Goal: Task Accomplishment & Management: Use online tool/utility

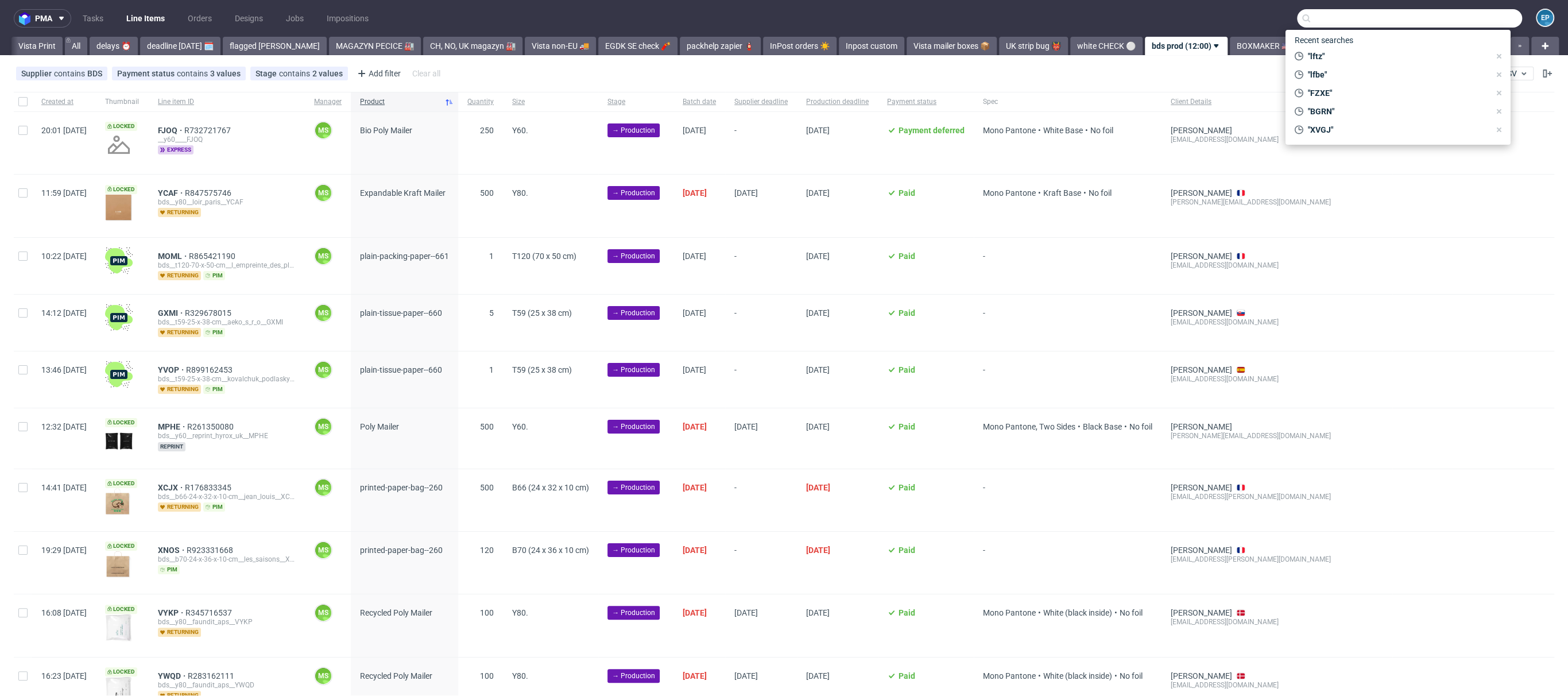
scroll to position [0, 400]
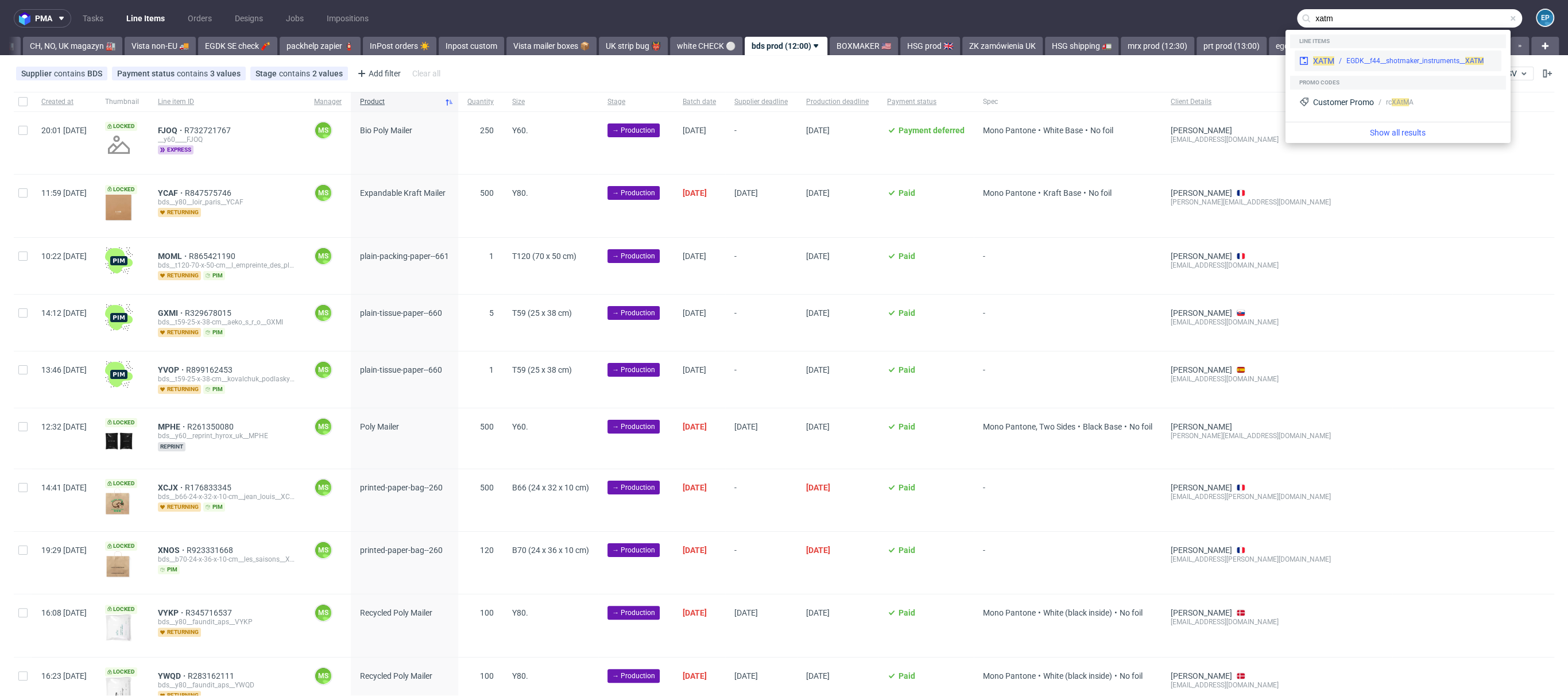
type input "xatm"
click at [1354, 57] on div "EGDK__f44__shotmaker_instruments__ XATM" at bounding box center [1415, 61] width 137 height 11
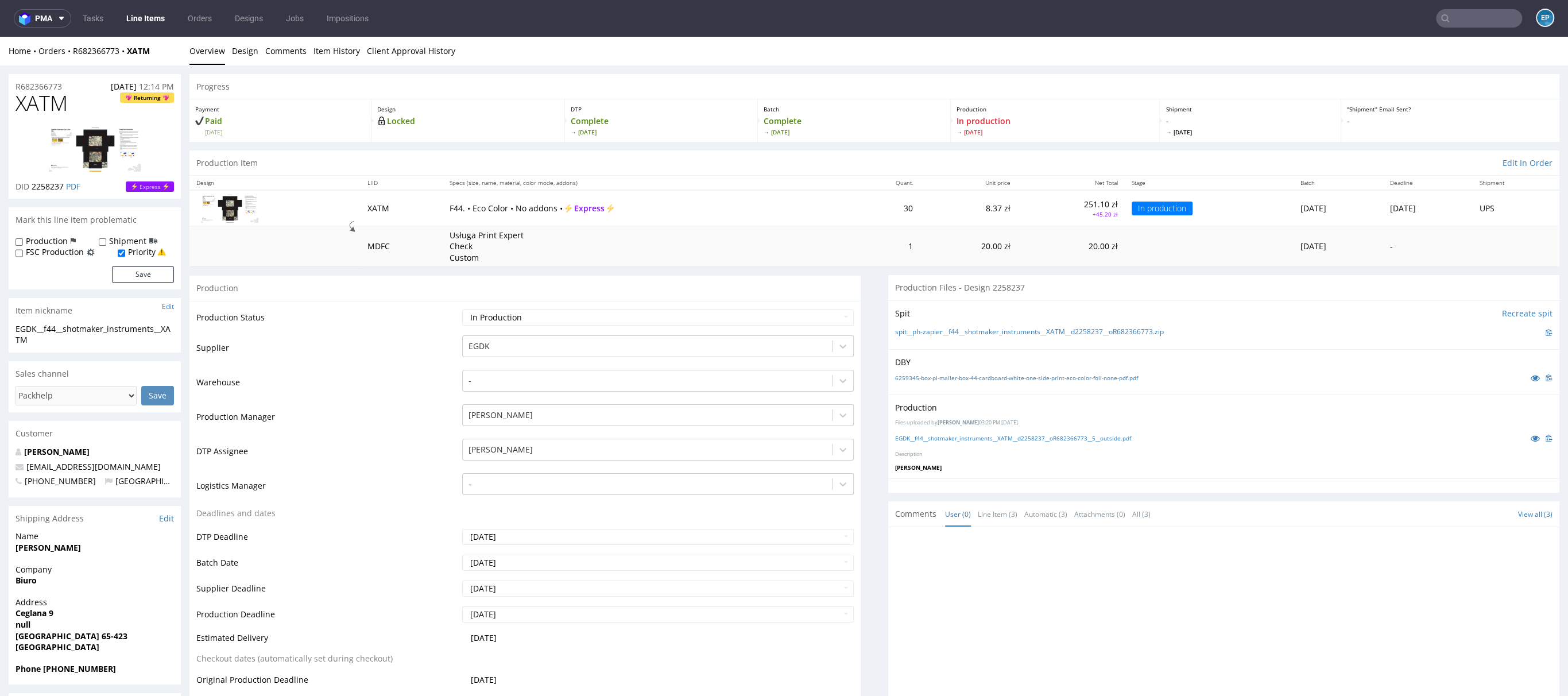
click at [142, 20] on link "Line Items" at bounding box center [146, 18] width 52 height 18
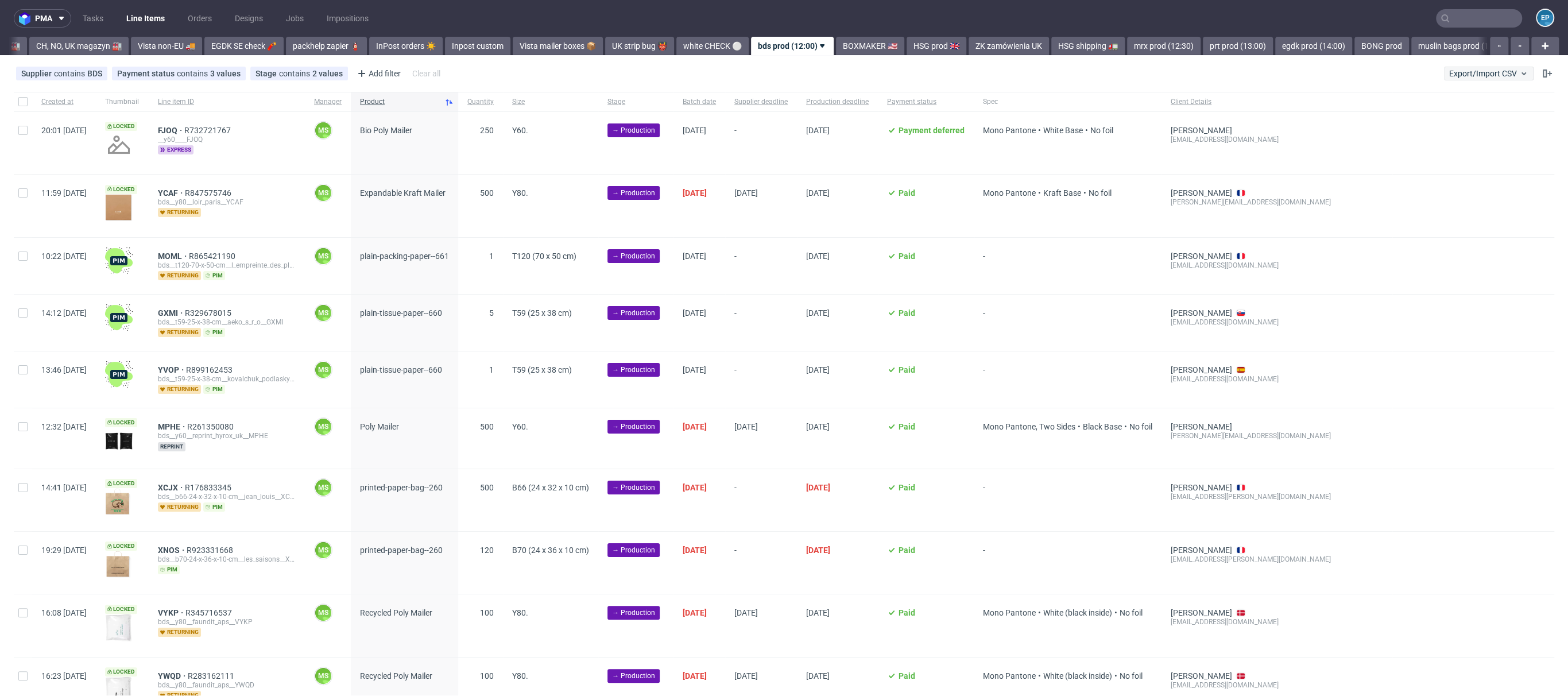
scroll to position [0, 400]
click at [1460, 74] on span "Export/Import CSV" at bounding box center [1489, 73] width 79 height 9
click at [1432, 115] on link "Import shipments CSV" at bounding box center [1450, 119] width 134 height 18
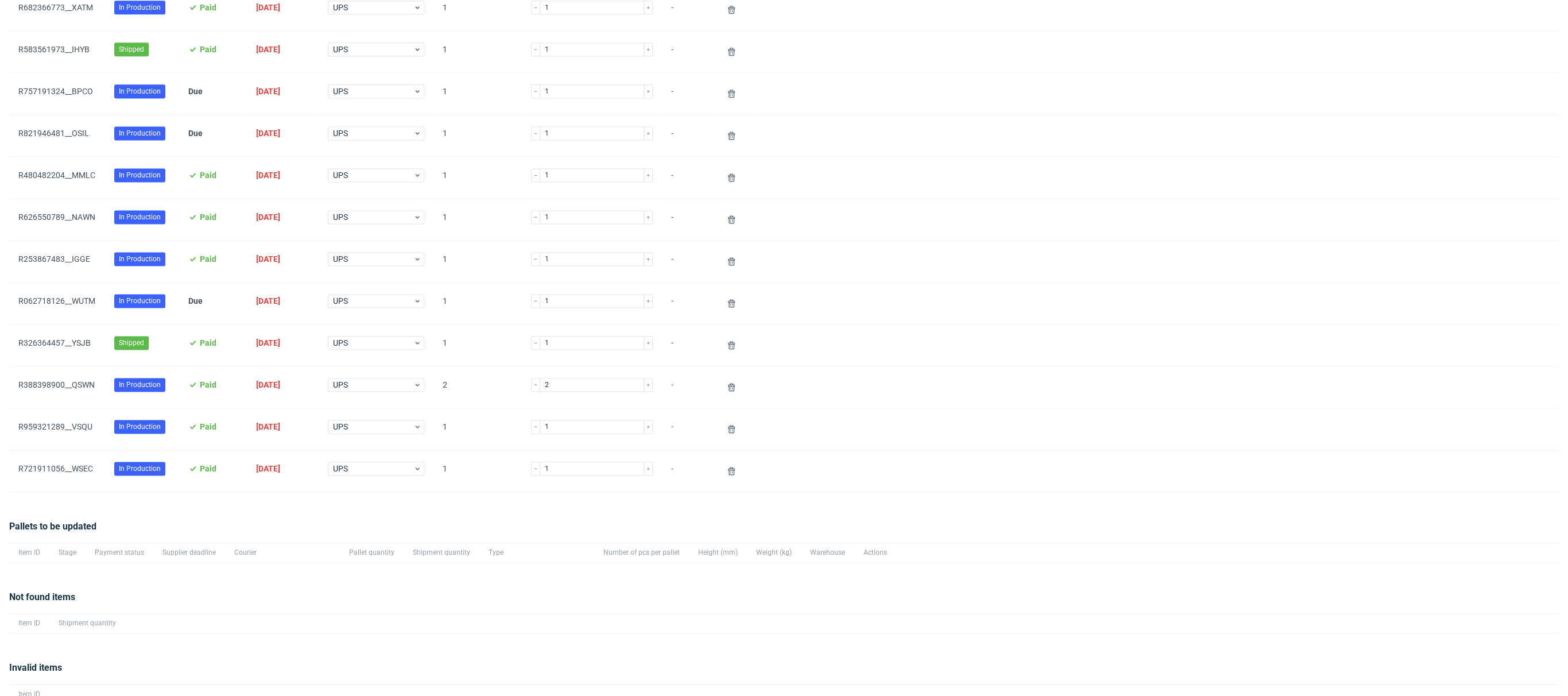
scroll to position [1705, 0]
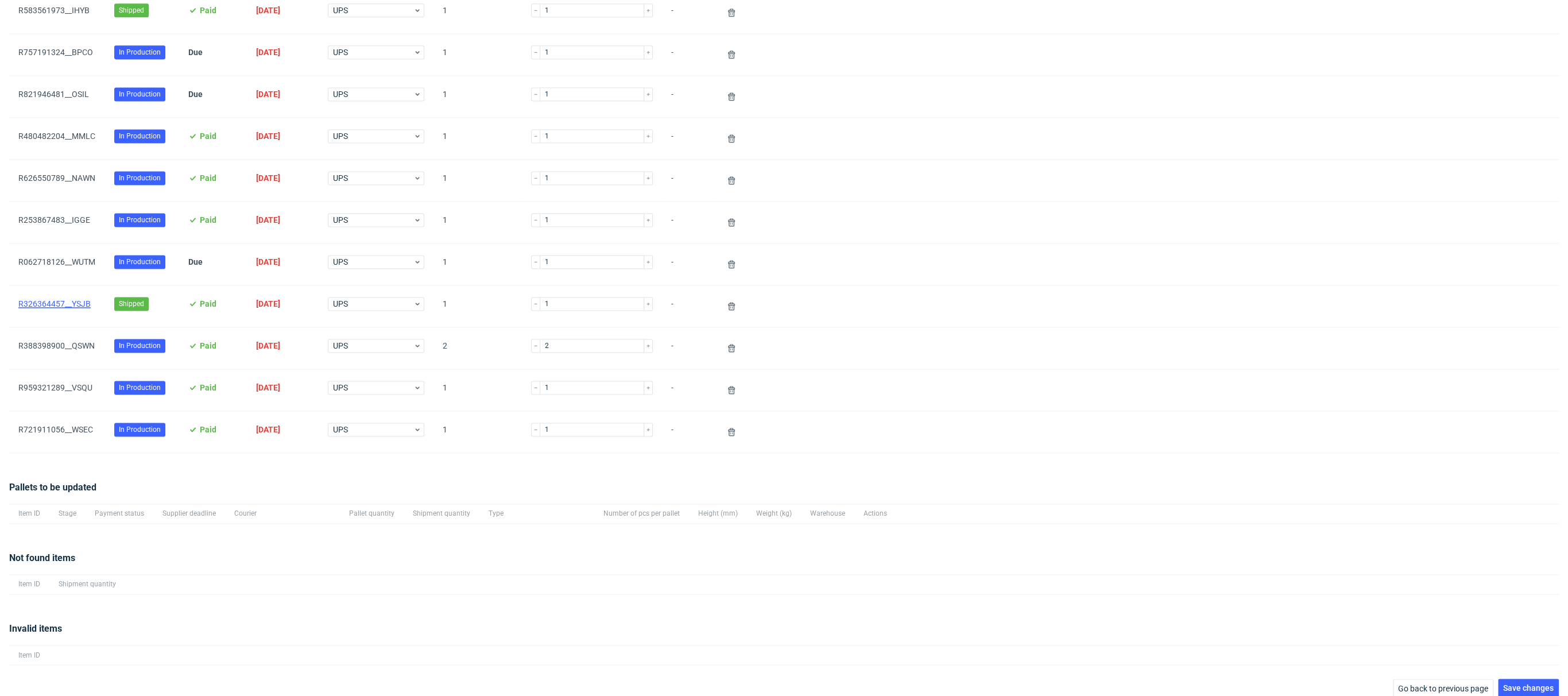
click at [80, 299] on link "R326364457__YSJB" at bounding box center [54, 303] width 72 height 9
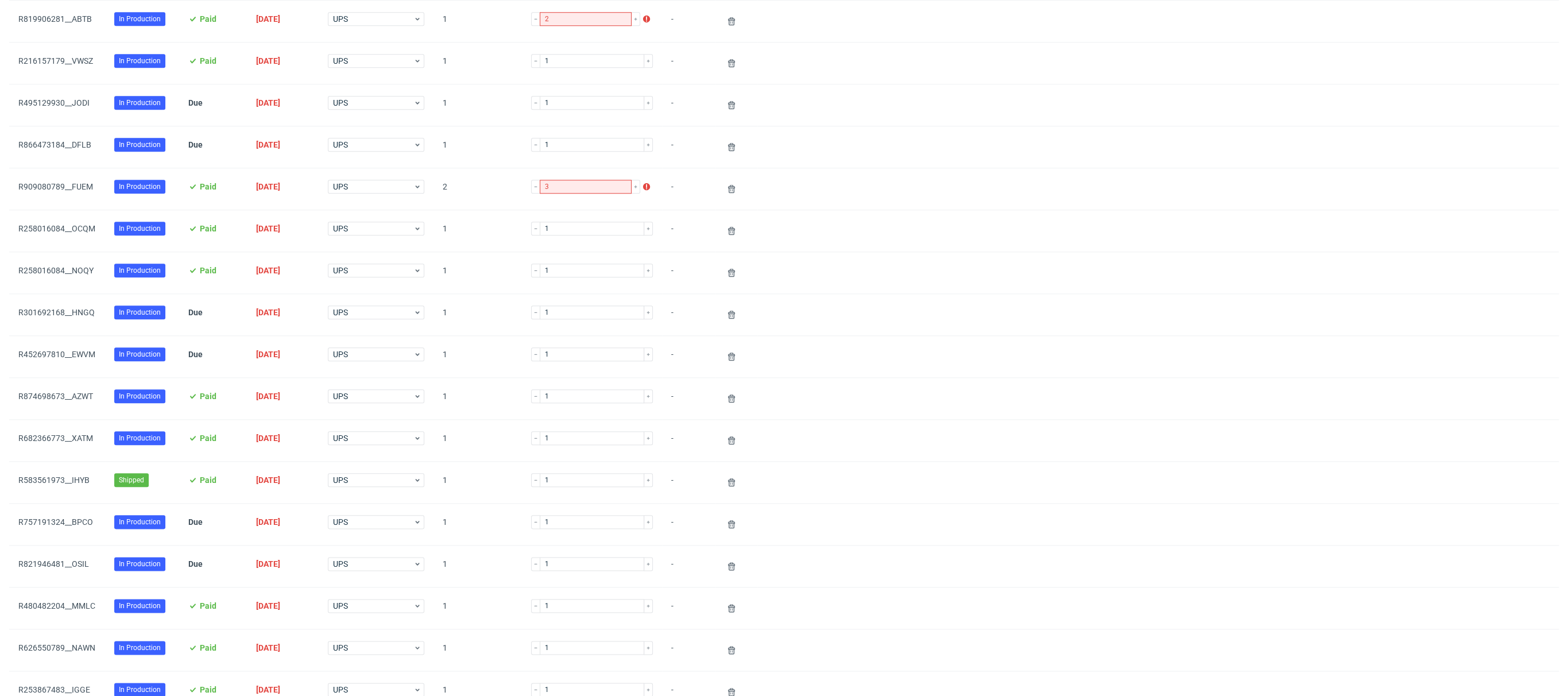
scroll to position [1259, 0]
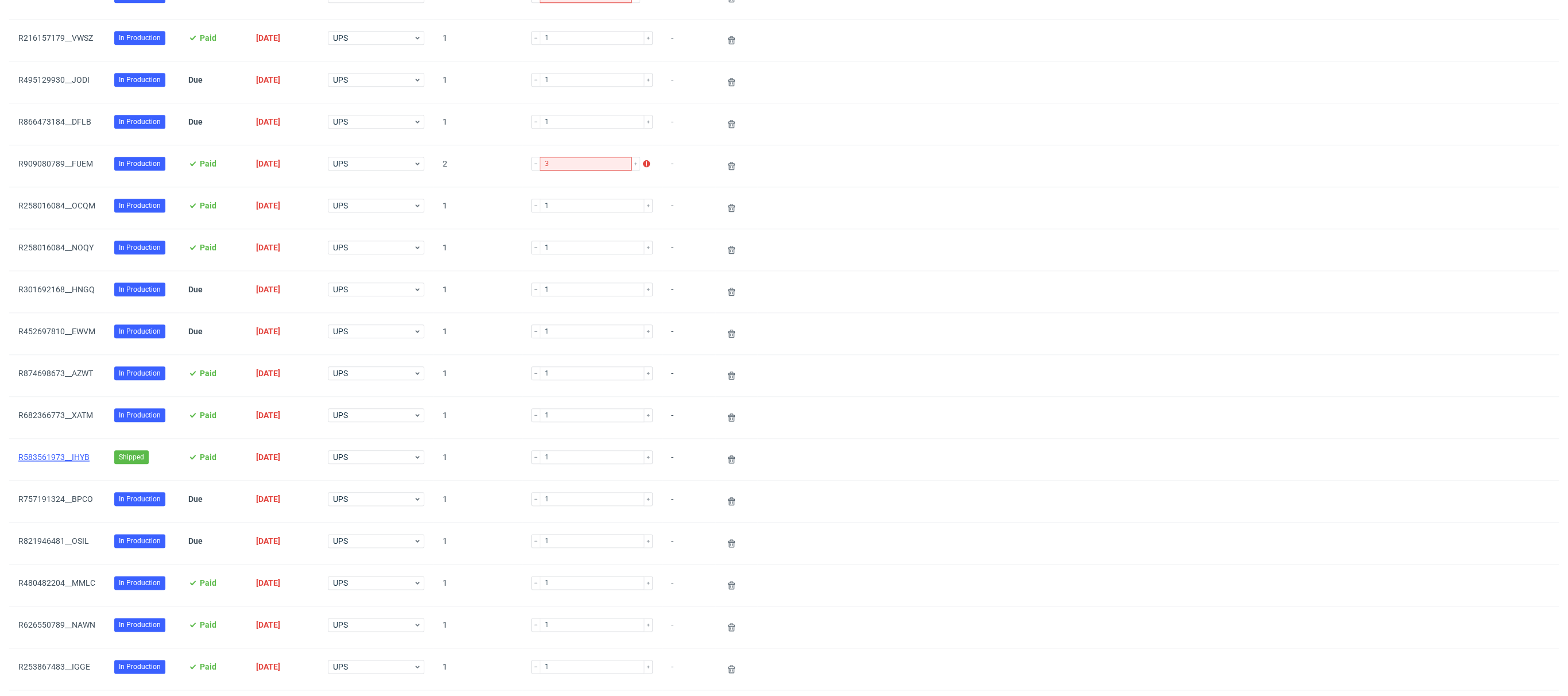
click at [77, 452] on link "R583561973__IHYB" at bounding box center [53, 456] width 71 height 9
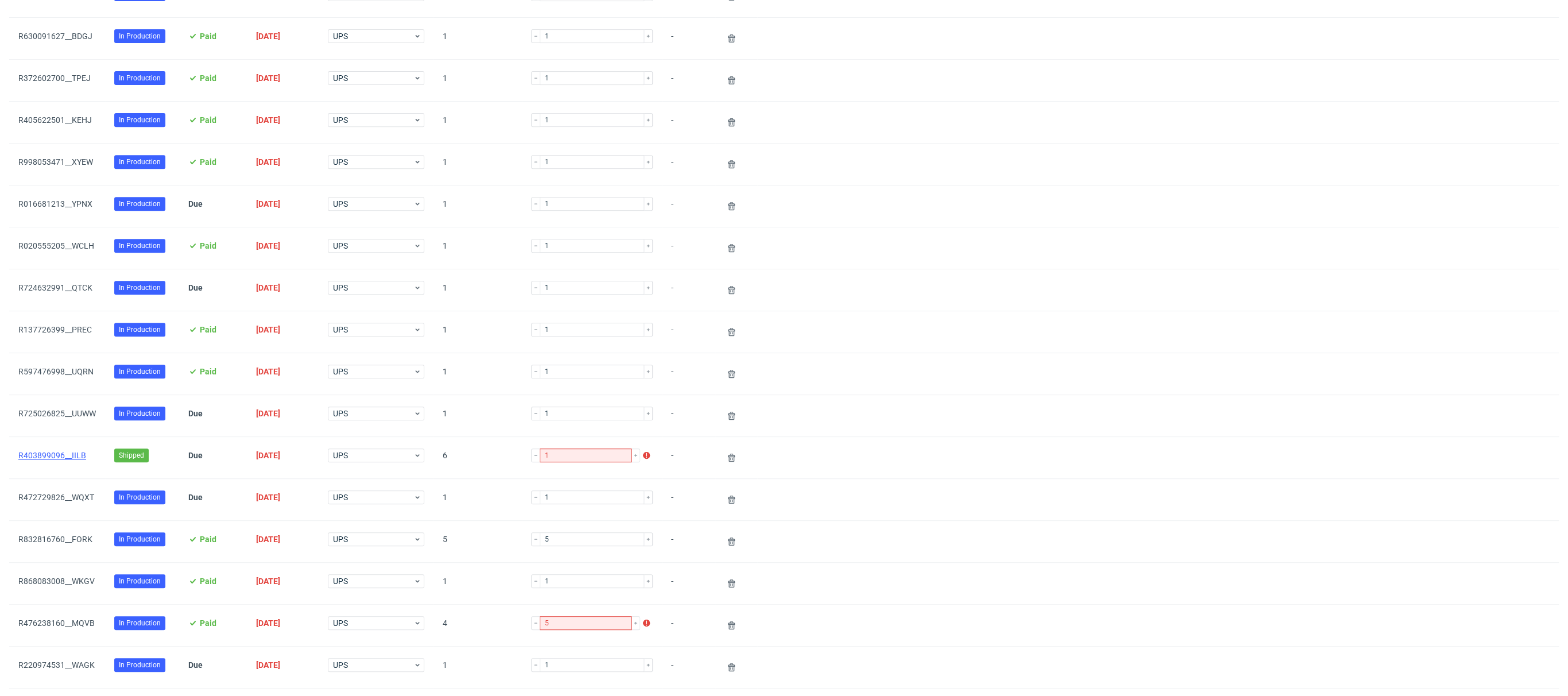
click at [75, 451] on link "R403899096__IILB" at bounding box center [52, 455] width 68 height 9
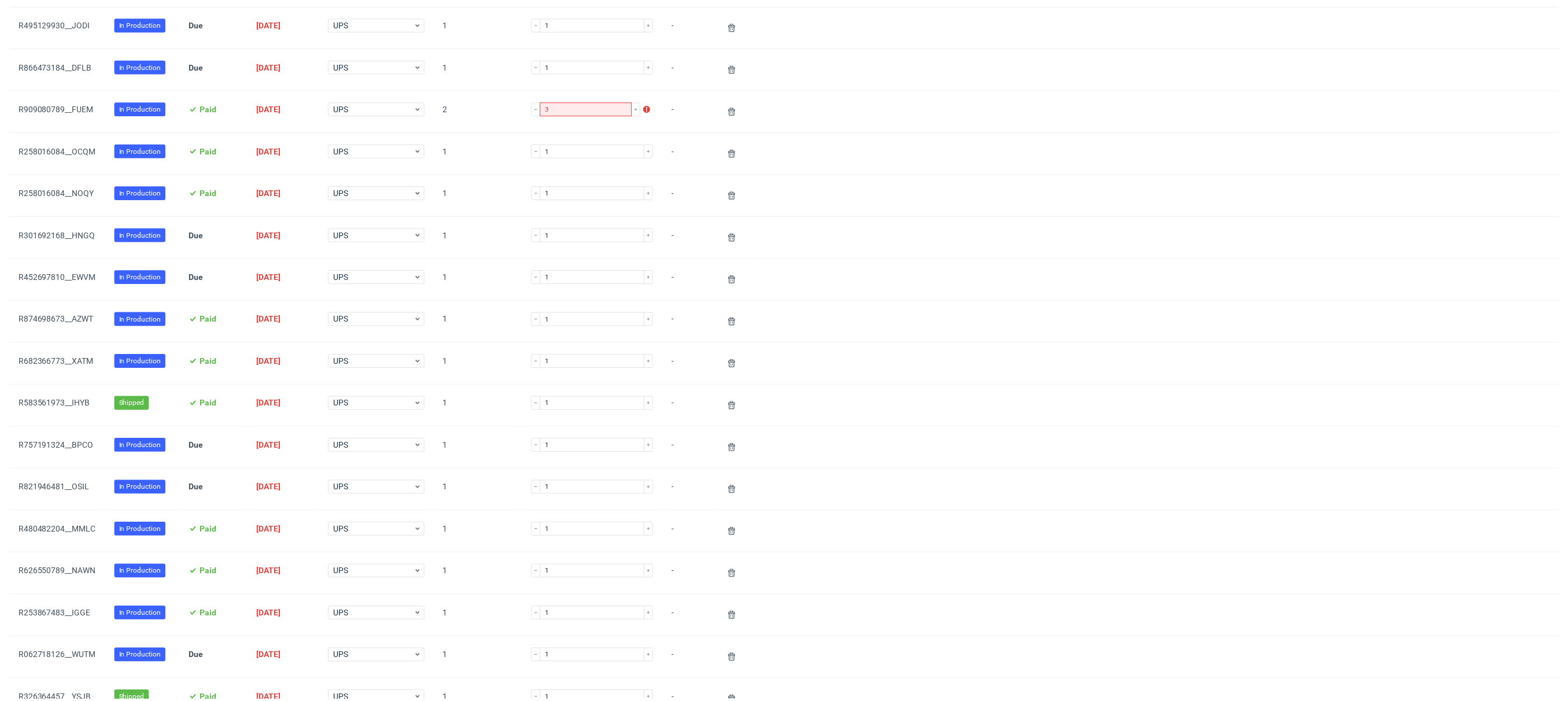
scroll to position [1717, 0]
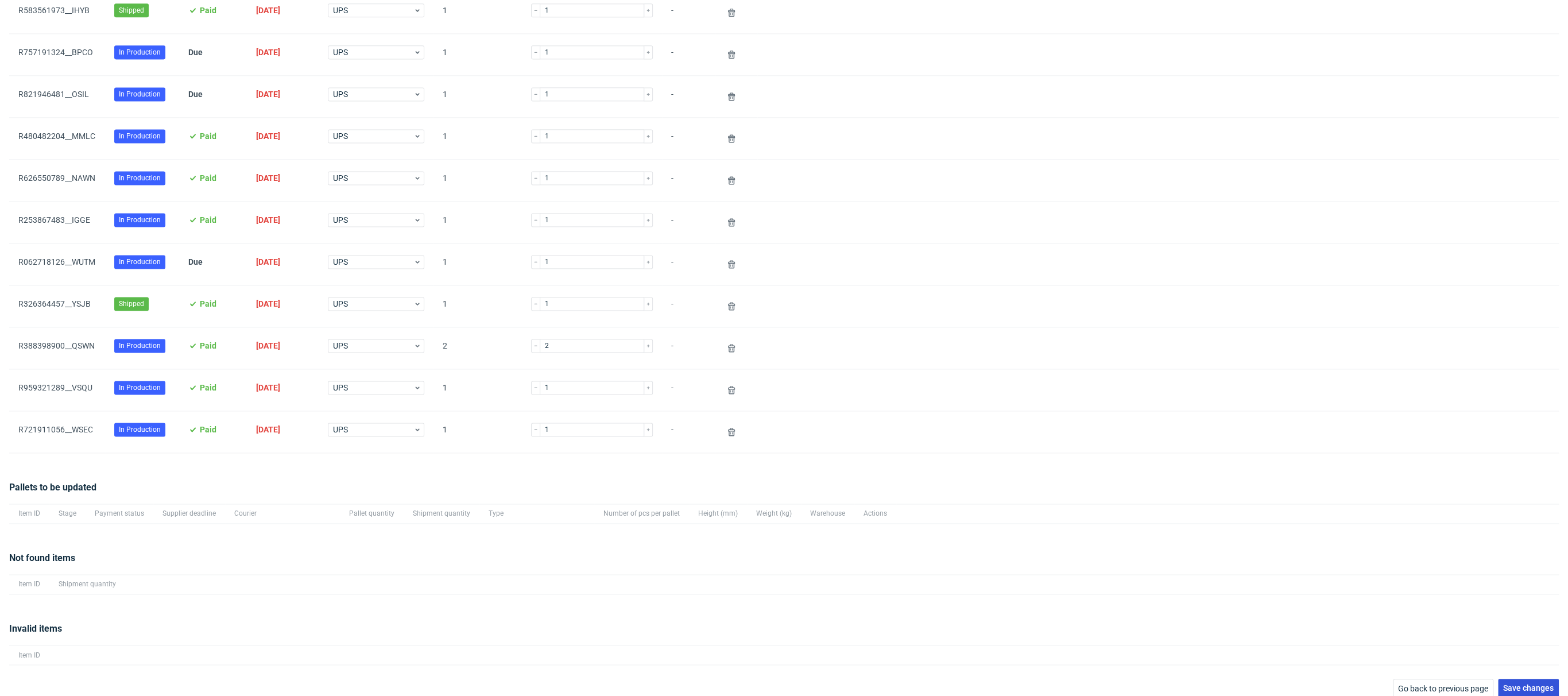
click at [1503, 684] on span "Save changes" at bounding box center [1529, 688] width 51 height 8
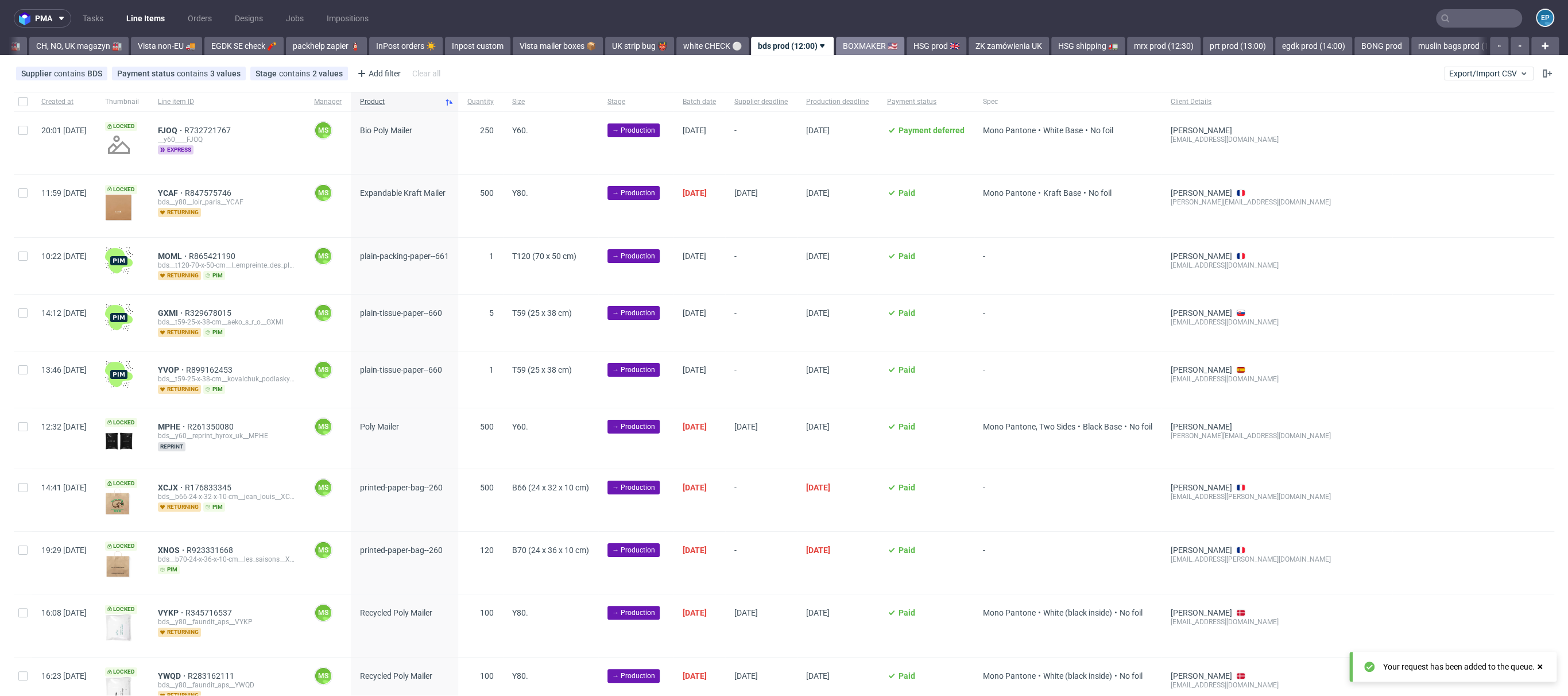
scroll to position [0, 400]
click at [1483, 74] on span "Export/Import CSV" at bounding box center [1489, 73] width 79 height 9
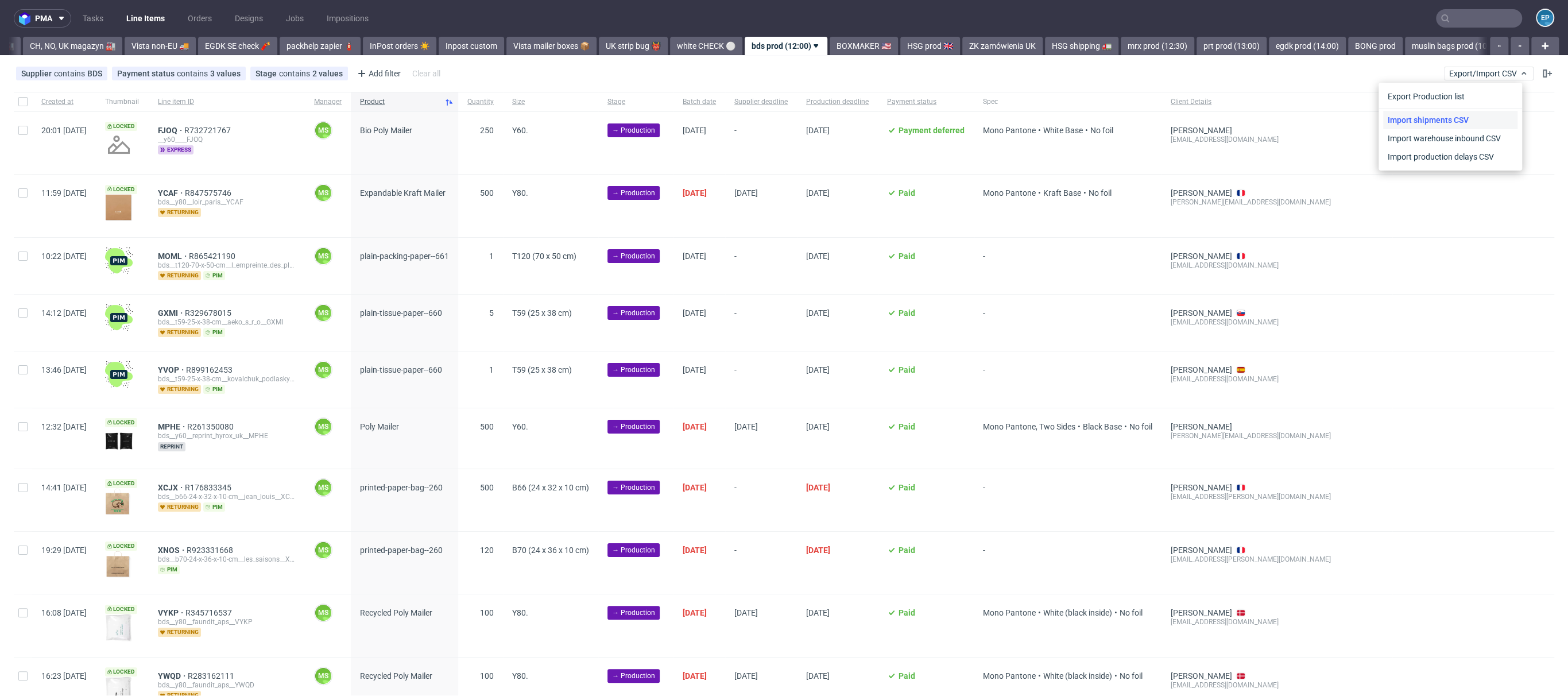
click at [1452, 115] on link "Import shipments CSV" at bounding box center [1450, 119] width 134 height 18
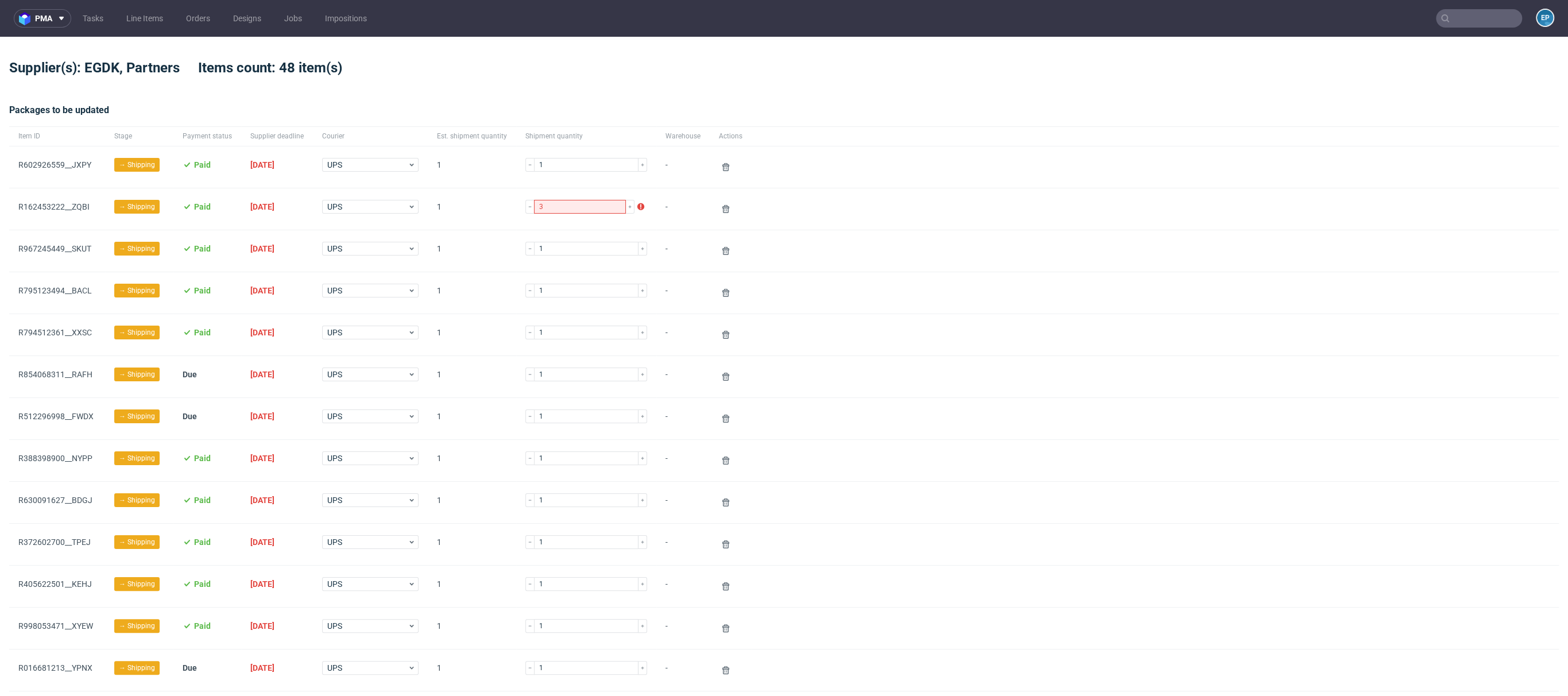
click at [1477, 22] on input "text" at bounding box center [1479, 18] width 86 height 18
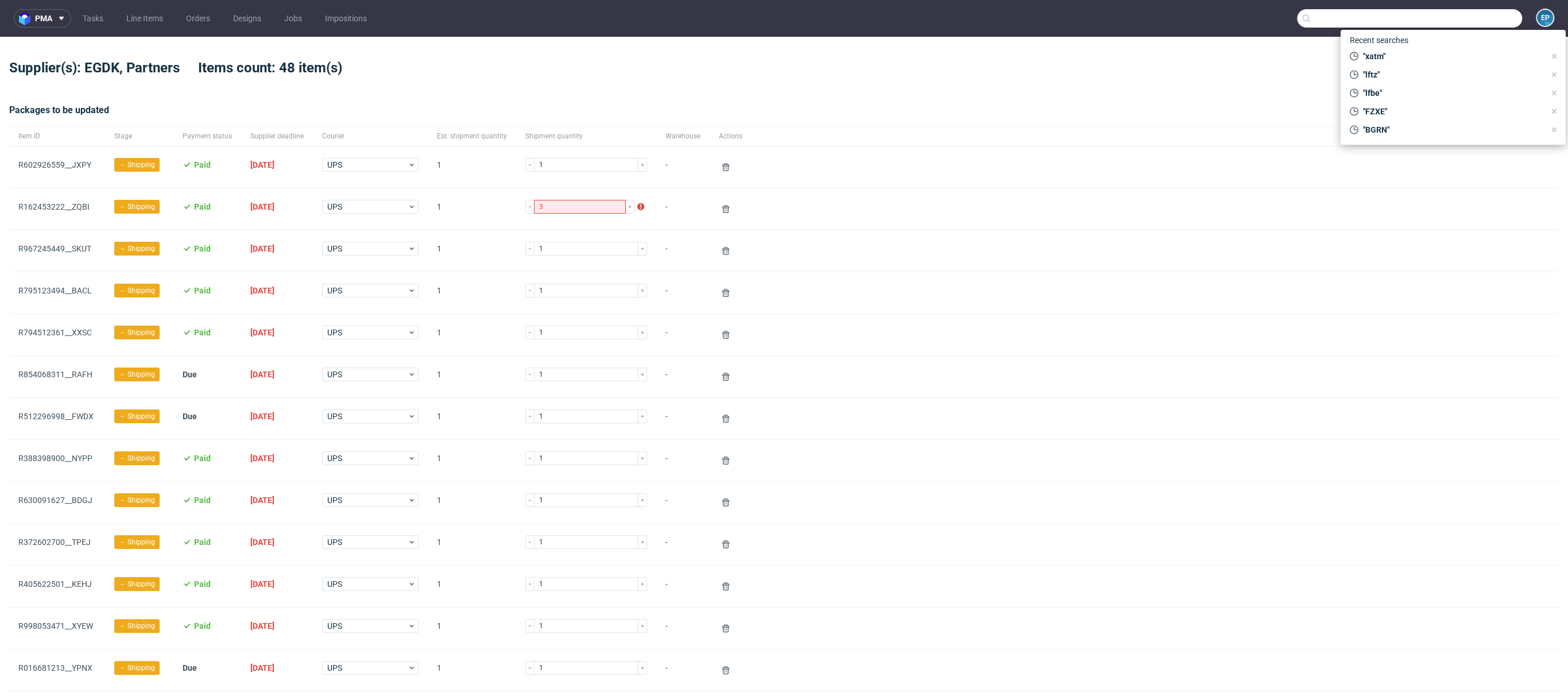
paste input "R597476998"
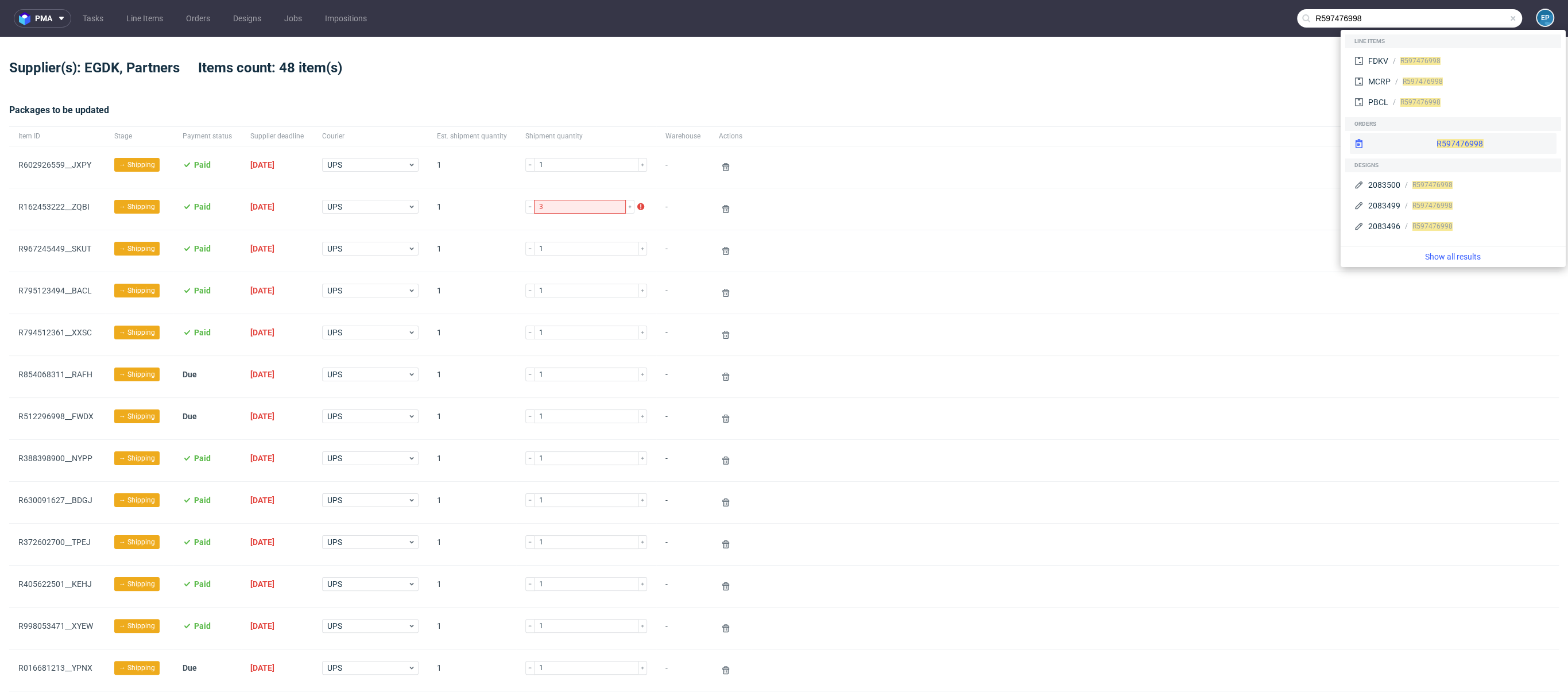
type input "R597476998"
click at [1436, 141] on span "R597476998" at bounding box center [1459, 143] width 47 height 9
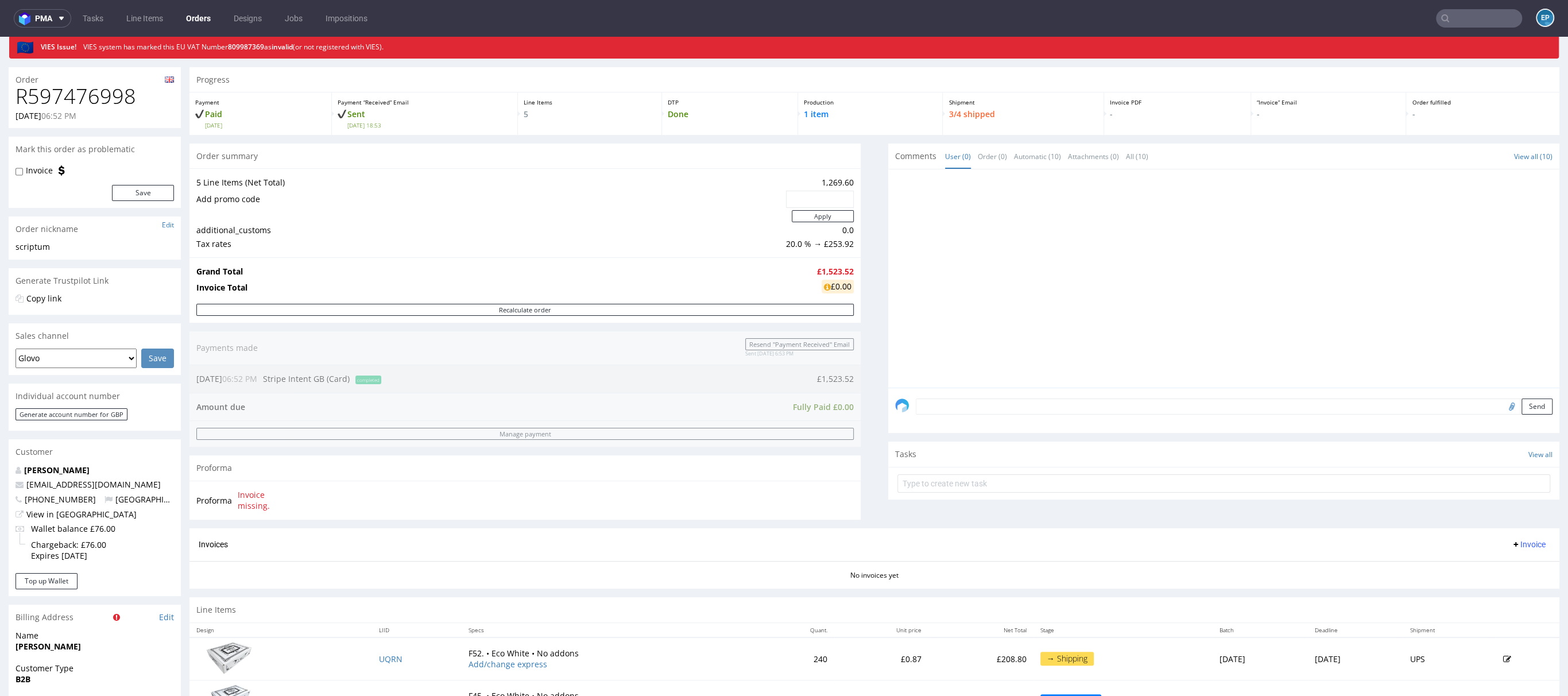
scroll to position [61, 0]
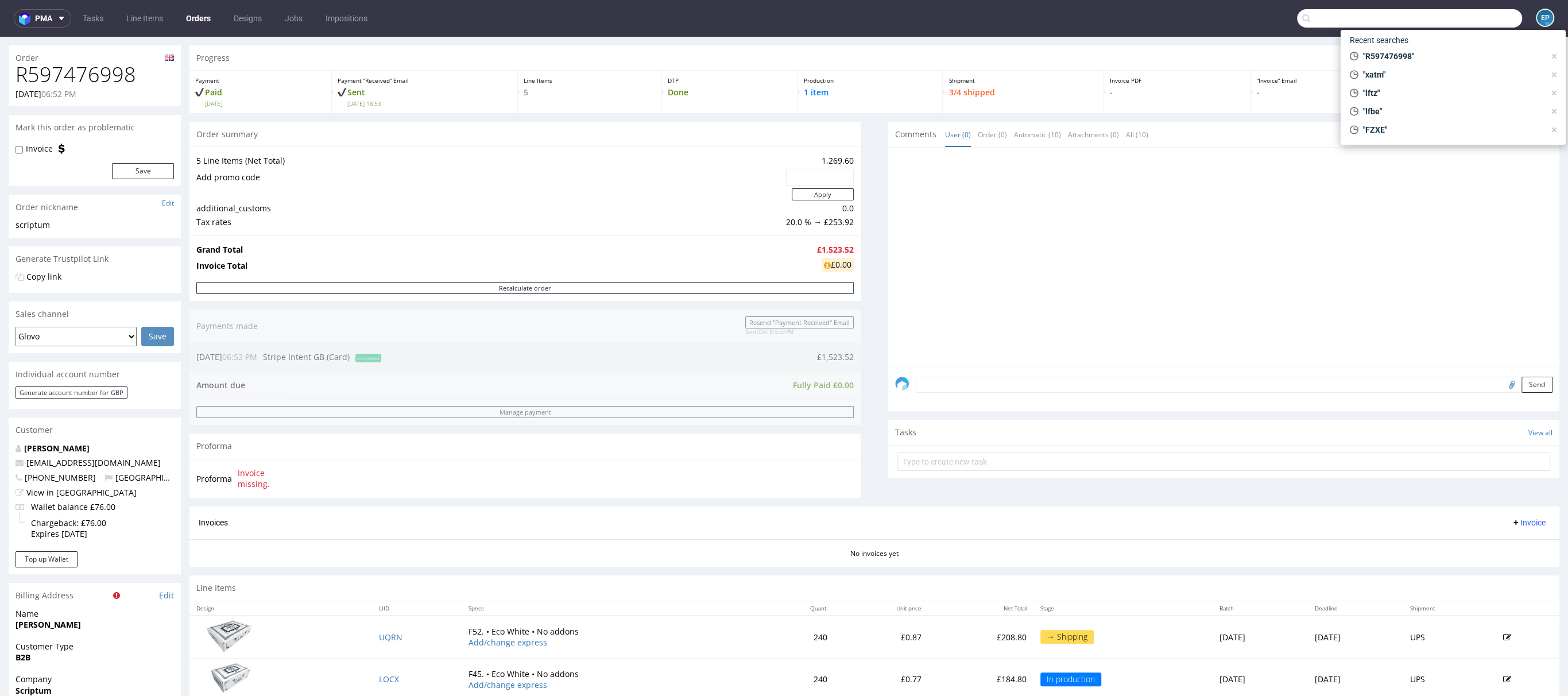
click at [1444, 18] on input "text" at bounding box center [1409, 18] width 225 height 18
paste input "R832816760"
type input "R832816760"
click at [1436, 97] on div "R832816760" at bounding box center [1459, 102] width 47 height 11
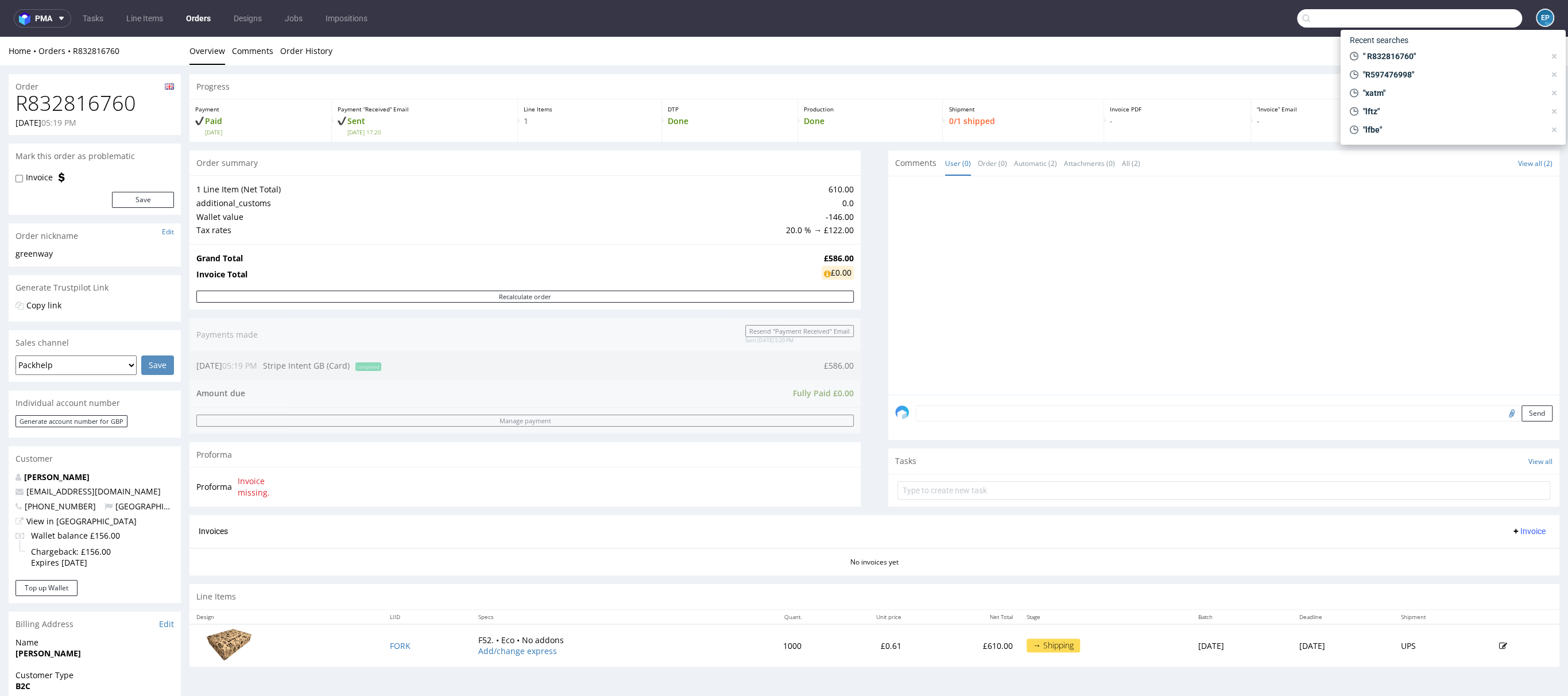
click at [1437, 23] on input "text" at bounding box center [1409, 18] width 225 height 18
paste input "3278388/LEGDK/25 R216157179"
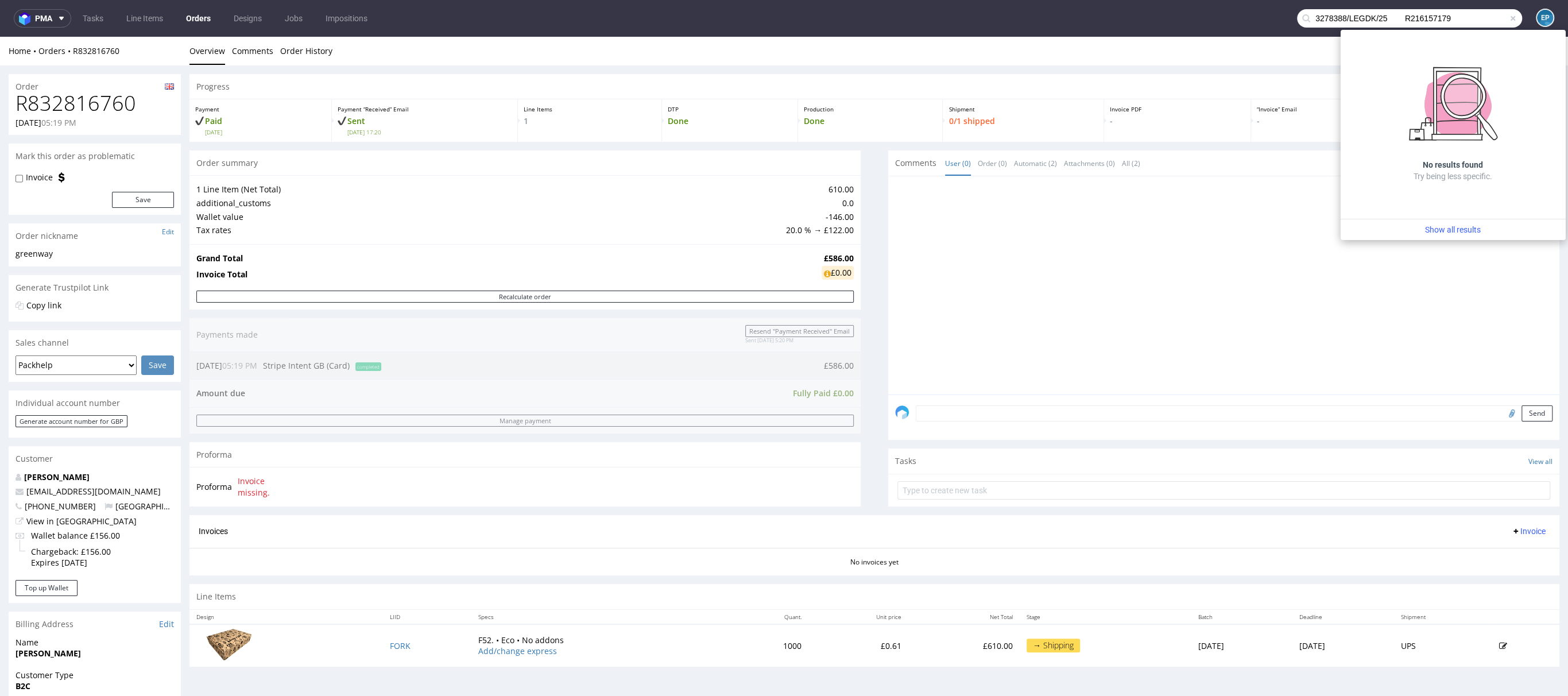
drag, startPoint x: 1393, startPoint y: 20, endPoint x: 1291, endPoint y: 17, distance: 102.0
click at [1297, 17] on div "3278388/LEGDK/25 R216157179" at bounding box center [1409, 18] width 225 height 18
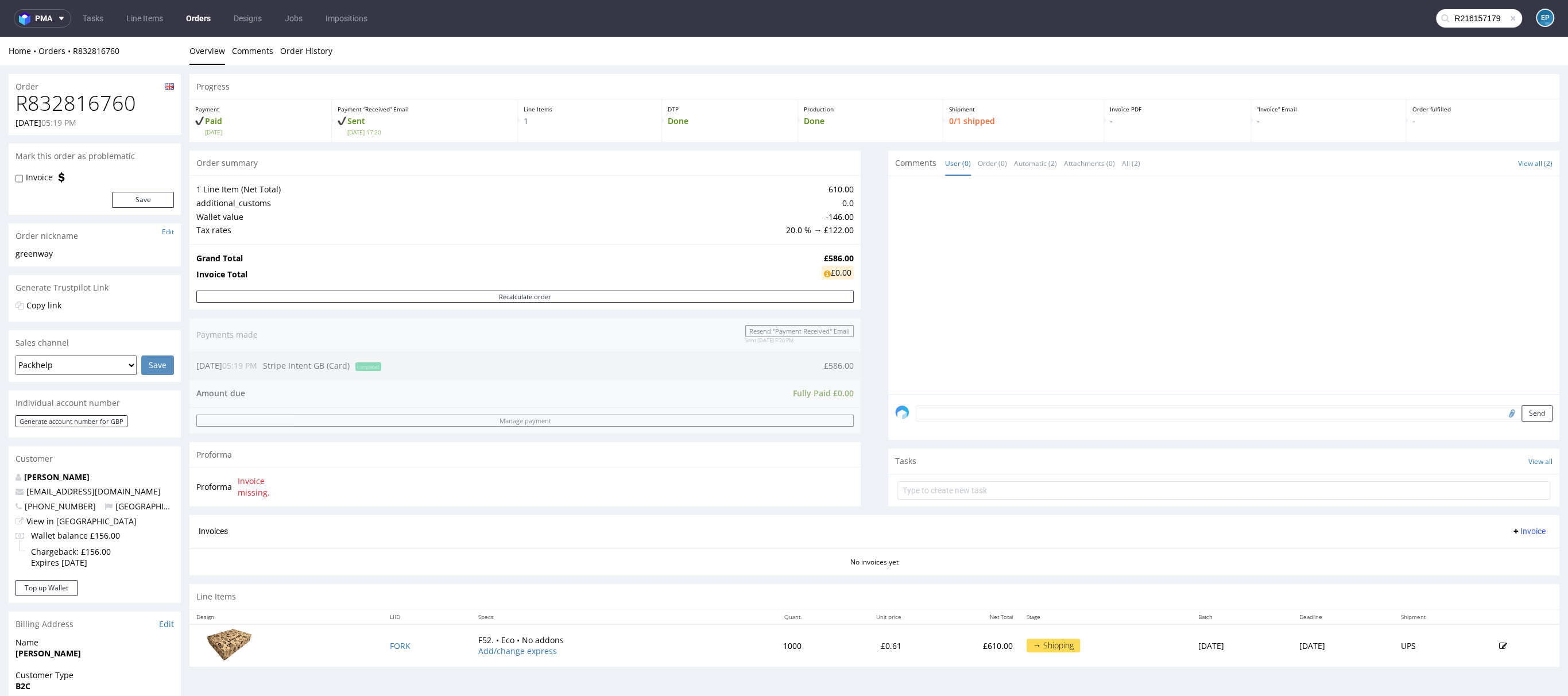
type input "R216157179"
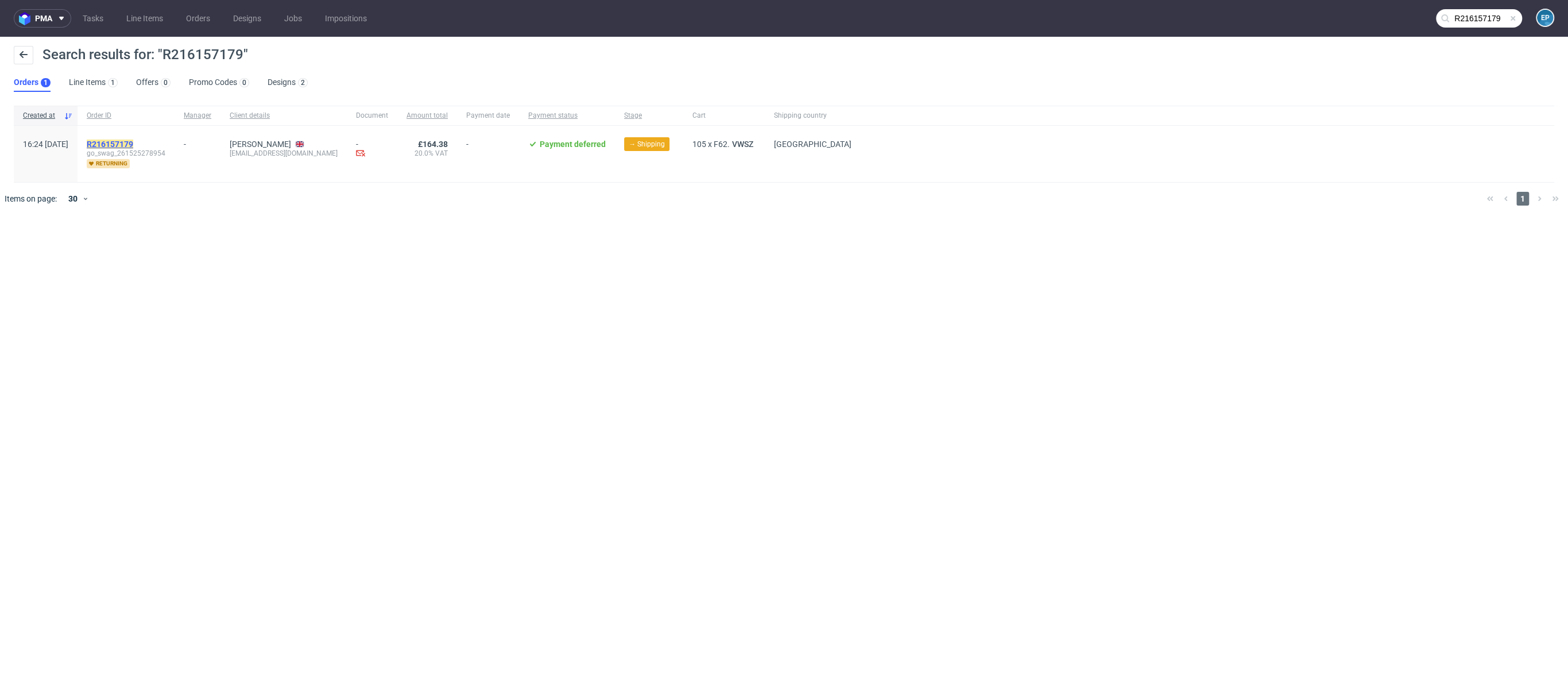
click at [133, 141] on mark "R216157179" at bounding box center [110, 144] width 47 height 9
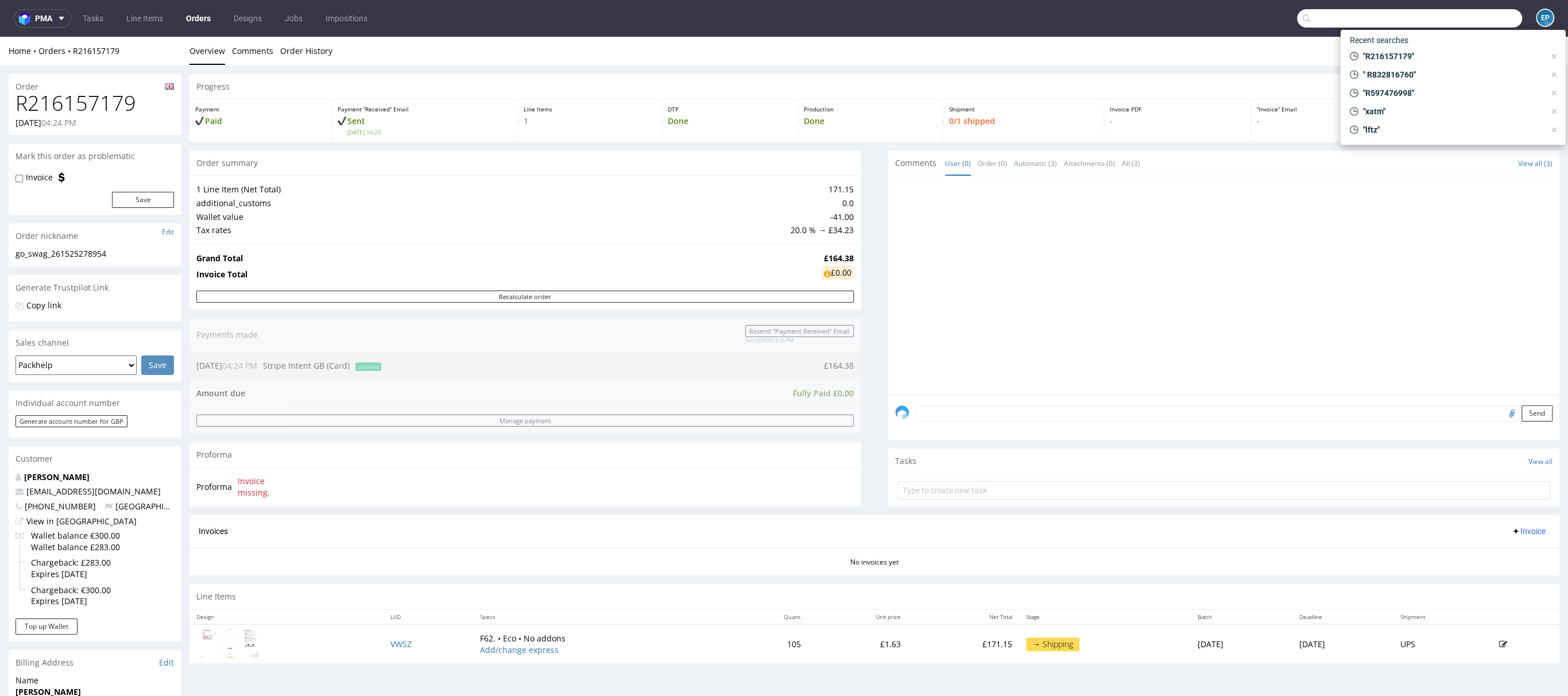
click at [1461, 19] on input "text" at bounding box center [1409, 18] width 225 height 18
paste input "R959321289"
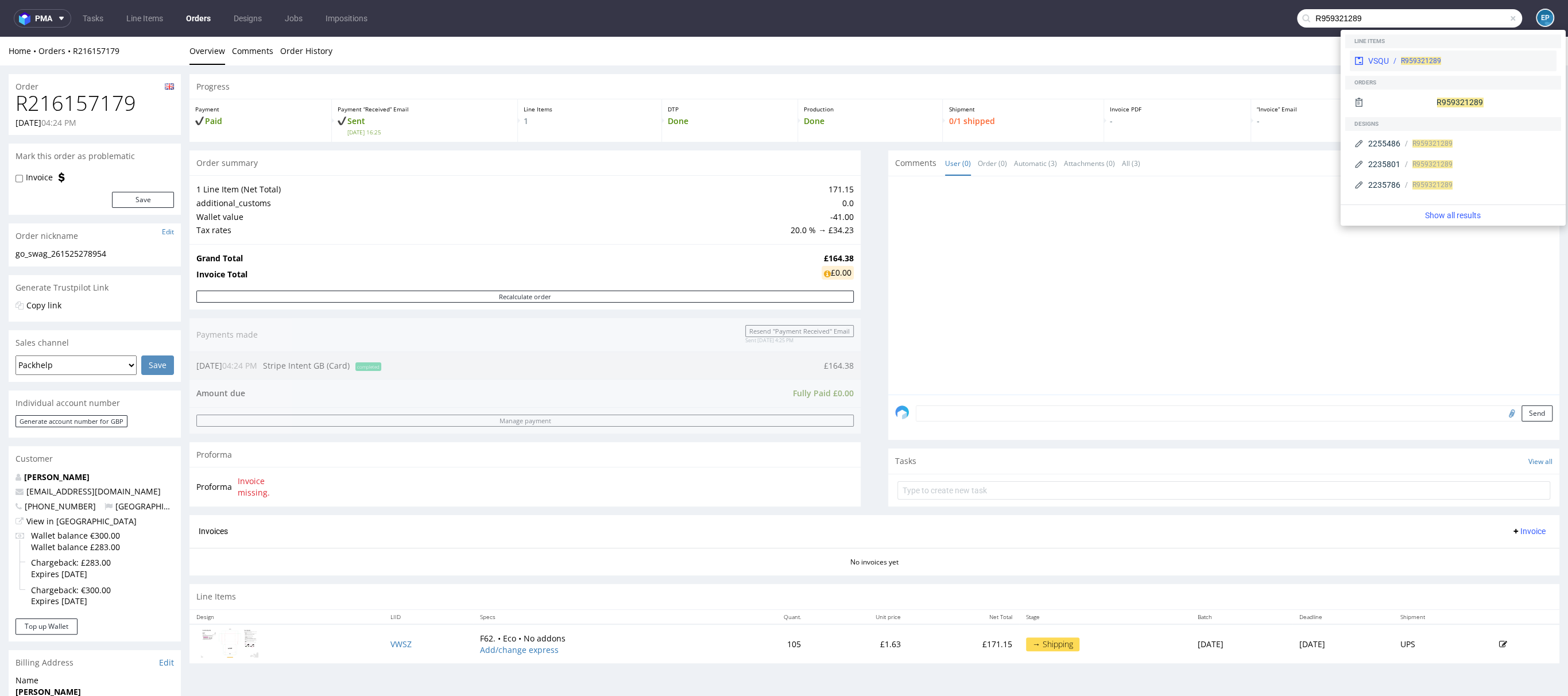
type input "R959321289"
click at [1417, 58] on span "R959321289" at bounding box center [1421, 61] width 40 height 8
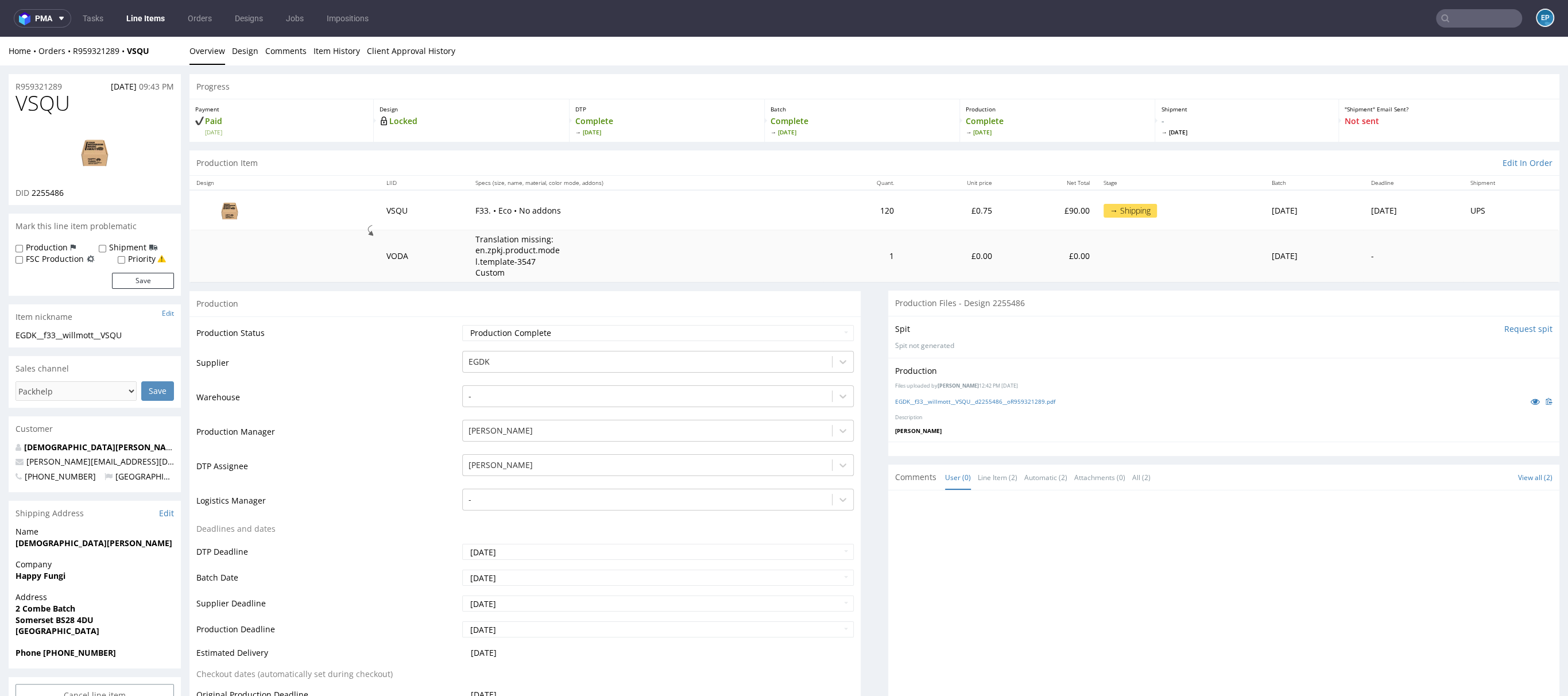
click at [38, 79] on div "R959321289 03.09.2025 09:43 PM" at bounding box center [95, 83] width 173 height 18
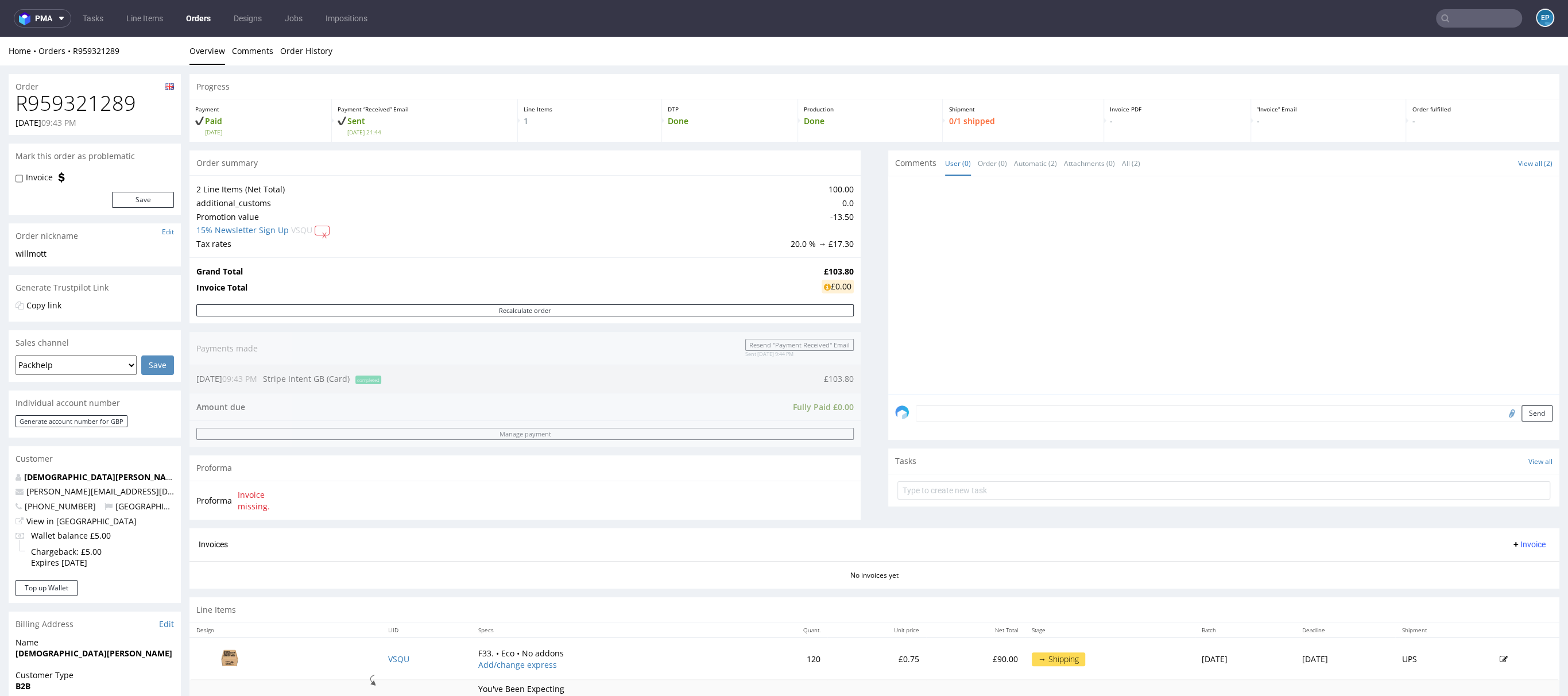
click at [1466, 20] on input "text" at bounding box center [1479, 18] width 86 height 18
paste input "R016681213"
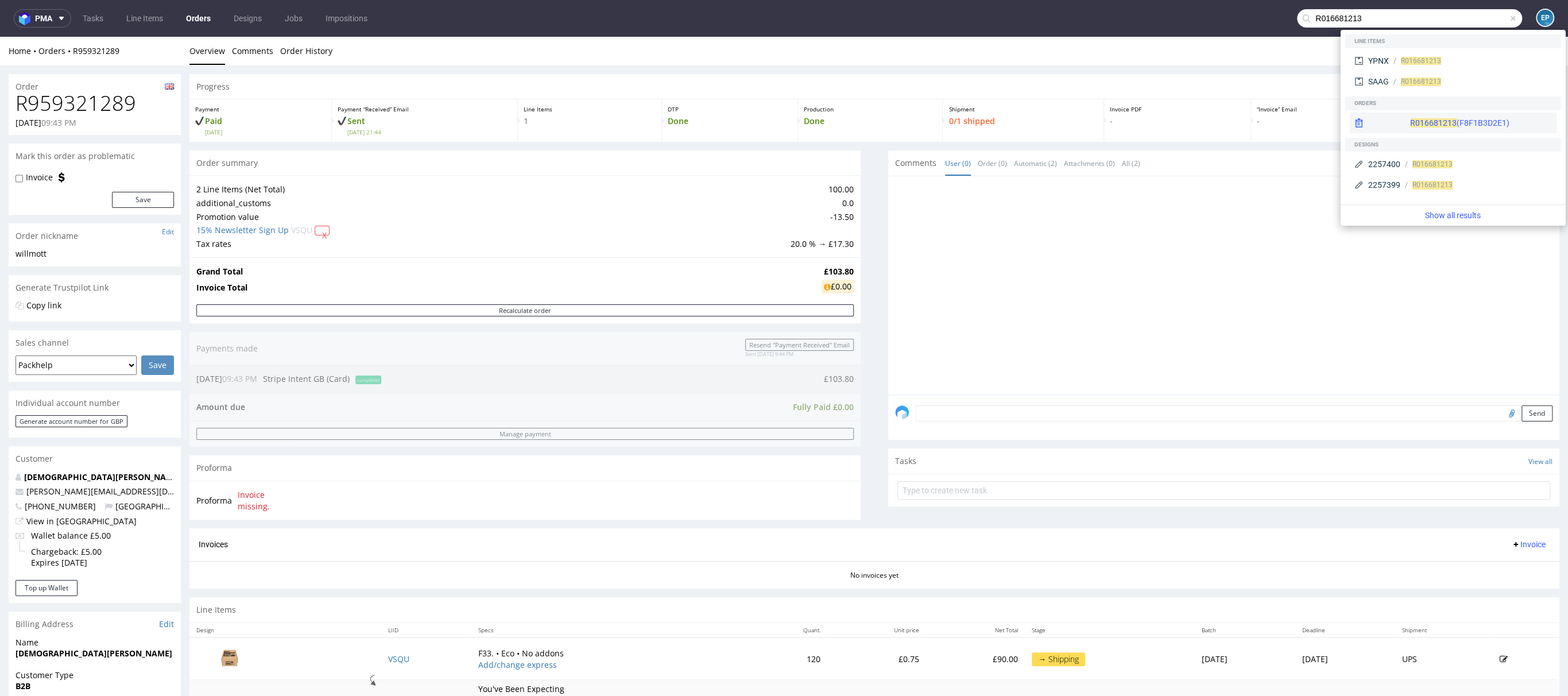
type input "R016681213"
click at [1384, 115] on div "R016681213 (F8F1B3D2E1)" at bounding box center [1453, 123] width 207 height 20
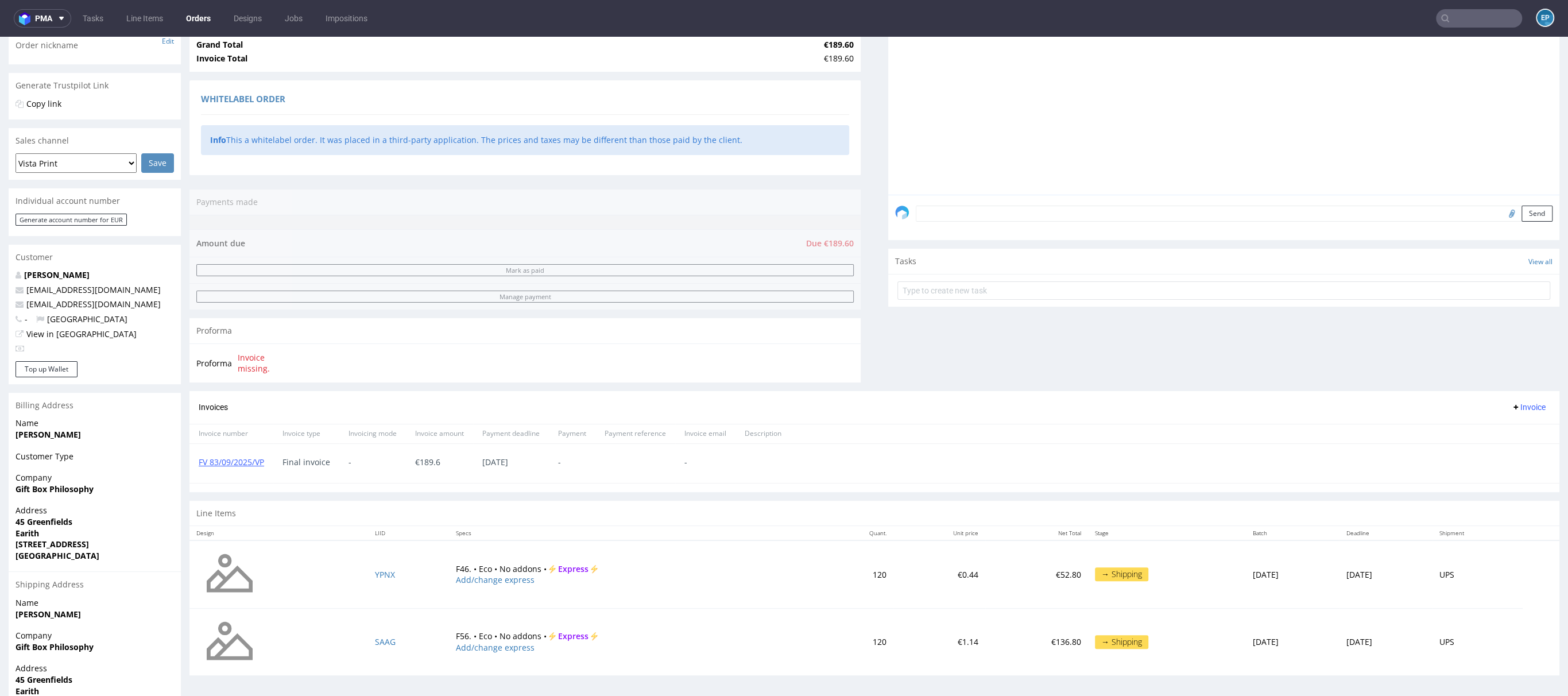
scroll to position [173, 0]
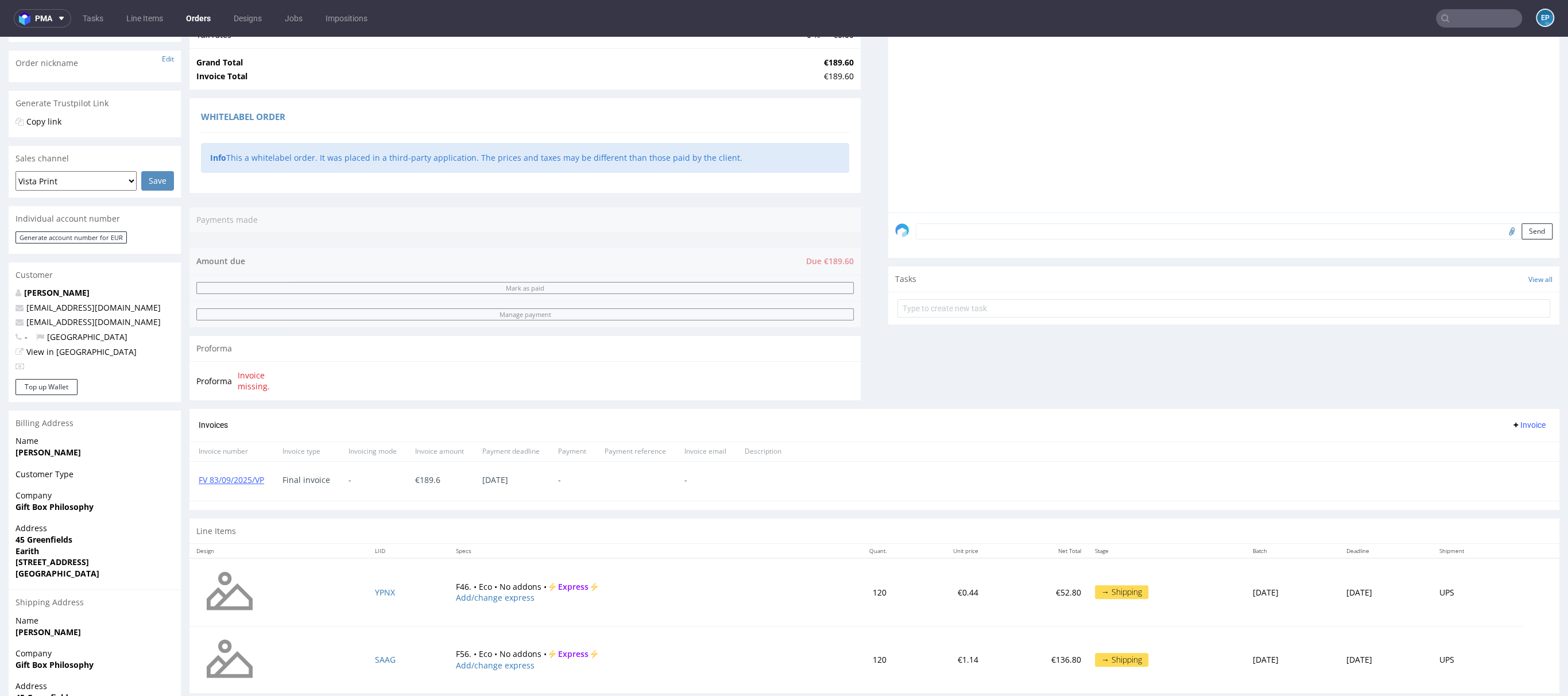
click at [1467, 20] on input "text" at bounding box center [1479, 18] width 86 height 18
paste input "R868083008"
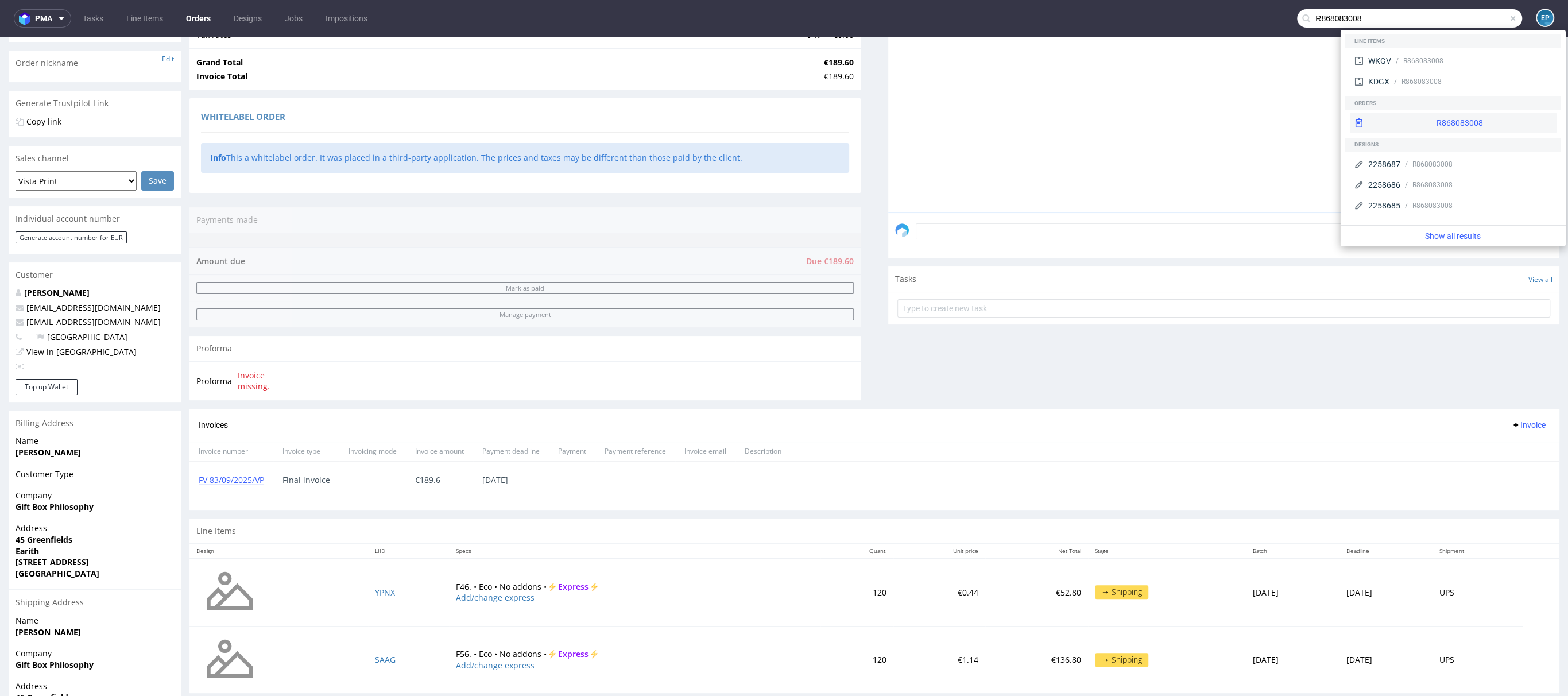
type input "R868083008"
click at [1436, 124] on div "R868083008" at bounding box center [1459, 123] width 47 height 11
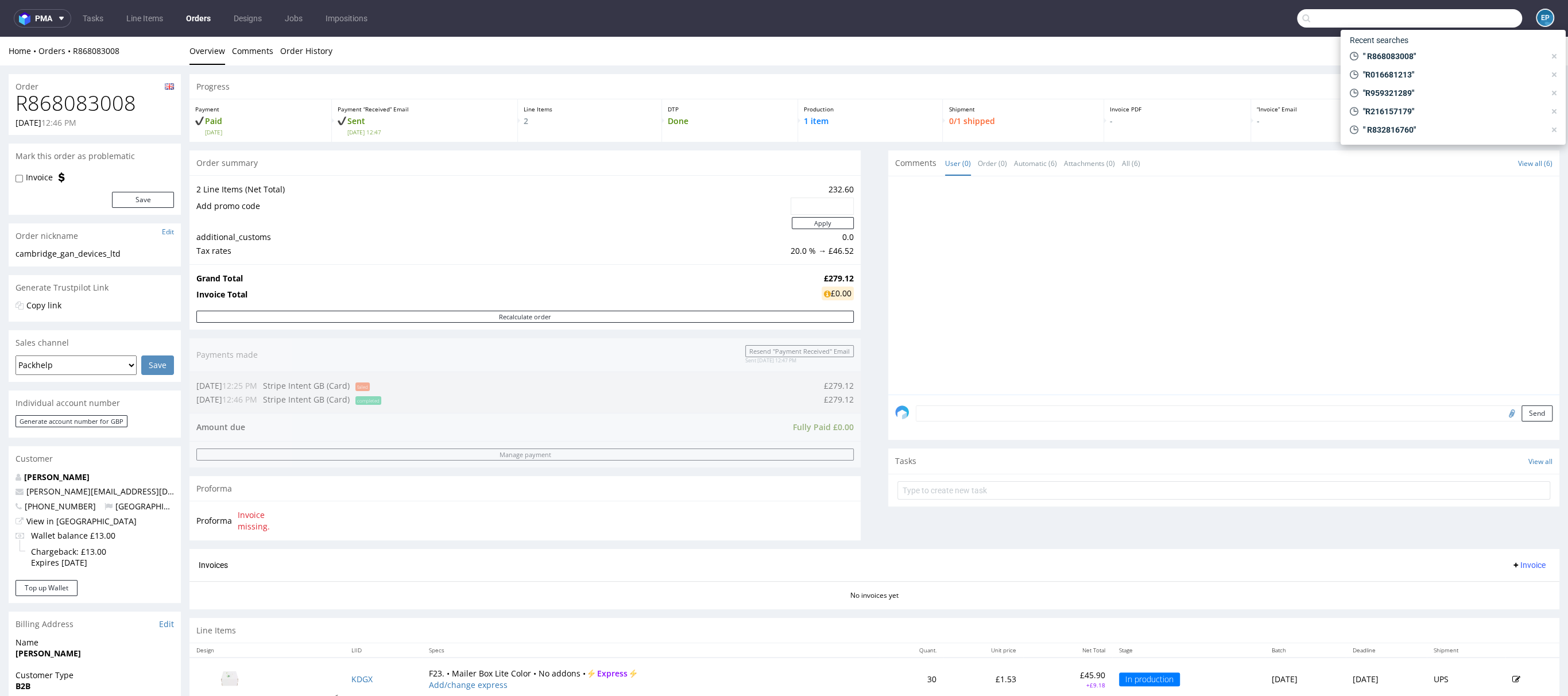
click at [1449, 20] on input "text" at bounding box center [1409, 18] width 225 height 18
paste input "R909080789"
type input "R909080789"
click at [1436, 99] on div "R909080789" at bounding box center [1459, 102] width 47 height 11
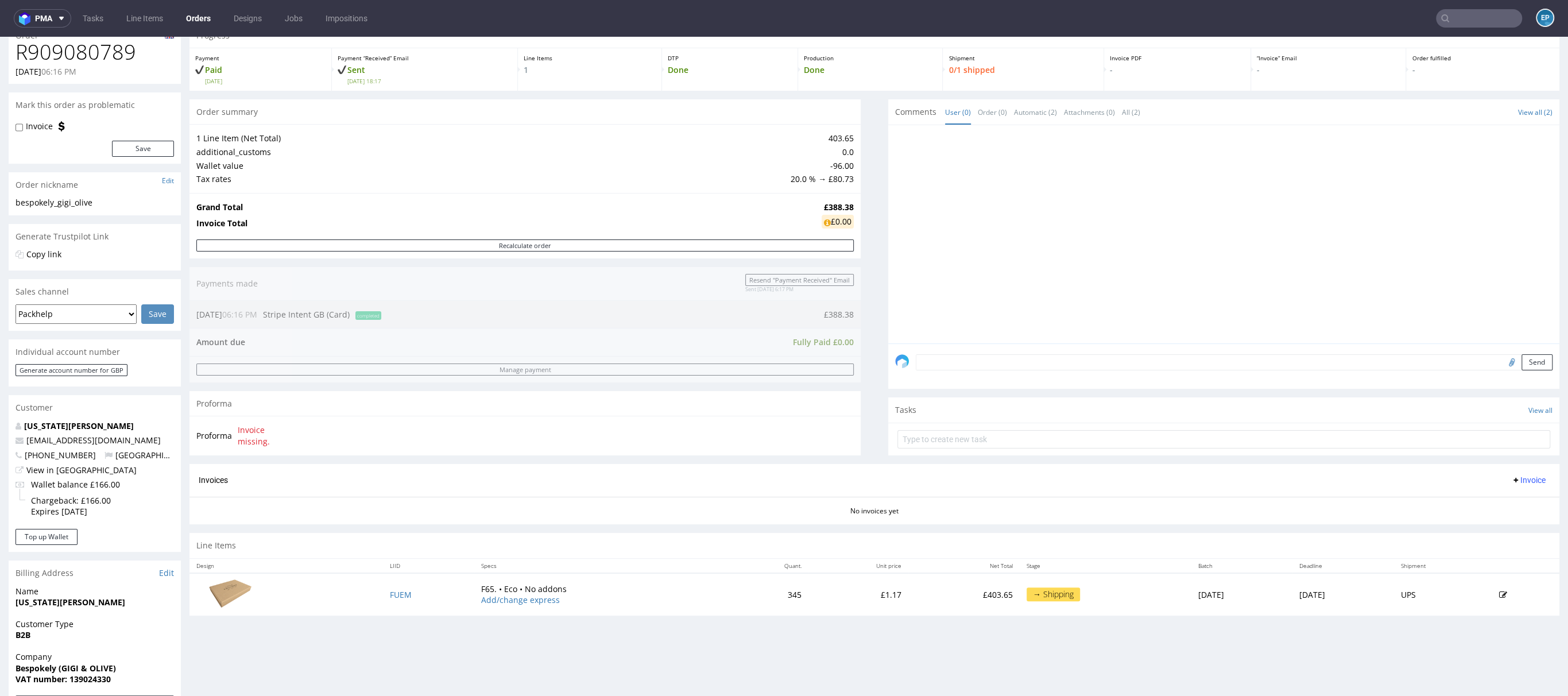
scroll to position [65, 0]
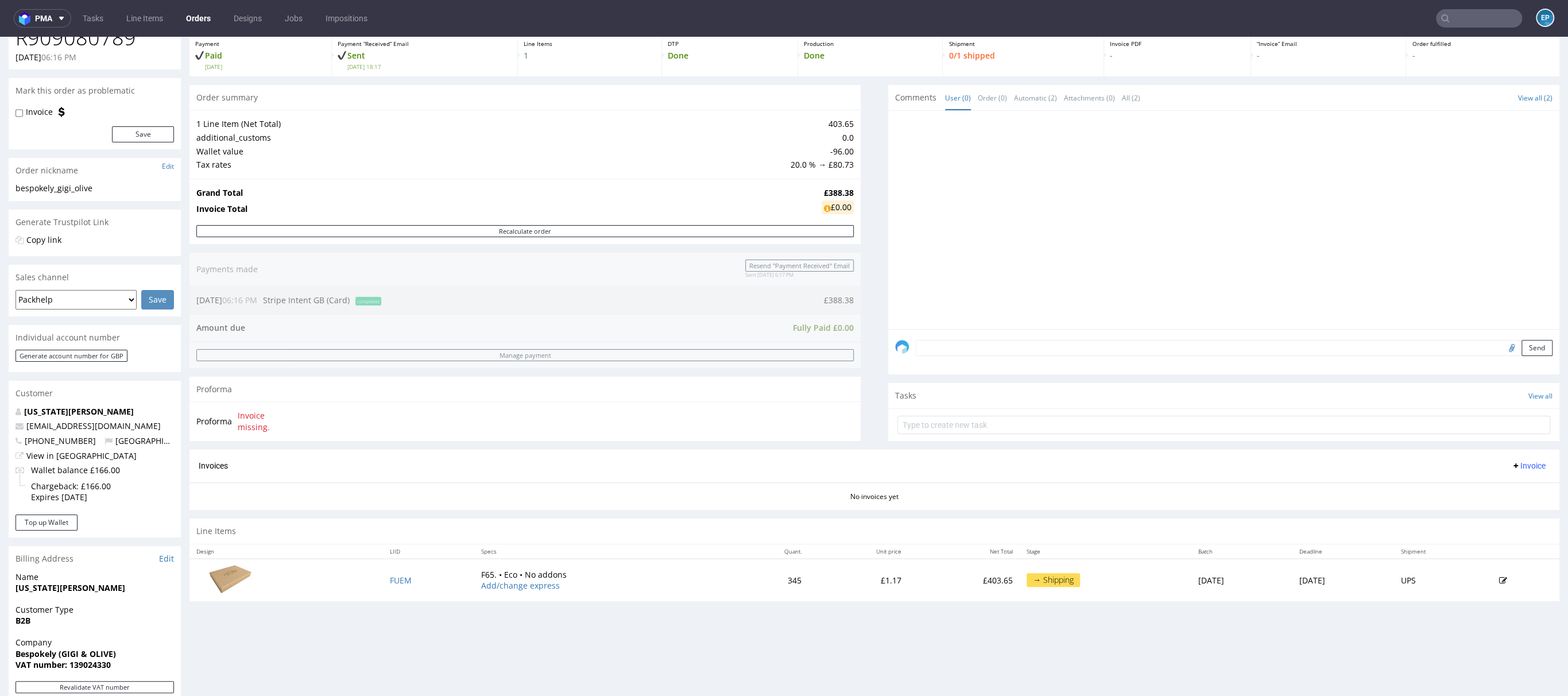
click at [1452, 14] on input "text" at bounding box center [1479, 18] width 86 height 18
paste input "BNDN"
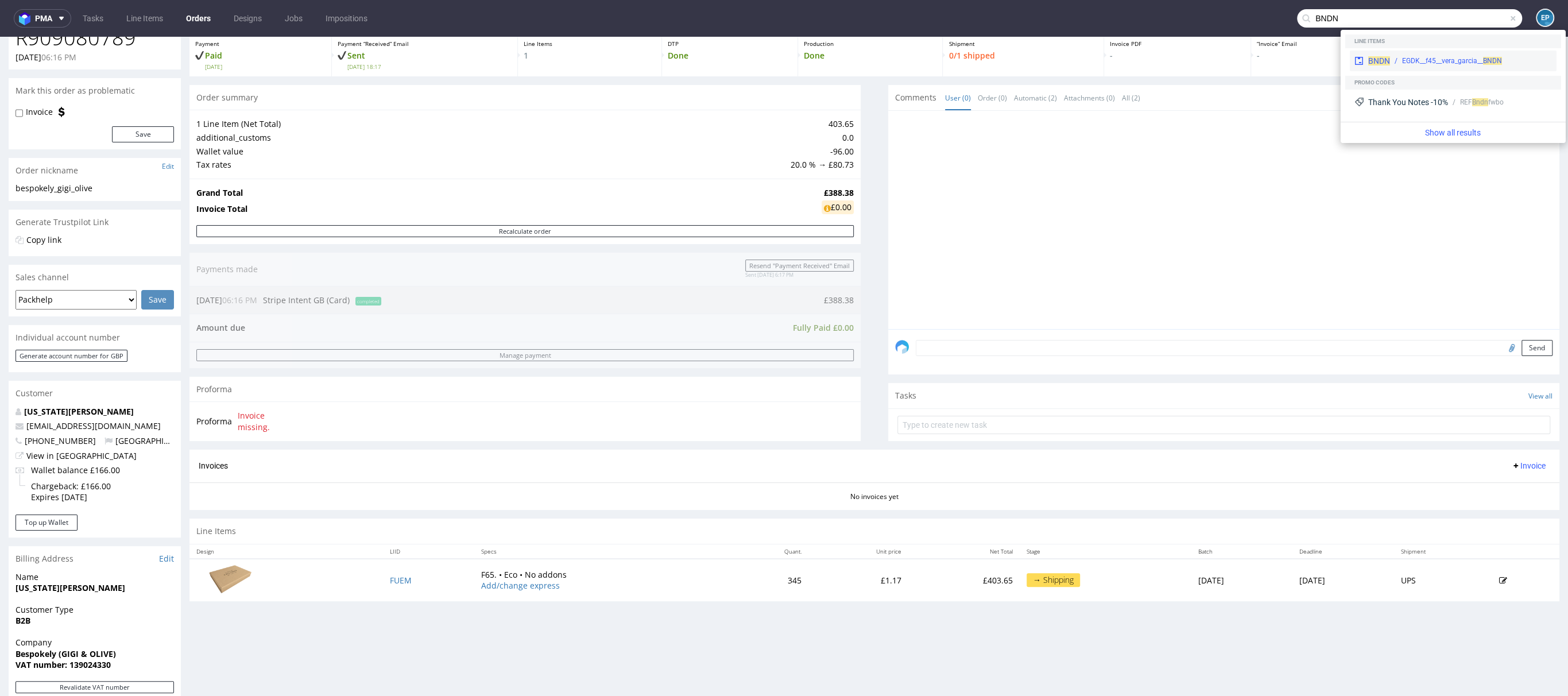
type input "BNDN"
click at [1385, 56] on span "BNDN" at bounding box center [1379, 61] width 22 height 9
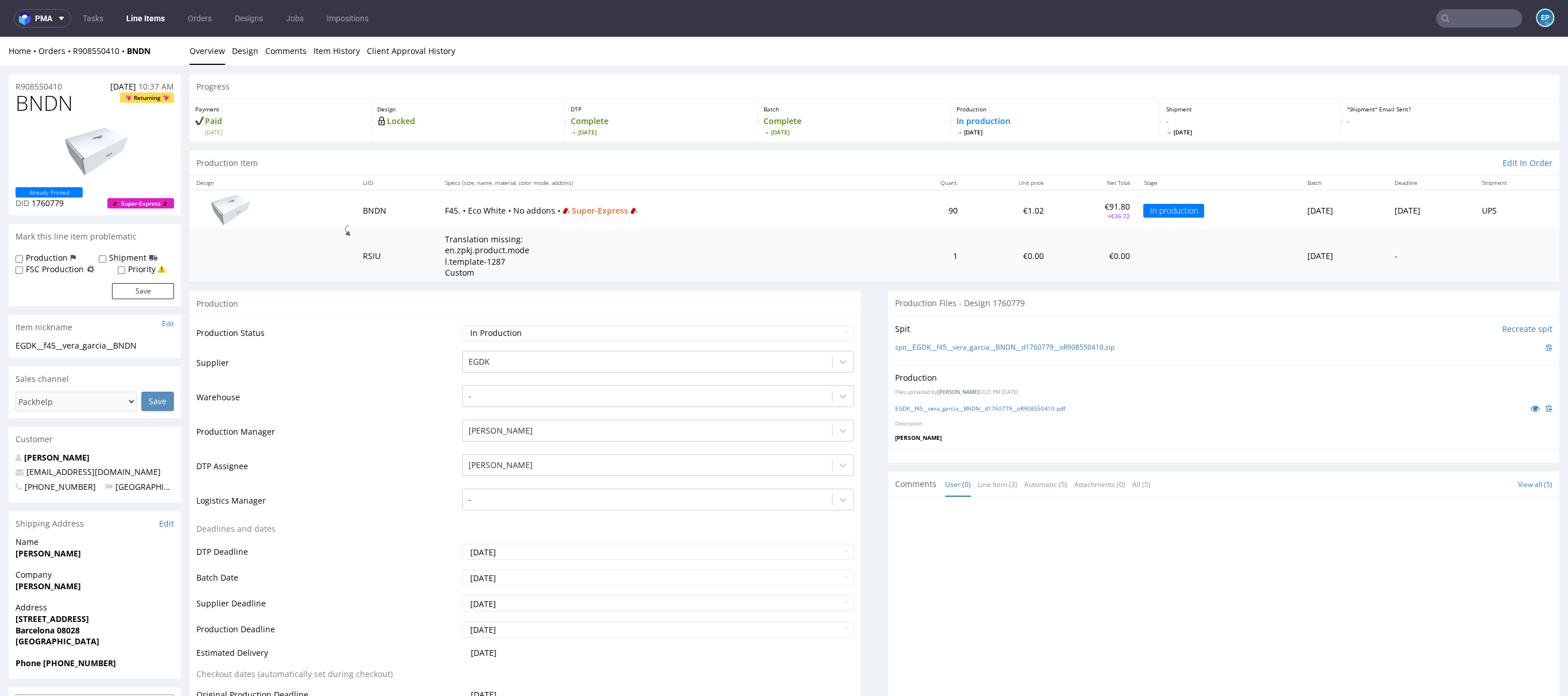
click at [1481, 21] on input "text" at bounding box center [1479, 18] width 86 height 18
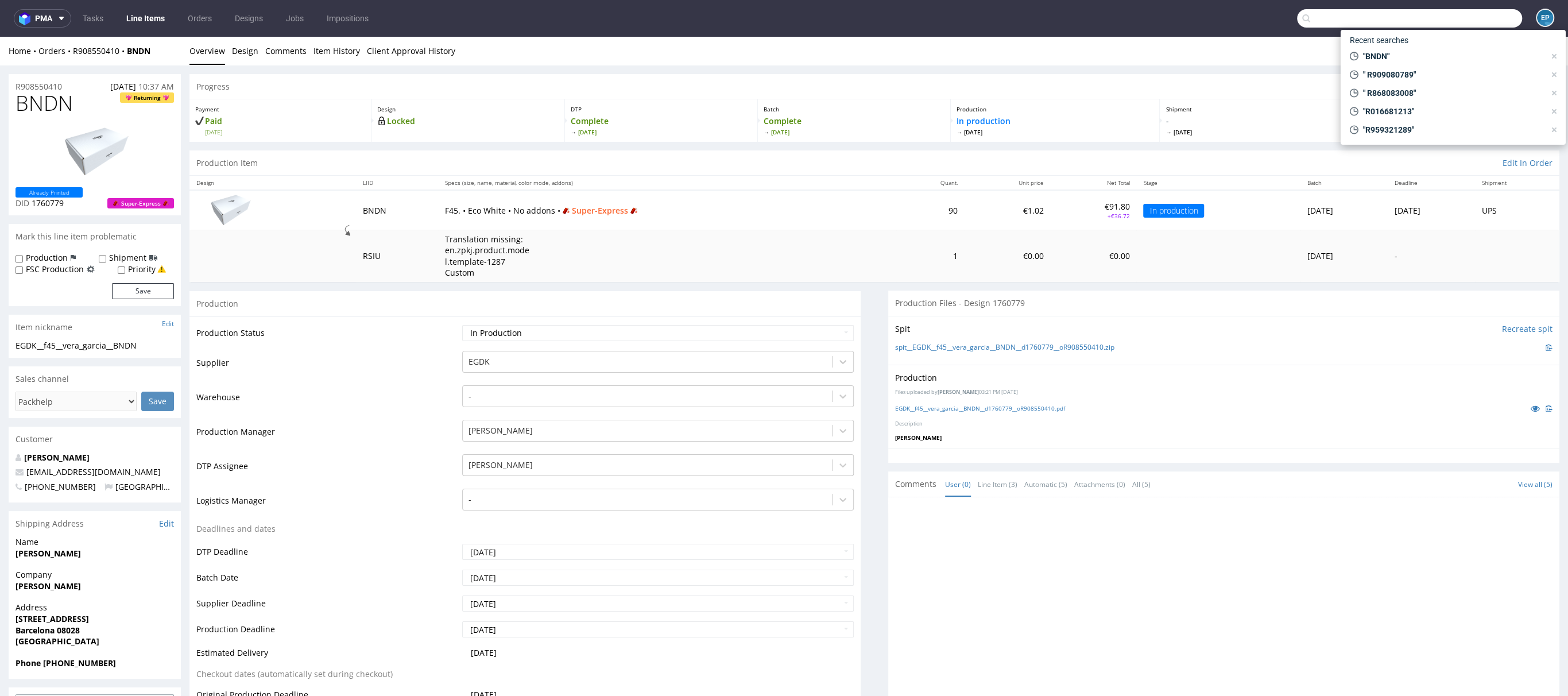
paste input "ZWIU"
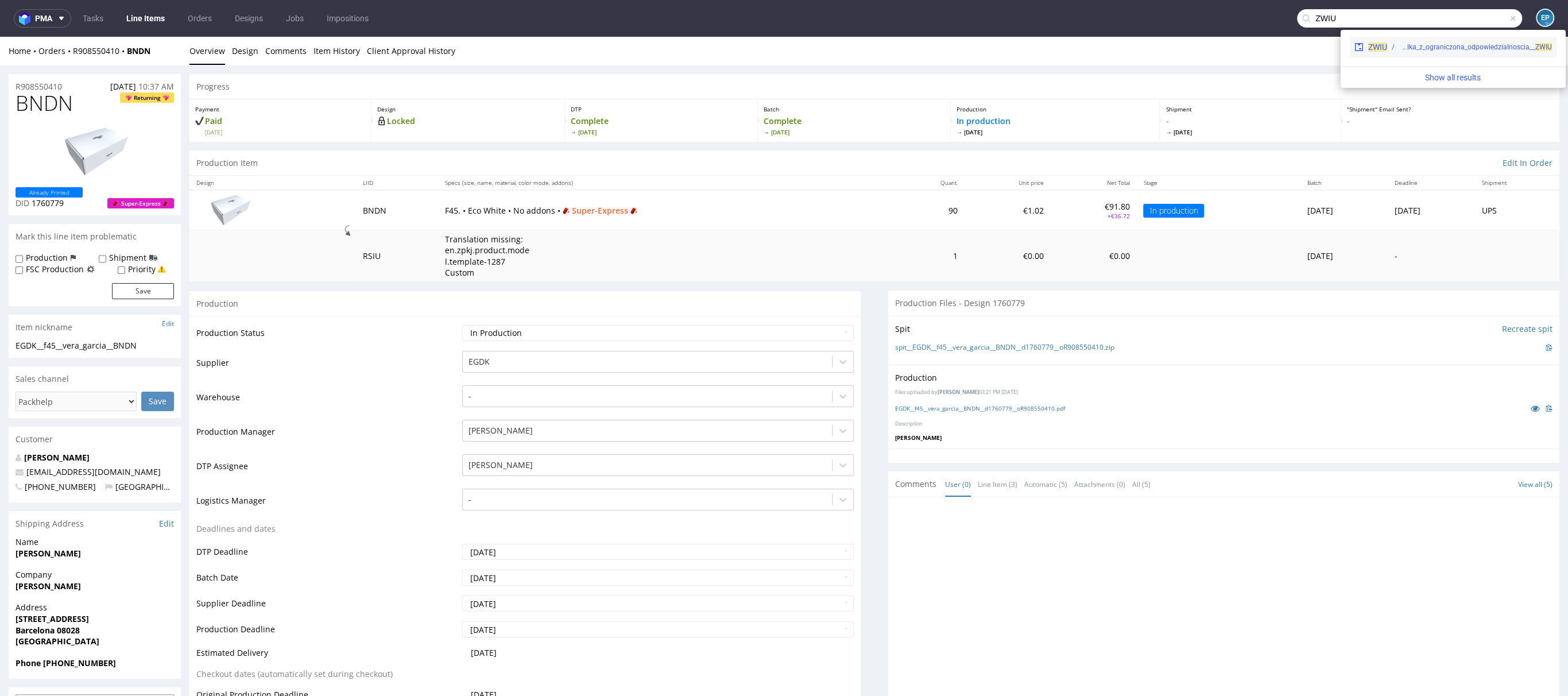
type input "ZWIU"
click at [1412, 55] on div "ZWIU EGDK__f62__mniej_wiecej_spolka_z_ograniczona_odpowiedzialnoscia__ ZWIU" at bounding box center [1453, 47] width 207 height 20
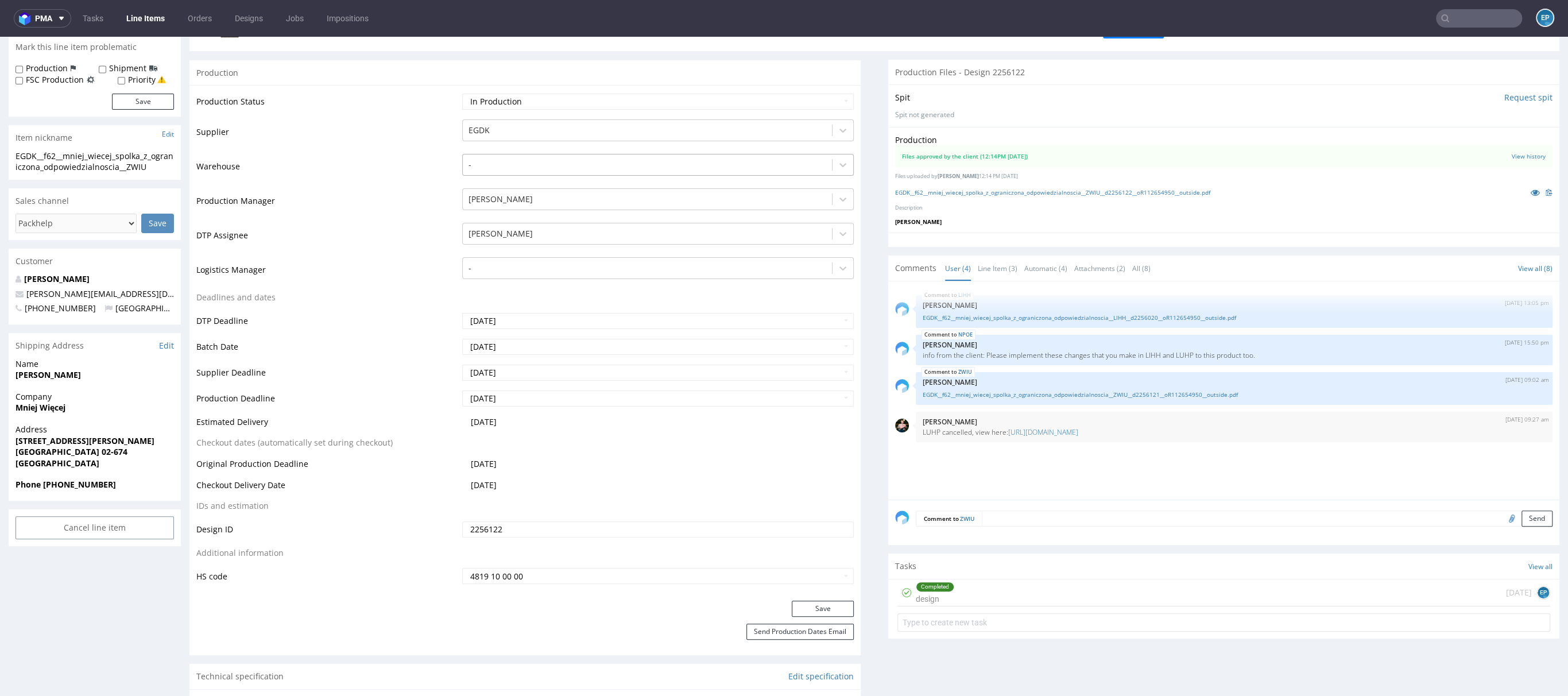
scroll to position [180, 0]
click at [1088, 389] on link "EGDK__f62__mniej_wiecej_spolka_z_ograniczona_odpowiedzialnoscia__ZWIU__d2256121…" at bounding box center [1234, 393] width 623 height 9
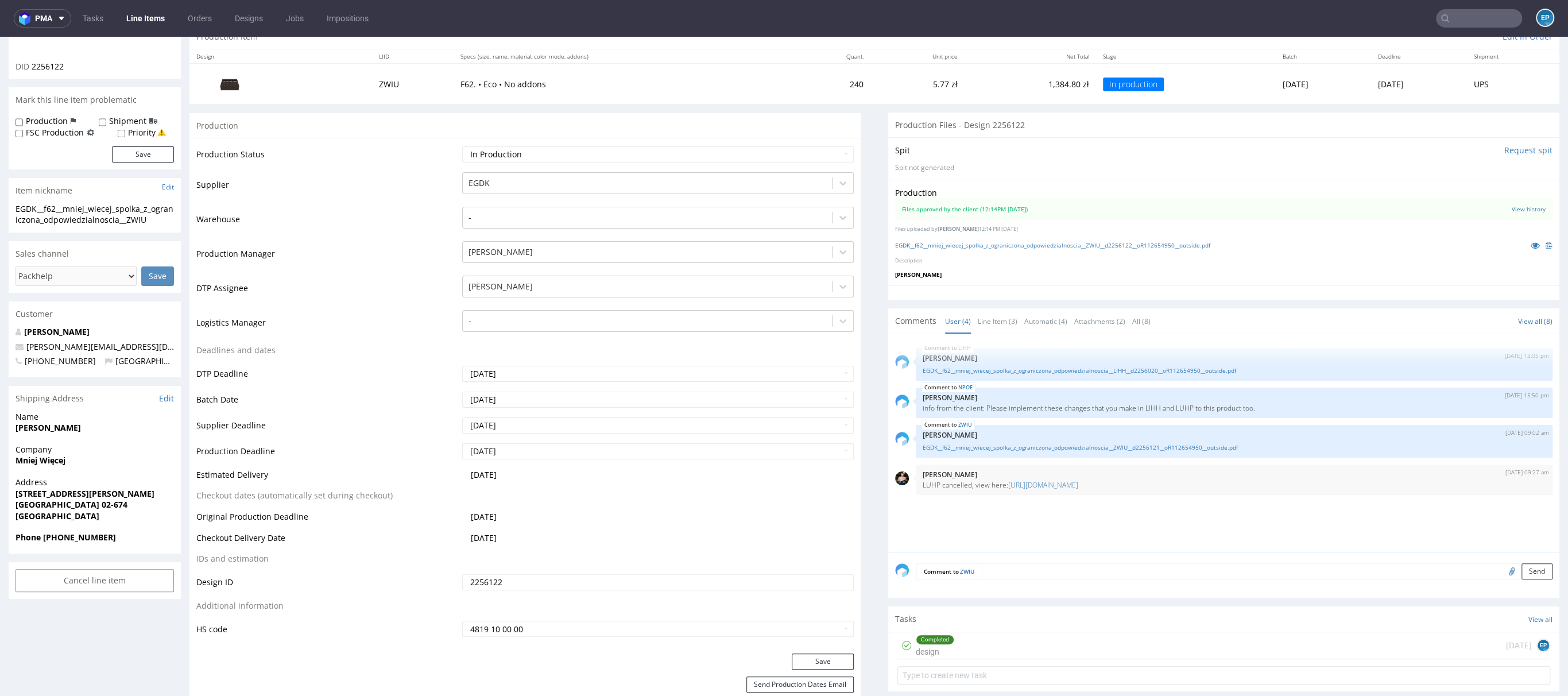
scroll to position [171, 0]
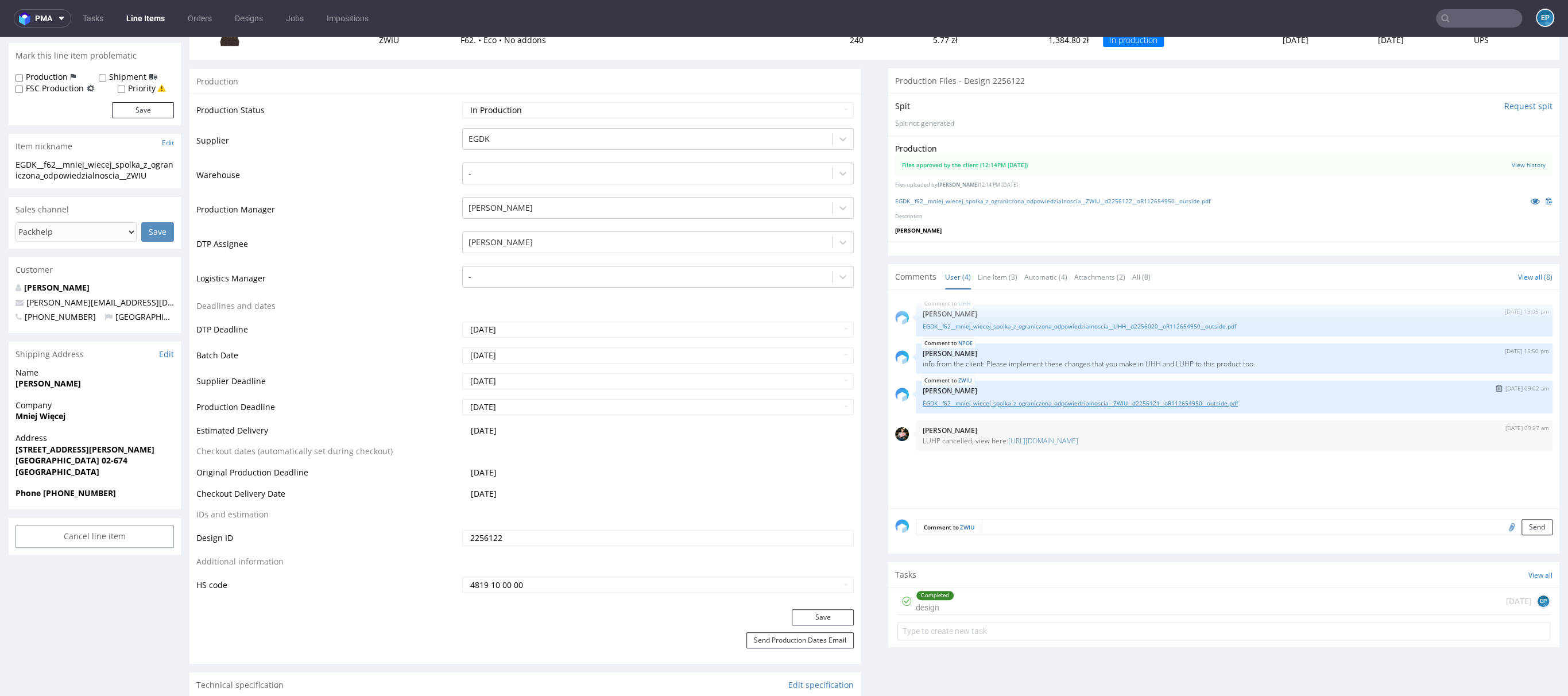
click at [1017, 399] on link "EGDK__f62__mniej_wiecej_spolka_z_ograniczona_odpowiedzialnoscia__ZWIU__d2256121…" at bounding box center [1234, 403] width 623 height 9
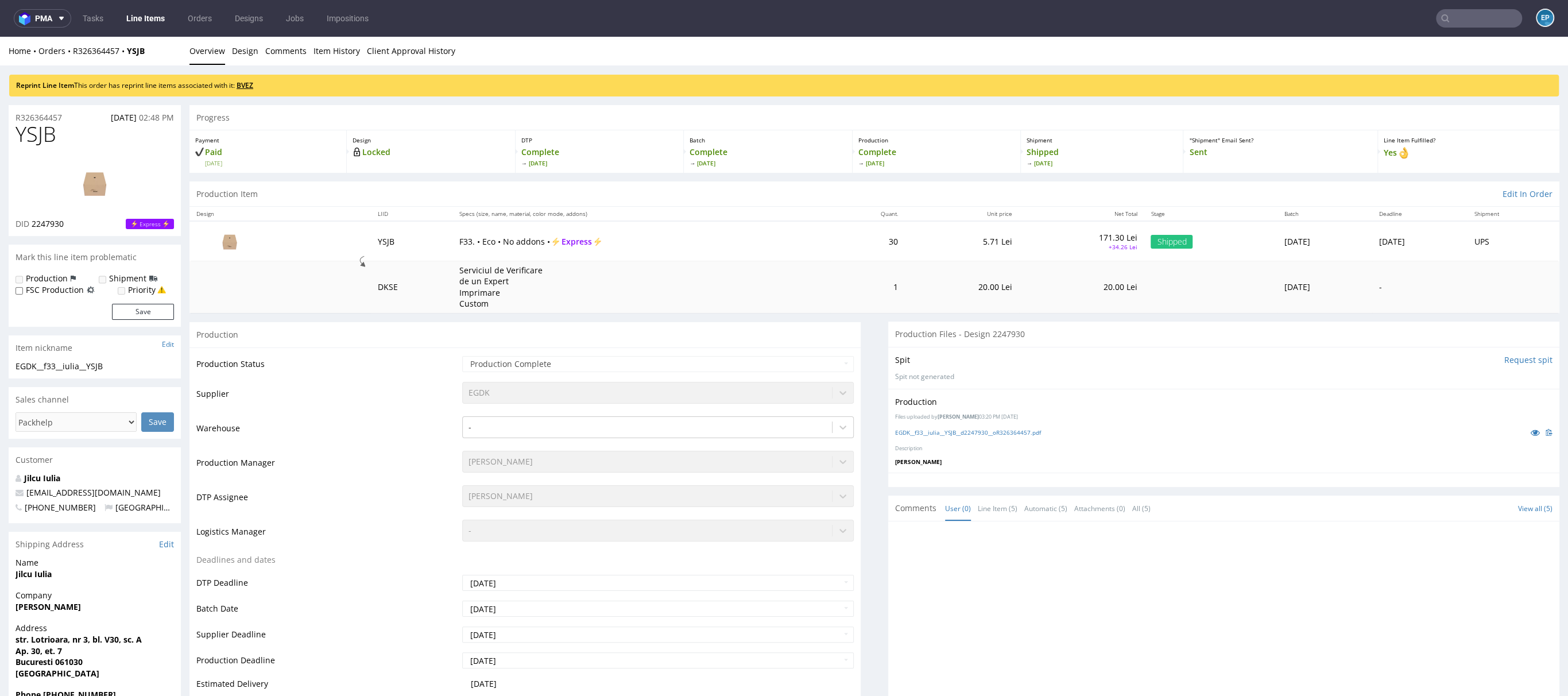
click at [253, 83] on link "BVEZ" at bounding box center [245, 85] width 16 height 10
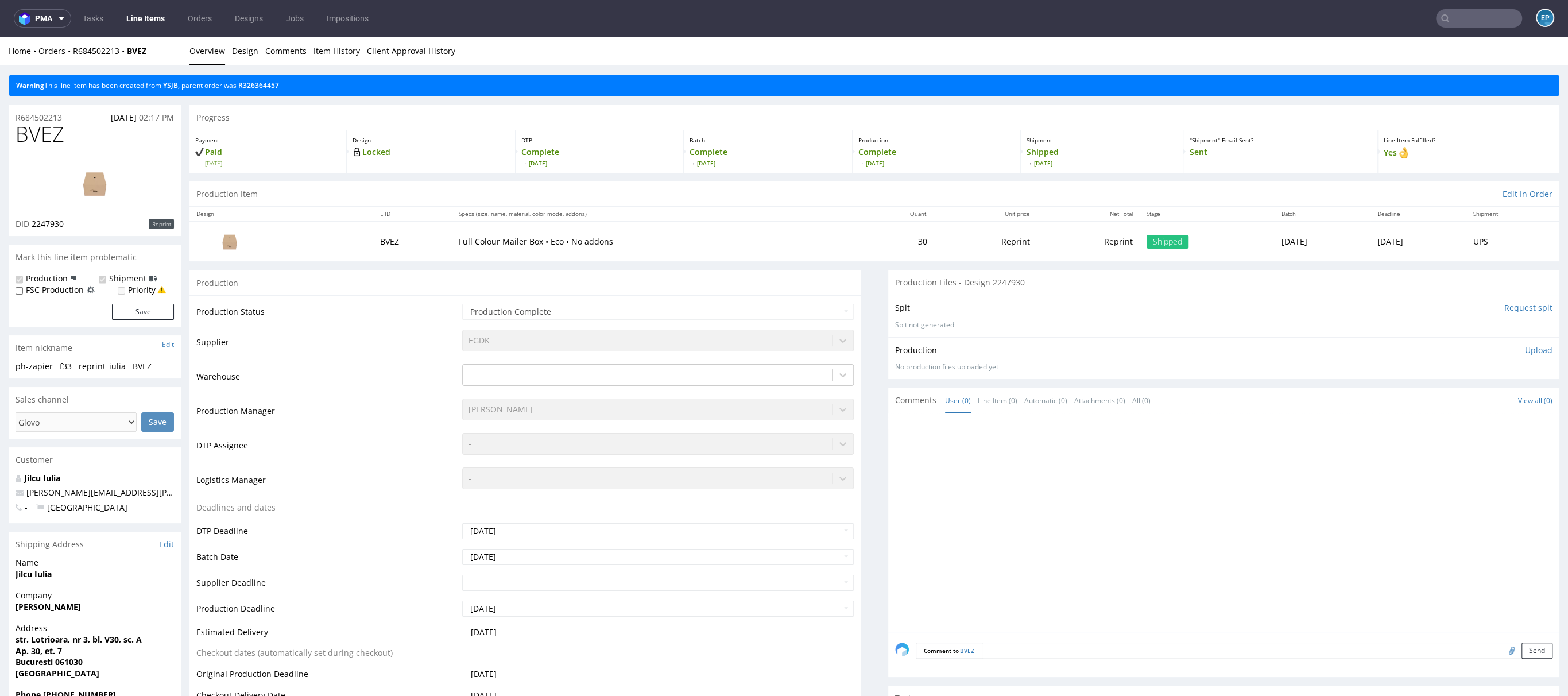
click at [308, 51] on li "Comments" at bounding box center [289, 51] width 48 height 11
click at [330, 53] on link "Item History" at bounding box center [336, 51] width 47 height 28
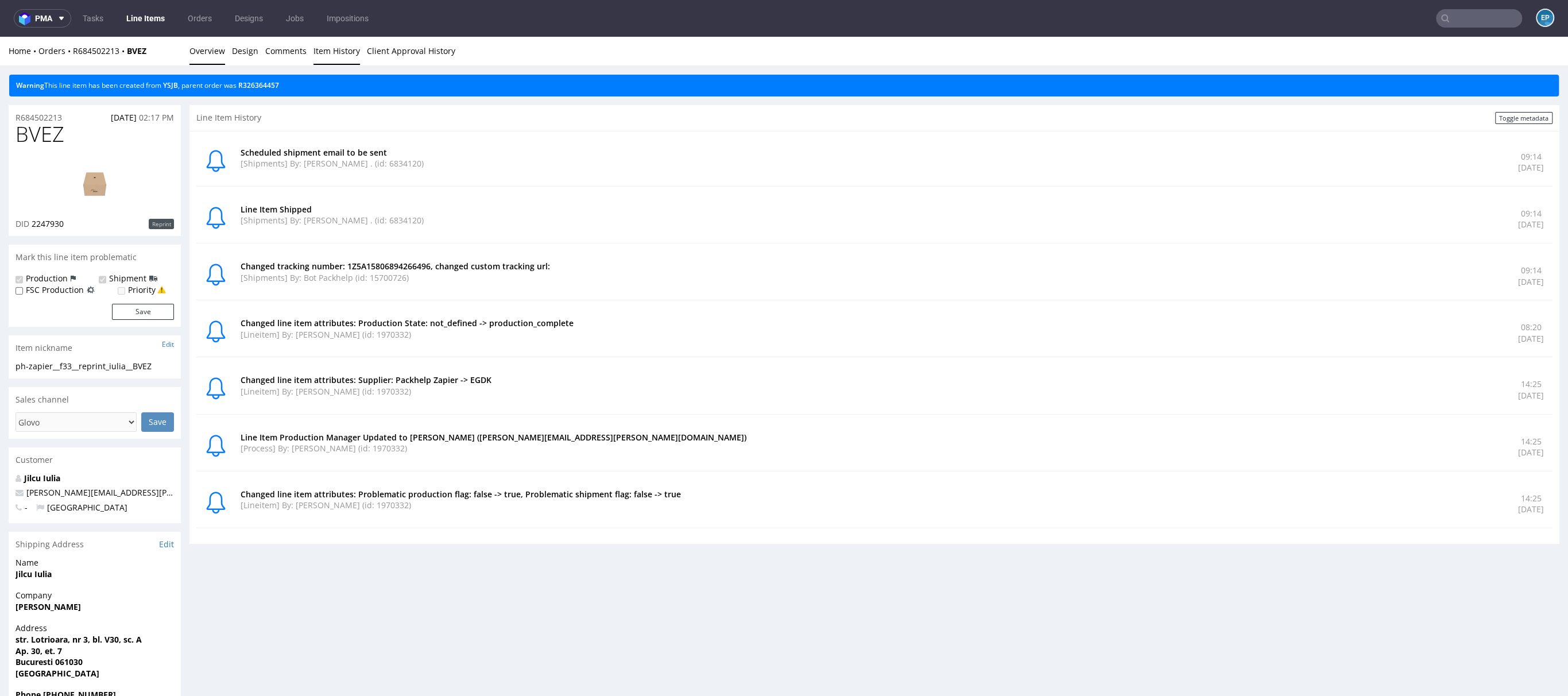
click at [204, 51] on link "Overview" at bounding box center [208, 51] width 36 height 28
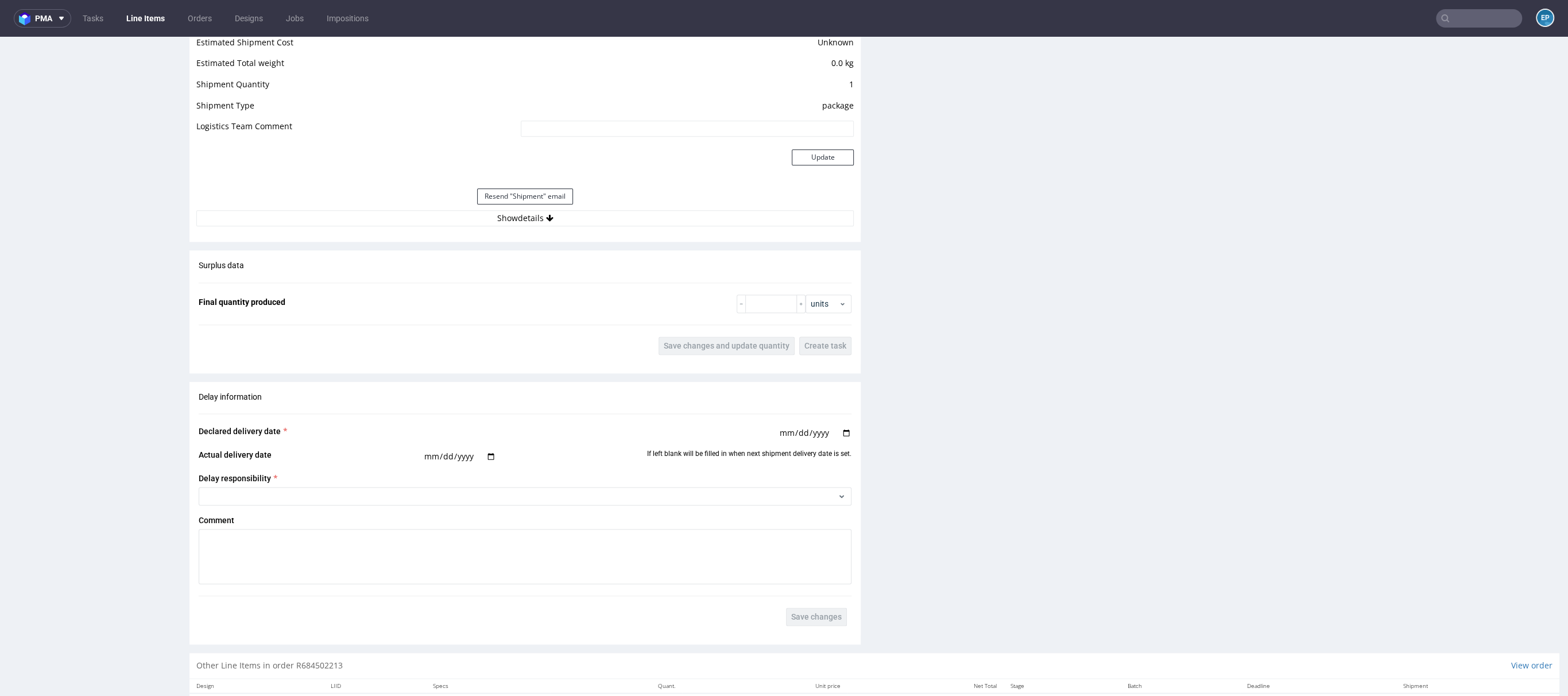
scroll to position [1560, 0]
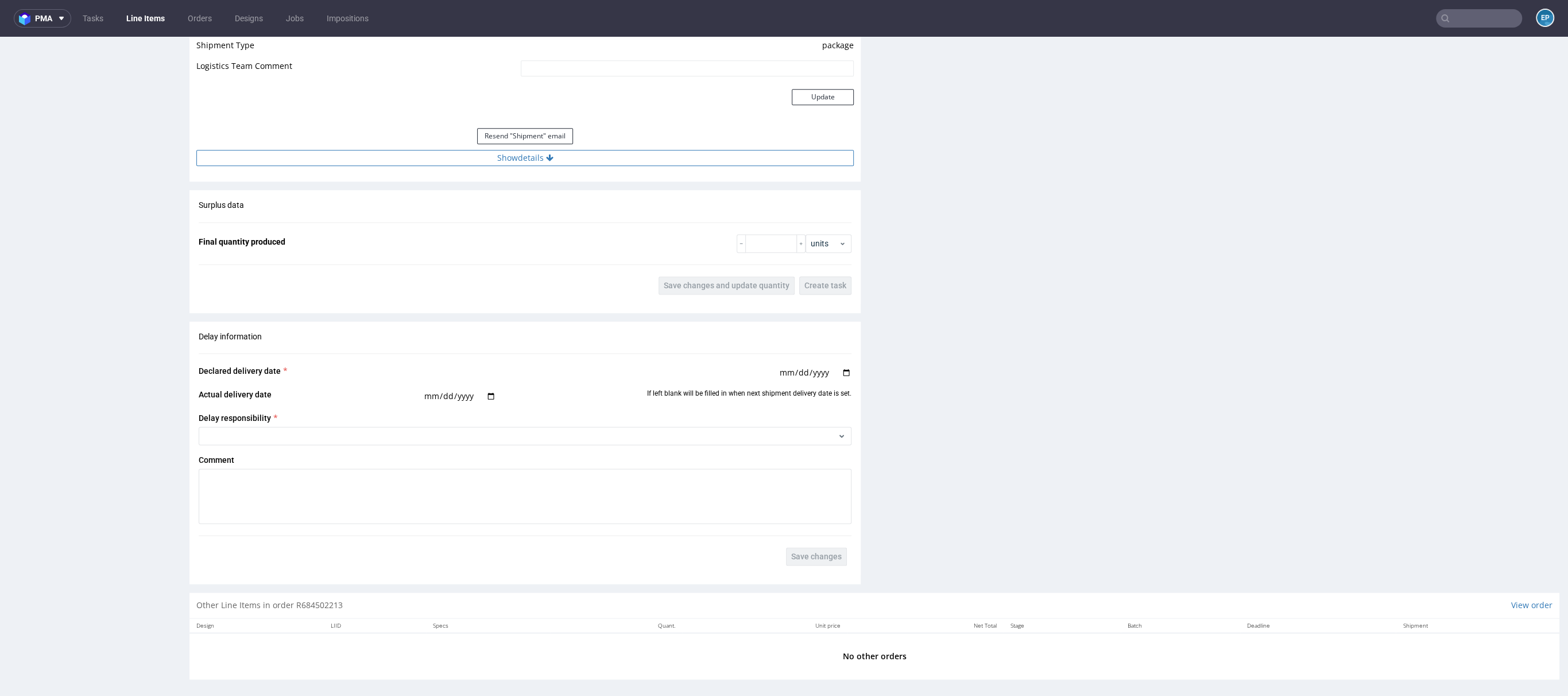
click at [550, 164] on button "Show details" at bounding box center [525, 158] width 658 height 16
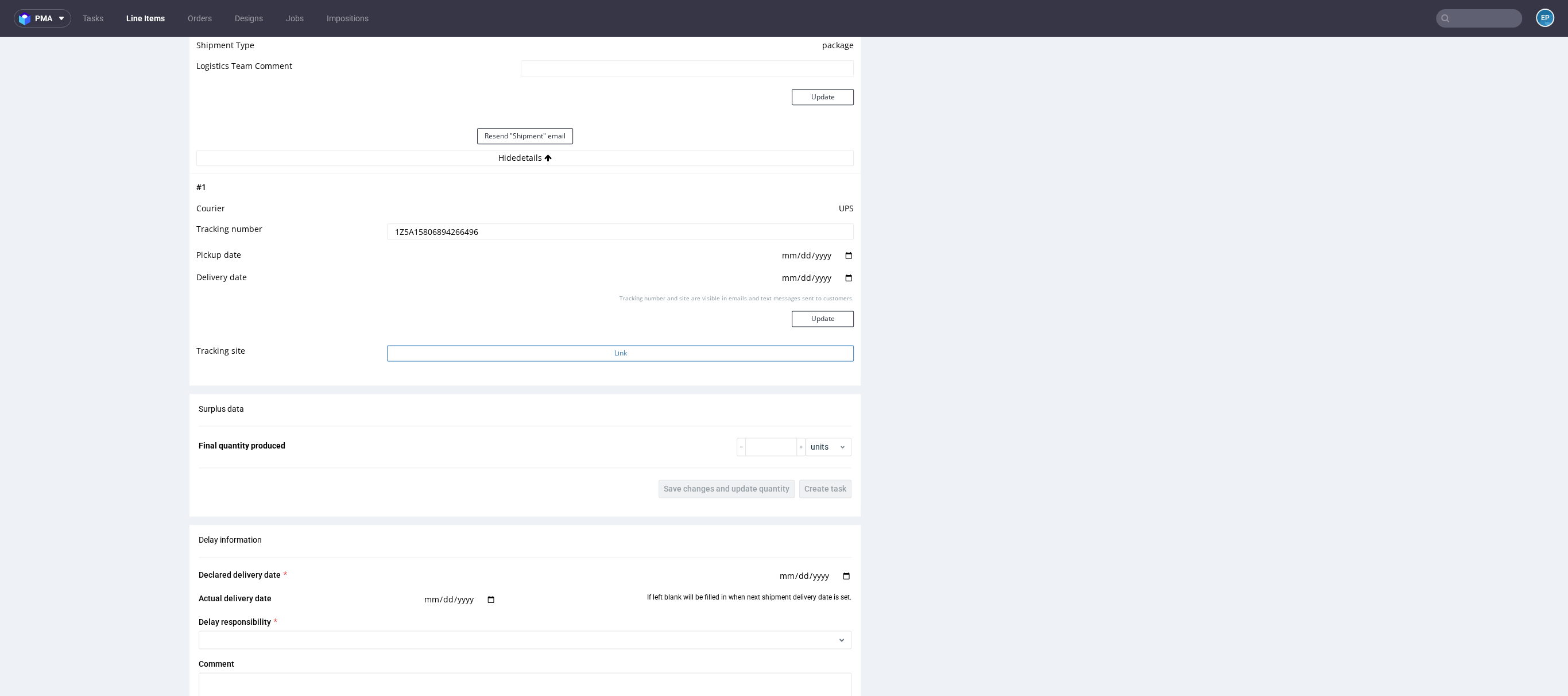
click at [532, 350] on button "Link" at bounding box center [620, 353] width 467 height 16
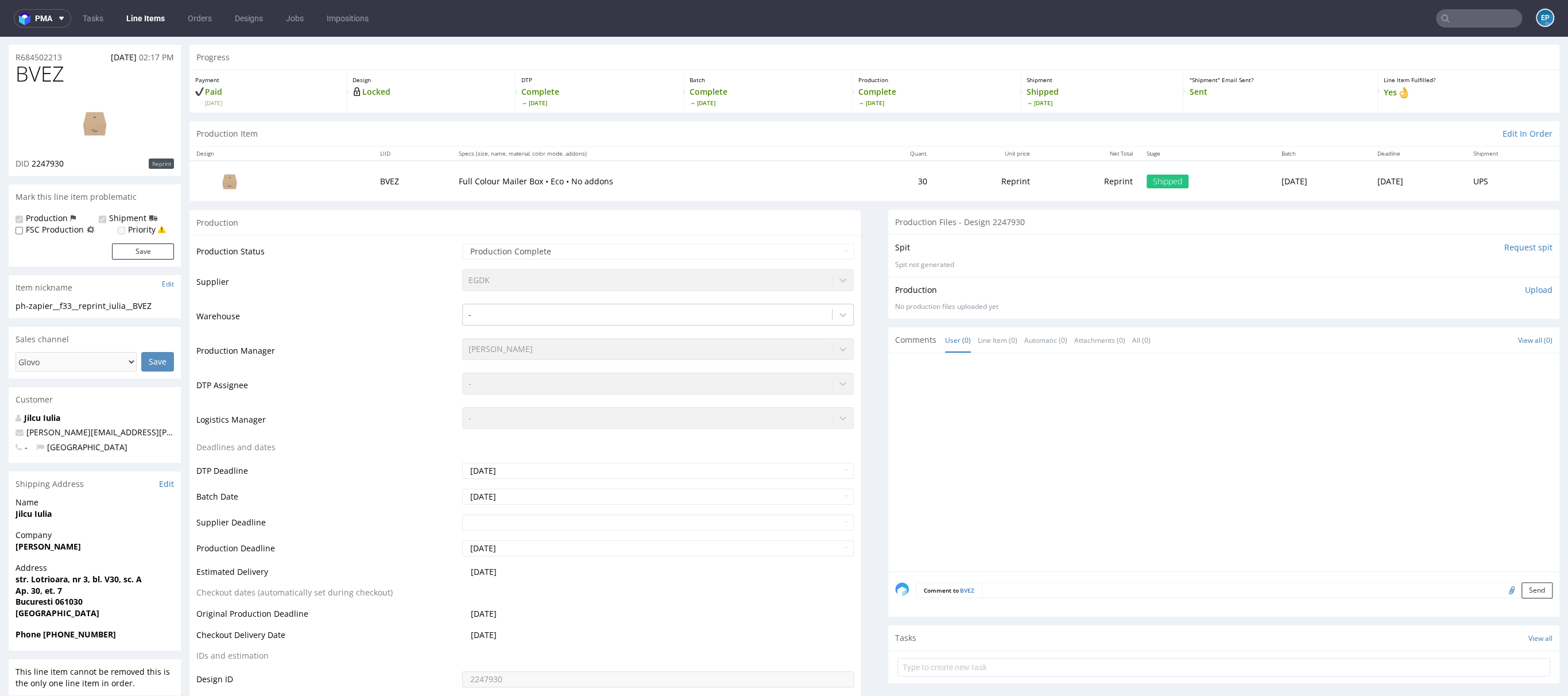
scroll to position [0, 0]
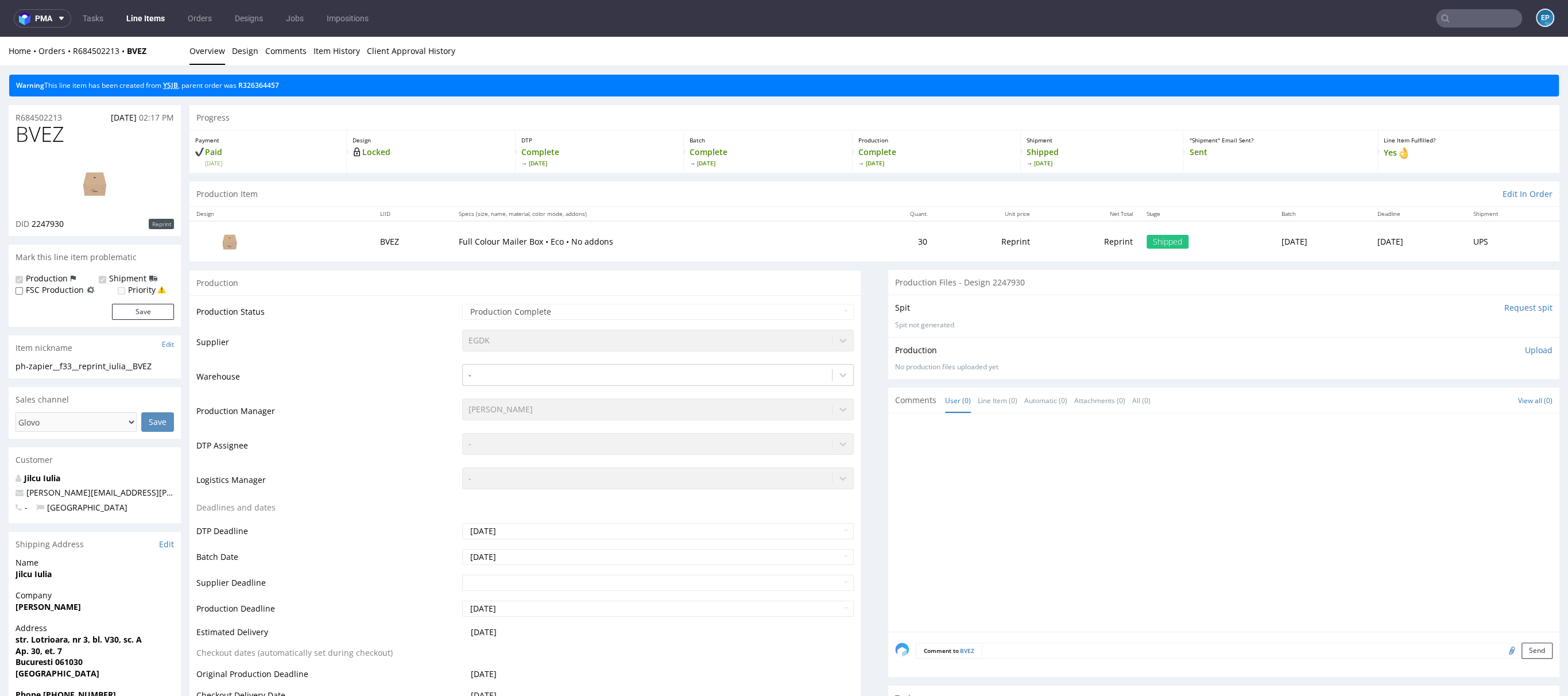
click at [178, 88] on link "YSJB" at bounding box center [170, 85] width 15 height 10
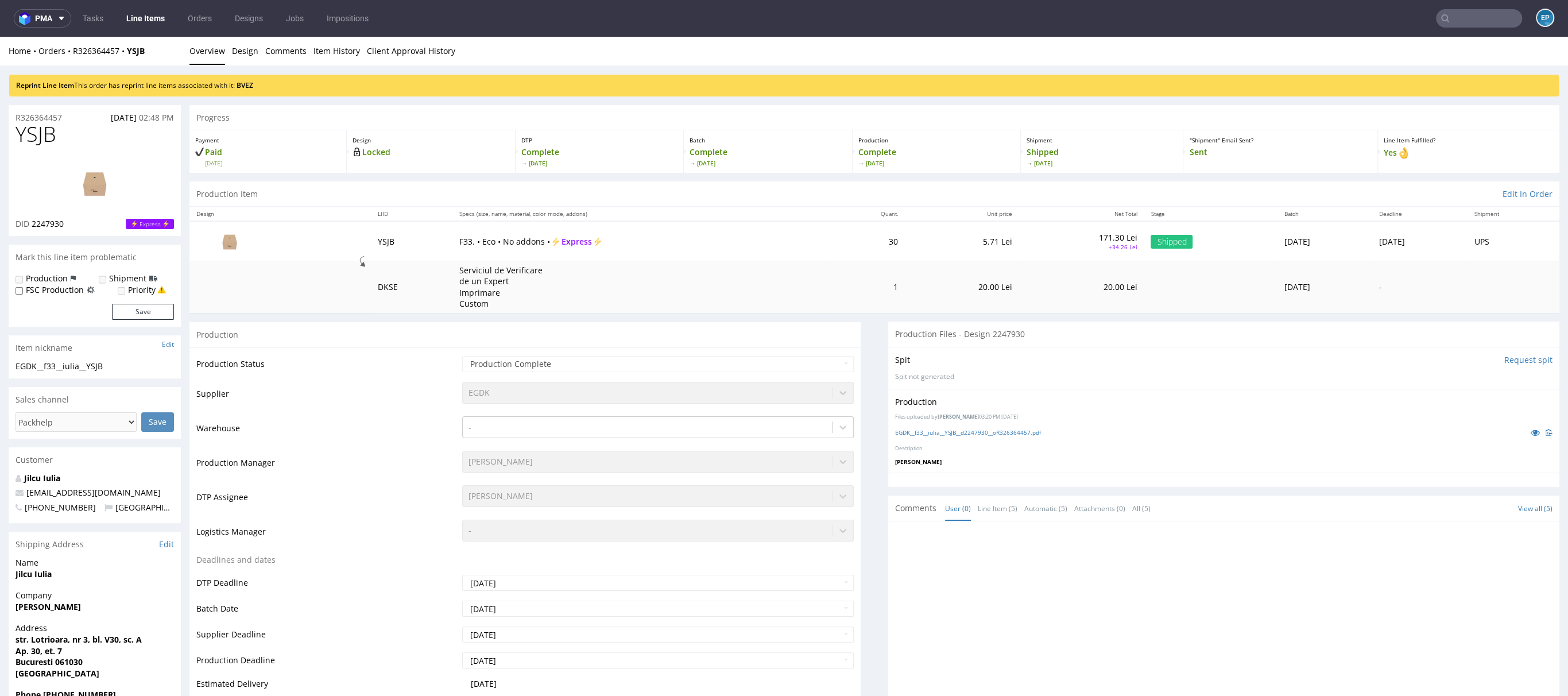
click at [39, 129] on span "YSJB" at bounding box center [36, 134] width 41 height 23
copy span "YSJB"
click at [252, 86] on link "BVEZ" at bounding box center [245, 85] width 16 height 10
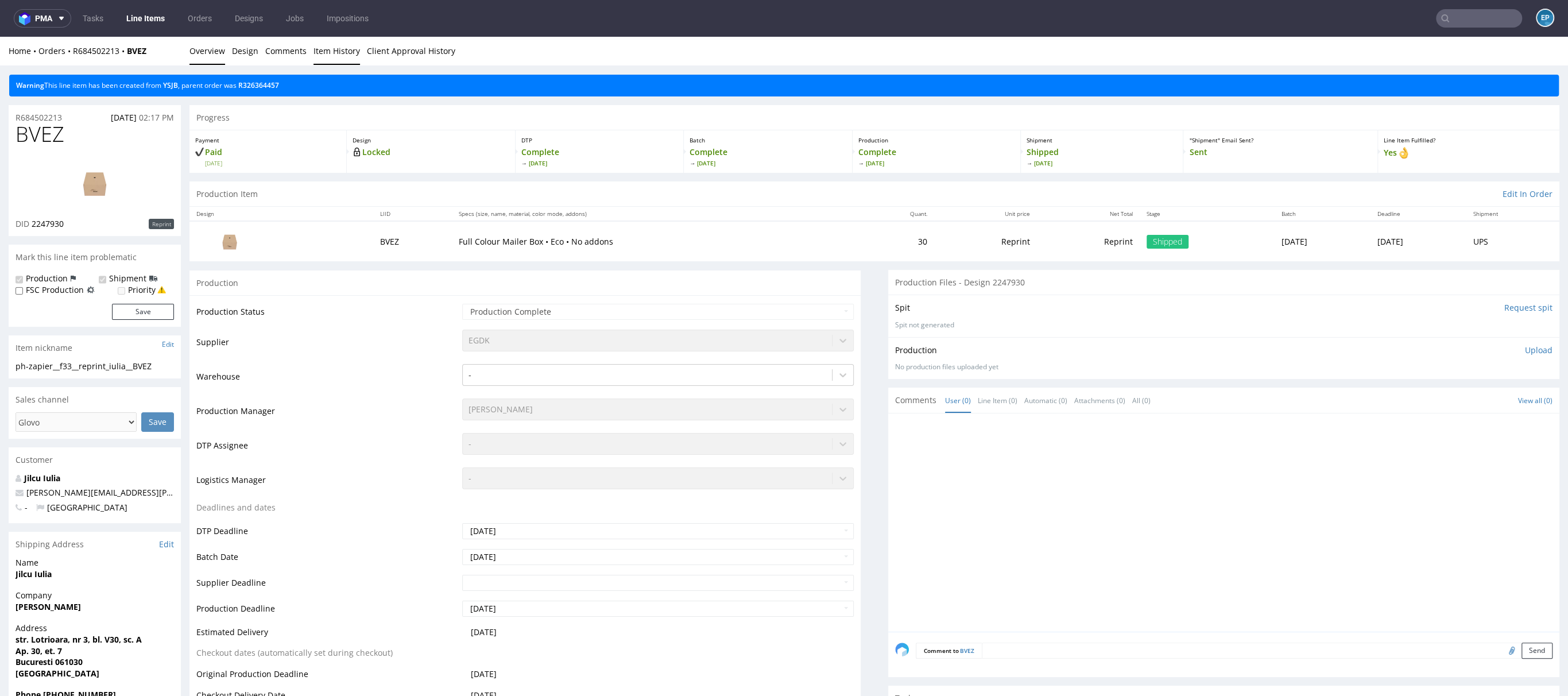
click at [326, 56] on link "Item History" at bounding box center [336, 51] width 47 height 28
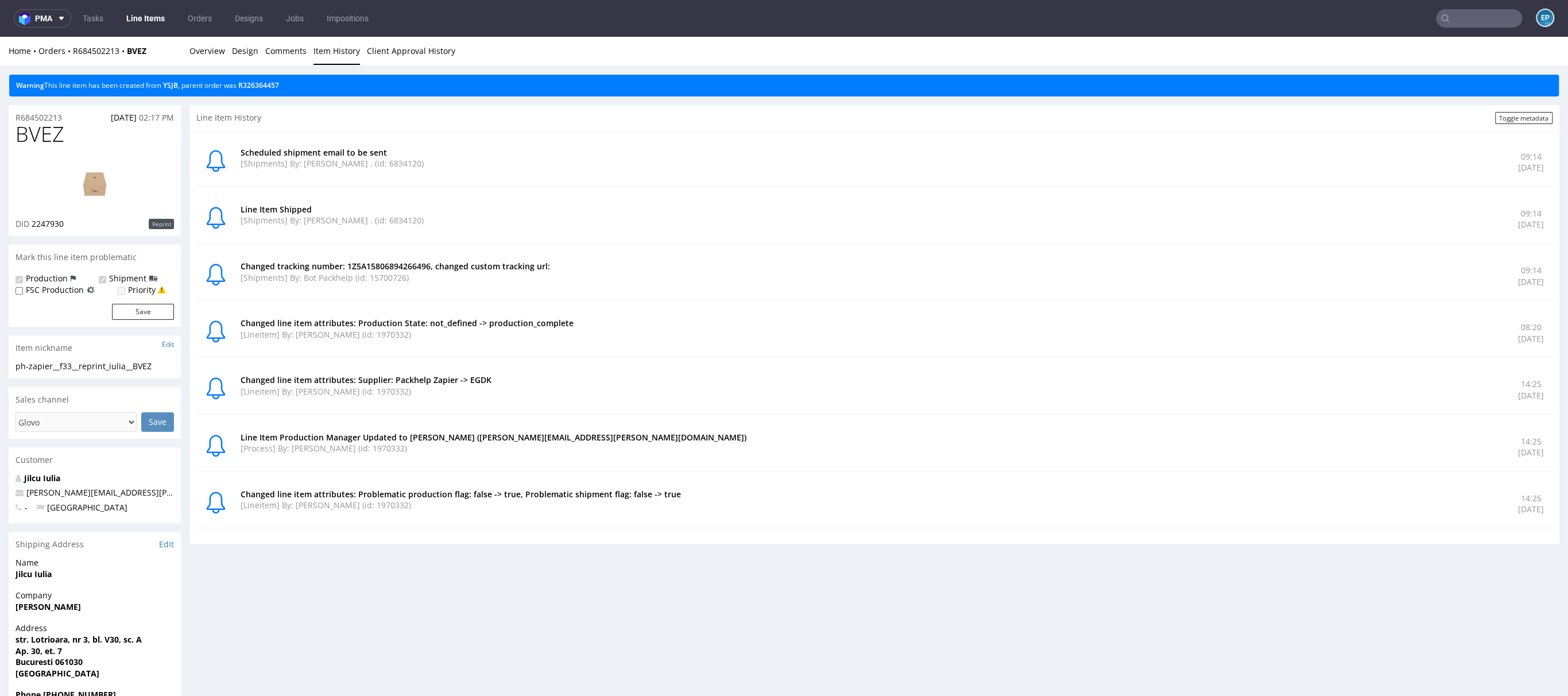
click at [1480, 18] on input "text" at bounding box center [1479, 18] width 86 height 18
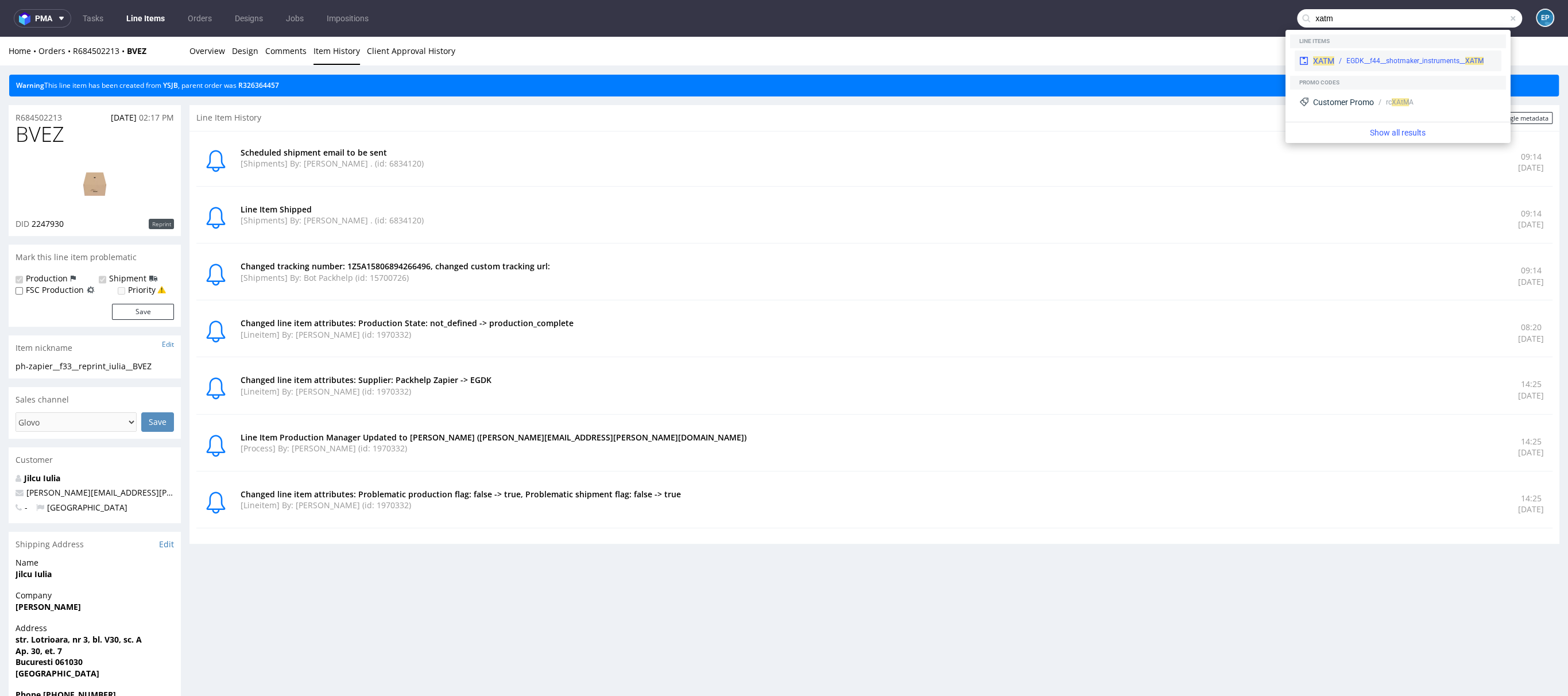
type input "xatm"
click at [1387, 56] on div "EGDK__f44__shotmaker_instruments__ XATM" at bounding box center [1415, 61] width 137 height 11
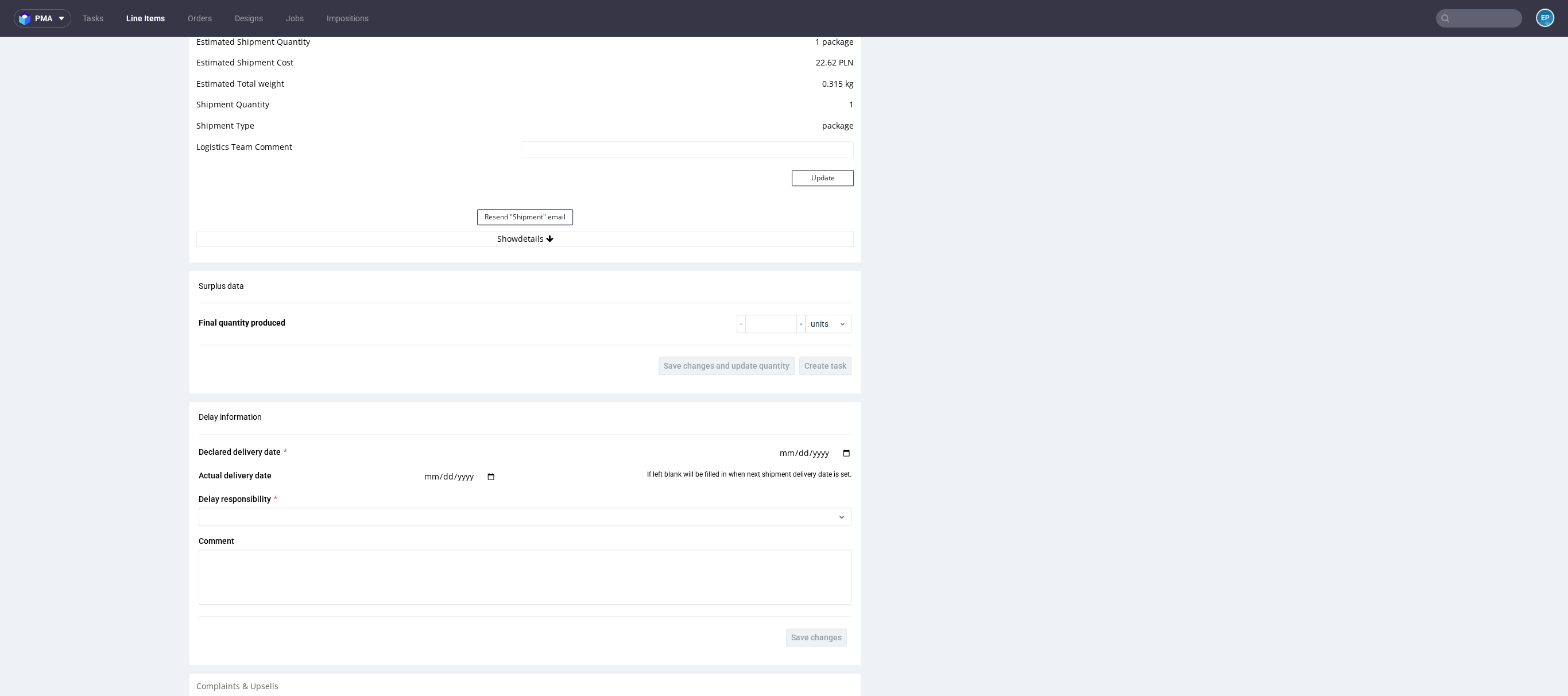
scroll to position [1240, 0]
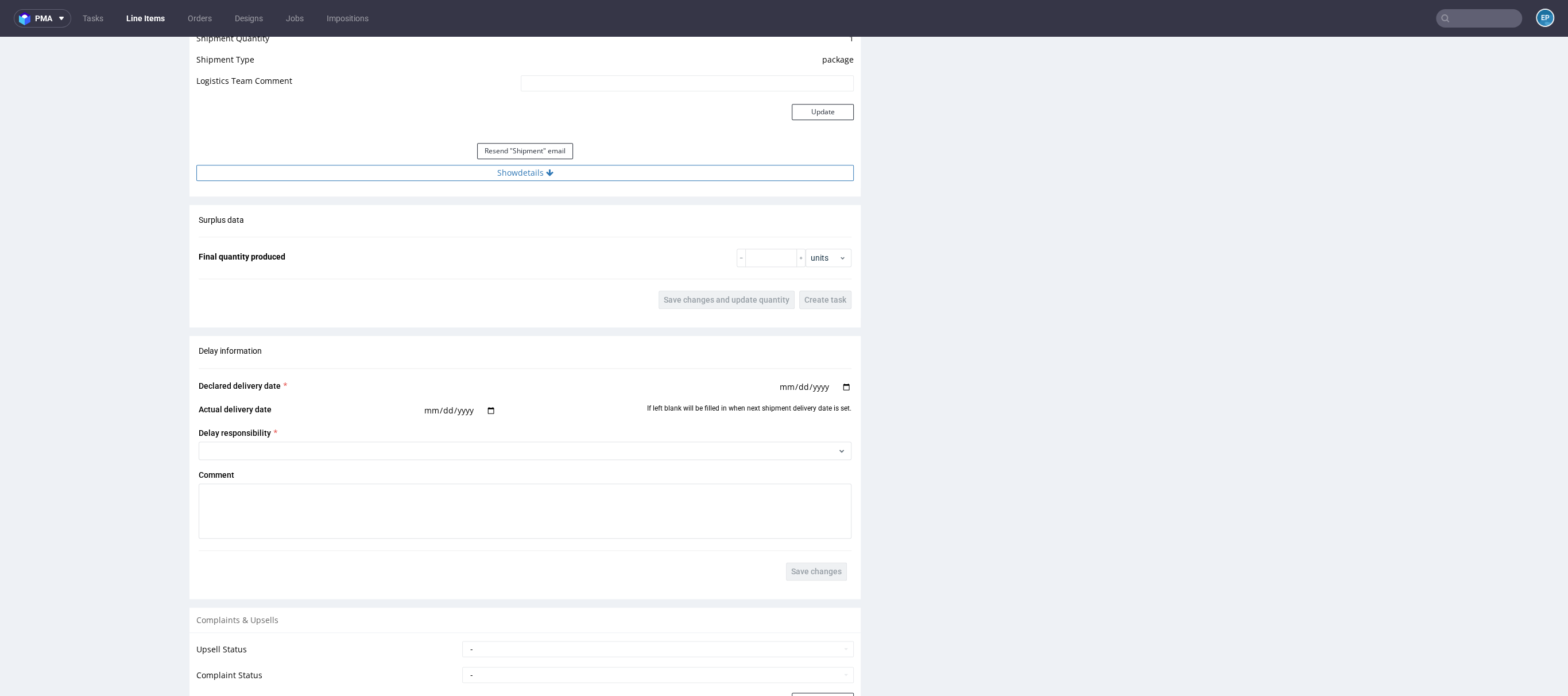
click at [573, 173] on button "Show details" at bounding box center [525, 173] width 658 height 16
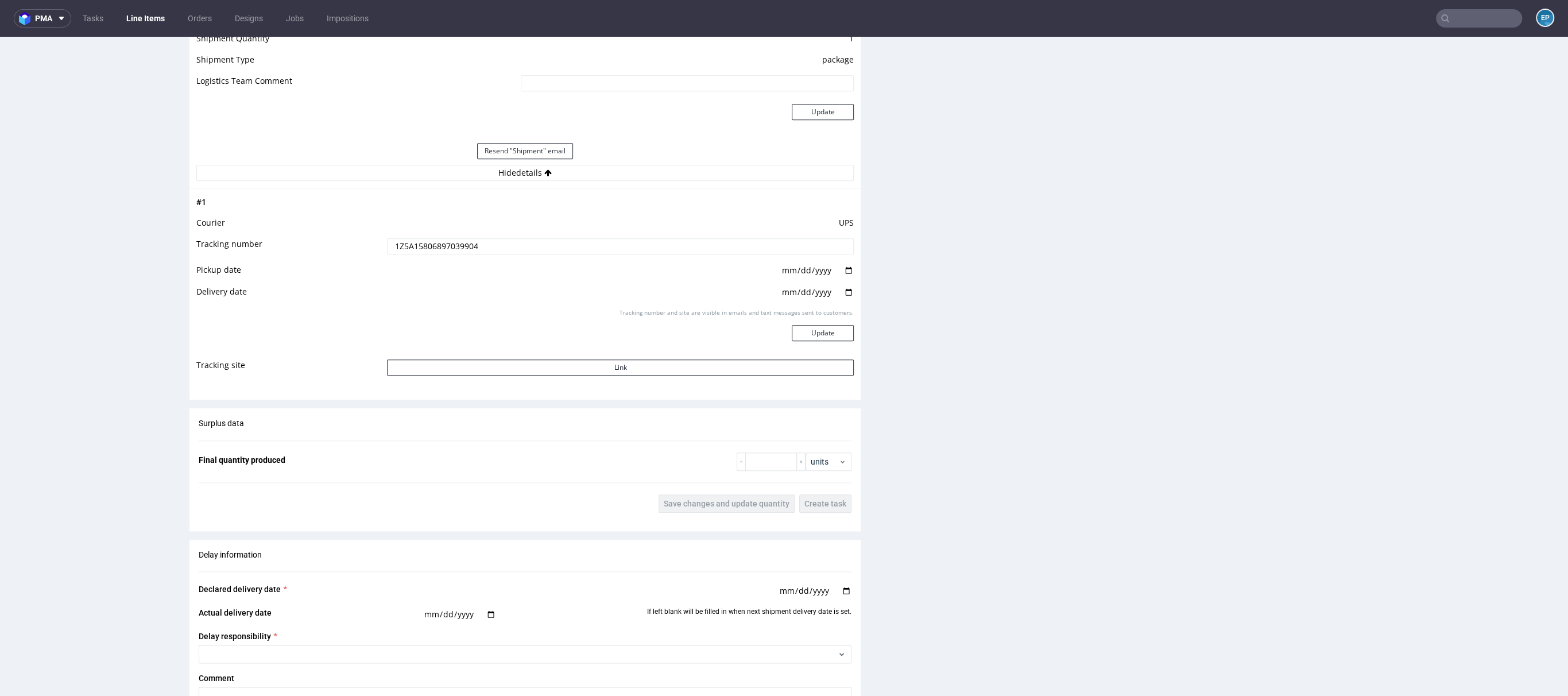
click at [454, 245] on input "1Z5A15806897039904" at bounding box center [620, 246] width 467 height 16
paste input "5235035"
type input "1Z5A15806895235035"
click at [803, 326] on button "Update" at bounding box center [823, 333] width 62 height 16
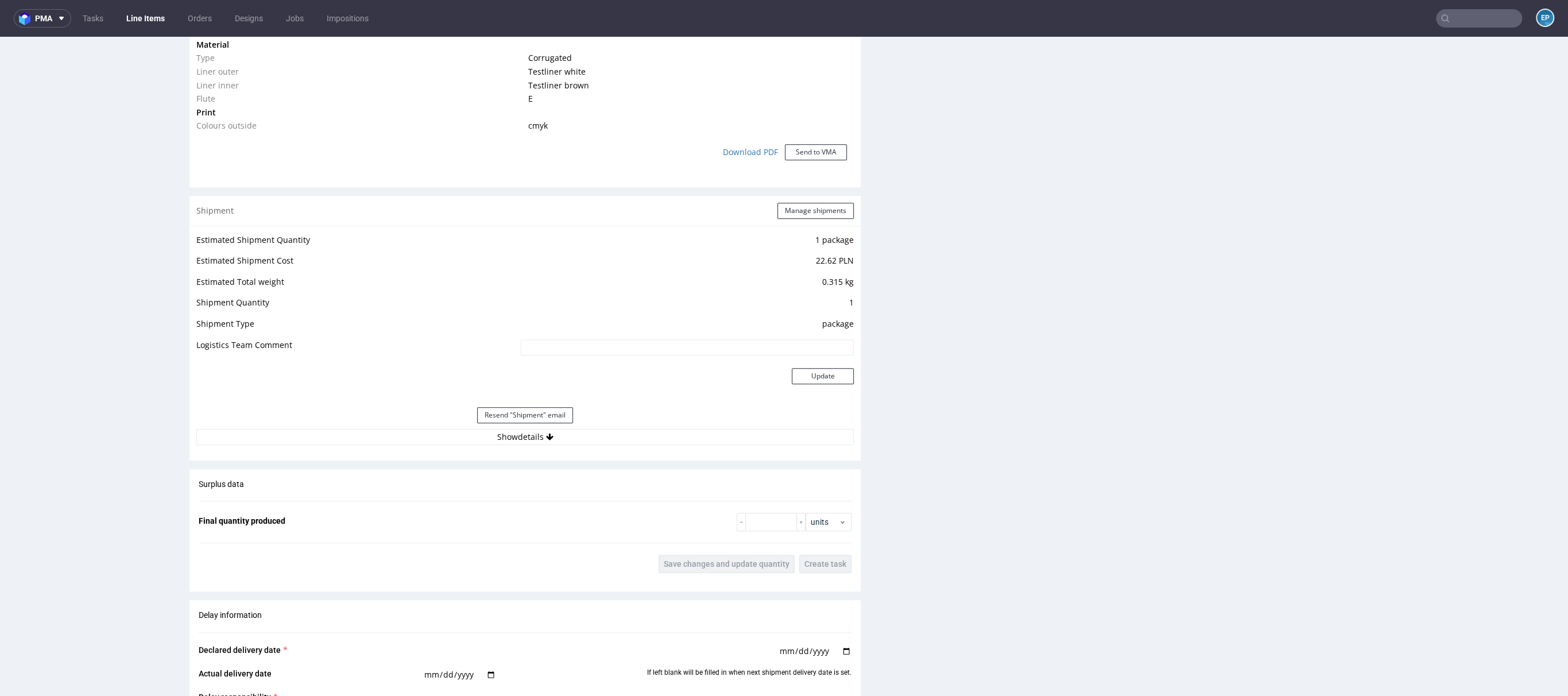
scroll to position [977, 0]
click at [527, 413] on button "Resend "Shipment" email" at bounding box center [524, 414] width 96 height 16
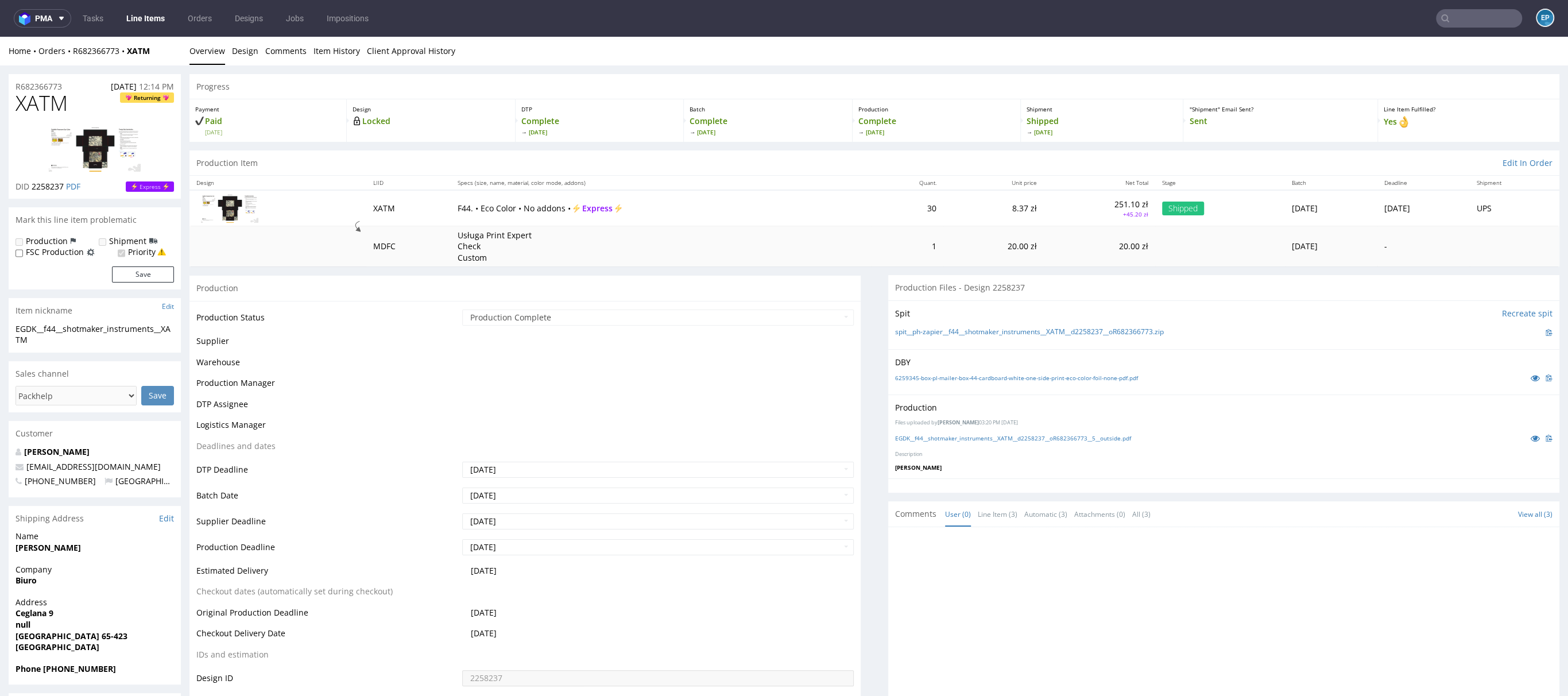
scroll to position [537, 0]
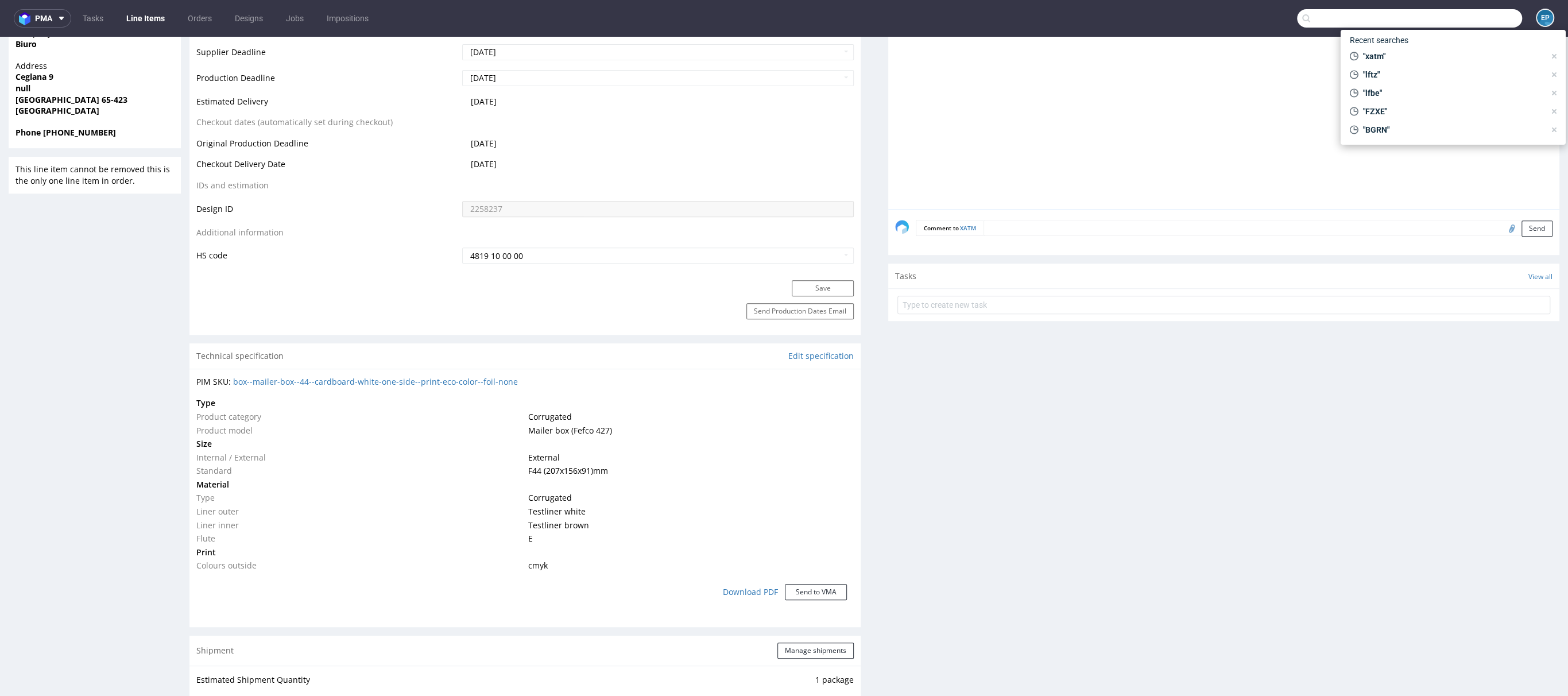
click at [1471, 12] on input "text" at bounding box center [1409, 18] width 225 height 18
paste input "UKQB"
type input "UKQB"
click at [1413, 53] on div "UKQB __x50-6000-x-5-cm____ UKQB" at bounding box center [1453, 47] width 207 height 20
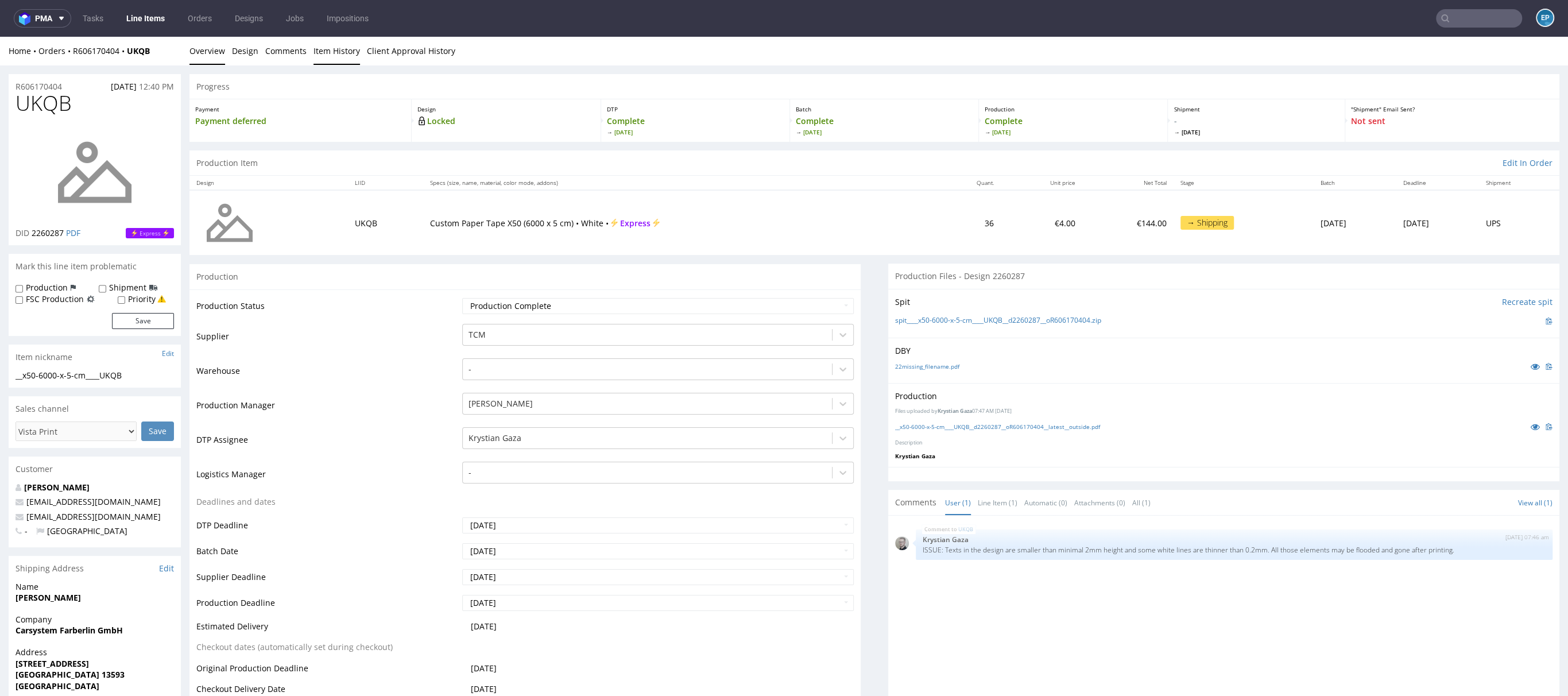
click at [326, 53] on link "Item History" at bounding box center [336, 51] width 47 height 28
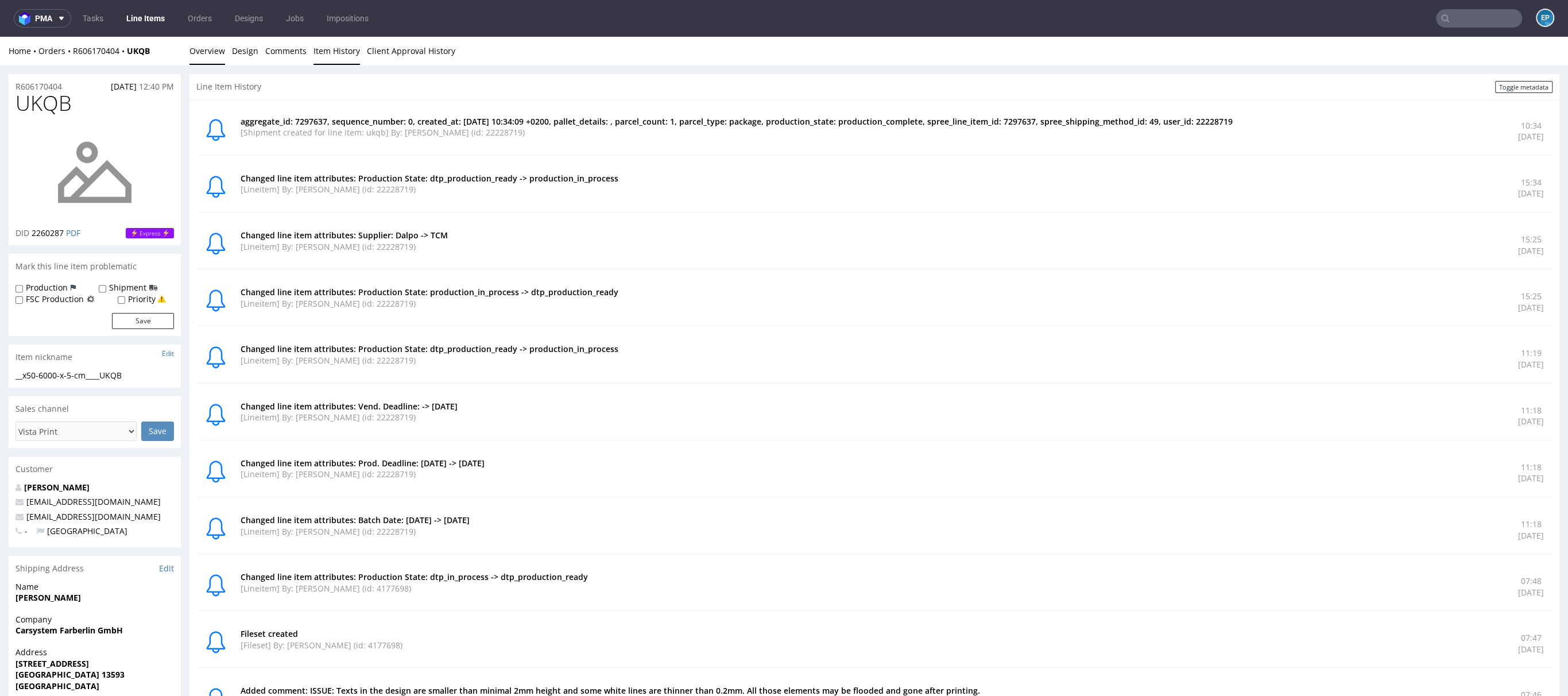
click at [204, 52] on link "Overview" at bounding box center [208, 51] width 36 height 28
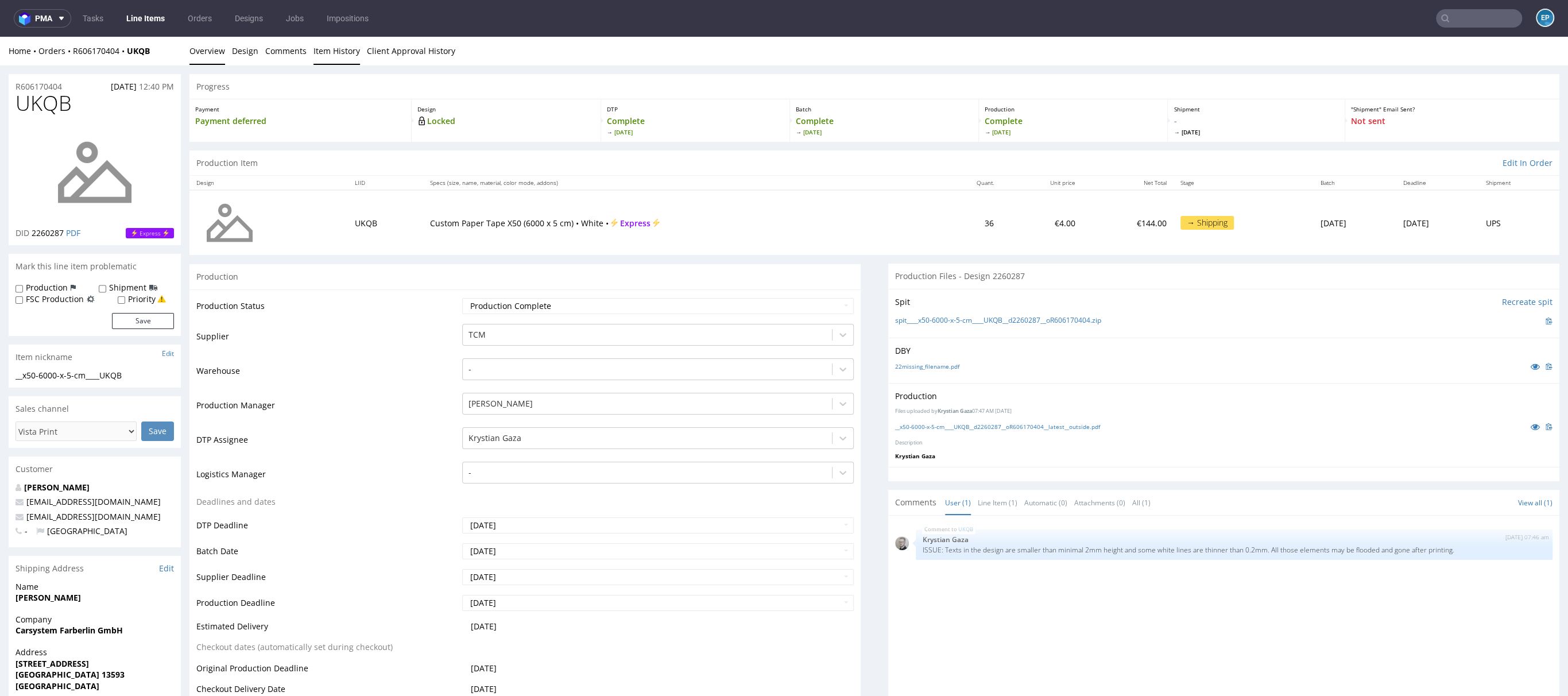
click at [330, 62] on link "Item History" at bounding box center [336, 51] width 47 height 28
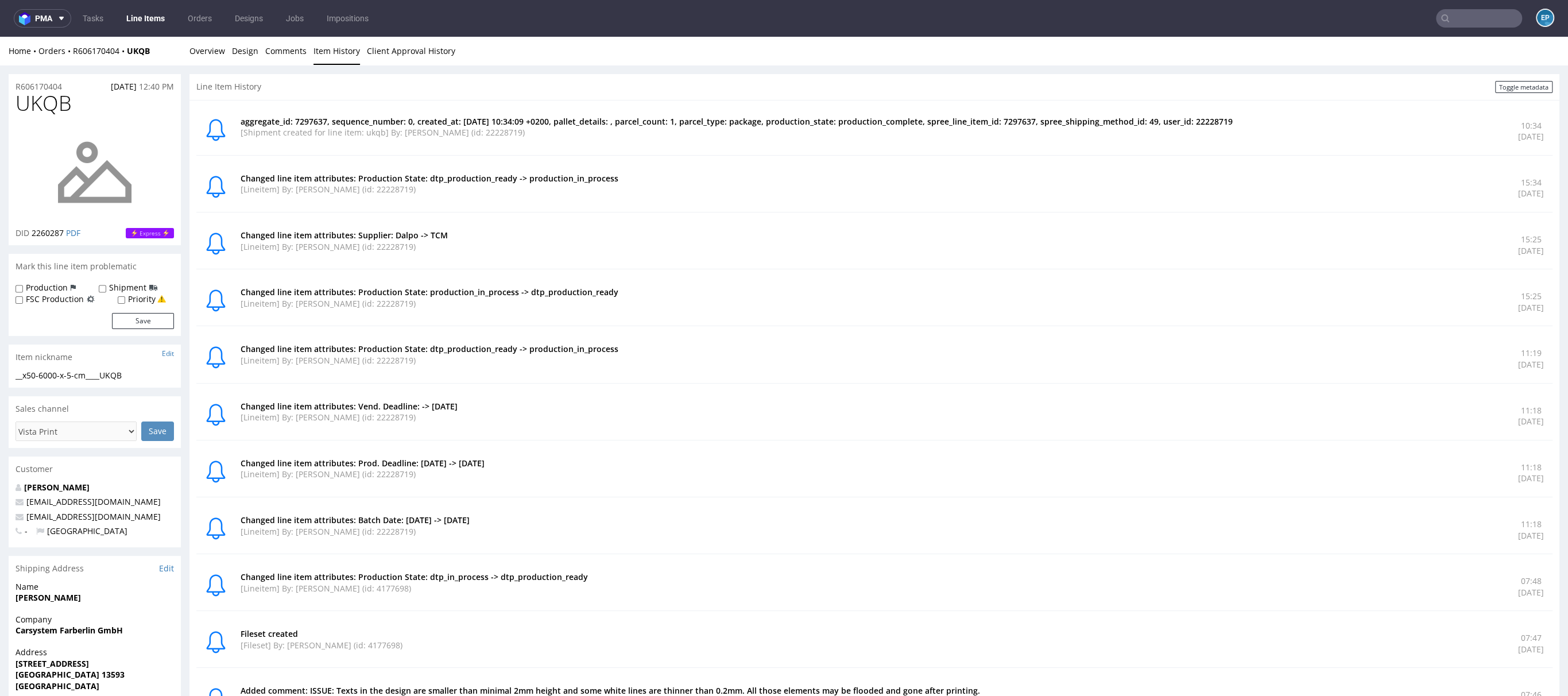
click at [30, 103] on span "UKQB" at bounding box center [43, 103] width 56 height 23
copy span "UKQB"
click at [201, 58] on link "Overview" at bounding box center [208, 51] width 36 height 28
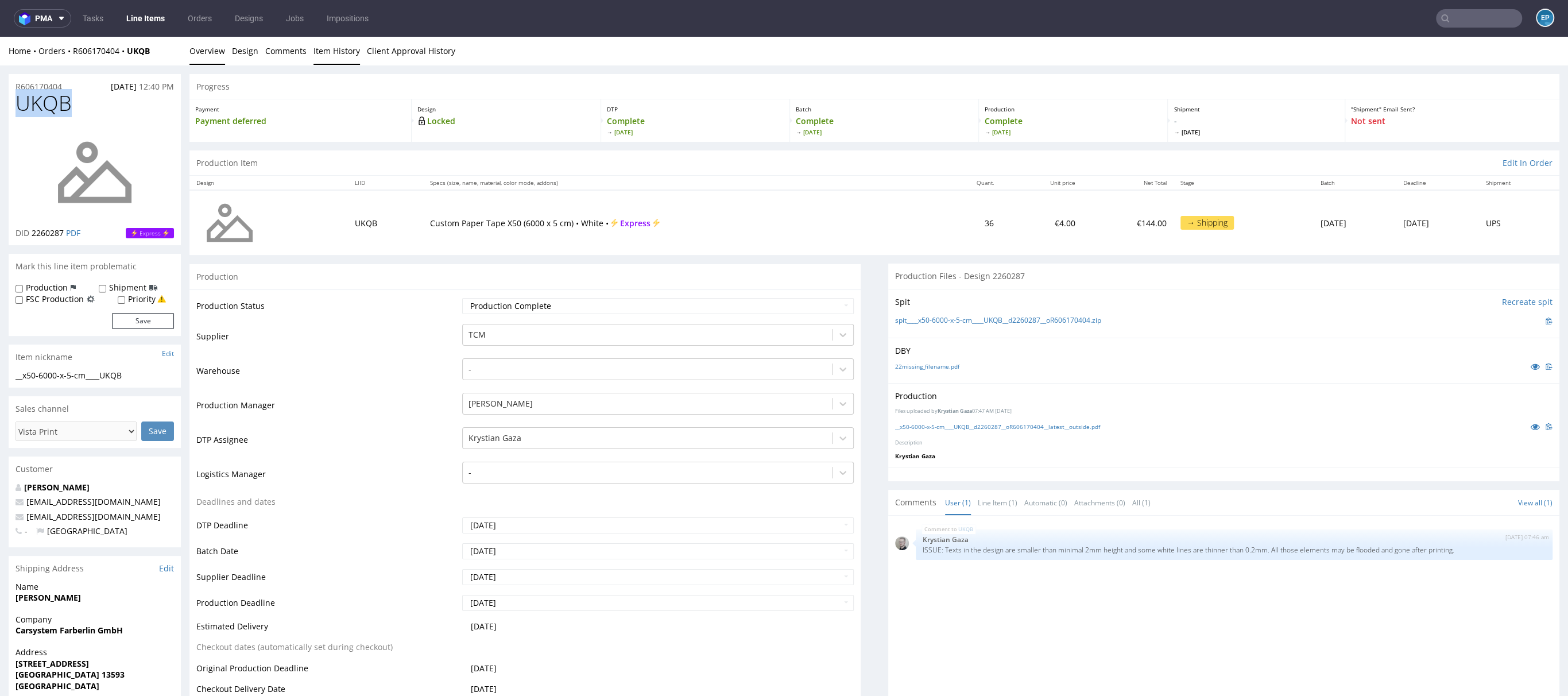
click at [347, 43] on link "Item History" at bounding box center [336, 51] width 47 height 28
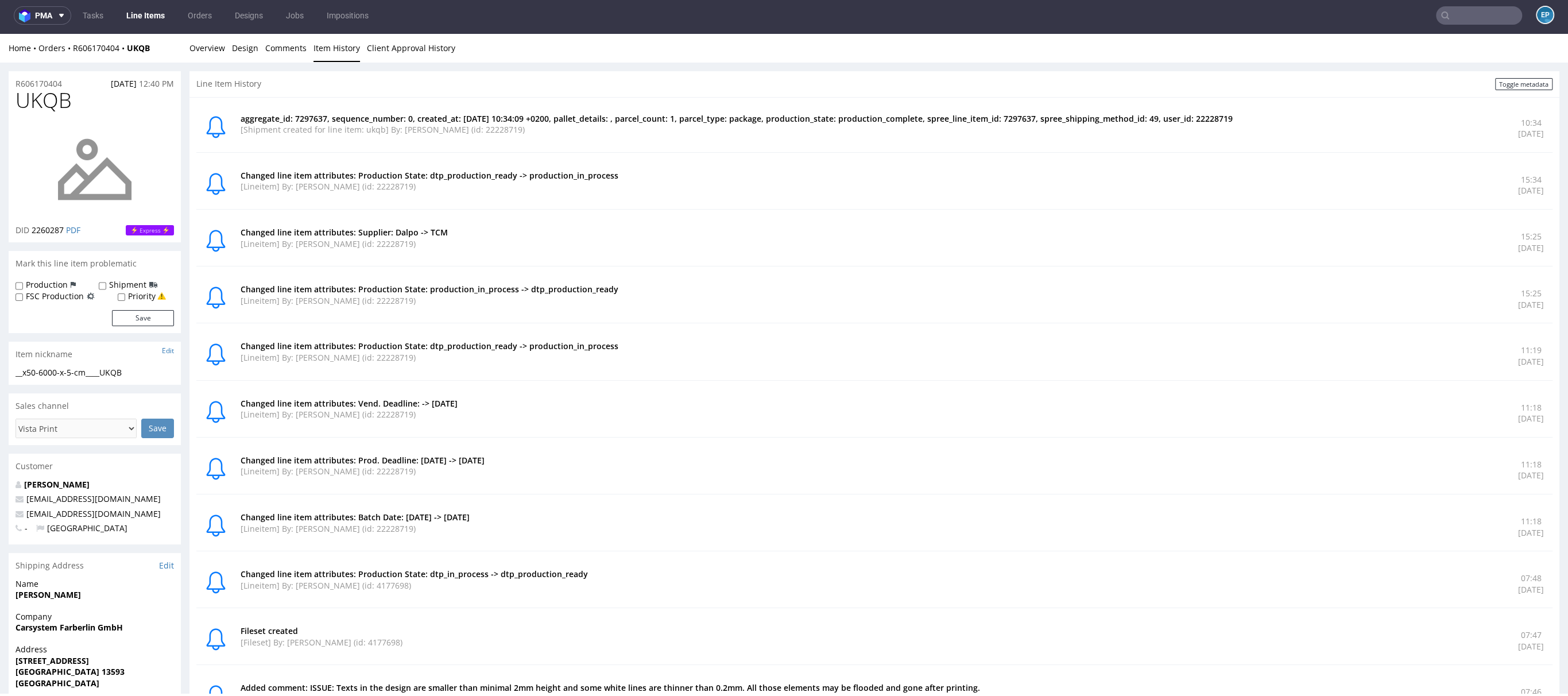
click at [42, 102] on span "UKQB" at bounding box center [43, 101] width 56 height 23
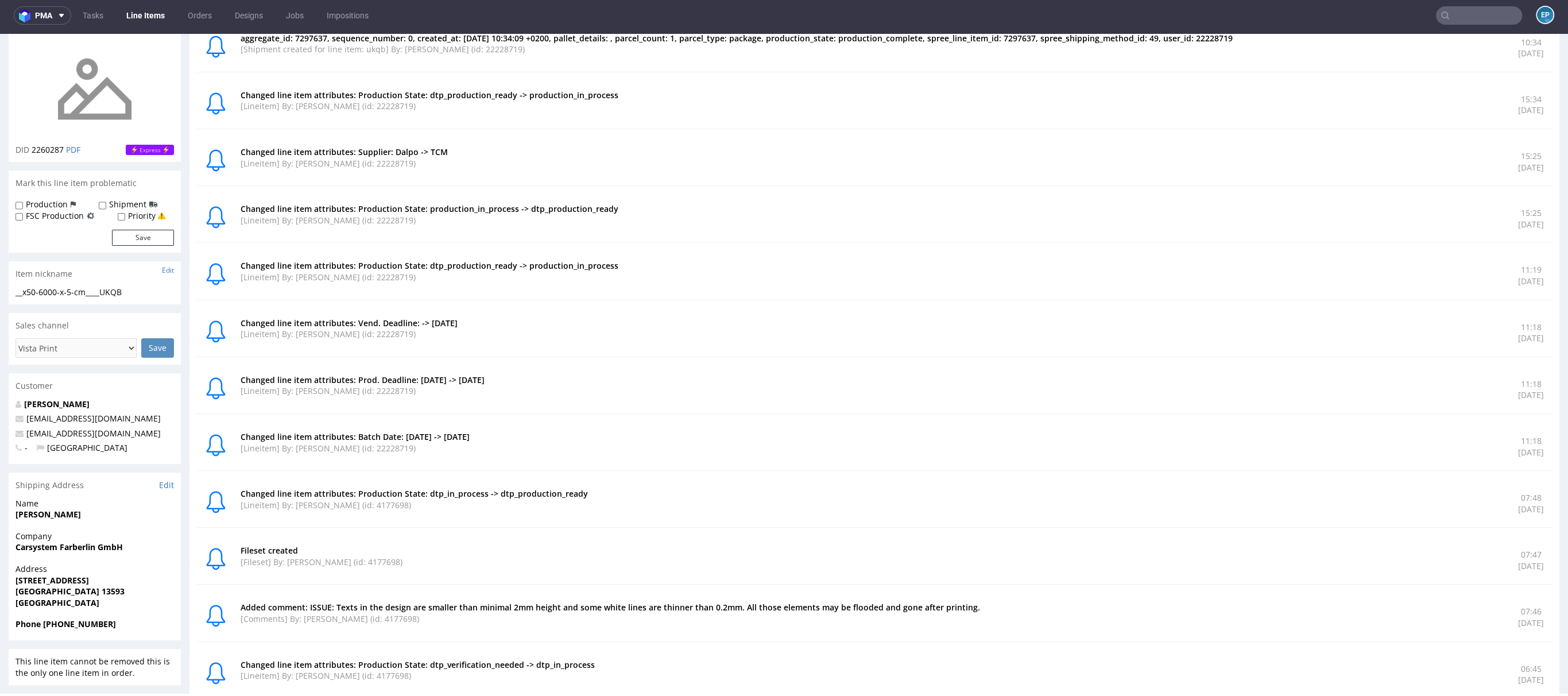
scroll to position [76, 0]
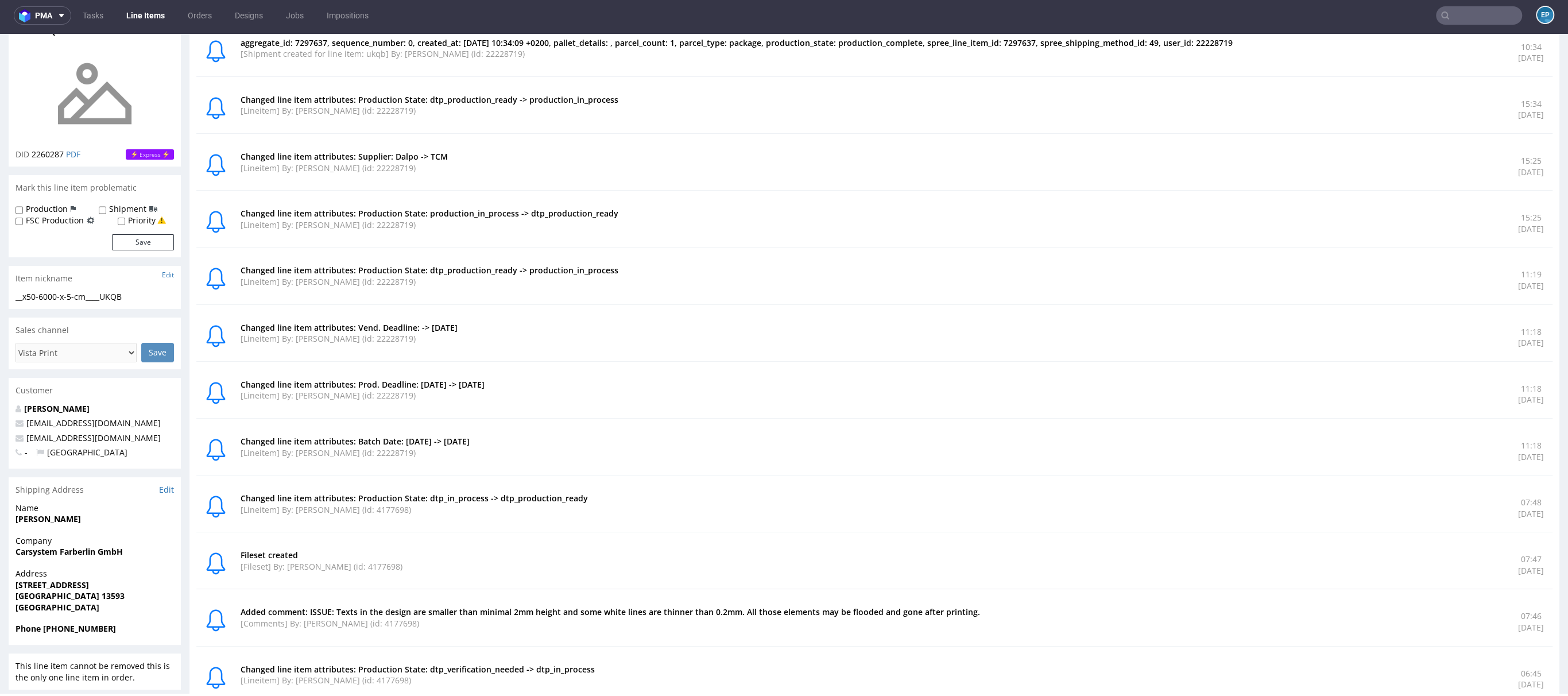
drag, startPoint x: 464, startPoint y: 264, endPoint x: 623, endPoint y: 266, distance: 159.0
click at [623, 266] on p "Changed line item attributes: Production State: dtp_production_ready -> product…" at bounding box center [872, 271] width 1264 height 11
drag, startPoint x: 623, startPoint y: 268, endPoint x: 508, endPoint y: 269, distance: 115.0
click at [508, 269] on p "Changed line item attributes: Production State: dtp_production_ready -> product…" at bounding box center [872, 271] width 1264 height 11
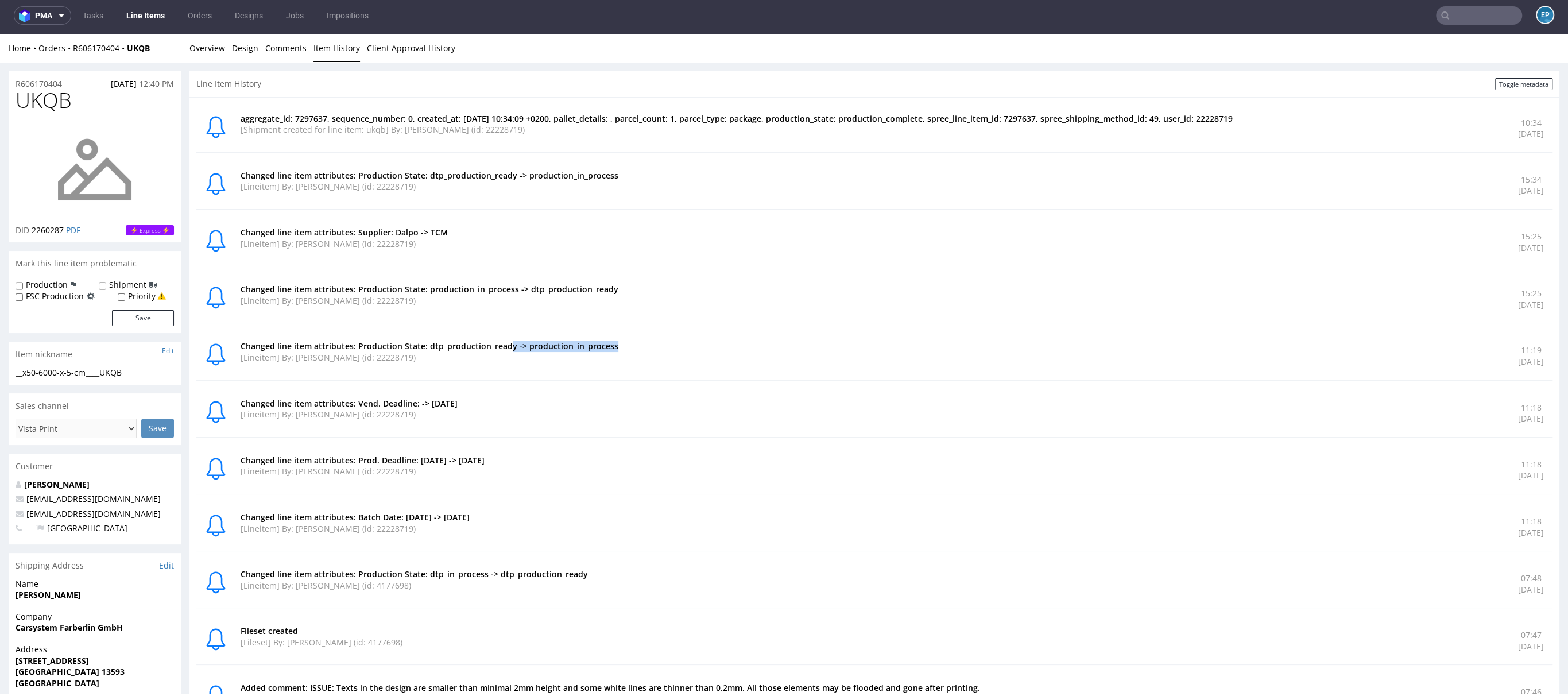
scroll to position [2, 0]
click at [510, 294] on p "[Lineitem] By: Maksymilian Szyszko (id: 22228719)" at bounding box center [872, 299] width 1264 height 11
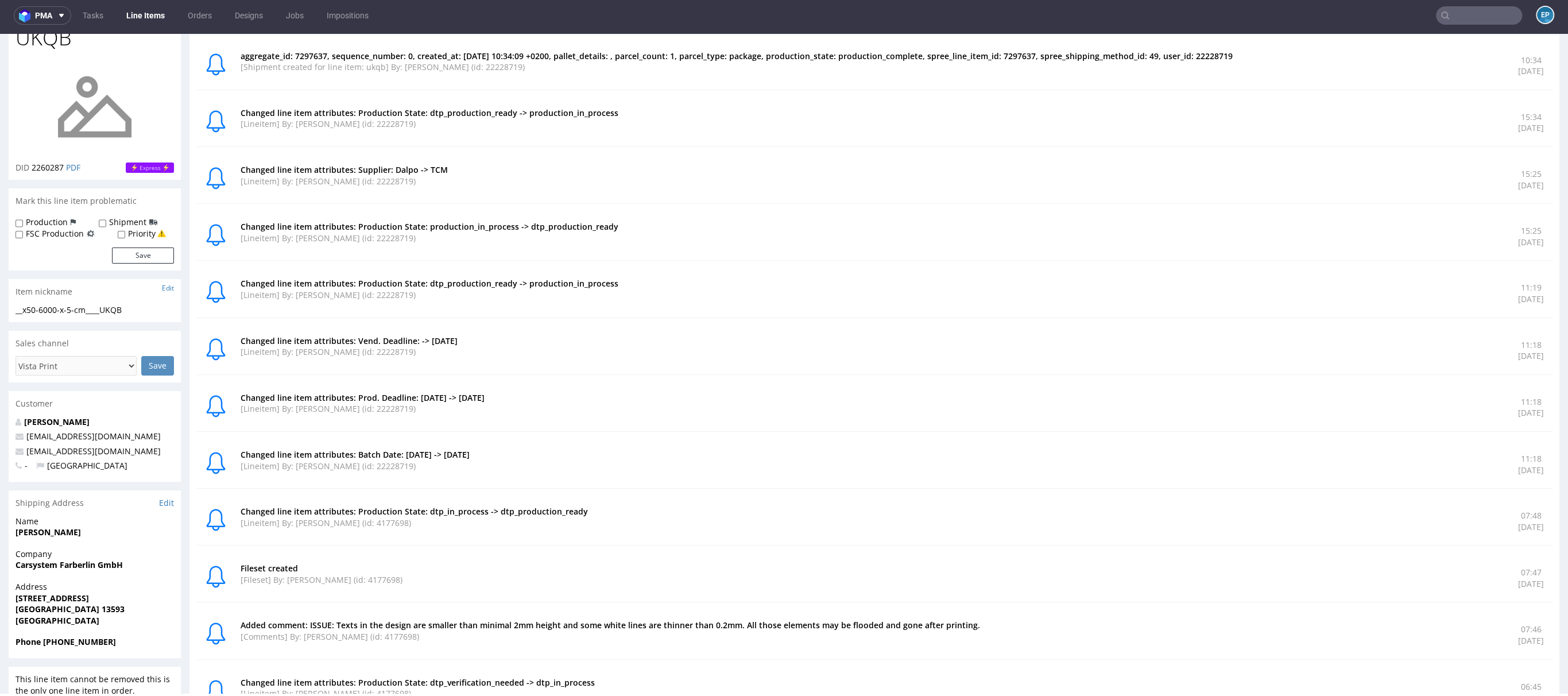
scroll to position [16, 0]
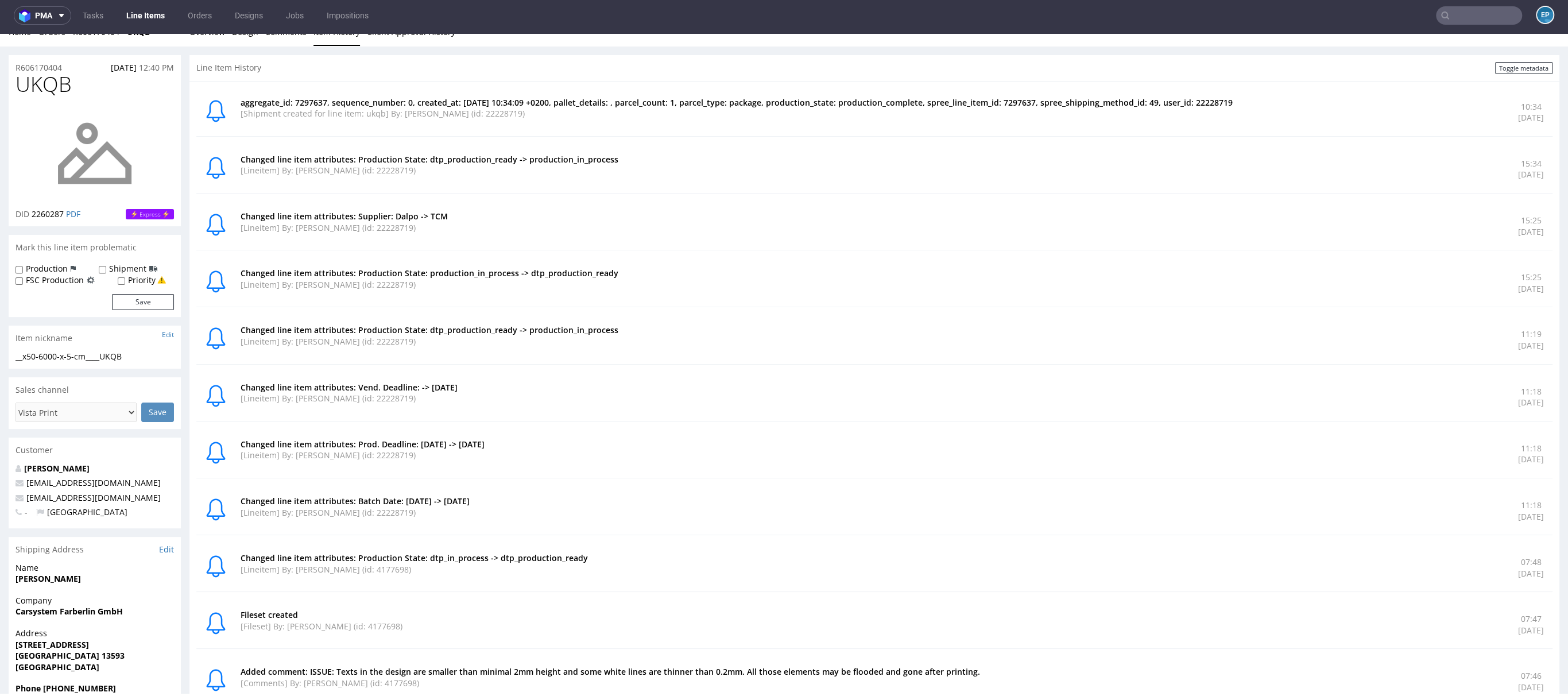
drag, startPoint x: 524, startPoint y: 330, endPoint x: 684, endPoint y: 335, distance: 160.1
click at [684, 335] on div "Changed line item attributes: Production State: dtp_production_ready -> product…" at bounding box center [872, 339] width 1264 height 30
click at [684, 336] on p "[Lineitem] By: Maksymilian Szyszko (id: 22228719)" at bounding box center [872, 342] width 1264 height 11
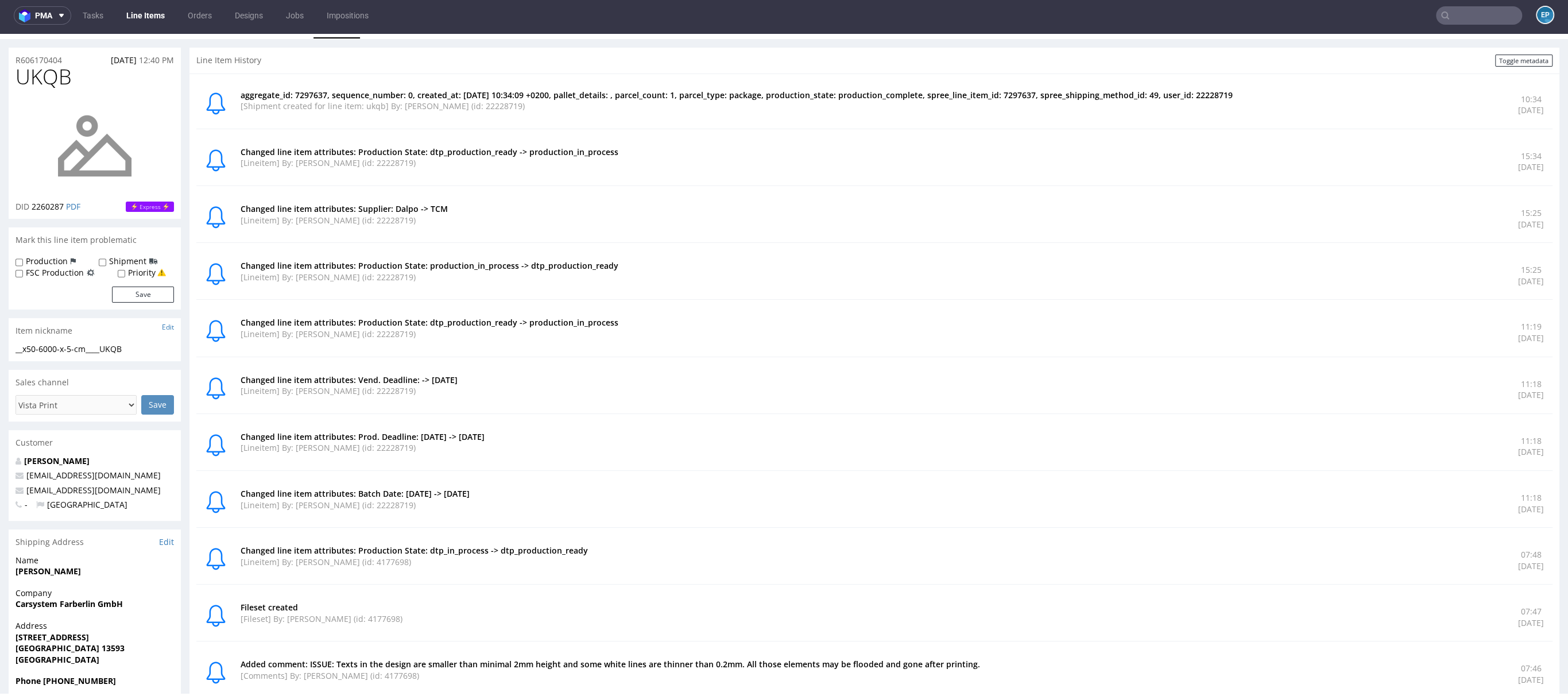
scroll to position [0, 0]
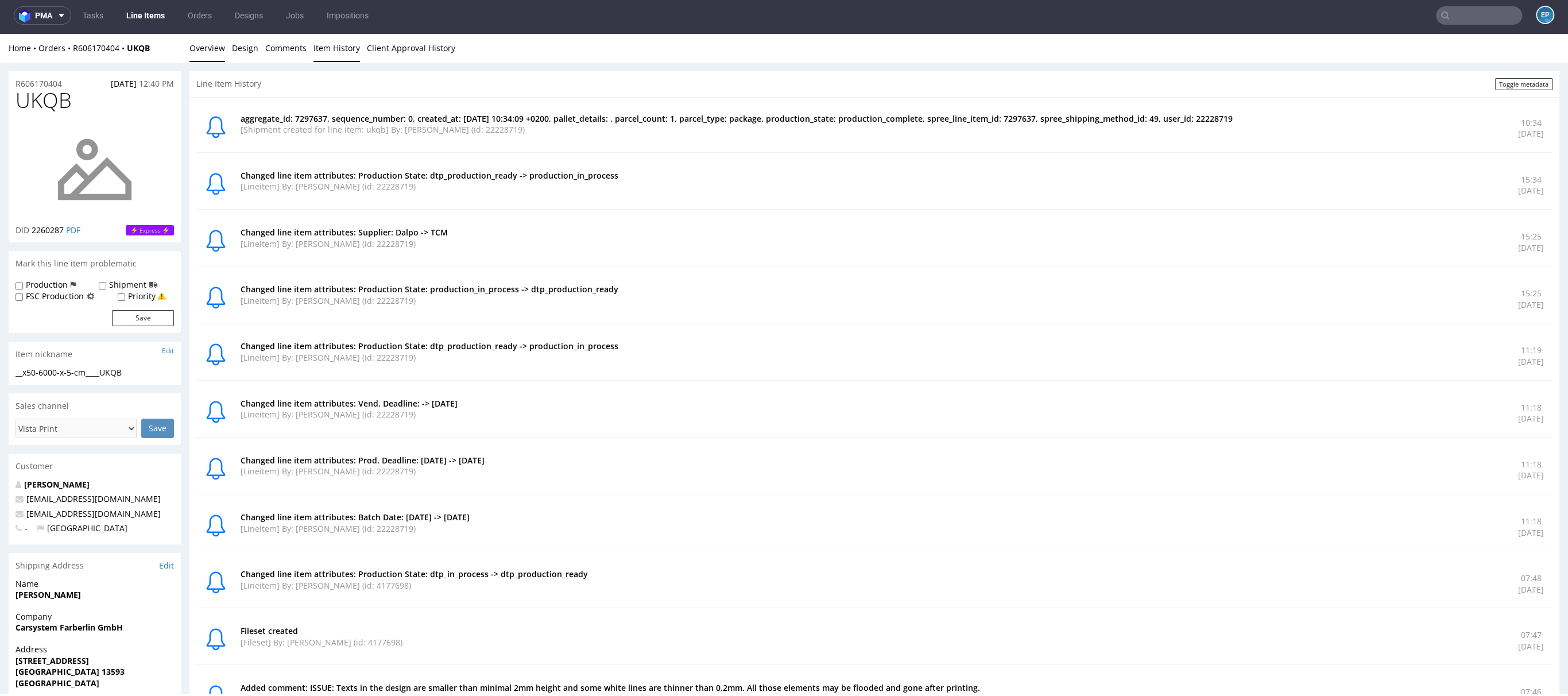
click at [222, 57] on link "Overview" at bounding box center [208, 47] width 36 height 28
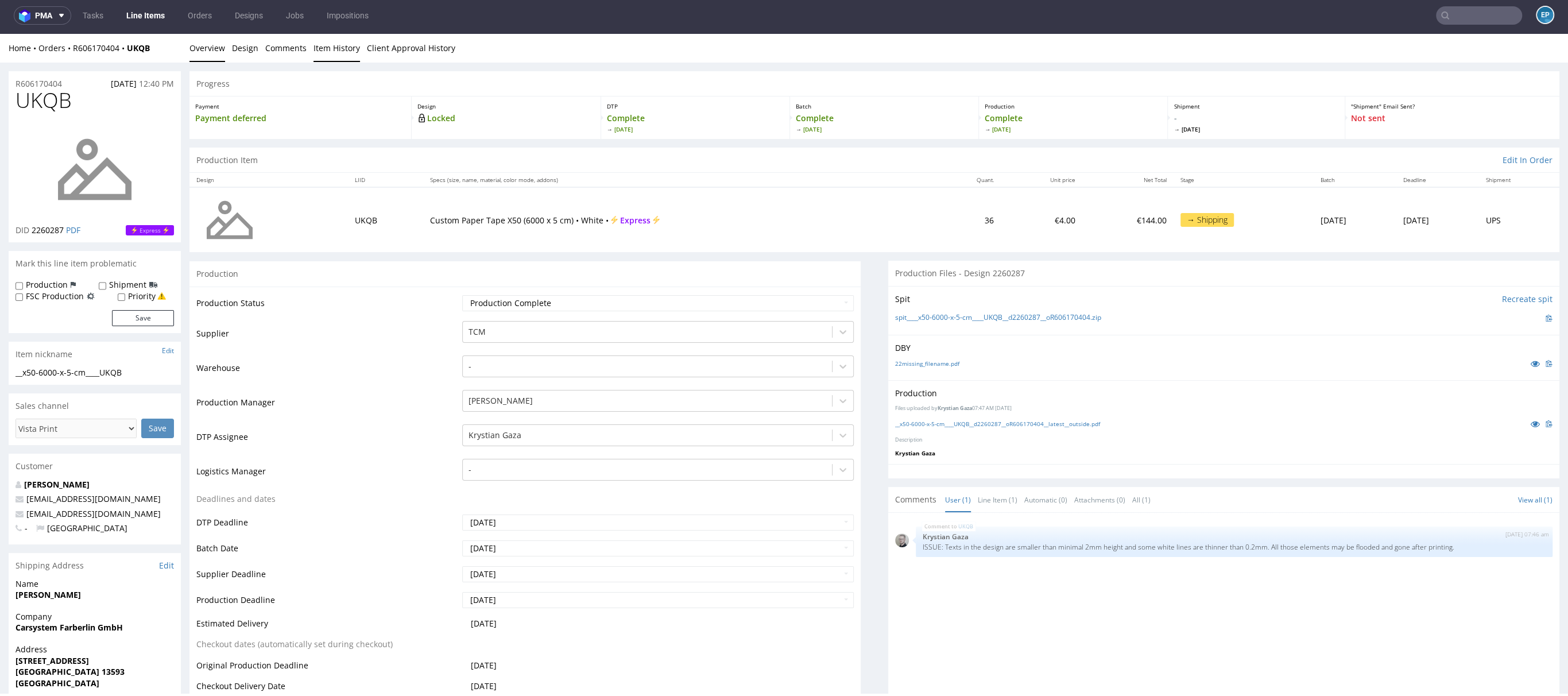
click at [346, 52] on link "Item History" at bounding box center [336, 47] width 47 height 28
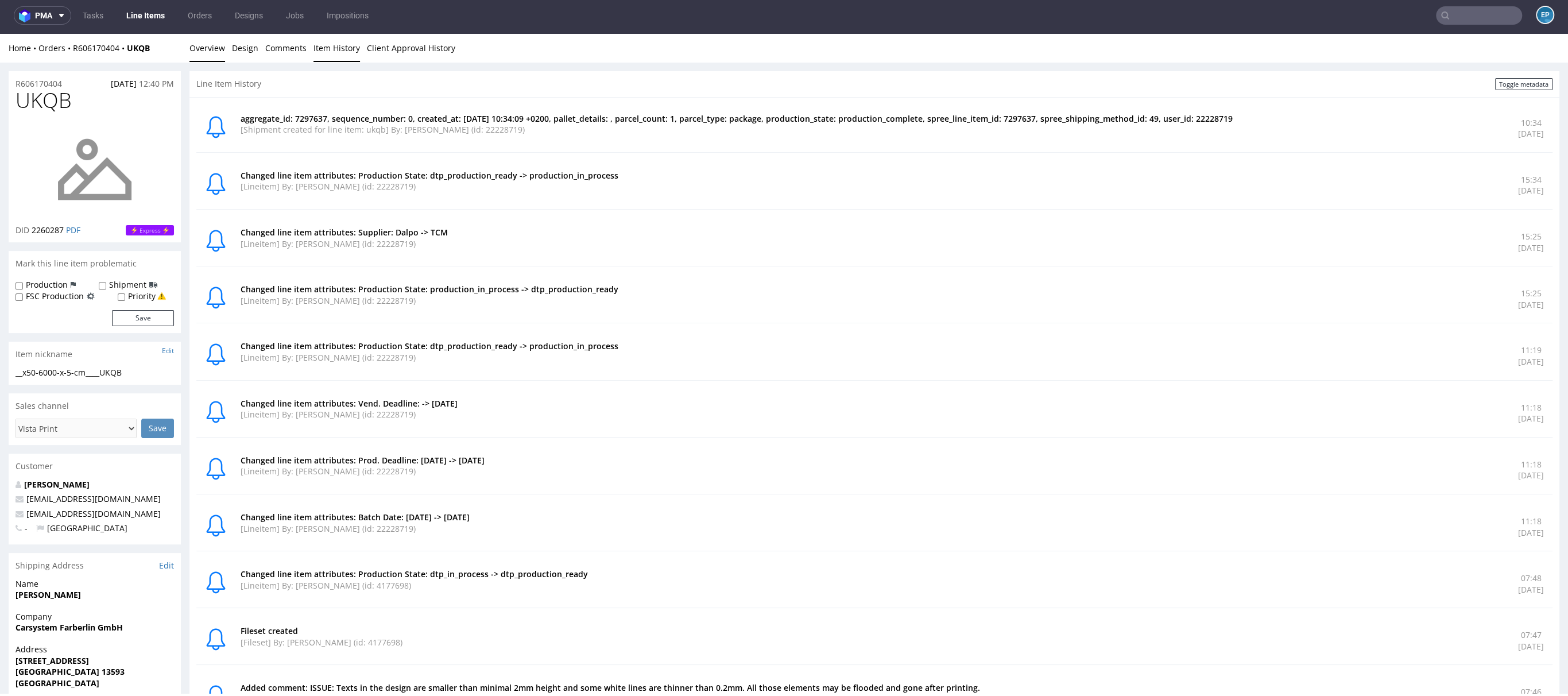
click at [200, 52] on link "Overview" at bounding box center [208, 47] width 36 height 28
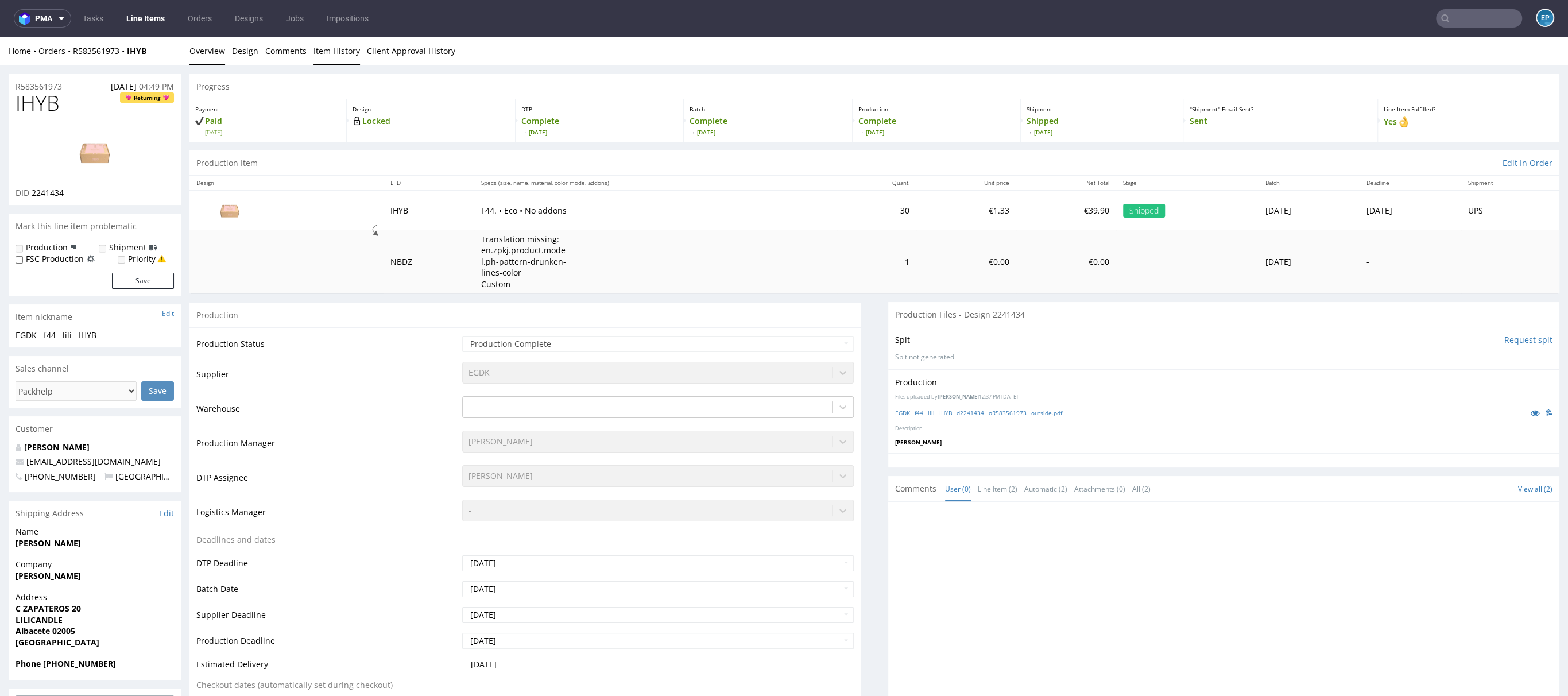
click at [326, 57] on link "Item History" at bounding box center [336, 51] width 47 height 28
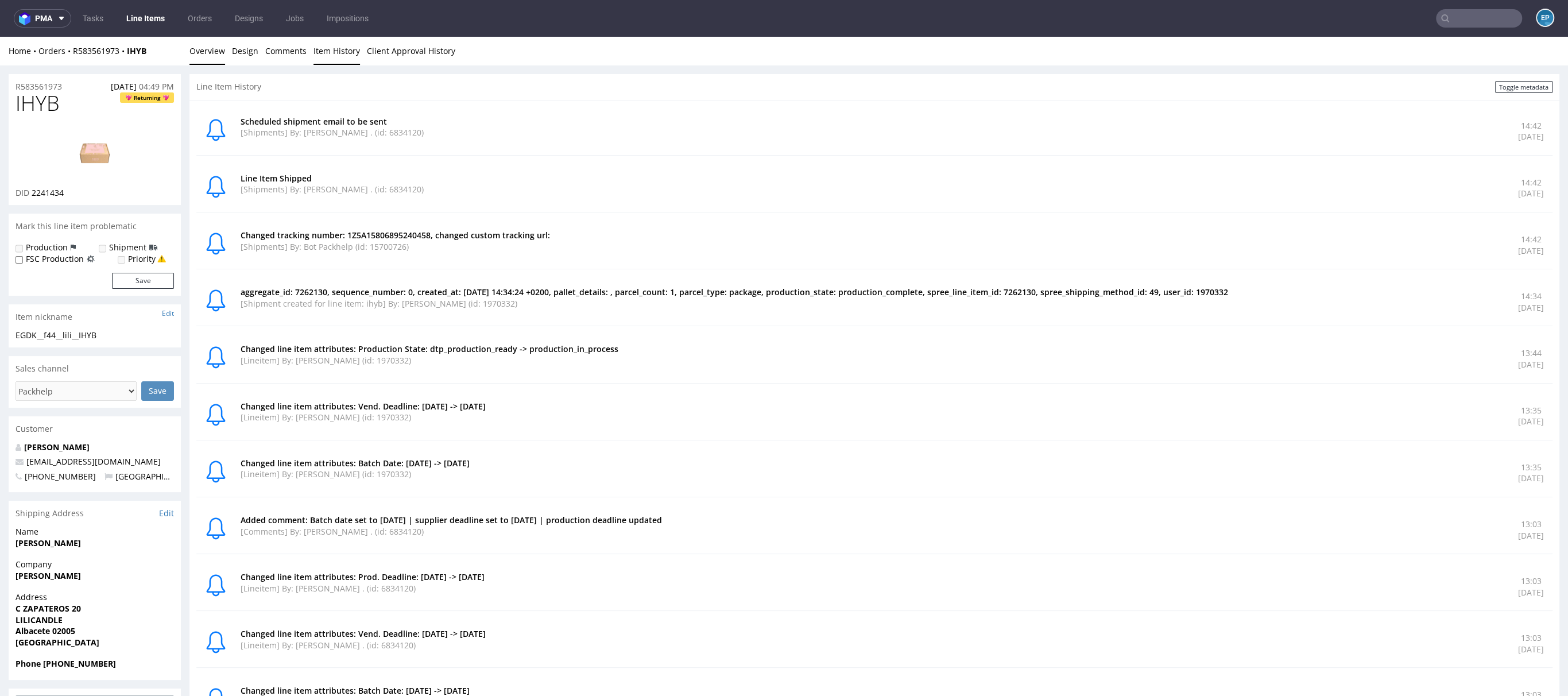
click at [211, 52] on link "Overview" at bounding box center [208, 51] width 36 height 28
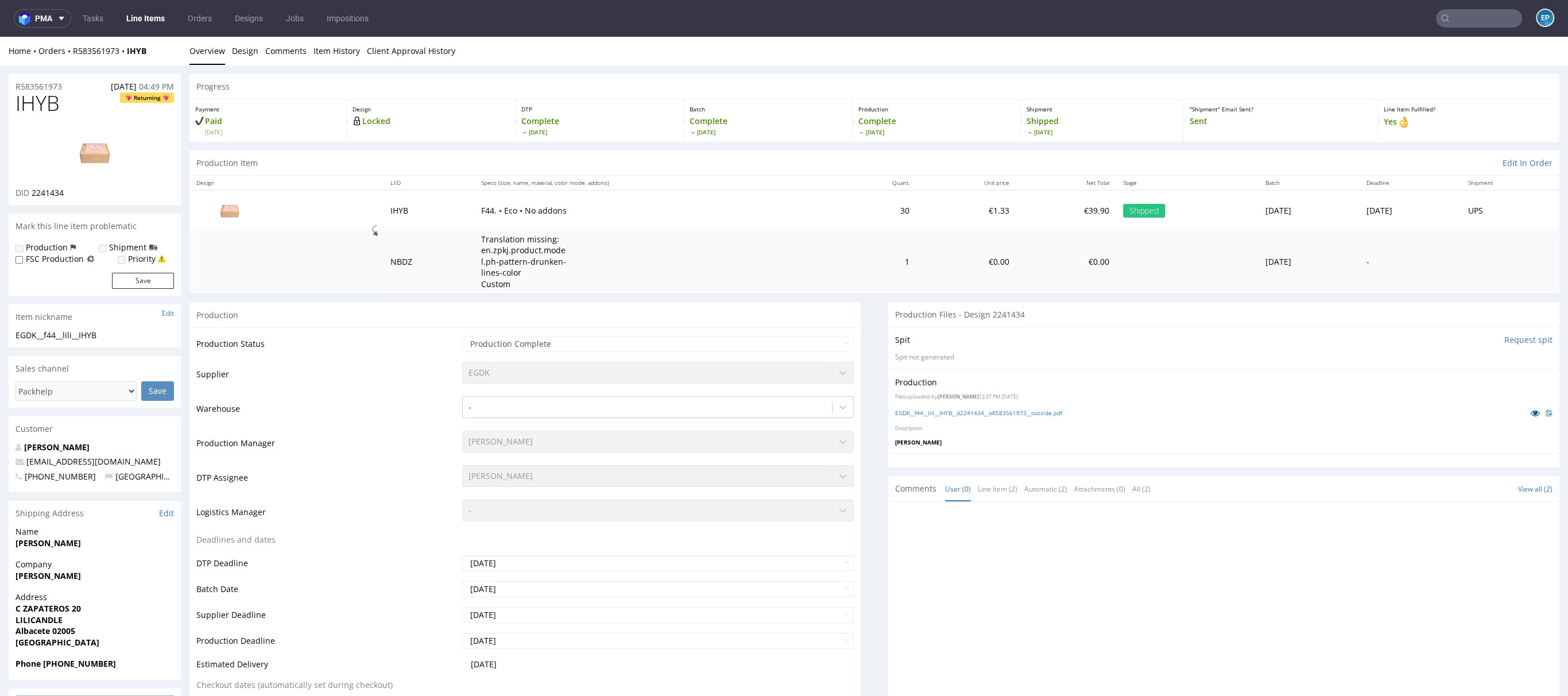
click at [1531, 414] on icon at bounding box center [1535, 413] width 9 height 8
click at [329, 61] on link "Item History" at bounding box center [336, 51] width 47 height 28
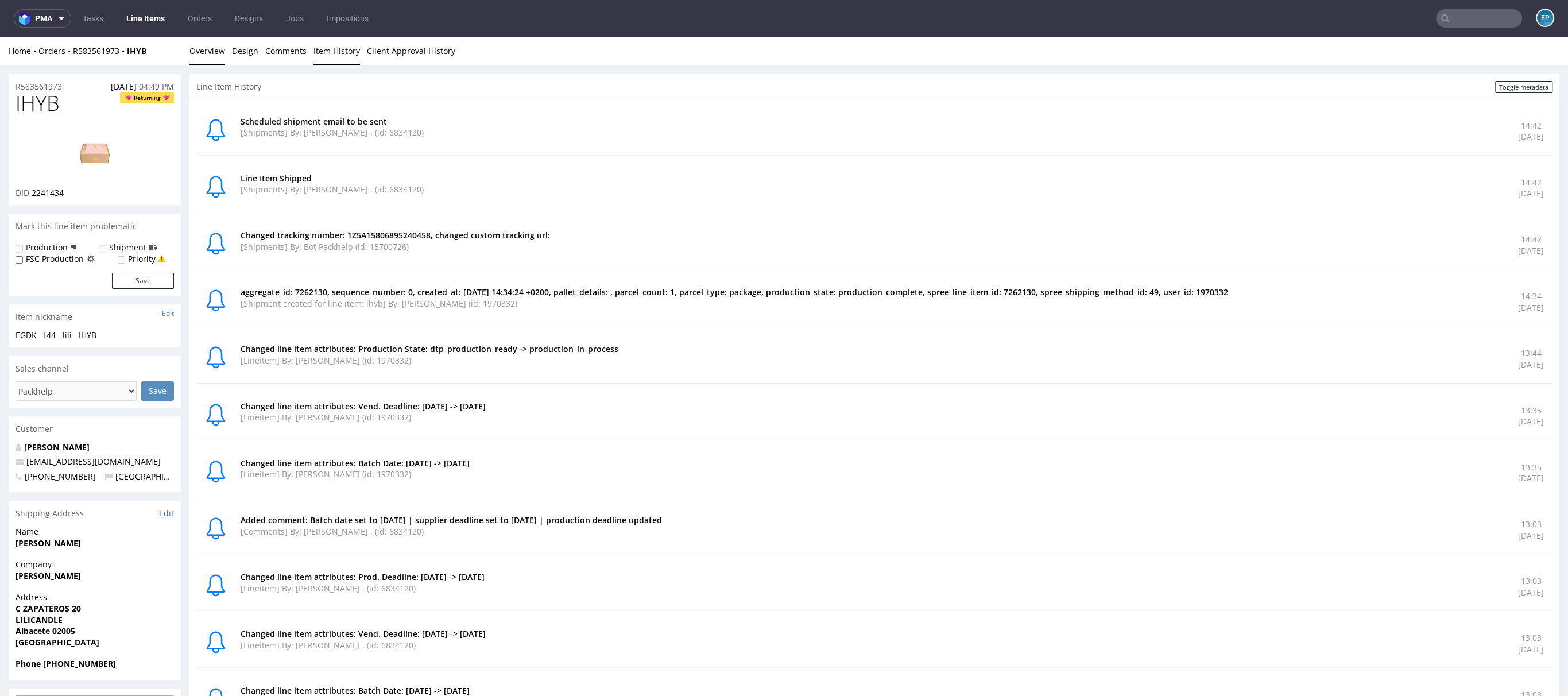
click at [209, 60] on link "Overview" at bounding box center [208, 51] width 36 height 28
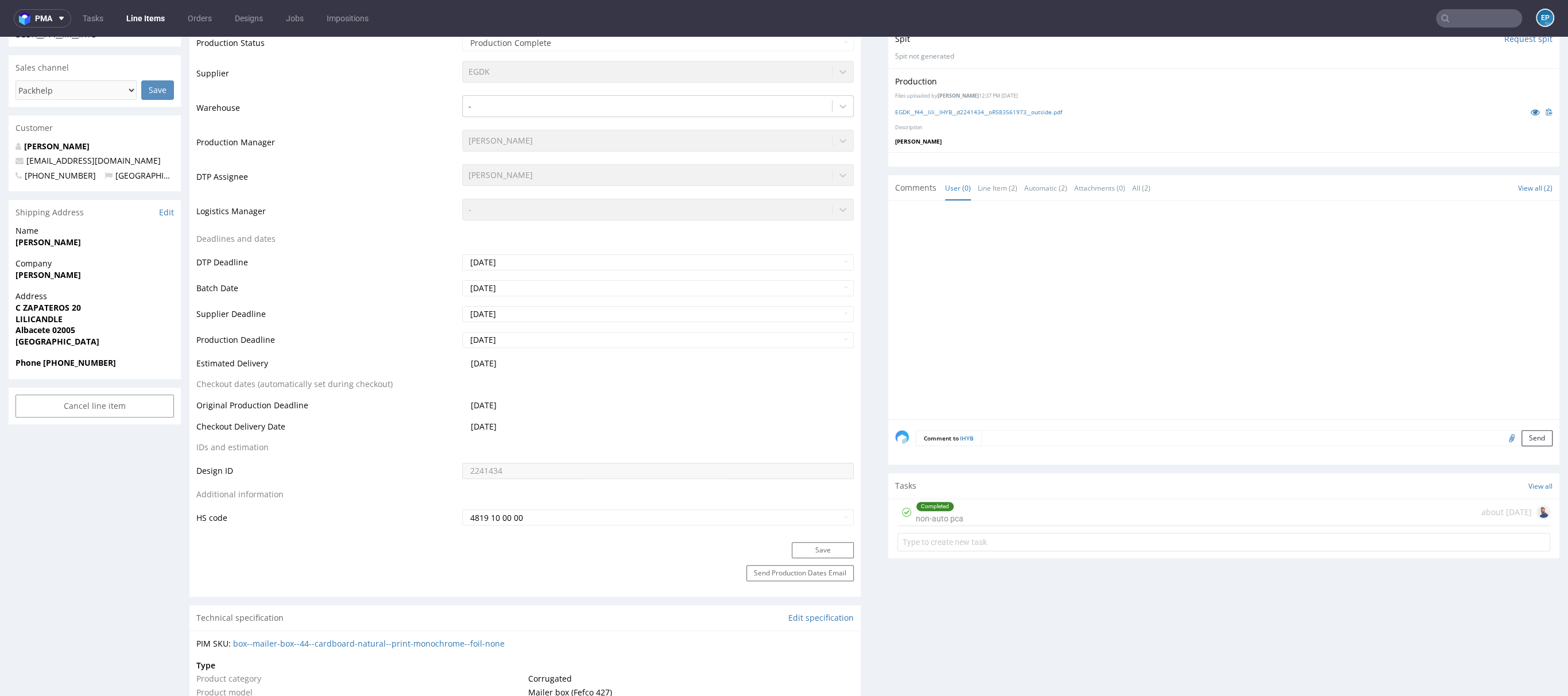
scroll to position [348, 0]
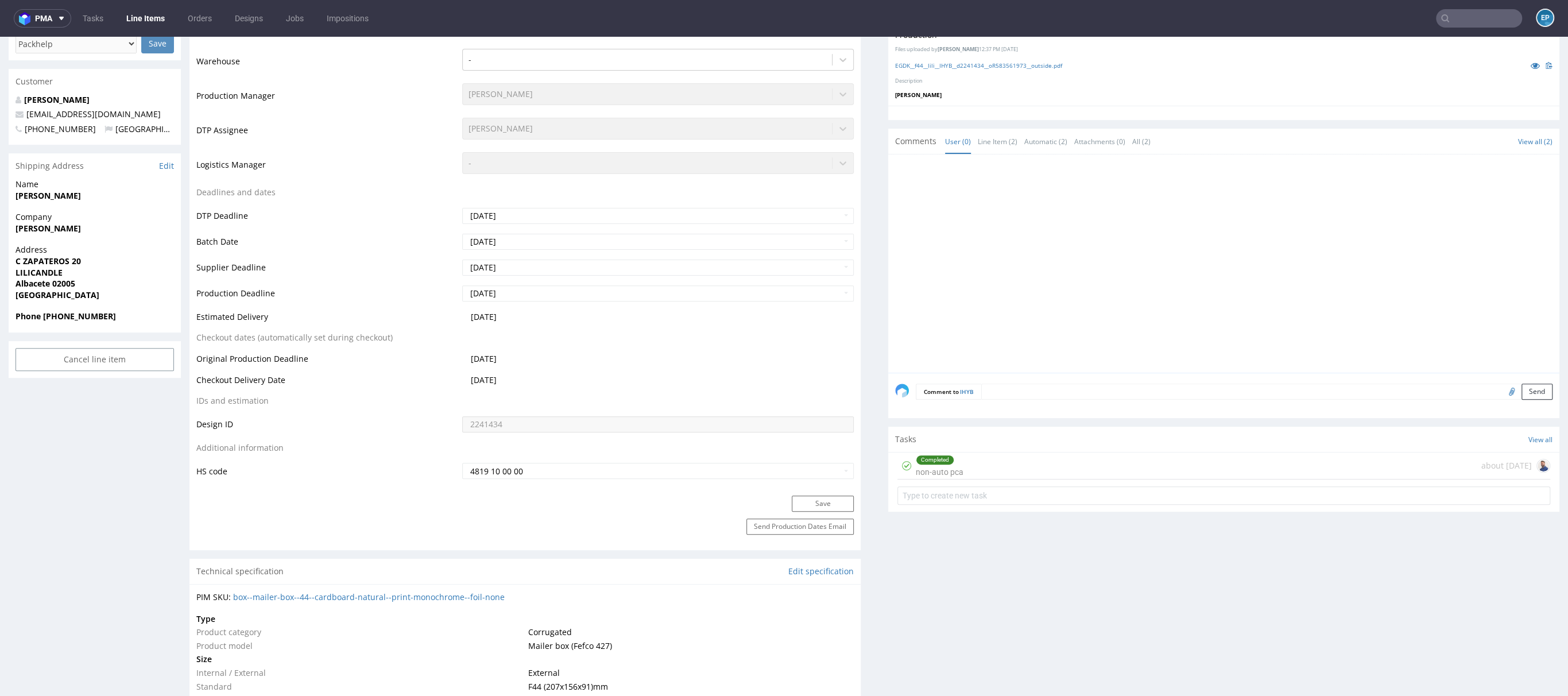
click at [1036, 397] on textarea at bounding box center [1267, 392] width 572 height 16
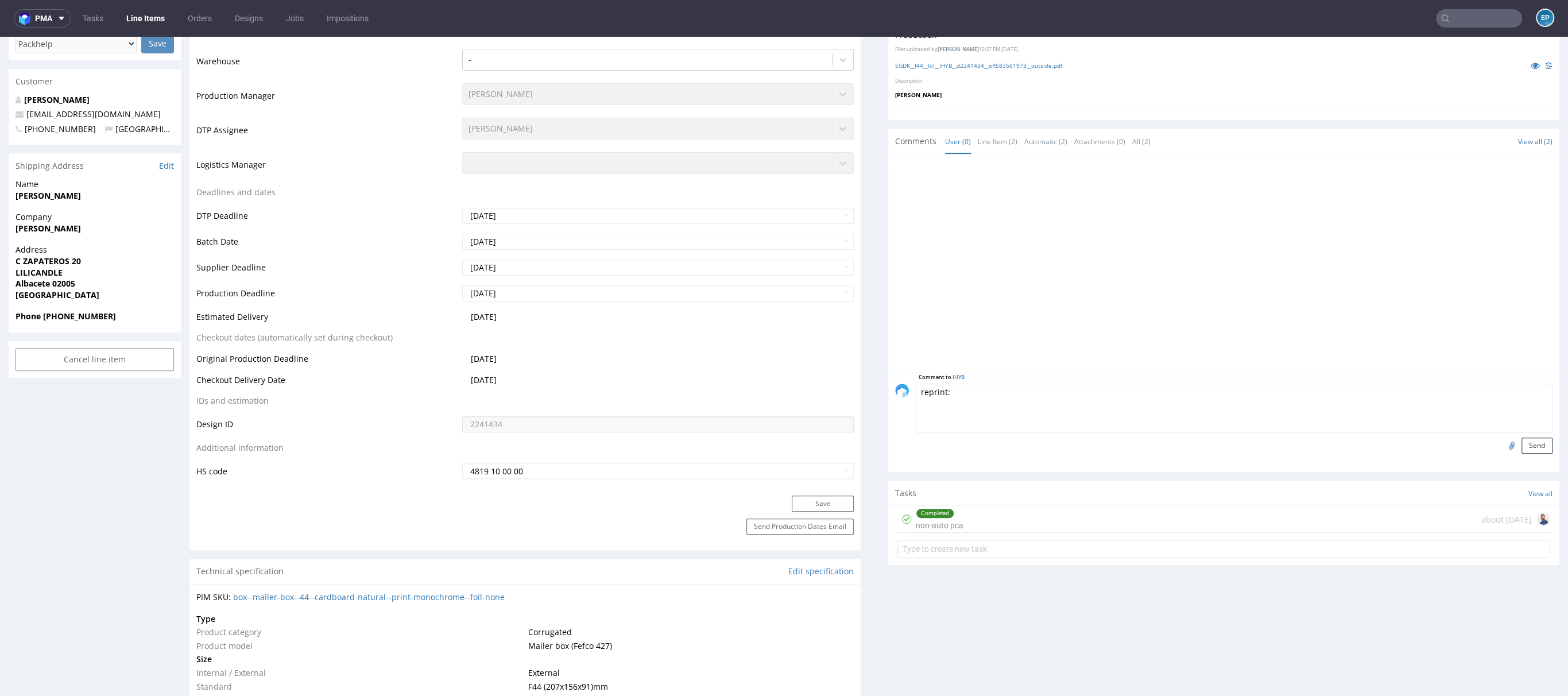
paste textarea "https://www.ups.com/track?tracknum=1Z5A15806898761881&loc=en_PL&requester=ST/tr…"
type textarea "reprint: https://www.ups.com/track?tracknum=1Z5A15806898761881&loc=en_PL&reques…"
click at [1525, 444] on button "Send" at bounding box center [1537, 446] width 31 height 16
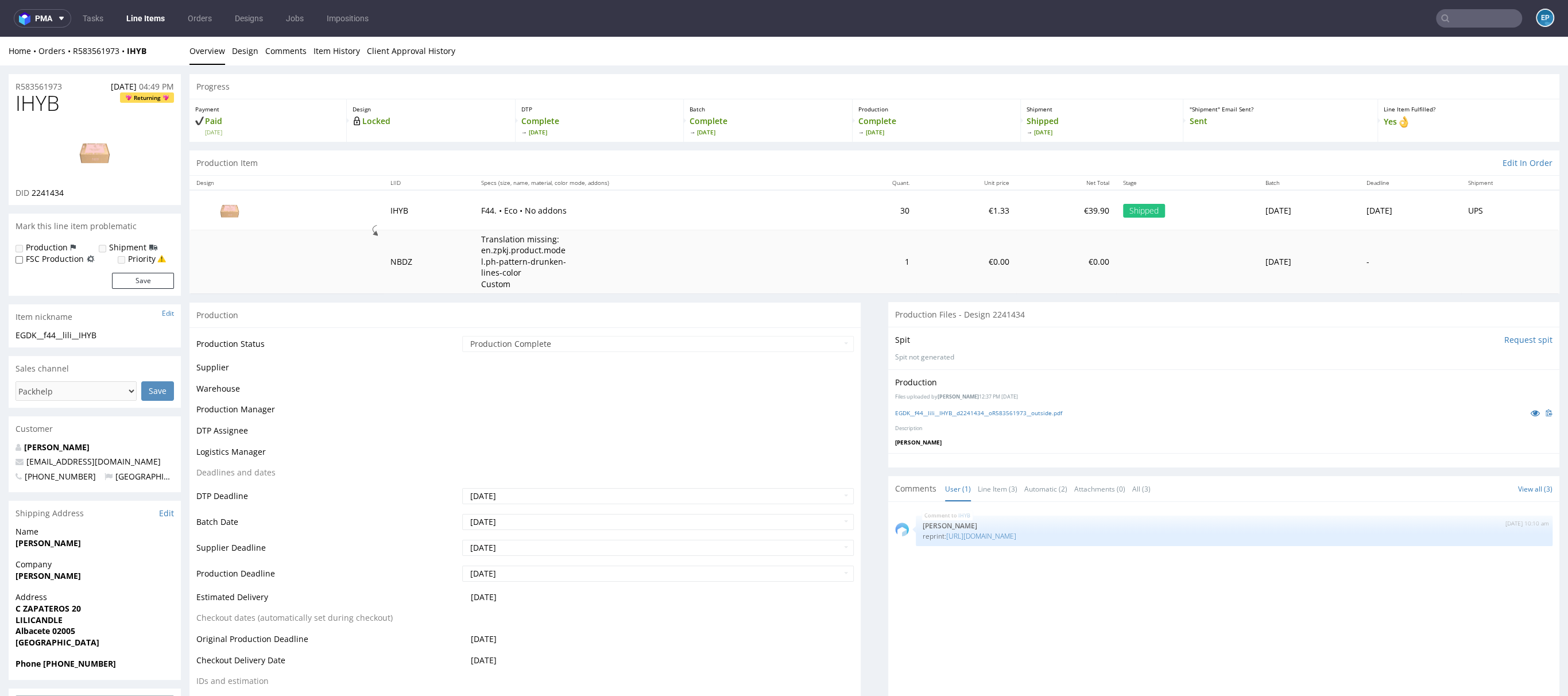
scroll to position [0, 0]
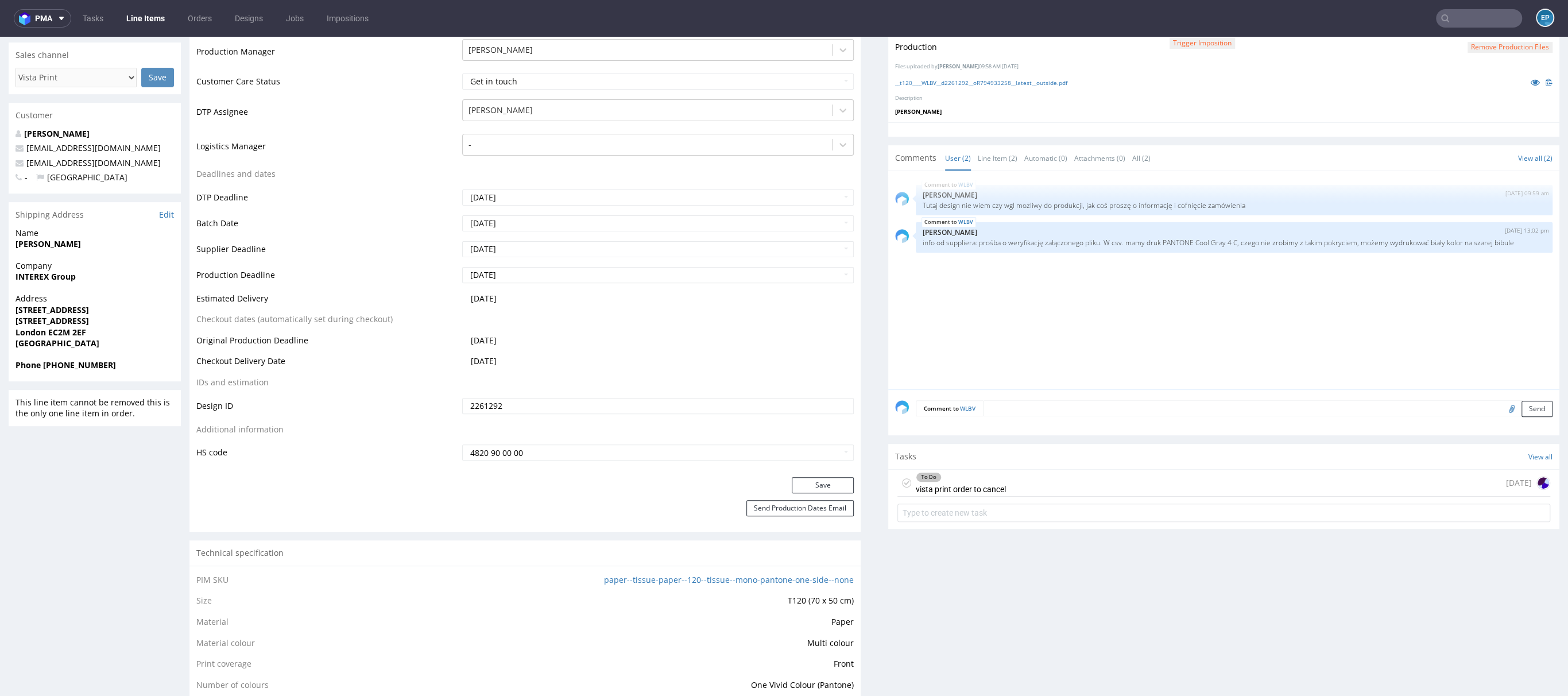
scroll to position [359, 0]
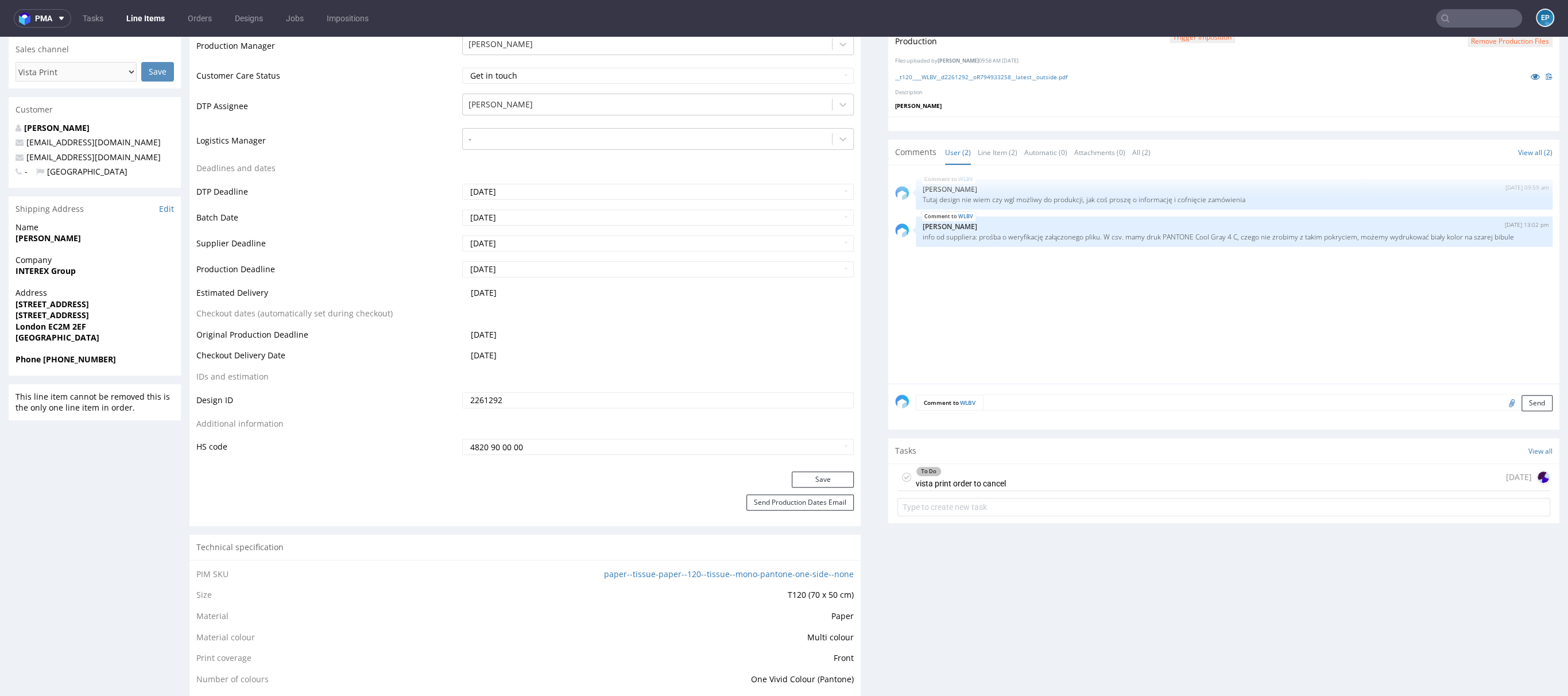
click at [1009, 487] on div "To Do vista print order to cancel today" at bounding box center [1224, 477] width 653 height 27
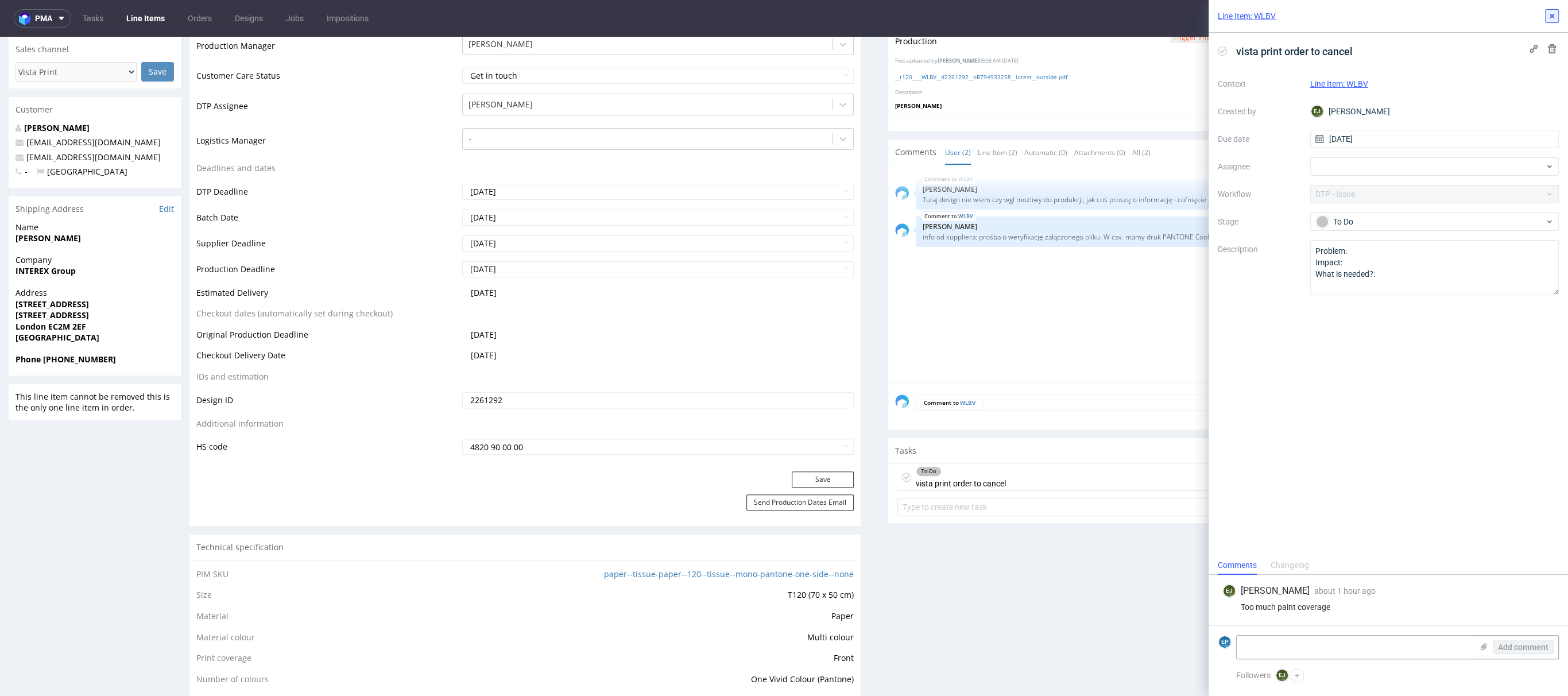
click at [1550, 18] on icon at bounding box center [1552, 16] width 9 height 9
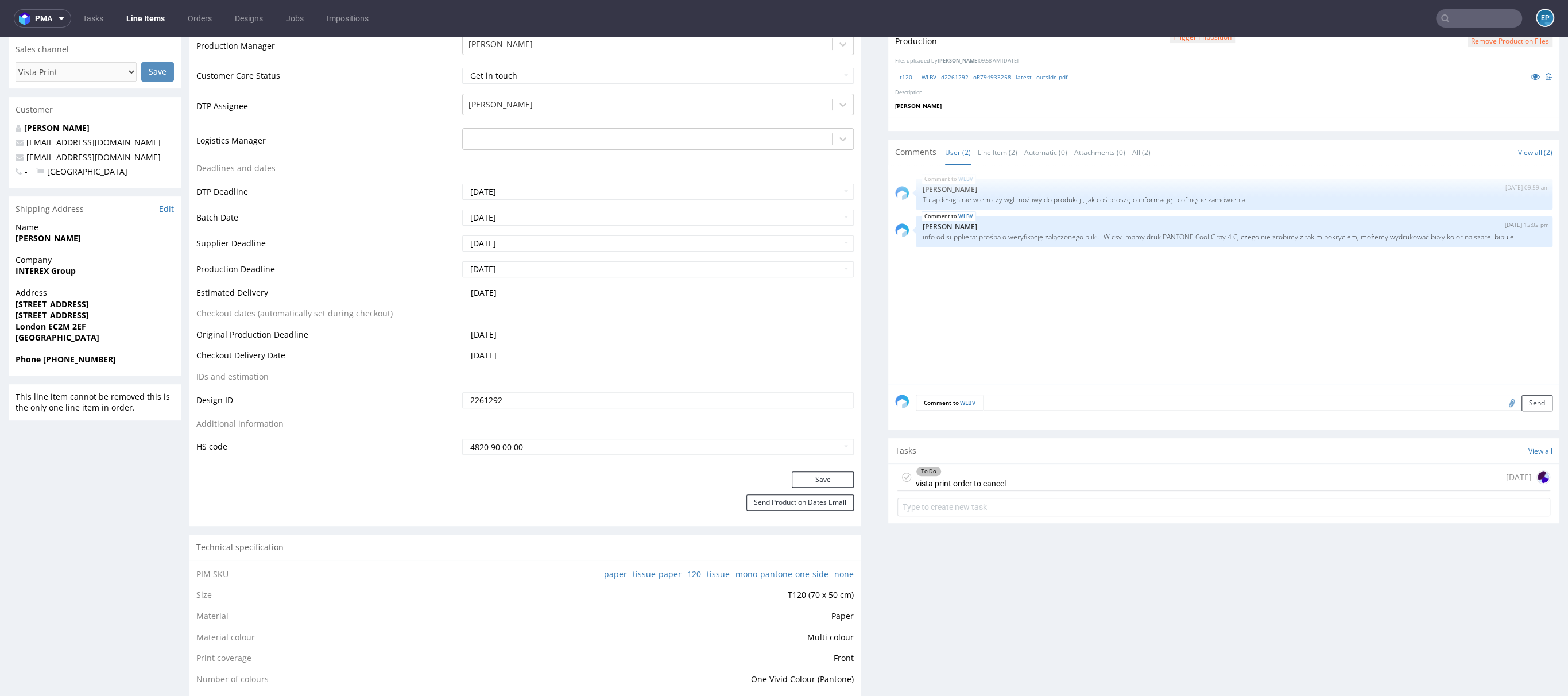
click at [1072, 483] on div "To Do vista print order to cancel today" at bounding box center [1224, 477] width 653 height 27
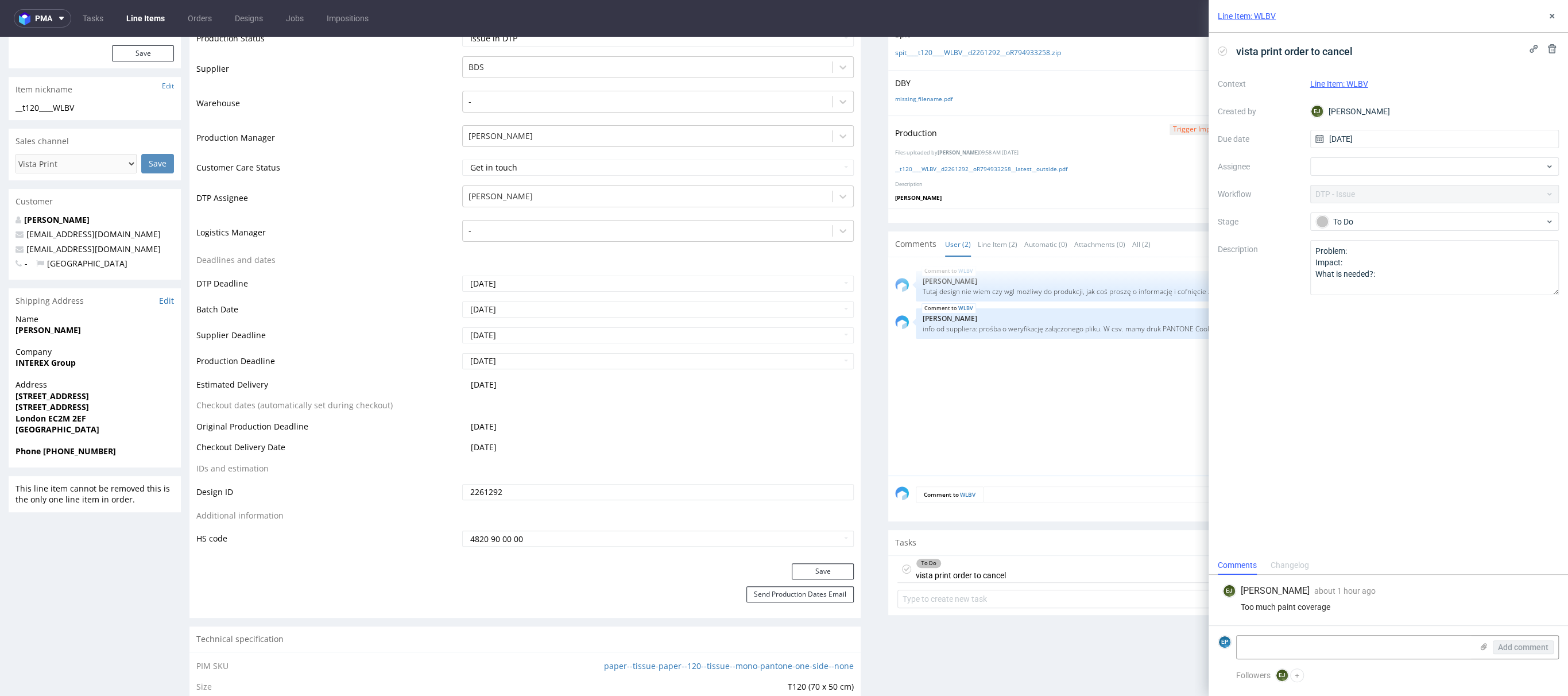
scroll to position [267, 0]
click at [1548, 20] on icon at bounding box center [1552, 16] width 9 height 9
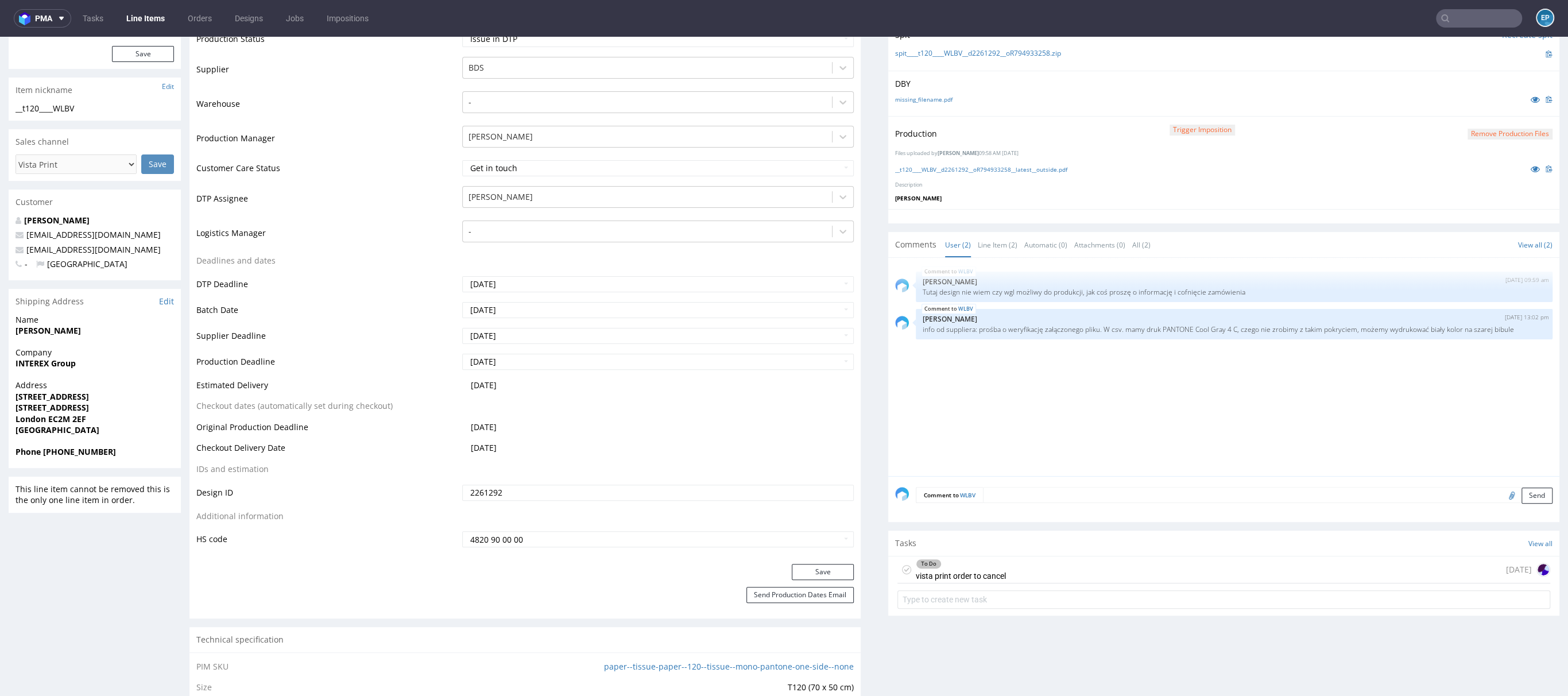
click at [1082, 565] on div "To Do vista print order to cancel today" at bounding box center [1224, 569] width 653 height 27
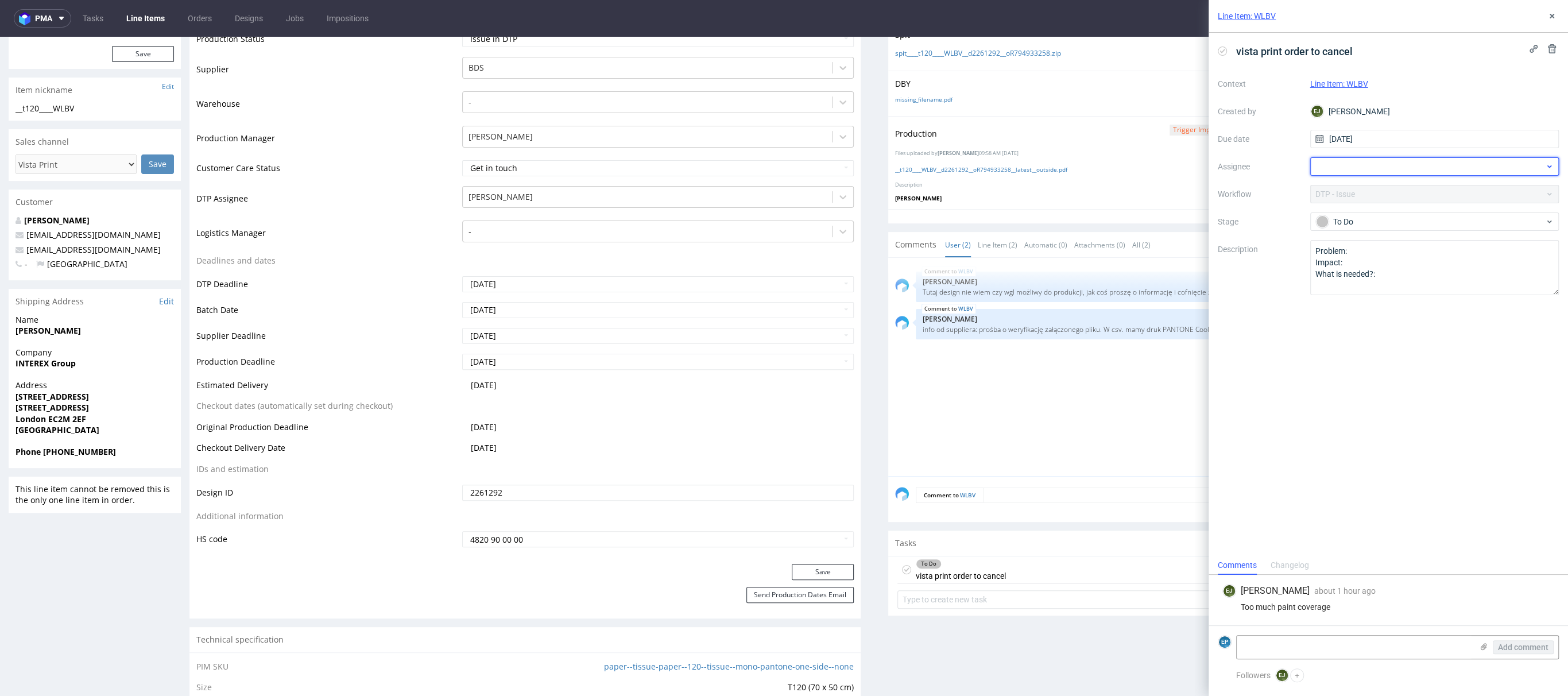
click at [1341, 171] on div at bounding box center [1435, 166] width 249 height 18
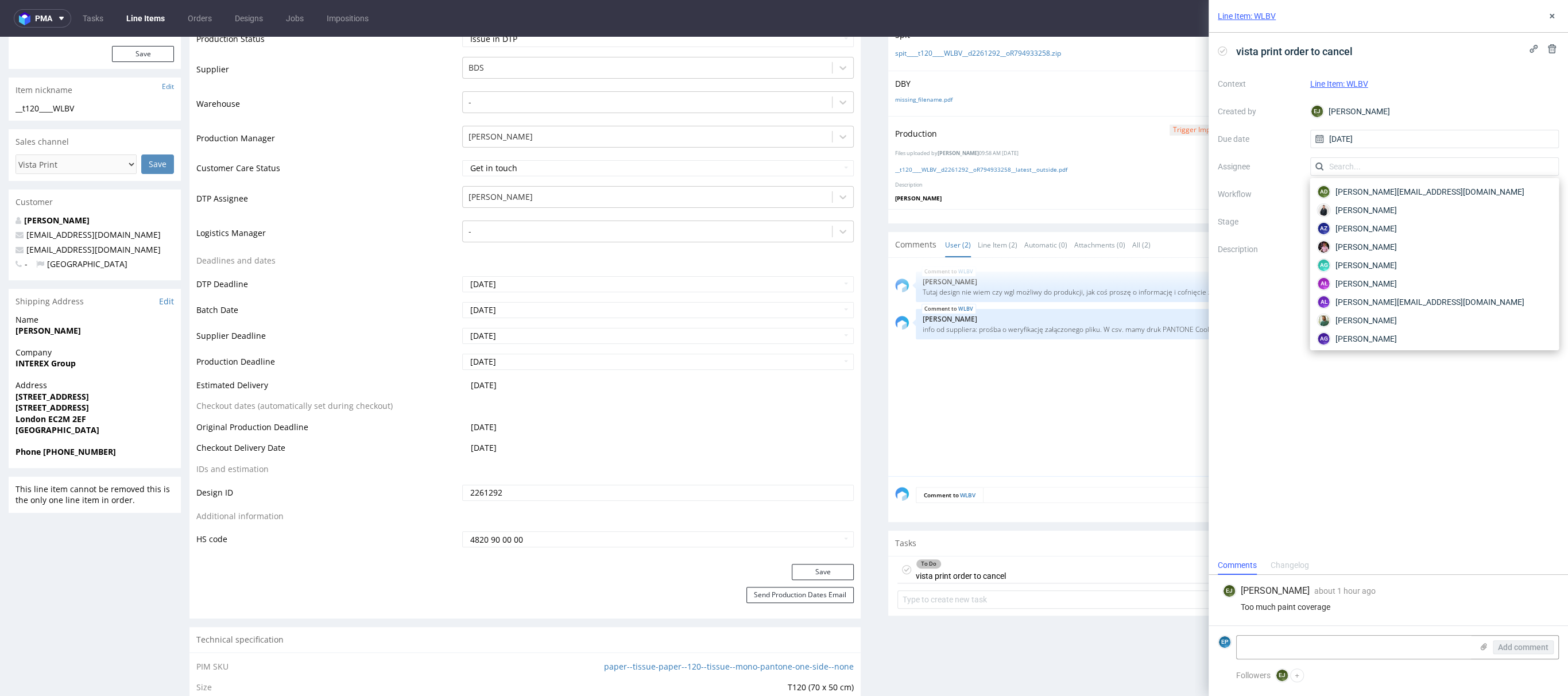
click at [1431, 99] on div "Context Line Item: WLBV Created by EJ Elżbieta Jelińska Due date 23/09/2025 Ass…" at bounding box center [1388, 185] width 341 height 221
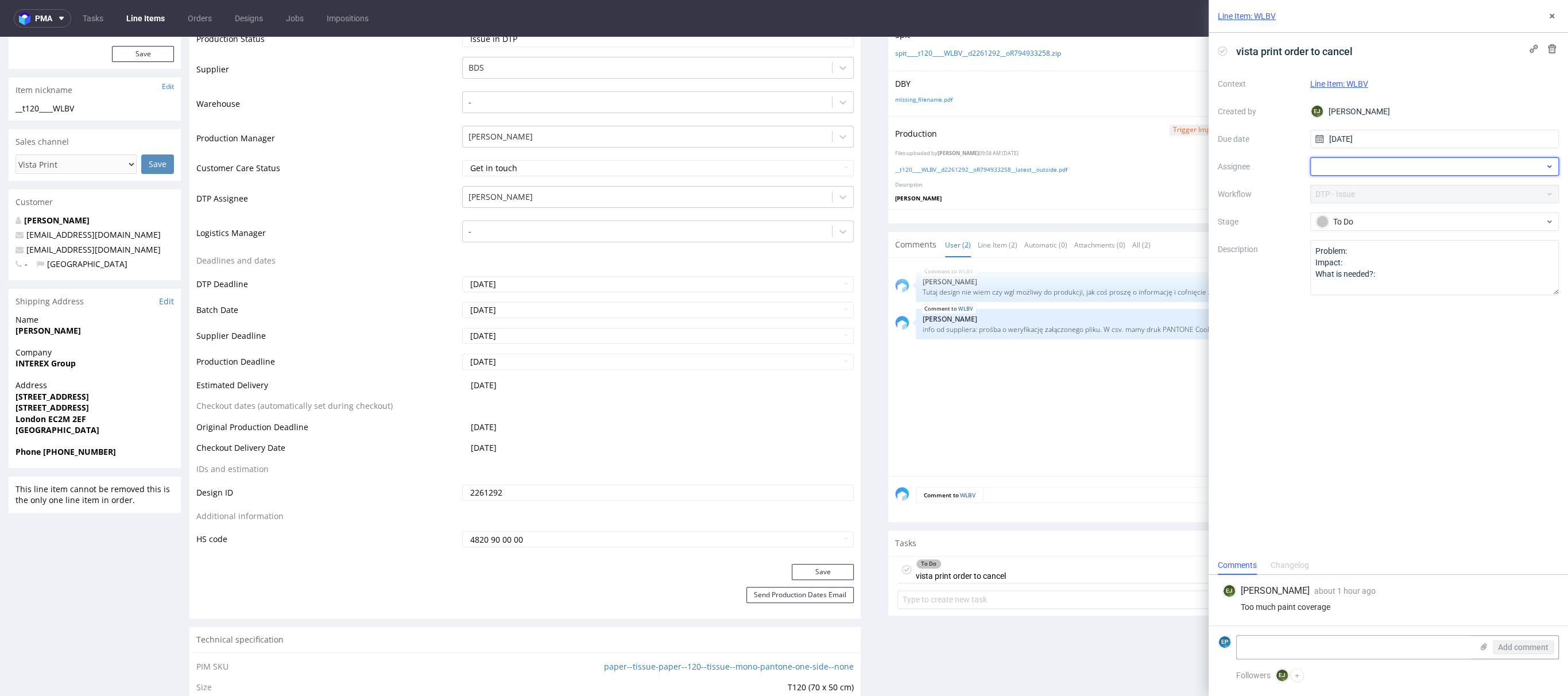
click at [1369, 168] on div at bounding box center [1435, 166] width 249 height 18
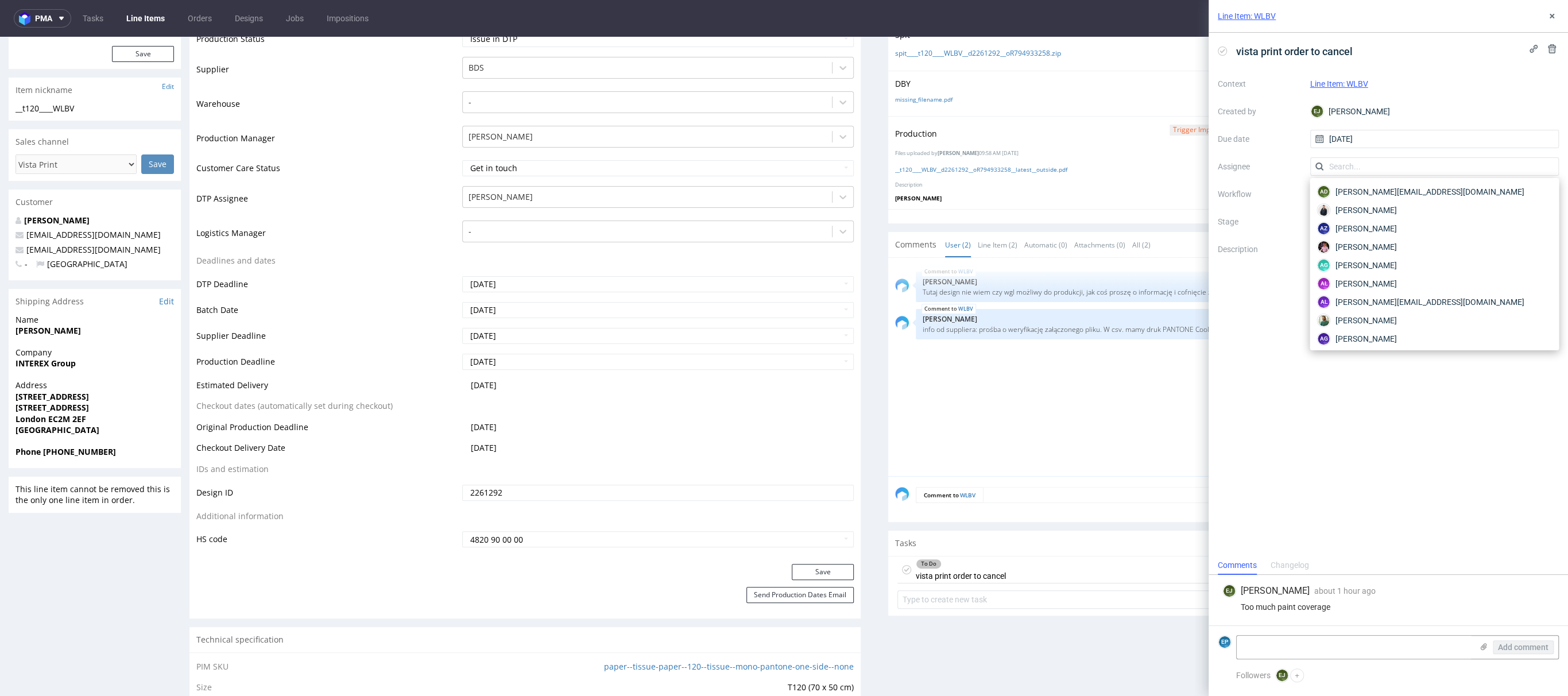
click at [1076, 209] on div at bounding box center [1224, 217] width 672 height 15
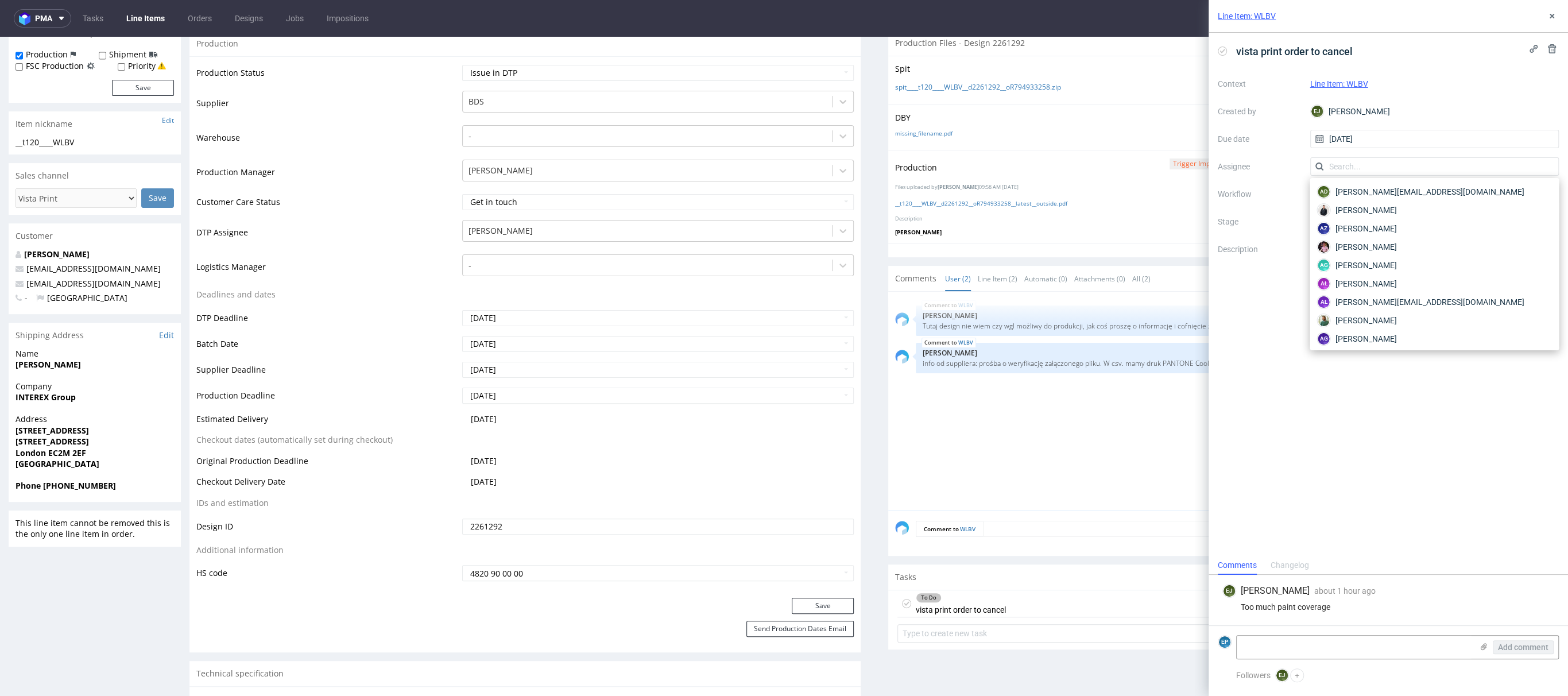
scroll to position [168, 0]
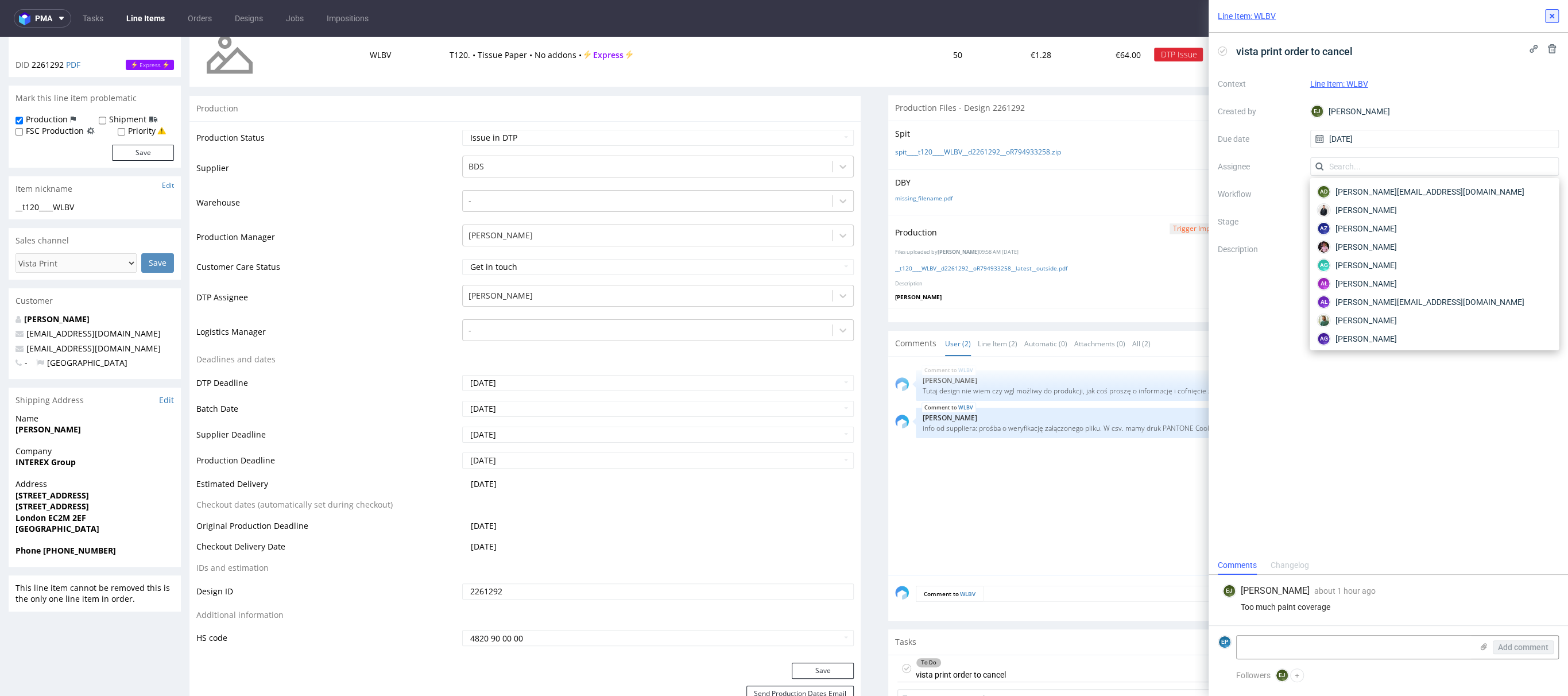
click at [1548, 20] on icon at bounding box center [1552, 16] width 9 height 9
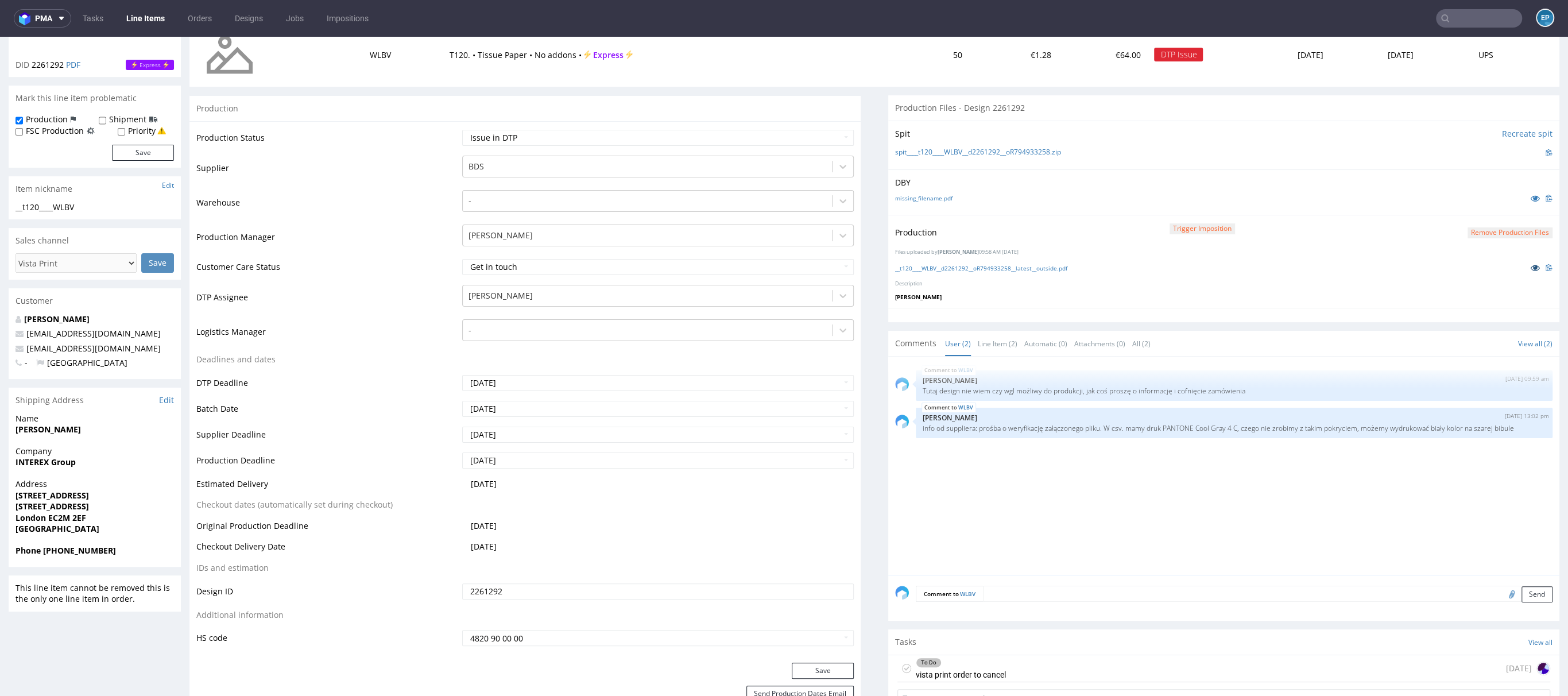
click at [1525, 271] on link at bounding box center [1535, 267] width 20 height 12
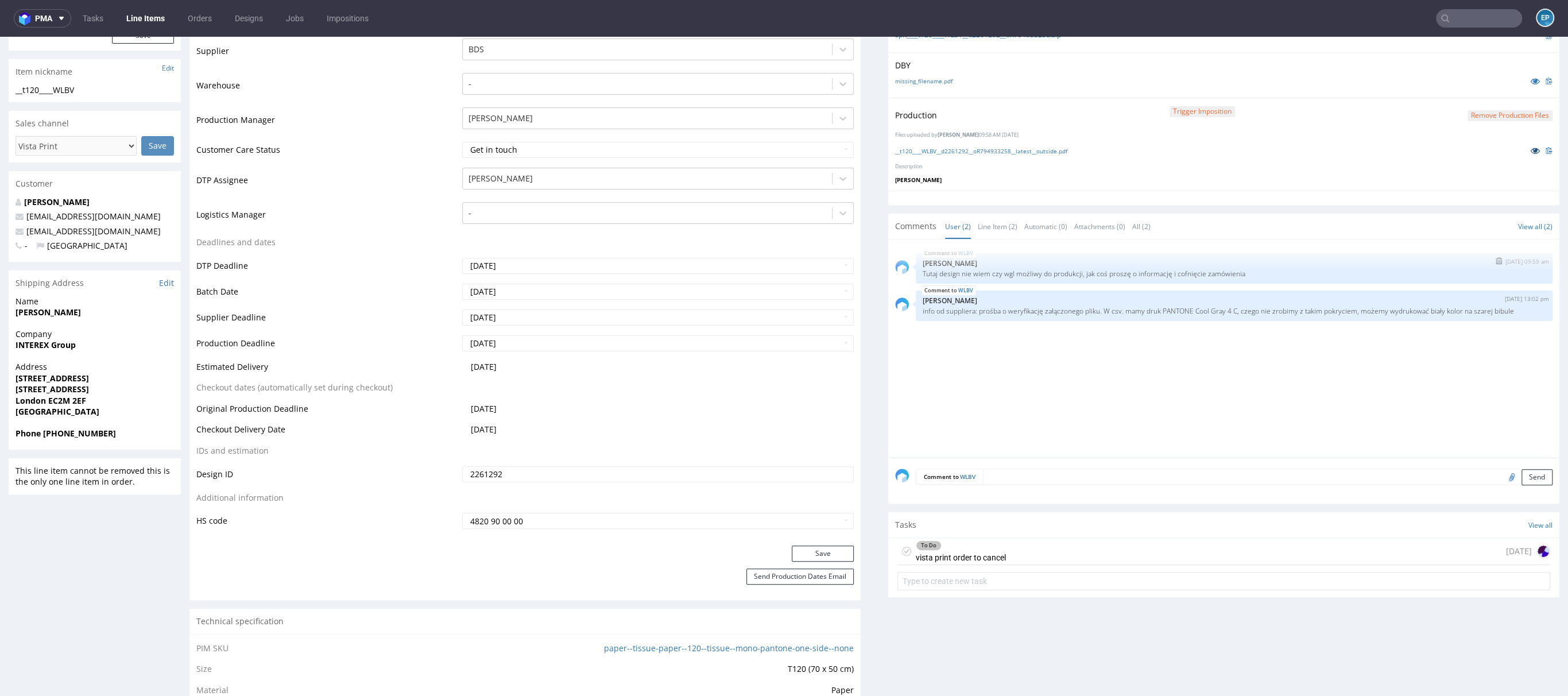
scroll to position [290, 0]
click at [1191, 543] on div "To Do vista print order to cancel today" at bounding box center [1224, 547] width 653 height 27
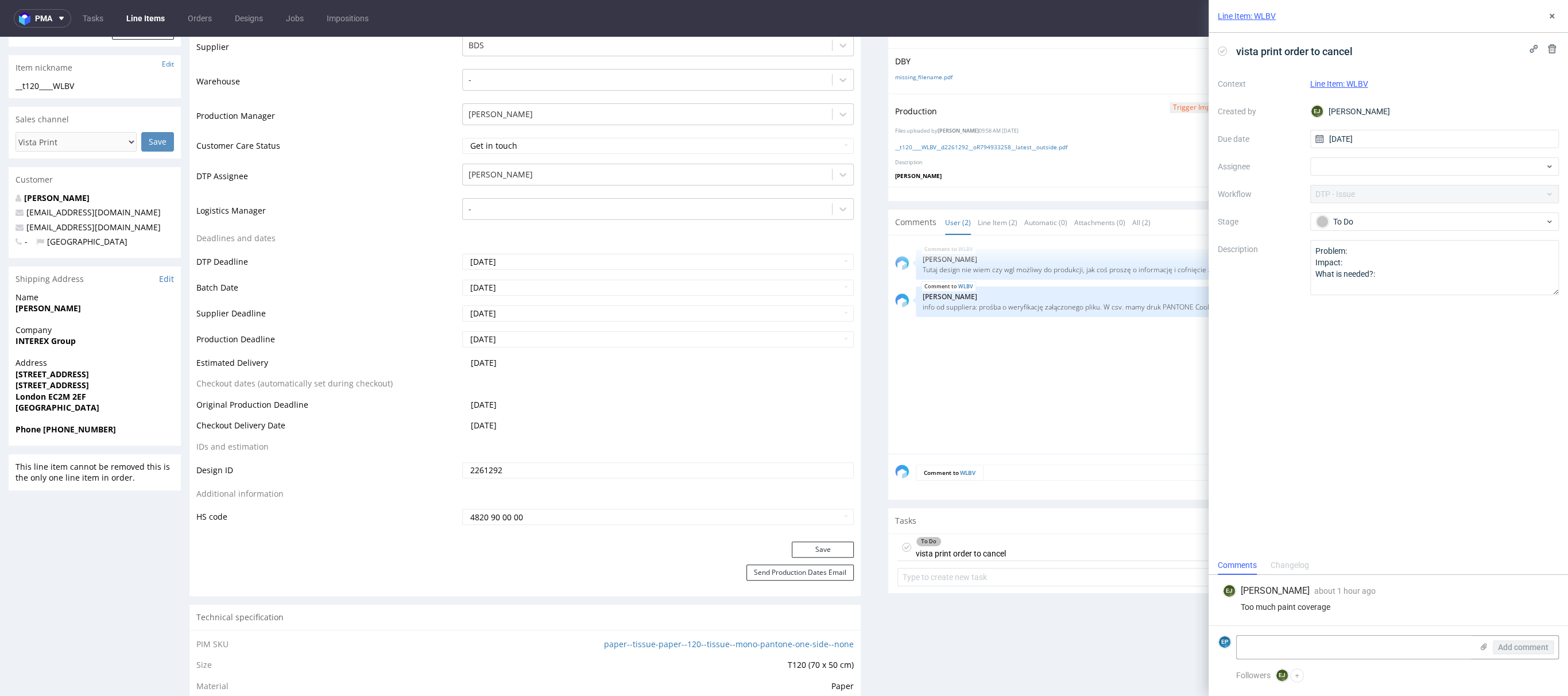
click at [1344, 177] on div "Context Line Item: WLBV Created by EJ Elżbieta Jelińska Due date 23/09/2025 Ass…" at bounding box center [1388, 185] width 341 height 221
click at [1341, 174] on div at bounding box center [1435, 166] width 249 height 18
type input "alek"
click at [1334, 195] on div "Aleks Ziemkowski" at bounding box center [1434, 191] width 240 height 18
click at [1287, 402] on div "vista print order to cancel Context Line Item: WLBV Created by EJ Elżbieta Jeli…" at bounding box center [1388, 294] width 359 height 523
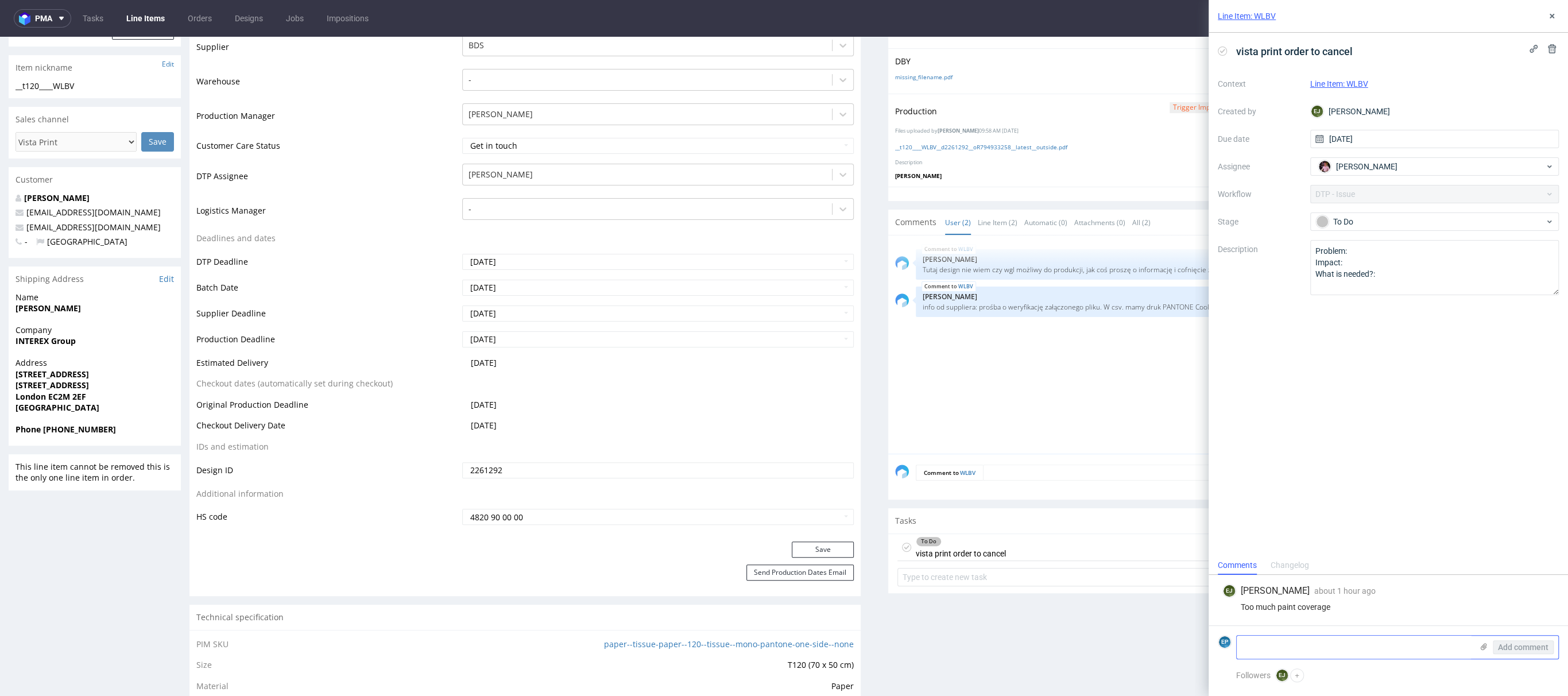
click at [1266, 649] on textarea at bounding box center [1355, 647] width 236 height 23
type textarea "możemy odwrócić kolory, tj nadrukować logo kolorem, zamiast całe tło"
click at [1516, 645] on span "Add comment" at bounding box center [1524, 647] width 51 height 8
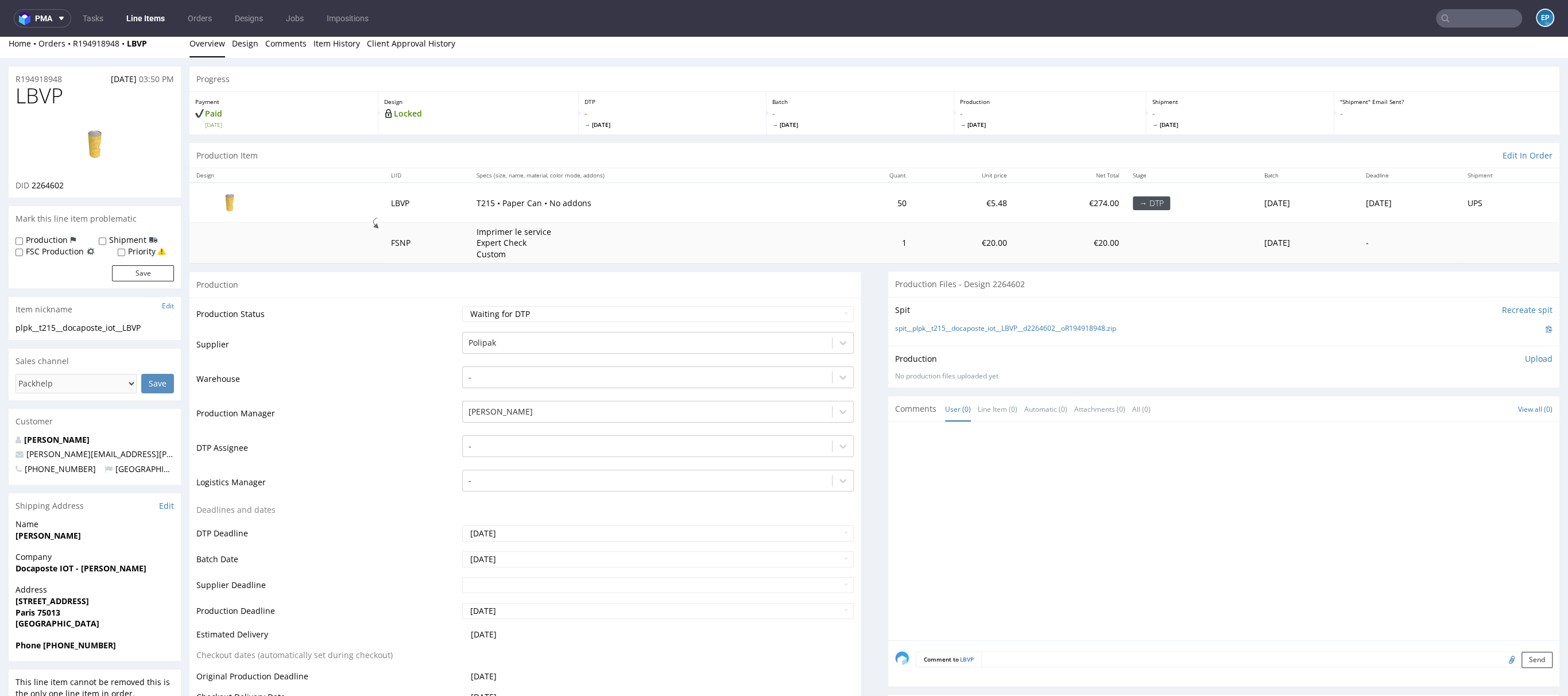
scroll to position [15, 0]
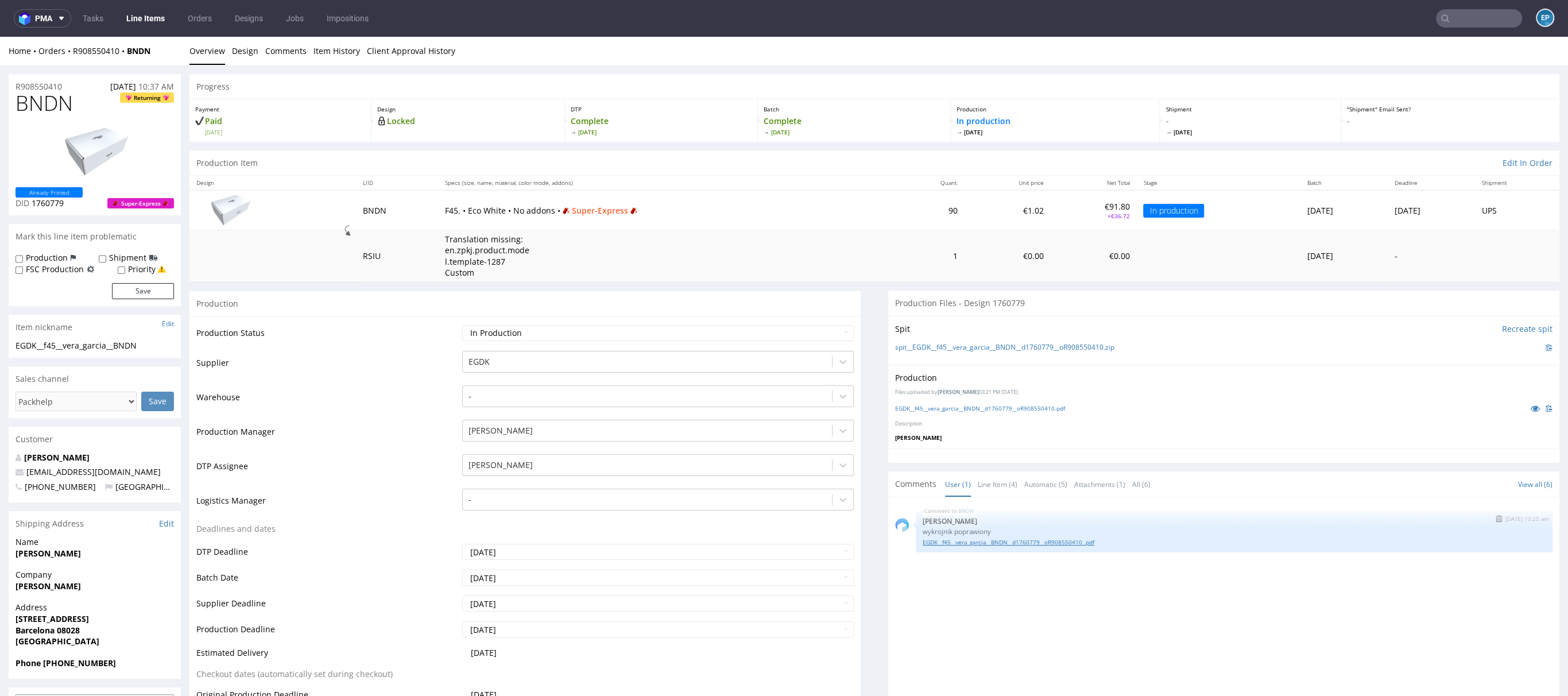
click at [1040, 538] on link "EGDK__f45__vera_garcia__BNDN__d1760779__oR908550410 .pdf" at bounding box center [1234, 542] width 623 height 9
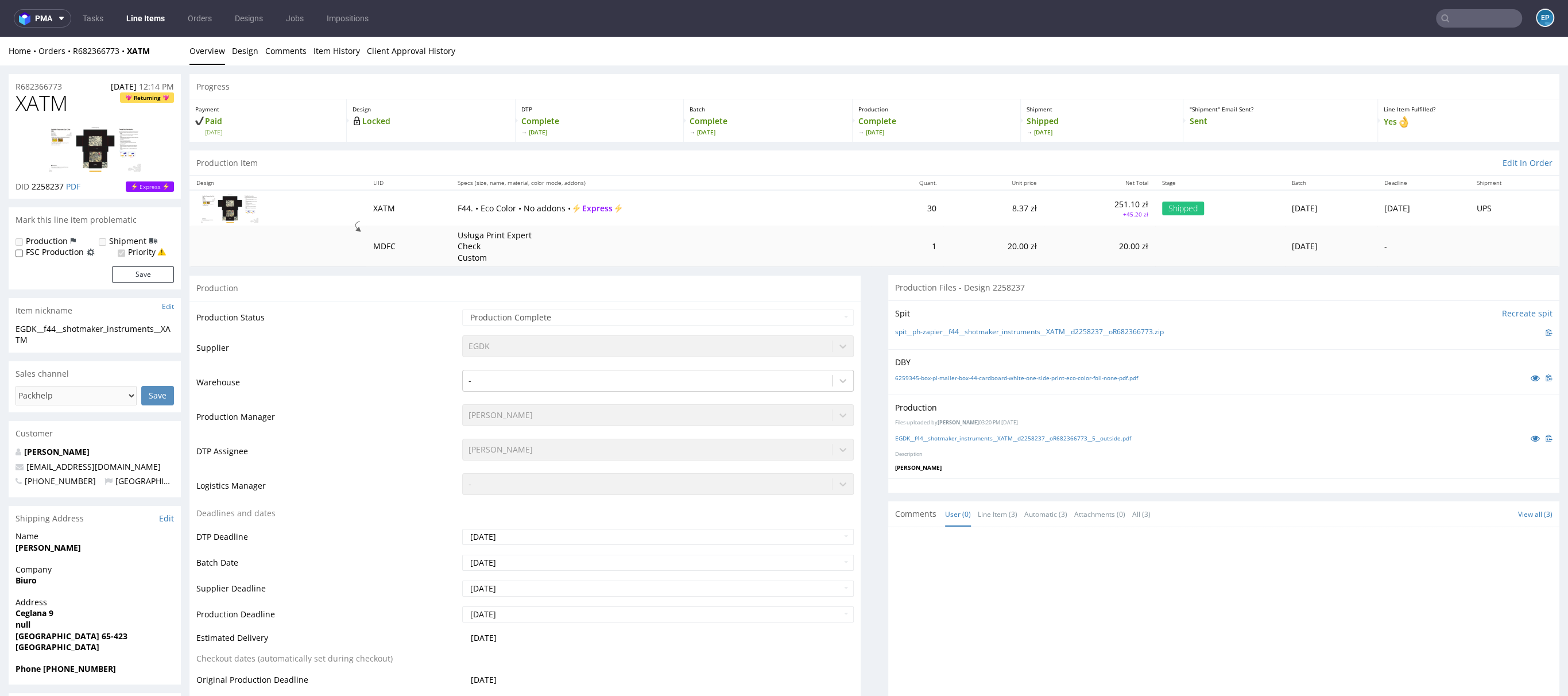
scroll to position [212, 0]
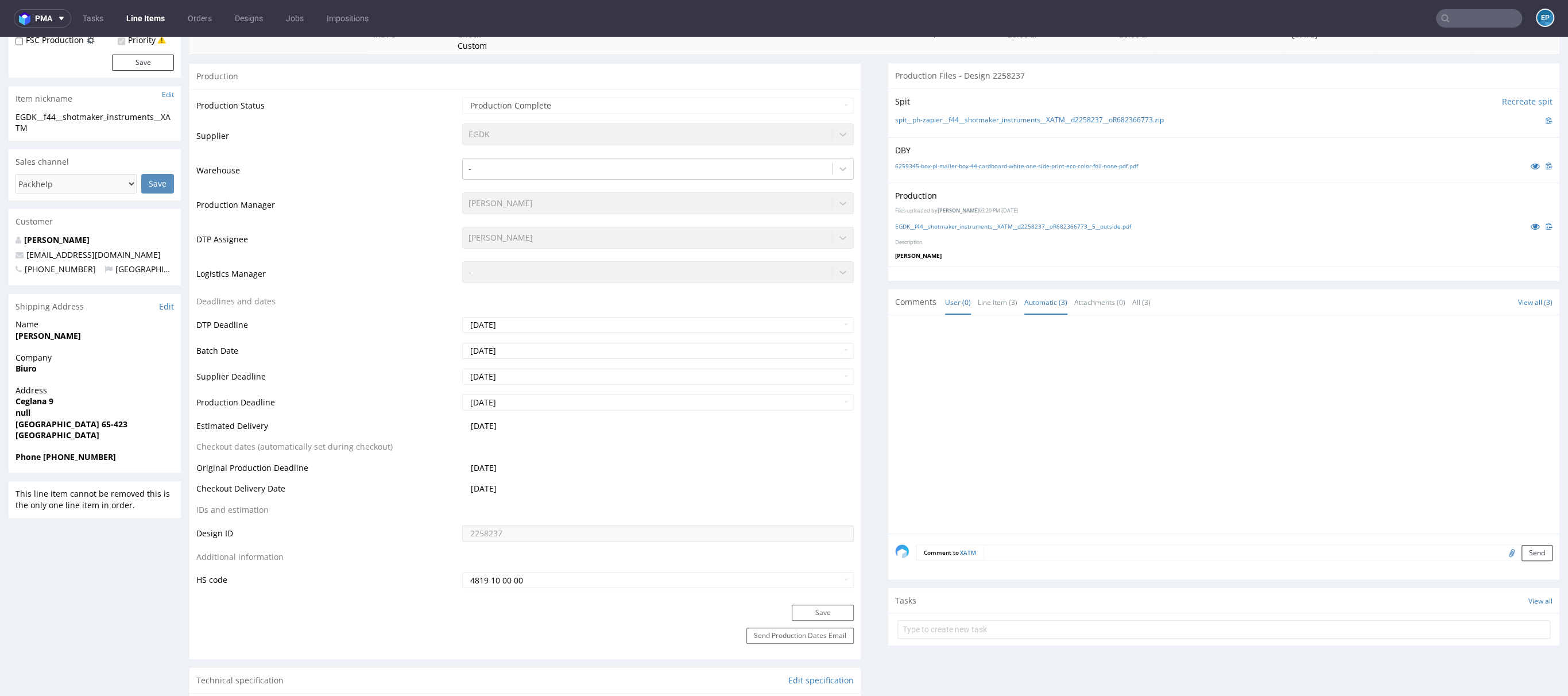
click at [1024, 299] on link "Automatic (3)" at bounding box center [1045, 303] width 43 height 25
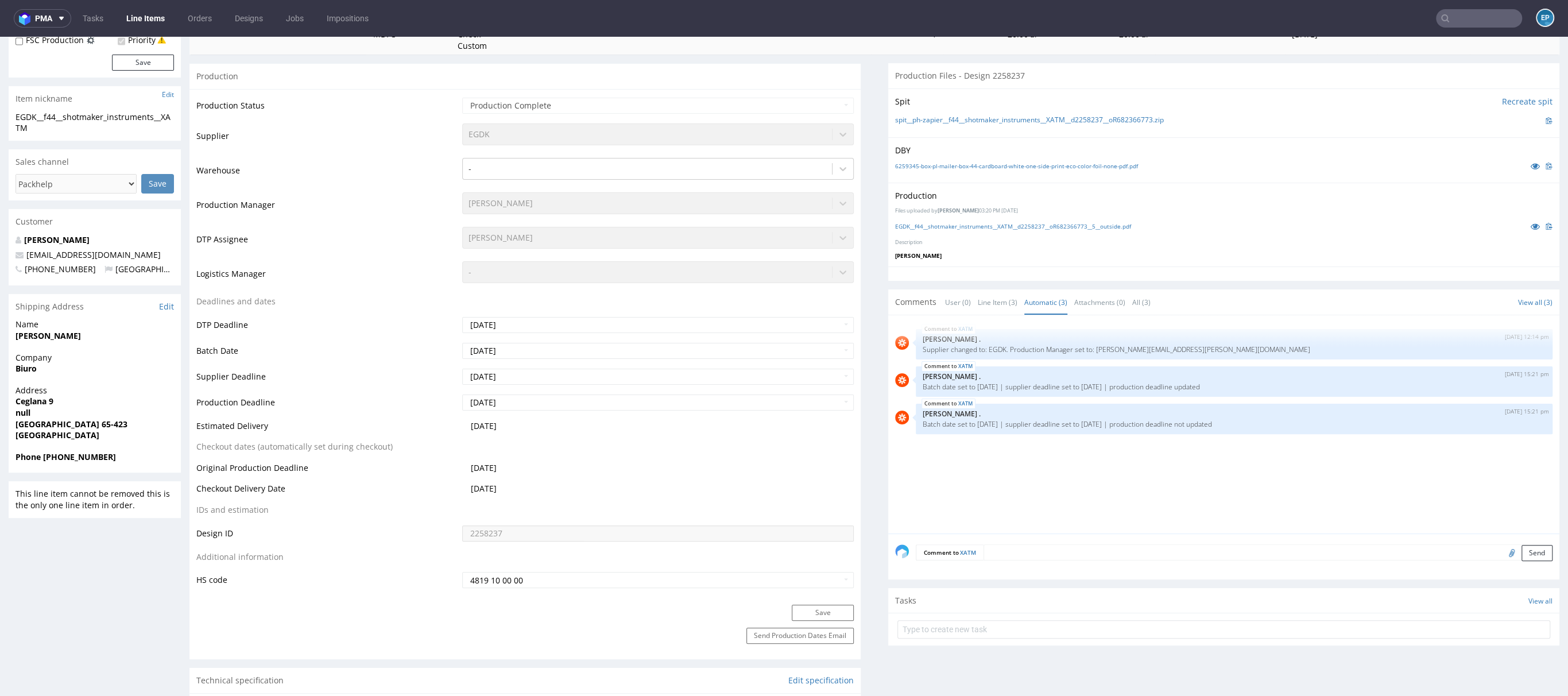
click at [964, 297] on li "User (0)" at bounding box center [962, 302] width 33 height 11
click at [955, 303] on link "User (0)" at bounding box center [959, 303] width 26 height 25
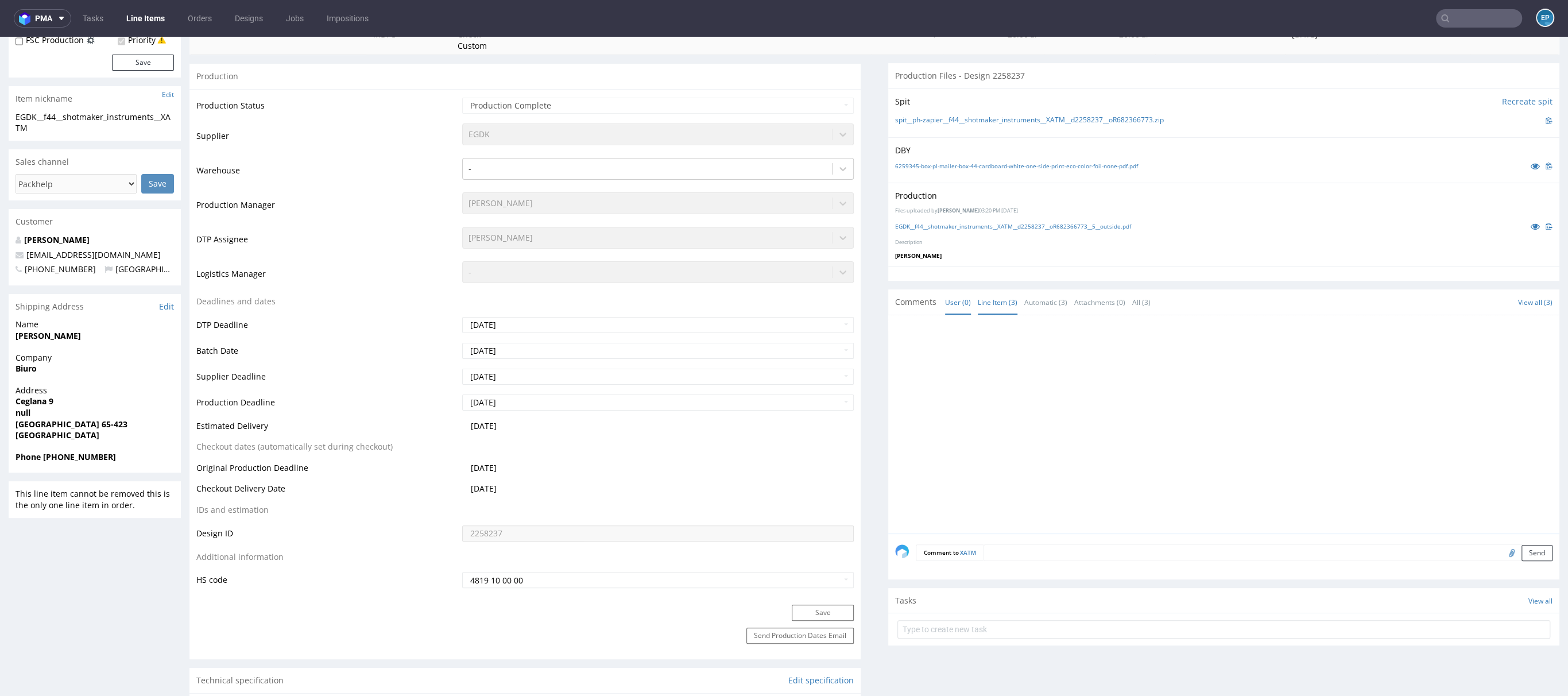
click at [980, 307] on link "Line Item (3)" at bounding box center [998, 303] width 39 height 25
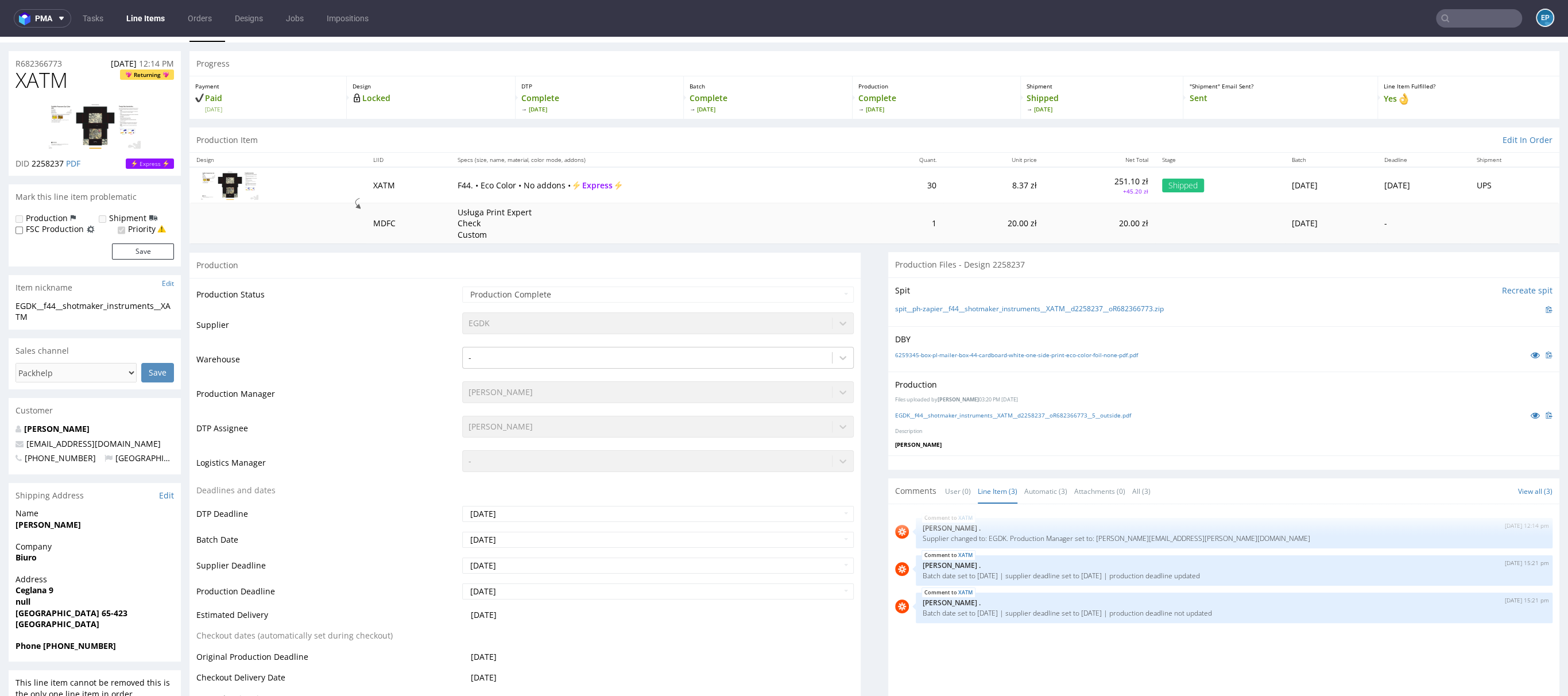
scroll to position [0, 0]
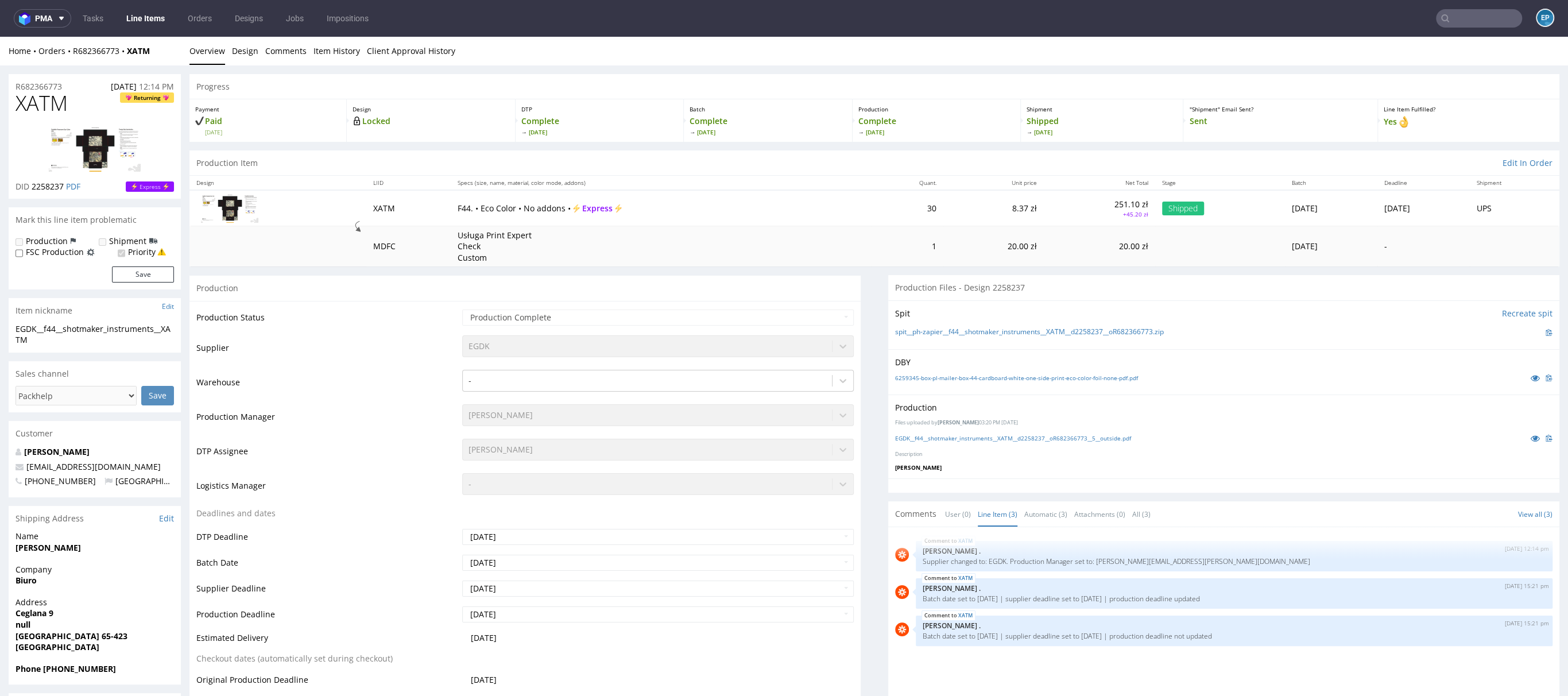
click at [1446, 17] on input "text" at bounding box center [1479, 18] width 86 height 18
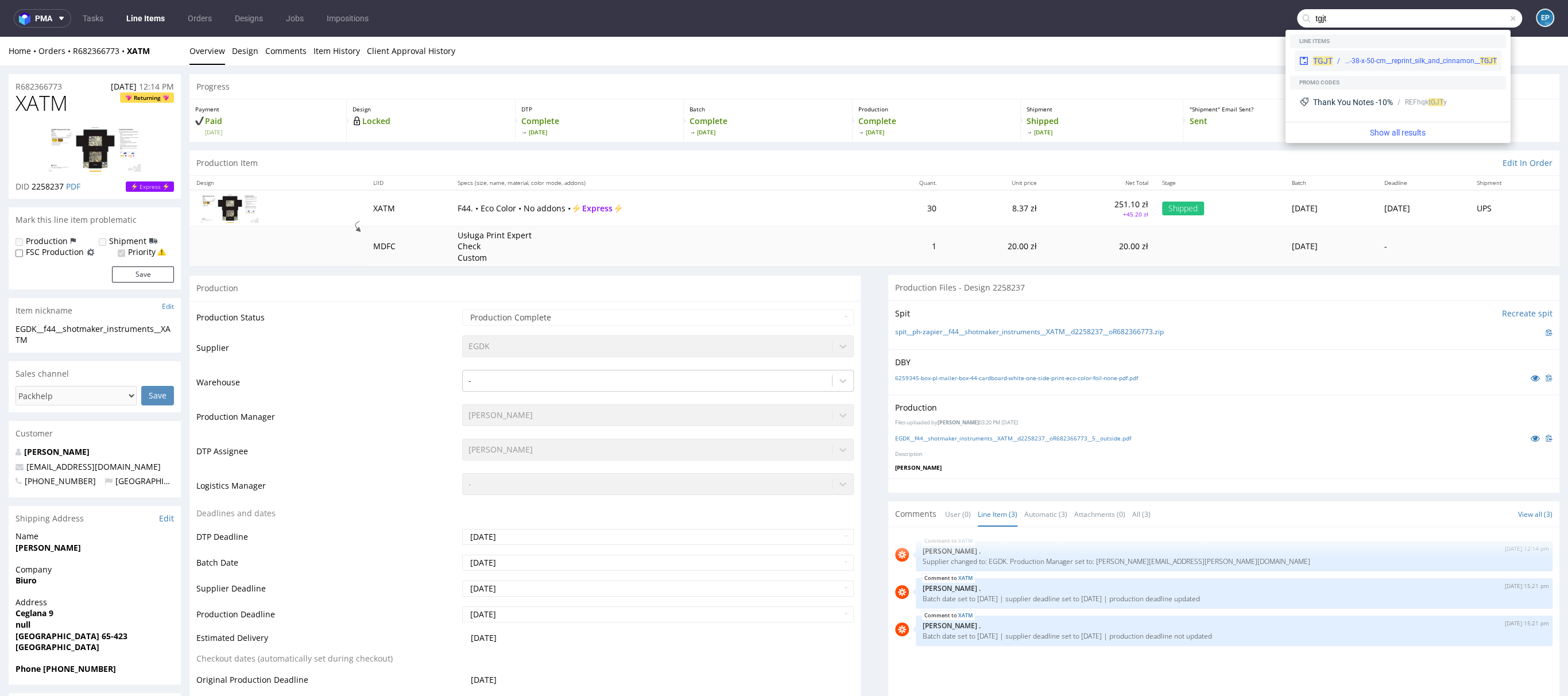
type input "tgjt"
click at [1320, 62] on span "TGJT" at bounding box center [1323, 61] width 20 height 9
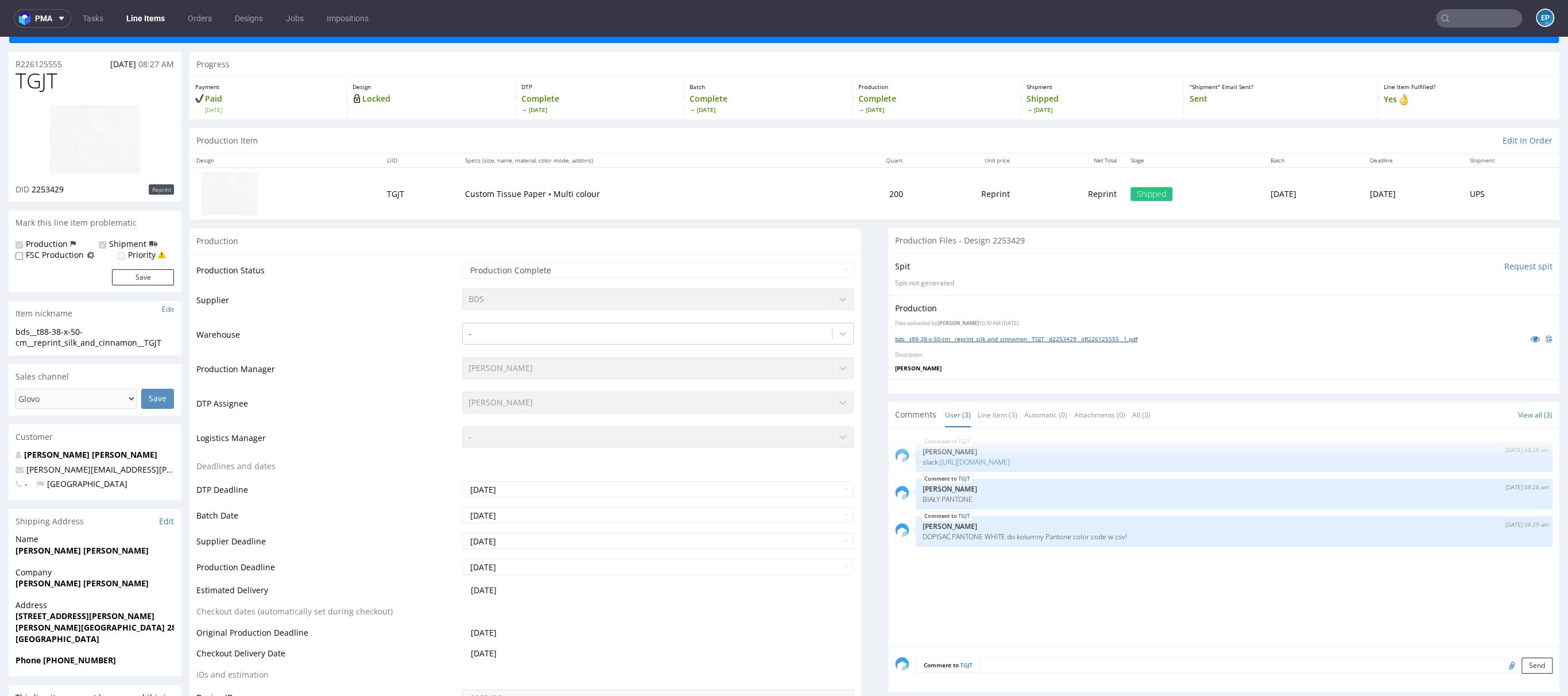
scroll to position [57, 0]
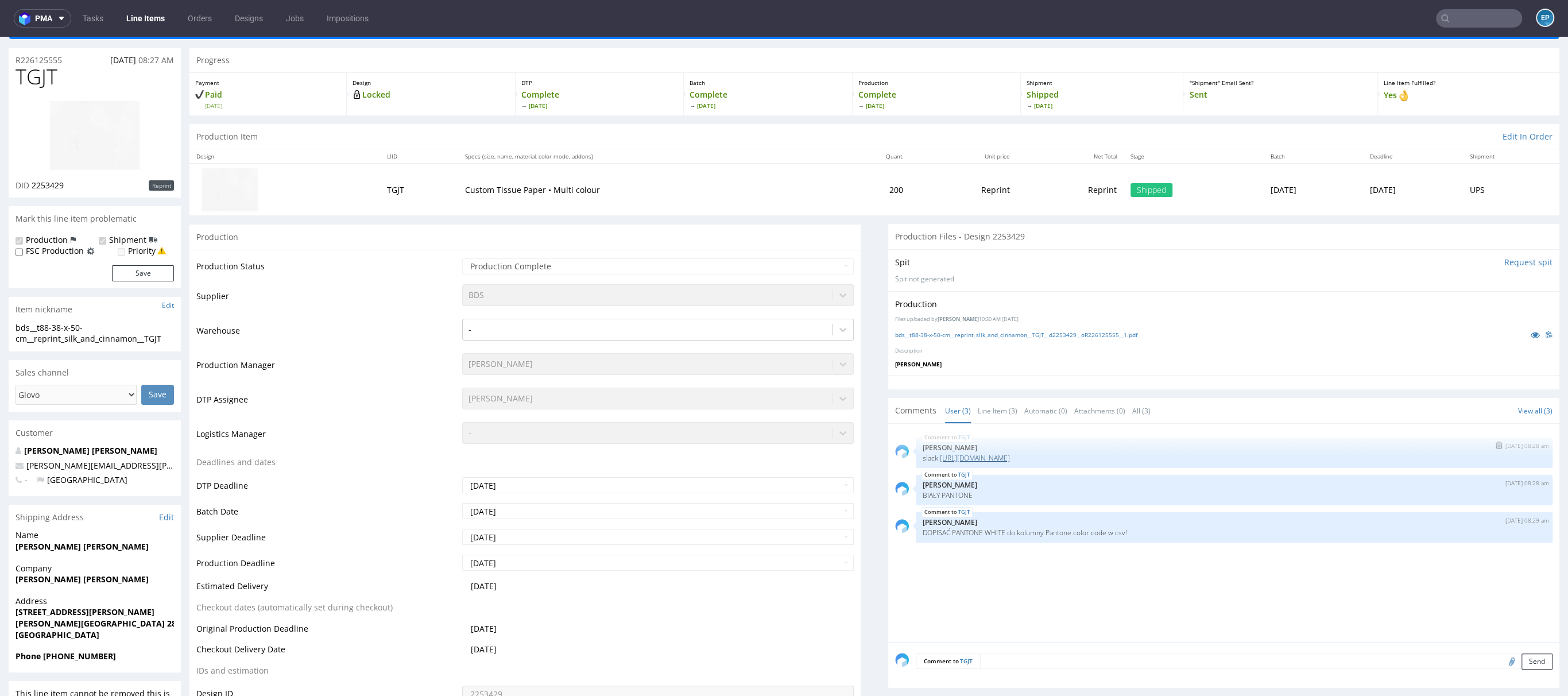
click at [1010, 459] on link "https://packhelp.slack.com/archives/C03DDT8J2TB/p1758106355698599" at bounding box center [975, 458] width 70 height 10
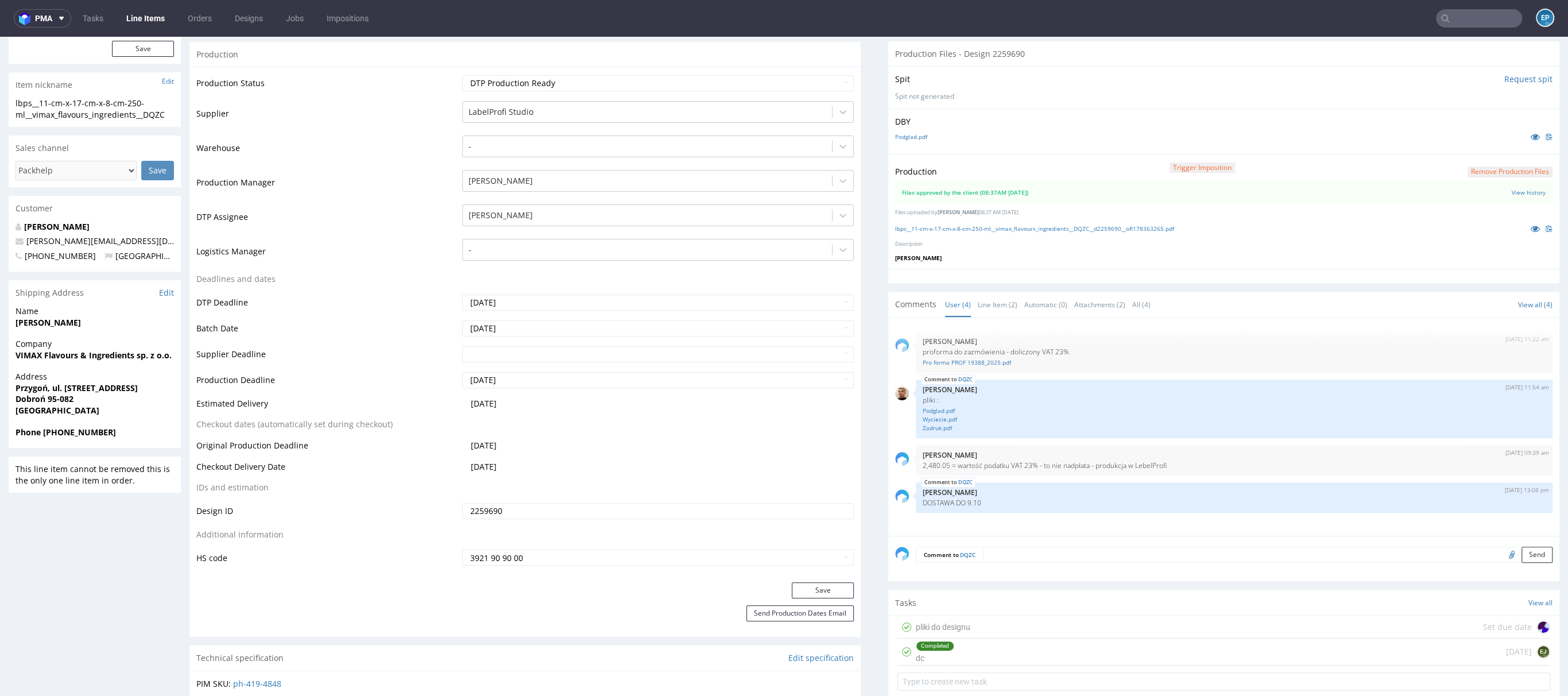
scroll to position [263, 0]
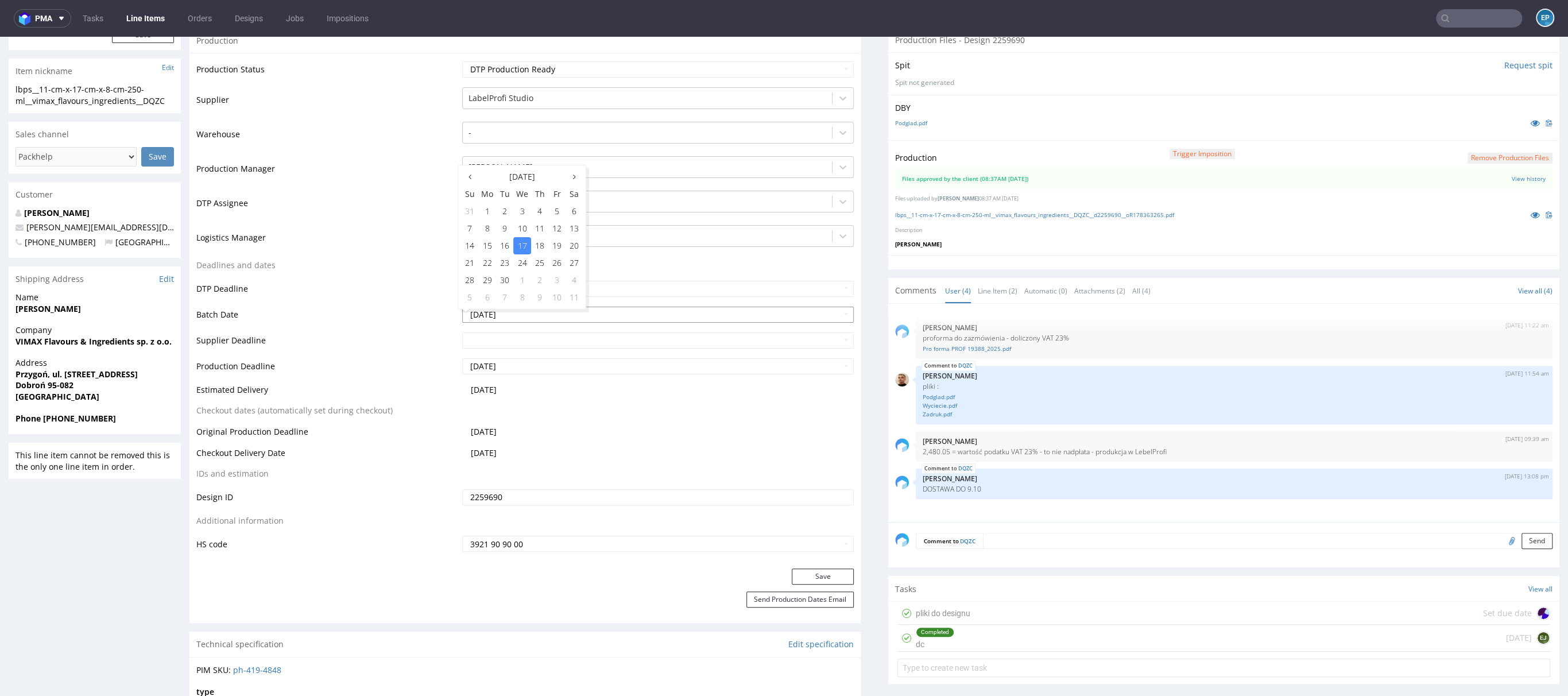
click at [505, 315] on input "[DATE]" at bounding box center [658, 315] width 392 height 16
click at [504, 264] on td "23" at bounding box center [505, 263] width 17 height 17
type input "[DATE]"
click at [506, 338] on input "text" at bounding box center [658, 340] width 392 height 16
click at [508, 324] on td "7" at bounding box center [505, 323] width 17 height 17
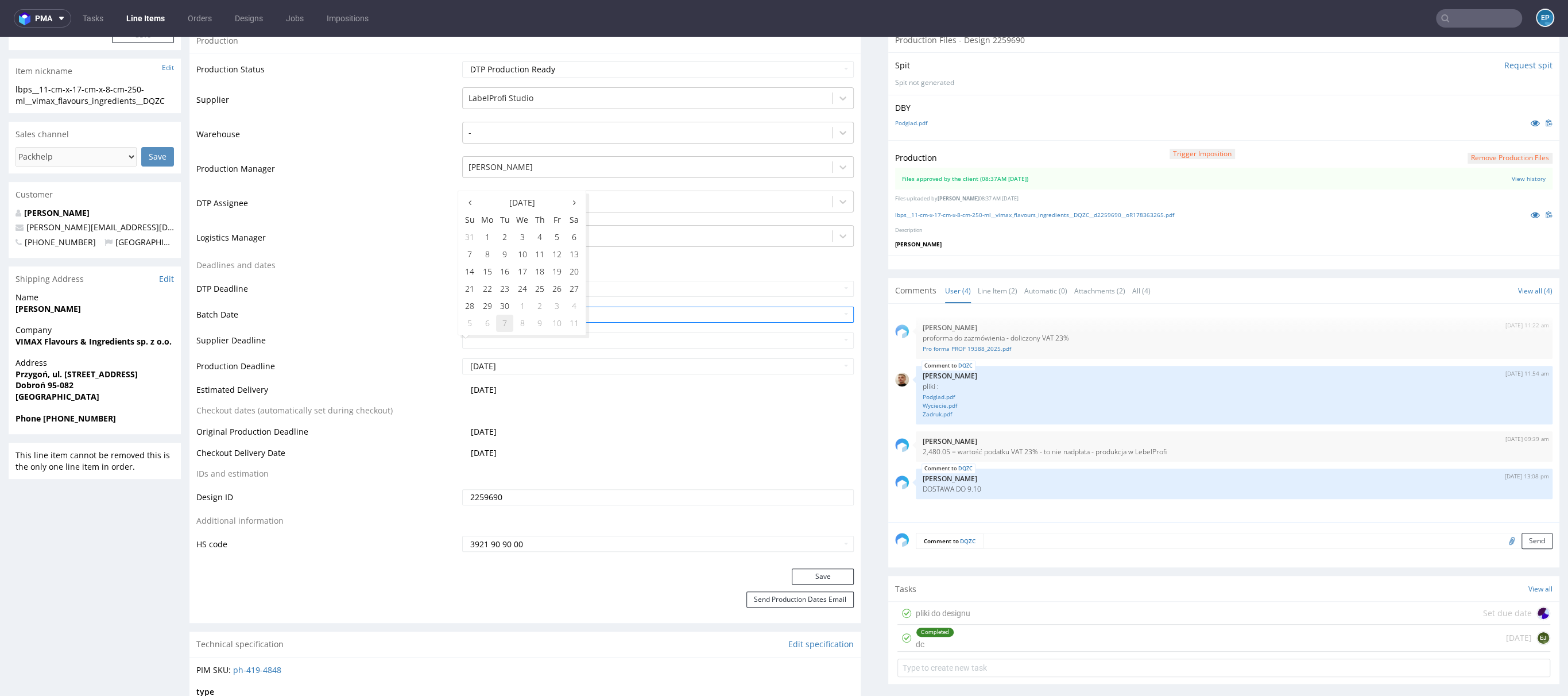
type input "[DATE]"
click at [510, 373] on input "[DATE]" at bounding box center [658, 366] width 392 height 16
click at [505, 346] on td "7" at bounding box center [505, 348] width 17 height 17
type input "[DATE]"
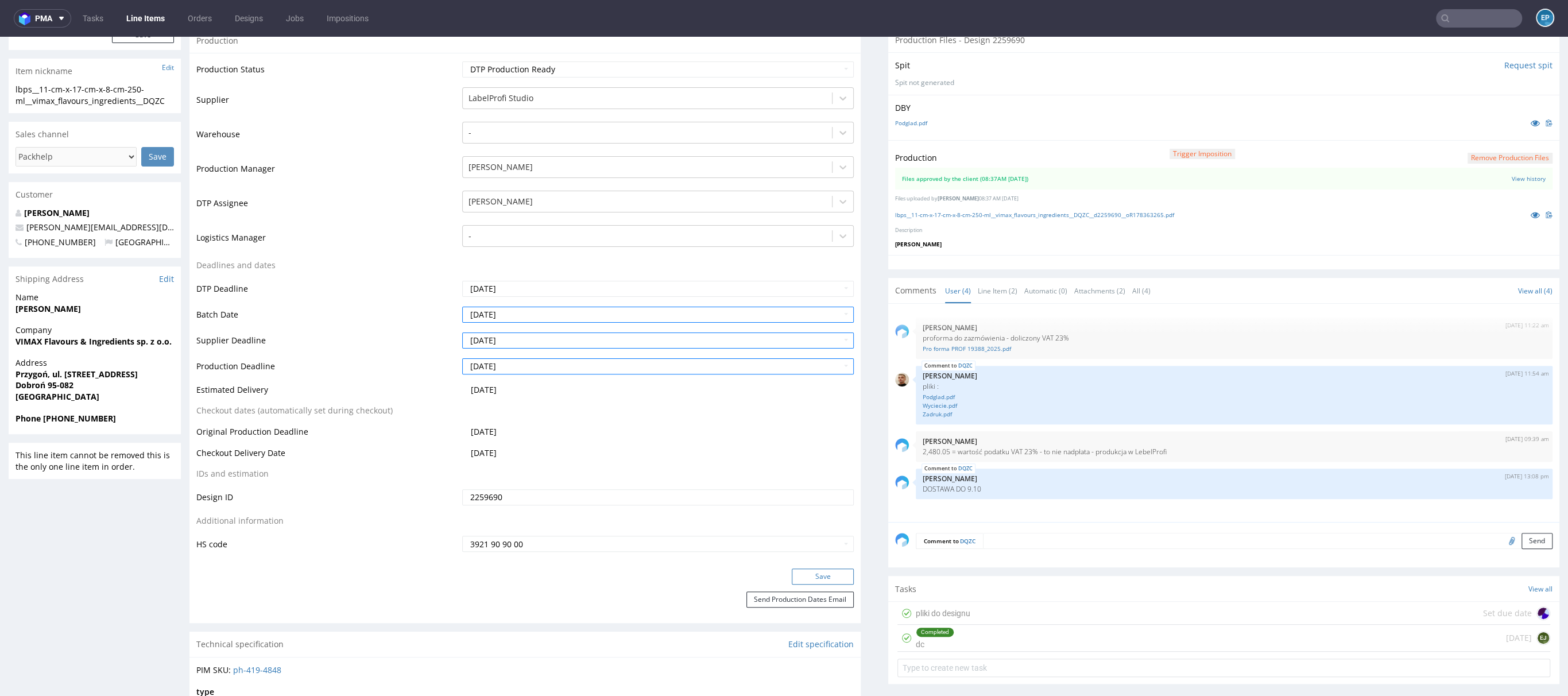
click at [821, 573] on button "Save" at bounding box center [823, 577] width 62 height 16
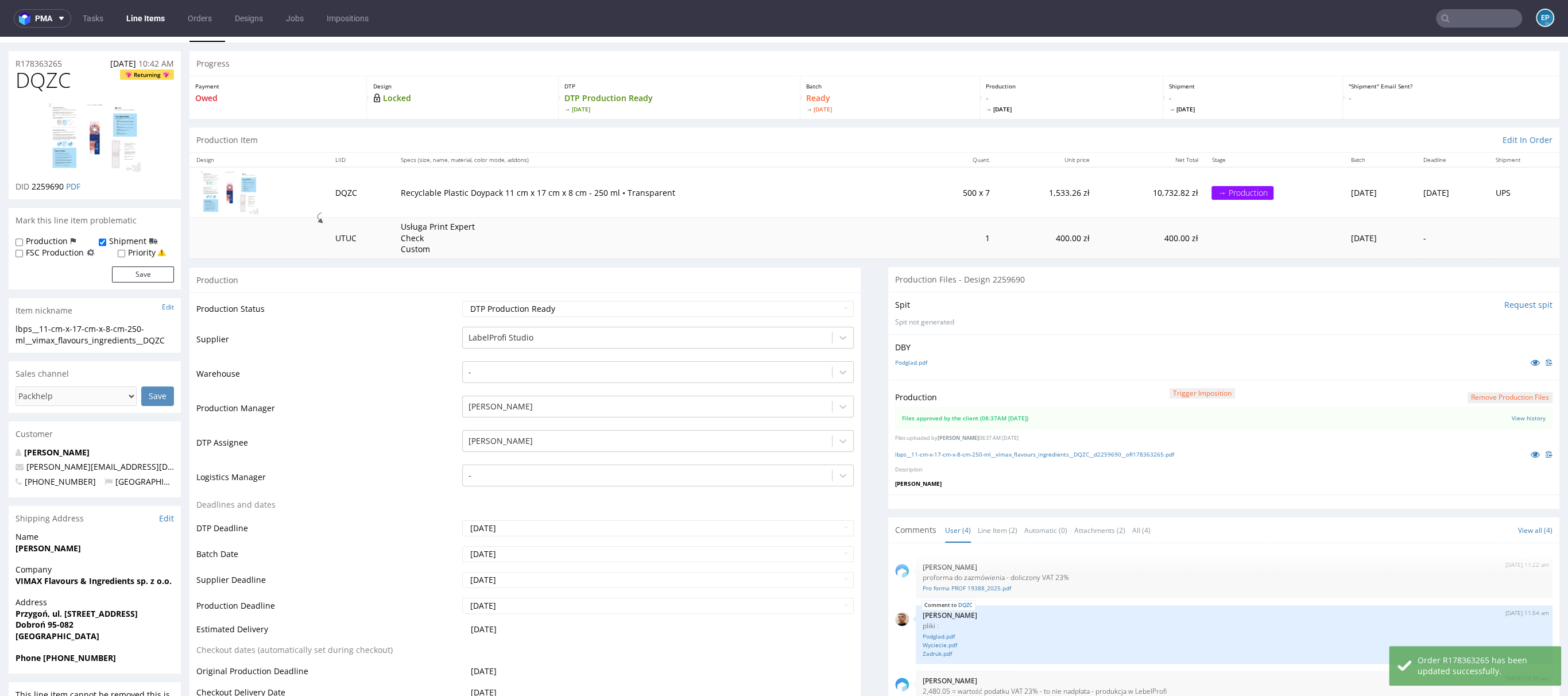
scroll to position [0, 0]
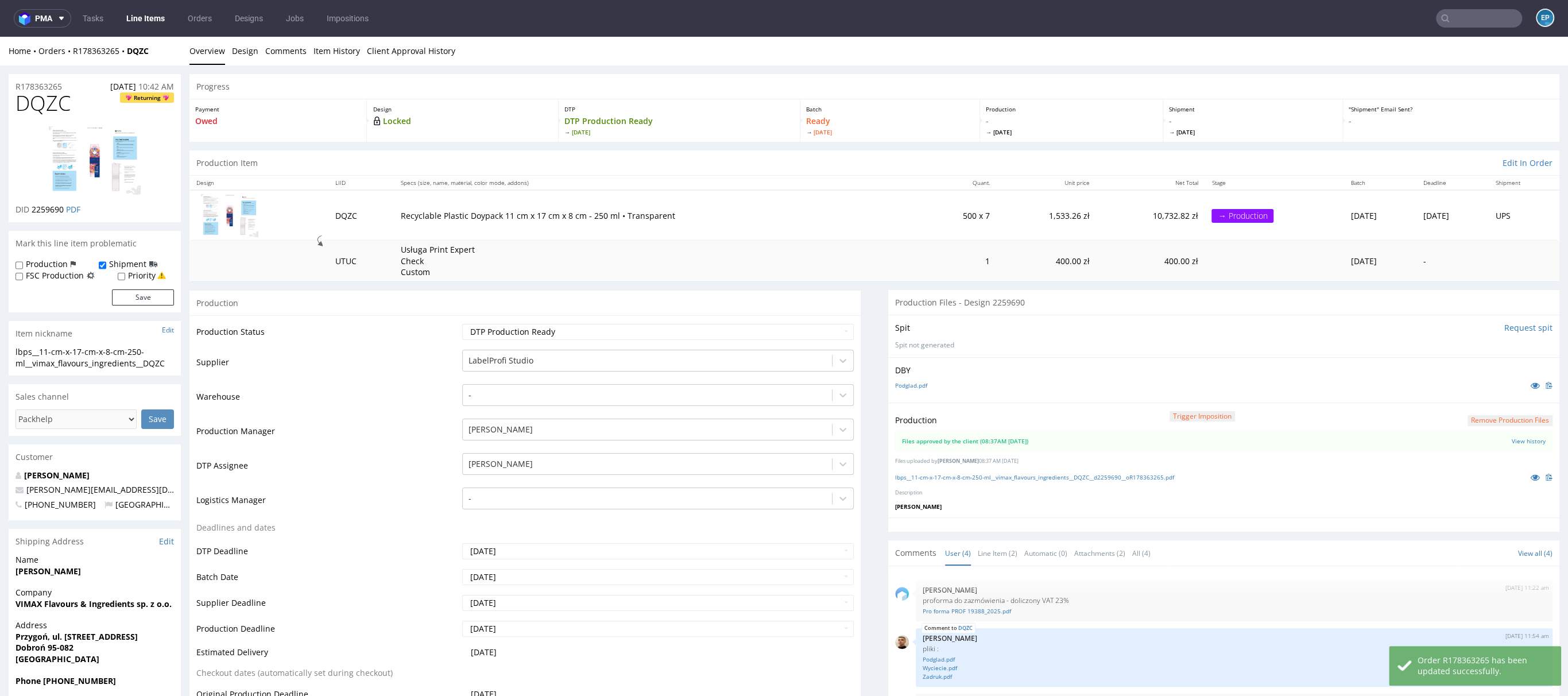
click at [148, 20] on link "Line Items" at bounding box center [146, 18] width 52 height 18
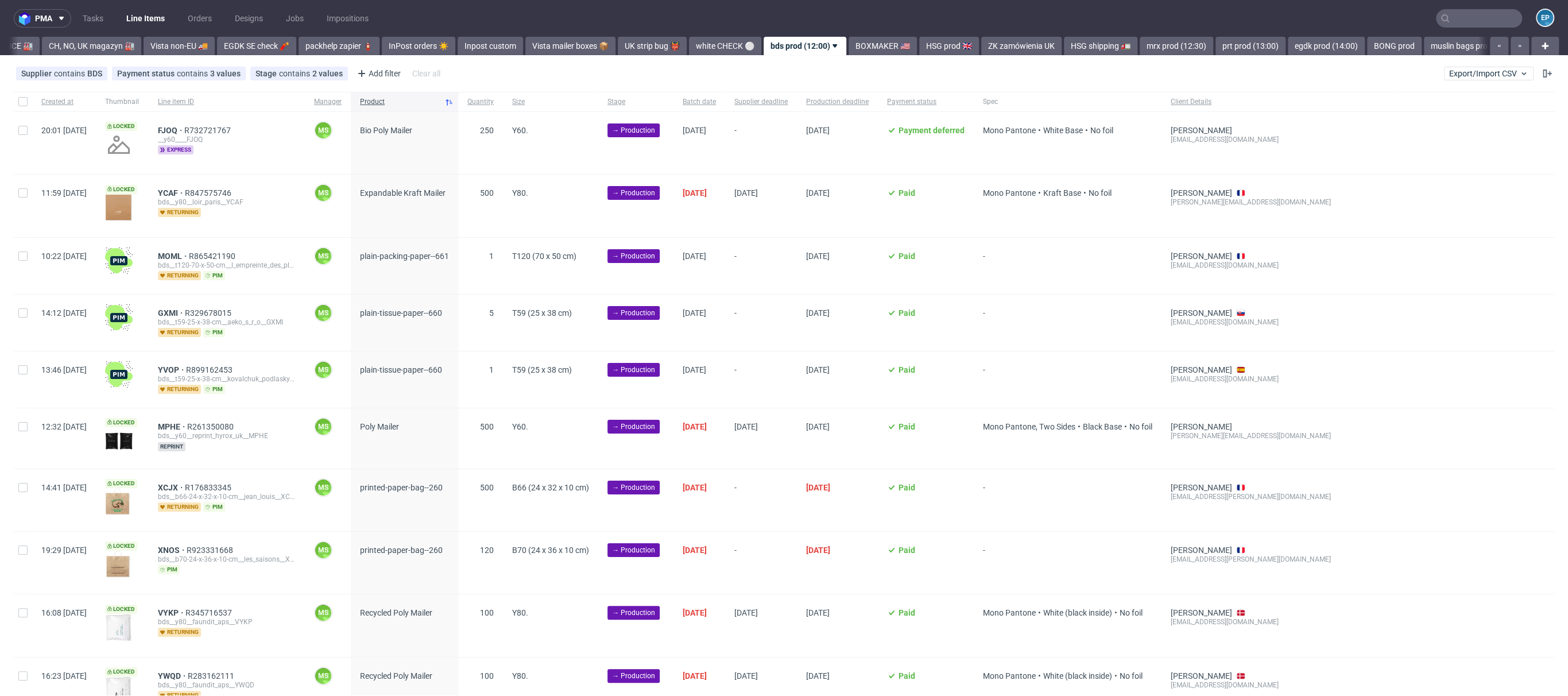
scroll to position [0, 400]
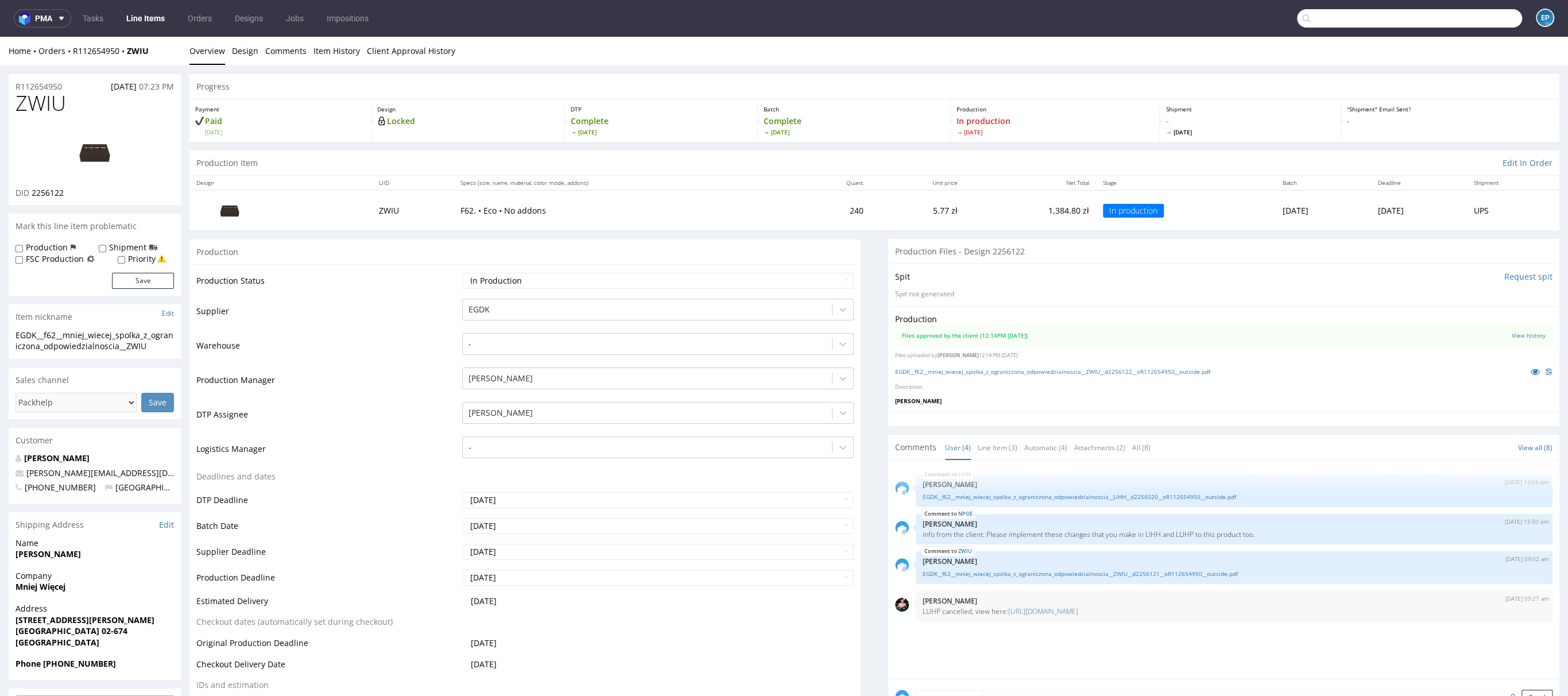
scroll to position [171, 0]
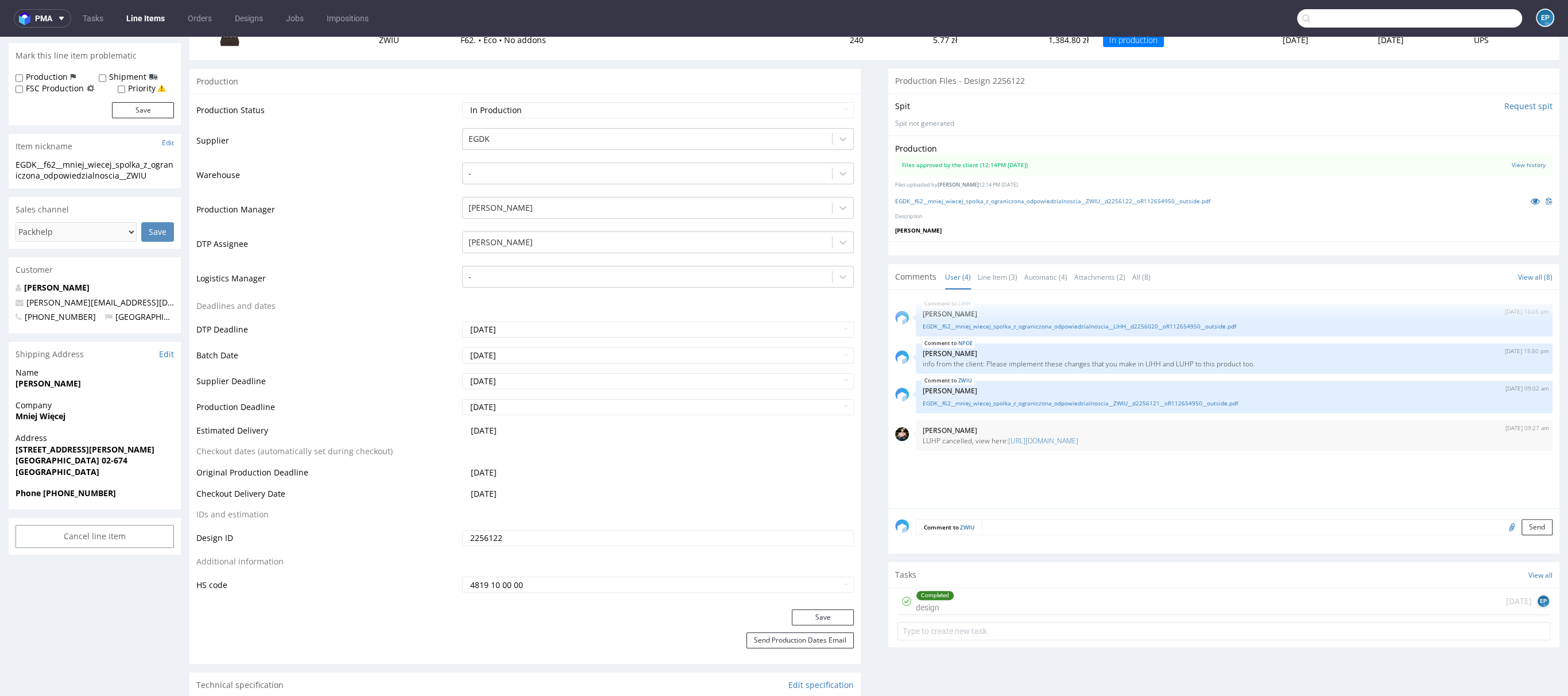
click at [1486, 12] on input "text" at bounding box center [1409, 18] width 225 height 18
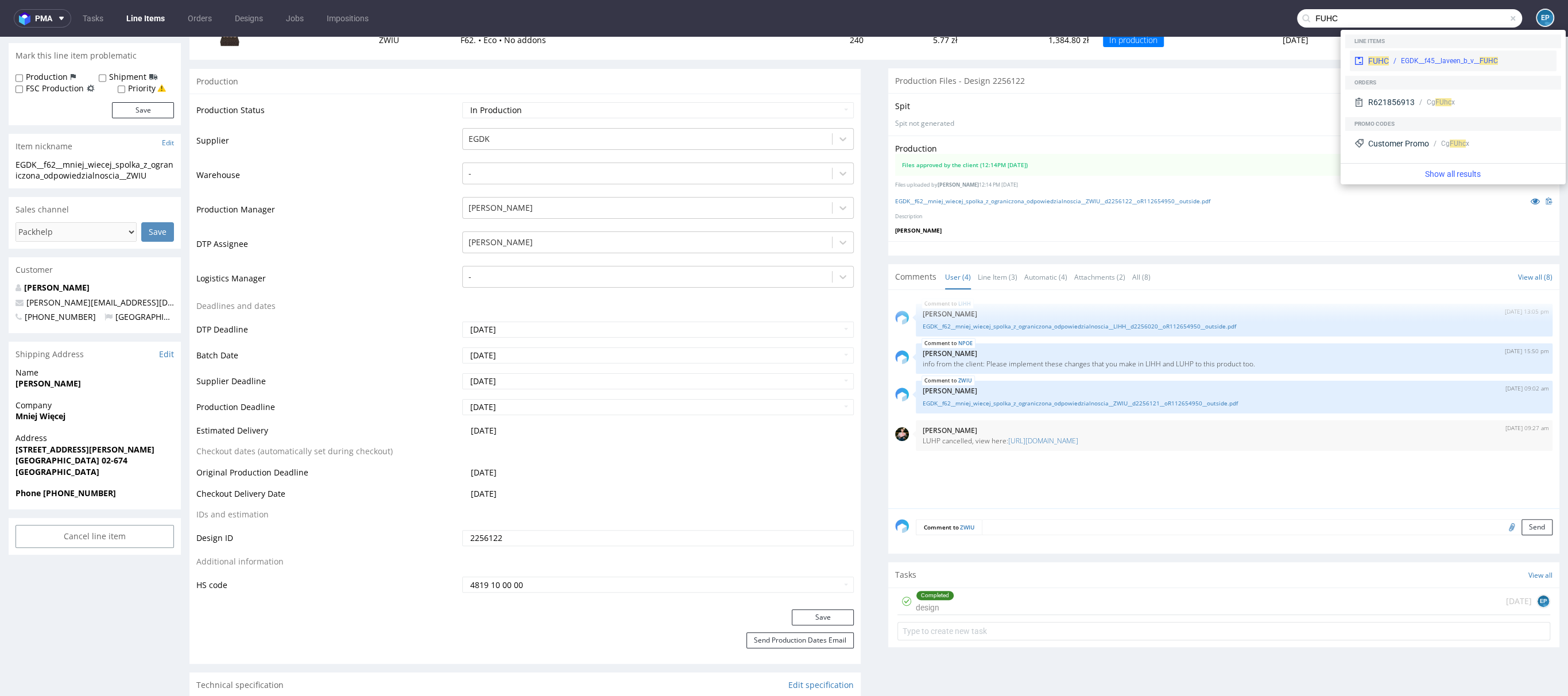
type input "FUHC"
click at [1404, 56] on div "EGDK__f45__laveen_b_v__ FUHC" at bounding box center [1449, 61] width 97 height 11
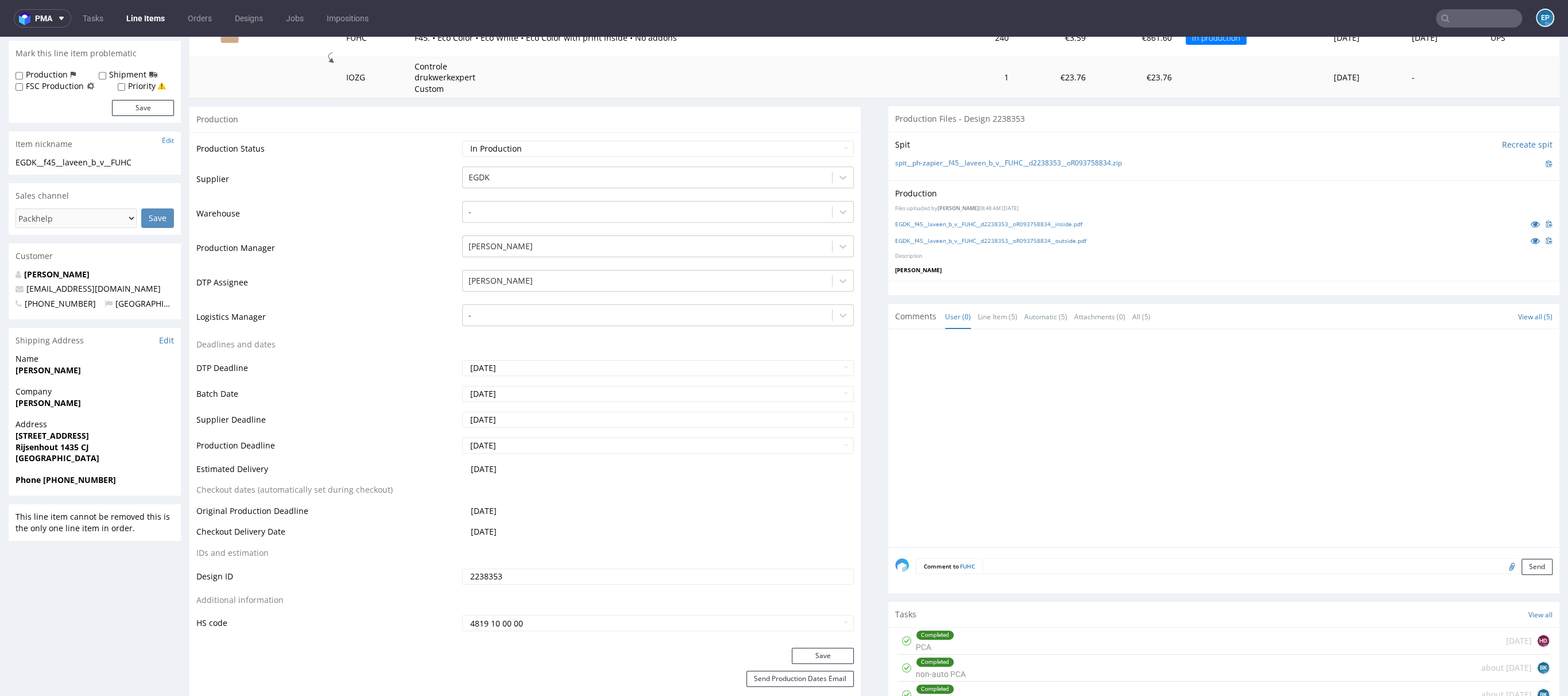
scroll to position [174, 0]
click at [1011, 223] on link "EGDK__f45__laveen_b_v__FUHC__d2238353__oR093758834__inside.pdf" at bounding box center [988, 222] width 187 height 8
click at [1007, 239] on link "EGDK__f45__laveen_b_v__FUHC__d2238353__oR093758834__outside.pdf" at bounding box center [991, 239] width 191 height 8
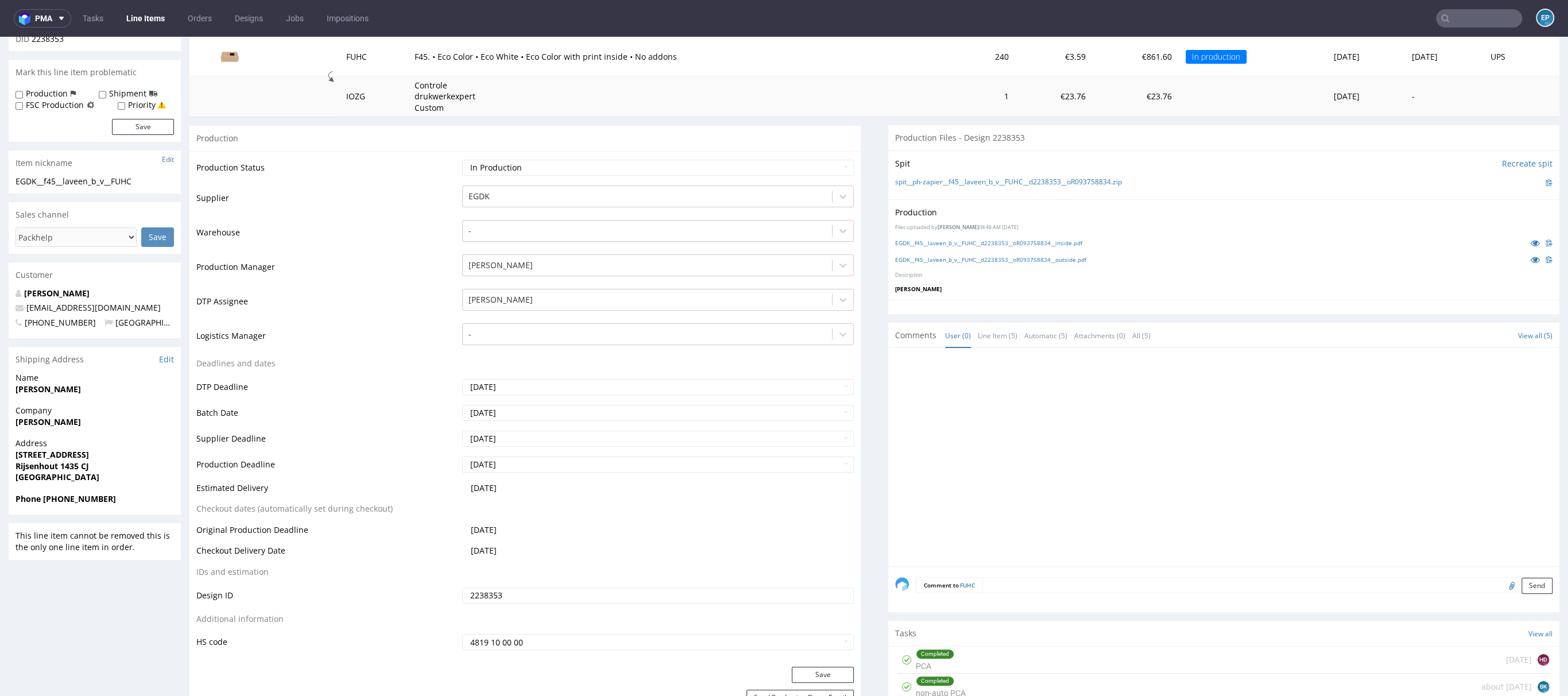
scroll to position [0, 0]
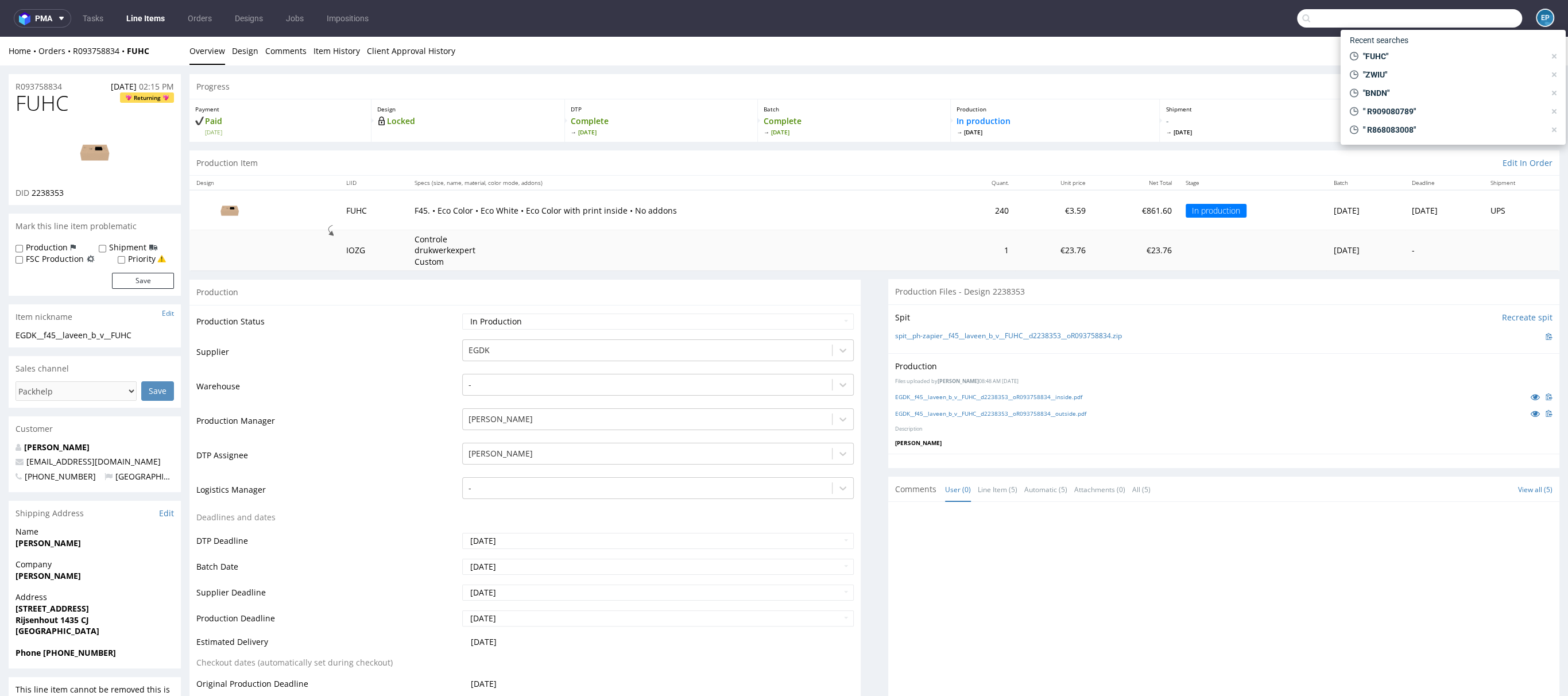
click at [1471, 15] on input "text" at bounding box center [1409, 18] width 225 height 18
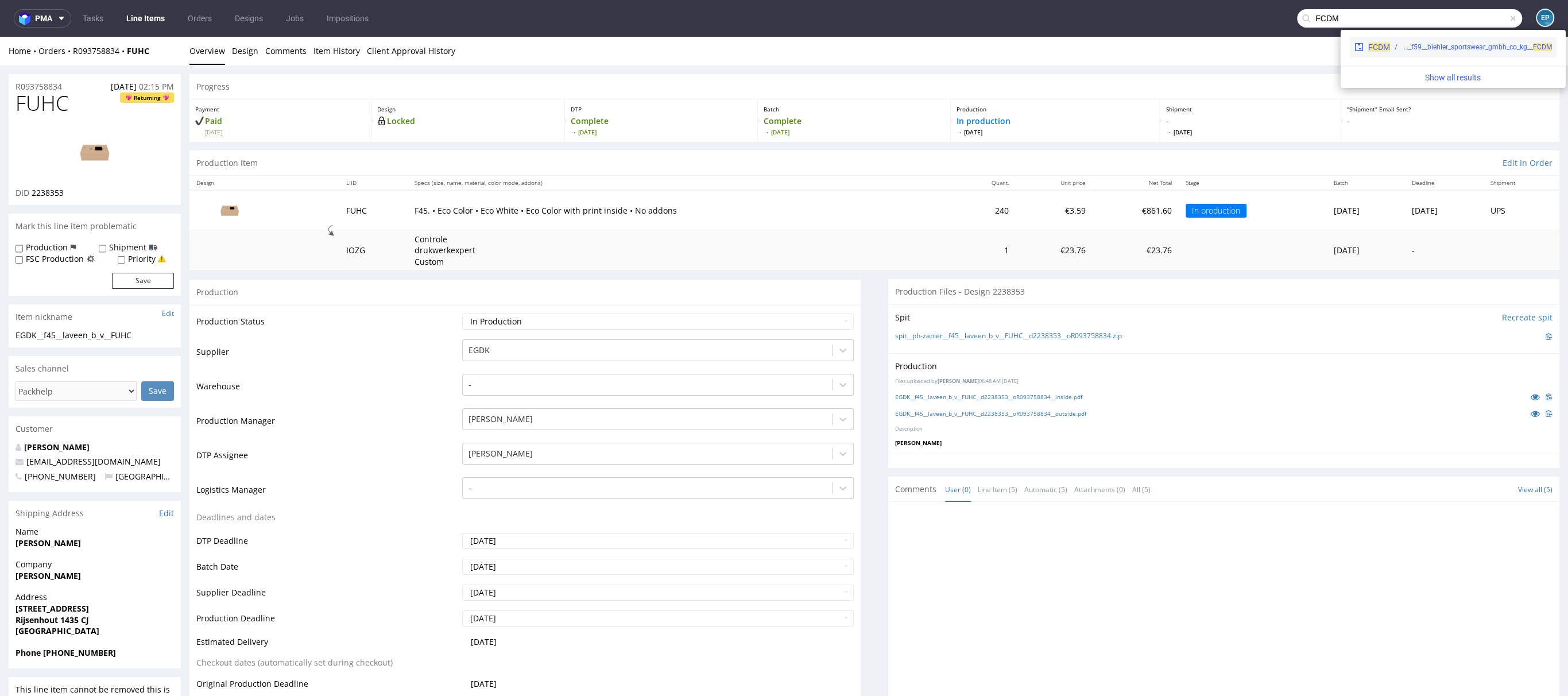
type input "FCDM"
click at [1368, 52] on div "FCDM" at bounding box center [1379, 47] width 22 height 11
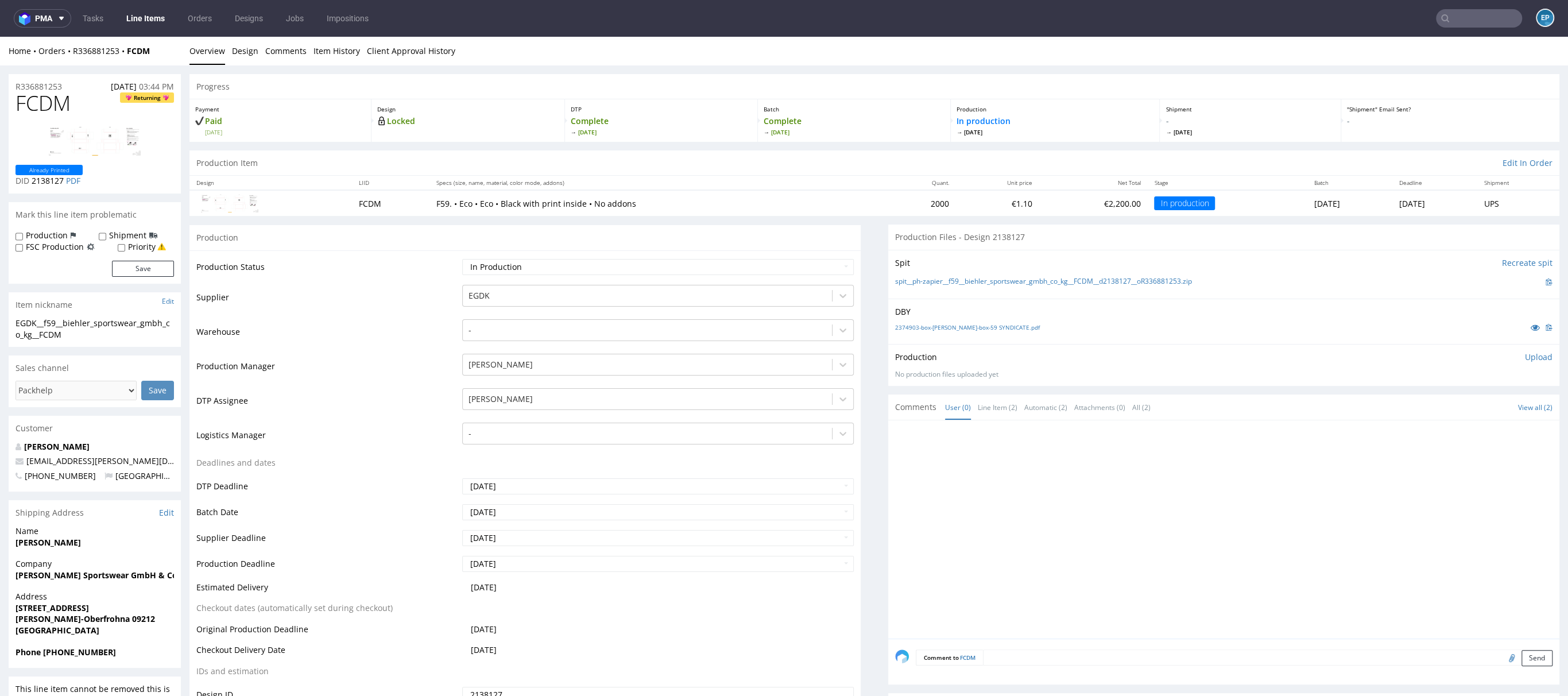
click at [134, 26] on link "Line Items" at bounding box center [146, 18] width 52 height 18
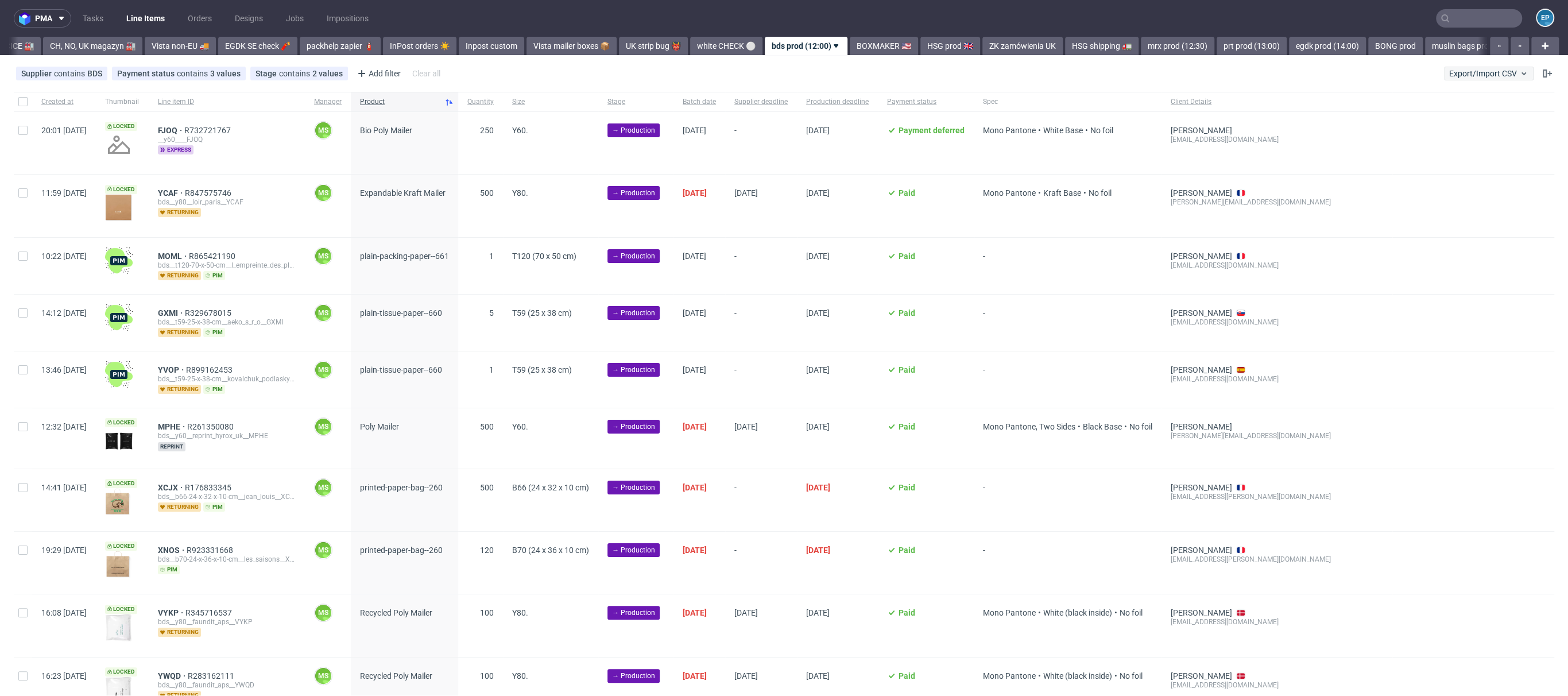
scroll to position [0, 400]
click at [1463, 78] on button "Export/Import CSV" at bounding box center [1489, 73] width 90 height 14
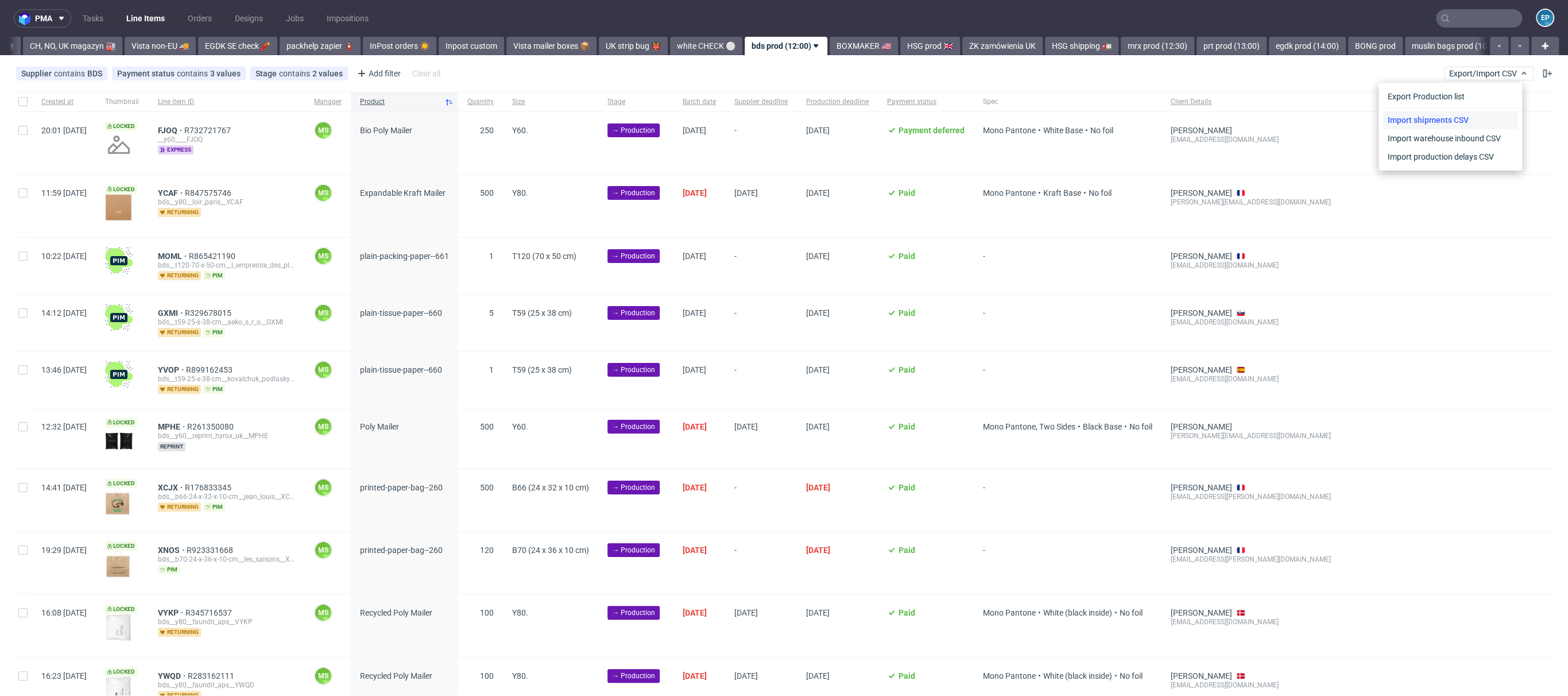
click at [1440, 115] on link "Import shipments CSV" at bounding box center [1450, 119] width 134 height 18
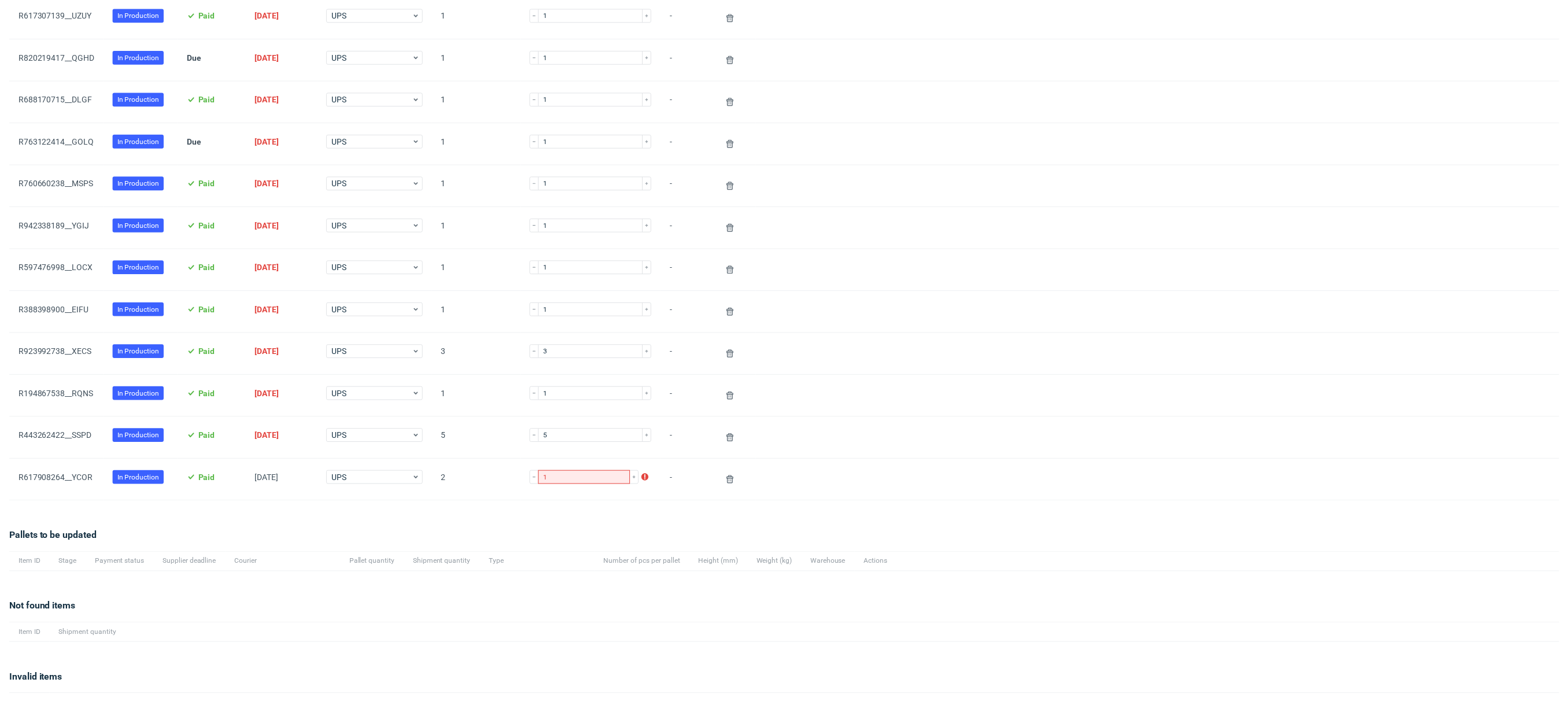
scroll to position [331, 0]
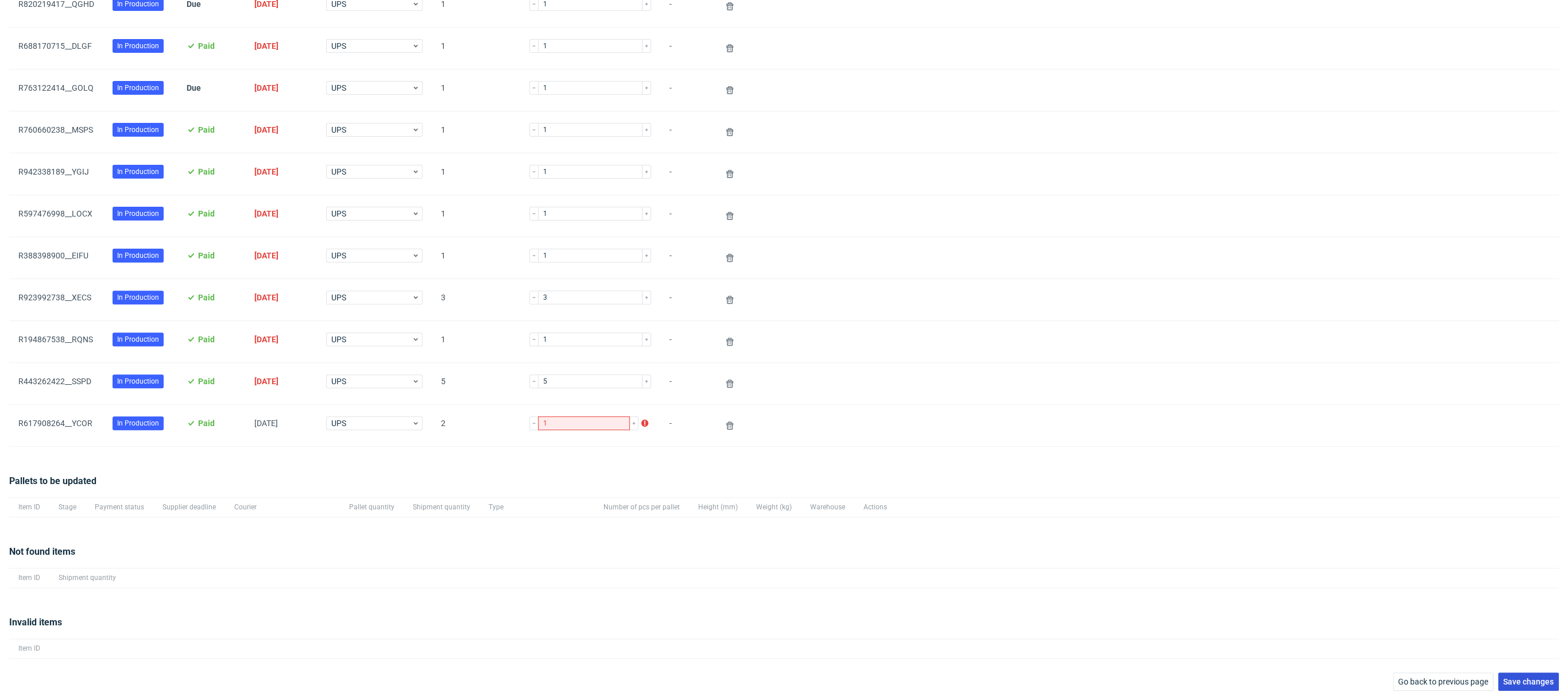
click at [1514, 677] on span "Save changes" at bounding box center [1529, 681] width 51 height 8
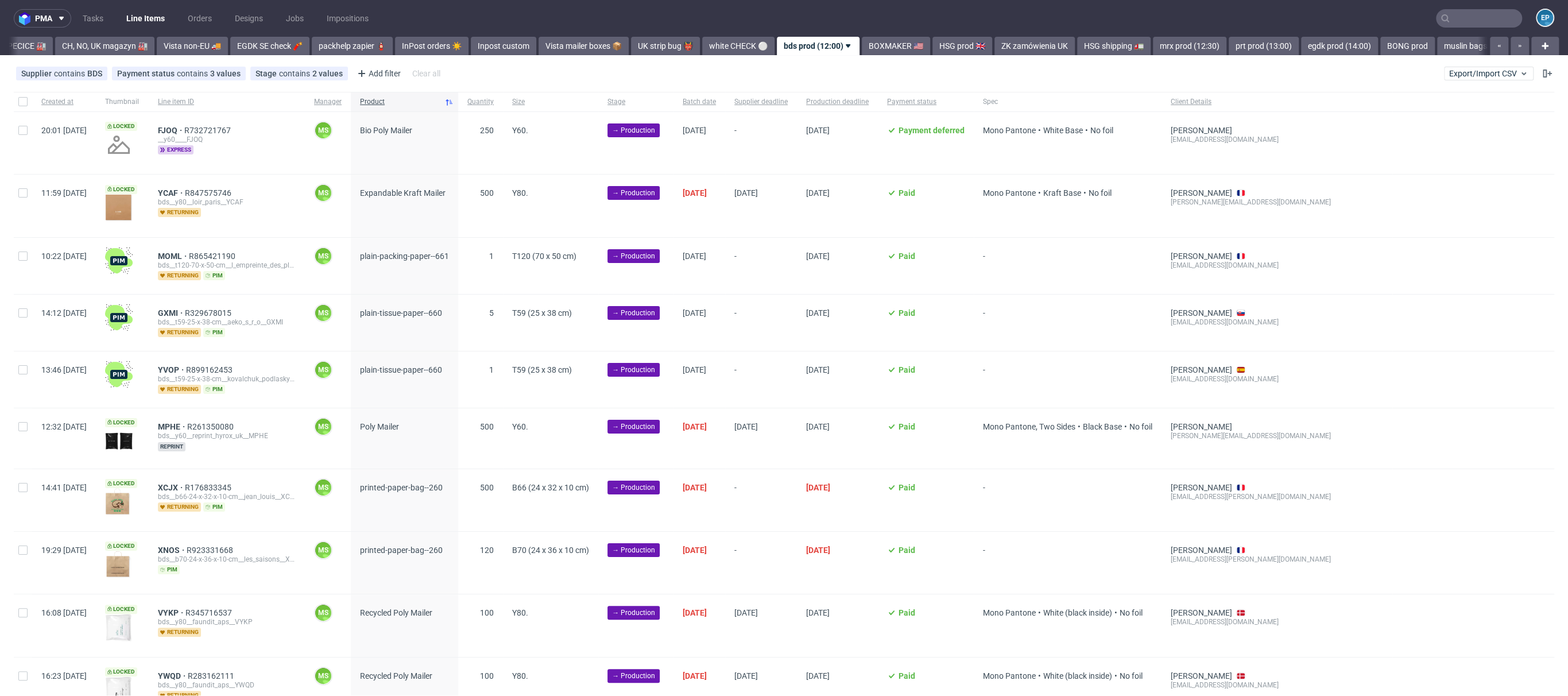
scroll to position [0, 400]
click at [1490, 23] on input "text" at bounding box center [1479, 18] width 86 height 18
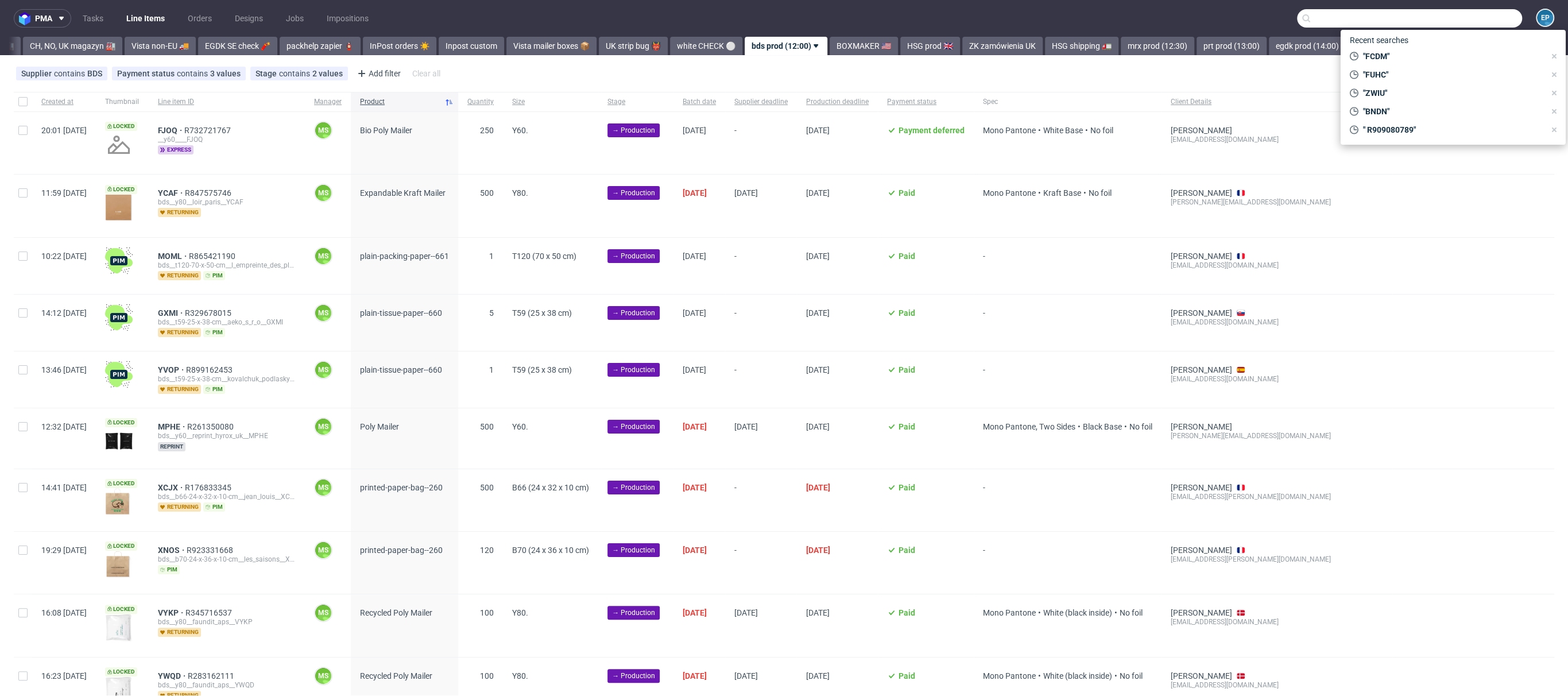
paste input "YGCQ"
type input "YGCQ"
click at [1381, 55] on div "YGCQ __x50-6000-x-5-cm____ YGCQ" at bounding box center [1453, 47] width 207 height 20
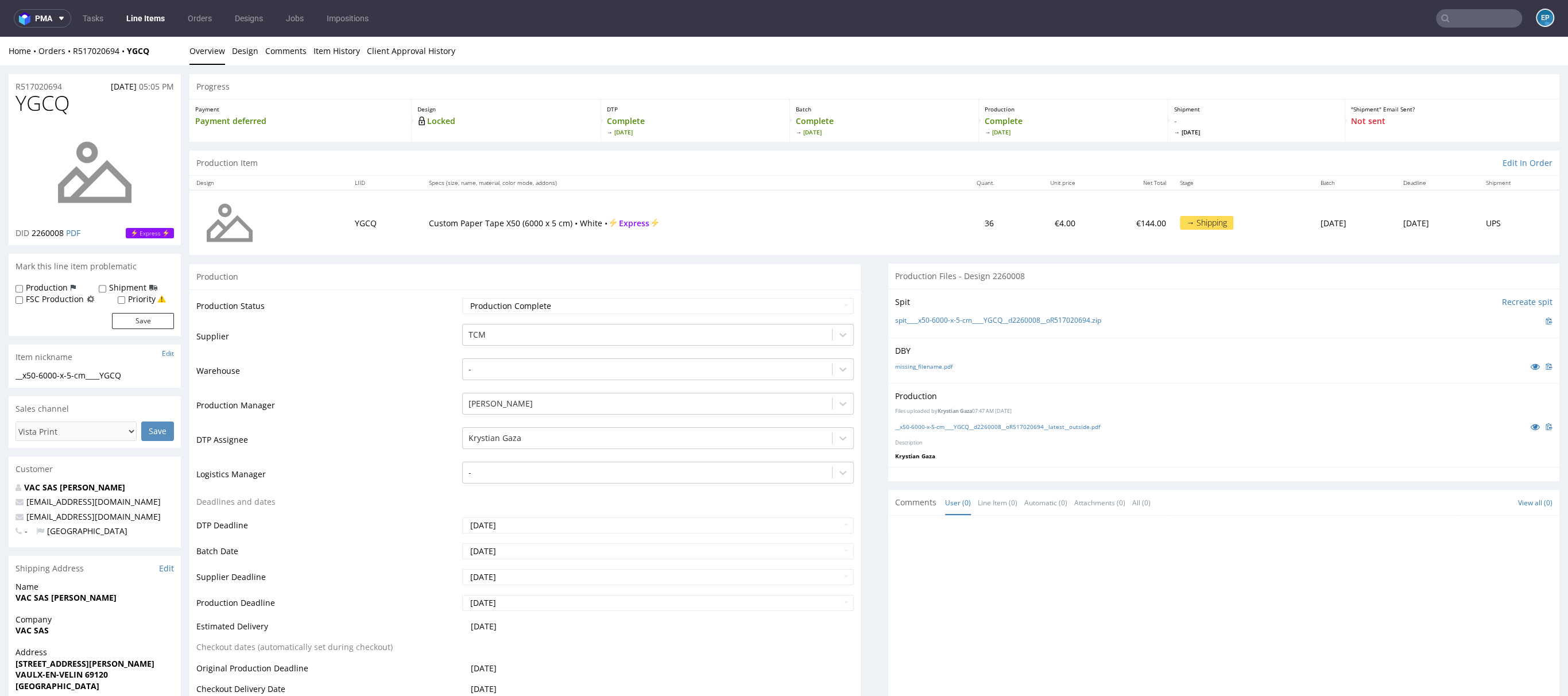
click at [119, 25] on ul "Tasks Line Items Orders Designs Jobs Impositions" at bounding box center [226, 18] width 309 height 18
click at [146, 16] on link "Line Items" at bounding box center [146, 18] width 52 height 18
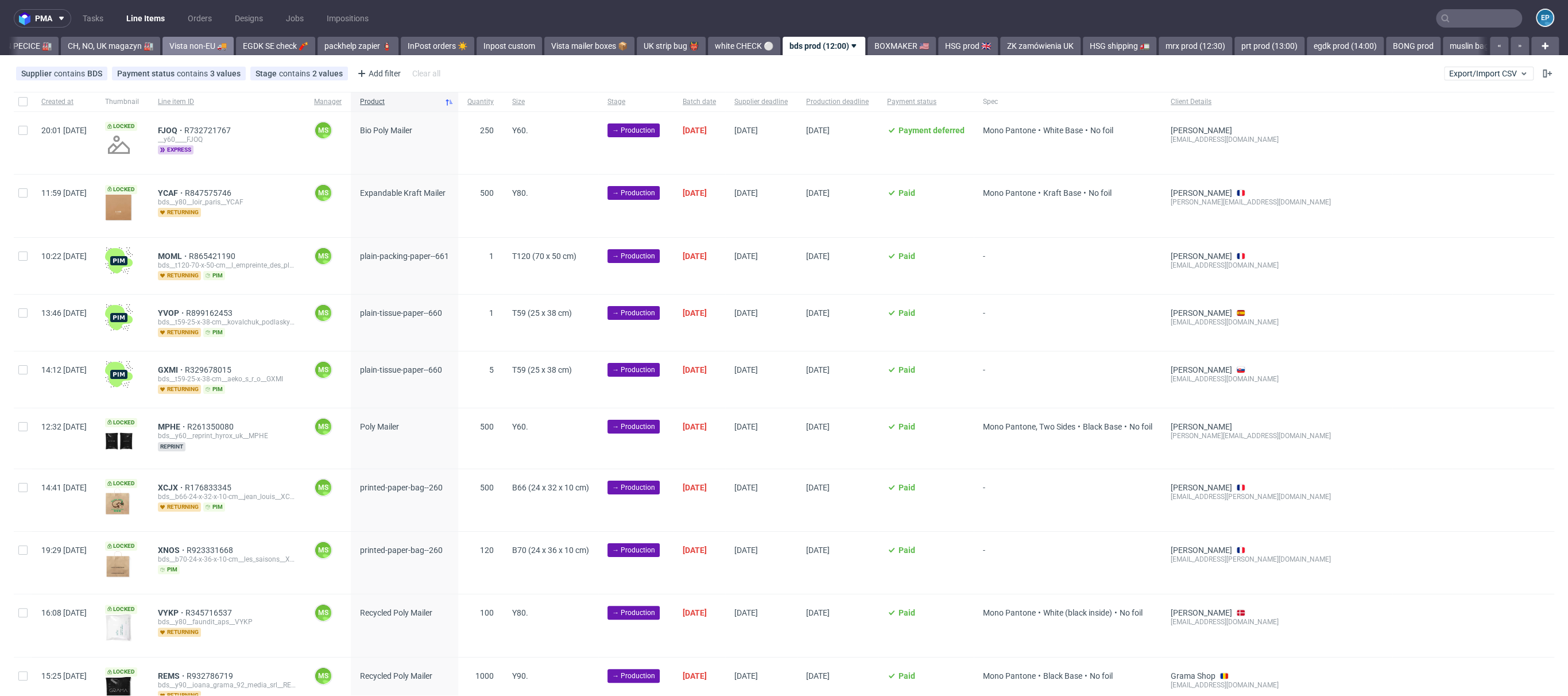
click at [163, 39] on link "Vista non-EU 🚚" at bounding box center [198, 46] width 71 height 18
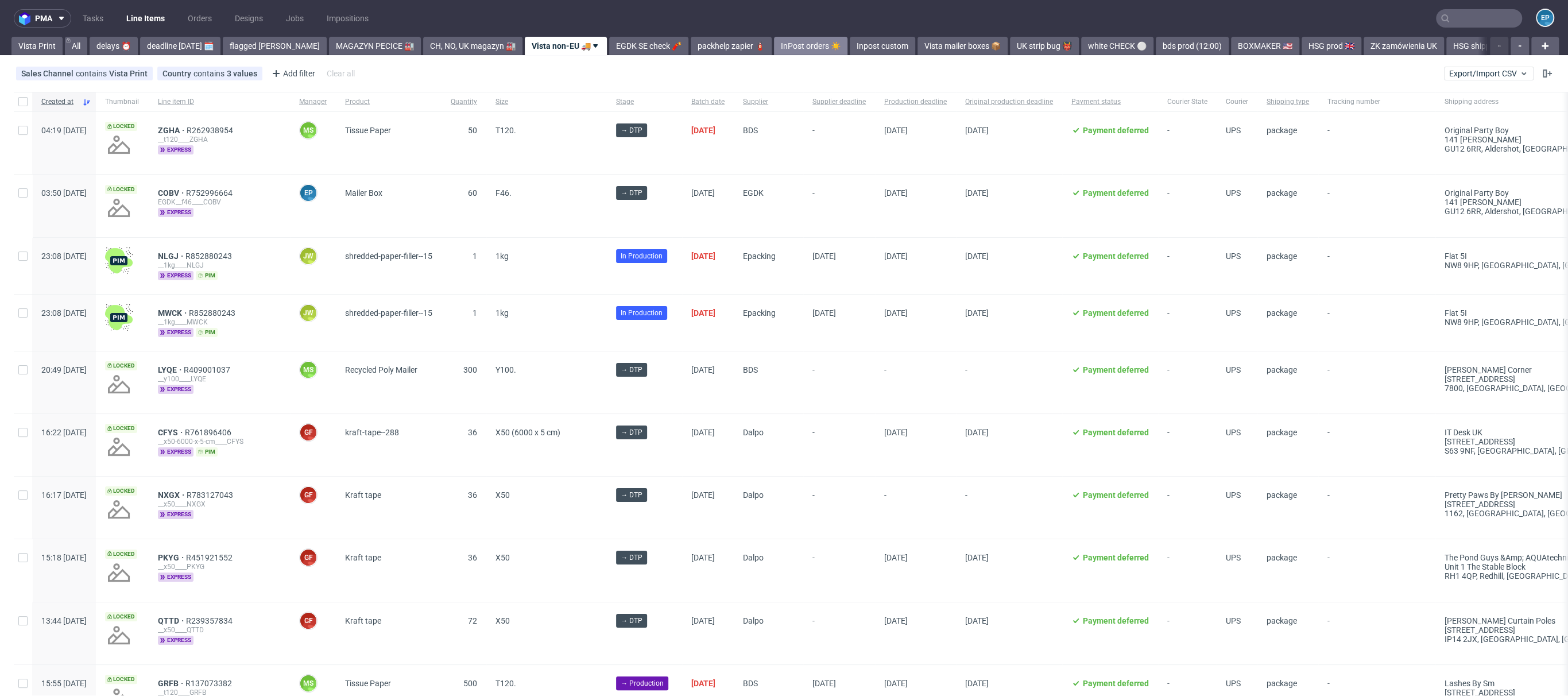
click at [775, 42] on link "InPost orders ☀️" at bounding box center [811, 46] width 74 height 18
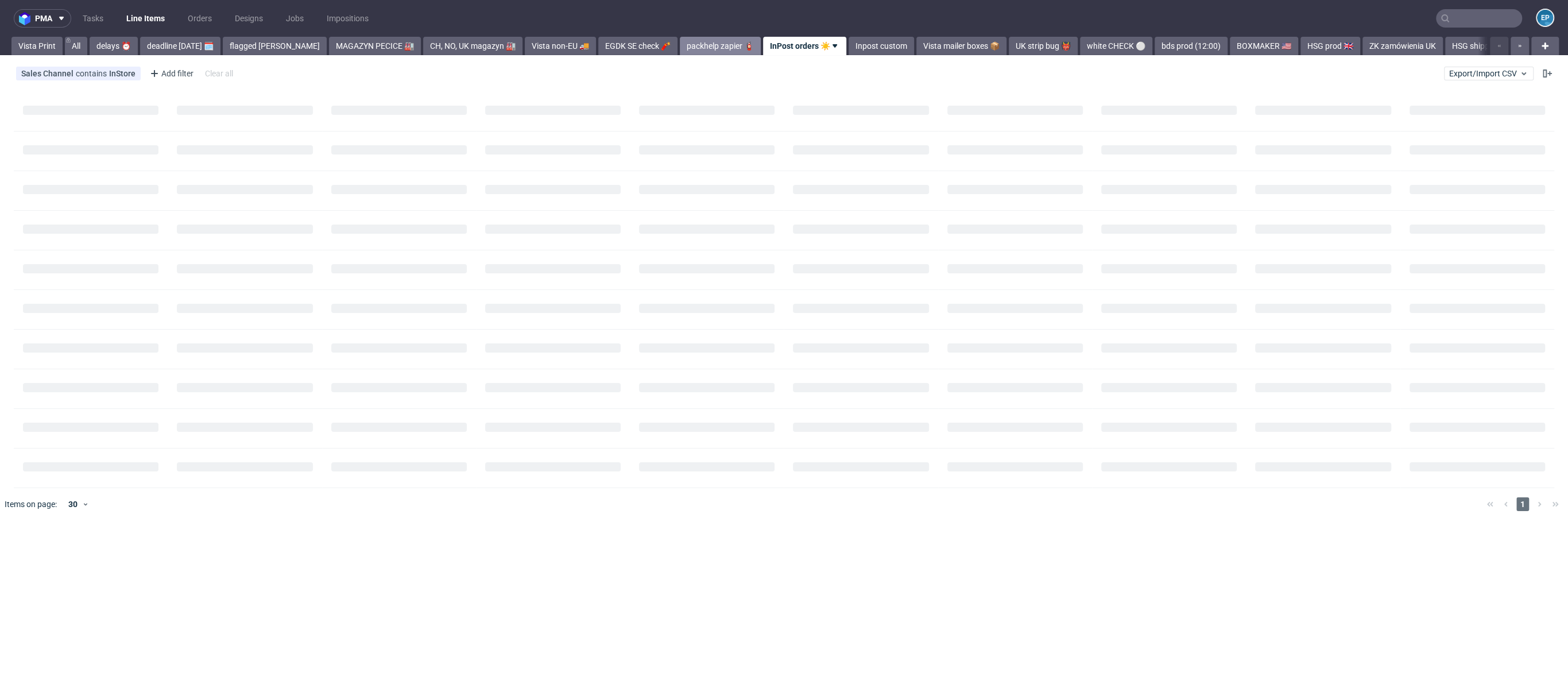
scroll to position [0, 15]
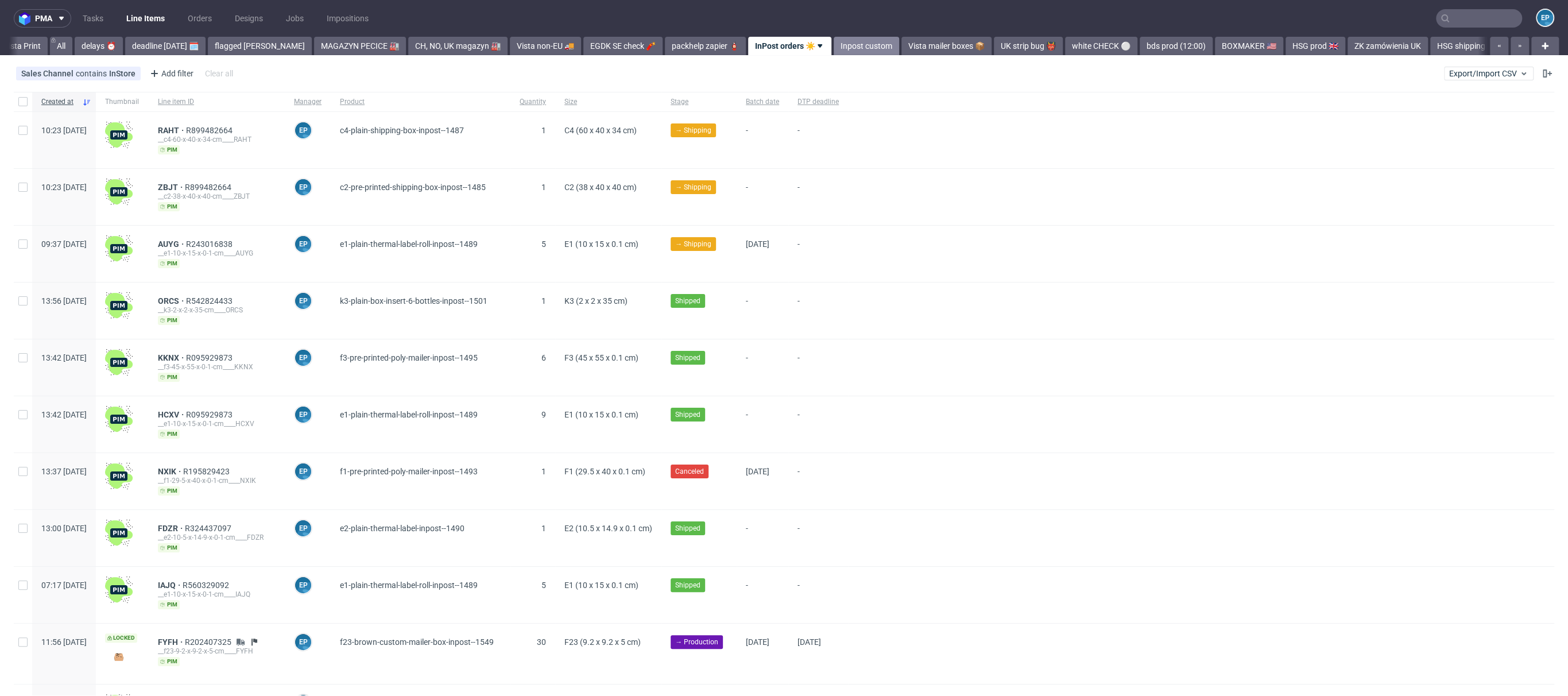
click at [833, 44] on link "Inpost custom" at bounding box center [866, 46] width 65 height 18
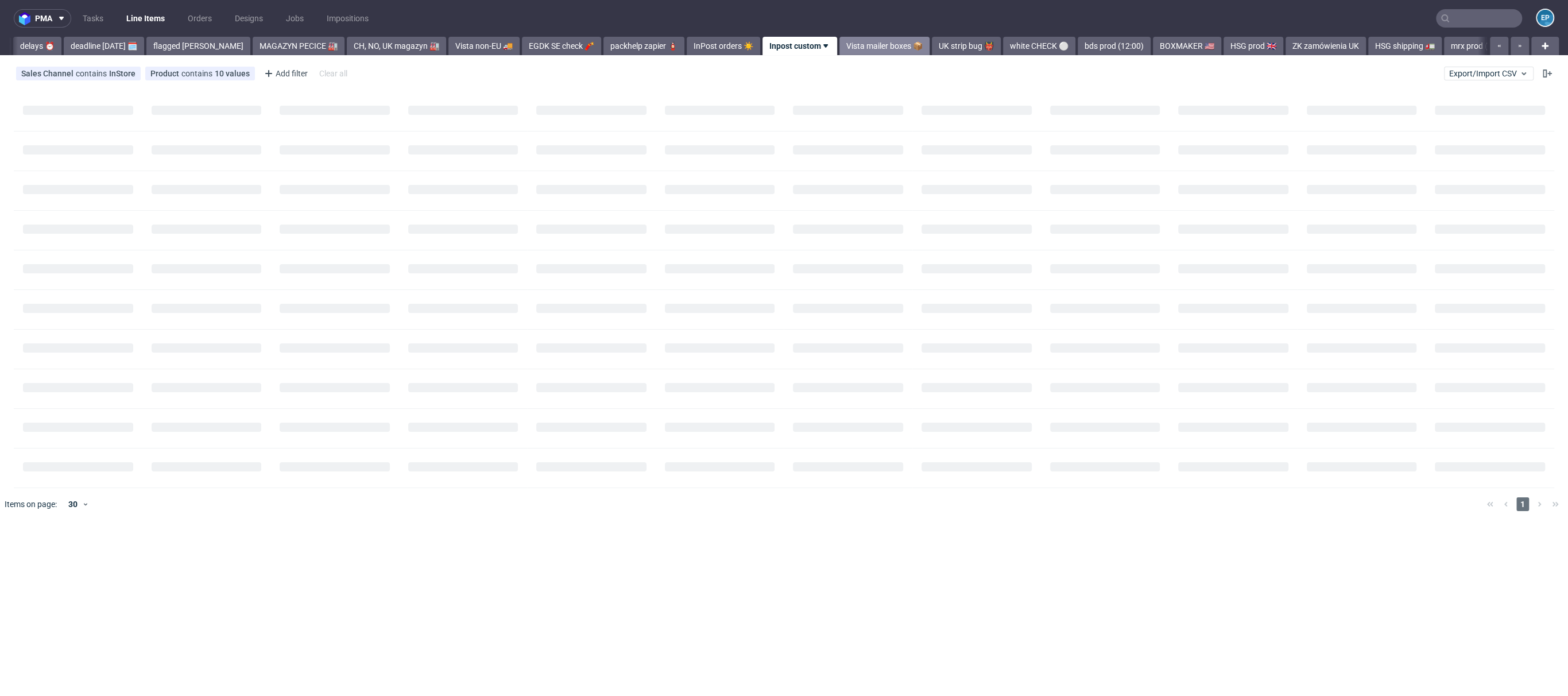
scroll to position [0, 86]
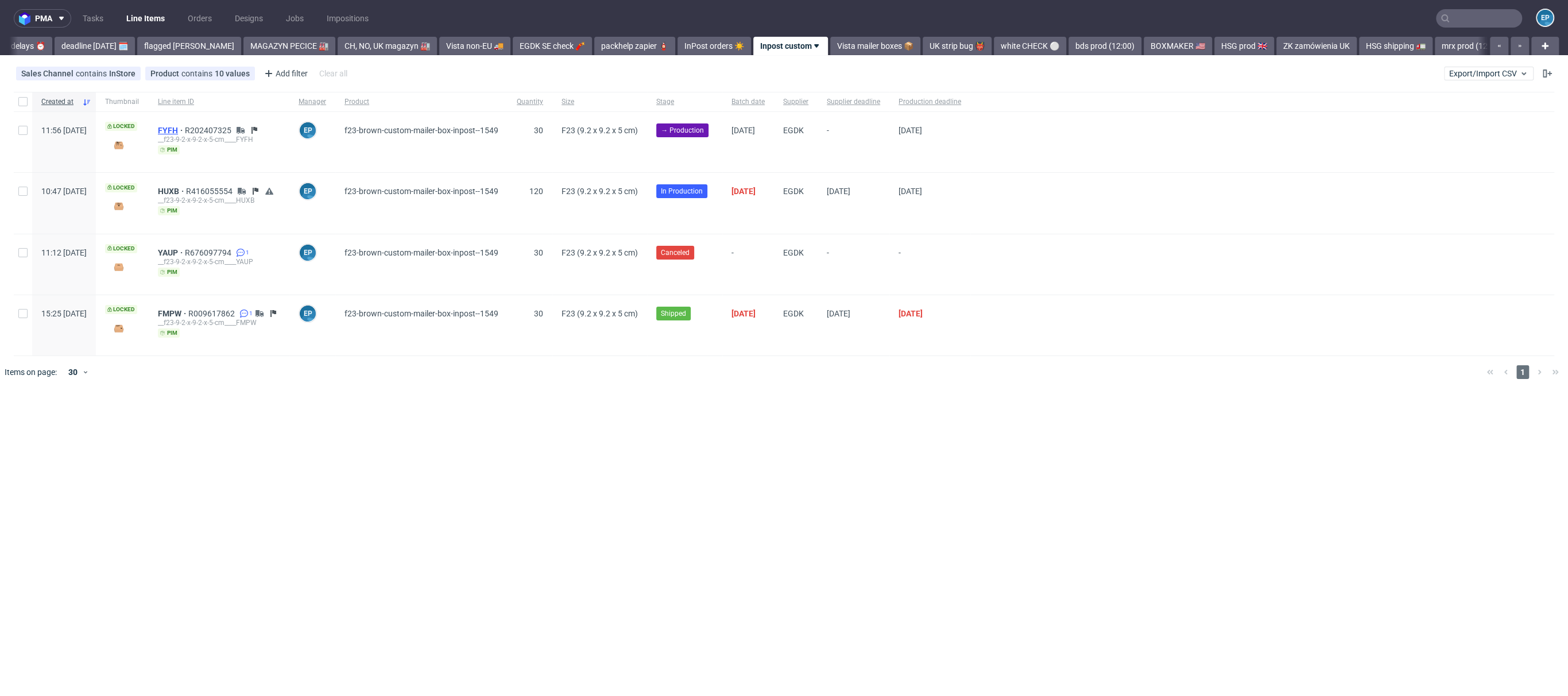
click at [185, 128] on span "FYFH" at bounding box center [171, 130] width 27 height 9
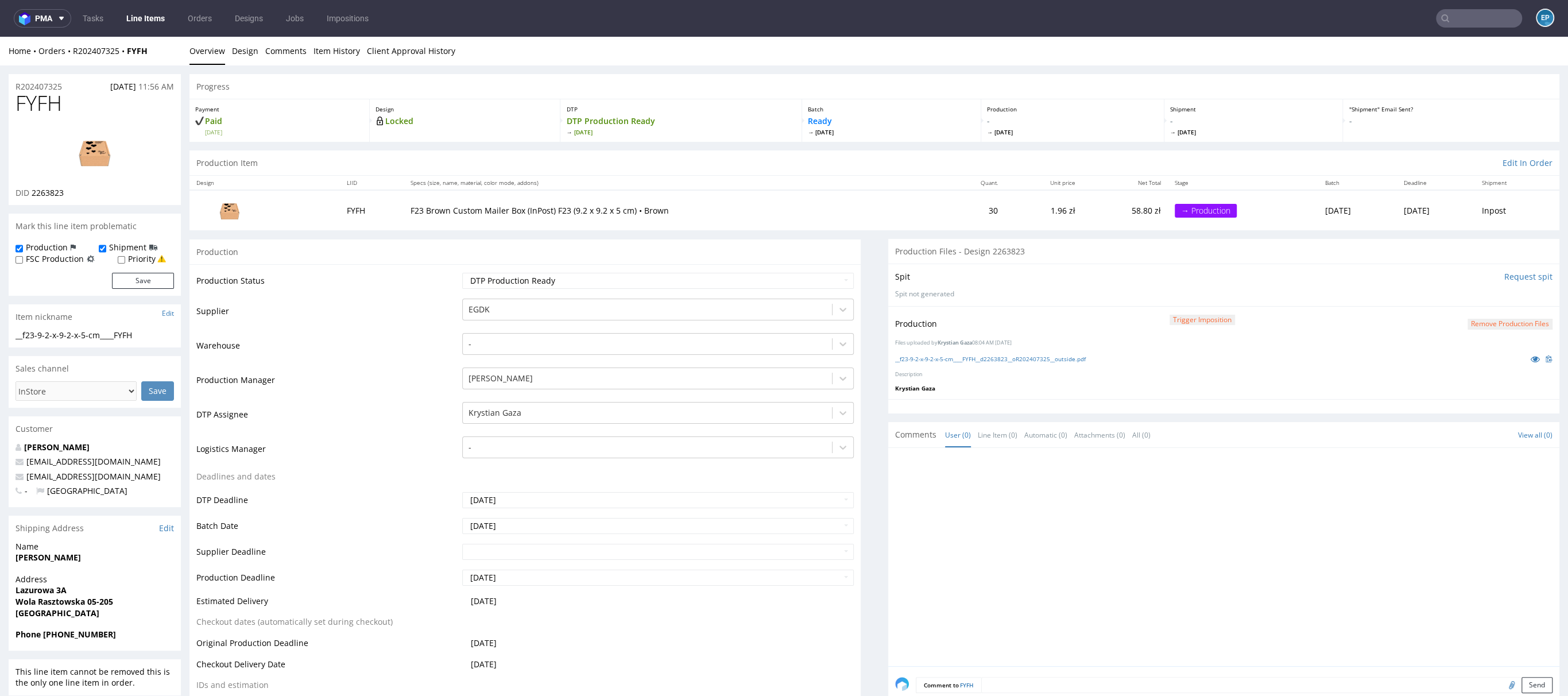
click at [146, 14] on link "Line Items" at bounding box center [146, 18] width 52 height 18
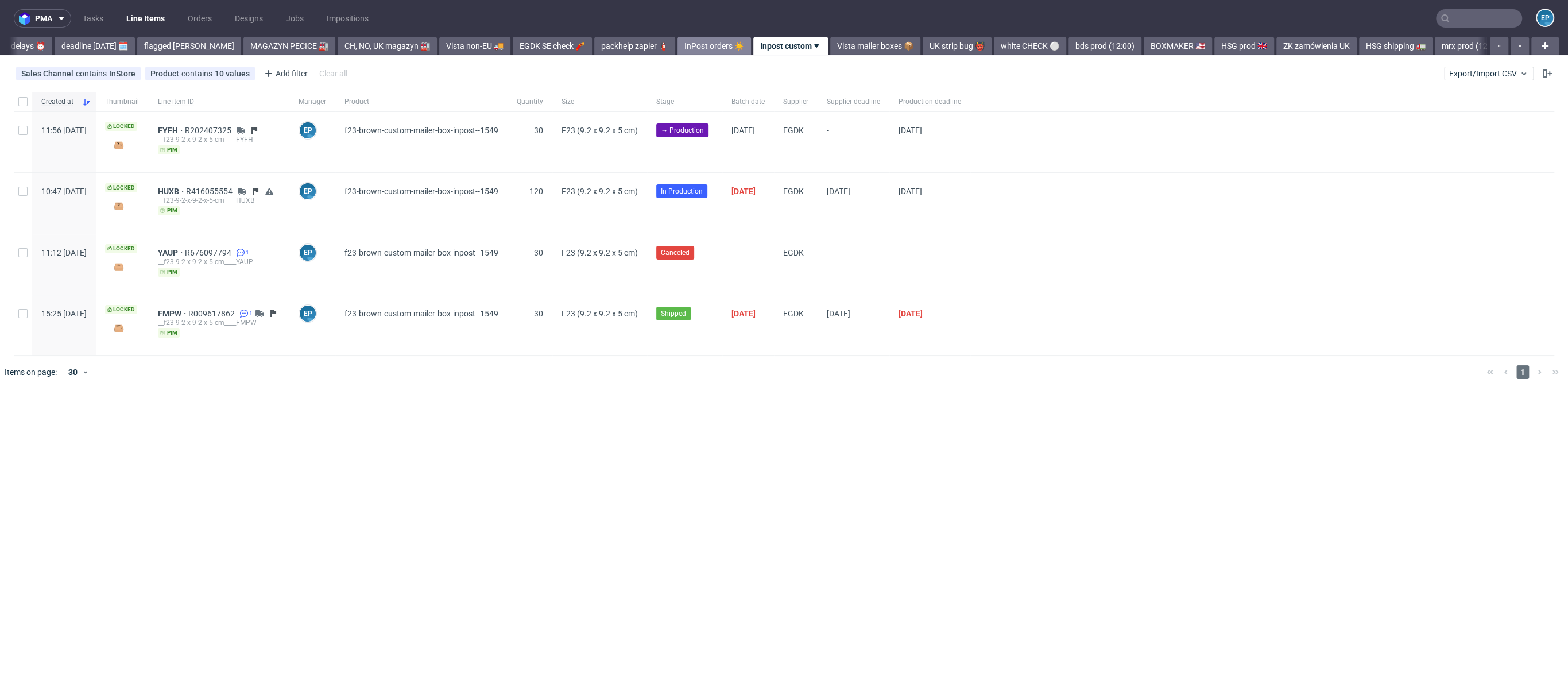
click at [677, 45] on link "InPost orders ☀️" at bounding box center [714, 46] width 74 height 18
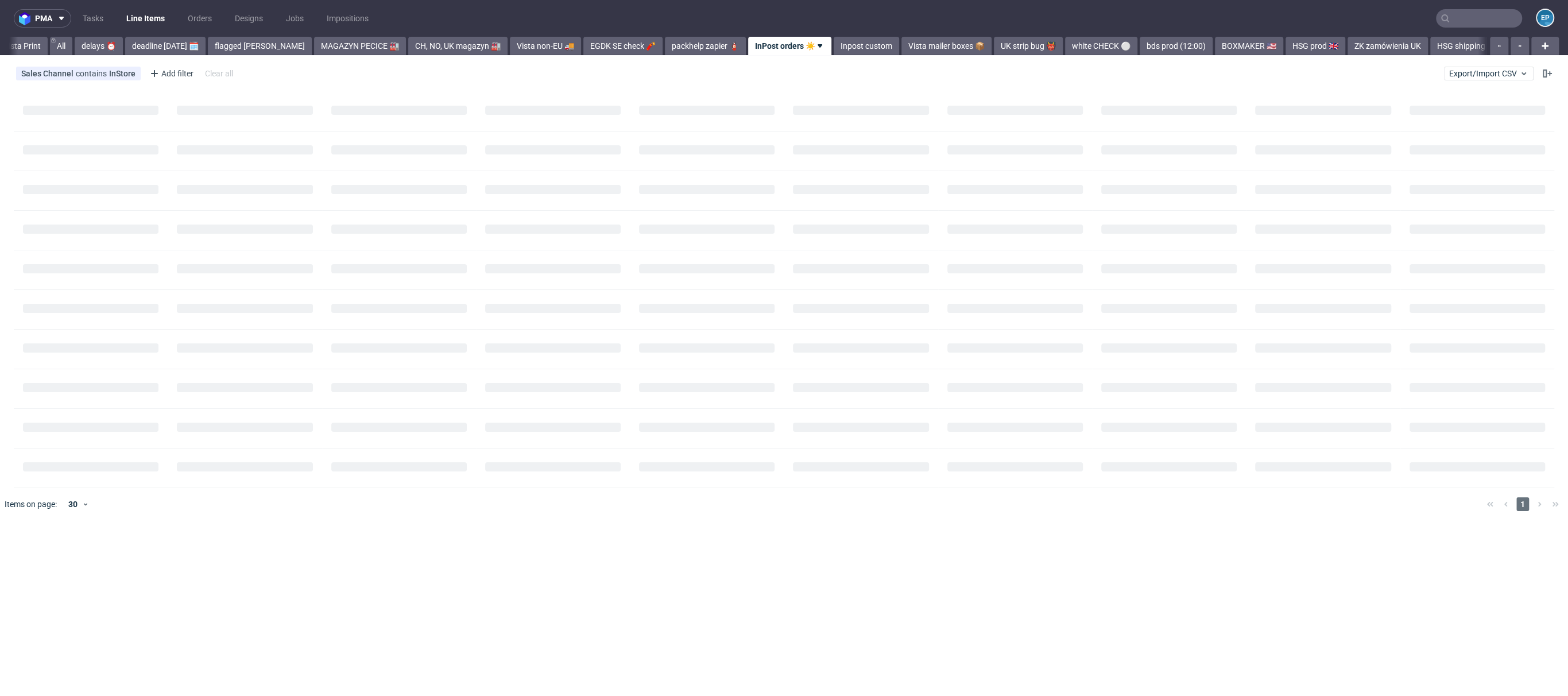
scroll to position [0, 15]
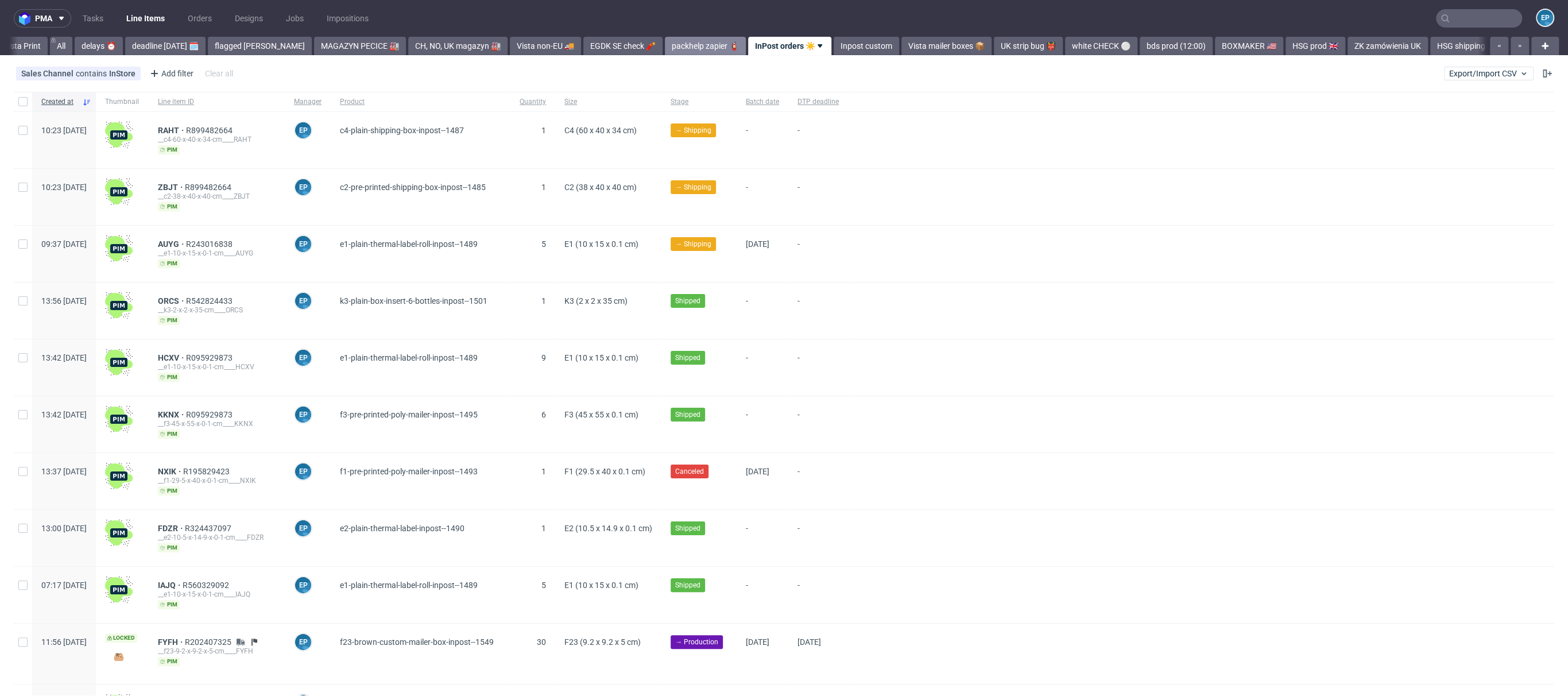
click at [672, 43] on link "packhelp zapier 🧯" at bounding box center [705, 46] width 81 height 18
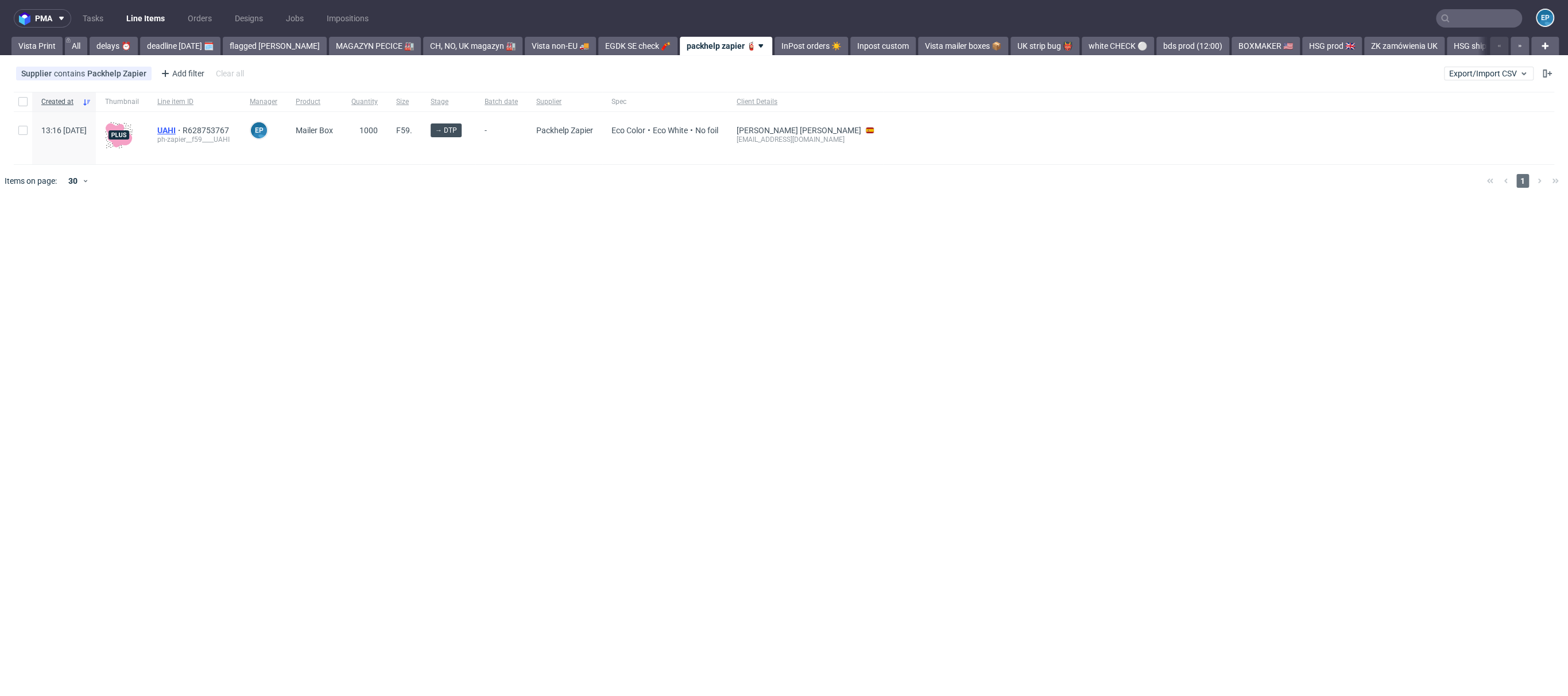
click at [182, 128] on span "UAHI" at bounding box center [169, 130] width 25 height 9
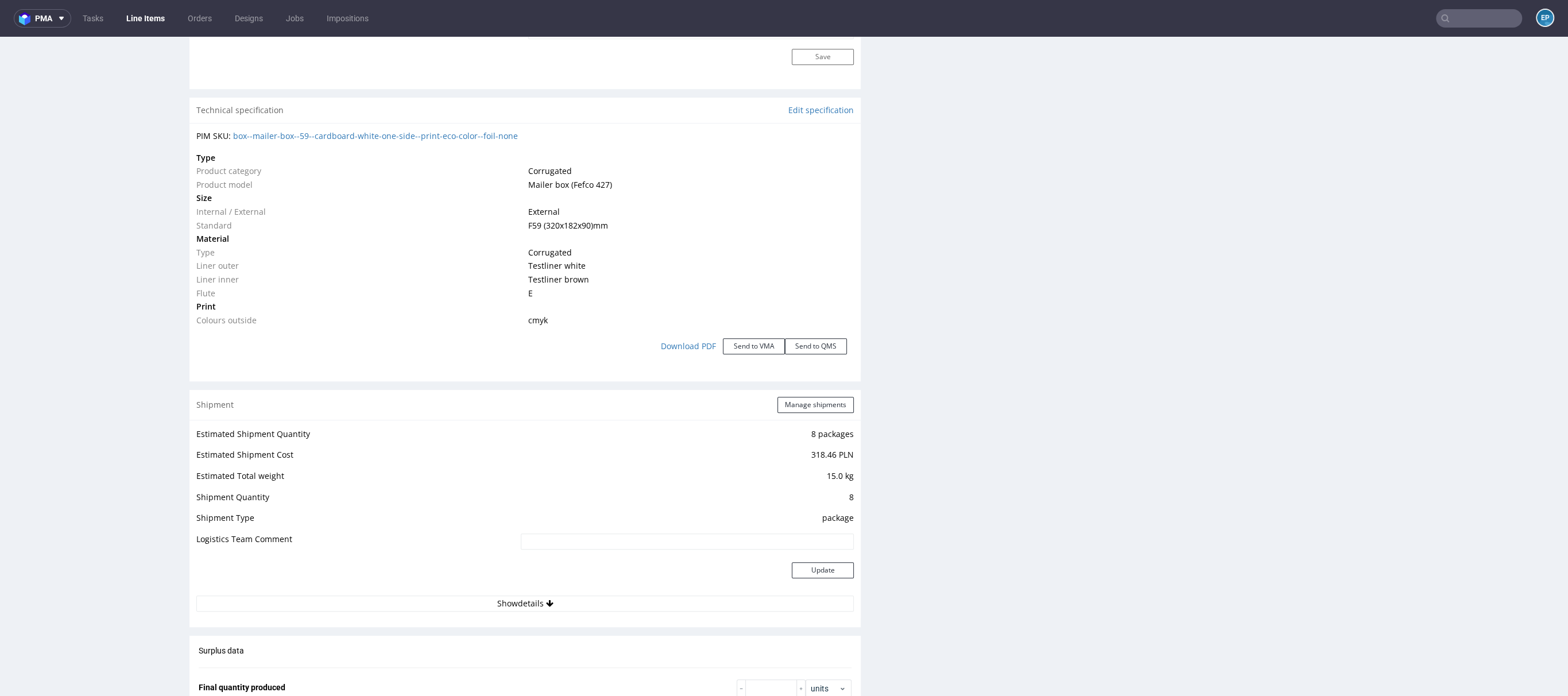
scroll to position [851, 0]
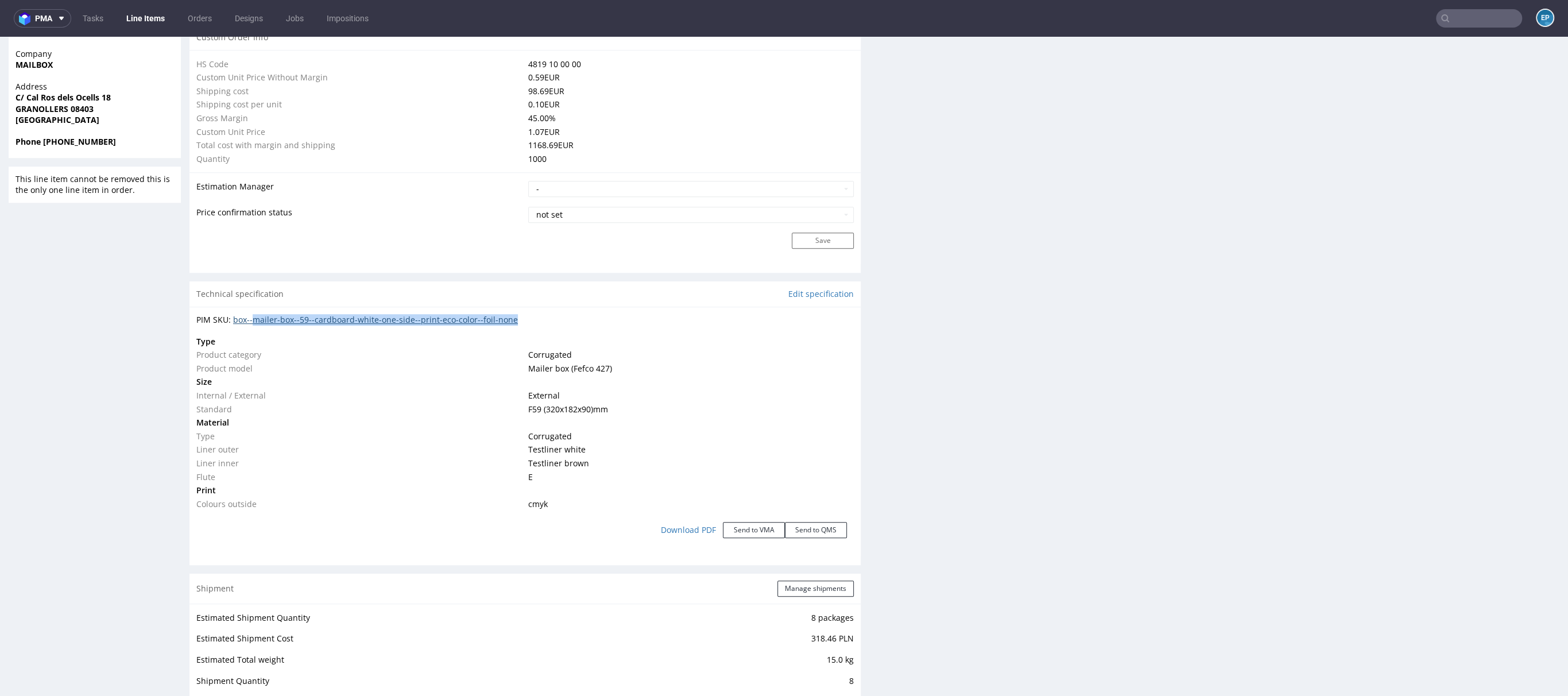
drag, startPoint x: 554, startPoint y: 315, endPoint x: 257, endPoint y: 321, distance: 297.1
click at [257, 321] on div "PIM SKU: box--mailer-box--59--cardboard-white-one-side--print-eco-color--foil-n…" at bounding box center [525, 320] width 658 height 11
copy link "mailer-box--59--cardboard-white-one-side--print-eco-color--foil-none"
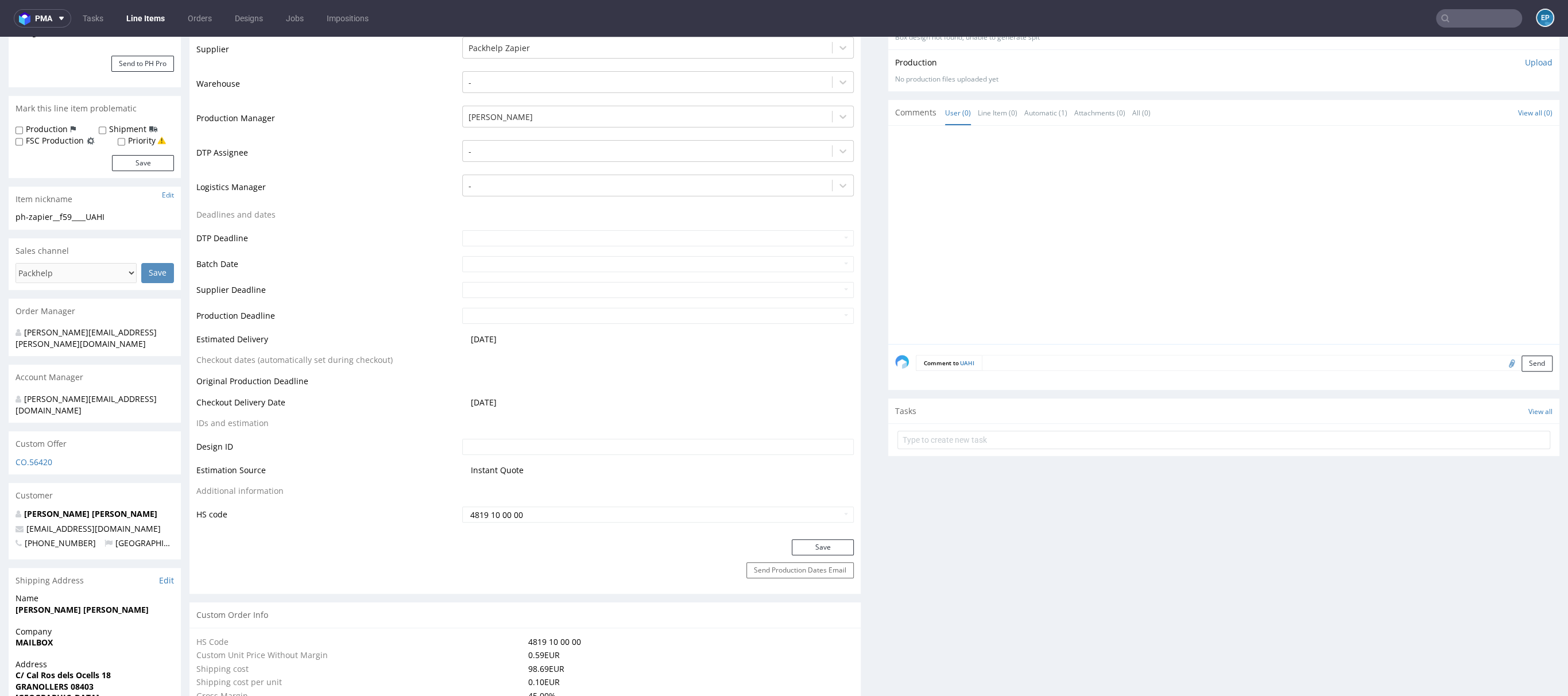
scroll to position [0, 0]
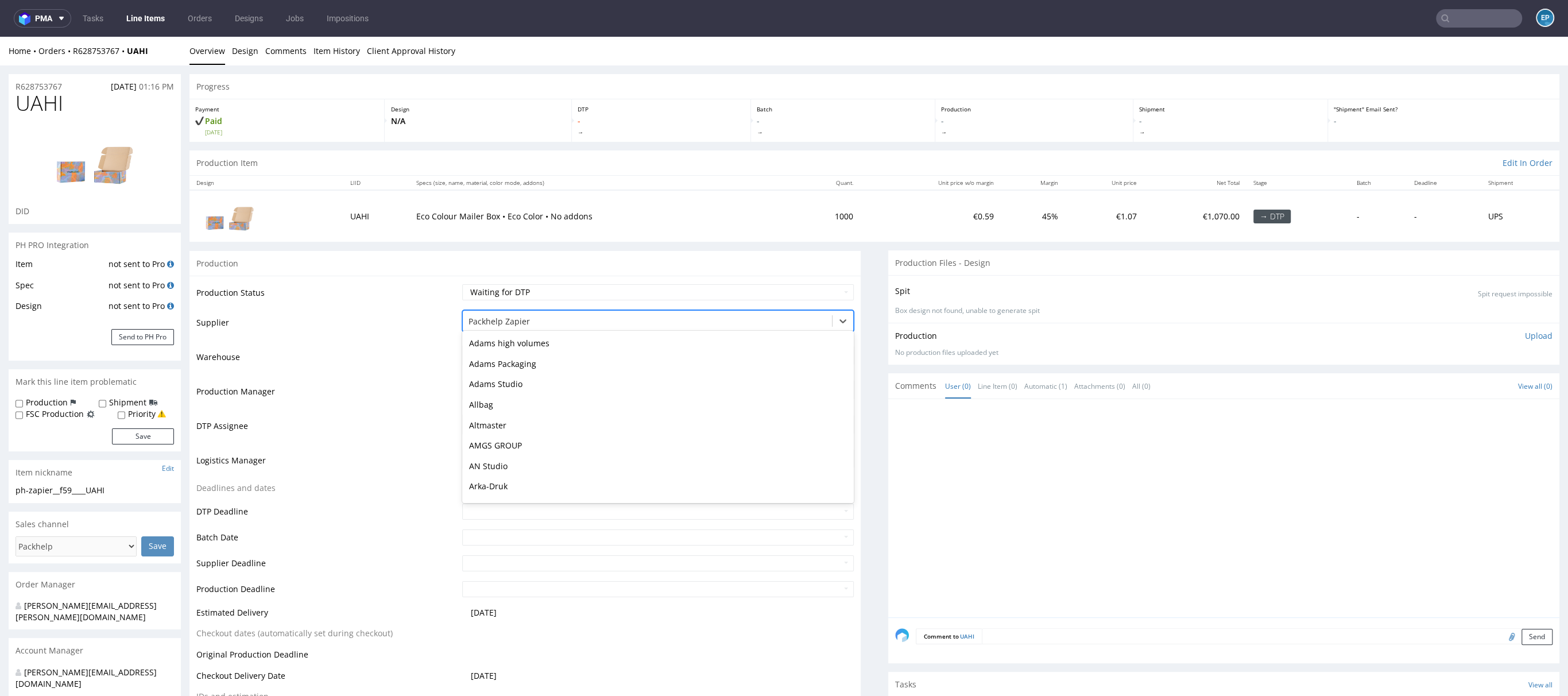
click at [608, 315] on div at bounding box center [647, 321] width 357 height 14
type input "eg"
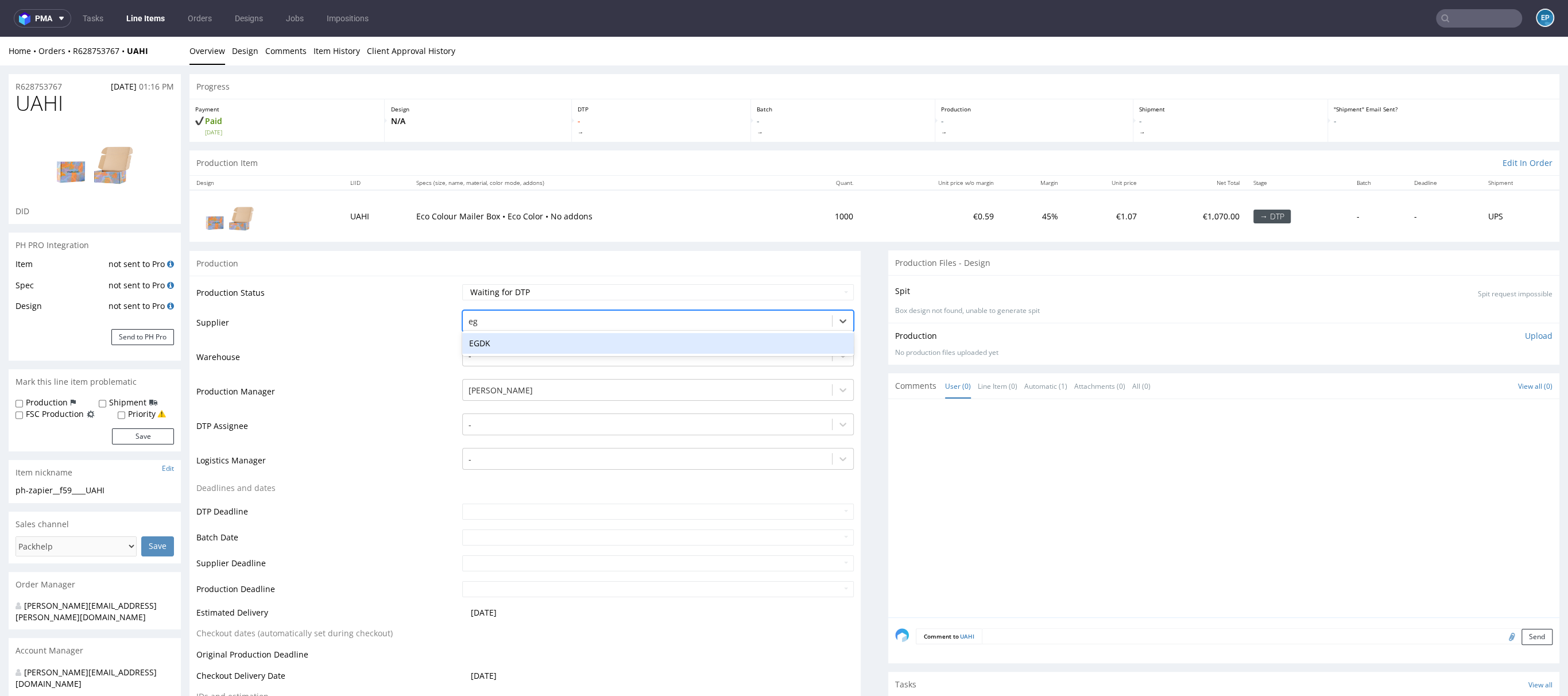
click at [572, 339] on div "EGDK" at bounding box center [658, 343] width 392 height 20
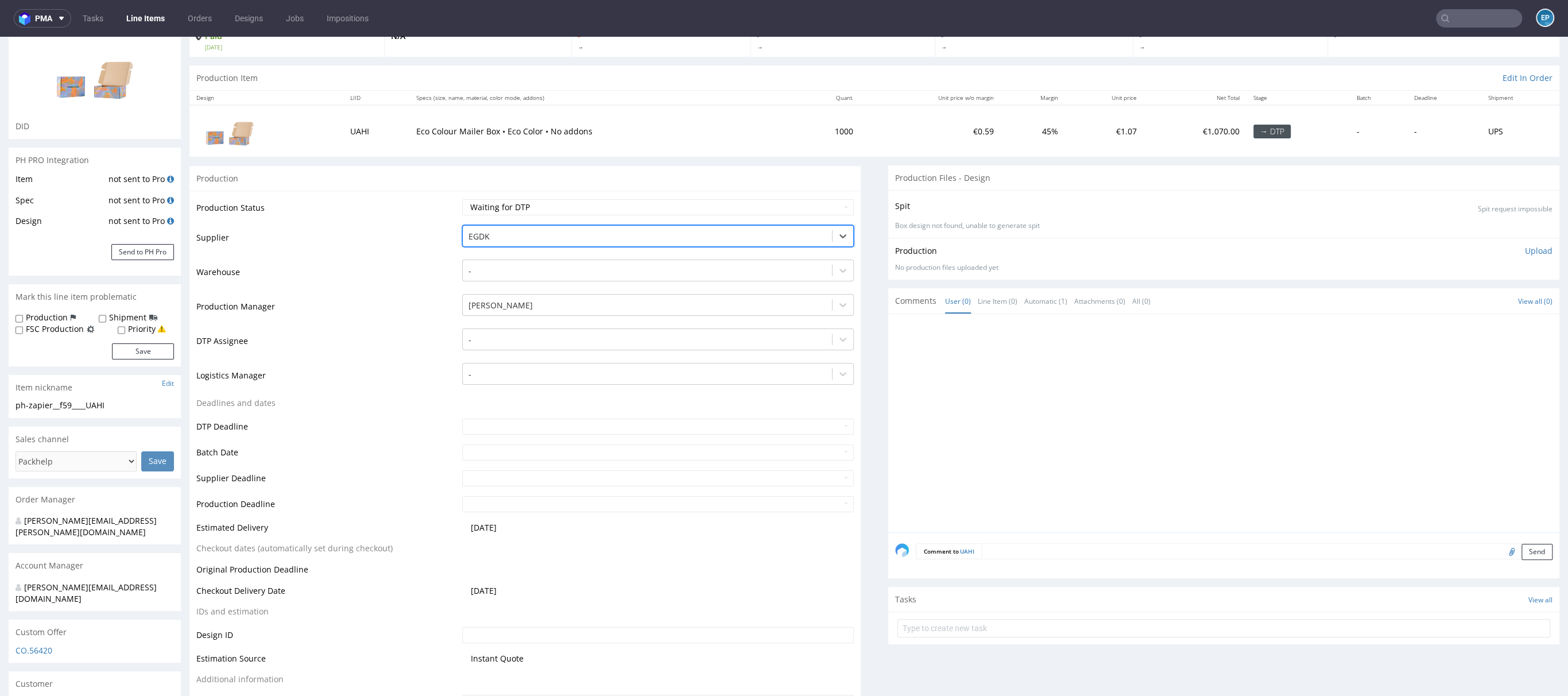
scroll to position [176, 0]
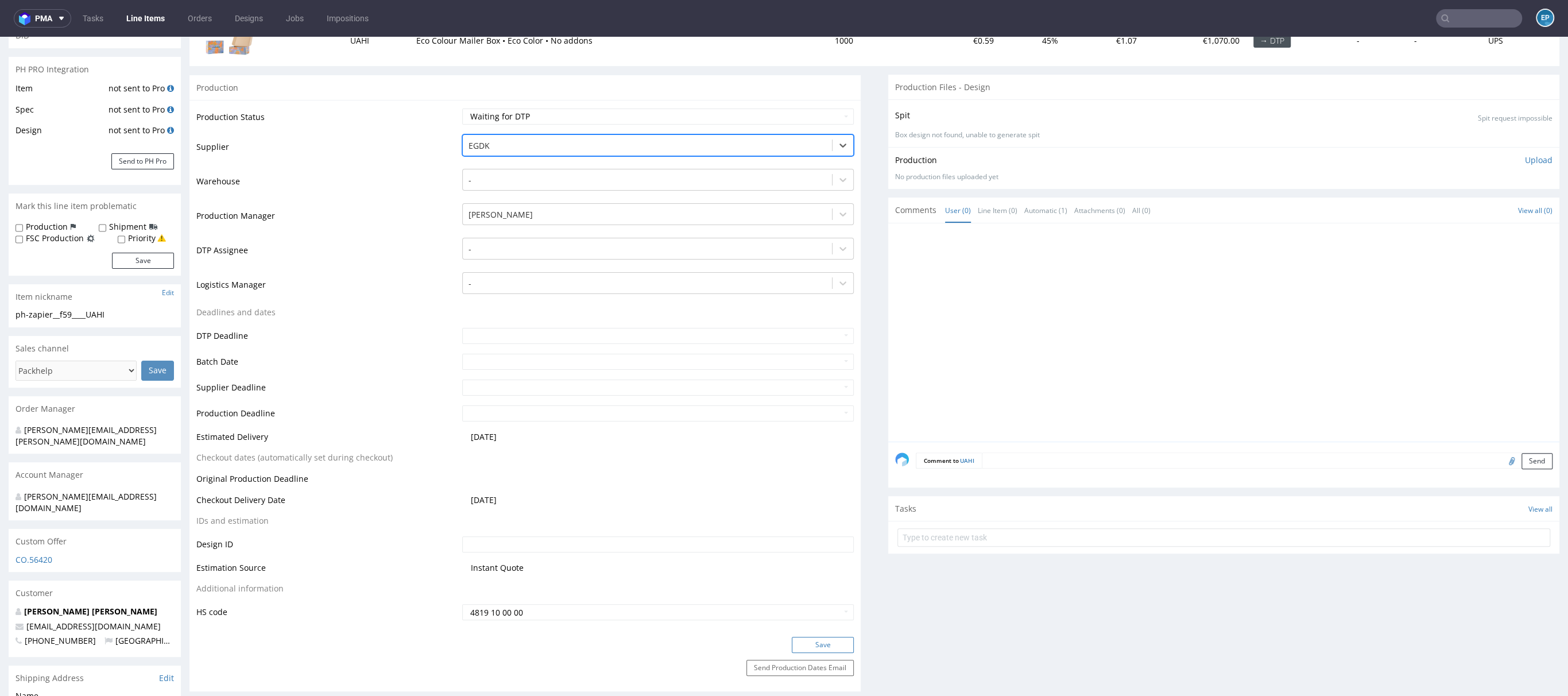
click at [806, 637] on button "Save" at bounding box center [823, 645] width 62 height 16
click at [163, 21] on link "Line Items" at bounding box center [146, 18] width 52 height 18
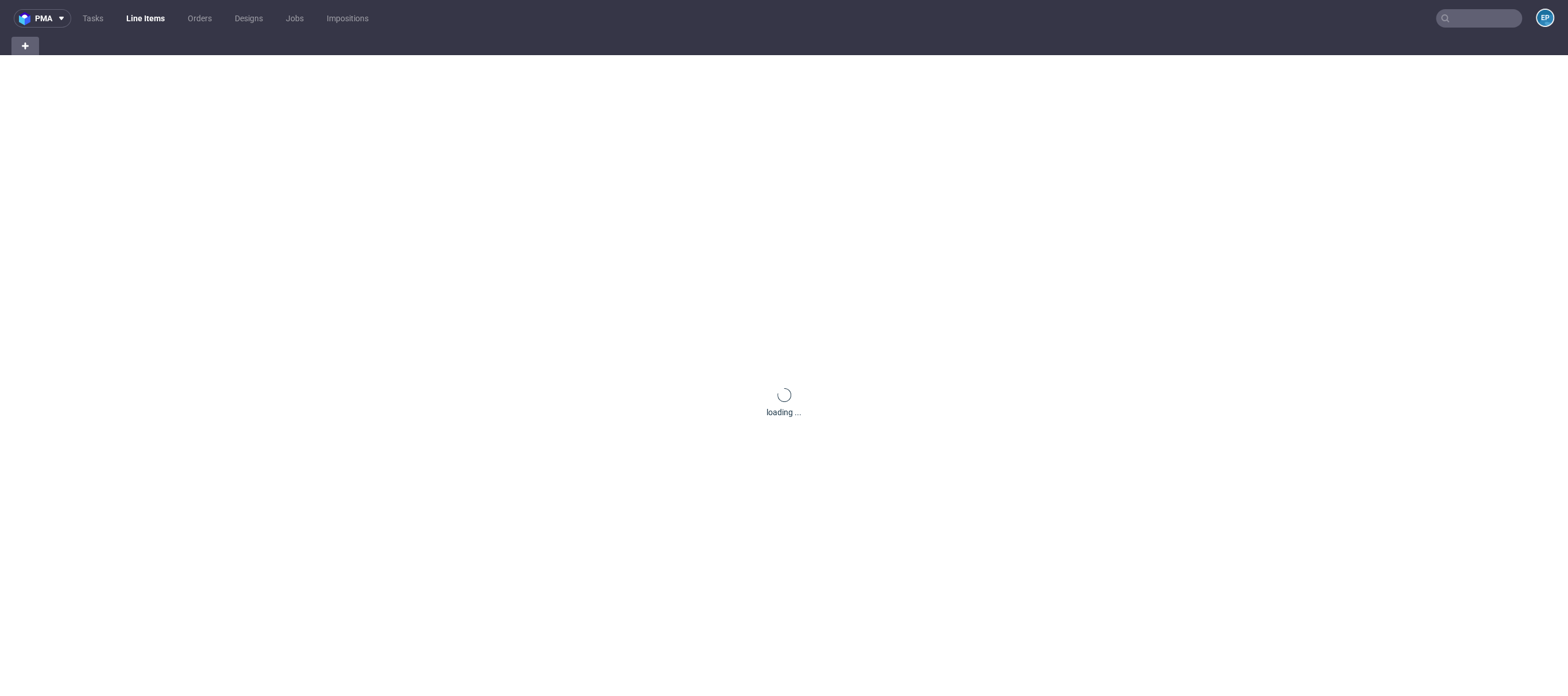
click at [163, 21] on link "Line Items" at bounding box center [146, 18] width 52 height 18
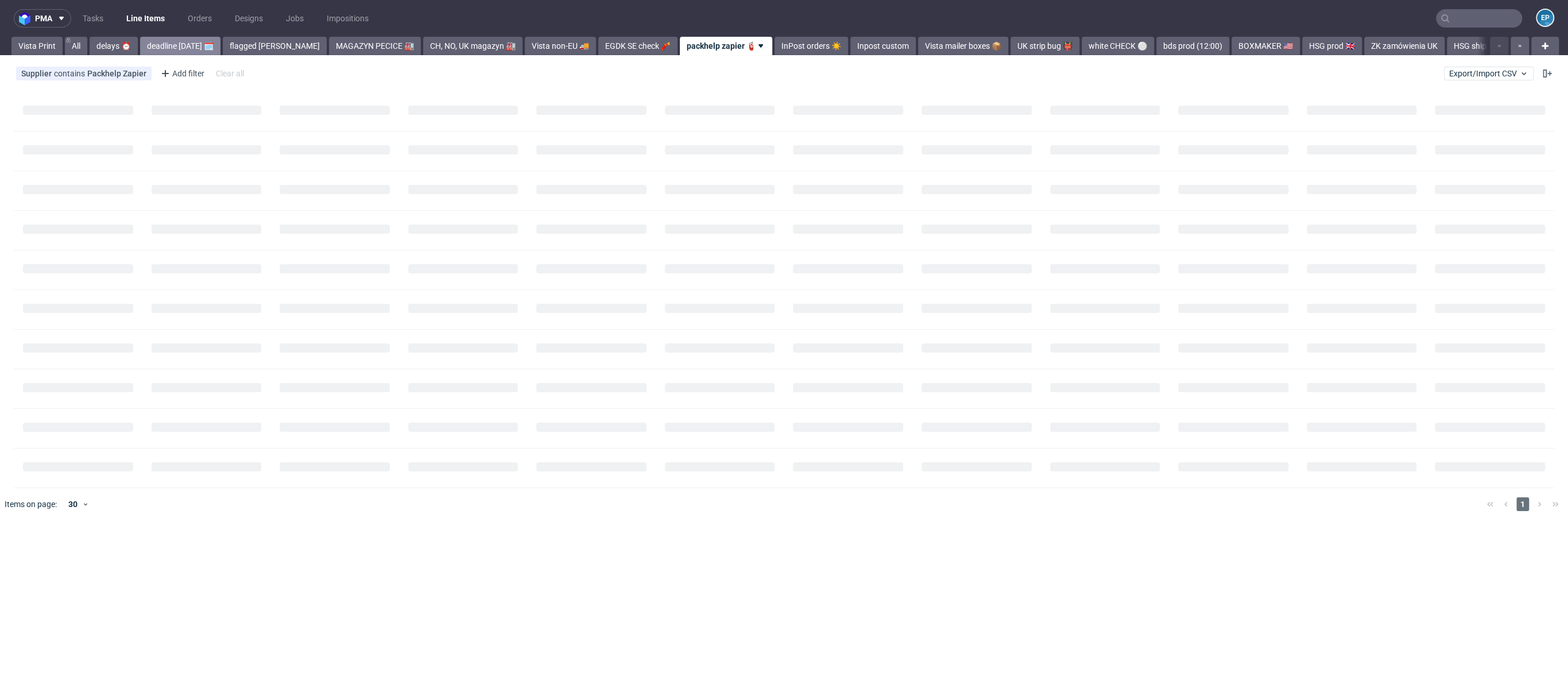
click at [195, 43] on link "deadline today 🗓️" at bounding box center [180, 46] width 80 height 18
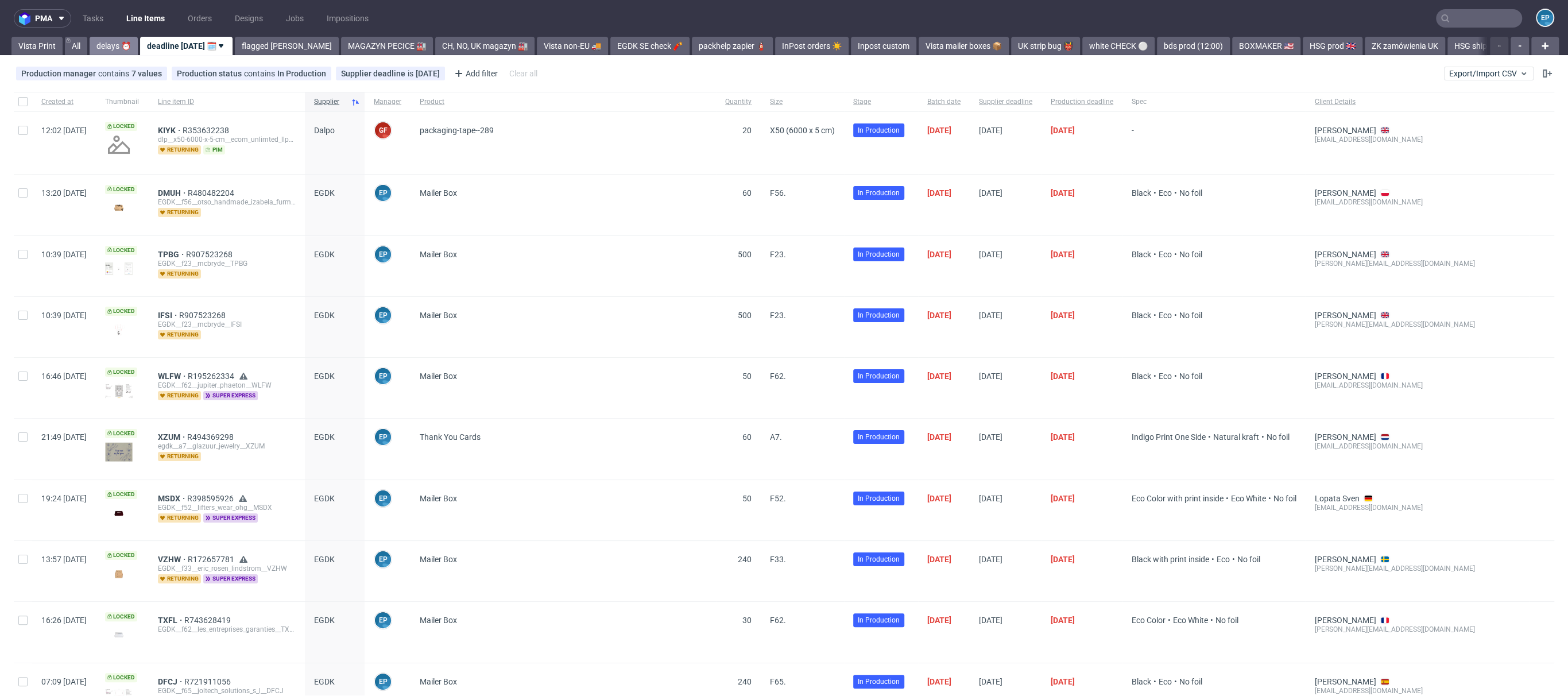
click at [96, 42] on link "delays ⏰" at bounding box center [114, 46] width 48 height 18
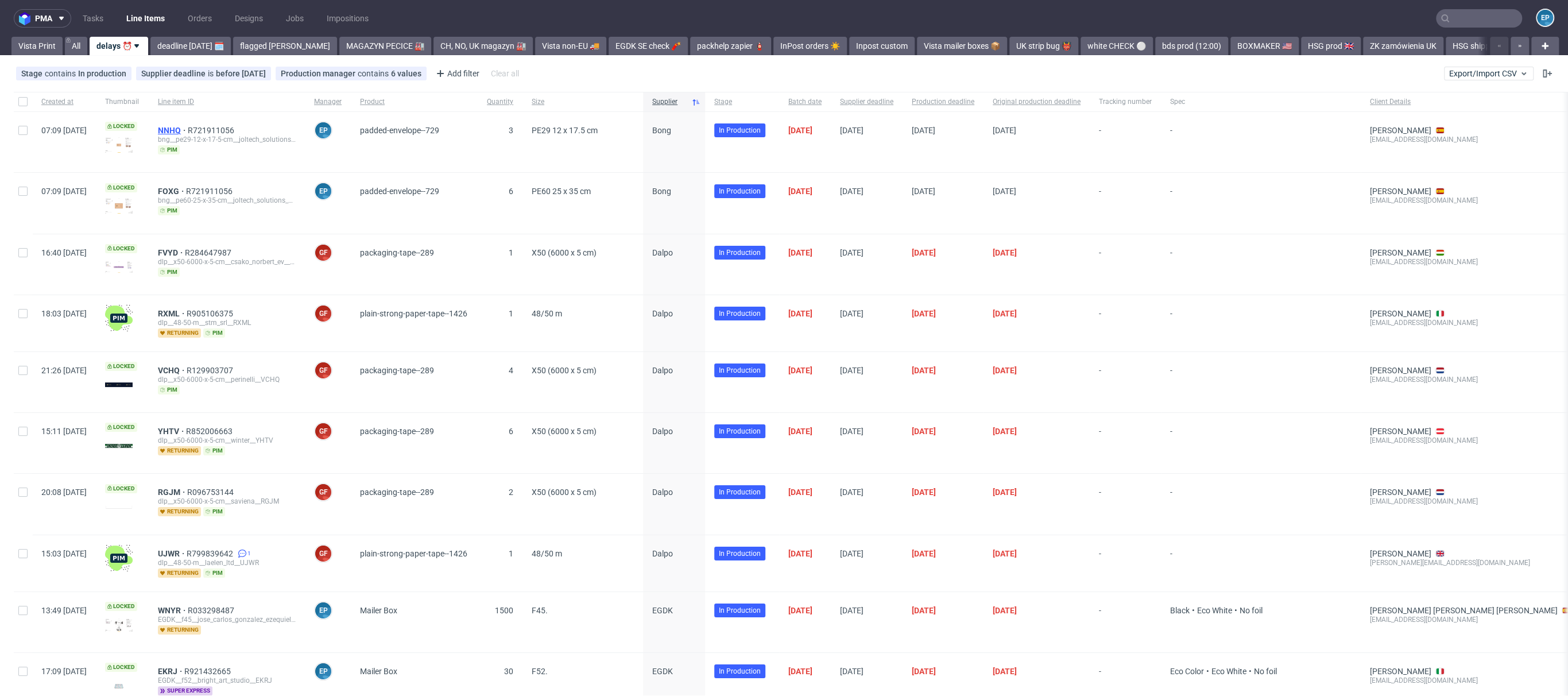
click at [188, 127] on span "NNHQ" at bounding box center [173, 130] width 30 height 9
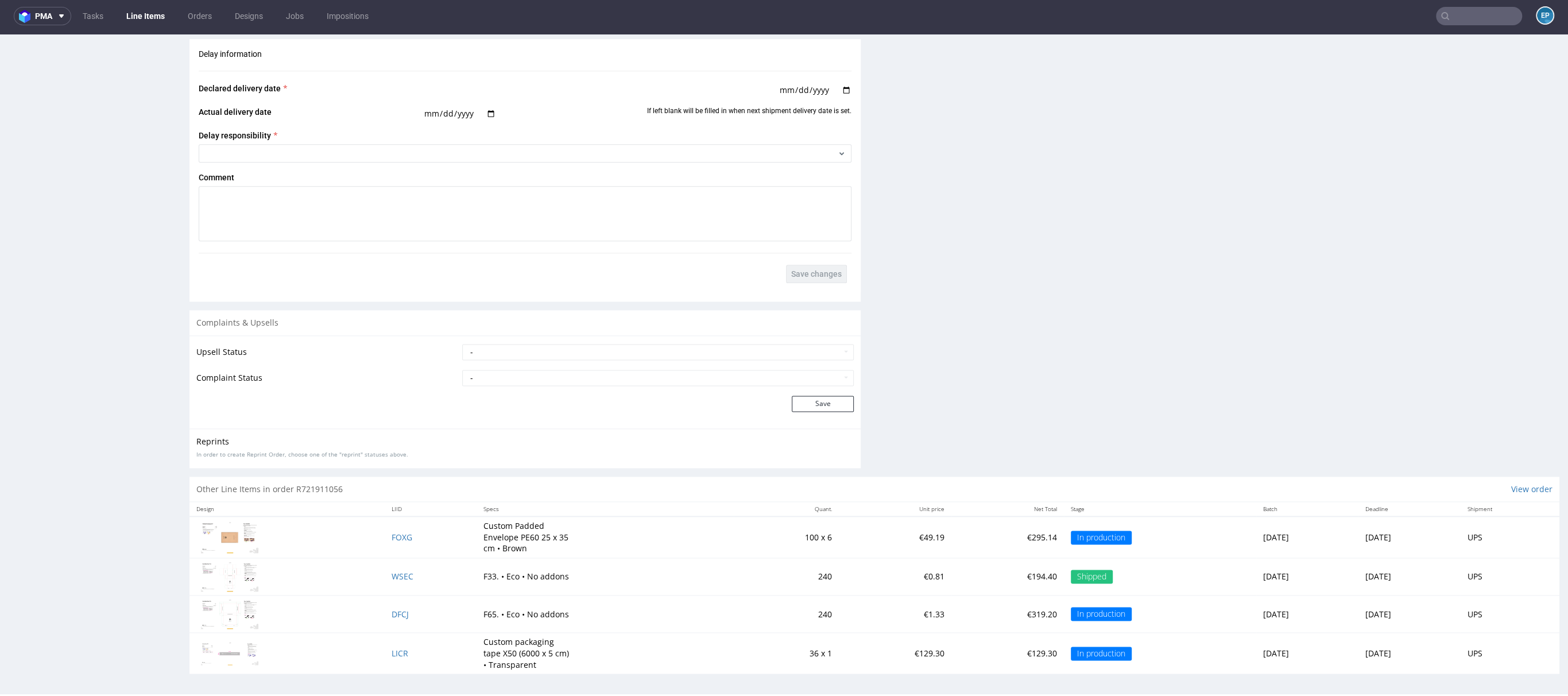
scroll to position [3, 0]
click at [392, 531] on span "FOXG" at bounding box center [402, 536] width 20 height 11
click at [159, 12] on link "Line Items" at bounding box center [146, 16] width 52 height 18
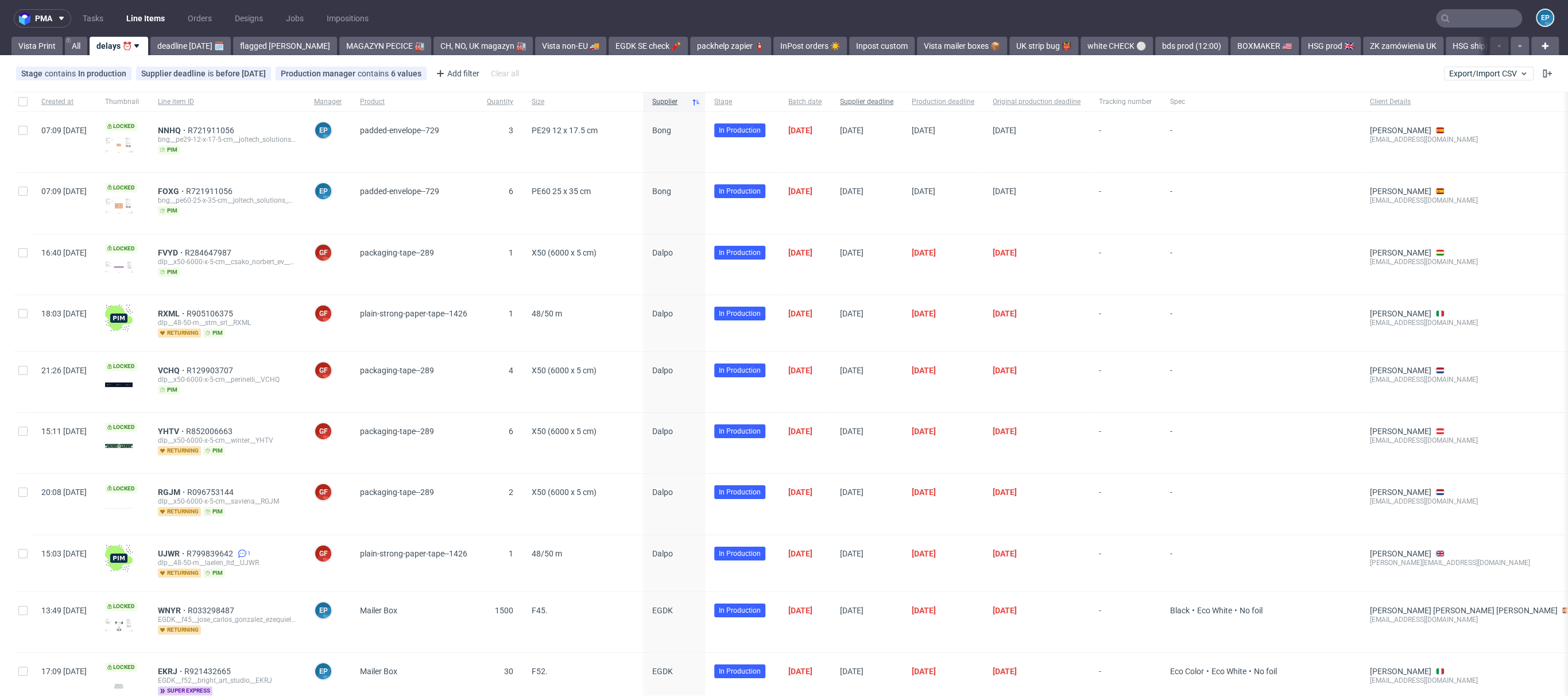
click at [893, 98] on span "Supplier deadline" at bounding box center [866, 102] width 53 height 10
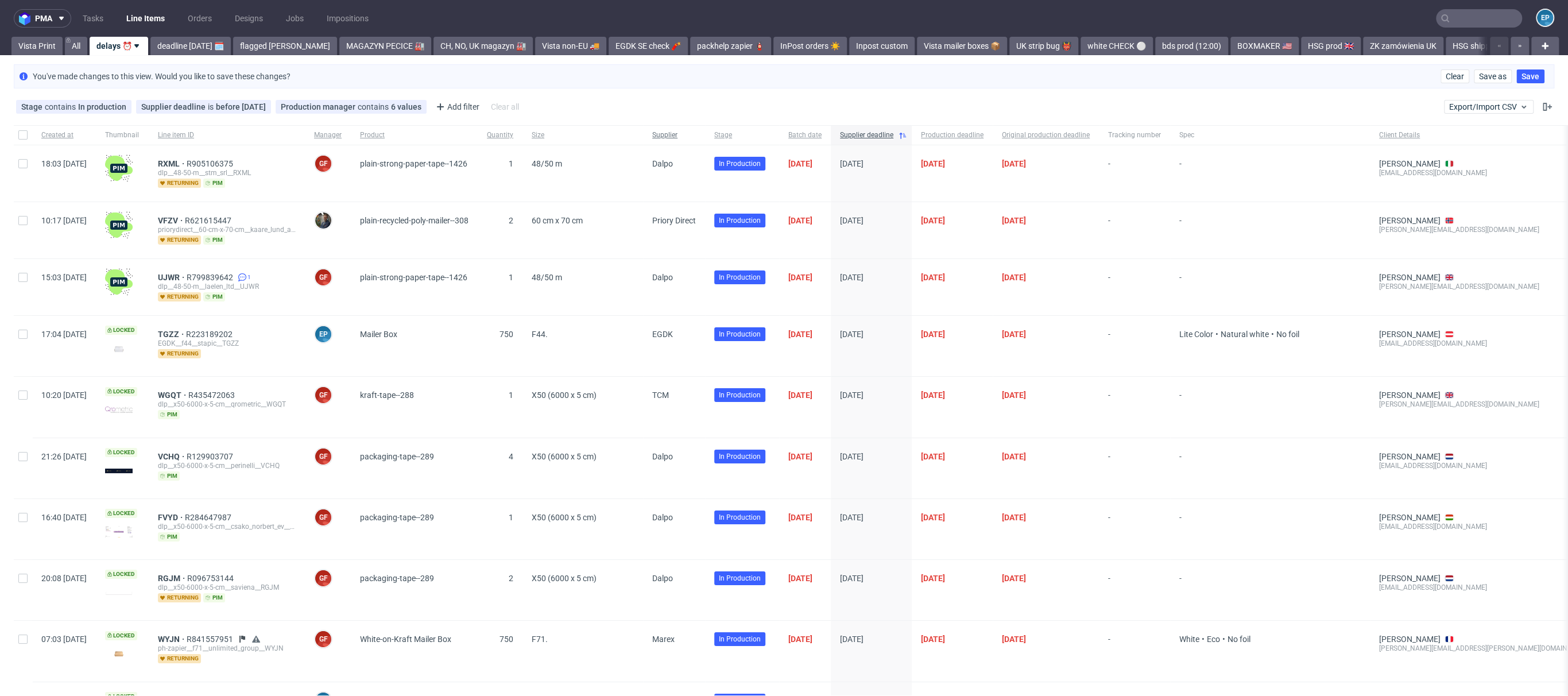
click at [694, 132] on span "Supplier" at bounding box center [674, 135] width 43 height 10
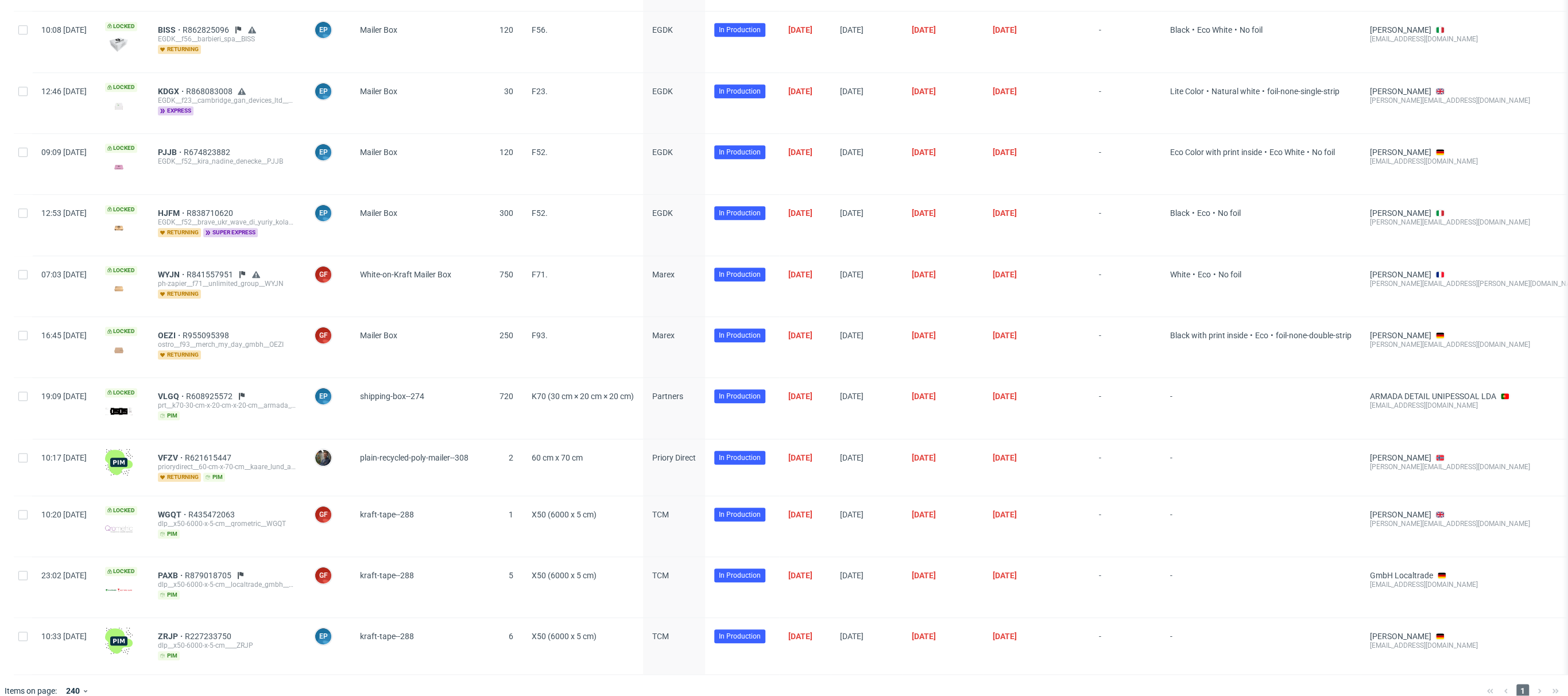
scroll to position [1103, 0]
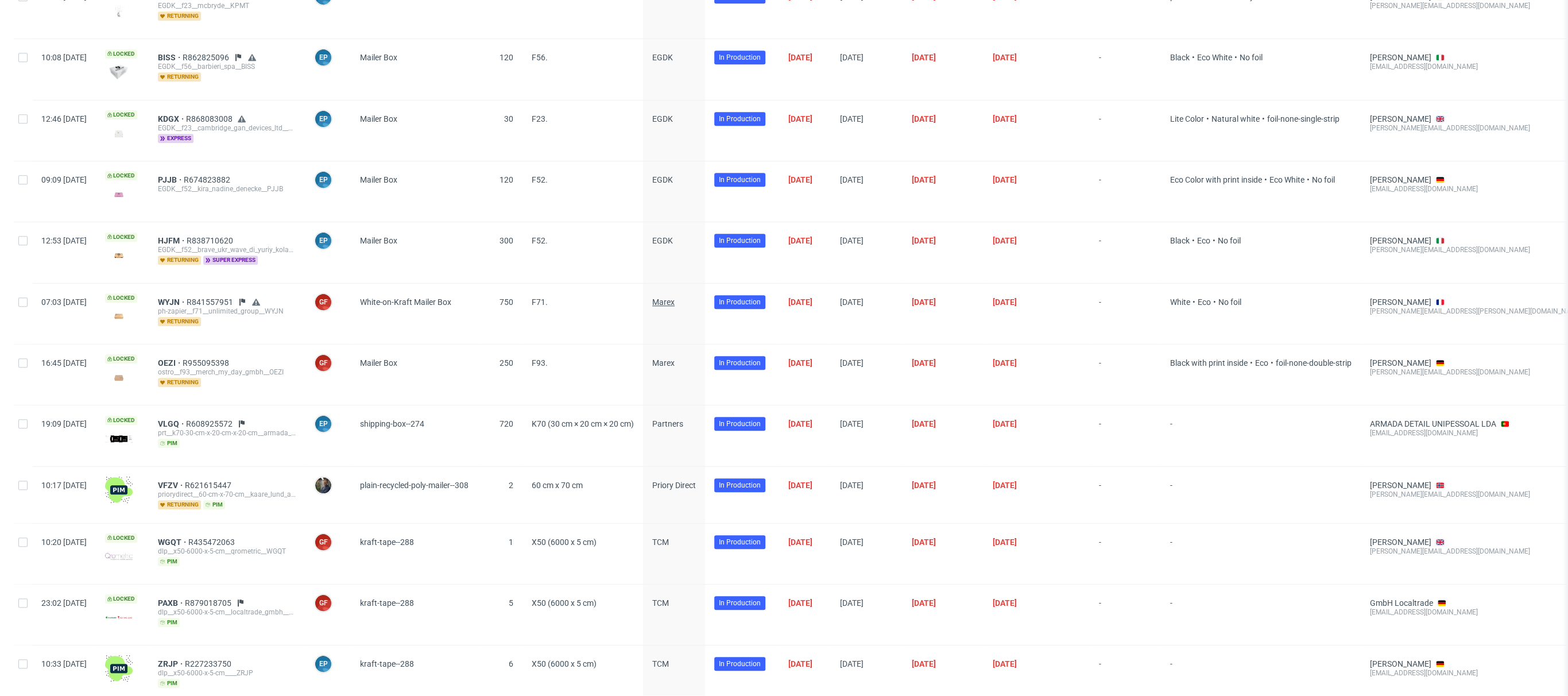
click at [675, 298] on span "Marex" at bounding box center [663, 302] width 22 height 9
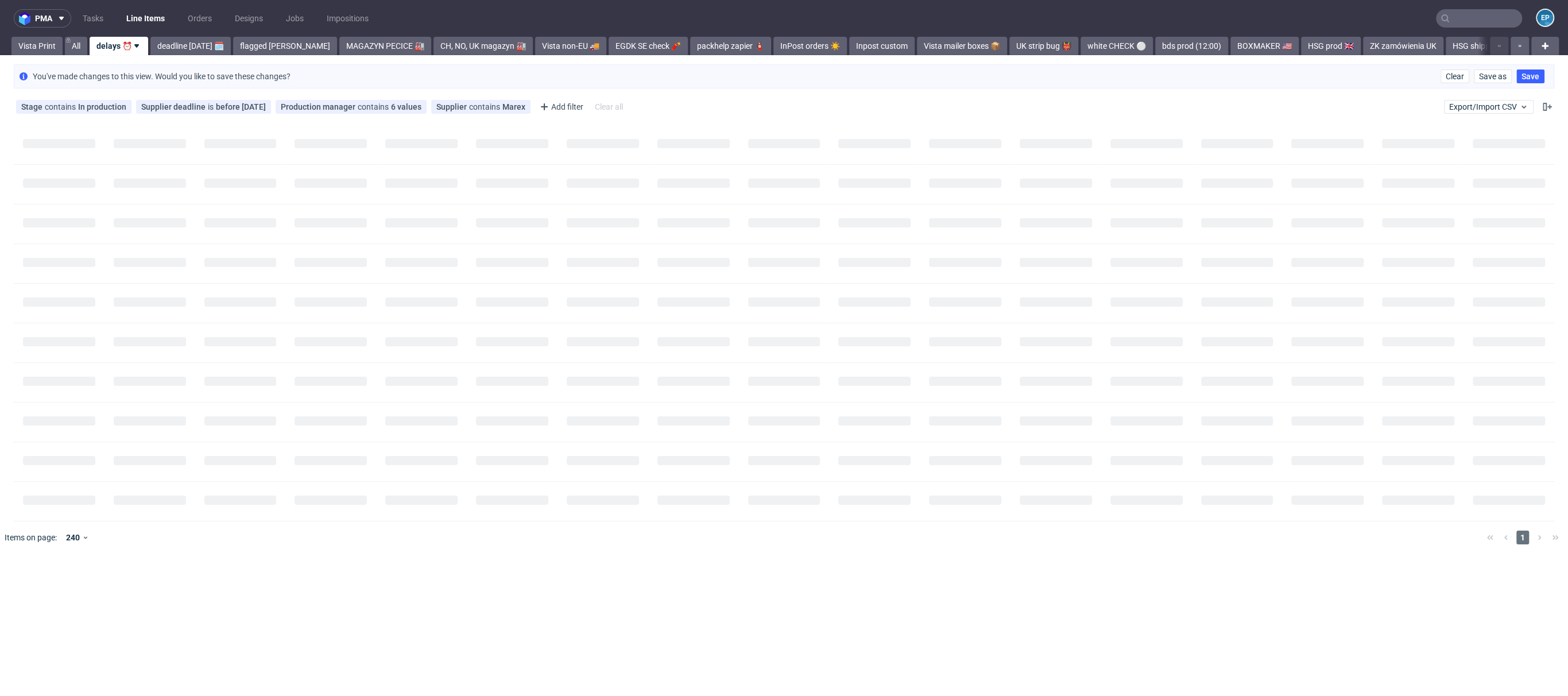
scroll to position [0, 0]
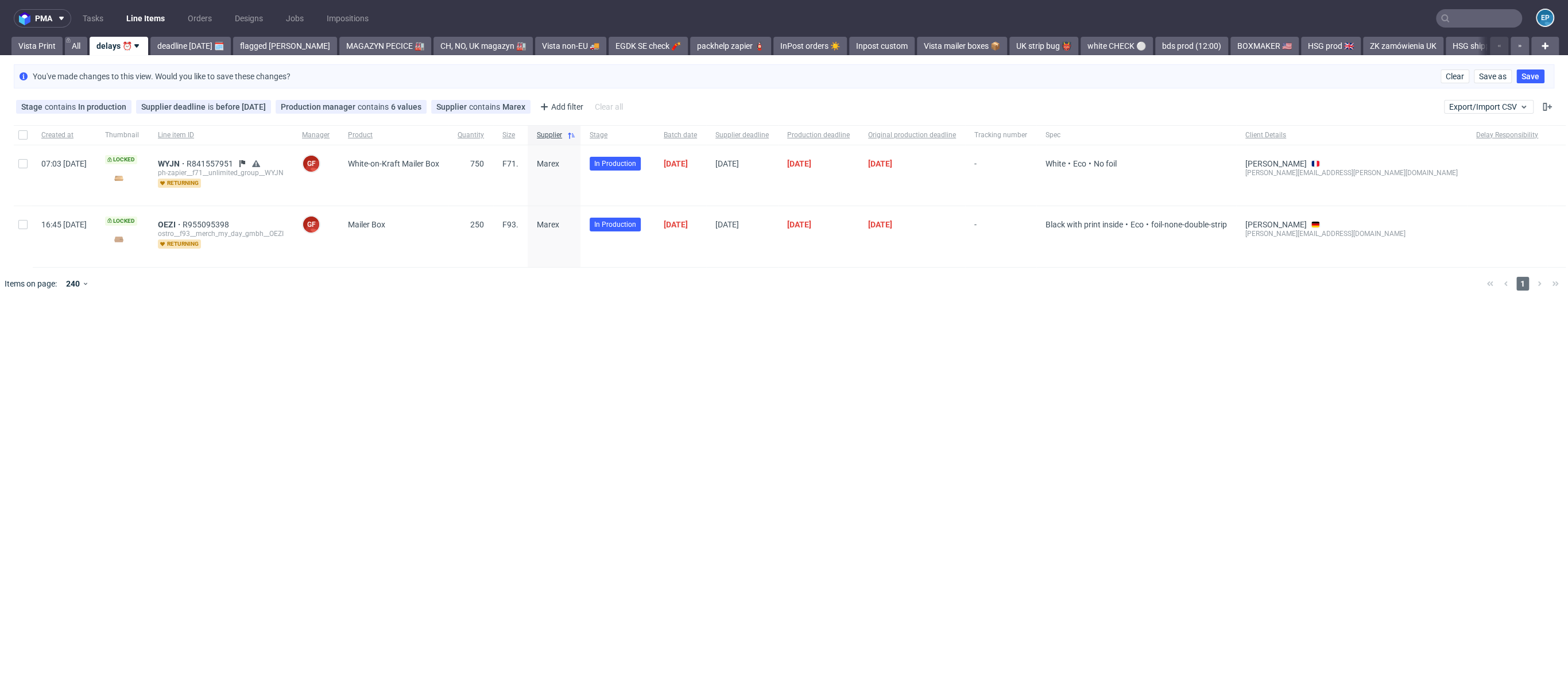
click at [233, 172] on div "ph-zapier__f71__unlimited_group__WYJN" at bounding box center [221, 173] width 126 height 9
click at [233, 173] on div "ph-zapier__f71__unlimited_group__WYJN" at bounding box center [221, 173] width 126 height 9
drag, startPoint x: 190, startPoint y: 173, endPoint x: 322, endPoint y: 171, distance: 132.0
click at [293, 171] on div "WYJN R841557951 ph-zapier__f71__unlimited_group__WYJN returning" at bounding box center [221, 176] width 144 height 61
copy div "ph-zapier__f71__unlimited_group__WYJN"
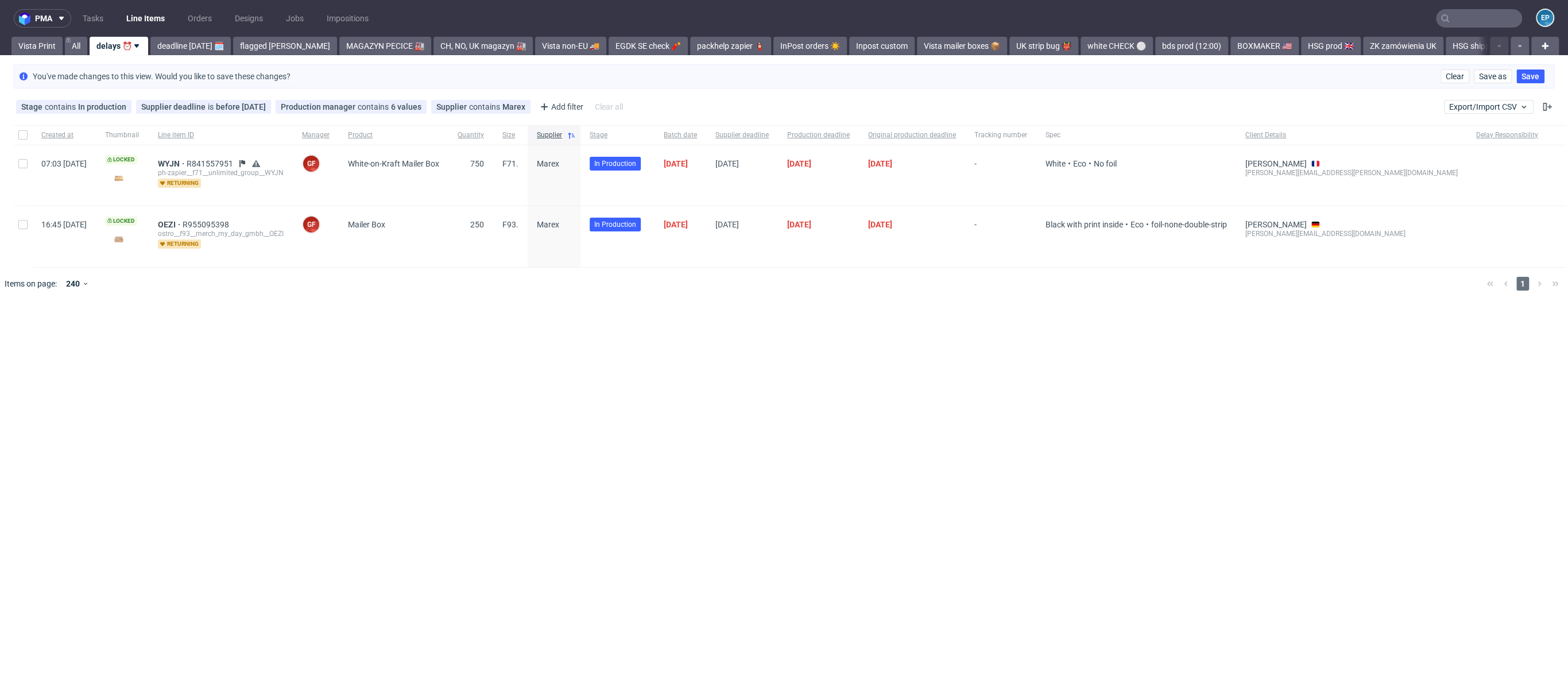
click at [284, 231] on div "ostro__f93__merch_my_day_gmbh__OEZI" at bounding box center [221, 233] width 126 height 9
click at [182, 227] on span "OEZI" at bounding box center [170, 224] width 25 height 9
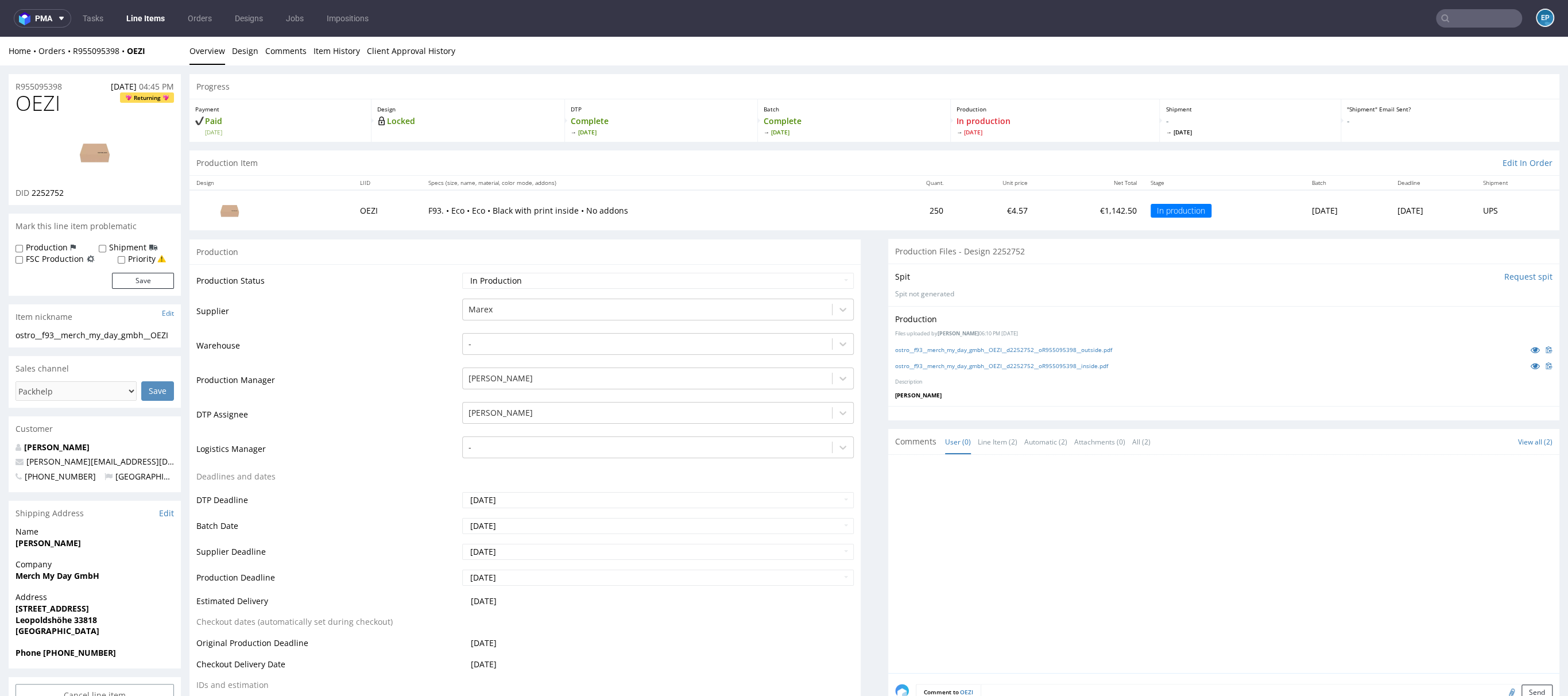
click at [70, 335] on div "ostro__f93__merch_my_day_gmbh__OEZI" at bounding box center [95, 335] width 159 height 11
copy div "ostro__f93__merch_my_day_gmbh__OEZI"
click at [155, 22] on link "Line Items" at bounding box center [146, 18] width 52 height 18
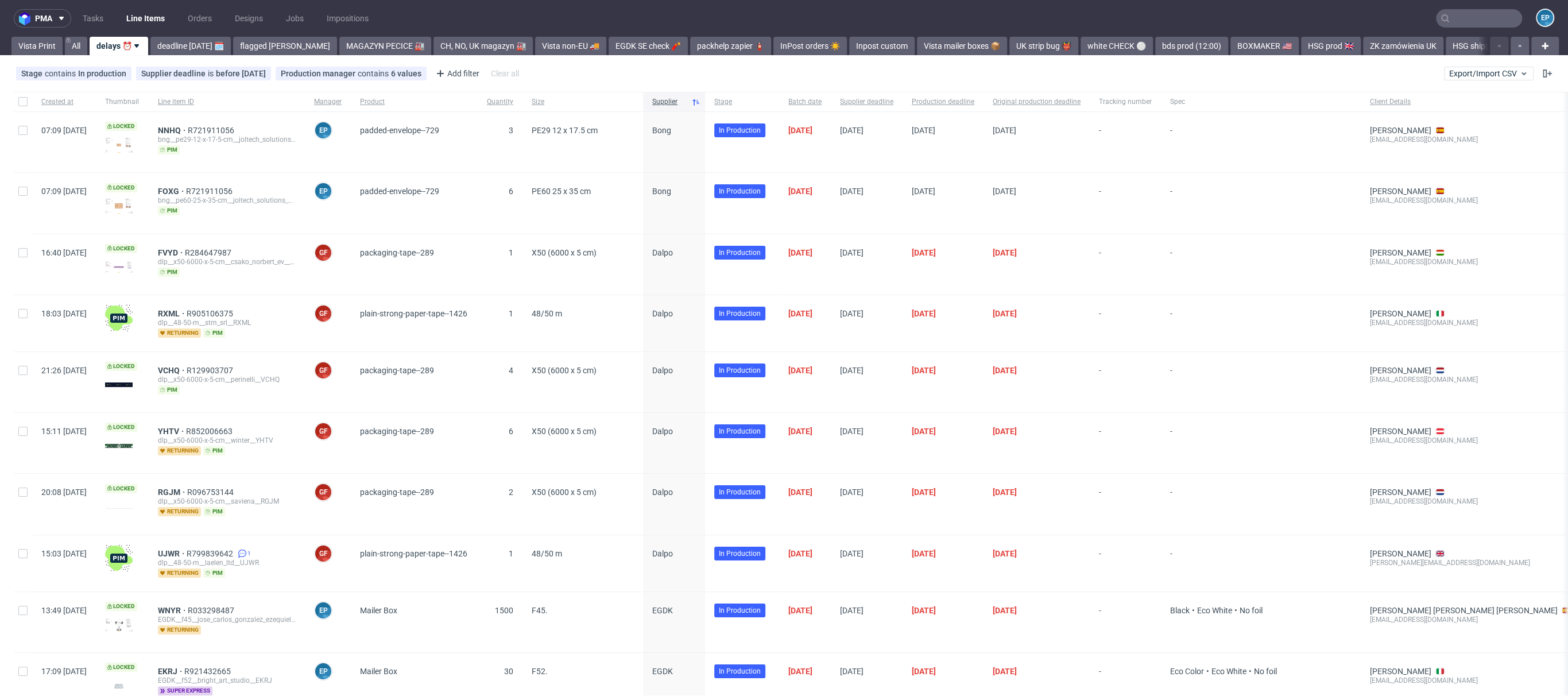
scroll to position [921, 0]
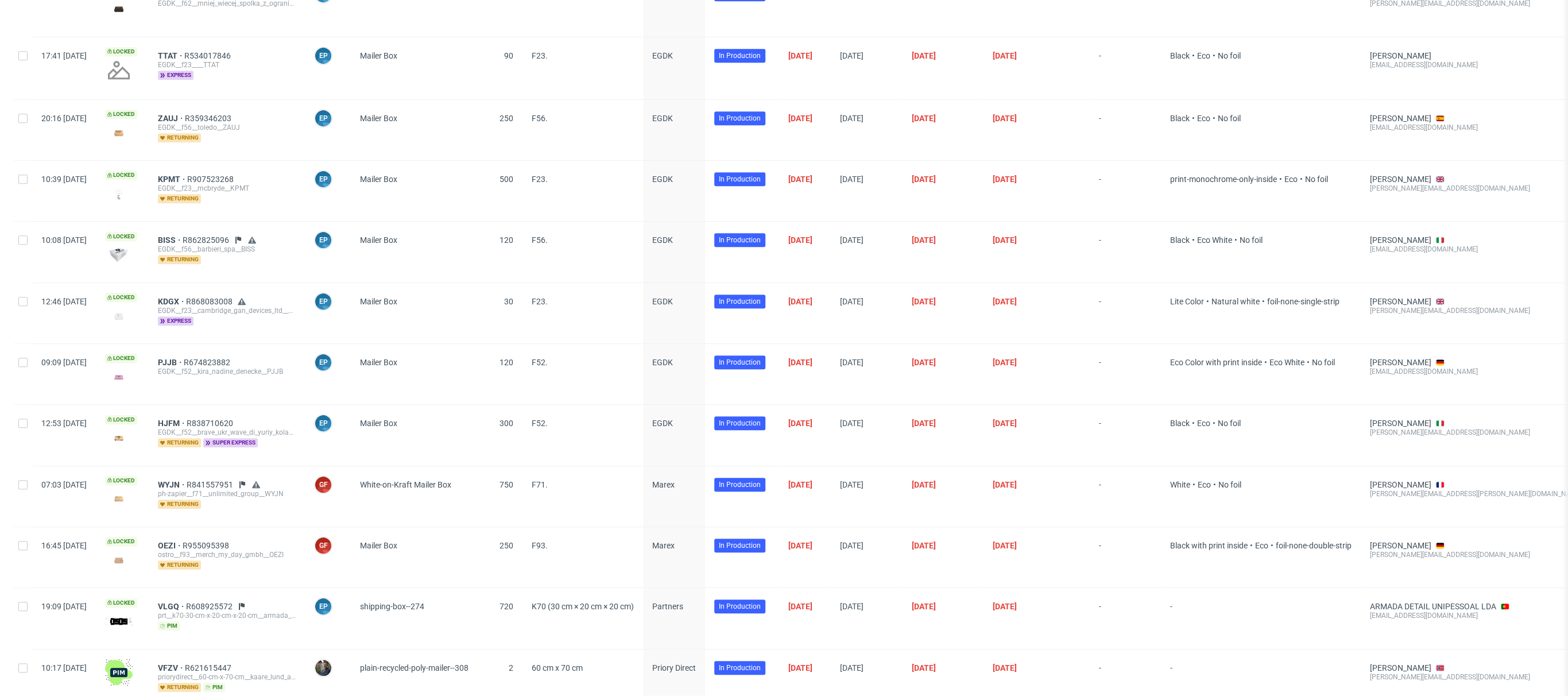
click at [700, 348] on div "EGDK" at bounding box center [674, 375] width 62 height 61
click at [673, 357] on span "EGDK" at bounding box center [663, 361] width 20 height 9
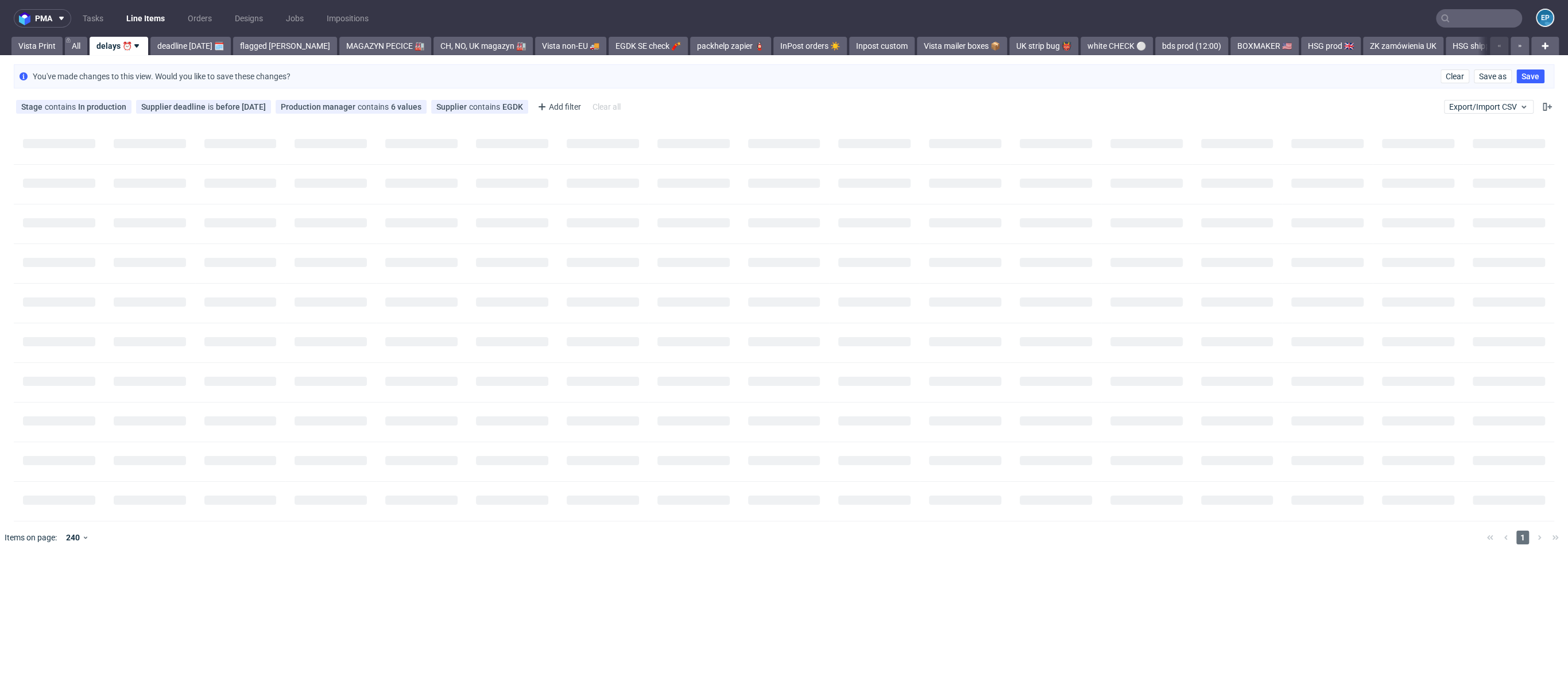
scroll to position [0, 0]
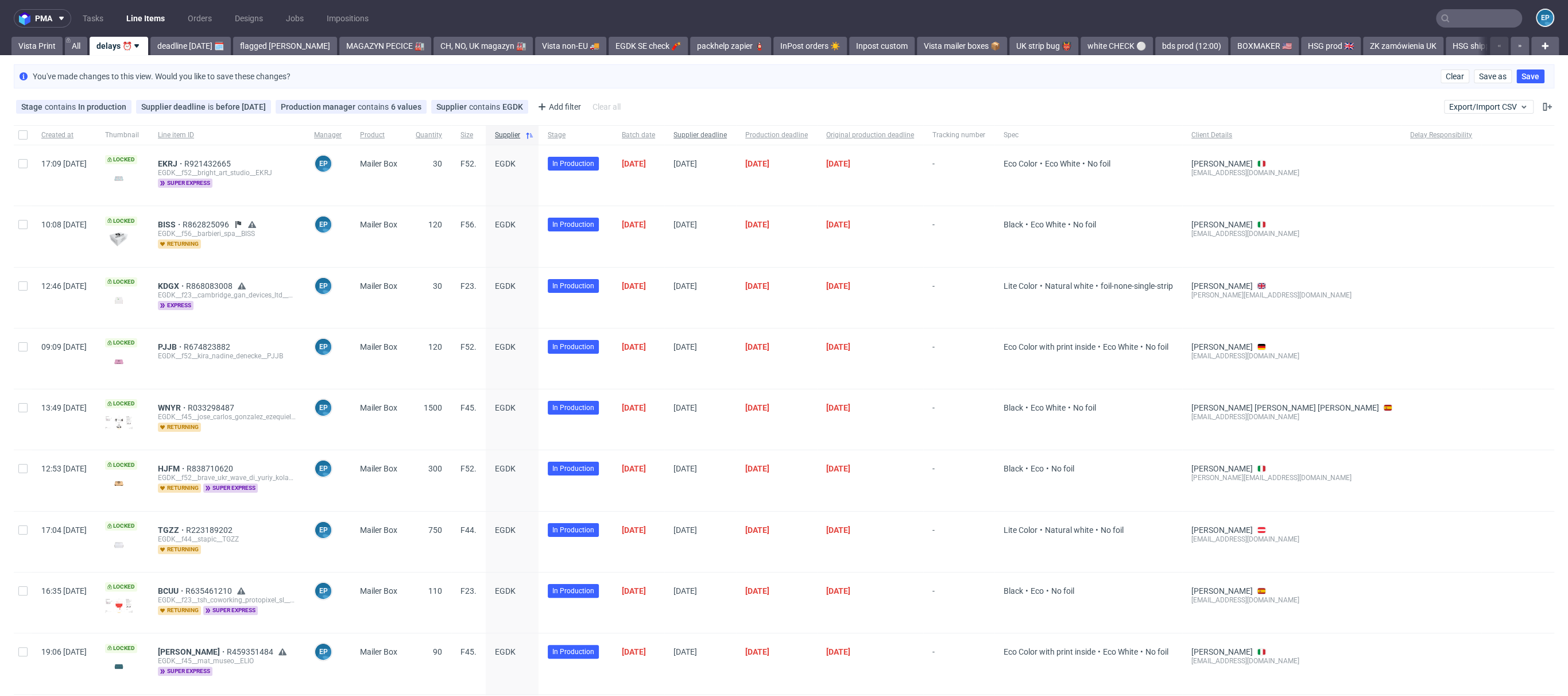
click at [727, 137] on span "Supplier deadline" at bounding box center [699, 135] width 53 height 10
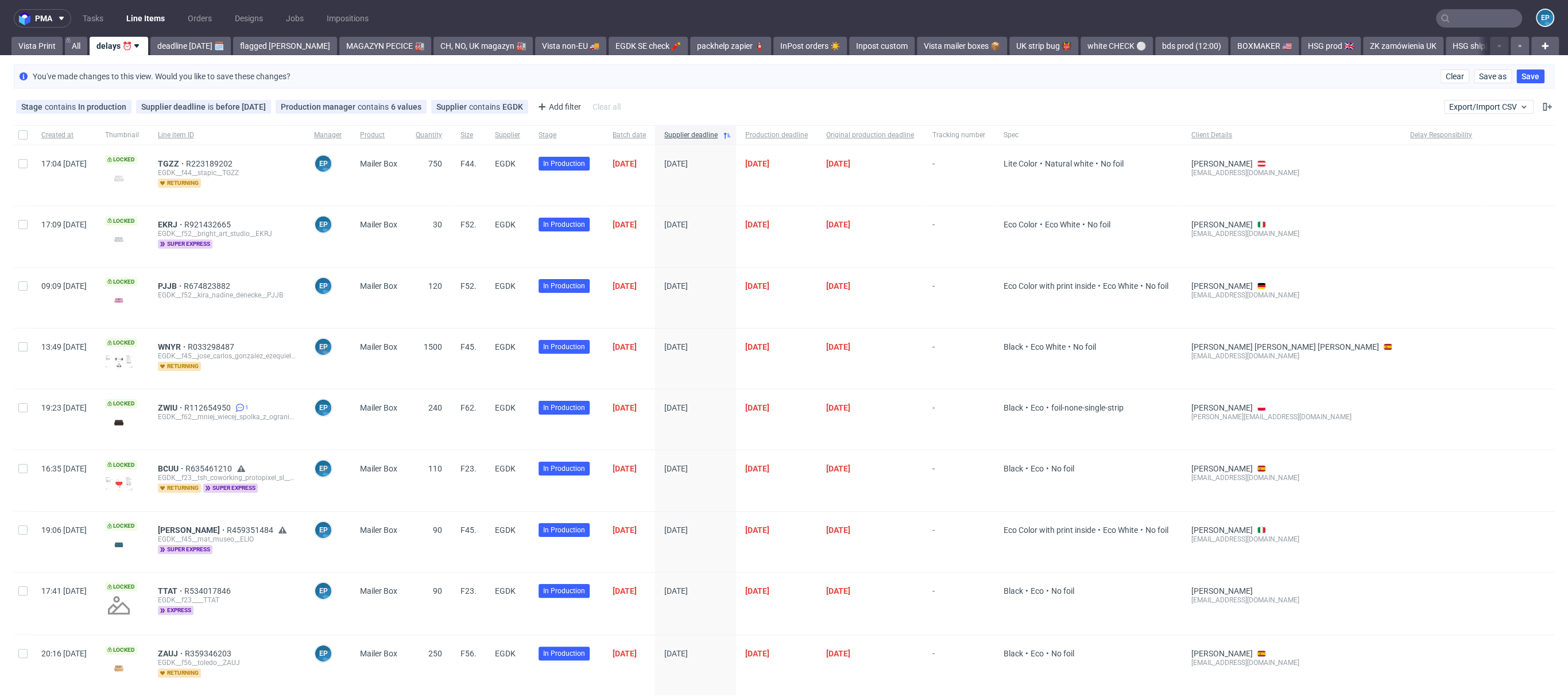
click at [28, 137] on div at bounding box center [23, 135] width 18 height 20
checkbox input "true"
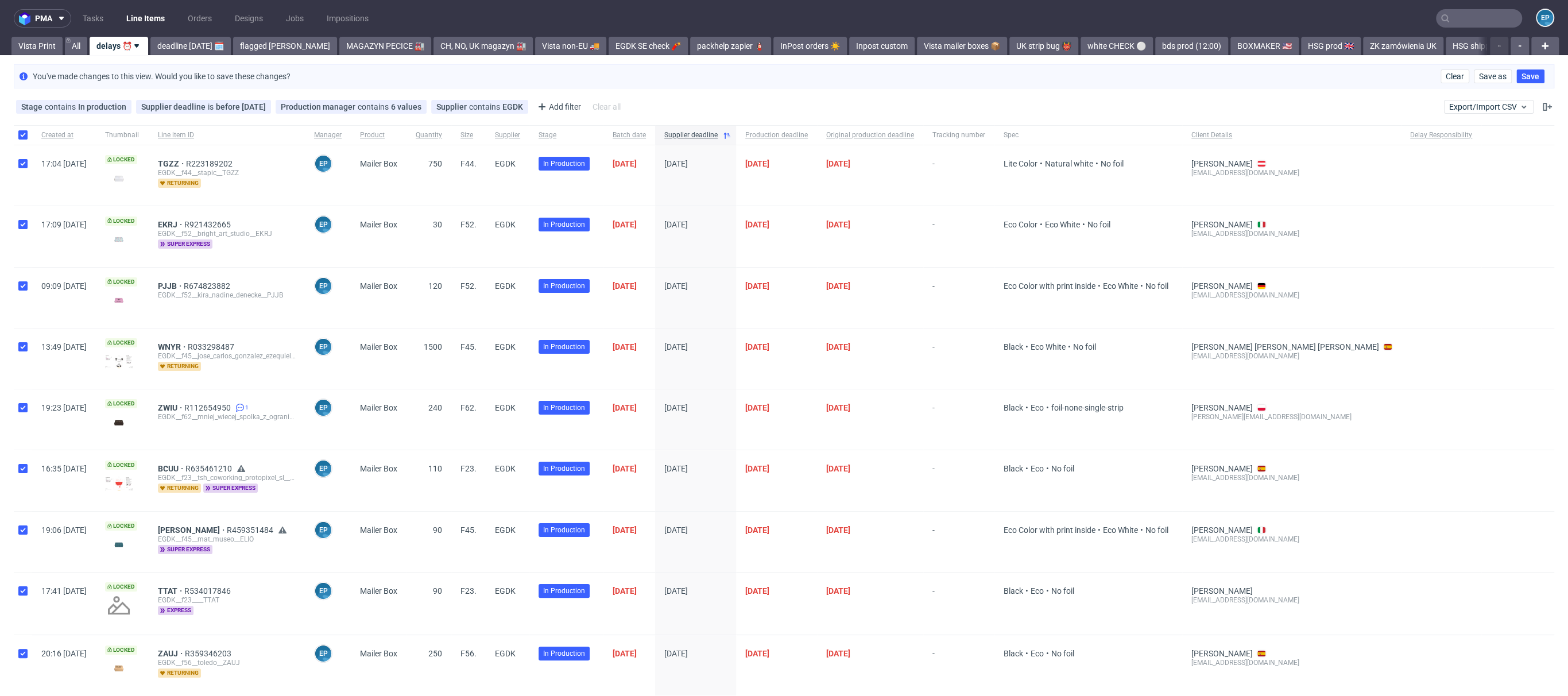
checkbox input "true"
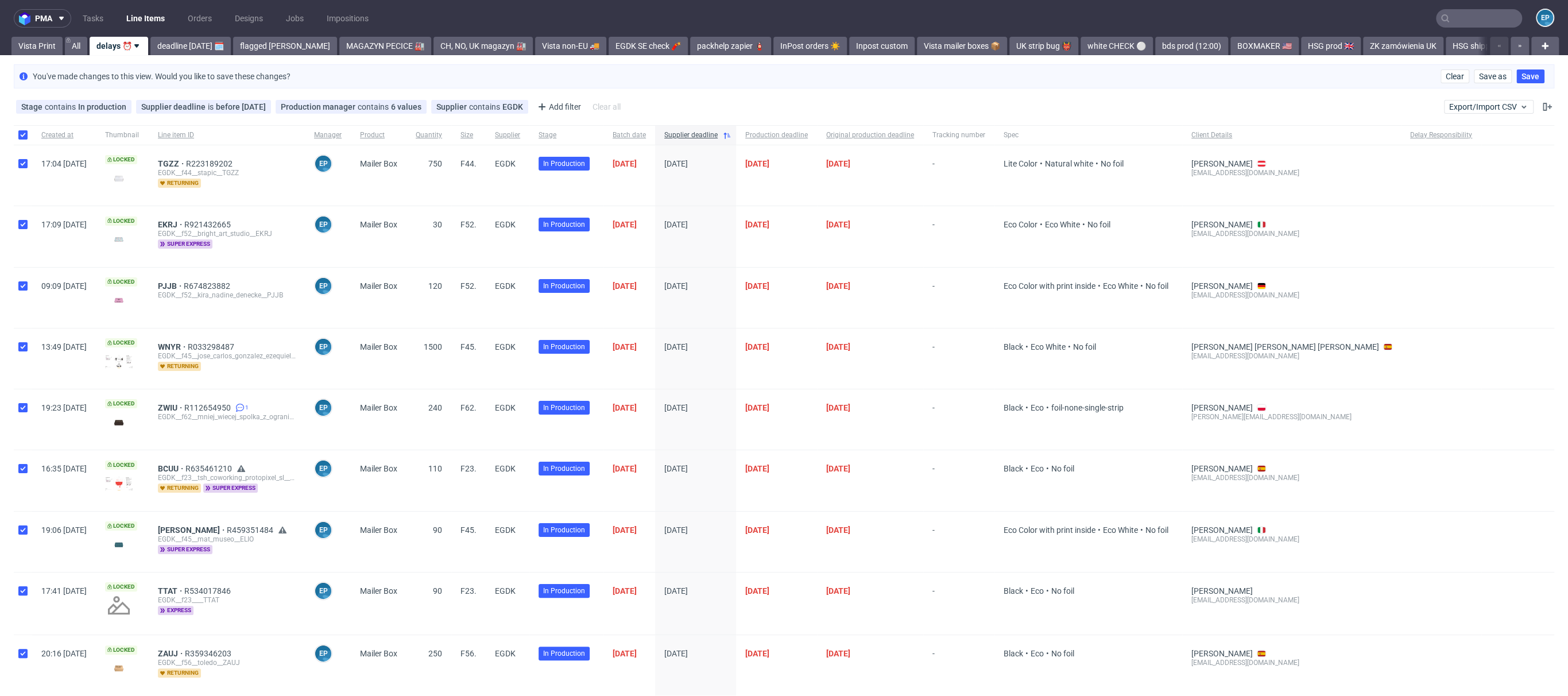
checkbox input "true"
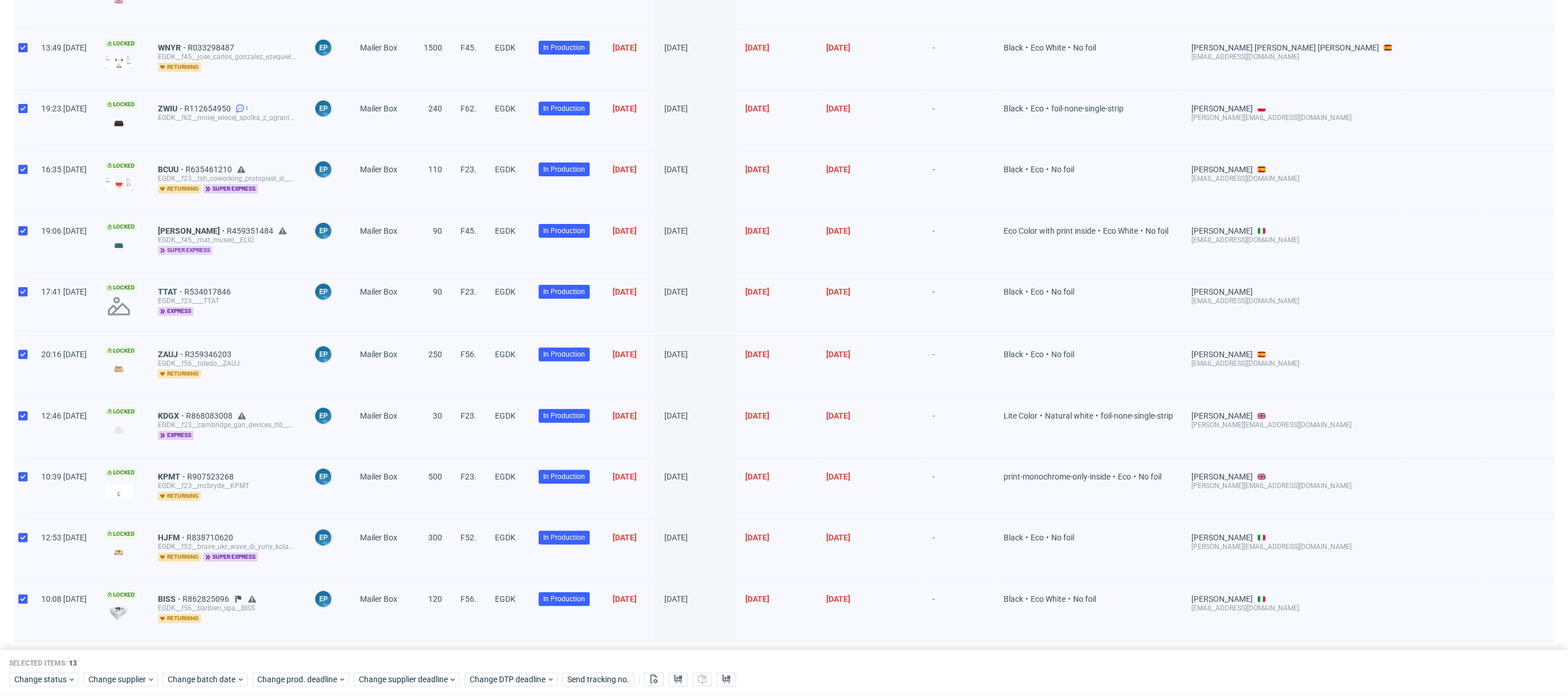
scroll to position [277, 0]
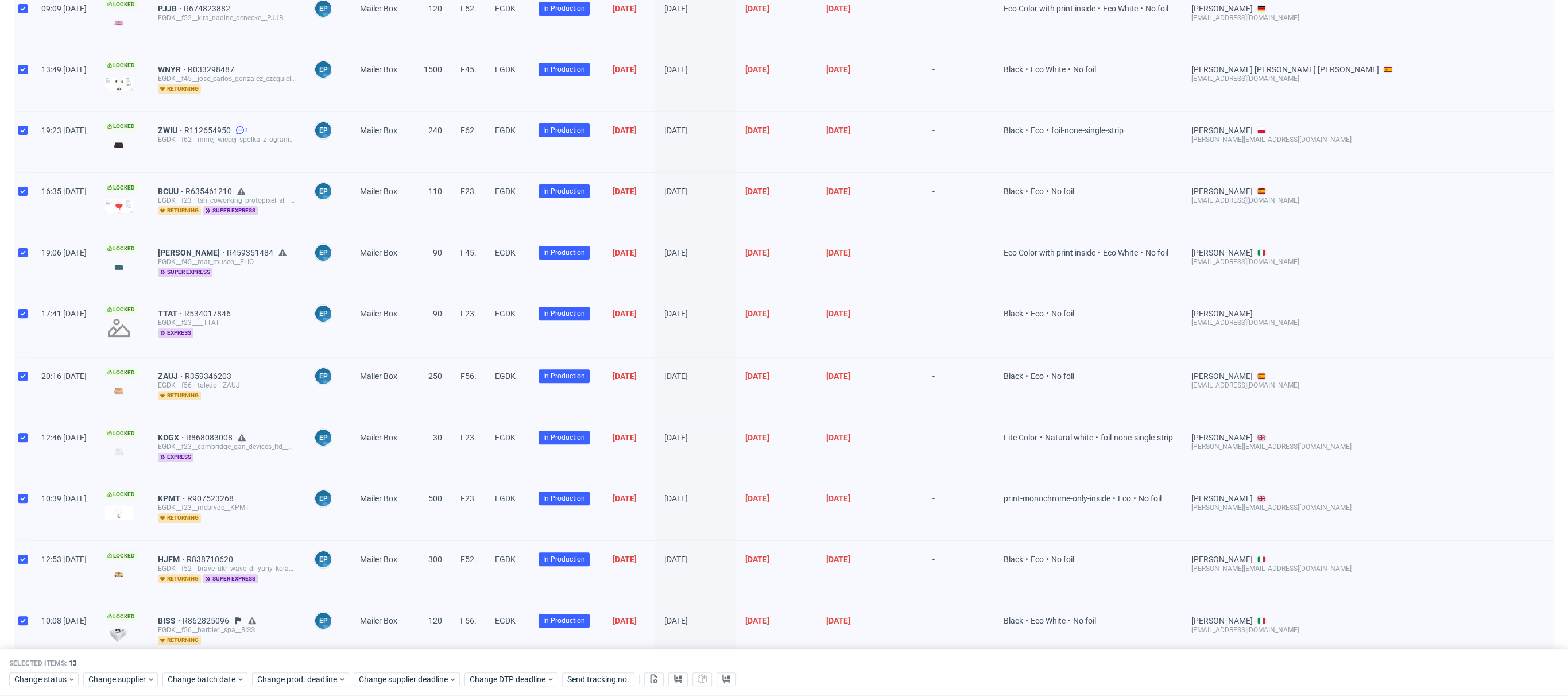
click at [29, 123] on div at bounding box center [23, 142] width 18 height 61
checkbox input "false"
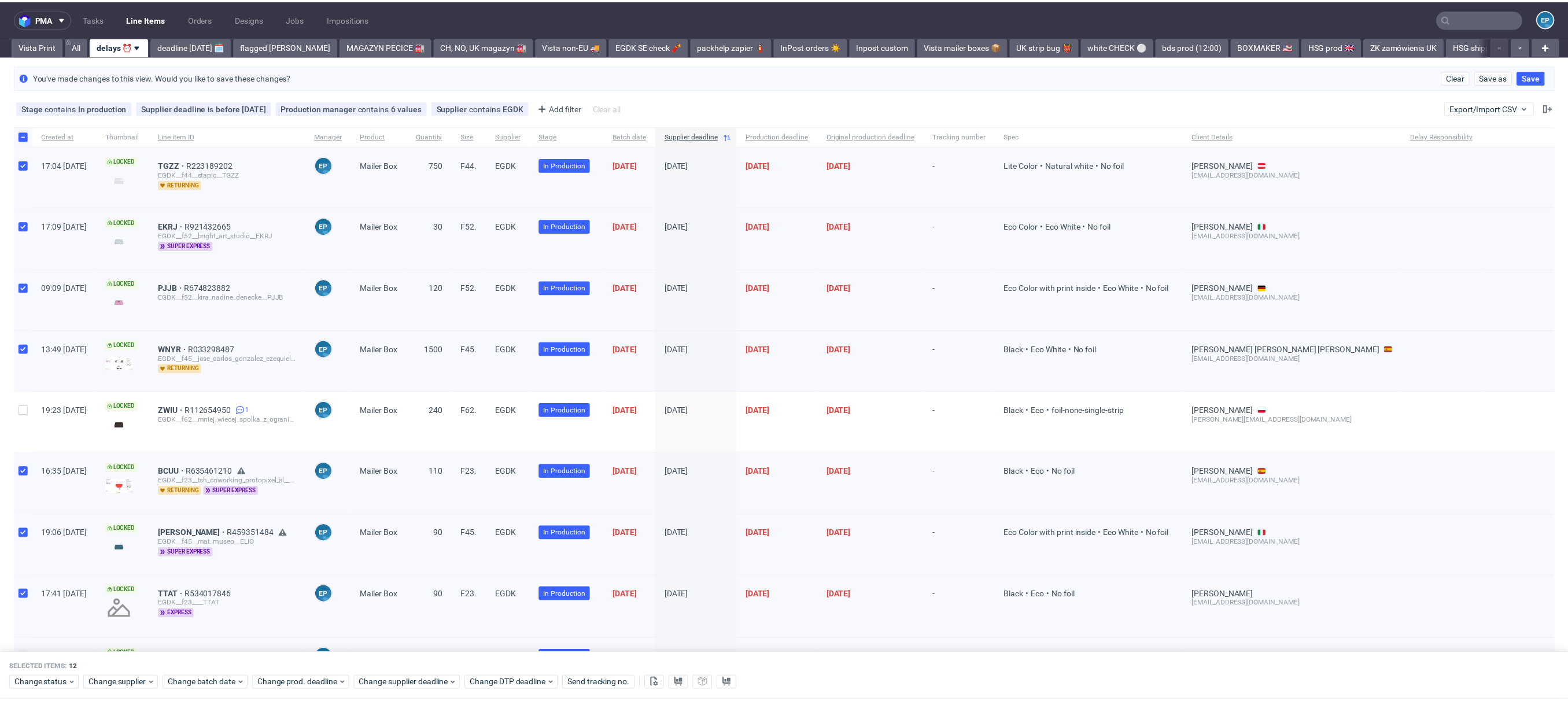
scroll to position [325, 0]
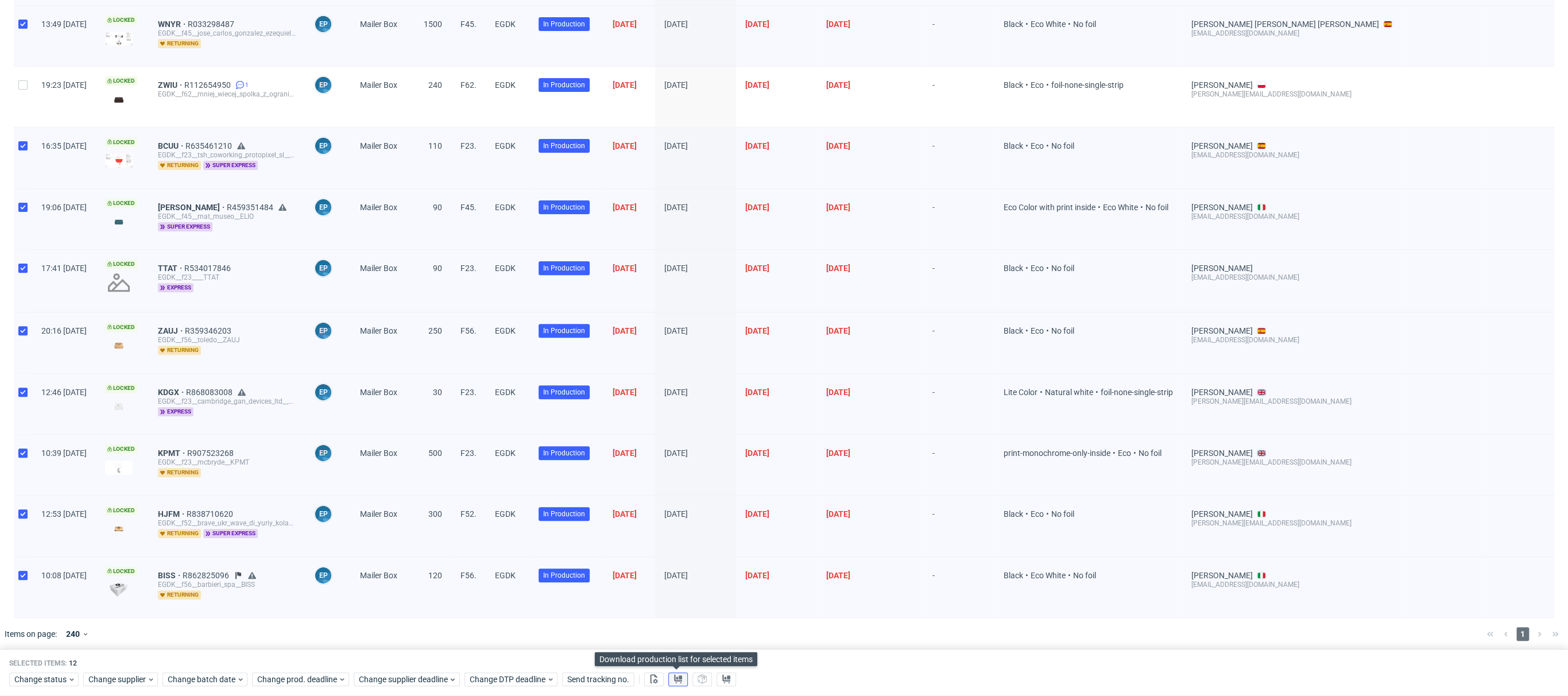
click at [676, 675] on icon at bounding box center [677, 678] width 9 height 9
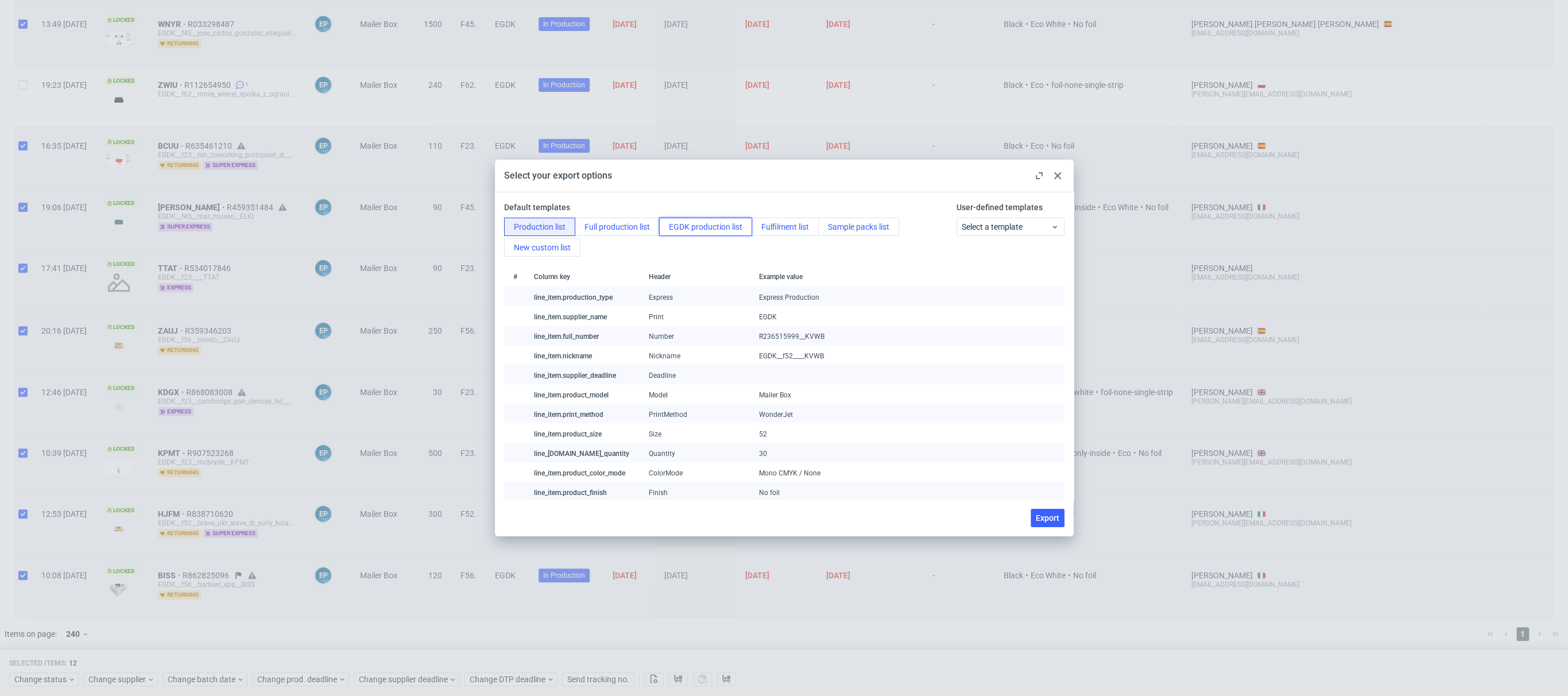
click at [703, 228] on button "EGDK production list" at bounding box center [706, 227] width 93 height 18
click at [585, 231] on button "Full production list" at bounding box center [618, 227] width 85 height 18
click at [1054, 518] on span "Export" at bounding box center [1047, 518] width 24 height 8
checkbox input "false"
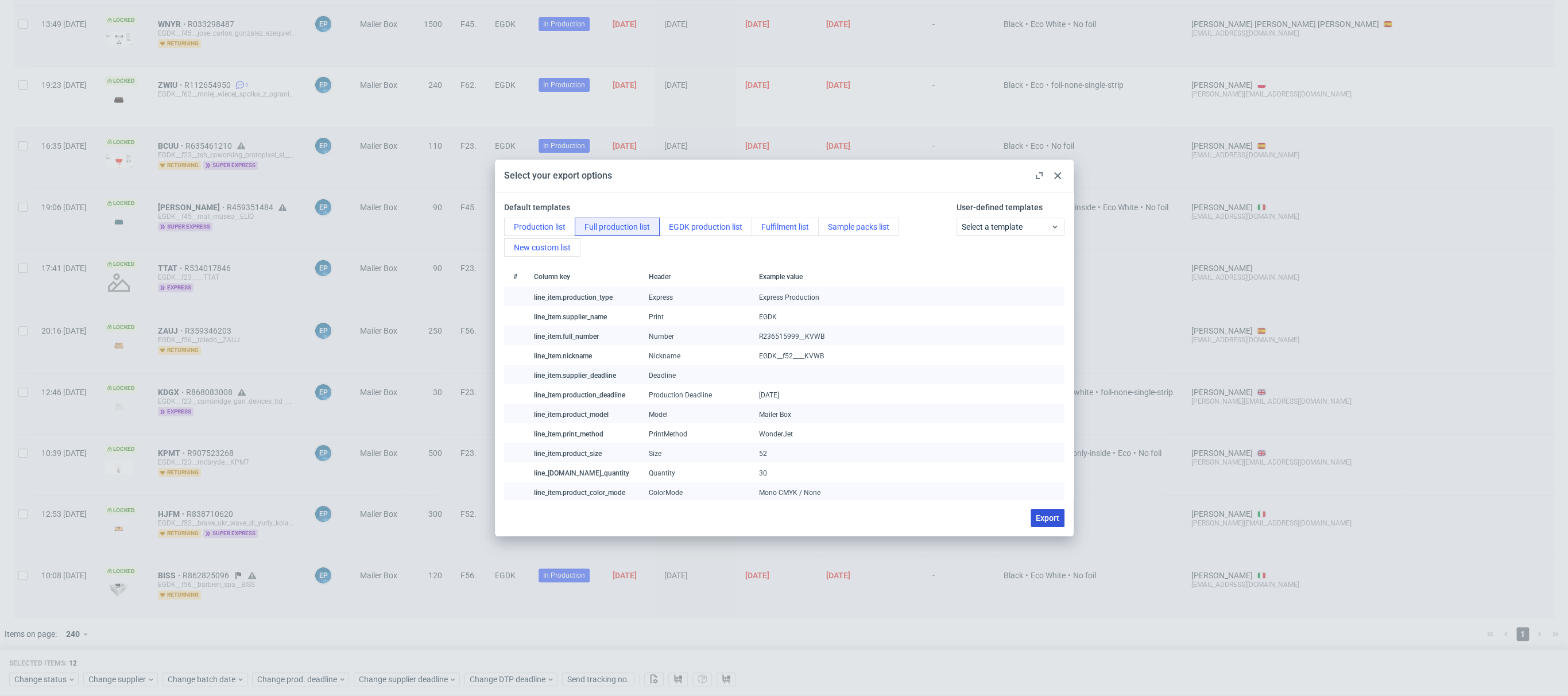
checkbox input "false"
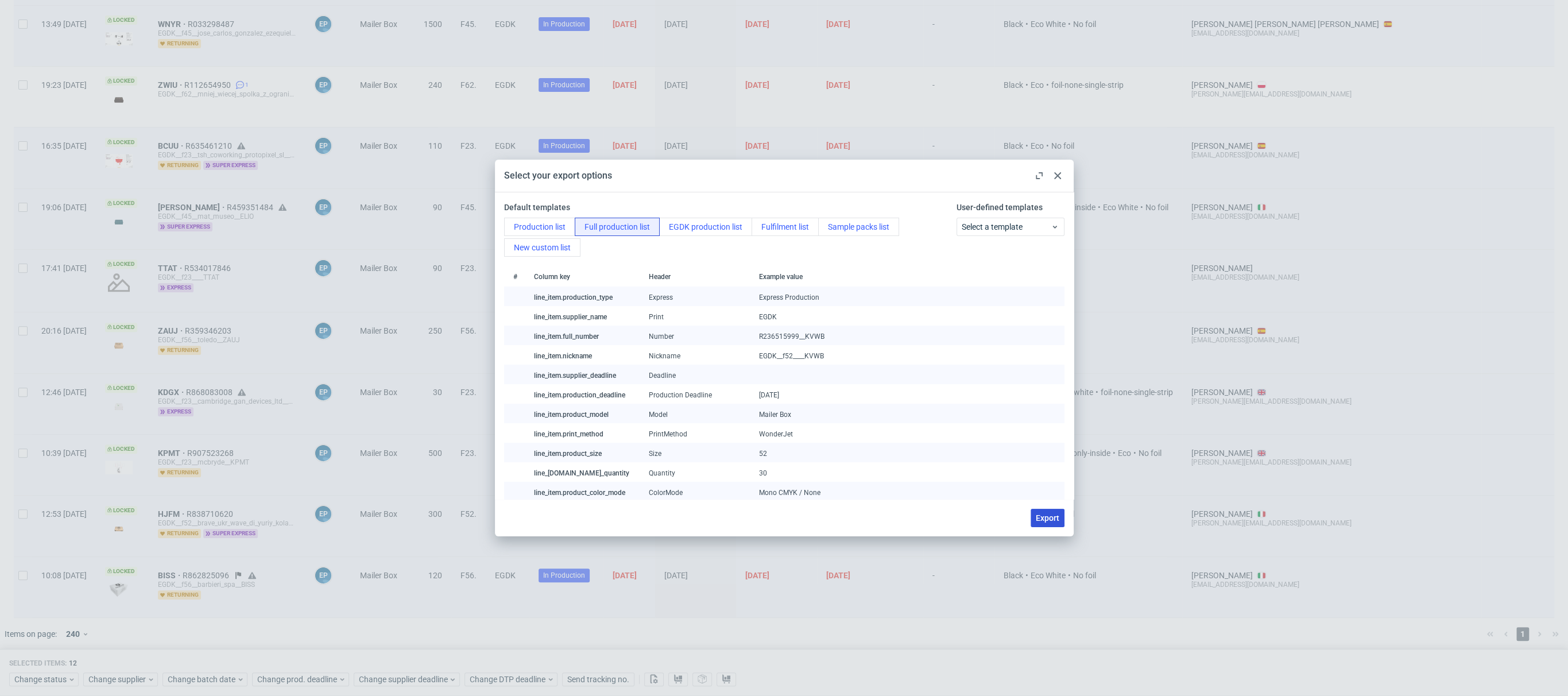
checkbox input "false"
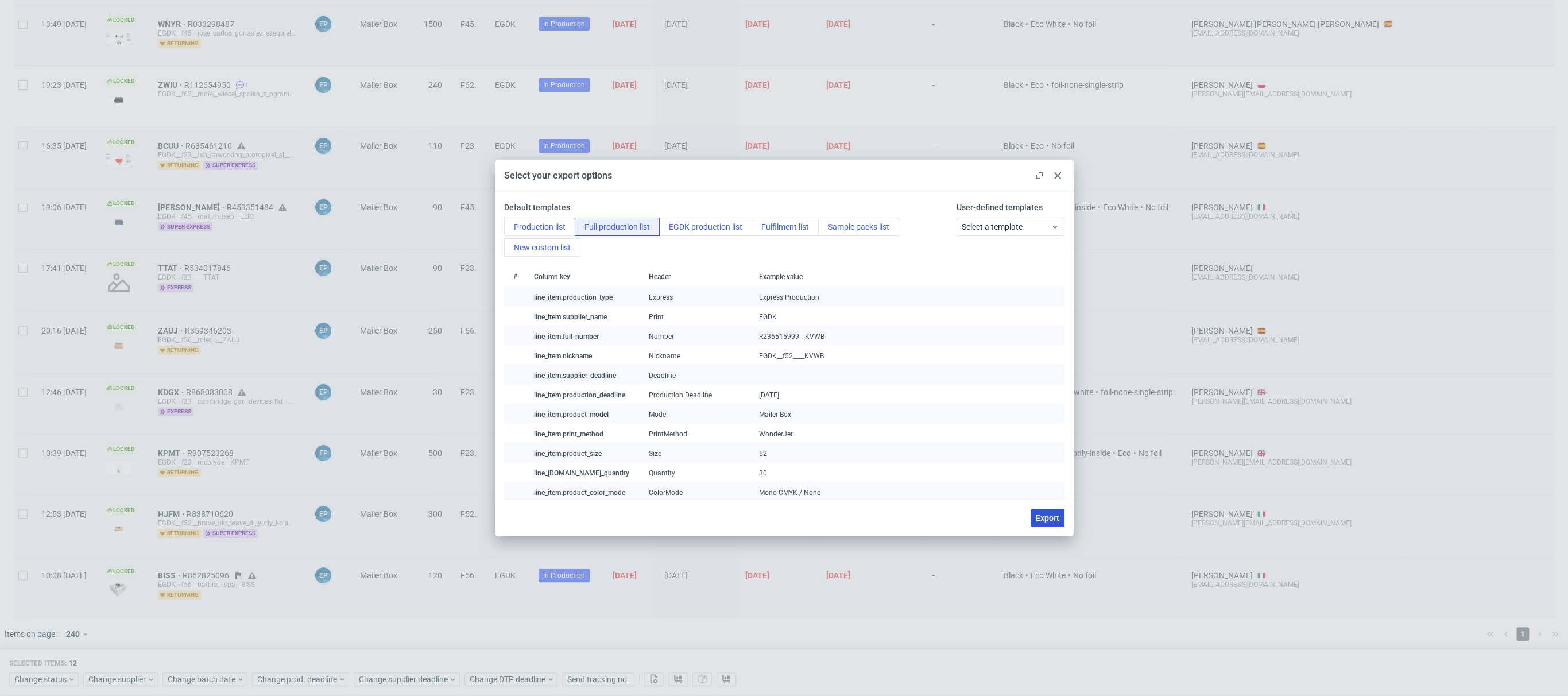
checkbox input "false"
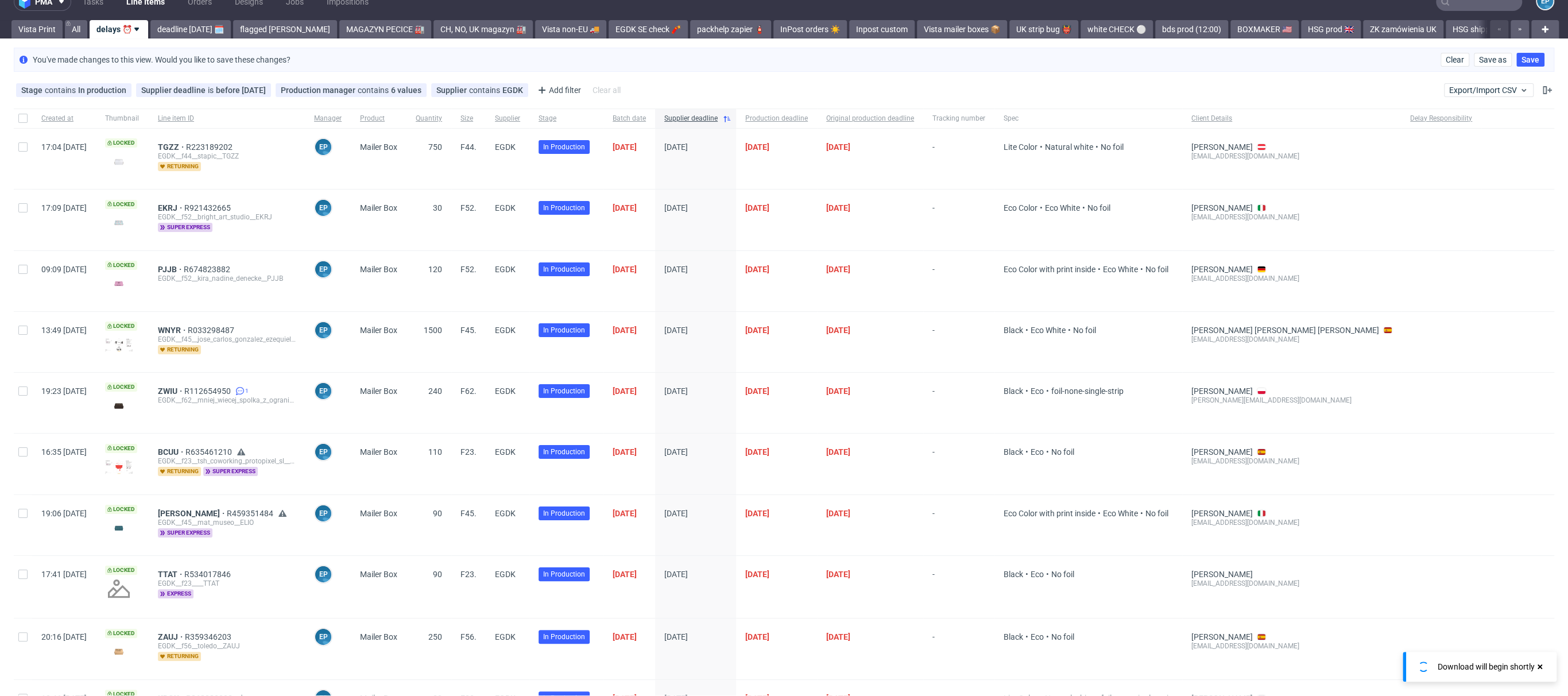
scroll to position [0, 0]
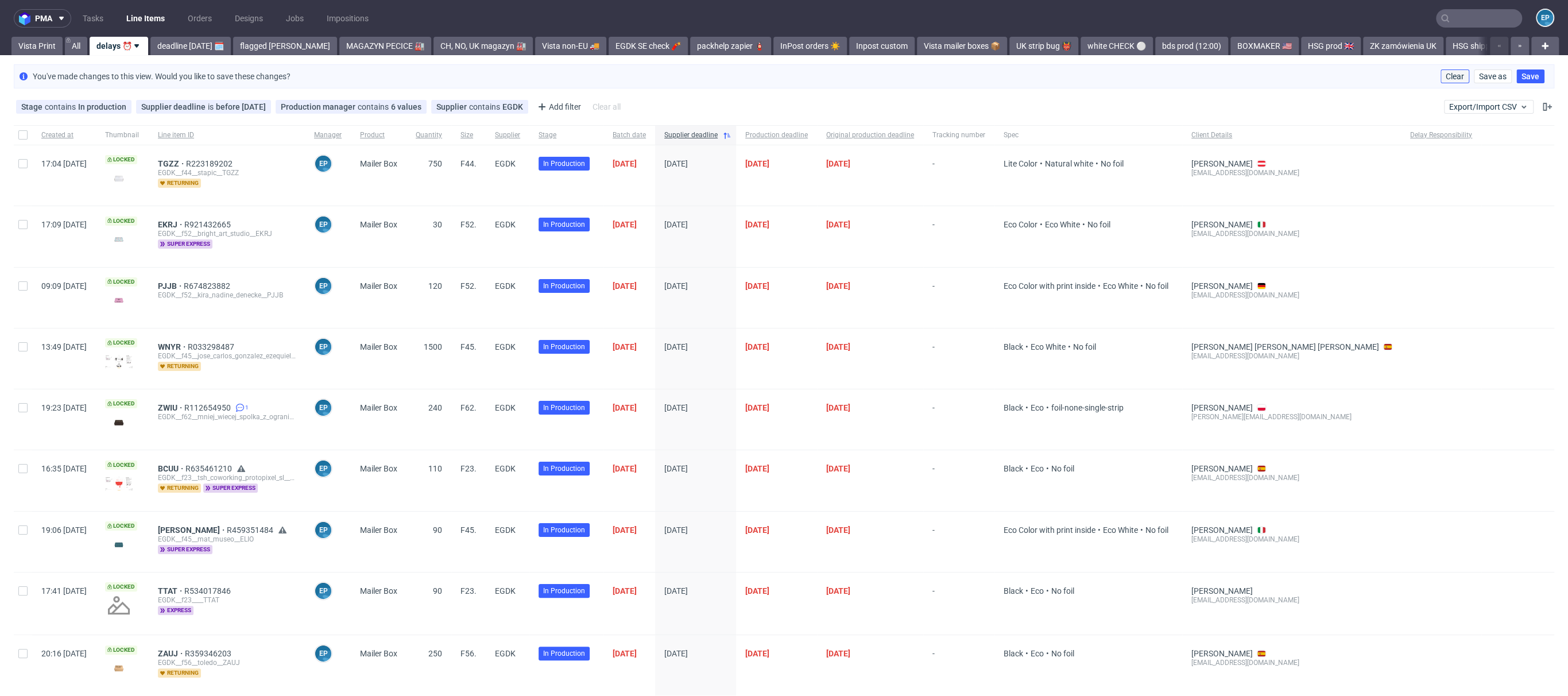
click at [1451, 74] on span "Clear" at bounding box center [1455, 76] width 18 height 8
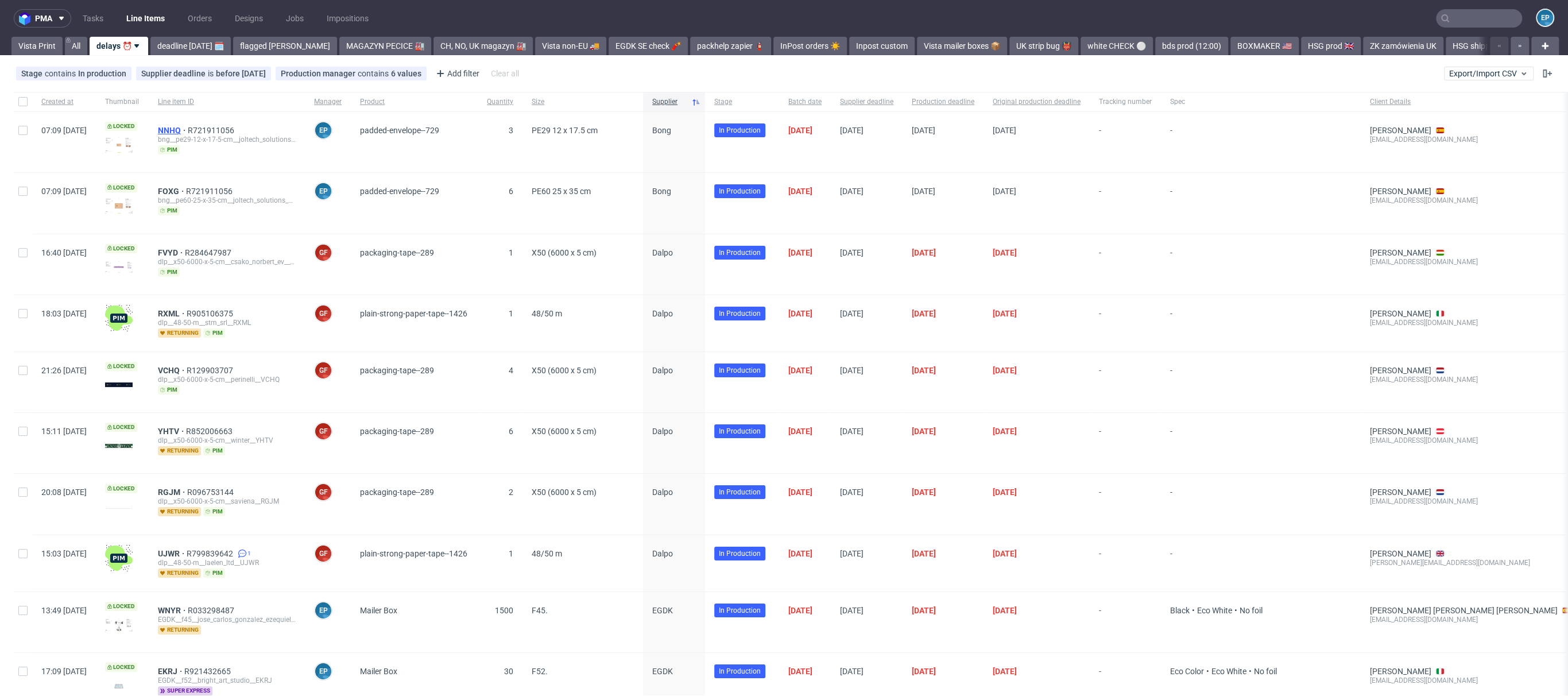
click at [188, 126] on span "NNHQ" at bounding box center [173, 130] width 30 height 9
click at [186, 192] on span "FOXG" at bounding box center [172, 191] width 28 height 9
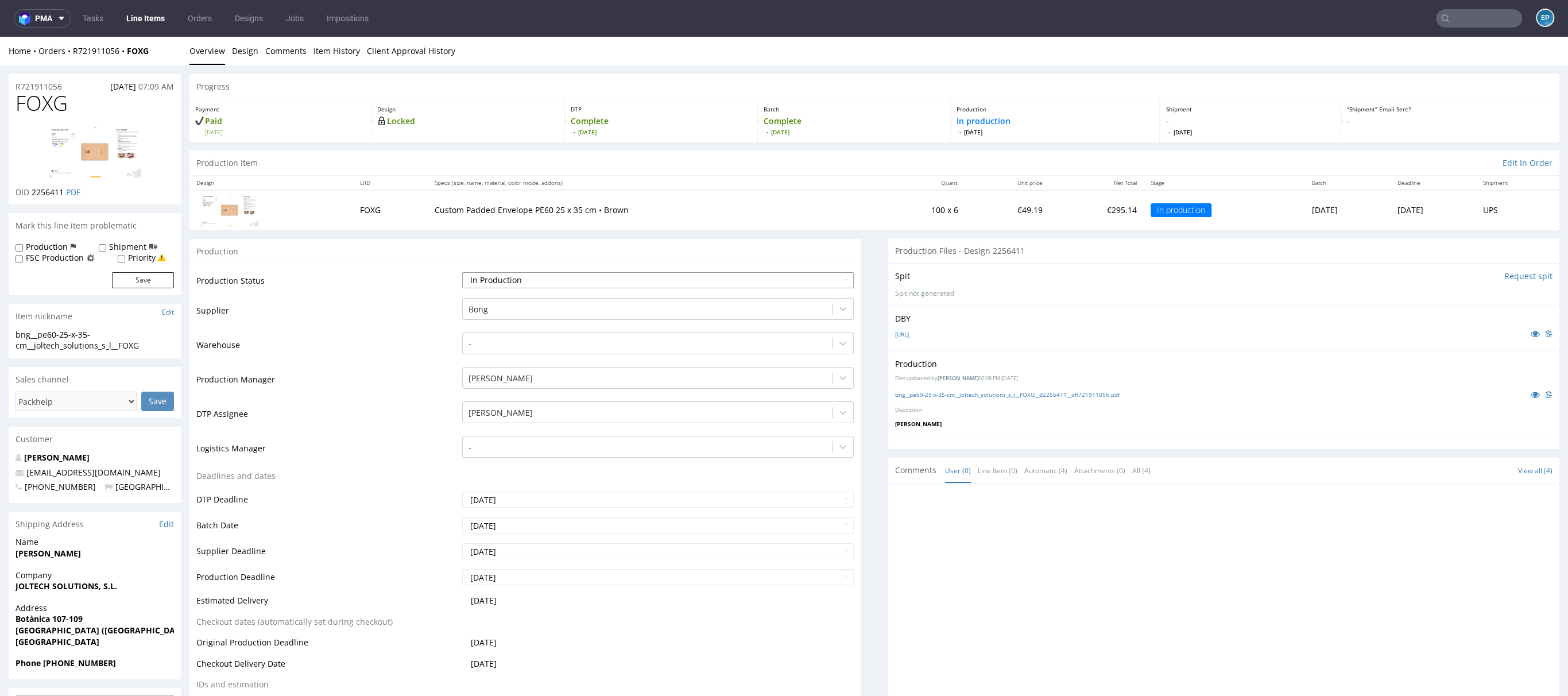
click at [612, 285] on select "Waiting for Artwork Waiting for Diecut Waiting for Mockup Waiting for DTP Waiti…" at bounding box center [658, 281] width 392 height 16
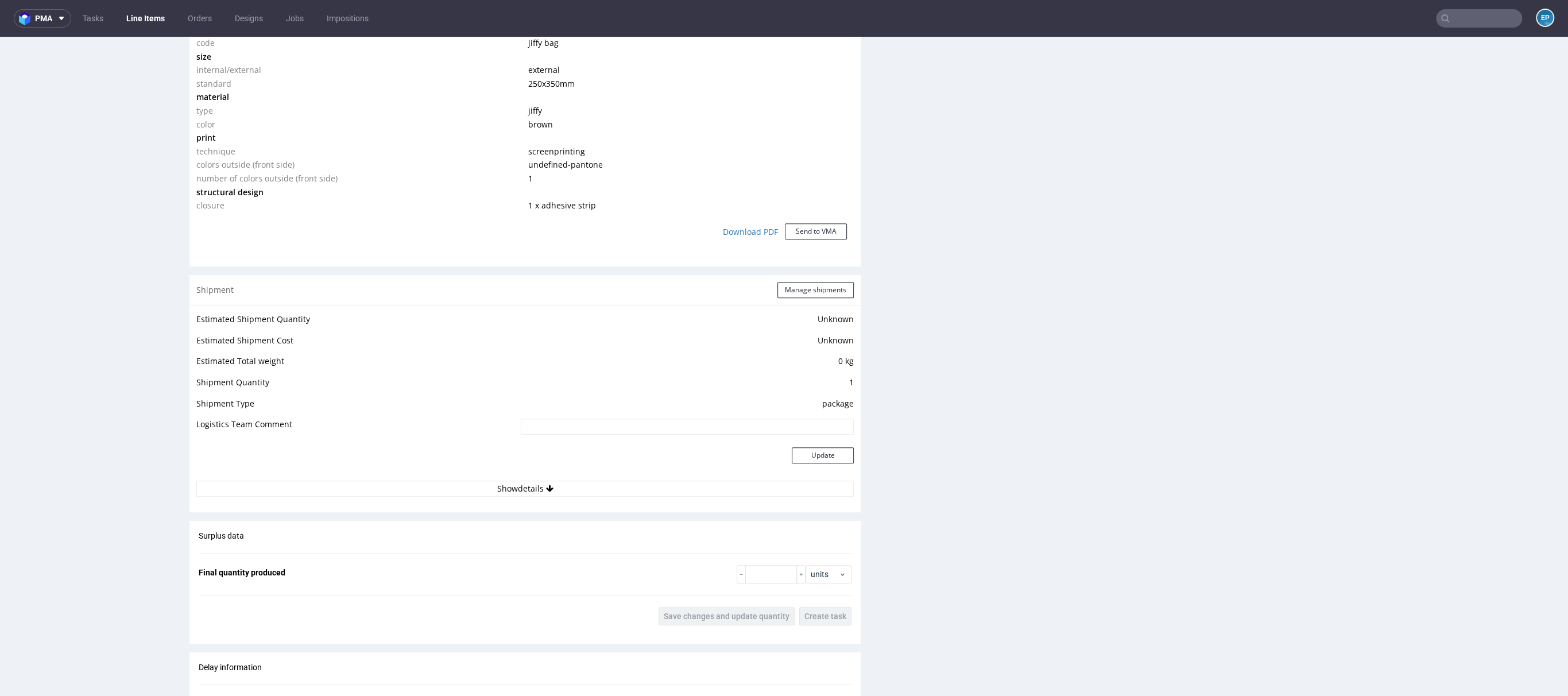
scroll to position [955, 0]
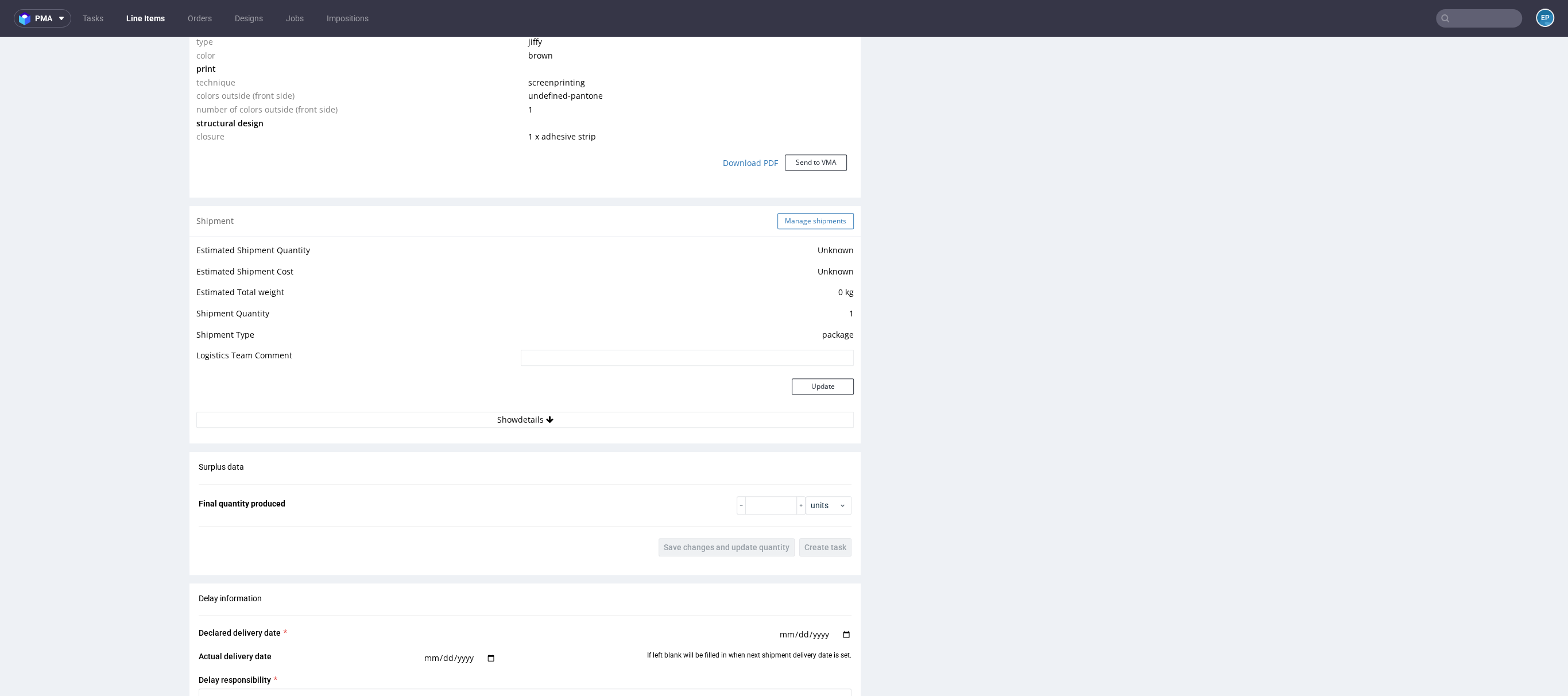
click at [818, 223] on button "Manage shipments" at bounding box center [815, 221] width 76 height 16
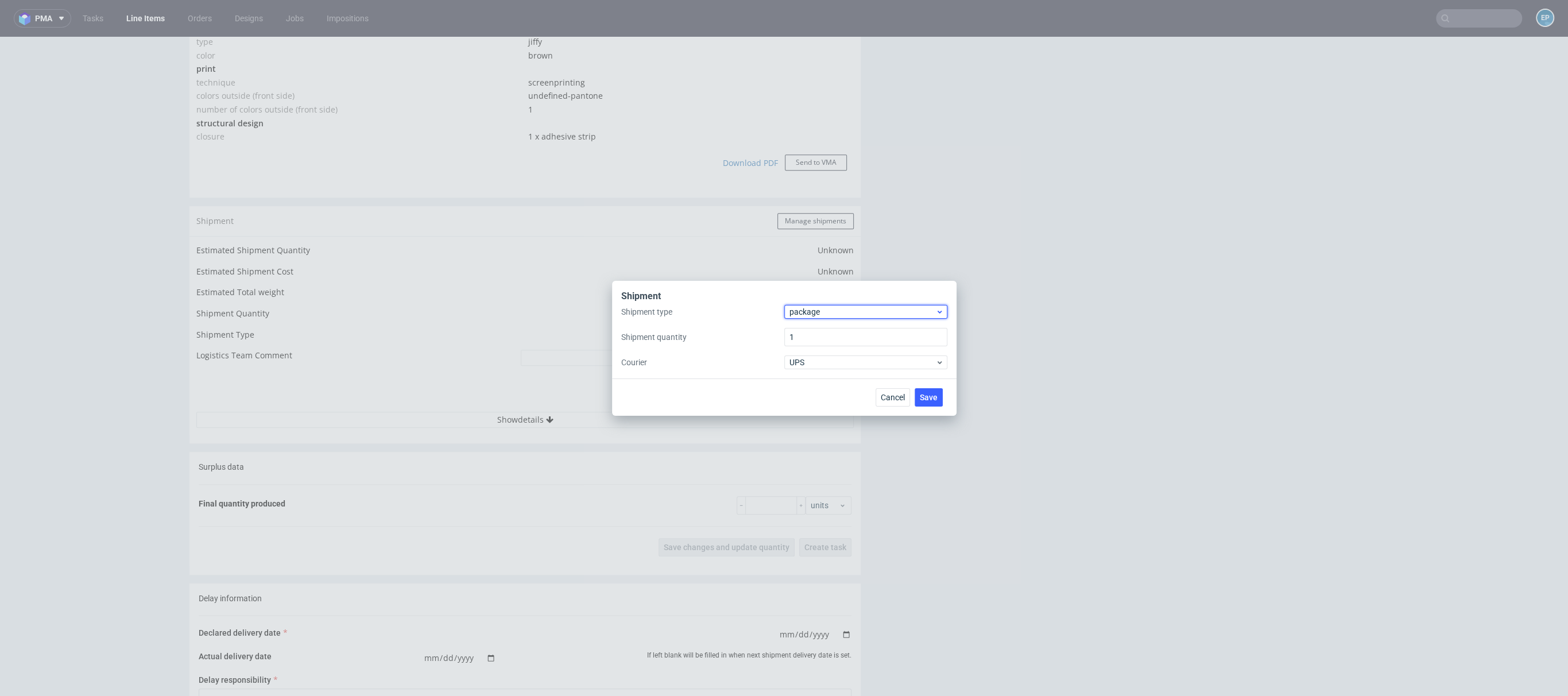
click at [799, 311] on span "package" at bounding box center [862, 312] width 146 height 11
click at [818, 335] on div "pallet" at bounding box center [865, 335] width 154 height 20
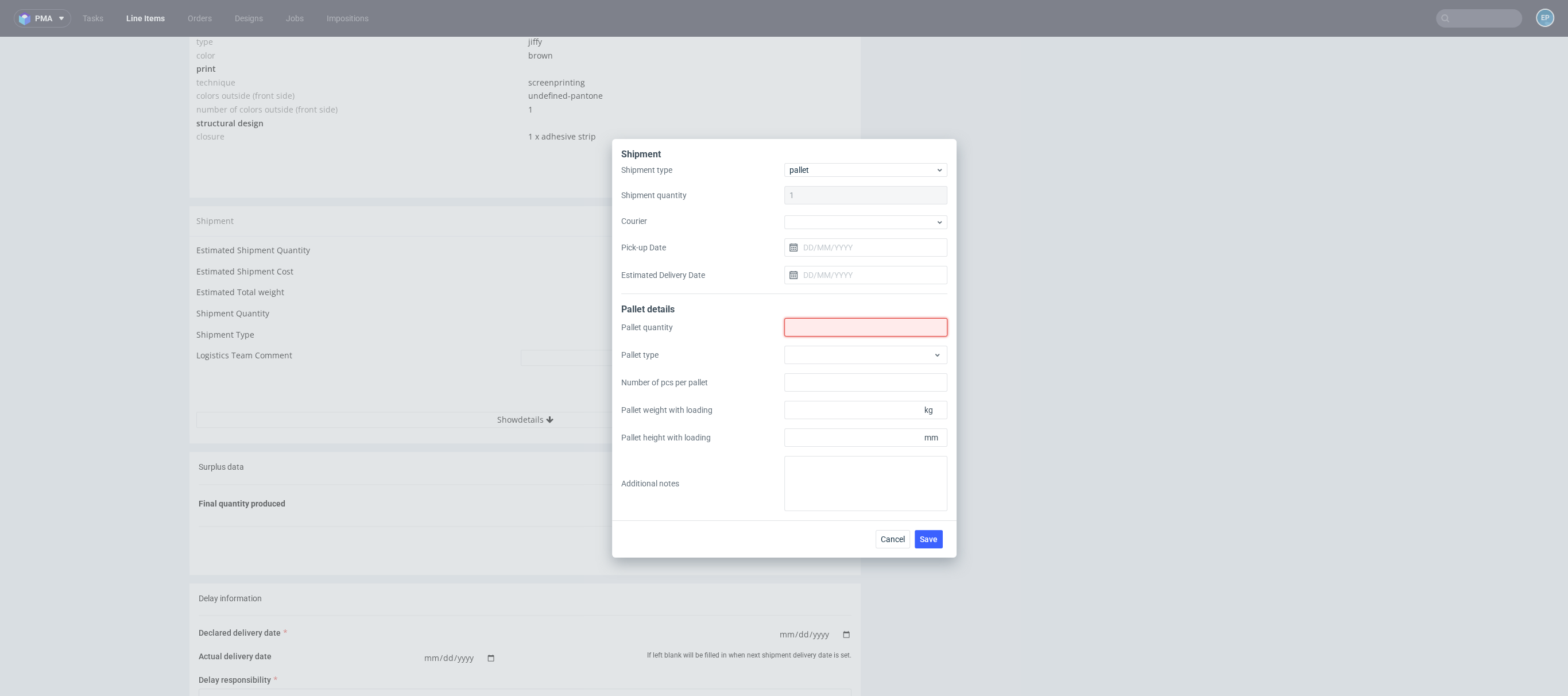
click at [816, 334] on input "Shipment type" at bounding box center [865, 327] width 163 height 18
type input "1"
click at [820, 474] on textarea at bounding box center [865, 483] width 163 height 55
paste textarea "1x 0.5 palety 60kg, 60x80x110"
type textarea "1x 0.5 palety 60kg, 60x80x110"
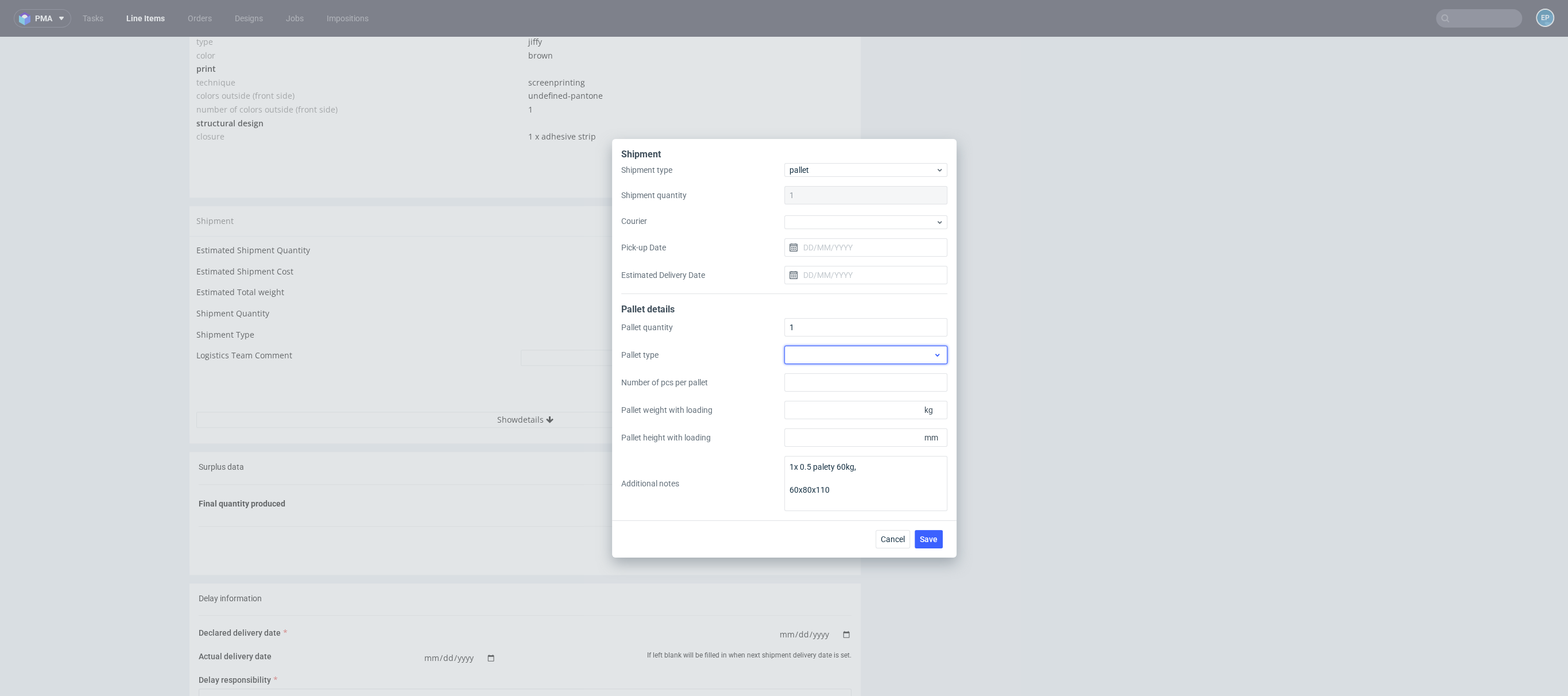
click at [827, 356] on div at bounding box center [865, 355] width 163 height 18
click at [829, 380] on div "EPAL1, 1200 x 800mm" at bounding box center [865, 380] width 154 height 20
click at [856, 409] on input "Pallet weight with loading" at bounding box center [865, 410] width 163 height 18
type input "60"
click at [860, 432] on input "Pallet height with loading" at bounding box center [865, 438] width 163 height 18
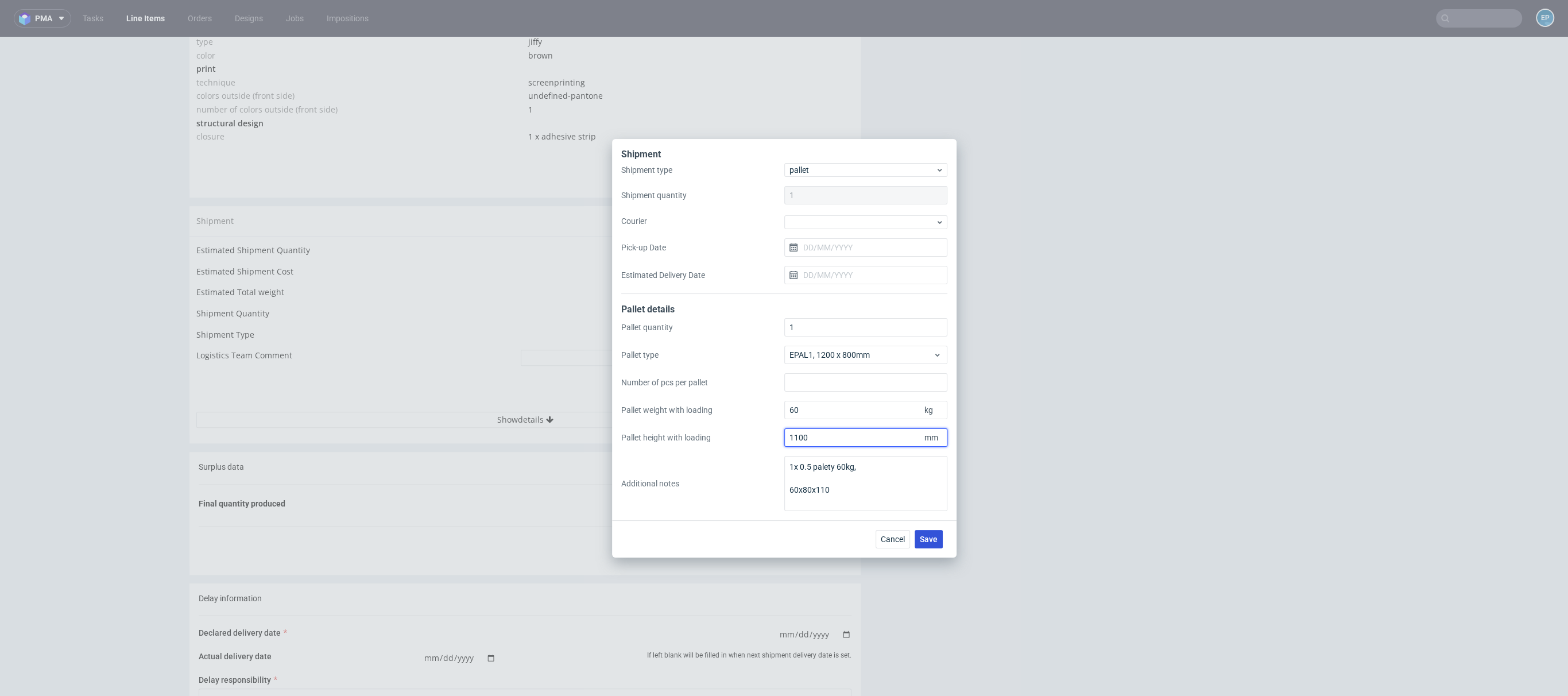
type input "1100"
click at [928, 537] on span "Save" at bounding box center [929, 539] width 18 height 8
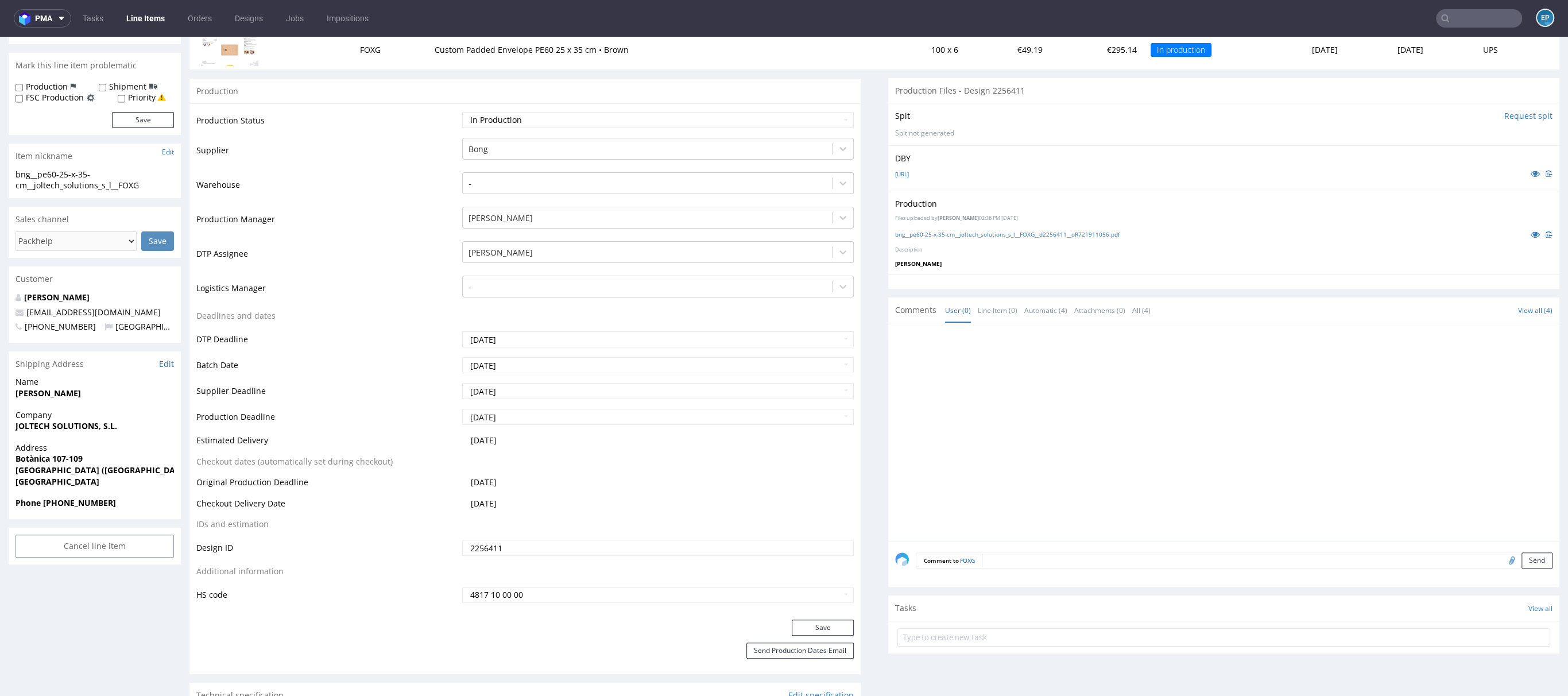
scroll to position [161, 0]
click at [496, 390] on input "[DATE]" at bounding box center [658, 391] width 392 height 16
click at [508, 336] on td "23" at bounding box center [505, 339] width 17 height 17
type input "[DATE]"
click at [792, 619] on button "Save" at bounding box center [823, 627] width 62 height 16
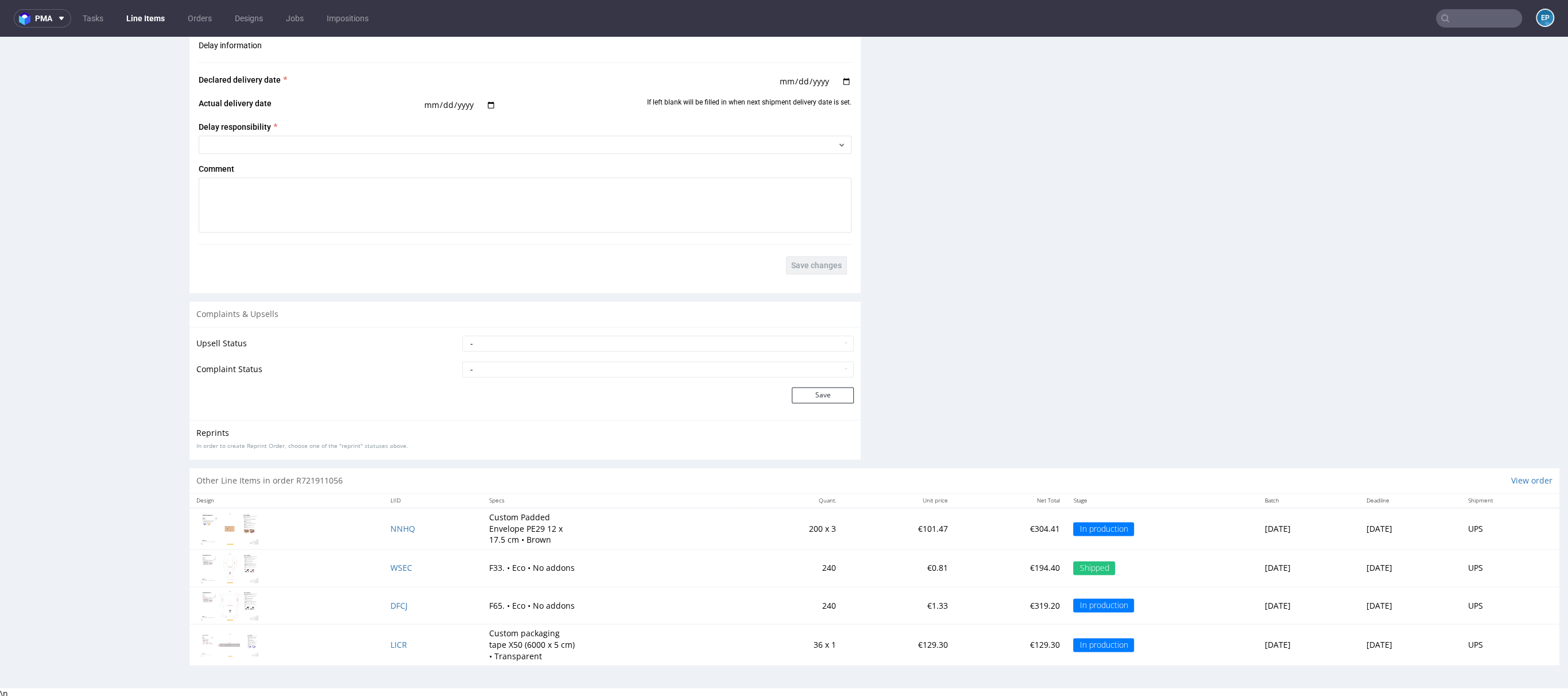
scroll to position [3, 0]
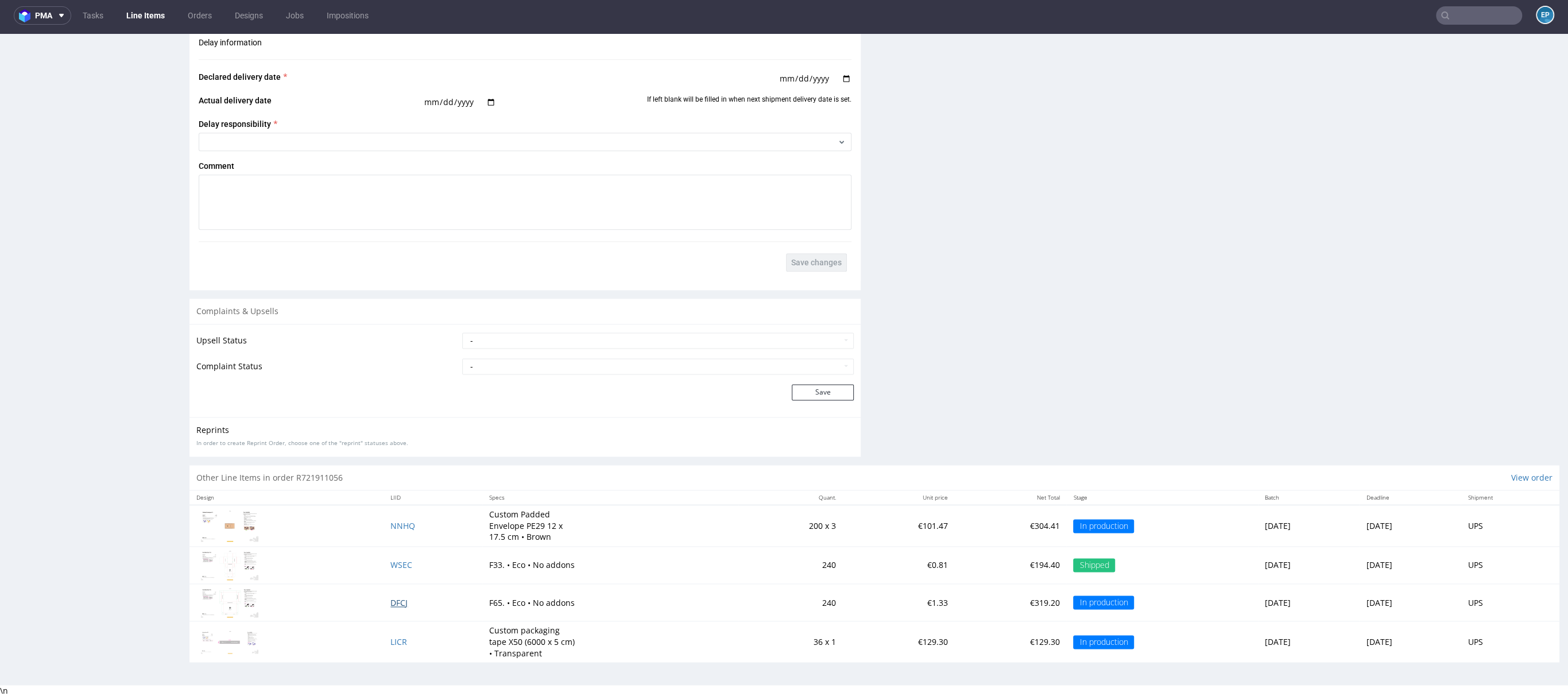
click at [395, 600] on span "DFCJ" at bounding box center [398, 602] width 17 height 11
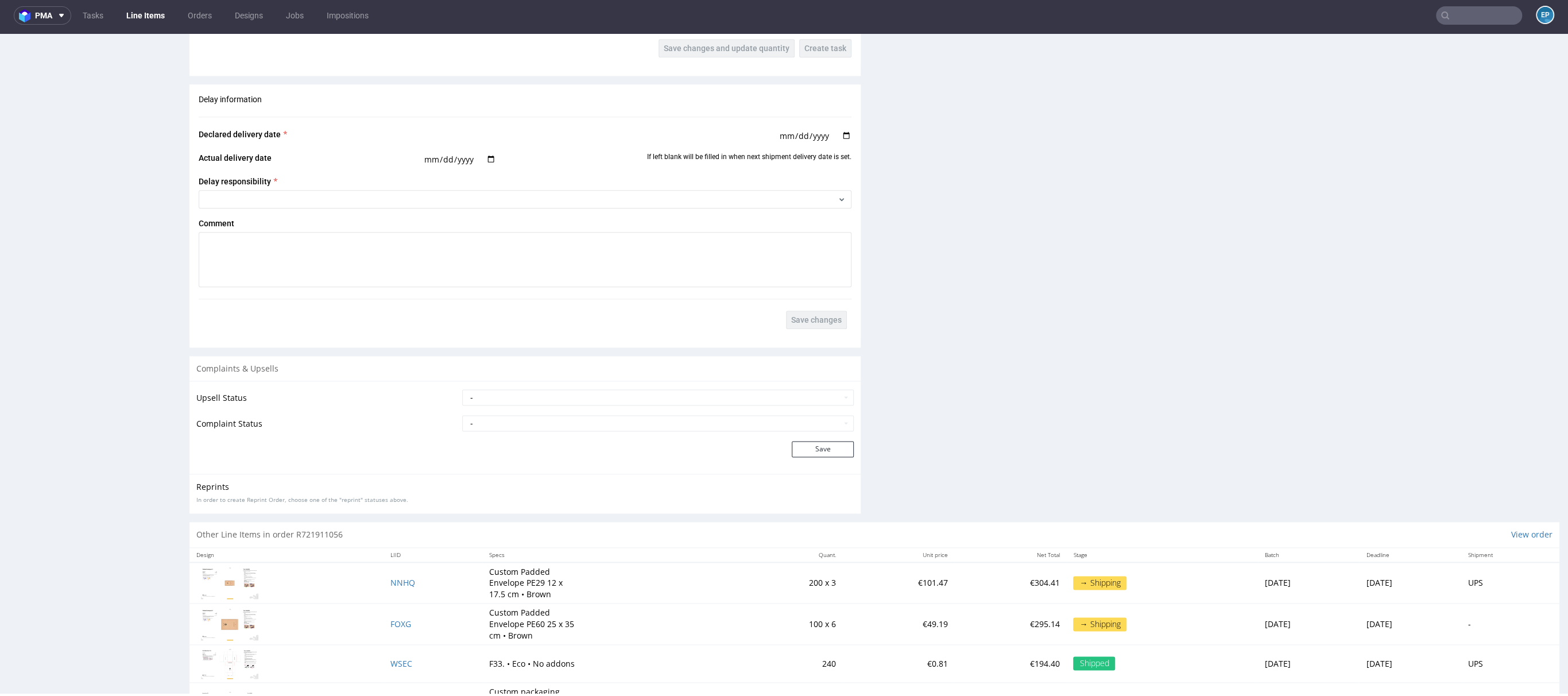
scroll to position [1472, 0]
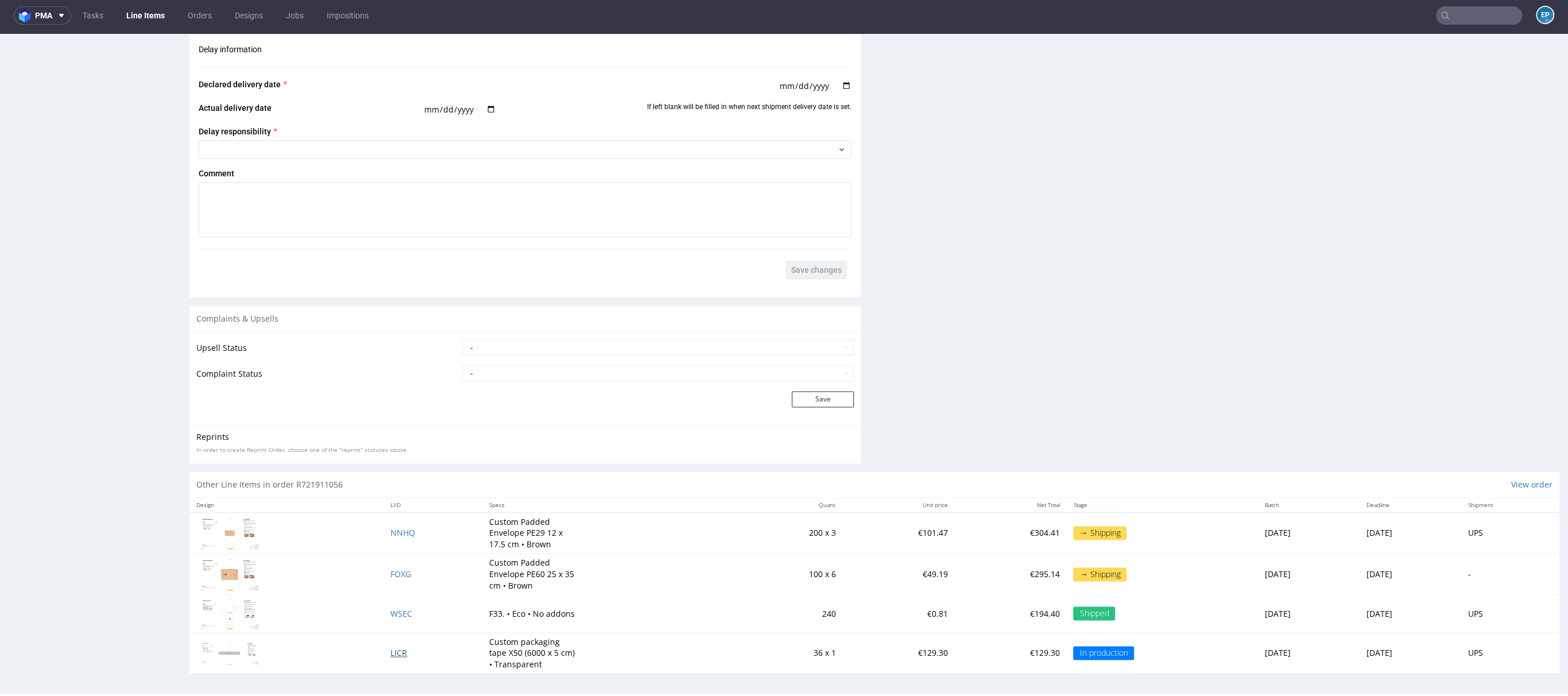
click at [390, 653] on span "LICR" at bounding box center [398, 652] width 16 height 11
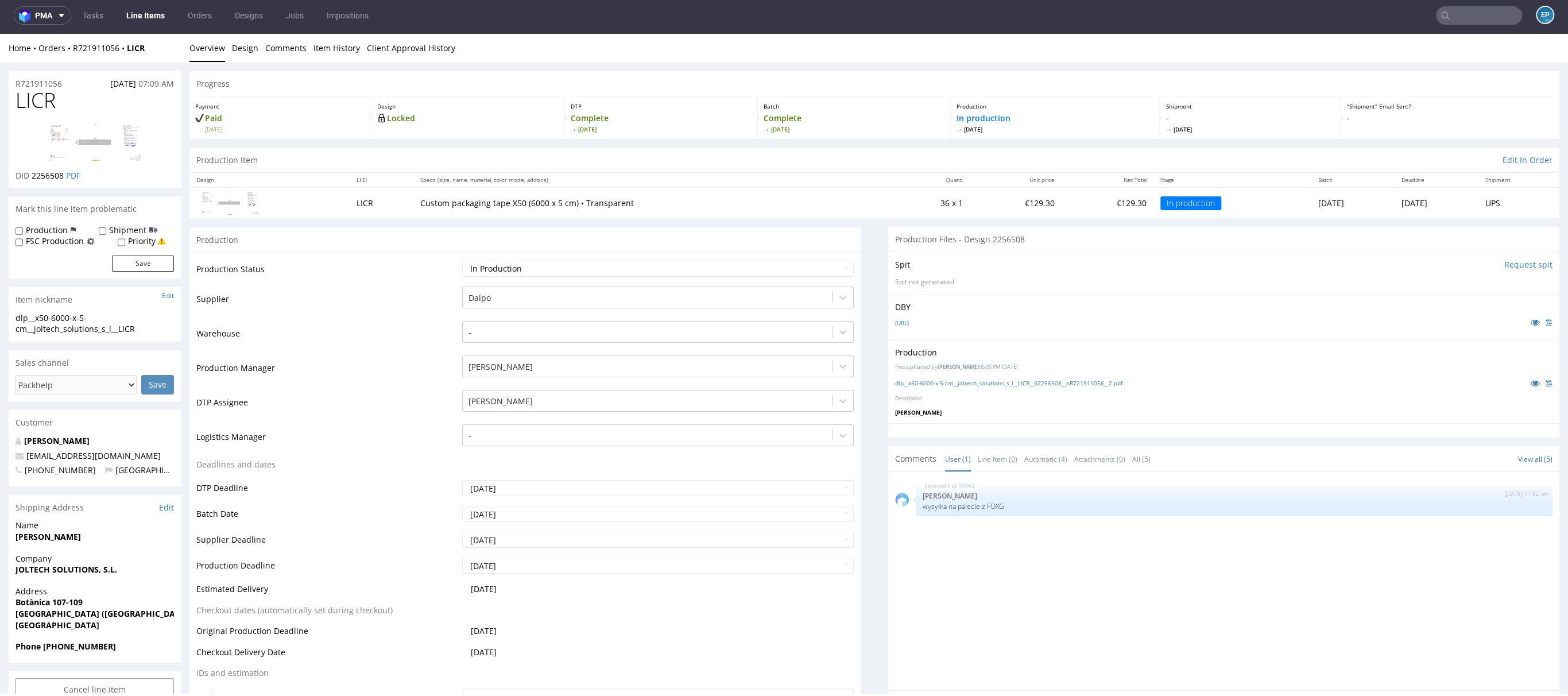
click at [1449, 11] on input "text" at bounding box center [1479, 16] width 86 height 18
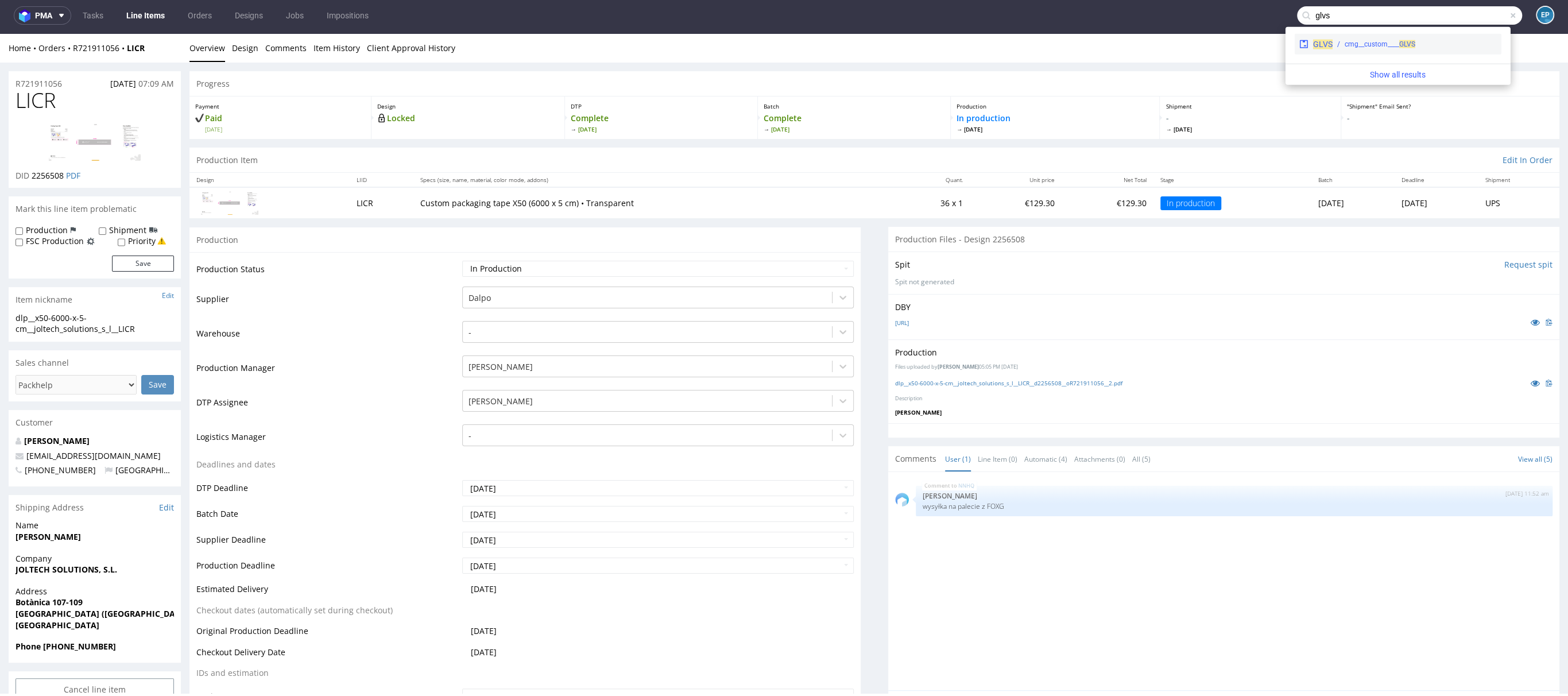
type input "glvs"
click at [1425, 42] on div "cmg__custom____ GLVS" at bounding box center [1414, 44] width 164 height 11
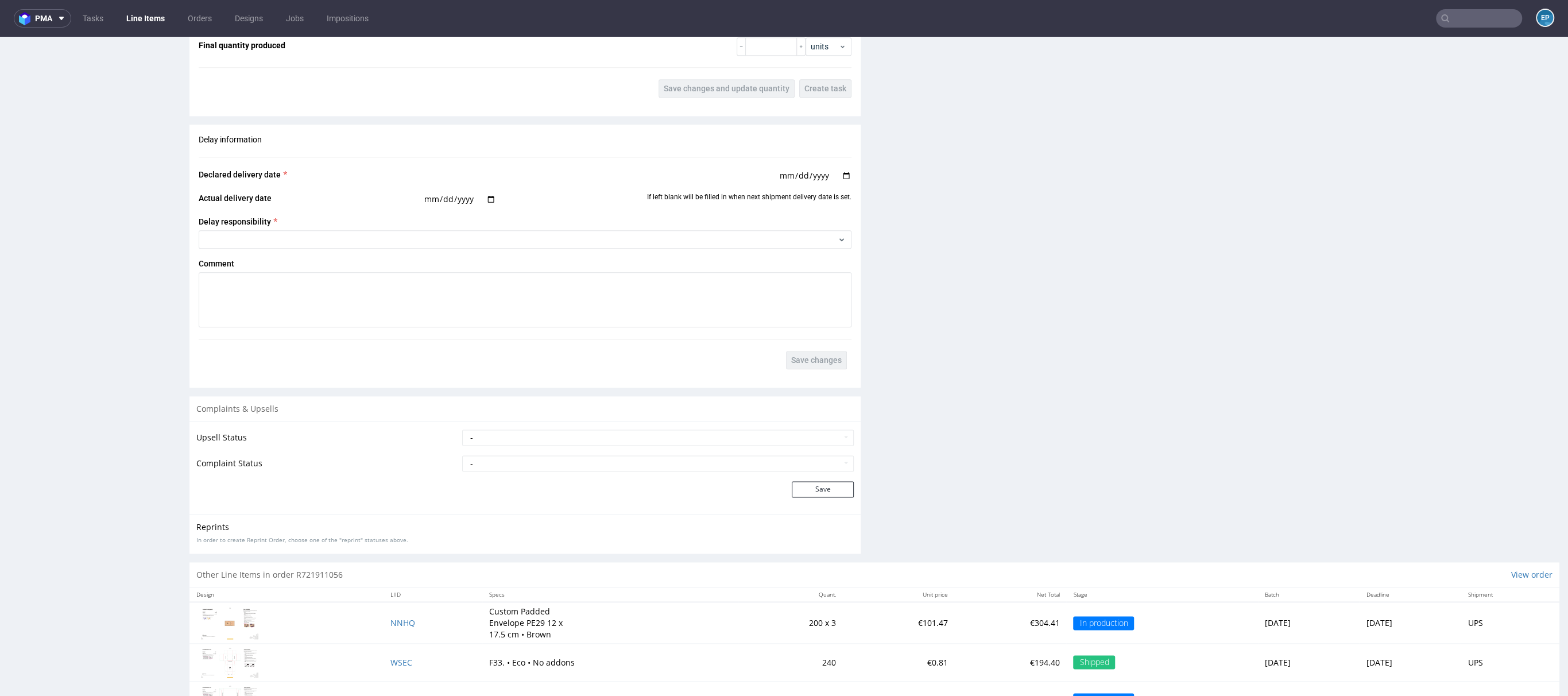
scroll to position [1114, 0]
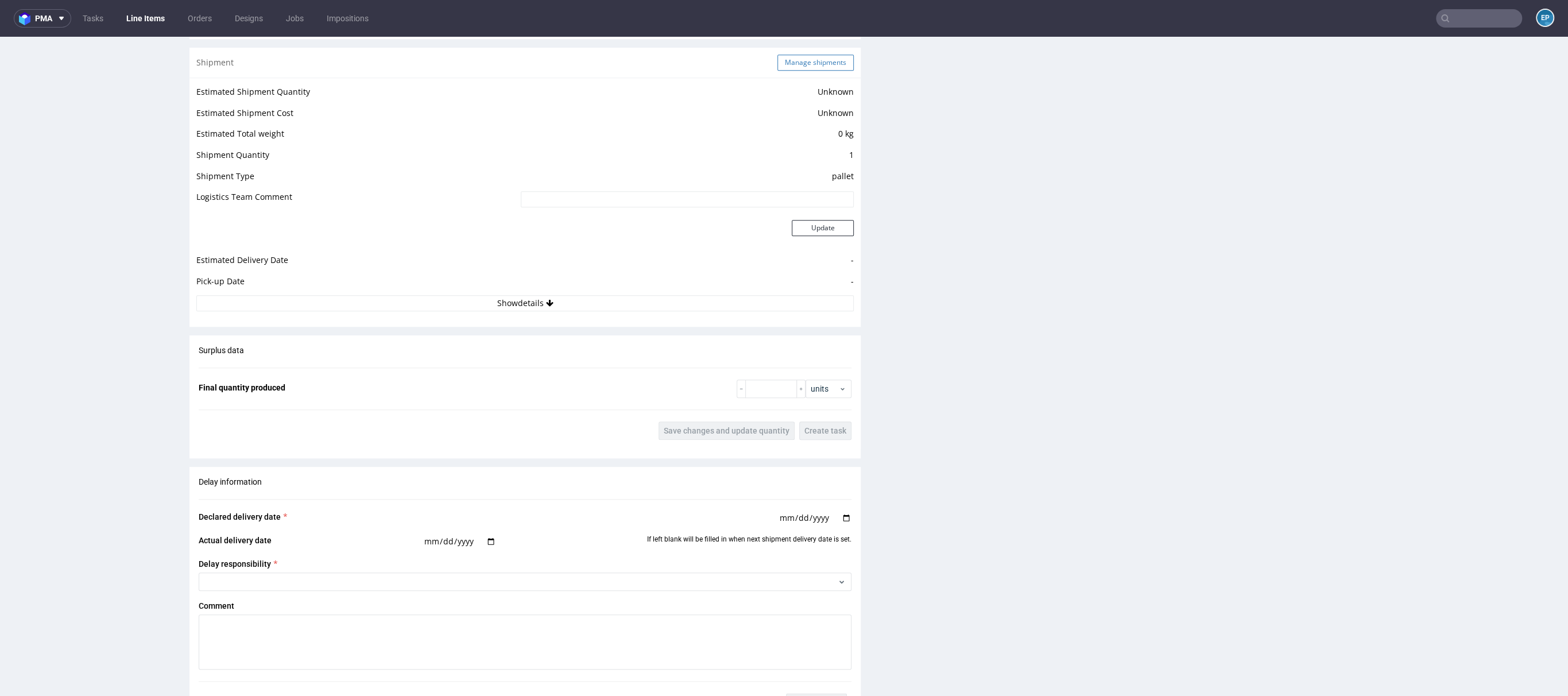
click at [814, 53] on div "Shipment Manage shipments" at bounding box center [525, 62] width 672 height 30
click at [814, 55] on button "Manage shipments" at bounding box center [815, 63] width 76 height 16
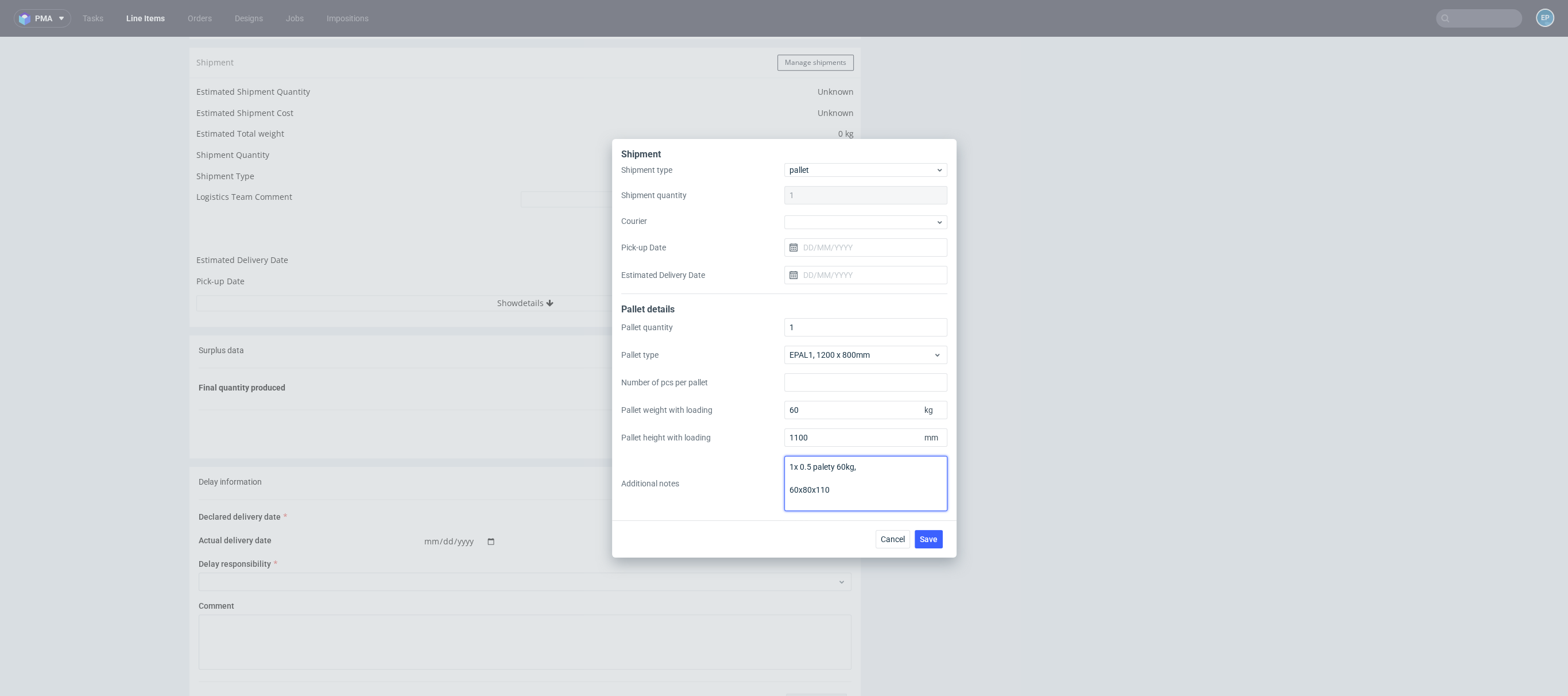
click at [859, 474] on textarea "1x 0.5 palety 60kg, 60x80x110" at bounding box center [865, 483] width 163 height 55
click at [862, 505] on textarea "1x 0.5 palety 60kg, 60x80x110" at bounding box center [865, 483] width 163 height 55
type textarea "1x 0.5 palety 60kg, 60x80x110 uwaga 2 [PERSON_NAME] palecie: R721911056__NNHQ R…"
click at [926, 536] on span "Save" at bounding box center [929, 539] width 18 height 8
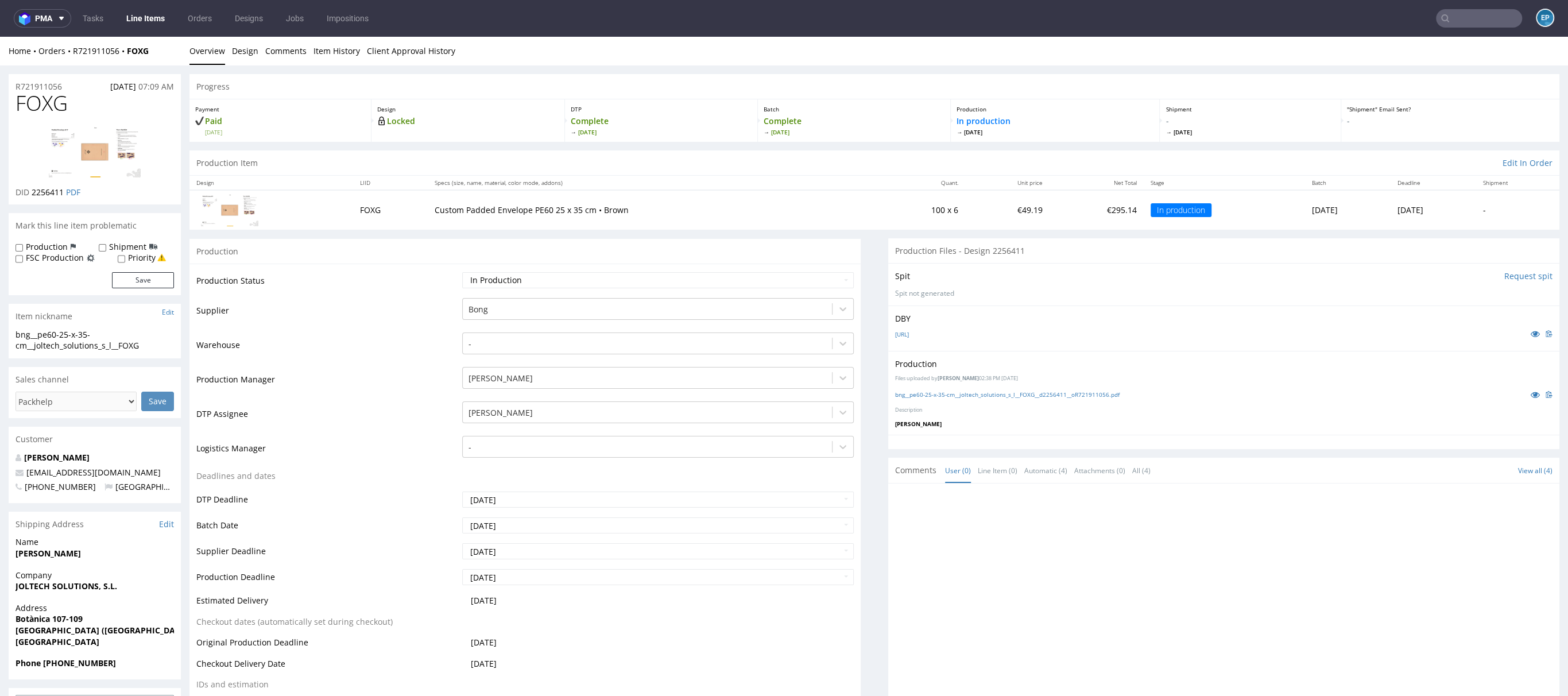
click at [814, 269] on div "Production Status Waiting for Artwork Waiting for Diecut Waiting for Mockup Wai…" at bounding box center [525, 521] width 672 height 515
click at [787, 276] on select "Waiting for Artwork Waiting for Diecut Waiting for Mockup Waiting for DTP Waiti…" at bounding box center [658, 281] width 392 height 16
select select "production_complete"
click at [462, 272] on select "Waiting for Artwork Waiting for Diecut Waiting for Mockup Waiting for DTP Waiti…" at bounding box center [658, 281] width 392 height 16
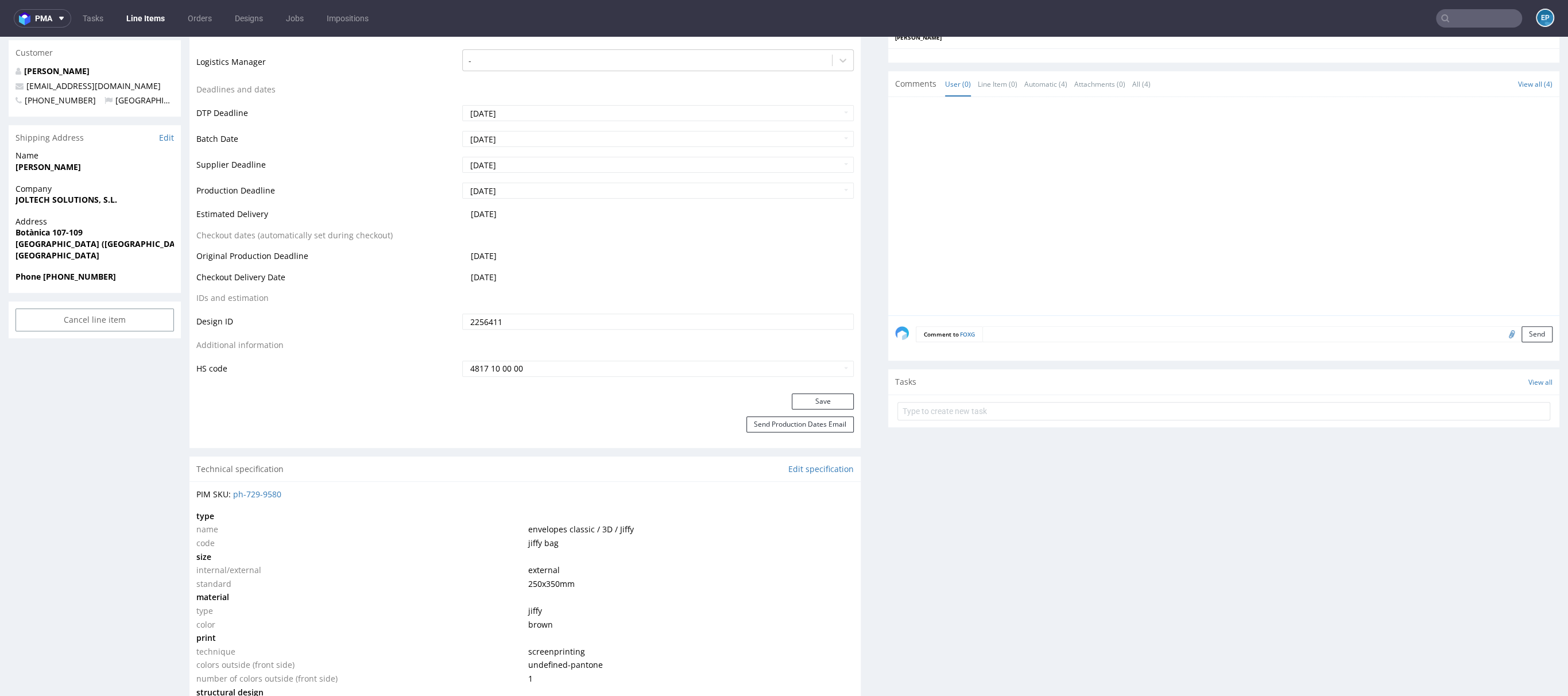
scroll to position [438, 0]
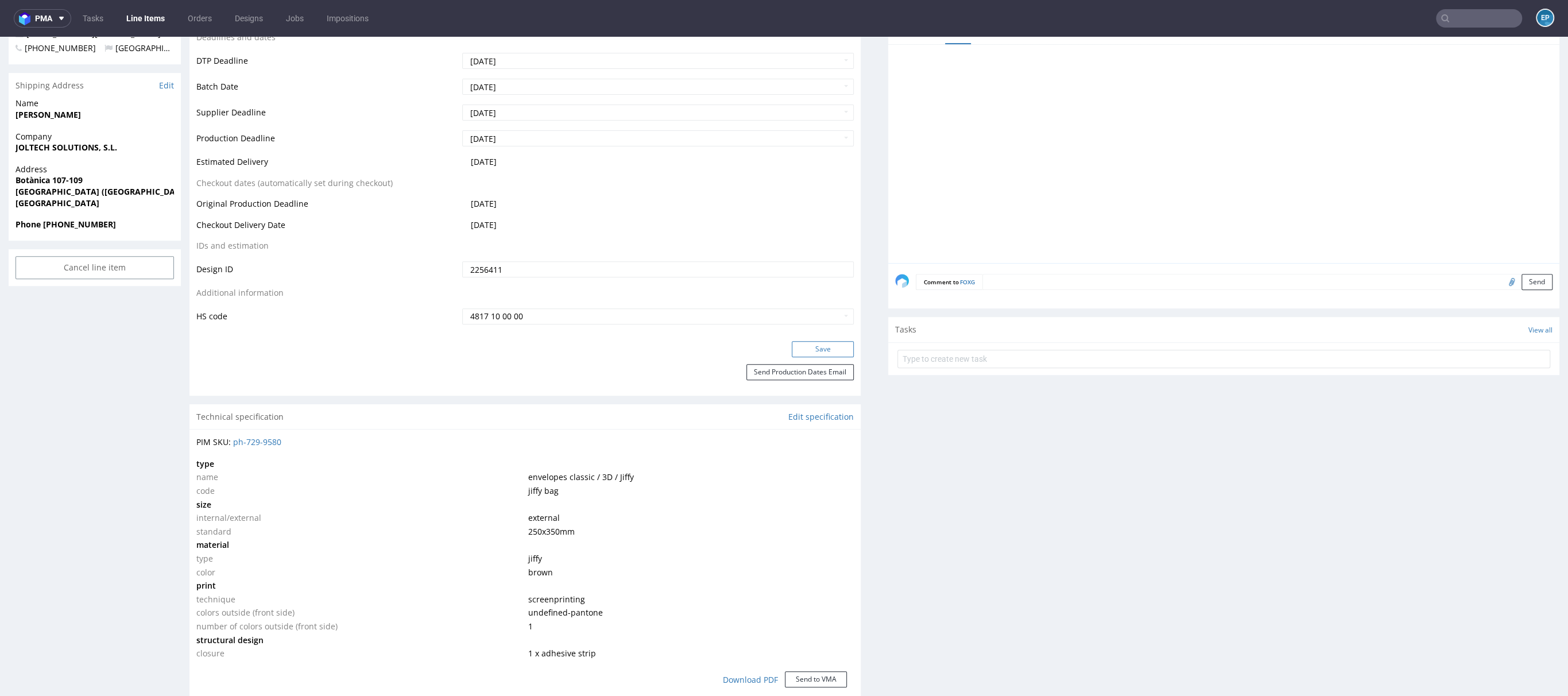
click at [802, 349] on button "Save" at bounding box center [823, 349] width 62 height 16
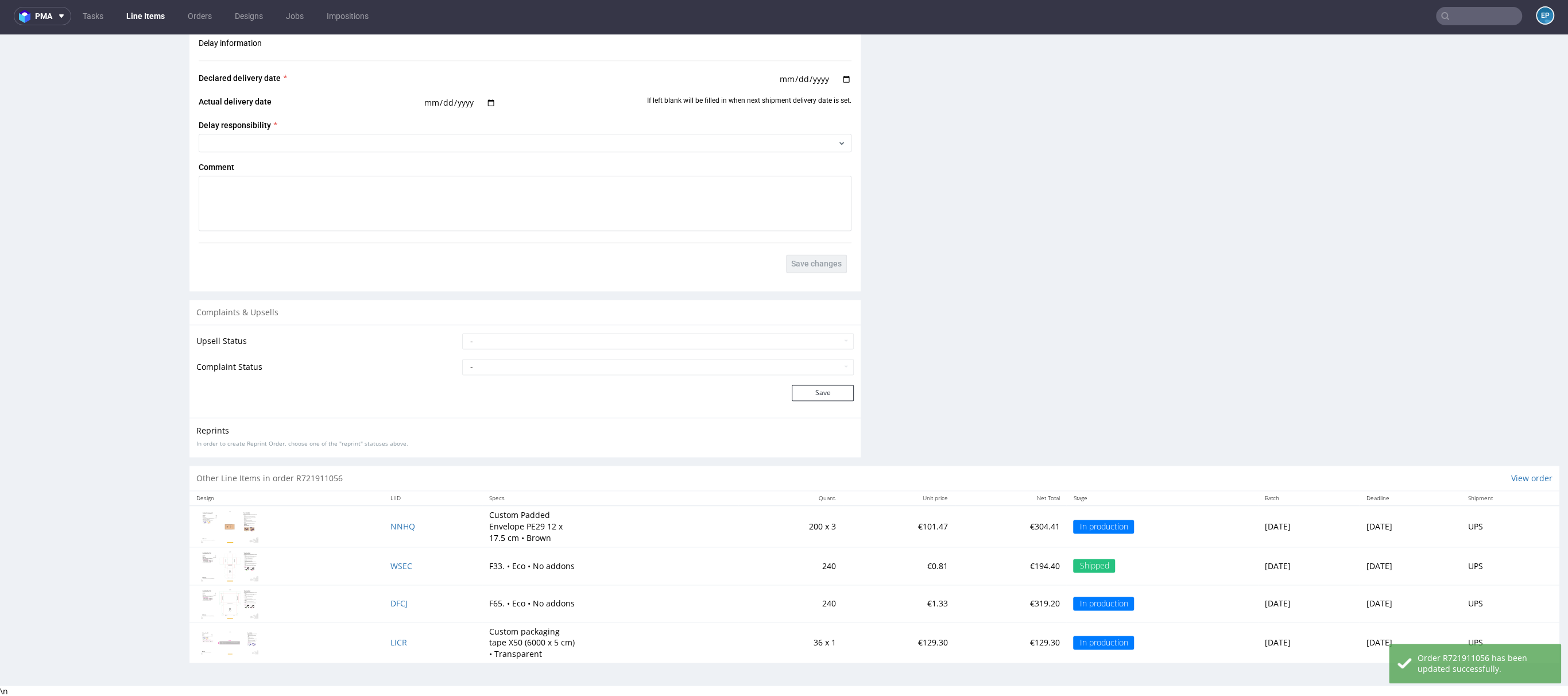
scroll to position [3, 0]
click at [390, 520] on span "NNHQ" at bounding box center [402, 525] width 25 height 11
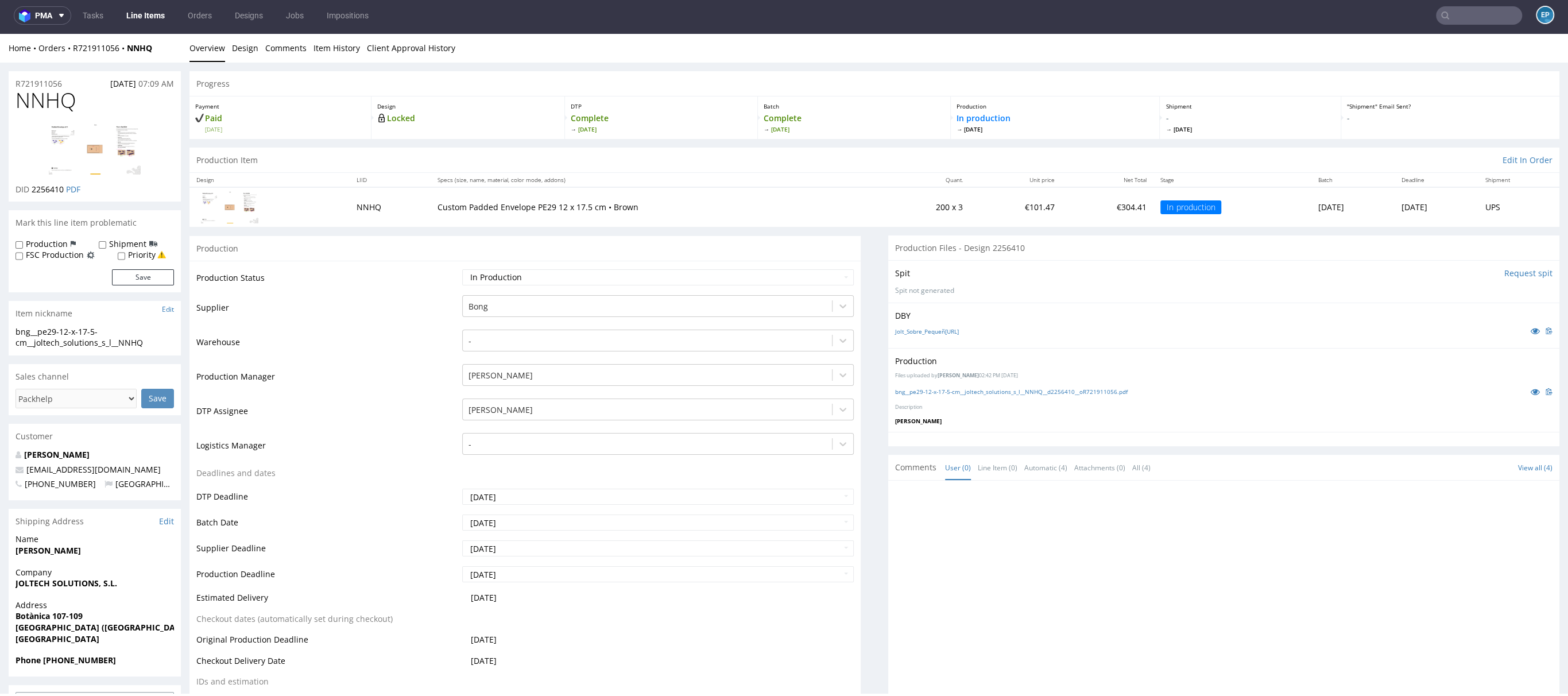
click at [109, 247] on label "Shipment" at bounding box center [128, 244] width 38 height 11
click at [106, 247] on input "Shipment" at bounding box center [102, 245] width 7 height 9
checkbox input "true"
click at [142, 287] on div "Production Shipment FSC Production Priority Save" at bounding box center [95, 265] width 173 height 54
click at [142, 273] on button "Save" at bounding box center [143, 277] width 62 height 16
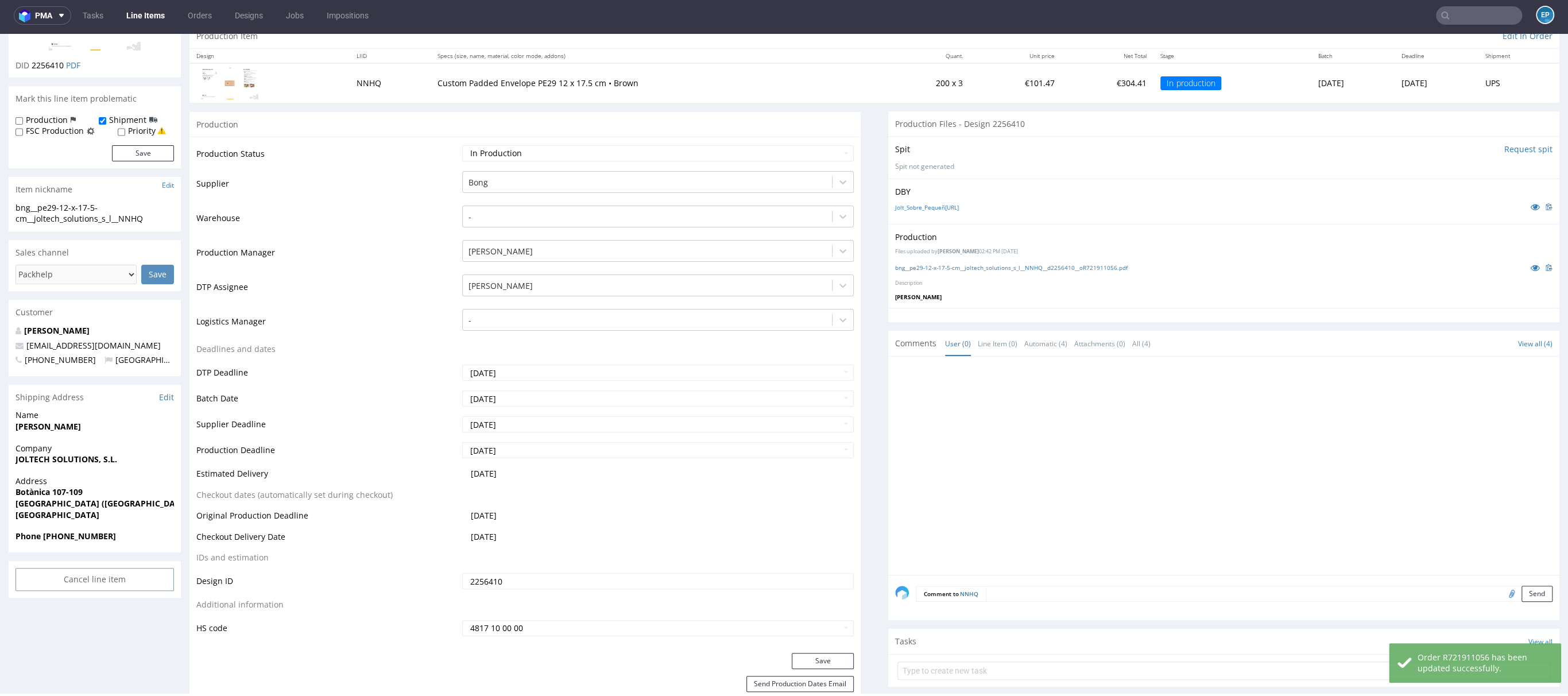
scroll to position [127, 0]
click at [1015, 583] on textarea at bounding box center [1269, 591] width 567 height 16
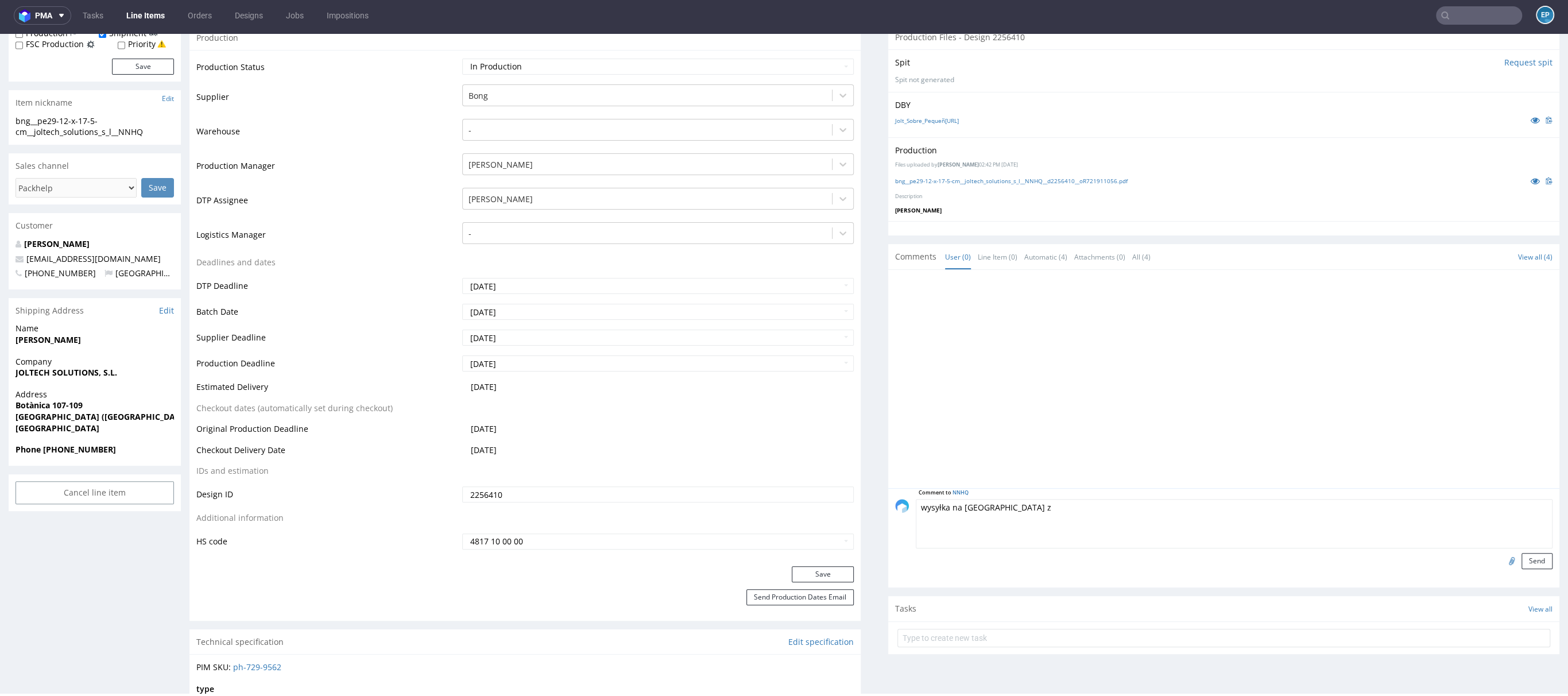
scroll to position [210, 0]
type textarea "wysyłka na palecie z FOXG"
click at [1521, 562] on button "Send" at bounding box center [1537, 562] width 31 height 16
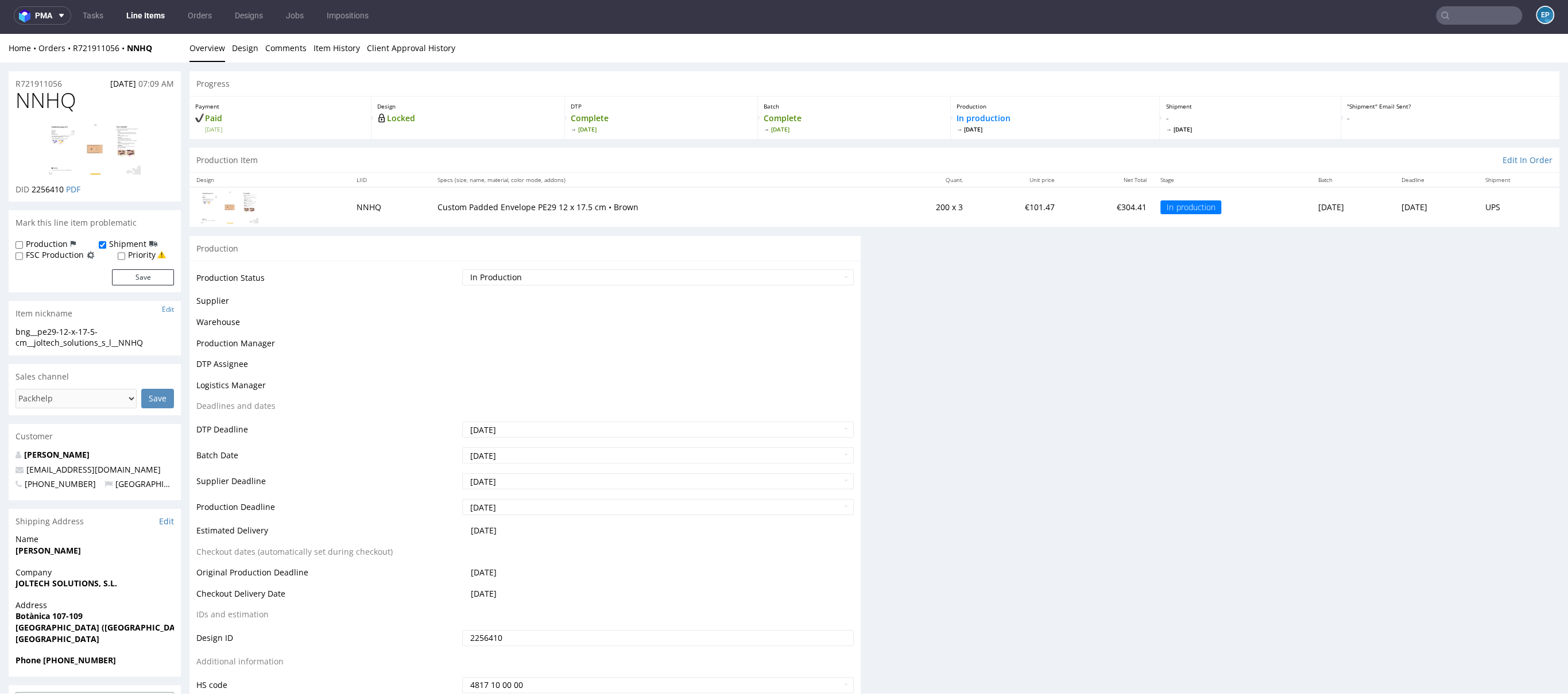
scroll to position [0, 0]
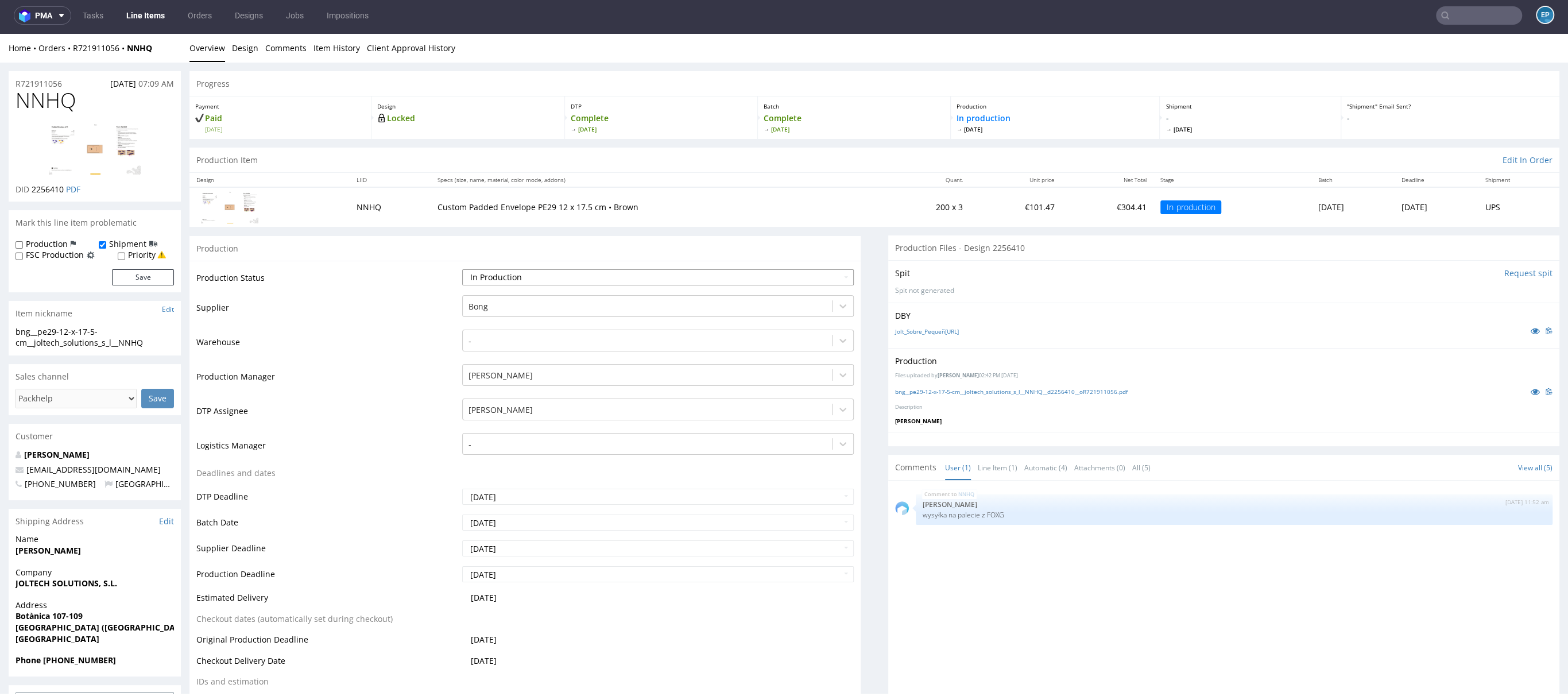
click at [584, 280] on select "Waiting for Artwork Waiting for Diecut Waiting for Mockup Waiting for DTP Waiti…" at bounding box center [658, 277] width 392 height 16
select select "production_complete"
click at [462, 269] on select "Waiting for Artwork Waiting for Diecut Waiting for Mockup Waiting for DTP Waiti…" at bounding box center [658, 277] width 392 height 16
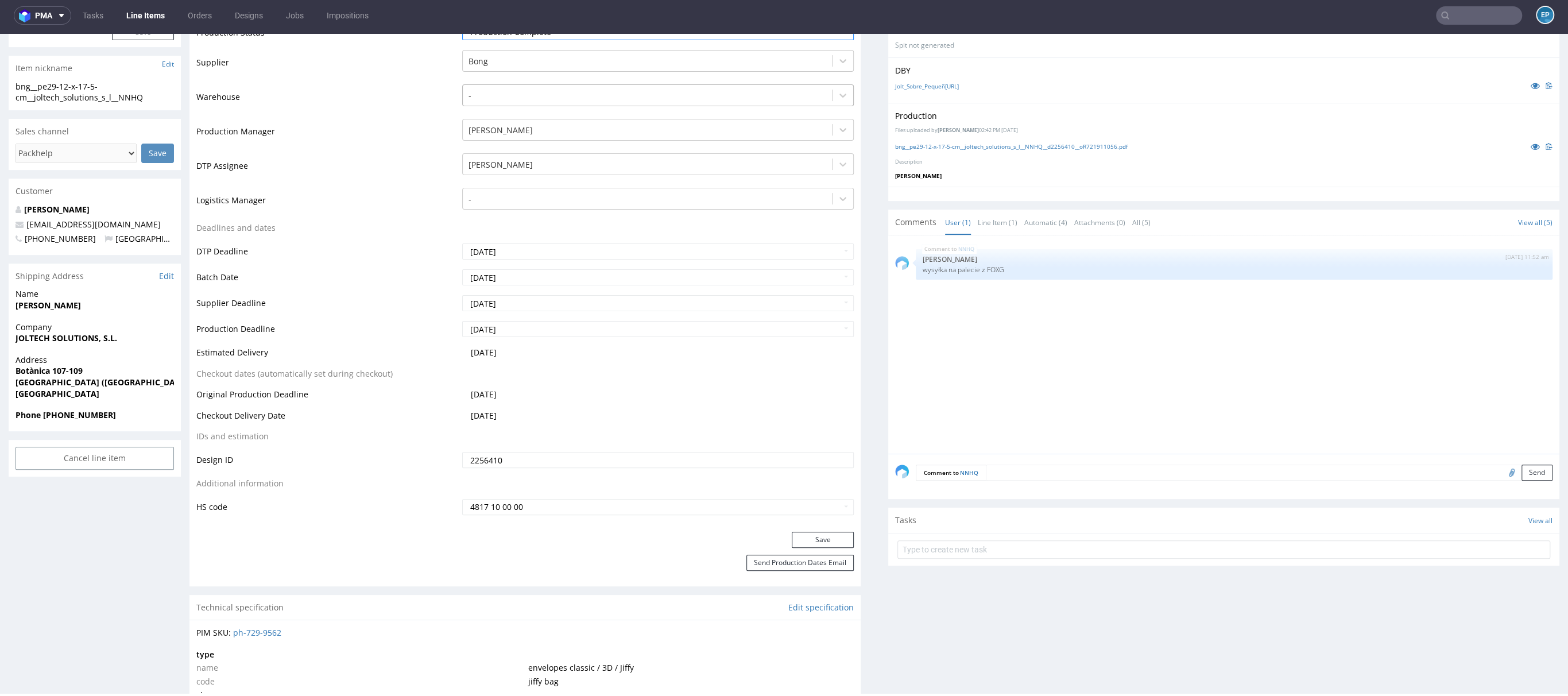
scroll to position [404, 0]
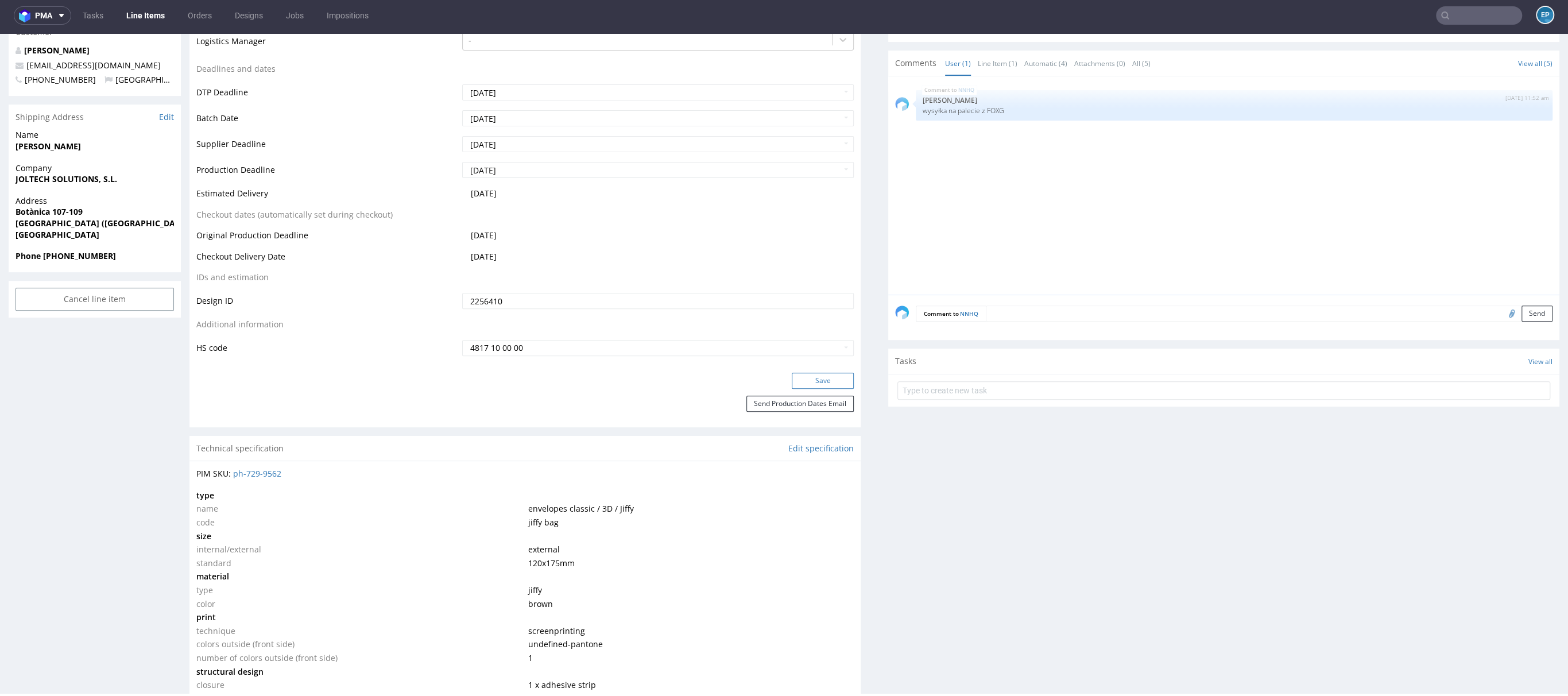
click at [792, 383] on button "Save" at bounding box center [823, 381] width 62 height 16
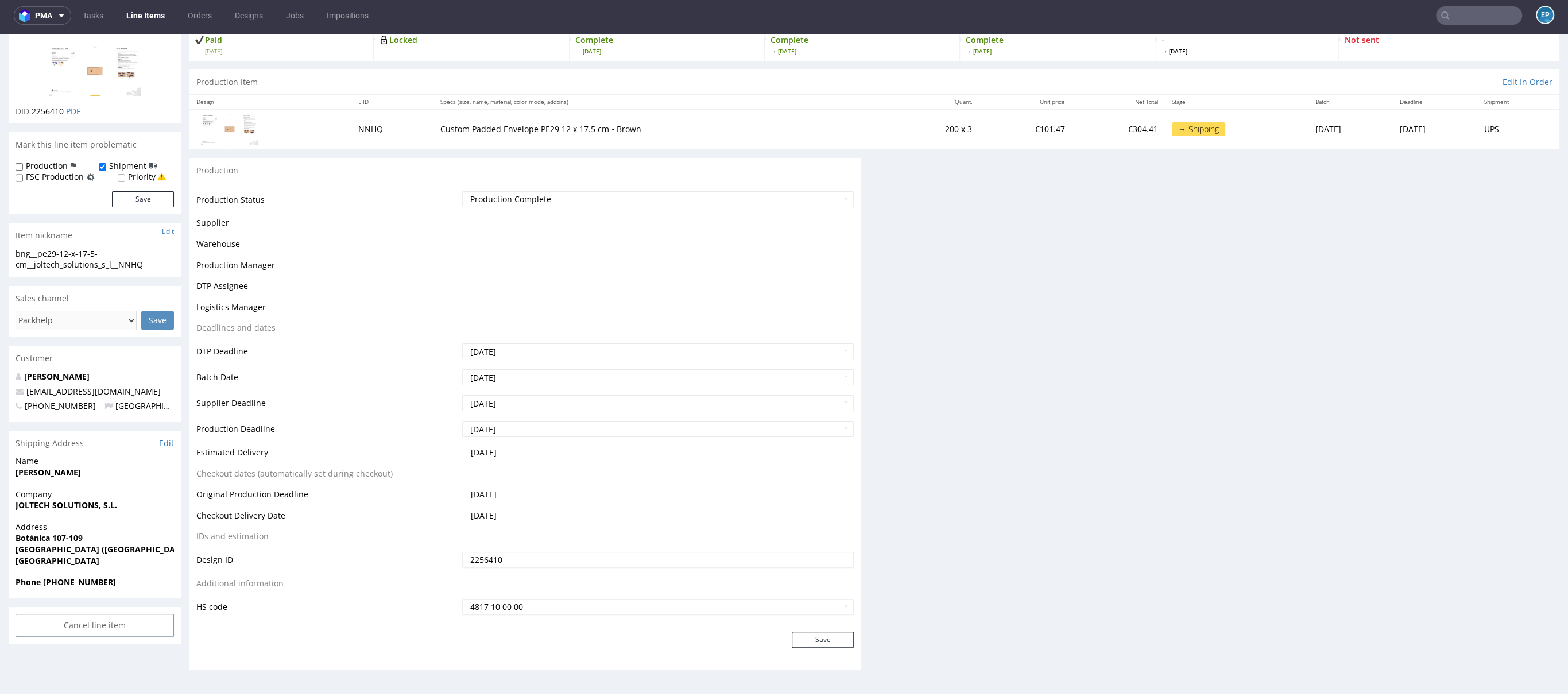
scroll to position [396, 0]
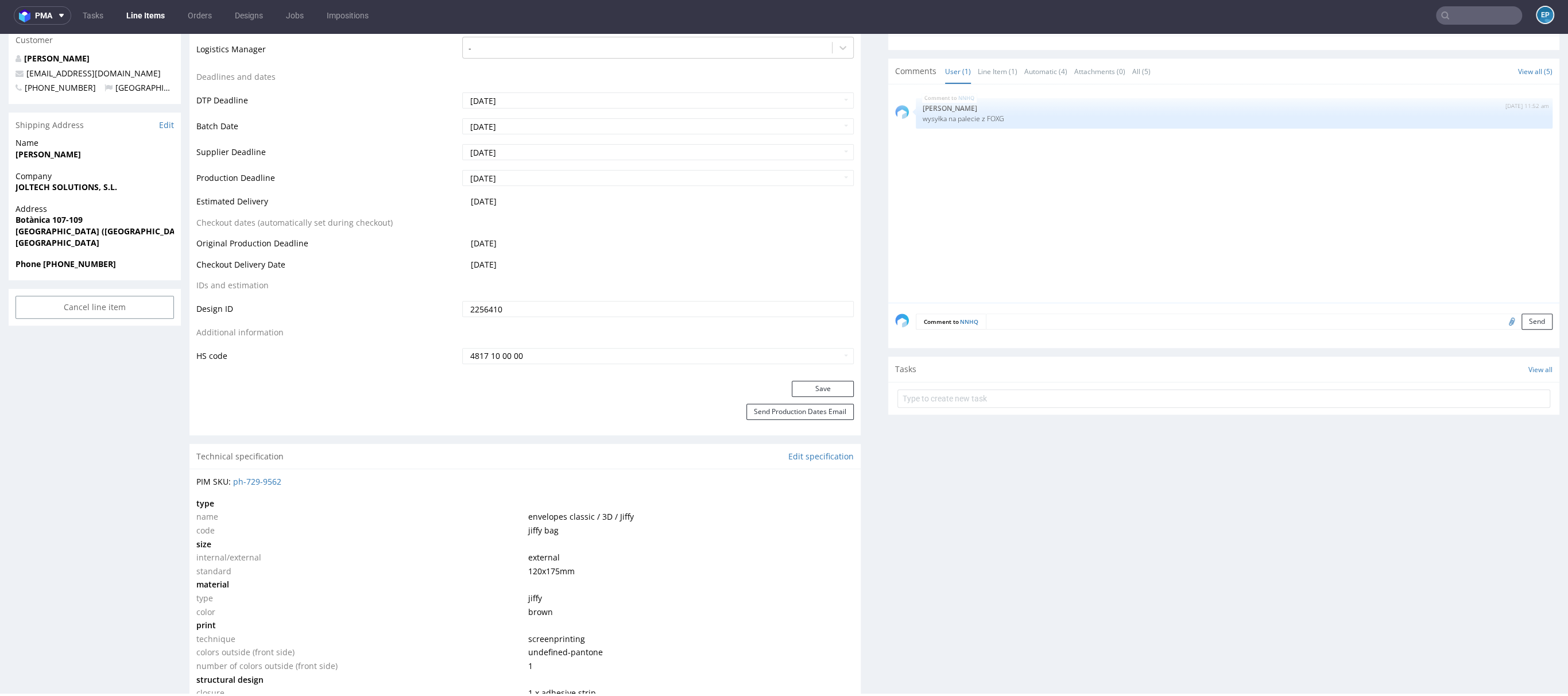
click at [1470, 18] on input "text" at bounding box center [1479, 16] width 86 height 18
paste input "KDGX"
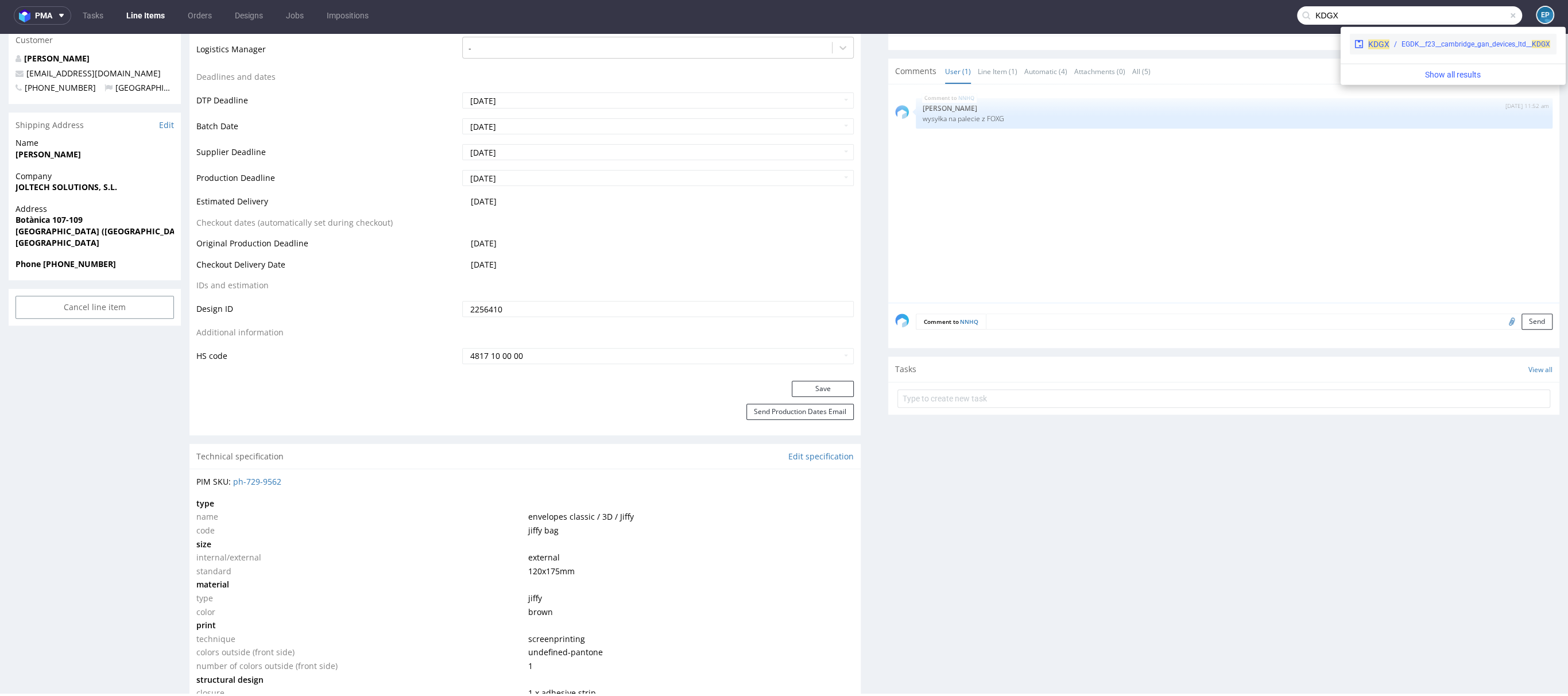
type input "KDGX"
click at [1411, 47] on div "EGDK__f23__cambridge_gan_devices_ltd__ KDGX" at bounding box center [1476, 44] width 149 height 11
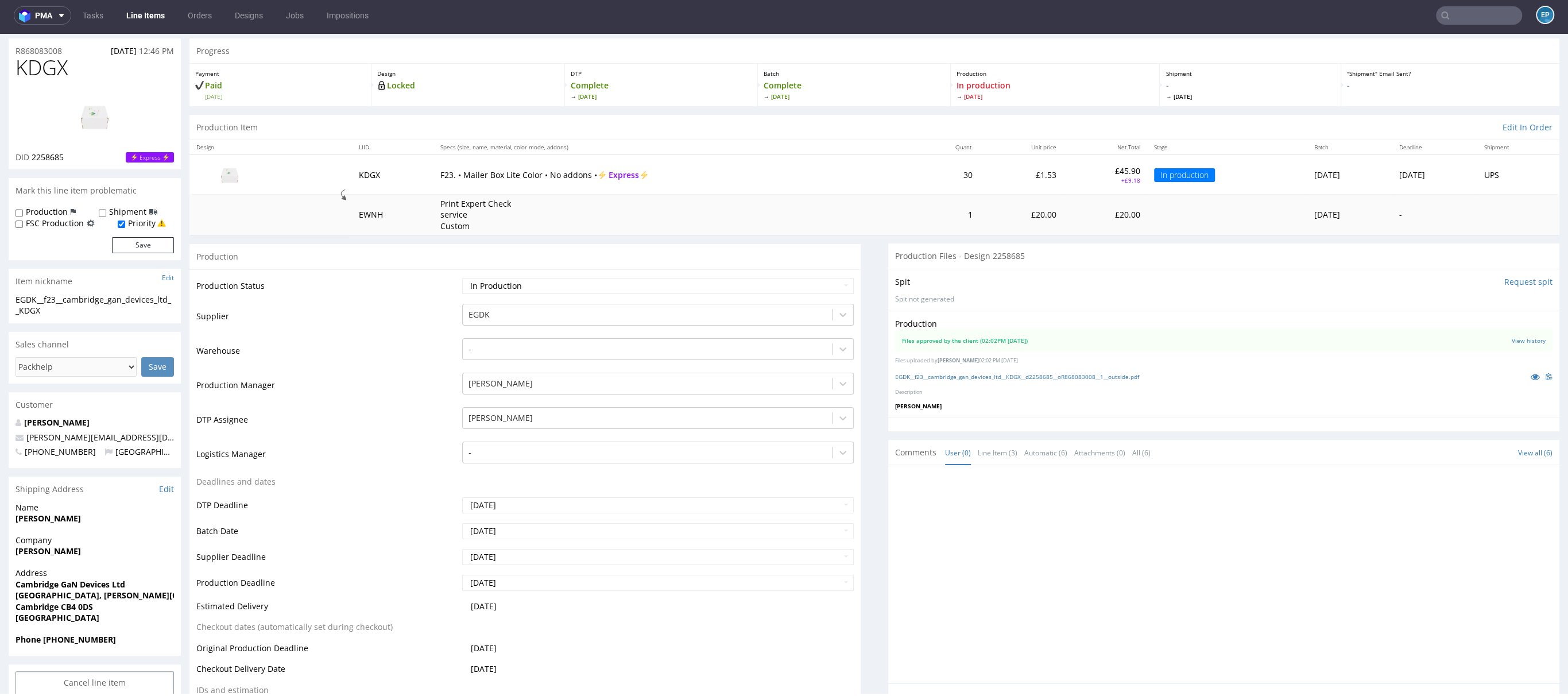
scroll to position [49, 0]
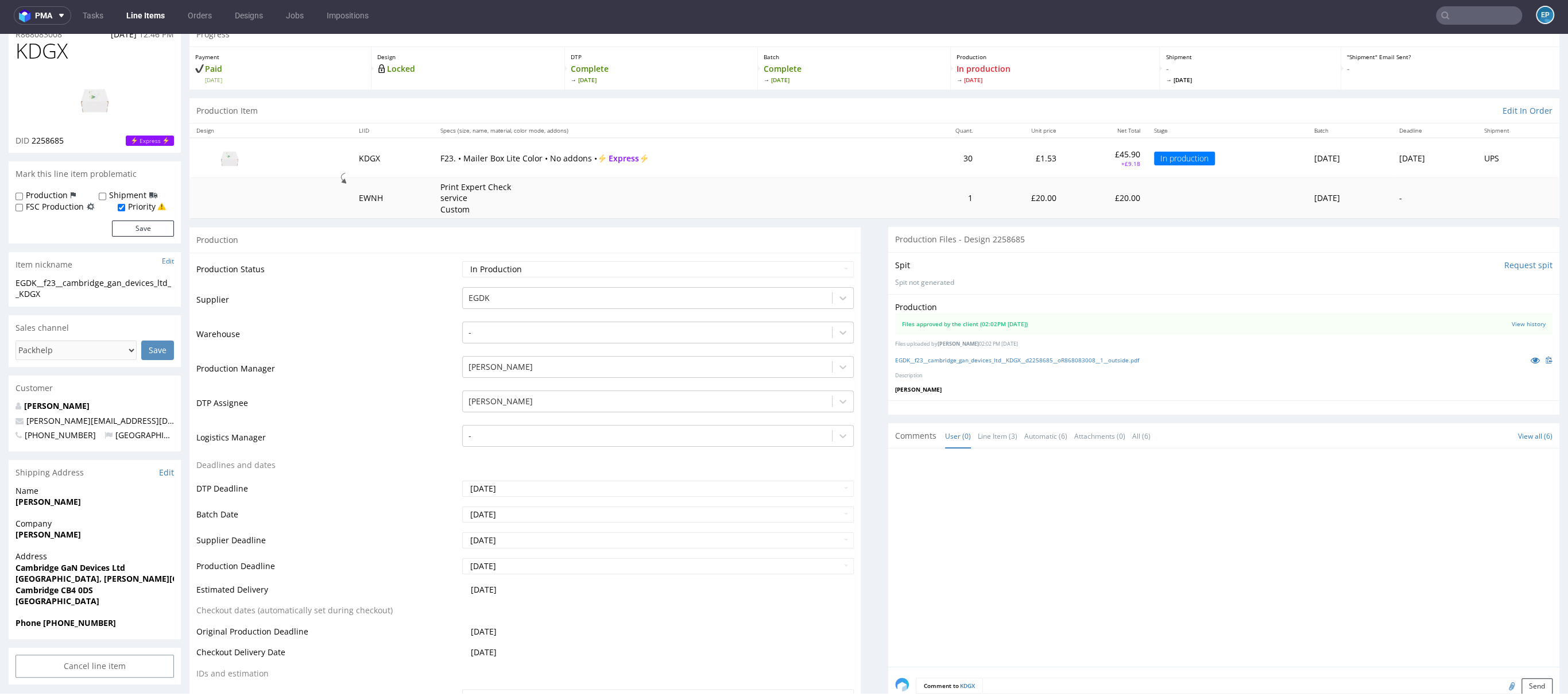
click at [51, 198] on label "Production" at bounding box center [47, 195] width 42 height 11
click at [23, 198] on input "Production" at bounding box center [19, 195] width 7 height 9
checkbox input "true"
click at [155, 240] on div "Production Shipment FSC Production Priority Save" at bounding box center [95, 217] width 173 height 54
click at [140, 231] on button "Save" at bounding box center [143, 229] width 62 height 16
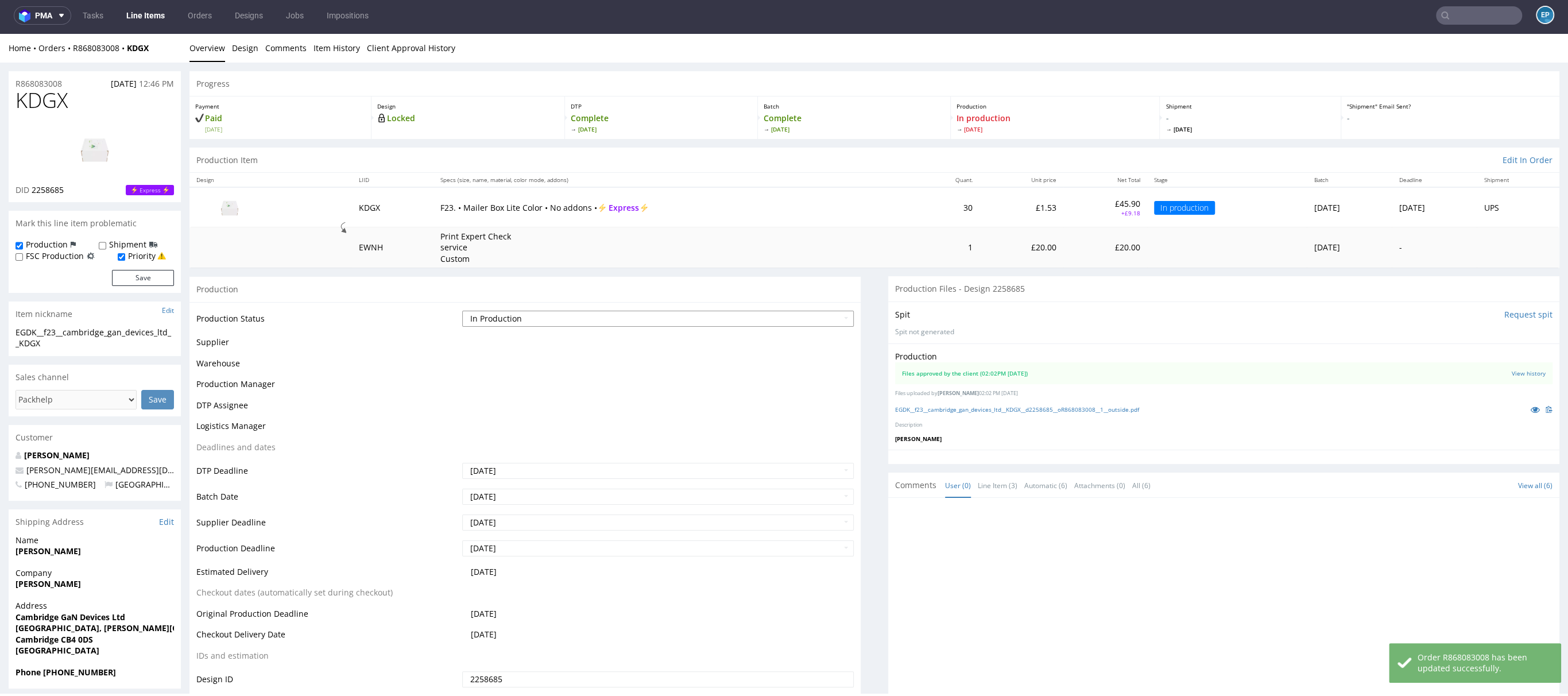
scroll to position [0, 0]
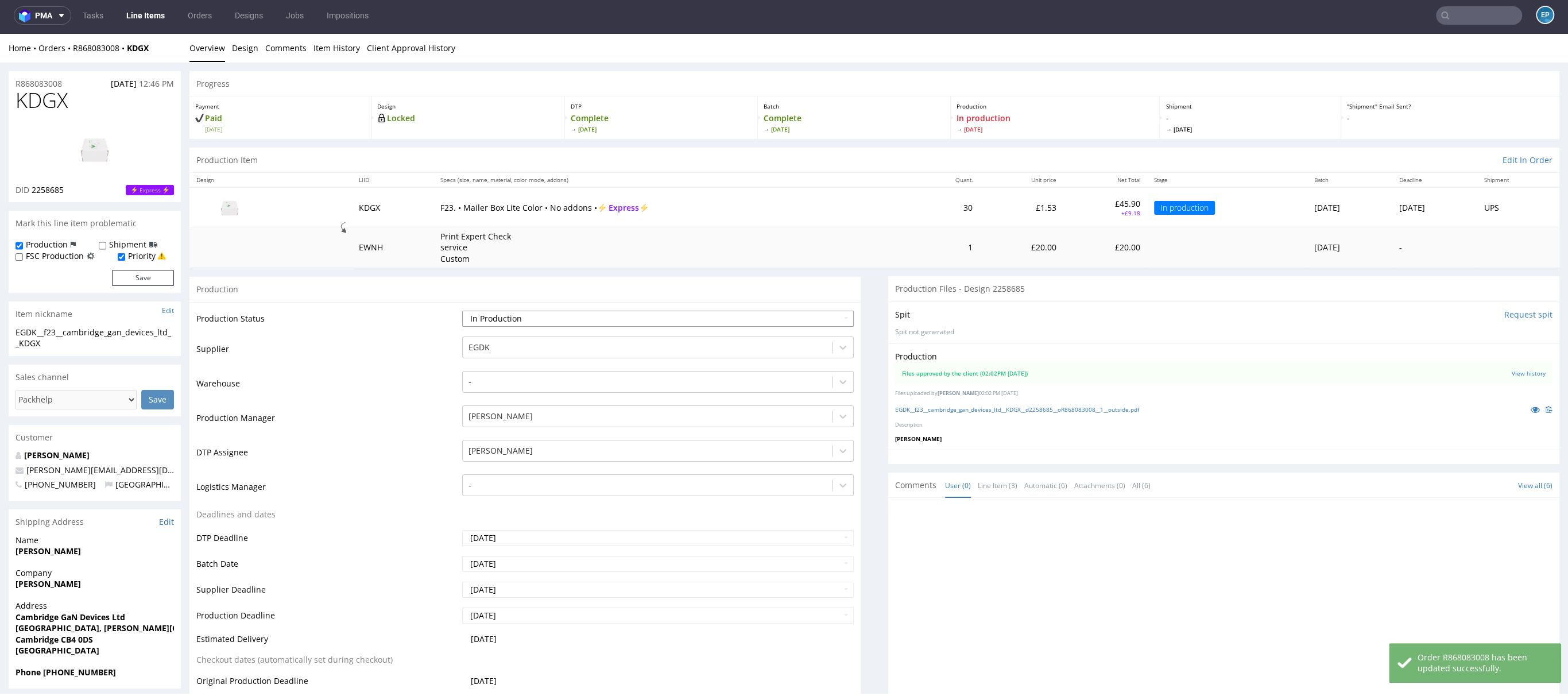
click at [496, 323] on select "Waiting for Artwork Waiting for Diecut Waiting for Mockup Waiting for DTP Waiti…" at bounding box center [658, 319] width 392 height 16
select select "dtp_production_ready"
click at [462, 311] on select "Waiting for Artwork Waiting for Diecut Waiting for Mockup Waiting for DTP Waiti…" at bounding box center [658, 319] width 392 height 16
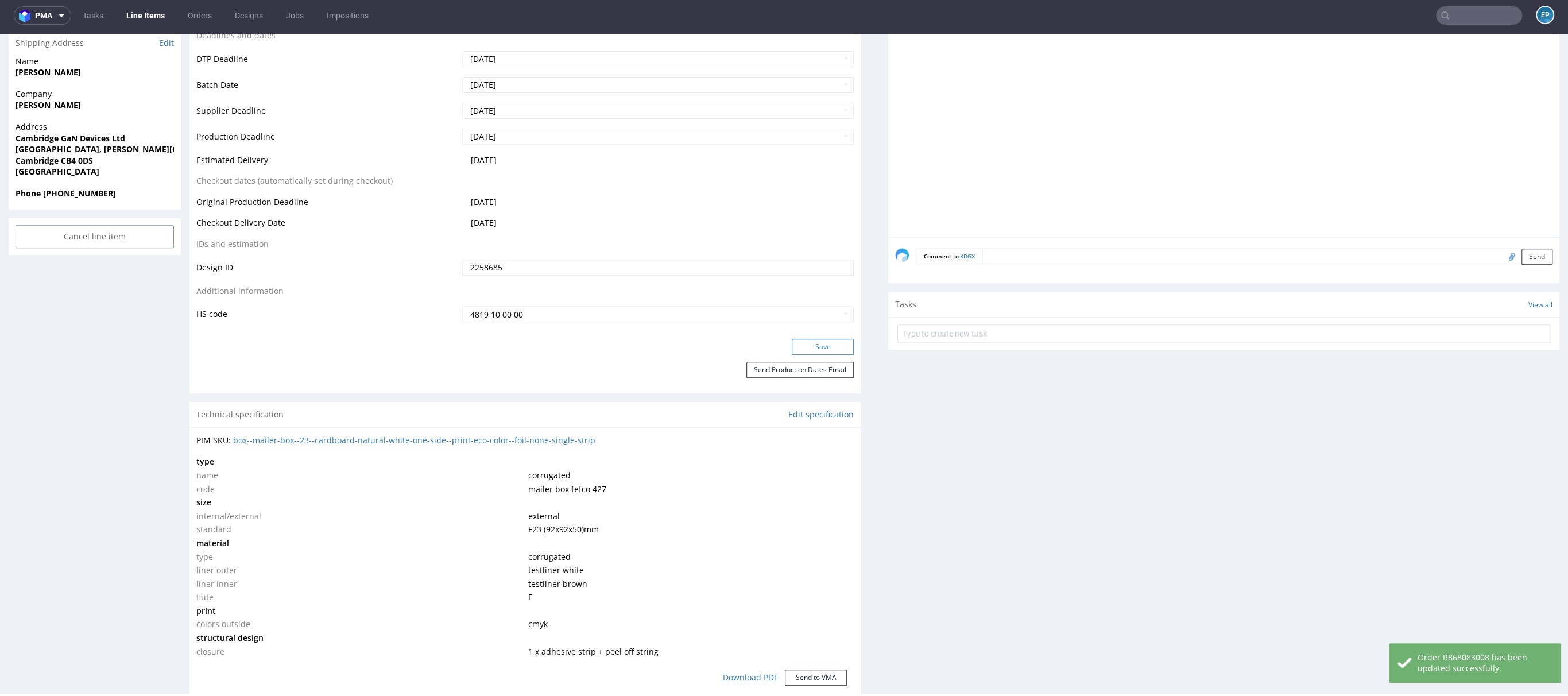
click at [801, 353] on button "Save" at bounding box center [823, 347] width 62 height 16
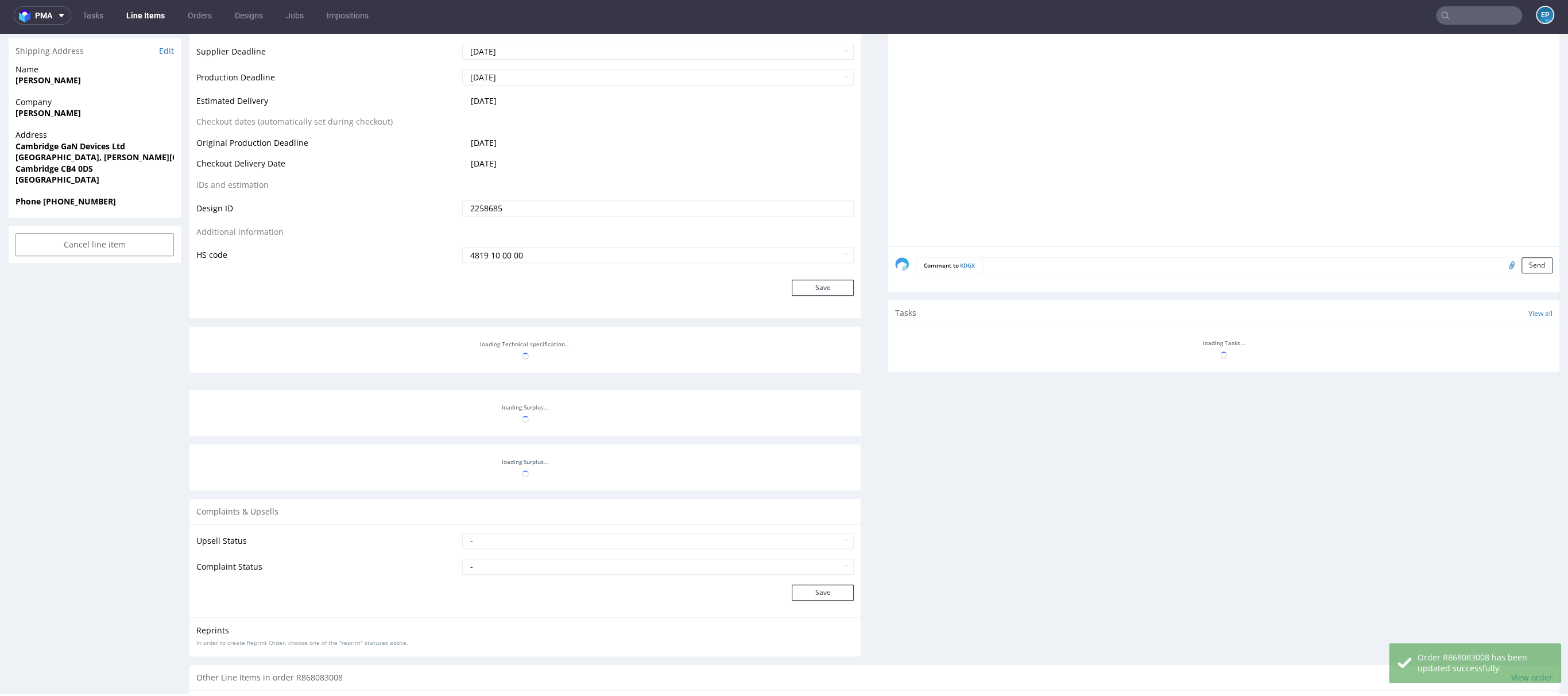
scroll to position [471, 0]
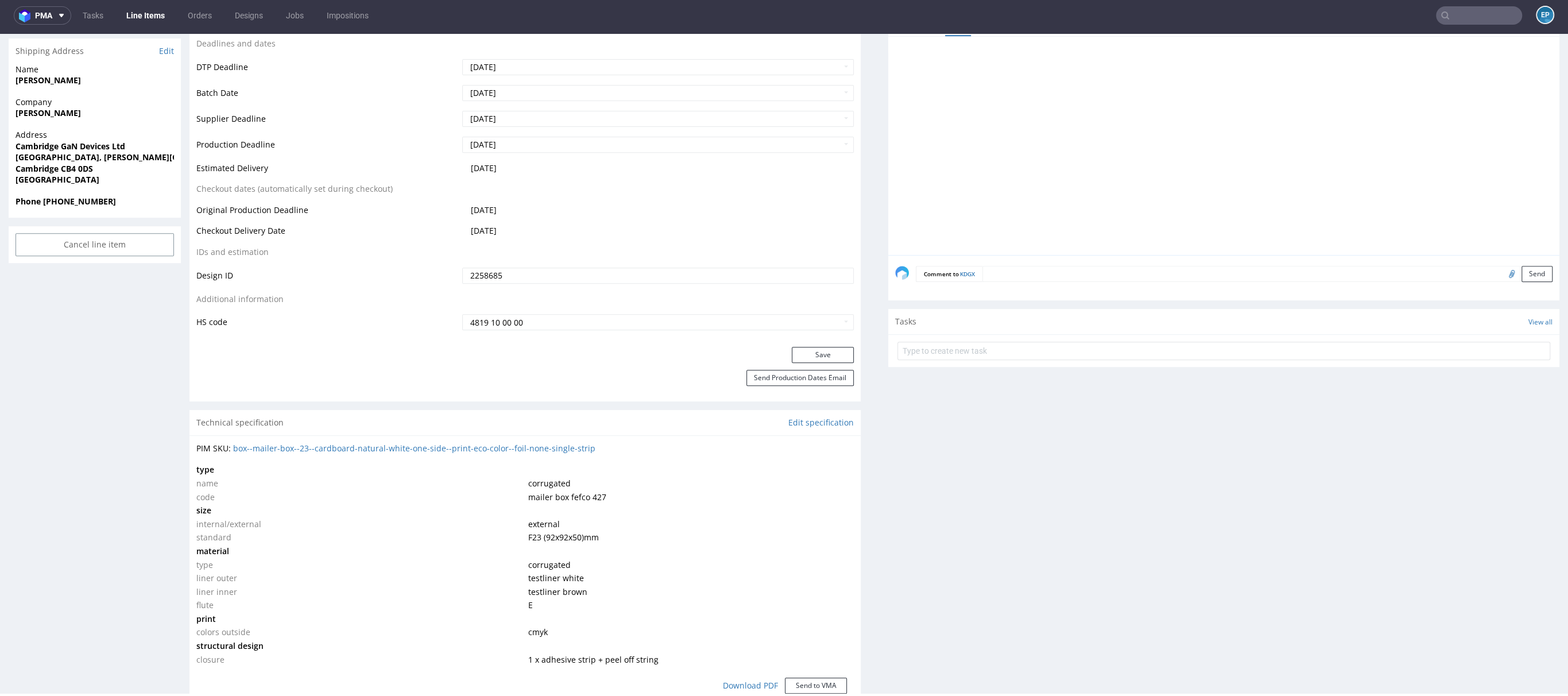
click at [150, 13] on link "Line Items" at bounding box center [146, 16] width 52 height 18
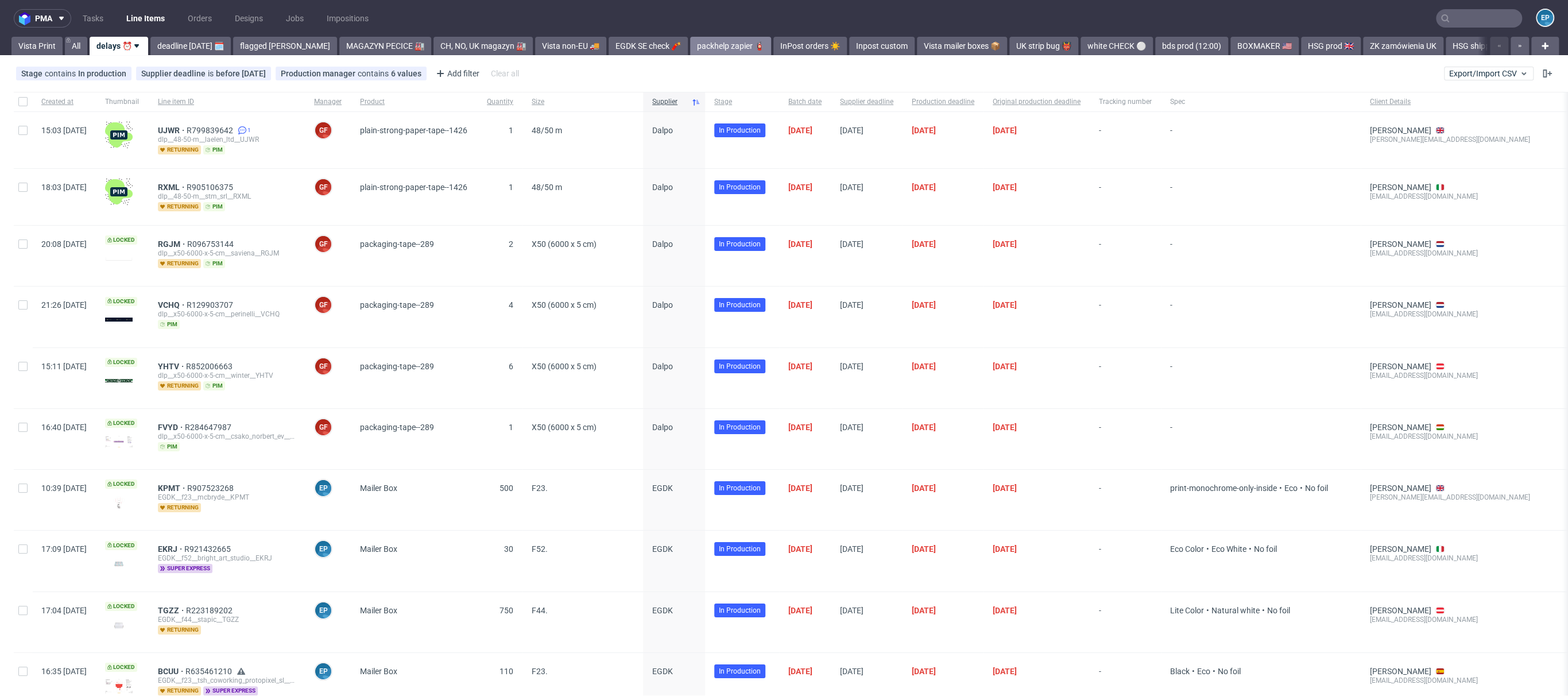
click at [701, 43] on link "packhelp zapier 🧯" at bounding box center [730, 46] width 81 height 18
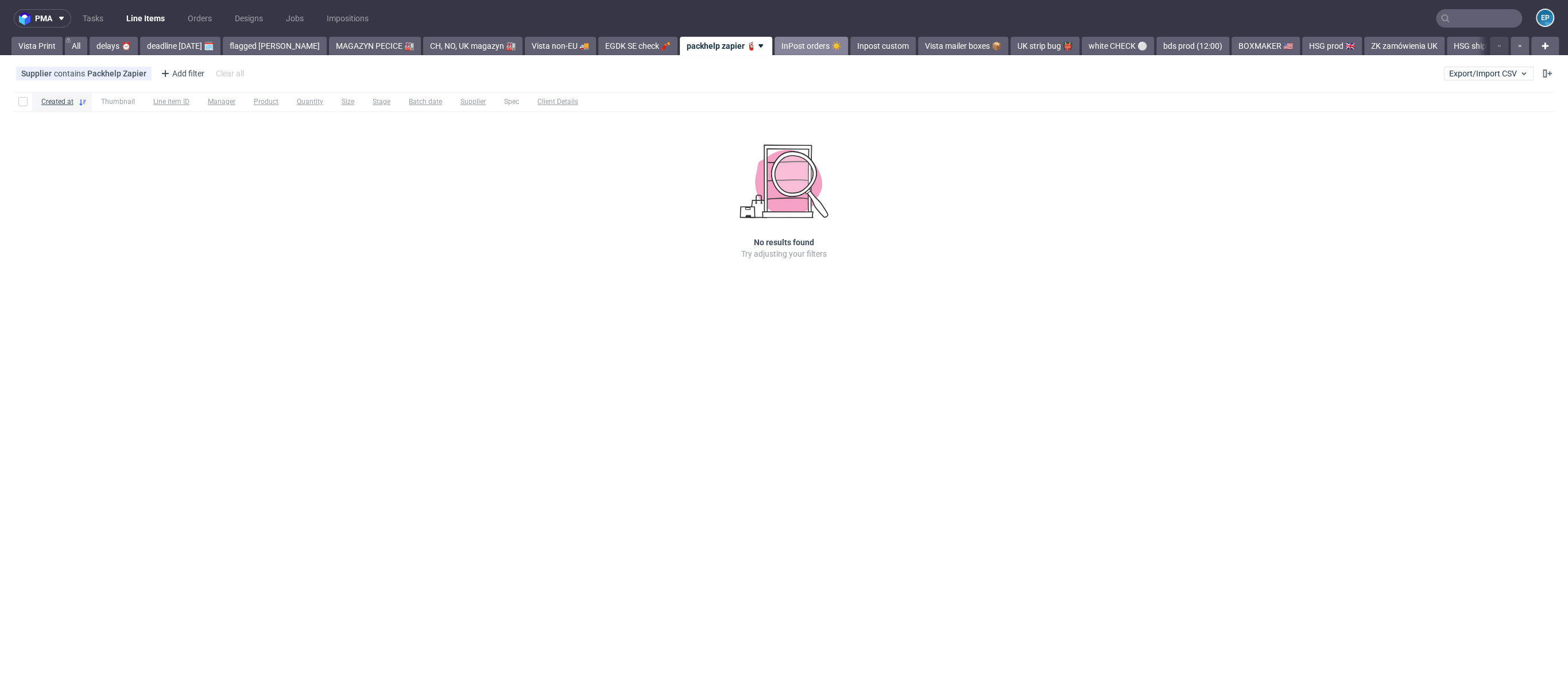
click at [775, 41] on link "InPost orders ☀️" at bounding box center [811, 46] width 74 height 18
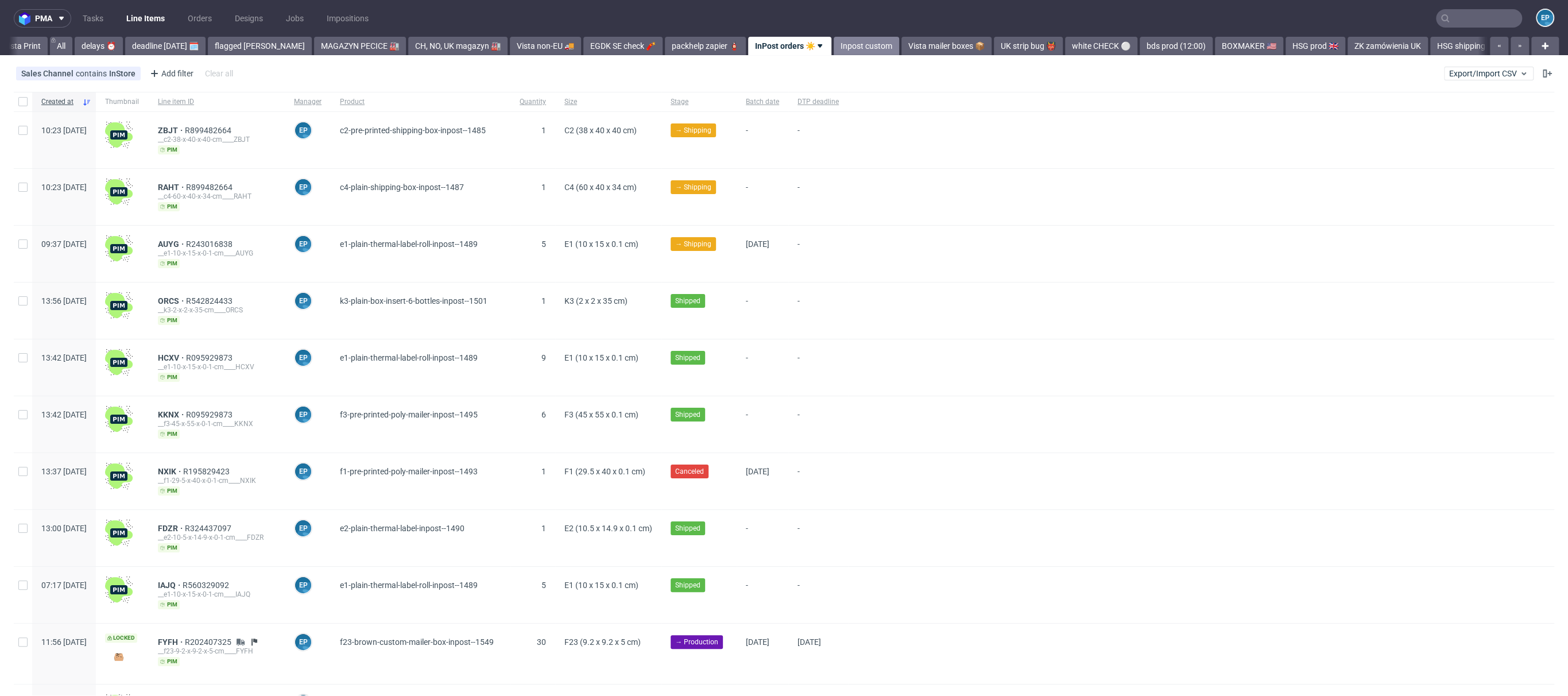
click at [833, 47] on link "Inpost custom" at bounding box center [866, 46] width 65 height 18
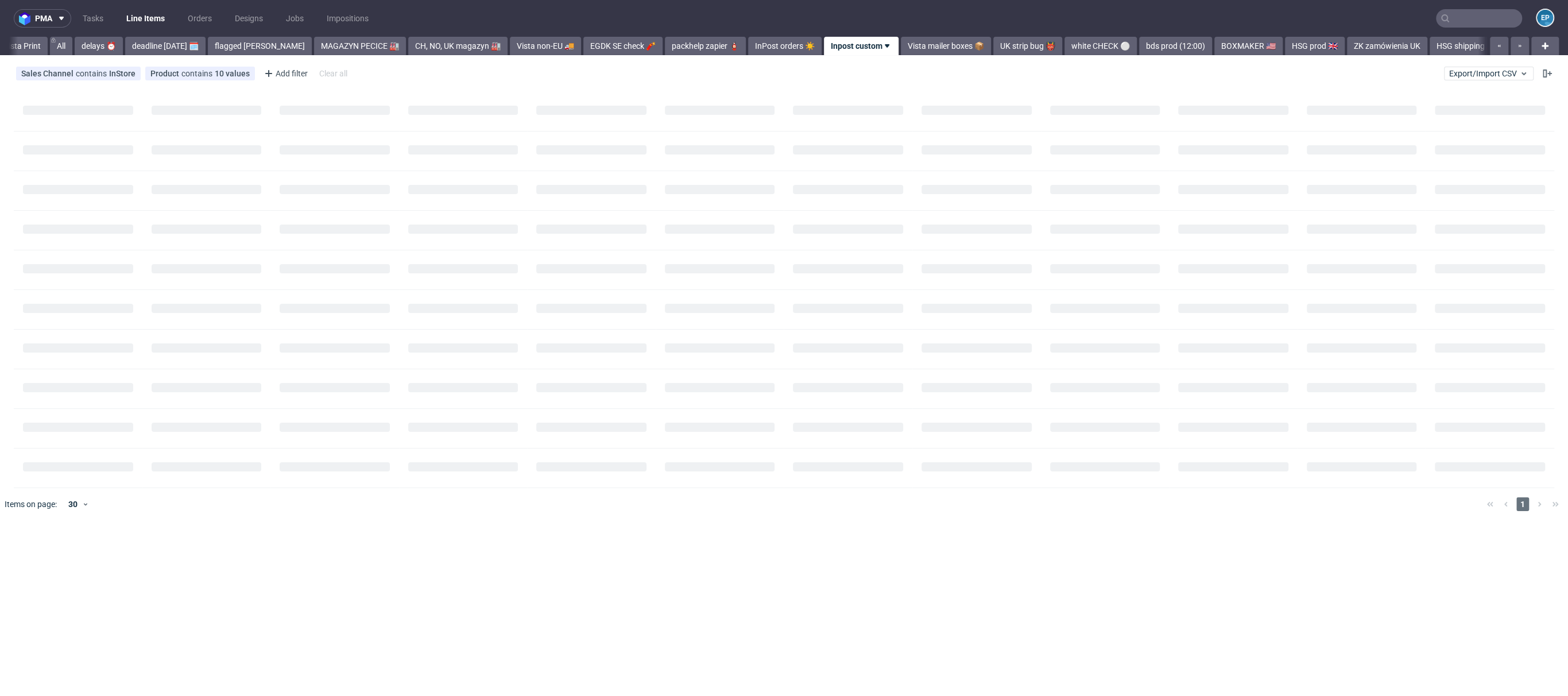
scroll to position [0, 86]
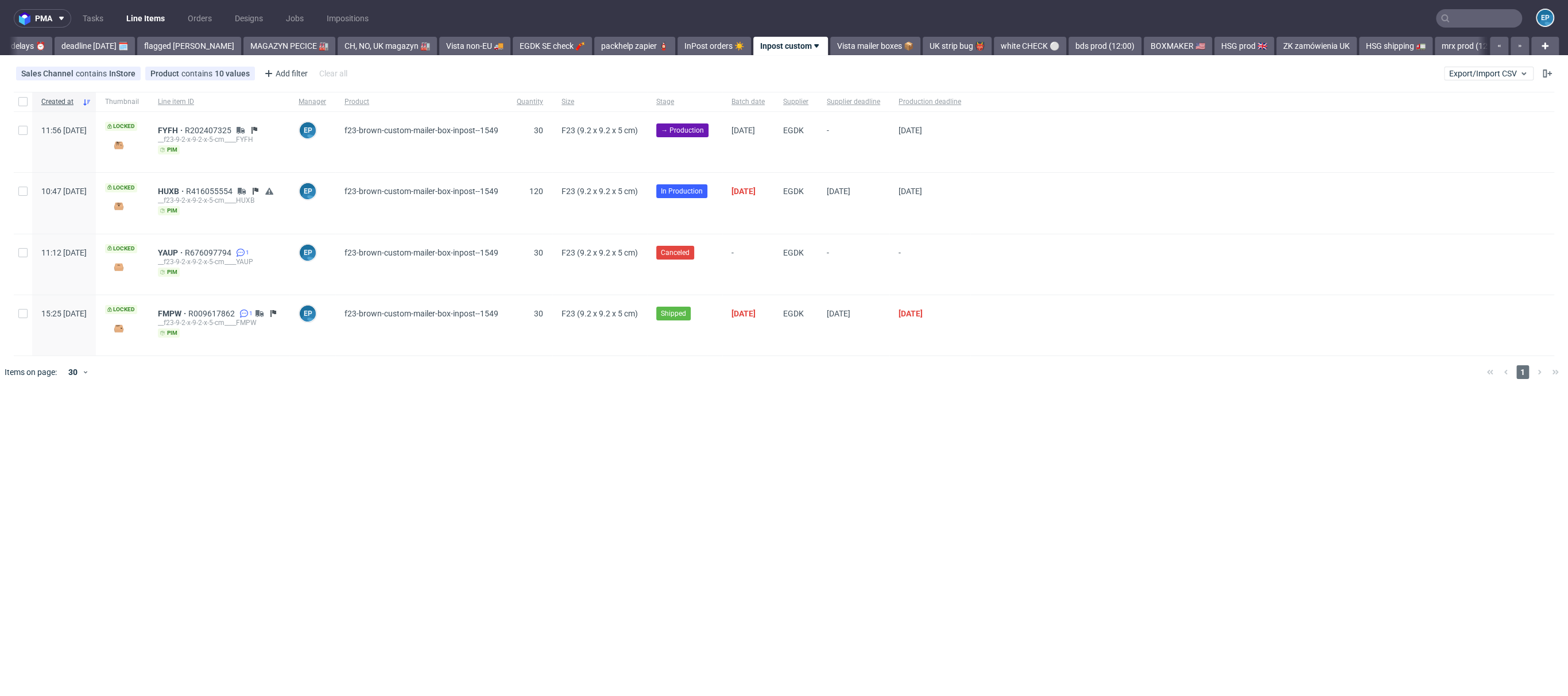
click at [830, 47] on link "Vista mailer boxes 📦" at bounding box center [875, 46] width 90 height 18
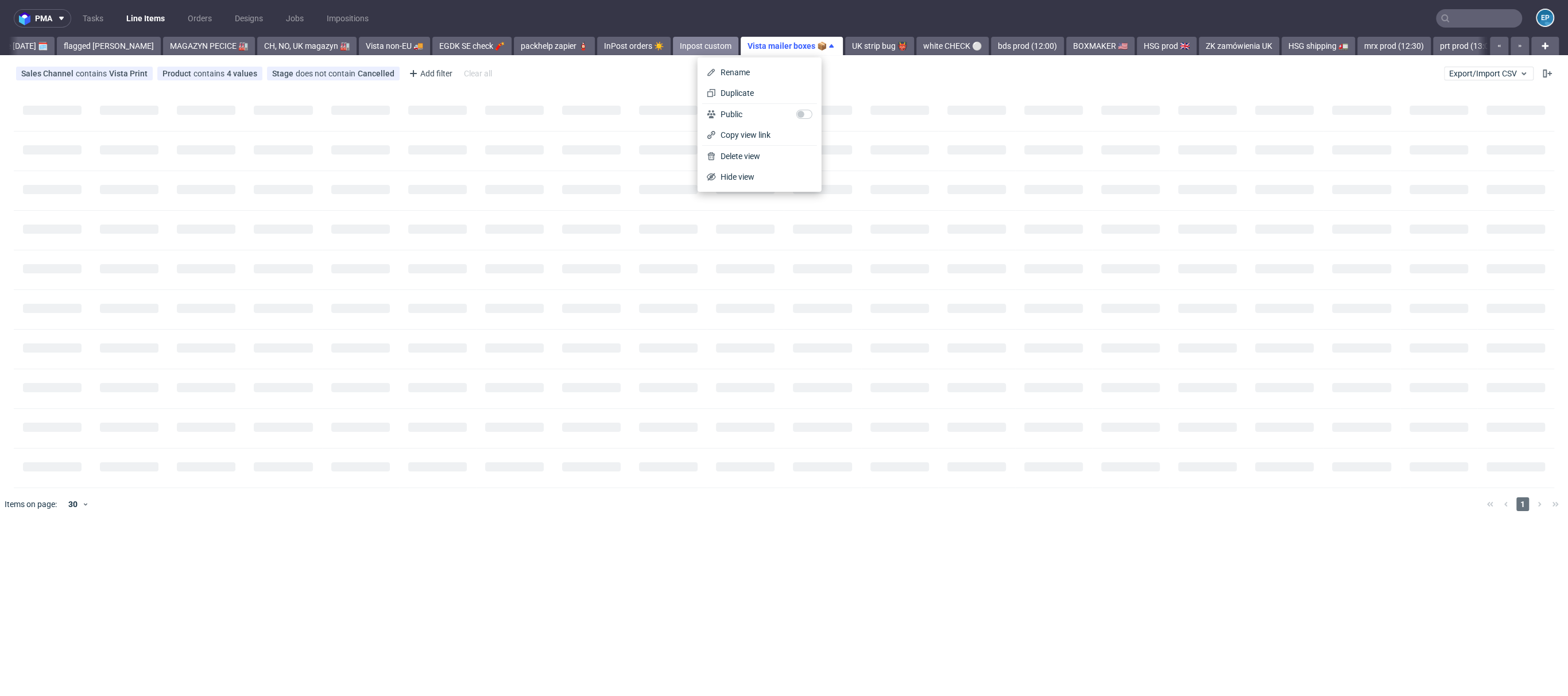
click at [845, 47] on link "UK strip bug 👹" at bounding box center [879, 46] width 69 height 18
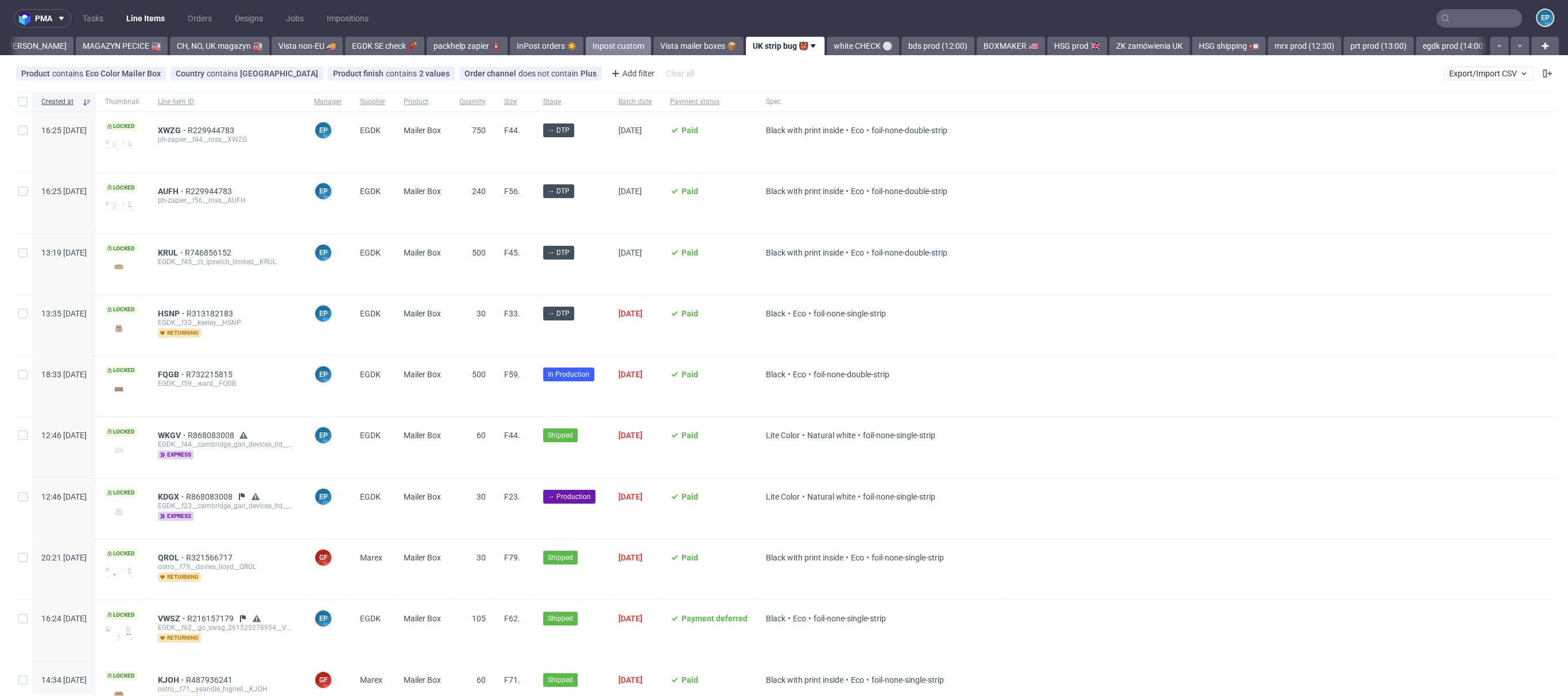
click at [827, 47] on link "white CHECK ⚪️" at bounding box center [863, 46] width 72 height 18
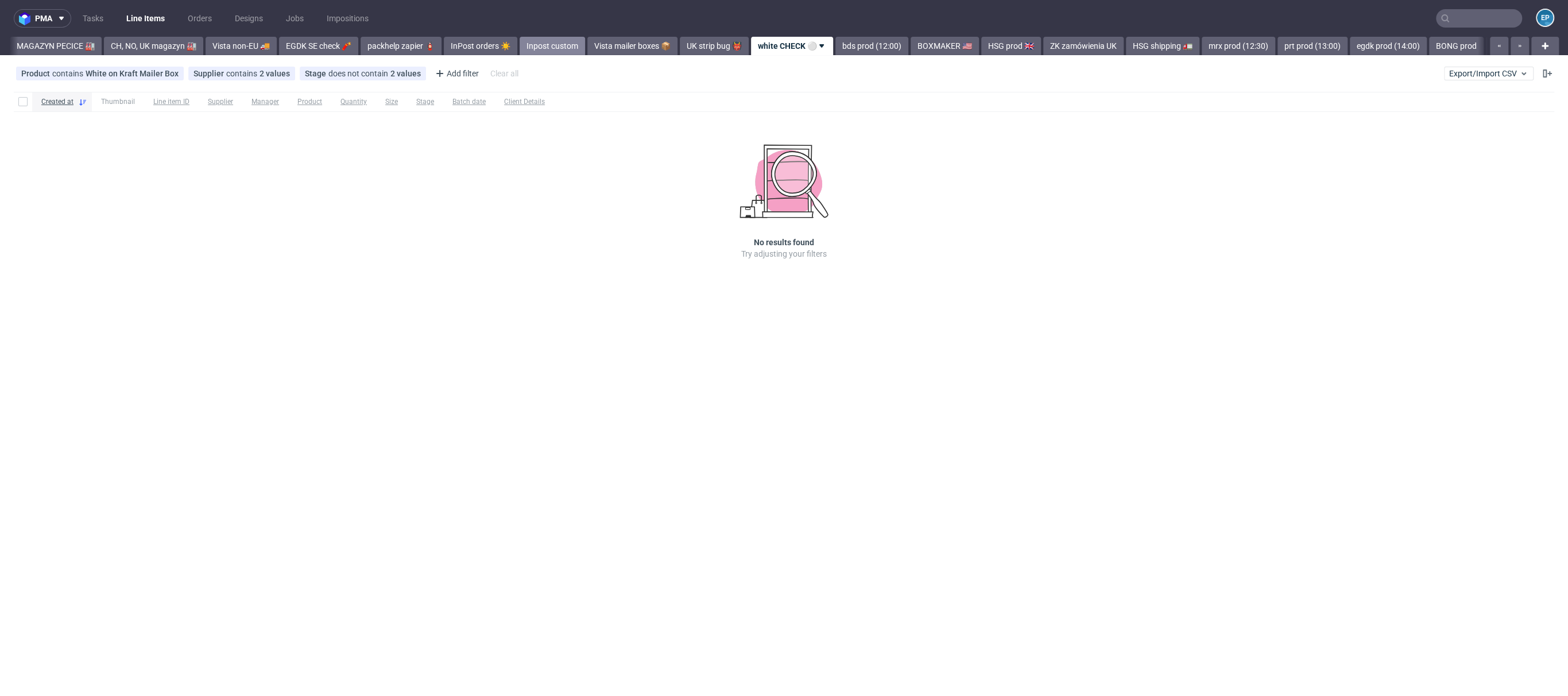
click at [835, 47] on link "bds prod (12:00)" at bounding box center [871, 46] width 73 height 18
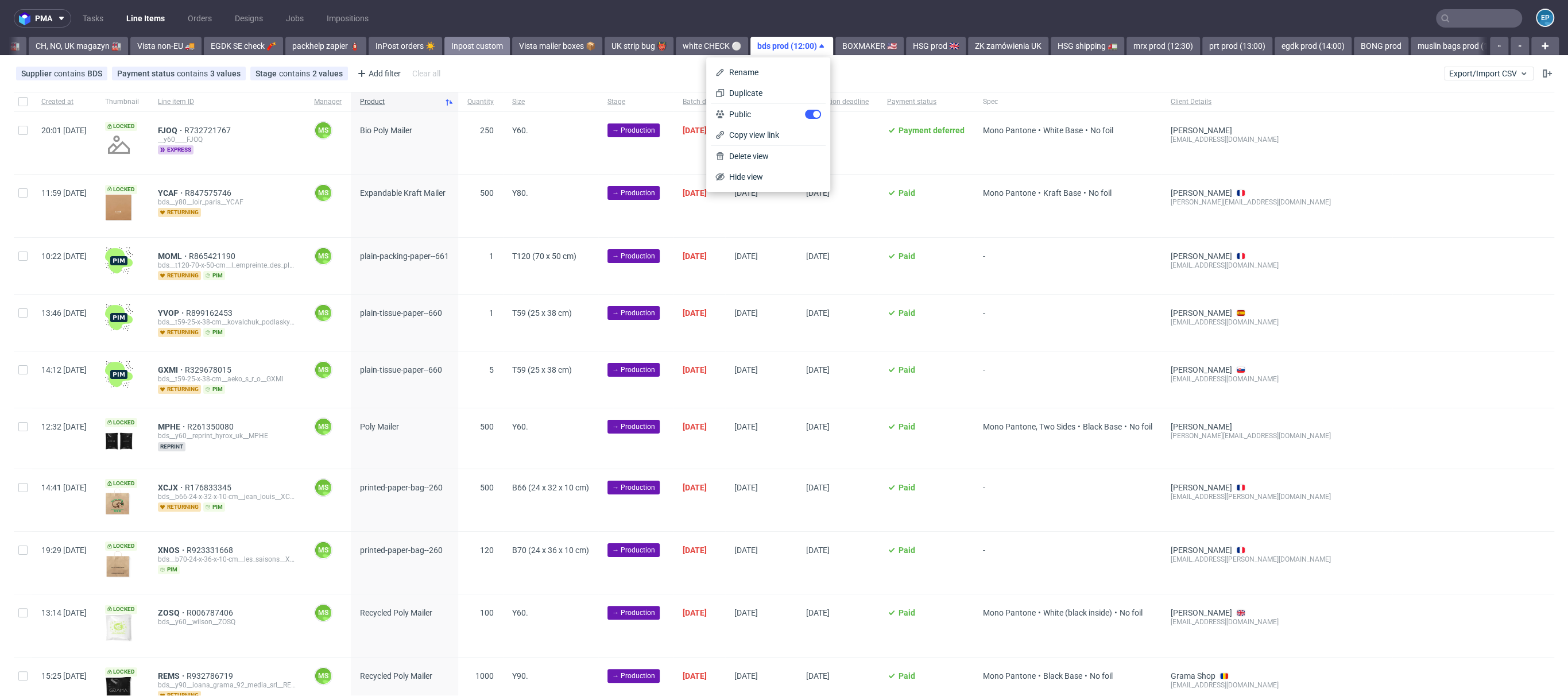
click at [835, 47] on link "BOXMAKER 🇺🇸" at bounding box center [869, 46] width 69 height 18
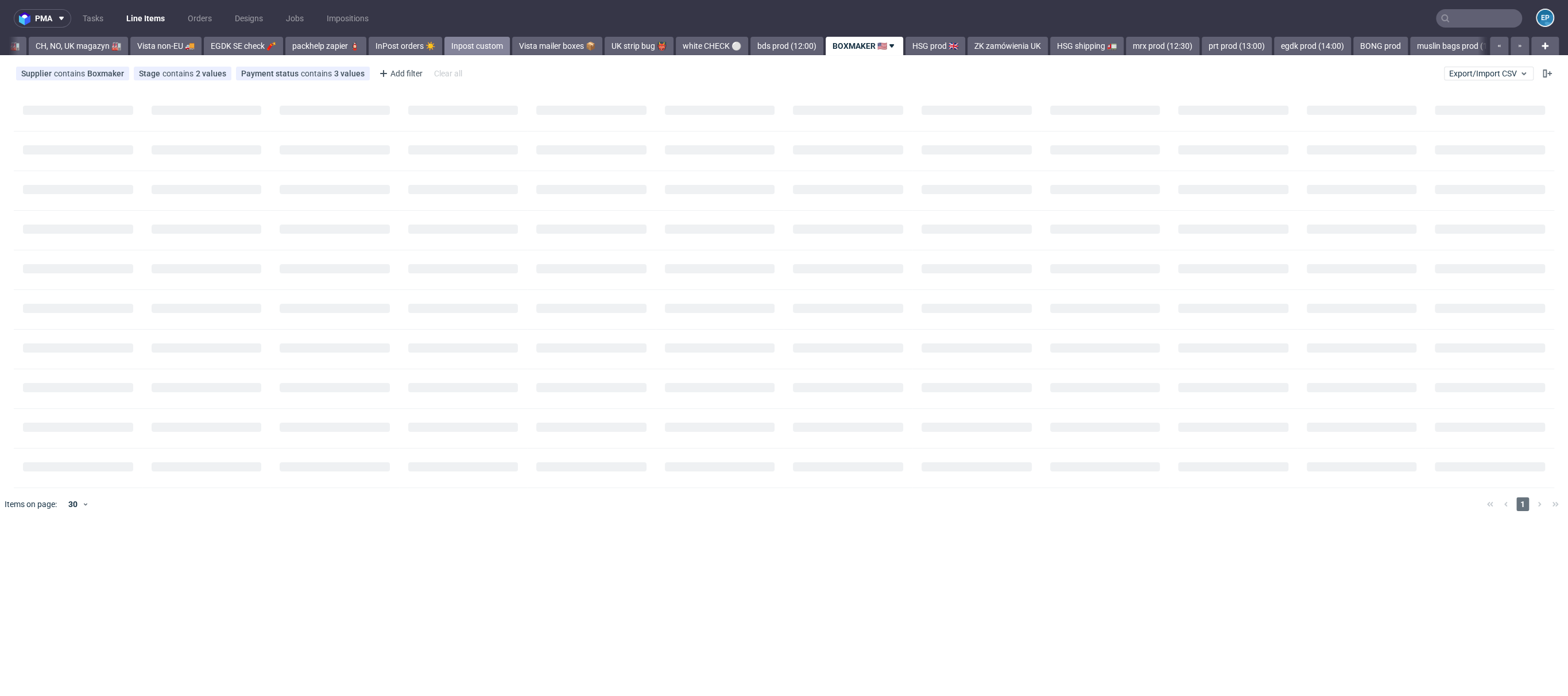
scroll to position [0, 466]
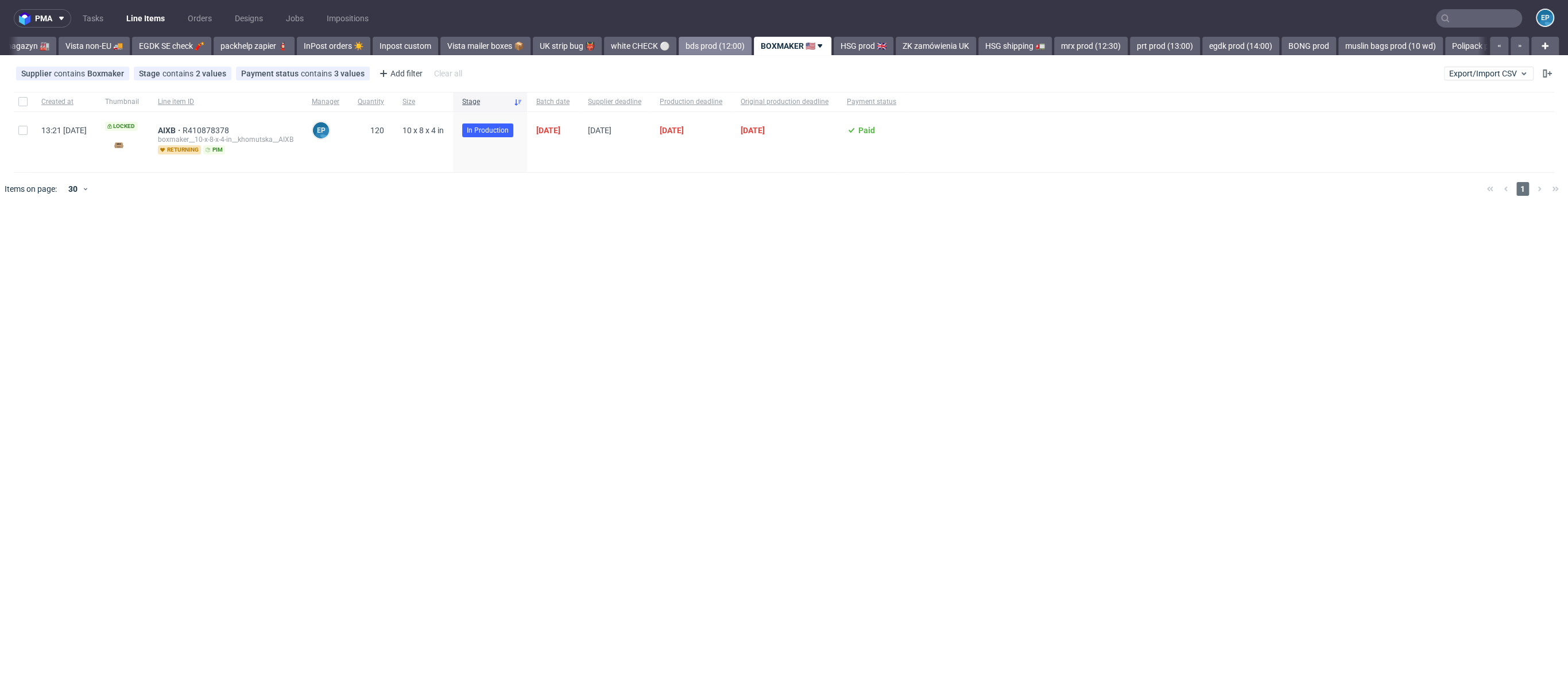
click at [679, 43] on link "bds prod (12:00)" at bounding box center [715, 46] width 73 height 18
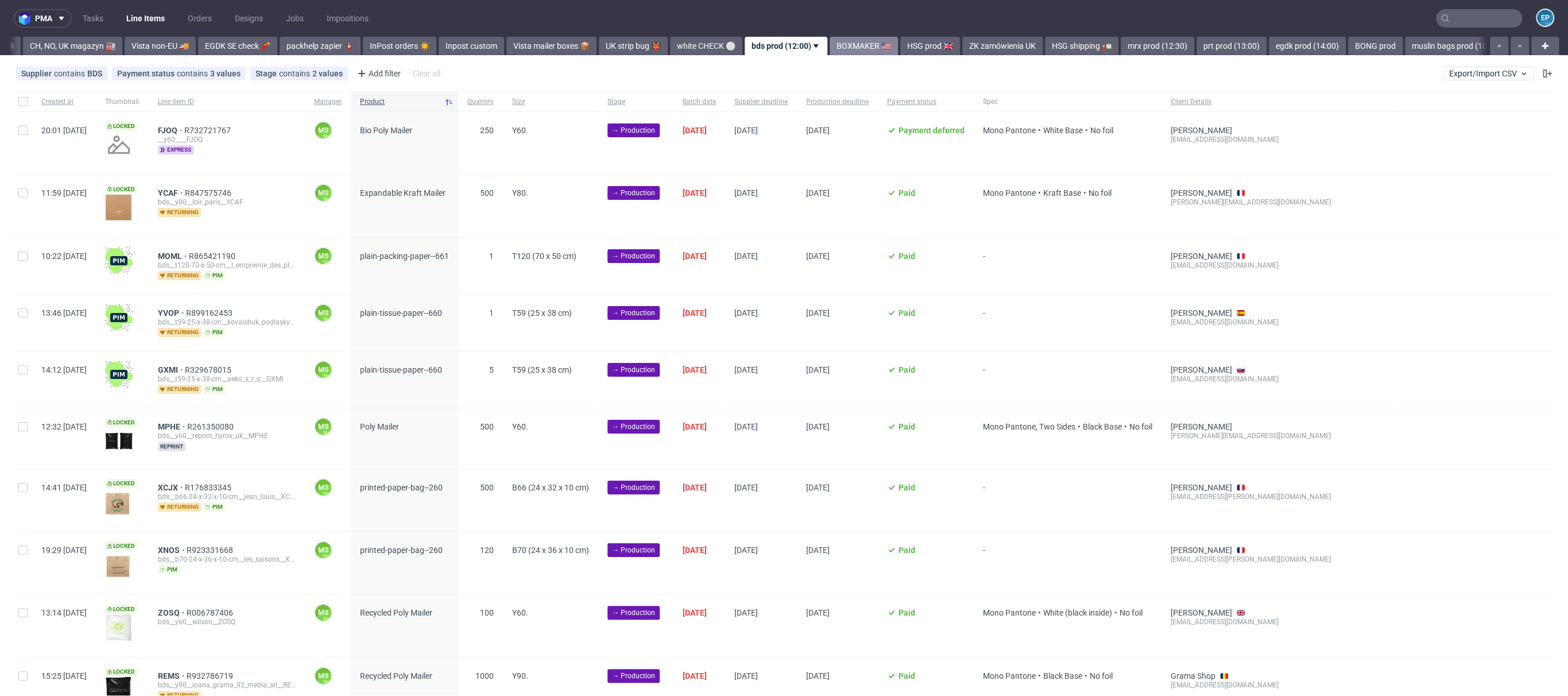
click at [829, 42] on link "BOXMAKER 🇺🇸" at bounding box center [864, 46] width 69 height 18
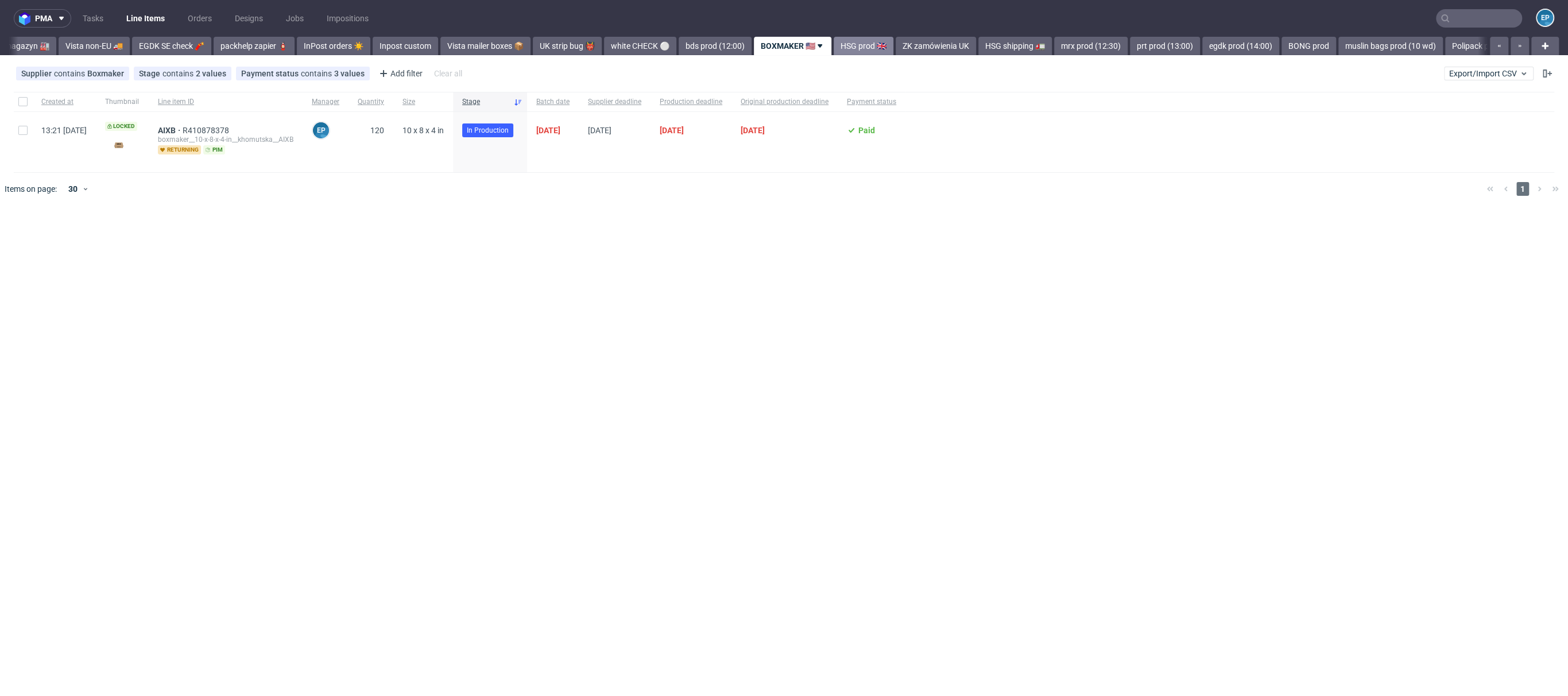
click at [833, 44] on link "HSG prod 🇬🇧" at bounding box center [863, 46] width 60 height 18
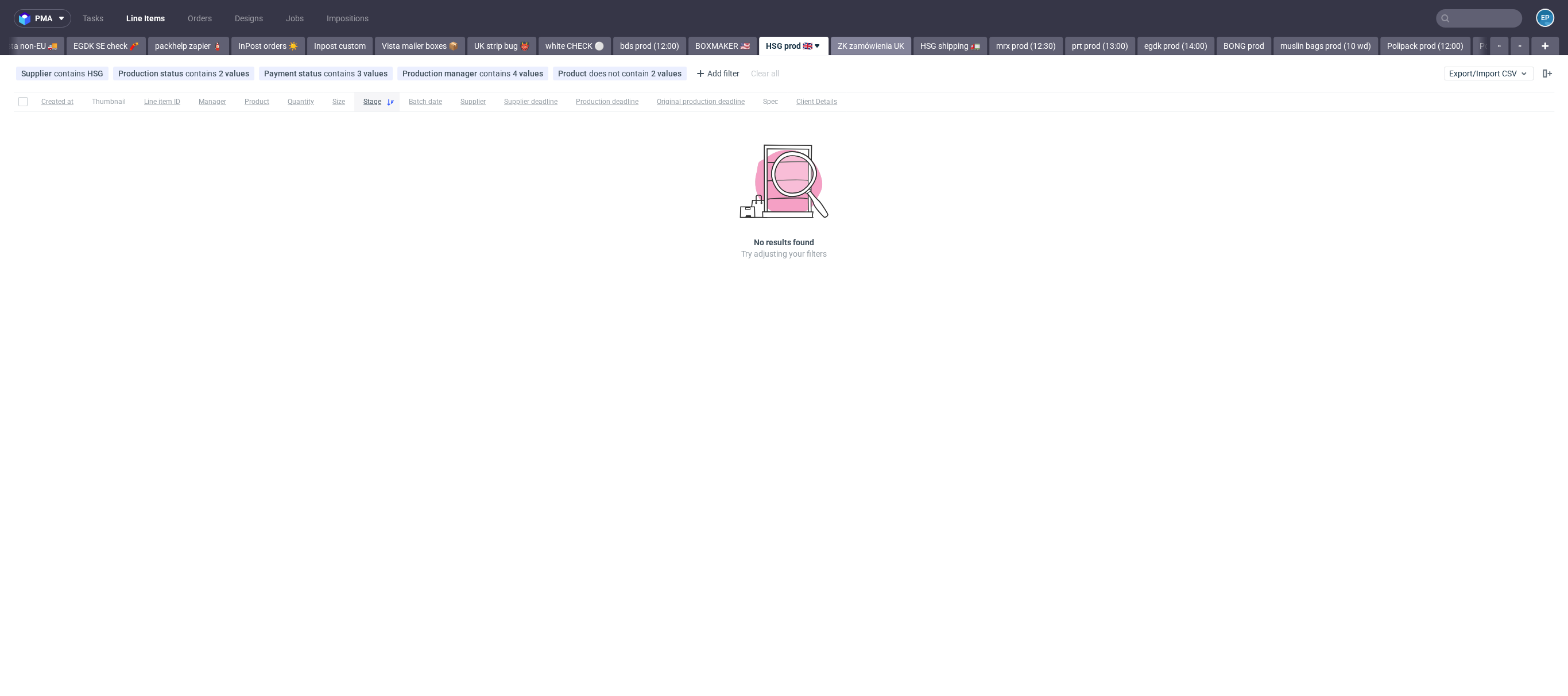
click at [832, 43] on link "ZK zamówienia UK" at bounding box center [871, 46] width 80 height 18
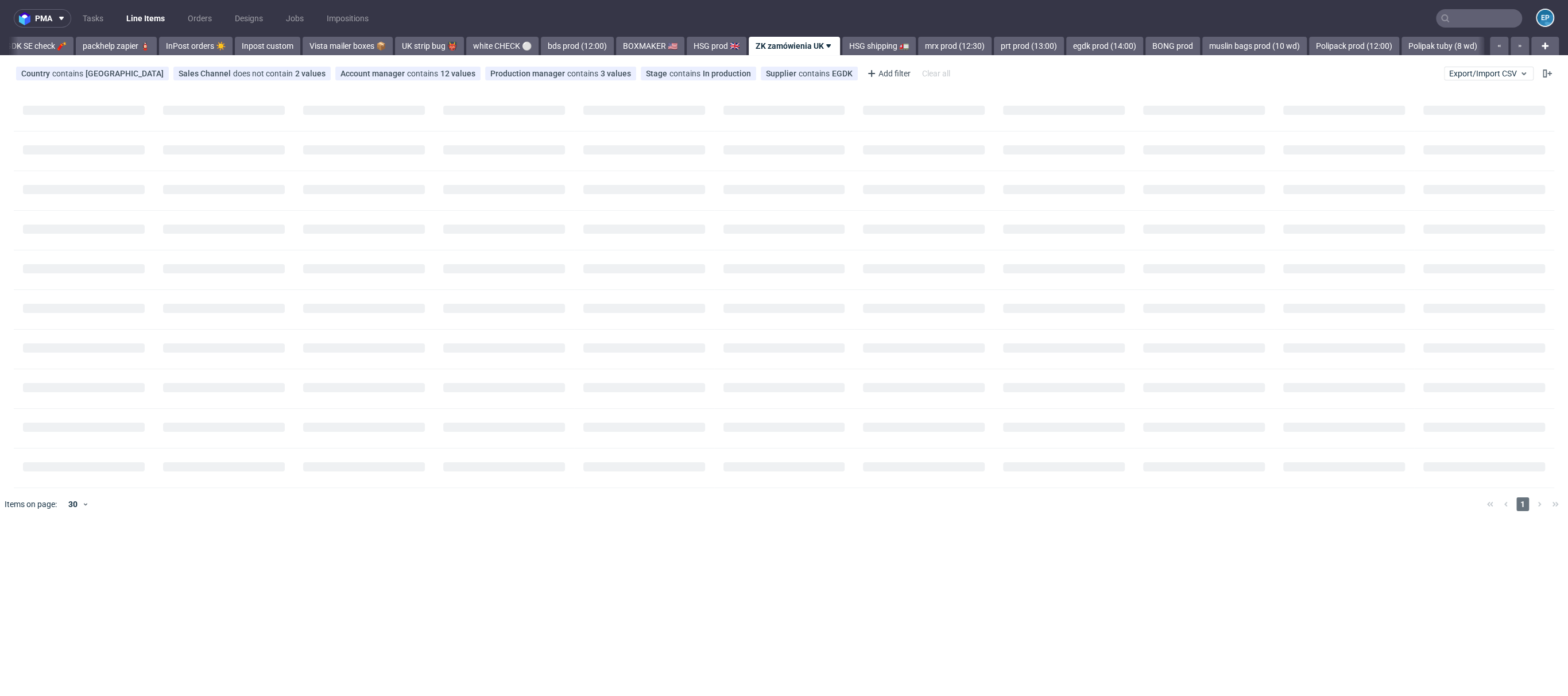
scroll to position [0, 610]
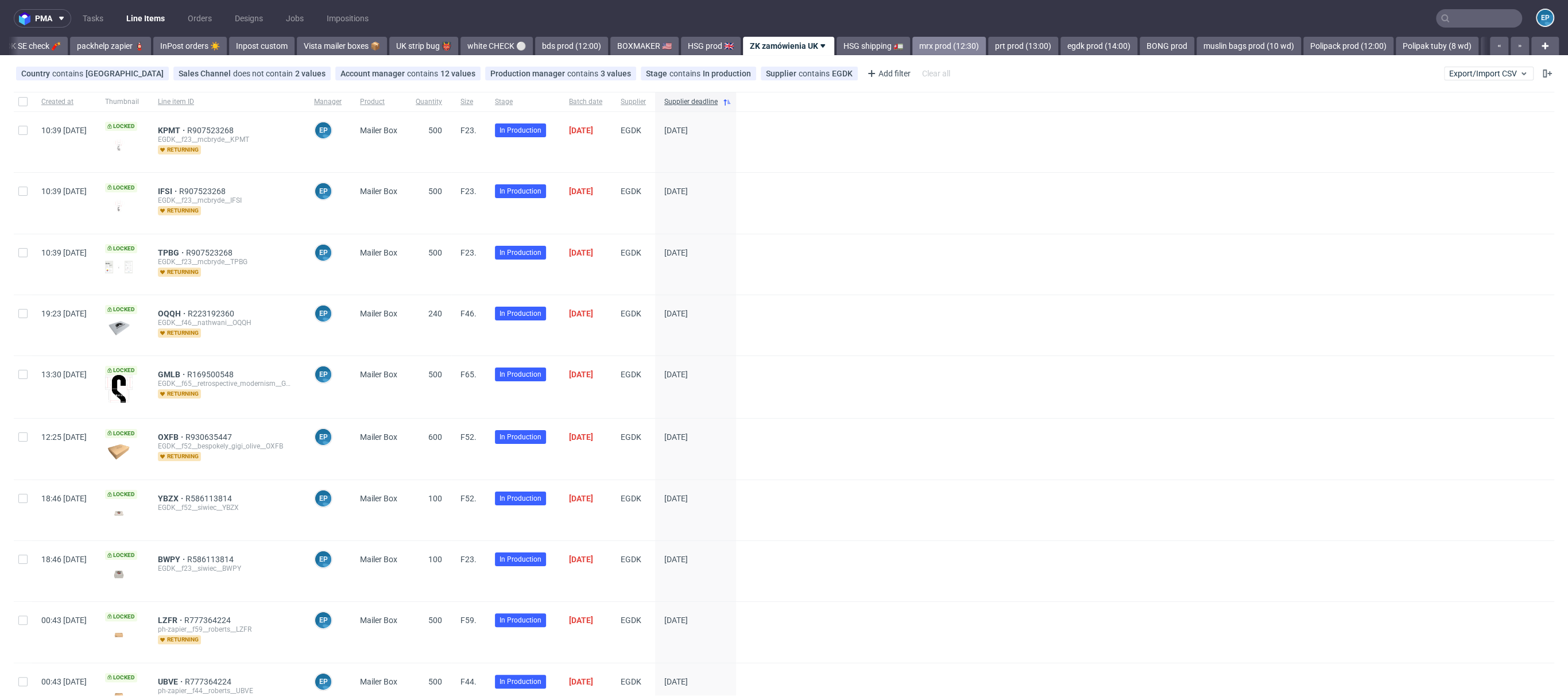
click at [914, 45] on link "mrx prod (12:30)" at bounding box center [950, 46] width 74 height 18
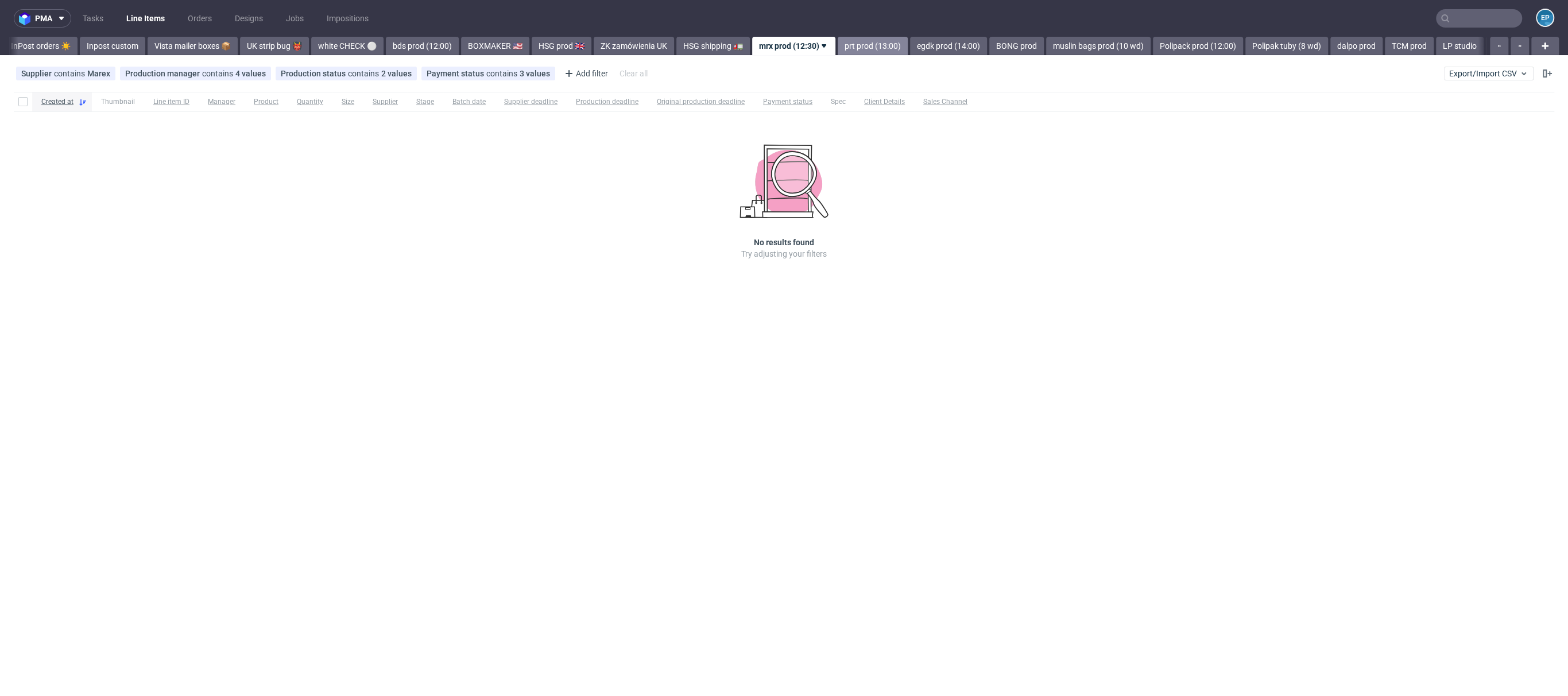
click at [841, 47] on link "prt prod (13:00)" at bounding box center [873, 46] width 70 height 18
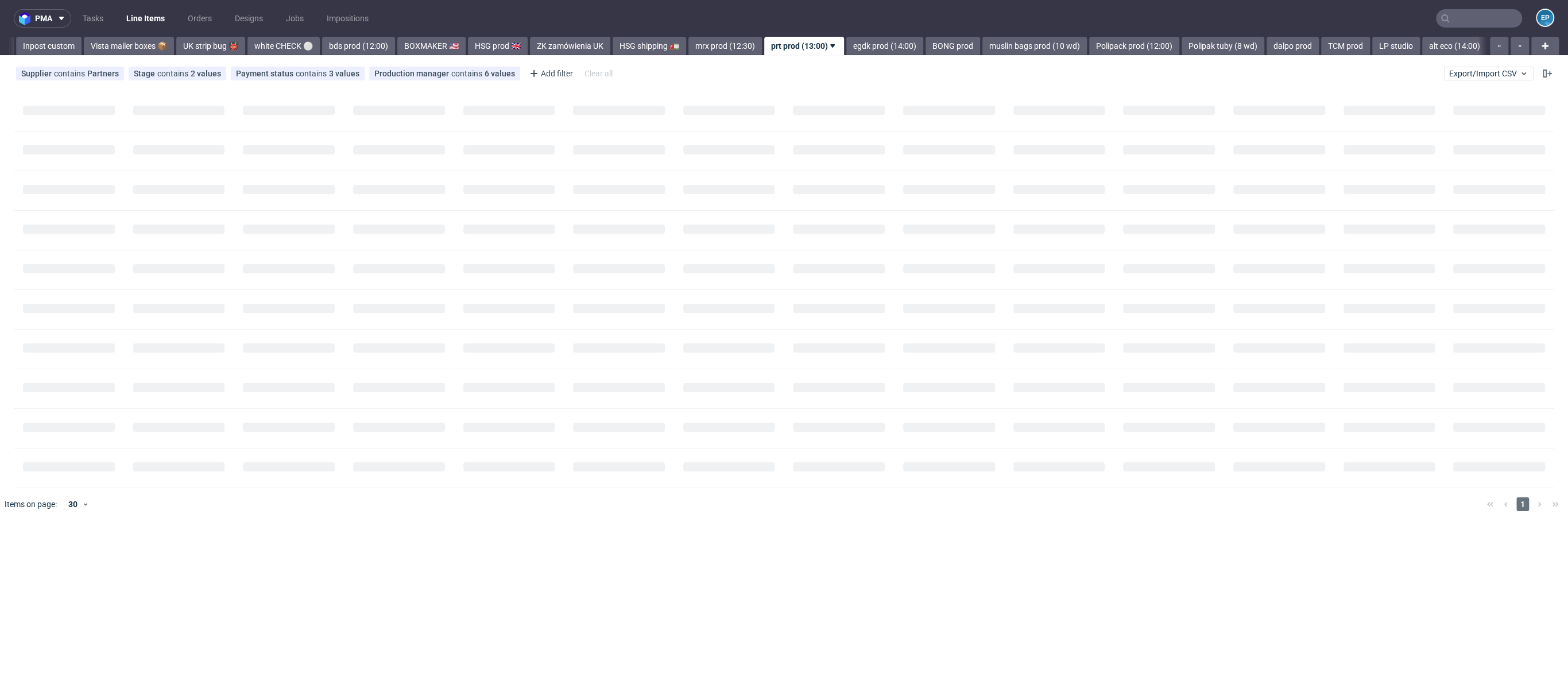
scroll to position [0, 833]
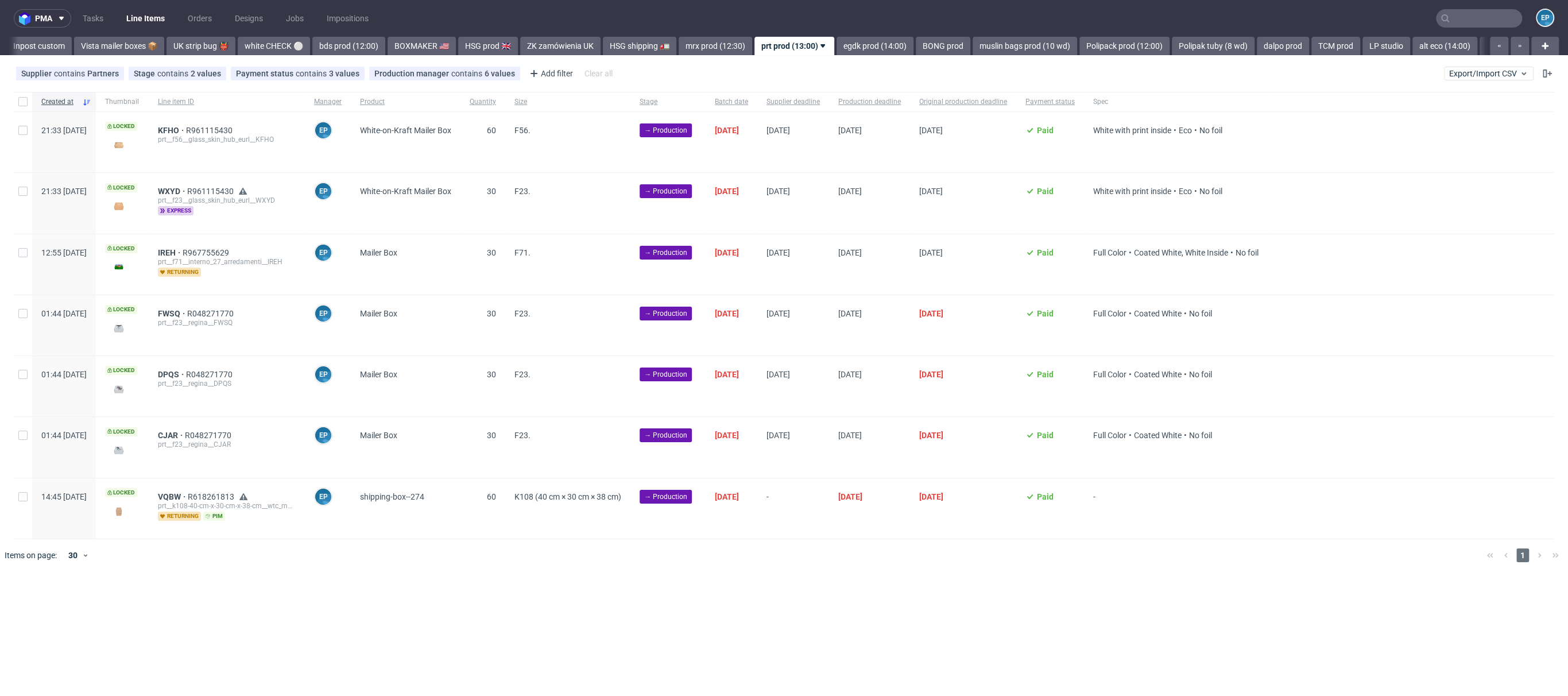
click at [30, 496] on div at bounding box center [23, 509] width 18 height 61
checkbox input "true"
click at [199, 602] on span "Change batch date" at bounding box center [202, 606] width 69 height 11
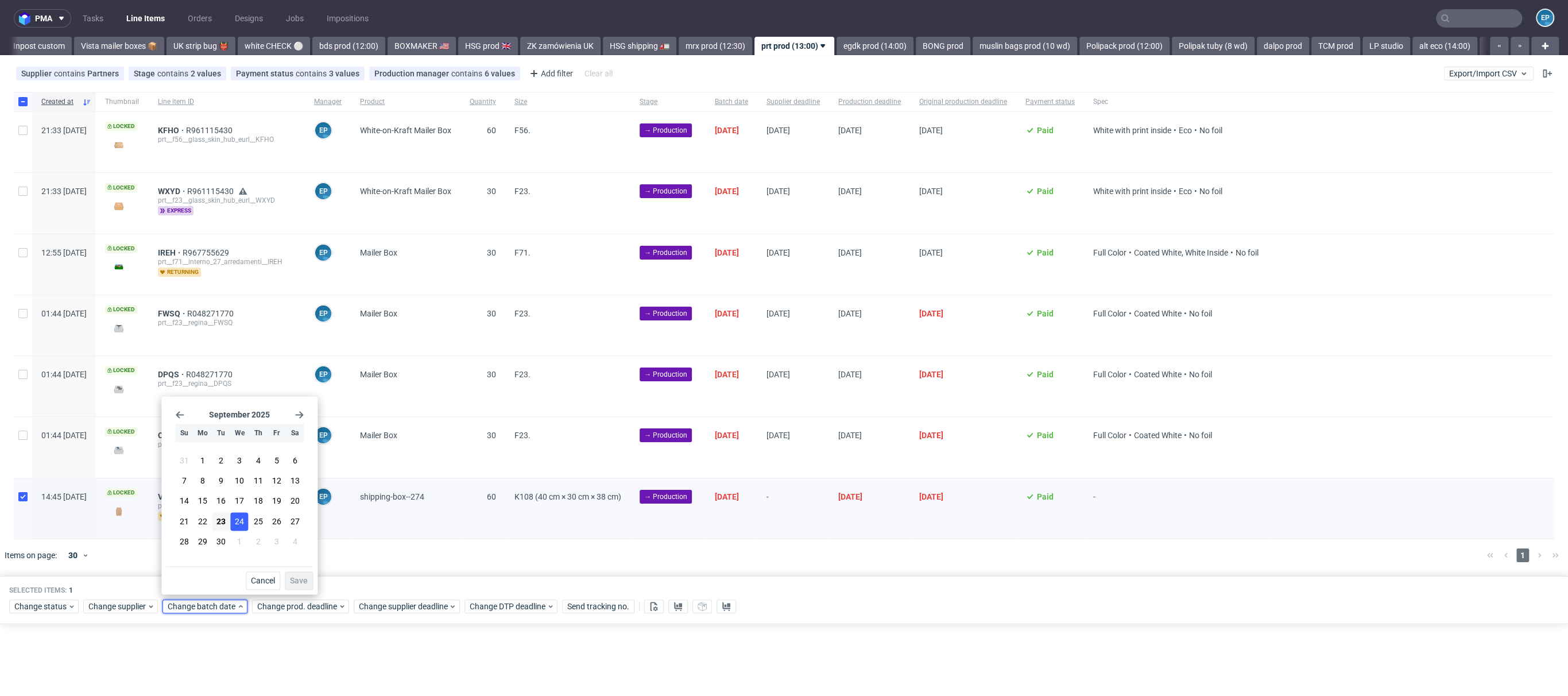
click at [233, 524] on button "24" at bounding box center [240, 521] width 18 height 18
click at [228, 525] on button "23" at bounding box center [222, 521] width 18 height 18
click at [304, 573] on button "Save" at bounding box center [299, 581] width 28 height 18
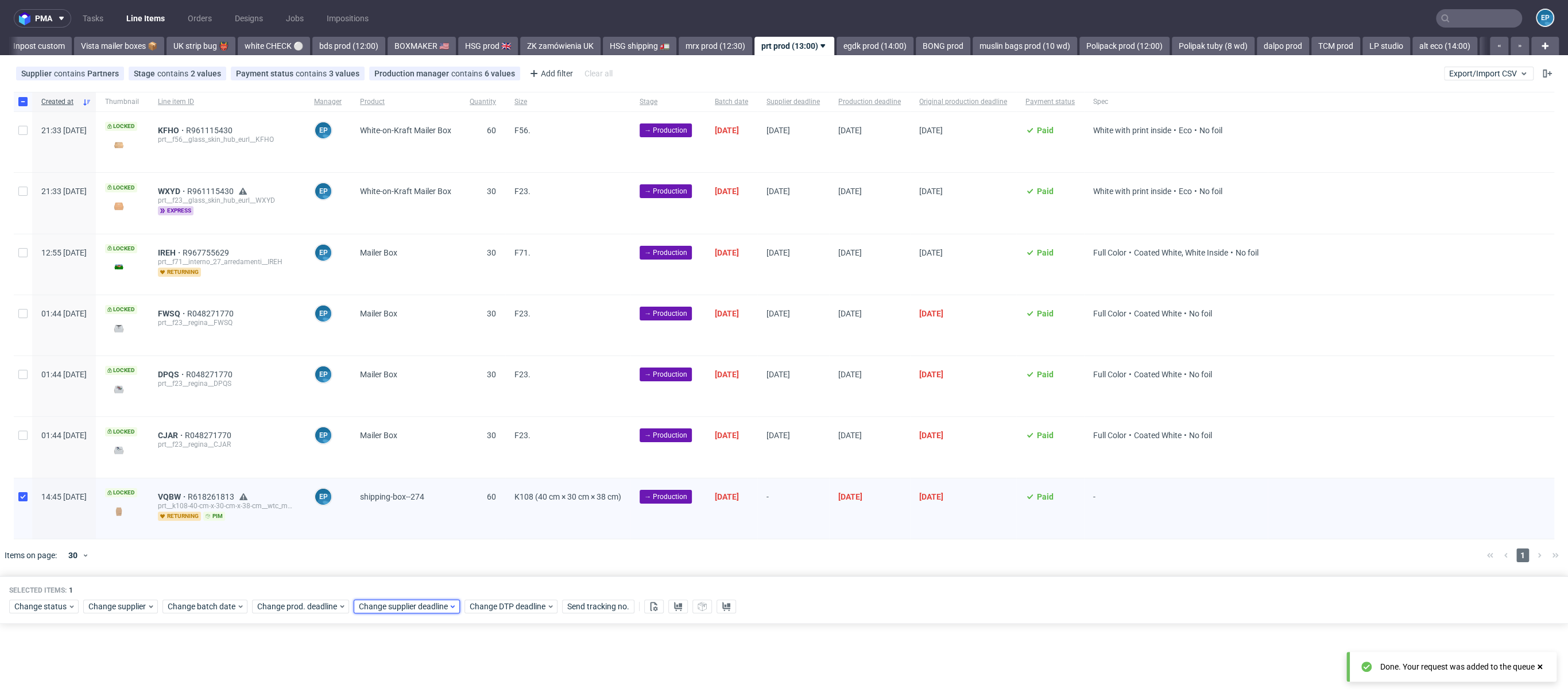
click at [392, 600] on span "Change supplier deadline" at bounding box center [404, 606] width 90 height 11
click at [444, 537] on button "2" at bounding box center [448, 541] width 18 height 18
click at [494, 573] on div "Cancel Save" at bounding box center [429, 577] width 147 height 24
click at [491, 575] on button "Save" at bounding box center [489, 581] width 28 height 18
click at [311, 604] on span "Change prod. deadline" at bounding box center [298, 606] width 81 height 11
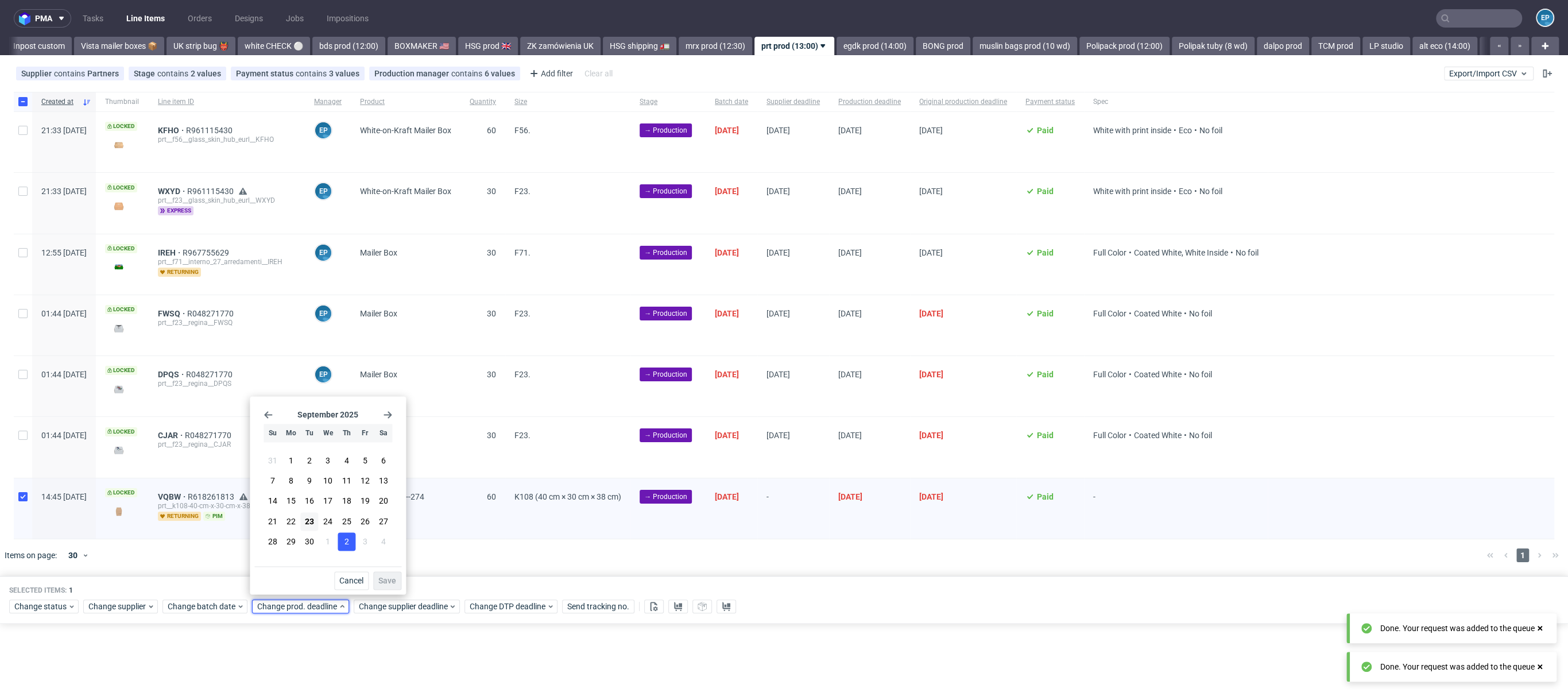
click at [350, 540] on button "2" at bounding box center [347, 541] width 18 height 18
click at [384, 581] on span "Save" at bounding box center [388, 581] width 18 height 8
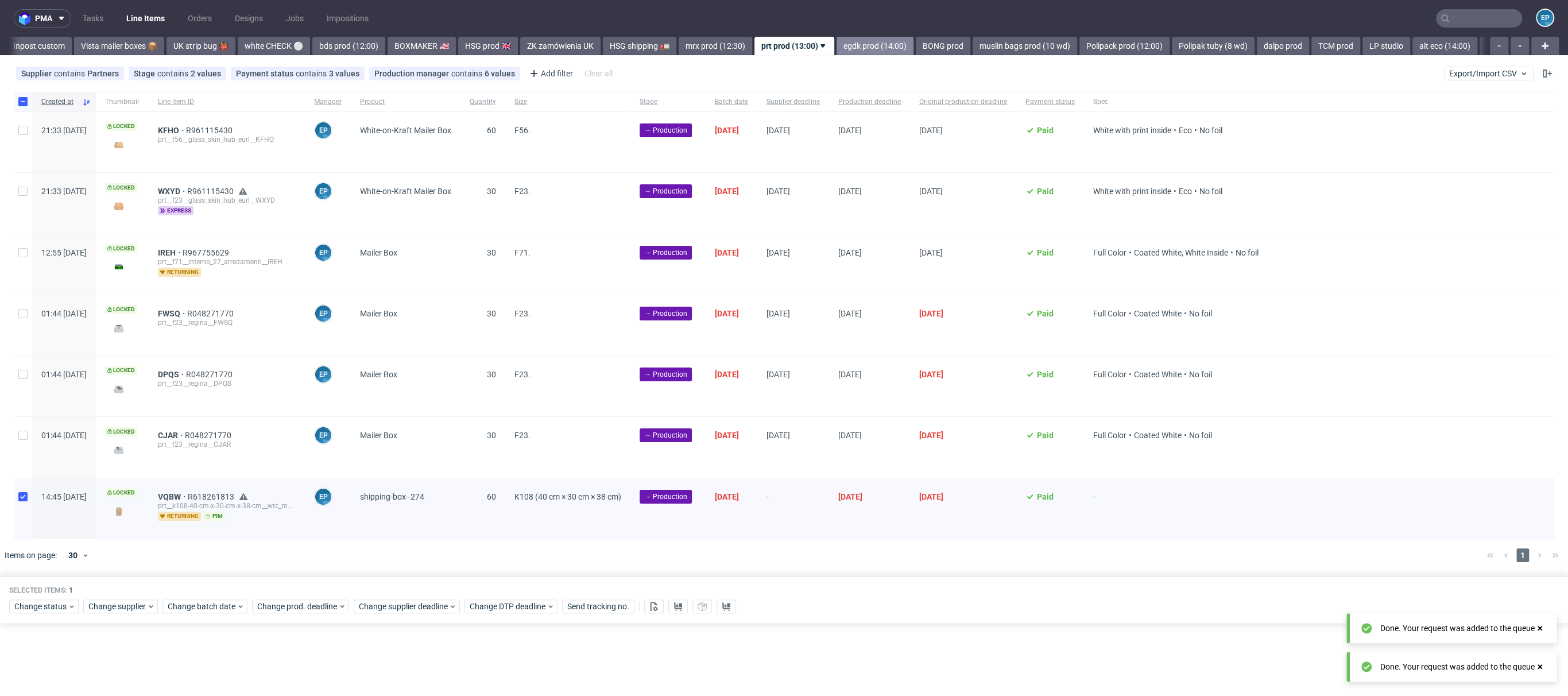
click at [837, 47] on link "egdk prod (14:00)" at bounding box center [875, 46] width 77 height 18
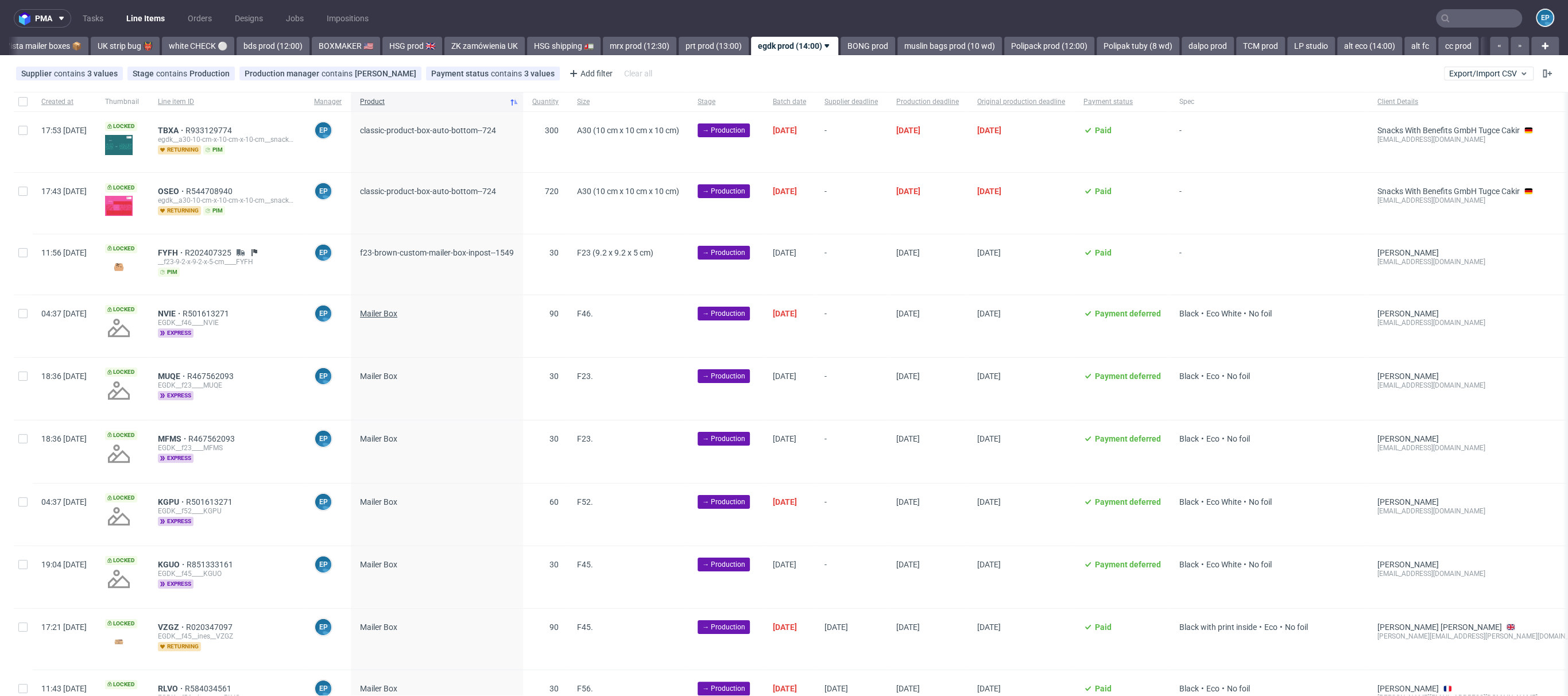
click at [398, 311] on span "Mailer Box" at bounding box center [379, 313] width 38 height 9
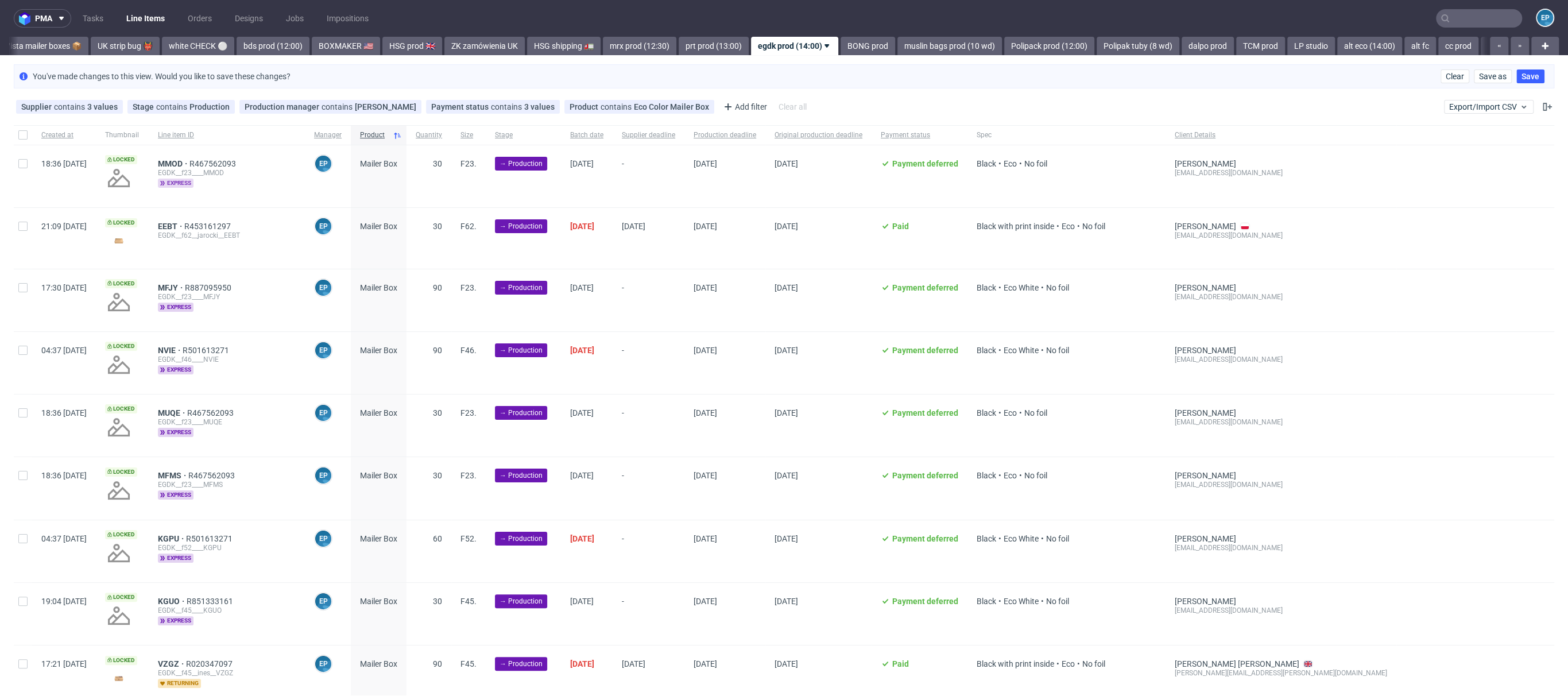
click at [164, 184] on icon at bounding box center [163, 183] width 5 height 5
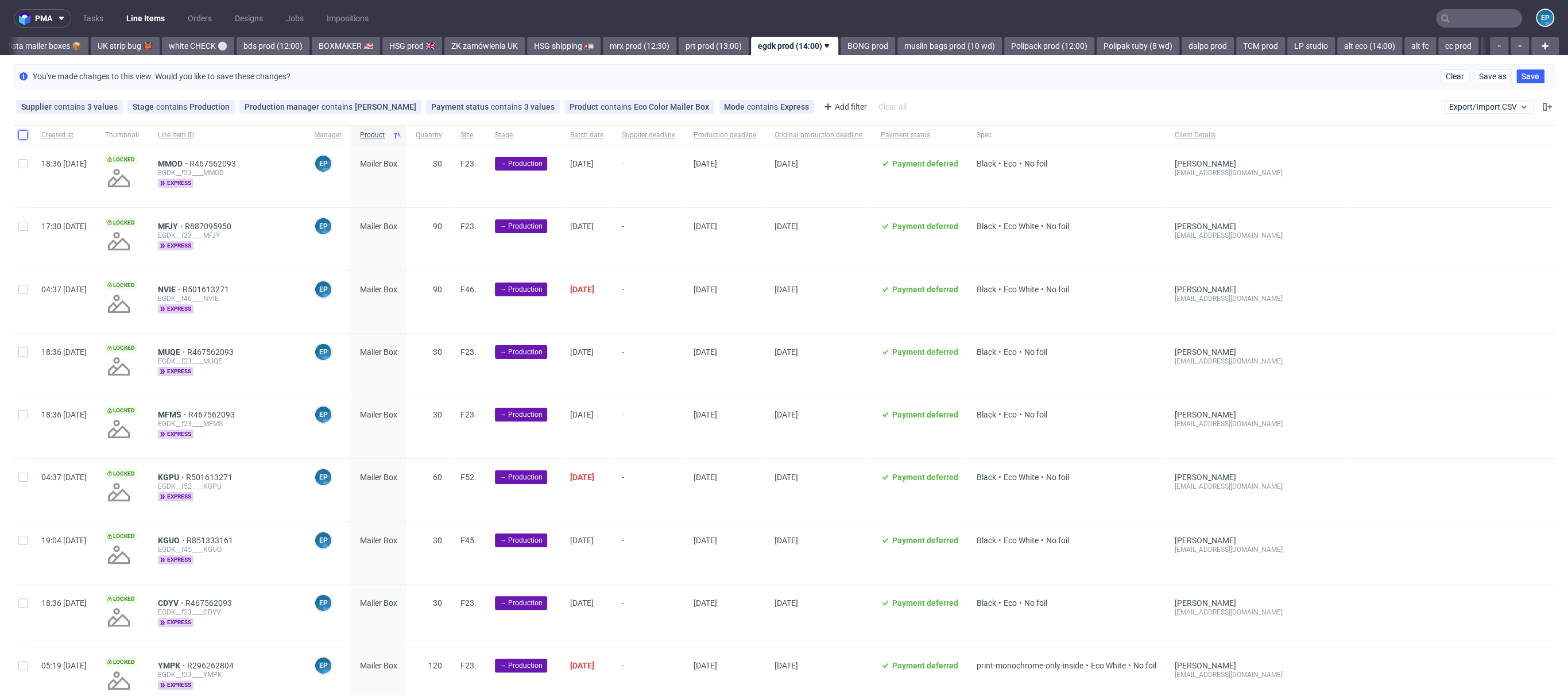
click at [25, 137] on input "checkbox" at bounding box center [22, 134] width 9 height 9
checkbox input "true"
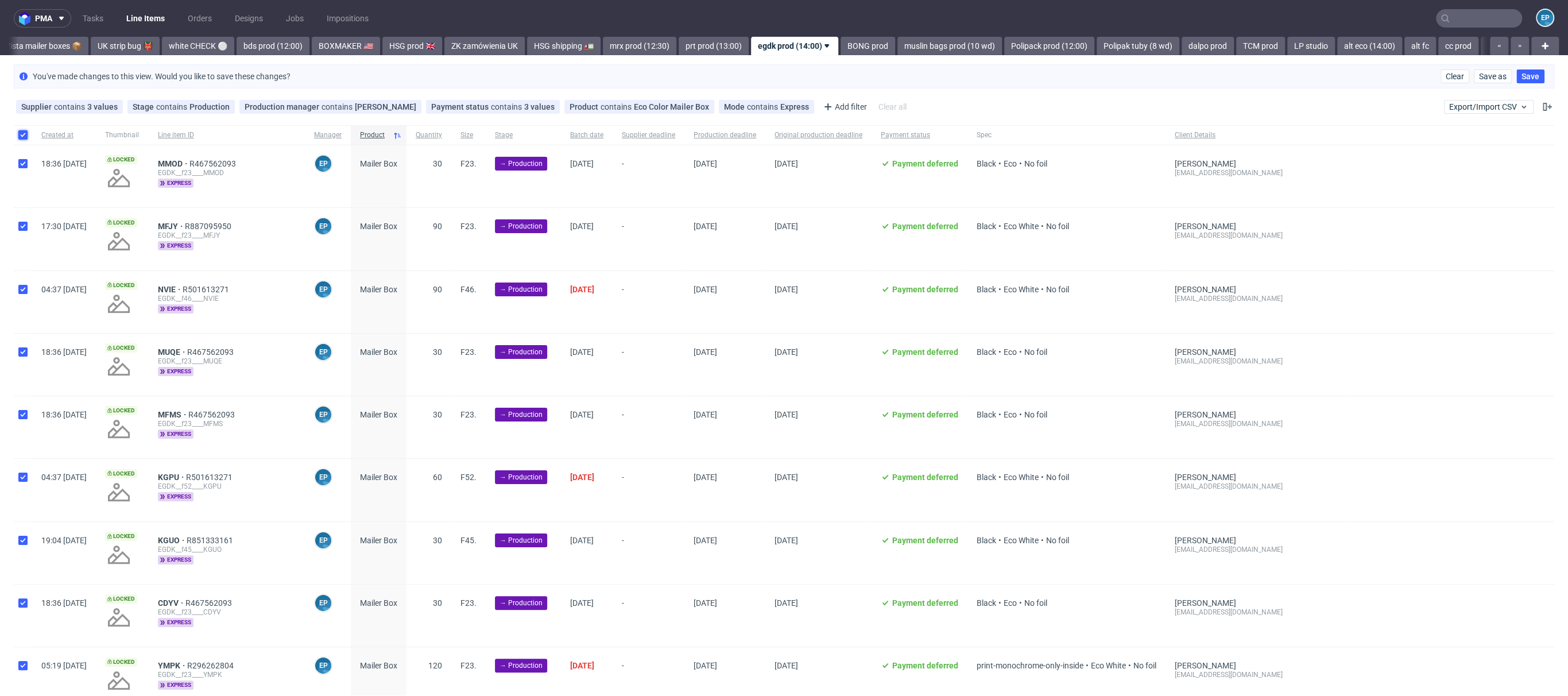
checkbox input "true"
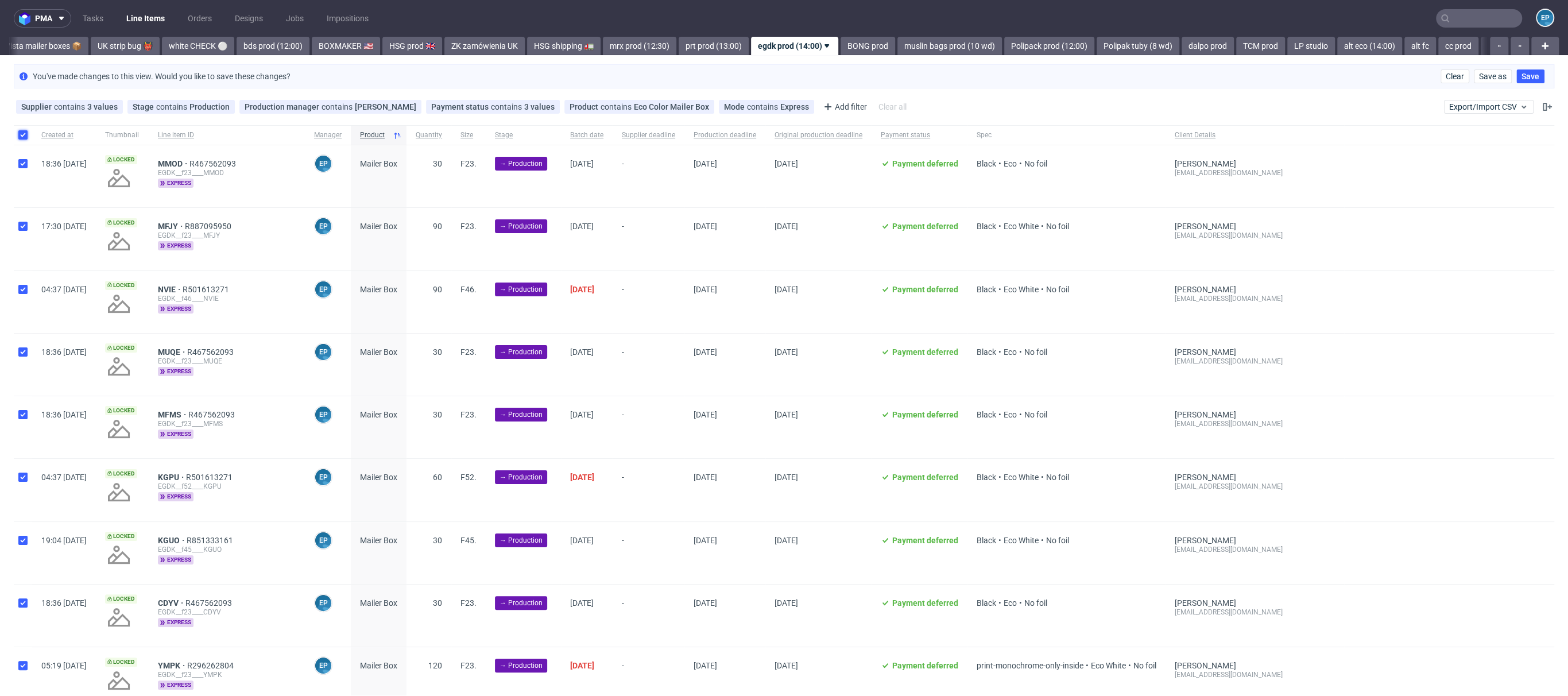
checkbox input "true"
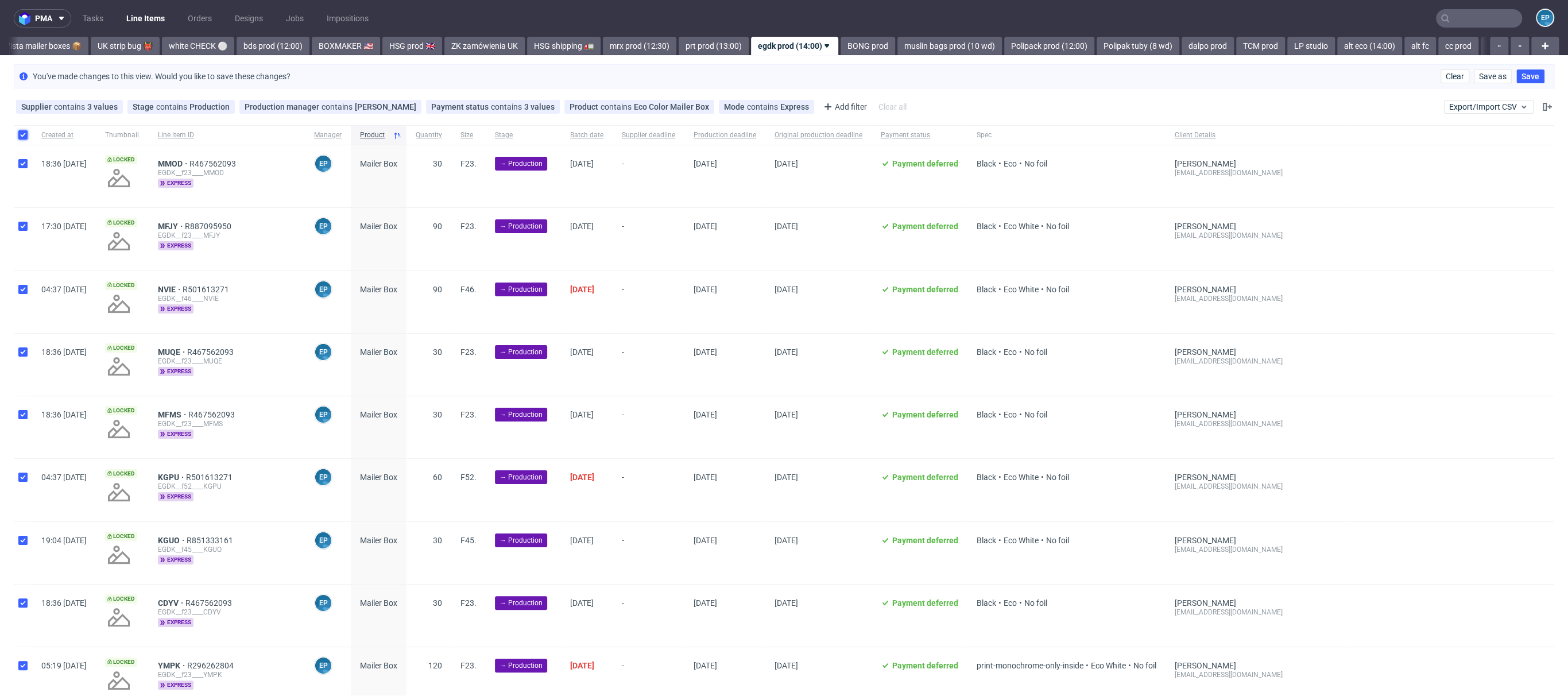
checkbox input "true"
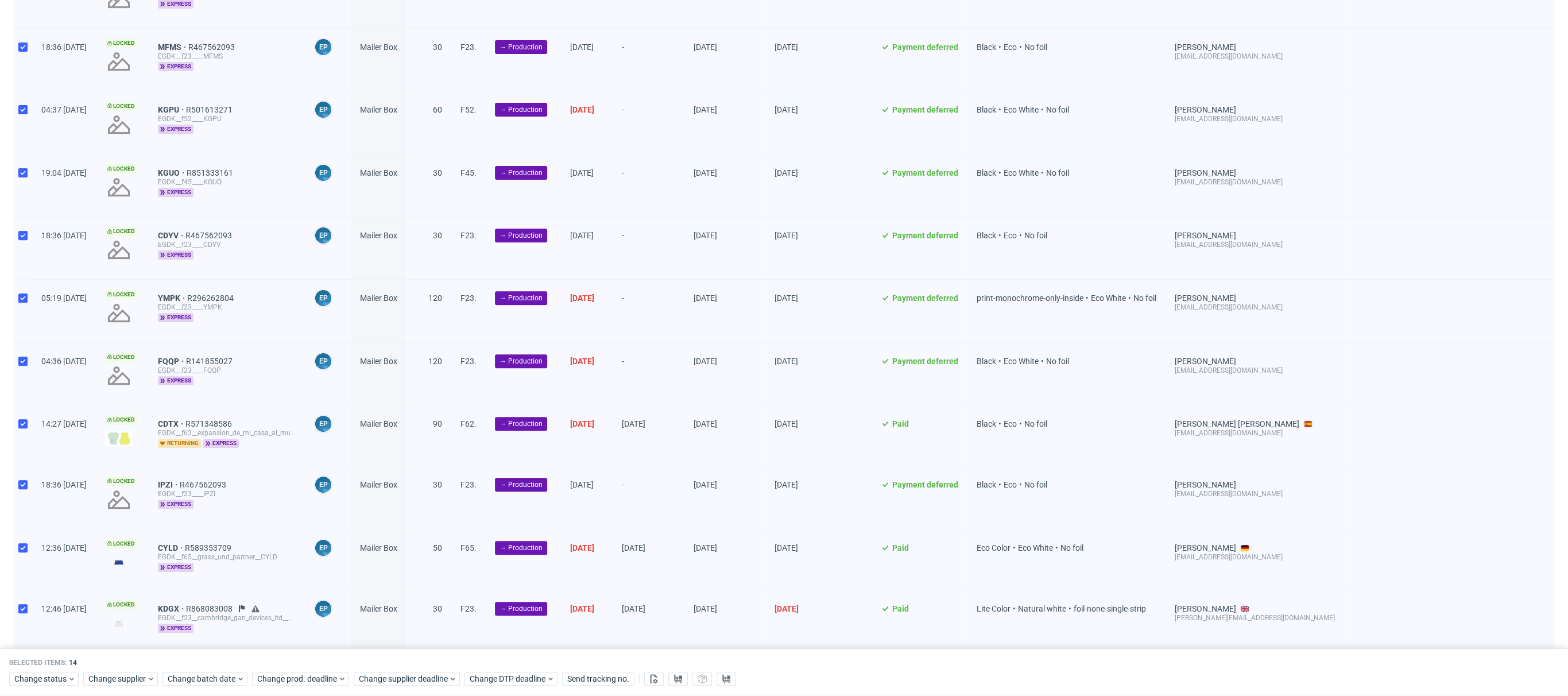
scroll to position [403, 0]
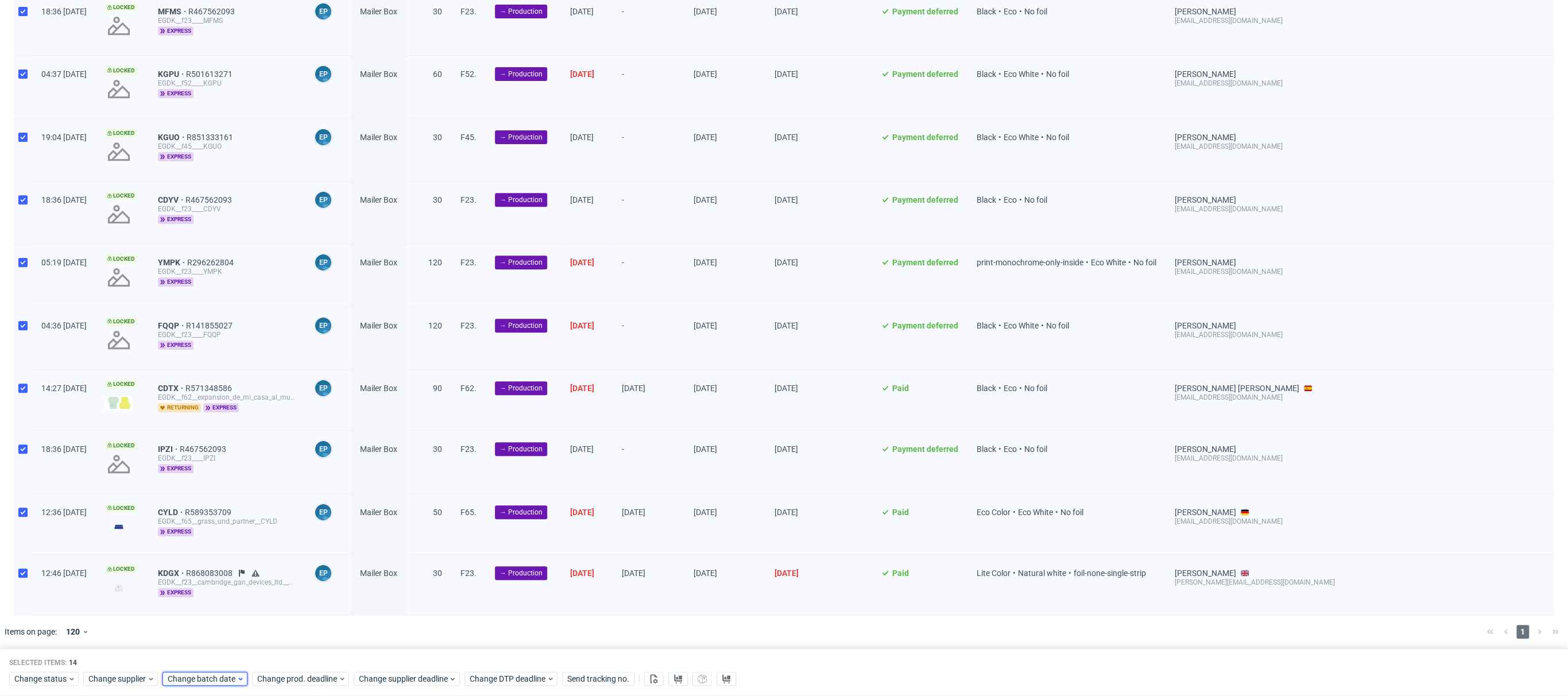
click at [211, 680] on span "Change batch date" at bounding box center [202, 679] width 69 height 11
click at [218, 598] on span "23" at bounding box center [221, 596] width 9 height 11
click at [308, 651] on button "Save" at bounding box center [299, 656] width 28 height 18
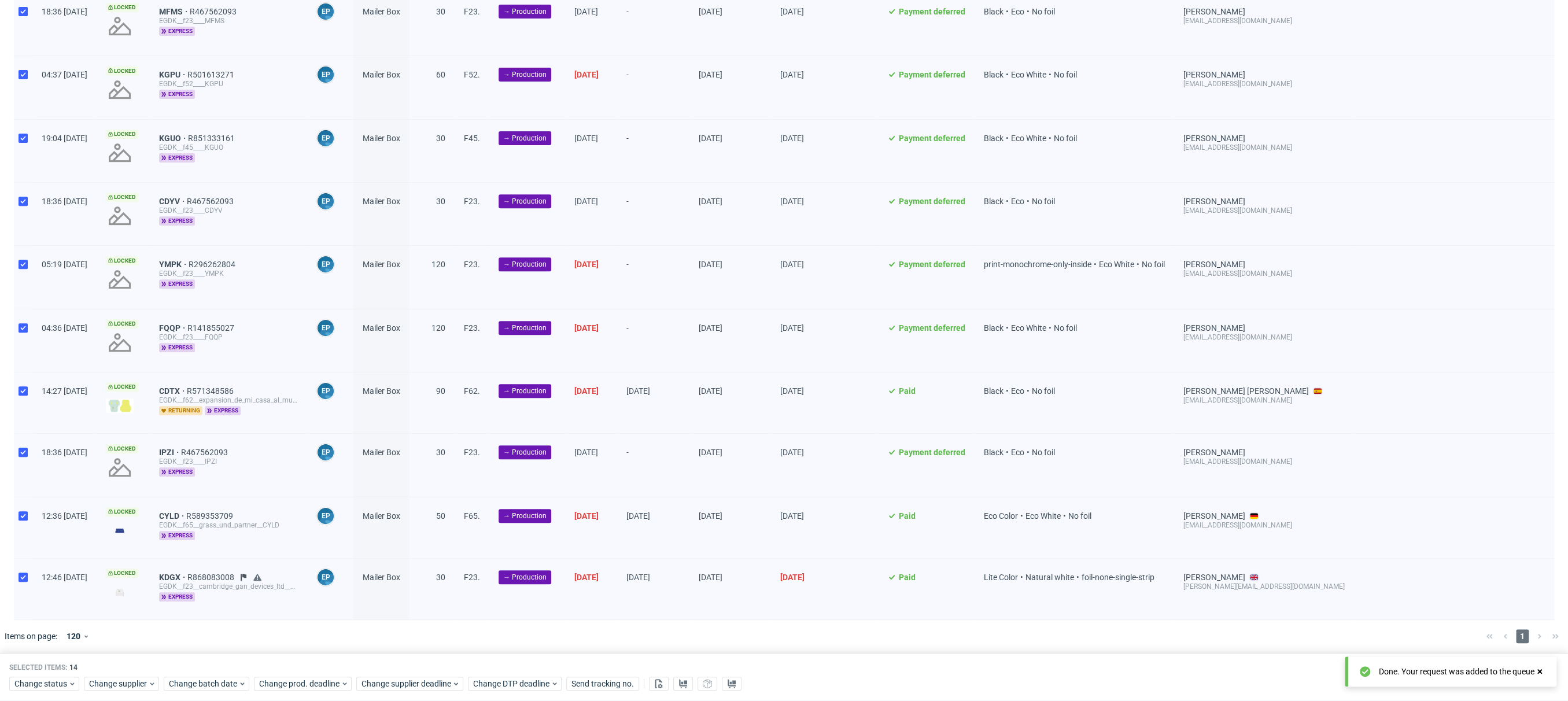
click at [431, 690] on div "Change status Change supplier Change batch date Change prod. deadline Change su…" at bounding box center [784, 683] width 1550 height 16
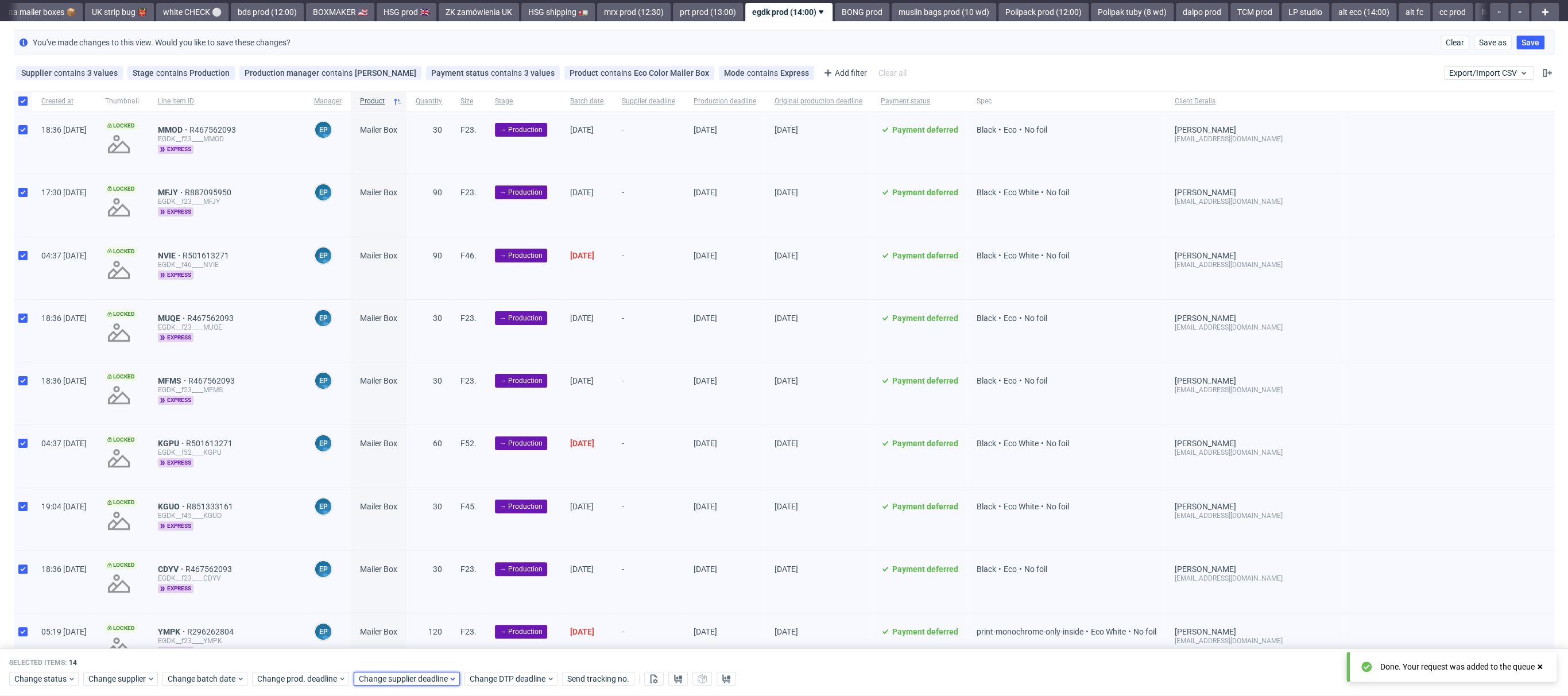
click at [427, 679] on span "Change supplier deadline" at bounding box center [404, 679] width 90 height 11
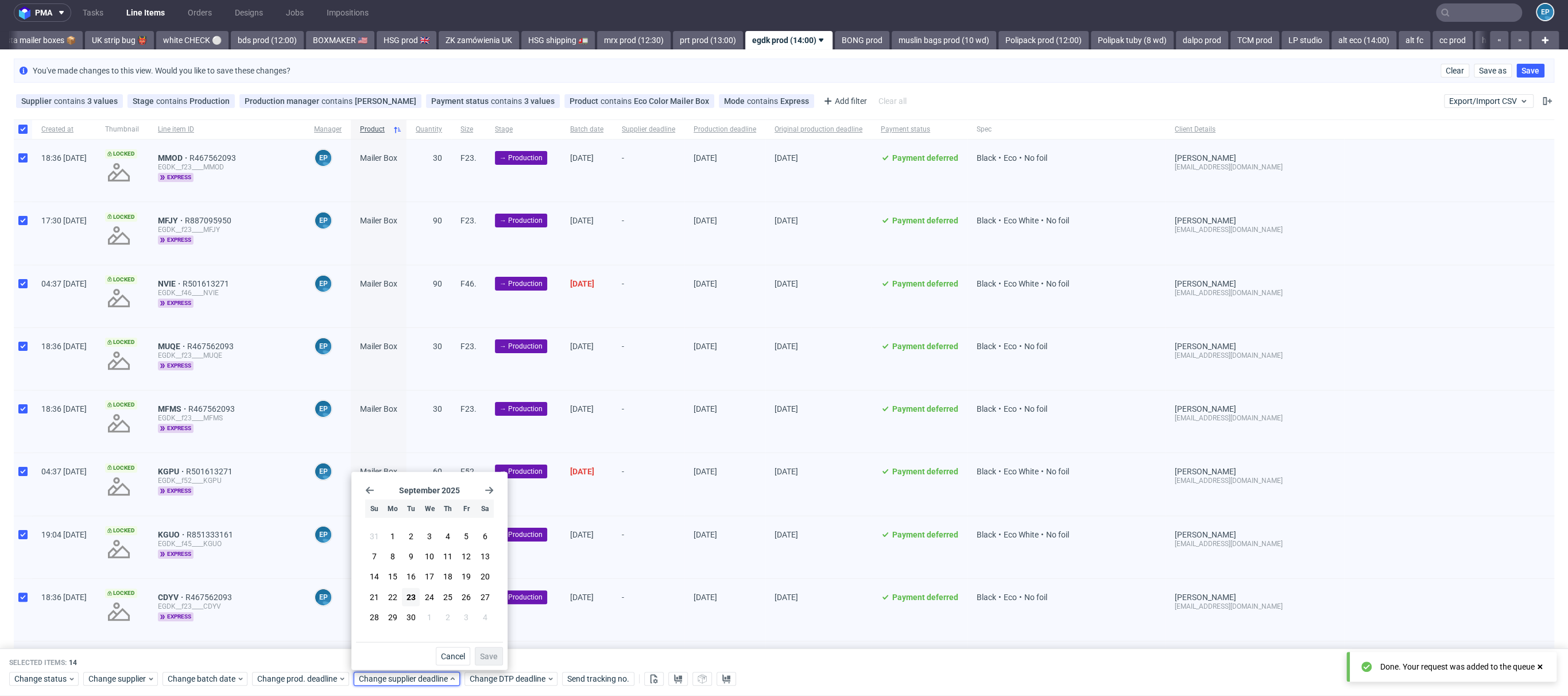
scroll to position [0, 0]
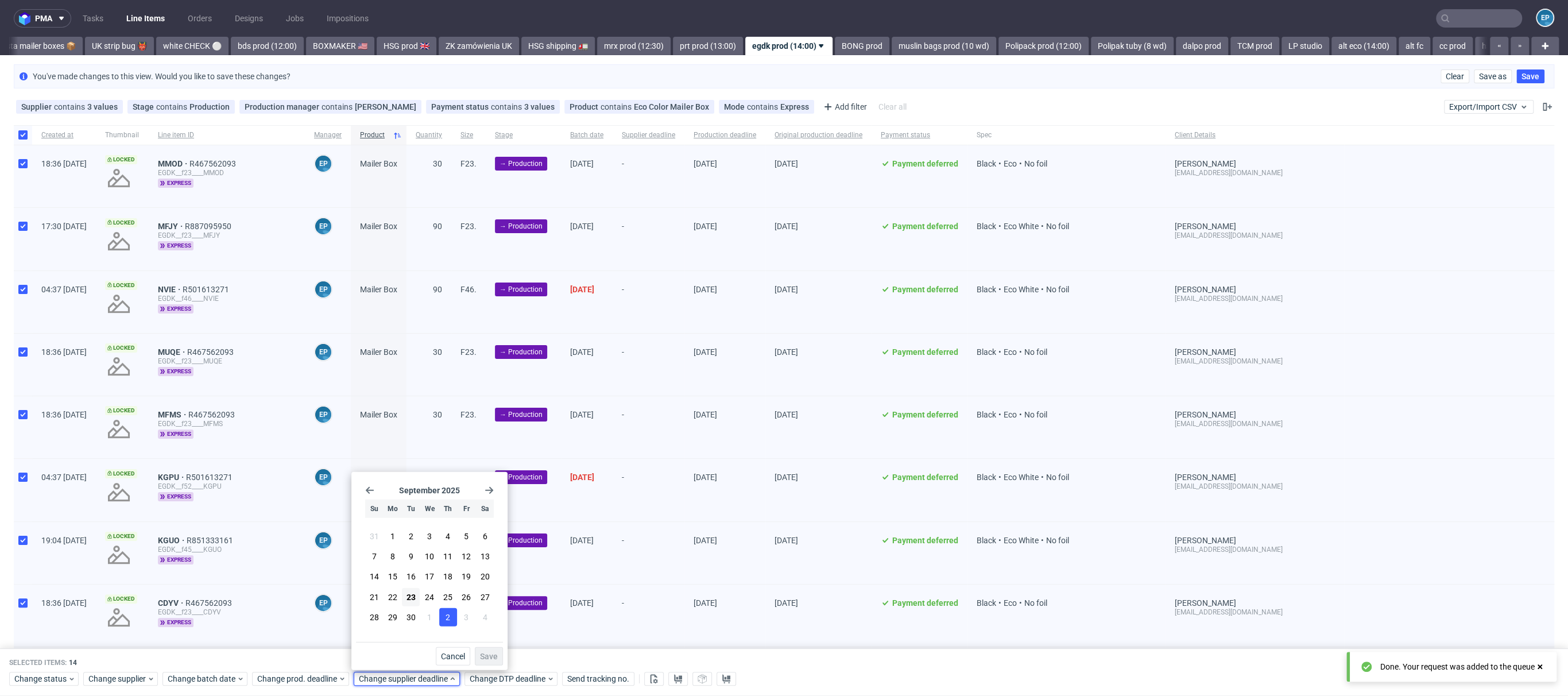
click at [440, 617] on button "2" at bounding box center [448, 617] width 18 height 18
click at [488, 654] on span "Save" at bounding box center [489, 657] width 18 height 8
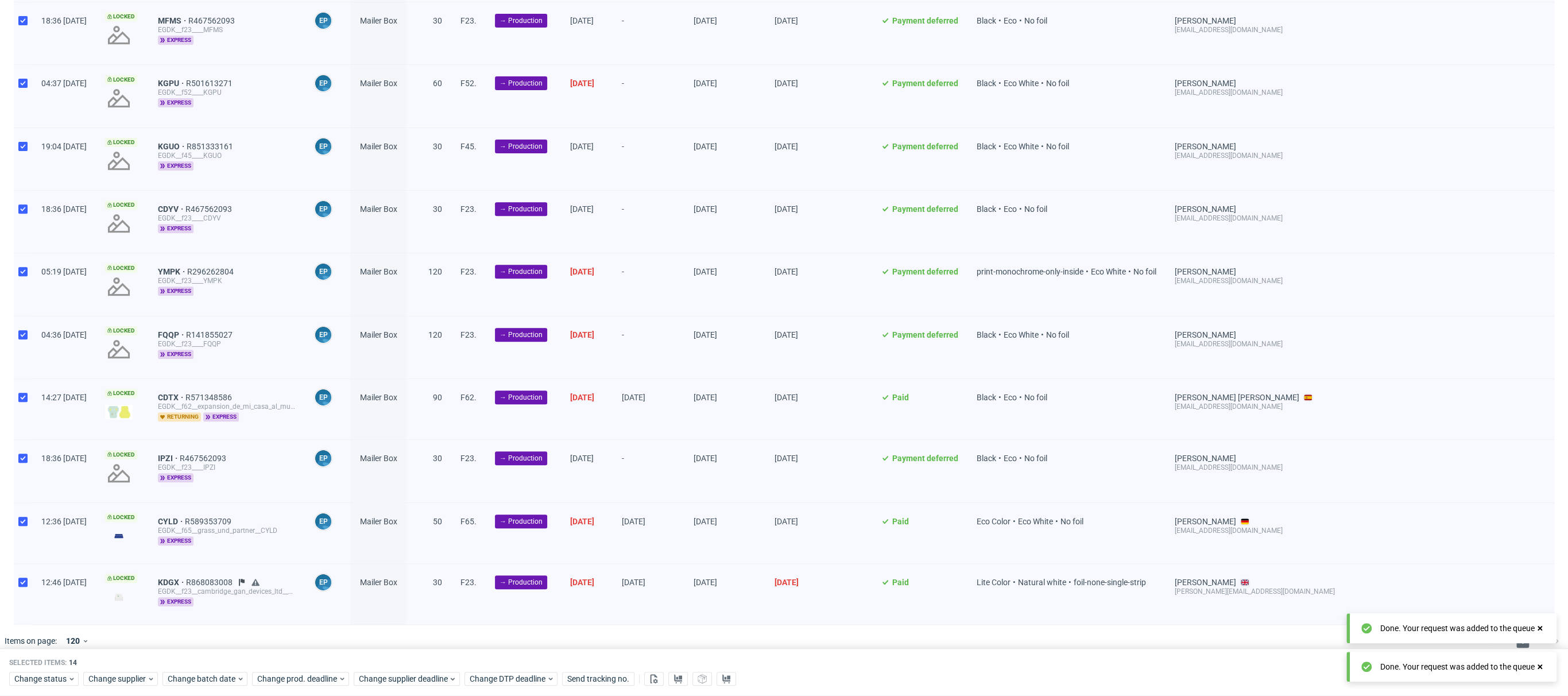
scroll to position [403, 0]
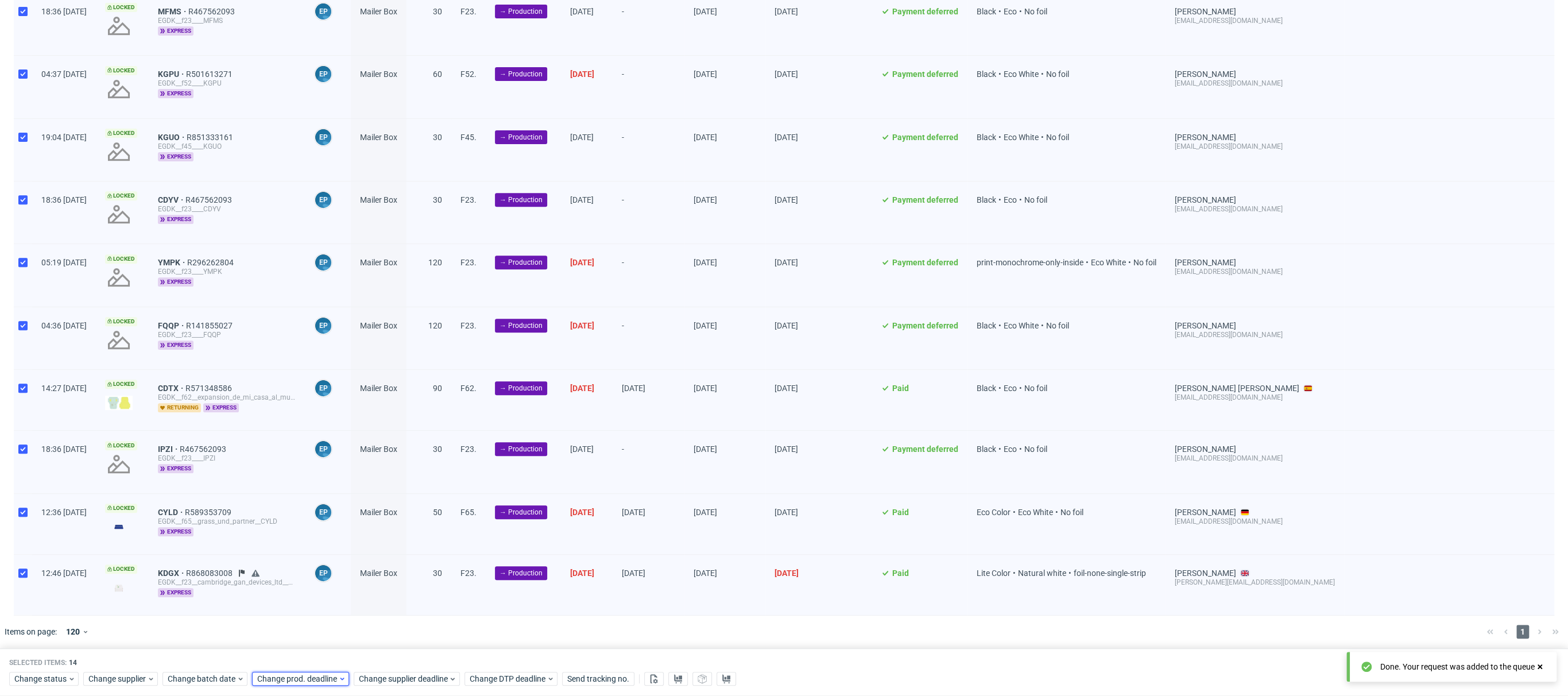
click at [330, 682] on span "Change prod. deadline" at bounding box center [298, 679] width 81 height 11
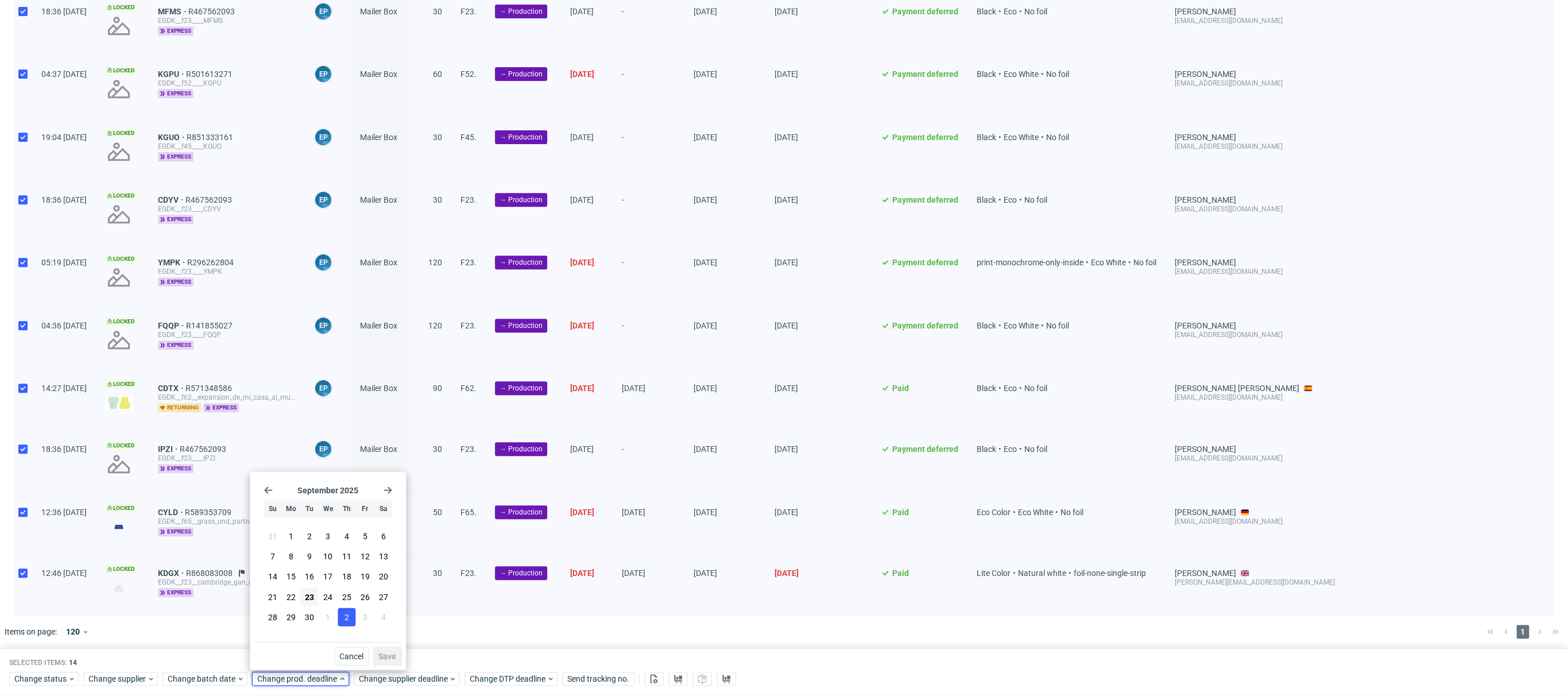
click at [348, 619] on span "2" at bounding box center [347, 617] width 5 height 11
click at [389, 649] on button "Save" at bounding box center [387, 656] width 28 height 18
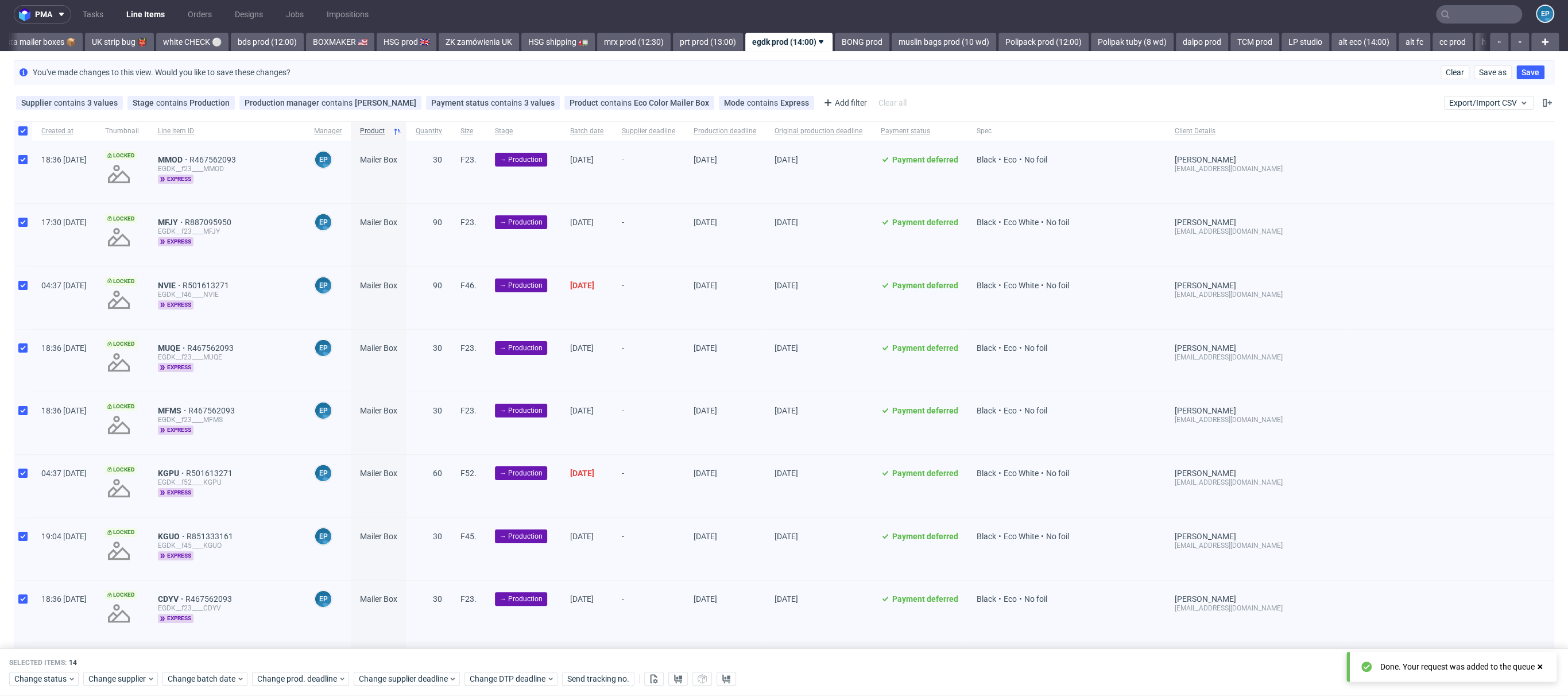
scroll to position [0, 0]
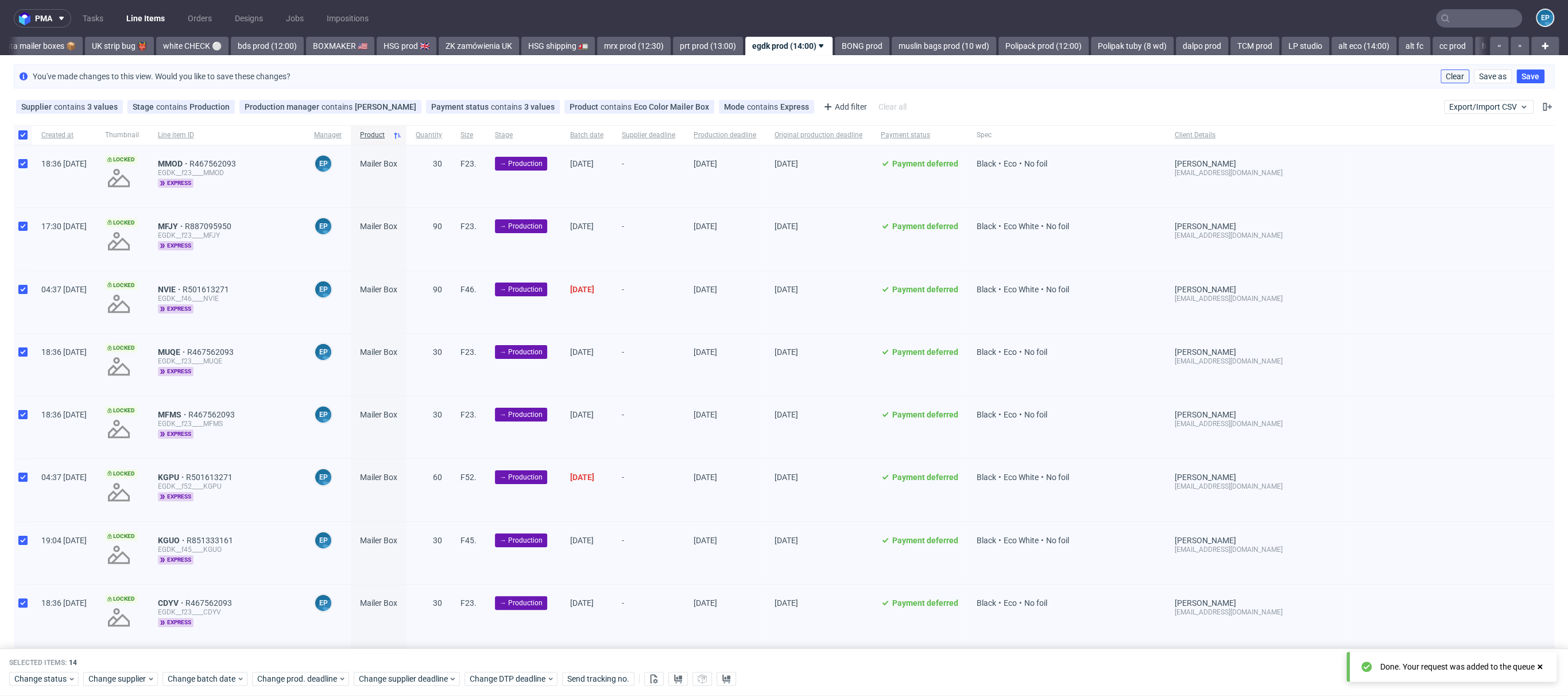
click at [1446, 72] on span "Clear" at bounding box center [1455, 76] width 18 height 8
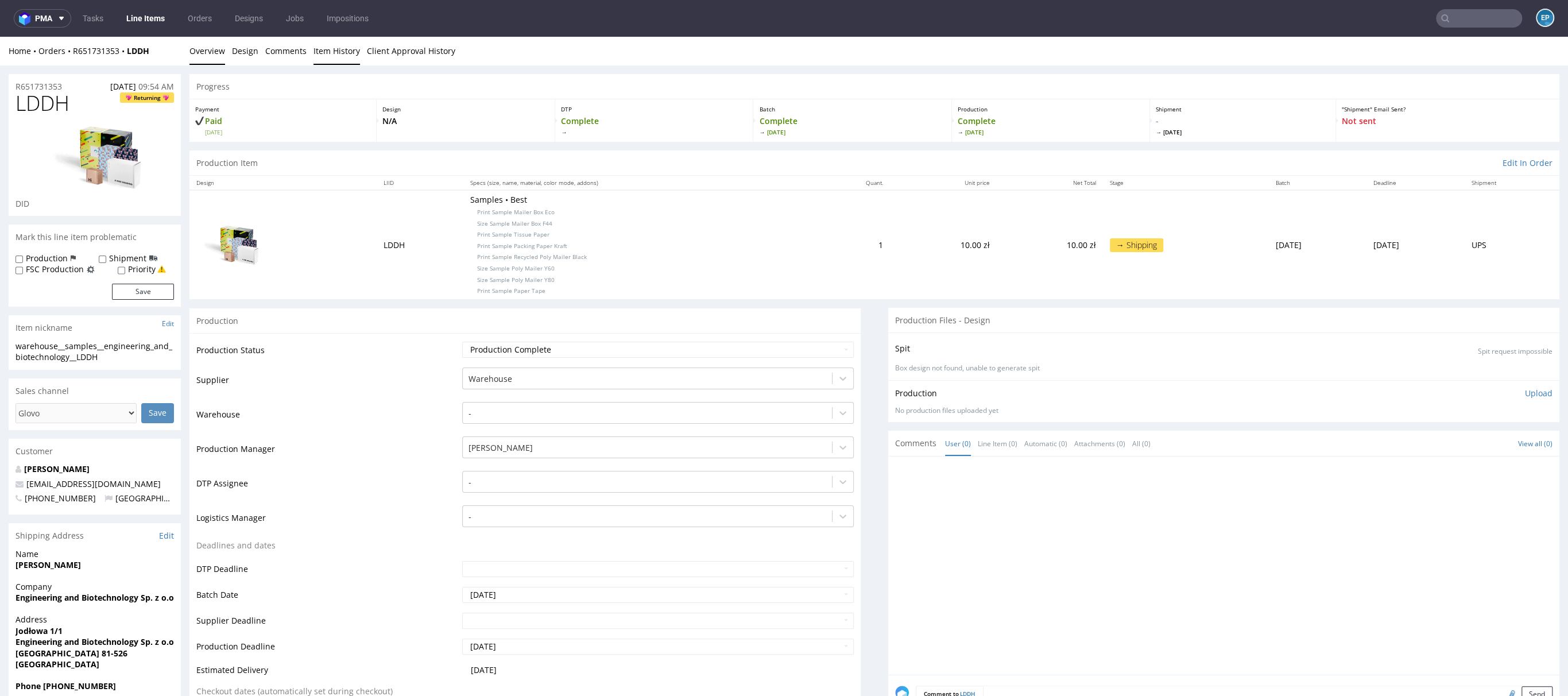
click at [336, 55] on link "Item History" at bounding box center [336, 51] width 47 height 28
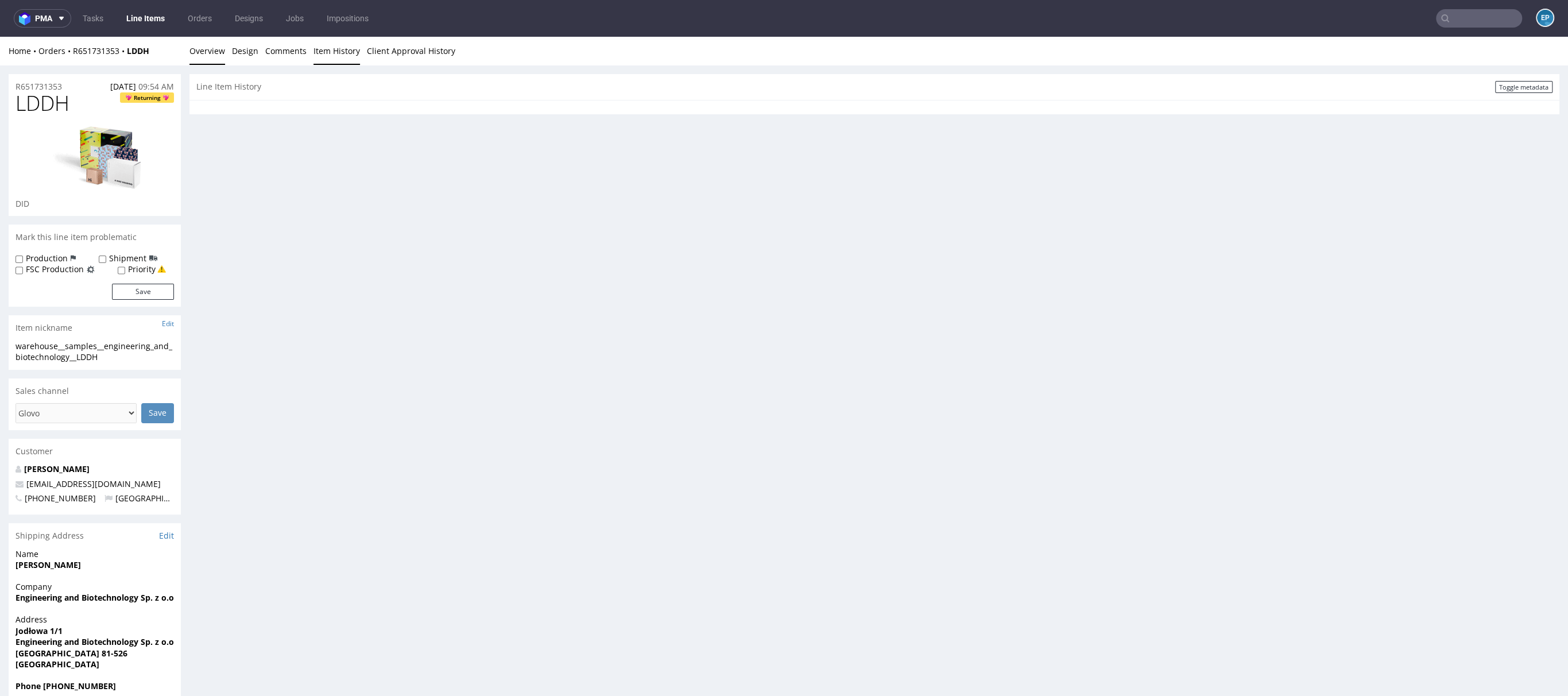
click at [209, 61] on link "Overview" at bounding box center [208, 51] width 36 height 28
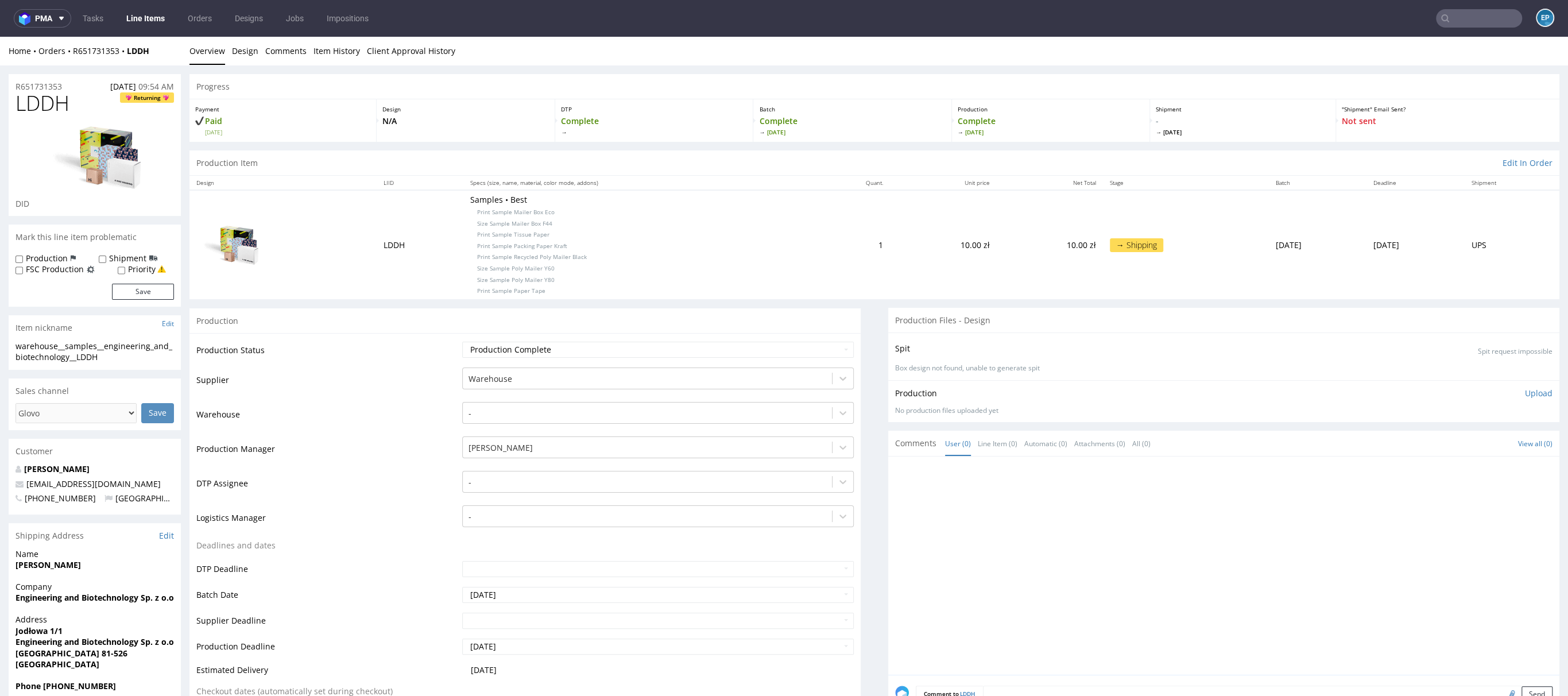
click at [36, 109] on span "LDDH" at bounding box center [43, 103] width 54 height 23
copy span "LDDH"
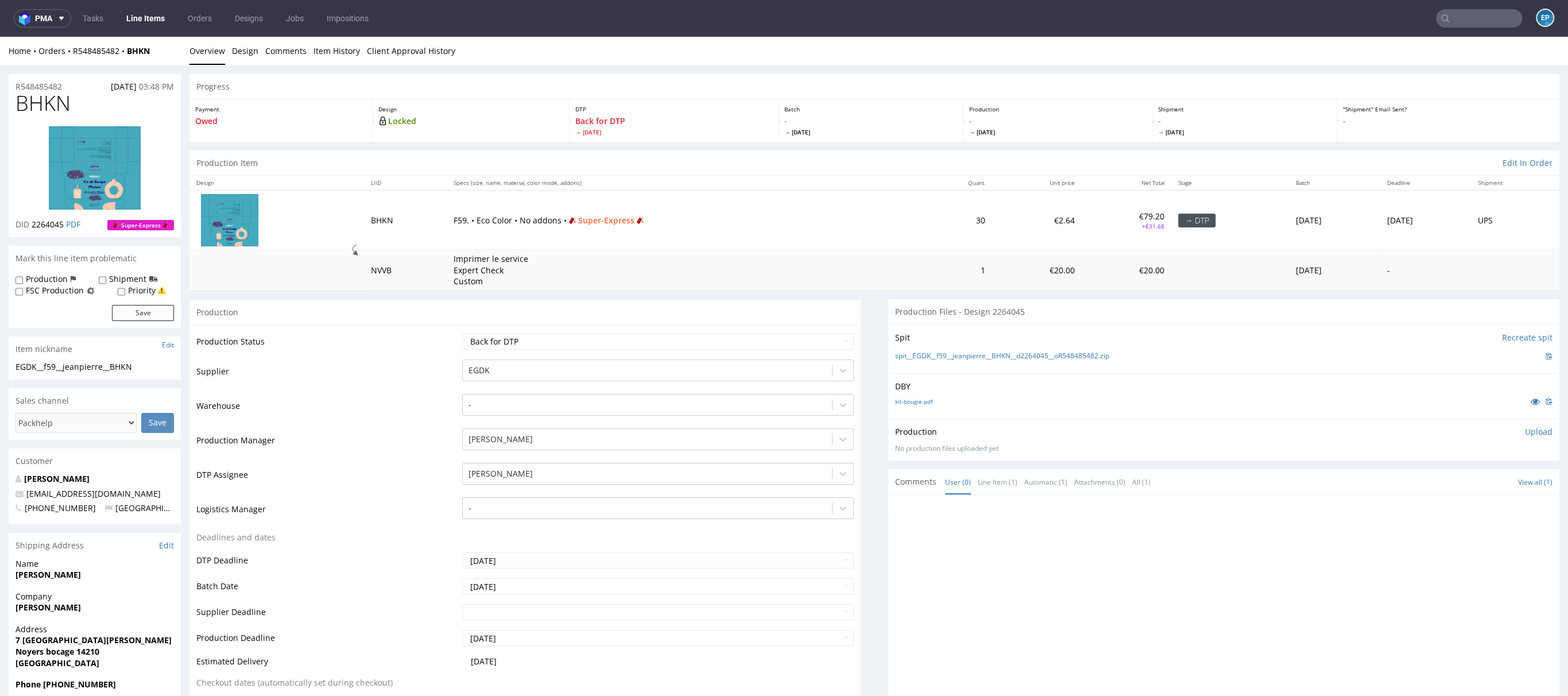
click at [325, 65] on div "Home Orders R548485482 BHKN Overview Design Comments Item History Client Approv…" at bounding box center [784, 51] width 1568 height 29
click at [326, 54] on link "Item History" at bounding box center [336, 51] width 47 height 28
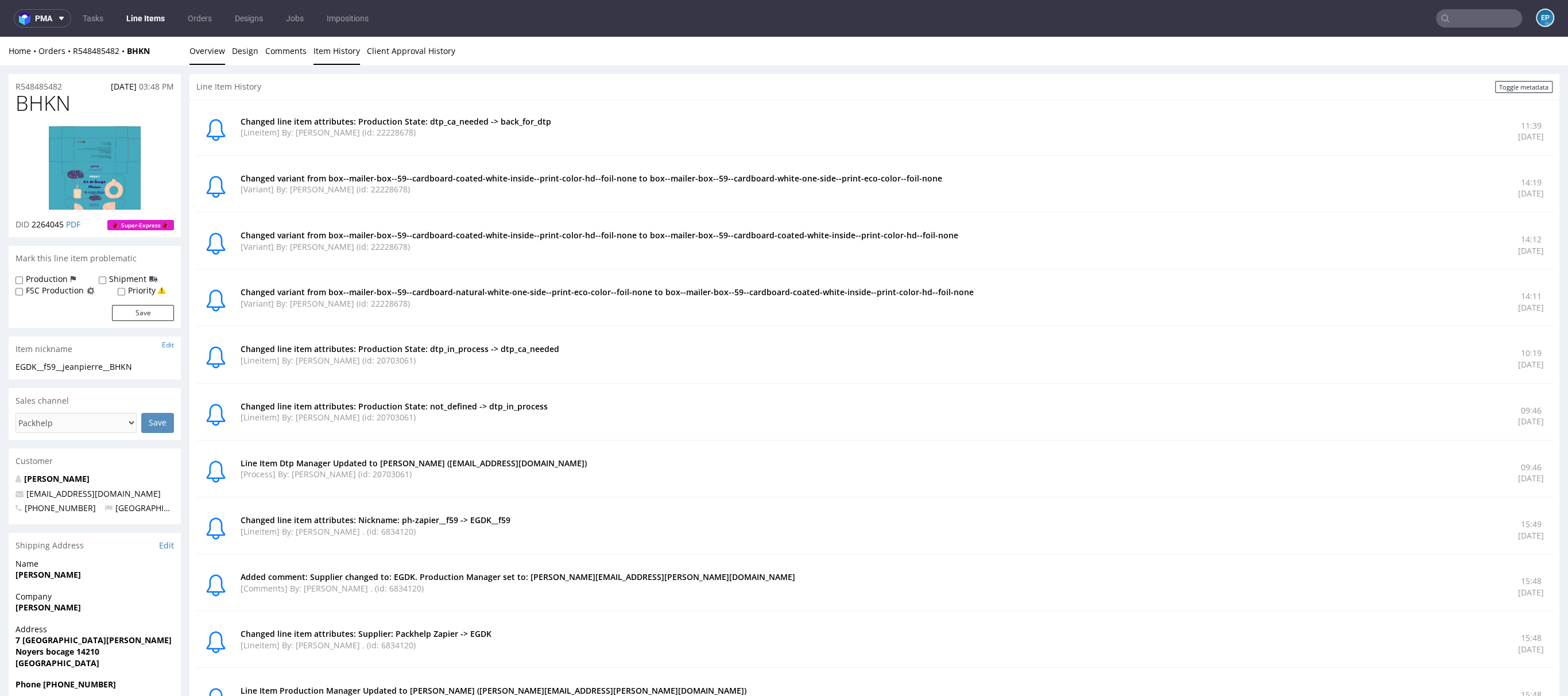
click at [213, 59] on link "Overview" at bounding box center [208, 51] width 36 height 28
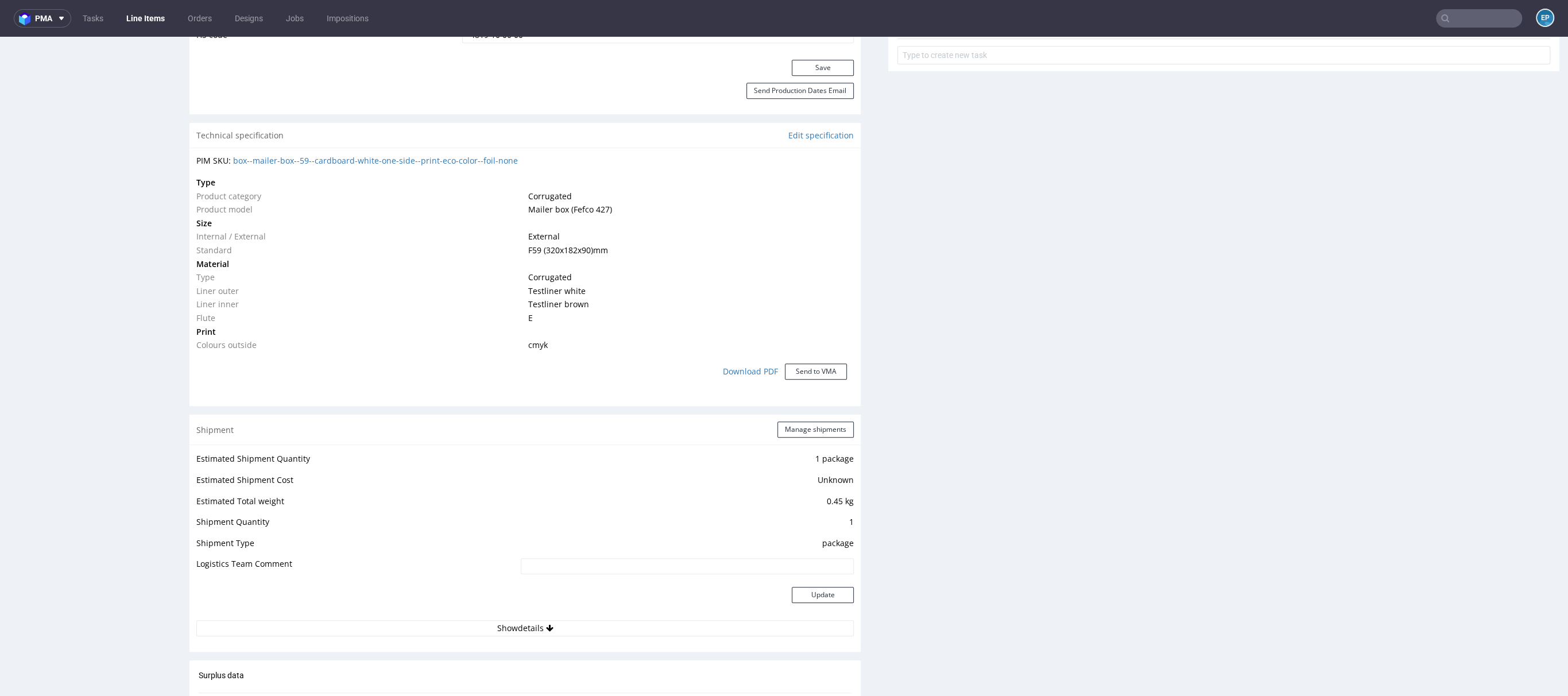
scroll to position [575, 0]
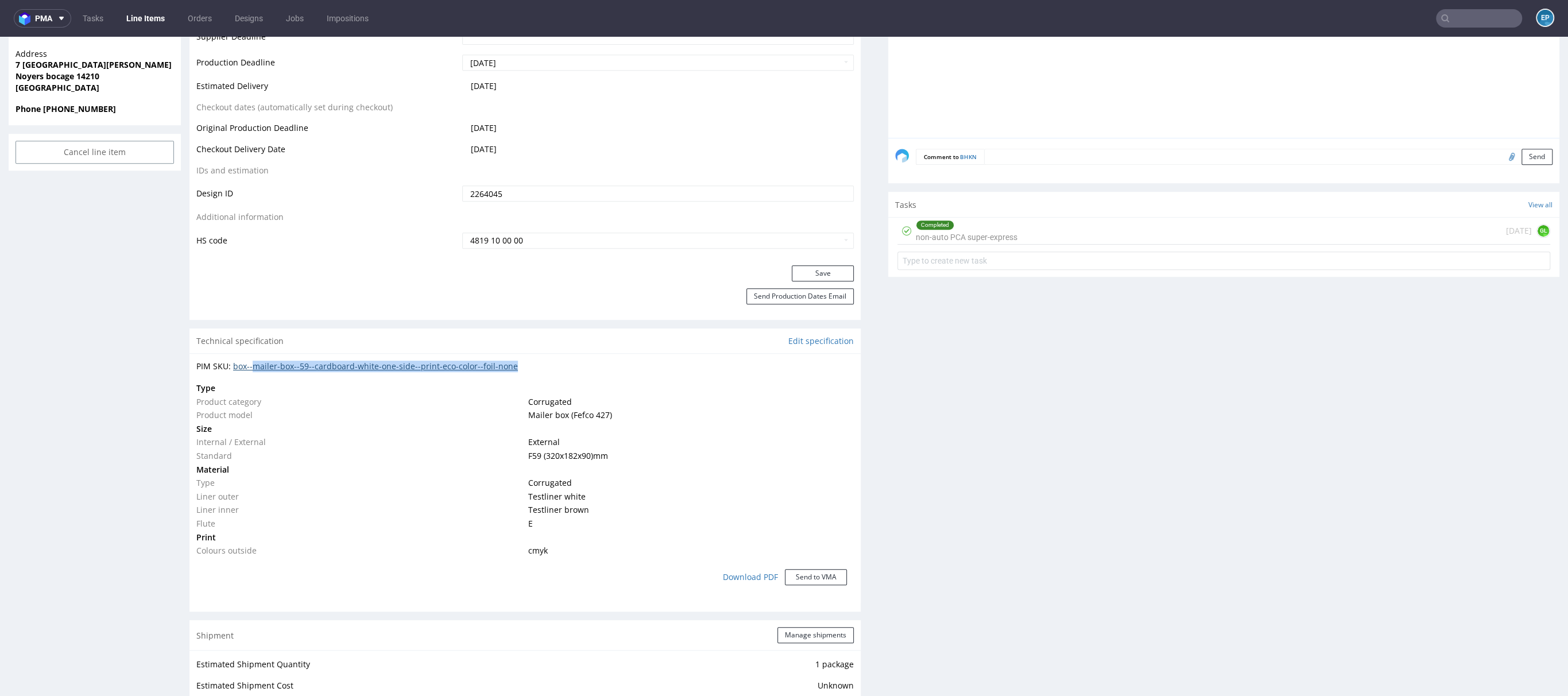
drag, startPoint x: 528, startPoint y: 366, endPoint x: 256, endPoint y: 366, distance: 272.0
click at [256, 366] on div "PIM SKU: box--mailer-box--59--cardboard-white-one-side--print-eco-color--foil-n…" at bounding box center [525, 366] width 658 height 11
copy link "mailer-box--59--cardboard-white-one-side--print-eco-color--foil-none"
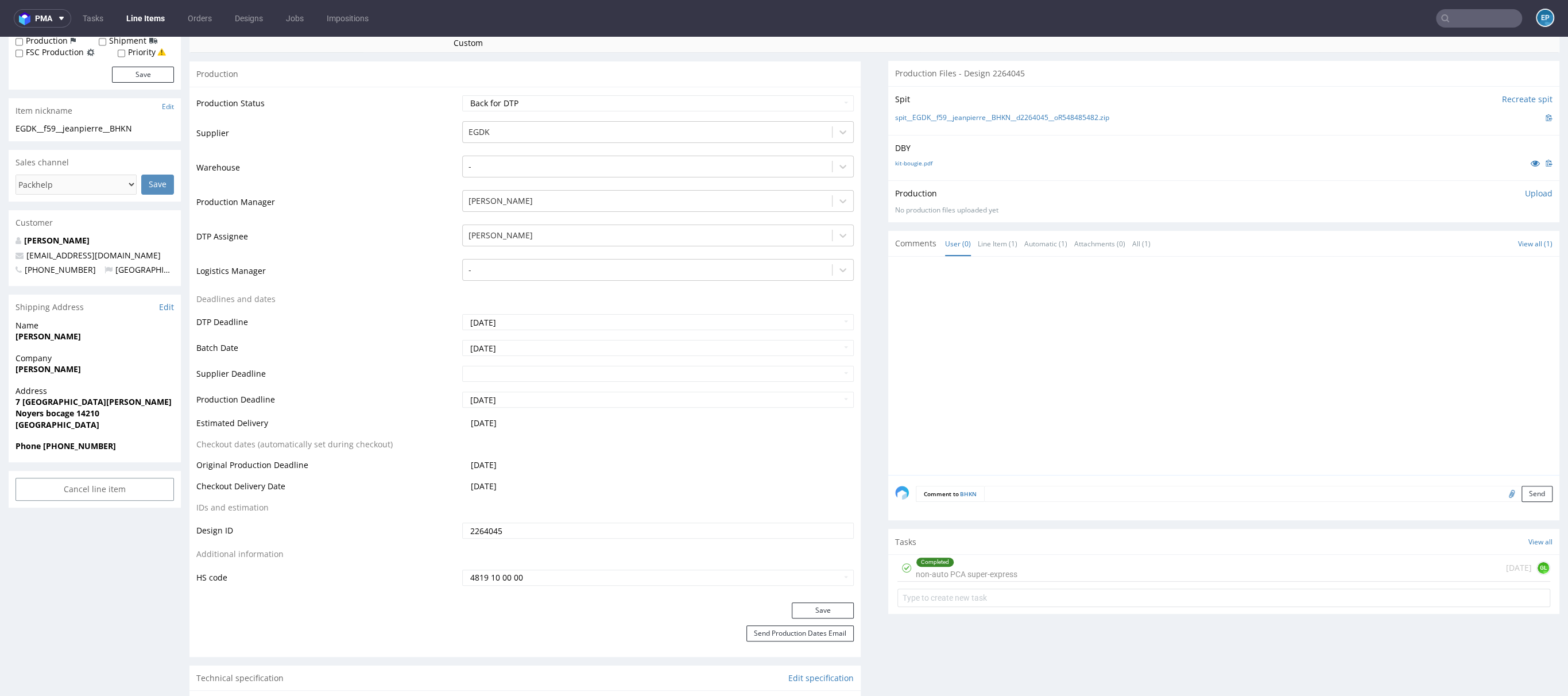
scroll to position [0, 0]
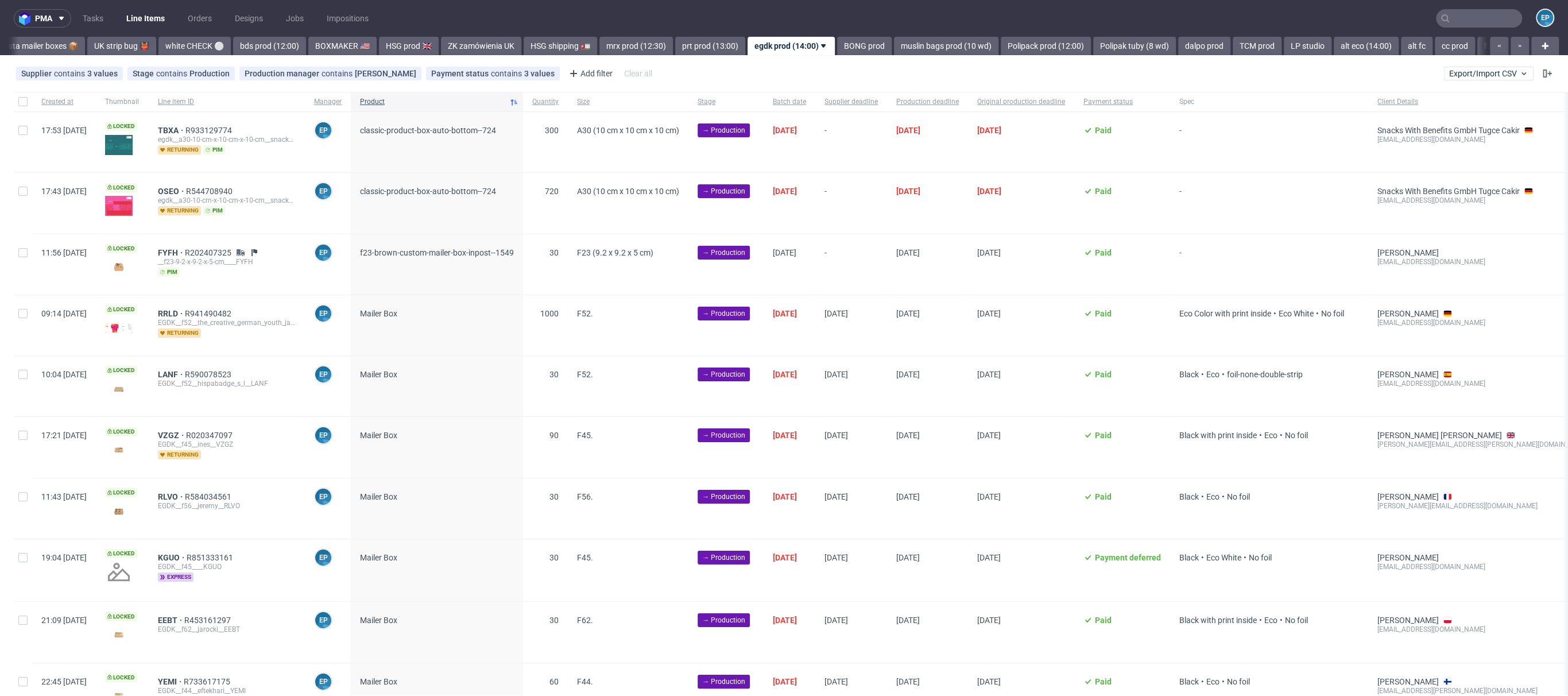
scroll to position [0, 914]
click at [28, 194] on div at bounding box center [23, 203] width 18 height 61
checkbox input "true"
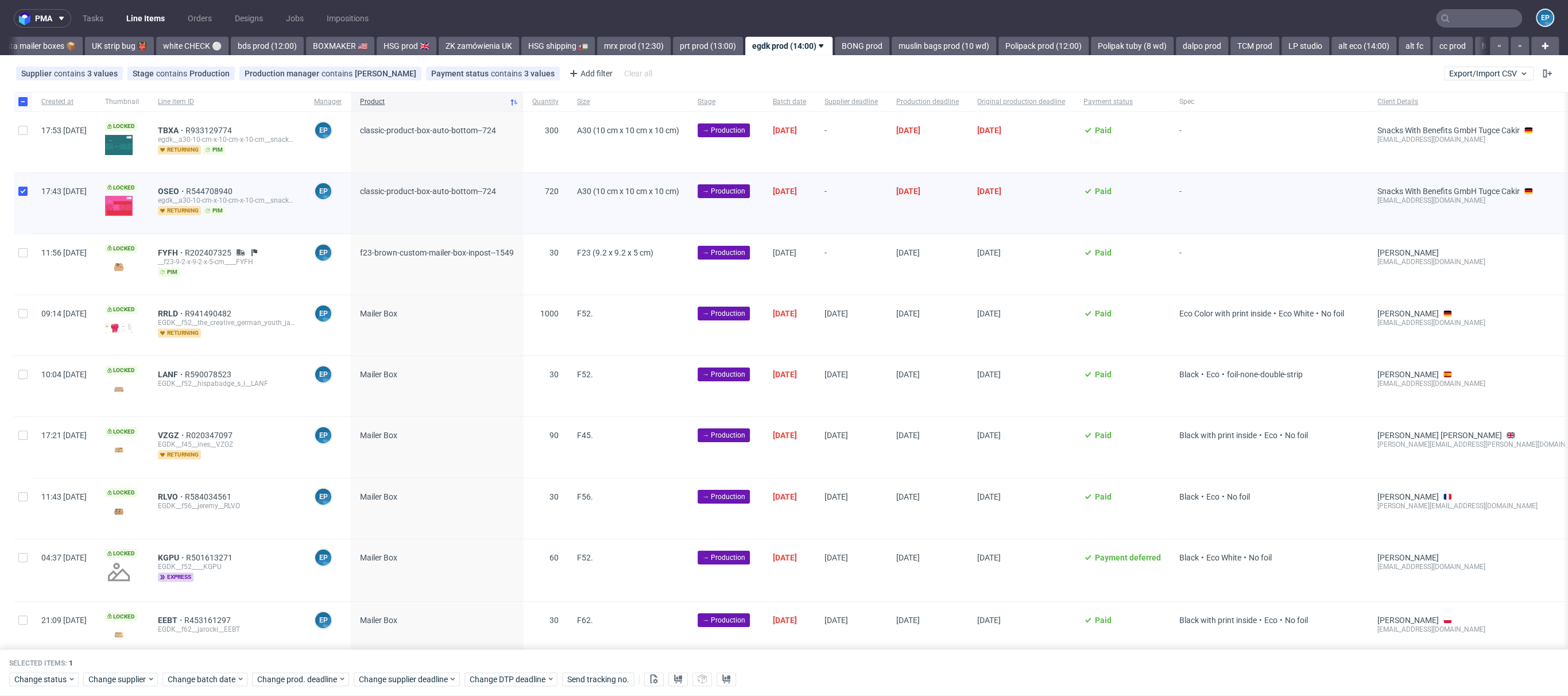
click at [29, 153] on div at bounding box center [23, 142] width 18 height 61
checkbox input "true"
click at [190, 676] on span "Change batch date" at bounding box center [202, 679] width 69 height 11
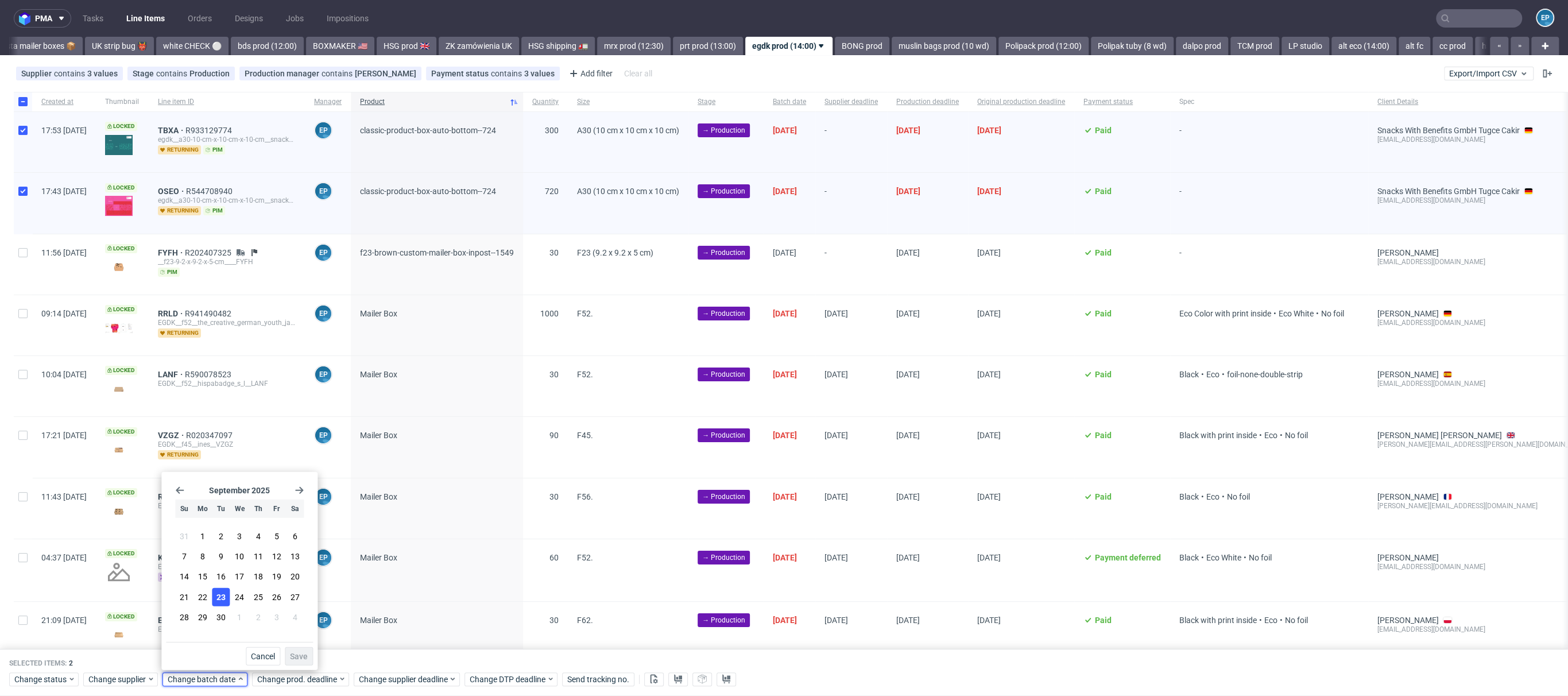
click at [227, 598] on button "23" at bounding box center [222, 596] width 18 height 18
click at [303, 649] on button "Save" at bounding box center [299, 656] width 28 height 18
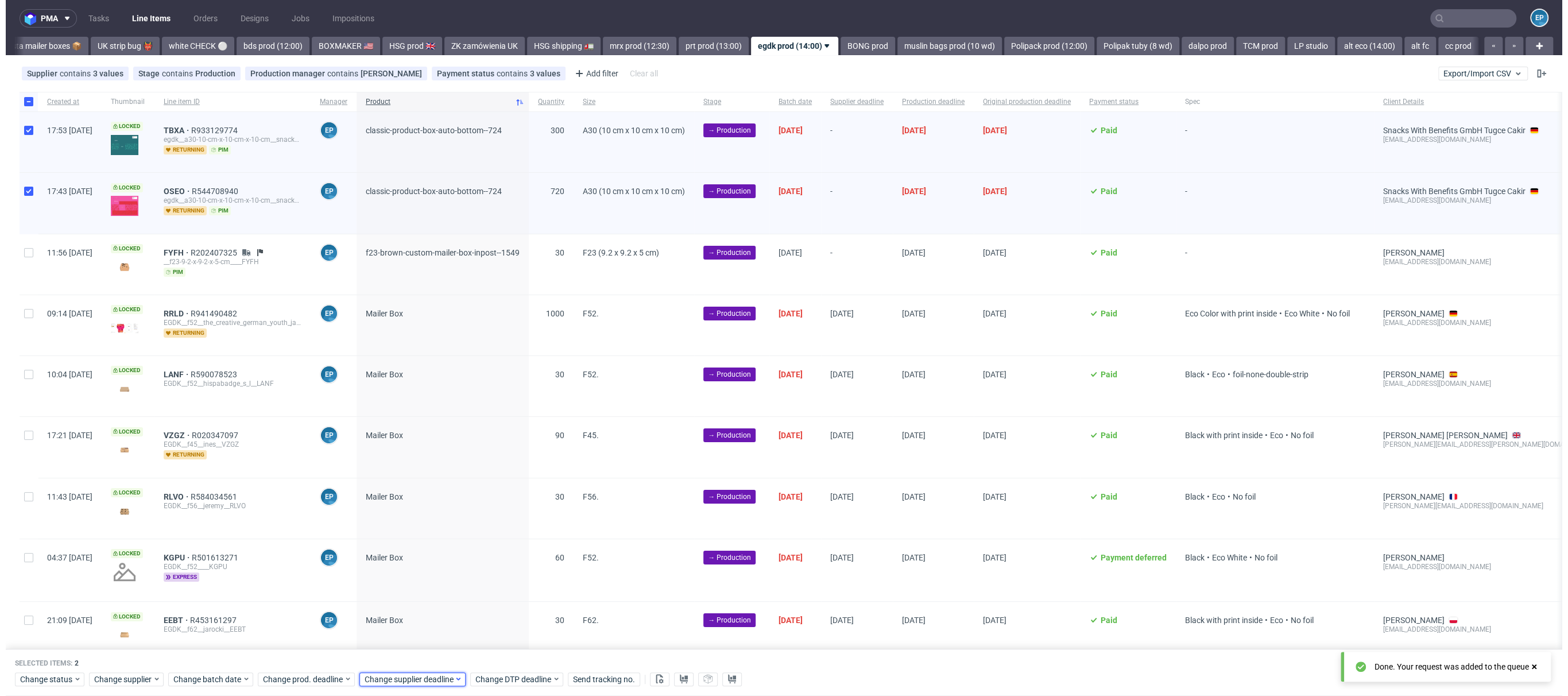
scroll to position [0, 914]
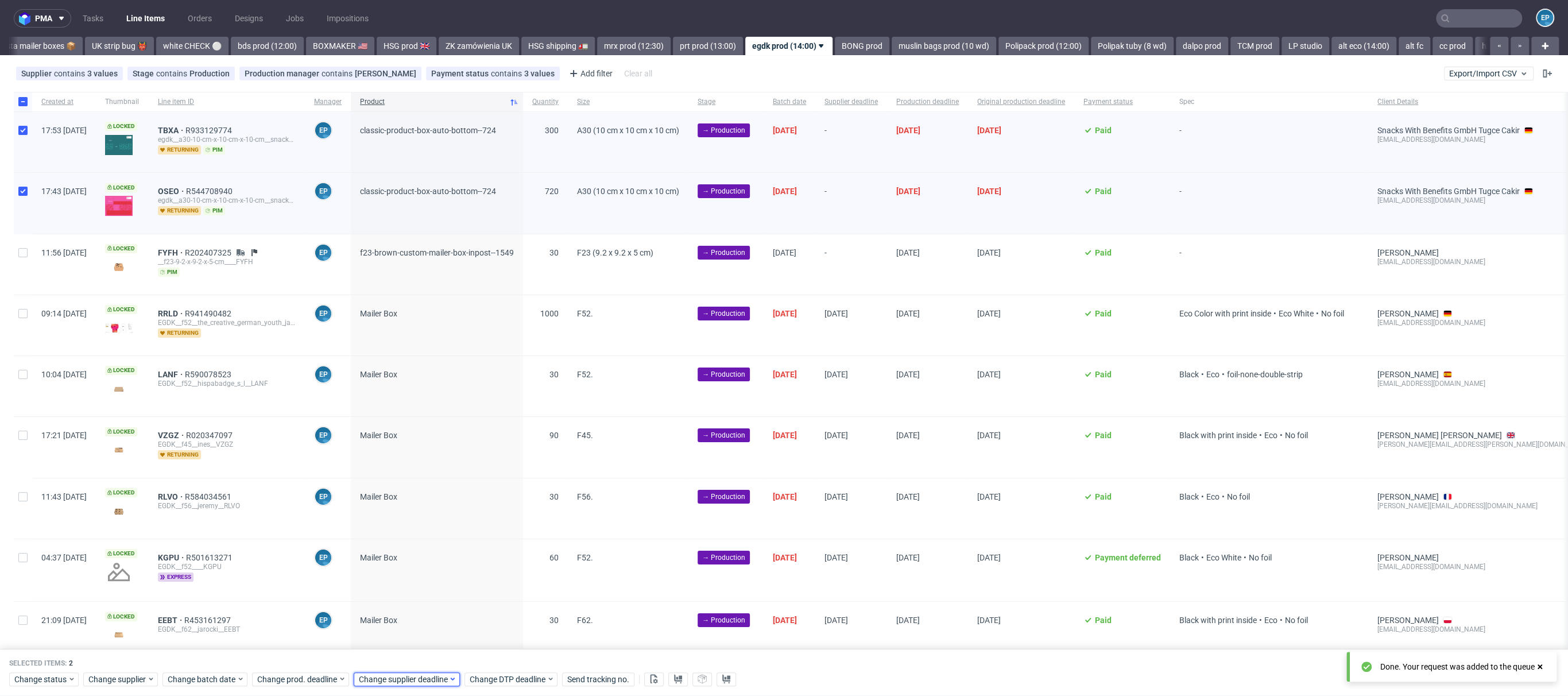
click at [425, 679] on span "Change supplier deadline" at bounding box center [404, 679] width 90 height 11
click at [413, 619] on span "30" at bounding box center [411, 617] width 9 height 11
click at [489, 653] on span "Save" at bounding box center [489, 657] width 18 height 8
click at [26, 98] on input "checkbox" at bounding box center [22, 101] width 9 height 9
checkbox input "false"
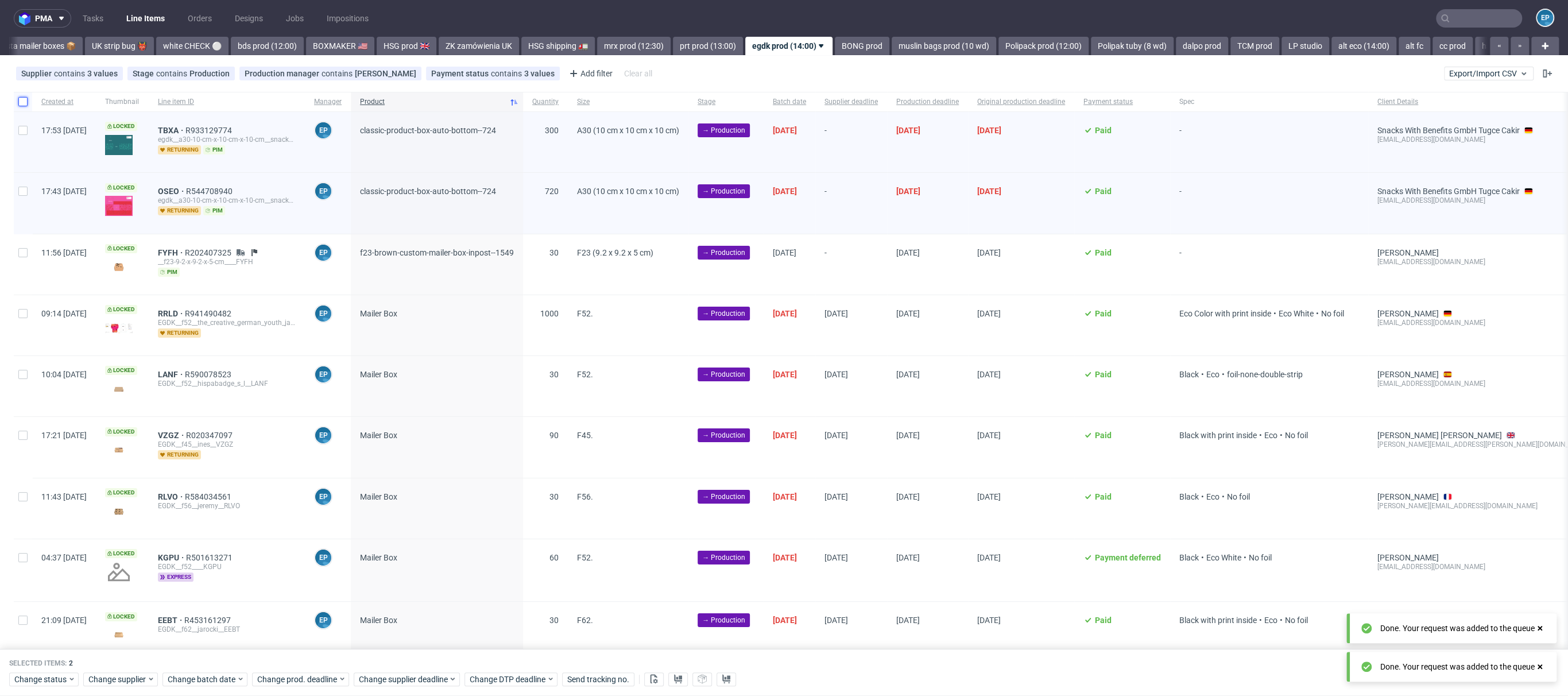
checkbox input "false"
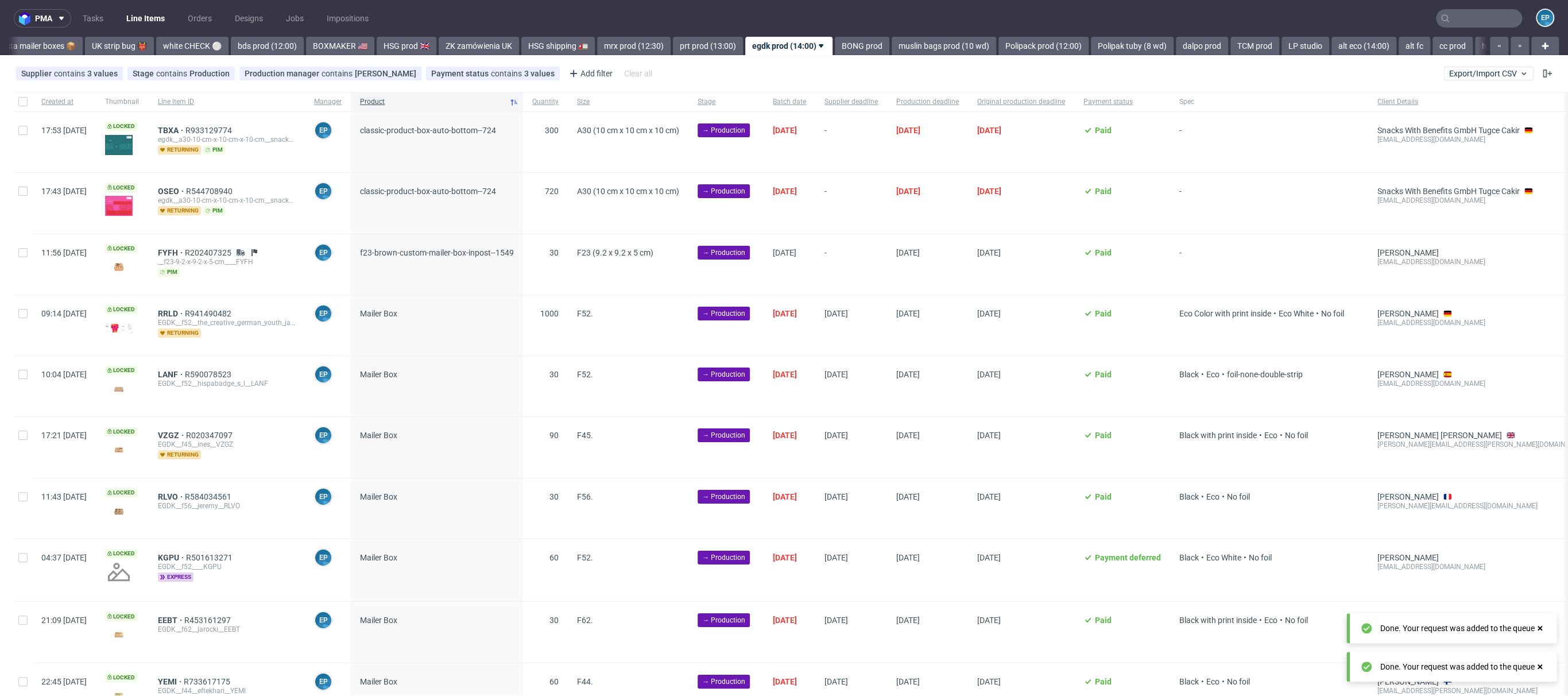
click at [15, 265] on div at bounding box center [23, 264] width 18 height 61
checkbox input "true"
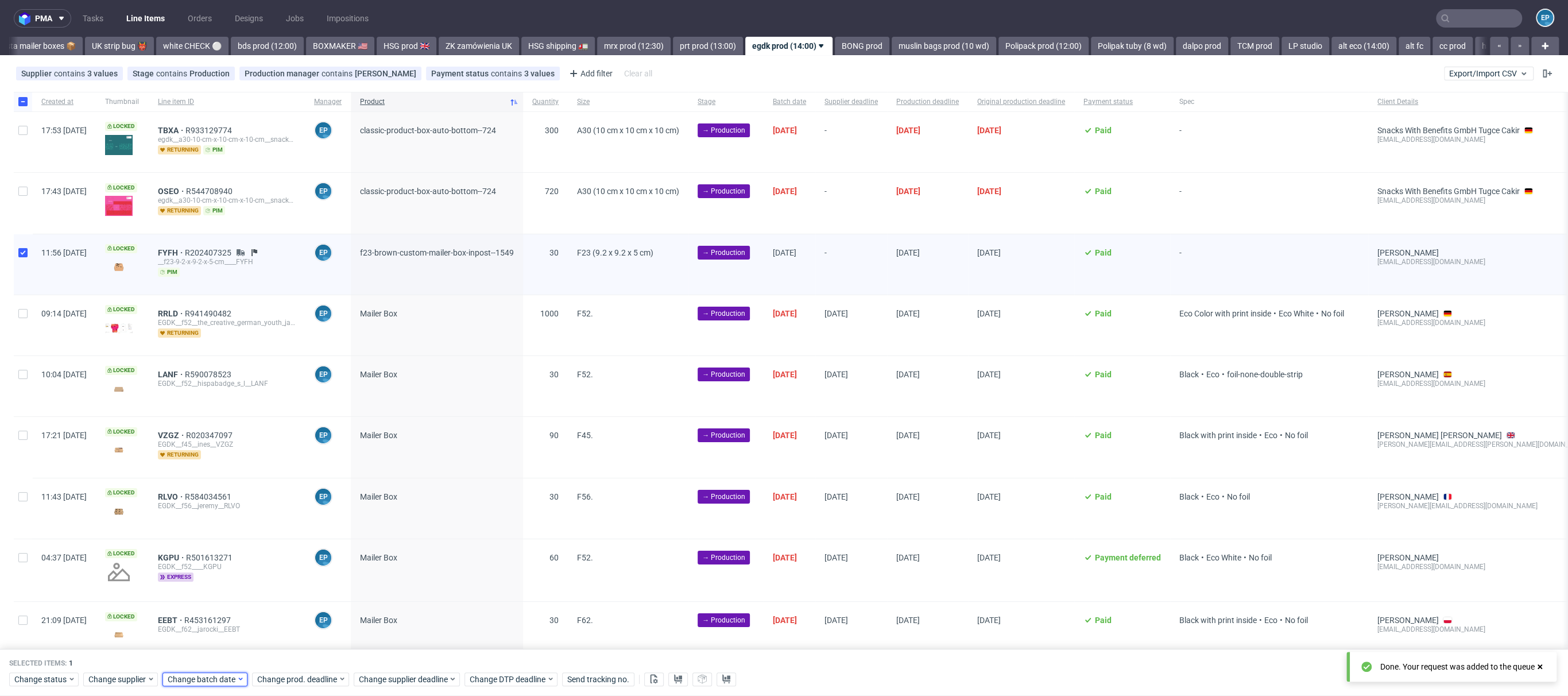
click at [239, 678] on icon at bounding box center [240, 678] width 8 height 9
click at [227, 597] on button "23" at bounding box center [222, 596] width 18 height 18
click at [304, 664] on button "Save" at bounding box center [299, 656] width 28 height 18
click at [385, 685] on span "Change supplier deadline" at bounding box center [404, 679] width 90 height 11
click at [443, 616] on button "2" at bounding box center [448, 617] width 18 height 18
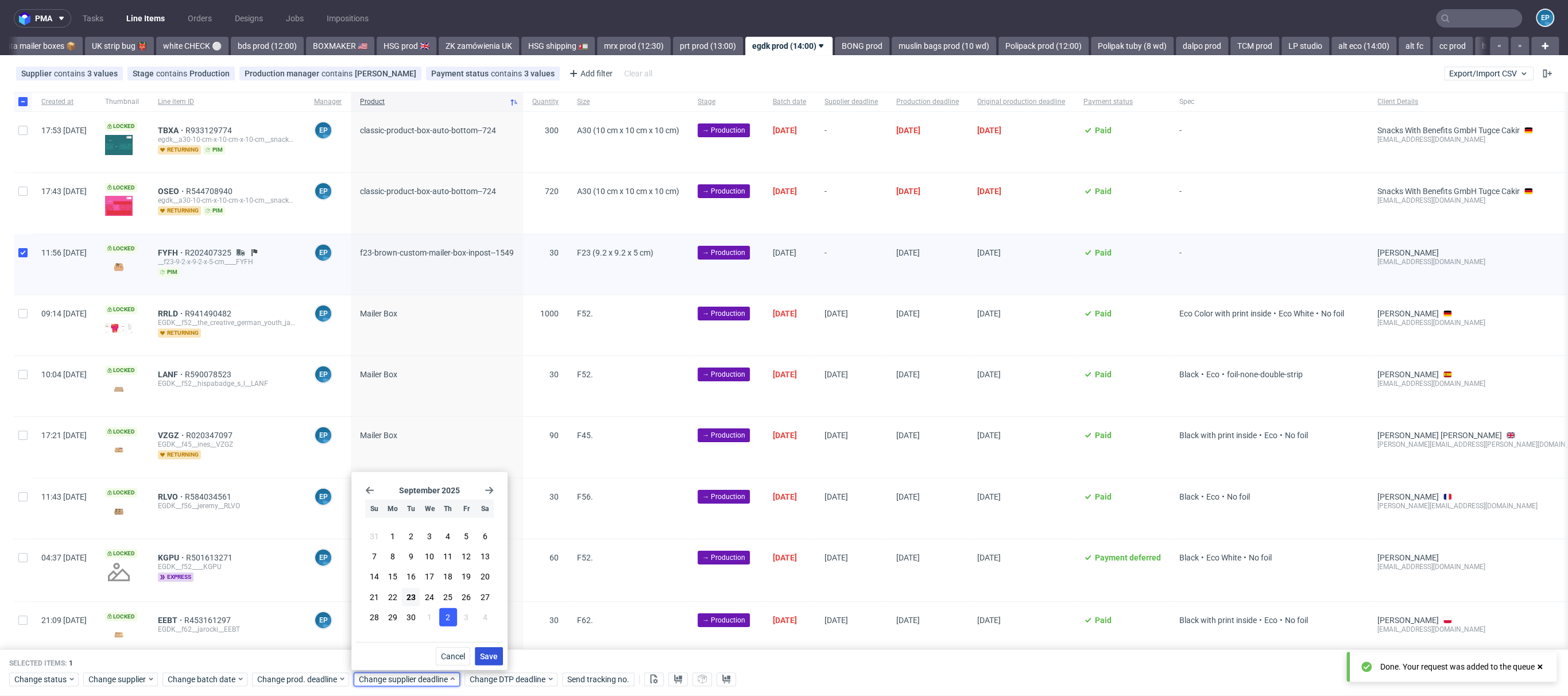
click at [494, 650] on button "Save" at bounding box center [489, 656] width 28 height 18
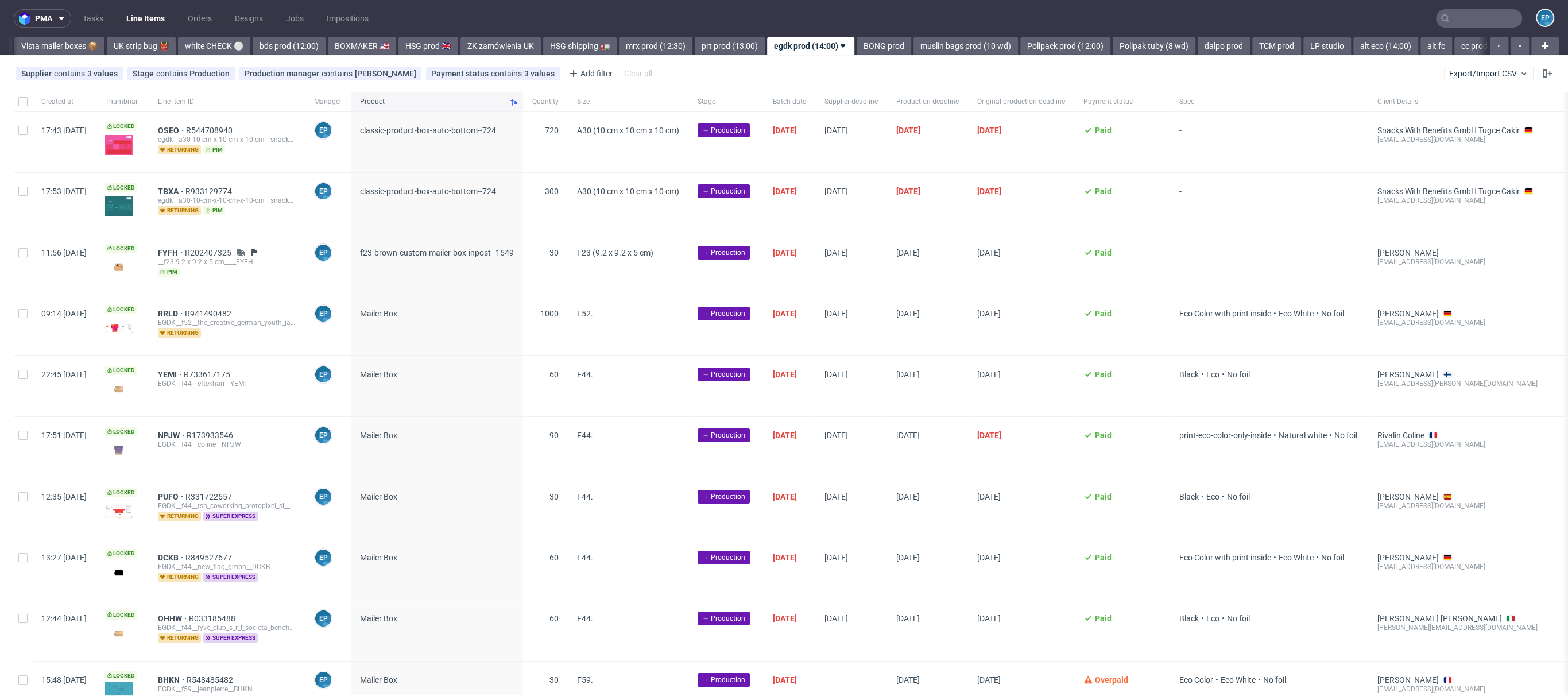
scroll to position [0, 914]
click at [647, 55] on div "pma Tasks Line Items Orders Designs Jobs Impositions EP Vista Print All delays …" at bounding box center [784, 348] width 1568 height 696
click at [673, 49] on link "prt prod (13:00)" at bounding box center [708, 46] width 70 height 18
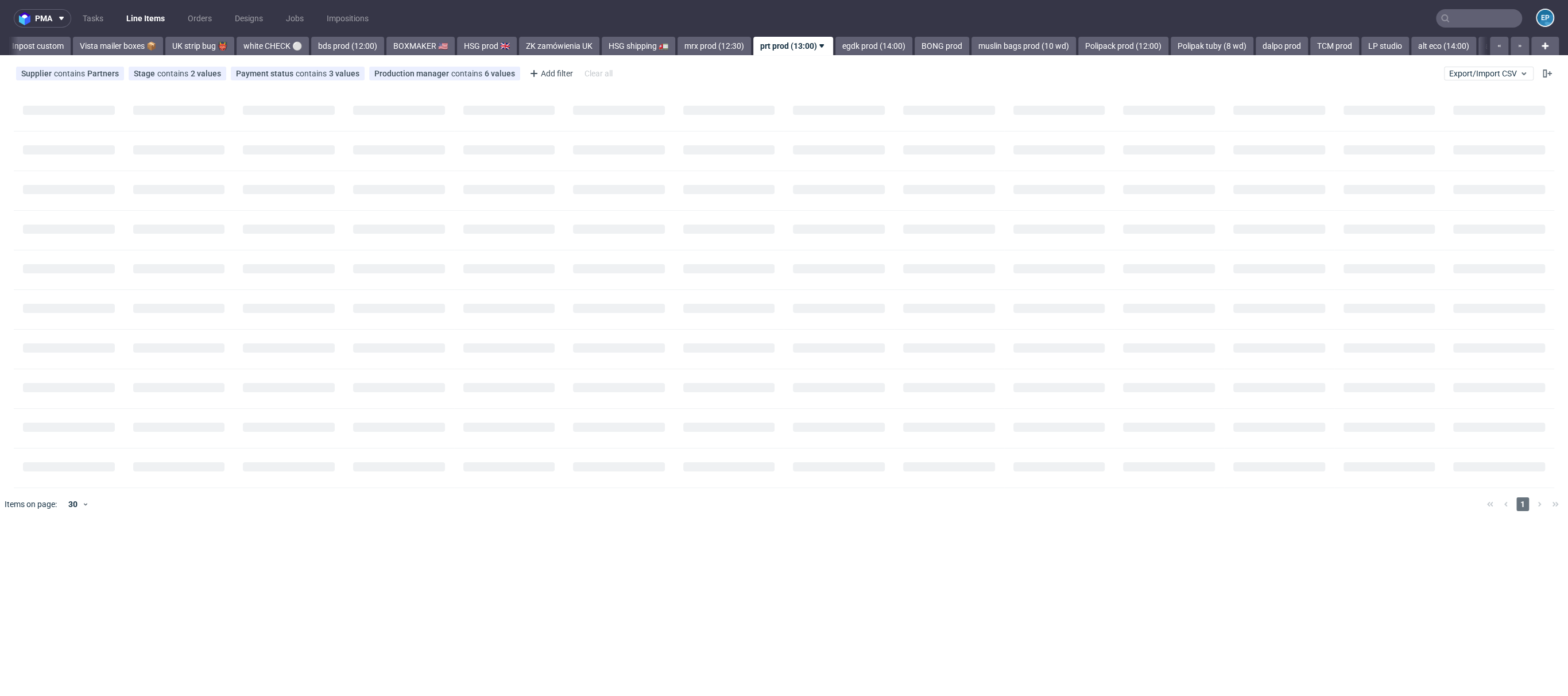
scroll to position [0, 833]
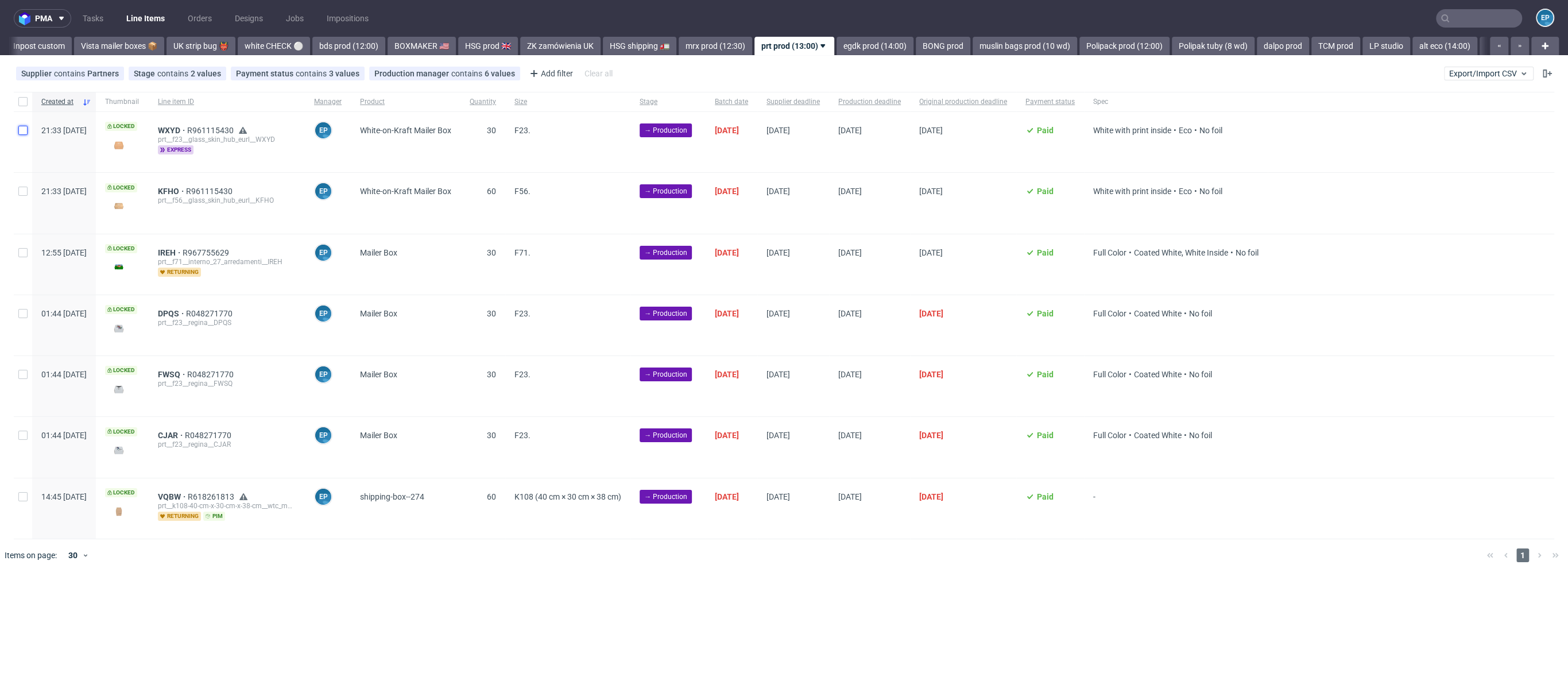
click at [22, 126] on input "checkbox" at bounding box center [22, 130] width 9 height 9
checkbox input "true"
click at [222, 600] on span "Change batch date" at bounding box center [202, 606] width 69 height 11
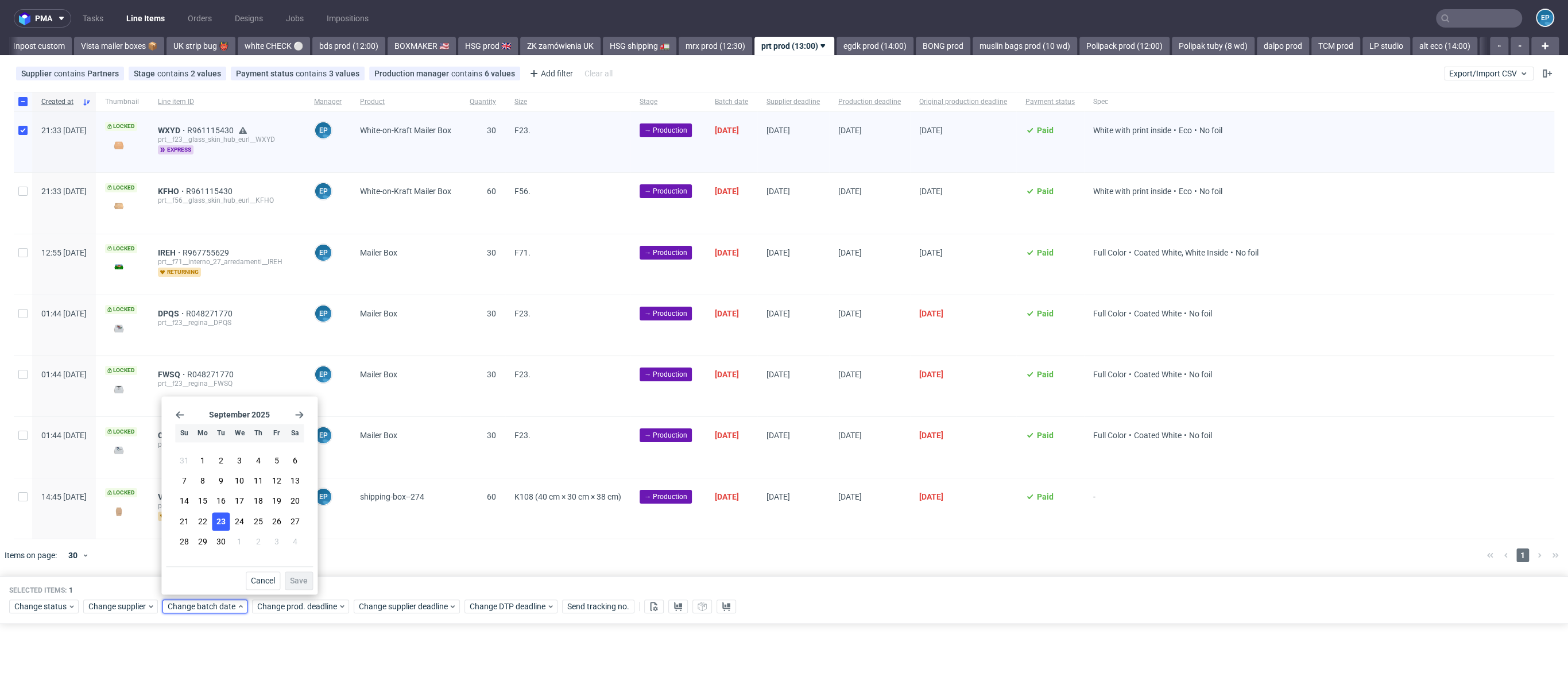
click at [226, 512] on section "31 1 2 3 4 5 6 7 8 9 10 11 12 13 14 15 16 17 18 19 20 21 22 23 24 25 26 27 28 2…" at bounding box center [239, 502] width 128 height 101
click at [234, 524] on button "24" at bounding box center [240, 521] width 18 height 18
click at [219, 514] on button "23" at bounding box center [222, 521] width 18 height 18
click at [311, 585] on button "Save" at bounding box center [299, 581] width 28 height 18
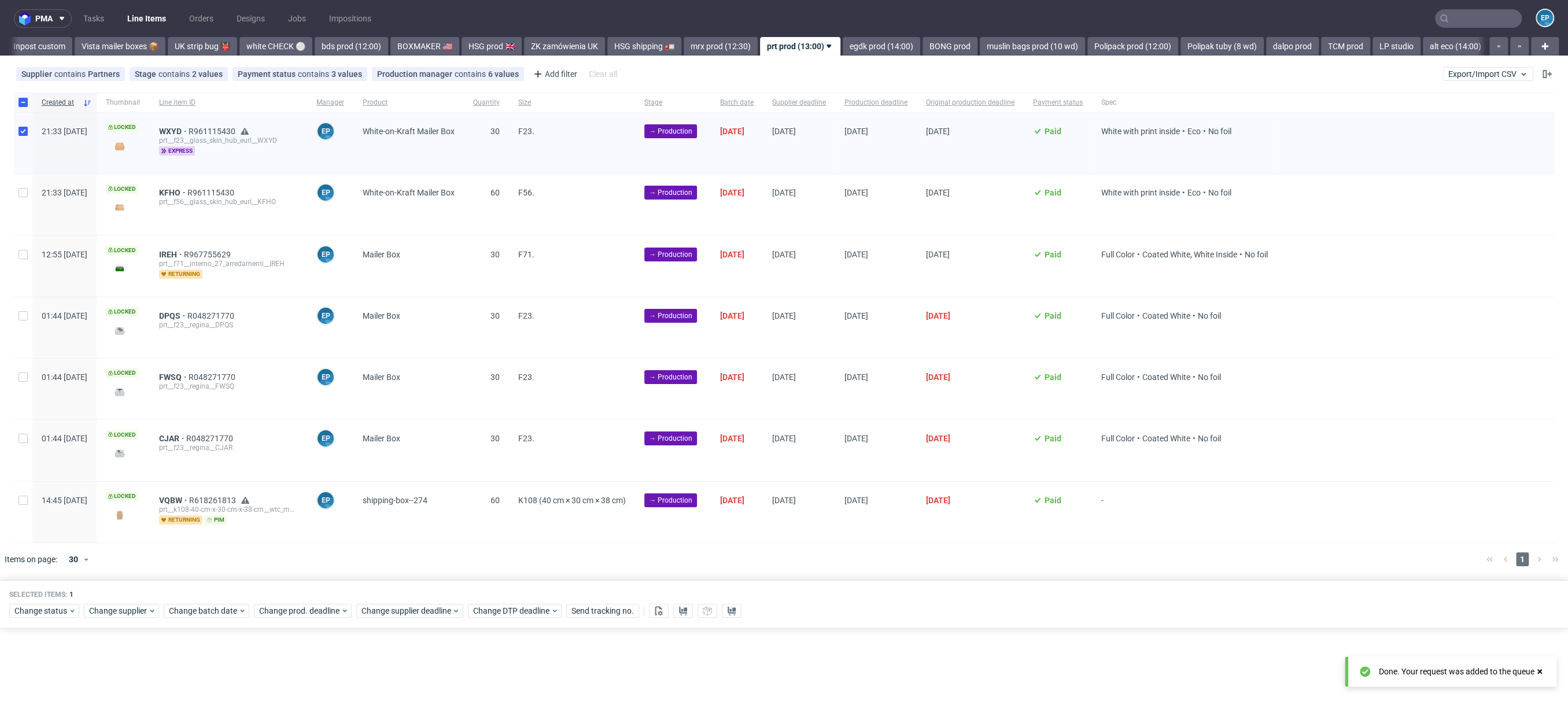
click at [307, 590] on div "Selected items: 1" at bounding box center [784, 594] width 1550 height 9
click at [436, 609] on span "Change supplier deadline" at bounding box center [407, 610] width 91 height 12
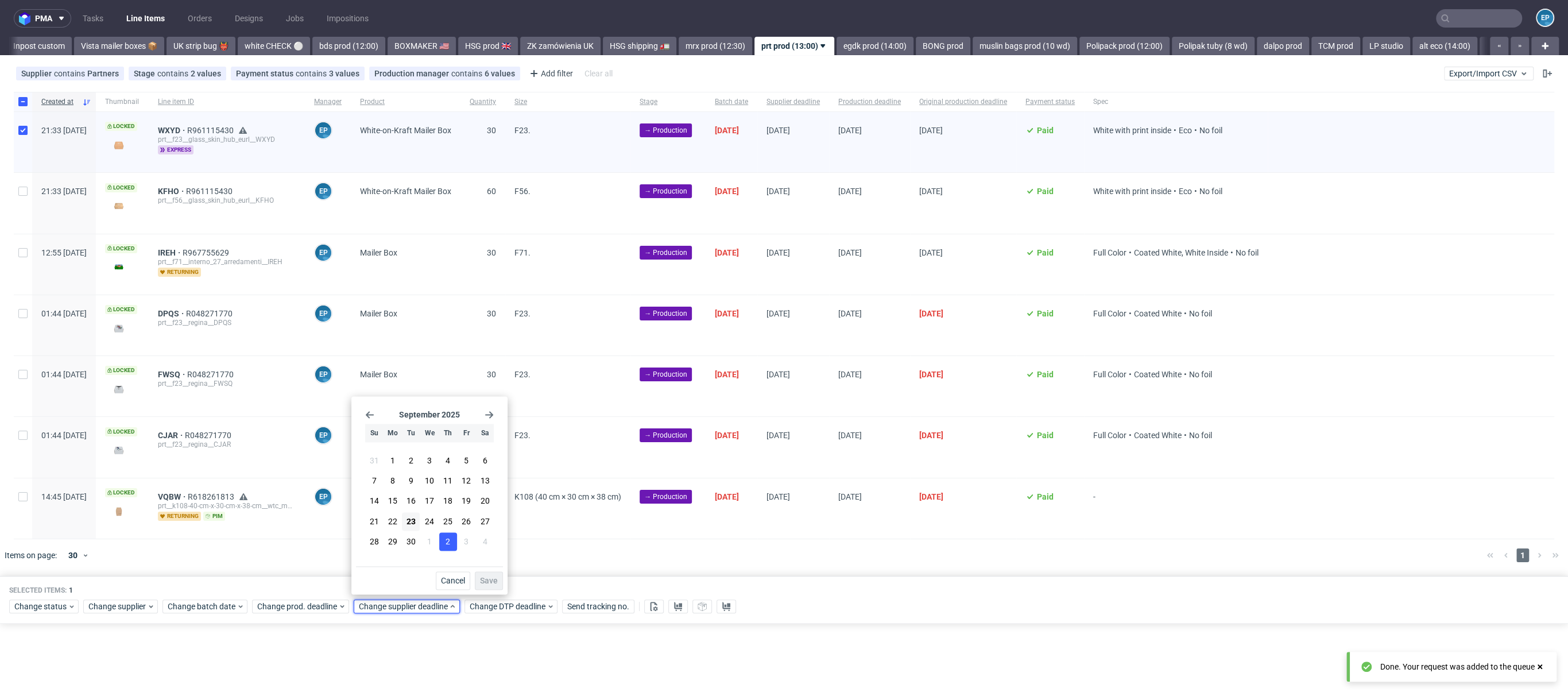
click at [444, 542] on button "2" at bounding box center [448, 541] width 18 height 18
click at [492, 572] on button "Save" at bounding box center [489, 581] width 28 height 18
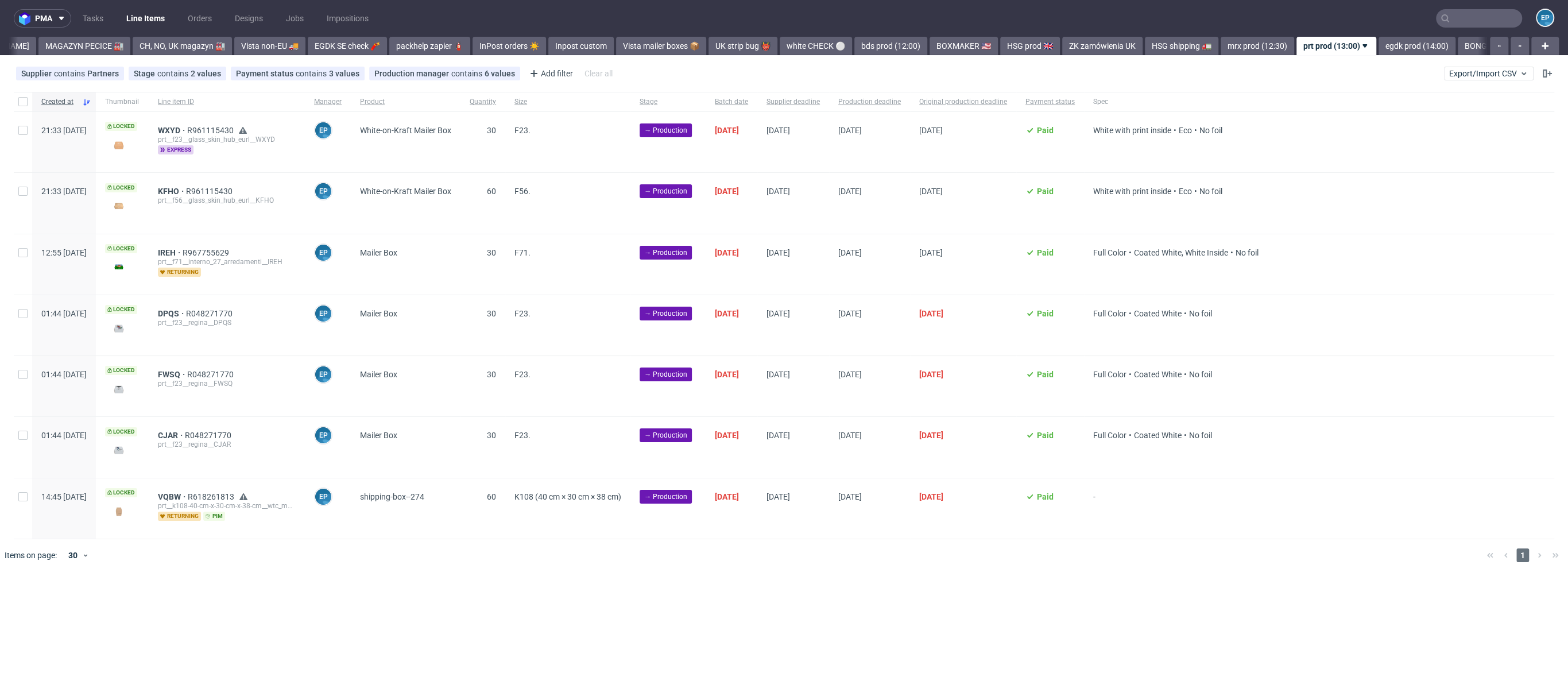
scroll to position [0, 833]
click at [14, 96] on div at bounding box center [23, 101] width 18 height 20
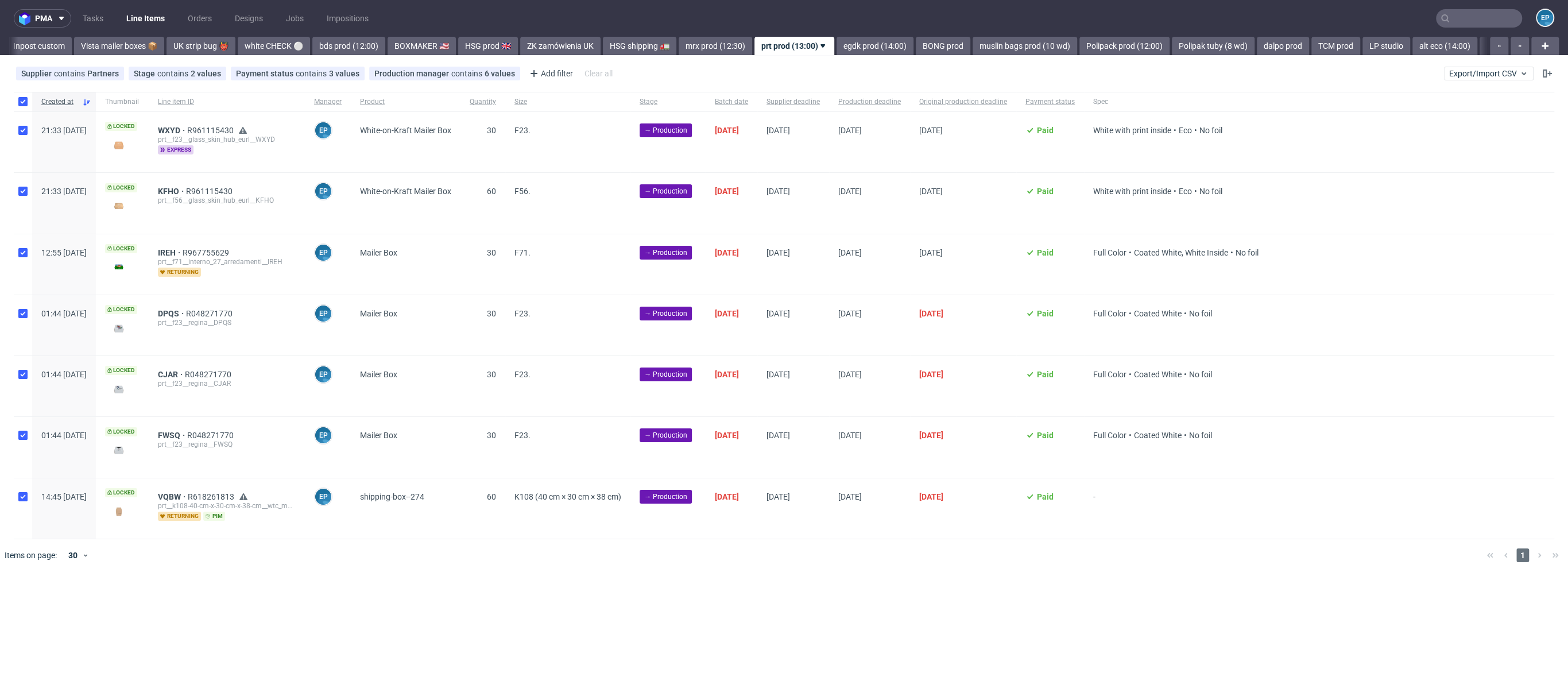
checkbox input "true"
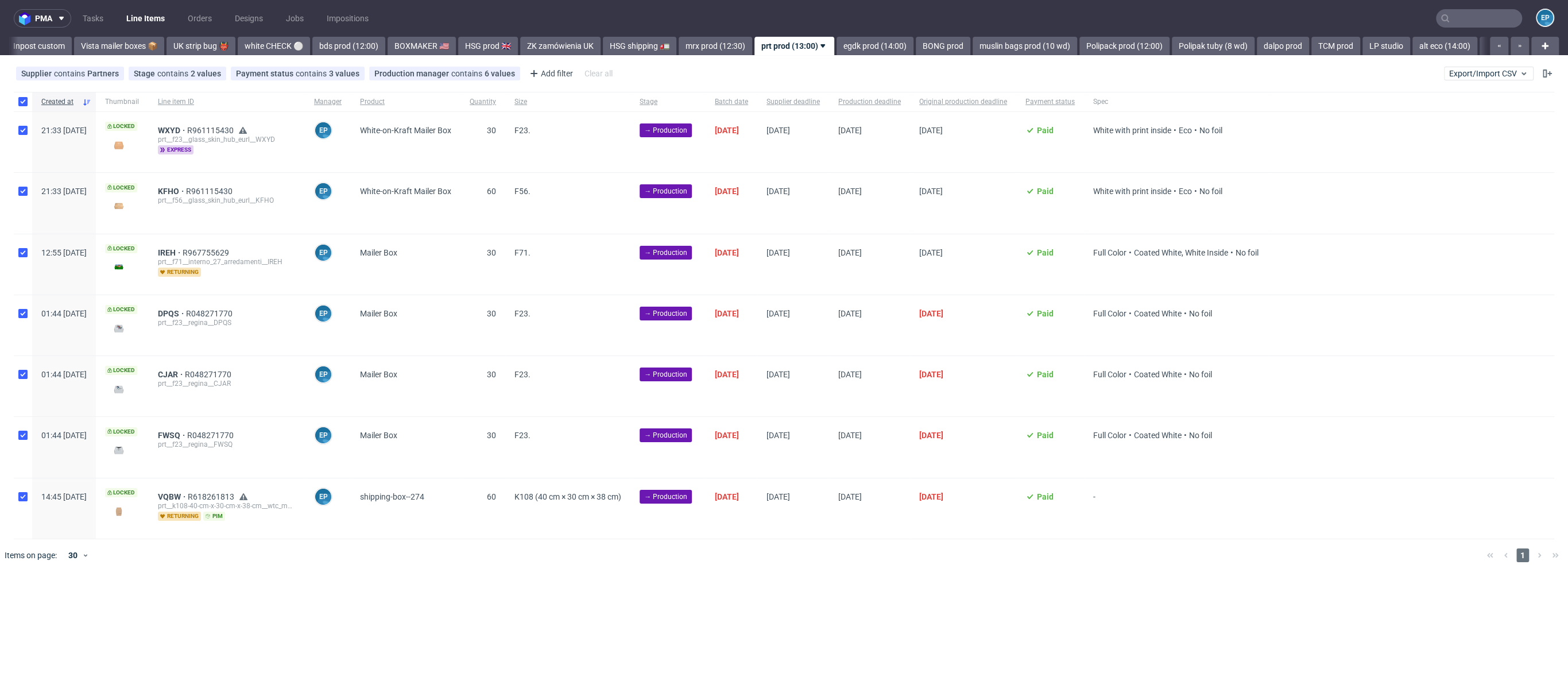
checkbox input "true"
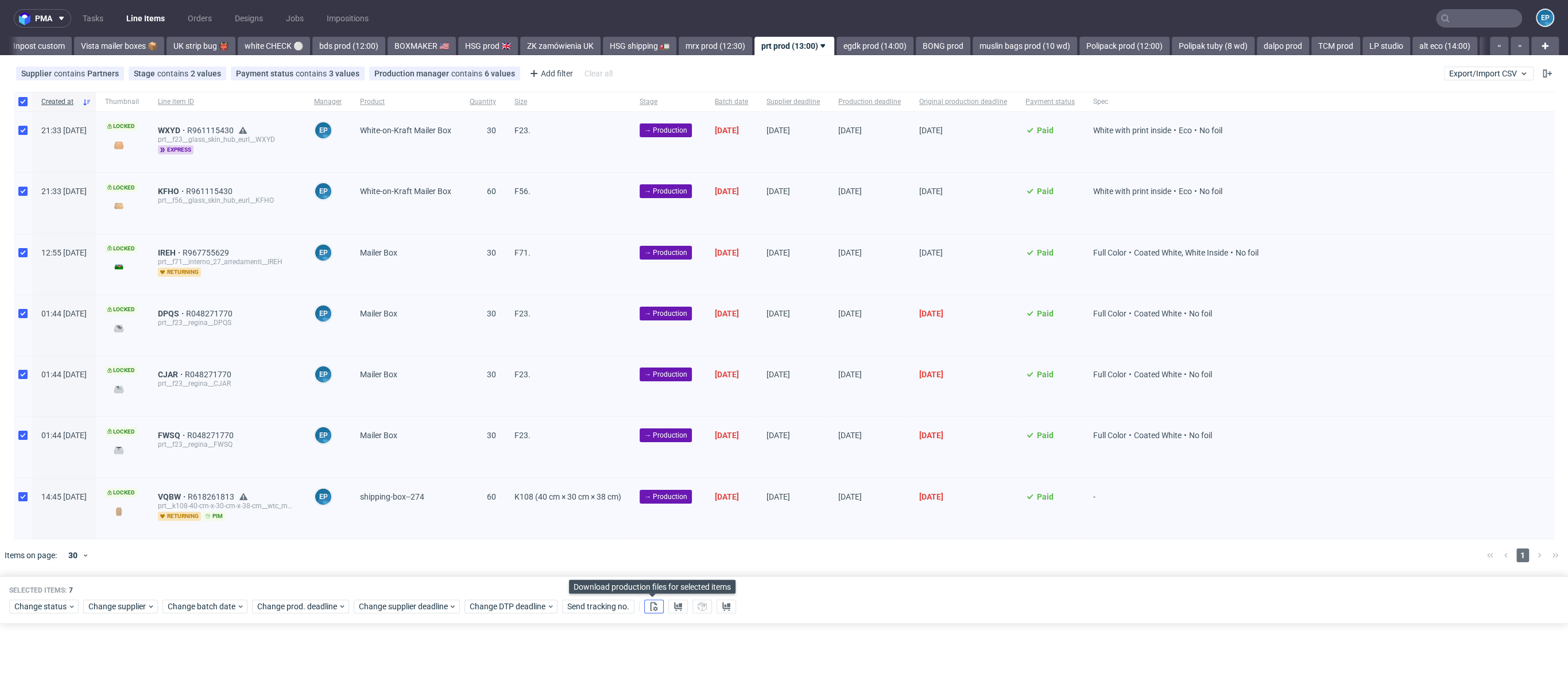
click at [661, 599] on button at bounding box center [654, 606] width 20 height 14
click at [674, 602] on use at bounding box center [678, 606] width 8 height 9
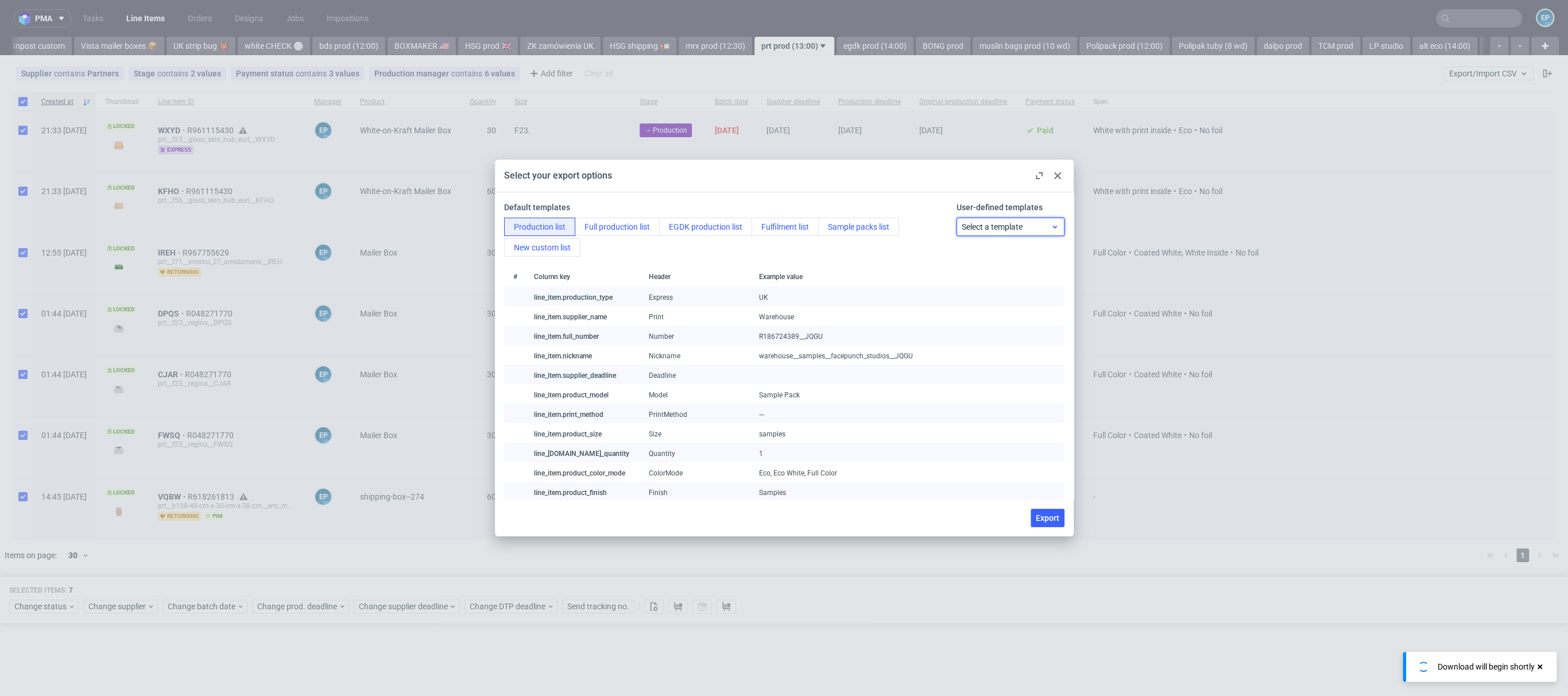
click at [1000, 221] on span "Select a template" at bounding box center [1006, 227] width 89 height 11
click at [997, 272] on div "prt production list" at bounding box center [1000, 273] width 96 height 20
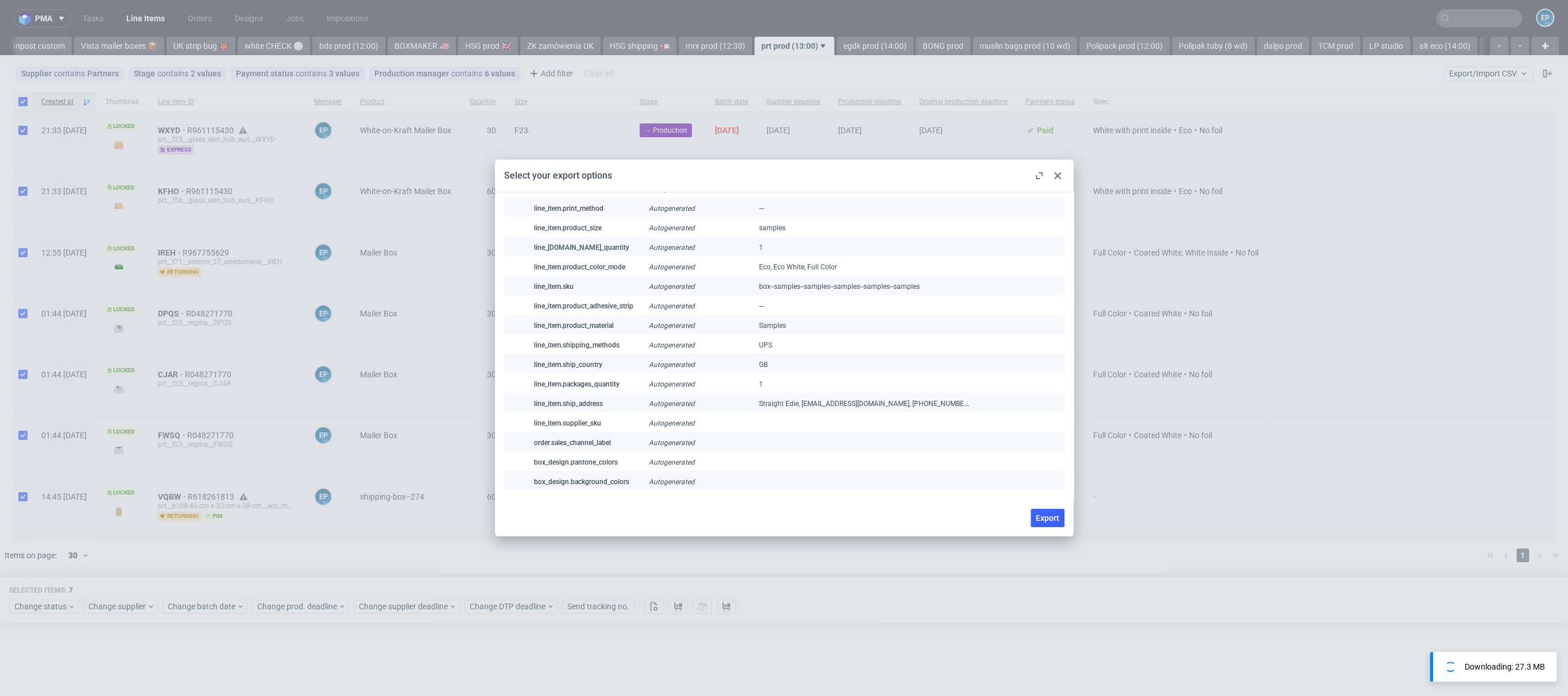
scroll to position [0, 0]
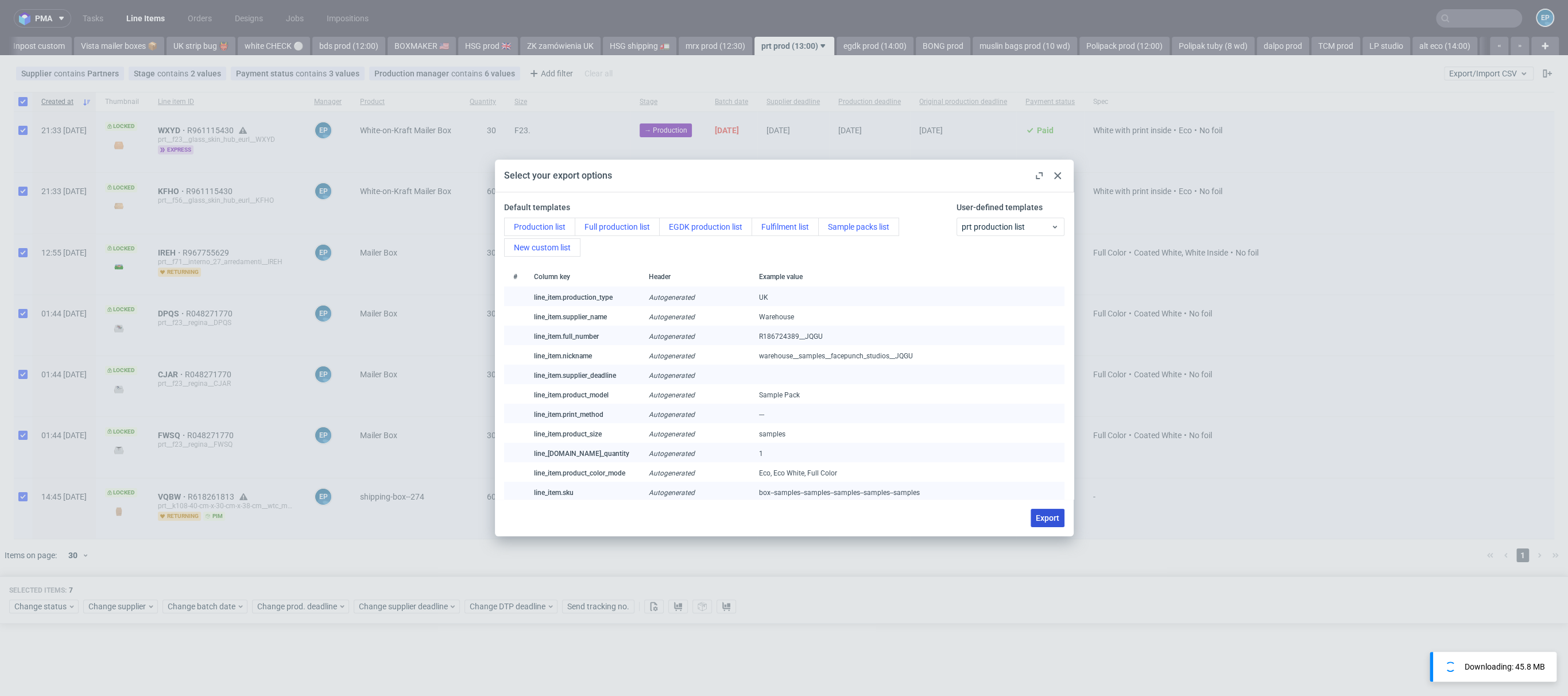
click at [1045, 524] on button "Export" at bounding box center [1047, 518] width 34 height 18
checkbox input "false"
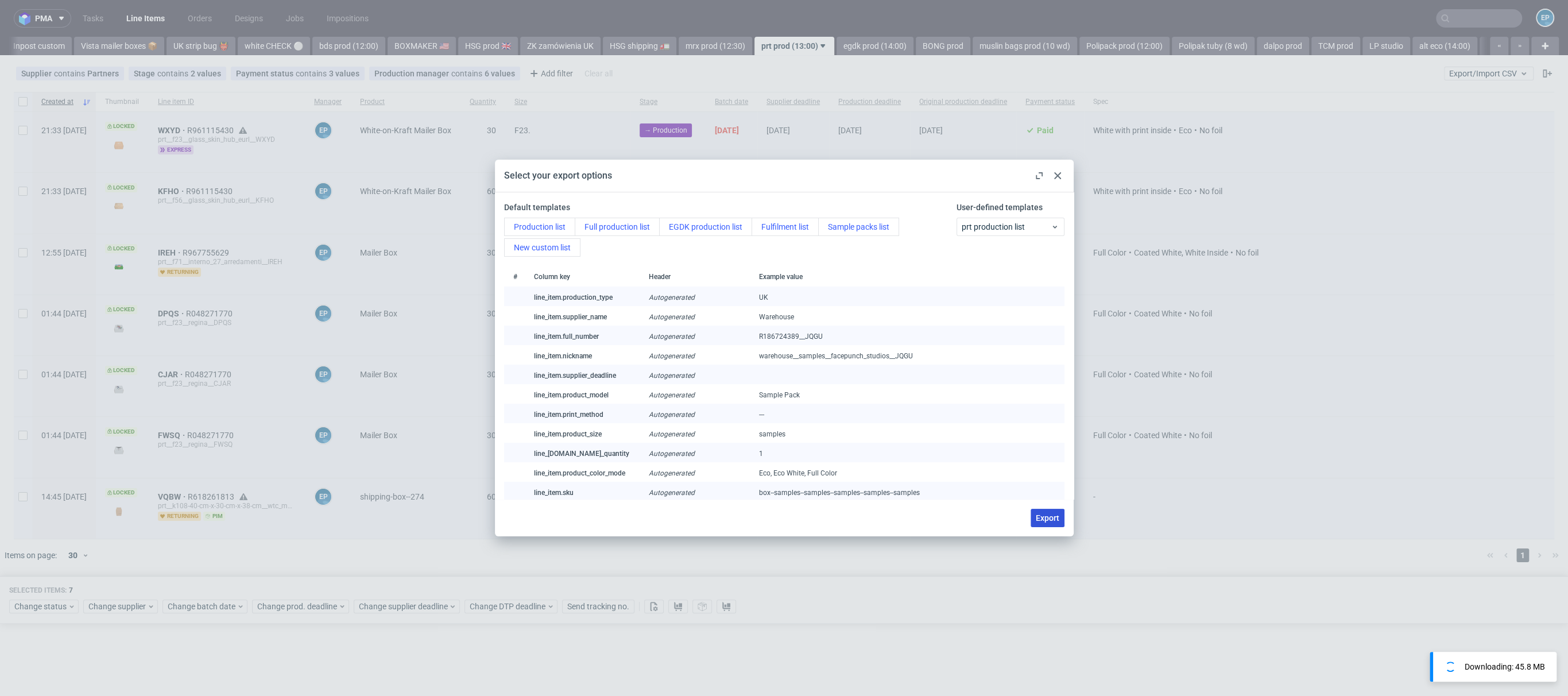
checkbox input "false"
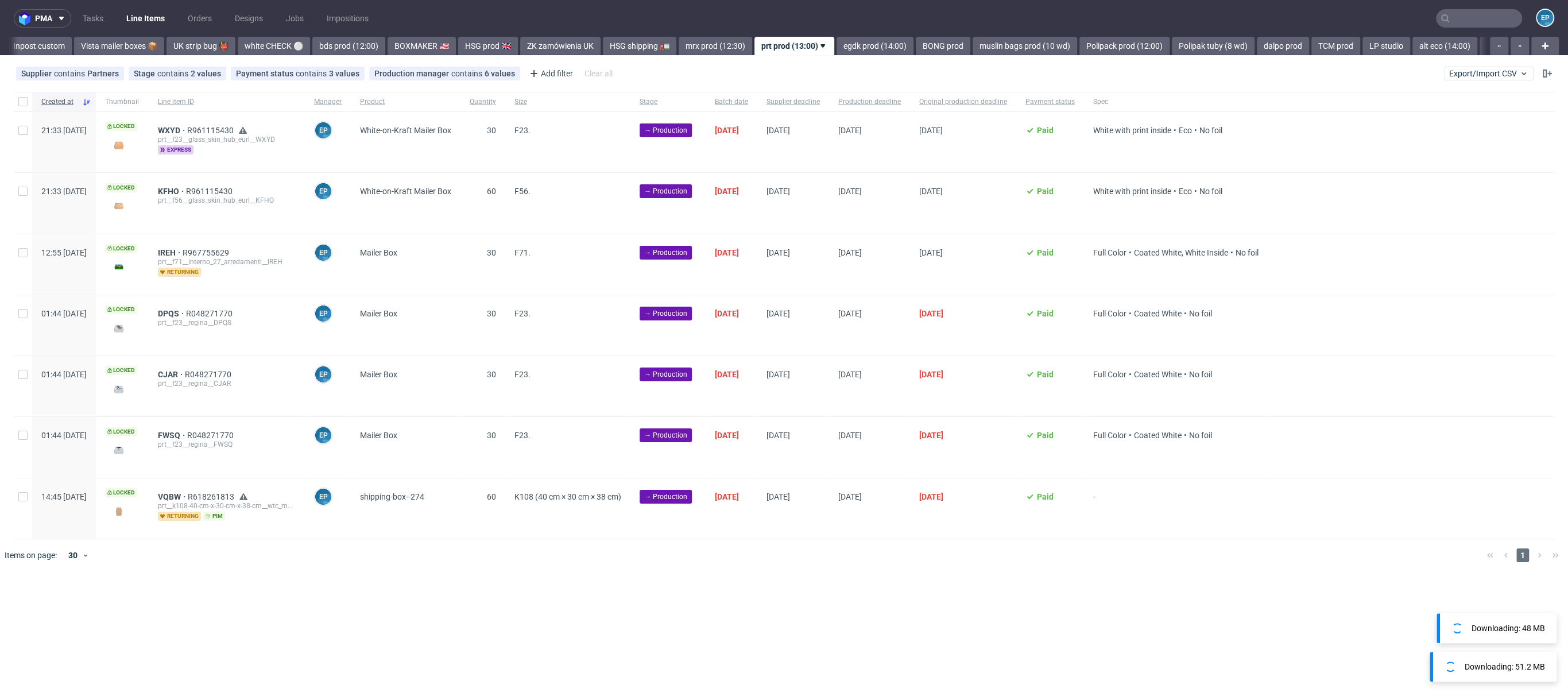
scroll to position [0, 833]
click at [17, 103] on div at bounding box center [23, 101] width 18 height 20
checkbox input "true"
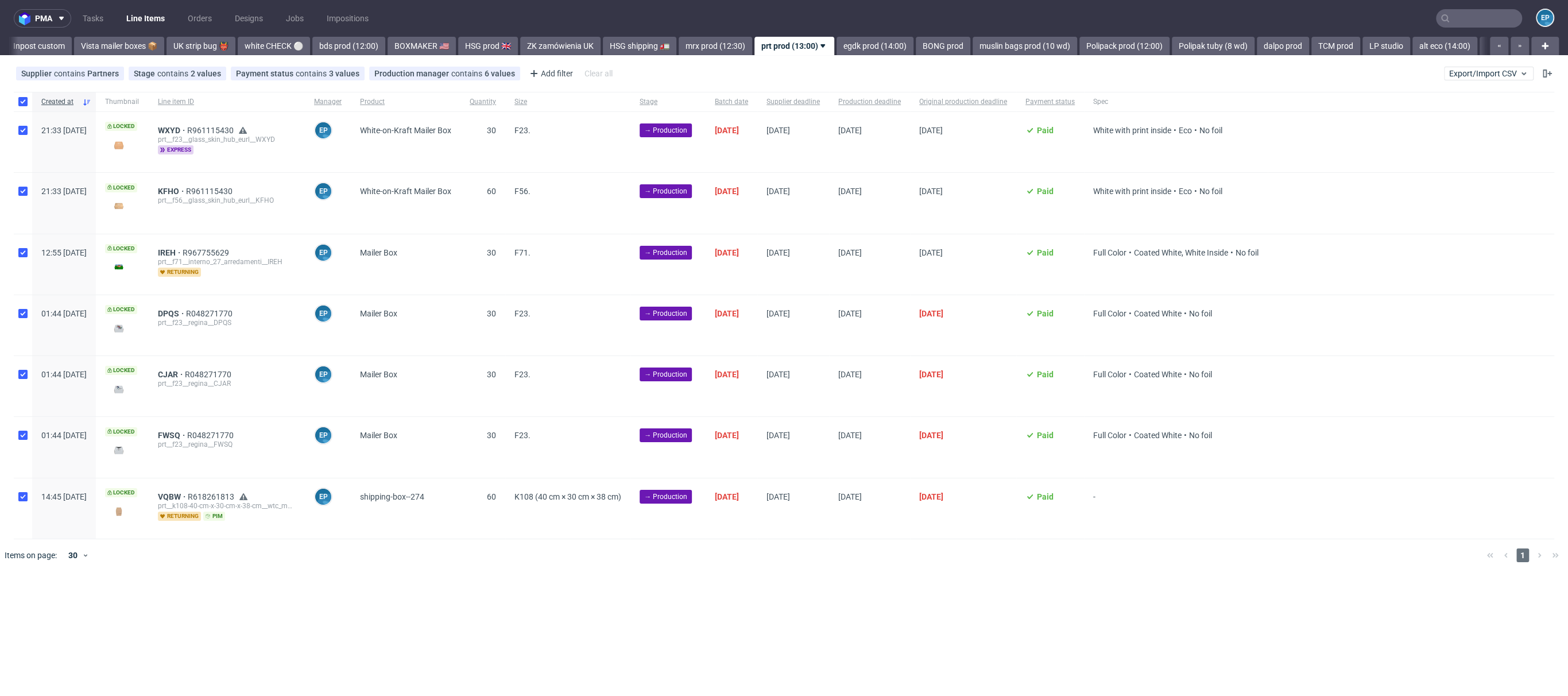
checkbox input "true"
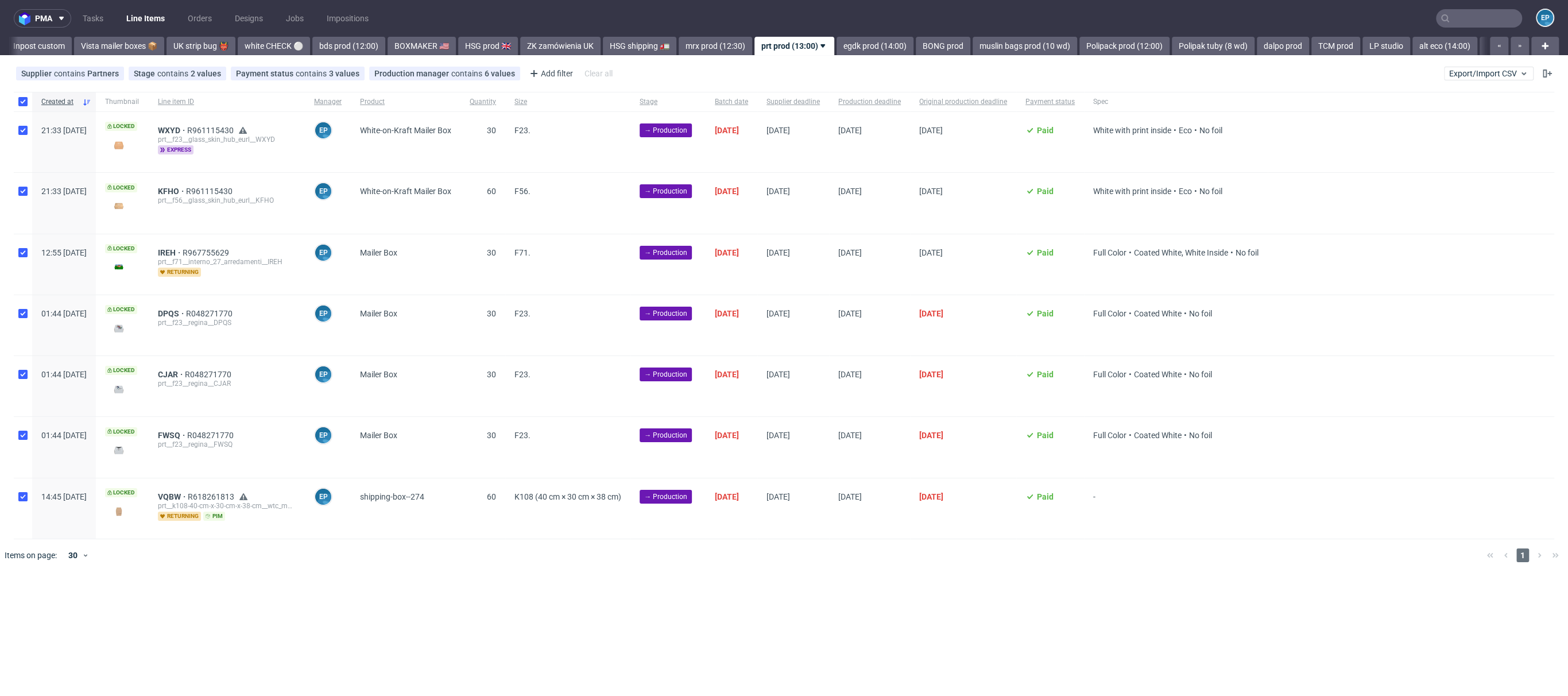
checkbox input "true"
click at [68, 602] on icon at bounding box center [72, 606] width 8 height 9
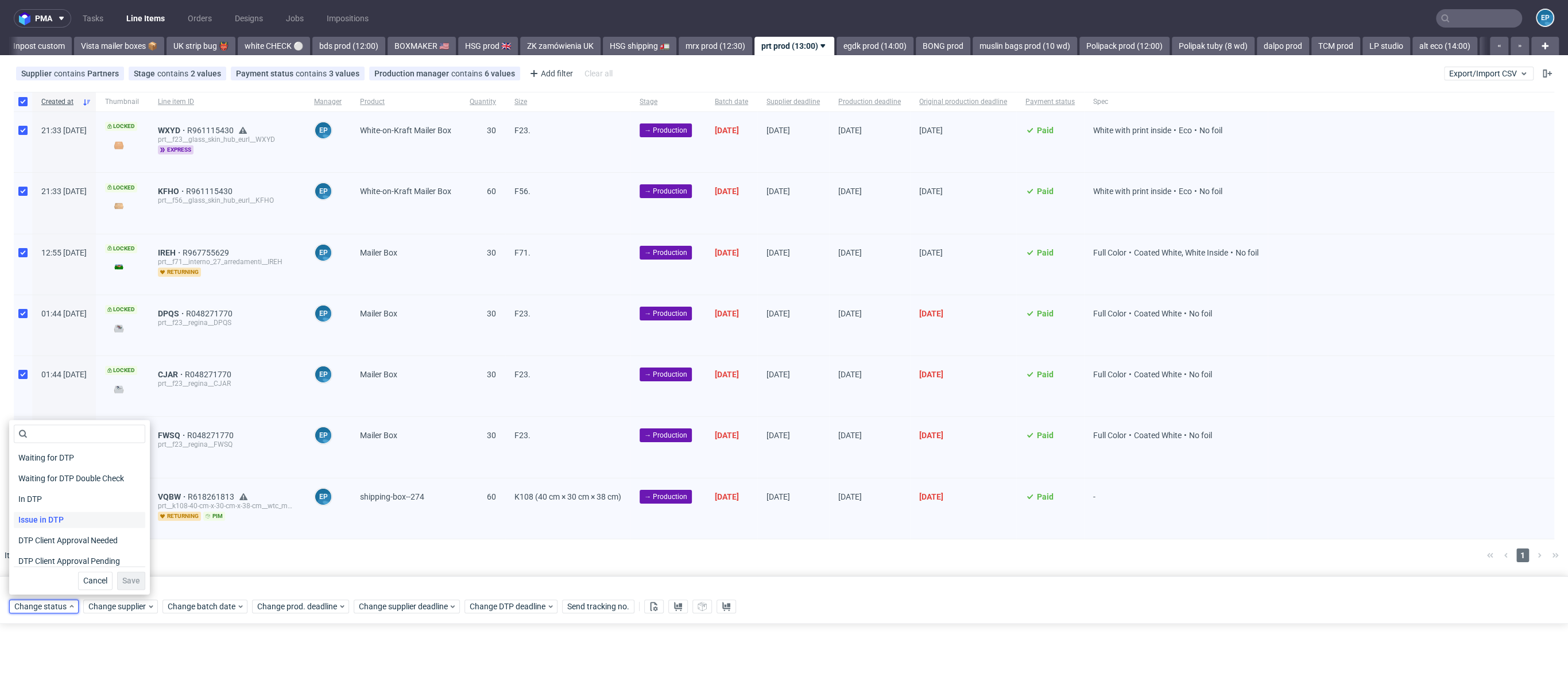
scroll to position [146, 0]
click at [70, 473] on span "In Production" at bounding box center [43, 478] width 58 height 16
click at [128, 586] on button "Save" at bounding box center [131, 581] width 28 height 18
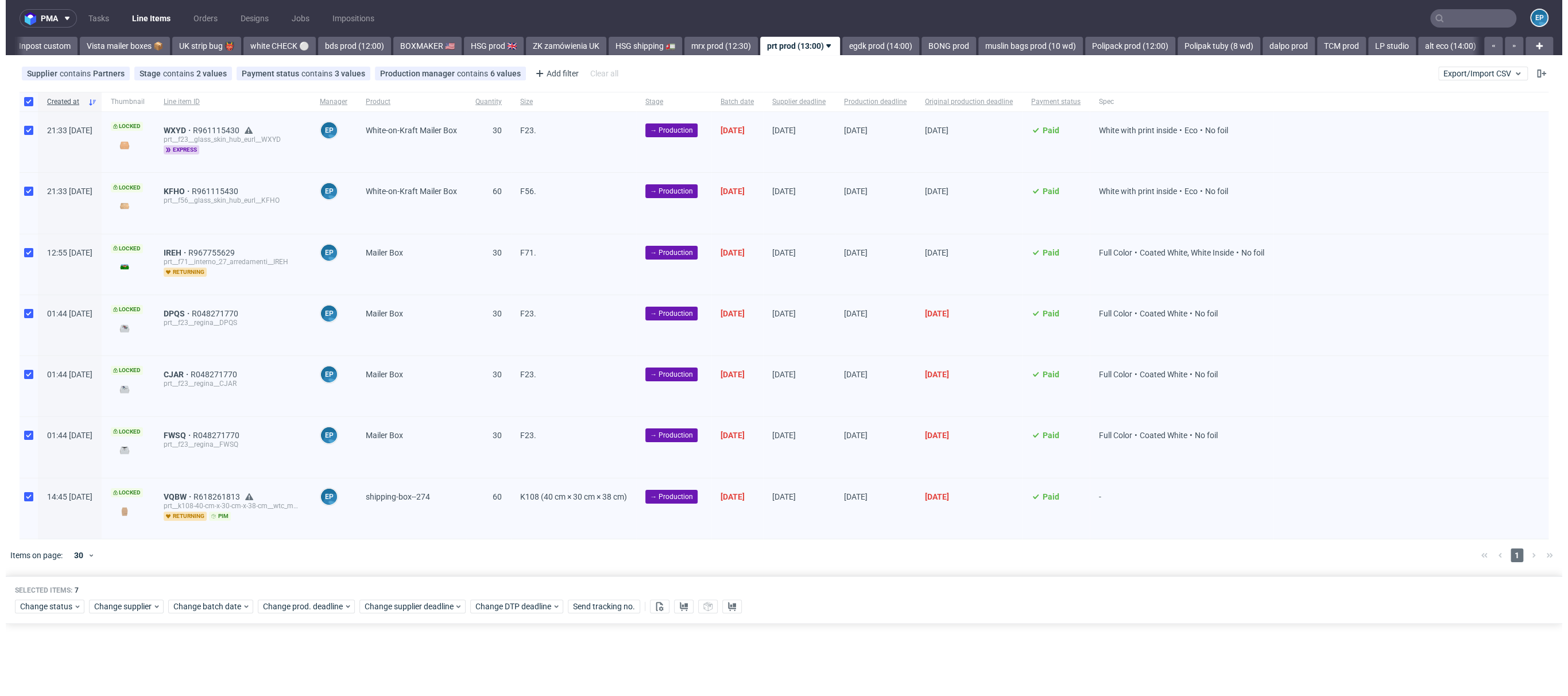
scroll to position [0, 833]
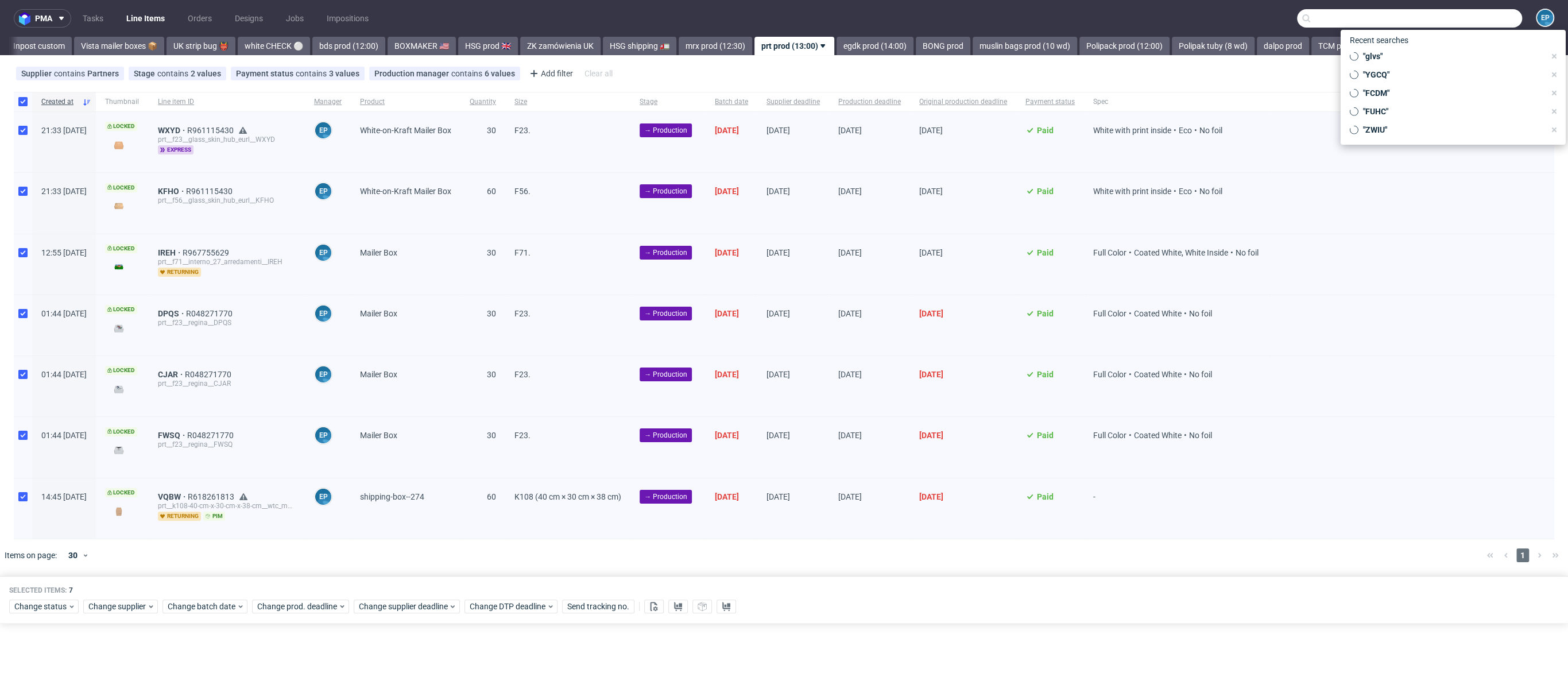
click at [1472, 11] on input "text" at bounding box center [1409, 18] width 225 height 18
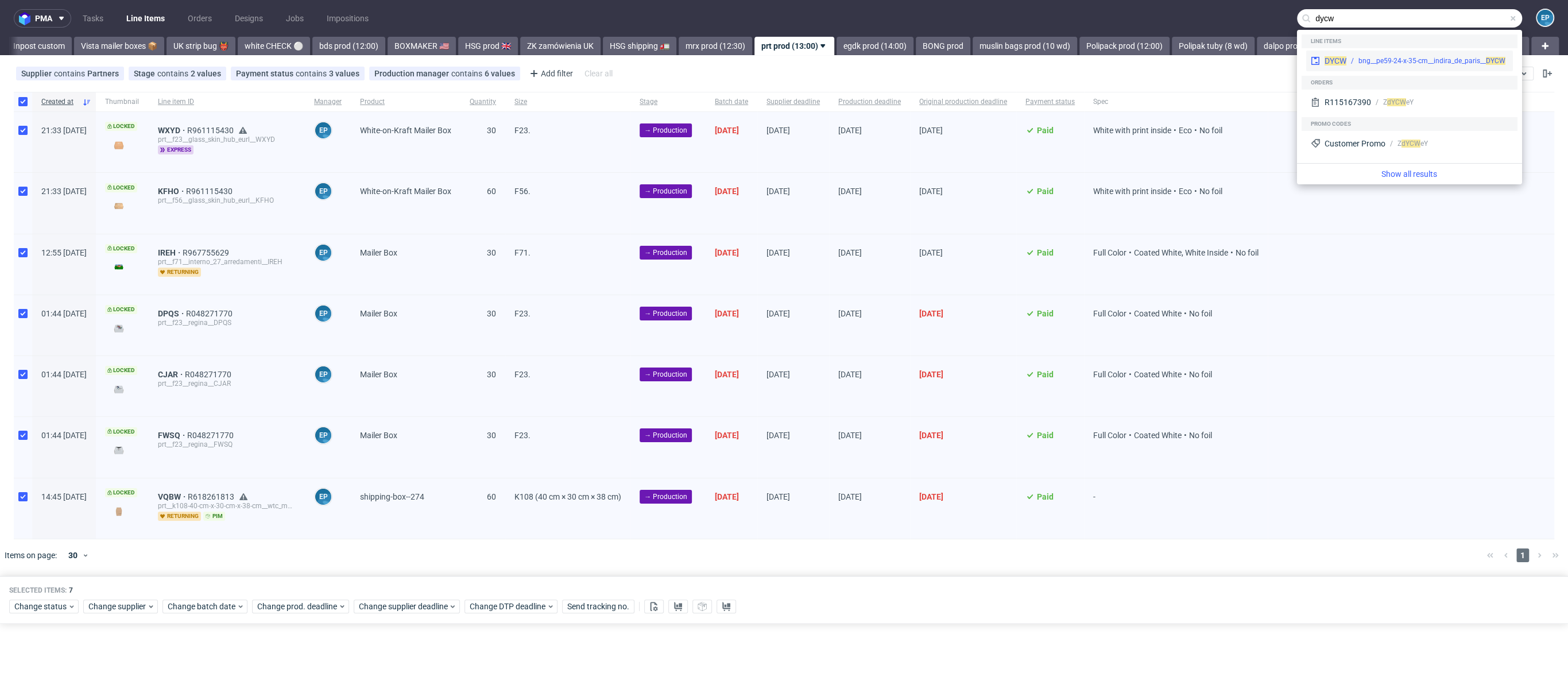
type input "dycw"
click at [1422, 51] on div "DYCW bng__pe59-24-x-35-cm__indira_de_paris__ DYCW" at bounding box center [1409, 61] width 207 height 20
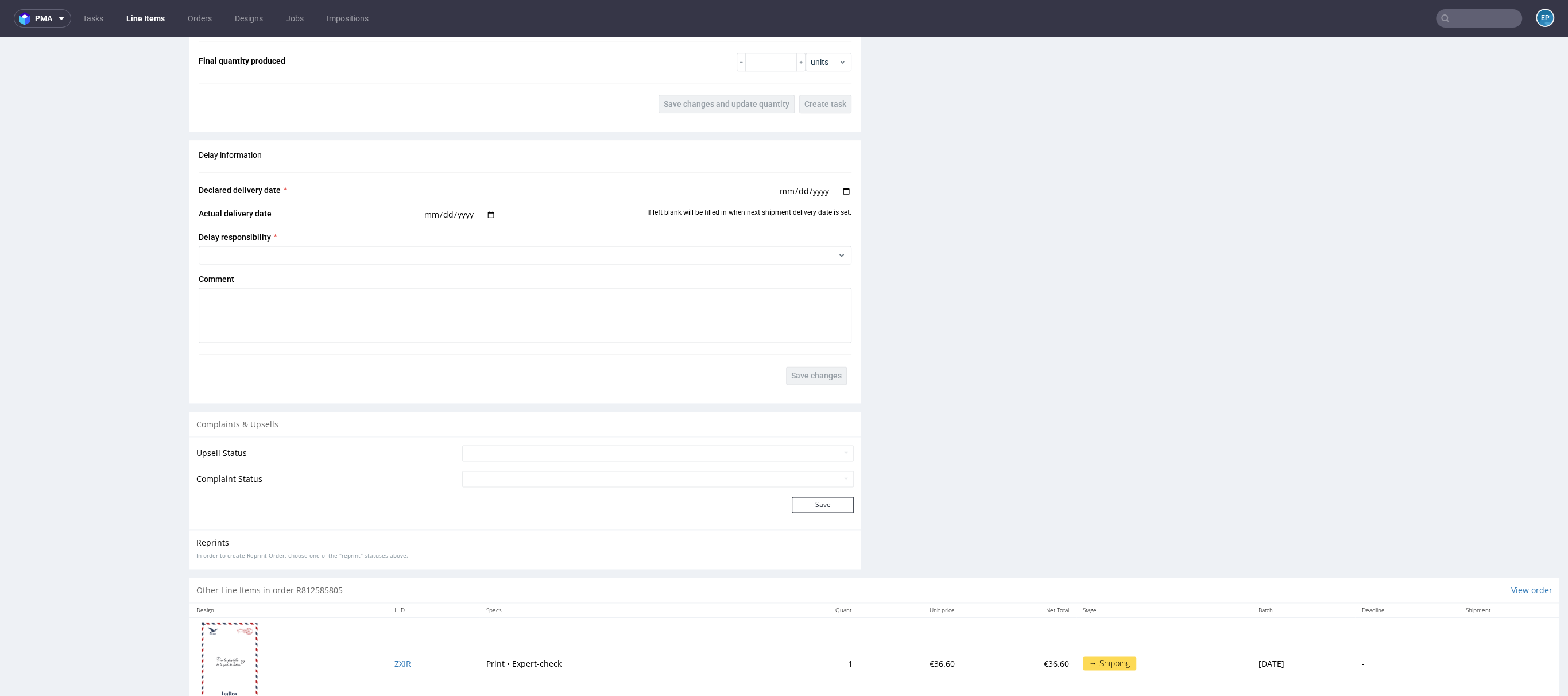
scroll to position [1766, 0]
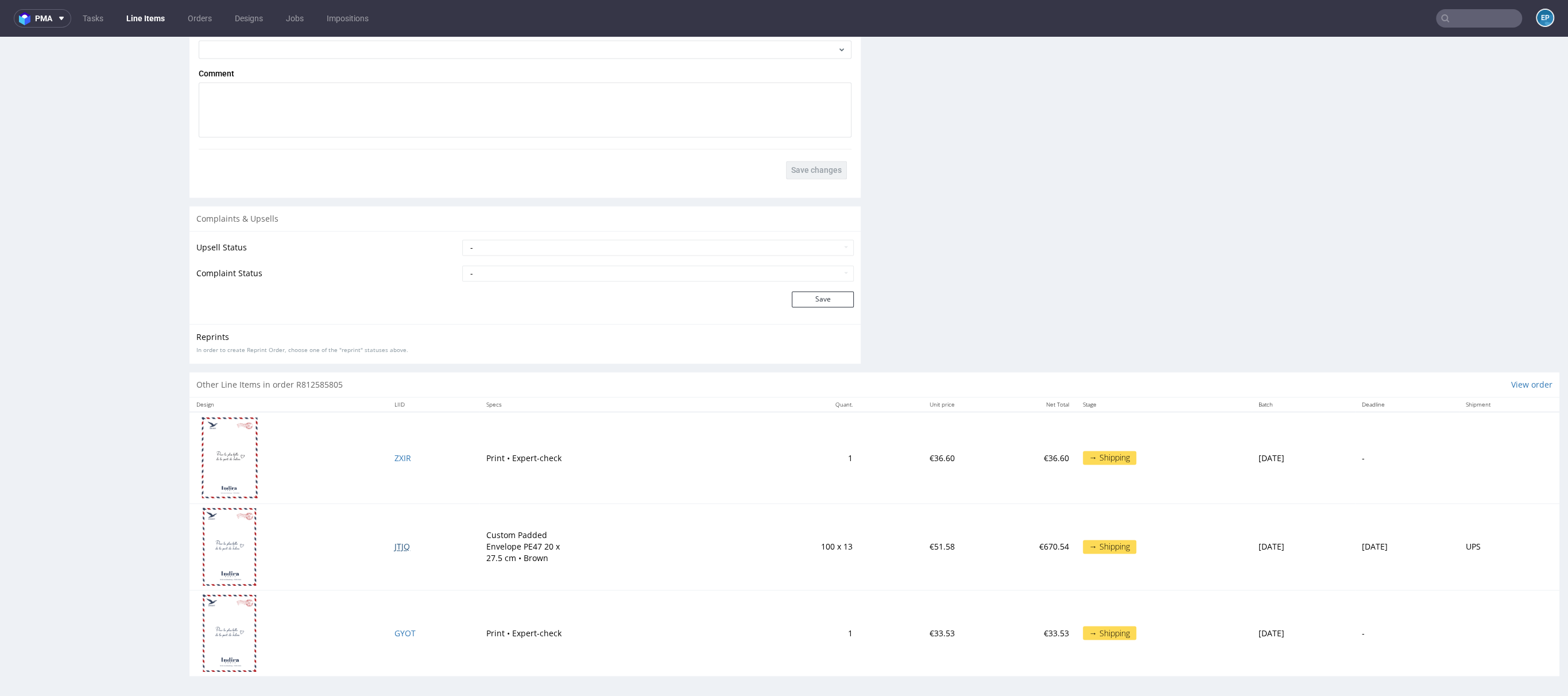
click at [395, 546] on span "JTJQ" at bounding box center [402, 546] width 16 height 11
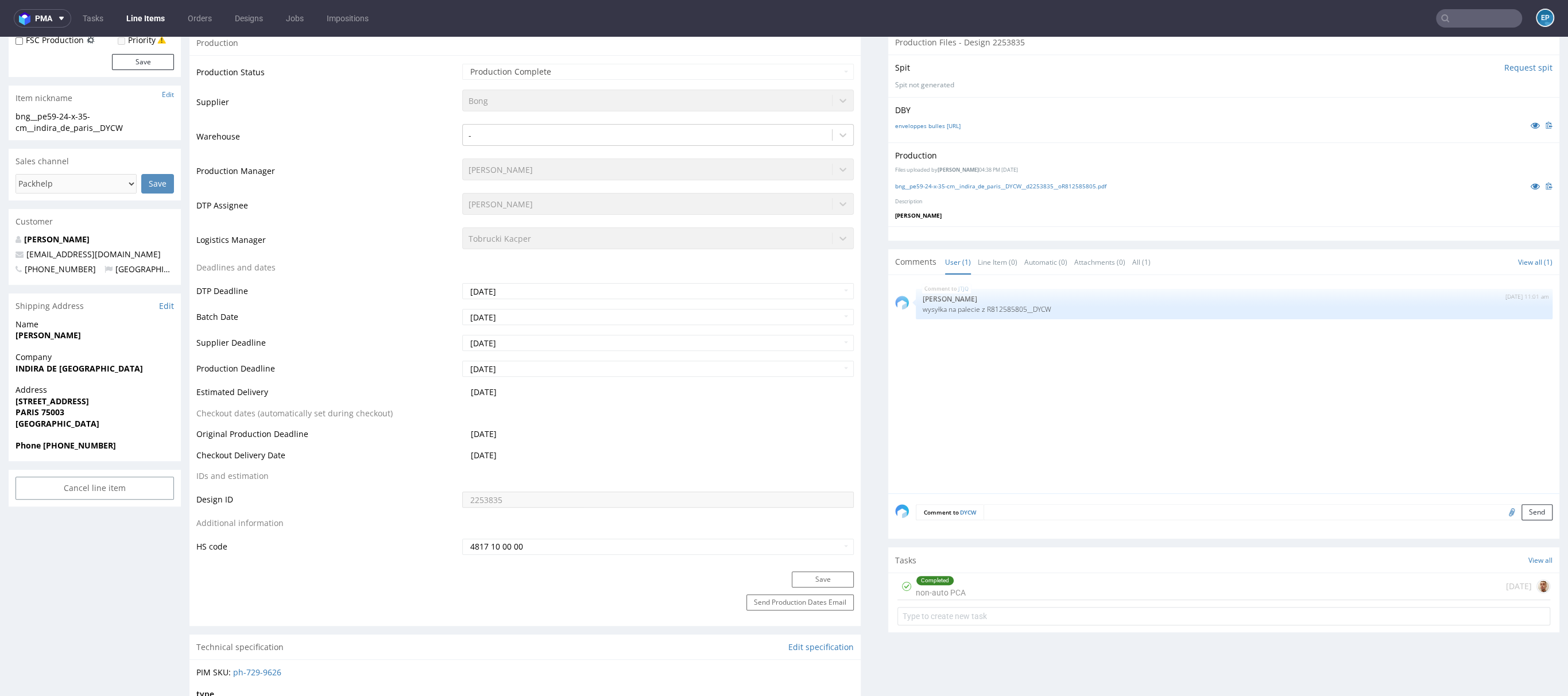
scroll to position [0, 0]
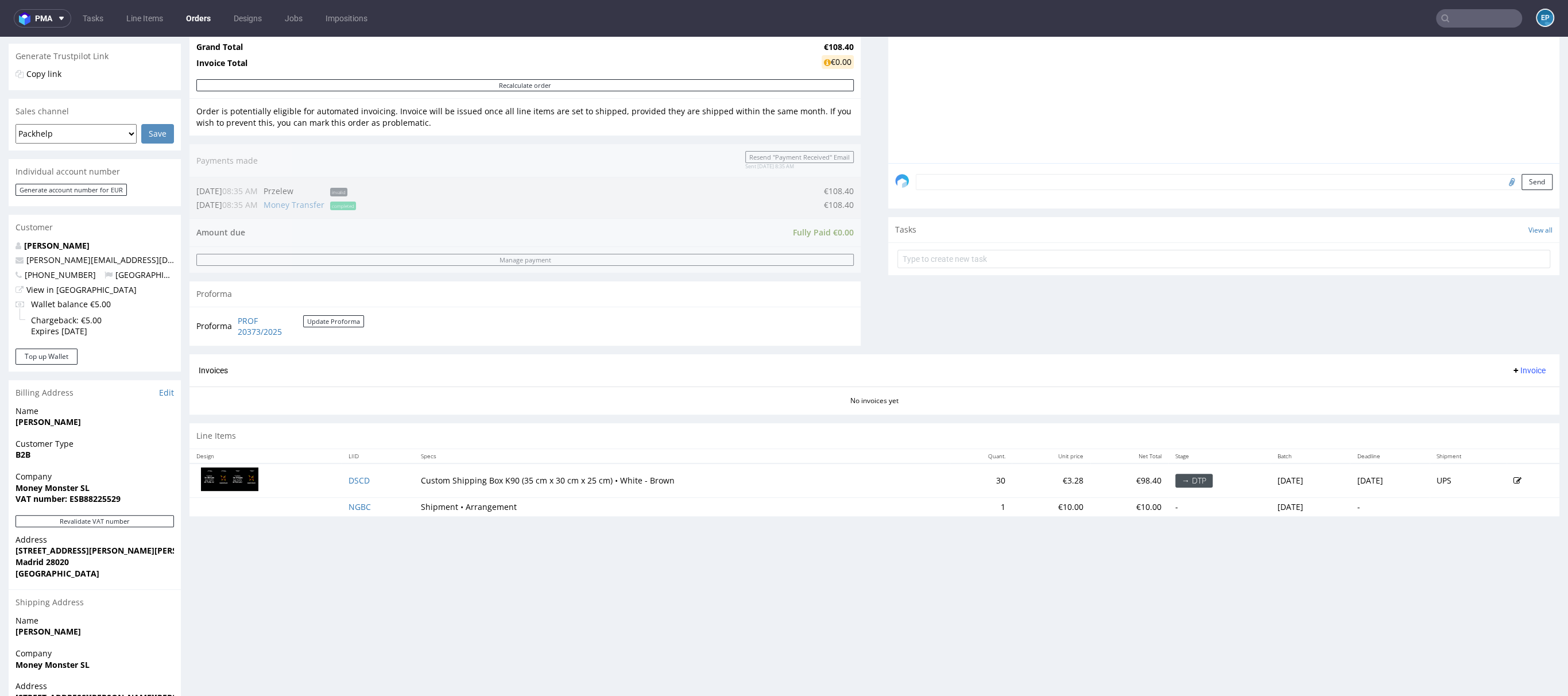
scroll to position [307, 0]
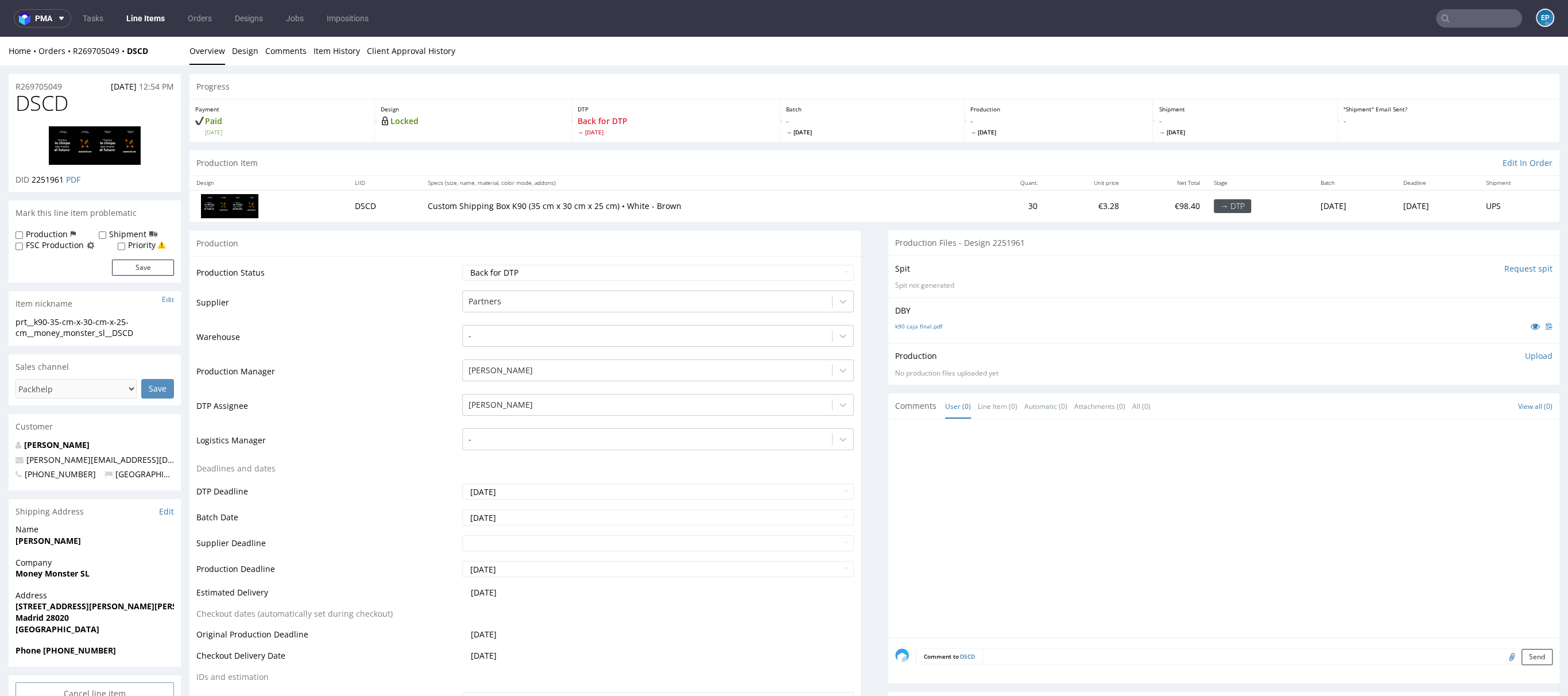
click at [135, 17] on link "Line Items" at bounding box center [146, 18] width 52 height 18
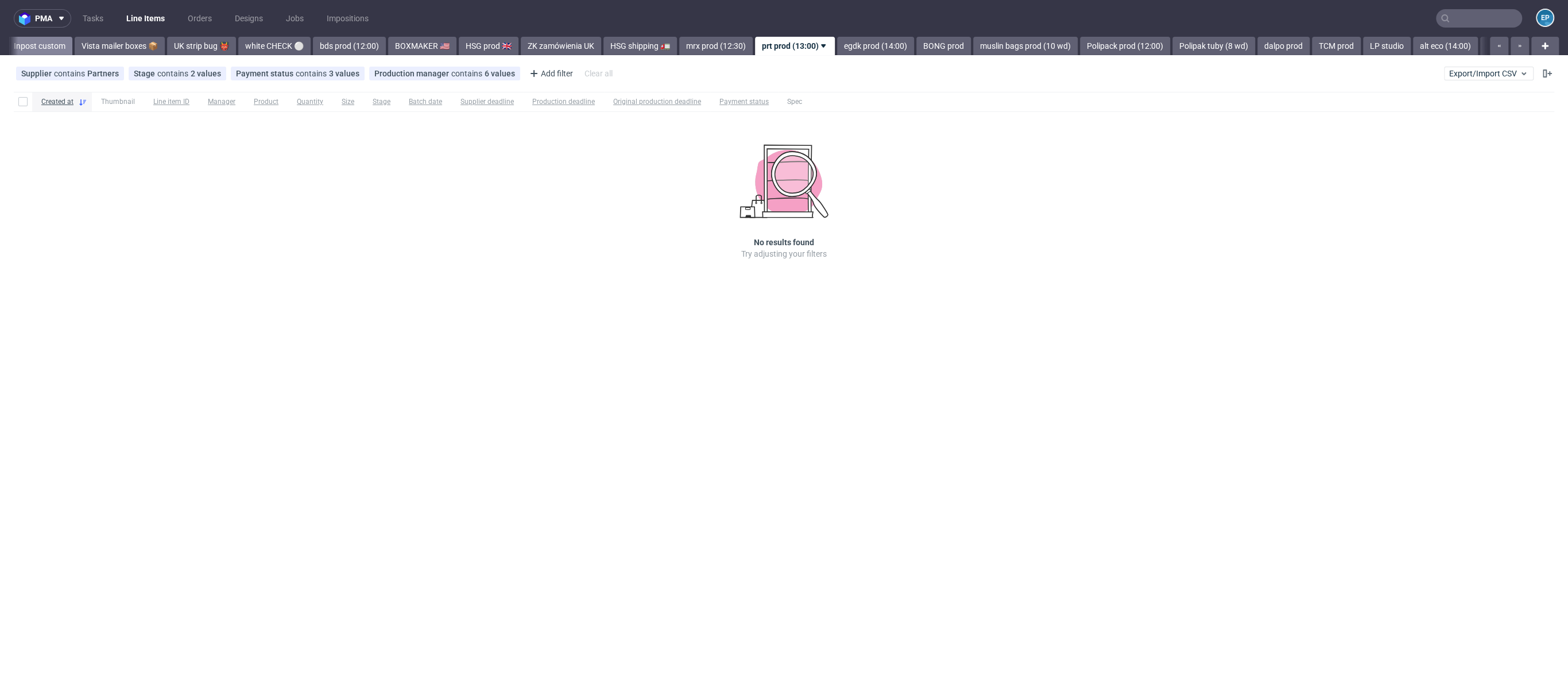
click at [28, 53] on link "Inpost custom" at bounding box center [39, 46] width 65 height 18
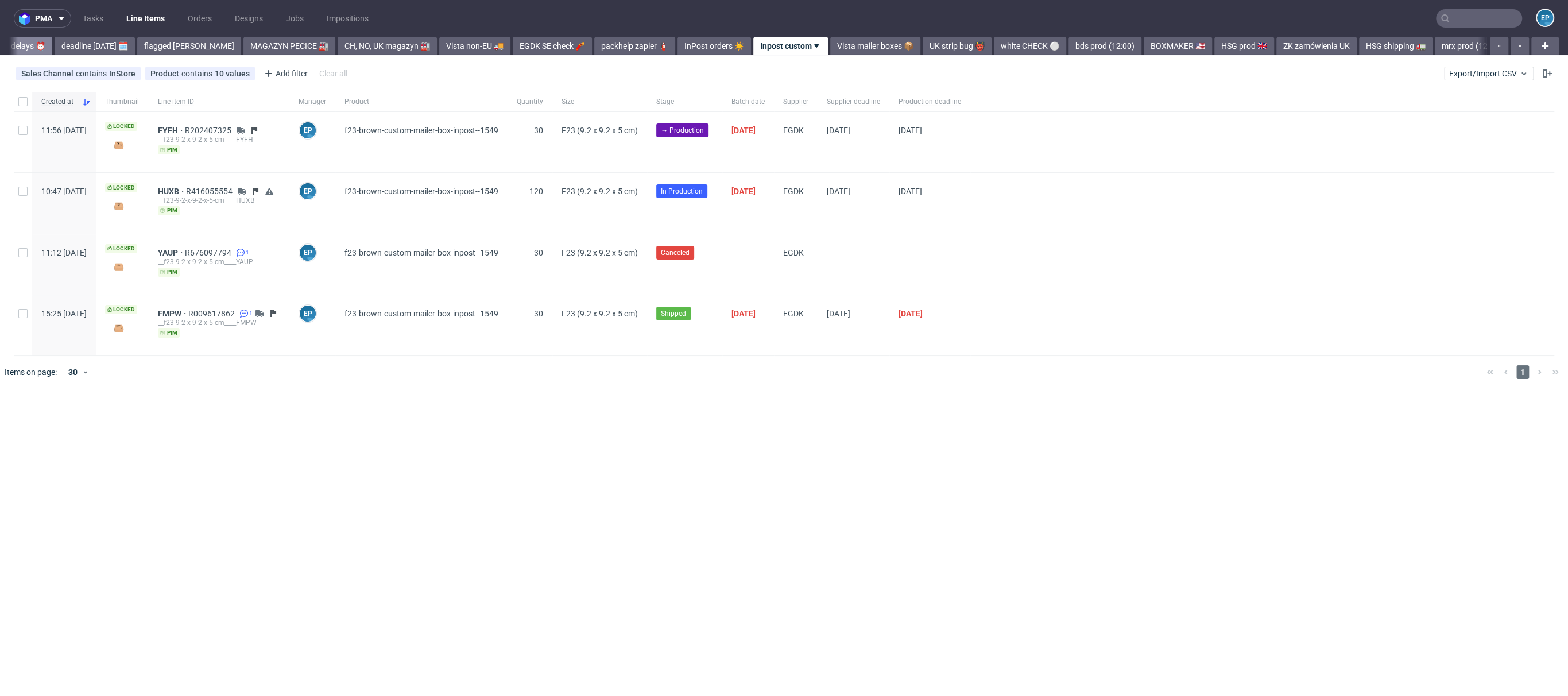
click at [47, 46] on link "delays ⏰" at bounding box center [28, 46] width 48 height 18
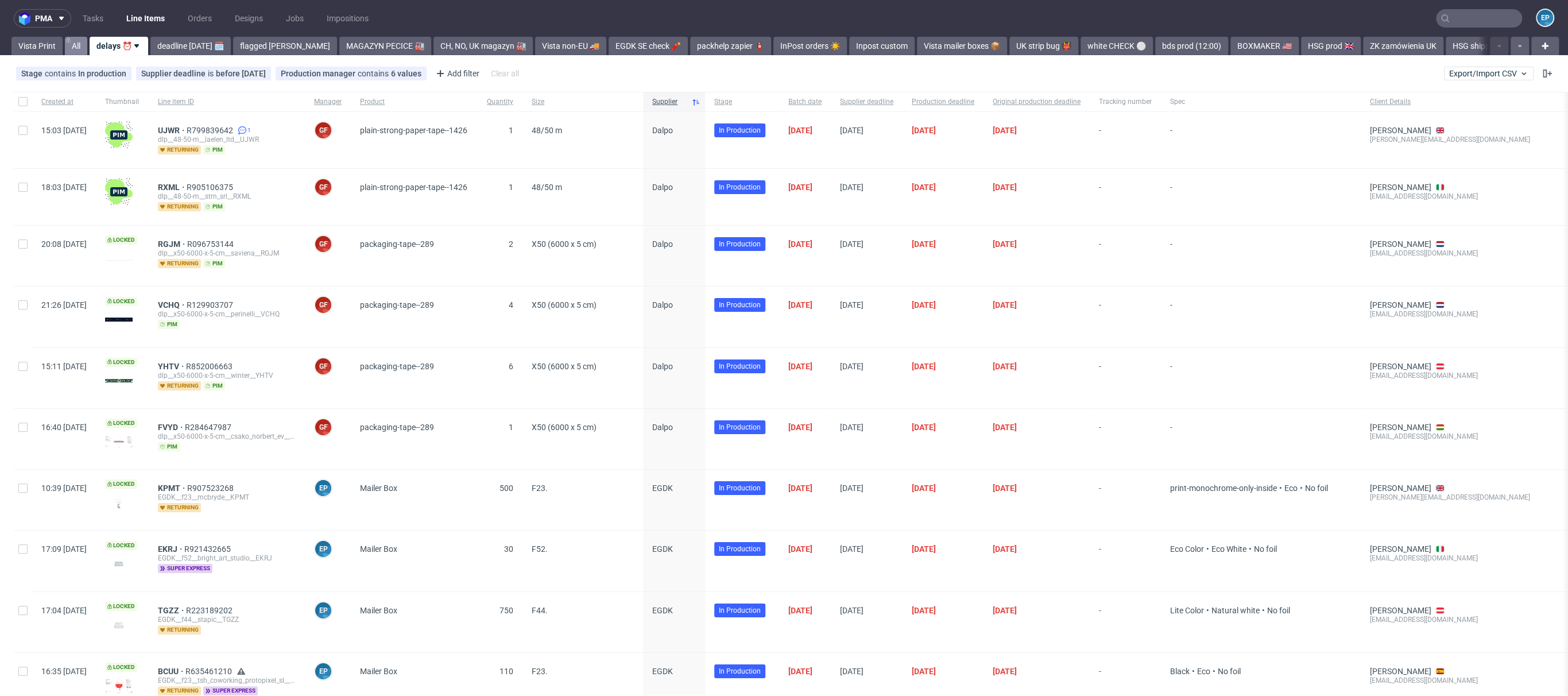
click at [70, 43] on link "All" at bounding box center [75, 46] width 22 height 18
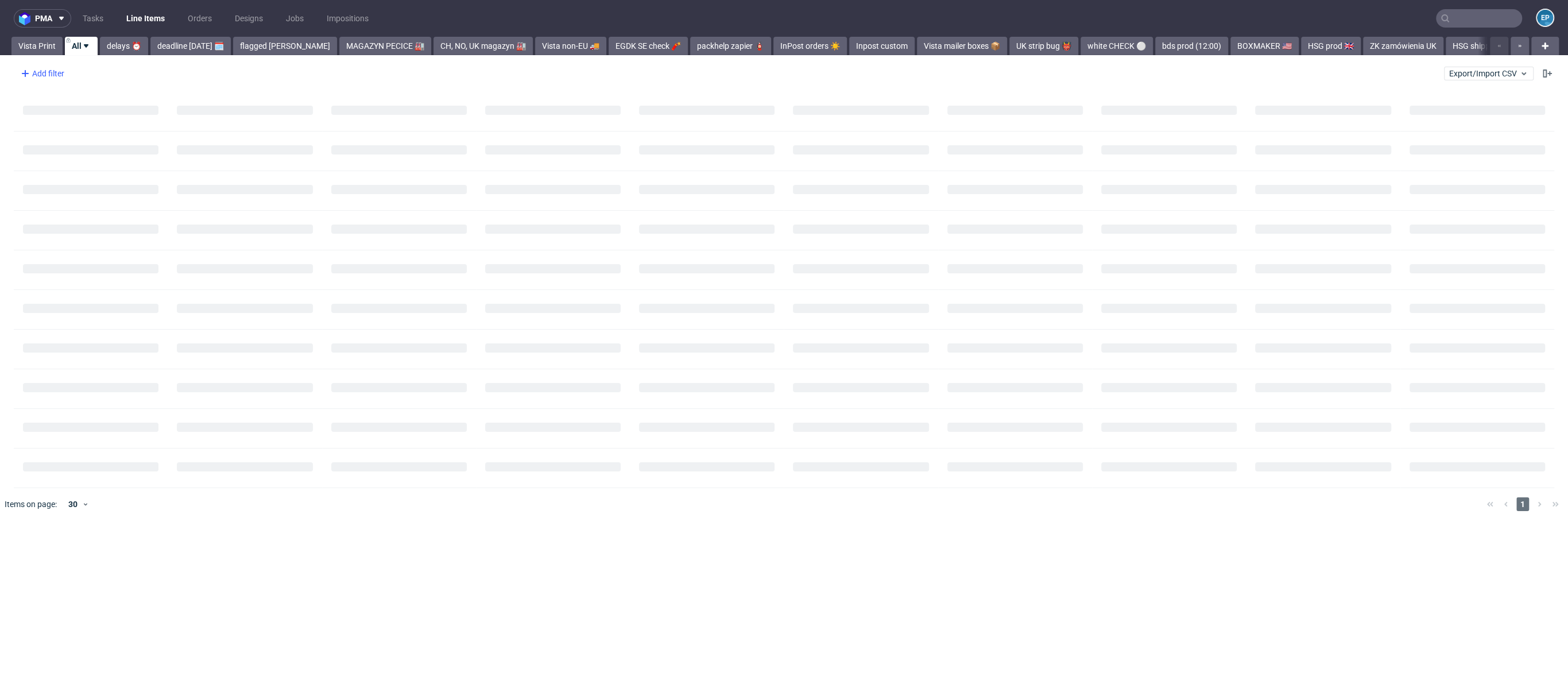
click at [52, 77] on div "Add filter" at bounding box center [42, 74] width 51 height 18
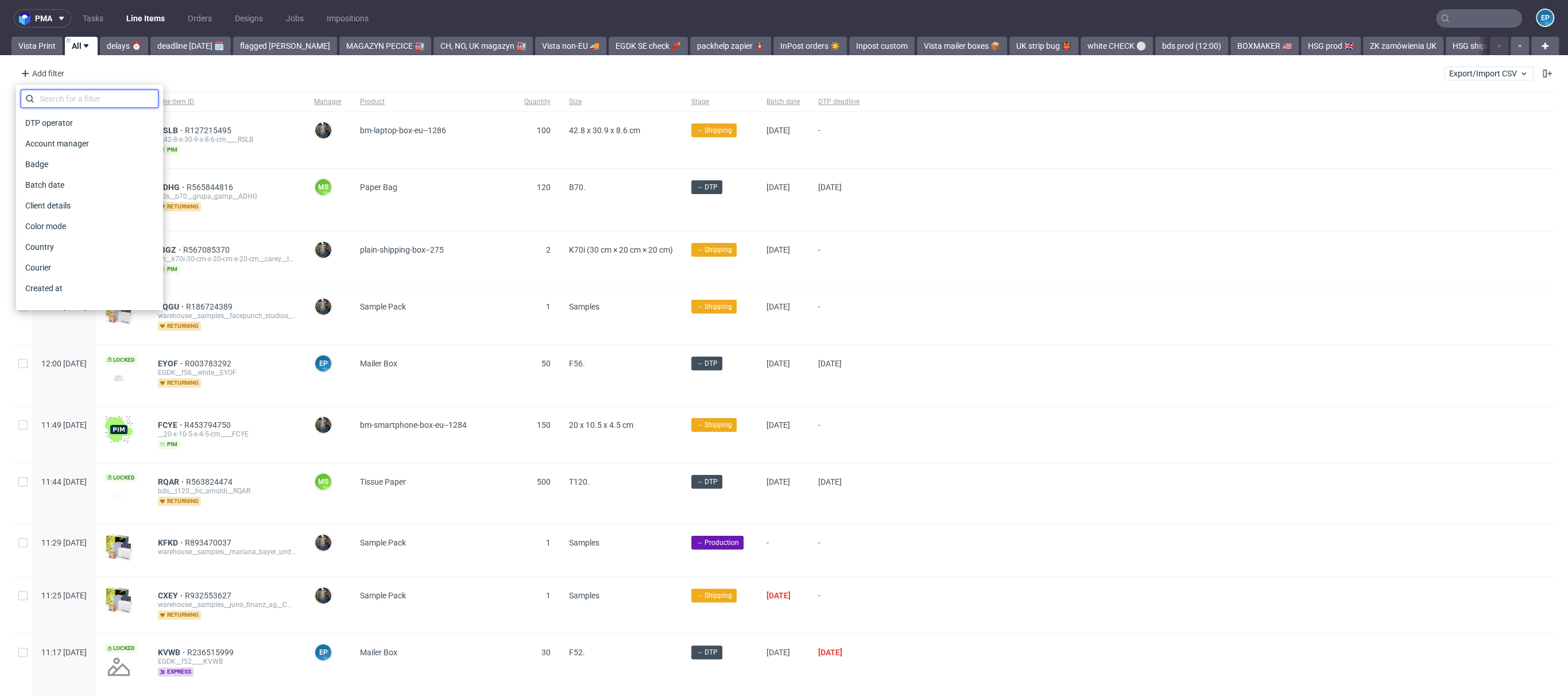
click at [53, 93] on input "text" at bounding box center [89, 99] width 137 height 18
type input "id"
click at [67, 138] on span "Line item ID" at bounding box center [47, 144] width 53 height 16
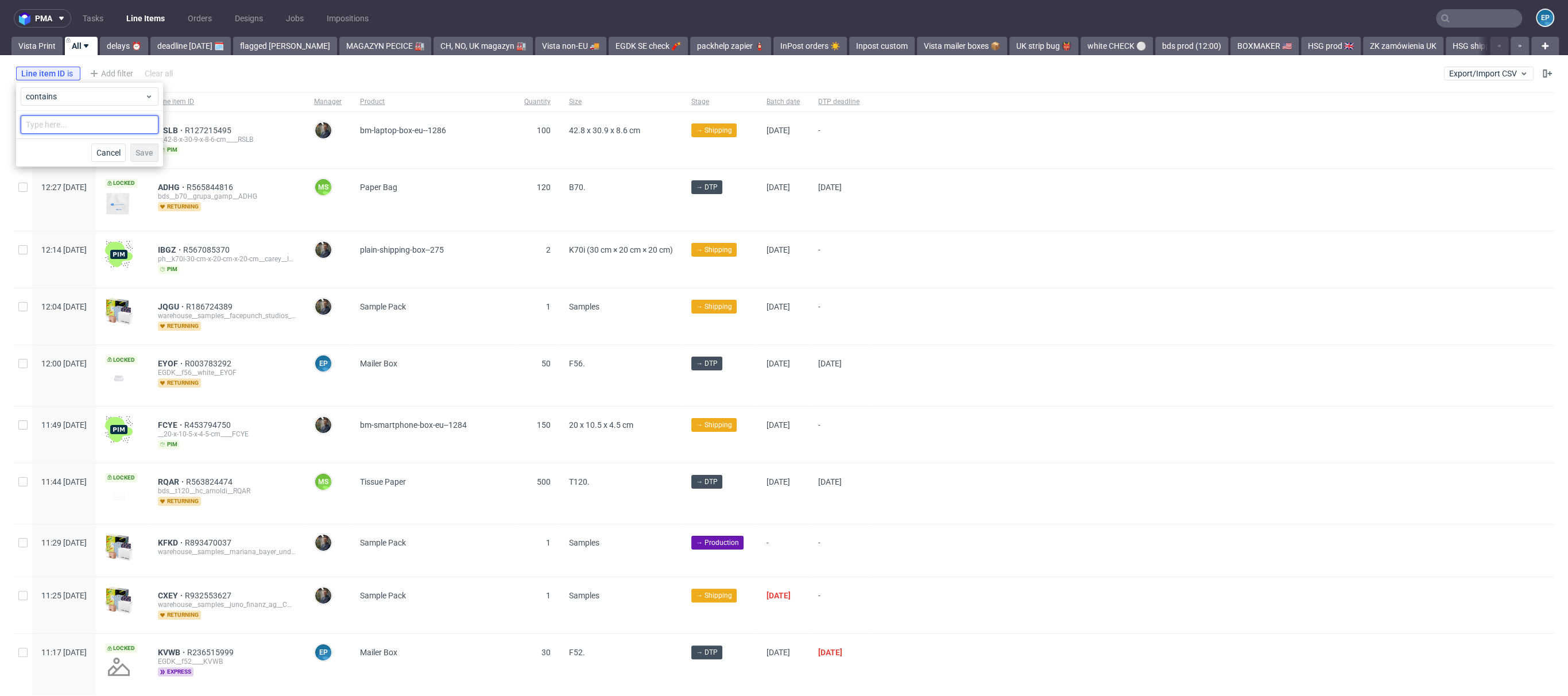
click at [69, 132] on input "text" at bounding box center [89, 124] width 137 height 18
type input "dscd"
click at [148, 157] on button "Save" at bounding box center [144, 153] width 28 height 18
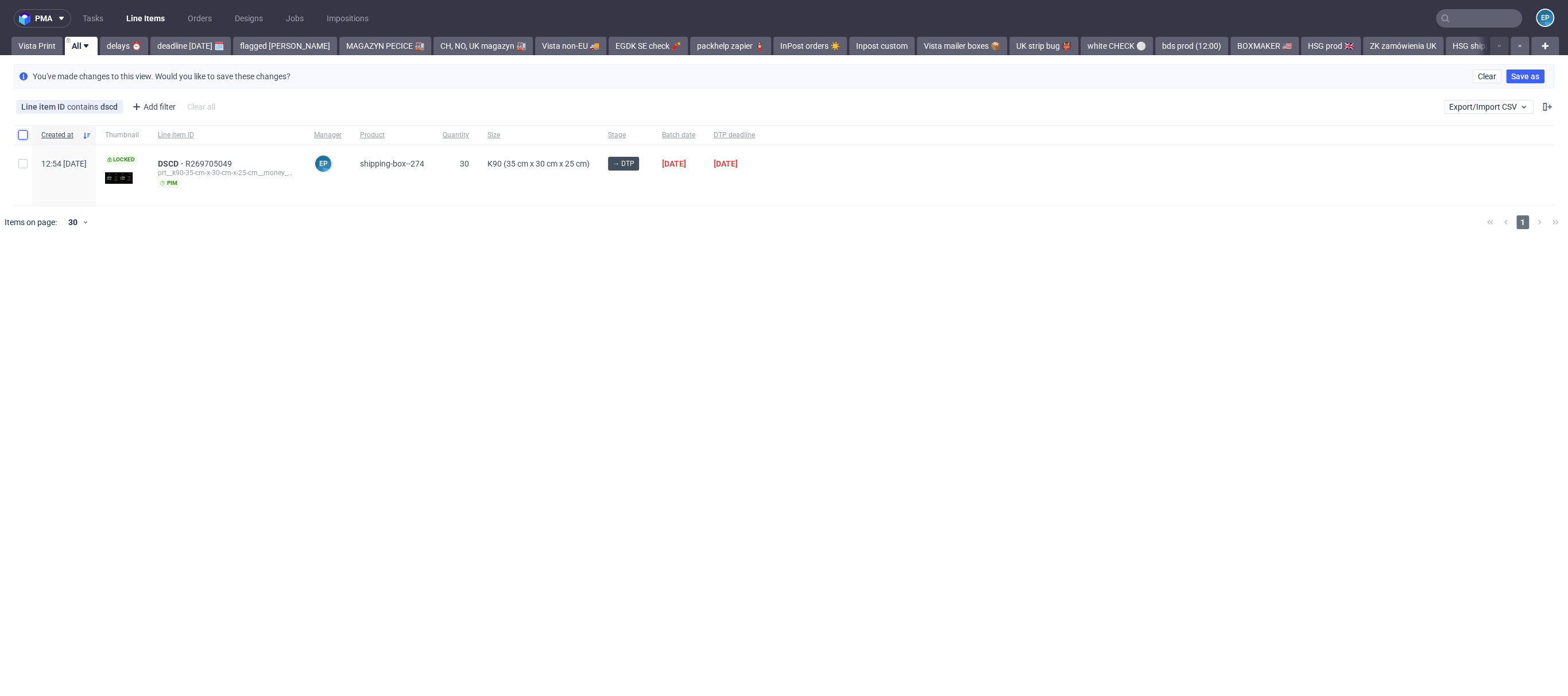
click at [22, 132] on input "checkbox" at bounding box center [22, 134] width 9 height 9
checkbox input "true"
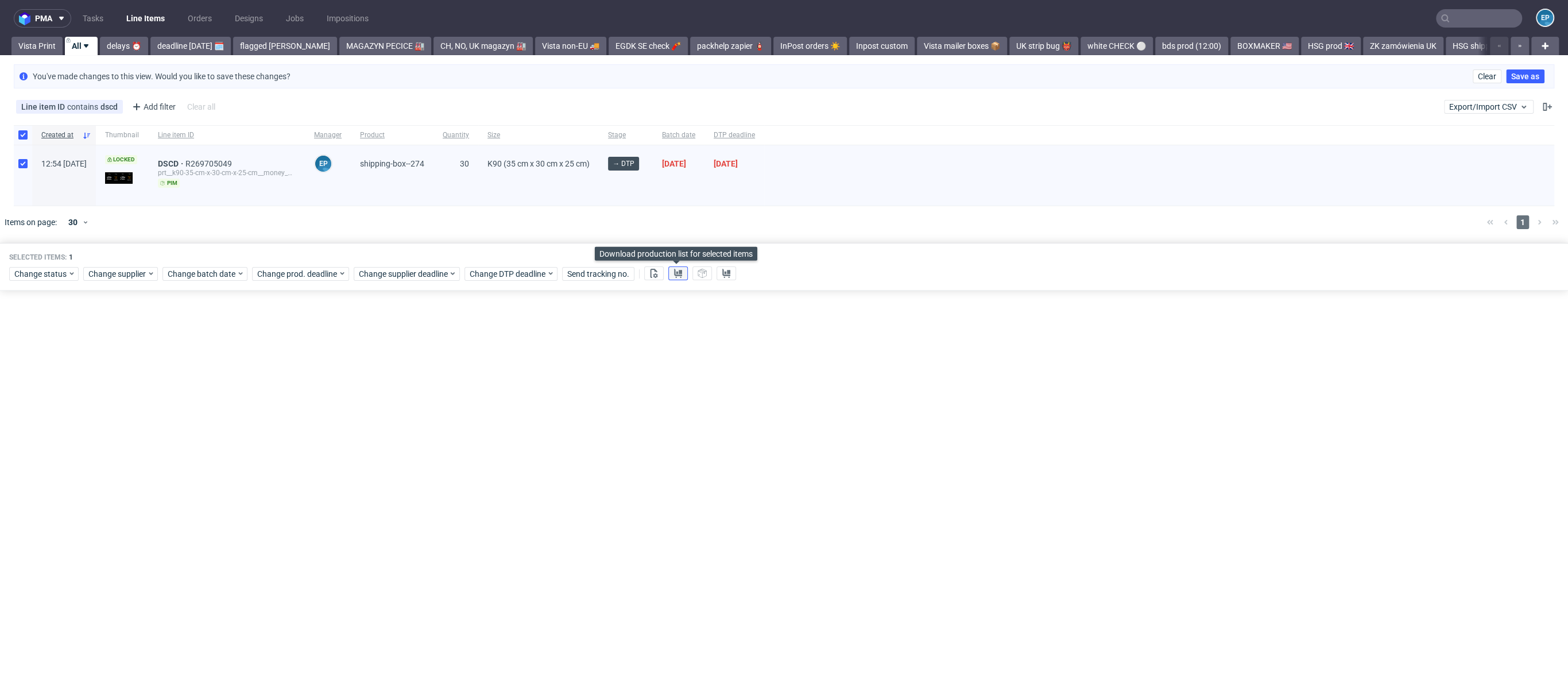
click at [674, 270] on use at bounding box center [678, 273] width 8 height 9
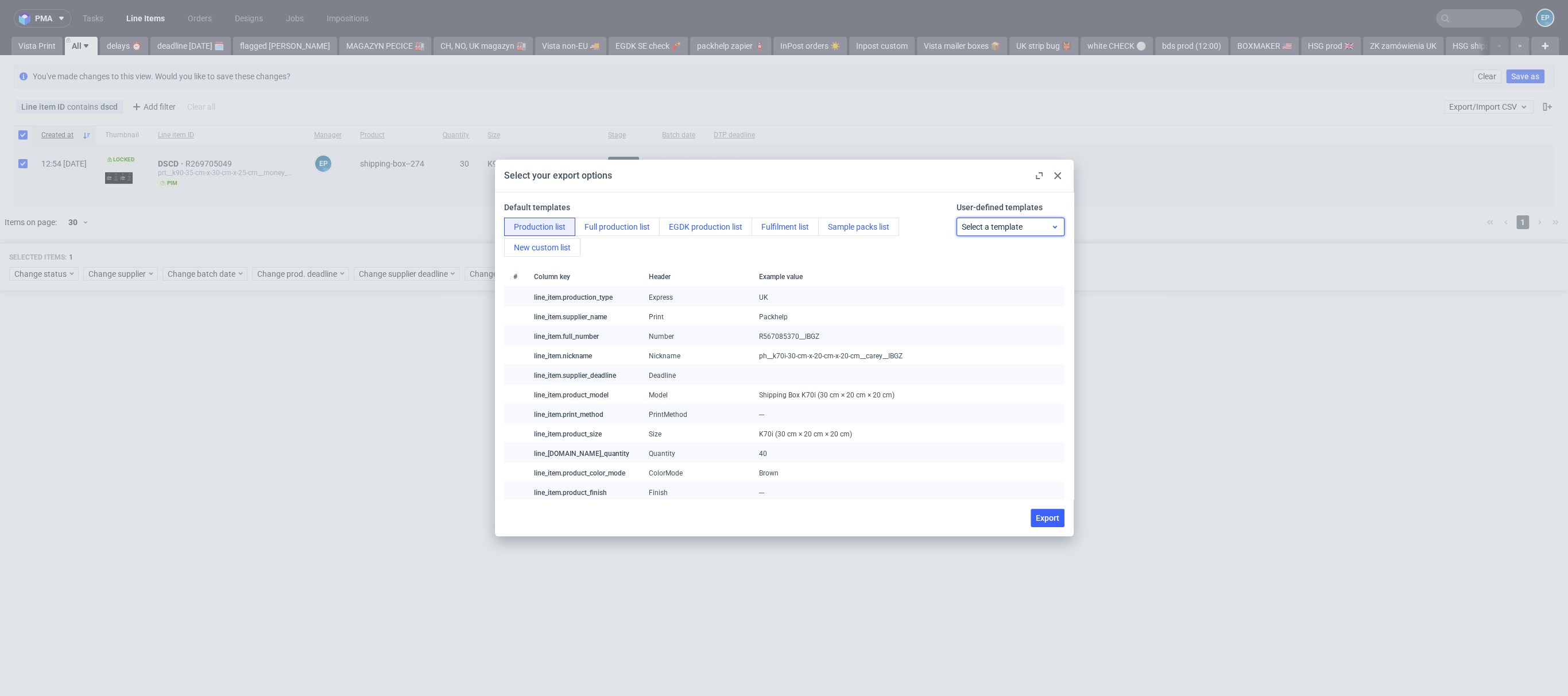
click at [976, 224] on span "Select a template" at bounding box center [1006, 227] width 89 height 11
click at [1005, 277] on div "prt production list" at bounding box center [1000, 273] width 96 height 20
click at [1057, 519] on span "Export" at bounding box center [1047, 518] width 24 height 8
checkbox input "false"
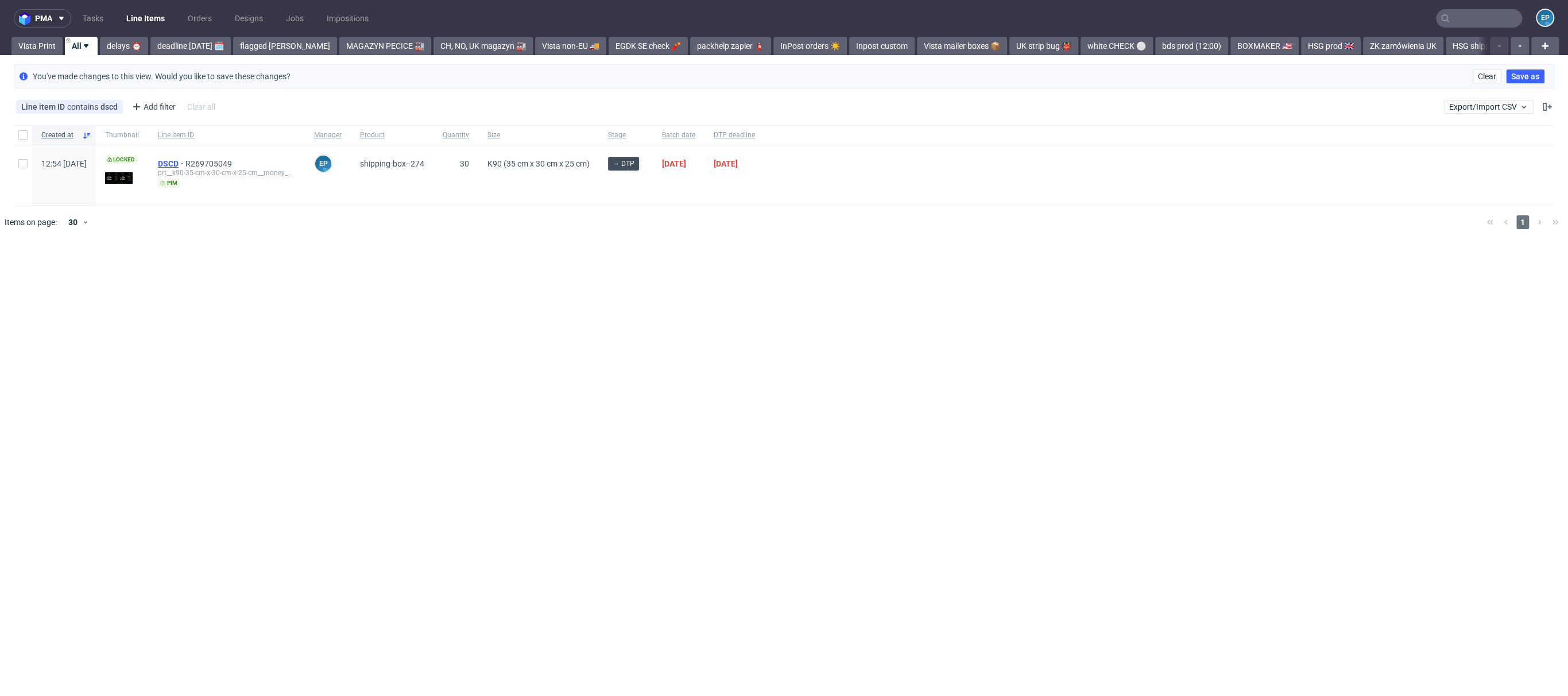
click at [186, 165] on span "DSCD" at bounding box center [172, 163] width 28 height 9
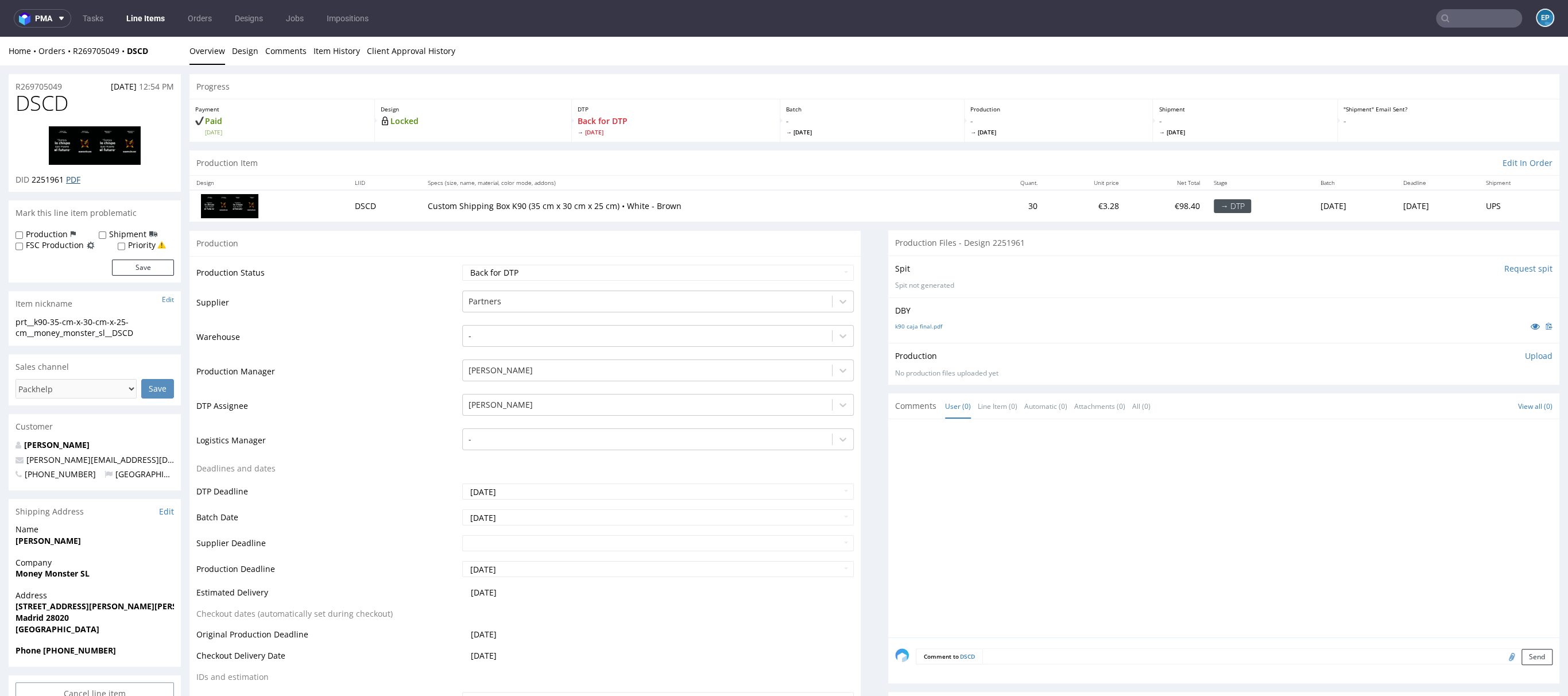
click at [75, 178] on link "PDF" at bounding box center [74, 179] width 15 height 11
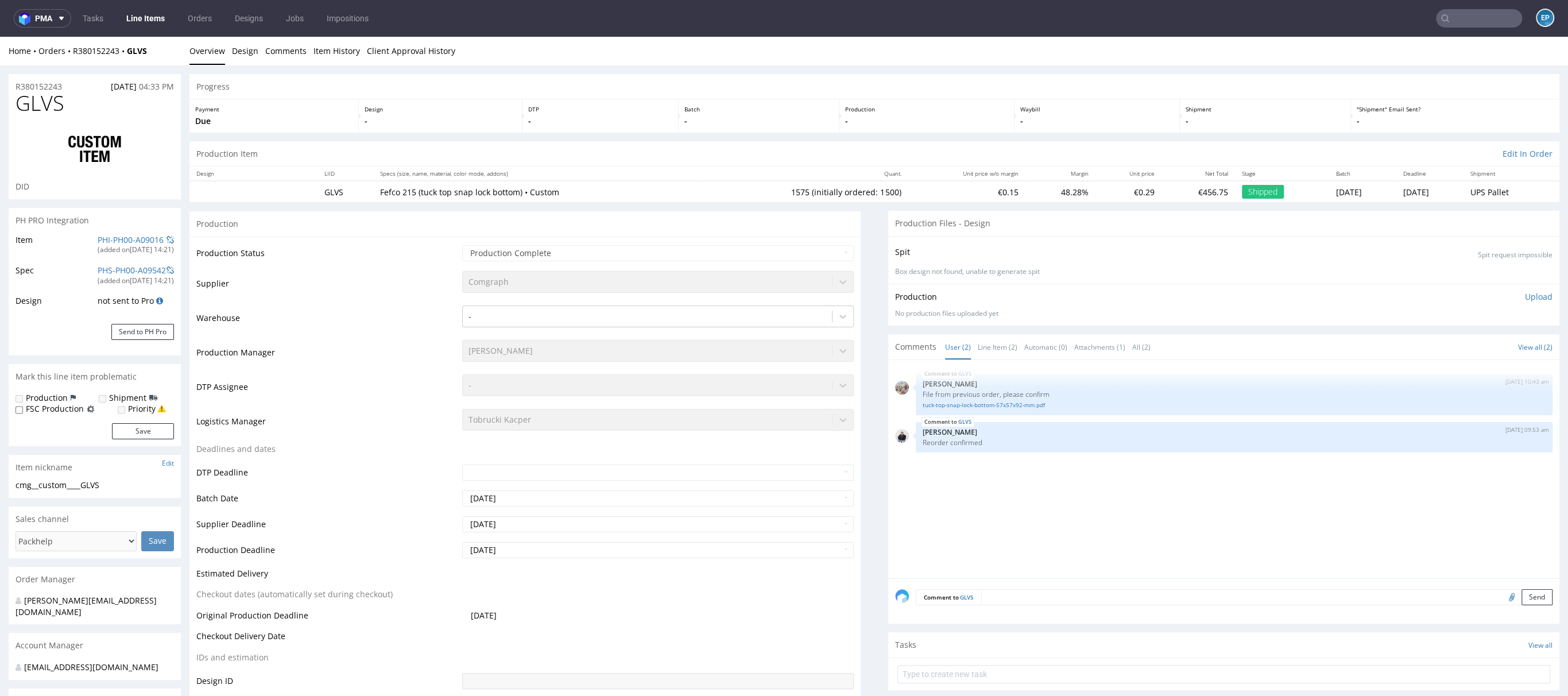
scroll to position [3, 0]
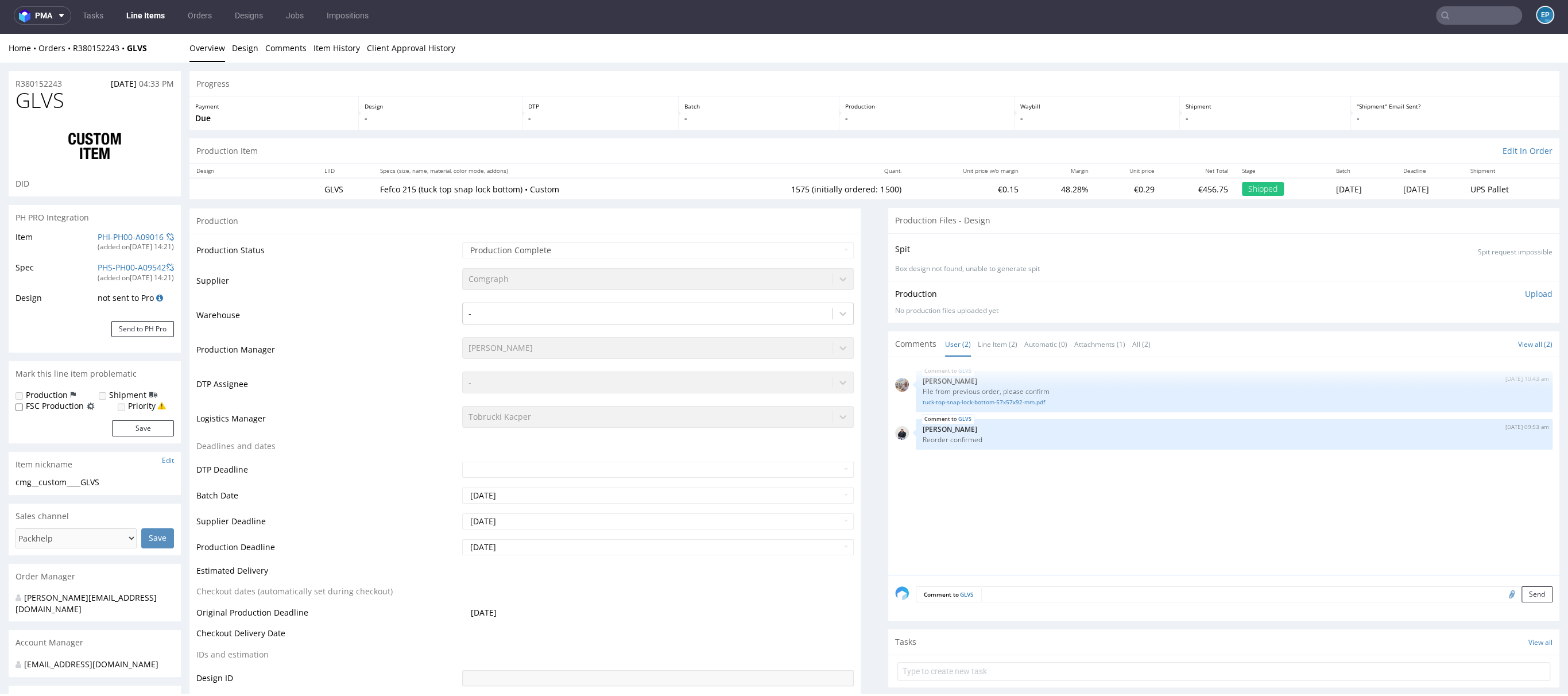
click at [152, 20] on link "Line Items" at bounding box center [146, 16] width 52 height 18
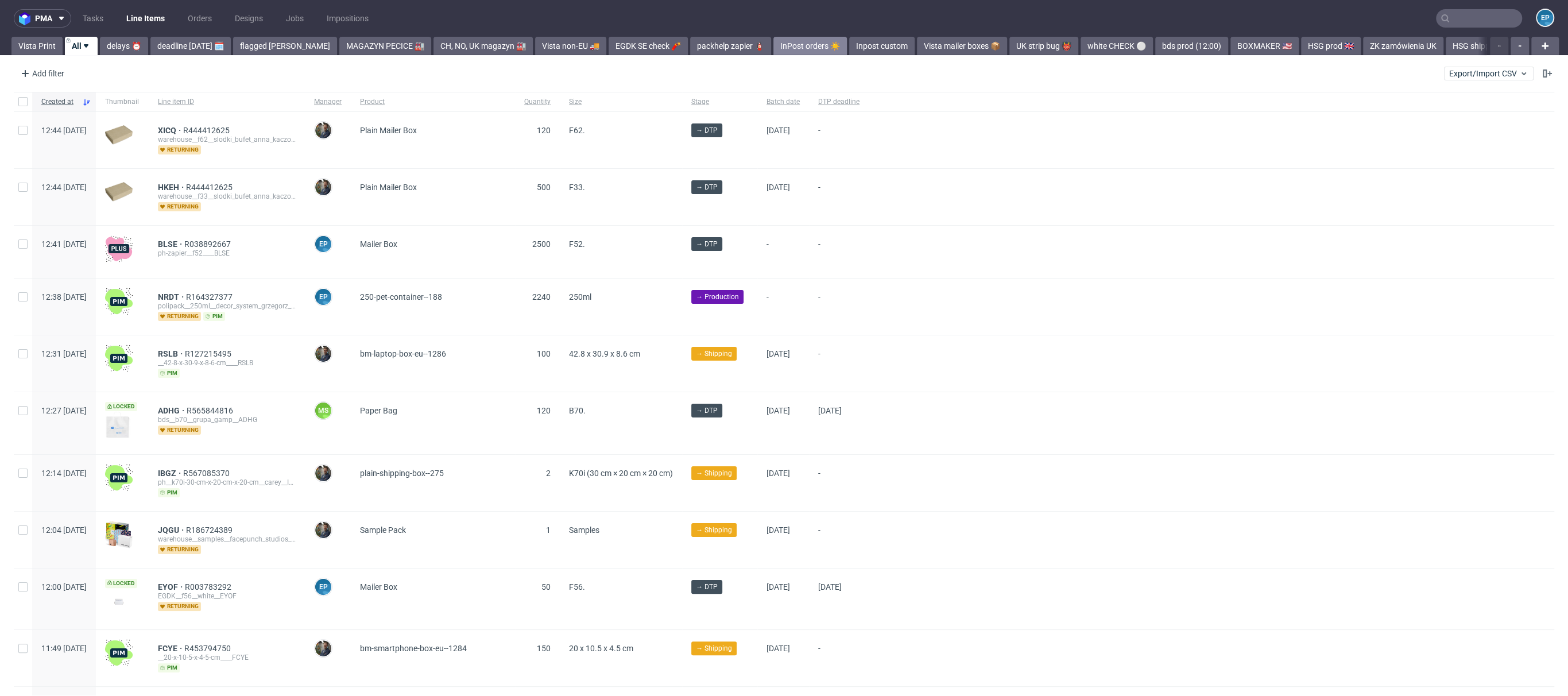
click at [774, 46] on link "InPost orders ☀️" at bounding box center [811, 46] width 74 height 18
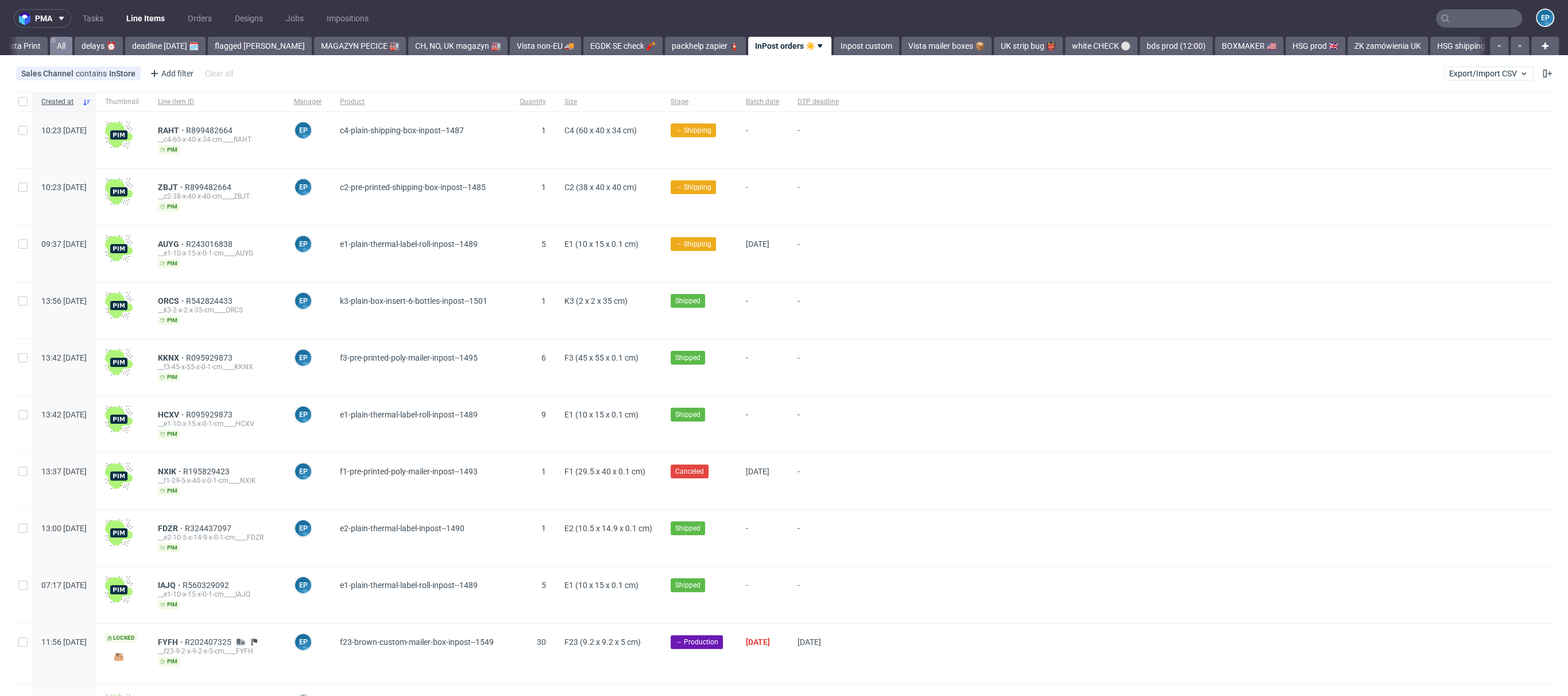
click at [71, 44] on link "All" at bounding box center [61, 46] width 22 height 18
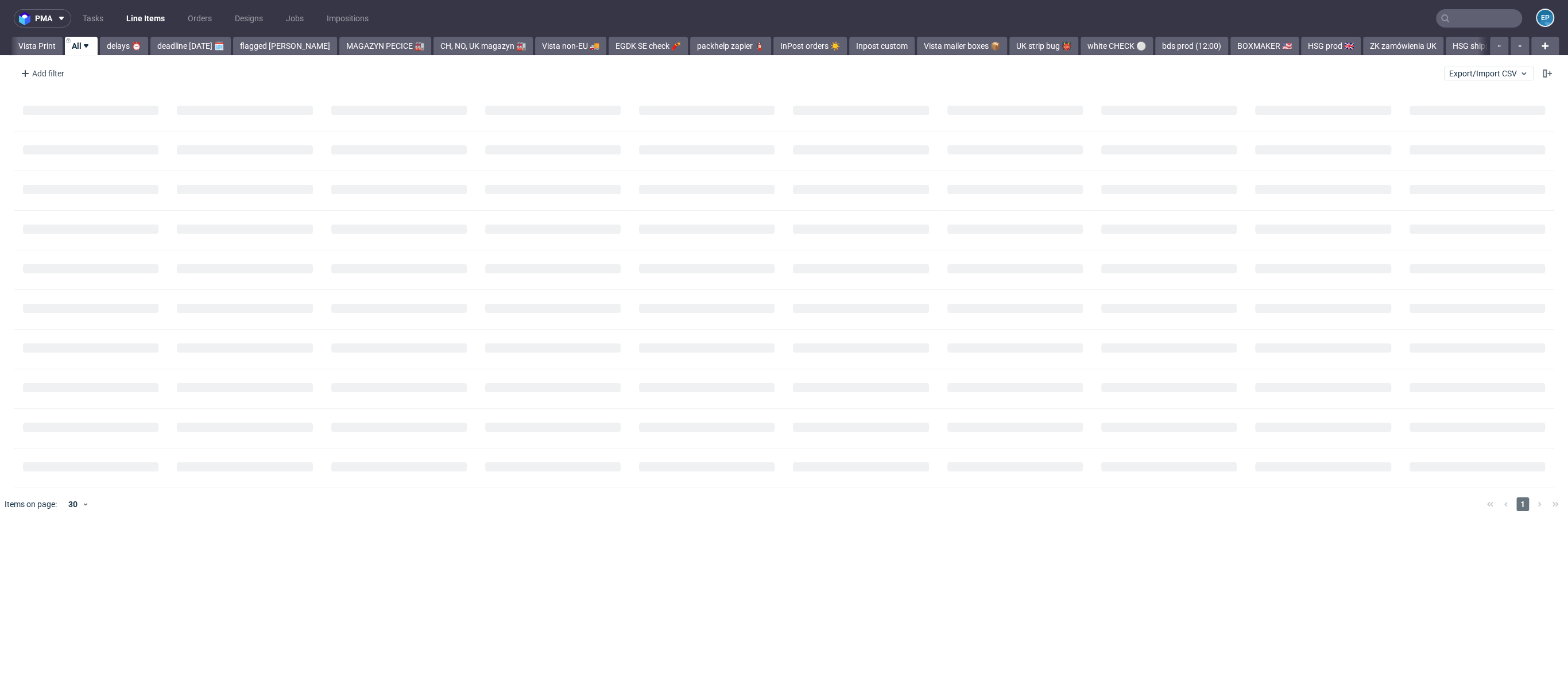
click at [65, 47] on link "All" at bounding box center [81, 46] width 33 height 18
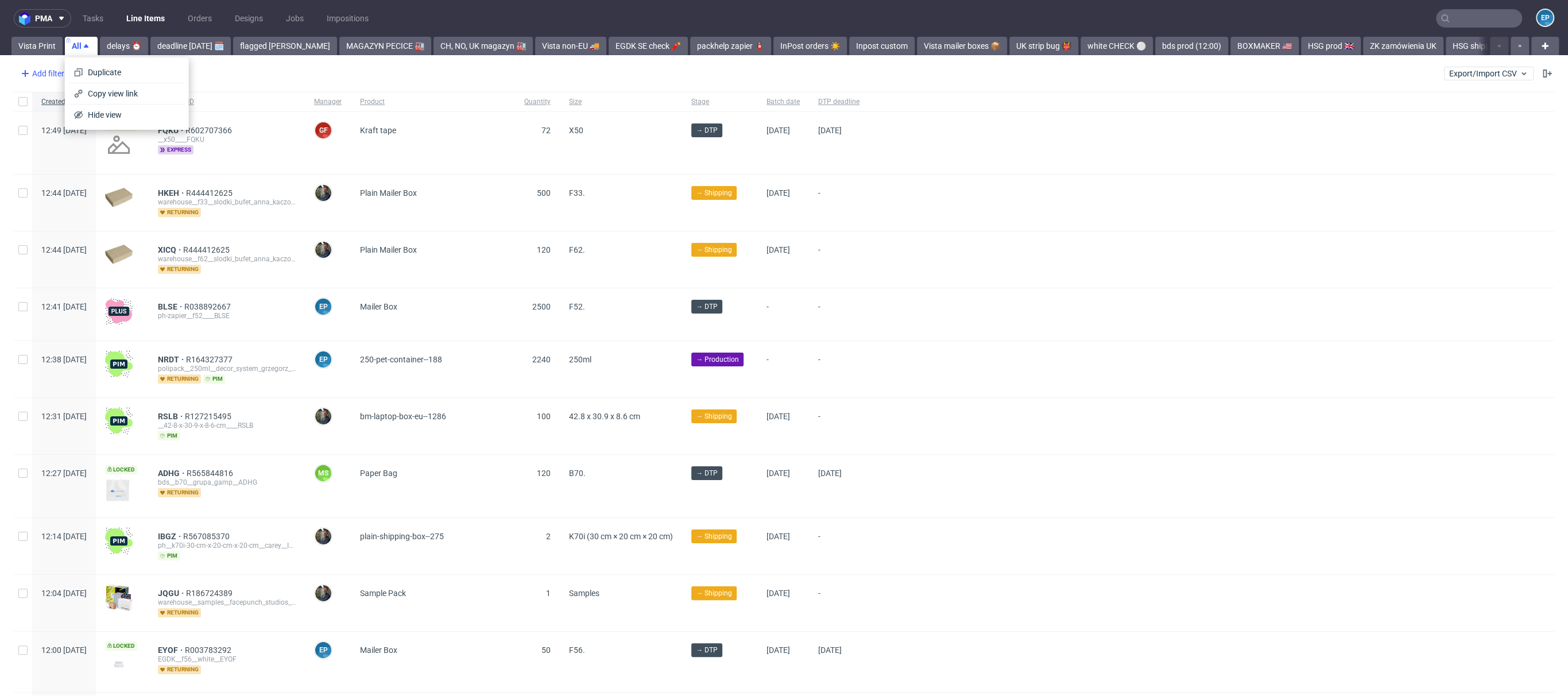
click at [36, 78] on div "Add filter" at bounding box center [42, 74] width 51 height 18
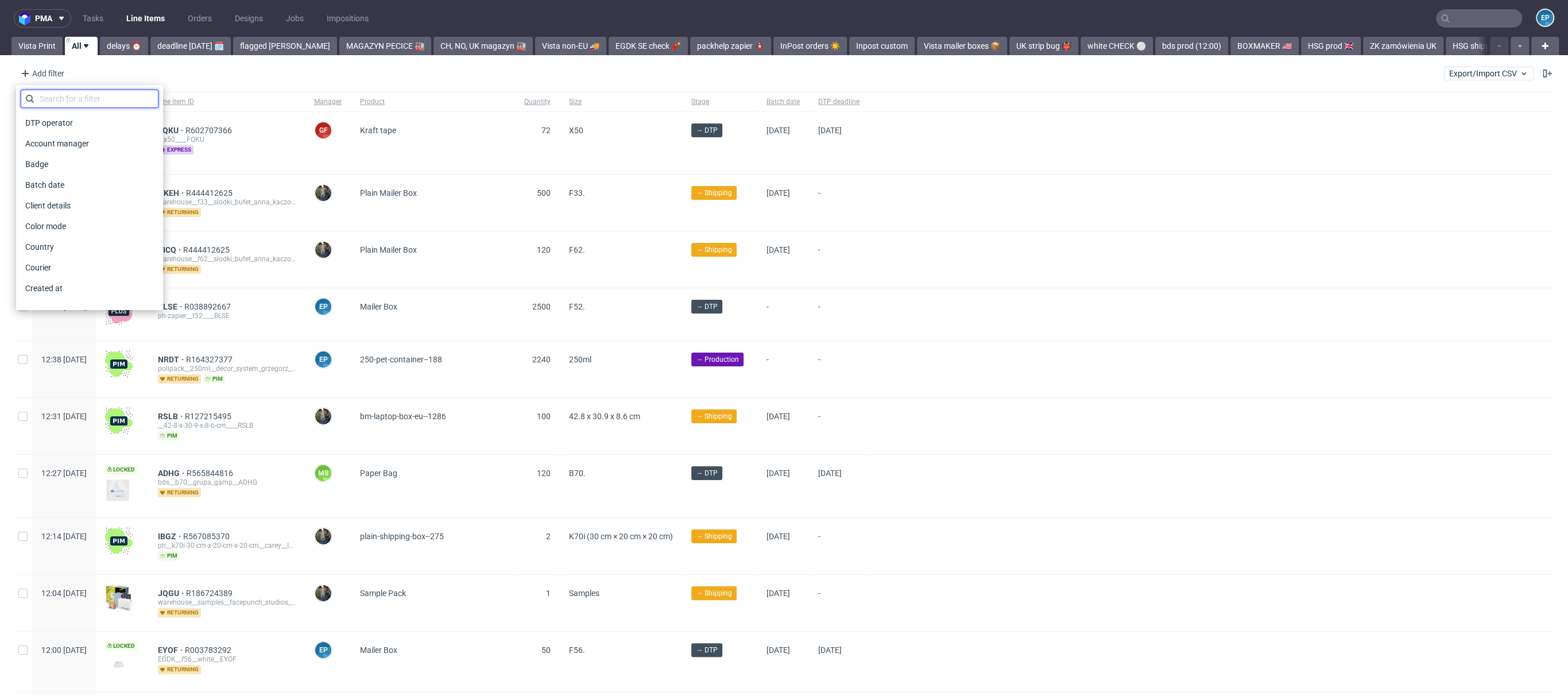
click at [52, 92] on input "text" at bounding box center [89, 99] width 137 height 18
type input "qua"
click at [50, 124] on span "Quantity" at bounding box center [41, 123] width 41 height 16
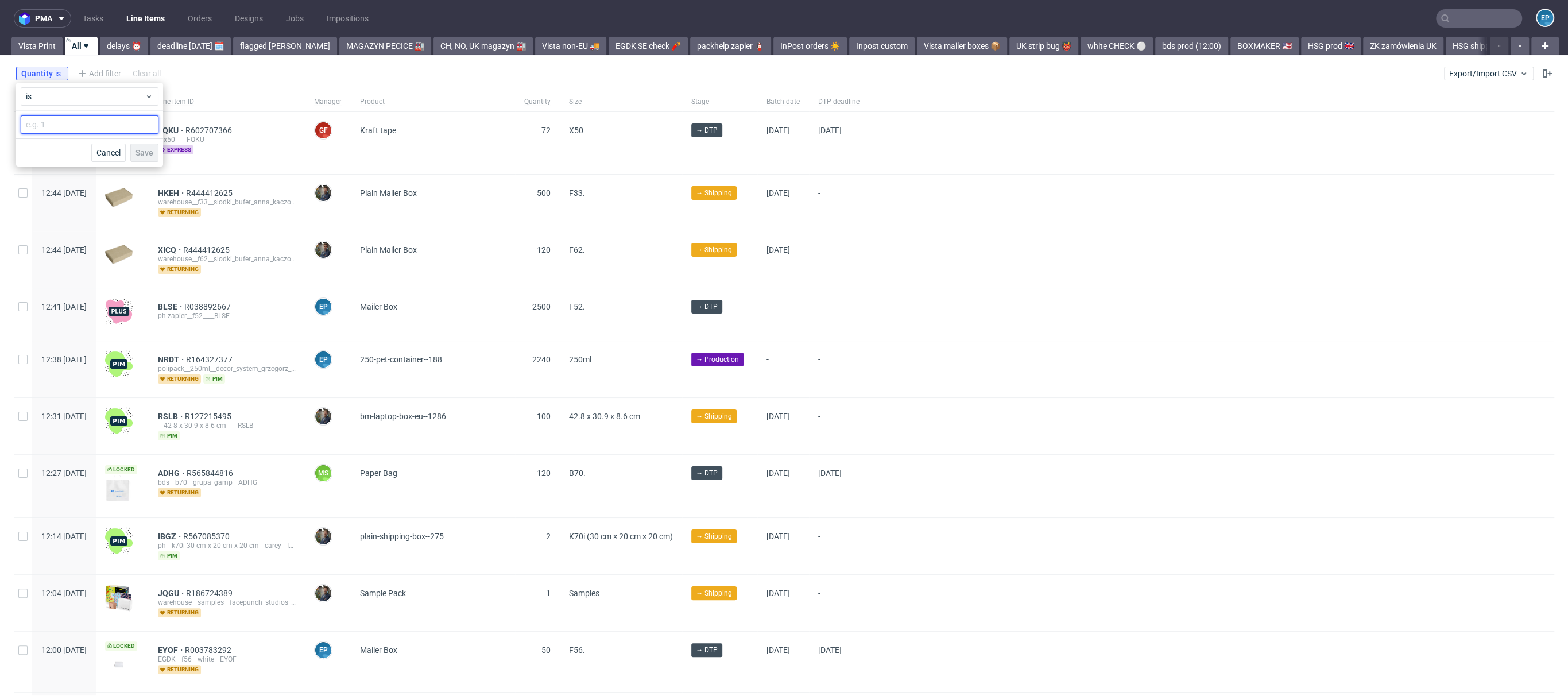
click at [101, 122] on input "number" at bounding box center [89, 124] width 137 height 18
type input "2000"
click at [142, 144] on button "Save" at bounding box center [144, 153] width 28 height 18
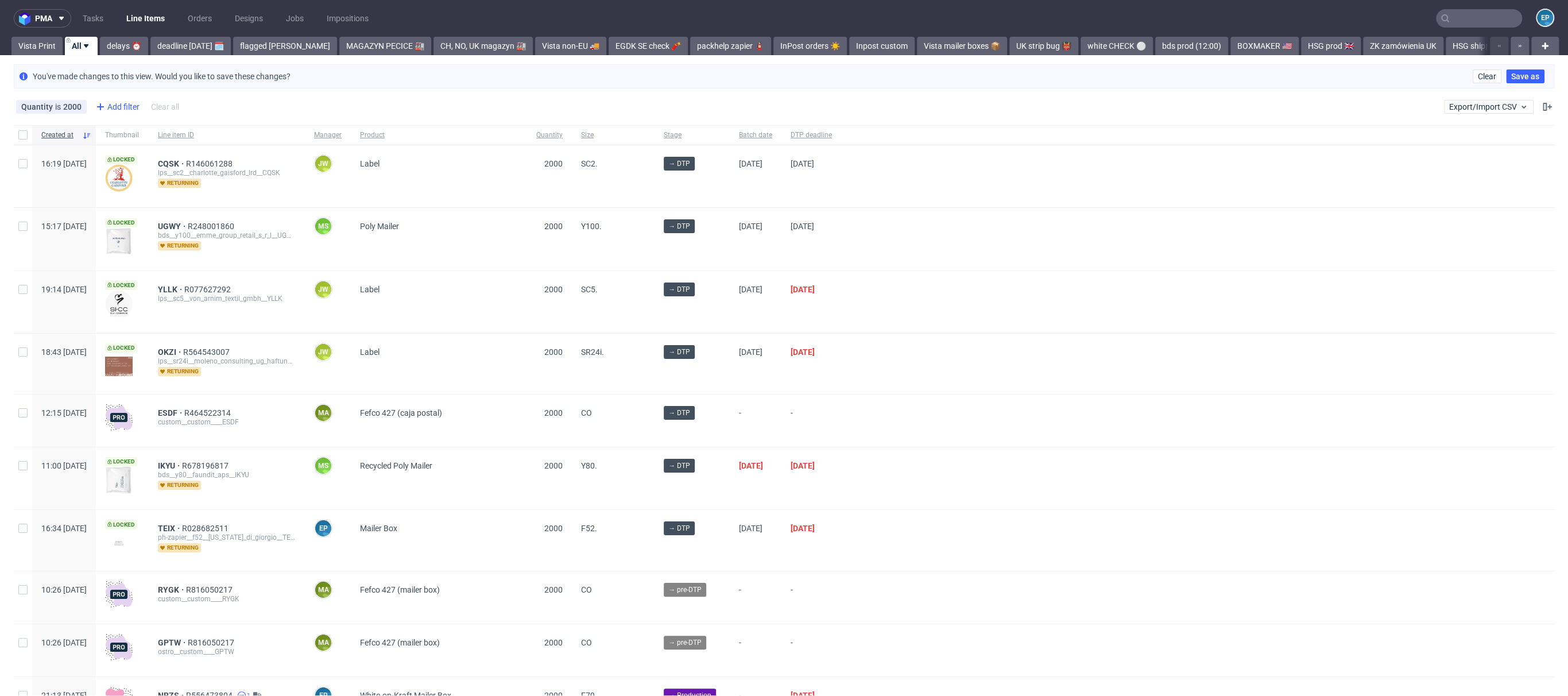
click at [101, 112] on icon at bounding box center [100, 106] width 14 height 14
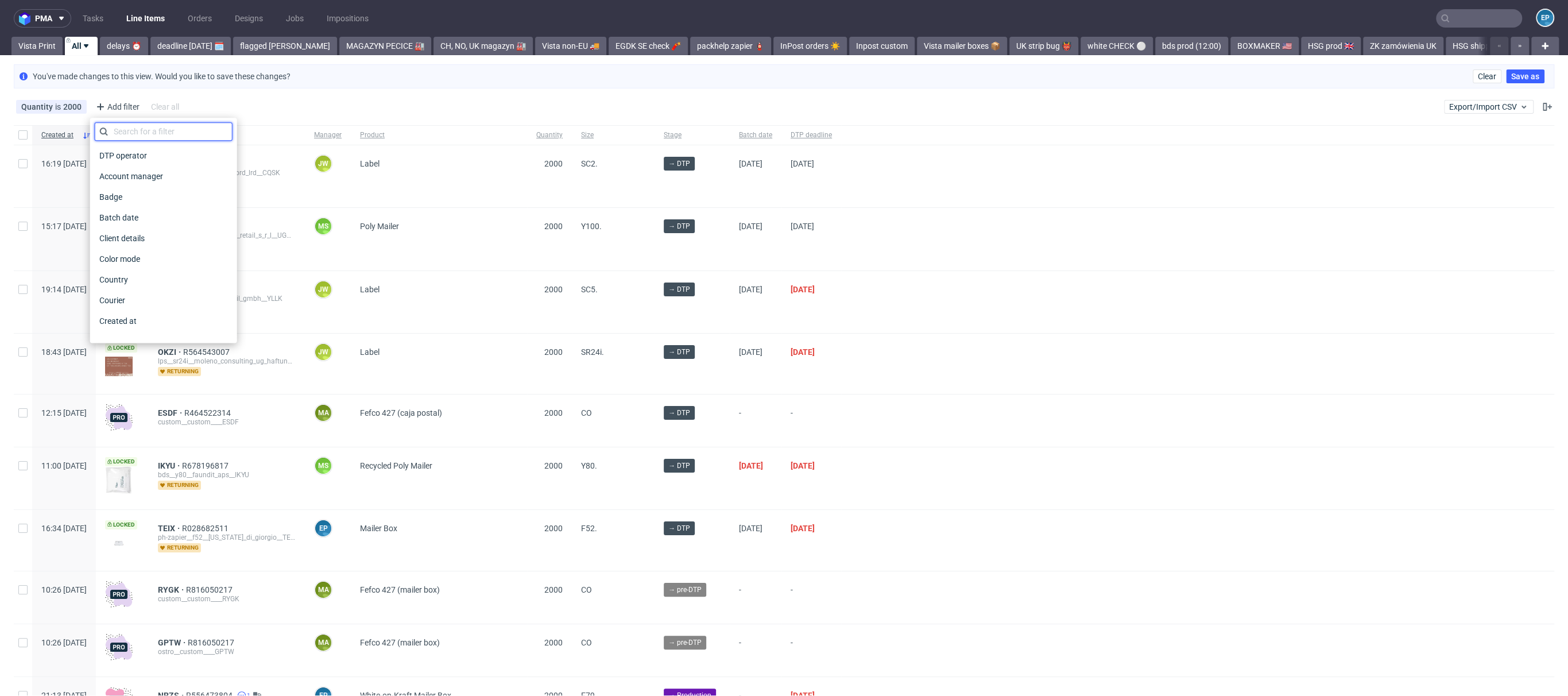
click at [137, 129] on input "text" at bounding box center [164, 132] width 137 height 18
type input "su"
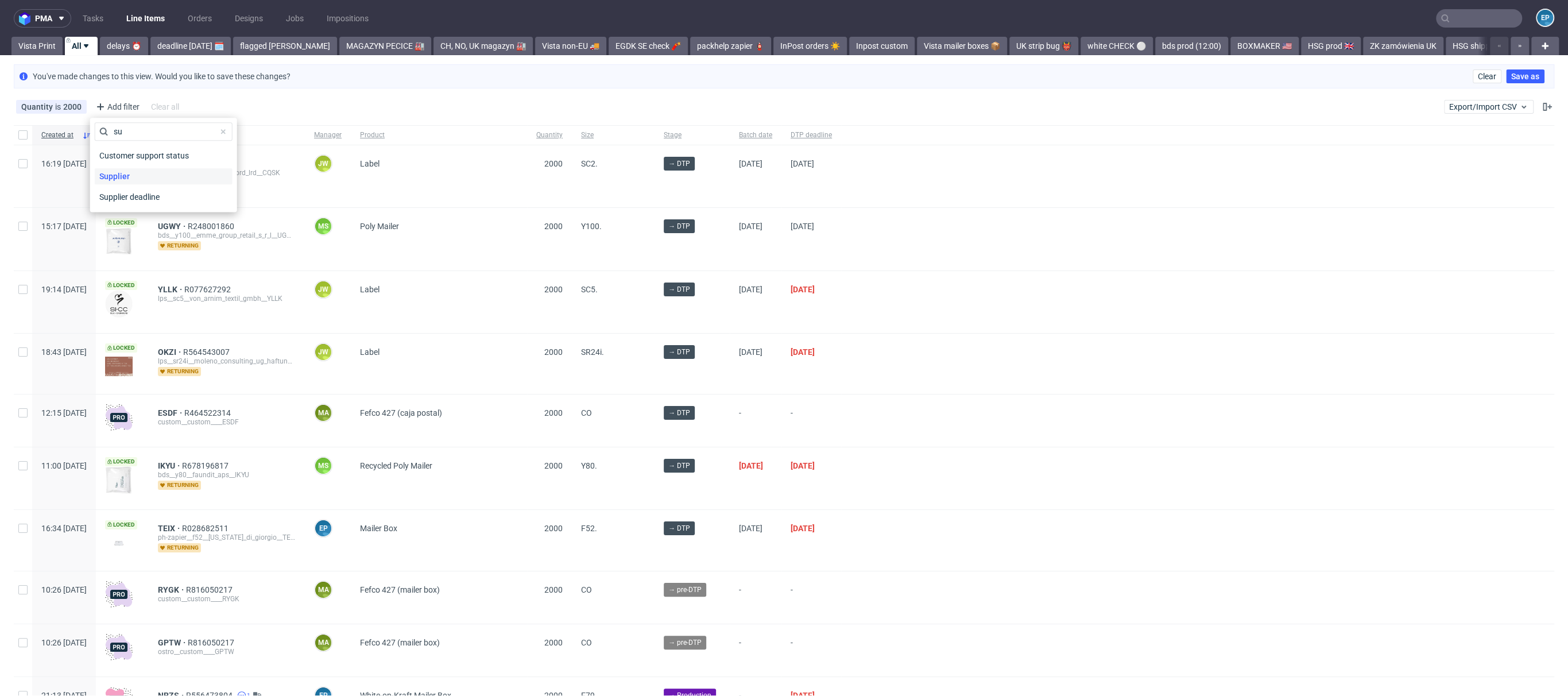
click at [132, 171] on span "Supplier" at bounding box center [115, 177] width 39 height 16
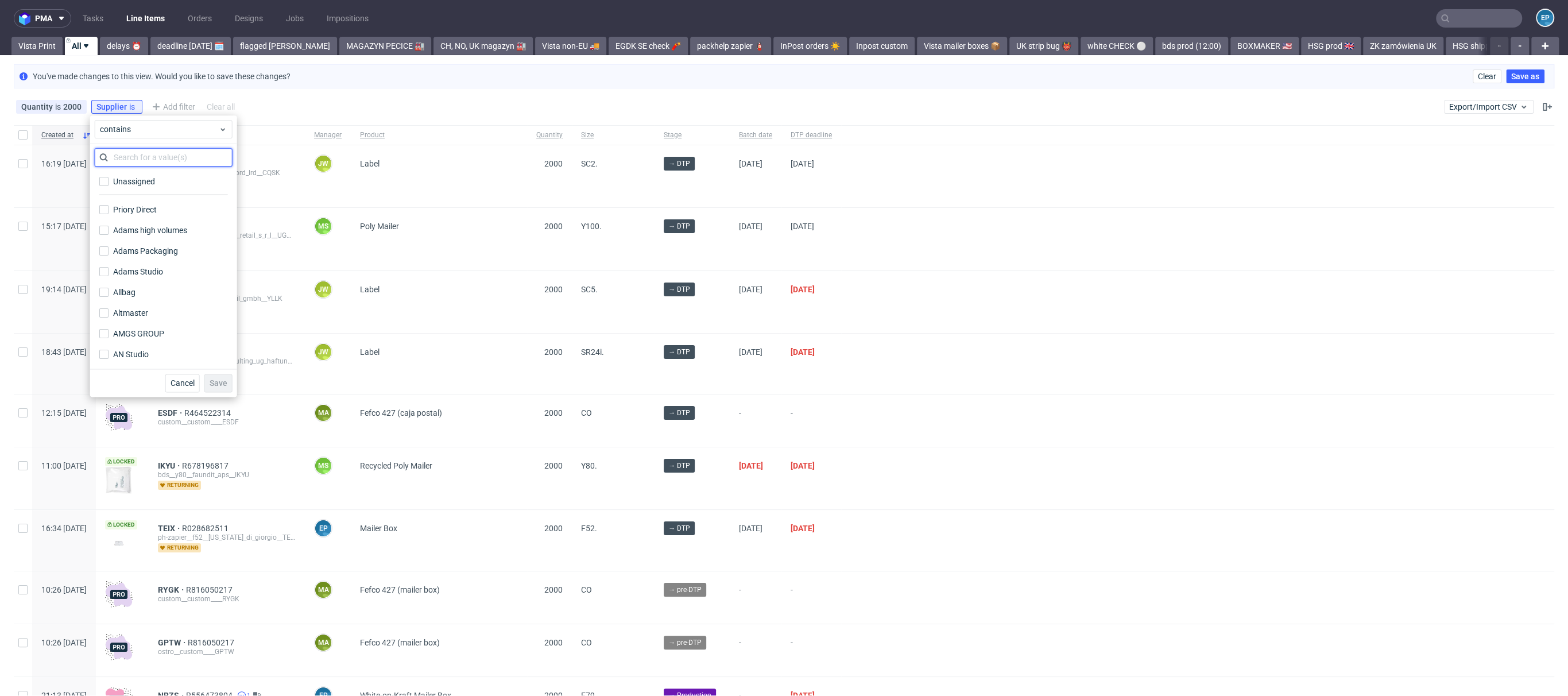
click at [151, 148] on input "text" at bounding box center [164, 157] width 137 height 18
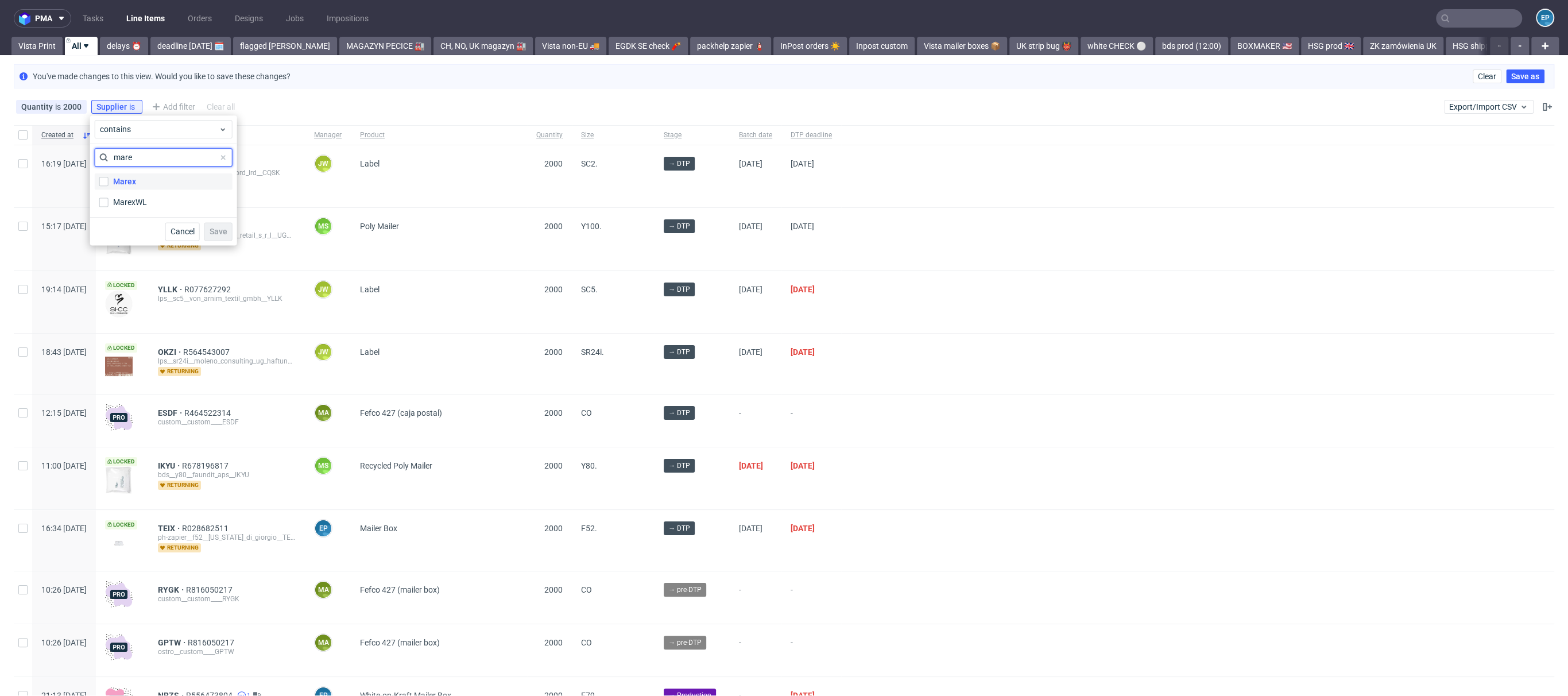
type input "mare"
click at [138, 177] on label "Marex" at bounding box center [164, 182] width 137 height 16
click at [109, 177] on input "Marex" at bounding box center [103, 181] width 9 height 9
checkbox input "true"
click at [213, 234] on span "Save" at bounding box center [218, 231] width 18 height 8
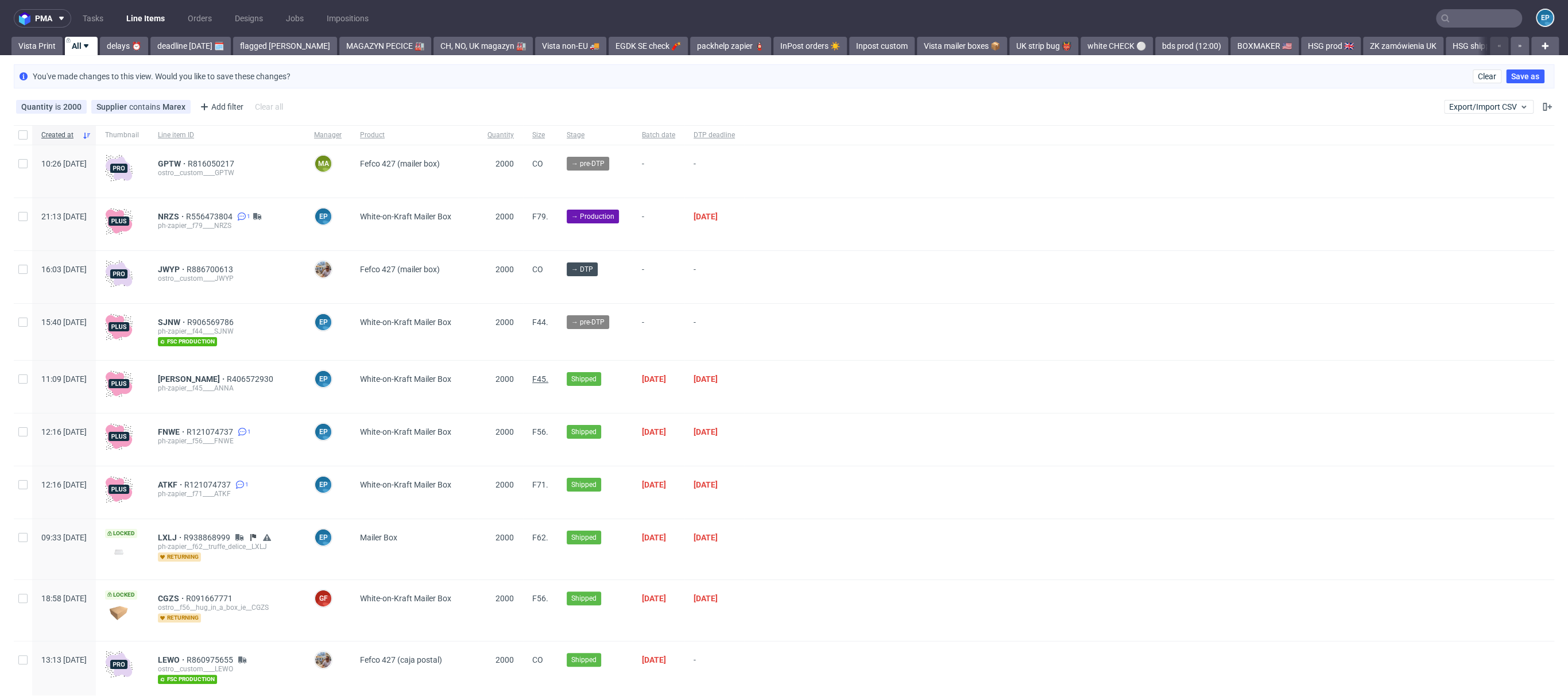
click at [548, 378] on span "F45." at bounding box center [541, 379] width 16 height 9
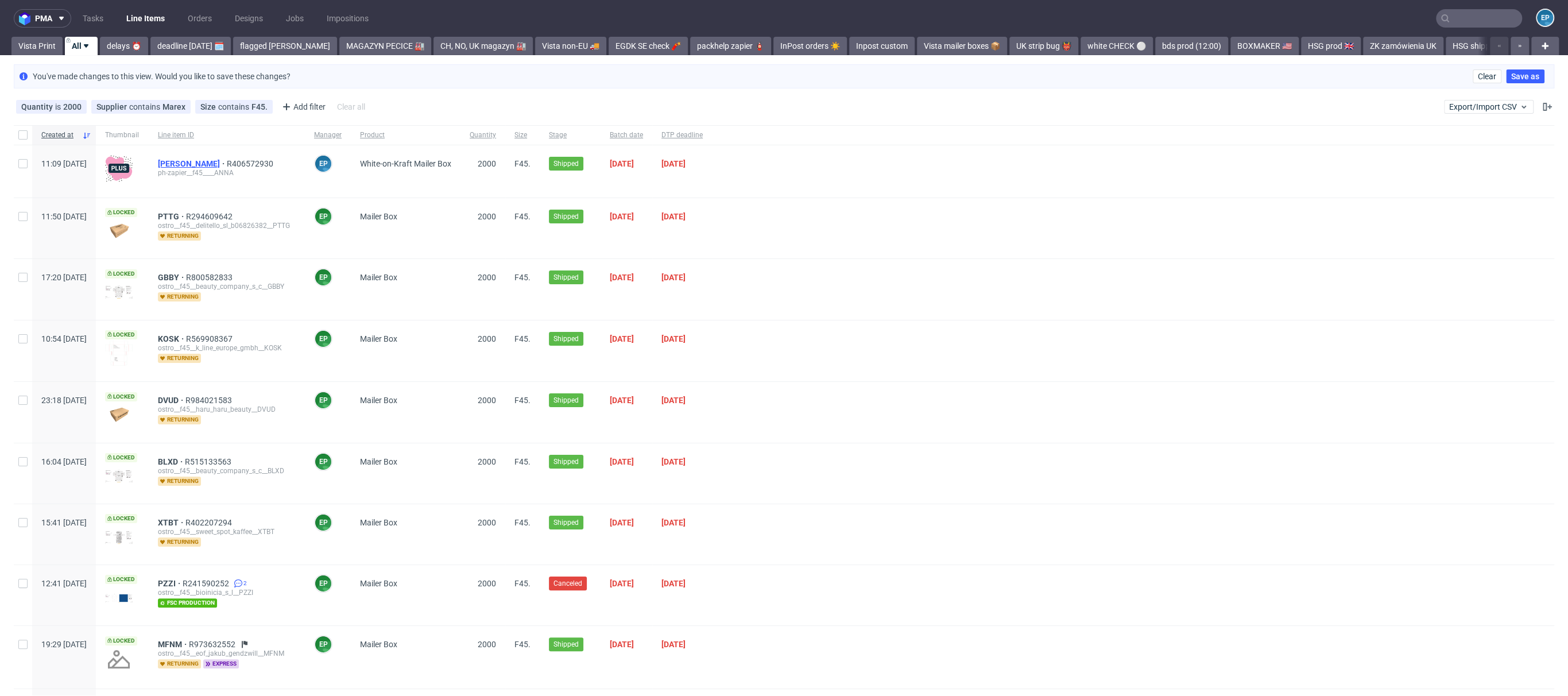
click at [201, 159] on span "[PERSON_NAME]" at bounding box center [192, 163] width 69 height 9
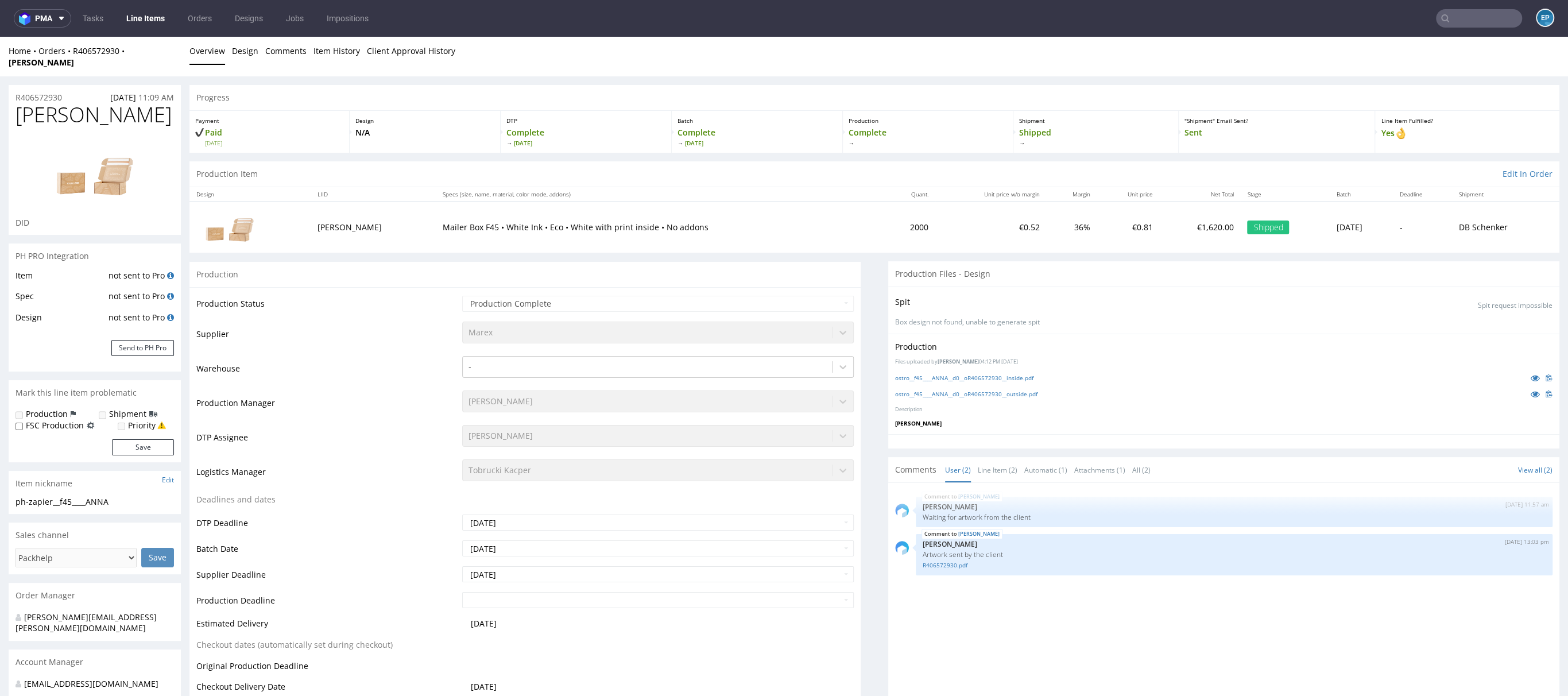
click at [151, 15] on link "Line Items" at bounding box center [146, 18] width 52 height 18
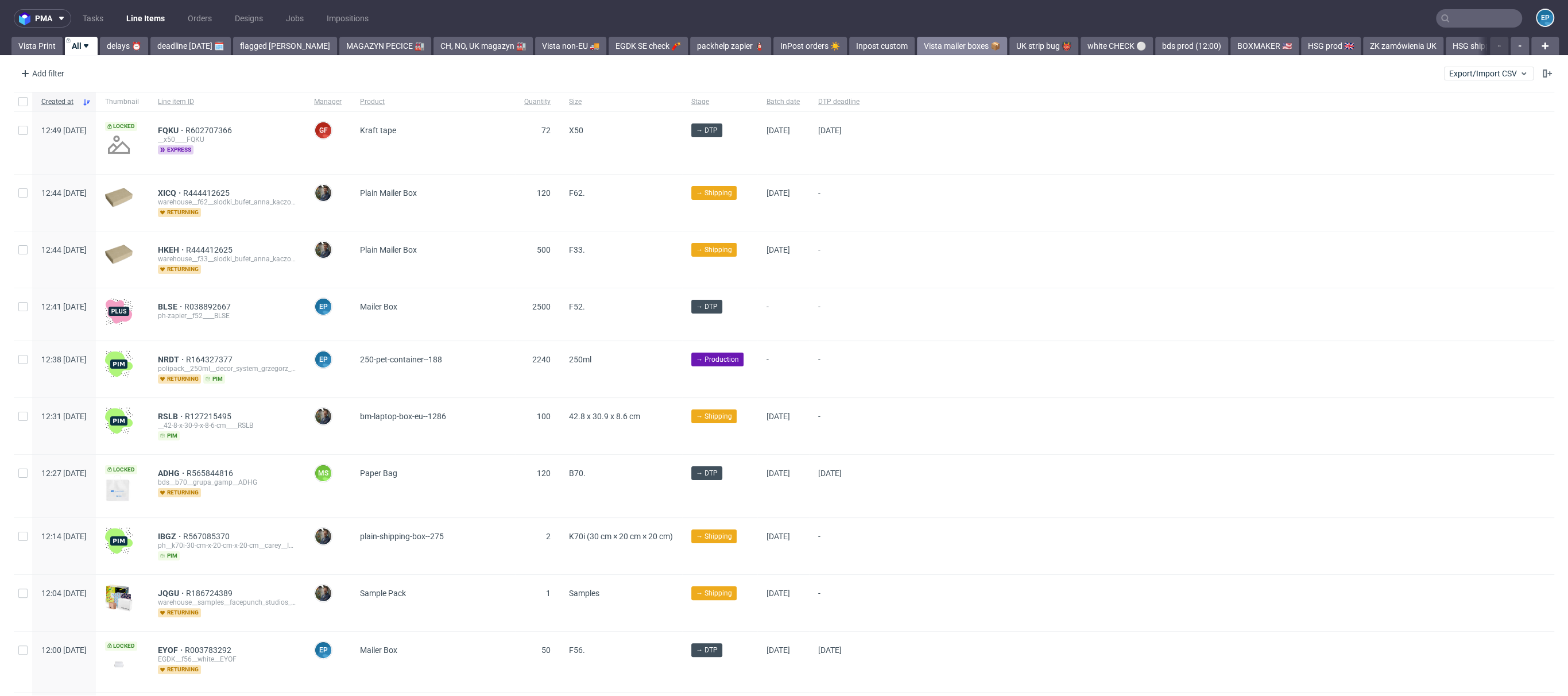
click at [953, 51] on link "Vista mailer boxes 📦" at bounding box center [962, 46] width 90 height 18
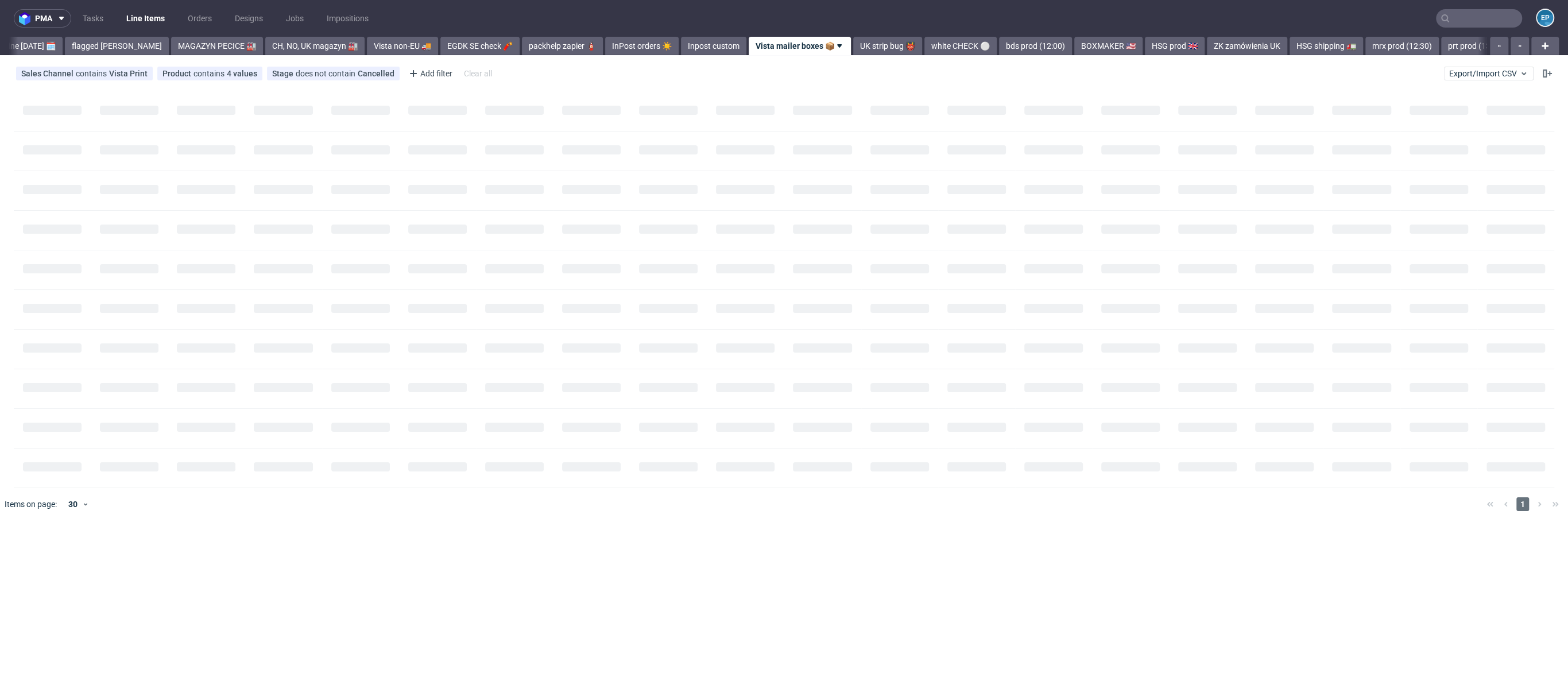
scroll to position [0, 166]
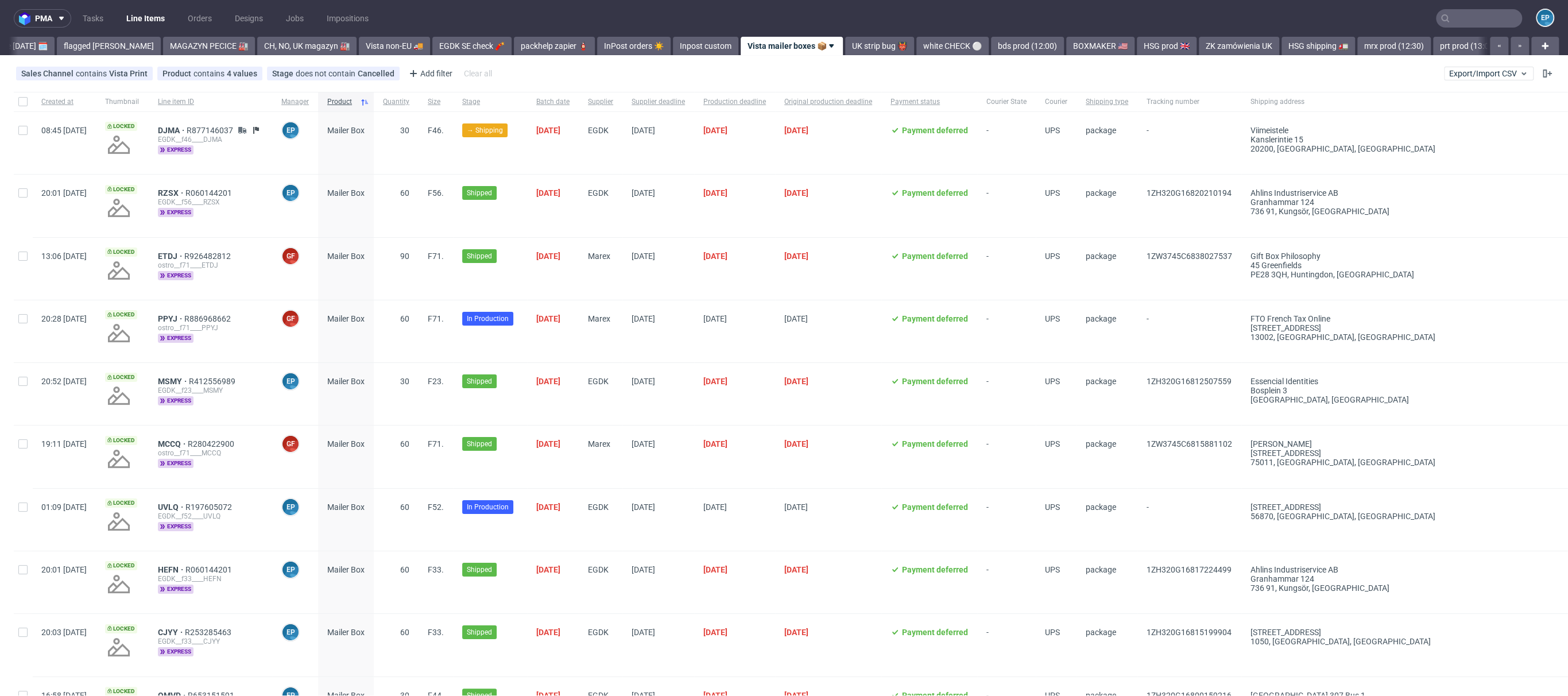
click at [1098, 56] on div "pma Tasks Line Items Orders Designs Jobs Impositions EP Vista Print All delays …" at bounding box center [784, 348] width 1568 height 696
click at [1137, 52] on link "HSG prod 🇬🇧" at bounding box center [1166, 46] width 60 height 18
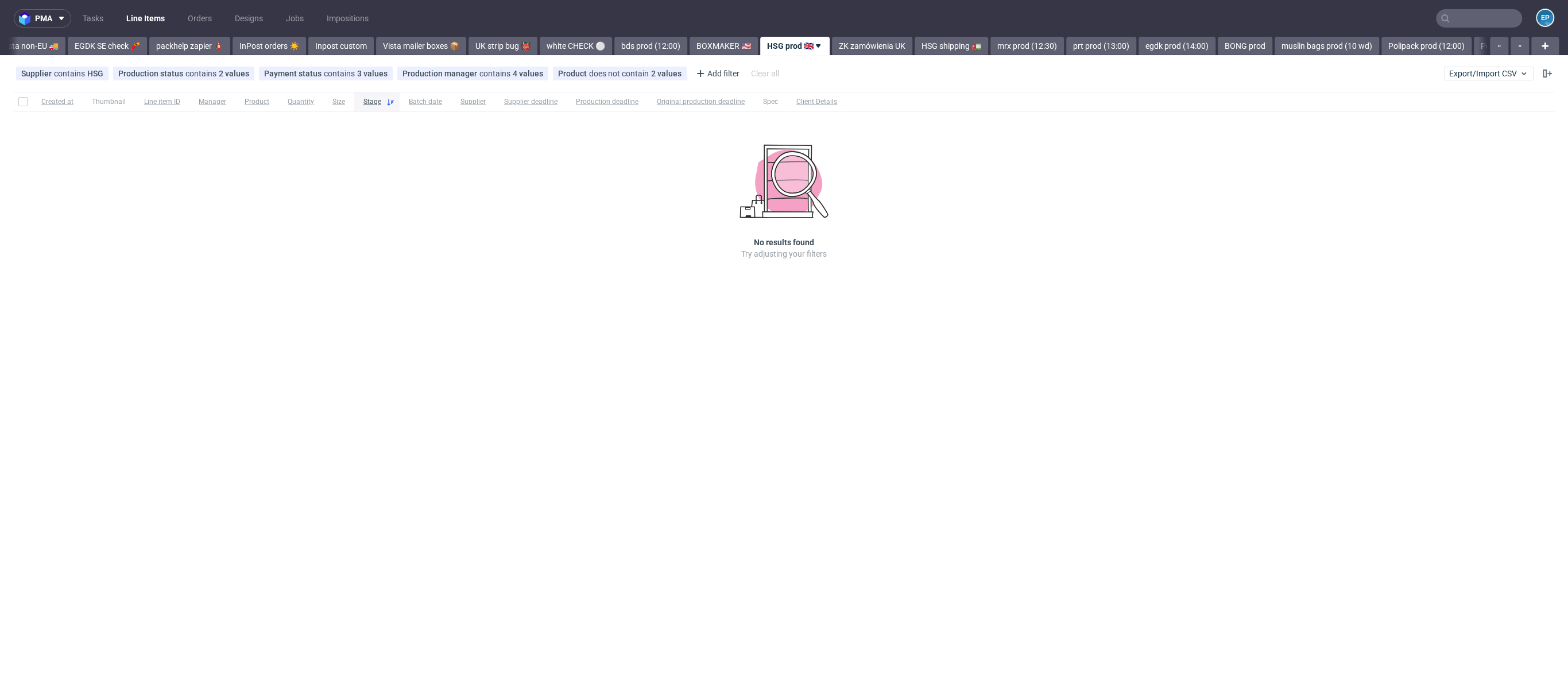
scroll to position [0, 532]
click at [1138, 47] on link "egdk prod (14:00)" at bounding box center [1176, 46] width 77 height 18
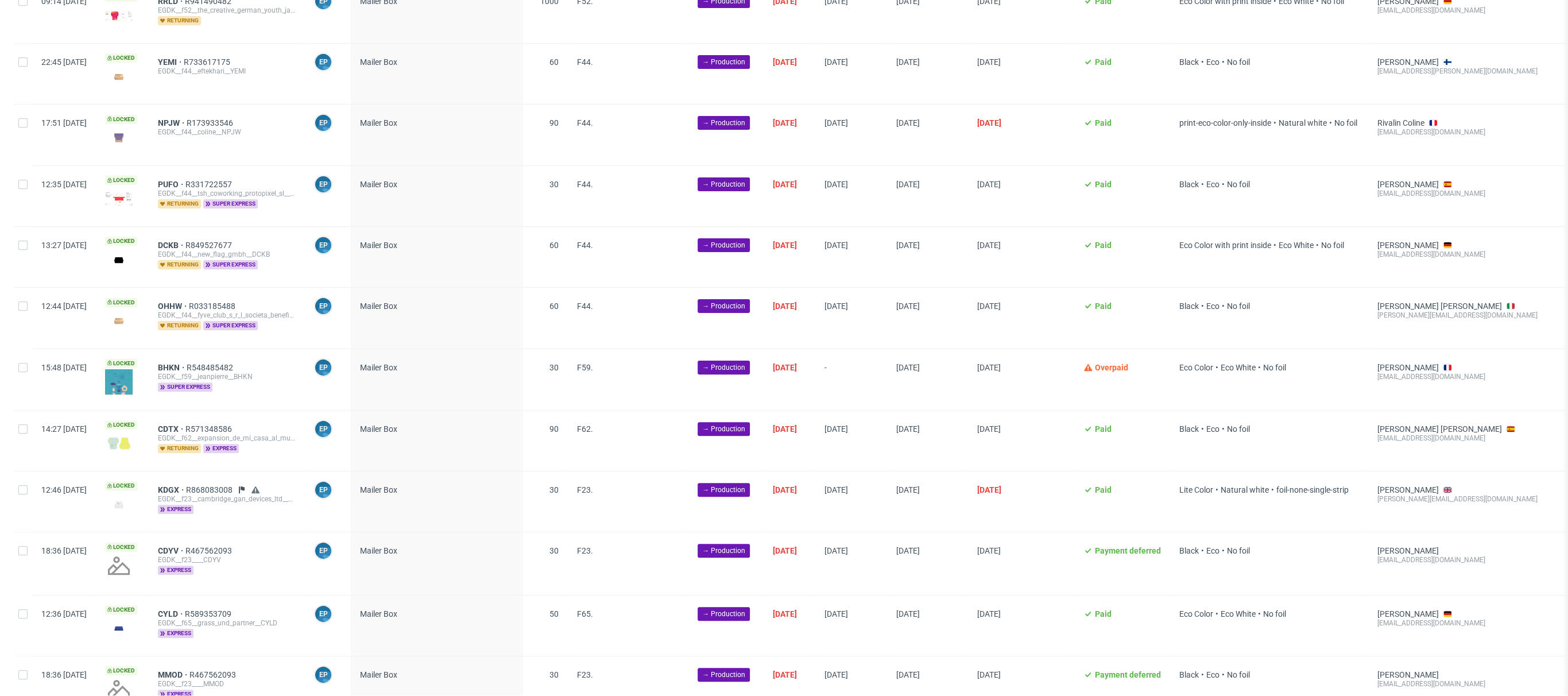
scroll to position [338, 0]
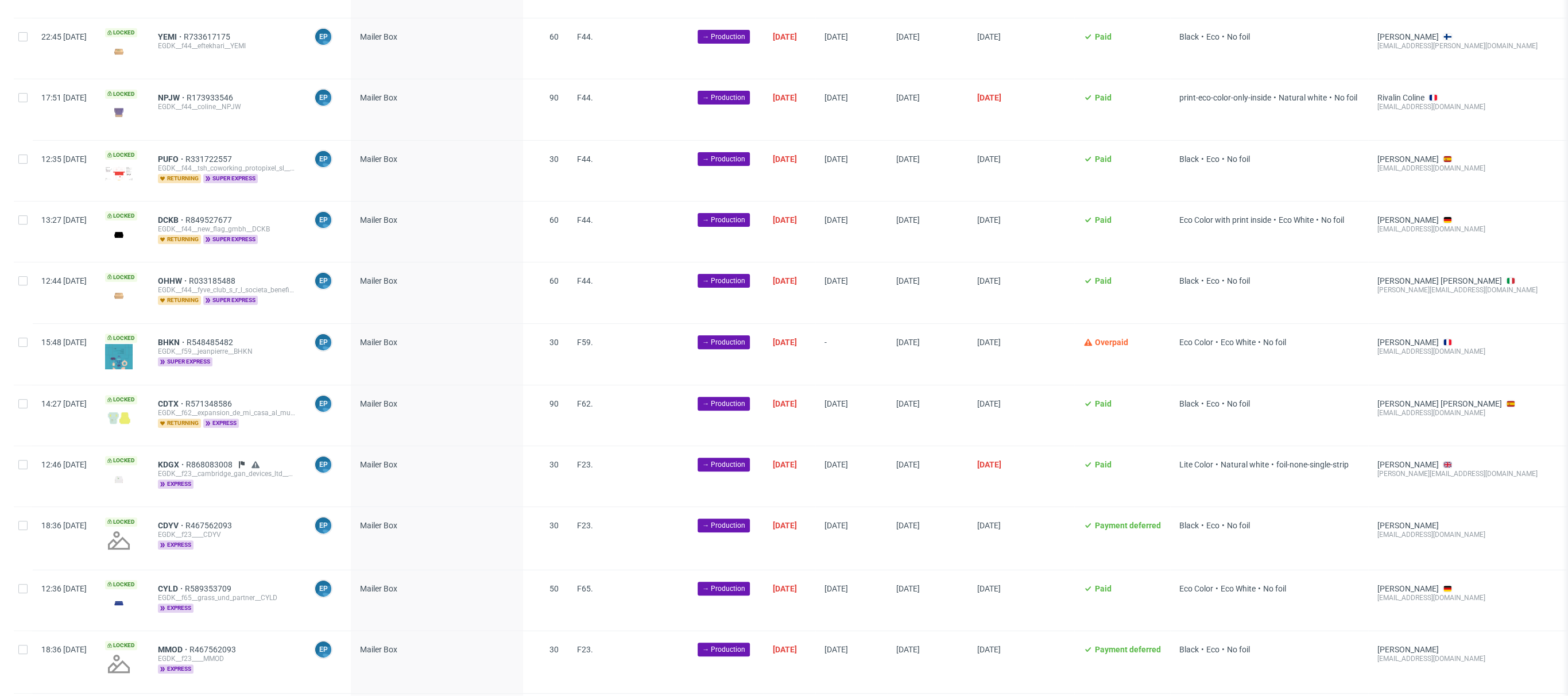
click at [23, 474] on div at bounding box center [23, 476] width 18 height 61
checkbox input "true"
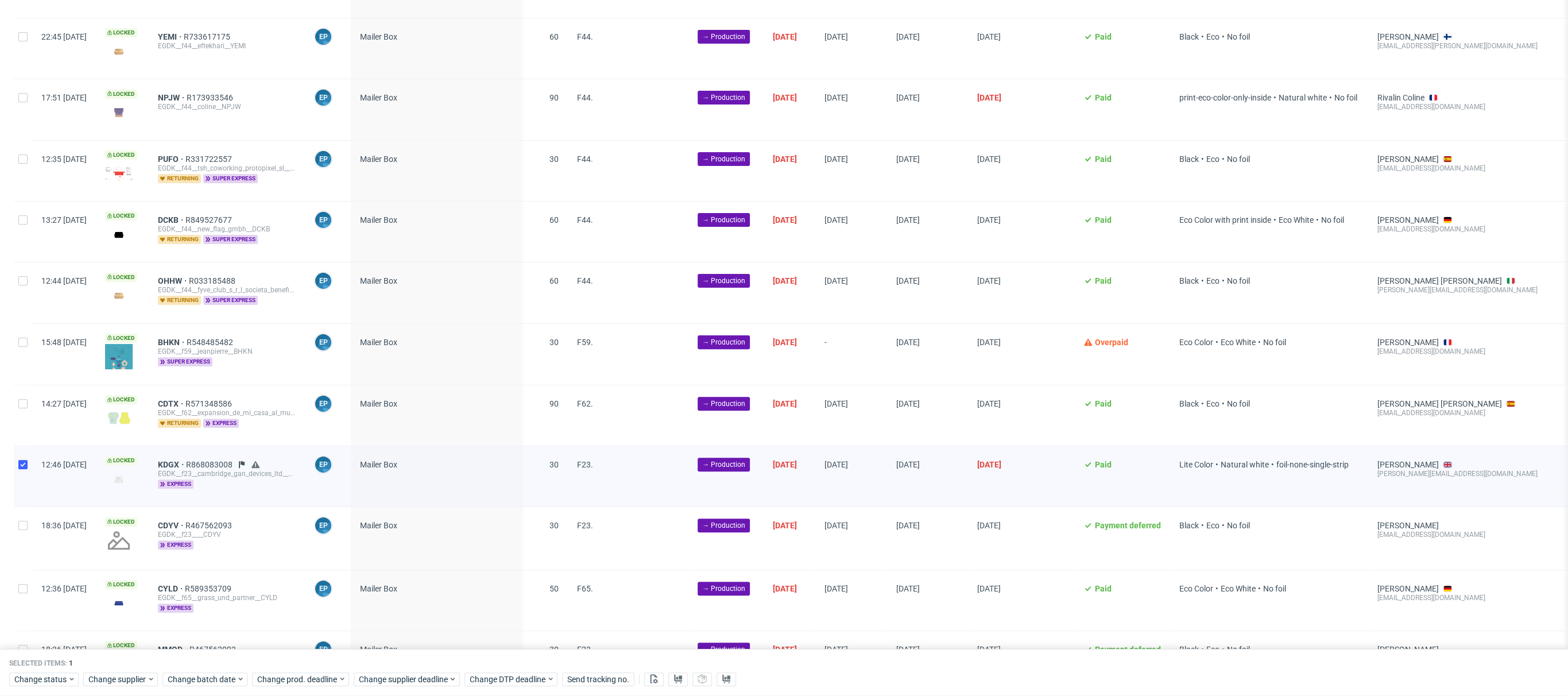
click at [399, 670] on div "Change status Change supplier Change batch date Change prod. deadline Change su…" at bounding box center [784, 678] width 1550 height 16
click at [411, 676] on span "Change supplier deadline" at bounding box center [404, 679] width 90 height 11
click at [470, 597] on span "26" at bounding box center [465, 596] width 9 height 11
click at [492, 659] on span "Save" at bounding box center [489, 657] width 18 height 8
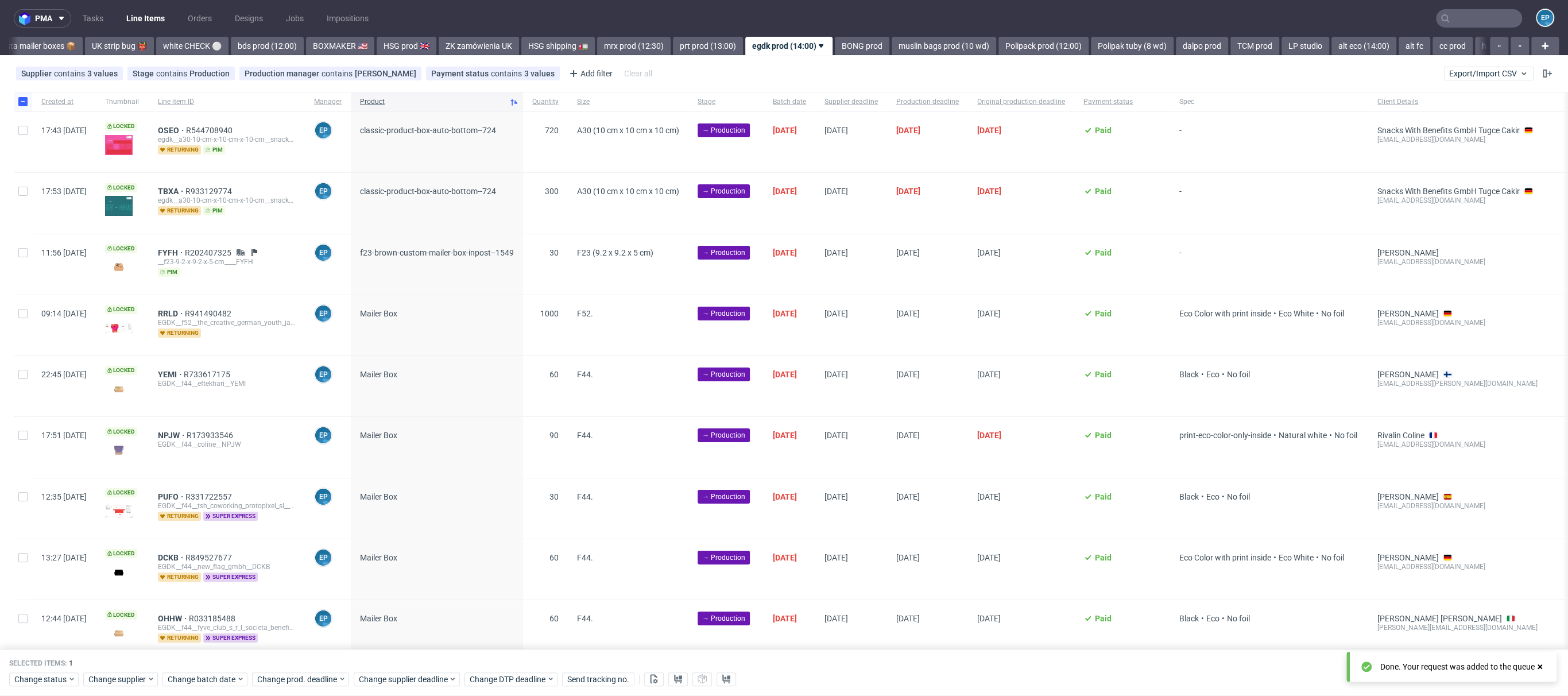
scroll to position [0, 0]
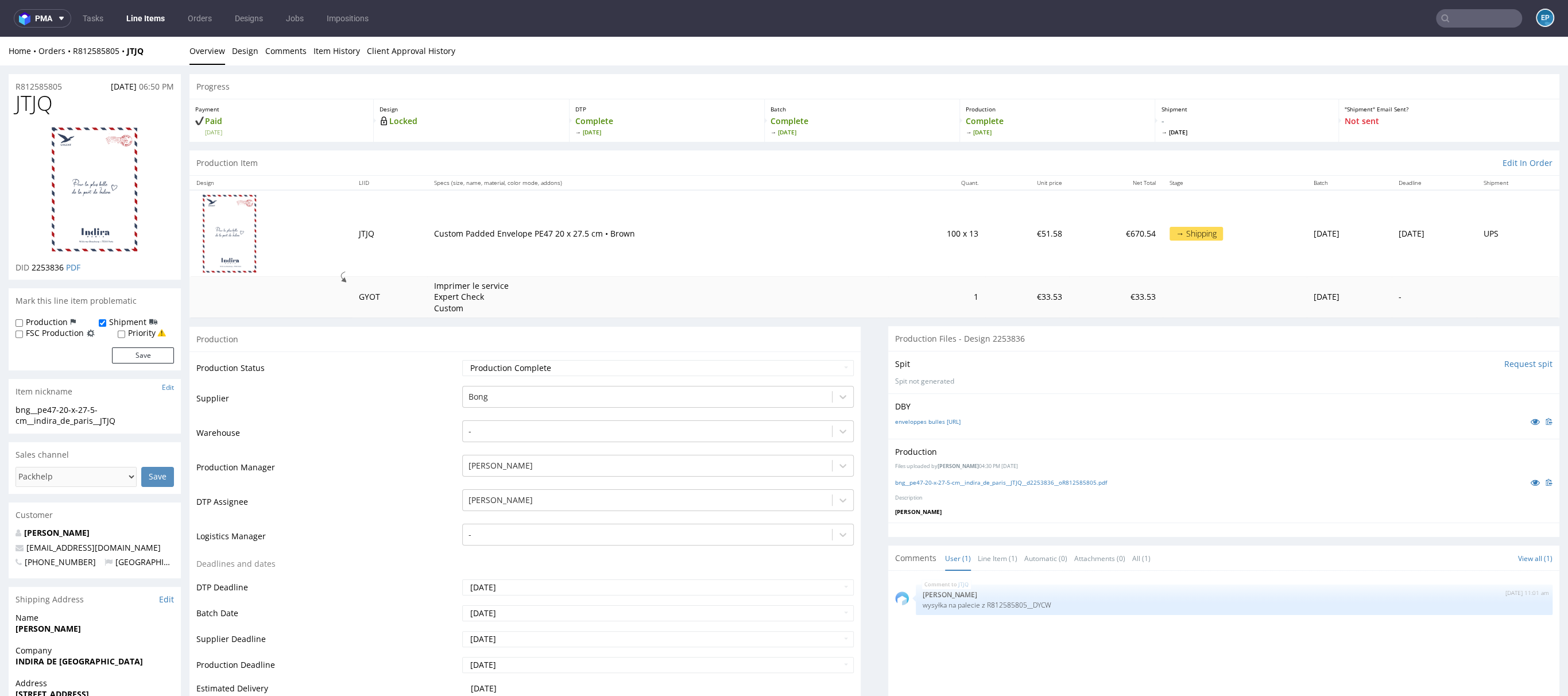
click at [1467, 12] on input "text" at bounding box center [1479, 18] width 86 height 18
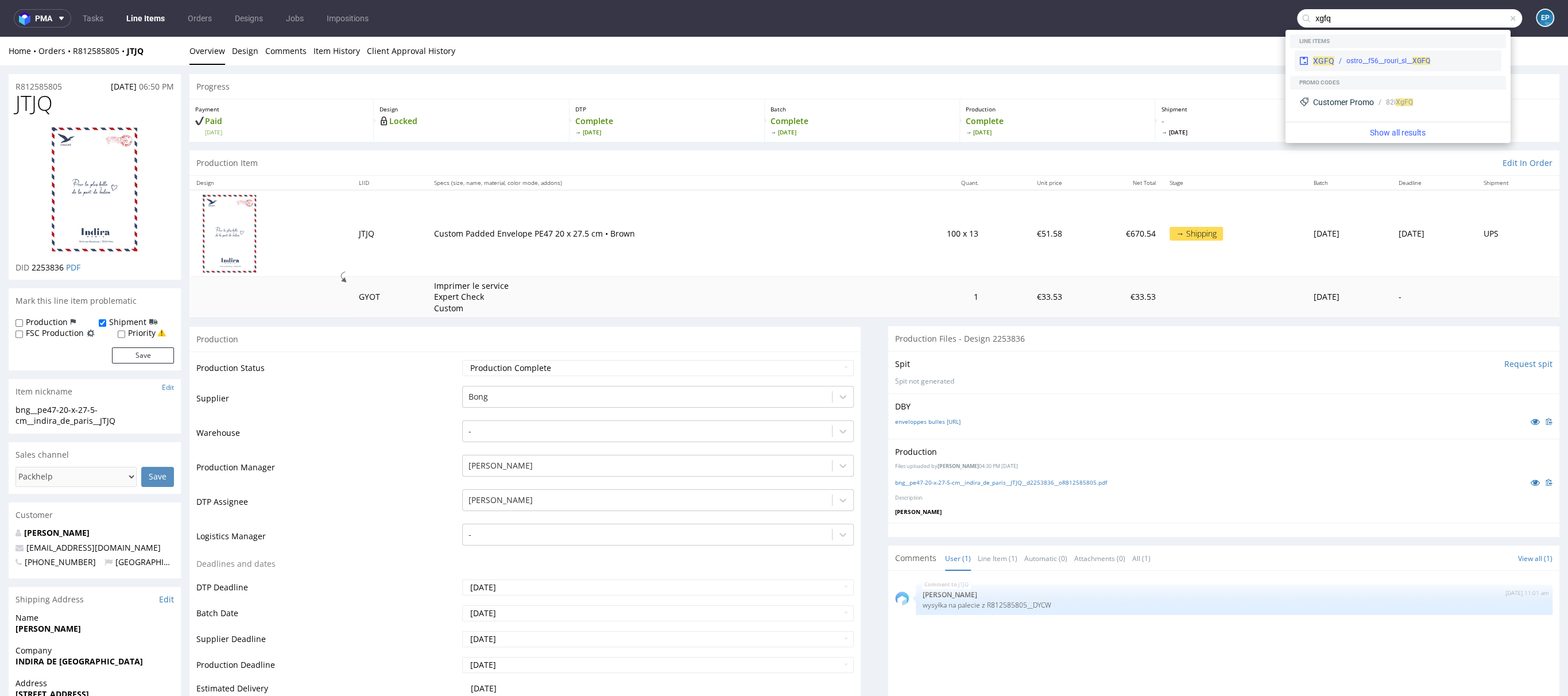
type input "xgfq"
click at [1311, 53] on div "XGFQ ostro__f56__rouri_sl__ XGFQ" at bounding box center [1398, 61] width 207 height 20
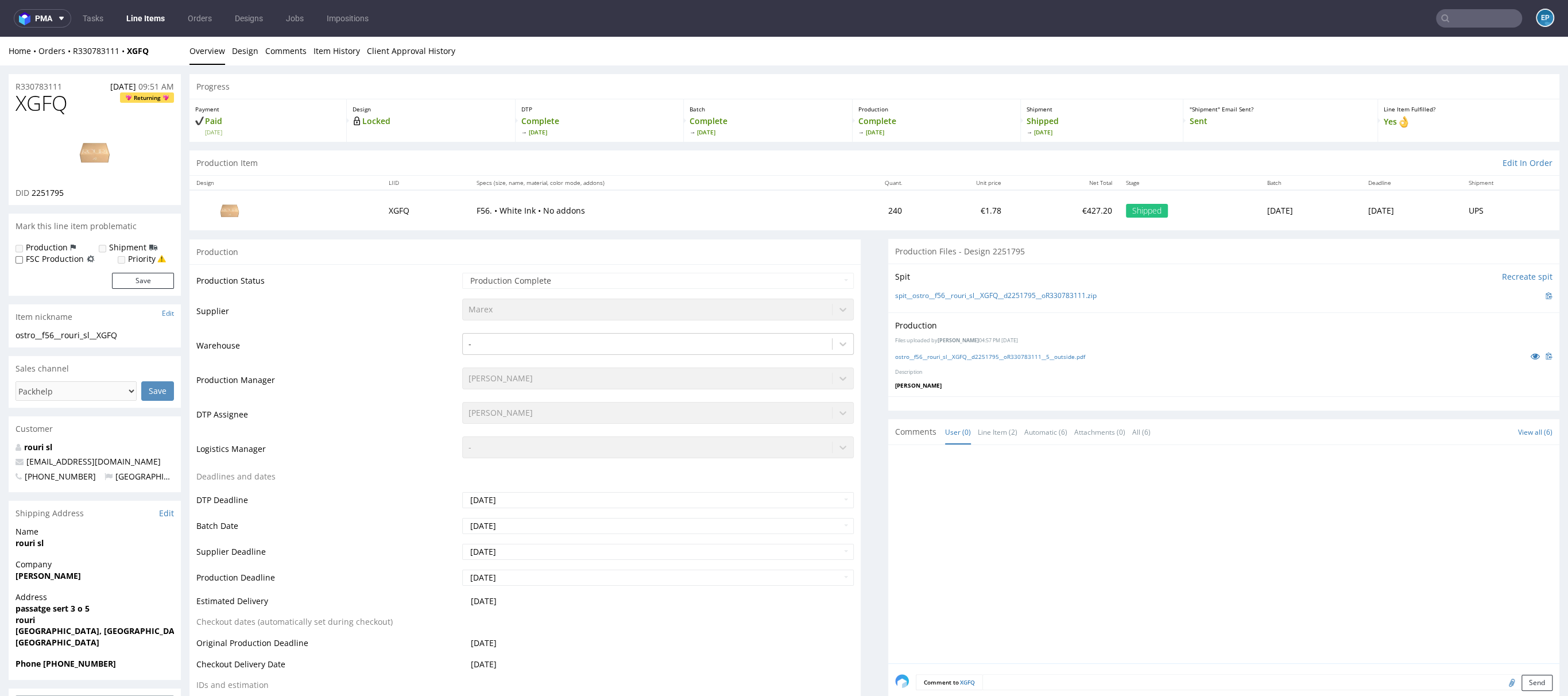
click at [1448, 23] on input "text" at bounding box center [1479, 18] width 86 height 18
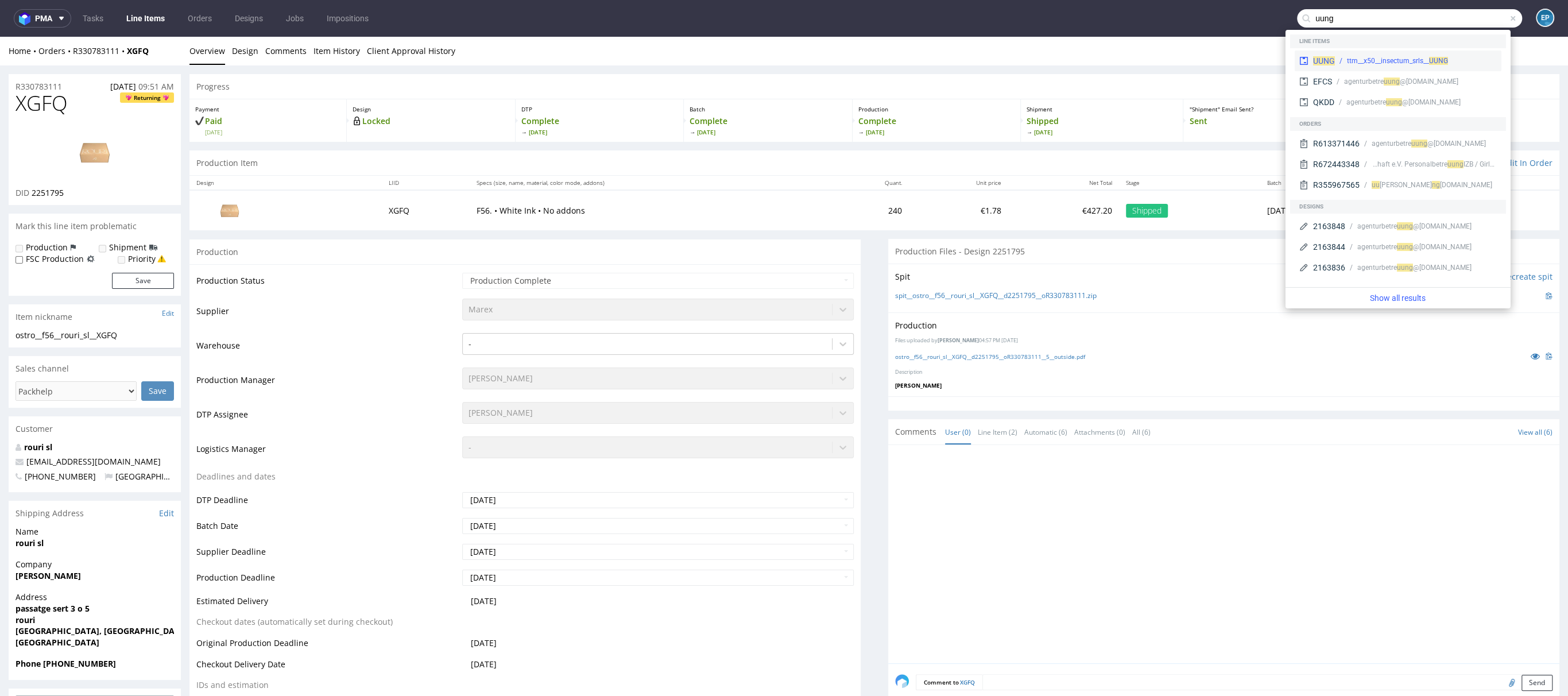
type input "uung"
click at [1404, 59] on div "ttm__x50__insectum_srls__ UUNG" at bounding box center [1398, 61] width 101 height 11
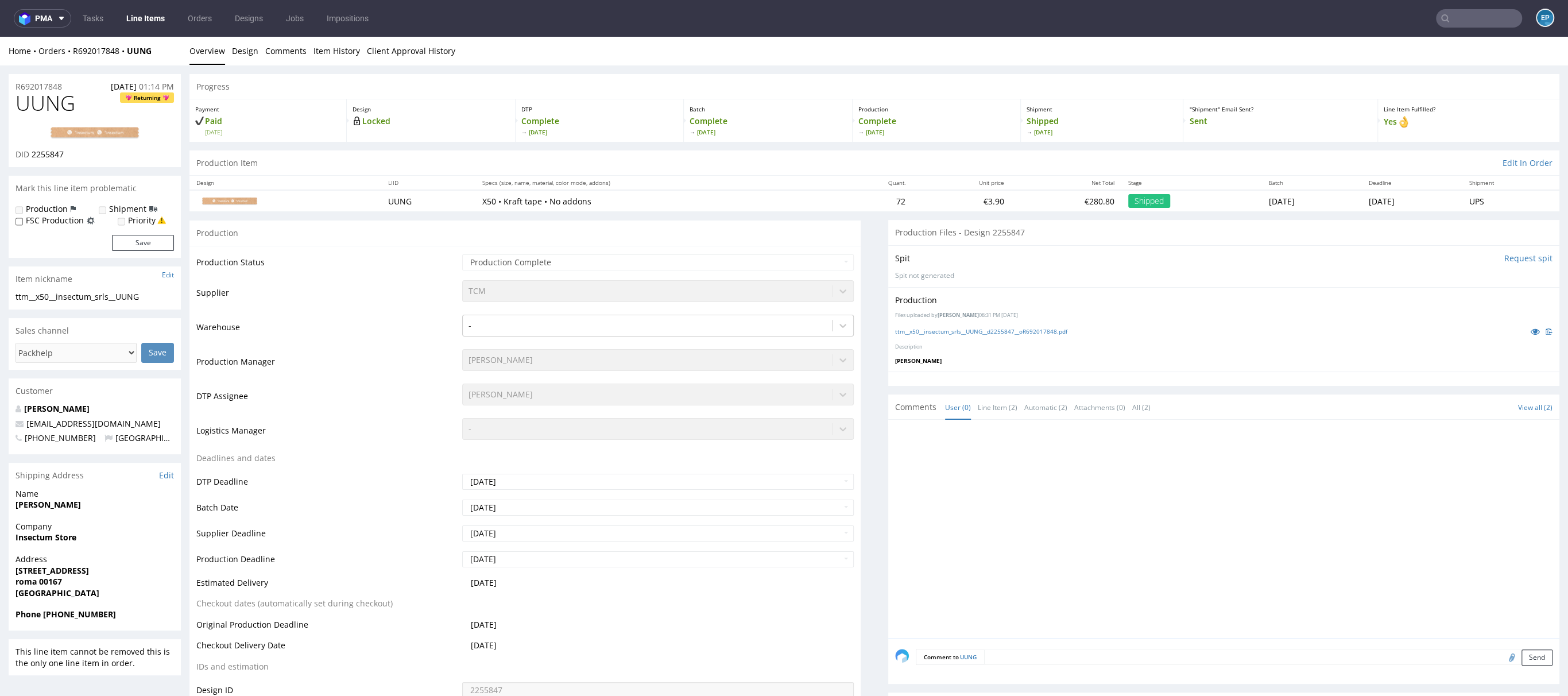
click at [1458, 16] on input "text" at bounding box center [1479, 18] width 86 height 18
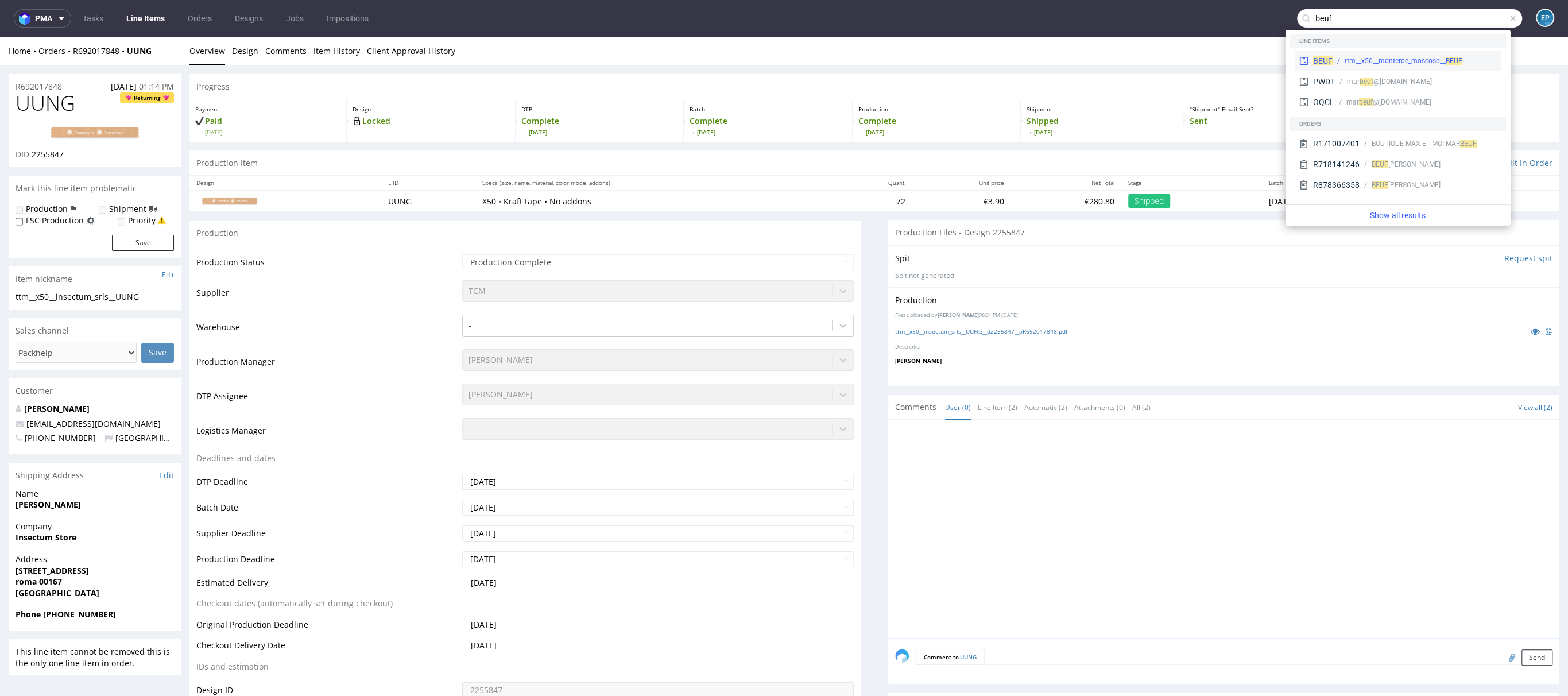
type input "beuf"
click at [1362, 62] on div "ttm__x50__monterde_moscoso__ BEUF" at bounding box center [1404, 61] width 118 height 11
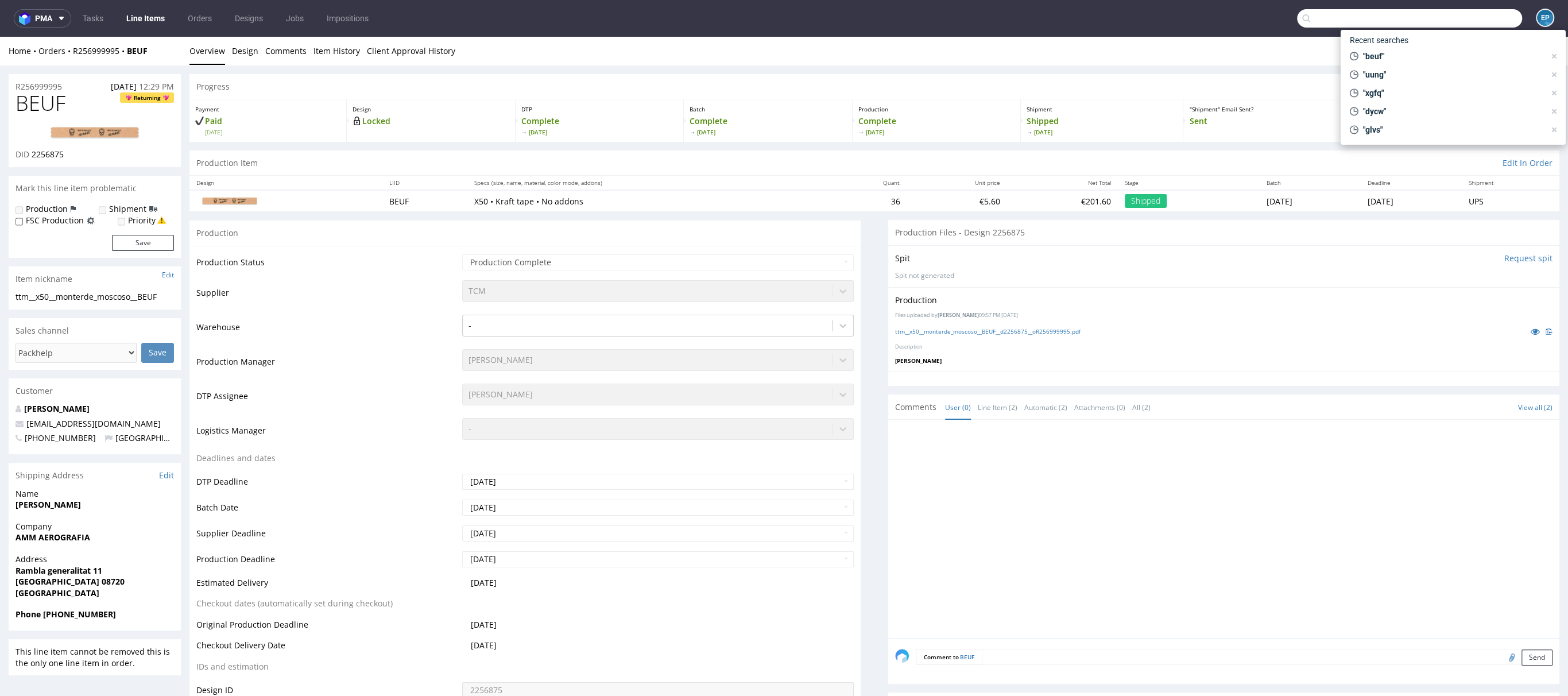
click at [1474, 18] on input "text" at bounding box center [1409, 18] width 225 height 18
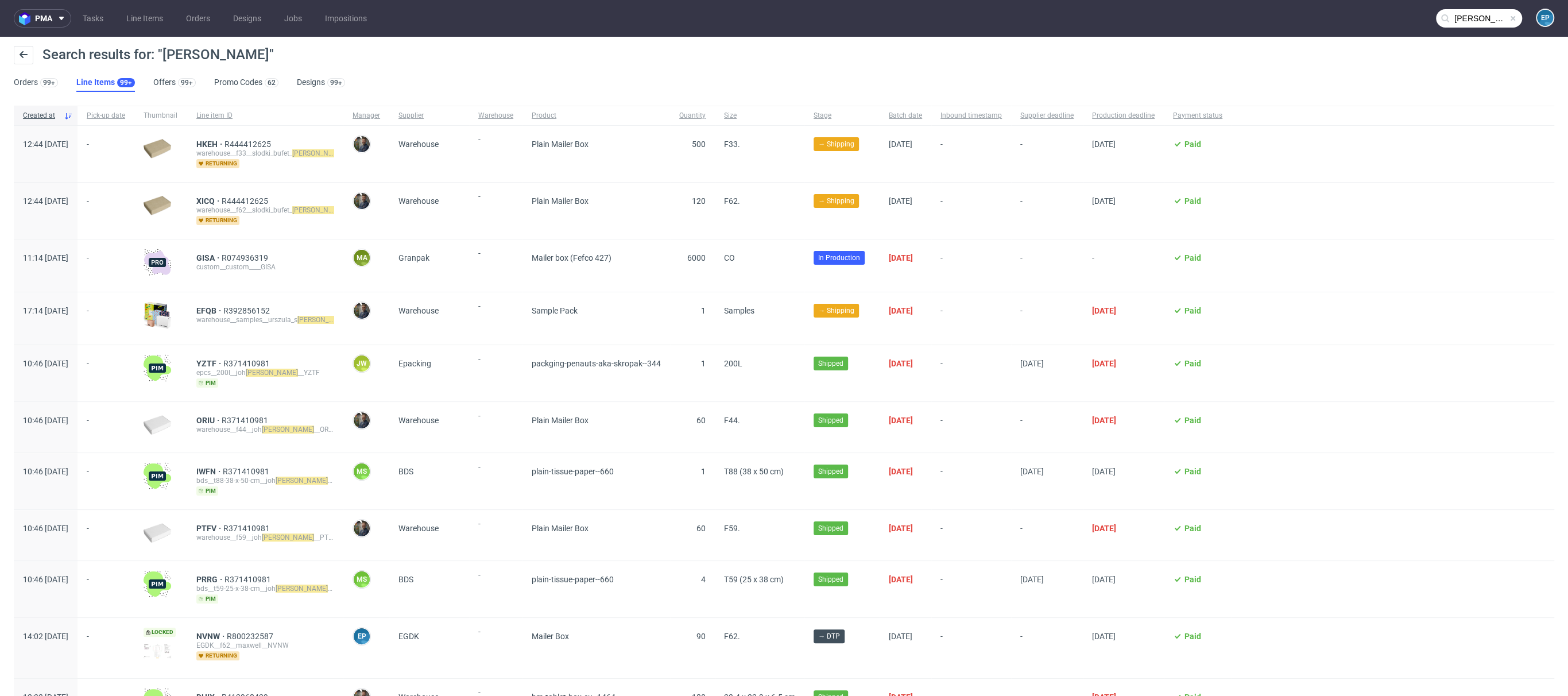
click at [1468, 14] on input "anna" at bounding box center [1479, 18] width 86 height 18
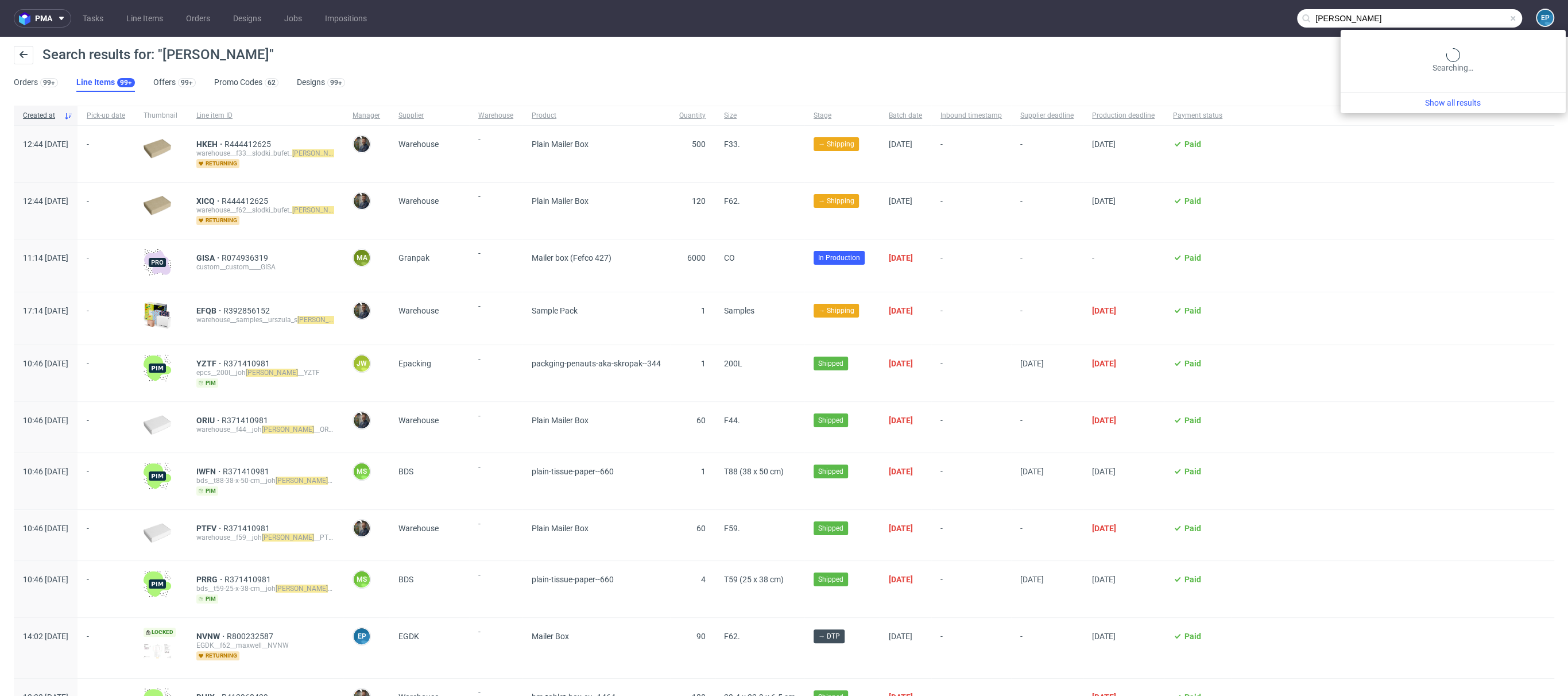
click at [1468, 14] on input "anna" at bounding box center [1409, 18] width 225 height 18
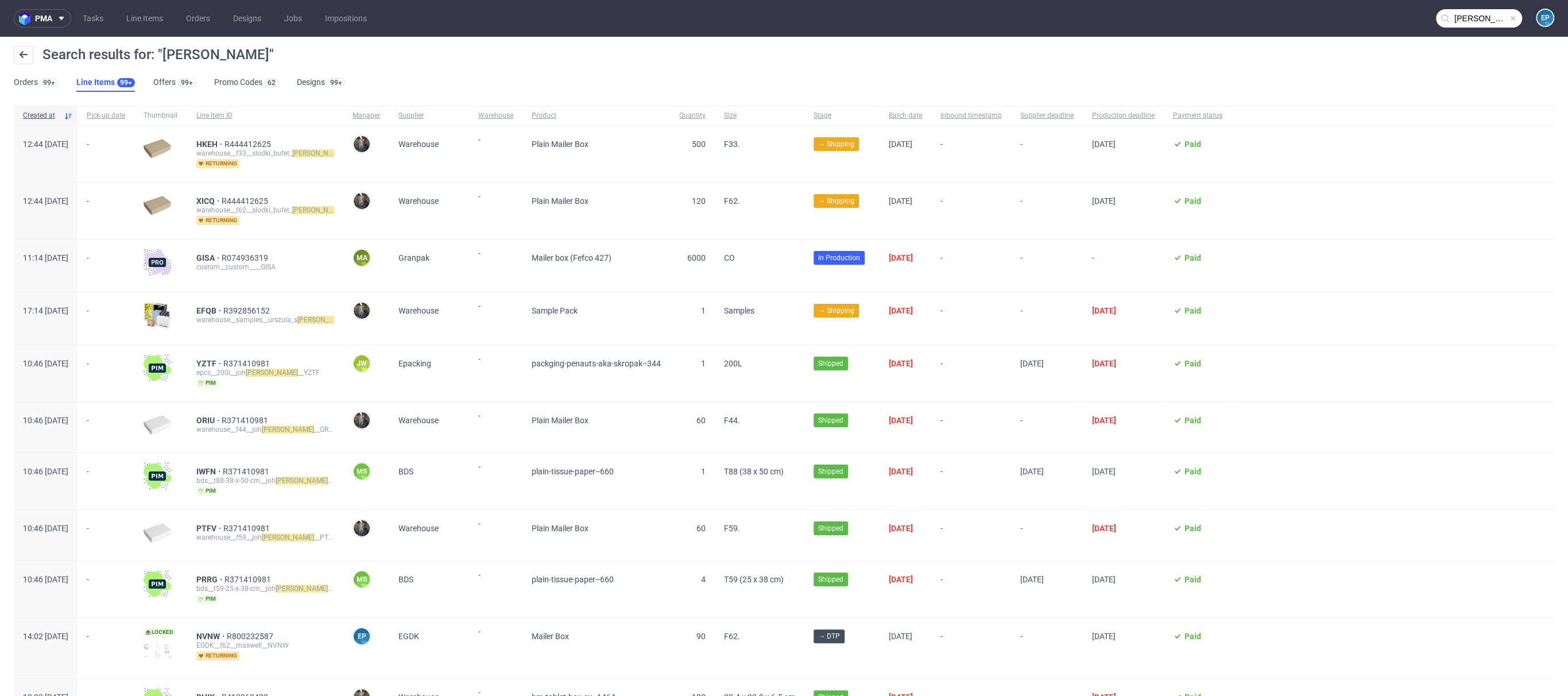
click at [1458, 28] on nav "pma Tasks Line Items Orders Designs Jobs Impositions ANNA EP" at bounding box center [784, 18] width 1568 height 37
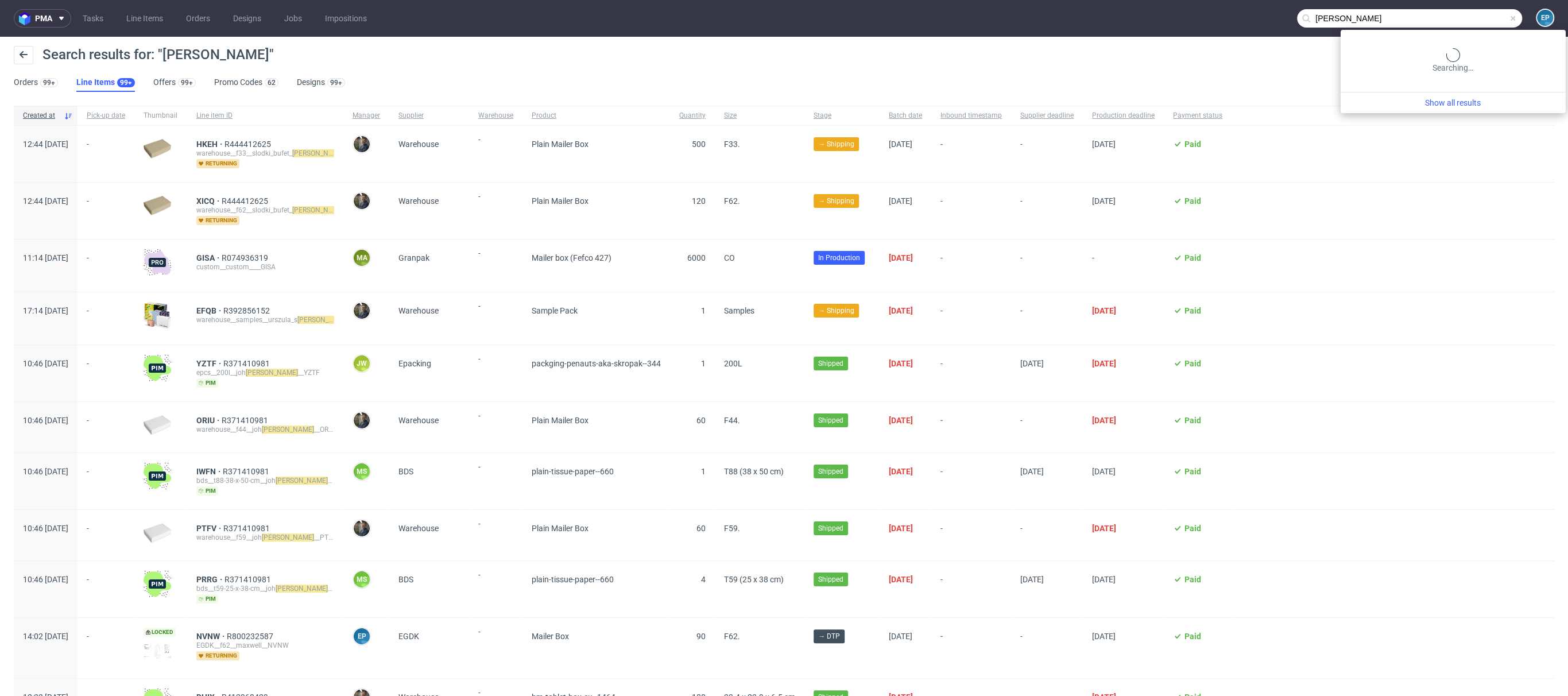
click at [1456, 25] on input "ANNA" at bounding box center [1409, 18] width 225 height 18
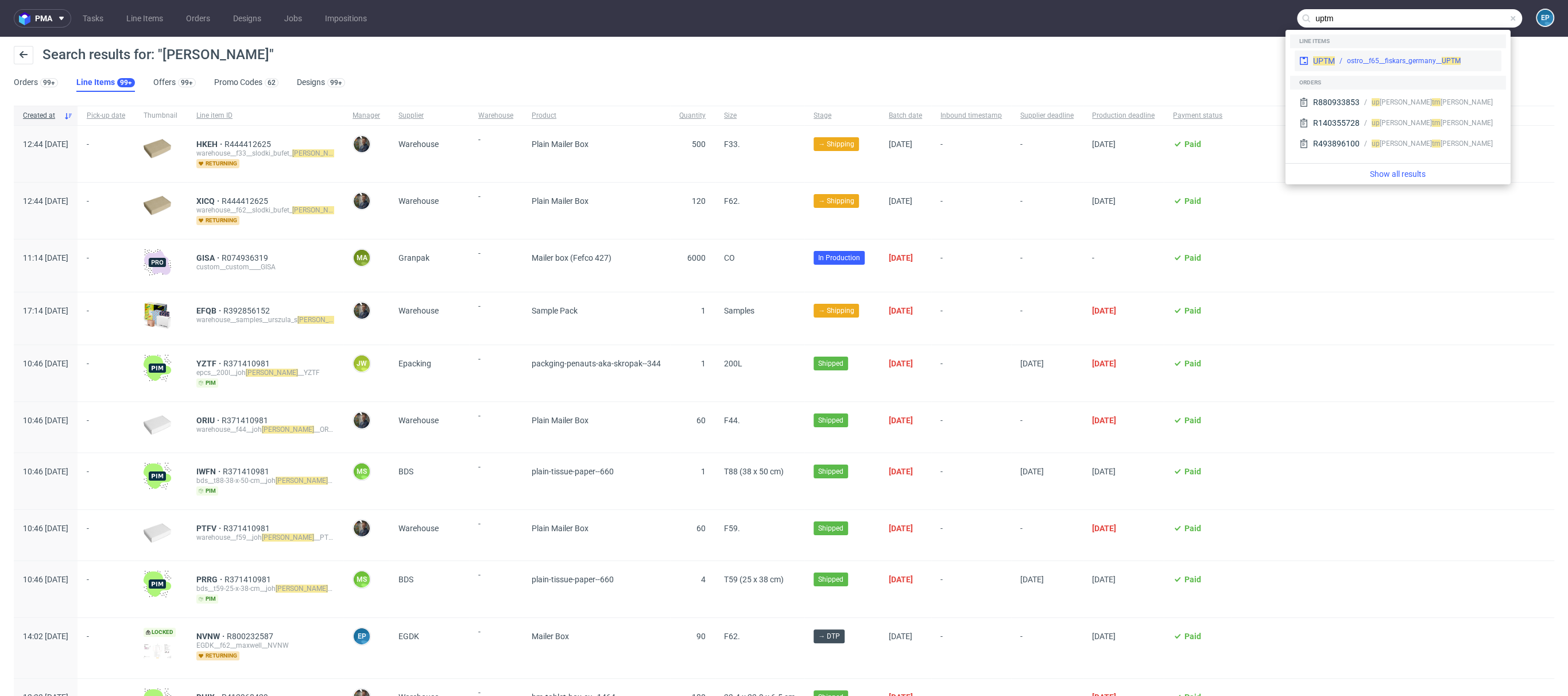
type input "uptm"
click at [1409, 56] on div "ostro__f65__fiskars_germany__ UPTM" at bounding box center [1404, 61] width 114 height 11
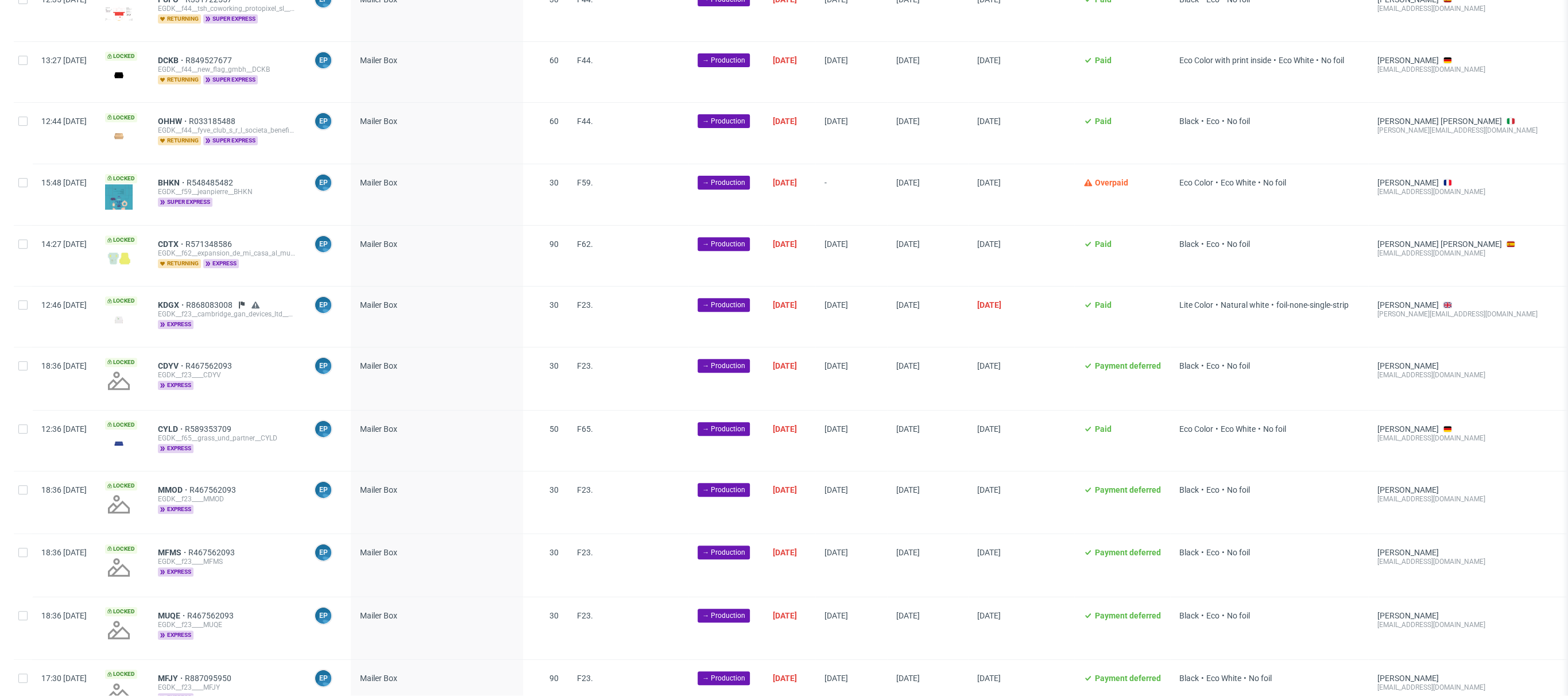
scroll to position [468, 0]
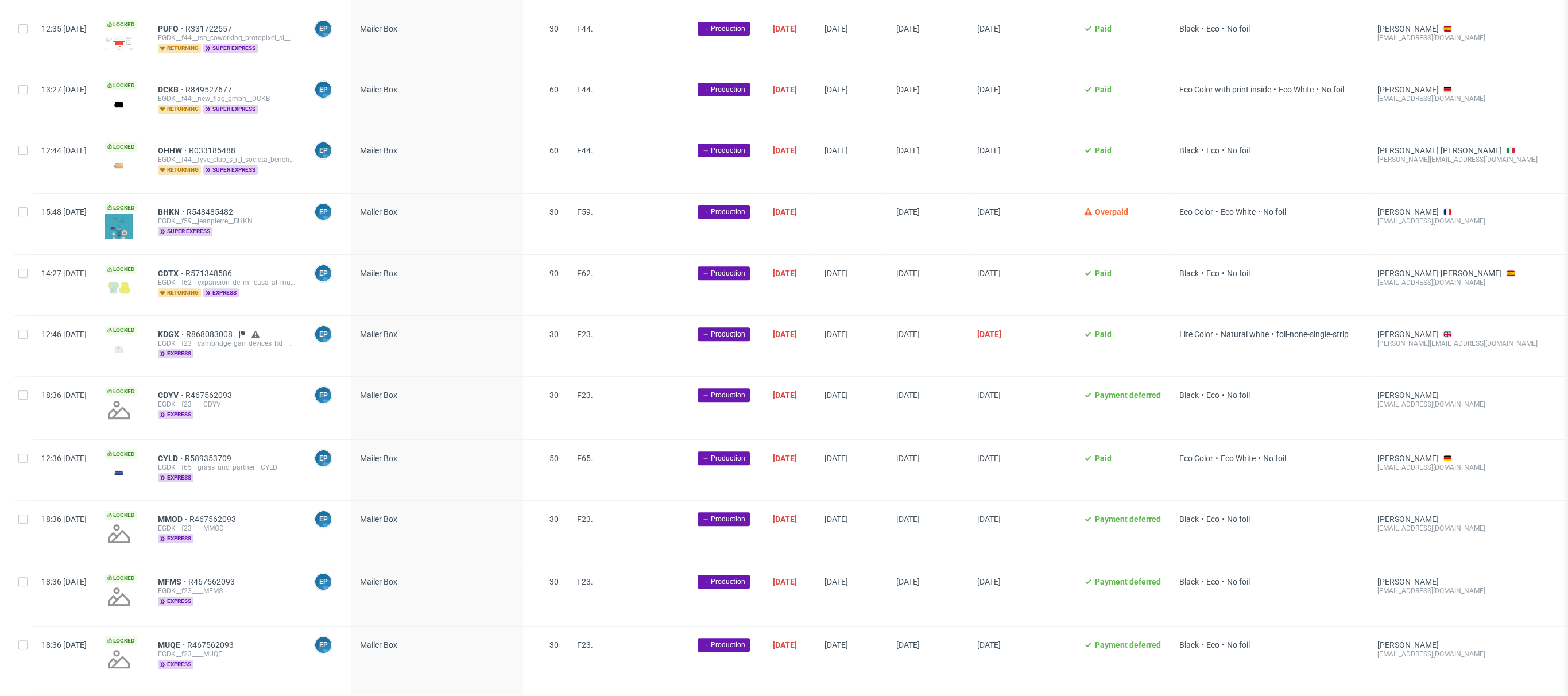
click at [30, 209] on div at bounding box center [23, 224] width 18 height 61
checkbox input "true"
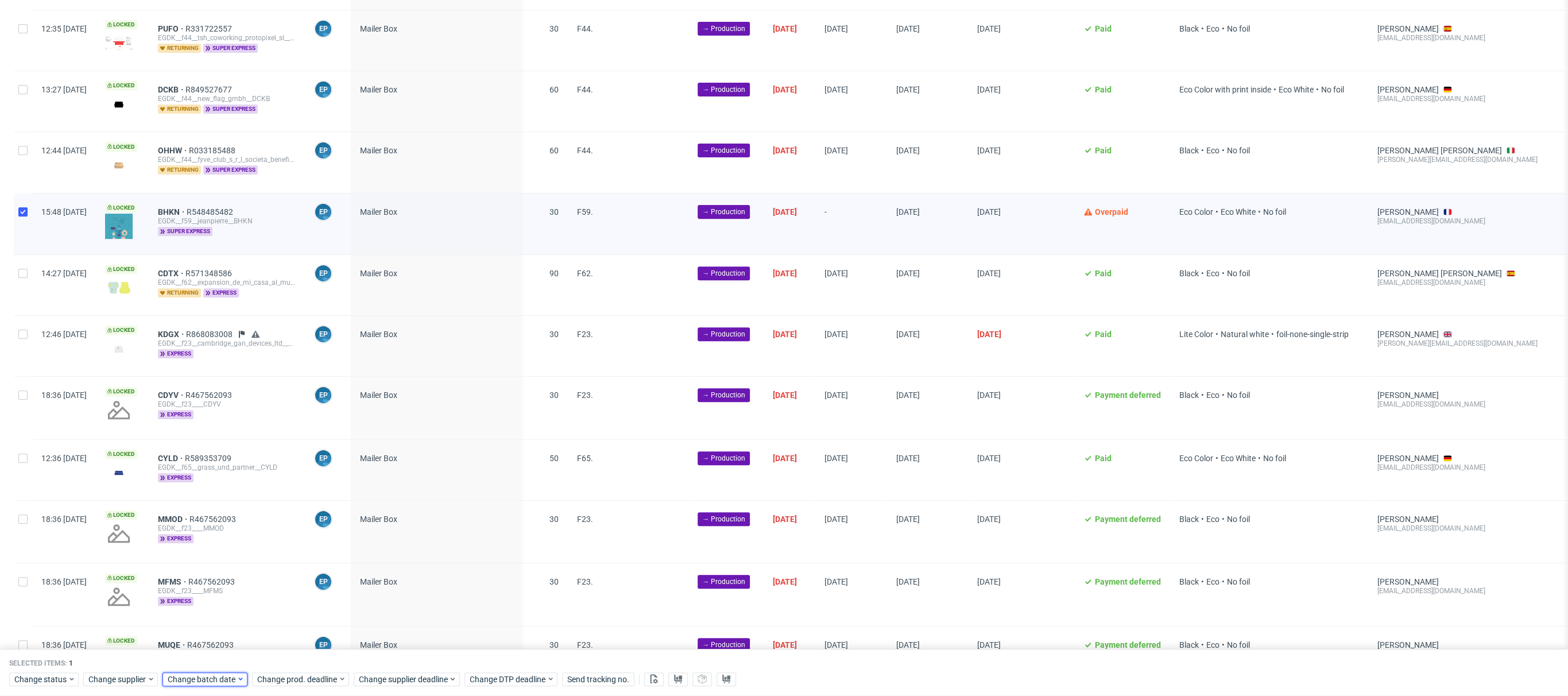
click at [234, 685] on span "Change batch date" at bounding box center [202, 679] width 69 height 11
click at [222, 592] on span "23" at bounding box center [221, 596] width 9 height 11
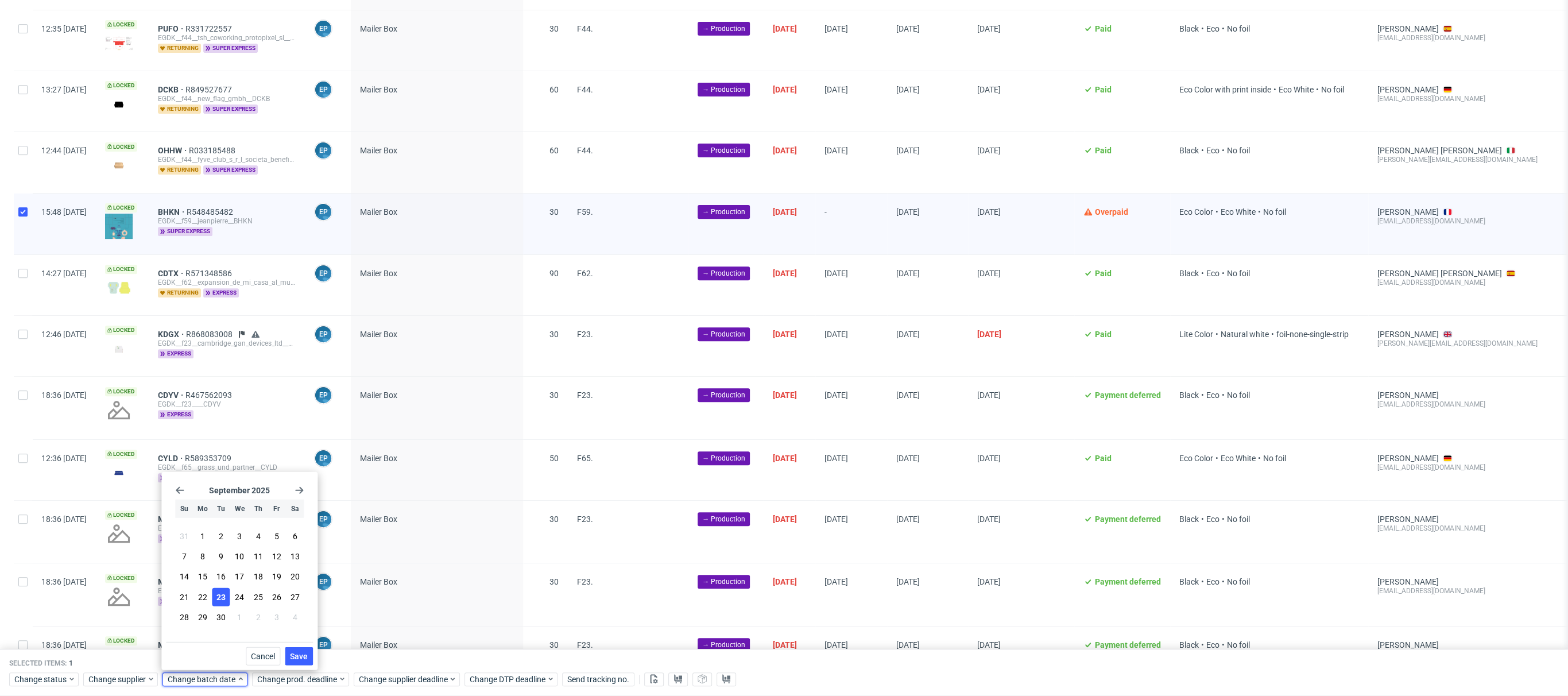
click at [411, 670] on div "Change status Change supplier Change batch date Change prod. deadline Change su…" at bounding box center [784, 678] width 1550 height 16
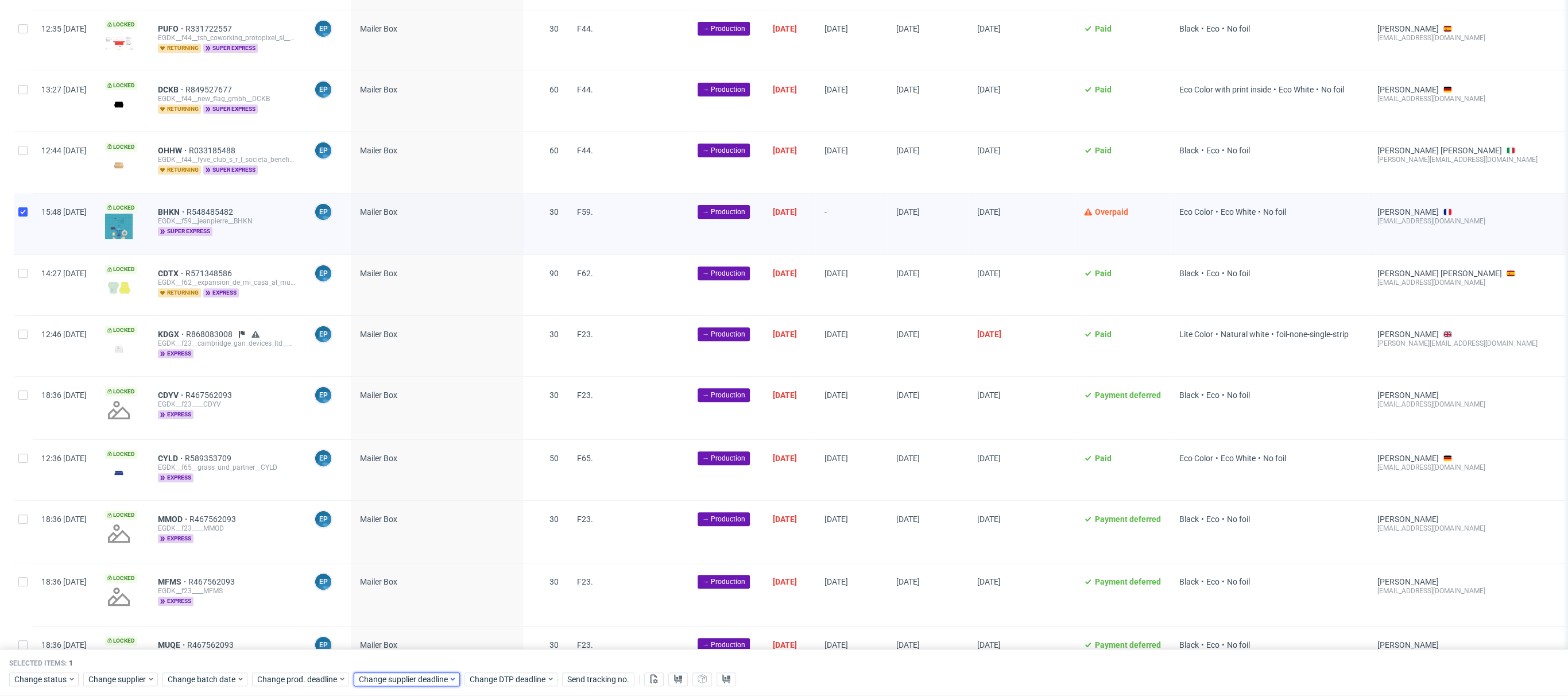
click at [425, 682] on span "Change supplier deadline" at bounding box center [404, 679] width 90 height 11
click at [460, 595] on button "26" at bounding box center [467, 596] width 18 height 18
click at [492, 662] on button "Save" at bounding box center [489, 656] width 28 height 18
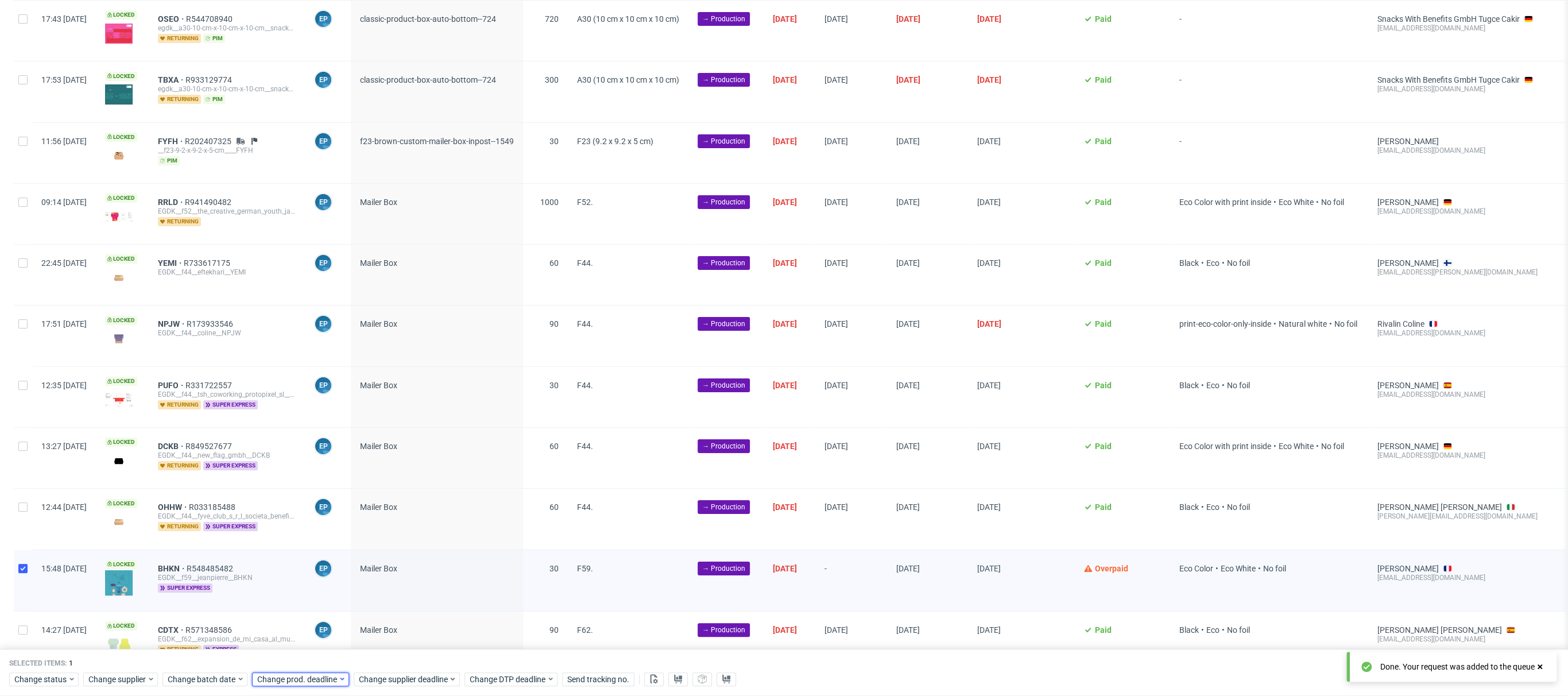
scroll to position [43, 0]
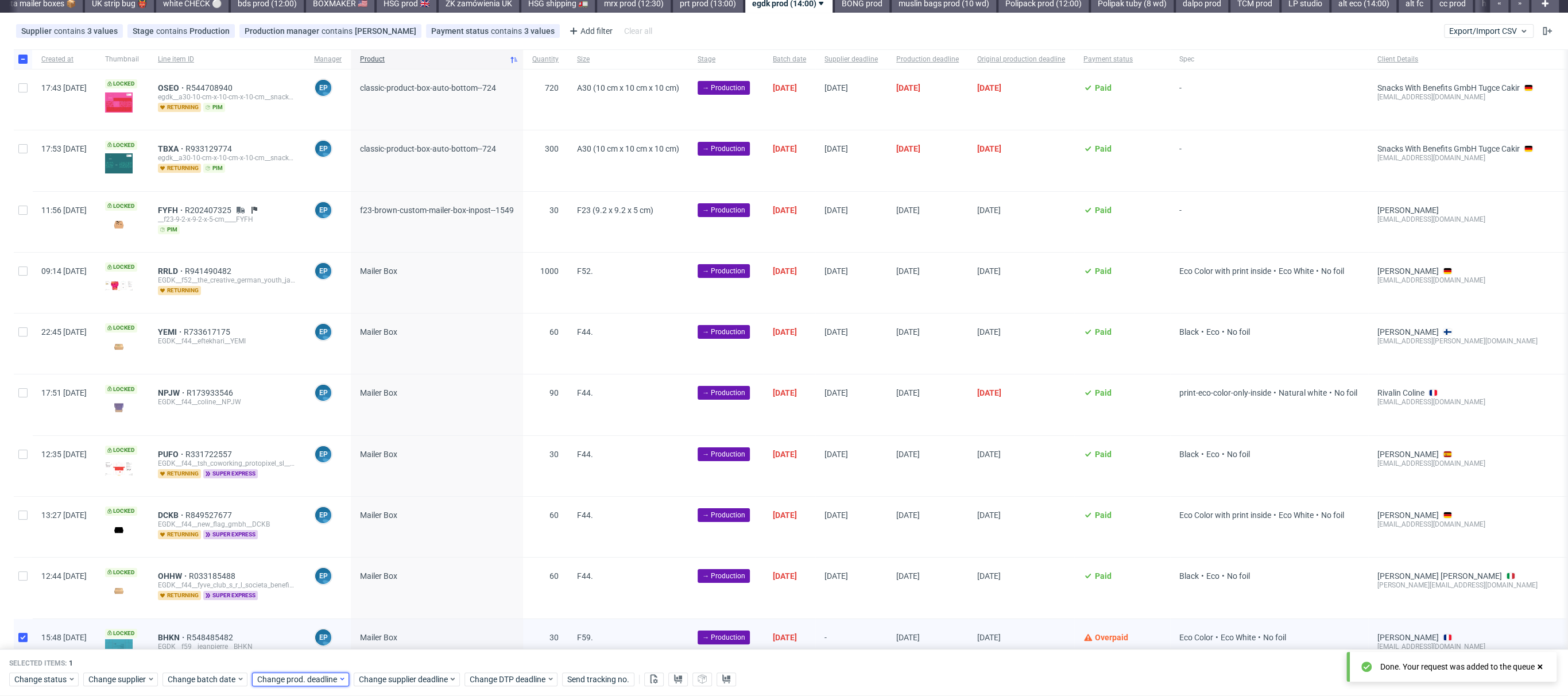
click at [307, 679] on span "Change prod. deadline" at bounding box center [298, 679] width 81 height 11
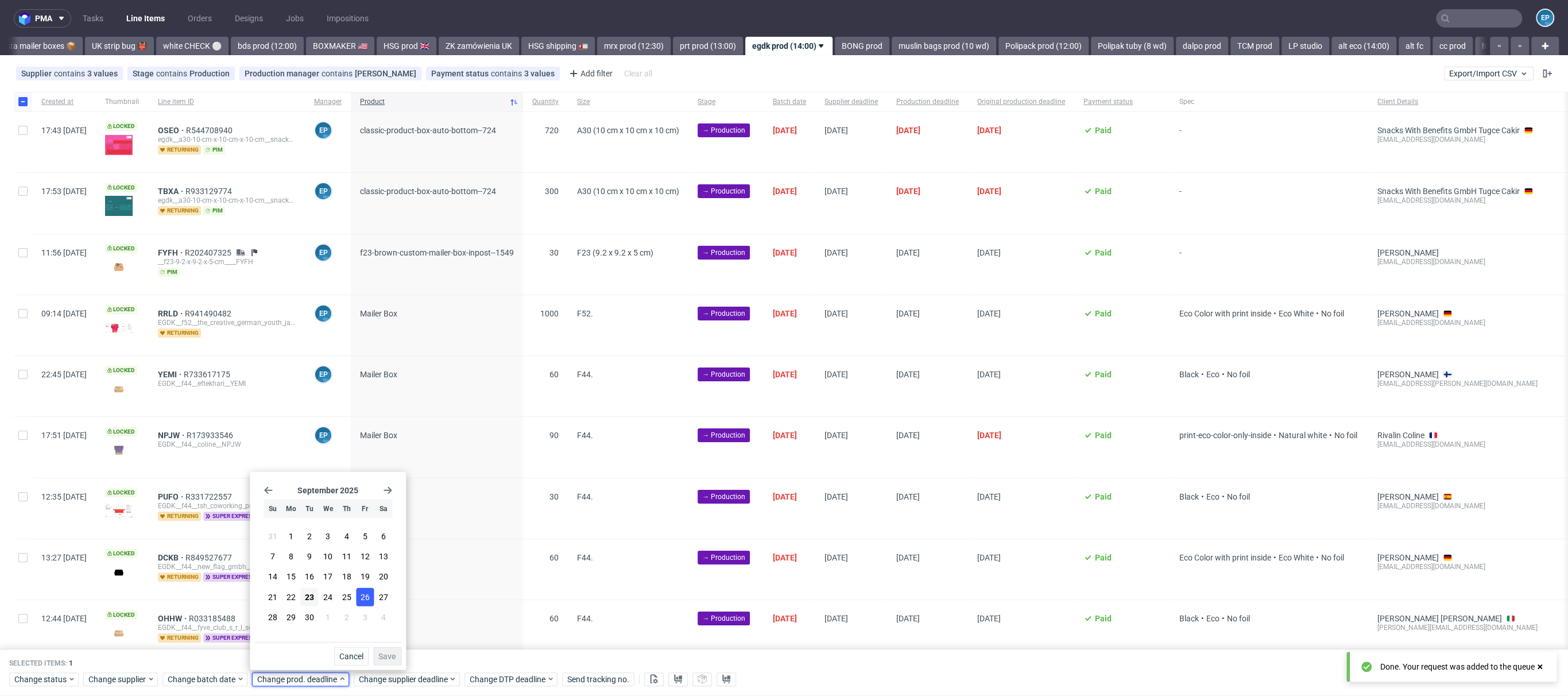
click at [363, 597] on span "26" at bounding box center [365, 596] width 9 height 11
click at [389, 659] on span "Save" at bounding box center [388, 657] width 18 height 8
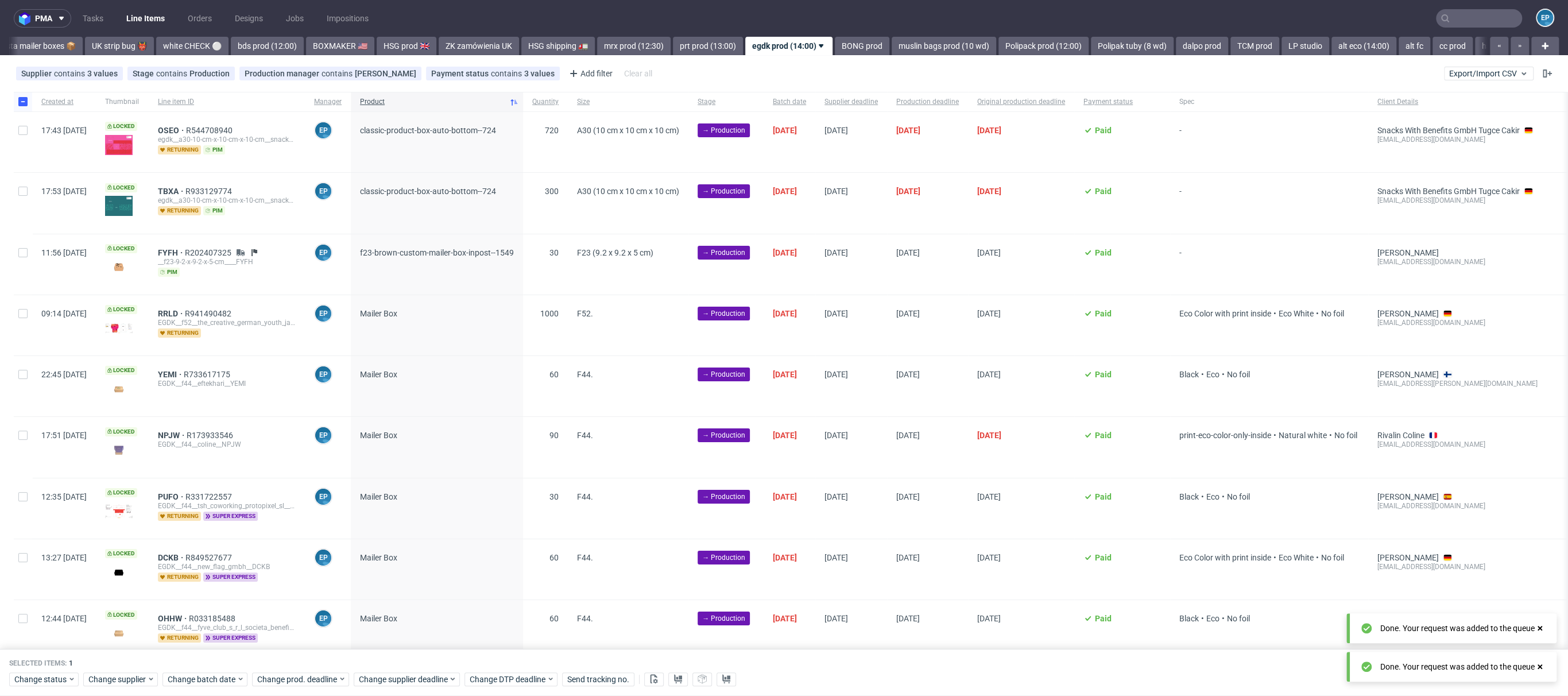
scroll to position [0, 914]
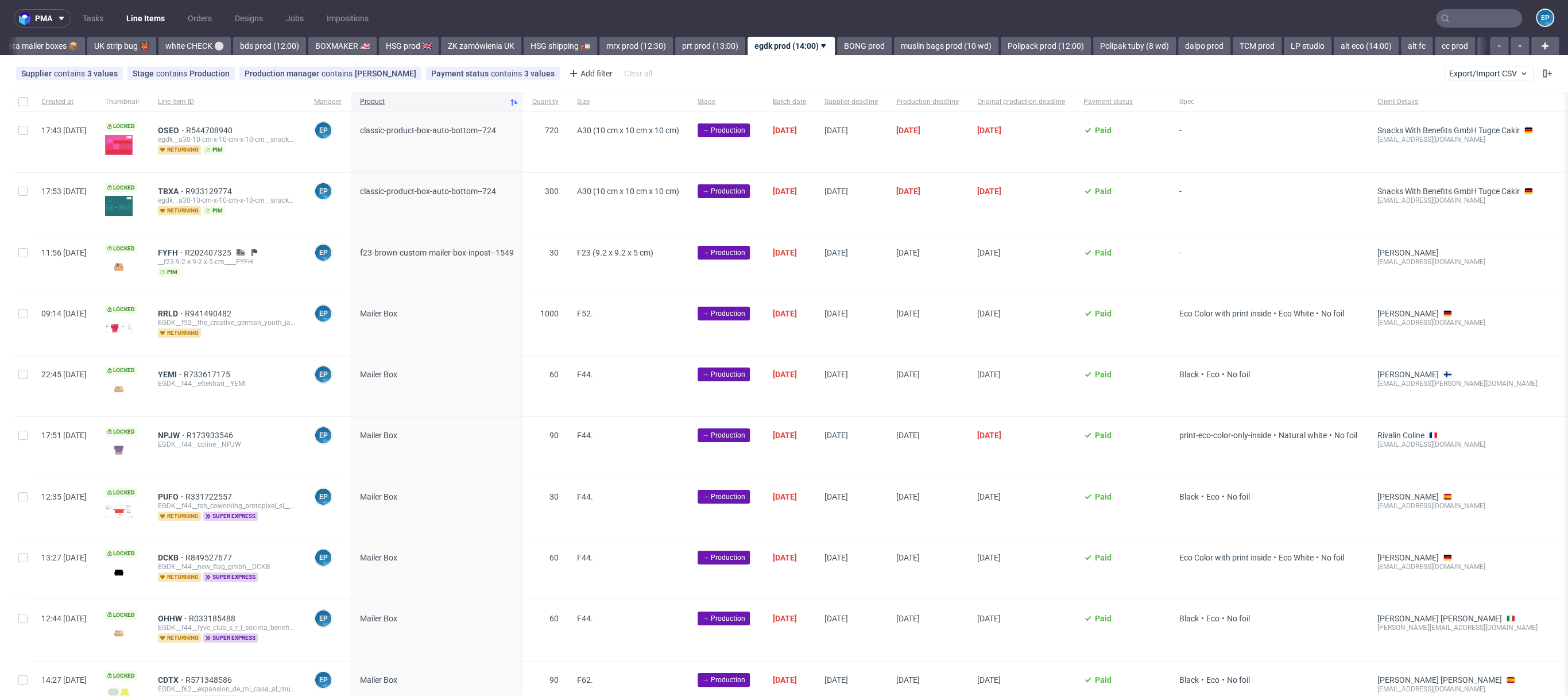
scroll to position [0, 914]
click at [25, 137] on div at bounding box center [23, 142] width 18 height 61
checkbox input "true"
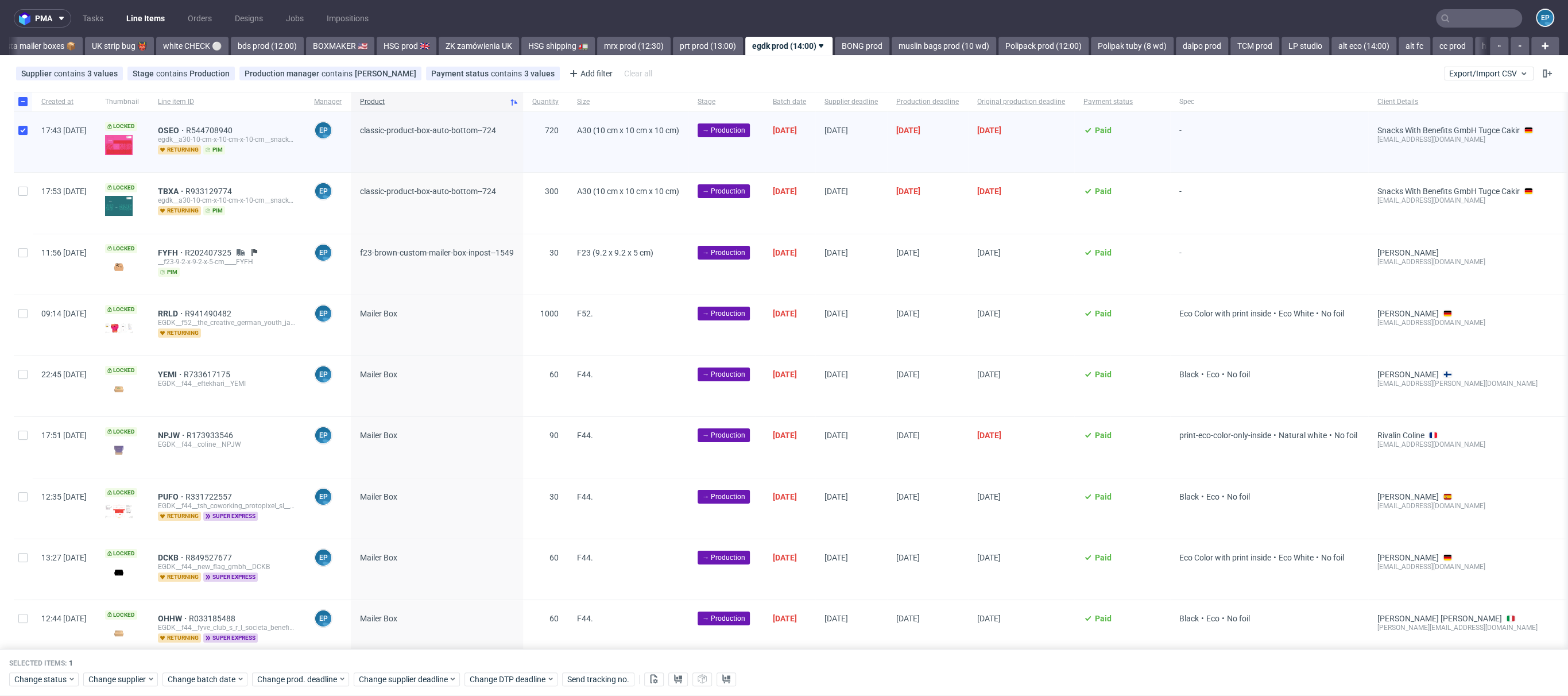
click at [30, 191] on div at bounding box center [23, 203] width 18 height 61
checkbox input "true"
click at [285, 681] on span "Change prod. deadline" at bounding box center [298, 679] width 81 height 11
click at [311, 619] on span "30" at bounding box center [309, 617] width 9 height 11
click at [385, 640] on div "September 2025 Su Mo Tu We Th Fr Sa 31 1 2 3 4 5 6 7 8 9 10 11 12 13 14 15 16 1…" at bounding box center [328, 559] width 147 height 165
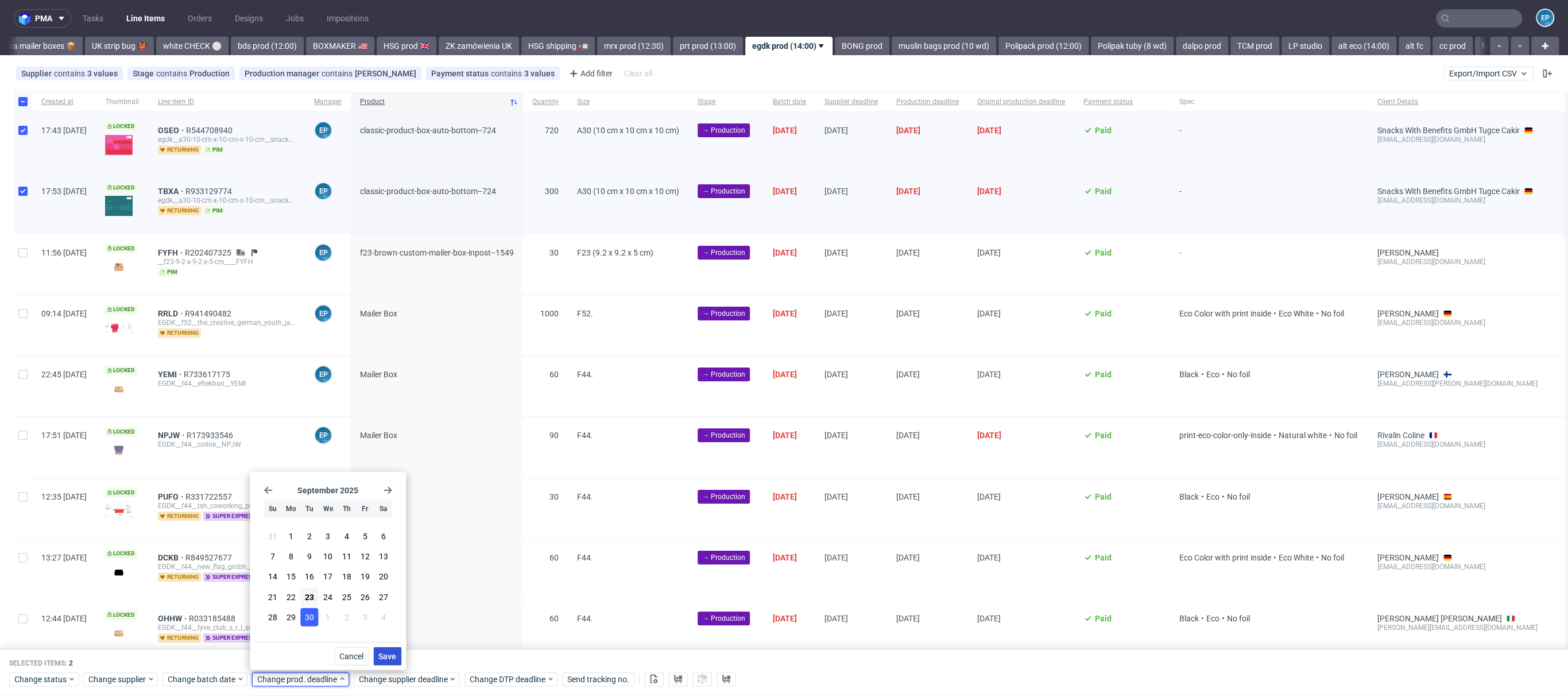
click at [394, 649] on button "Save" at bounding box center [387, 656] width 28 height 18
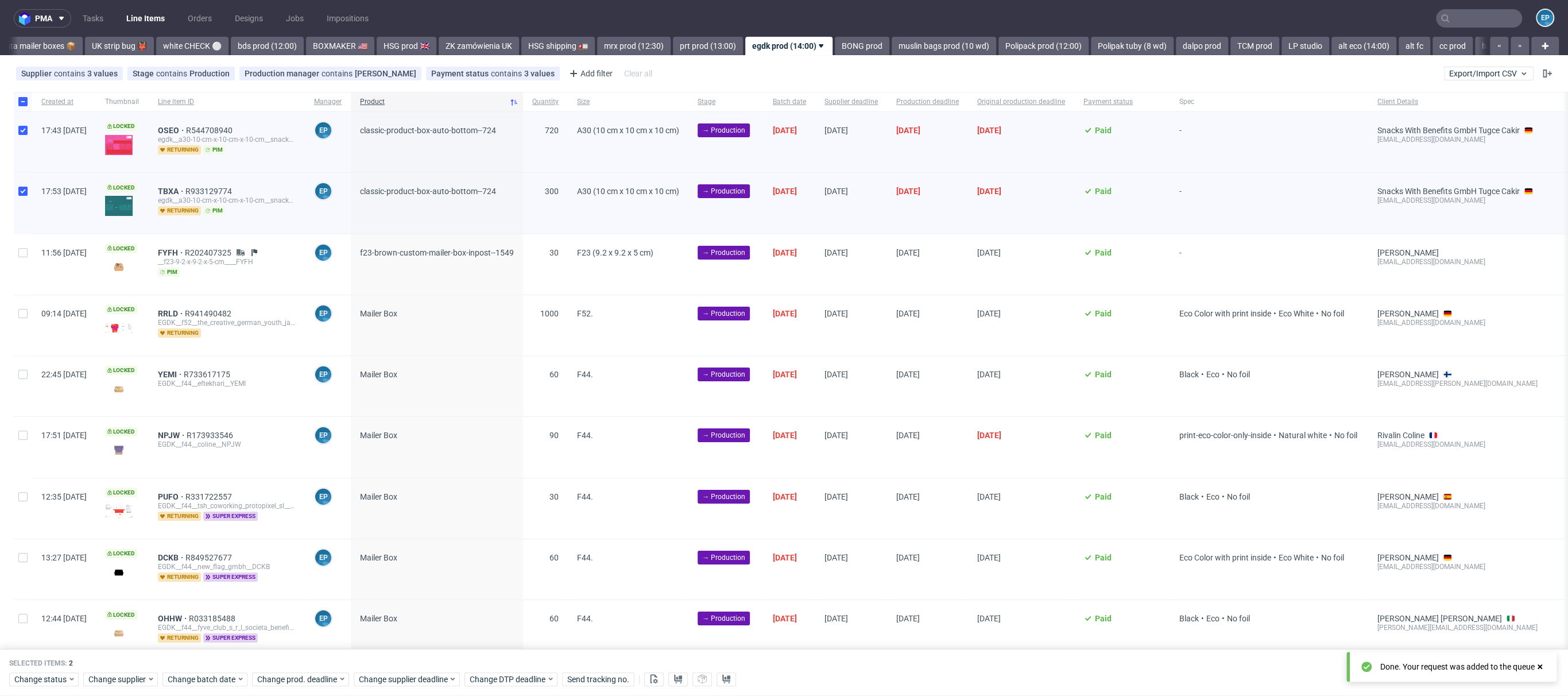
scroll to position [1534, 0]
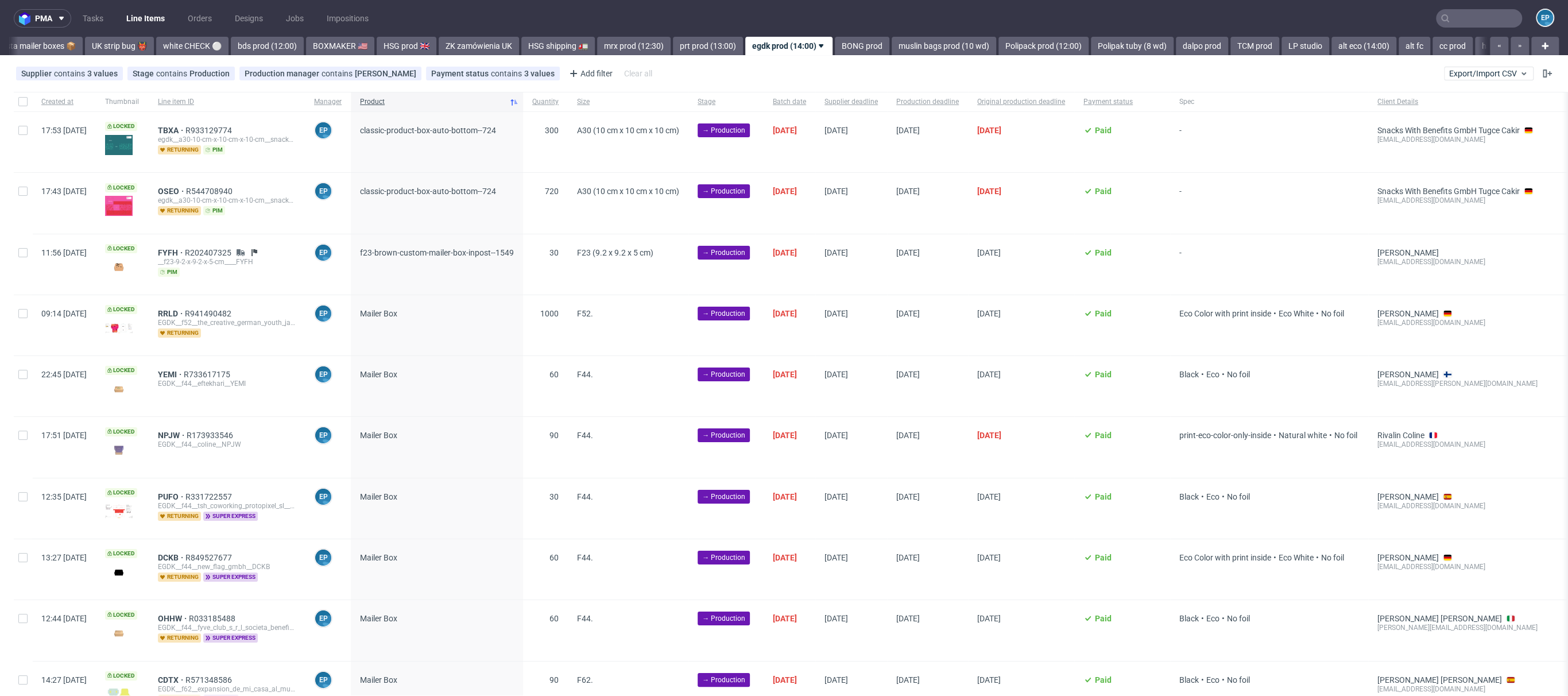
click at [15, 104] on div at bounding box center [23, 101] width 18 height 20
checkbox input "true"
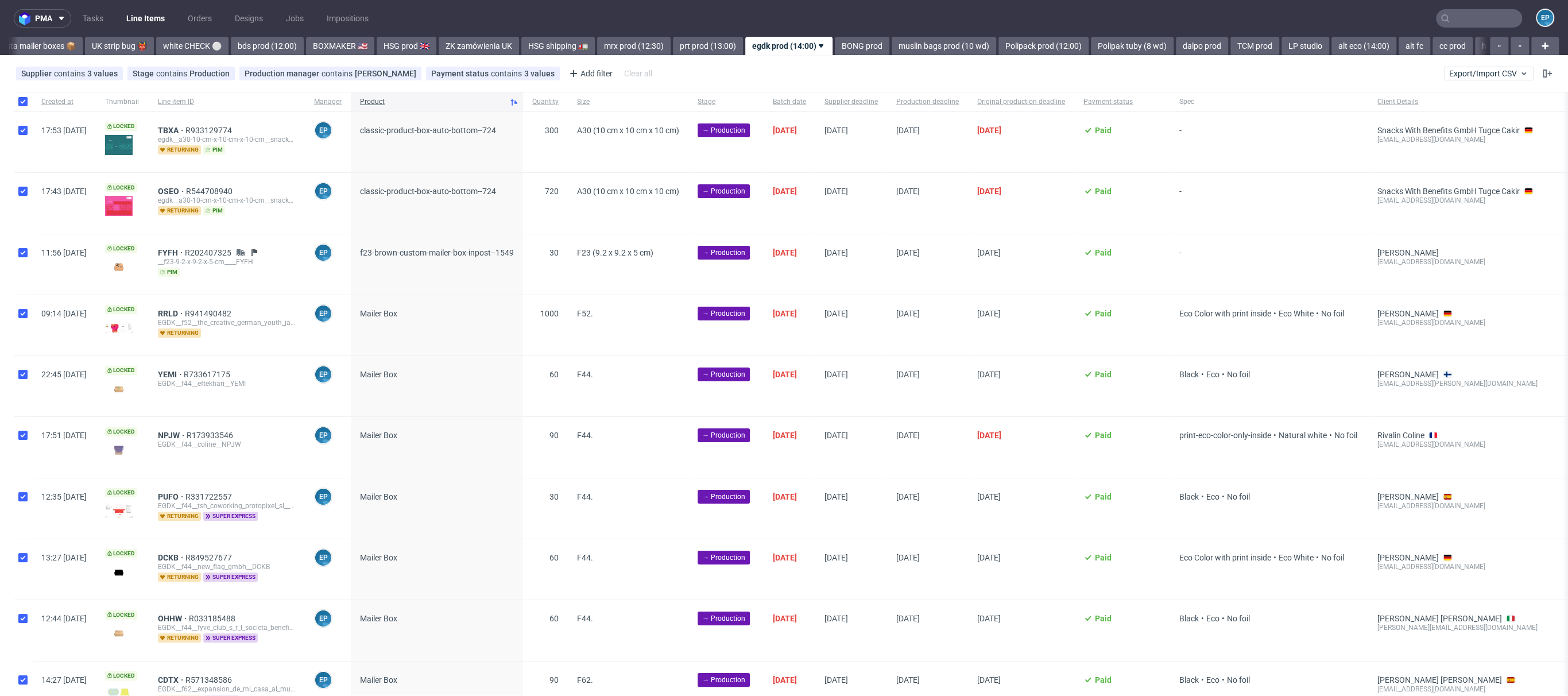
checkbox input "true"
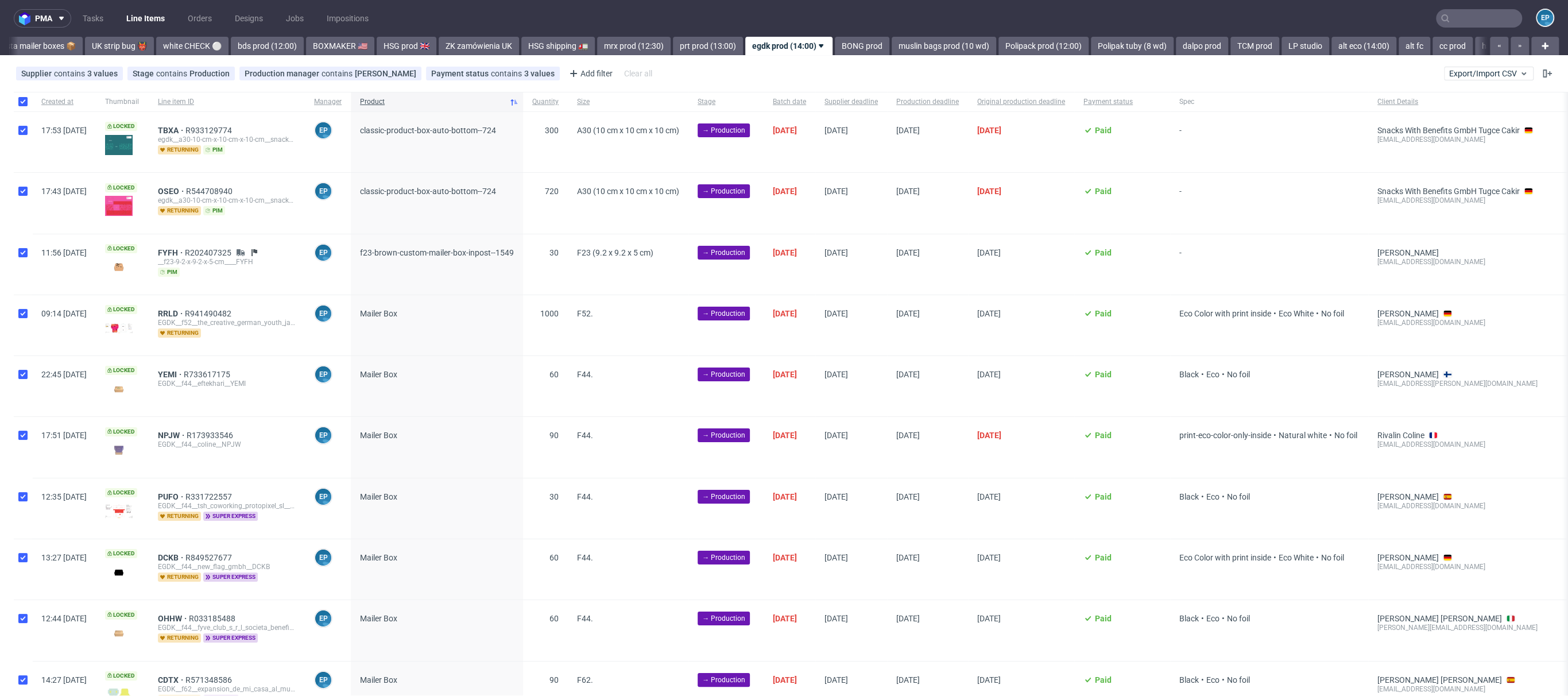
checkbox input "true"
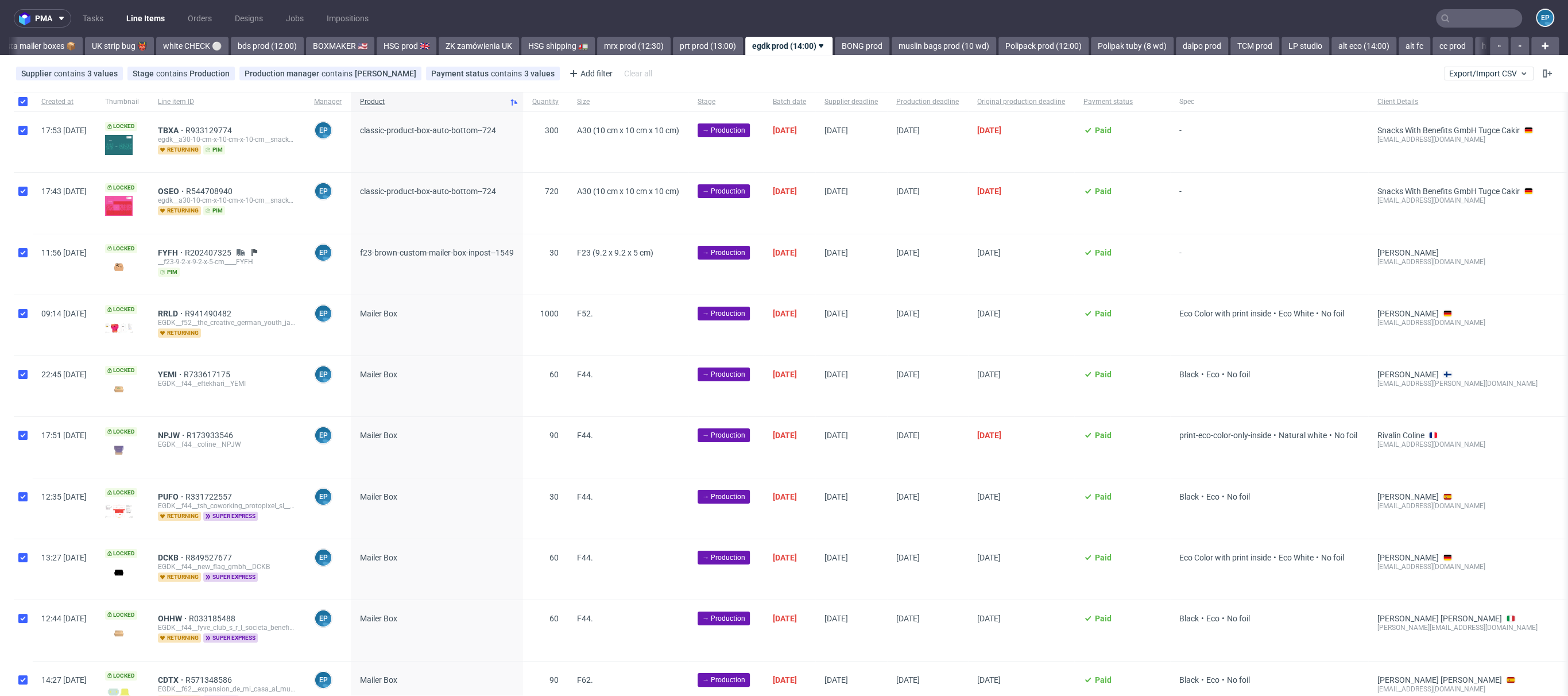
checkbox input "true"
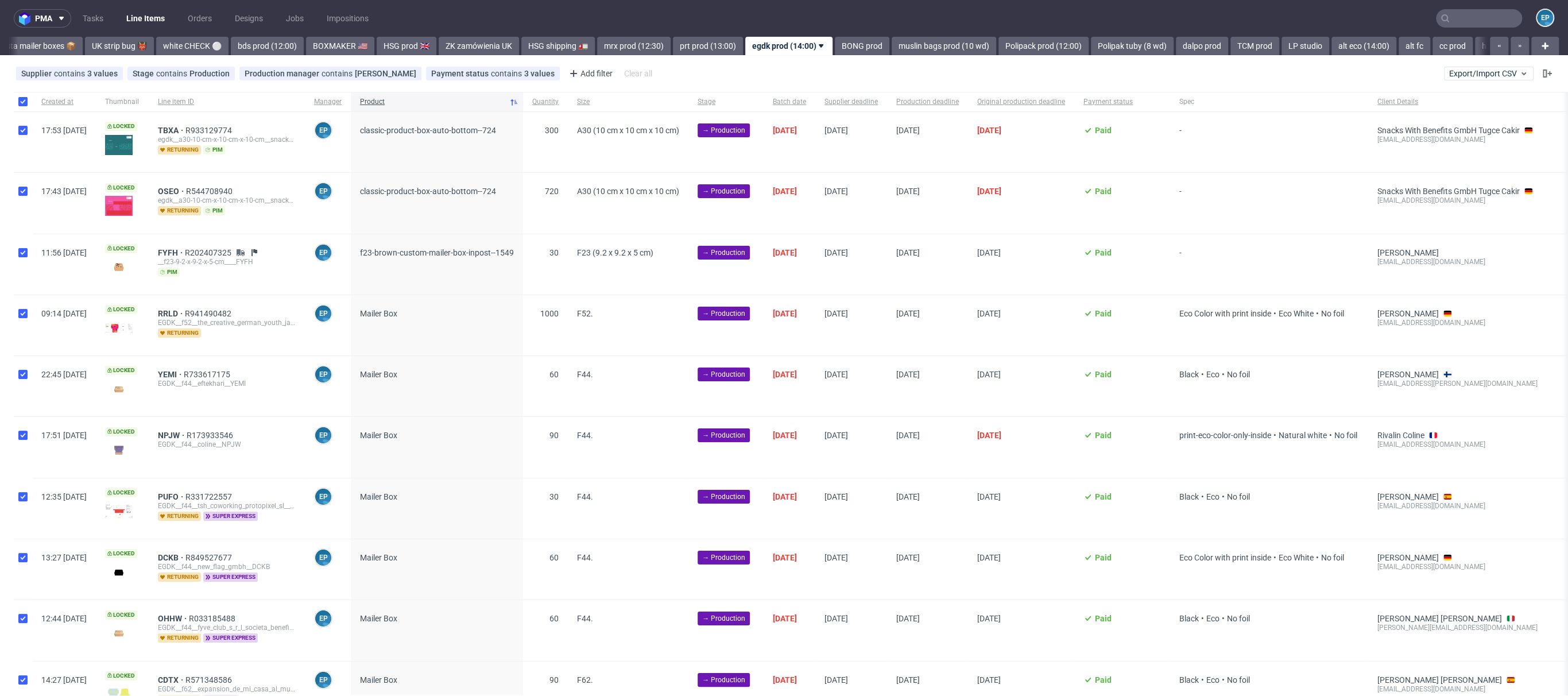
checkbox input "true"
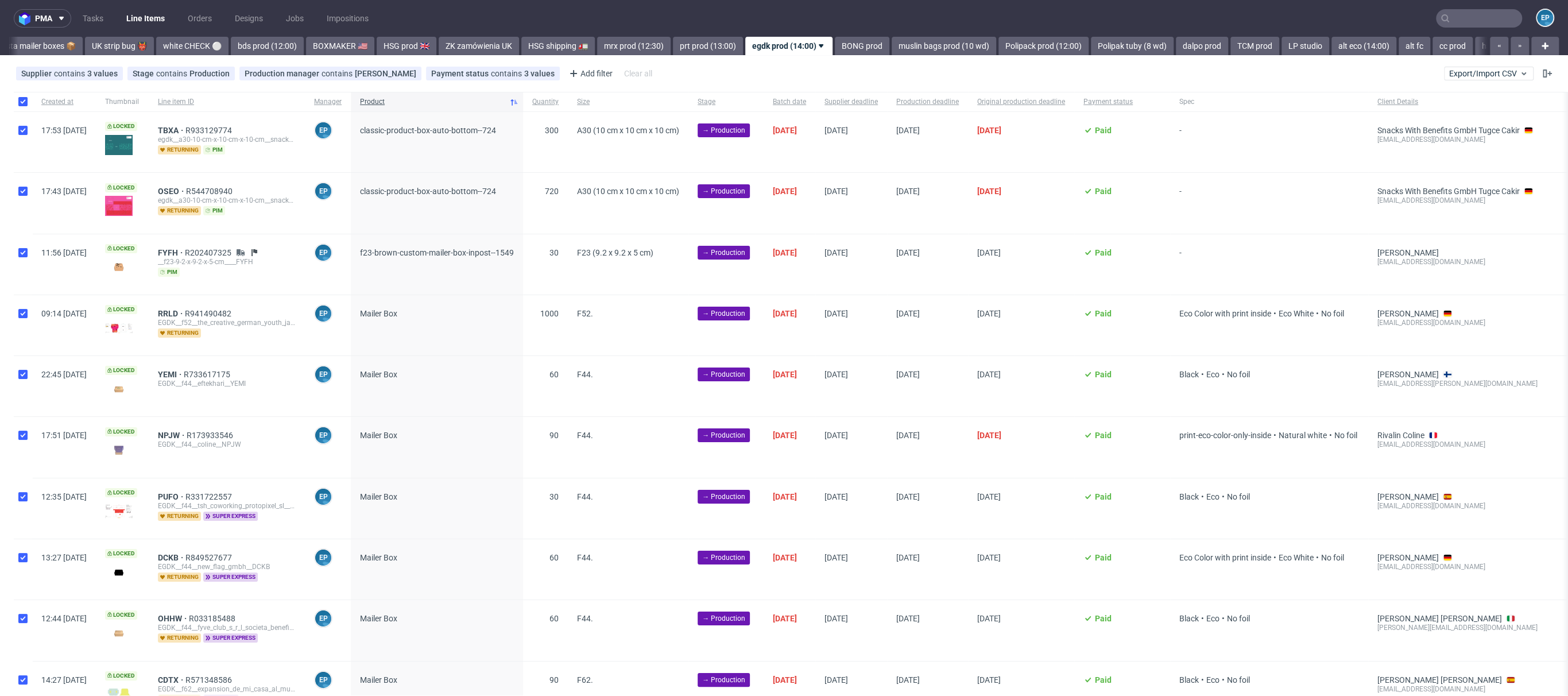
checkbox input "true"
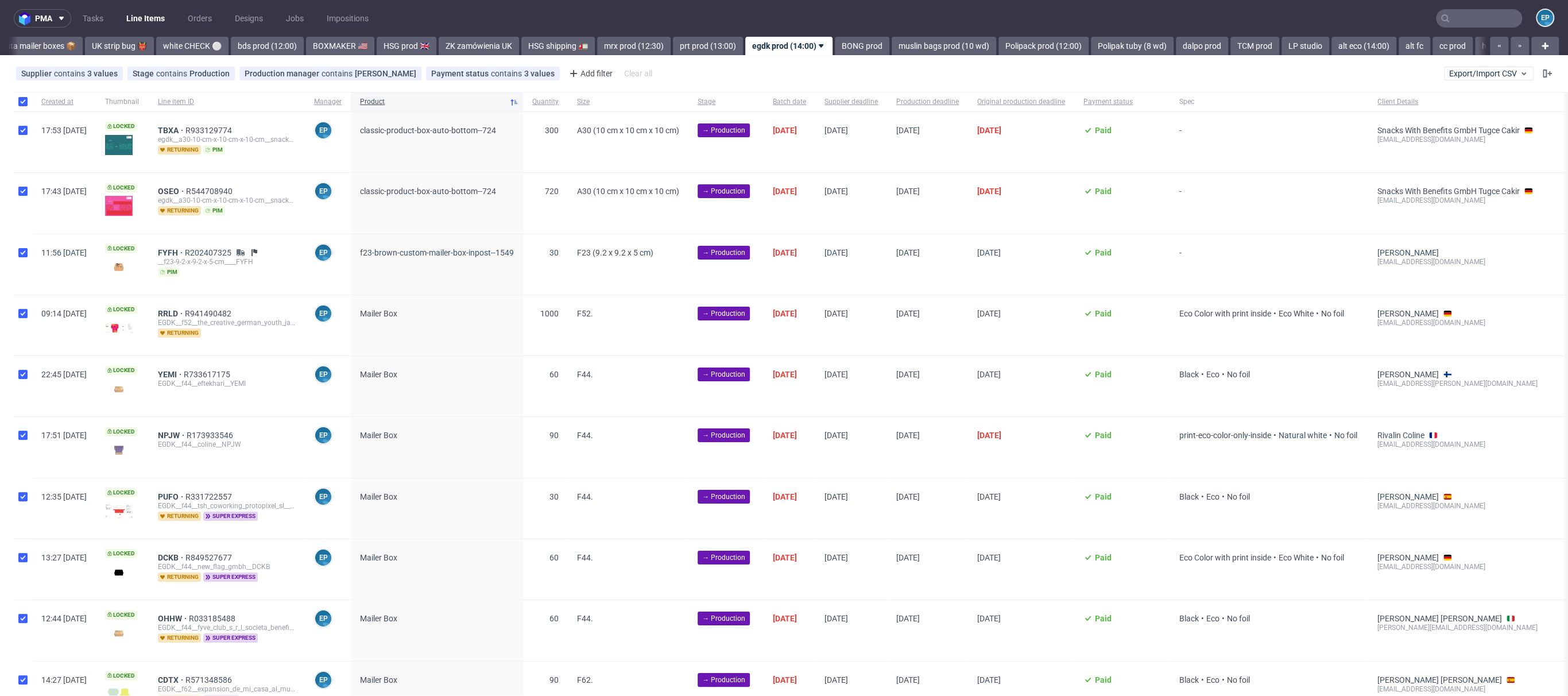
checkbox input "true"
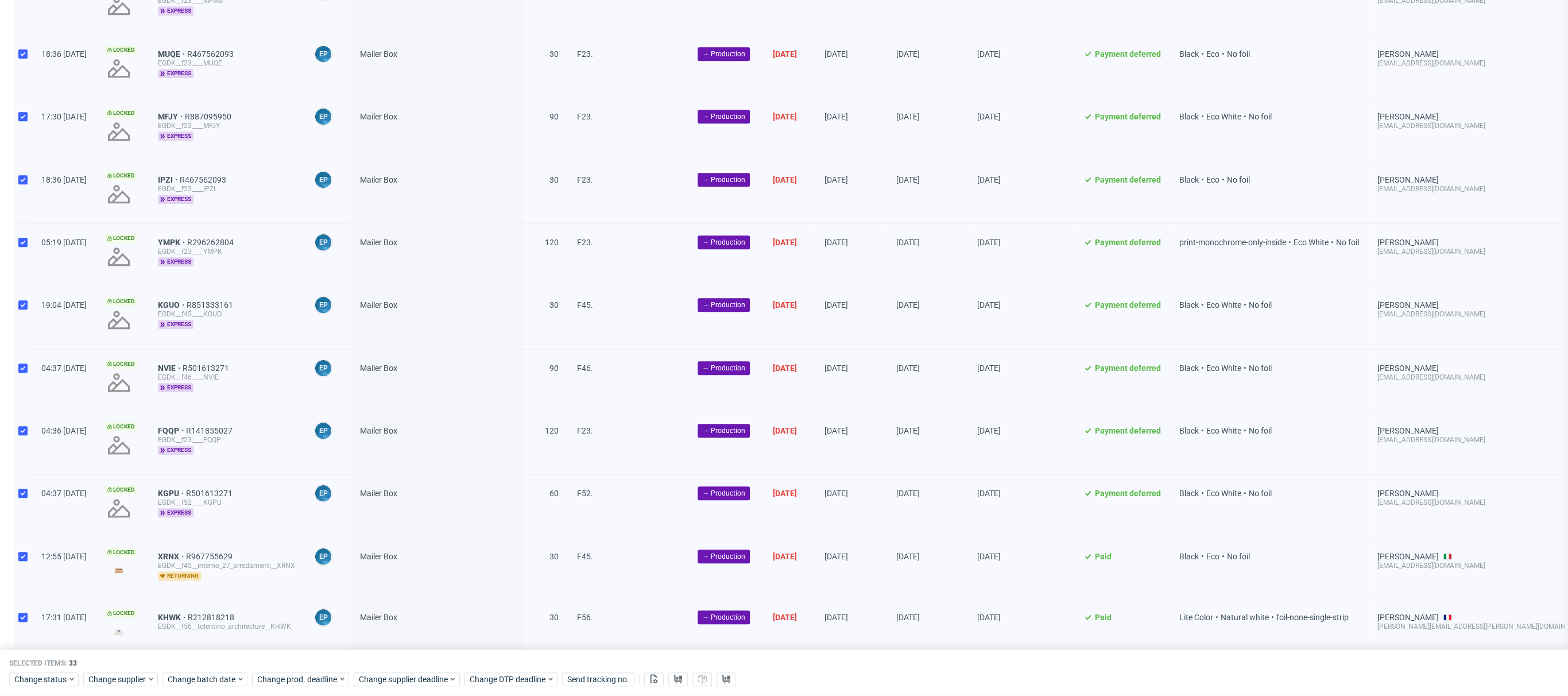
scroll to position [1534, 0]
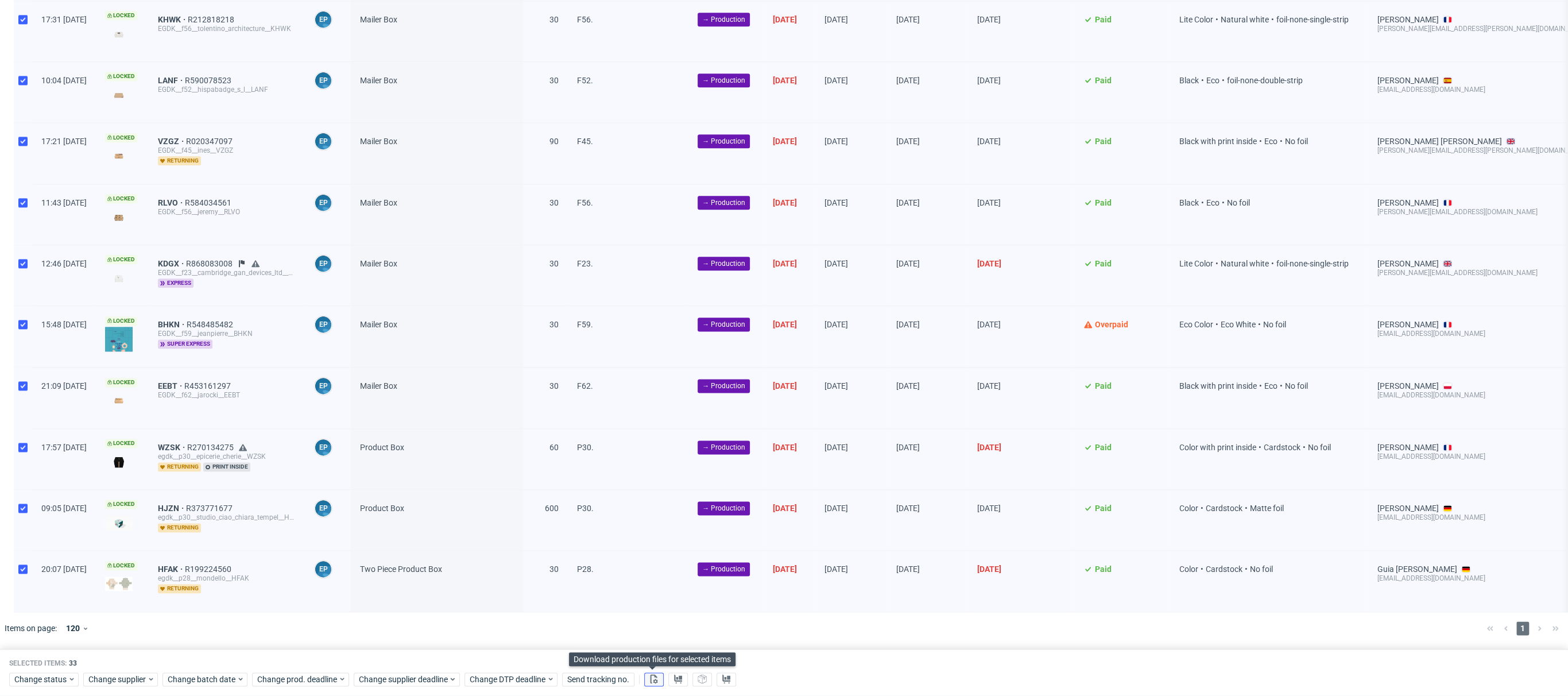
click at [658, 683] on button at bounding box center [654, 679] width 20 height 14
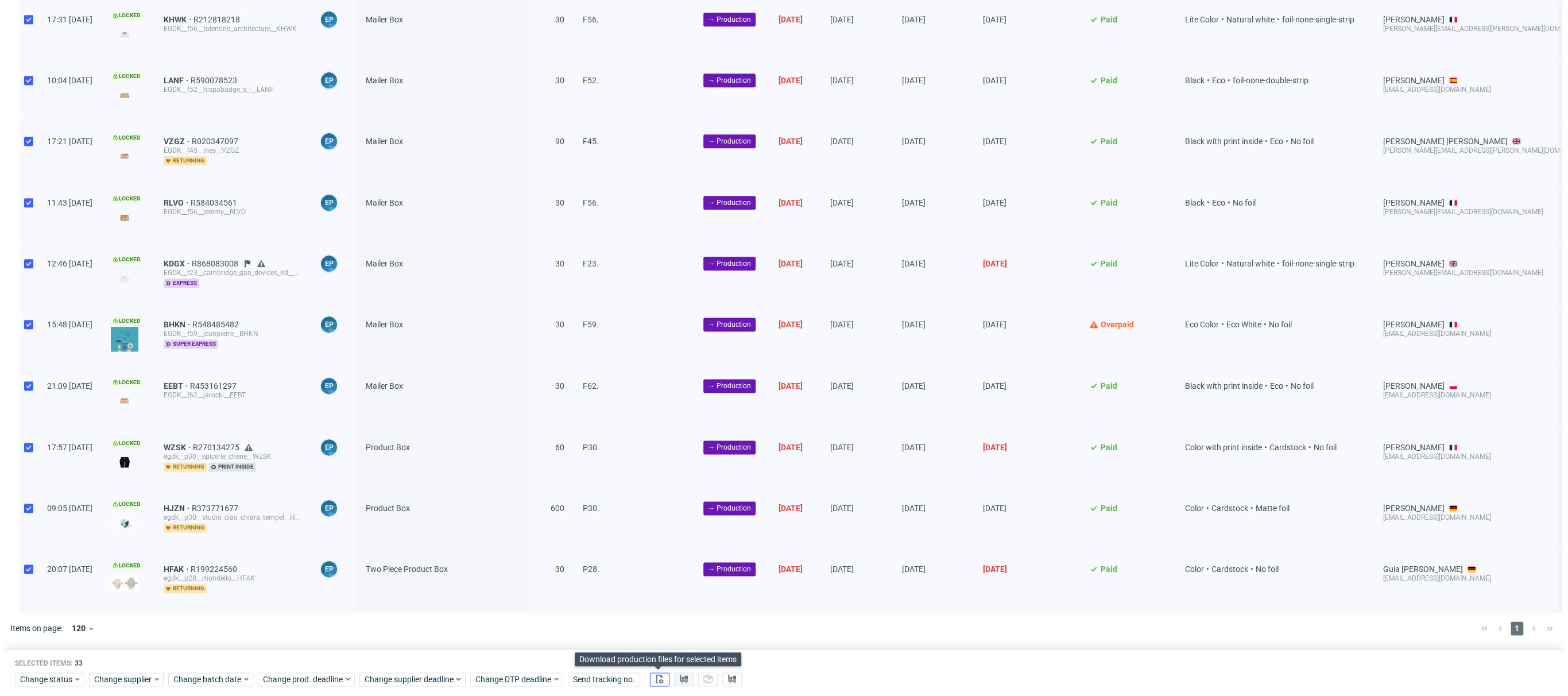
scroll to position [0, 914]
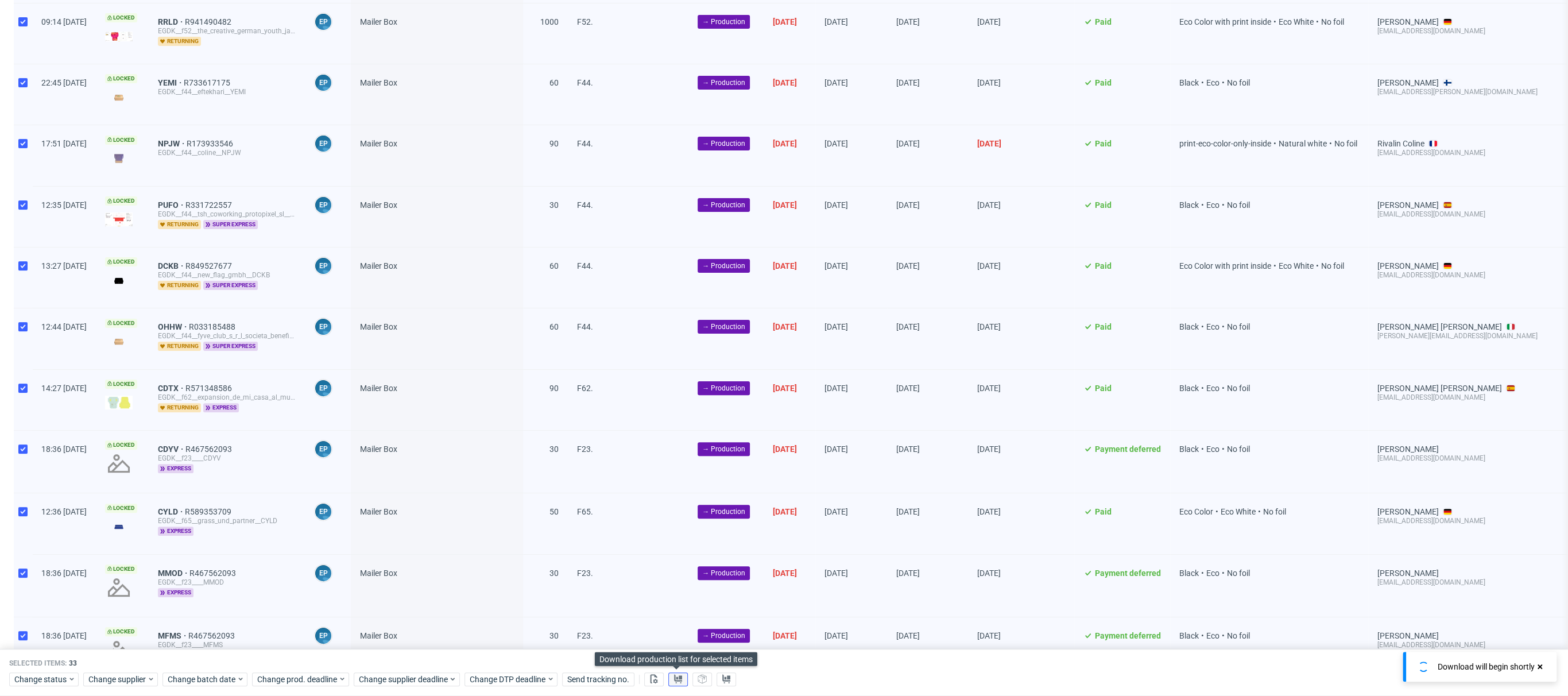
click at [683, 683] on button at bounding box center [678, 679] width 20 height 14
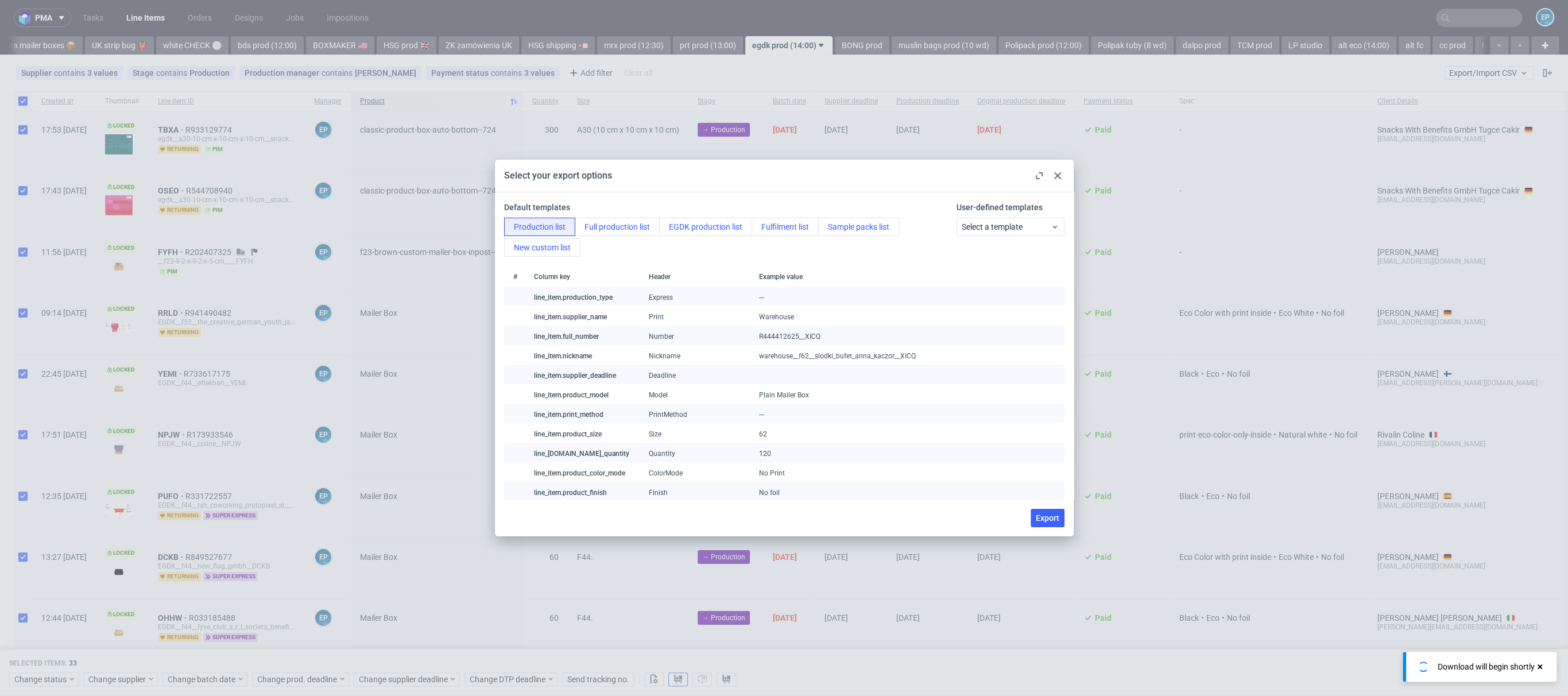
scroll to position [0, 0]
click at [673, 234] on button "EGDK production list" at bounding box center [706, 227] width 93 height 18
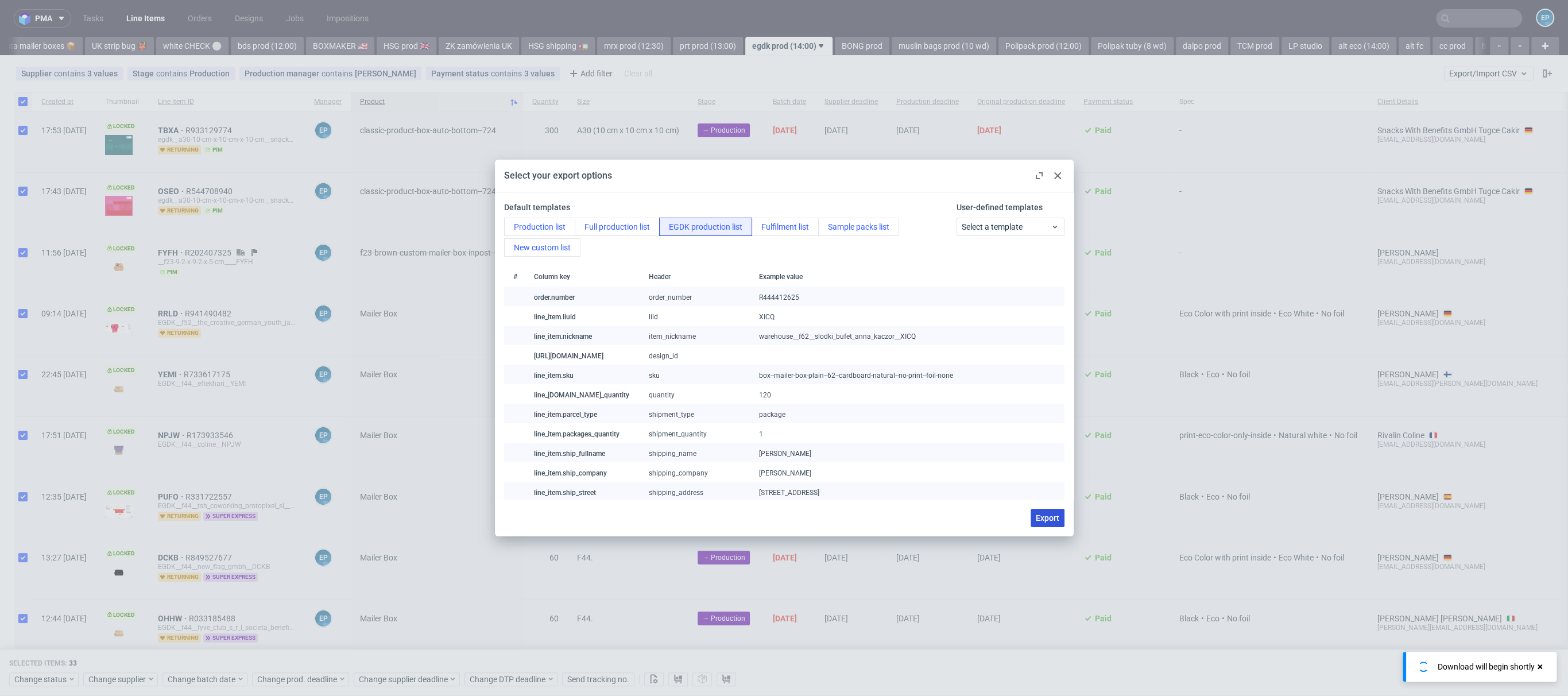
click at [1046, 522] on span "Export" at bounding box center [1047, 518] width 24 height 8
checkbox input "false"
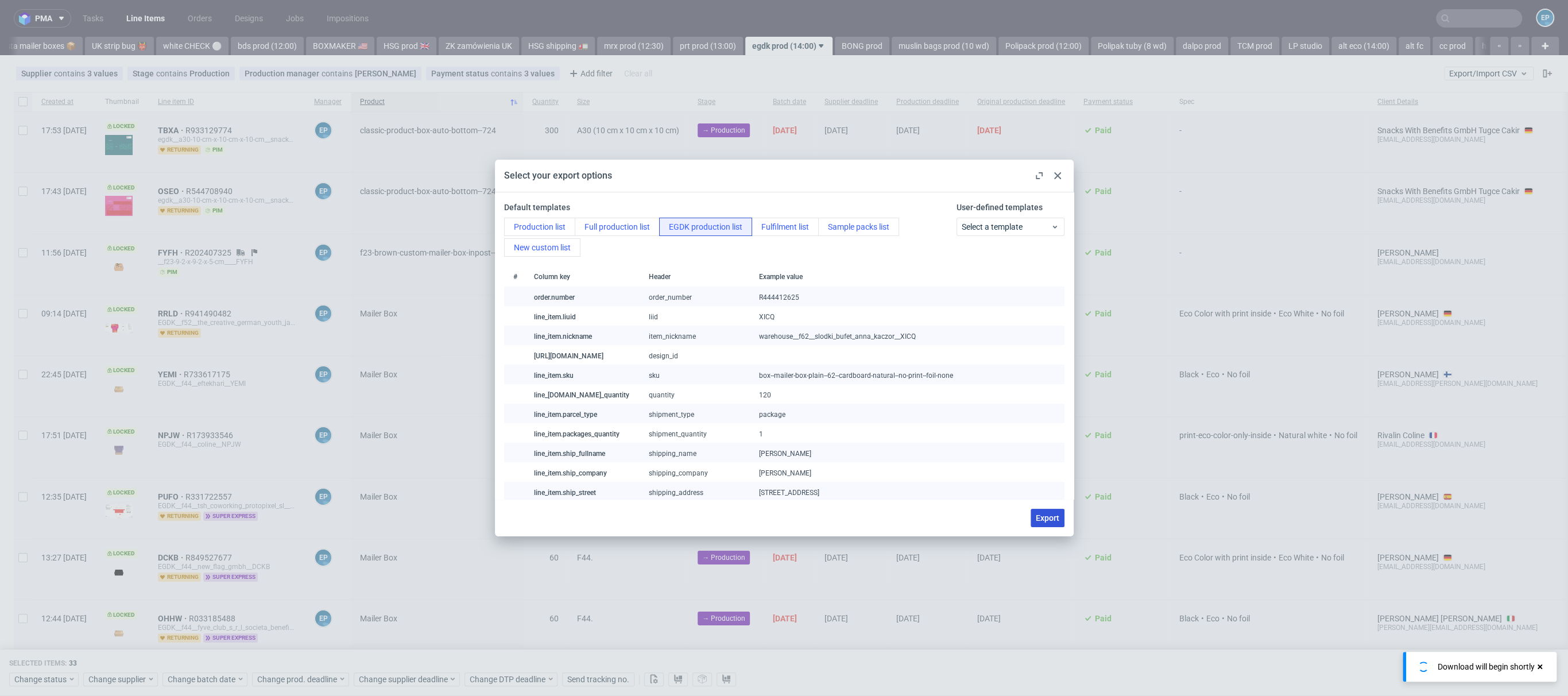
checkbox input "false"
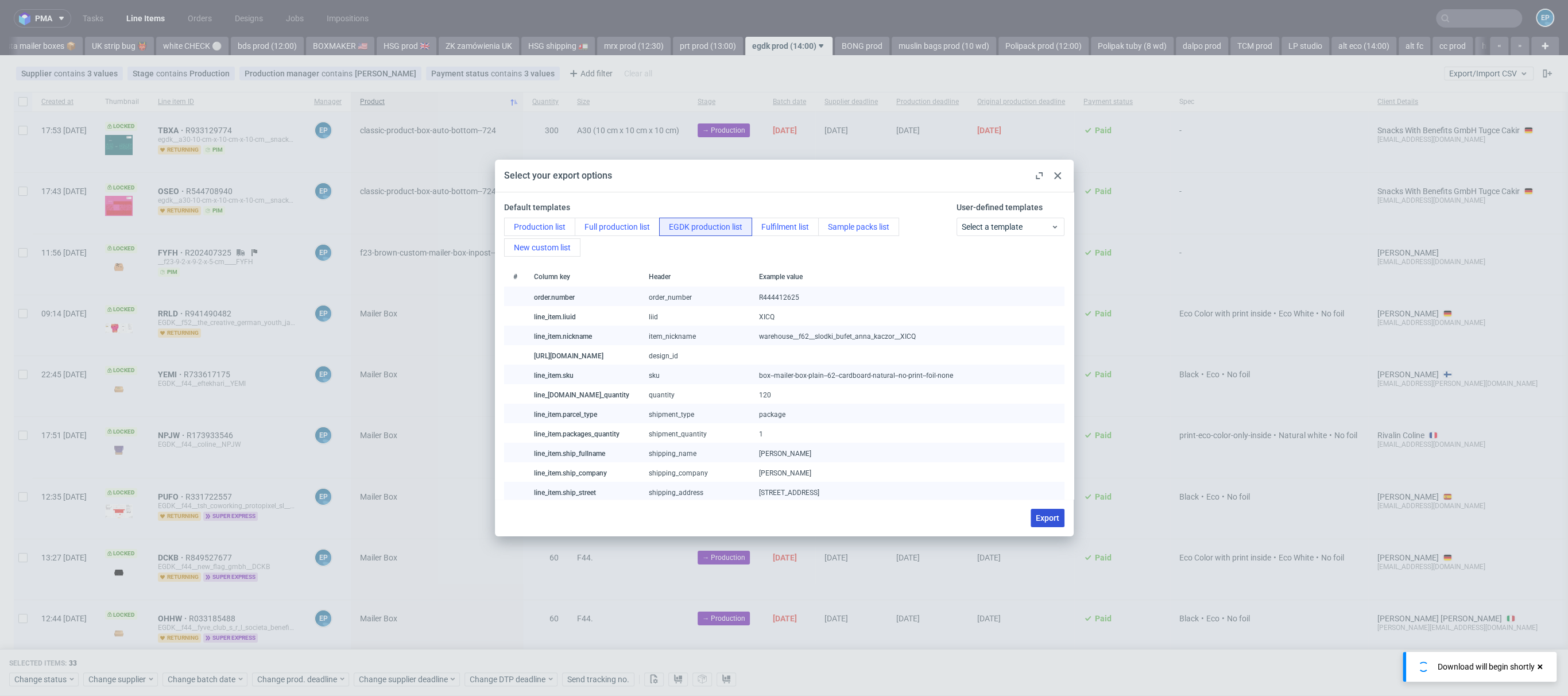
checkbox input "false"
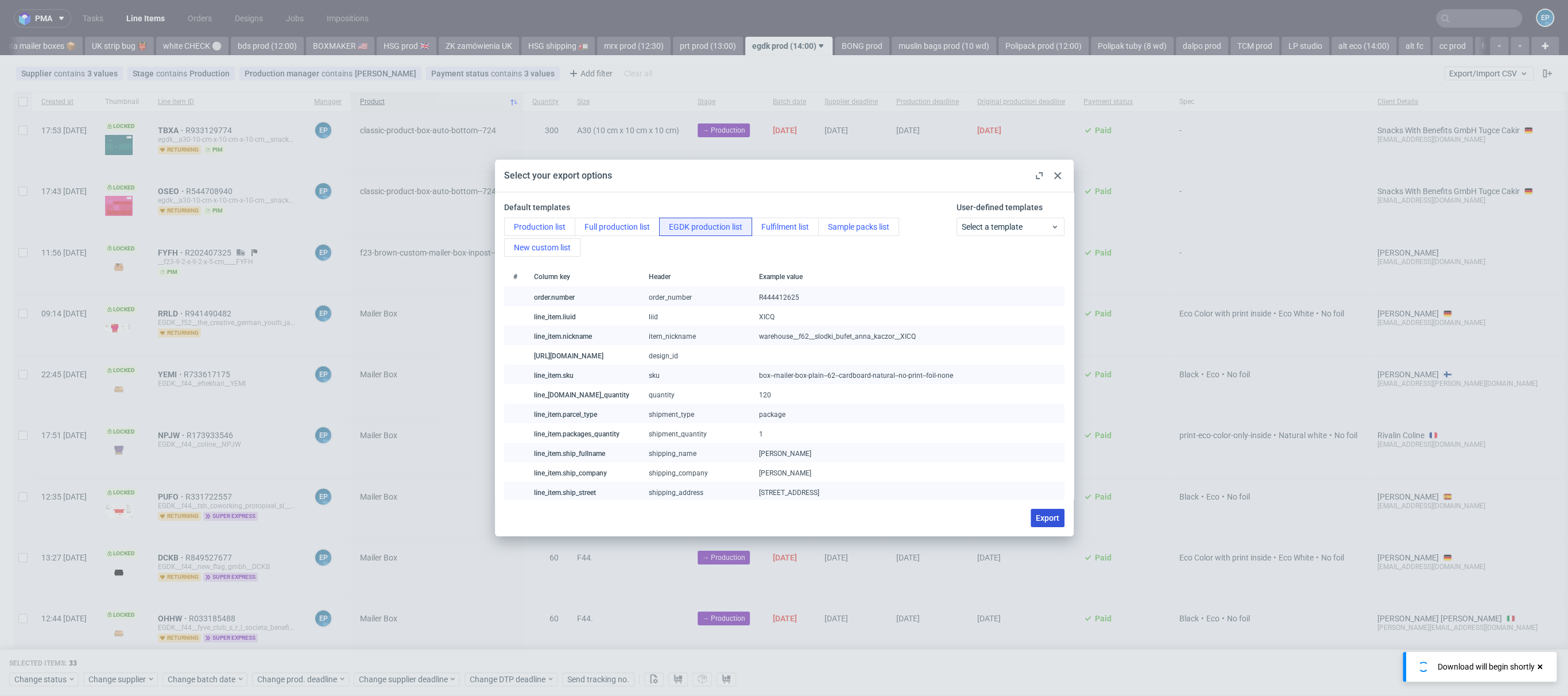
checkbox input "false"
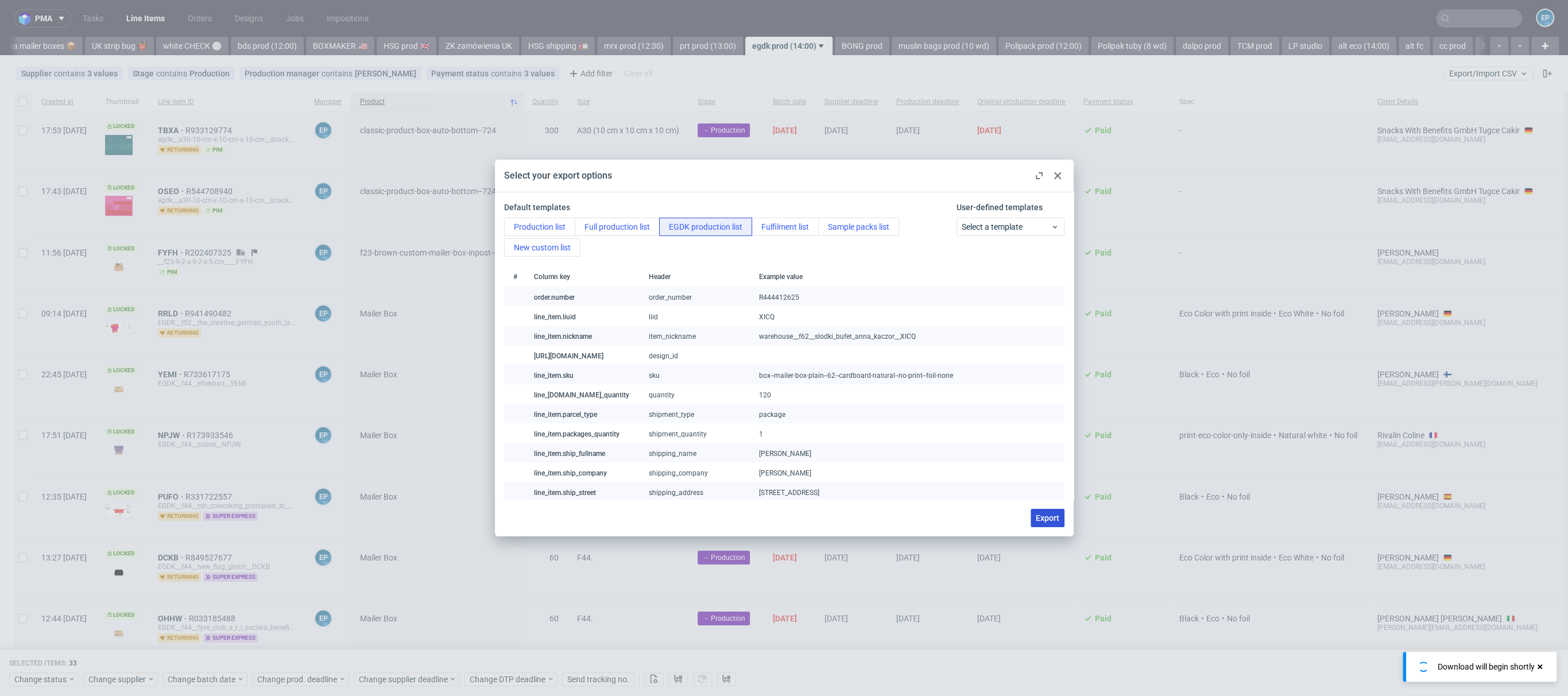
checkbox input "false"
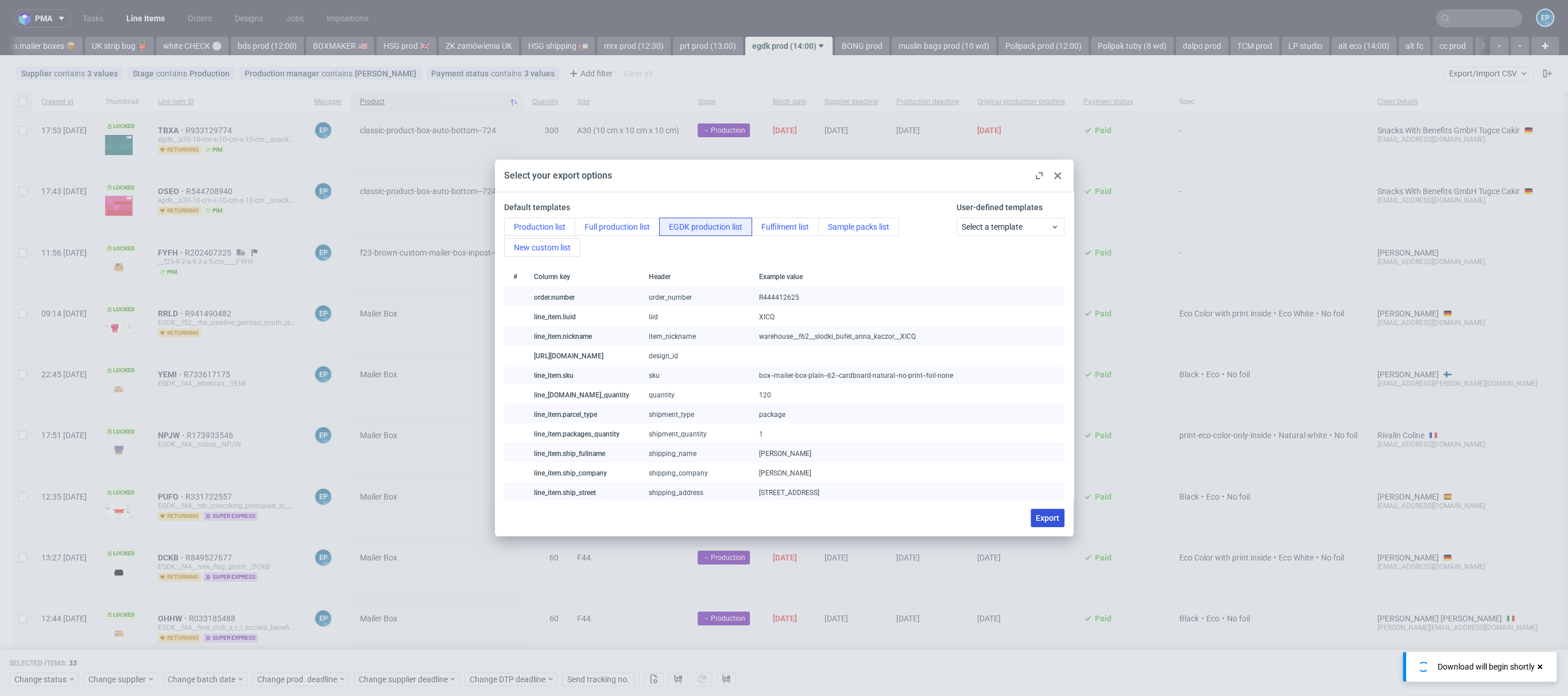
checkbox input "false"
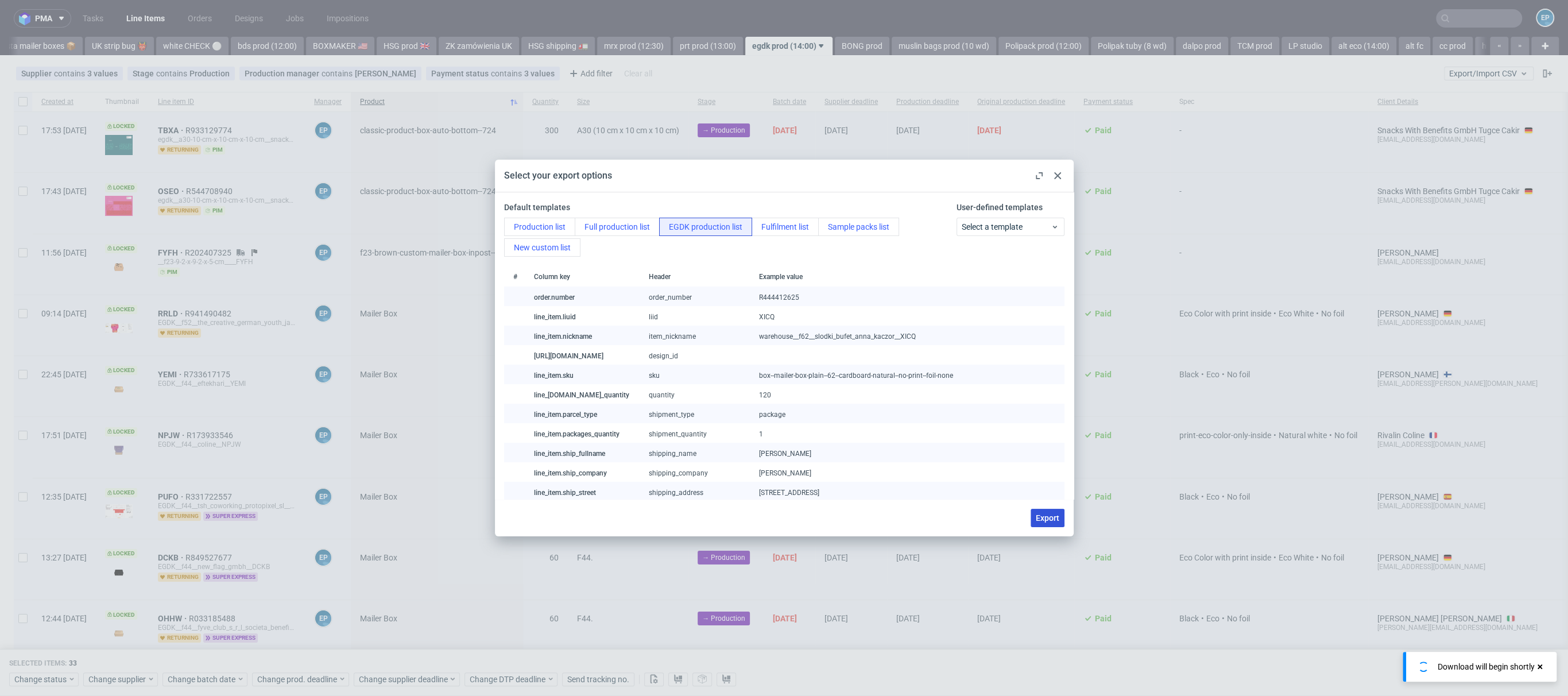
checkbox input "false"
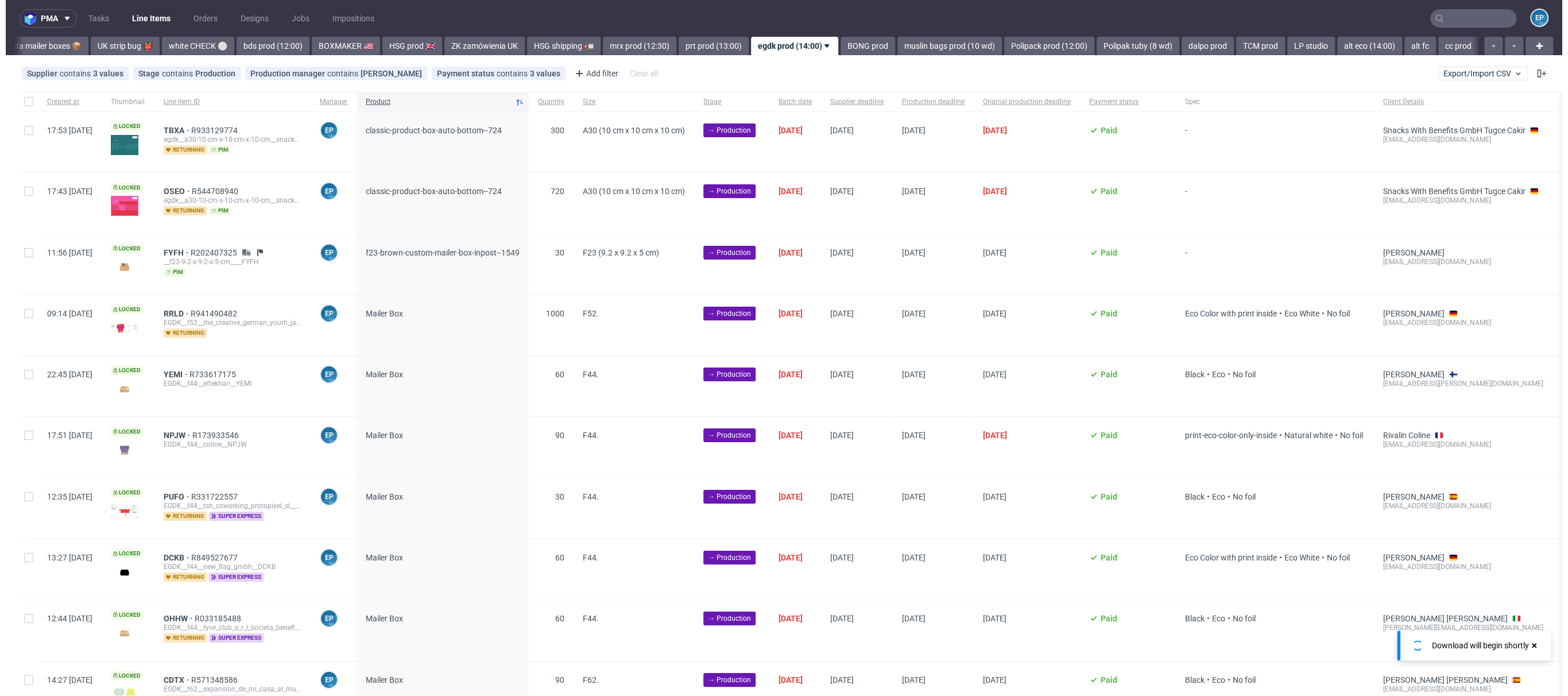
scroll to position [0, 914]
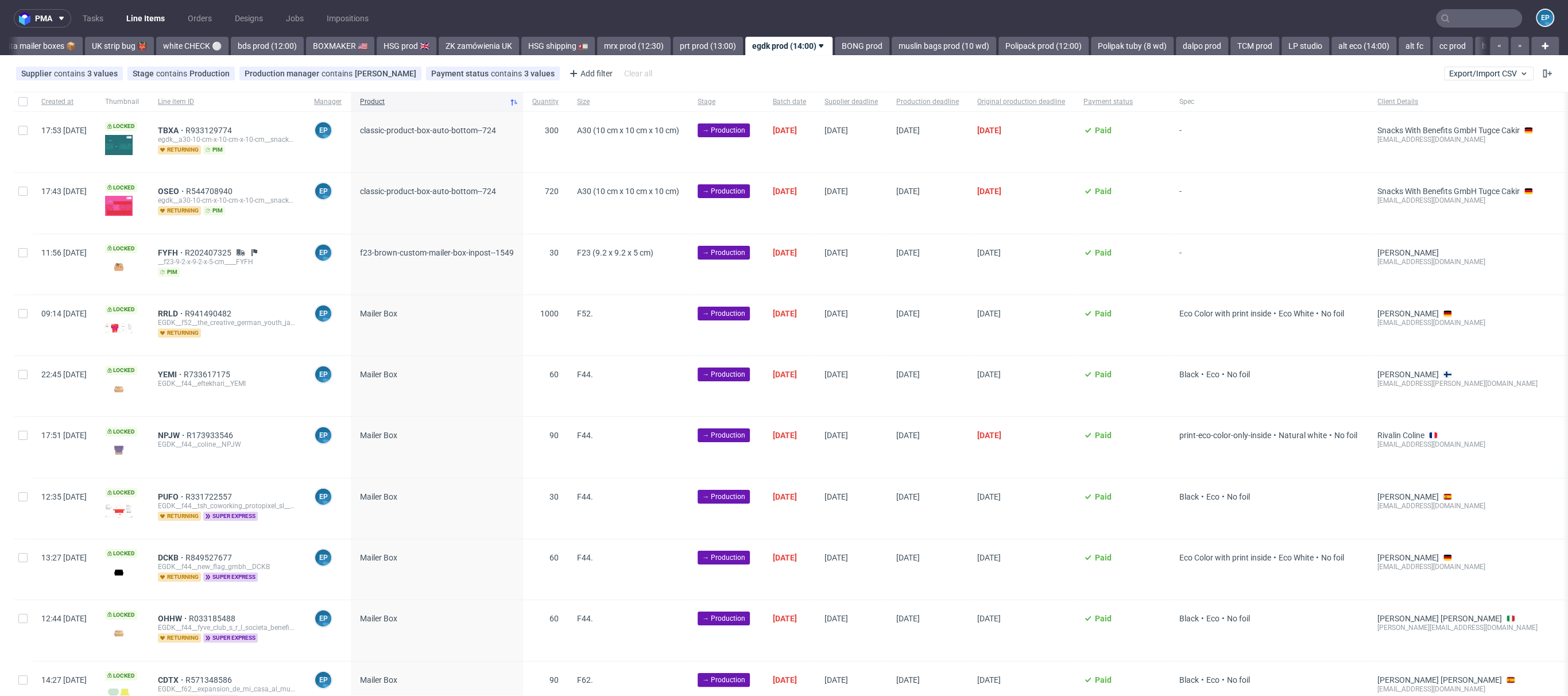
click at [25, 107] on div at bounding box center [23, 101] width 18 height 20
checkbox input "true"
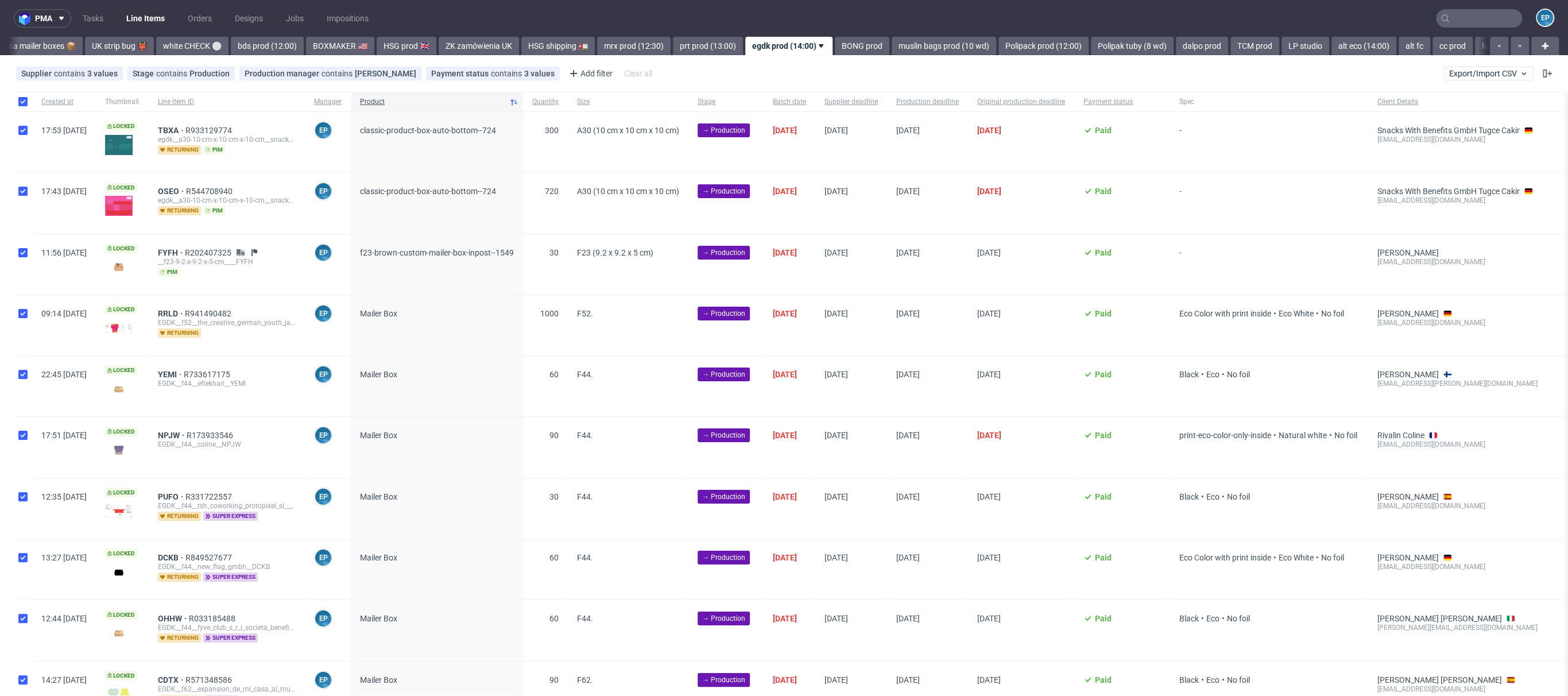
checkbox input "true"
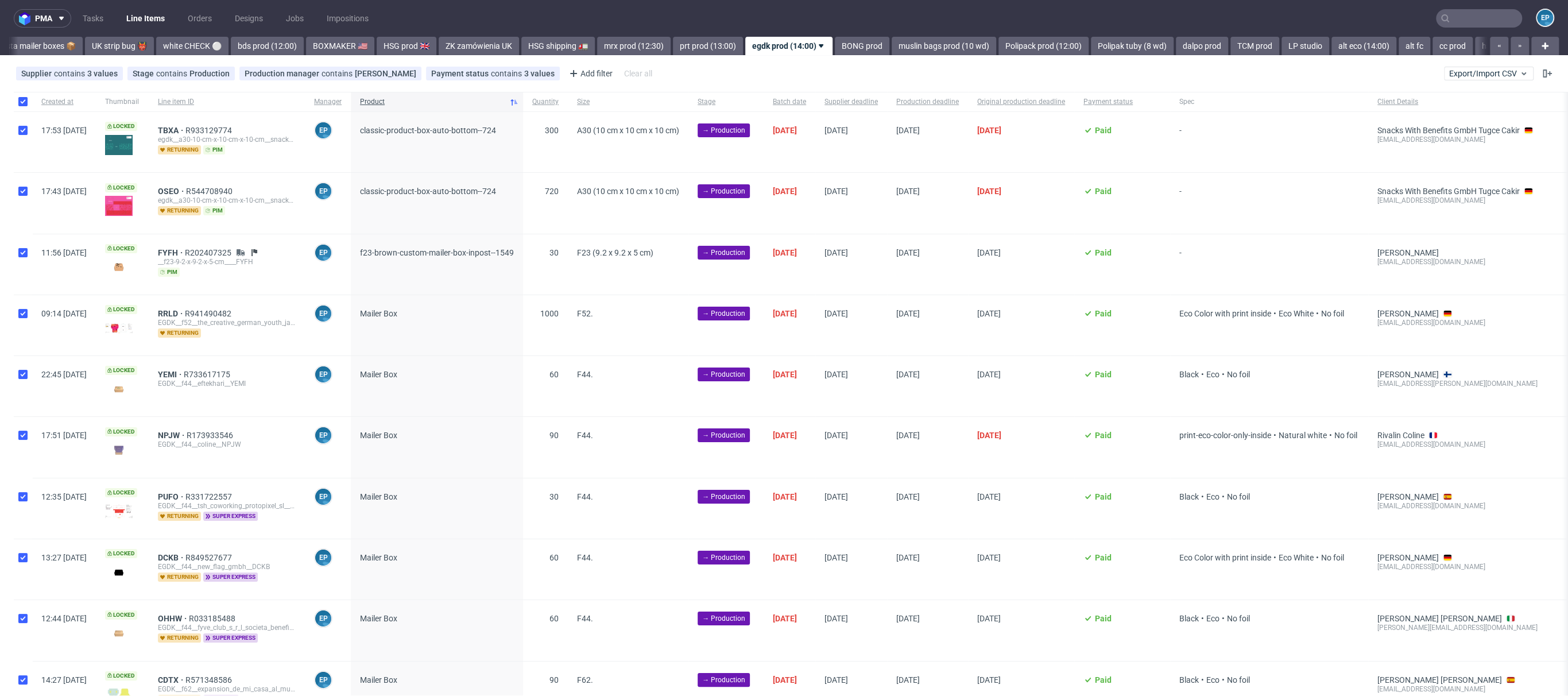
checkbox input "true"
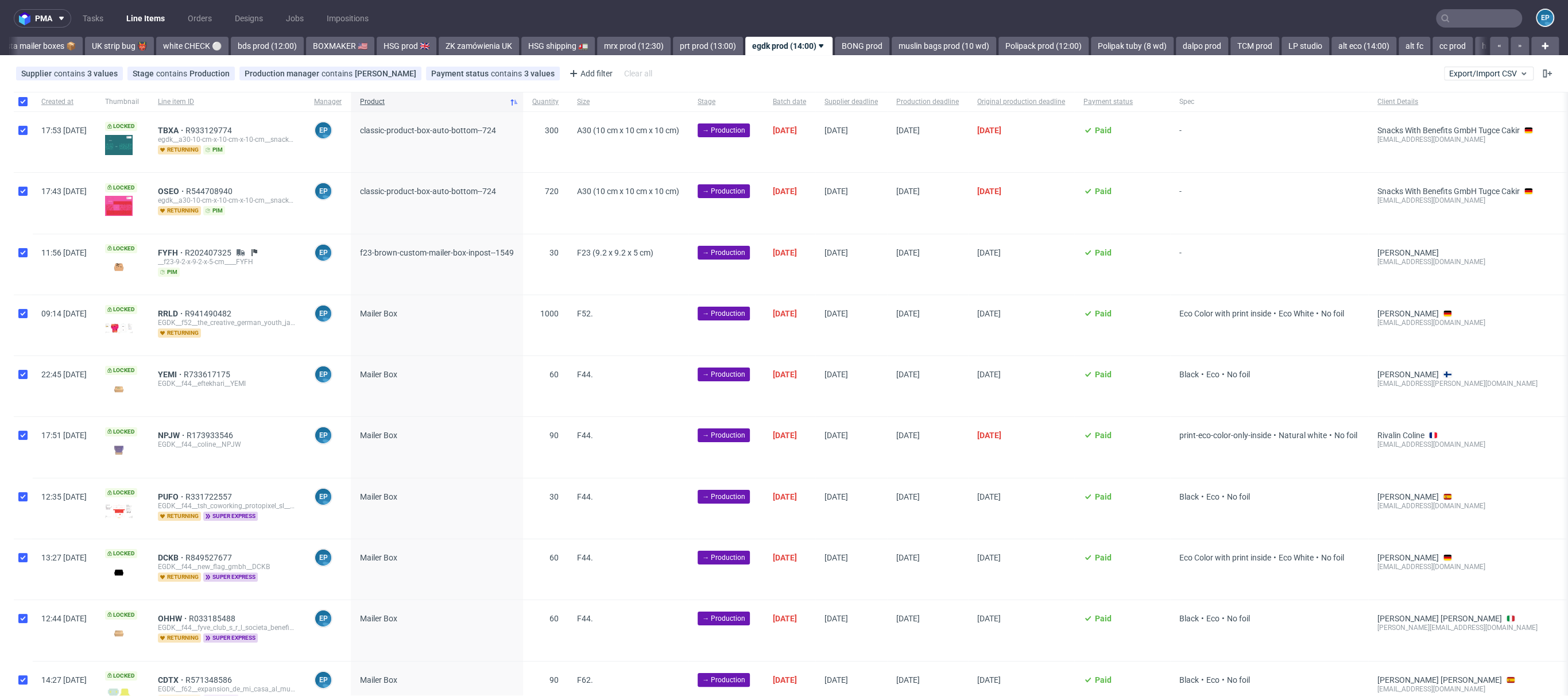
checkbox input "true"
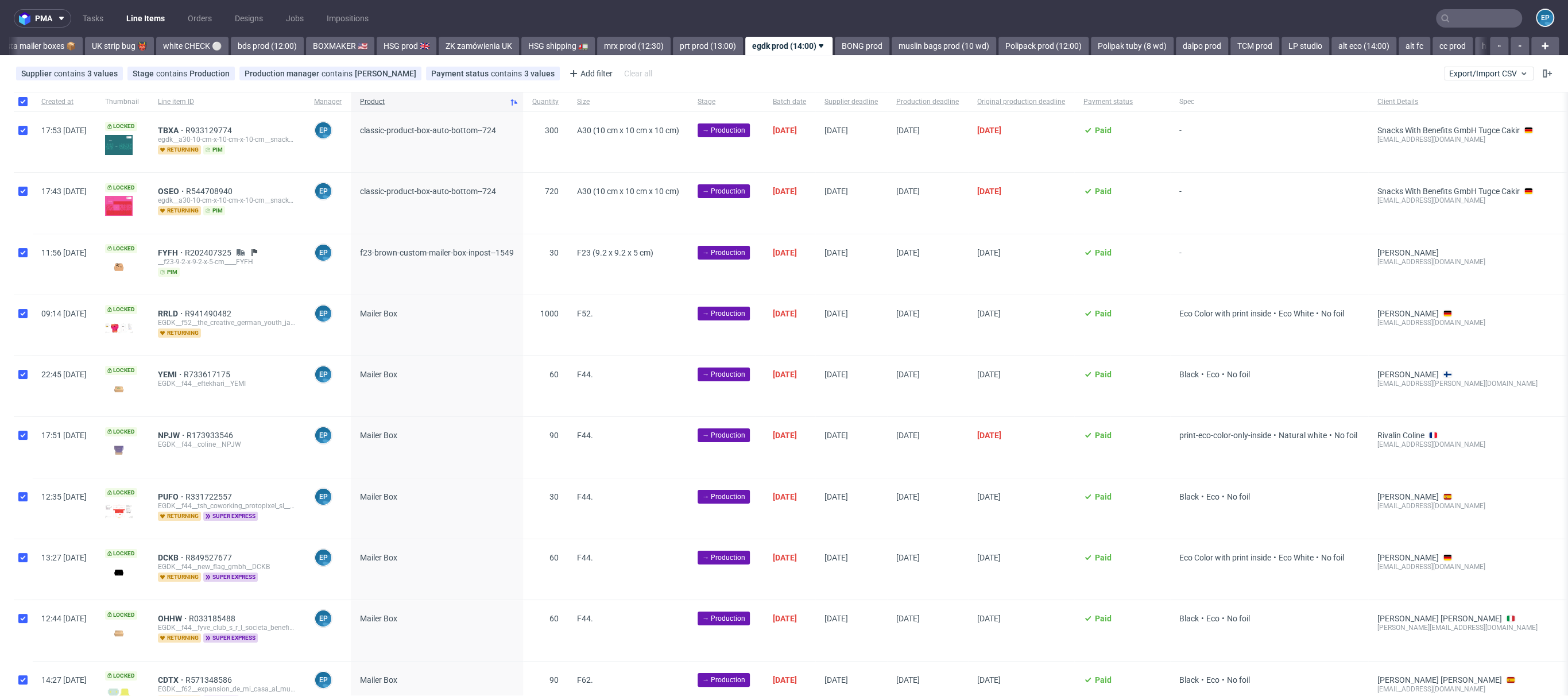
checkbox input "true"
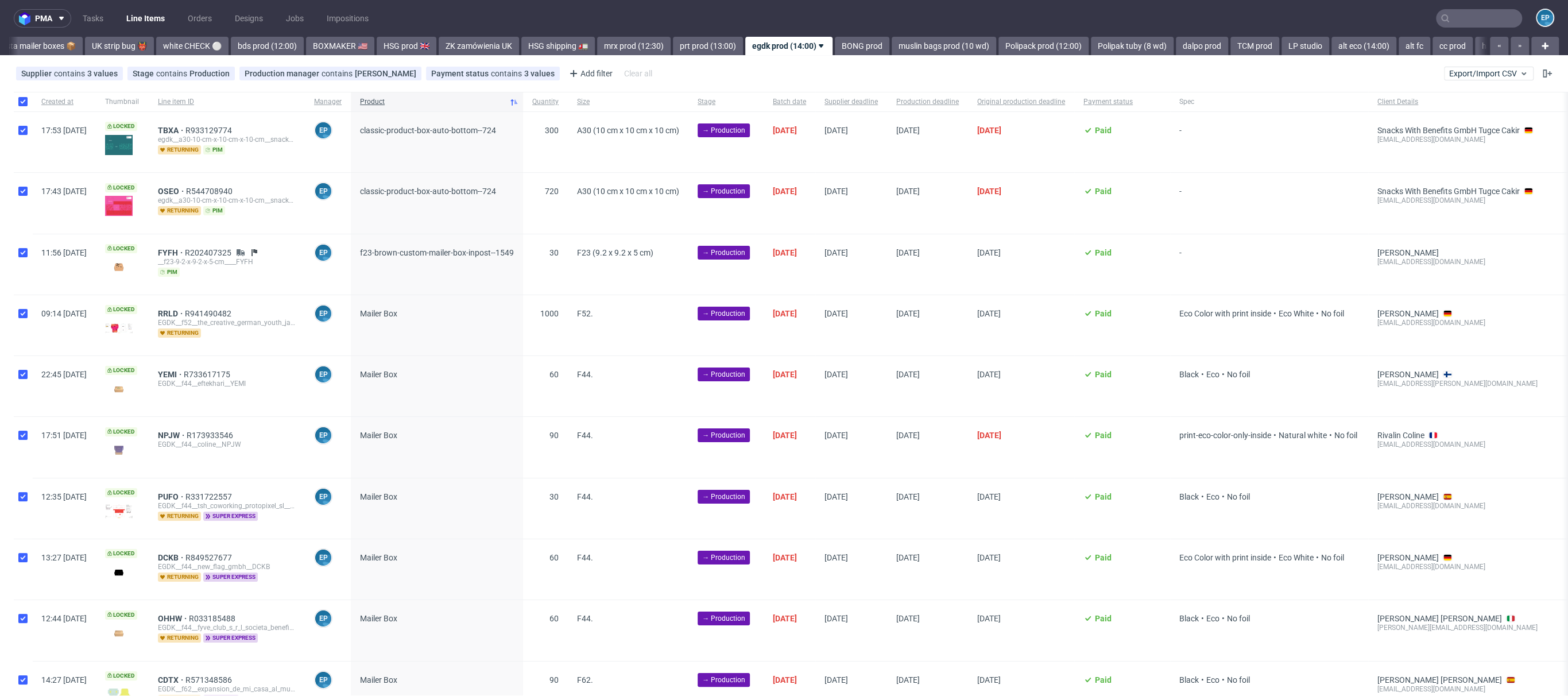
checkbox input "true"
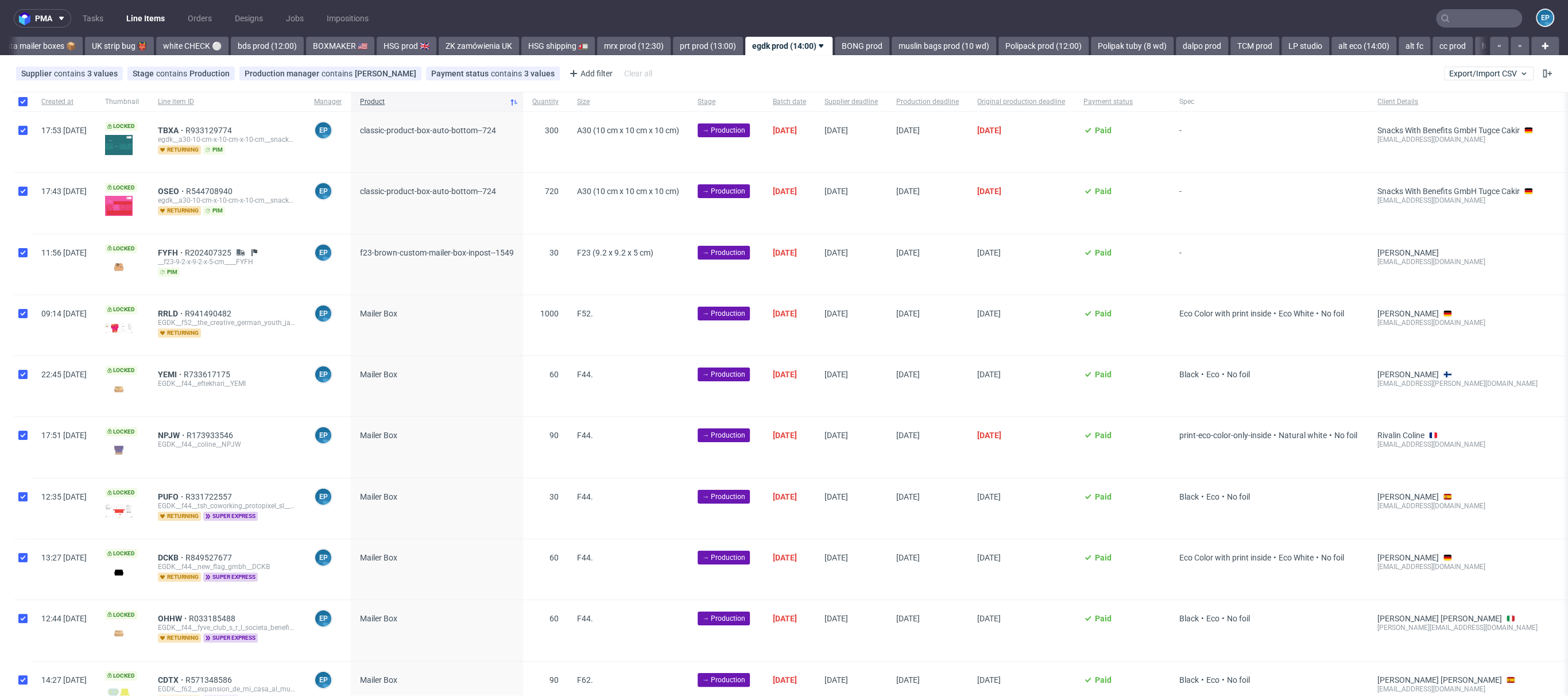
checkbox input "true"
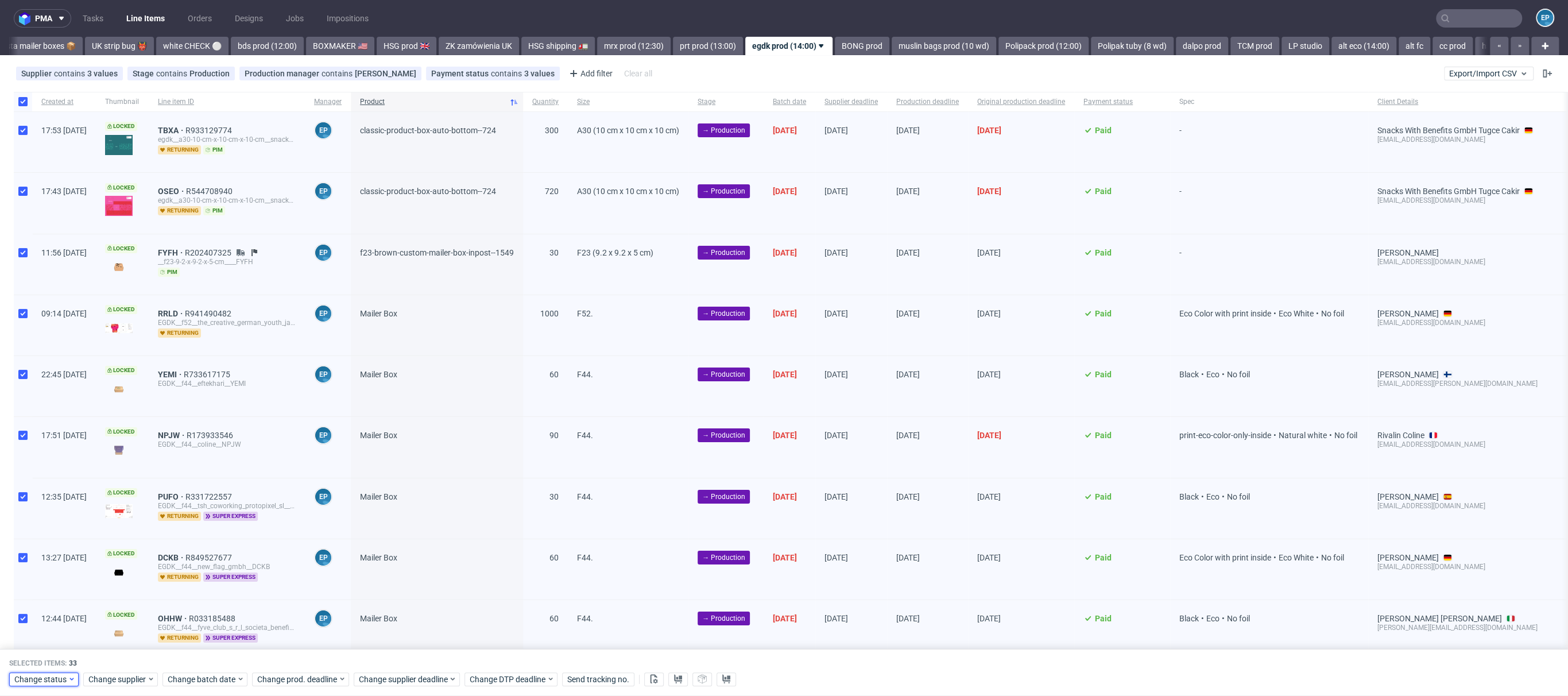
click at [54, 674] on span "Change status" at bounding box center [41, 679] width 53 height 11
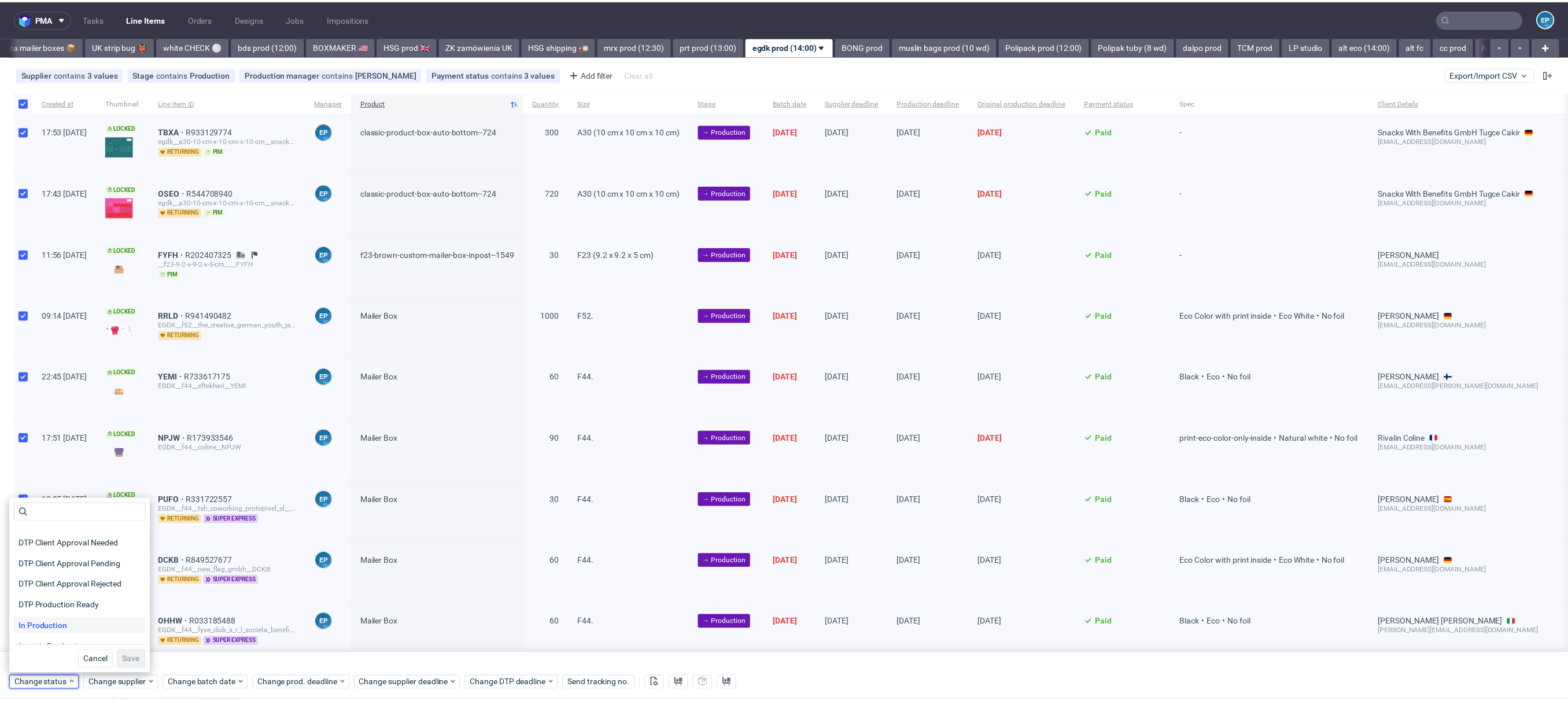
scroll to position [77, 0]
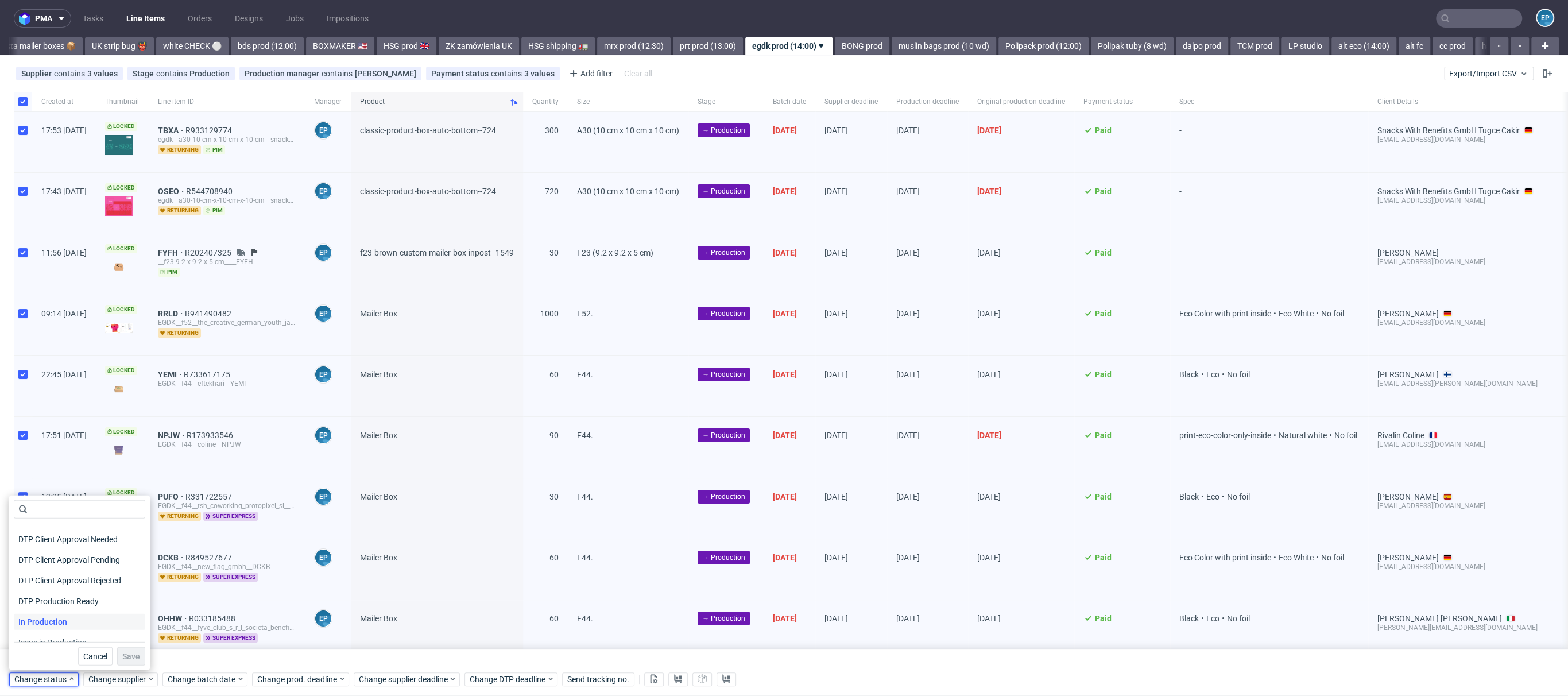
click at [52, 626] on span "In Production" at bounding box center [43, 622] width 58 height 16
click at [123, 653] on span "Save" at bounding box center [132, 657] width 18 height 8
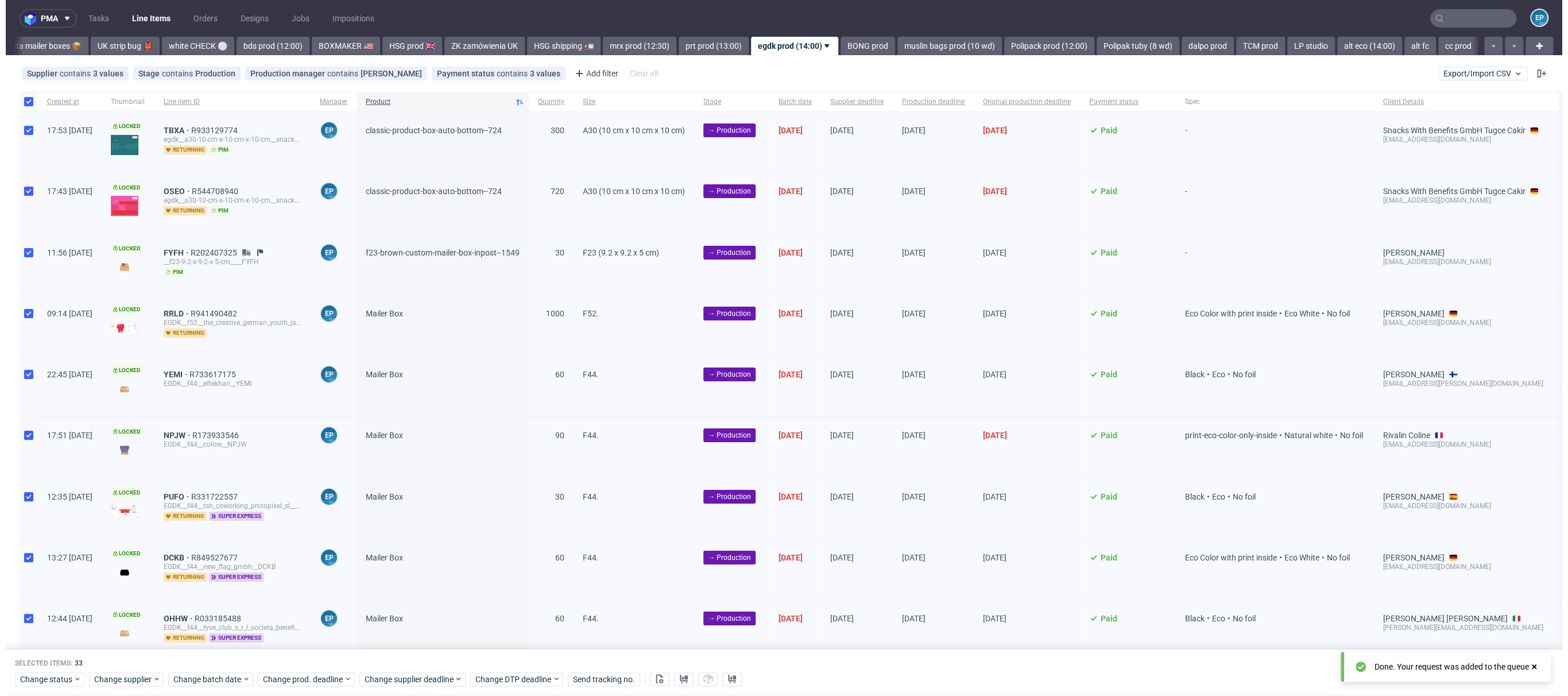
scroll to position [0, 914]
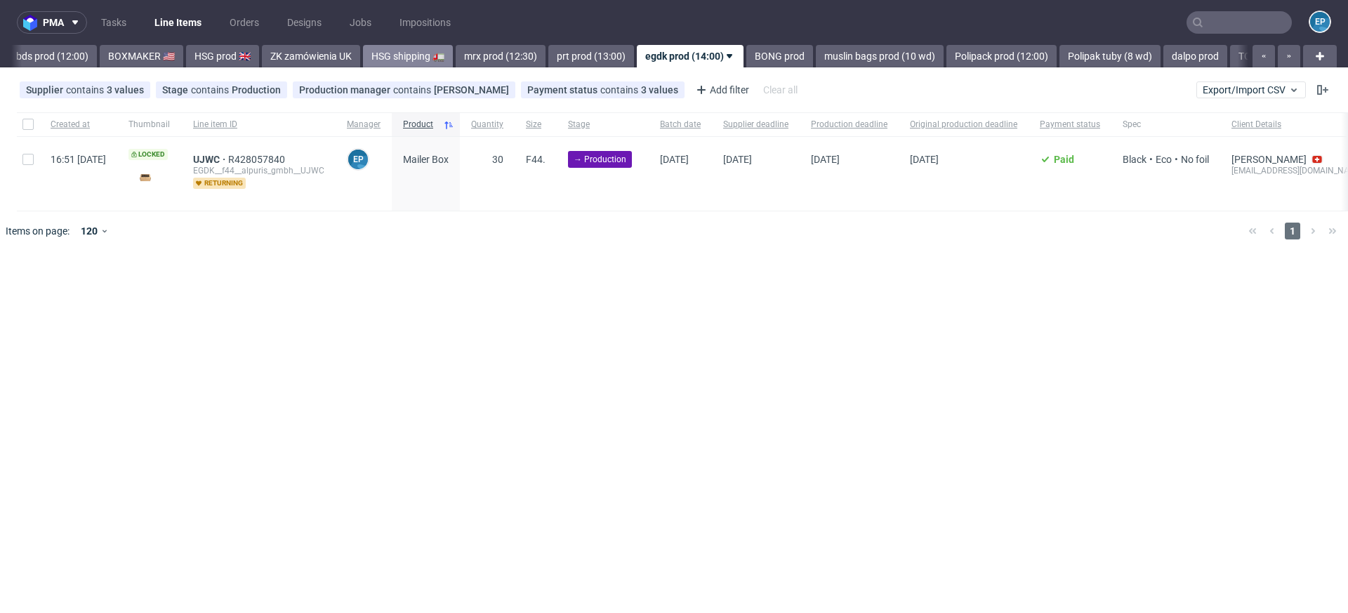
scroll to position [0, 1396]
click at [743, 61] on link "BONG prod" at bounding box center [776, 56] width 67 height 22
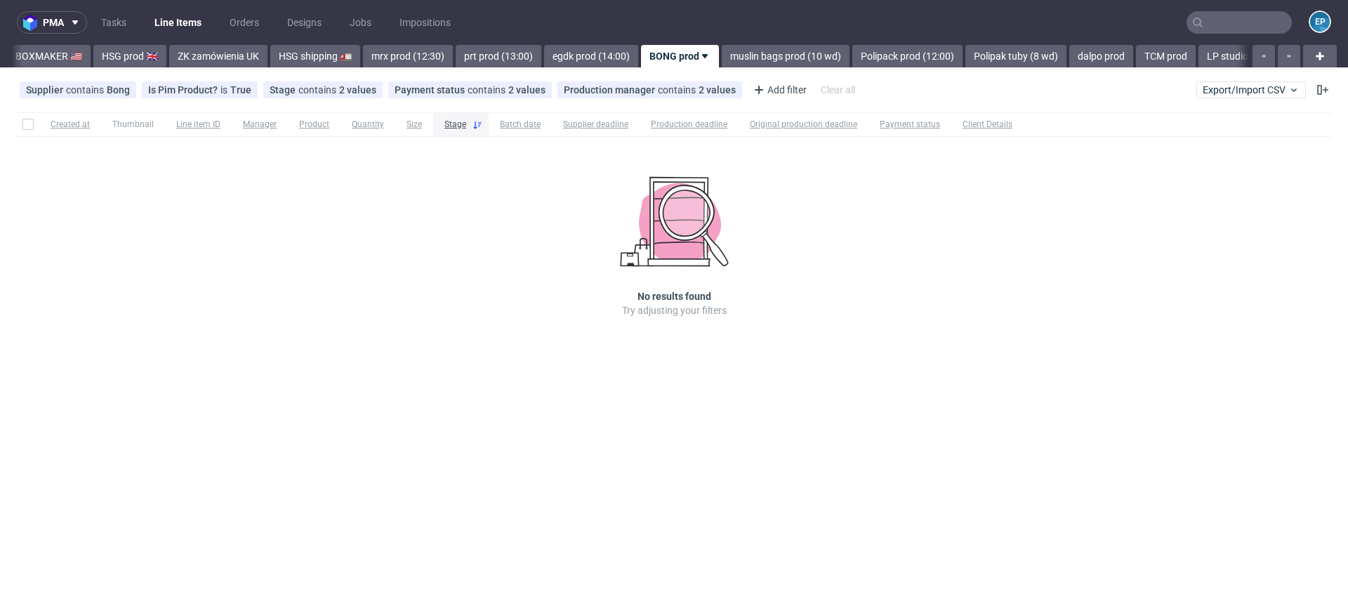
click at [722, 61] on link "muslin bags prod (10 wd)" at bounding box center [786, 56] width 128 height 22
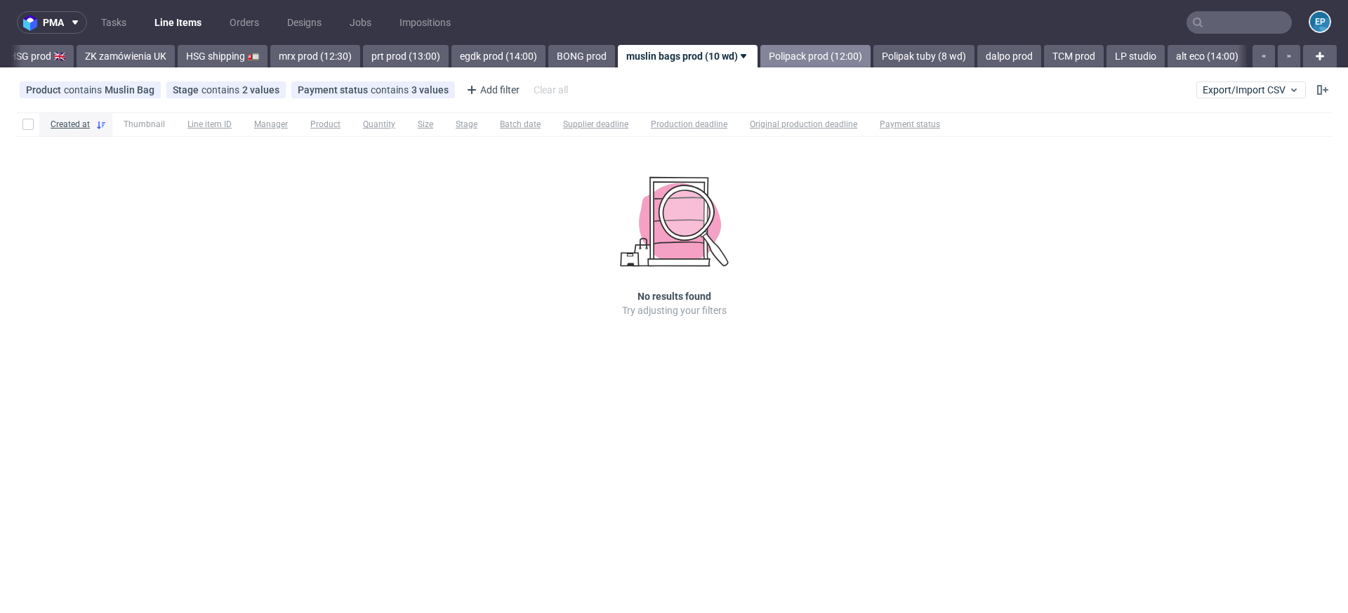
click at [760, 64] on link "Polipack prod (12:00)" at bounding box center [815, 56] width 110 height 22
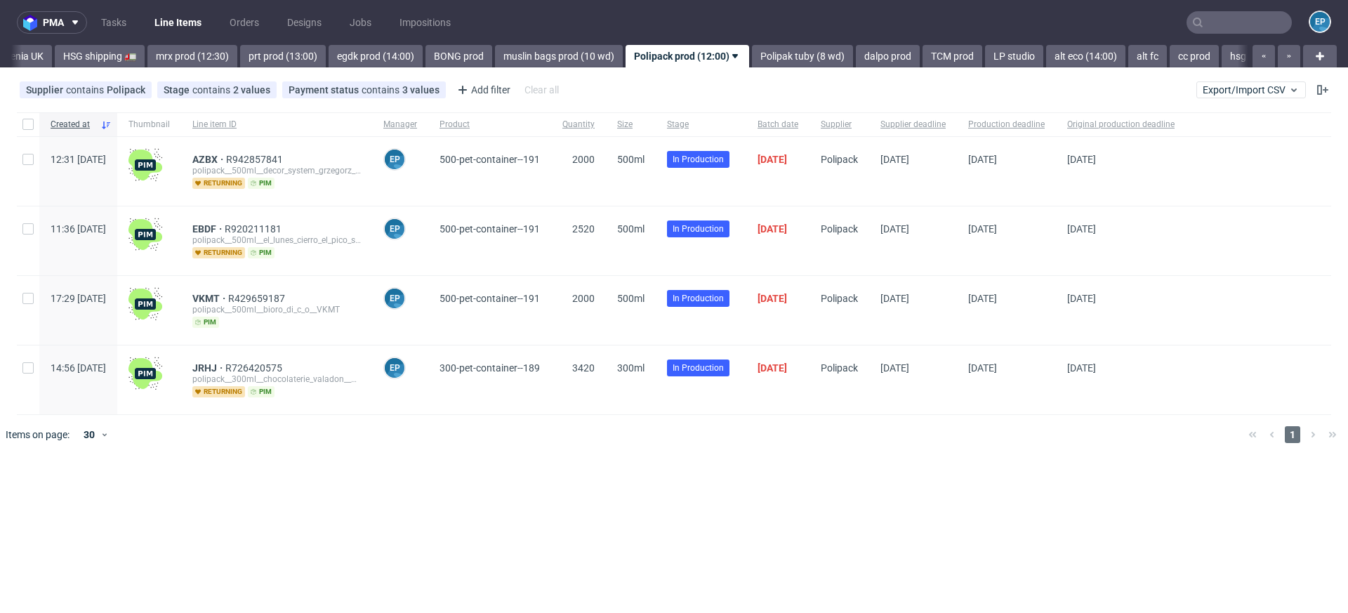
click at [752, 64] on link "Polipak tuby (8 wd)" at bounding box center [802, 56] width 101 height 22
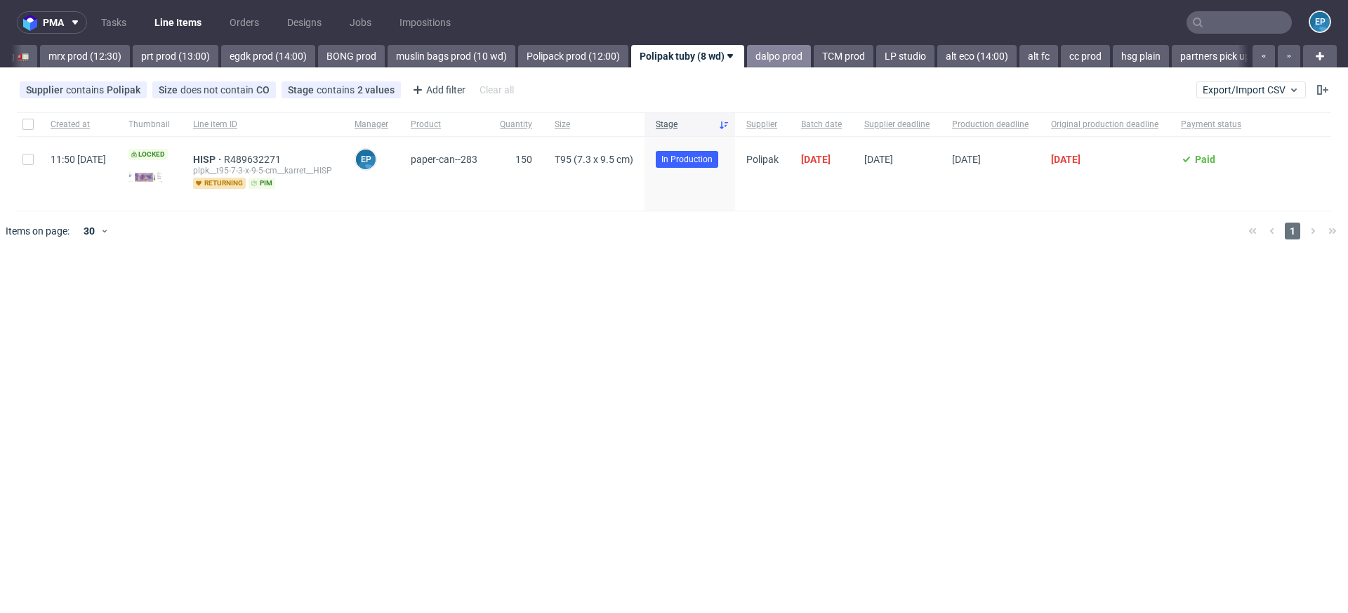
click at [747, 58] on link "dalpo prod" at bounding box center [779, 56] width 64 height 22
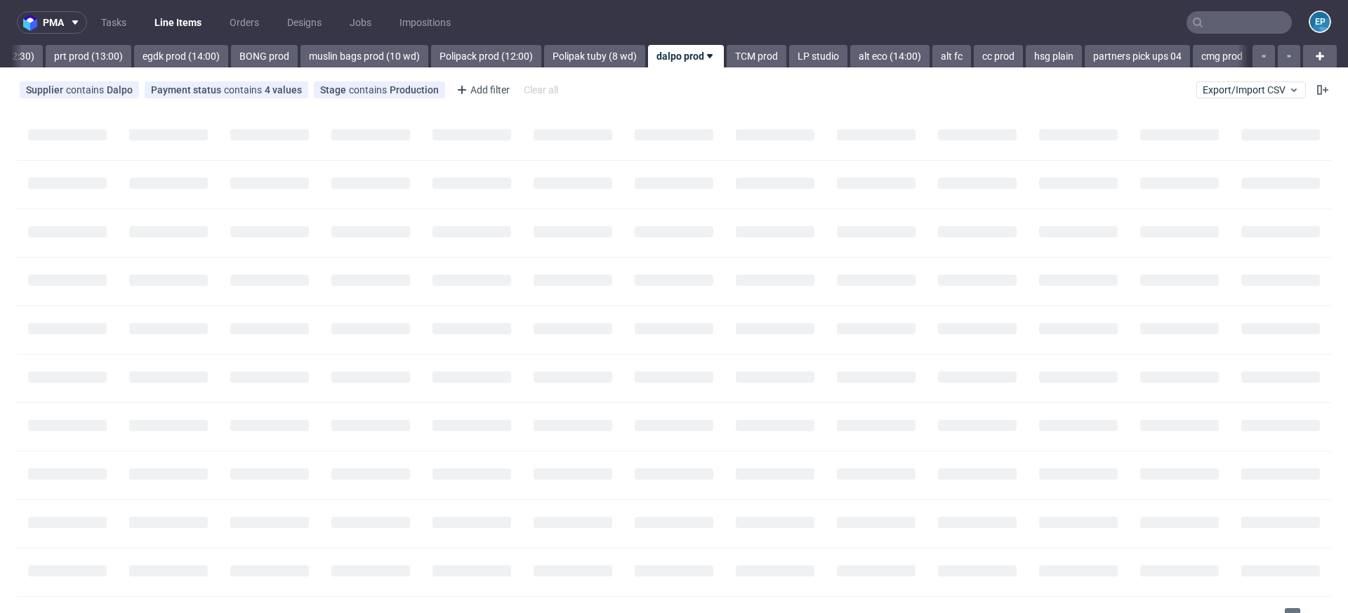
scroll to position [0, 1893]
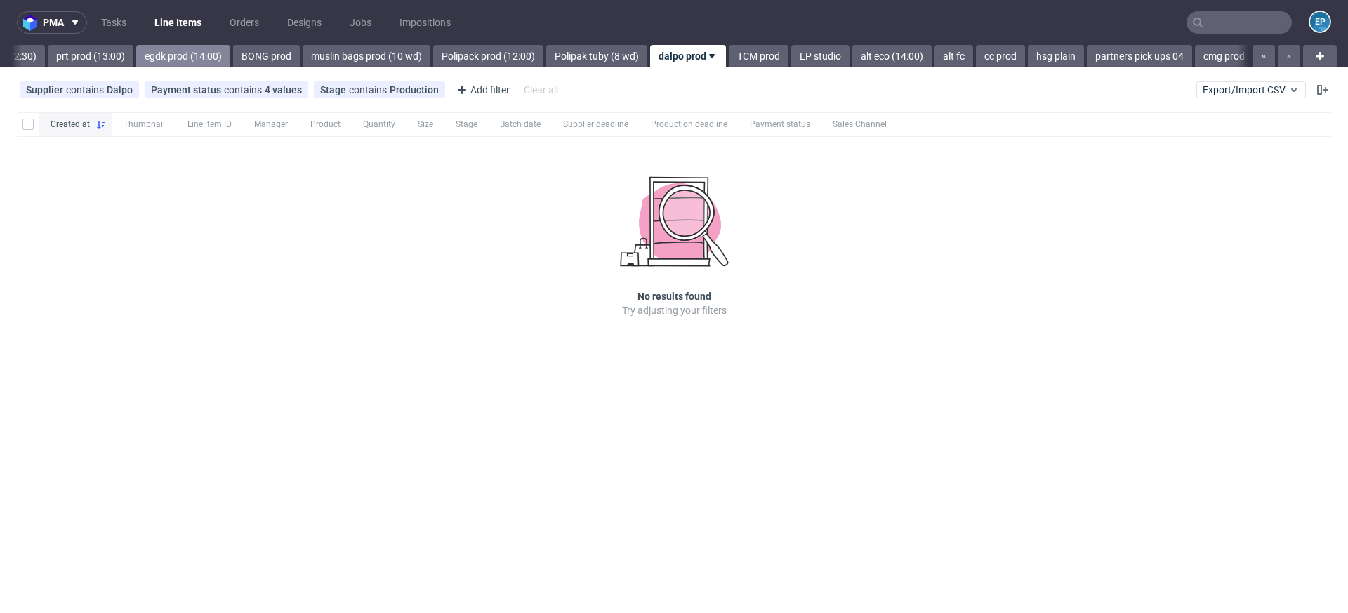
click at [136, 61] on link "egdk prod (14:00)" at bounding box center [183, 56] width 94 height 22
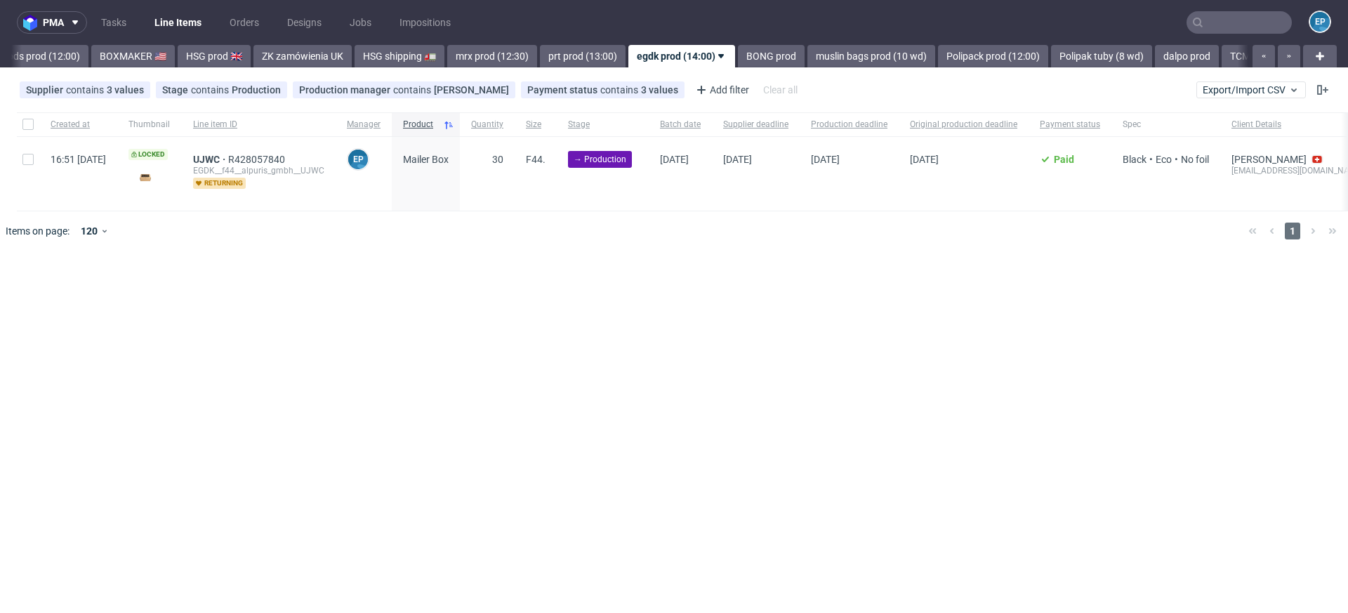
scroll to position [0, 1396]
click at [545, 54] on link "prt prod (13:00)" at bounding box center [588, 56] width 86 height 22
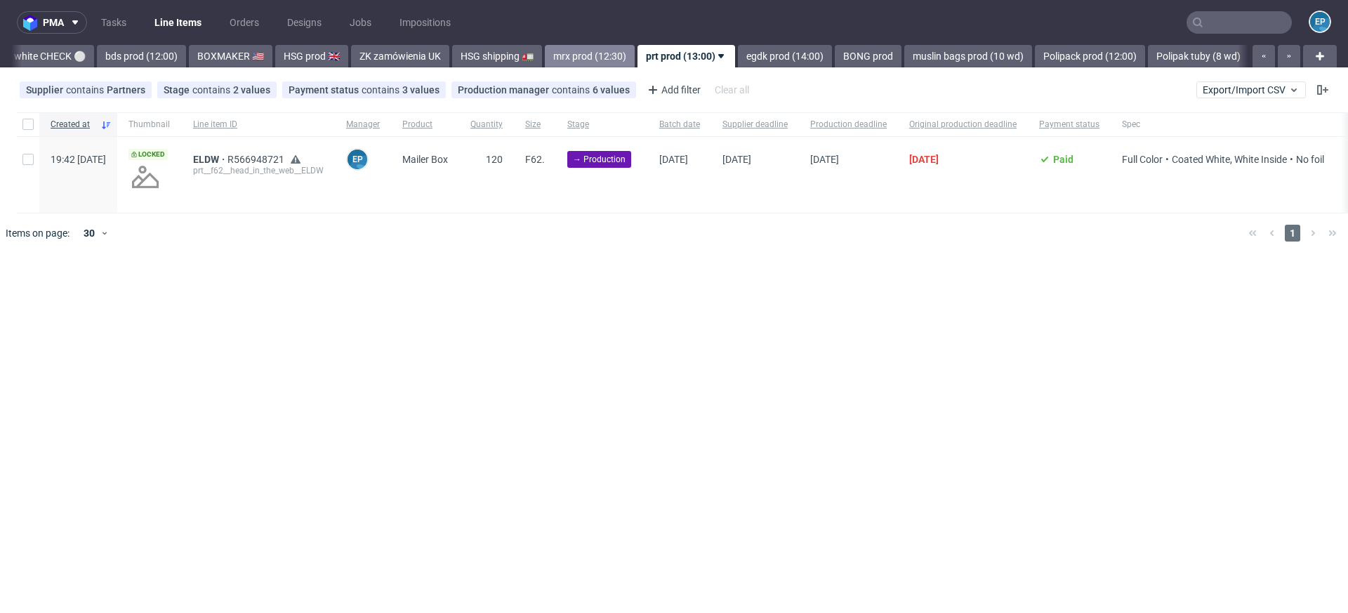
click at [550, 60] on link "mrx prod (12:30)" at bounding box center [590, 56] width 90 height 22
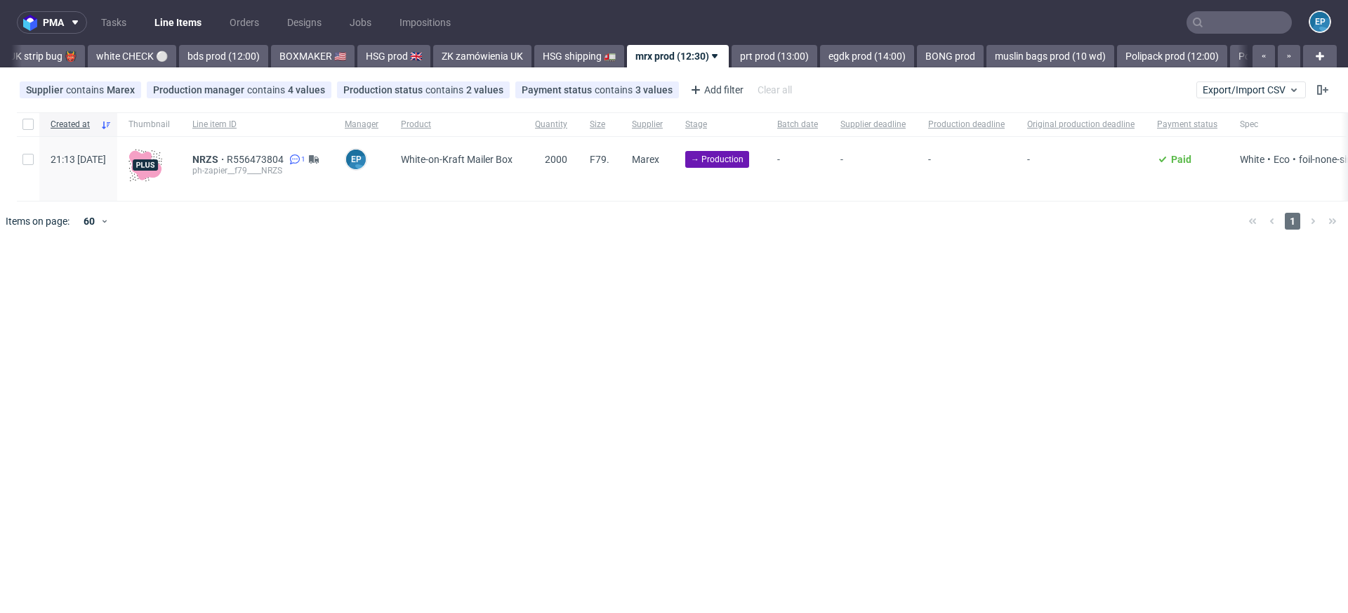
scroll to position [0, 1220]
click at [987, 64] on link "muslin bags prod (10 wd)" at bounding box center [1051, 56] width 128 height 22
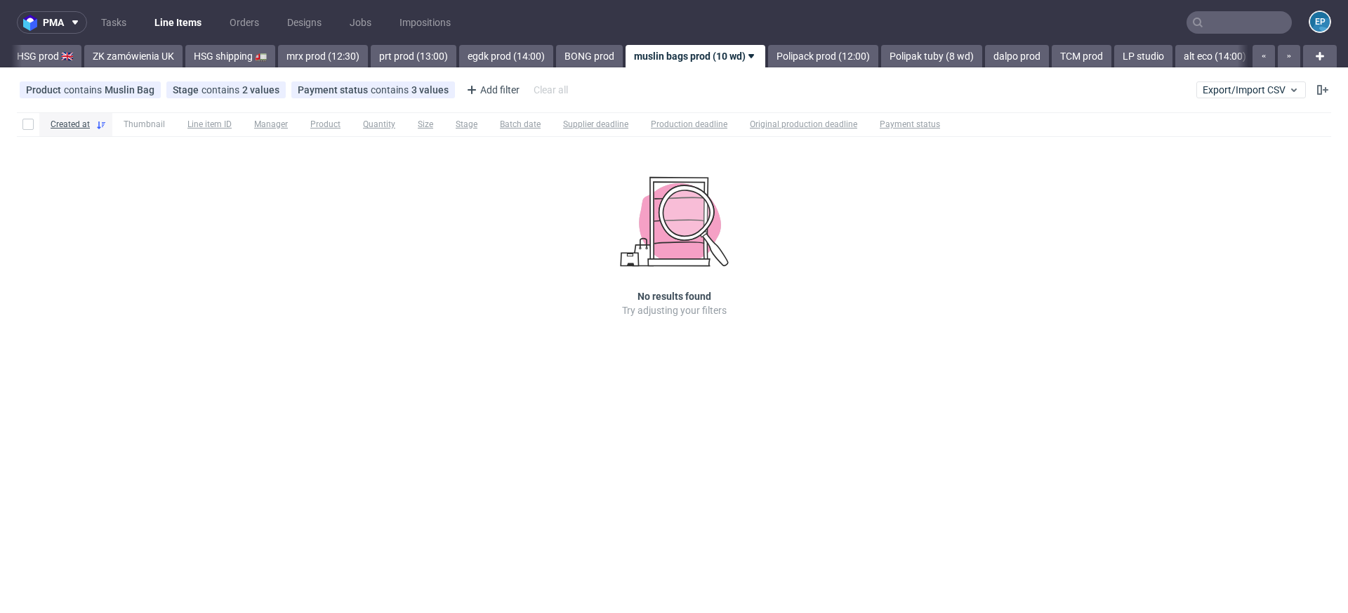
scroll to position [0, 1577]
click at [1106, 62] on link "LP studio" at bounding box center [1135, 56] width 58 height 22
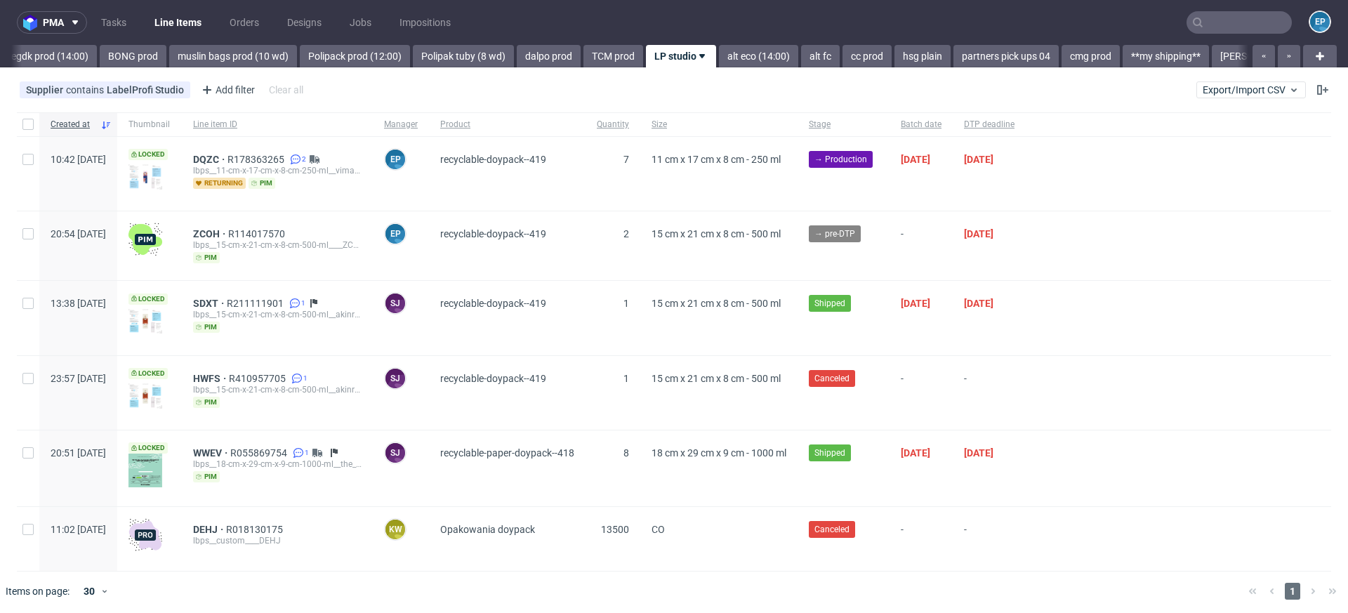
scroll to position [0, 2026]
click at [41, 161] on div "10:42 [DATE]" at bounding box center [78, 174] width 78 height 74
click at [34, 161] on div at bounding box center [28, 174] width 22 height 74
checkbox input "true"
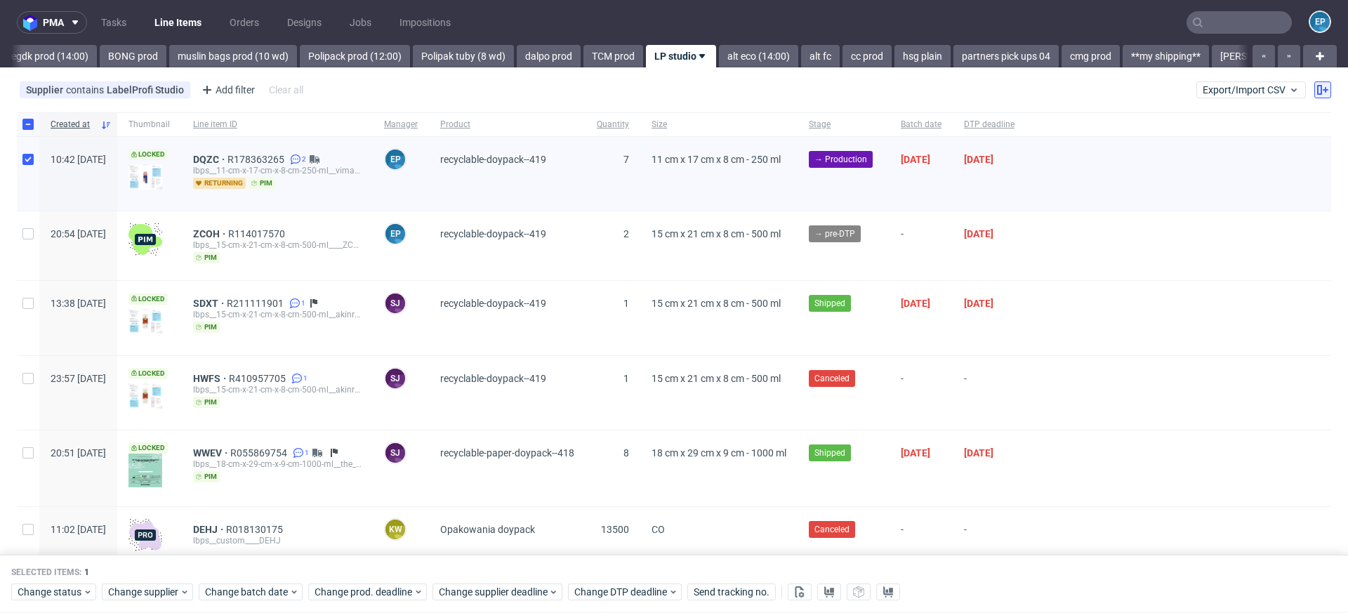
click at [1317, 92] on icon at bounding box center [1322, 89] width 11 height 11
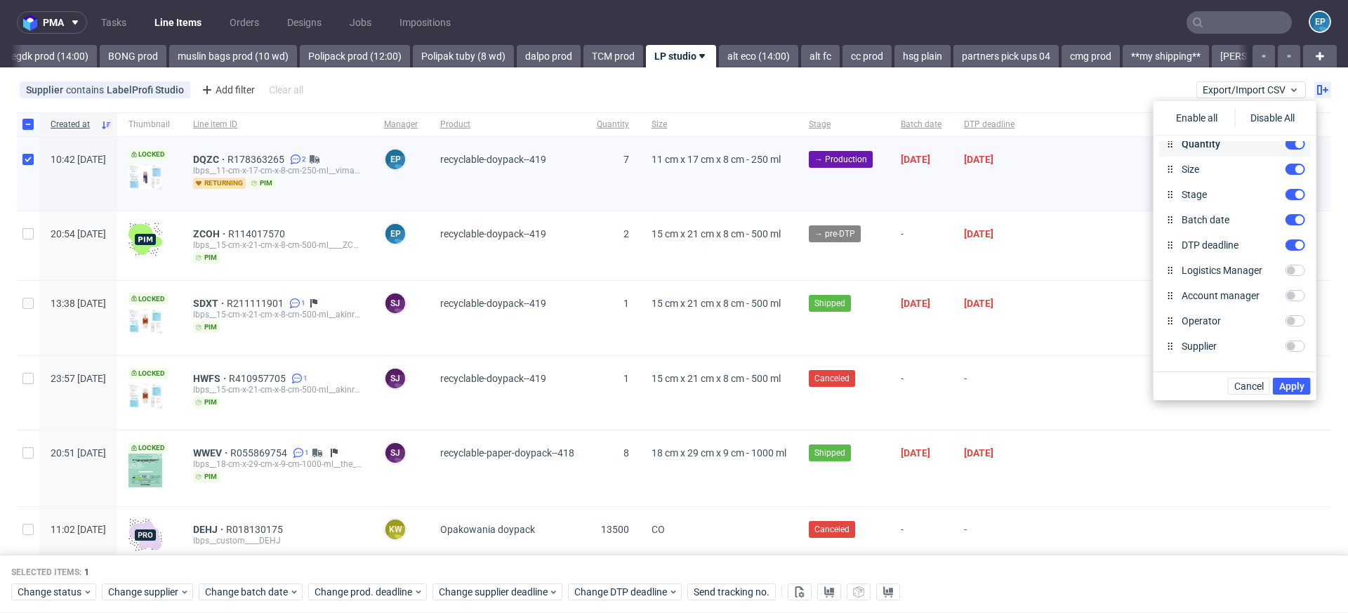
scroll to position [144, 0]
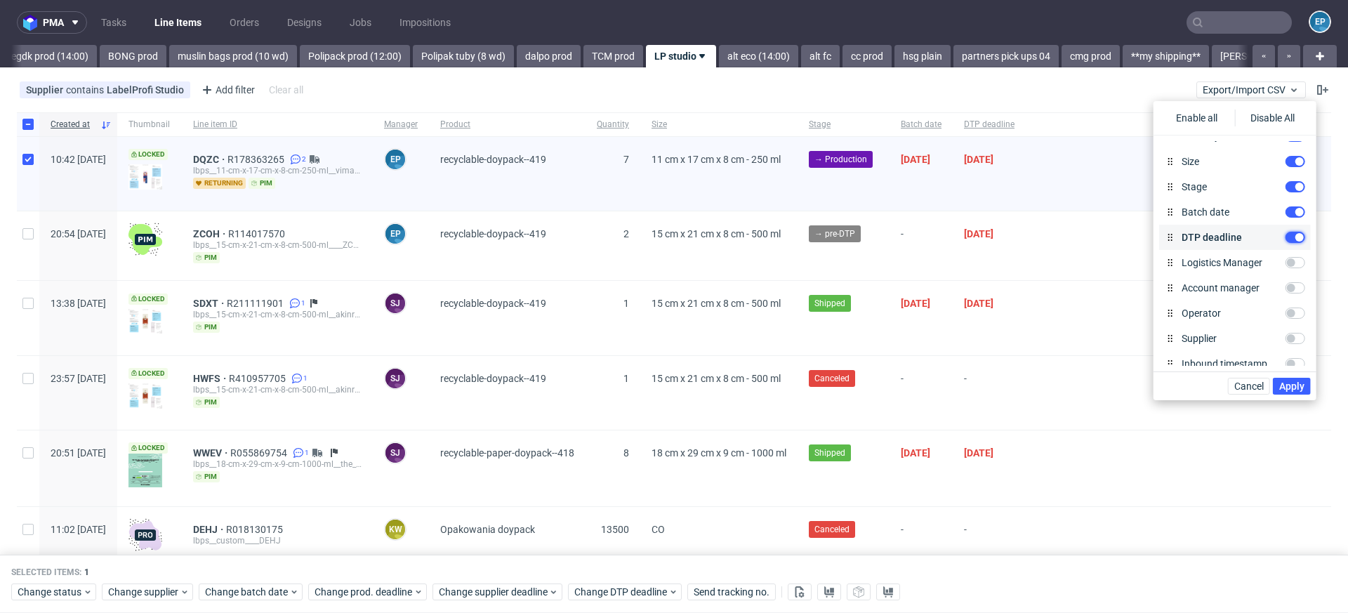
click at [1290, 237] on input "DTP deadline" at bounding box center [1295, 237] width 20 height 11
checkbox input "false"
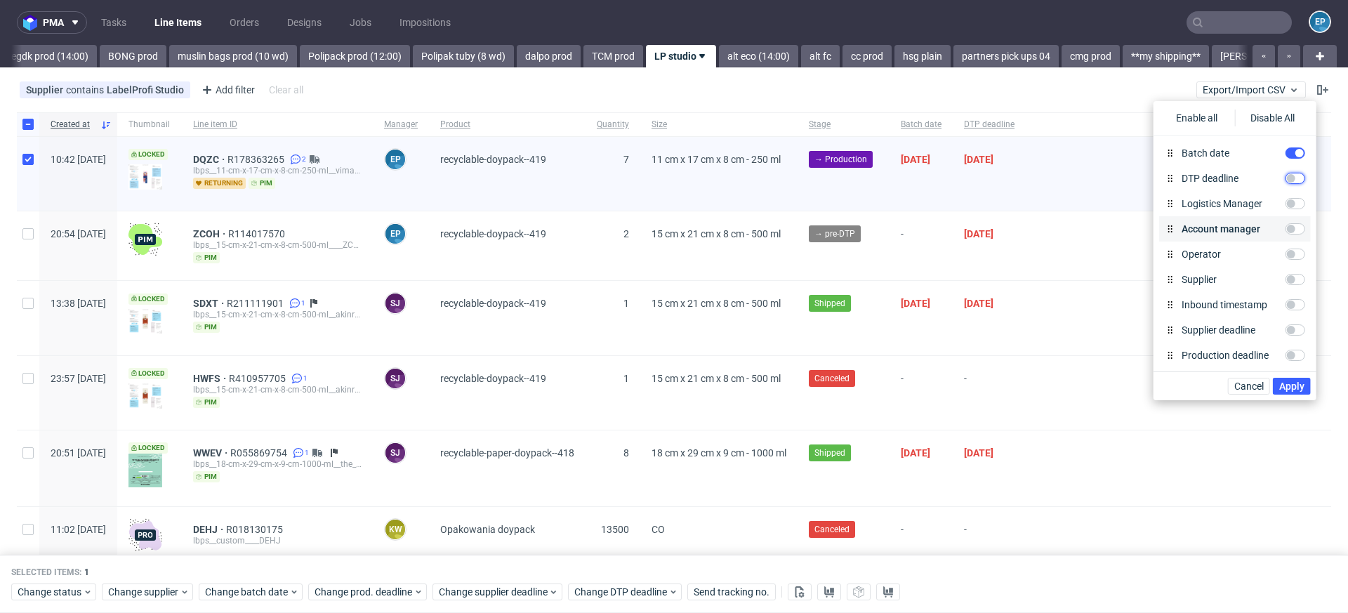
scroll to position [215, 0]
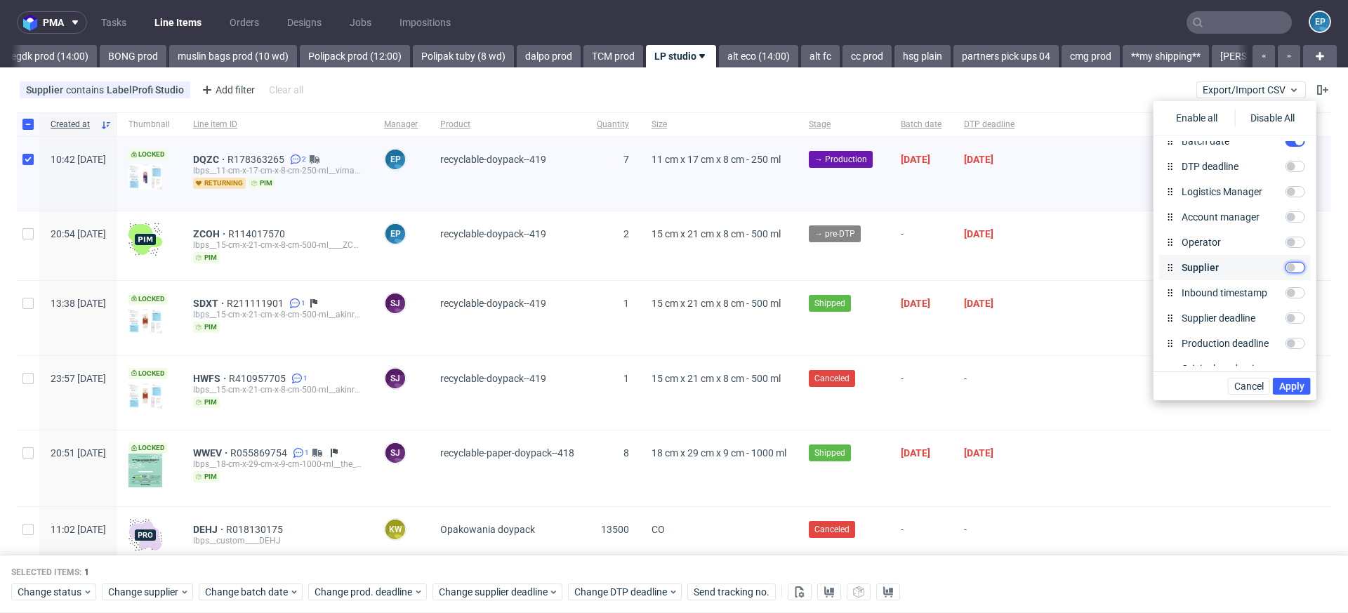
click at [1291, 263] on input "Supplier" at bounding box center [1295, 267] width 20 height 11
checkbox input "true"
click at [1293, 191] on input "Production deadline" at bounding box center [1295, 187] width 20 height 11
checkbox input "true"
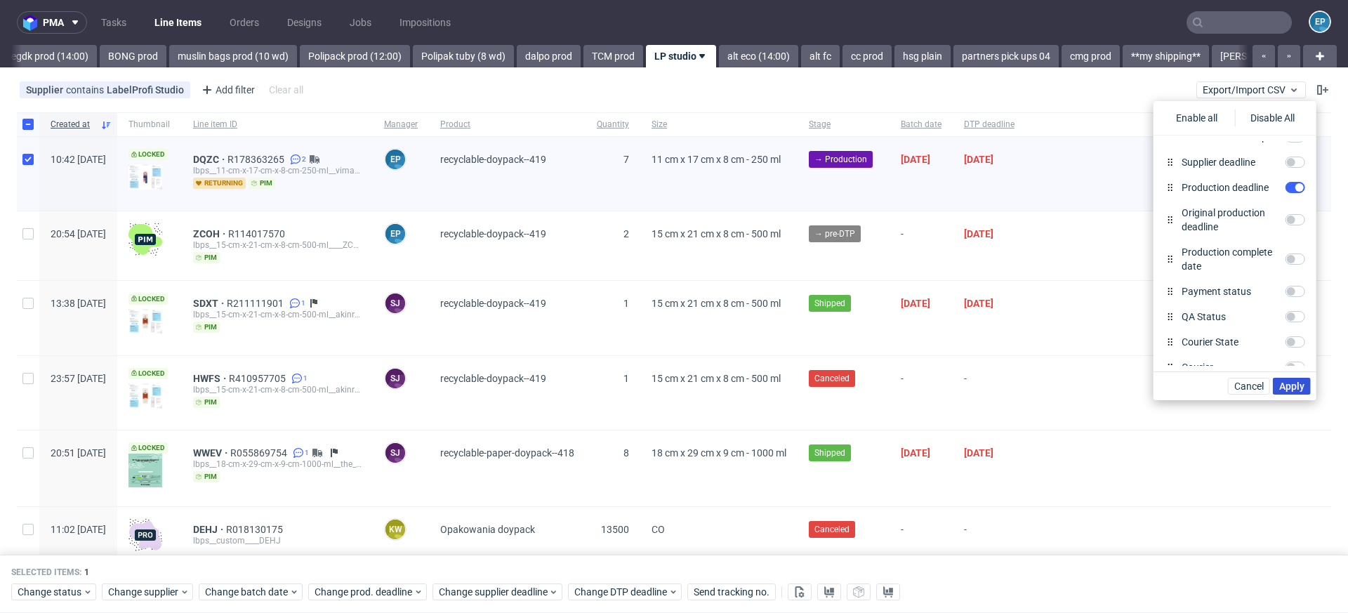
click at [1295, 386] on span "Apply" at bounding box center [1291, 386] width 25 height 10
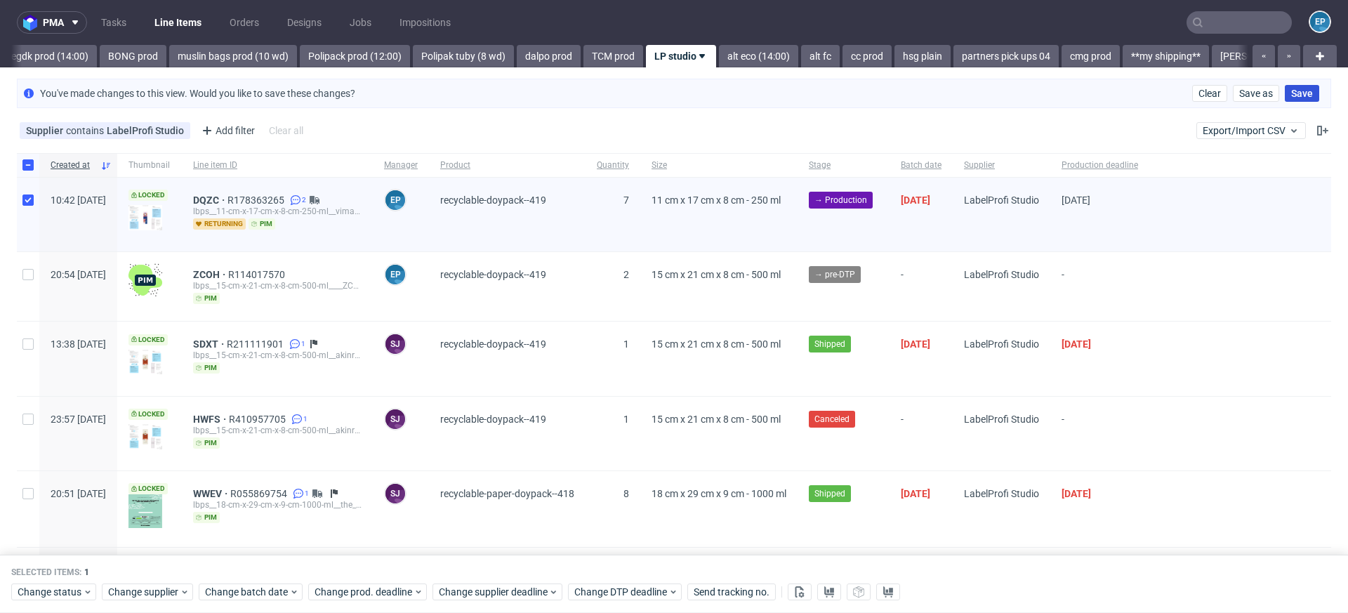
click at [1291, 91] on span "Save" at bounding box center [1302, 93] width 22 height 10
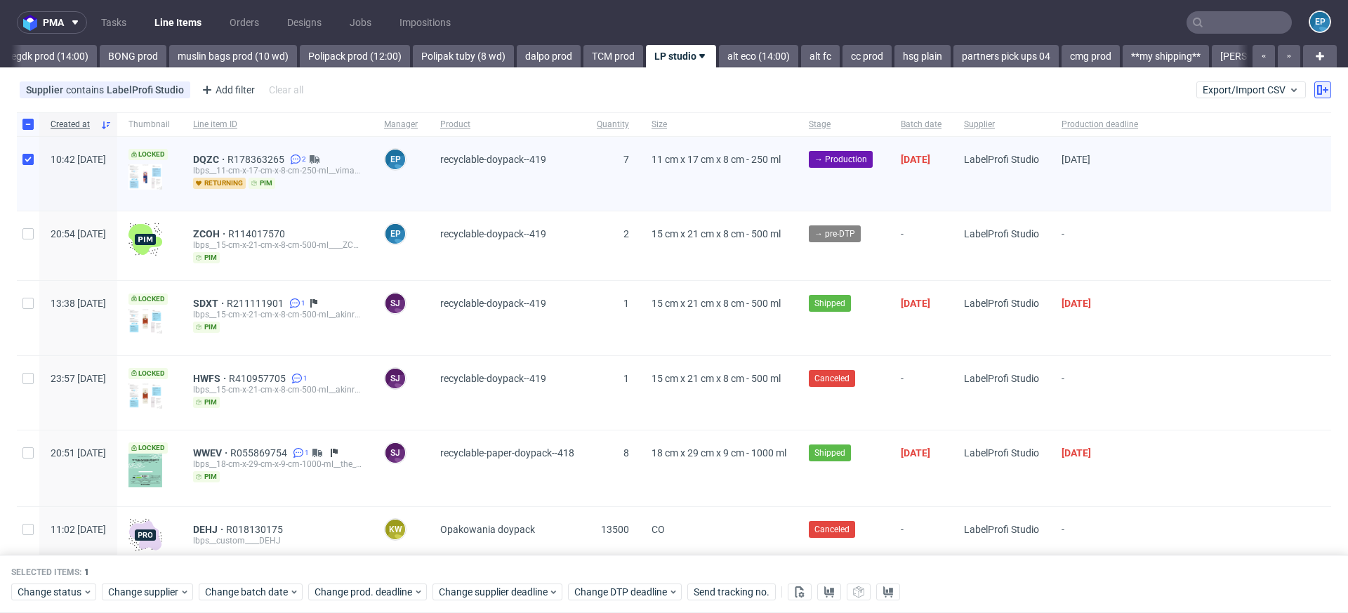
click at [1314, 96] on button at bounding box center [1322, 89] width 17 height 17
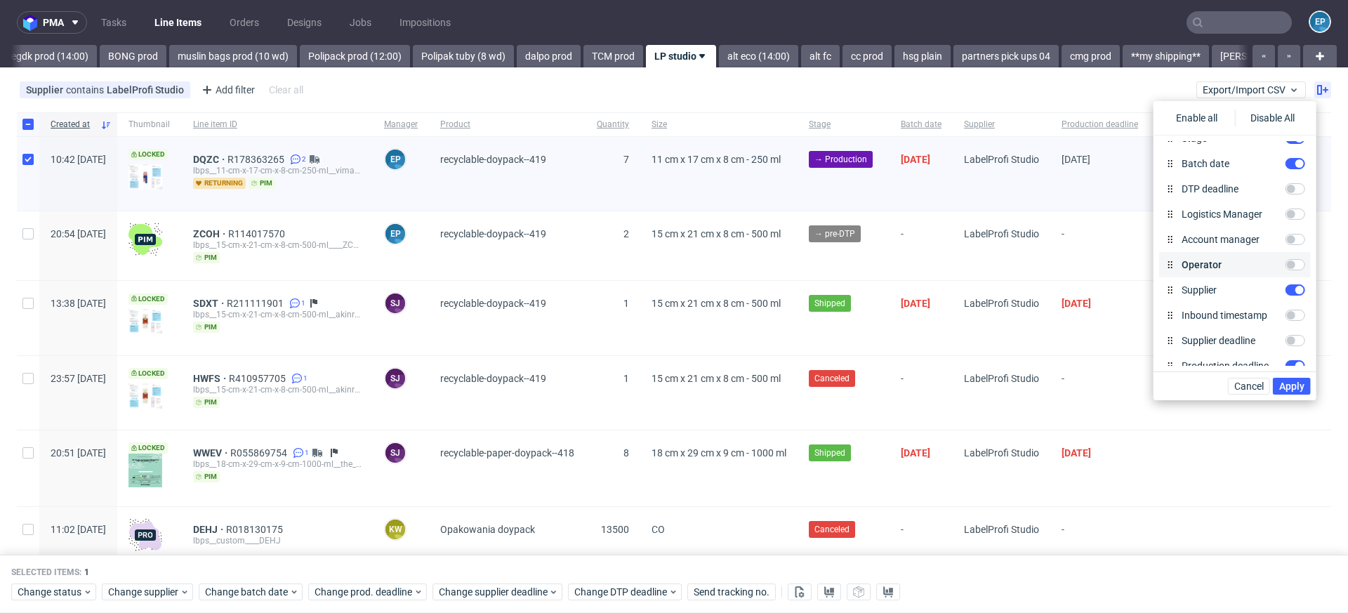
scroll to position [197, 0]
click at [1290, 286] on input "Supplier" at bounding box center [1295, 285] width 20 height 11
checkbox input "false"
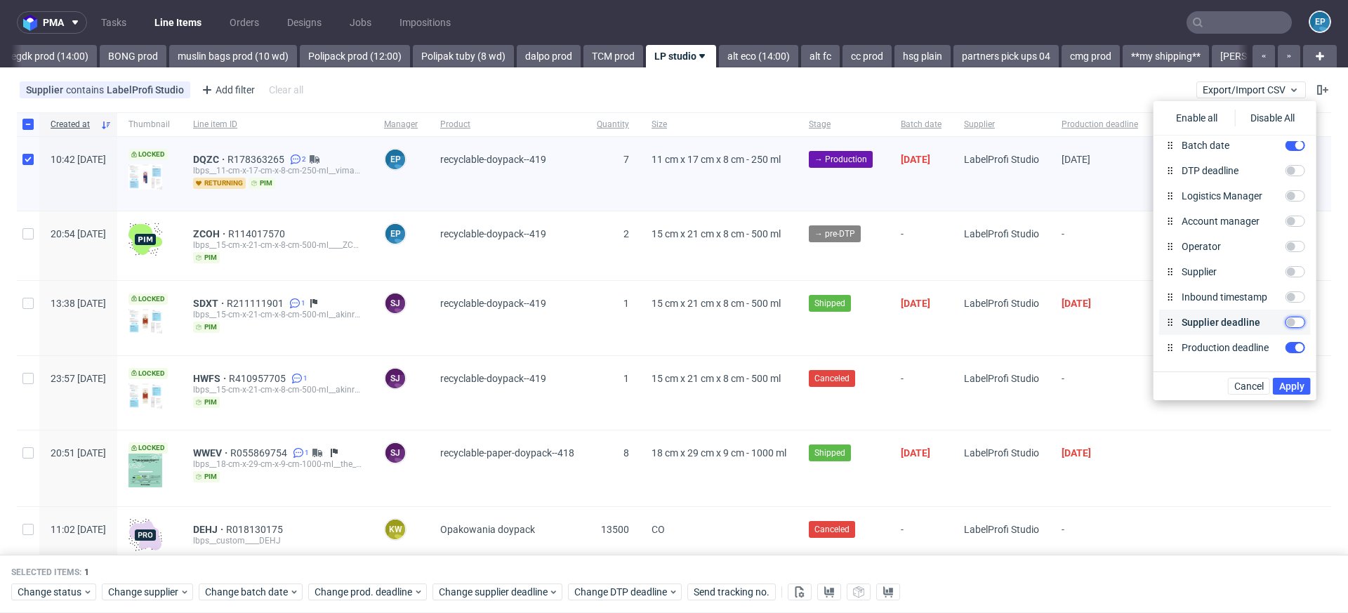
click at [1290, 323] on input "Supplier deadline" at bounding box center [1295, 322] width 20 height 11
checkbox input "true"
click at [1288, 383] on span "Apply" at bounding box center [1291, 386] width 25 height 10
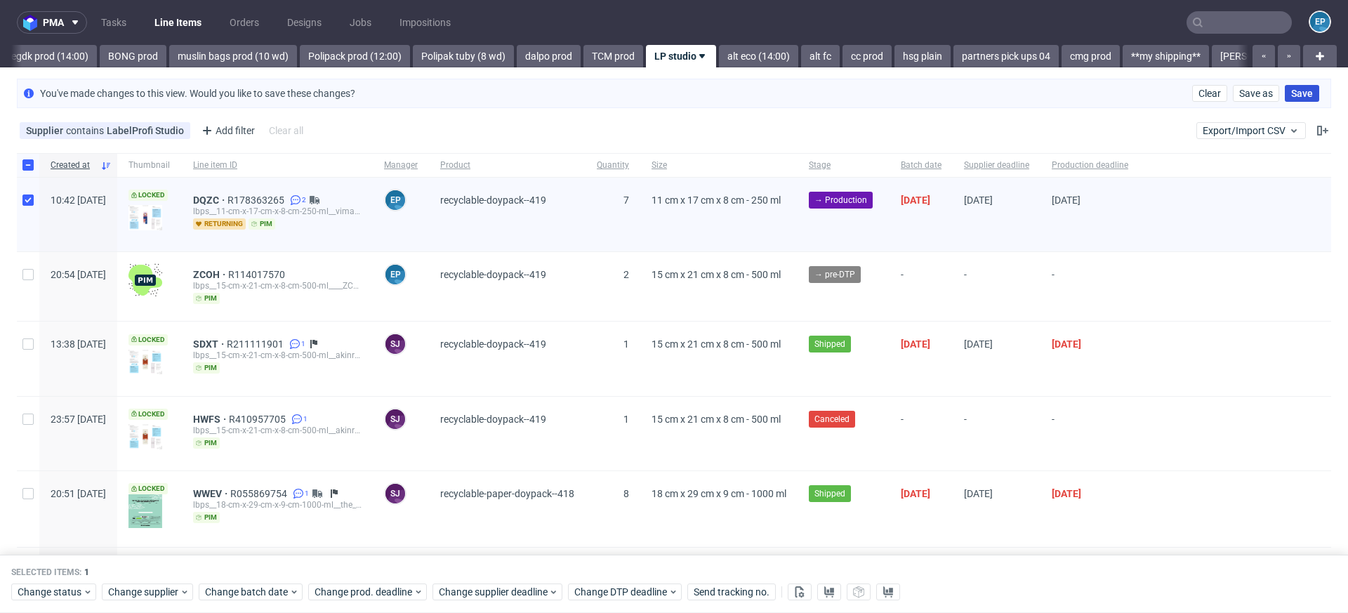
click at [1291, 95] on span "Save" at bounding box center [1302, 93] width 22 height 10
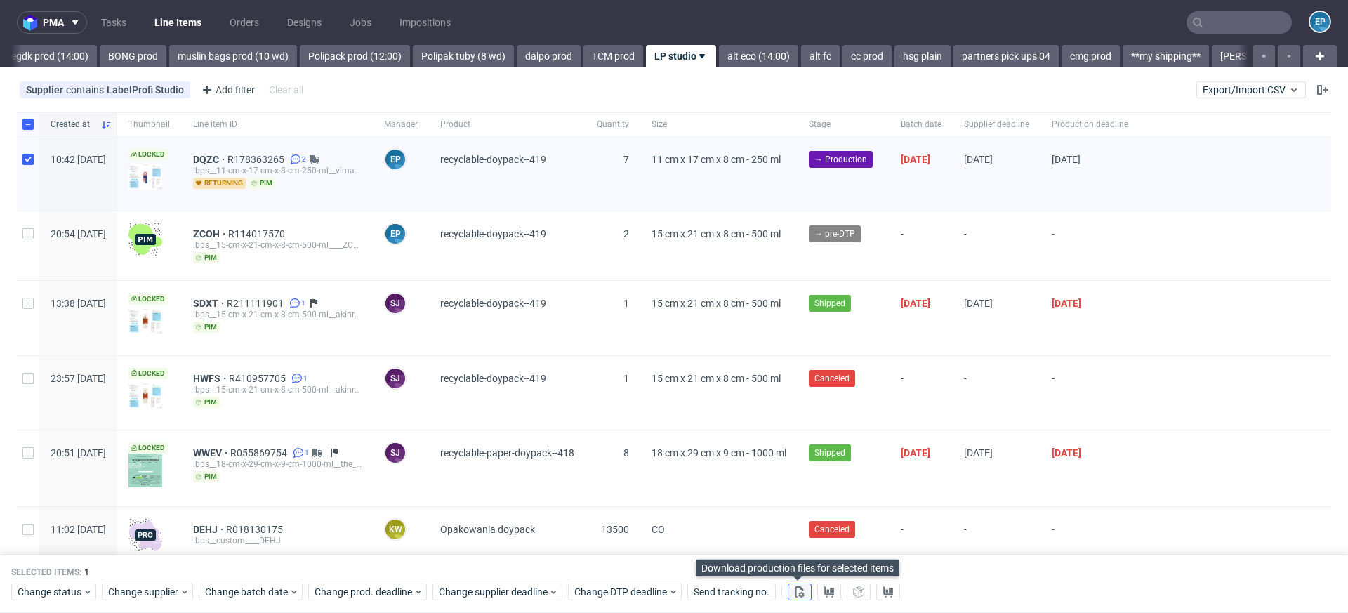
click at [797, 591] on icon at bounding box center [799, 591] width 11 height 11
click at [820, 590] on button at bounding box center [829, 592] width 24 height 17
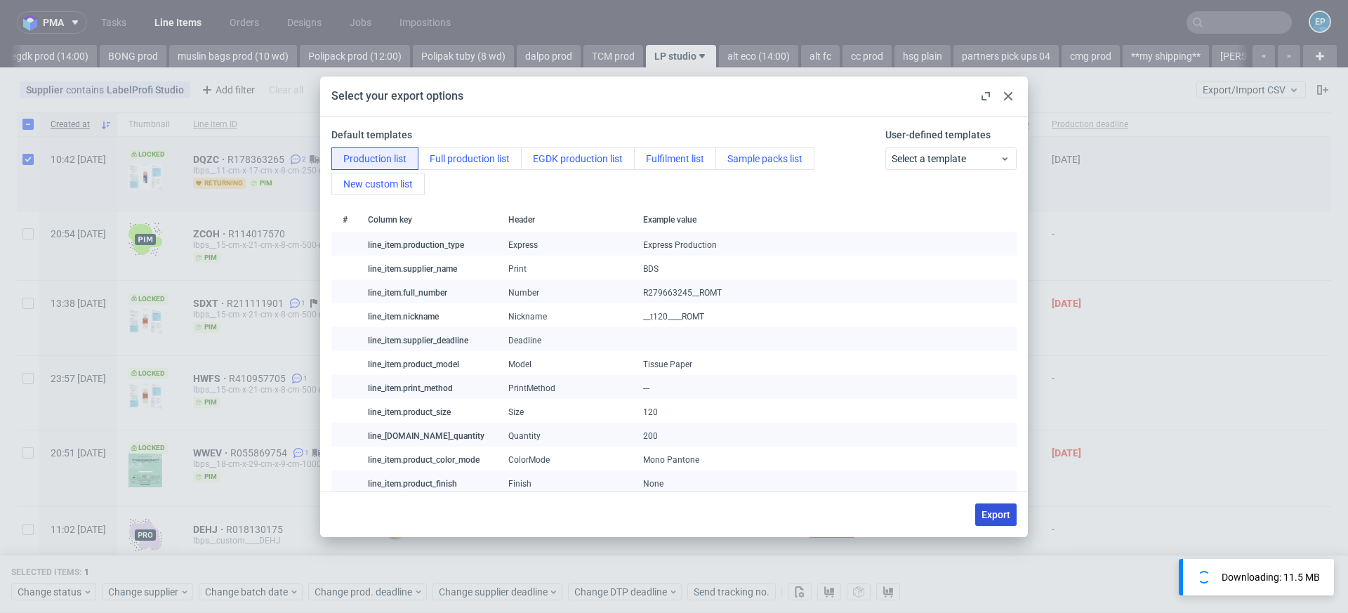
click at [988, 519] on span "Export" at bounding box center [995, 515] width 29 height 10
checkbox input "false"
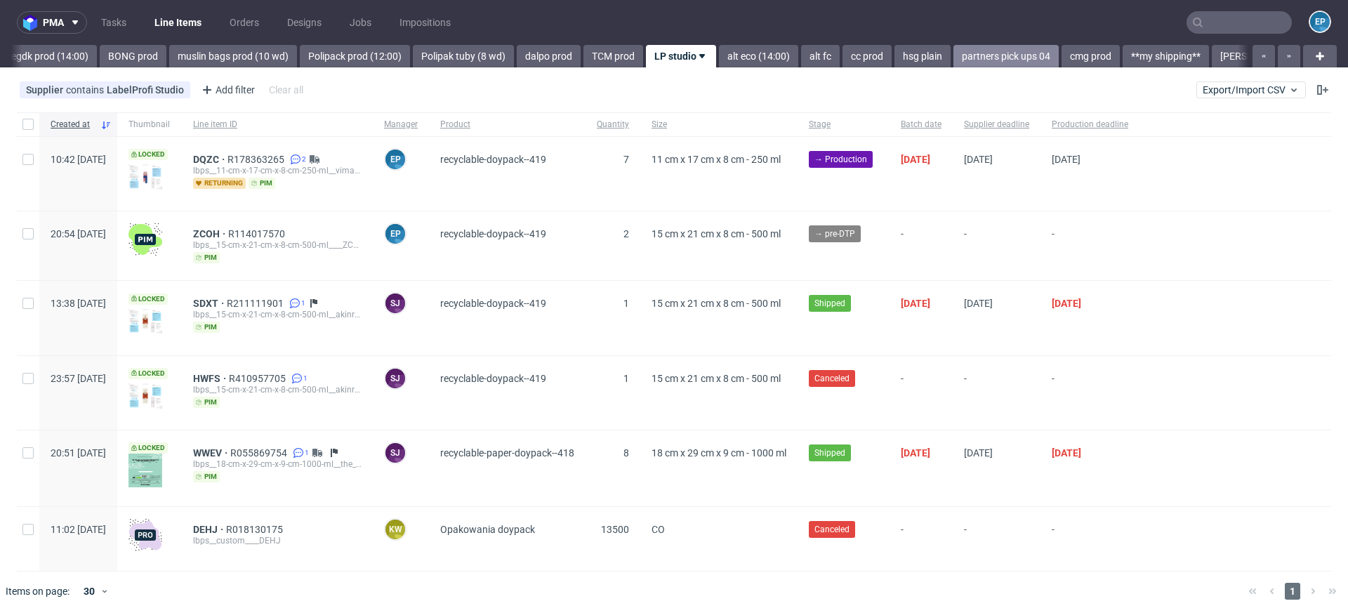
click at [953, 48] on link "partners pick ups 04" at bounding box center [1005, 56] width 105 height 22
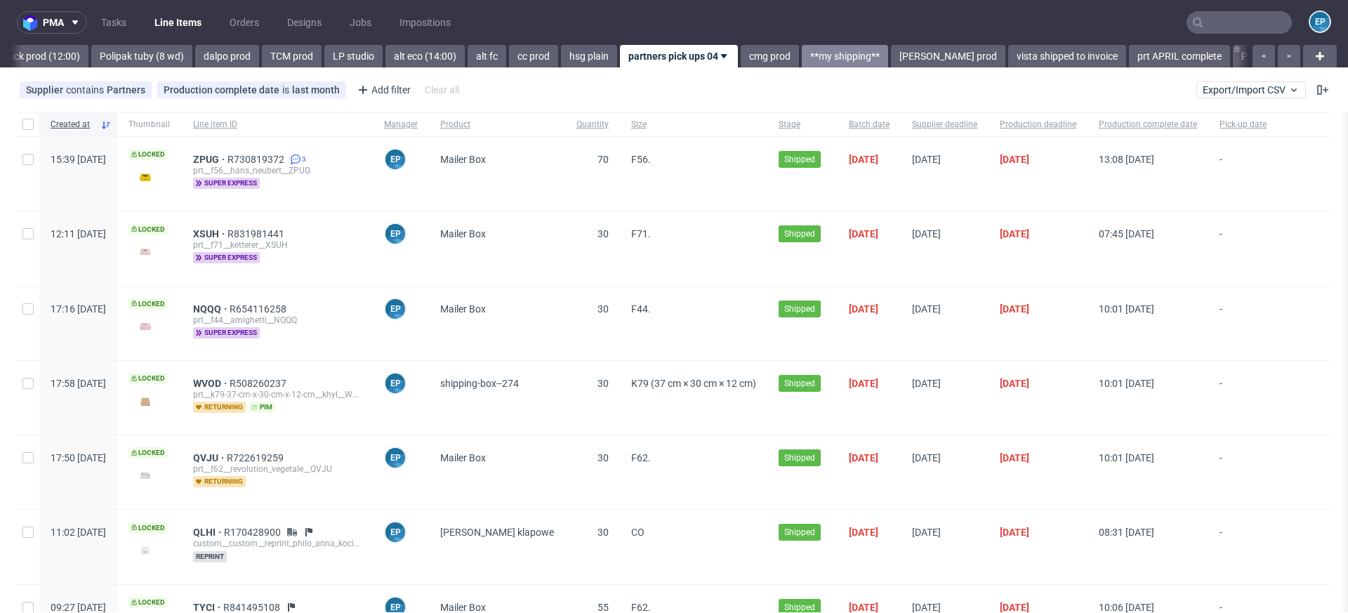
click at [802, 62] on link "**my shipping**" at bounding box center [845, 56] width 86 height 22
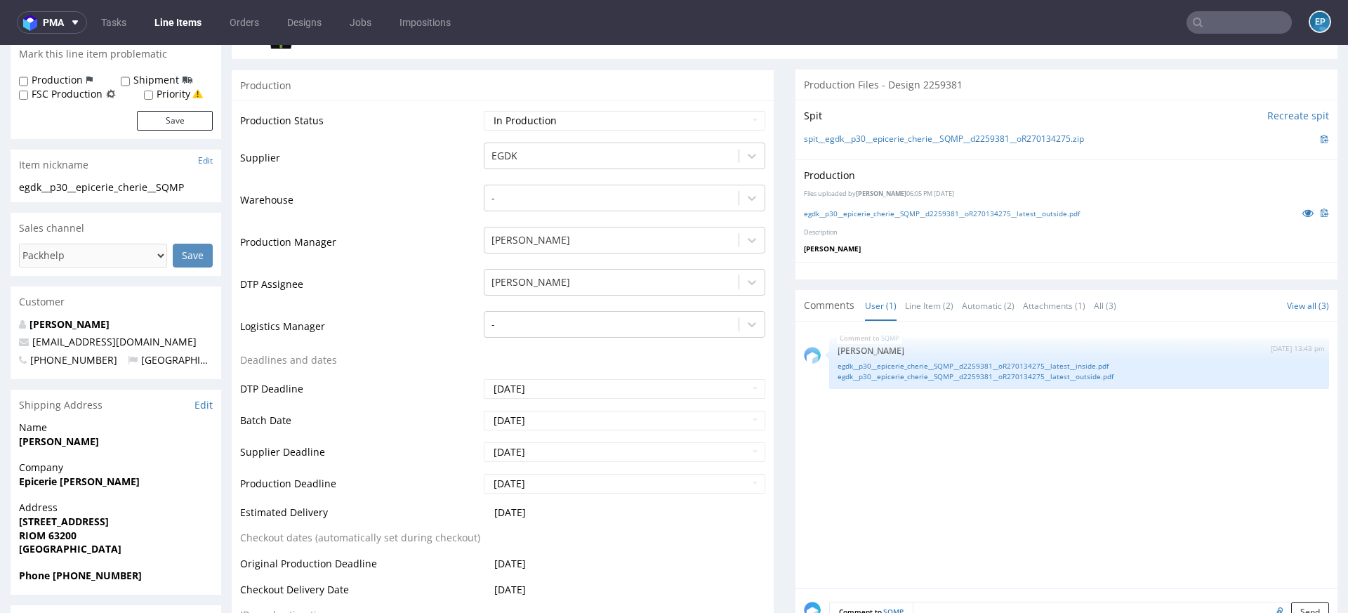
scroll to position [227, 0]
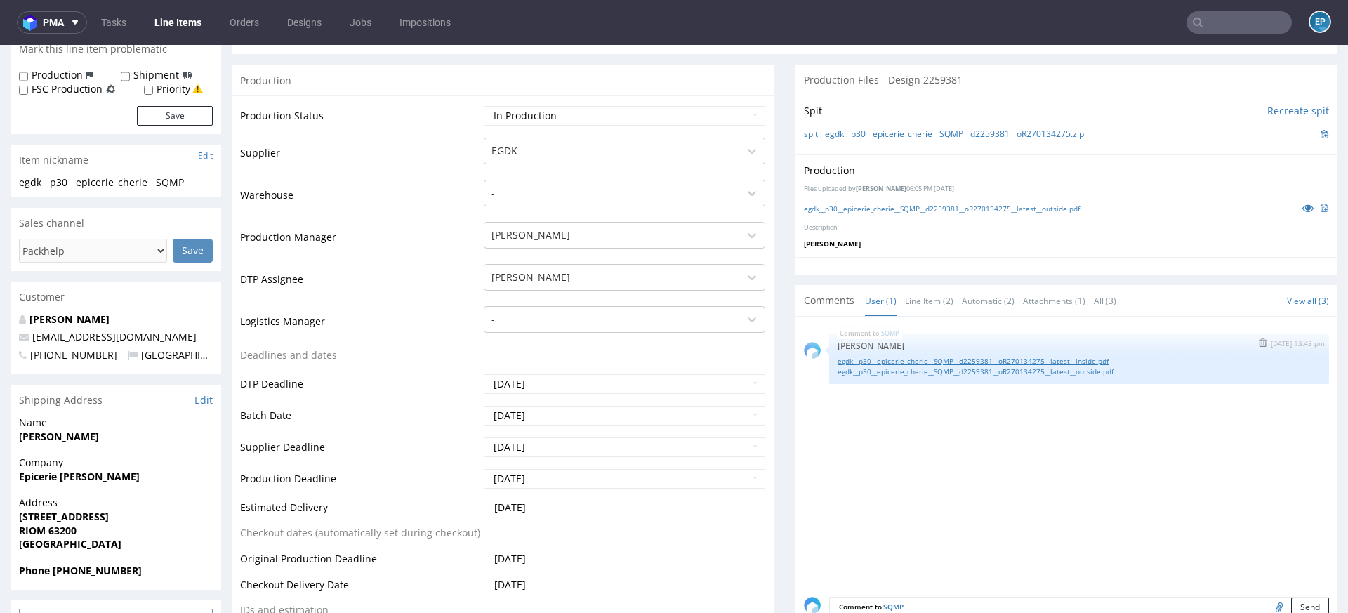
click at [946, 358] on link "egdk__p30__epicerie_cherie__SQMP__d2259381__oR270134275__latest__inside.pdf" at bounding box center [1079, 361] width 483 height 11
click at [1070, 369] on link "egdk__p30__epicerie_cherie__SQMP__d2259381__oR270134275__latest__outside.pdf" at bounding box center [1079, 371] width 483 height 11
click at [185, 23] on link "Line Items" at bounding box center [178, 22] width 64 height 22
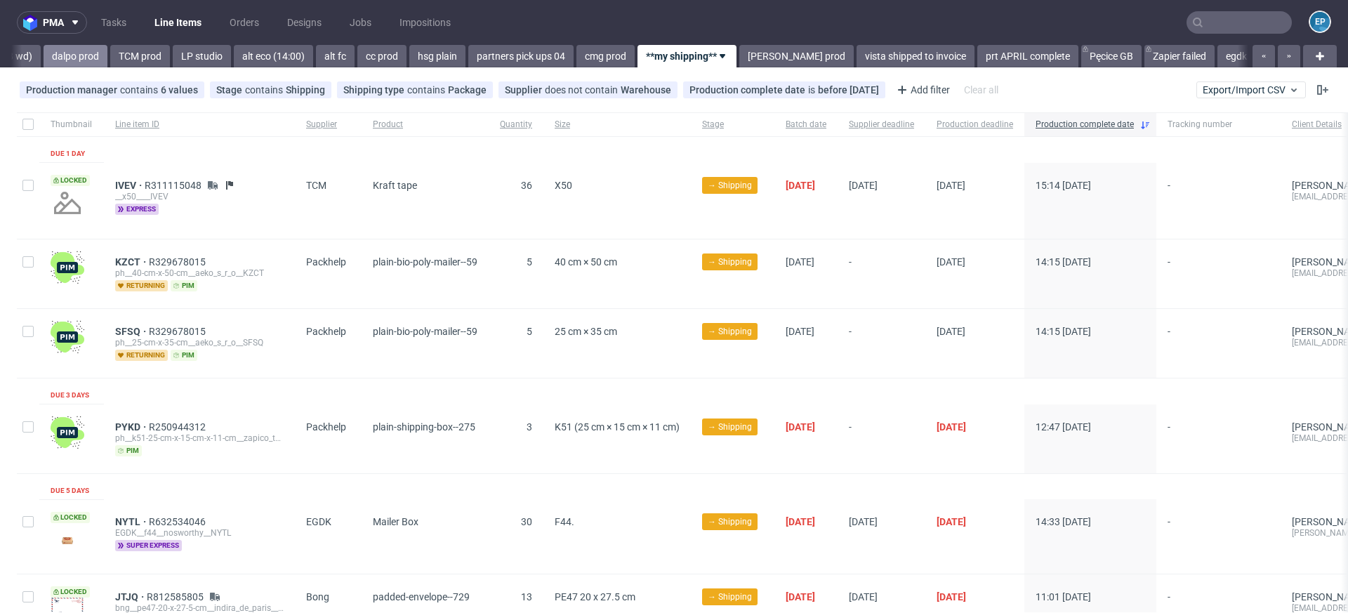
scroll to position [0, 2508]
click at [102, 60] on link "TCM prod" at bounding box center [132, 56] width 60 height 22
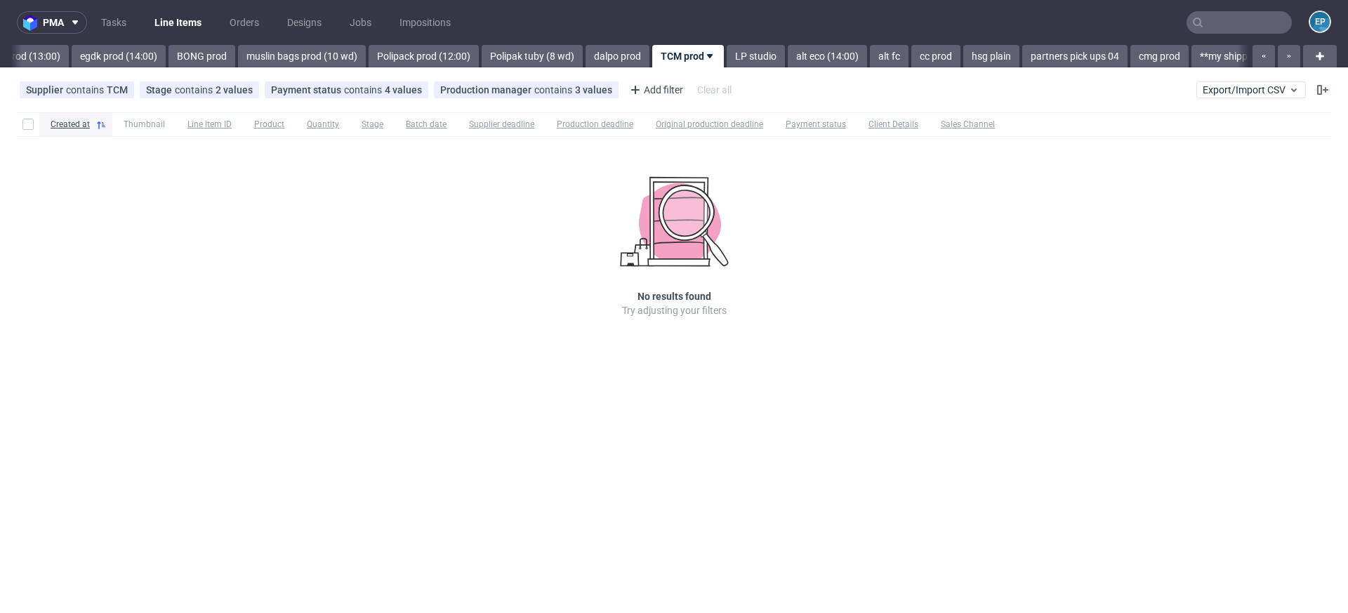
click at [72, 60] on link "egdk prod (14:00)" at bounding box center [119, 56] width 94 height 22
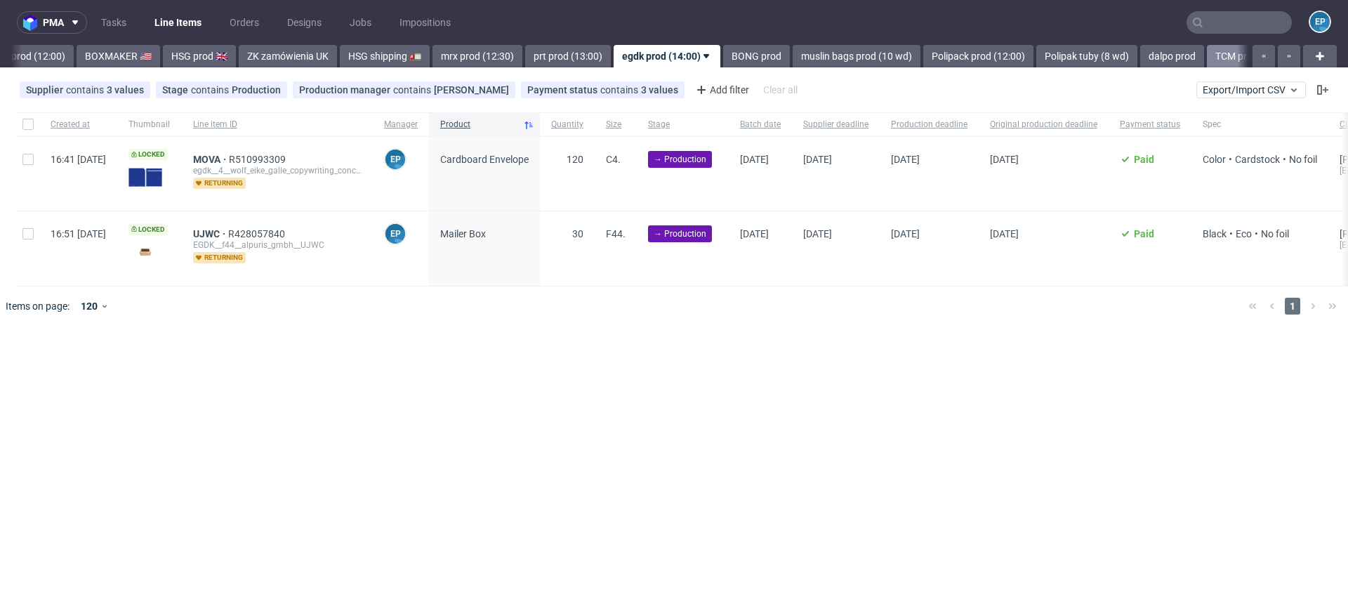
scroll to position [0, 1396]
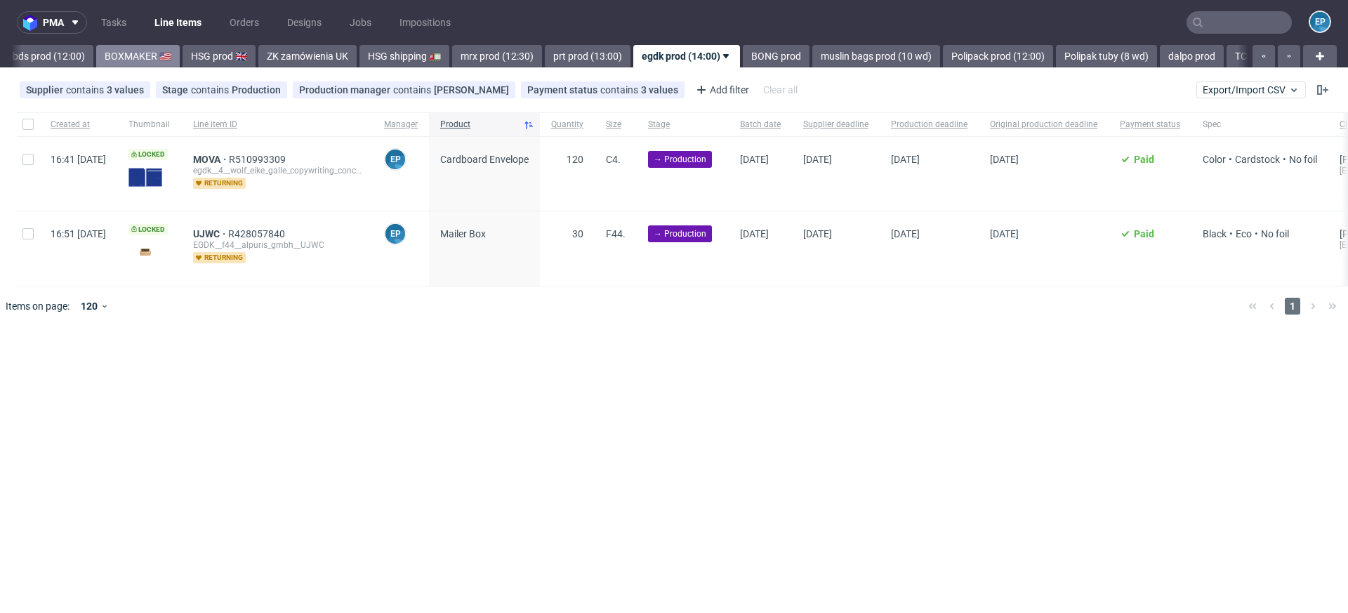
click at [96, 60] on link "BOXMAKER 🇺🇸" at bounding box center [138, 56] width 84 height 22
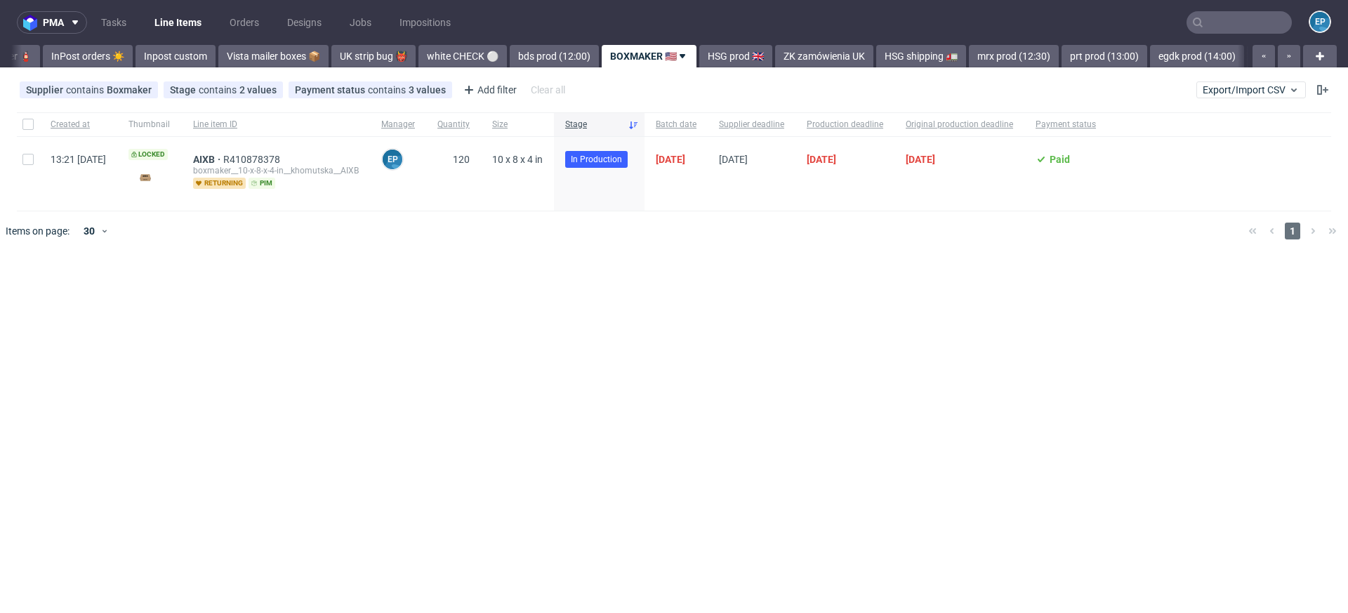
scroll to position [0, 855]
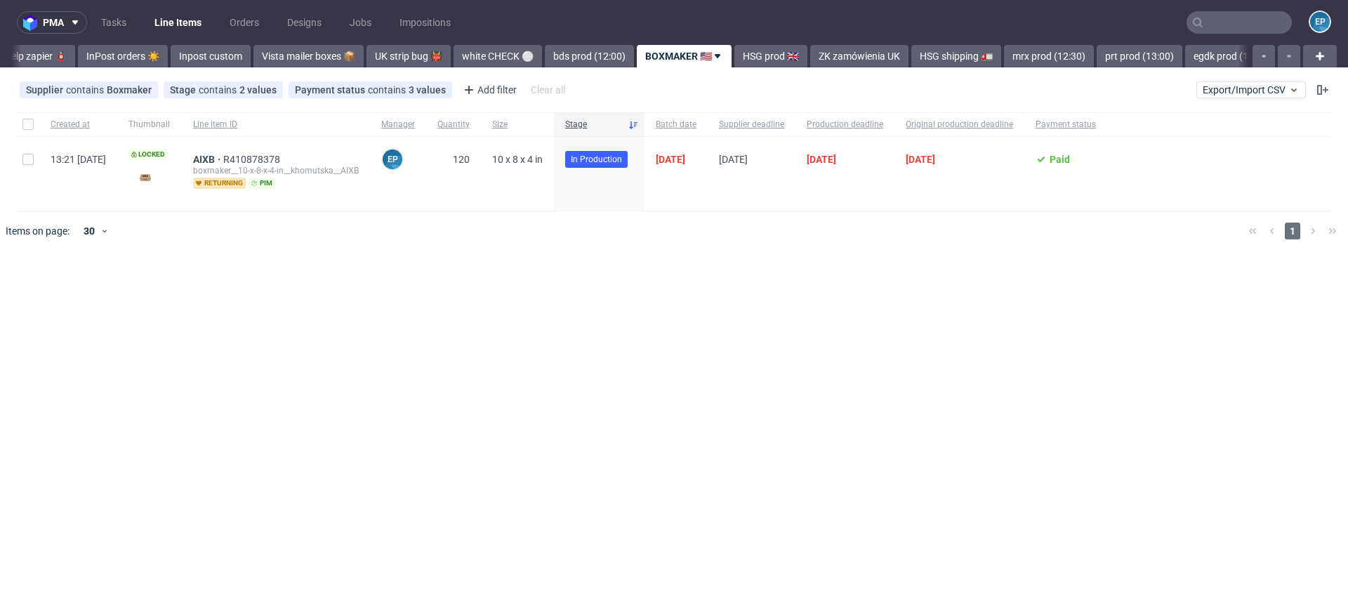
click at [79, 60] on link "InPost orders ☀️" at bounding box center [123, 56] width 90 height 22
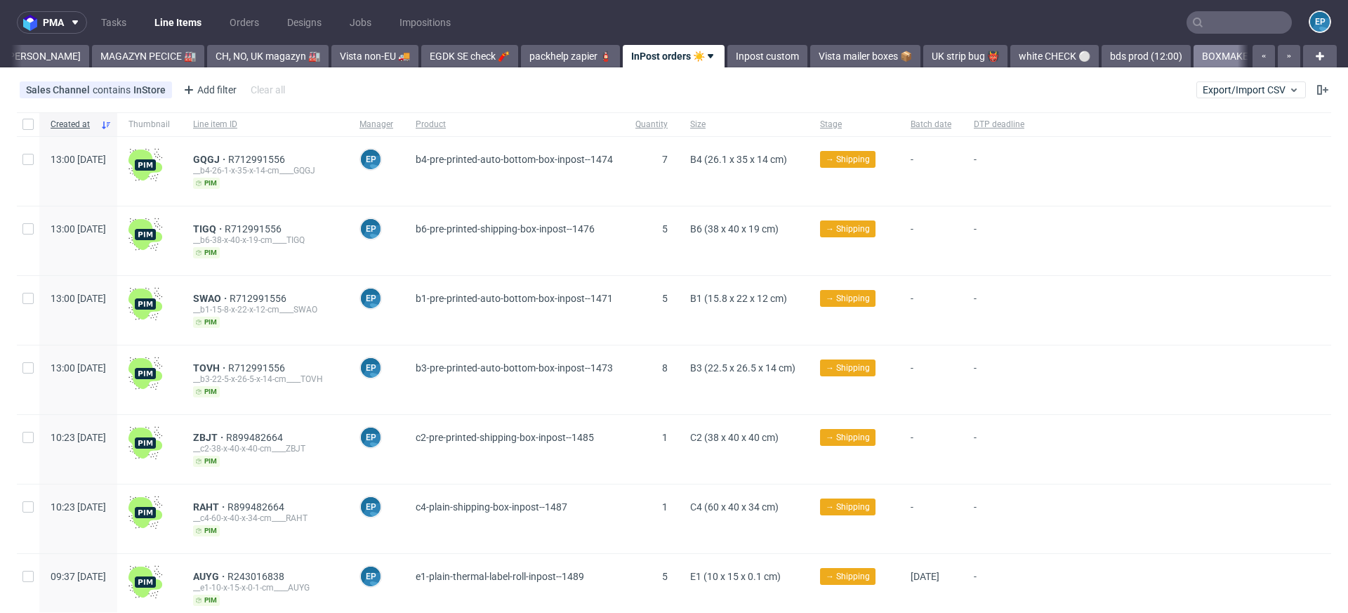
click at [92, 60] on link "MAGAZYN PECICE 🏭" at bounding box center [148, 56] width 112 height 22
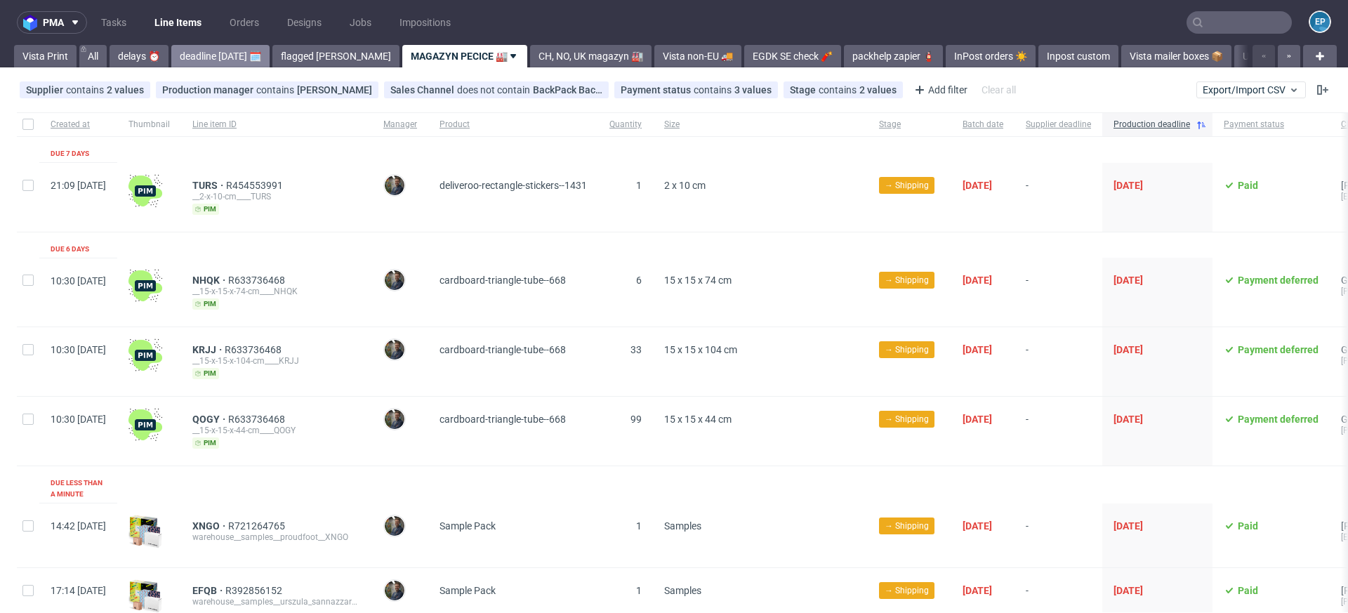
click at [230, 50] on link "deadline today 🗓️" at bounding box center [220, 56] width 98 height 22
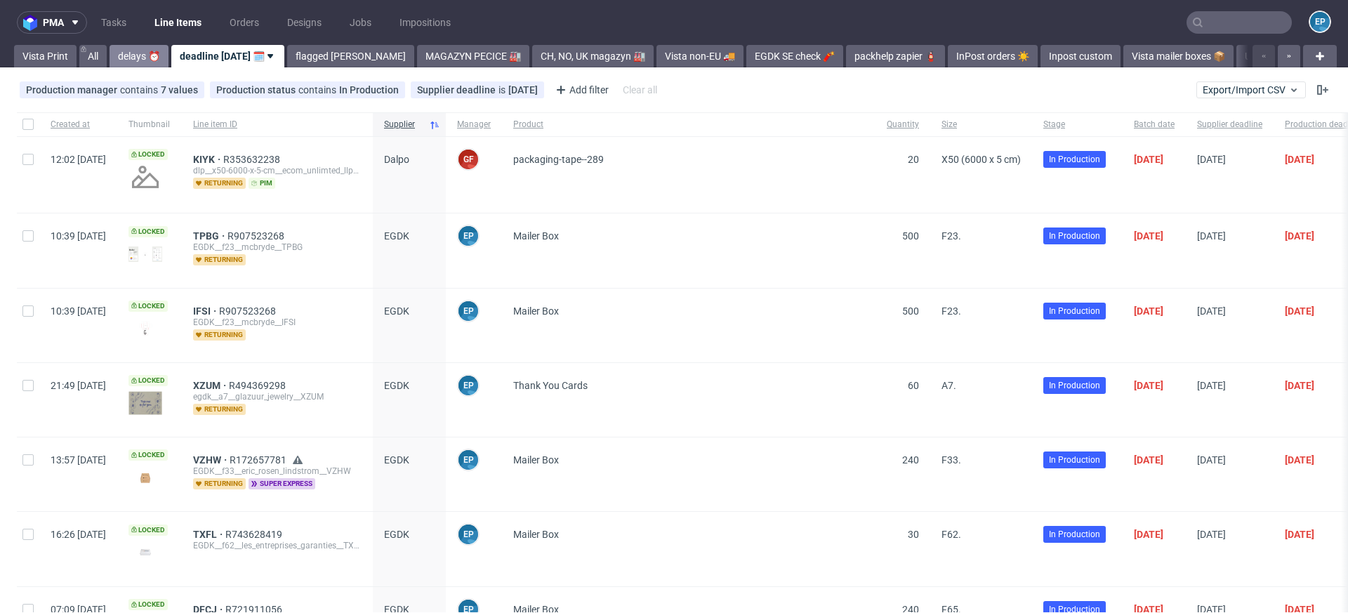
click at [147, 52] on link "delays ⏰" at bounding box center [139, 56] width 59 height 22
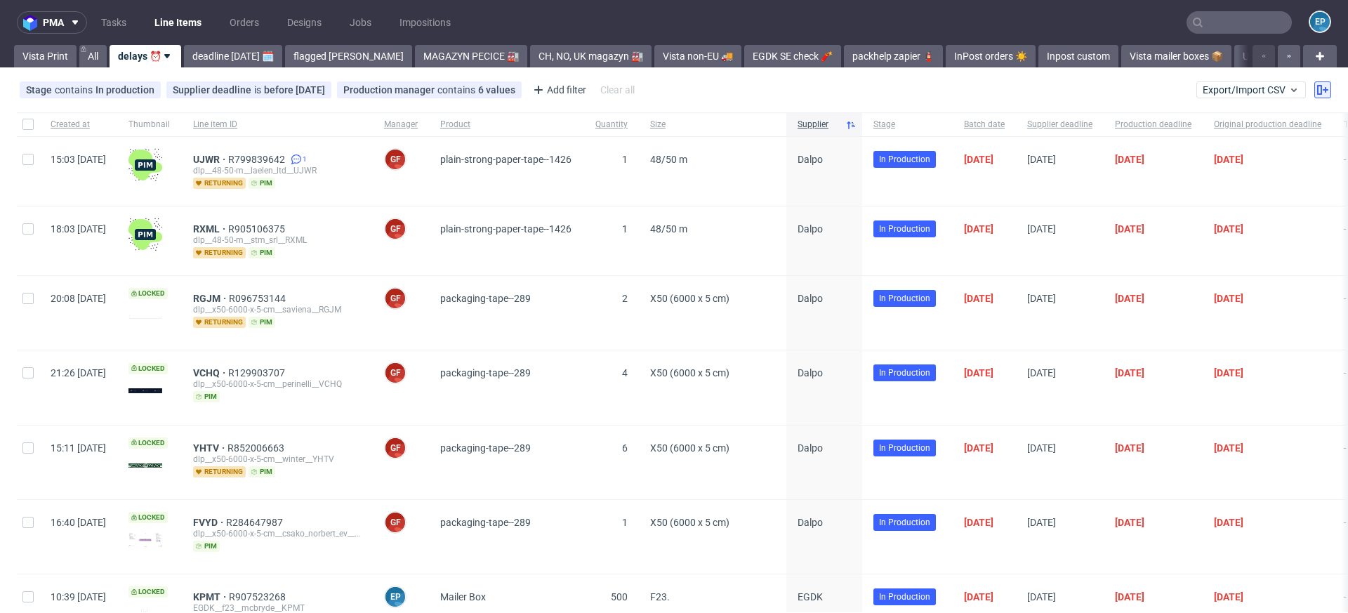
click at [1317, 91] on icon at bounding box center [1322, 89] width 11 height 11
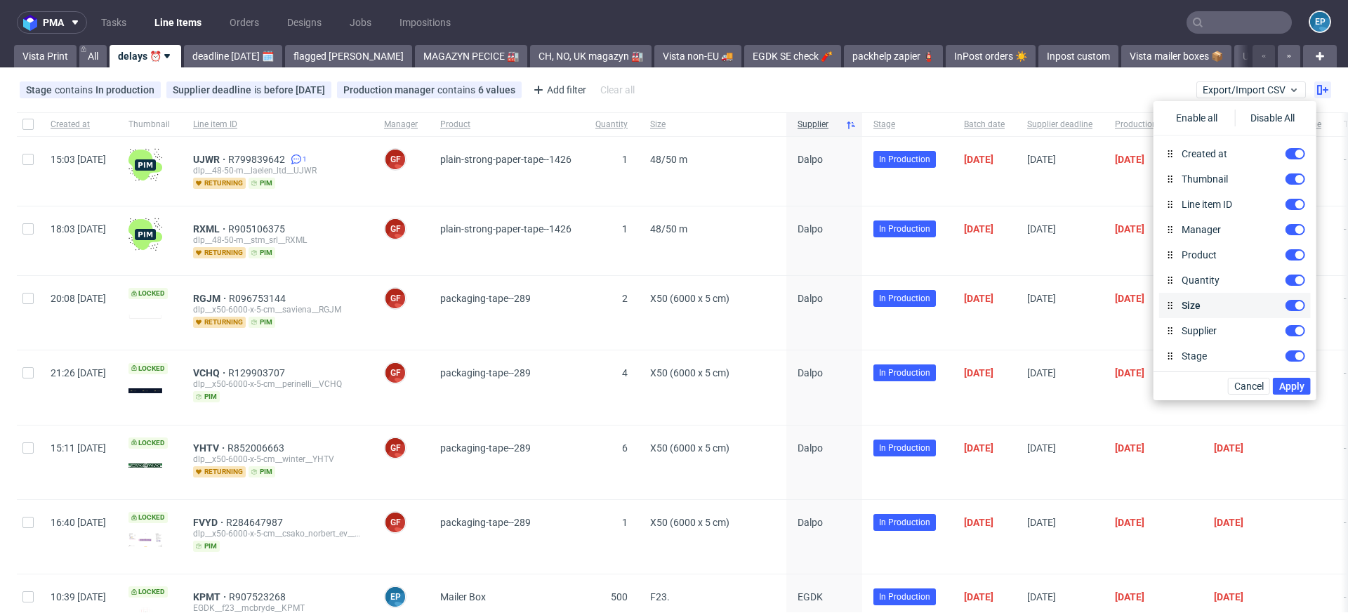
scroll to position [688, 0]
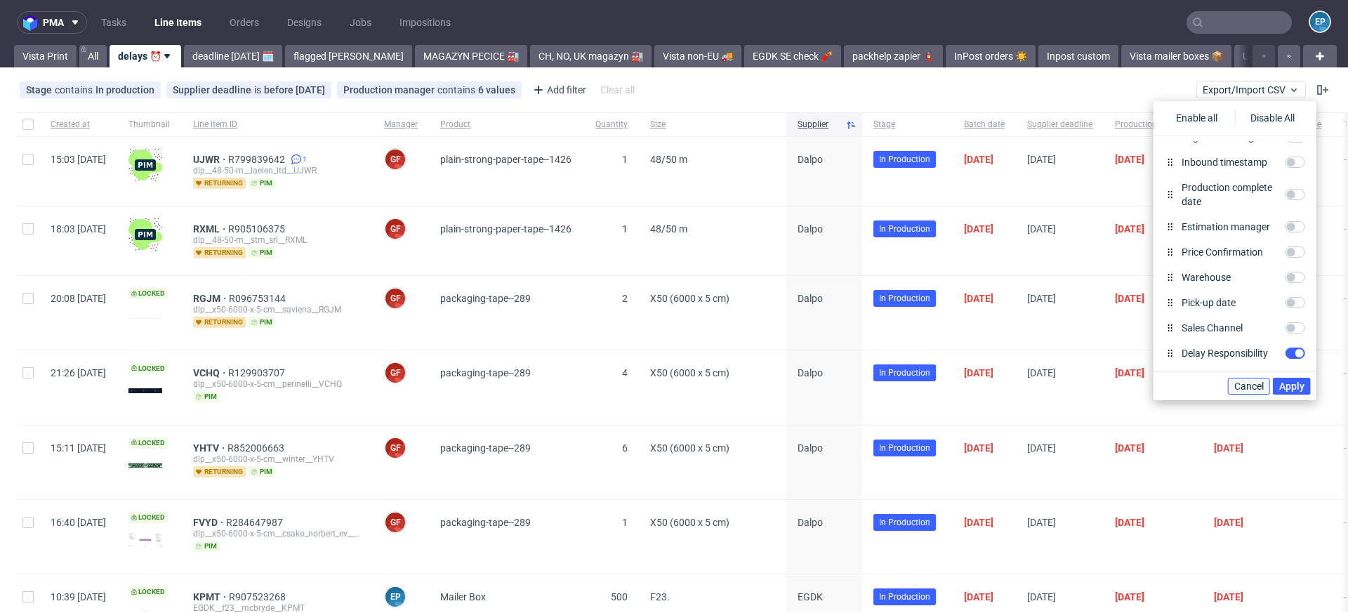
click at [1238, 385] on span "Cancel" at bounding box center [1248, 386] width 29 height 10
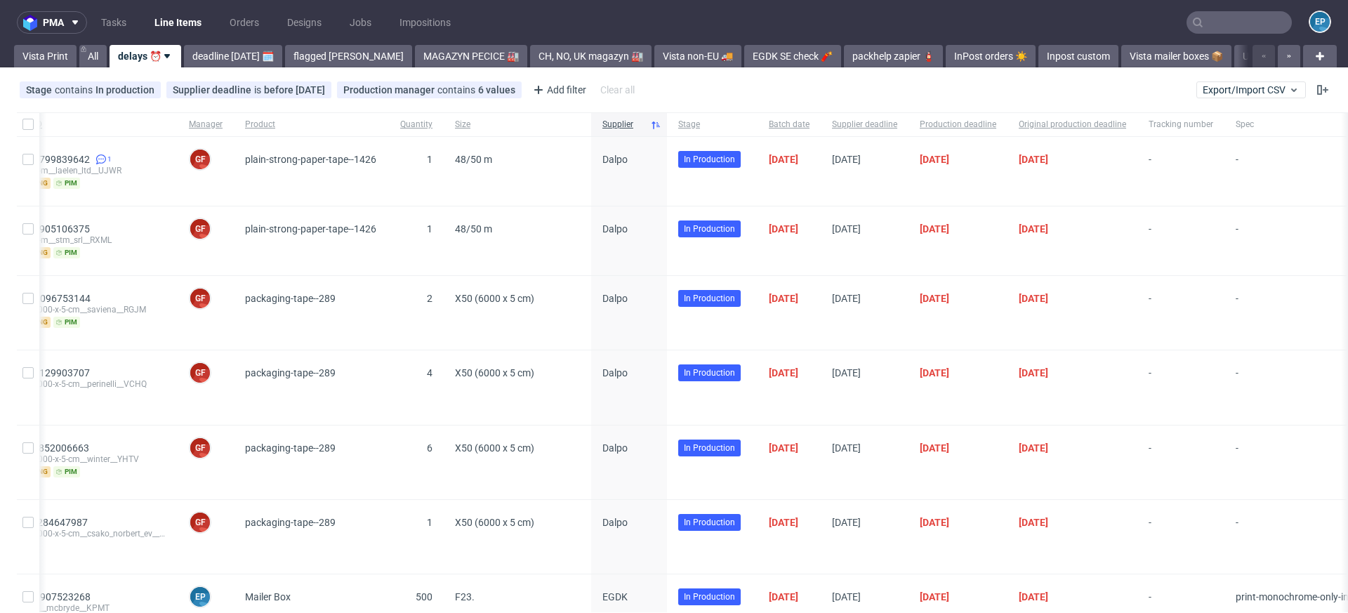
scroll to position [0, 0]
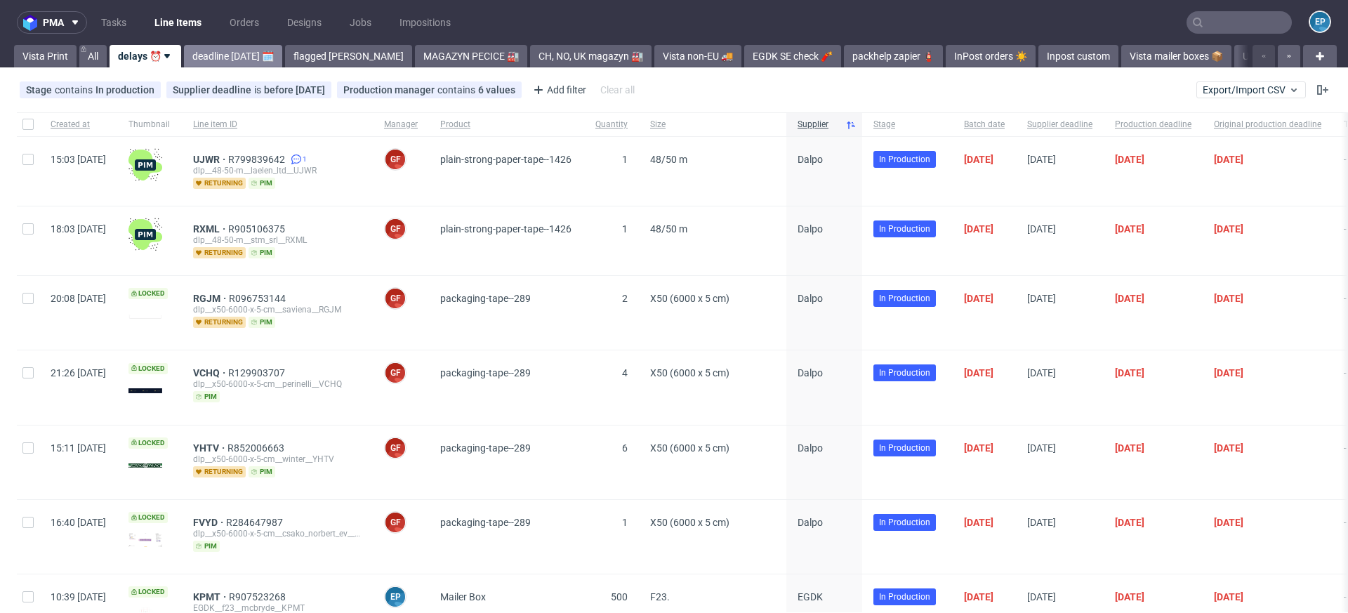
click at [221, 54] on link "deadline today 🗓️" at bounding box center [233, 56] width 98 height 22
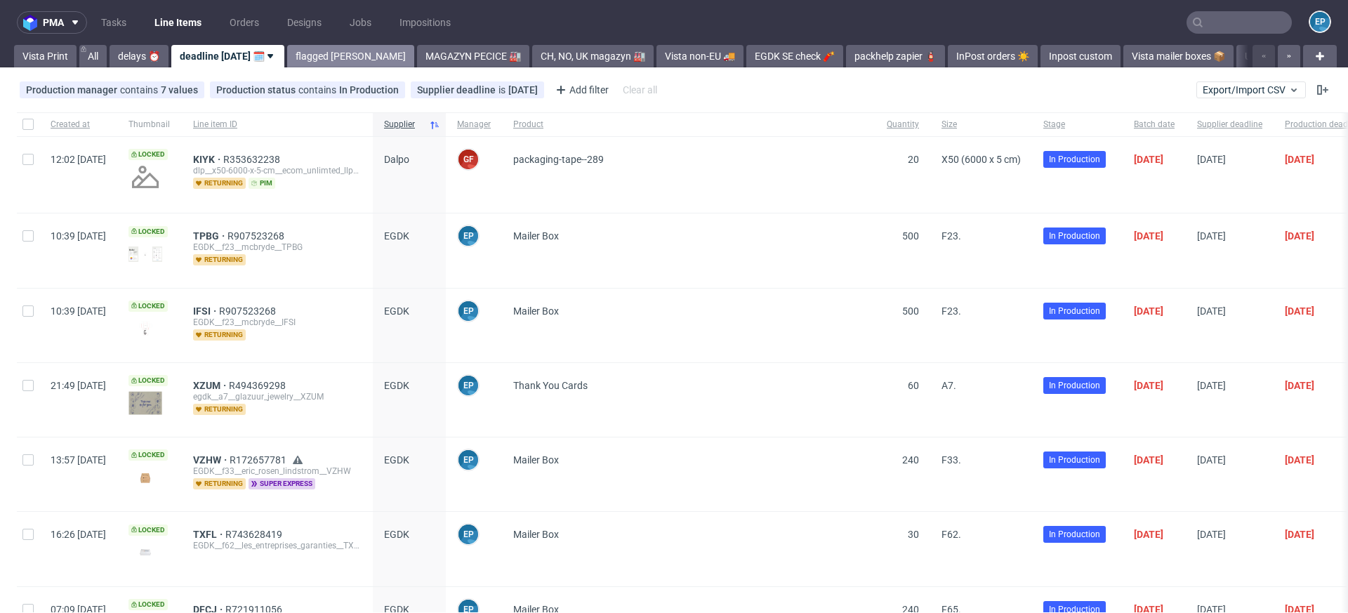
click at [316, 54] on link "flagged Ewa 🚩" at bounding box center [350, 56] width 127 height 22
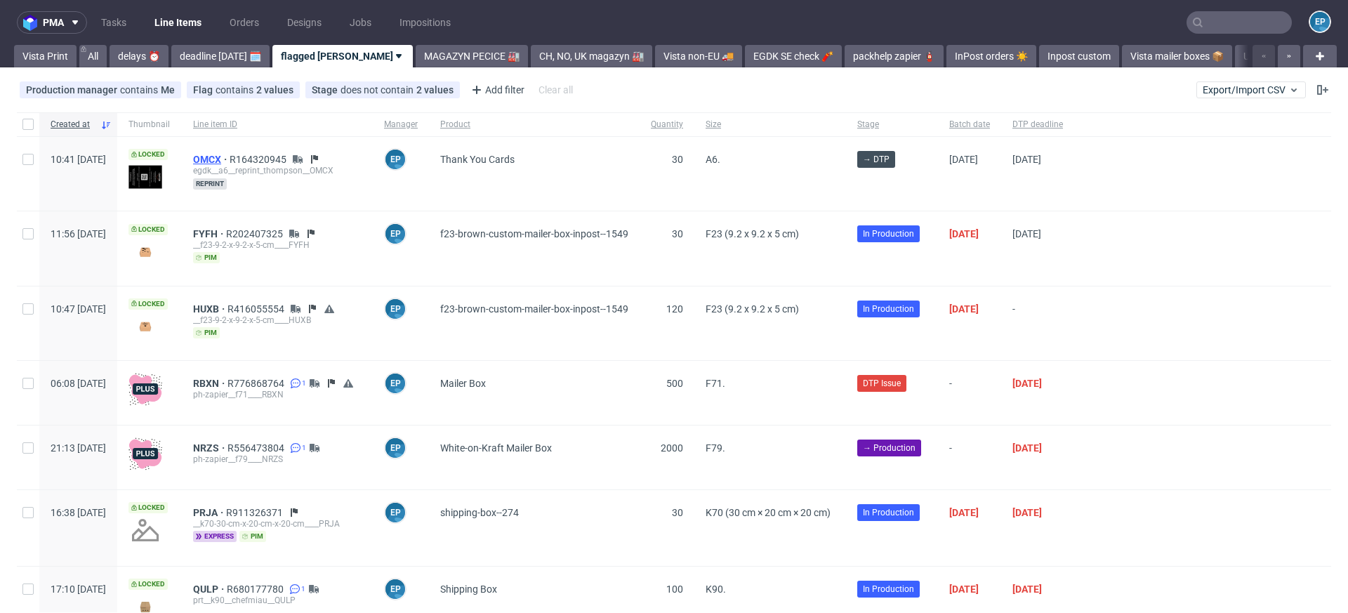
click at [230, 156] on span "OMCX" at bounding box center [211, 159] width 37 height 11
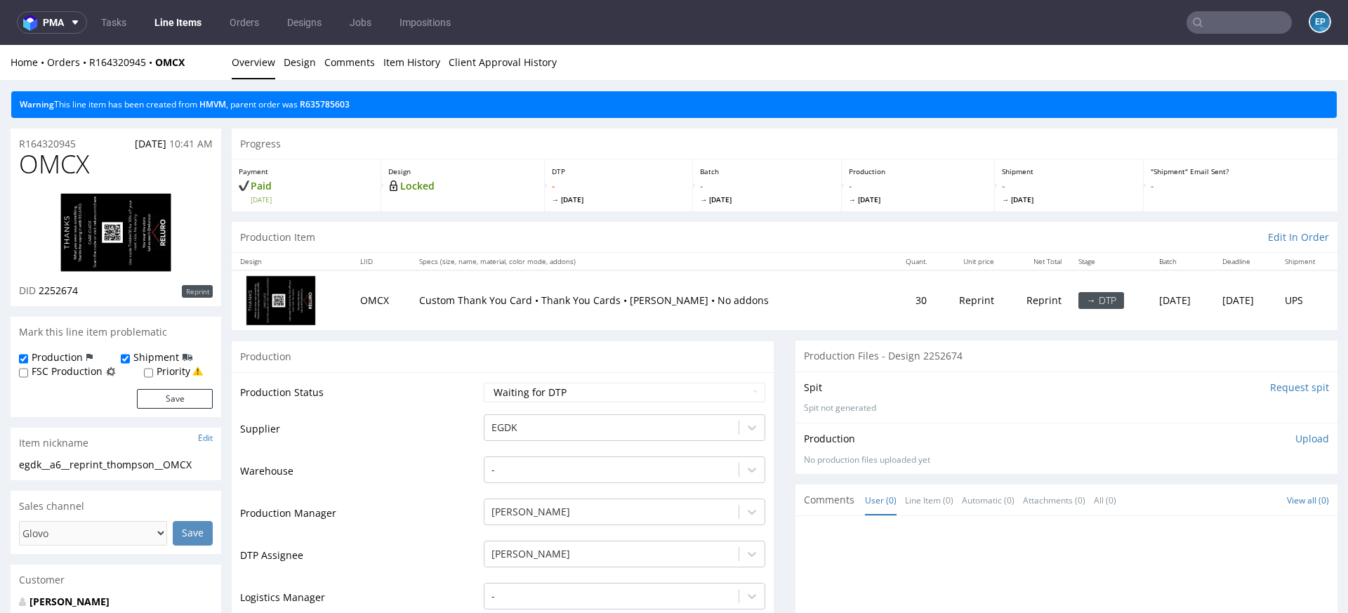
click at [1248, 25] on input "text" at bounding box center [1238, 22] width 105 height 22
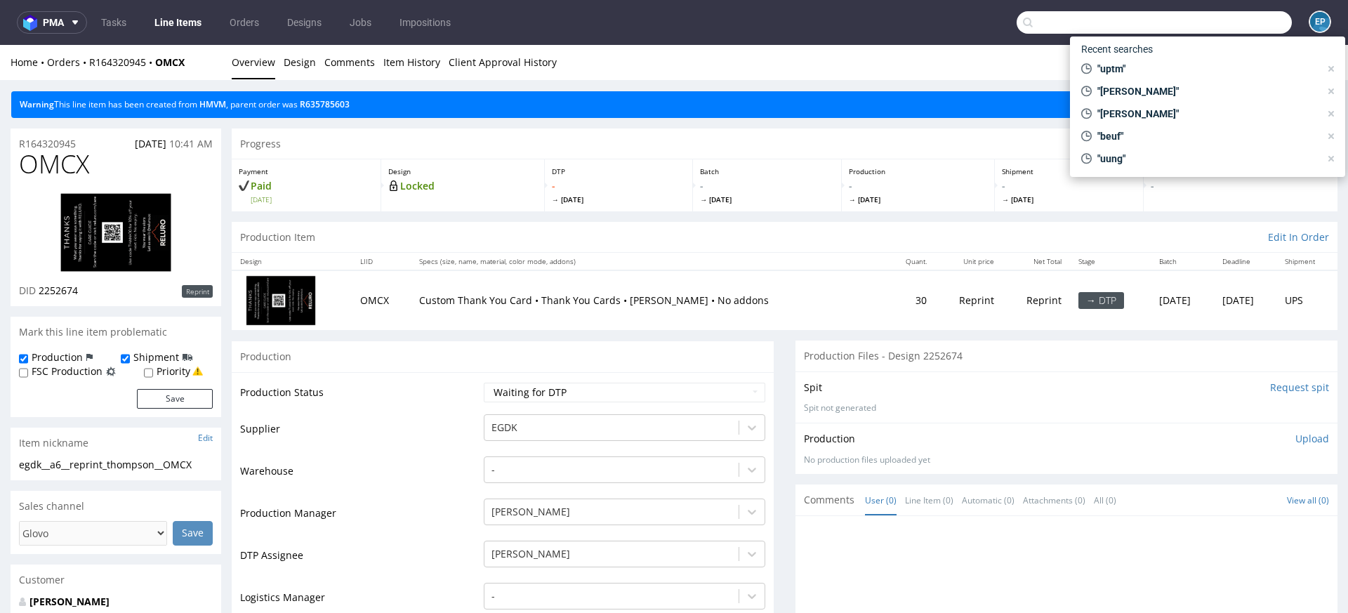
paste input "R608925572__VLGQ"
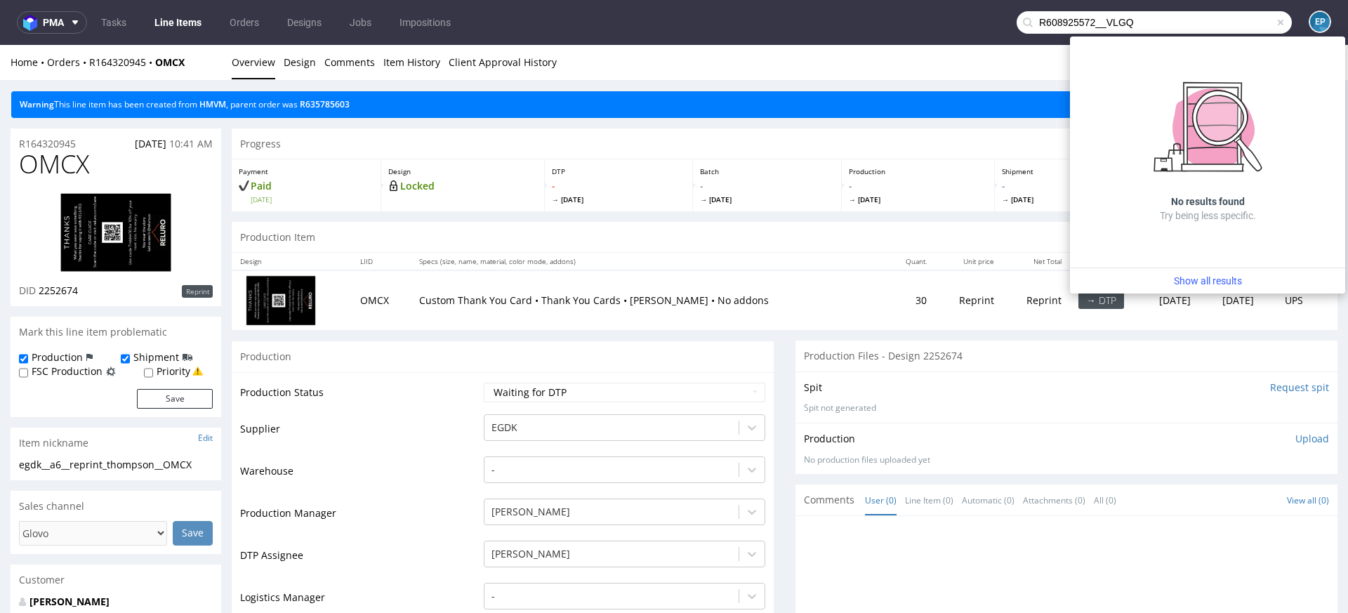
drag, startPoint x: 1093, startPoint y: 27, endPoint x: 1005, endPoint y: 25, distance: 88.5
click at [1017, 25] on input "R608925572__VLGQ" at bounding box center [1154, 22] width 275 height 22
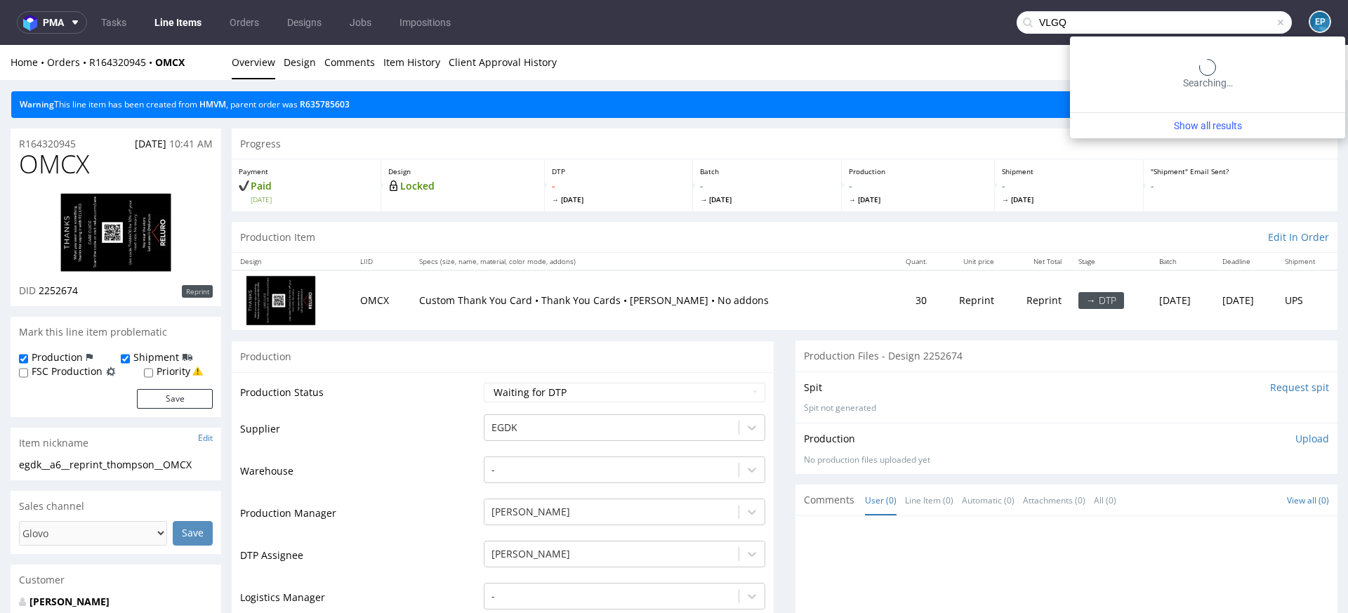
type input "VLGQ"
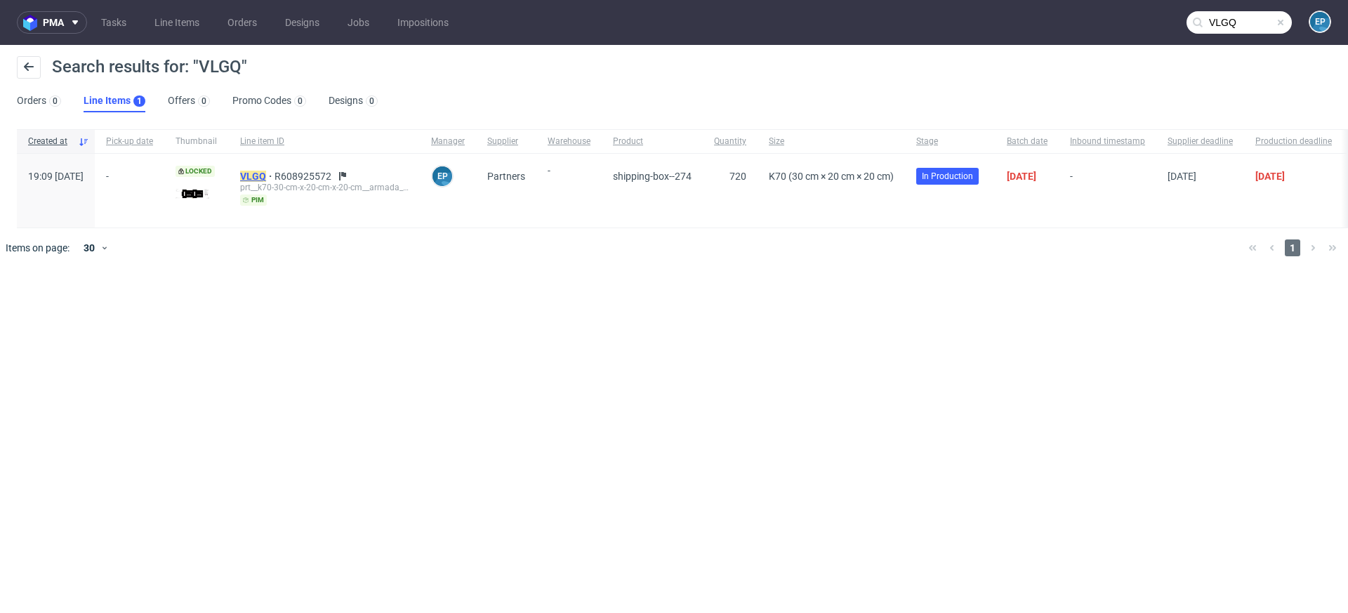
click at [266, 179] on mark "VLGQ" at bounding box center [253, 176] width 26 height 11
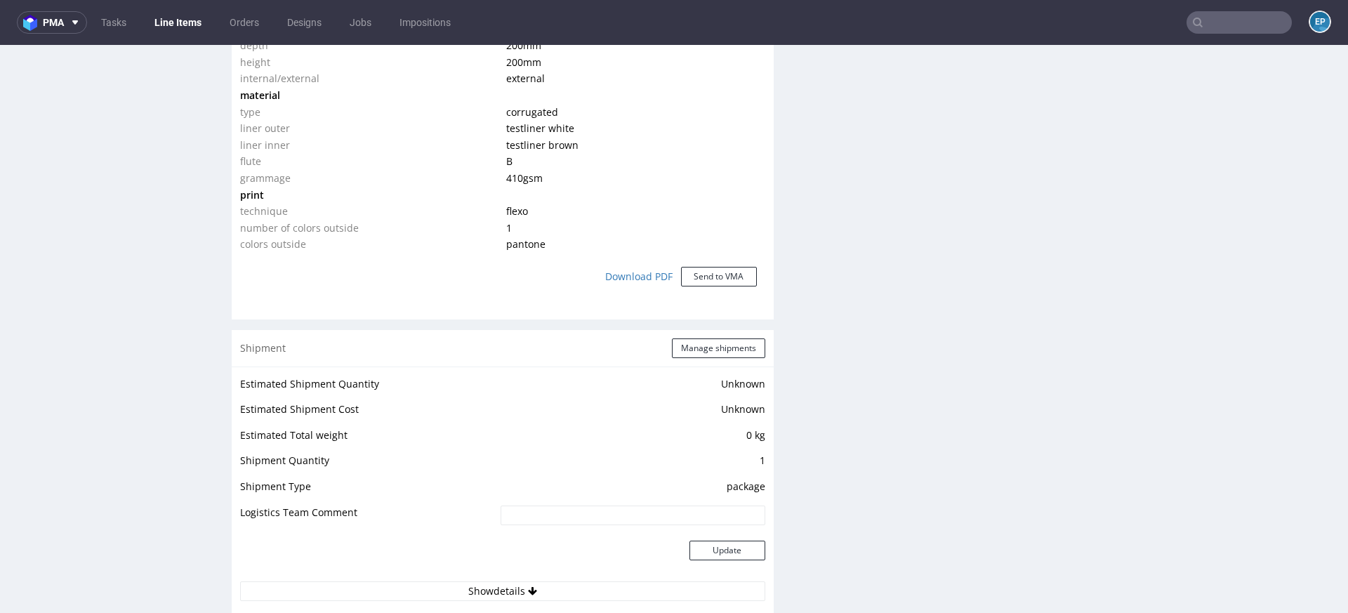
scroll to position [1193, 0]
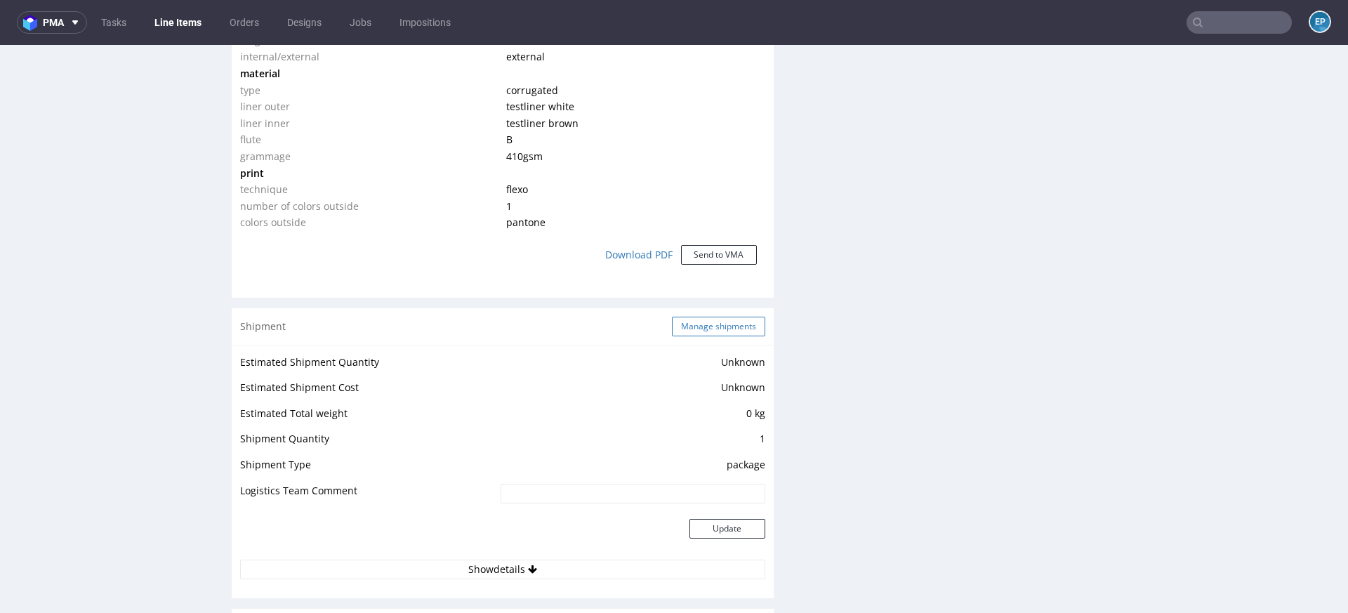
click at [696, 317] on button "Manage shipments" at bounding box center [718, 327] width 93 height 20
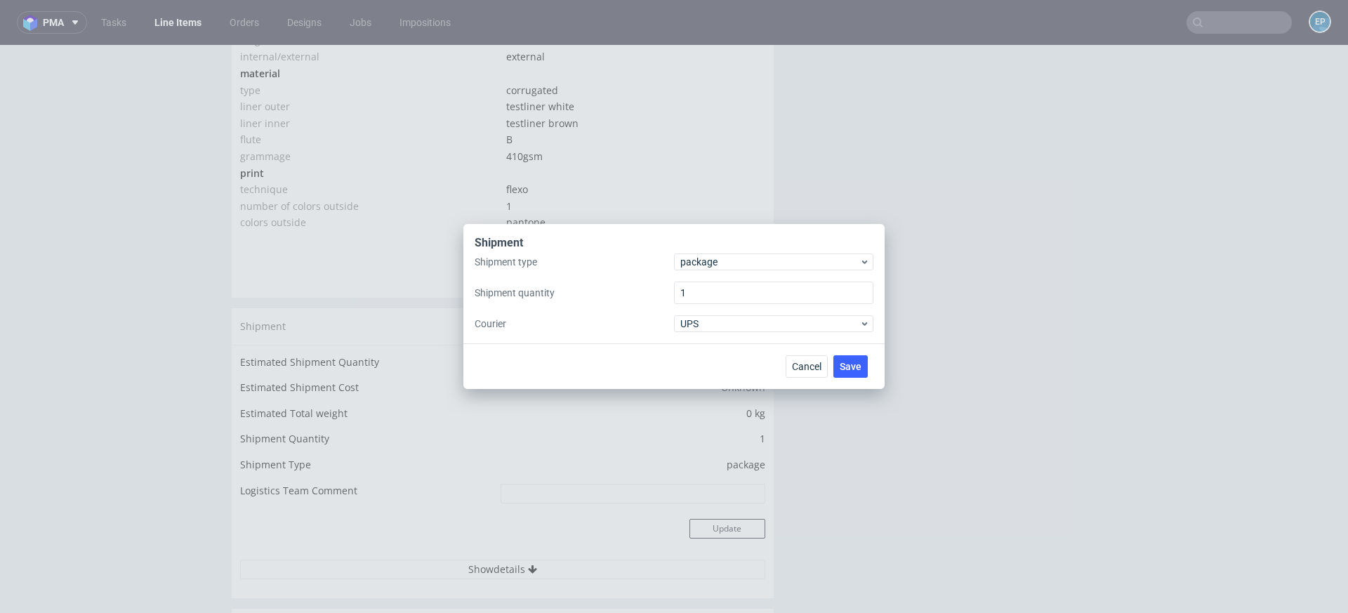
click at [695, 272] on div "Shipment type package Shipment quantity 1 Courier UPS" at bounding box center [674, 292] width 399 height 79
click at [695, 266] on span "package" at bounding box center [769, 262] width 179 height 14
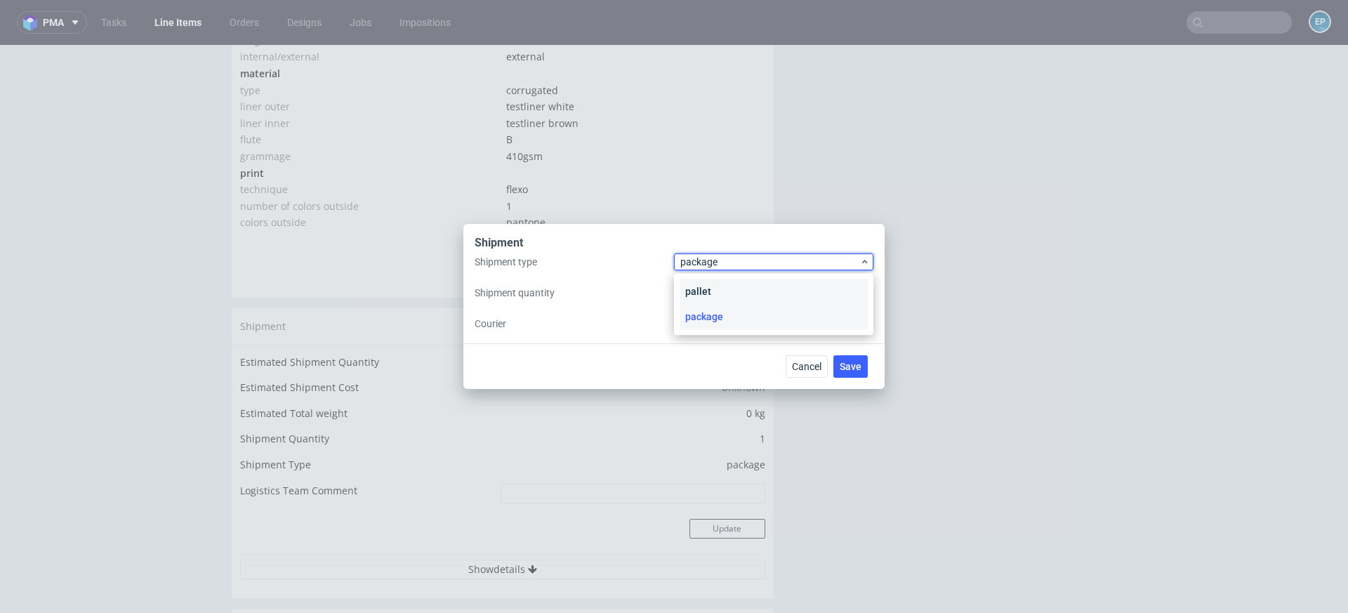
click at [694, 292] on div "pallet" at bounding box center [774, 291] width 188 height 25
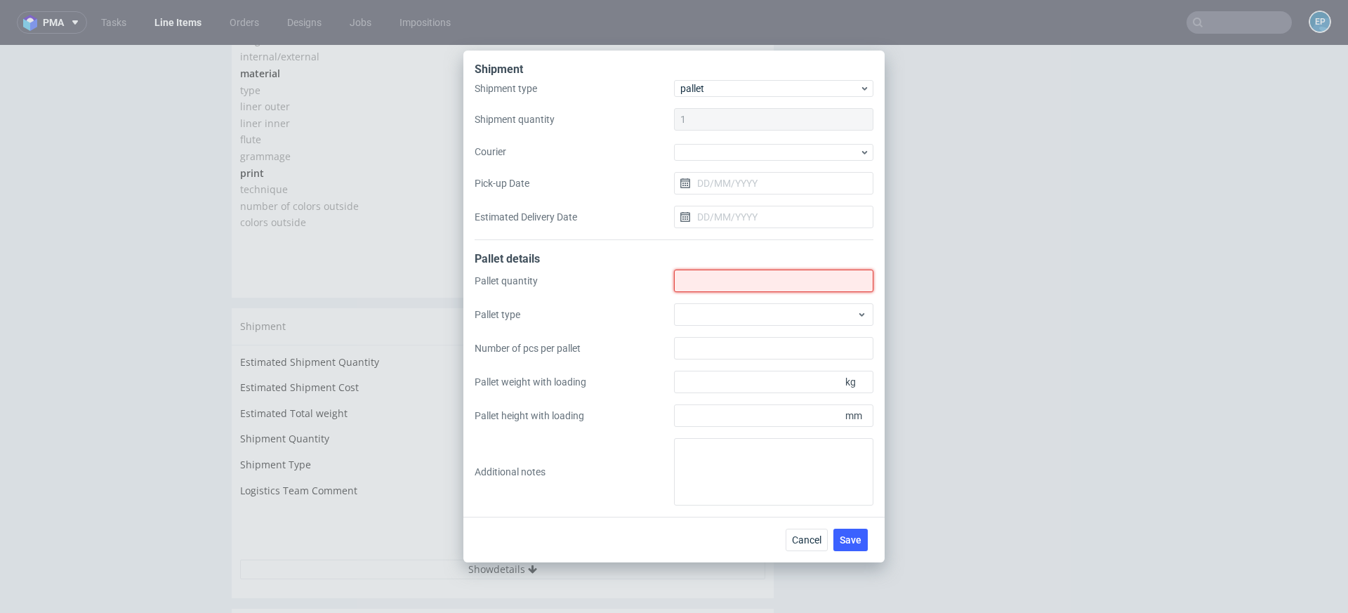
click at [690, 291] on input "Shipment type" at bounding box center [773, 281] width 199 height 22
type input "1"
click at [699, 315] on div at bounding box center [773, 314] width 199 height 22
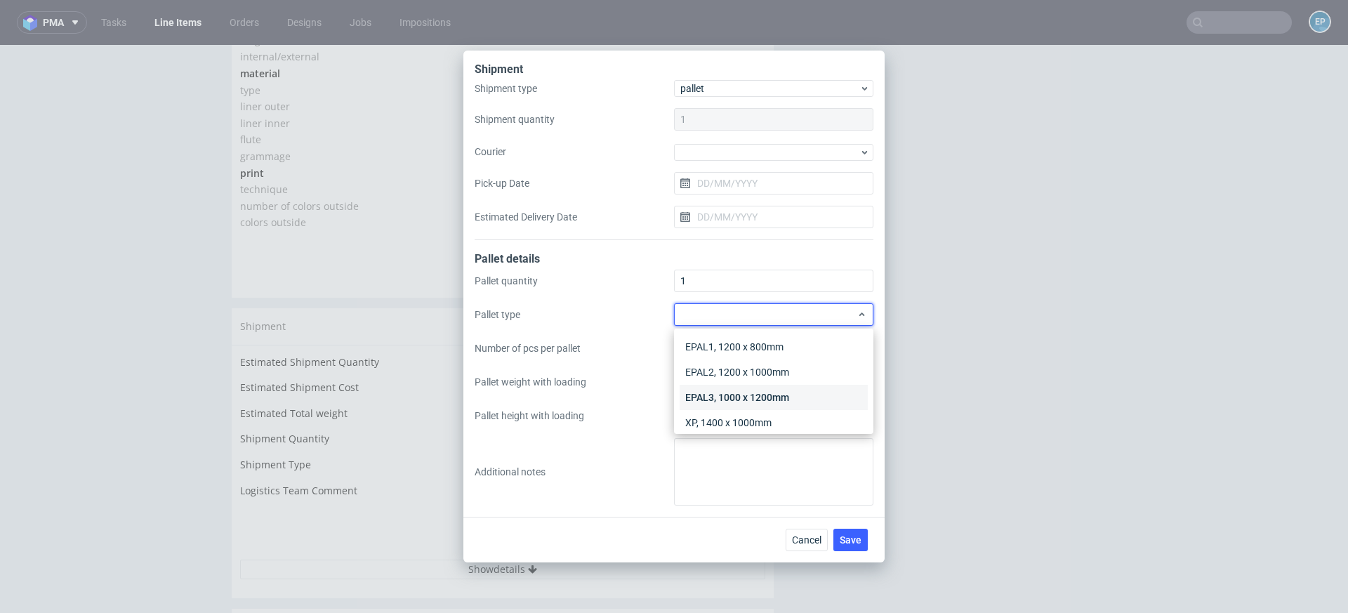
click at [715, 396] on div "EPAL3, 1000 x 1200mm" at bounding box center [774, 397] width 188 height 25
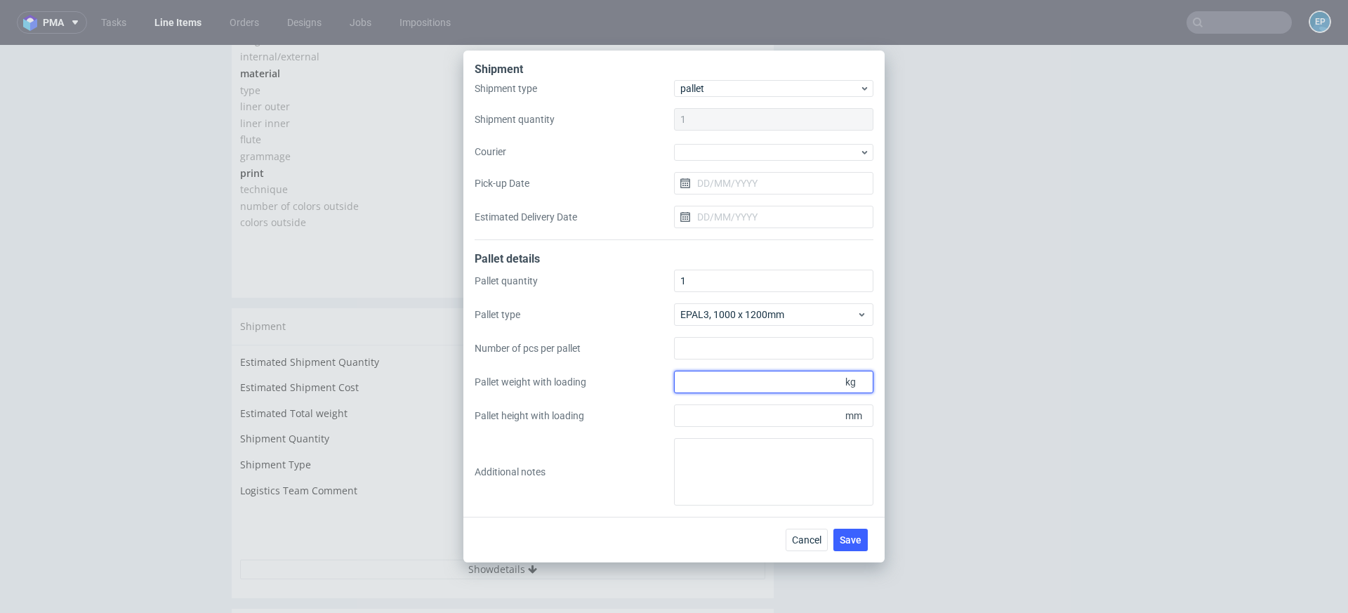
click at [795, 380] on input "Pallet weight with loading" at bounding box center [773, 382] width 199 height 22
type input "160"
click at [749, 413] on input "Pallet height with loading" at bounding box center [773, 415] width 199 height 22
type input "1100"
click at [842, 541] on span "Save" at bounding box center [851, 540] width 22 height 10
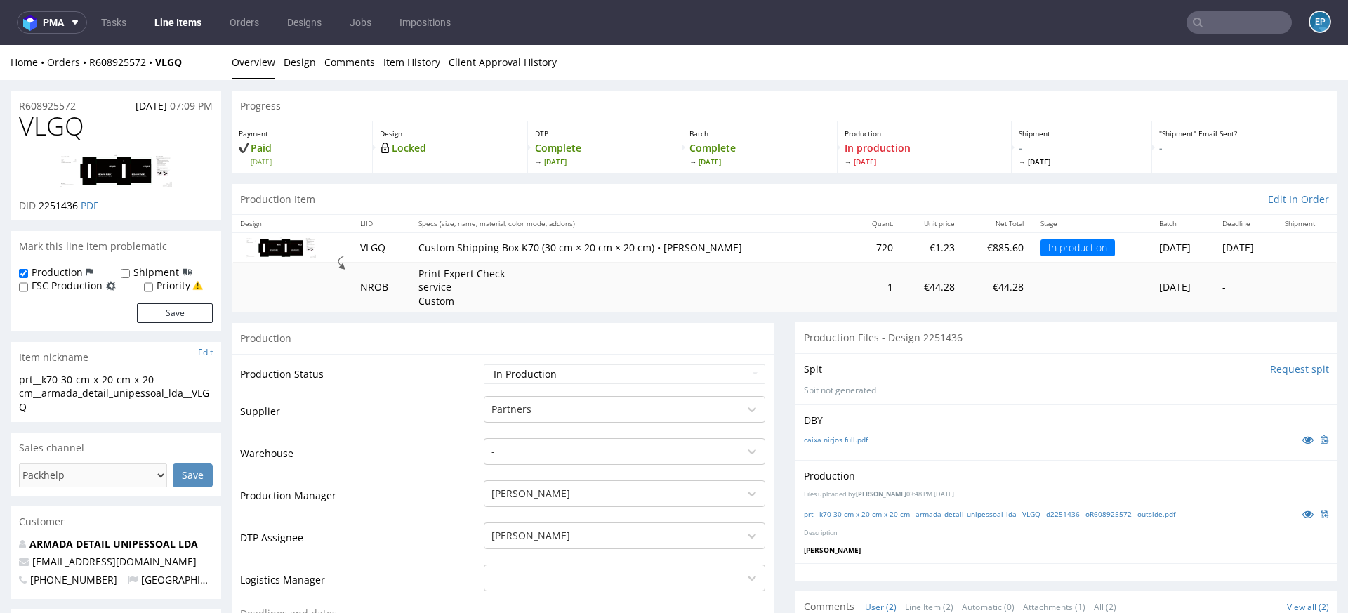
click at [670, 373] on select "Waiting for Artwork Waiting for Diecut Waiting for Mockup Waiting for DTP Waiti…" at bounding box center [625, 374] width 282 height 20
select select "production_complete"
click at [484, 364] on select "Waiting for Artwork Waiting for Diecut Waiting for Mockup Waiting for DTP Waiti…" at bounding box center [625, 374] width 282 height 20
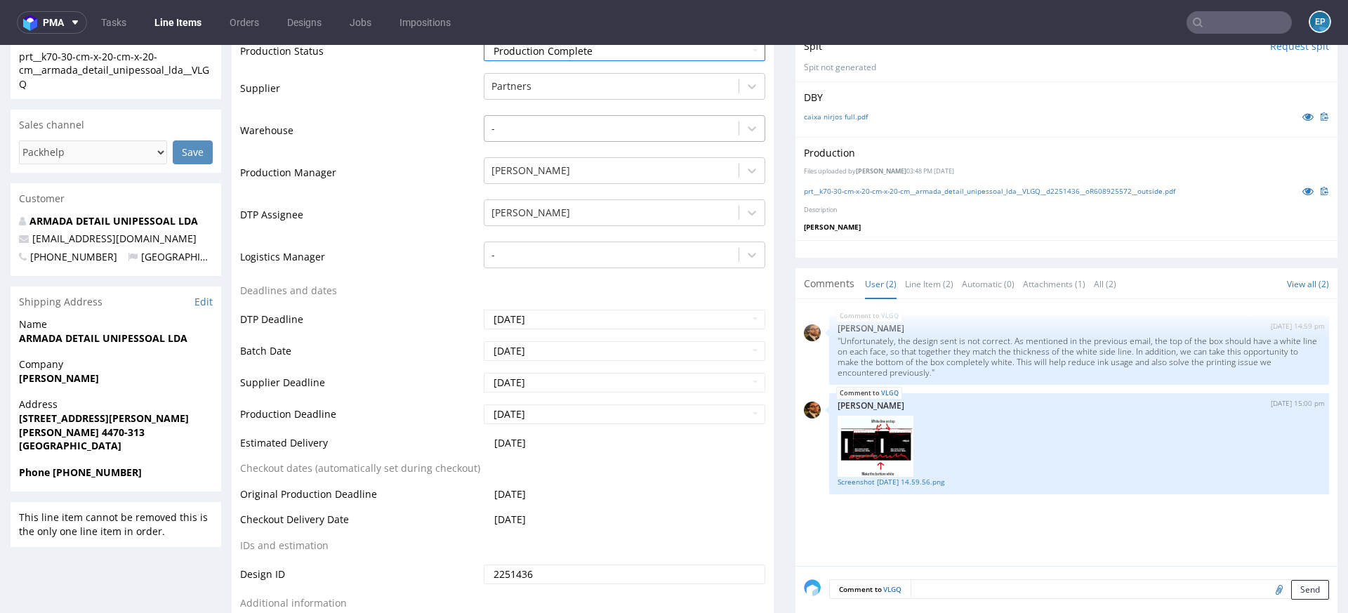
scroll to position [515, 0]
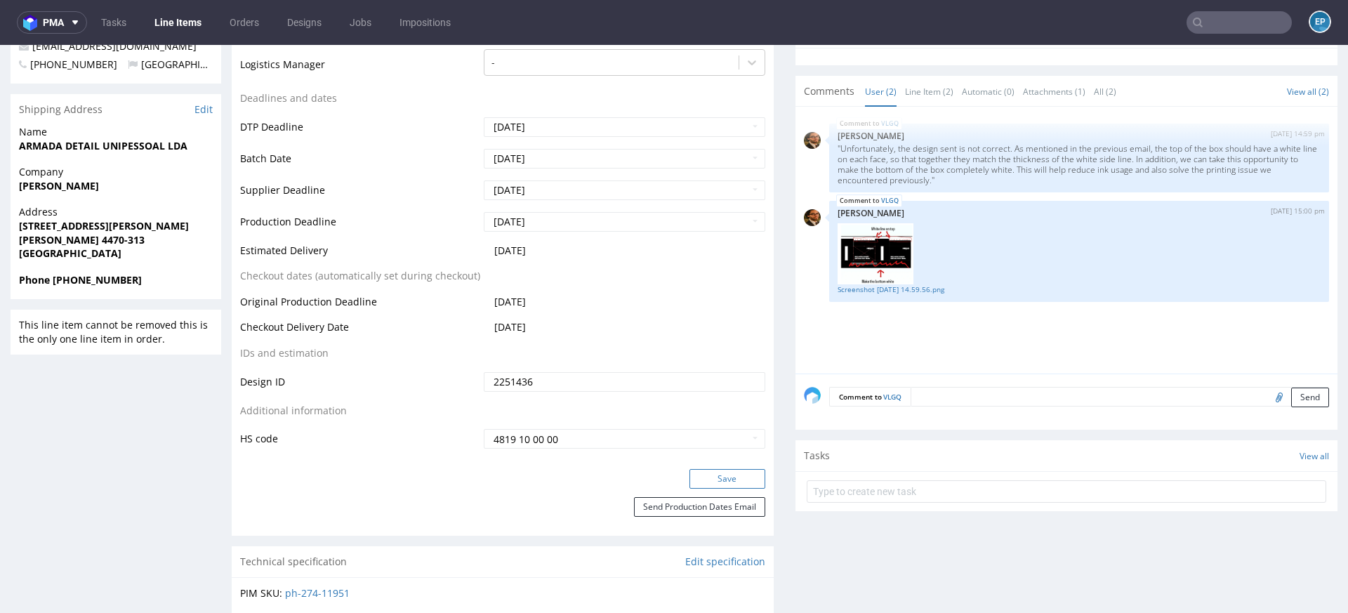
click at [712, 481] on button "Save" at bounding box center [727, 479] width 76 height 20
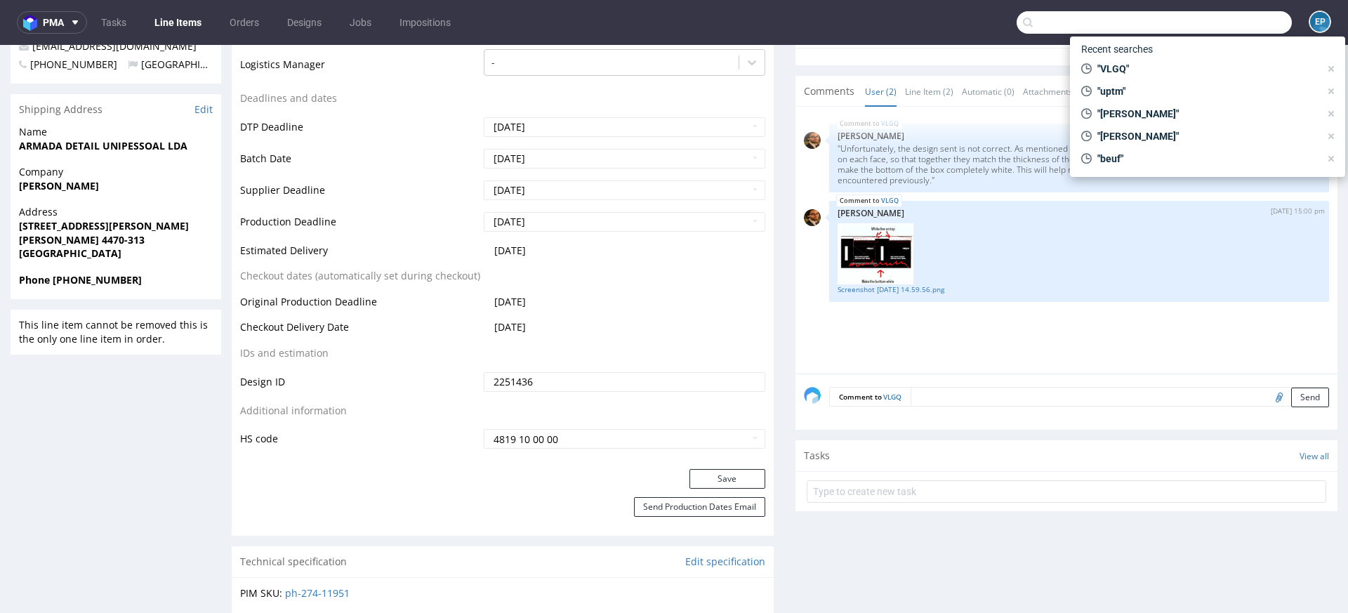
click at [1202, 18] on input "text" at bounding box center [1154, 22] width 275 height 22
paste input "RBXN"
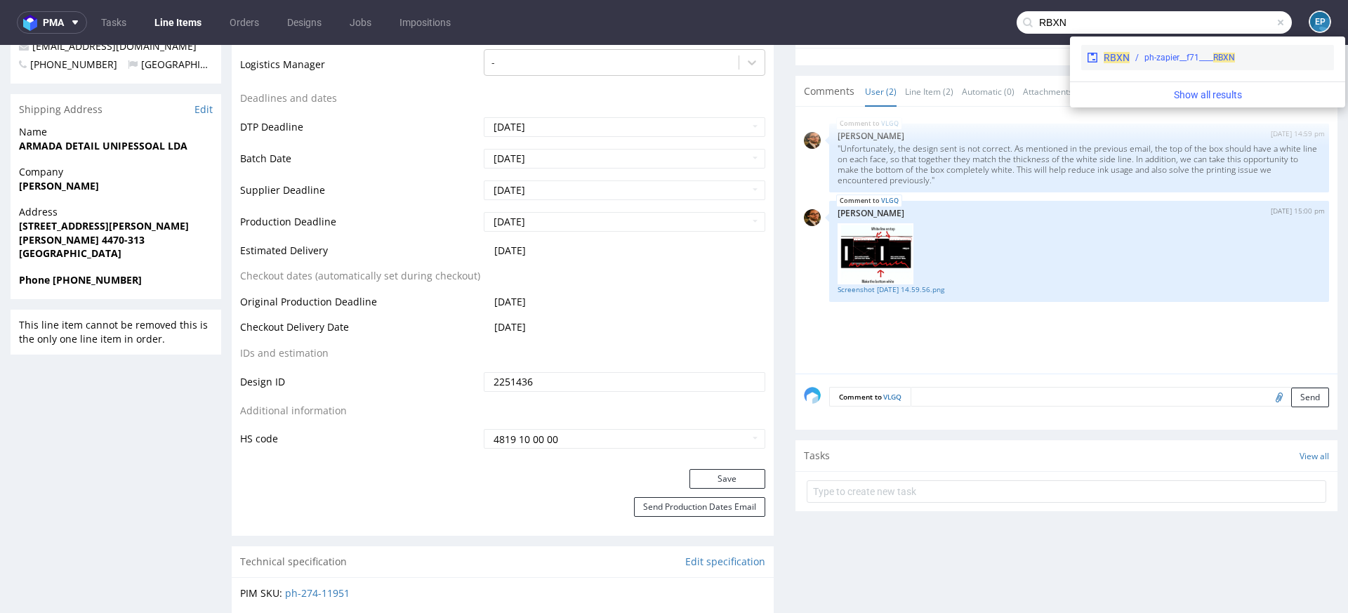
type input "RBXN"
click at [1141, 58] on div "ph-zapier__f71____ RBXN" at bounding box center [1229, 57] width 199 height 13
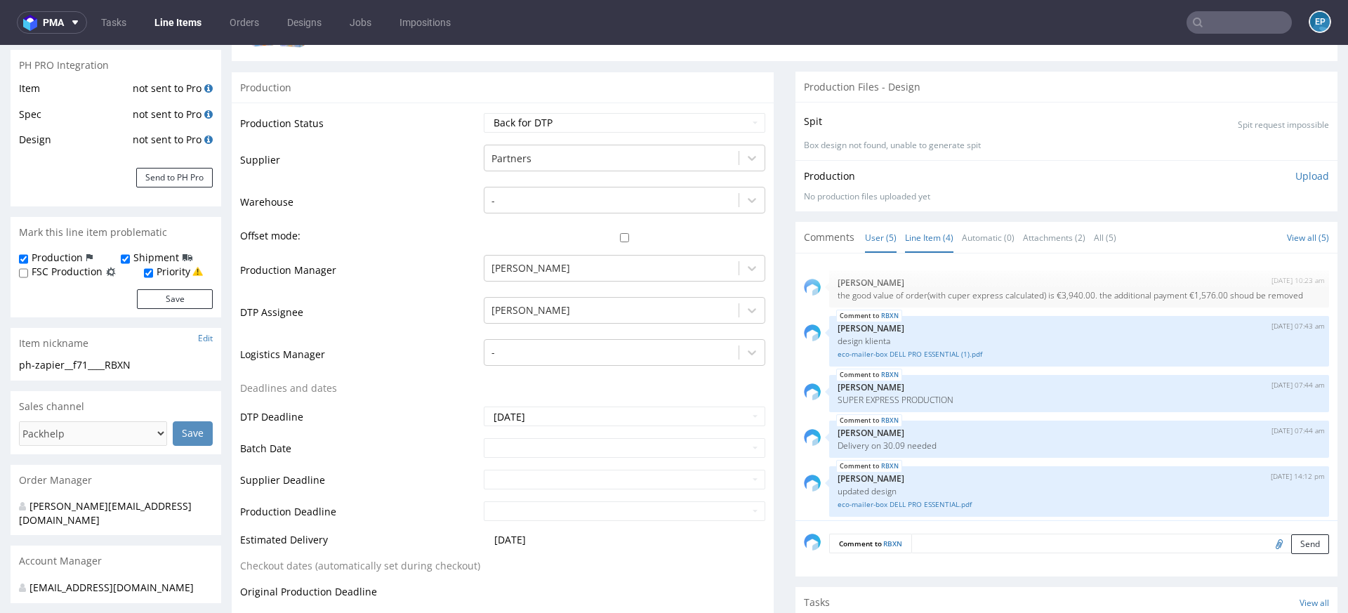
click at [911, 241] on link "Line Item (4)" at bounding box center [929, 238] width 48 height 30
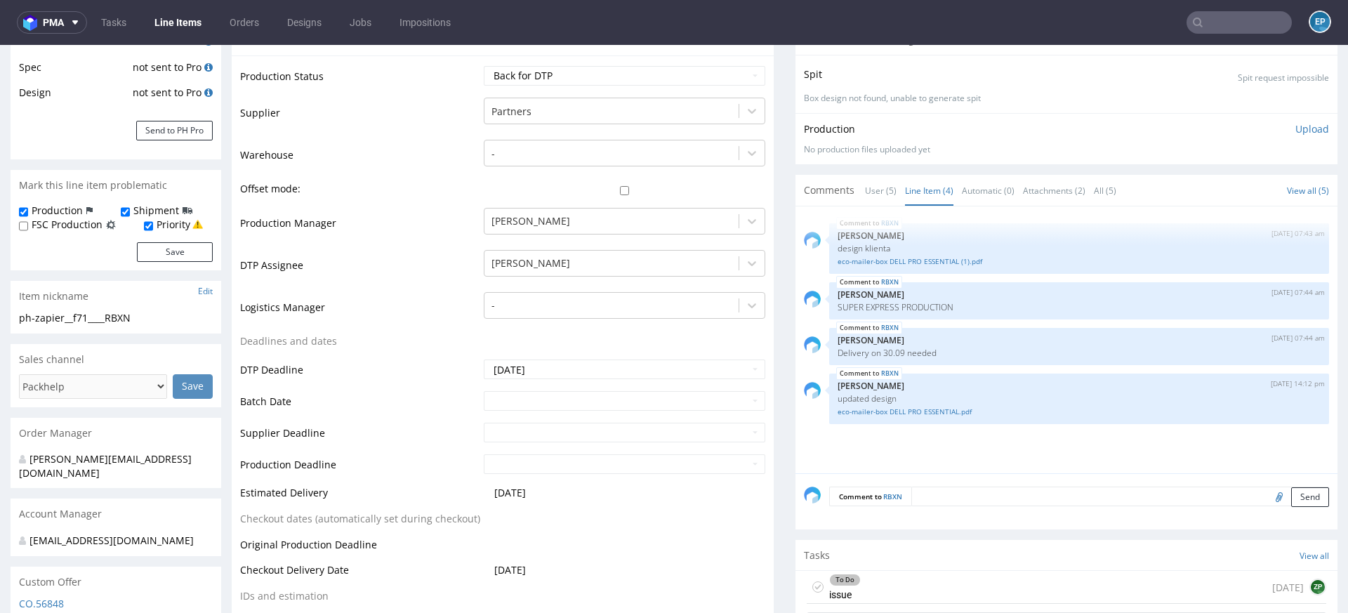
scroll to position [341, 0]
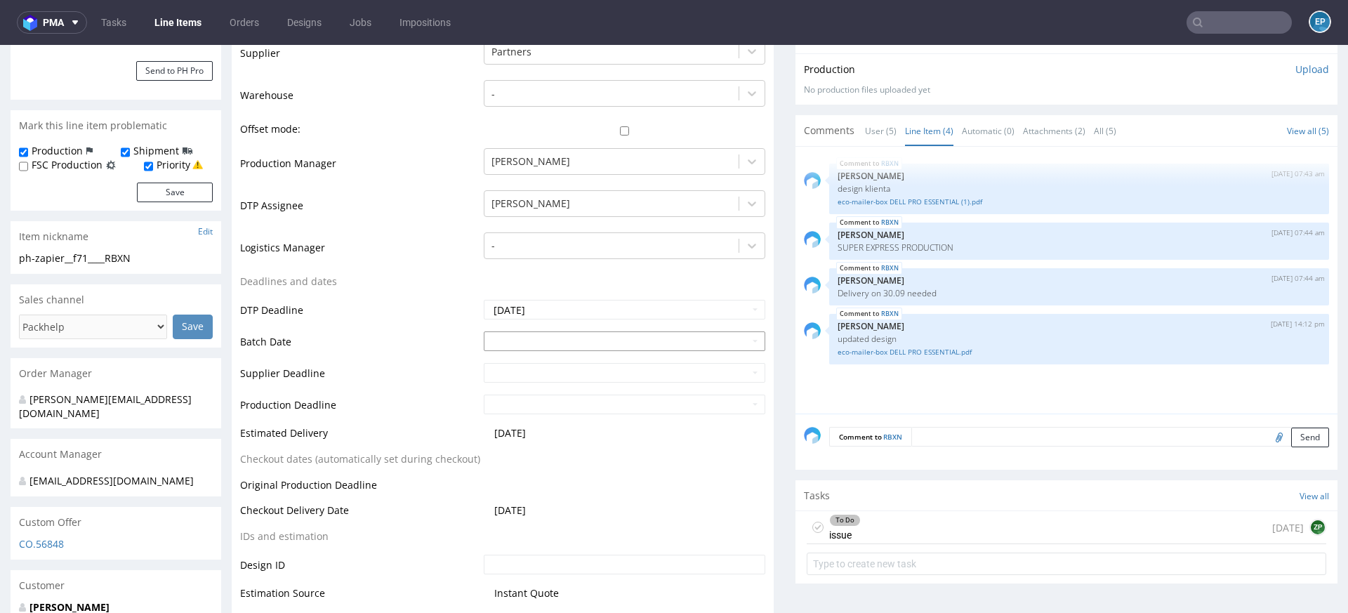
click at [546, 336] on input "text" at bounding box center [625, 341] width 282 height 20
click at [537, 280] on td "23" at bounding box center [535, 277] width 21 height 21
type input "[DATE]"
click at [541, 375] on input "text" at bounding box center [625, 373] width 282 height 20
click at [517, 331] on td "29" at bounding box center [514, 330] width 22 height 21
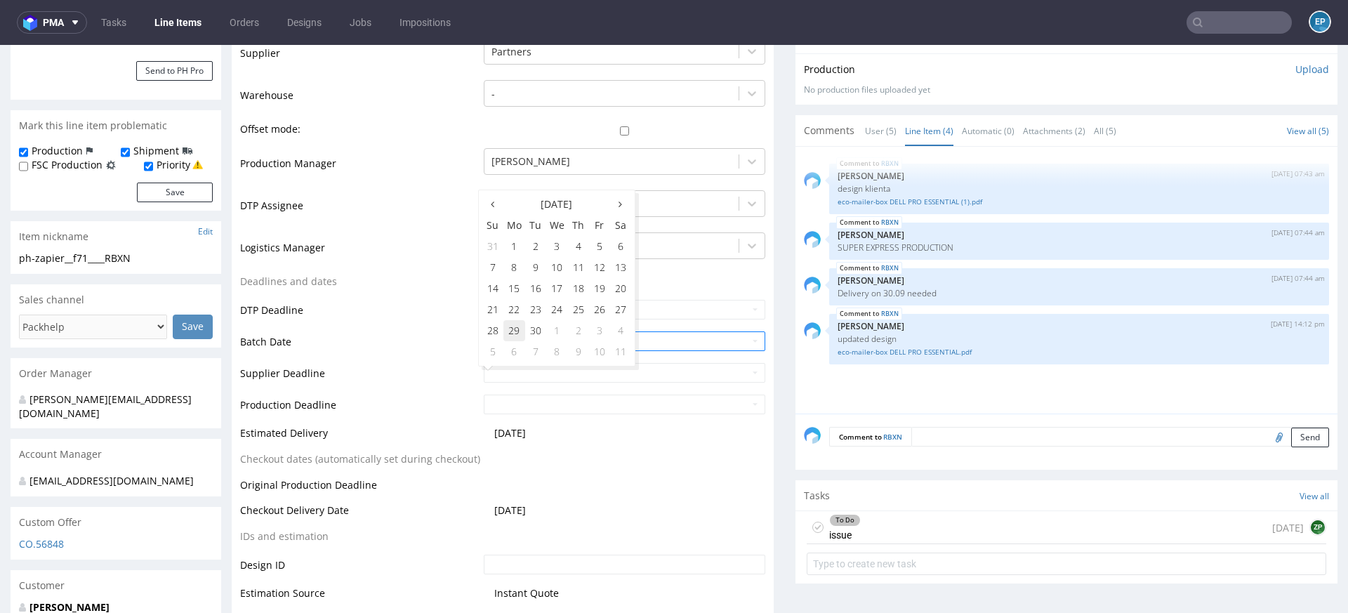
type input "[DATE]"
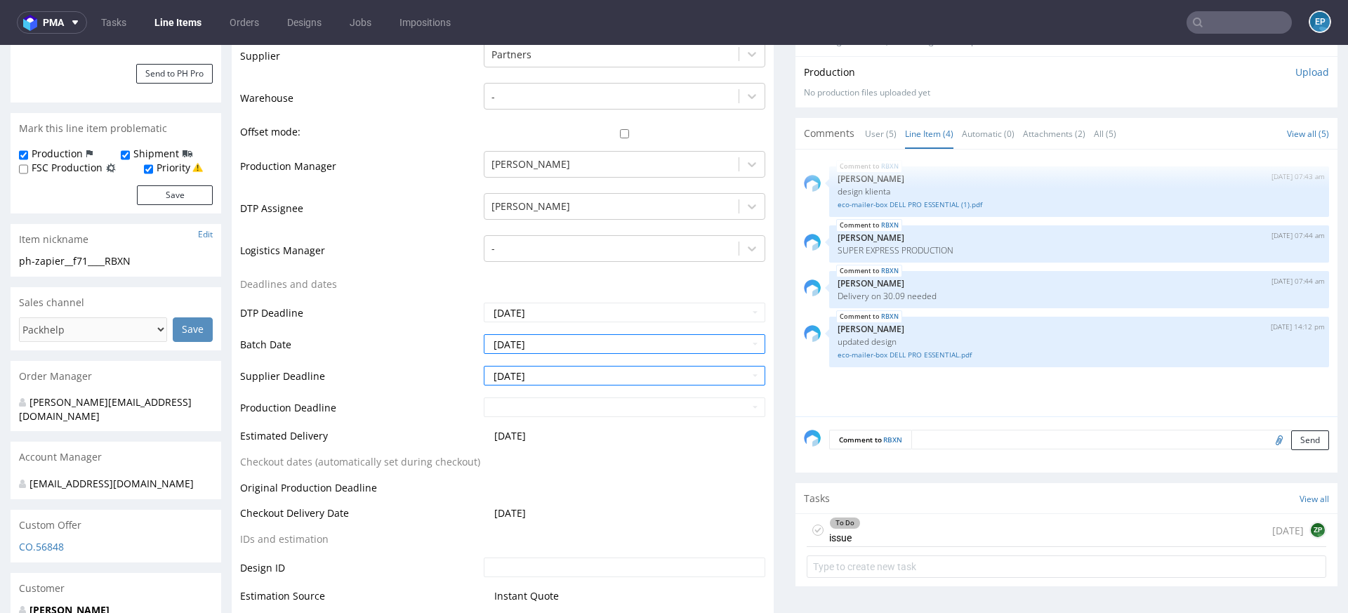
scroll to position [500, 0]
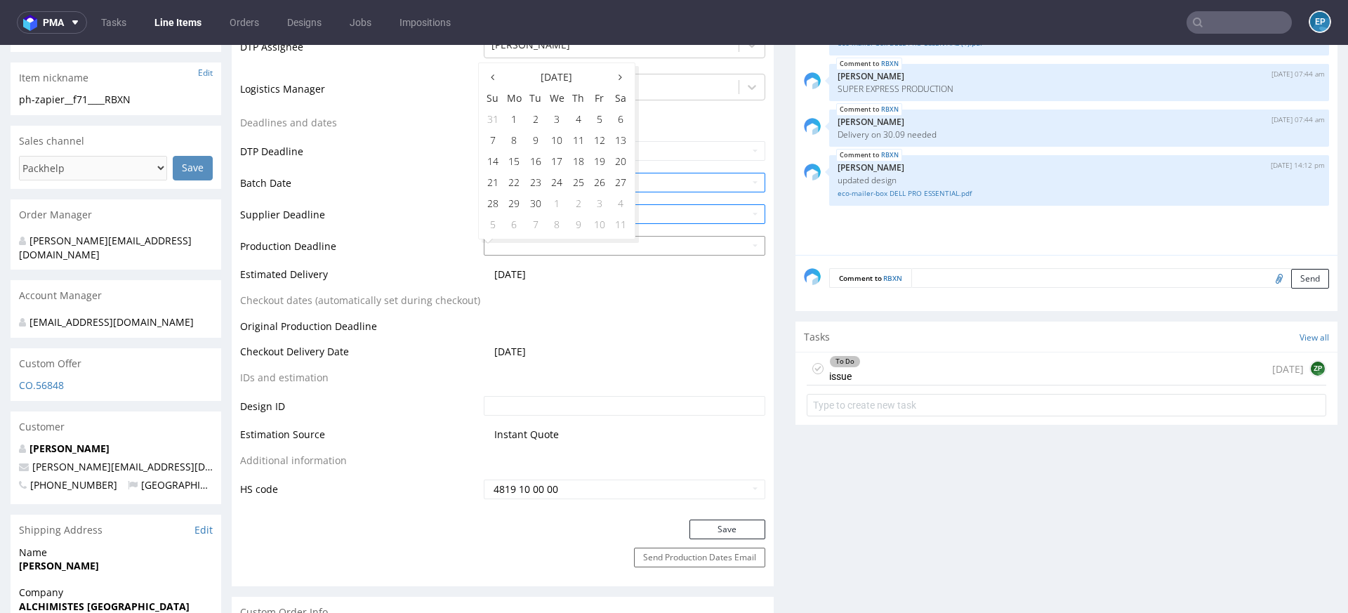
click at [535, 246] on input "text" at bounding box center [625, 246] width 282 height 20
click at [517, 204] on td "29" at bounding box center [514, 203] width 22 height 21
type input "[DATE]"
click at [734, 527] on button "Save" at bounding box center [727, 529] width 76 height 20
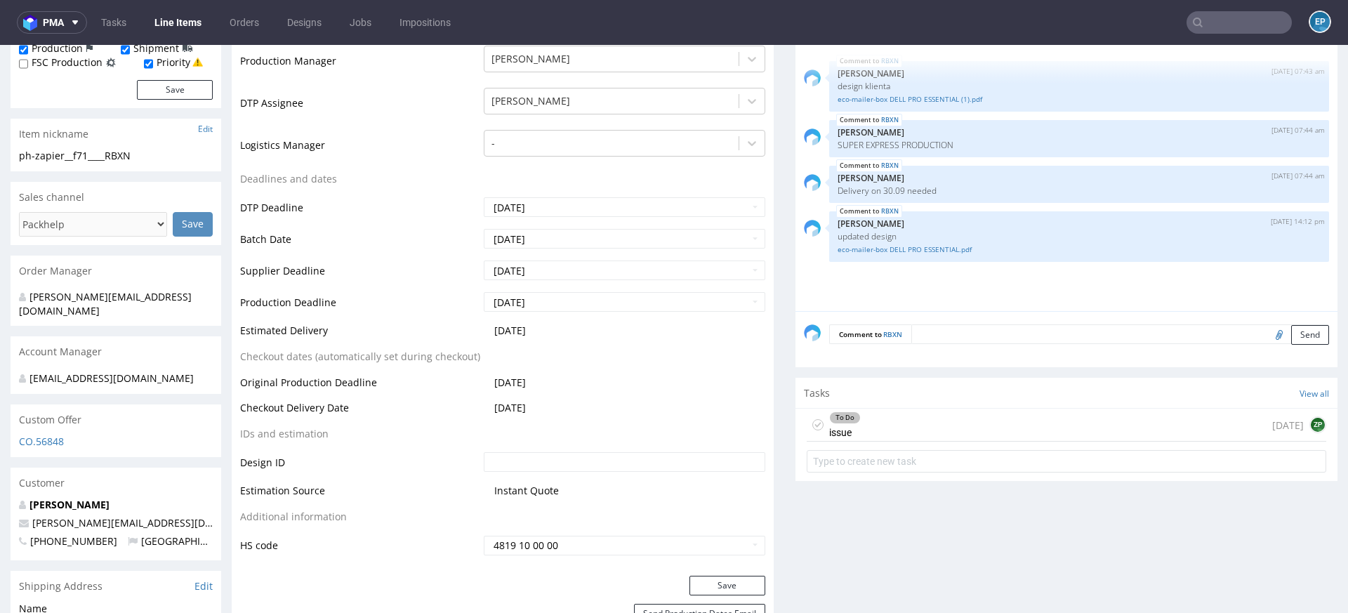
scroll to position [551, 0]
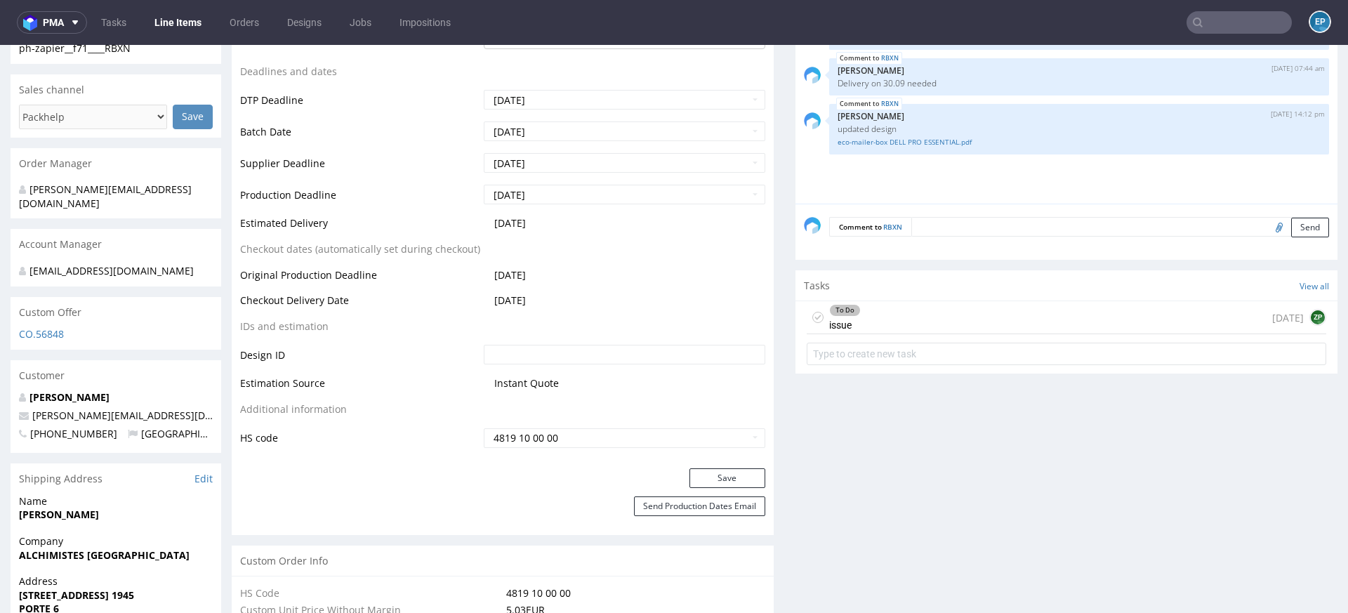
click at [932, 319] on div "To Do issue [DATE] ZP" at bounding box center [1066, 317] width 519 height 33
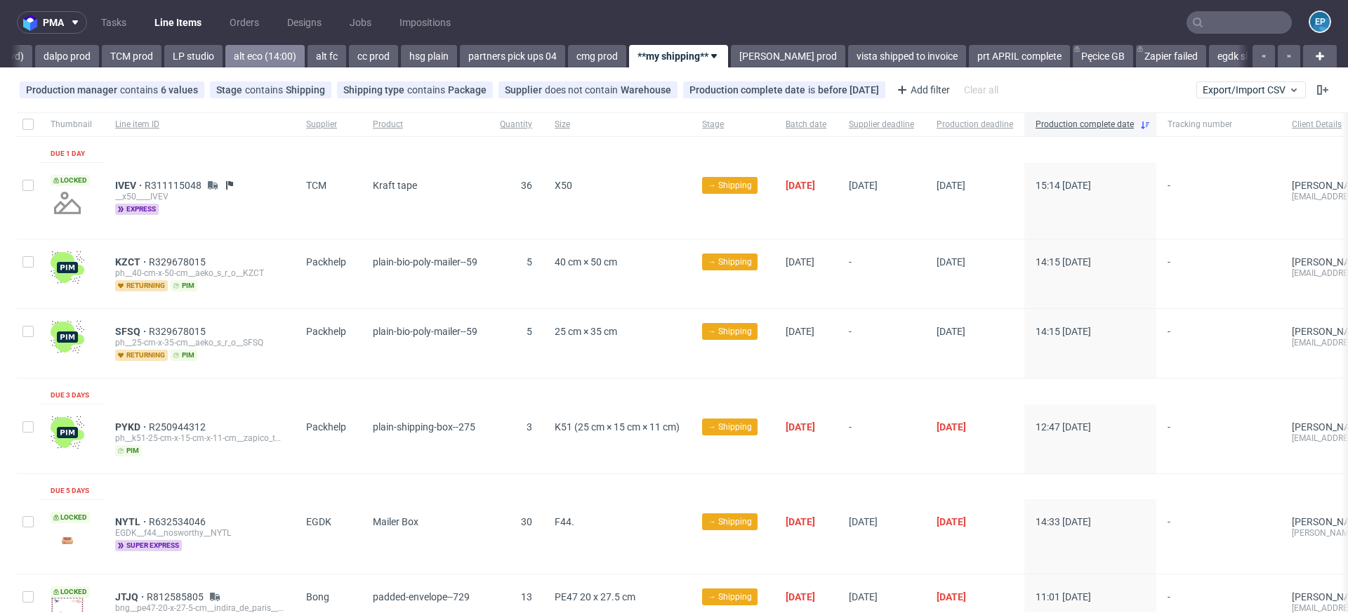
click at [225, 62] on link "alt eco (14:00)" at bounding box center [264, 56] width 79 height 22
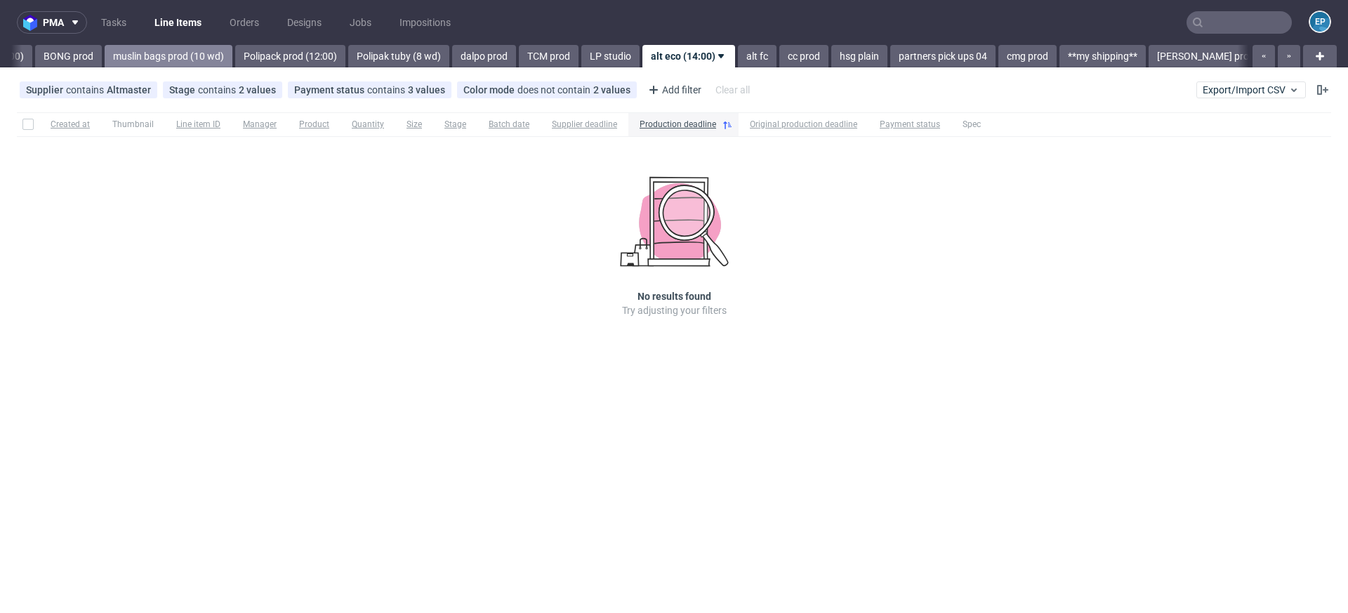
click at [138, 58] on link "muslin bags prod (10 wd)" at bounding box center [169, 56] width 128 height 22
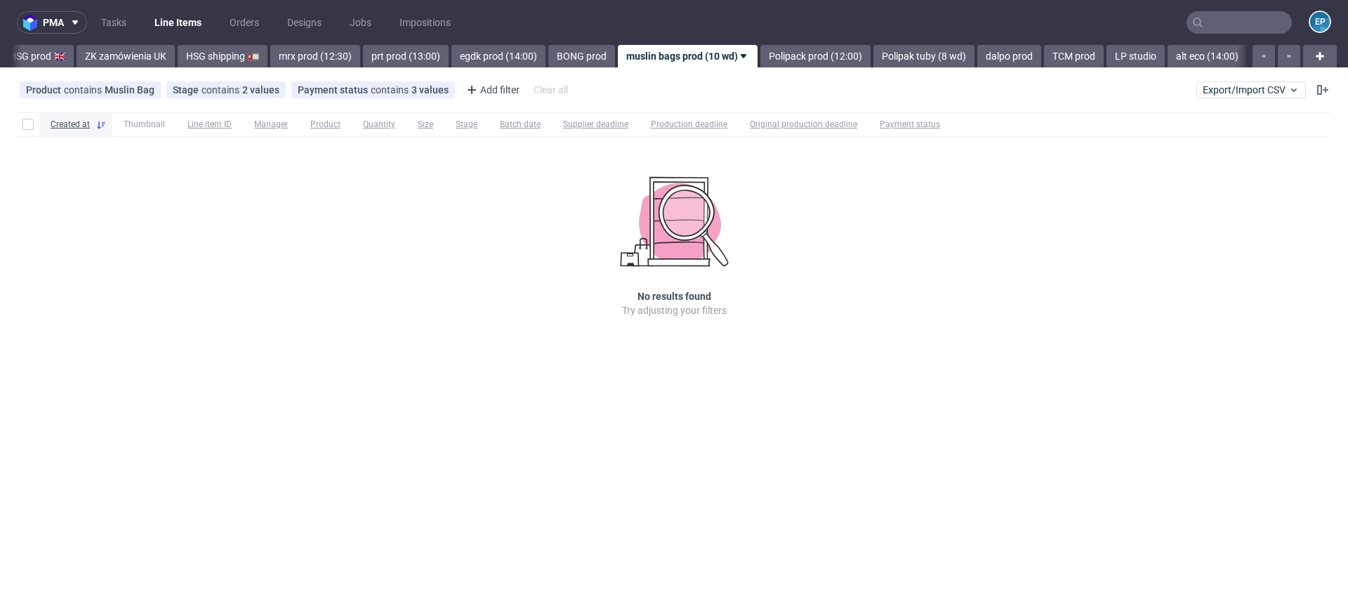
click at [178, 58] on link "HSG shipping 🚛" at bounding box center [223, 56] width 90 height 22
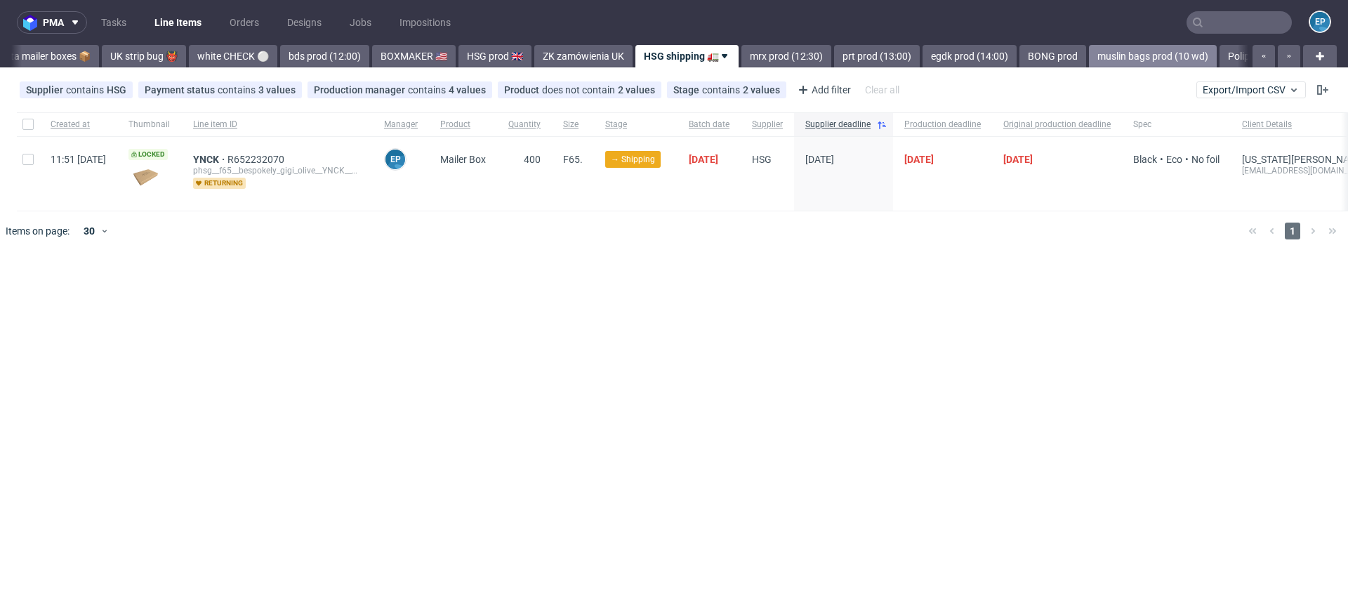
click at [189, 58] on link "white CHECK ⚪️" at bounding box center [233, 56] width 88 height 22
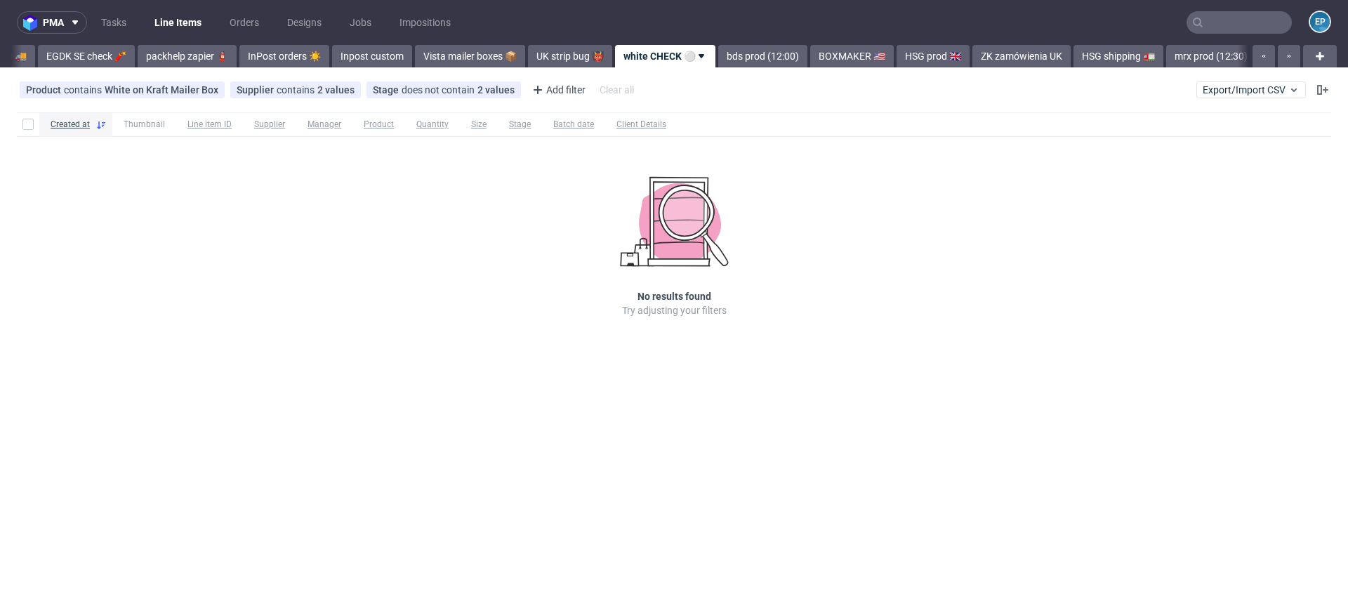
scroll to position [0, 675]
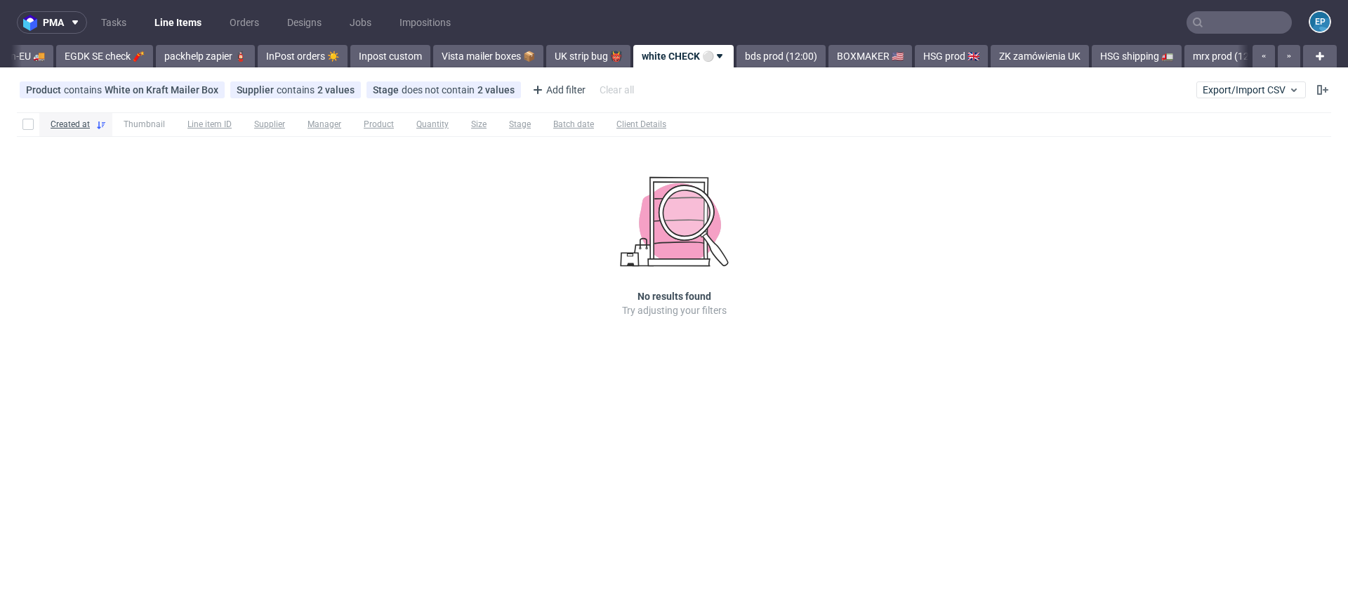
click at [156, 58] on link "packhelp zapier 🧯" at bounding box center [205, 56] width 99 height 22
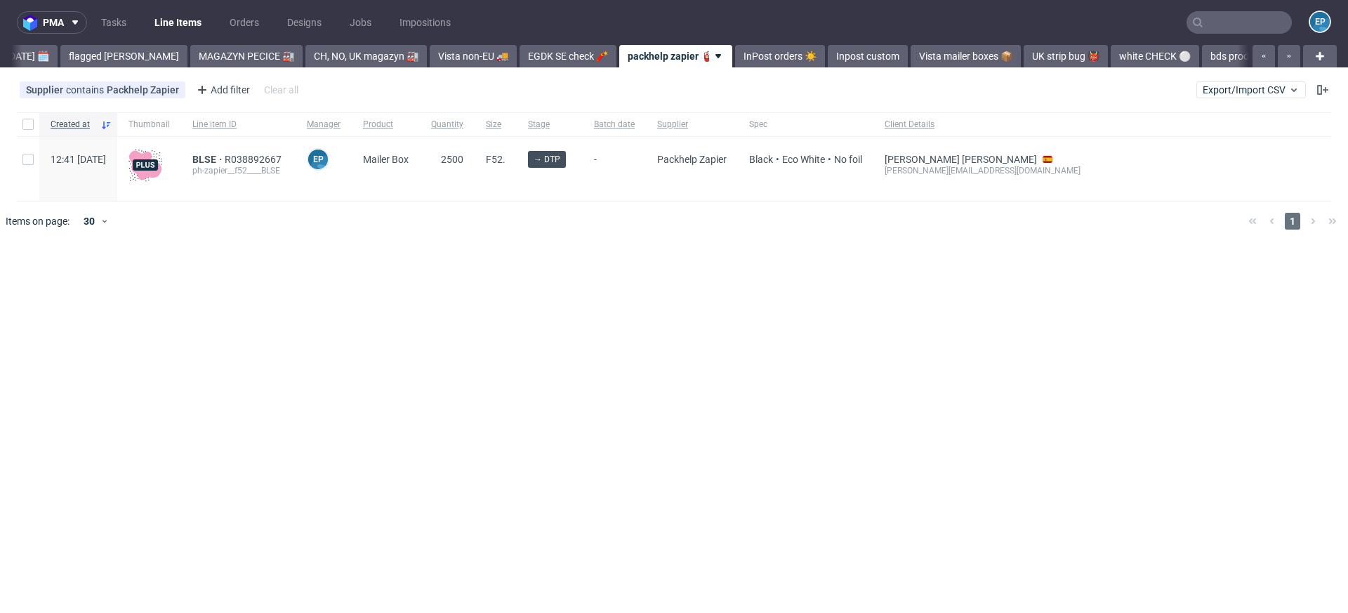
scroll to position [0, 206]
click at [86, 65] on link "flagged Ewa 🚩" at bounding box center [129, 56] width 127 height 22
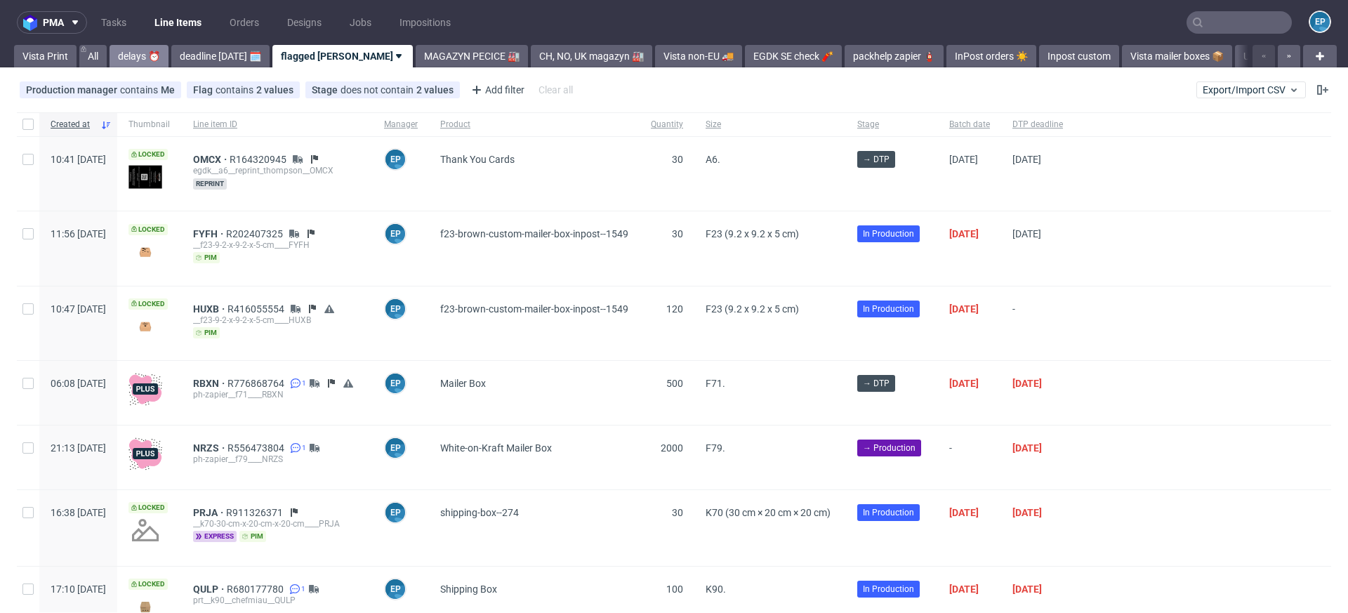
click at [134, 56] on link "delays ⏰" at bounding box center [139, 56] width 59 height 22
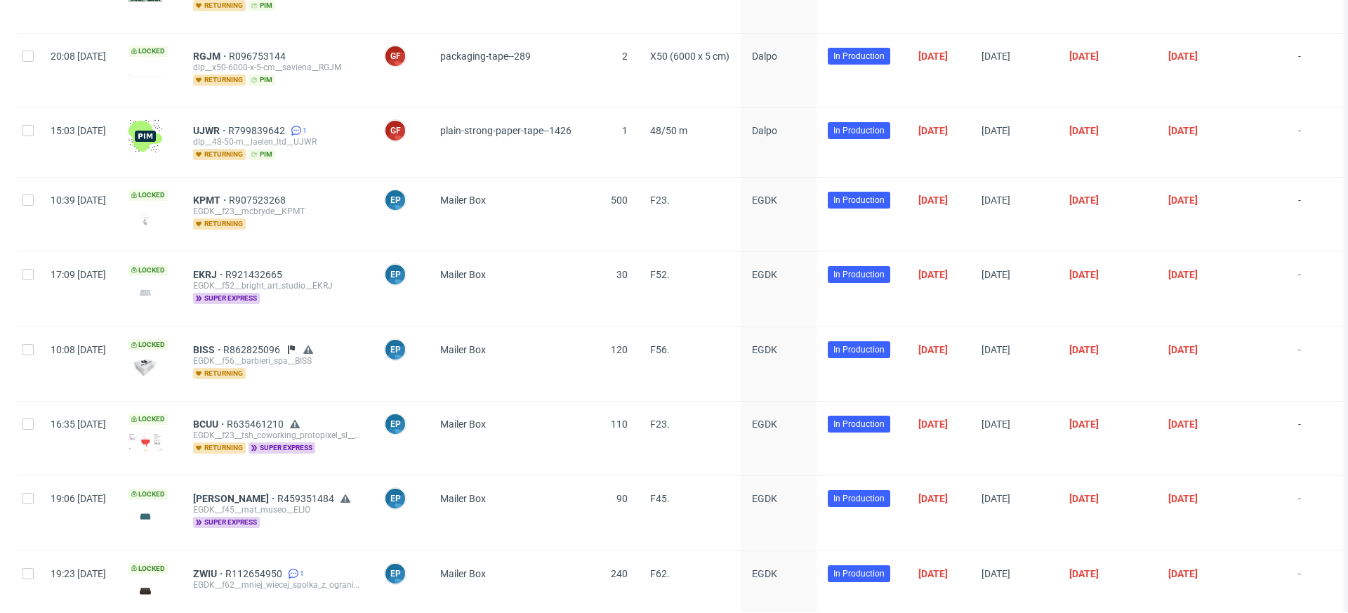
scroll to position [417, 0]
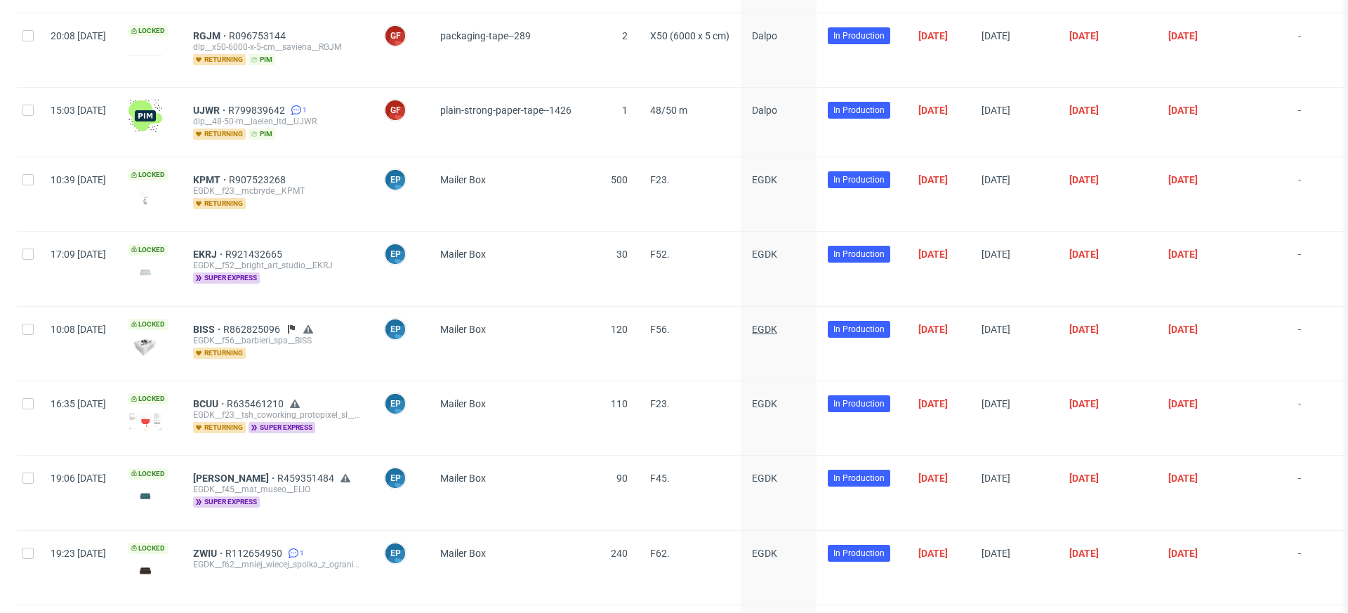
click at [777, 324] on span "EGDK" at bounding box center [764, 329] width 25 height 11
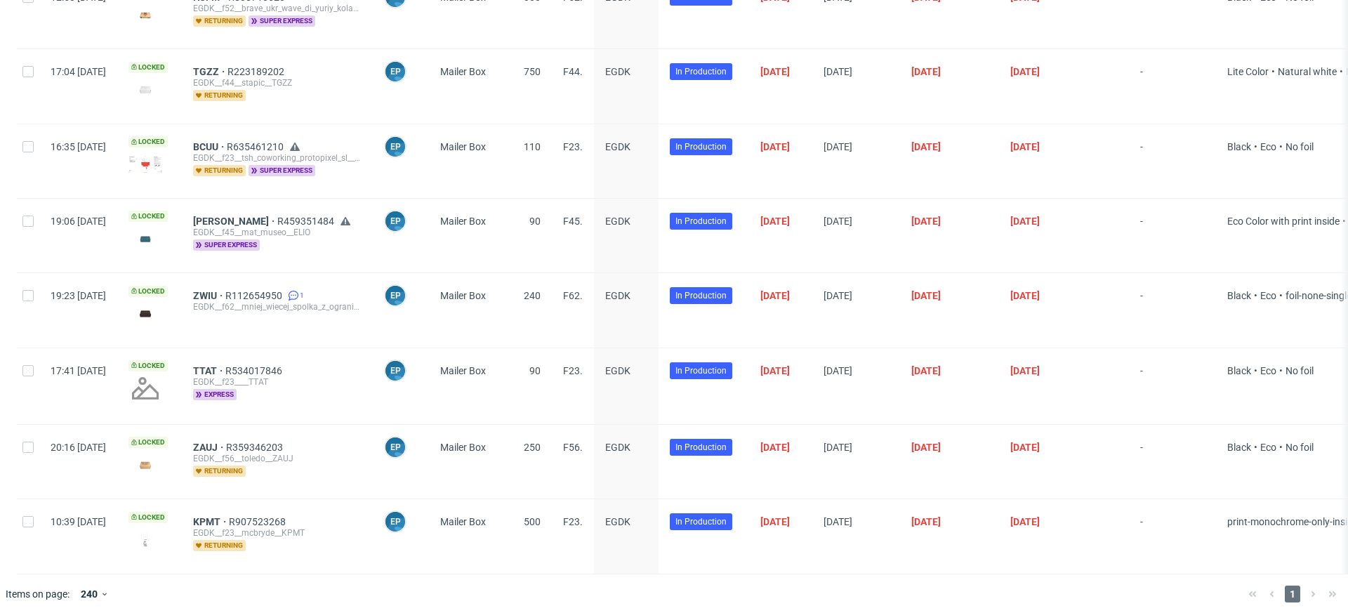
scroll to position [0, 0]
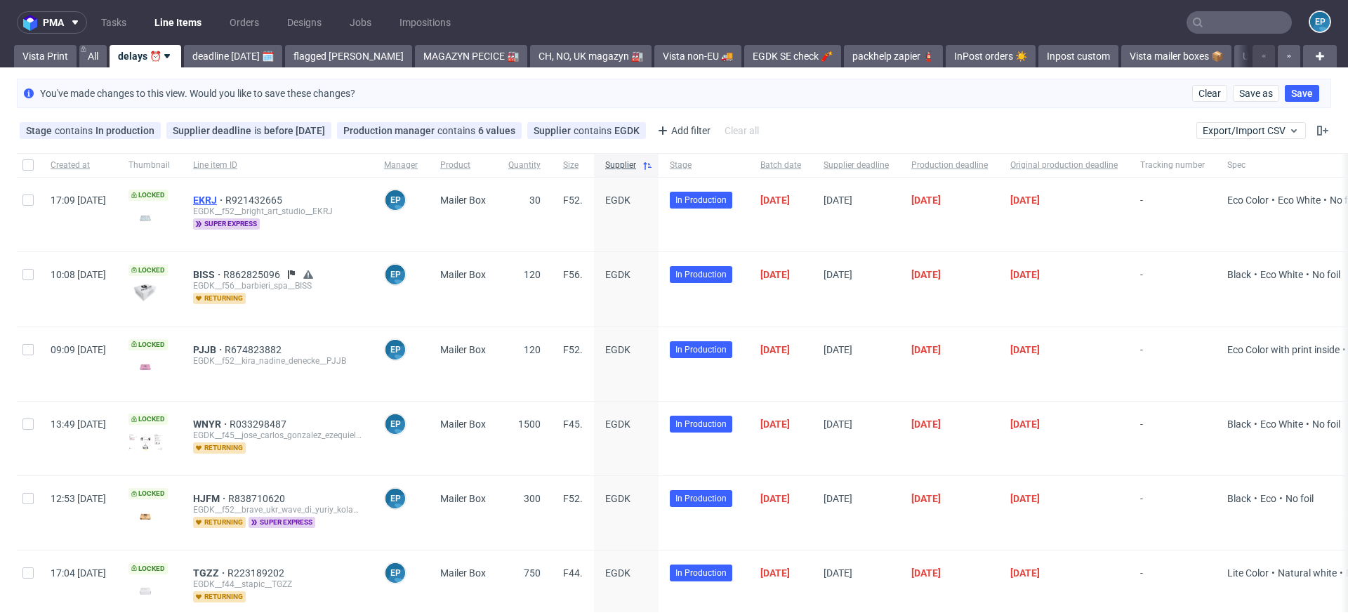
click at [225, 199] on span "EKRJ" at bounding box center [209, 199] width 32 height 11
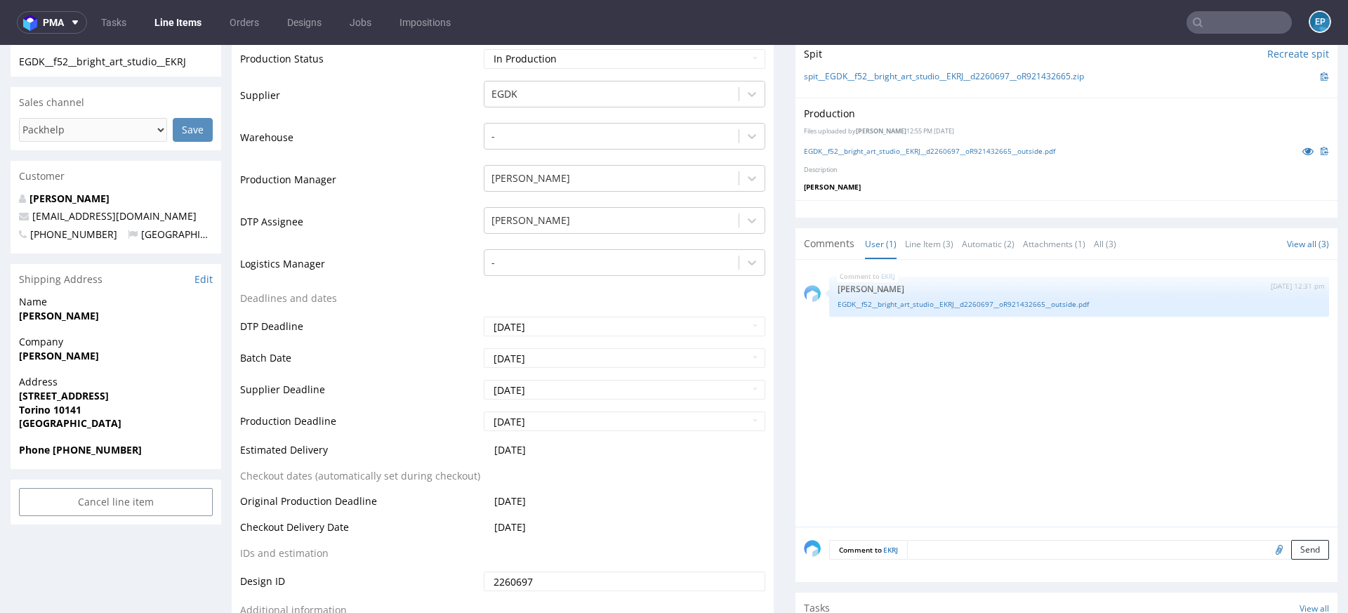
scroll to position [546, 0]
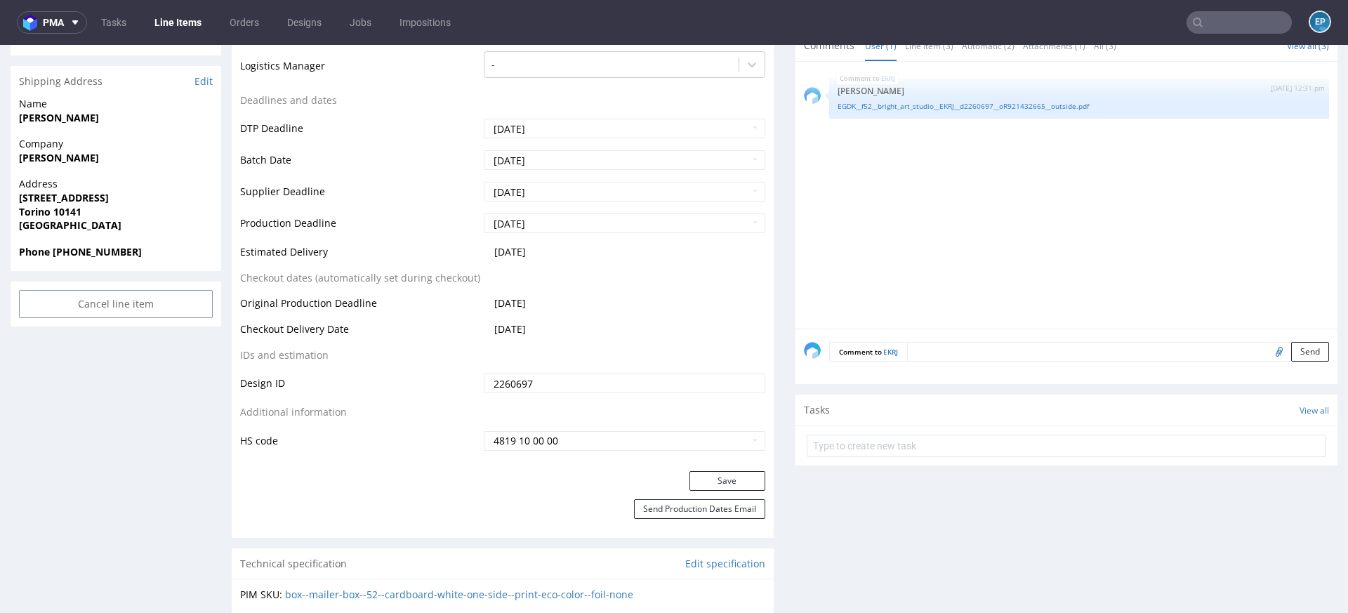
click at [191, 18] on link "Line Items" at bounding box center [178, 22] width 64 height 22
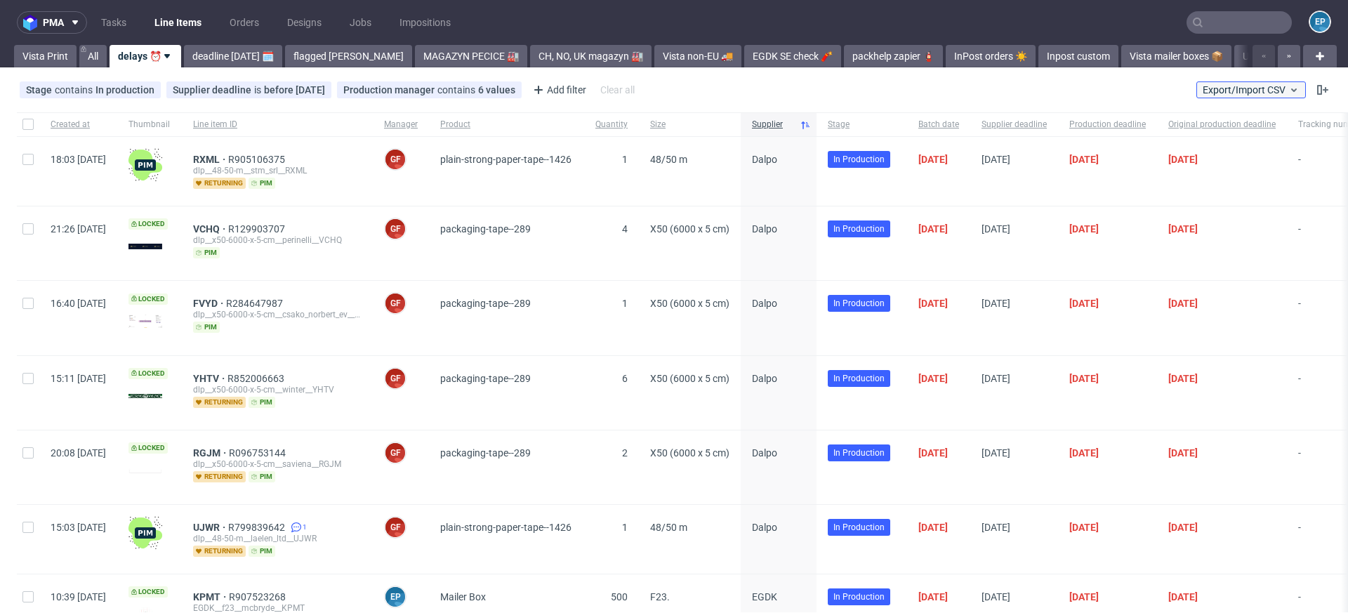
click at [1203, 86] on span "Export/Import CSV" at bounding box center [1251, 89] width 97 height 11
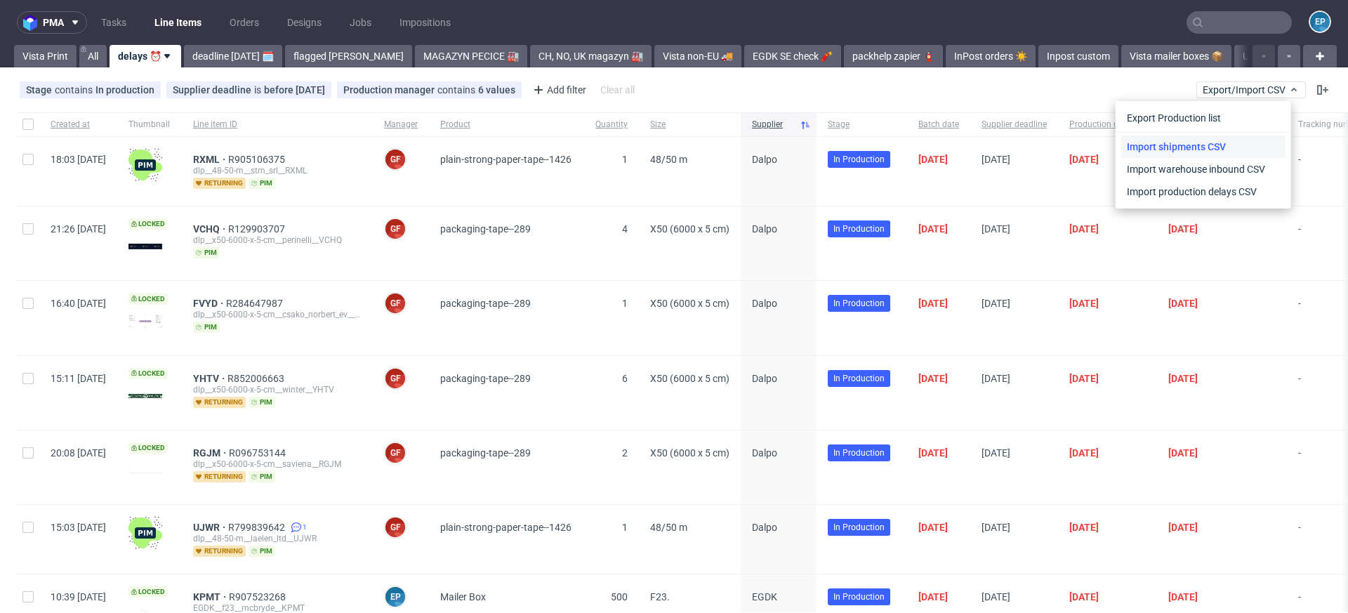
click at [1177, 139] on link "Import shipments CSV" at bounding box center [1203, 146] width 164 height 22
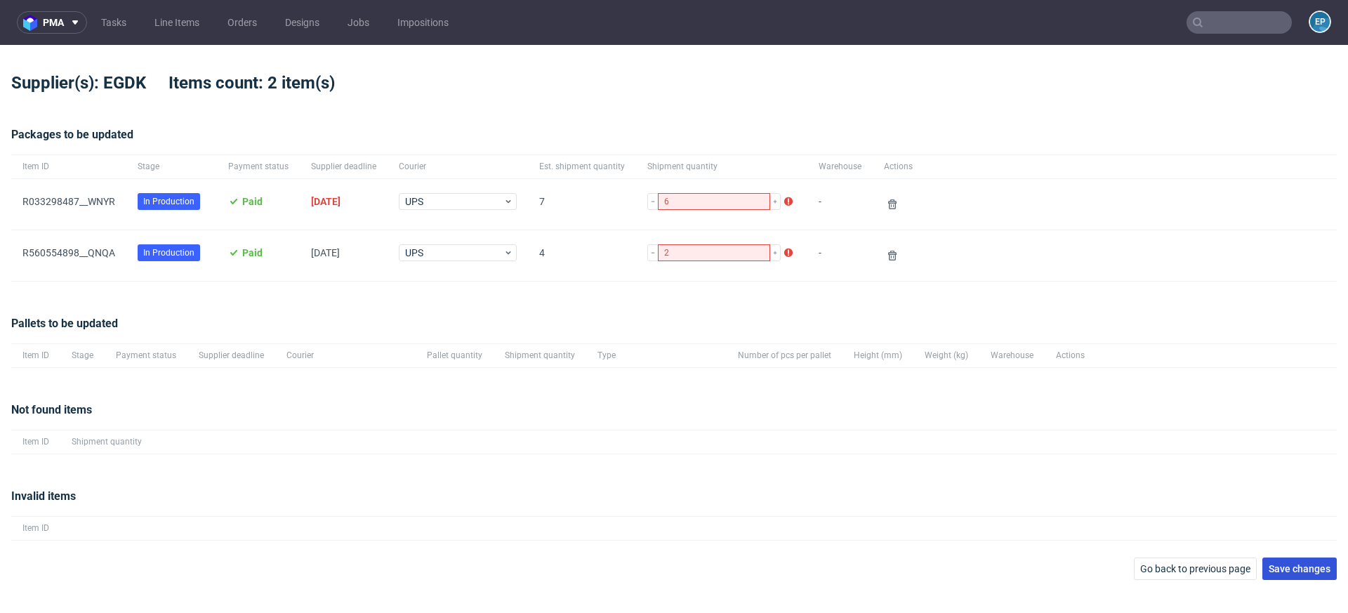
click at [1290, 564] on span "Save changes" at bounding box center [1300, 569] width 62 height 10
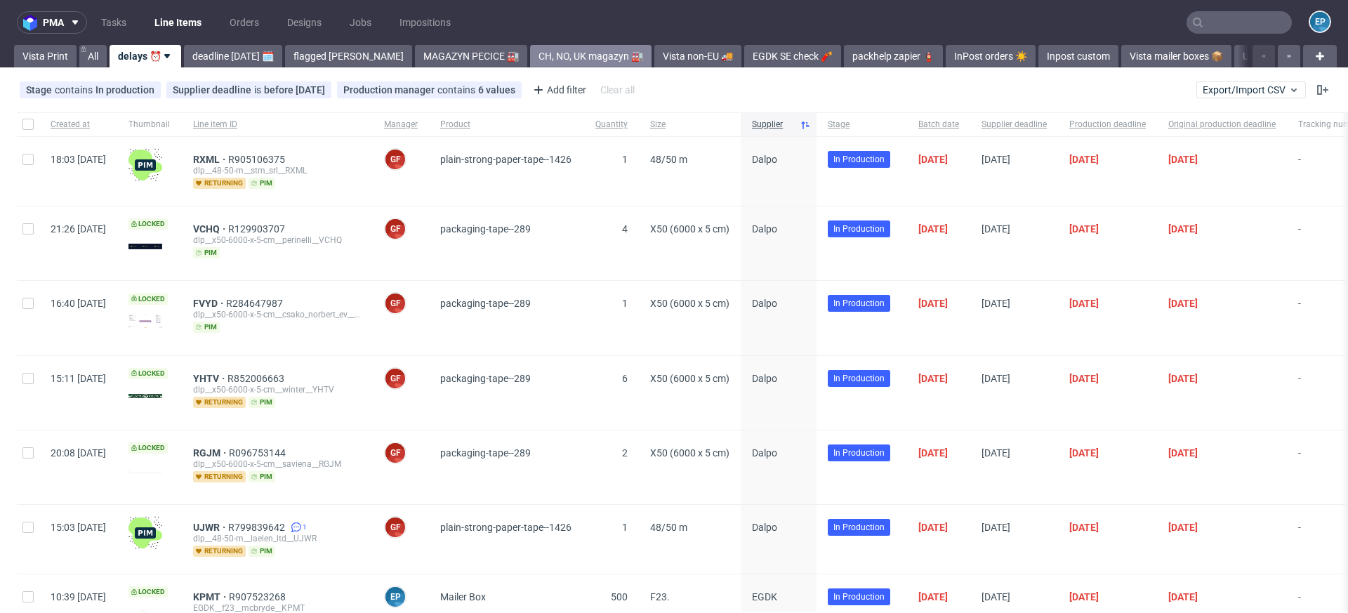
click at [531, 53] on link "CH, NO, UK magazyn 🏭" at bounding box center [590, 56] width 121 height 22
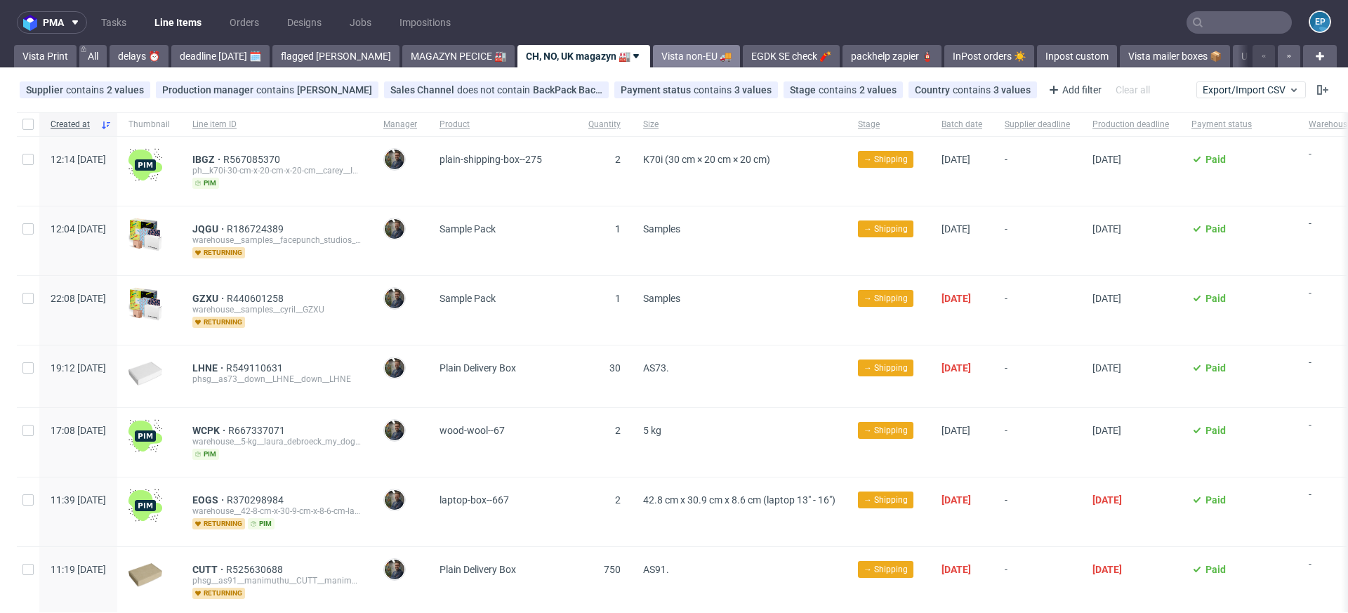
click at [653, 55] on link "Vista non-EU 🚚" at bounding box center [696, 56] width 87 height 22
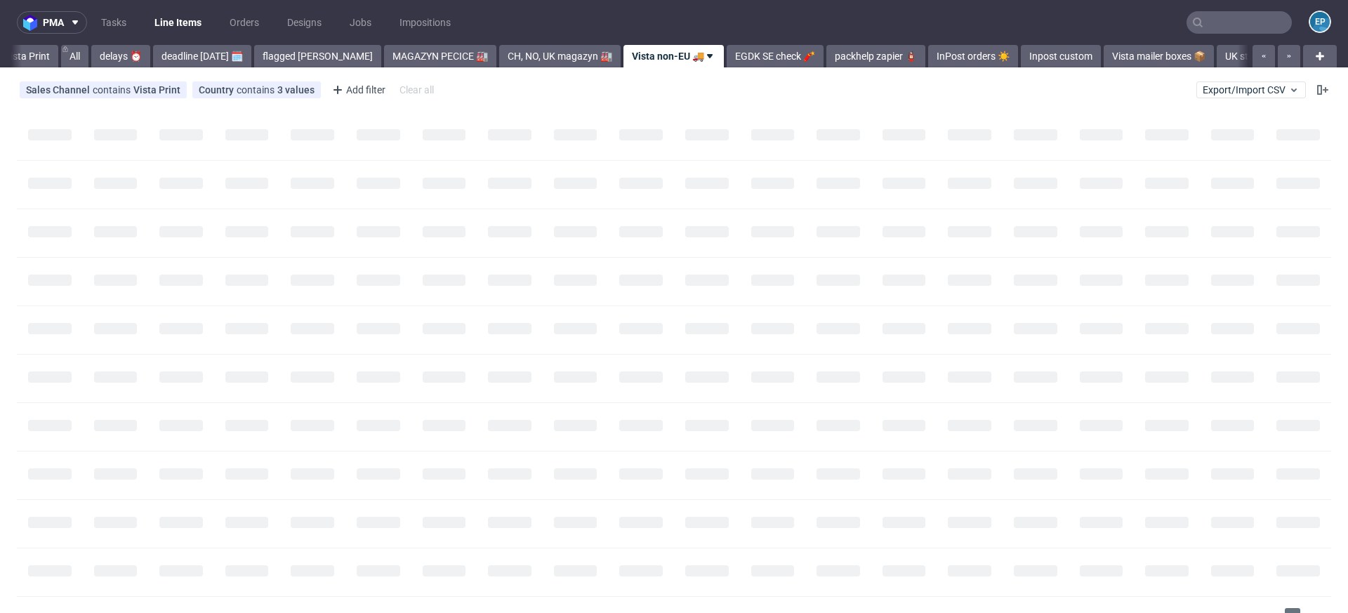
scroll to position [0, 19]
click at [927, 63] on link "InPost orders ☀️" at bounding box center [972, 56] width 90 height 22
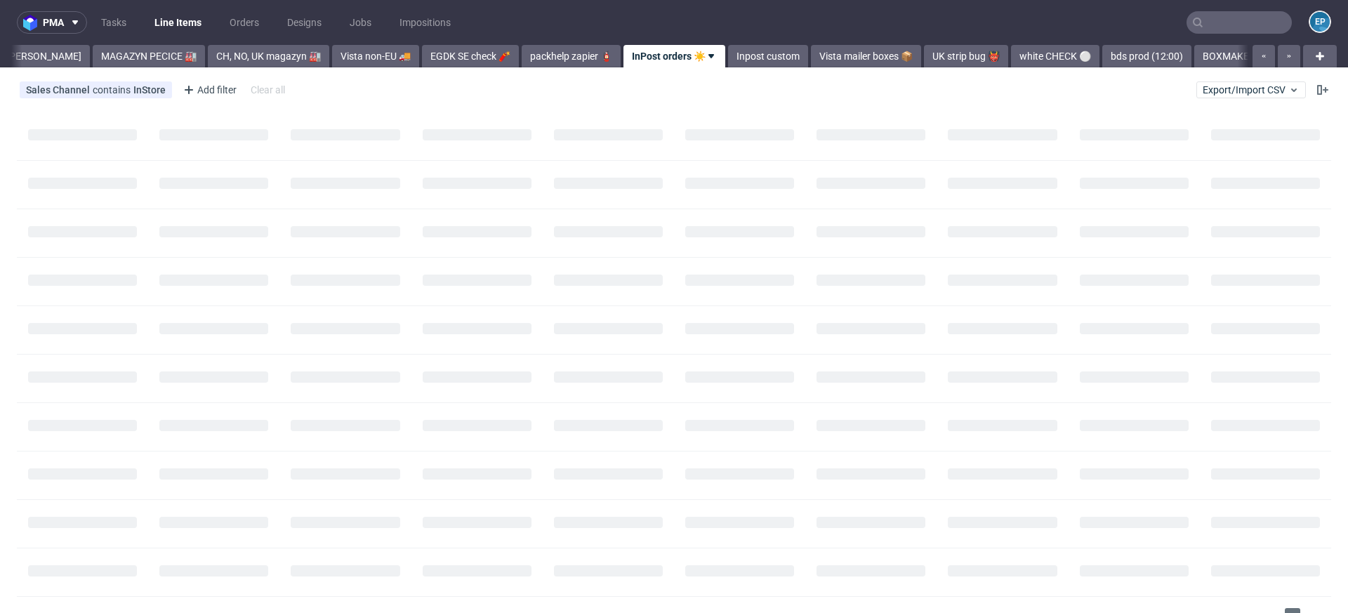
scroll to position [0, 310]
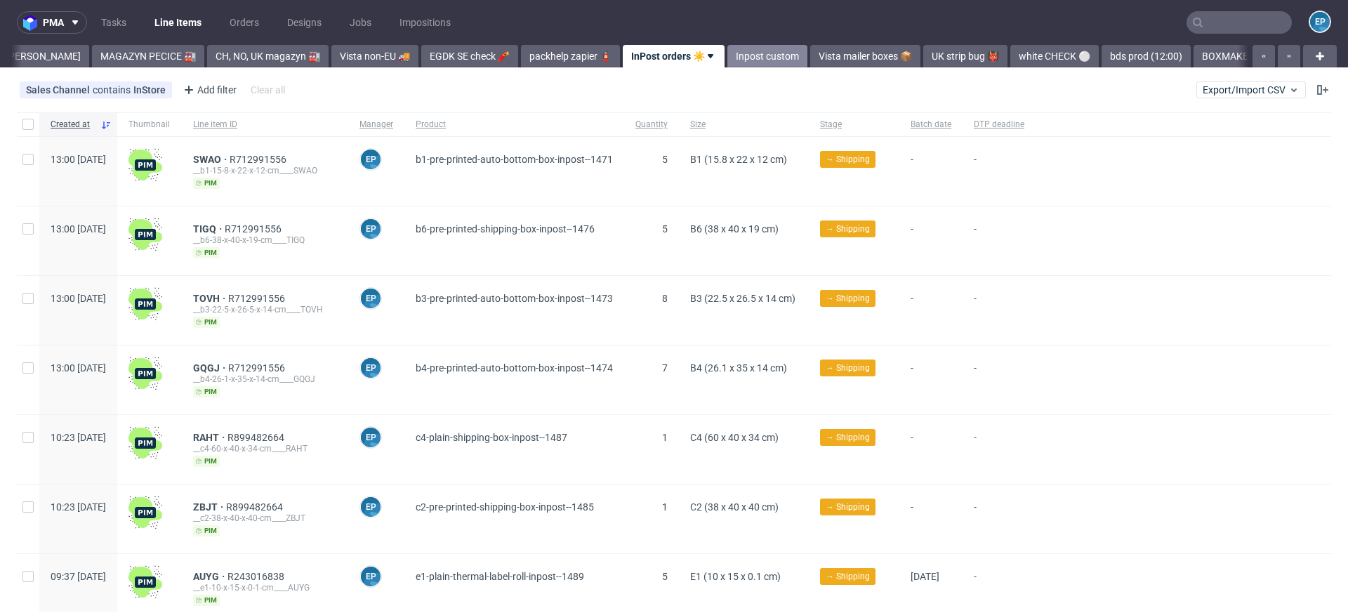
click at [727, 58] on link "Inpost custom" at bounding box center [767, 56] width 80 height 22
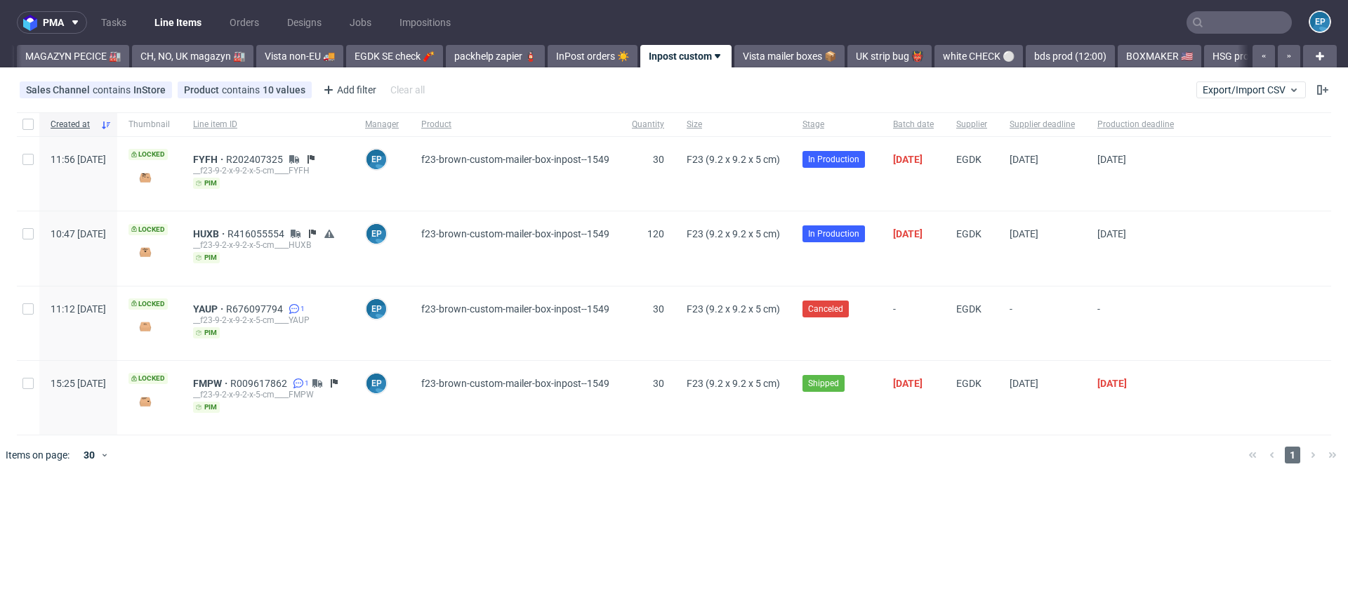
scroll to position [0, 389]
click at [226, 158] on span "FYFH" at bounding box center [209, 159] width 33 height 11
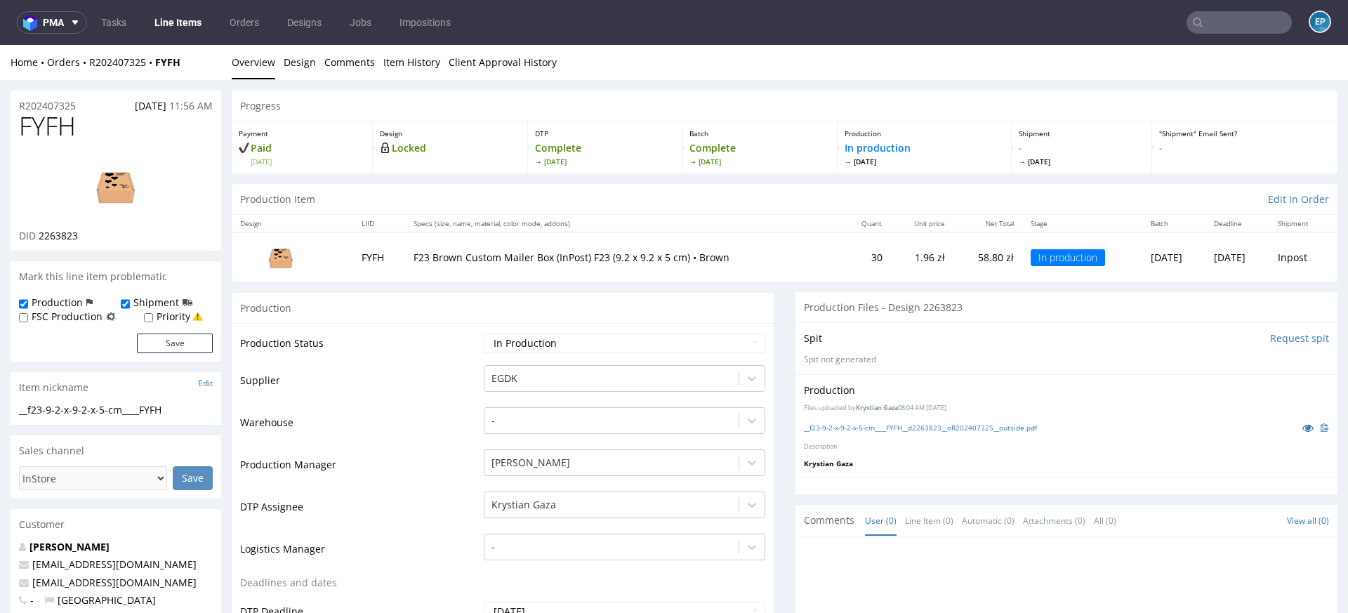
click at [1219, 34] on nav "pma Tasks Line Items Orders Designs Jobs Impositions EP" at bounding box center [674, 22] width 1348 height 45
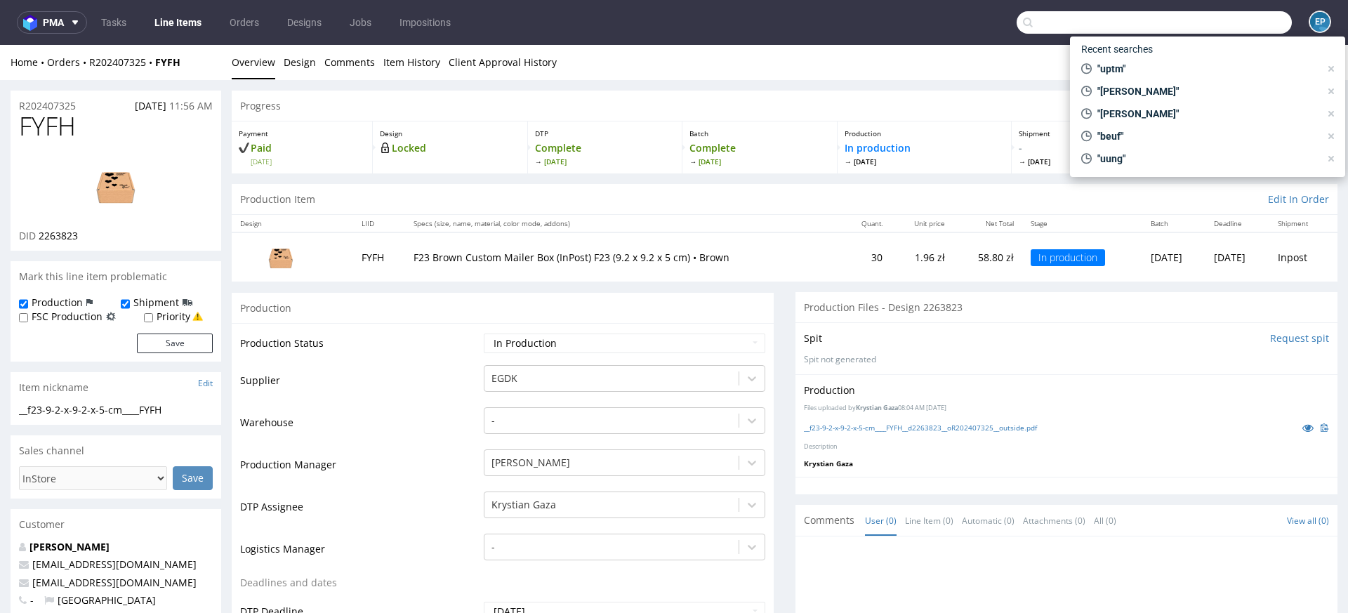
click at [1214, 20] on input "text" at bounding box center [1154, 22] width 275 height 22
paste input "RBXN"
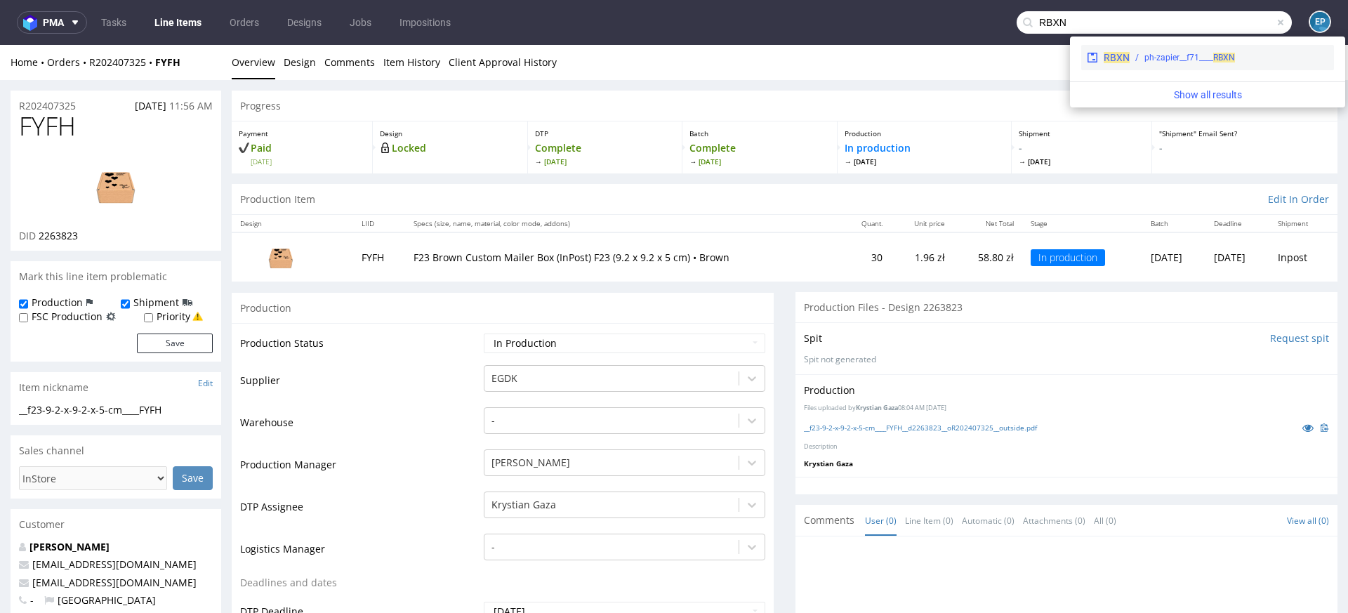
type input "RBXN"
click at [1161, 55] on div "ph-zapier__f71____ RBXN" at bounding box center [1189, 57] width 91 height 13
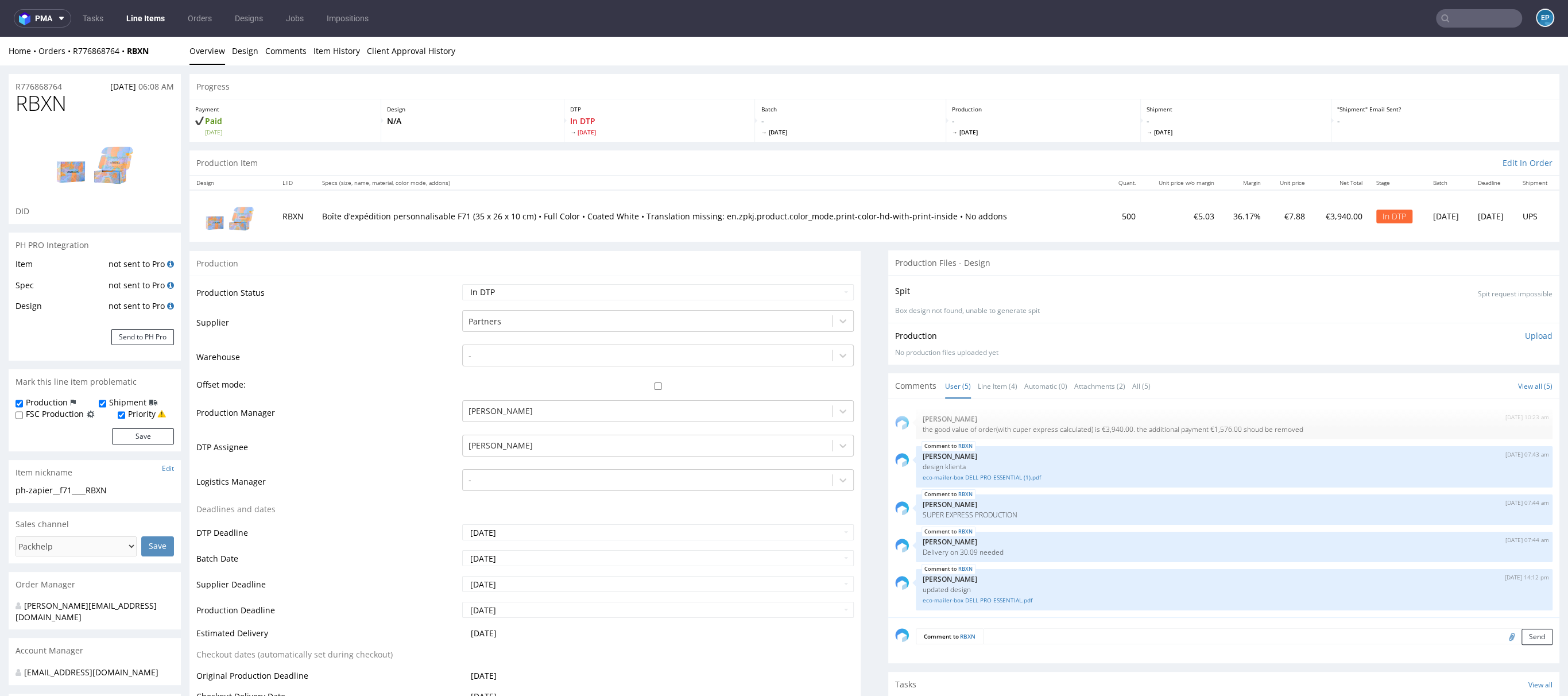
scroll to position [4, 0]
click at [1102, 16] on input "text" at bounding box center [1479, 18] width 86 height 18
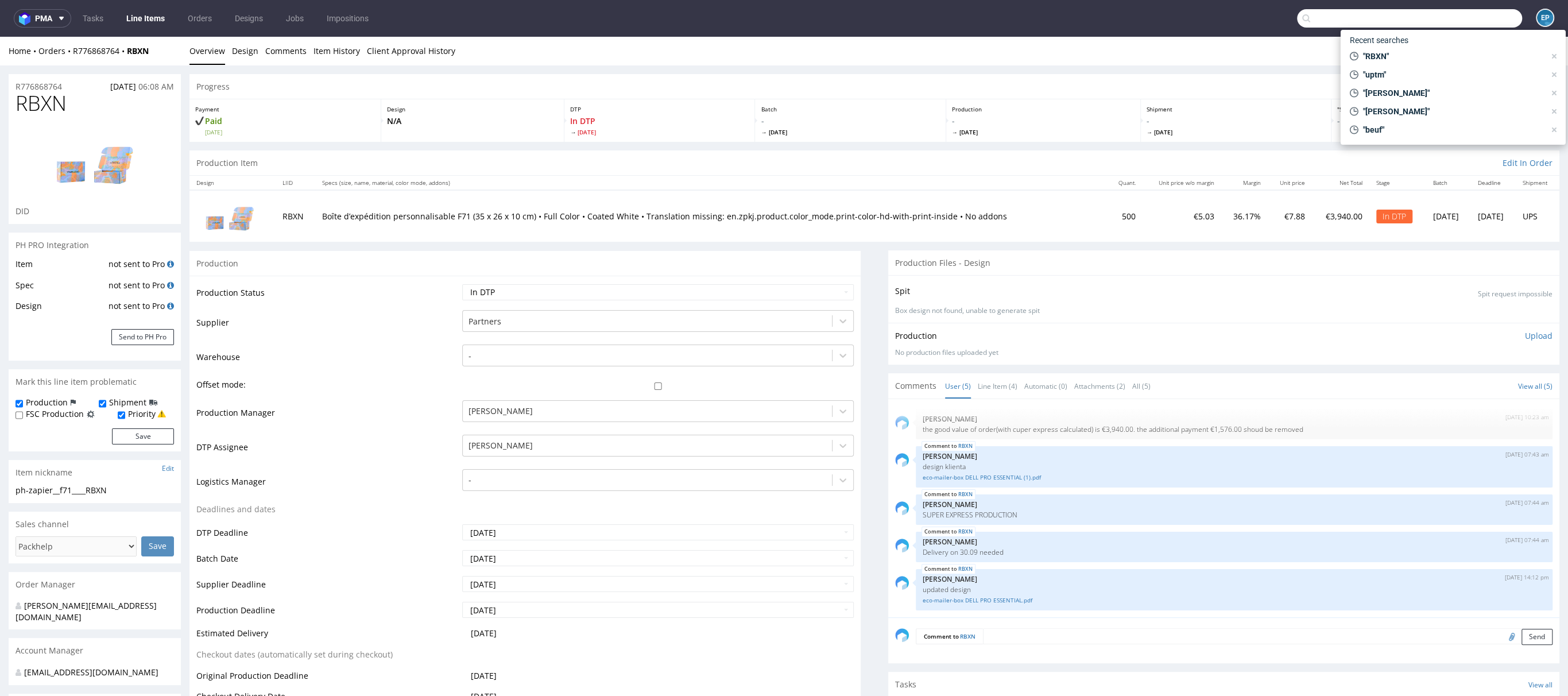
paste input "KPMT"
type input "KPMT"
click at [1102, 43] on div "EGDK__f23__mcbryde__ KPMT" at bounding box center [1448, 47] width 92 height 11
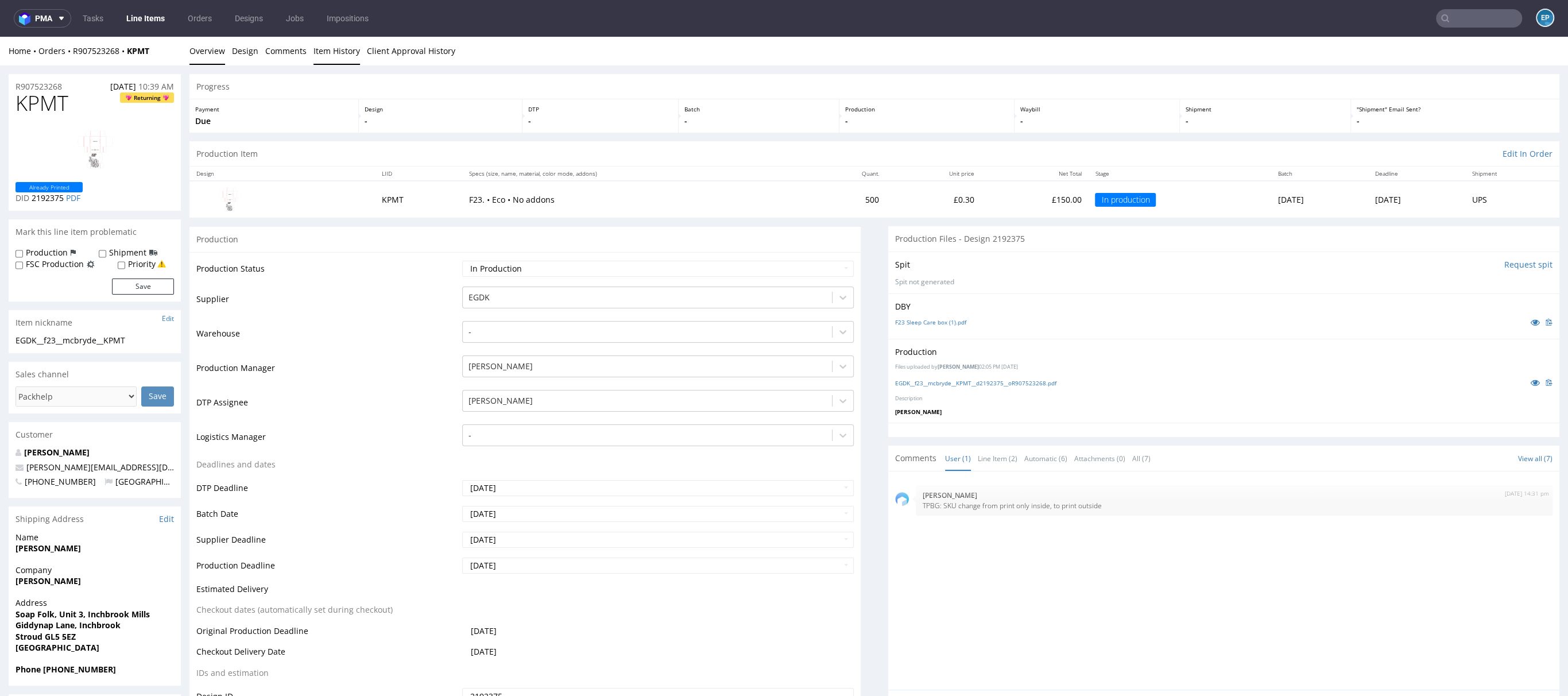
click at [331, 56] on link "Item History" at bounding box center [336, 51] width 47 height 28
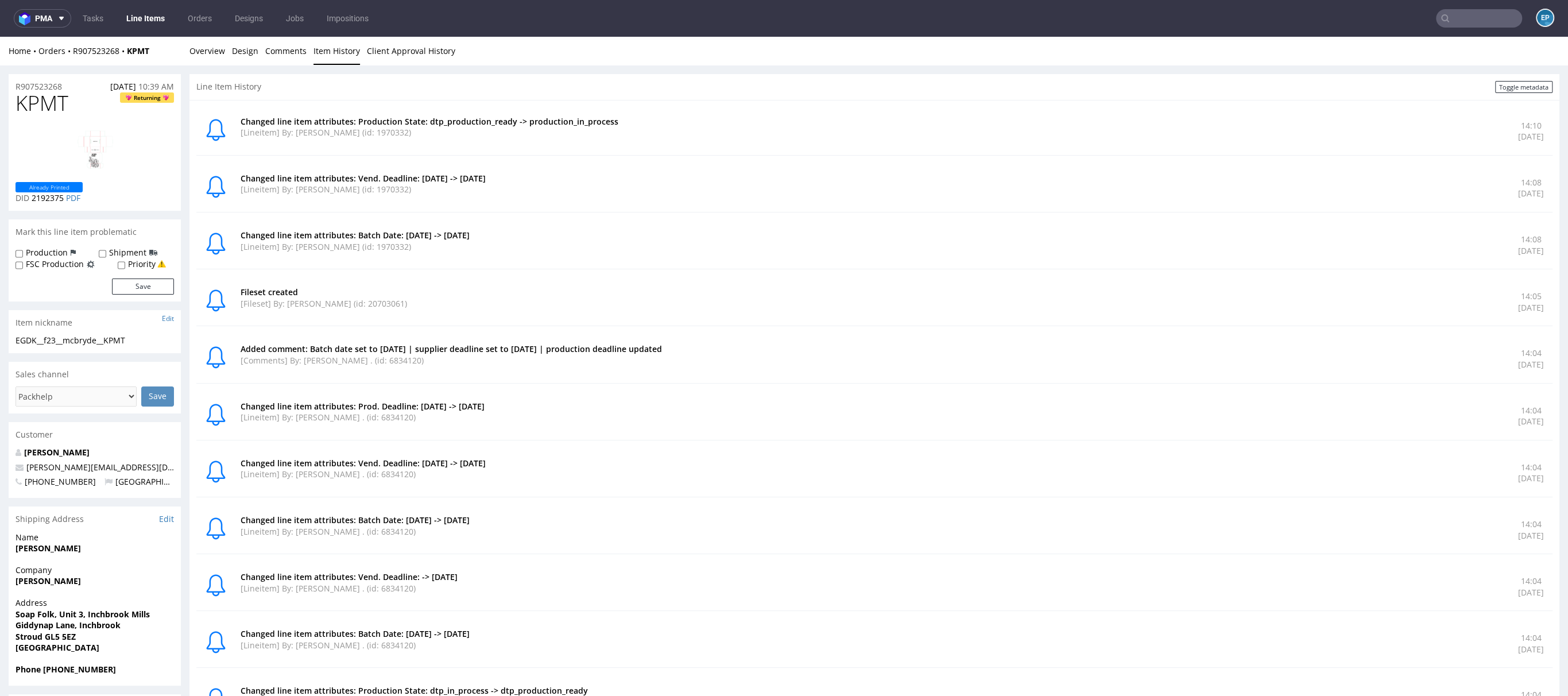
click at [184, 48] on div "Home Orders R907523268 KPMT Overview Design Comments Item History Client Approv…" at bounding box center [784, 51] width 1568 height 29
click at [205, 49] on link "Overview" at bounding box center [208, 51] width 36 height 28
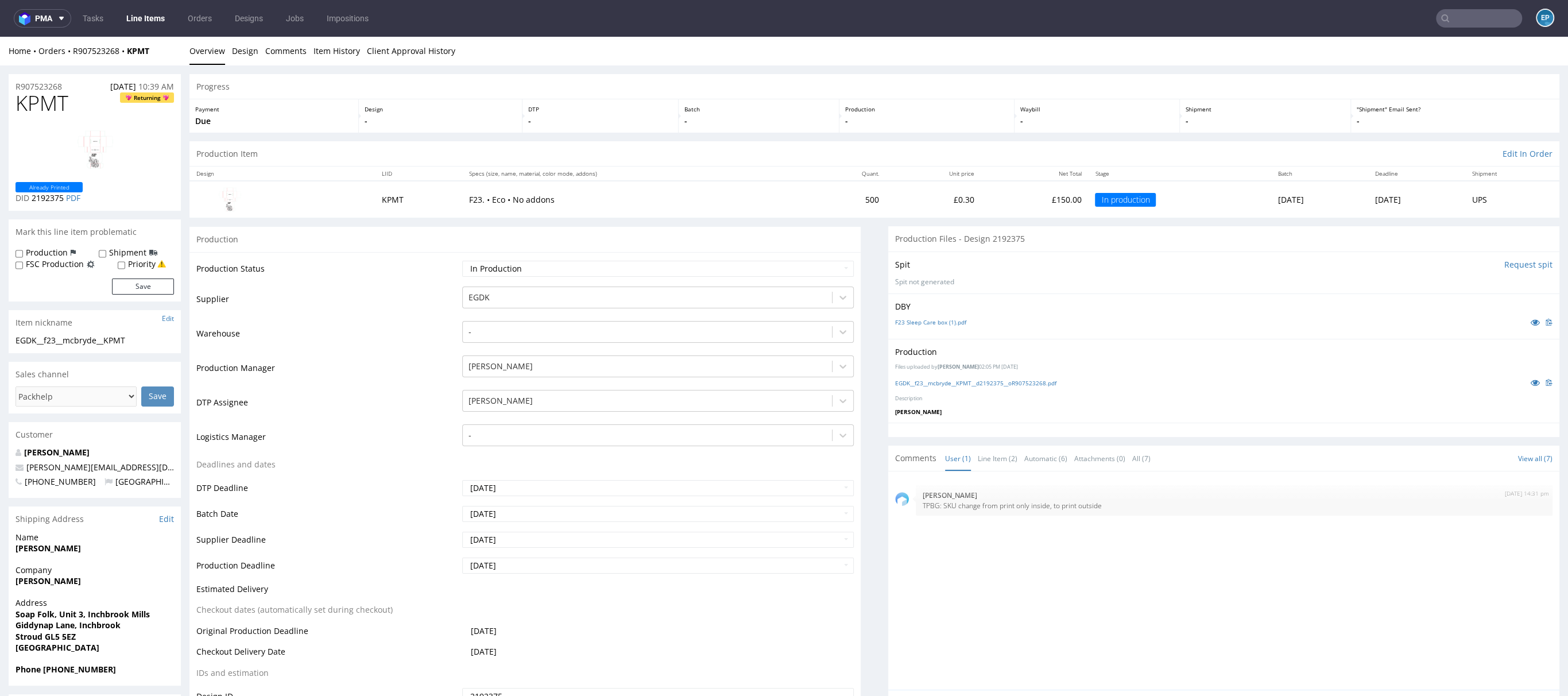
click at [146, 13] on link "Line Items" at bounding box center [146, 18] width 52 height 18
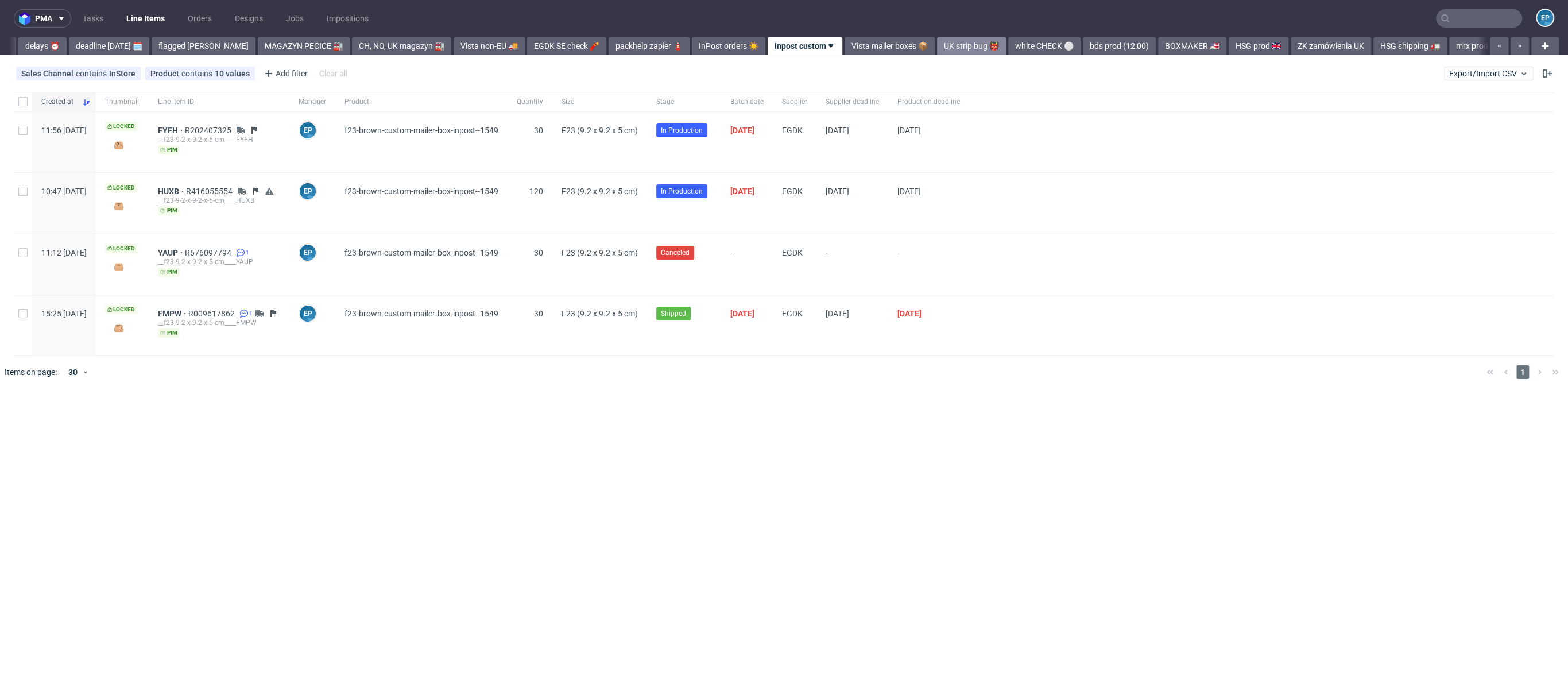
scroll to position [0, 86]
click at [1102, 55] on div "pma Tasks Line Items Orders Designs Jobs Impositions EP Vista Print All delays …" at bounding box center [784, 348] width 1568 height 696
click at [1102, 47] on link "HSG prod 🇬🇧" at bounding box center [1244, 46] width 60 height 18
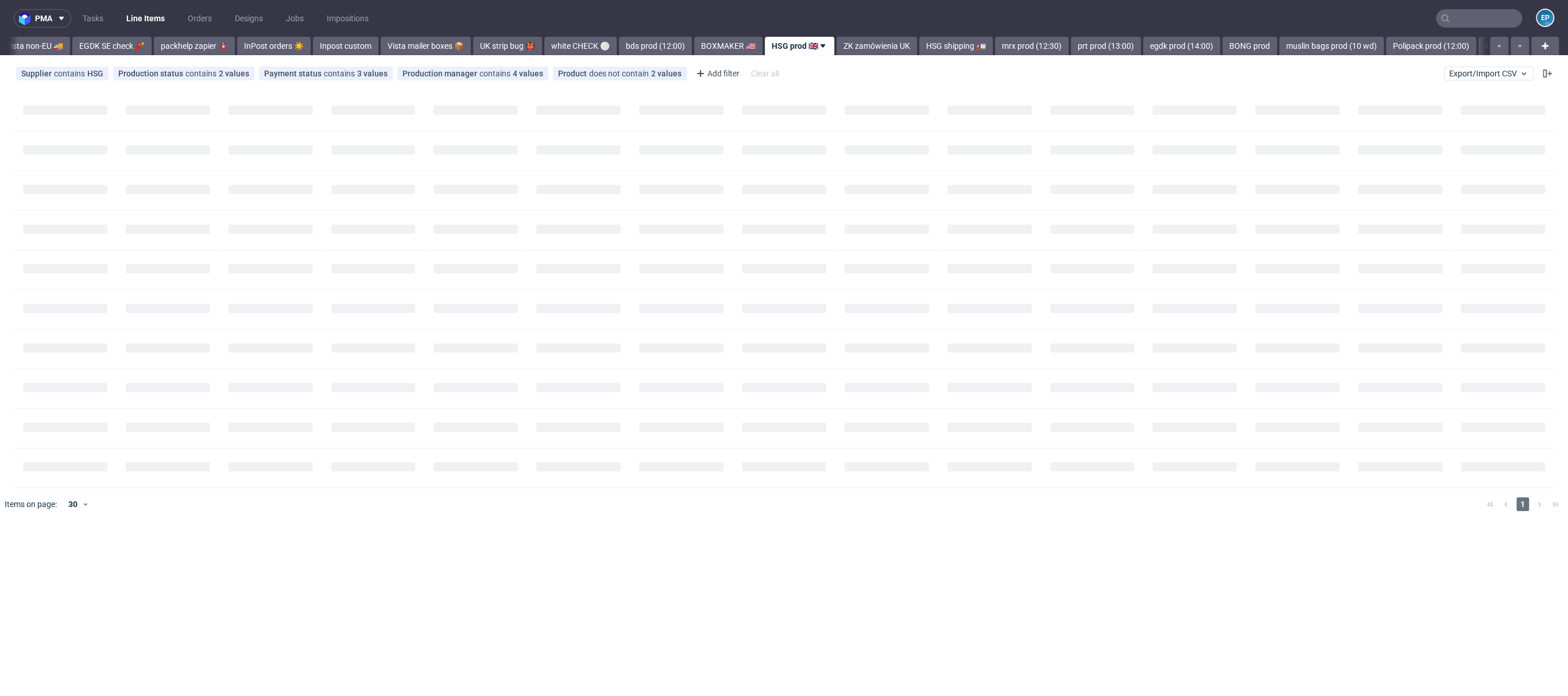
scroll to position [0, 532]
click at [1102, 55] on div "pma Tasks Line Items Orders Designs Jobs Impositions EP Vista Print All delays …" at bounding box center [784, 348] width 1568 height 696
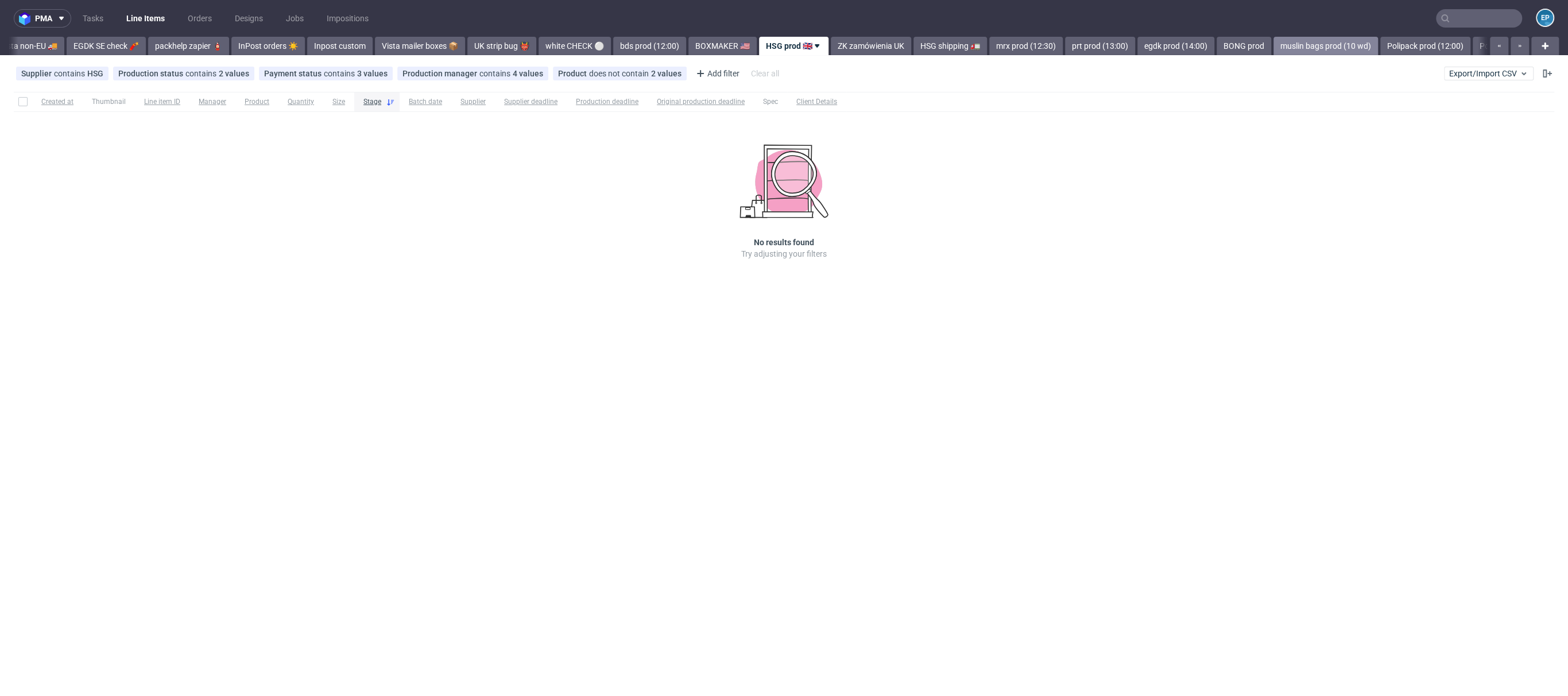
click at [1102, 52] on link "muslin bags prod (10 wd)" at bounding box center [1326, 46] width 105 height 18
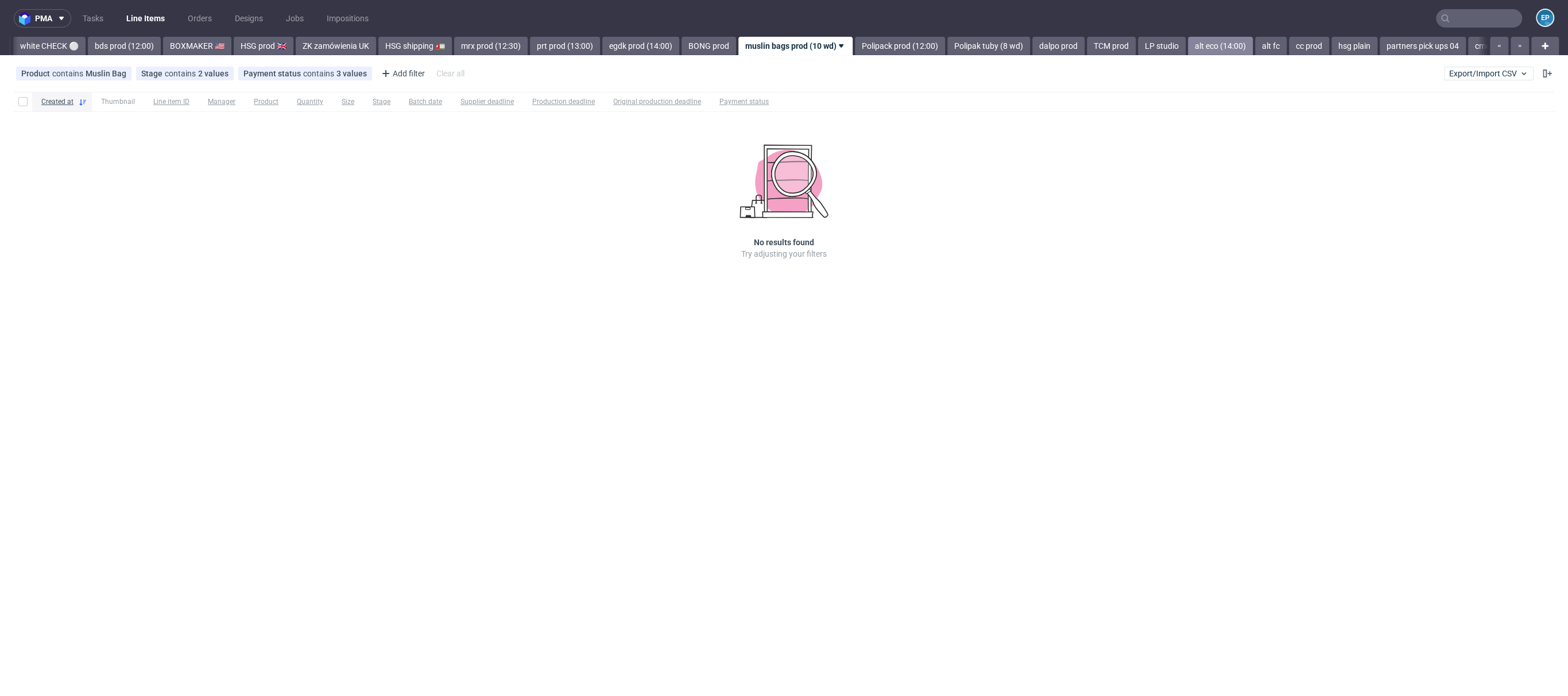
scroll to position [0, 1058]
click at [1102, 43] on link "LP studio" at bounding box center [1161, 46] width 47 height 18
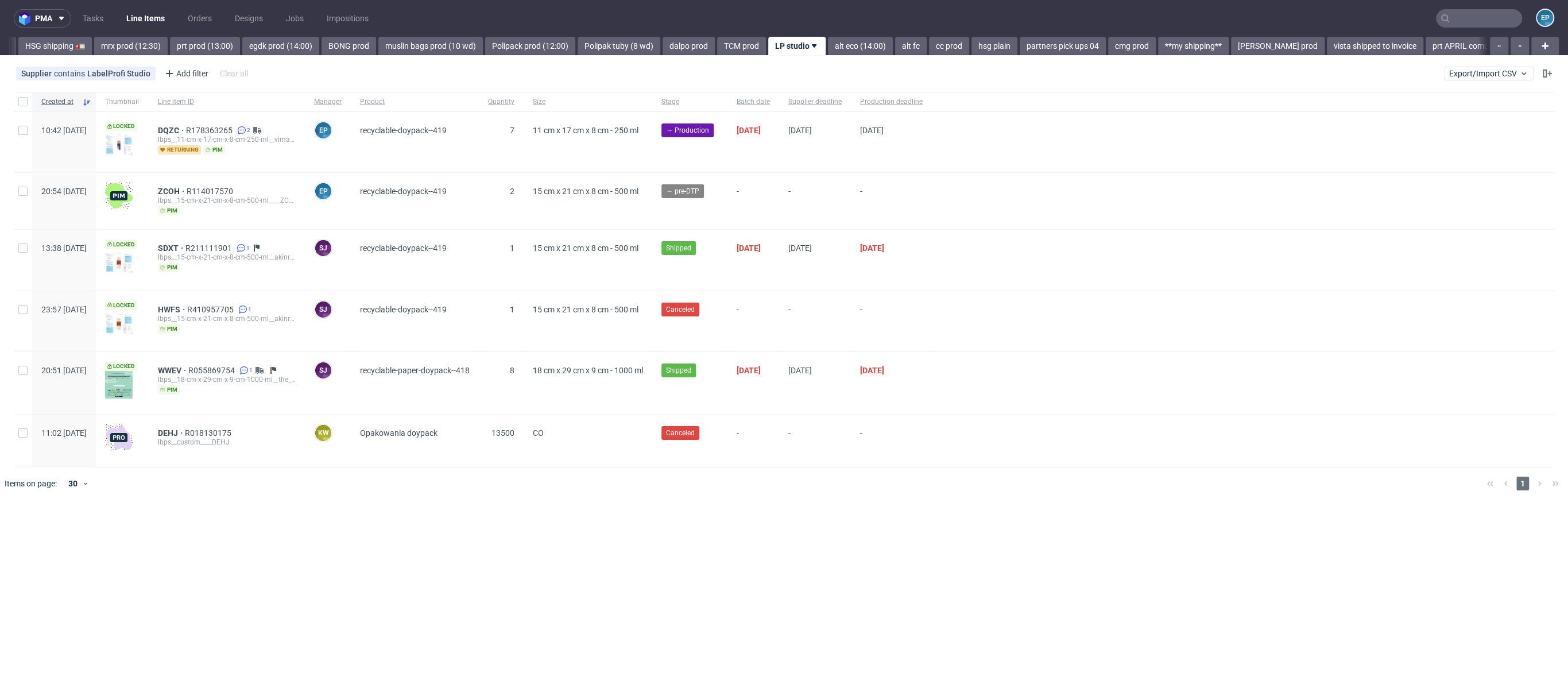
scroll to position [0, 1418]
drag, startPoint x: 15, startPoint y: 126, endPoint x: 40, endPoint y: 141, distance: 29.2
click at [15, 126] on div at bounding box center [23, 142] width 18 height 61
checkbox input "true"
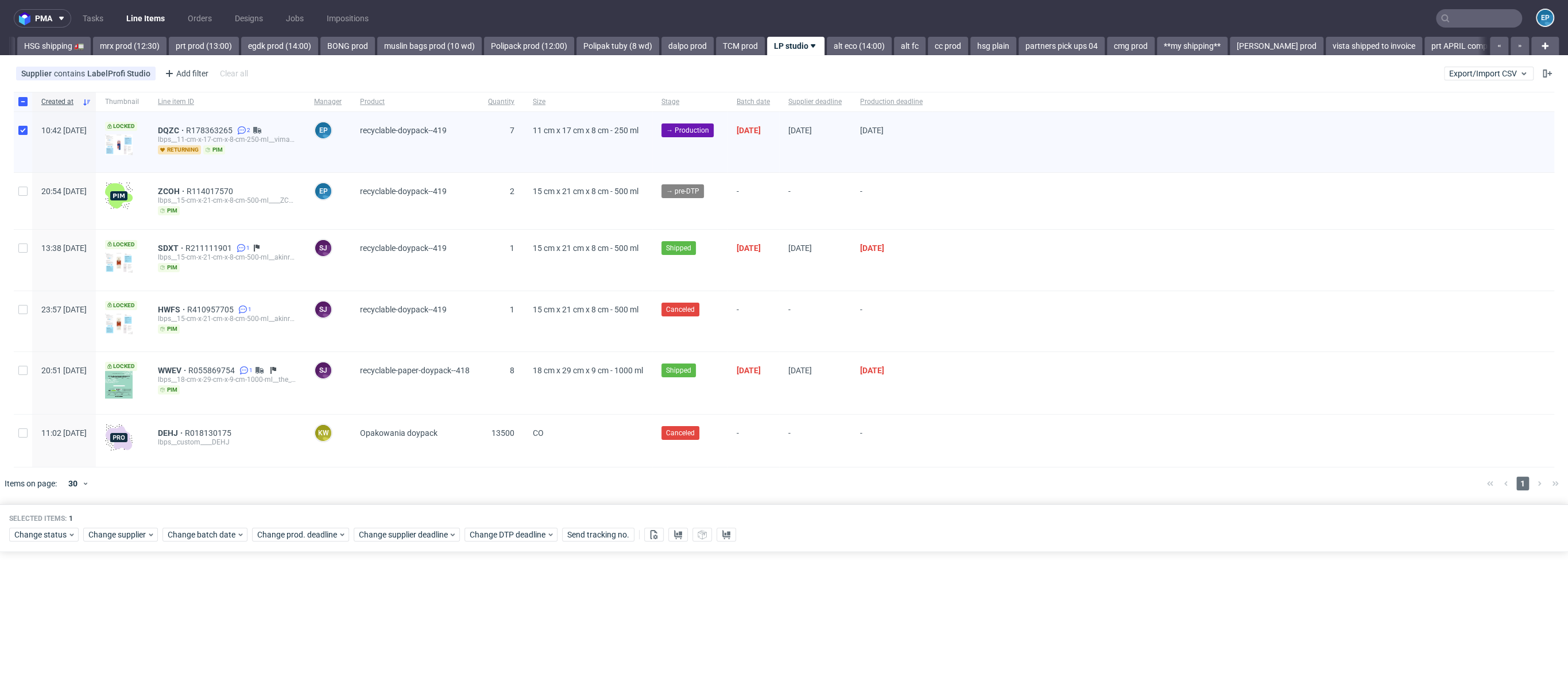
click at [47, 501] on div "Selected items: 1 Change status Change supplier Change batch date Change prod. …" at bounding box center [784, 528] width 1568 height 47
click at [45, 501] on span "Change status" at bounding box center [41, 535] width 53 height 11
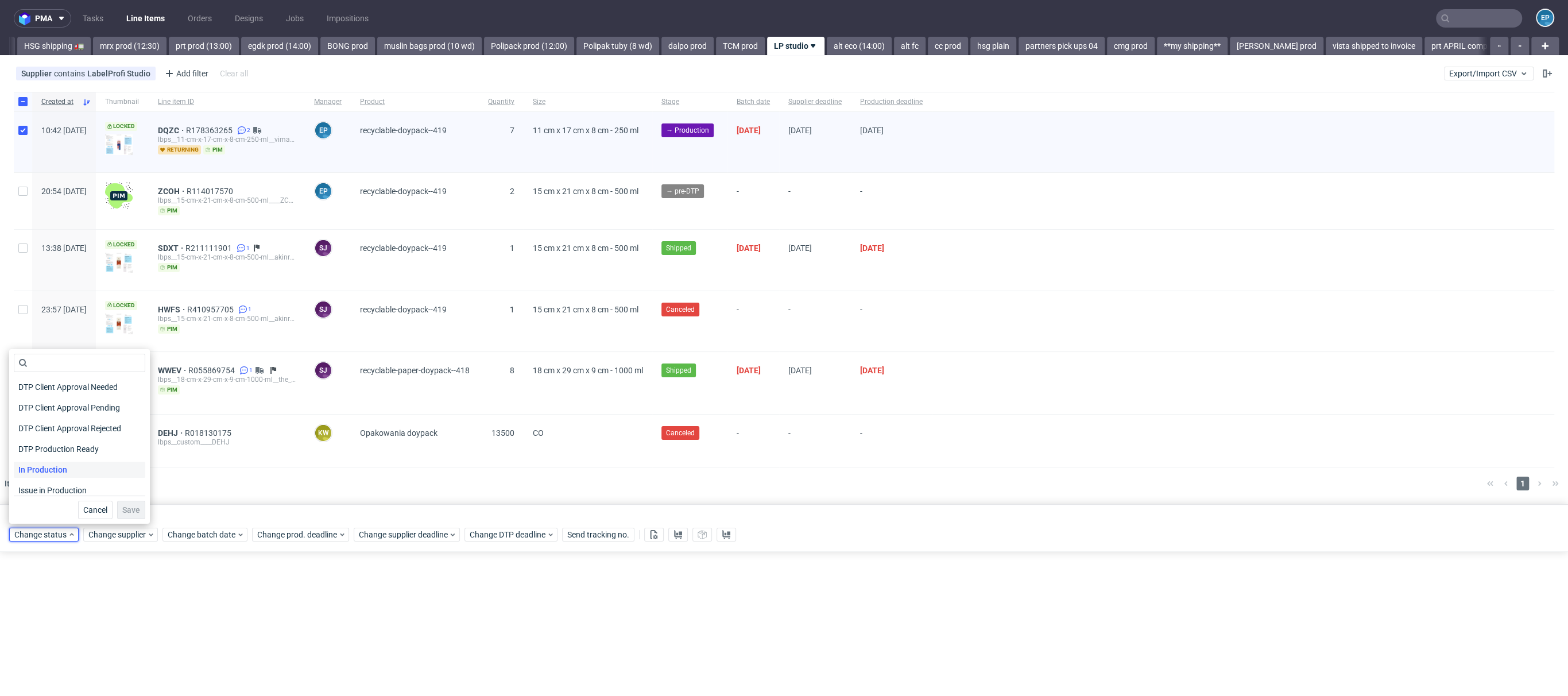
scroll to position [83, 0]
click at [76, 470] on div "In Production" at bounding box center [79, 469] width 132 height 16
click at [132, 501] on button "Save" at bounding box center [131, 510] width 28 height 18
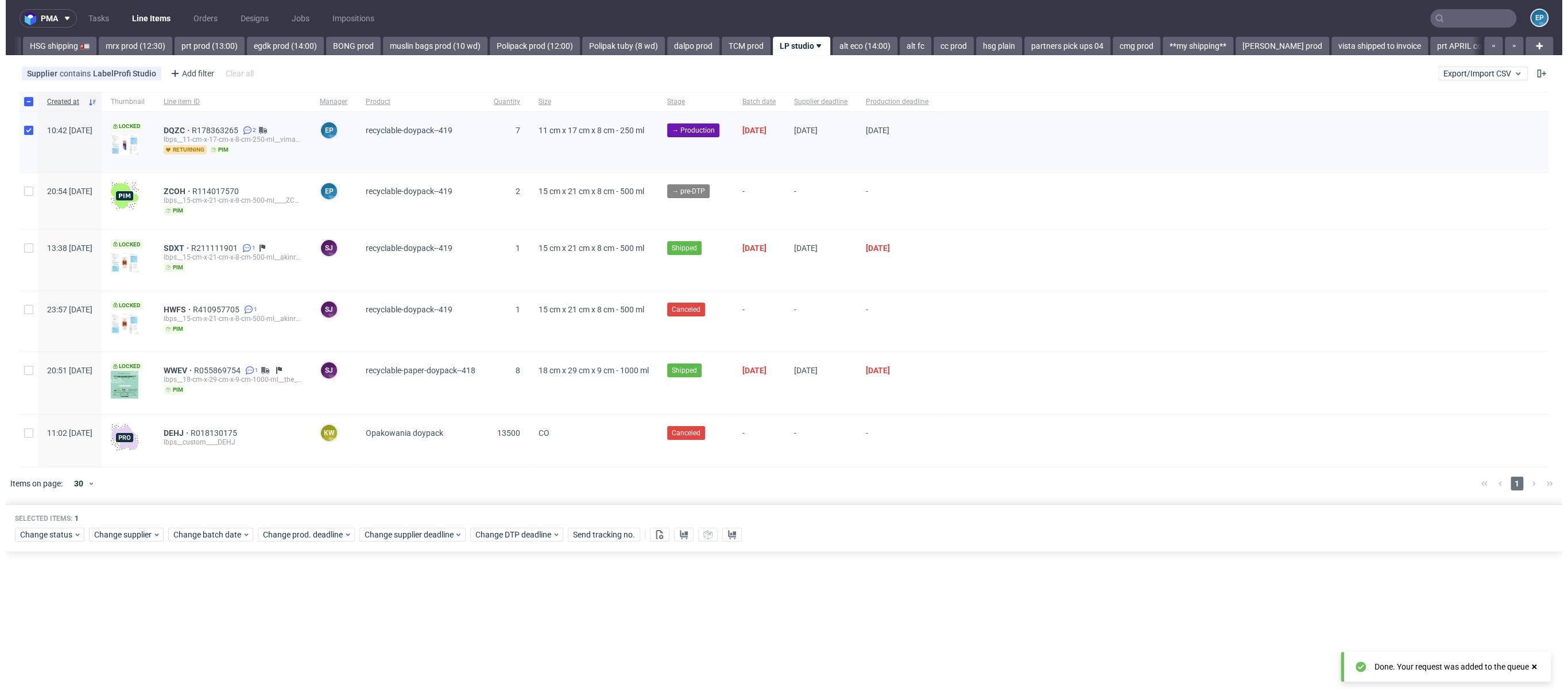
scroll to position [0, 1418]
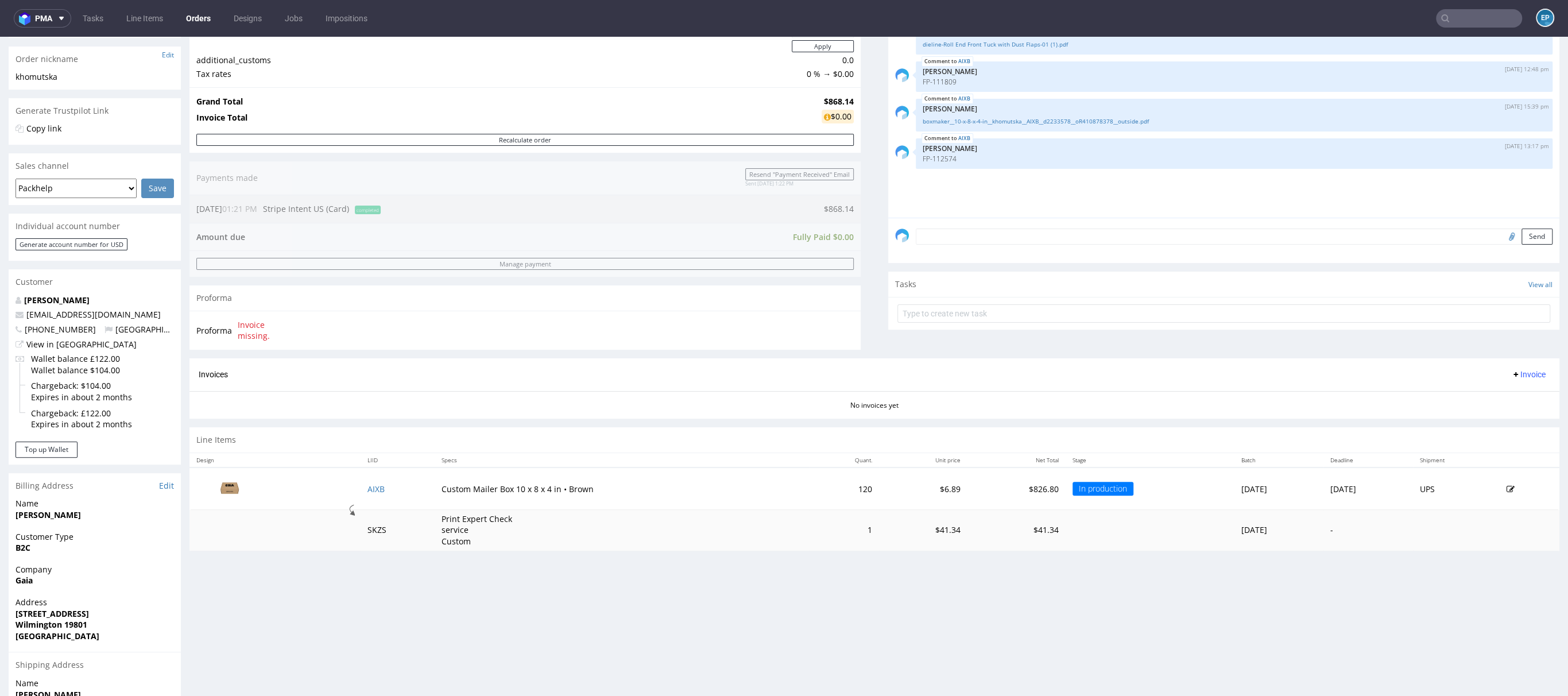
scroll to position [216, 0]
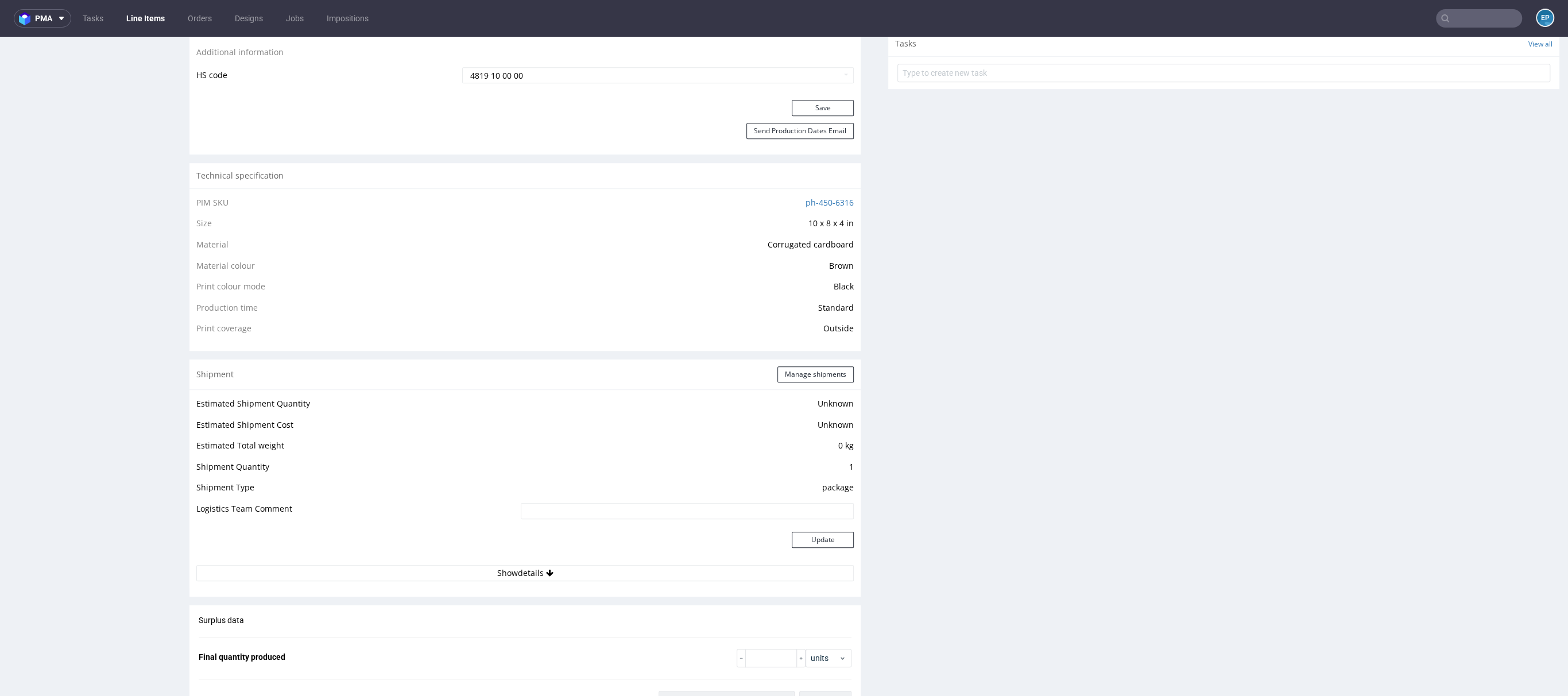
scroll to position [748, 0]
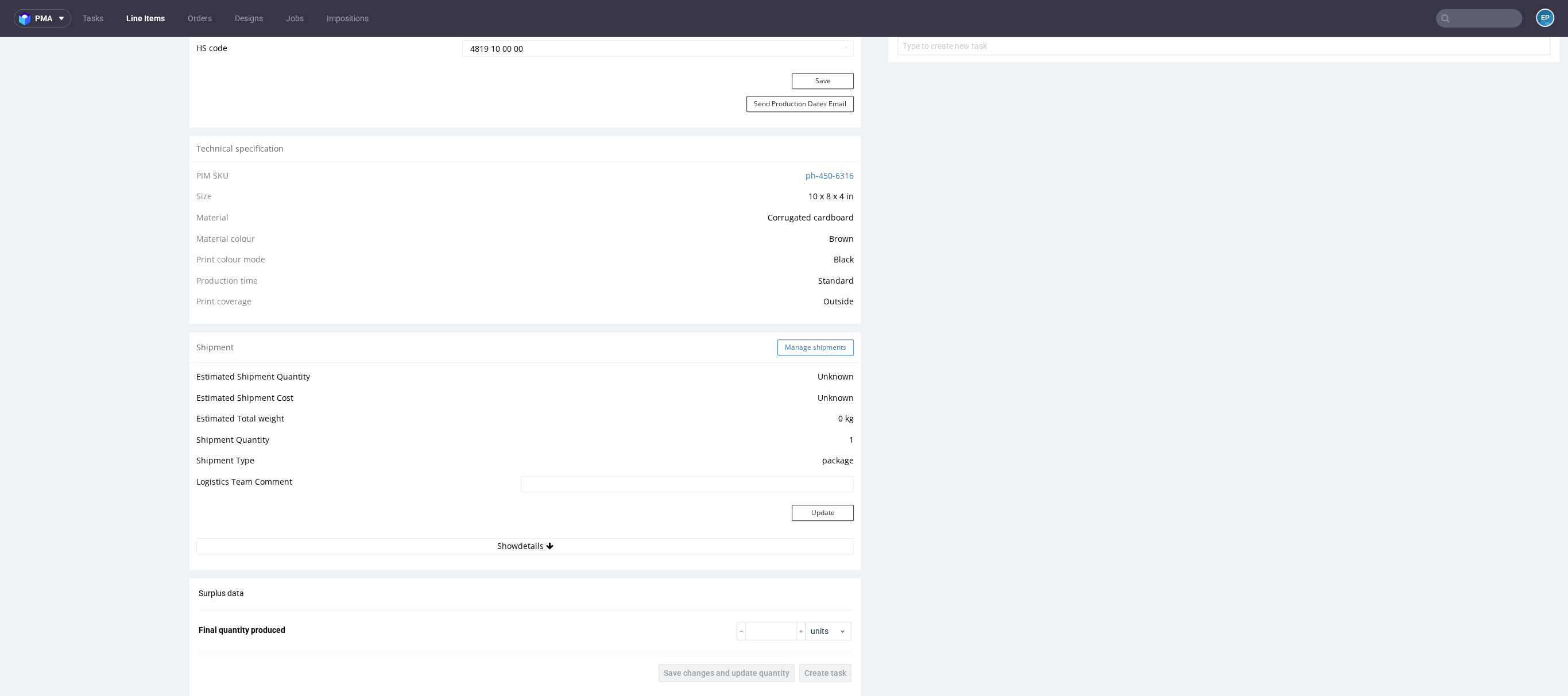
click at [778, 348] on button "Manage shipments" at bounding box center [815, 348] width 76 height 16
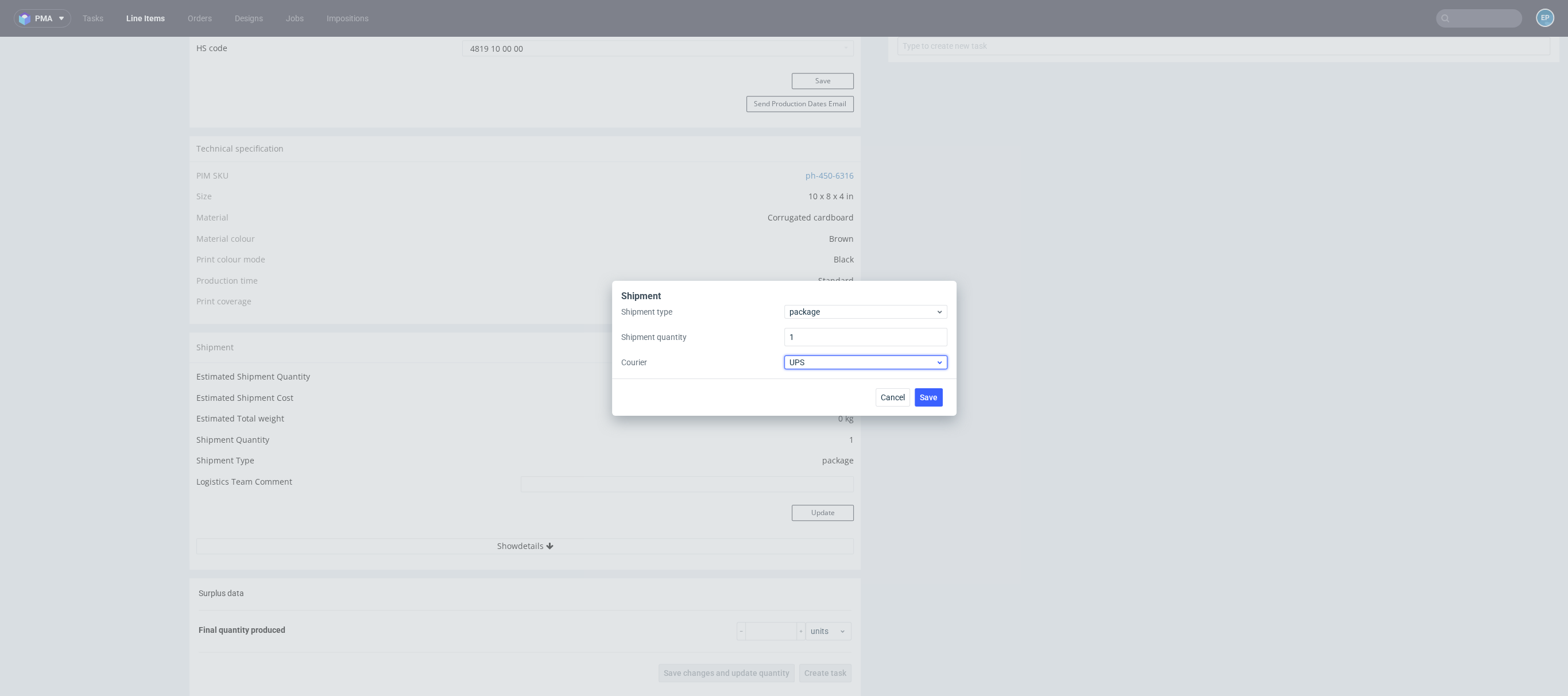
click at [811, 359] on span "UPS" at bounding box center [862, 362] width 146 height 11
click at [818, 419] on div "Fedex" at bounding box center [865, 427] width 154 height 20
click at [936, 402] on button "Save" at bounding box center [928, 397] width 28 height 18
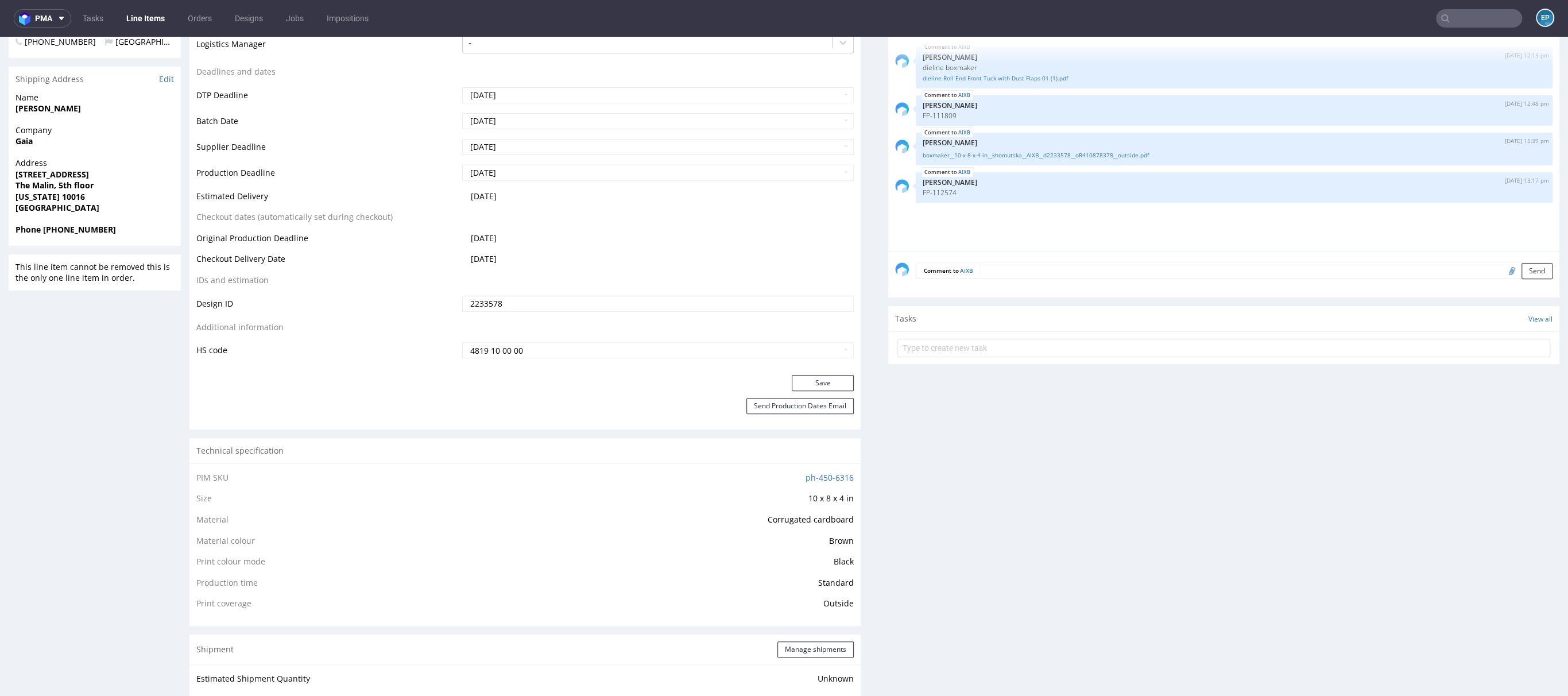
scroll to position [42, 0]
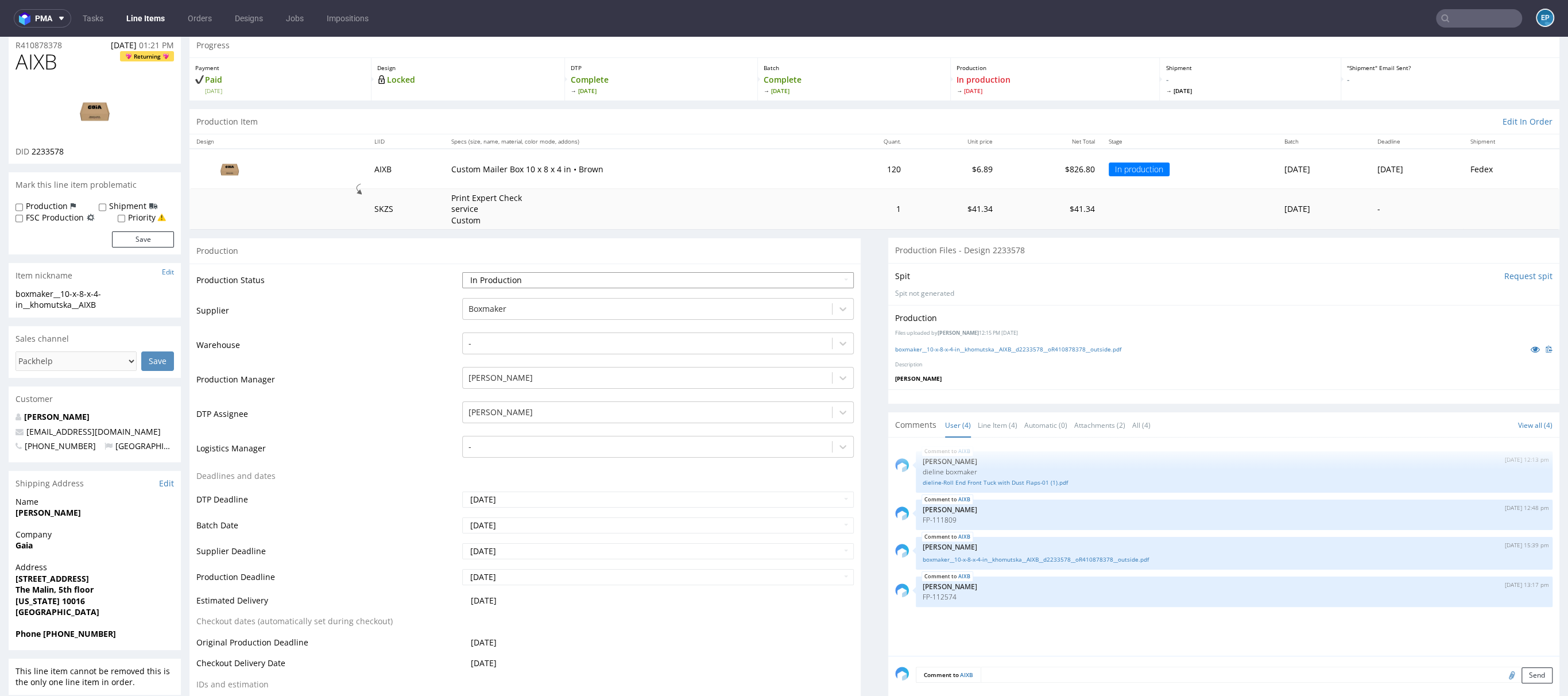
click at [618, 273] on select "Waiting for Artwork Waiting for Diecut Waiting for Mockup Waiting for DTP Waiti…" at bounding box center [658, 281] width 392 height 16
select select "production_complete"
click at [462, 272] on select "Waiting for Artwork Waiting for Diecut Waiting for Mockup Waiting for DTP Waiti…" at bounding box center [658, 281] width 392 height 16
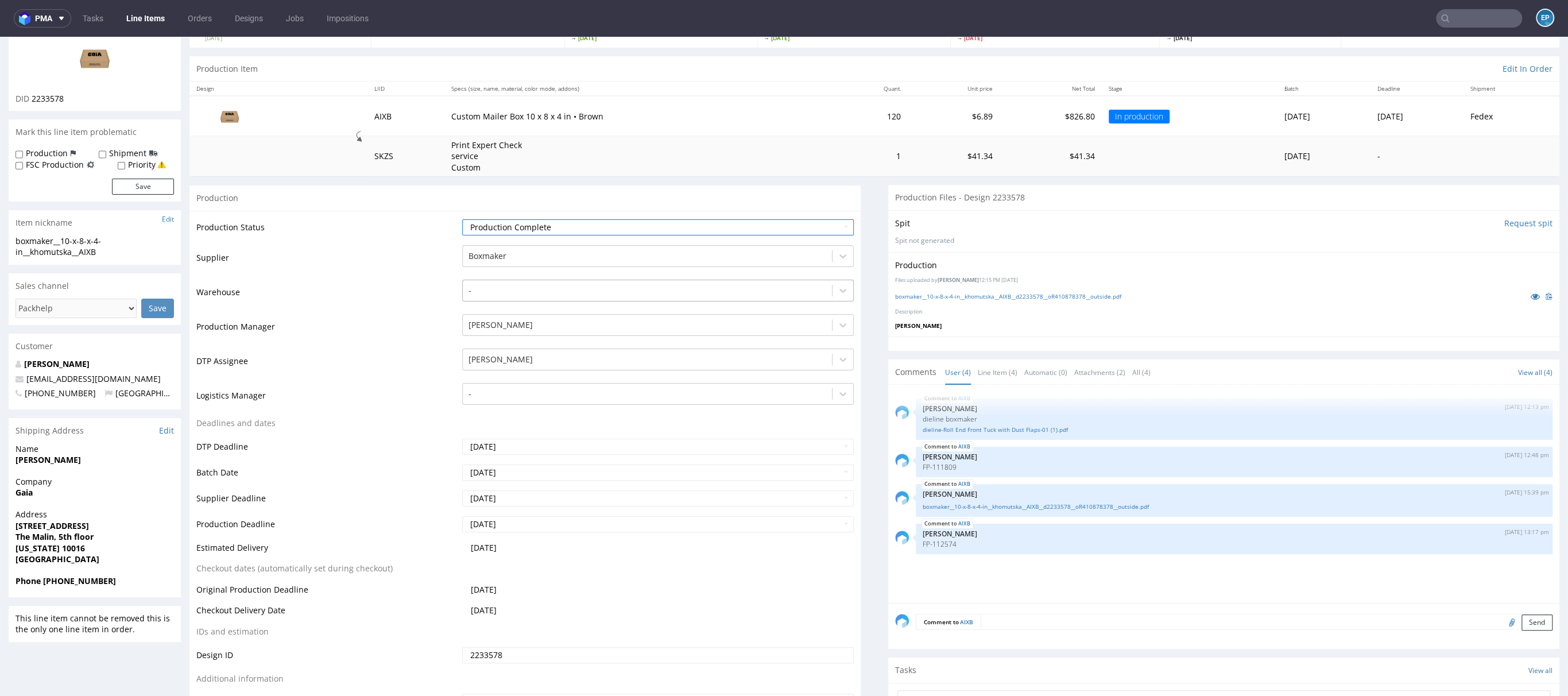
scroll to position [222, 0]
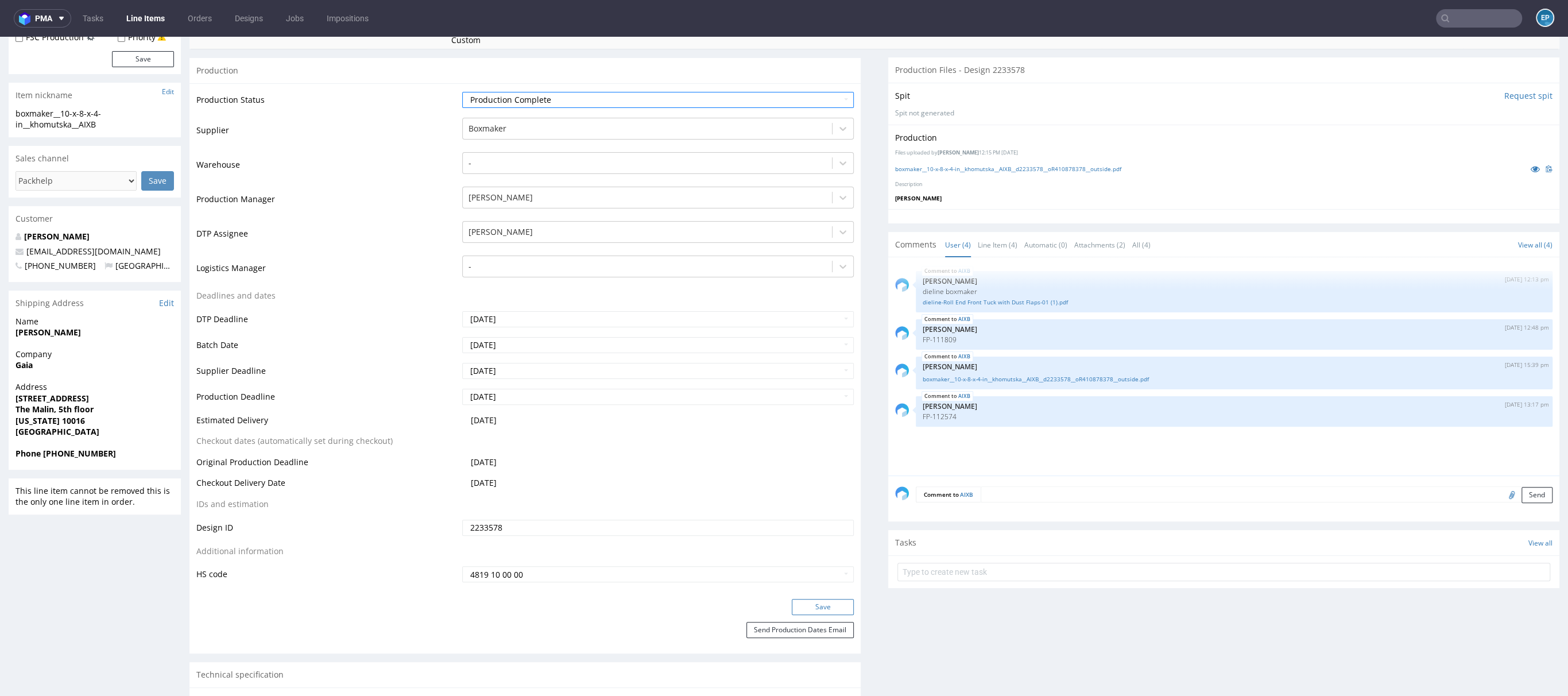
click at [797, 603] on button "Save" at bounding box center [823, 607] width 62 height 16
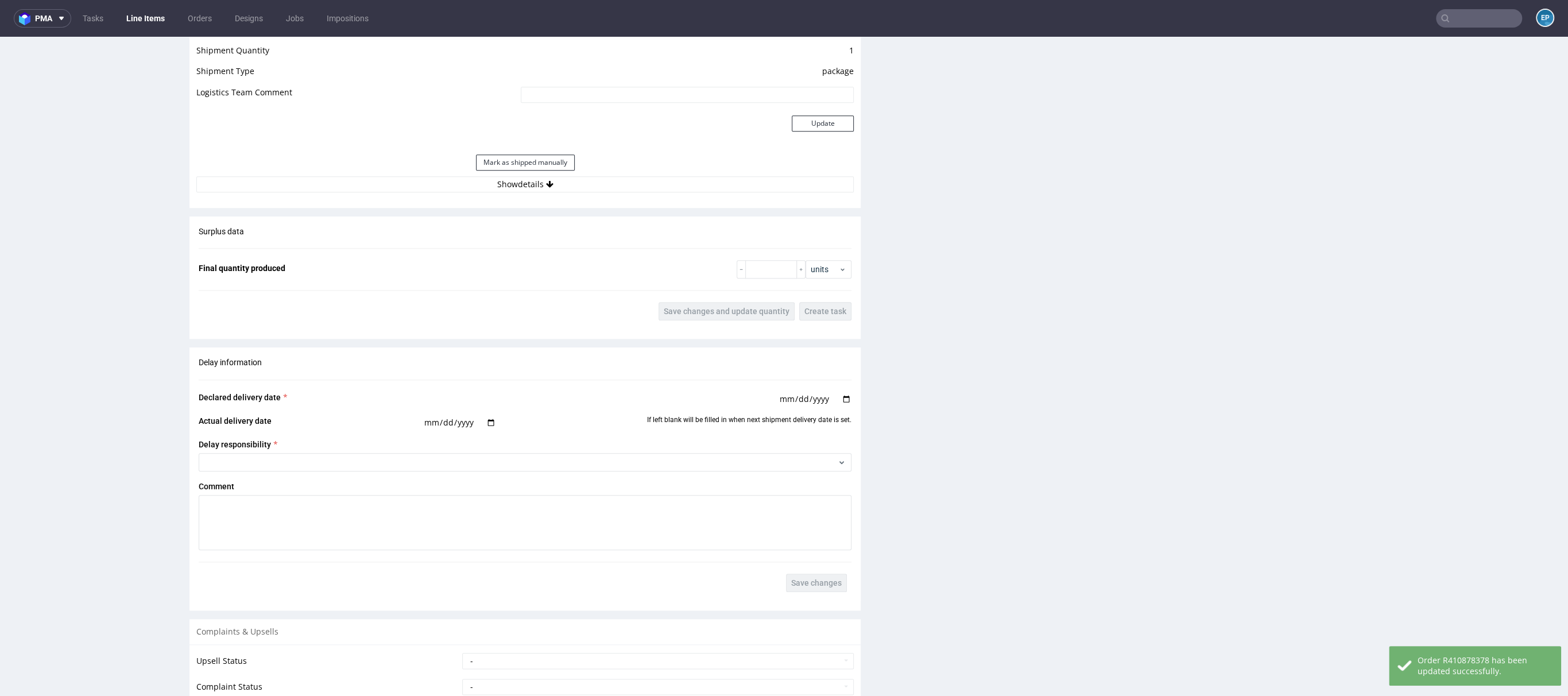
scroll to position [1100, 0]
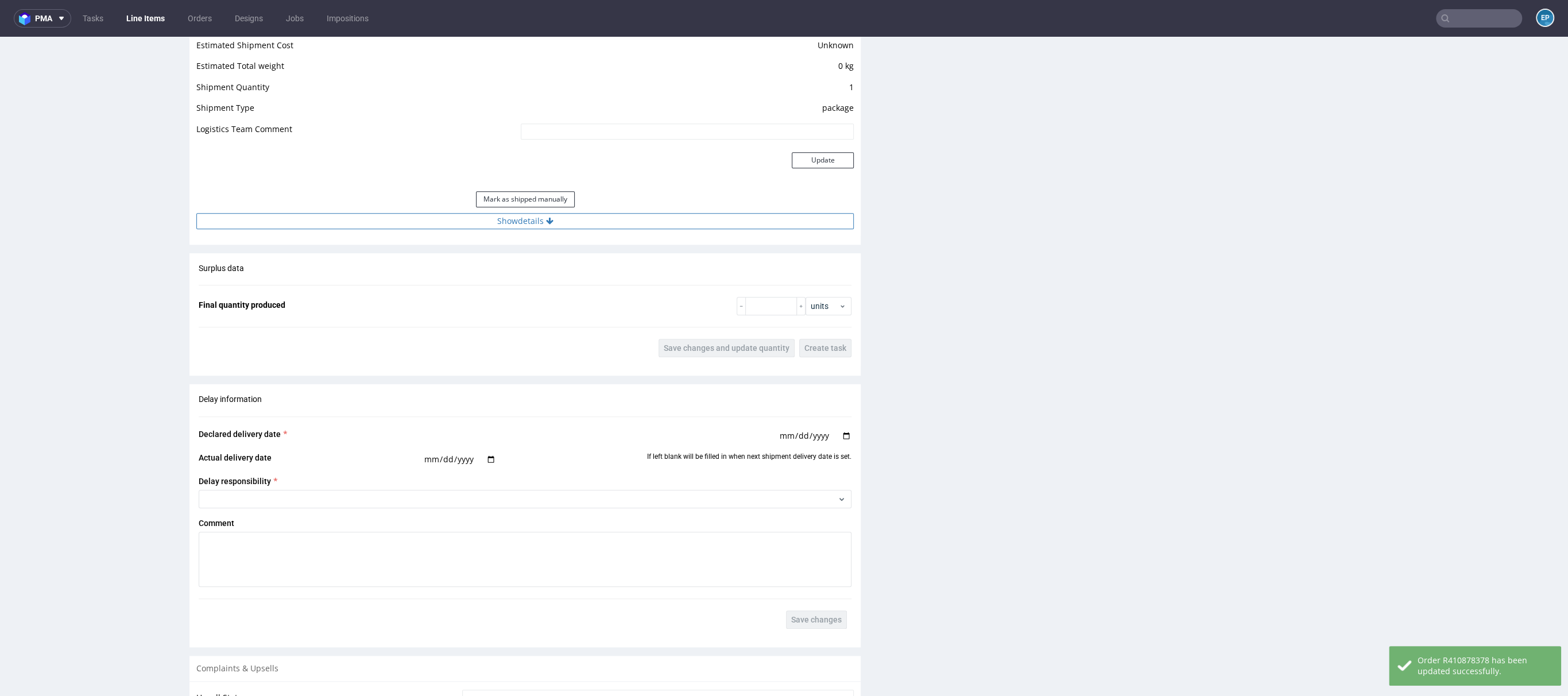
click at [469, 222] on button "Show details" at bounding box center [525, 221] width 658 height 16
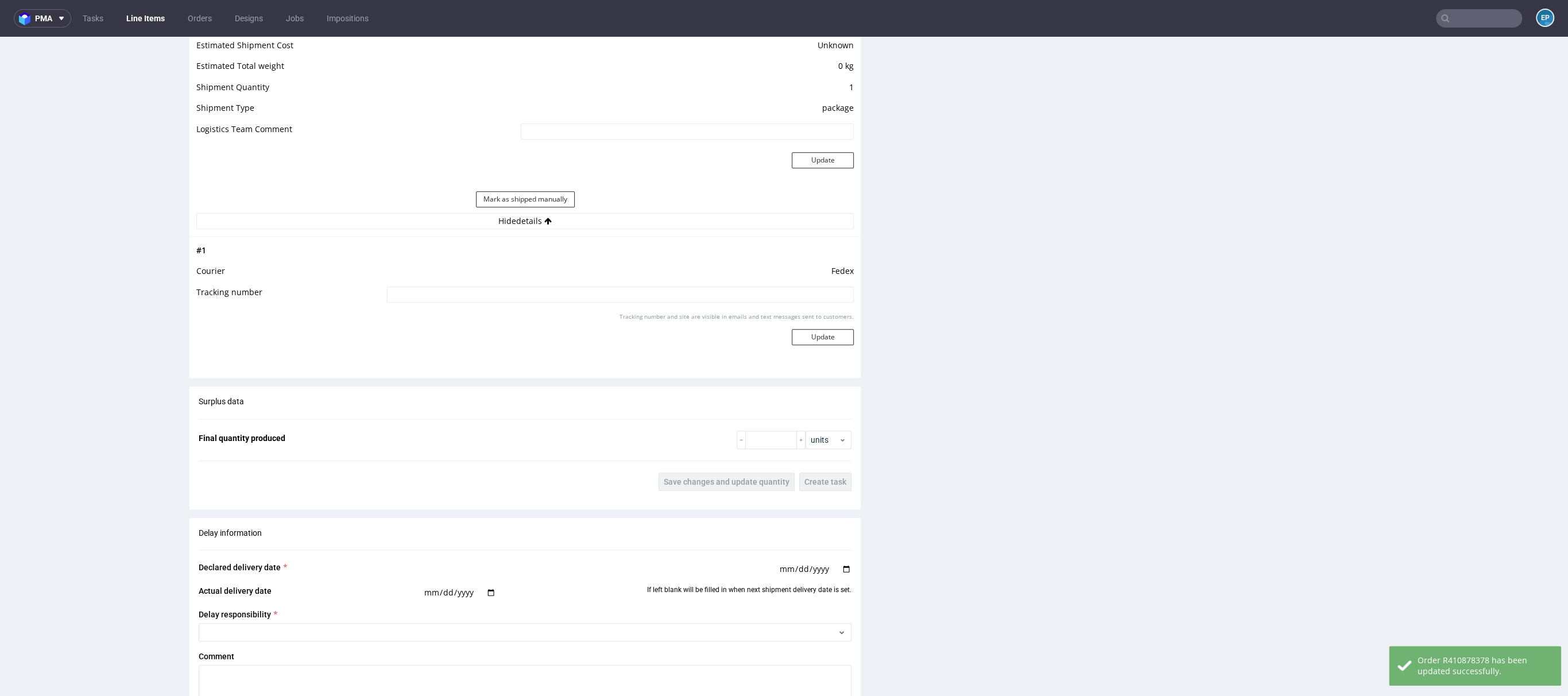
click at [496, 288] on input at bounding box center [620, 294] width 467 height 16
paste input "[URL][DOMAIN_NAME]"
type input "[URL][DOMAIN_NAME]"
click at [813, 340] on button "Update" at bounding box center [823, 337] width 62 height 16
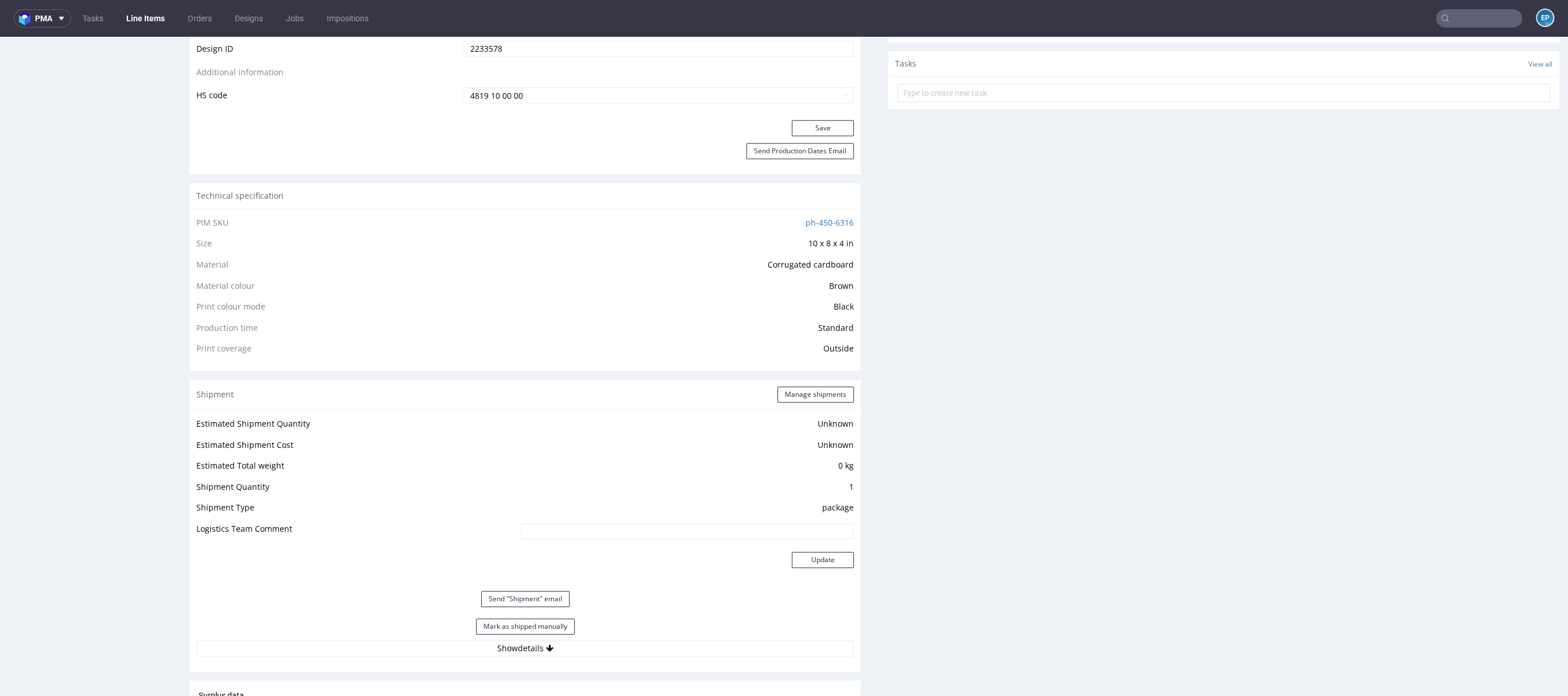
scroll to position [706, 0]
click at [505, 595] on button "Send "Shipment" email" at bounding box center [525, 593] width 88 height 16
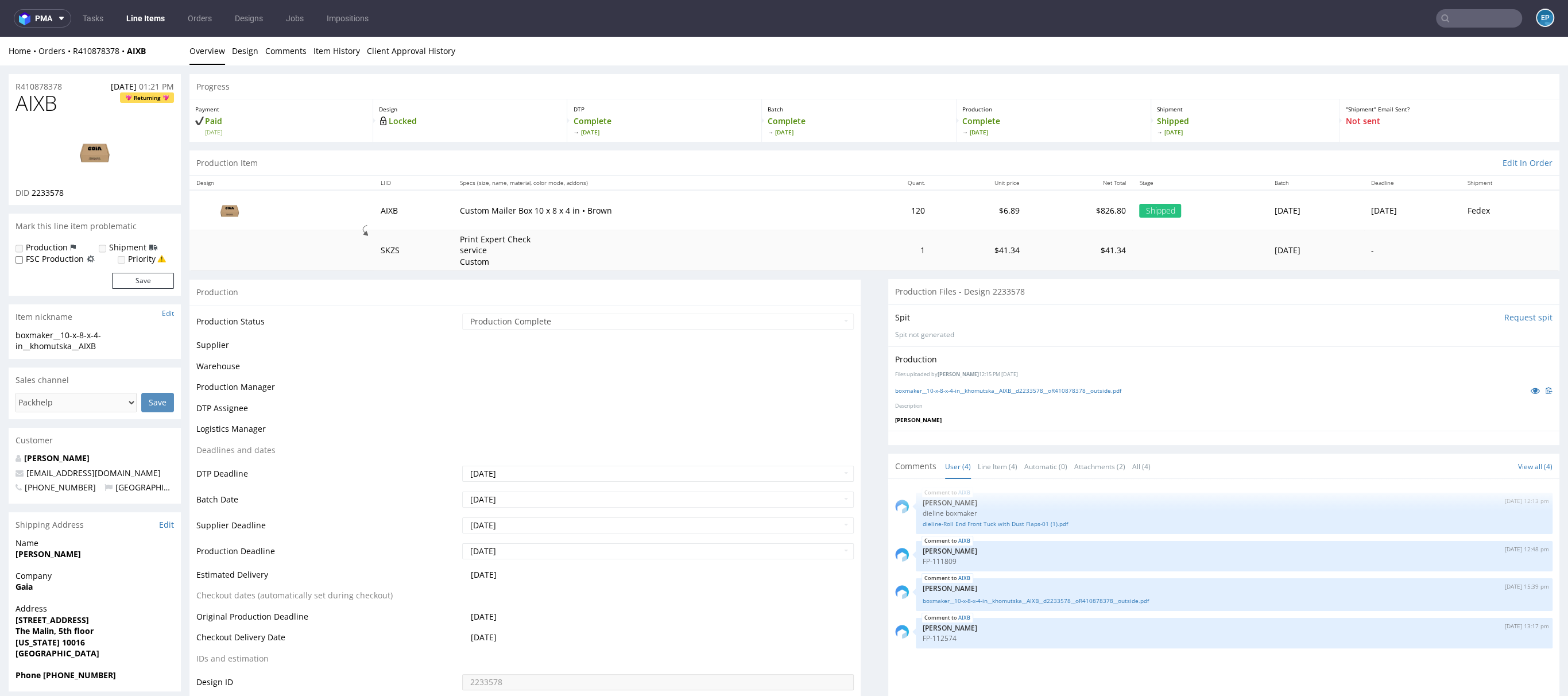
scroll to position [685, 0]
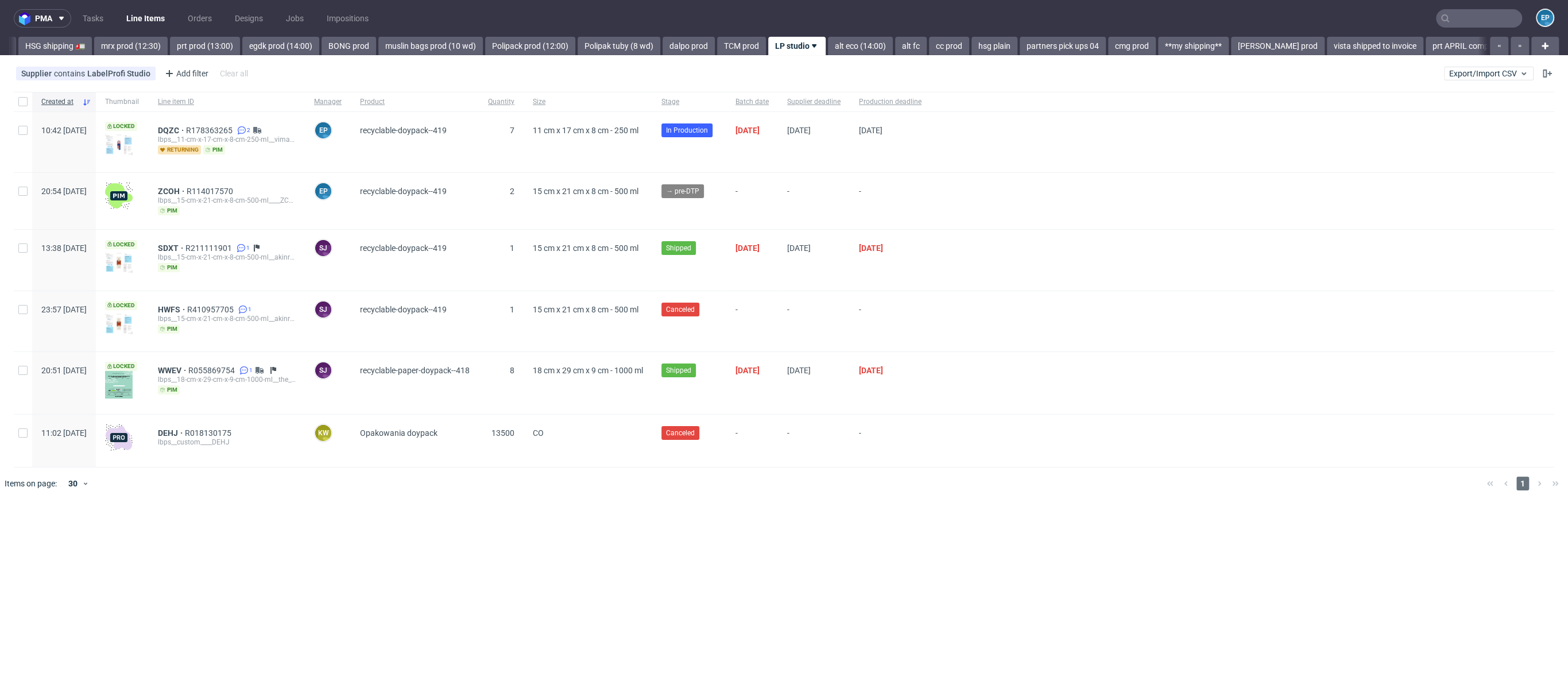
scroll to position [0, 1418]
click at [195, 184] on div "ZCOH R114017570 lbps__15-cm-x-21-cm-x-8-cm-500-ml____ZCOH pim" at bounding box center [227, 200] width 156 height 56
click at [198, 184] on div "ZCOH R114017570 lbps__15-cm-x-21-cm-x-8-cm-500-ml____ZCOH pim" at bounding box center [227, 200] width 156 height 56
click at [186, 186] on span "ZCOH" at bounding box center [172, 191] width 29 height 9
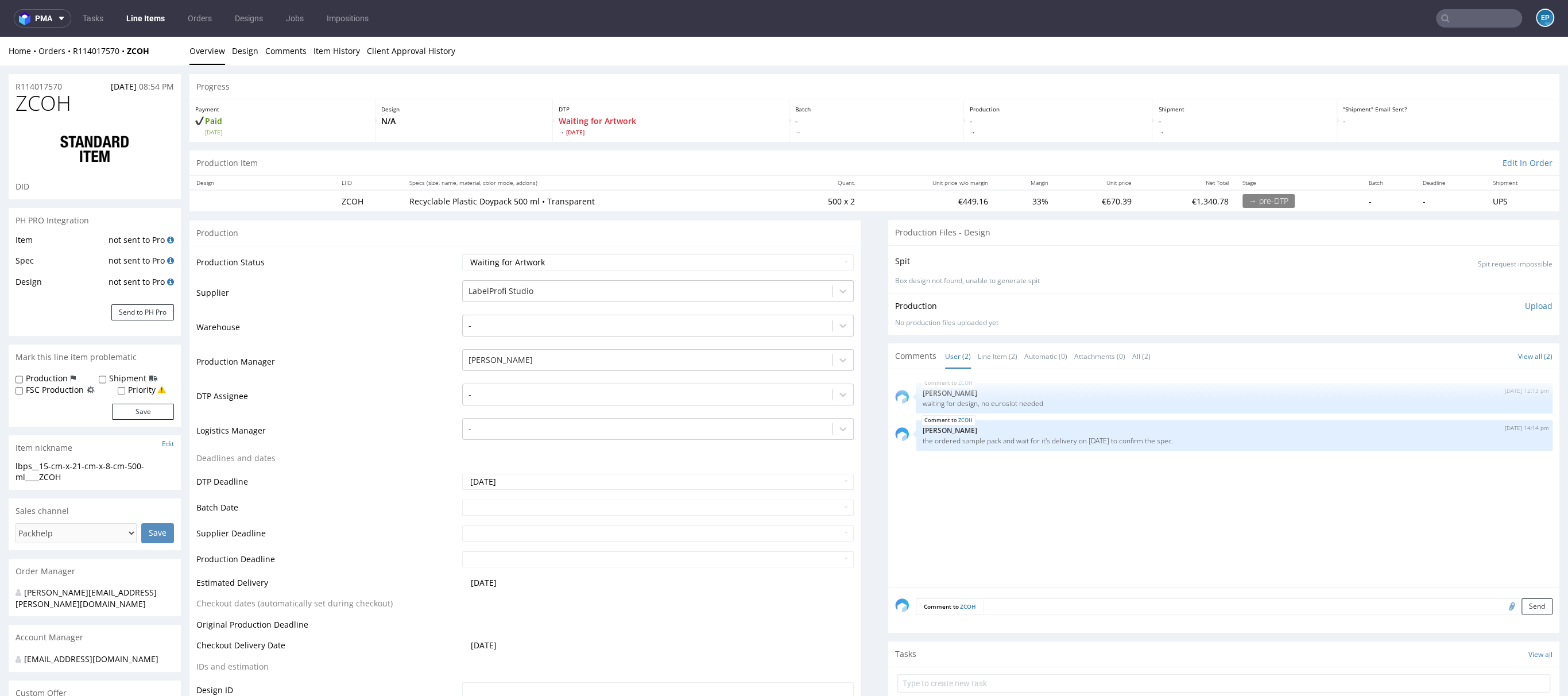
click at [151, 12] on link "Line Items" at bounding box center [146, 18] width 52 height 18
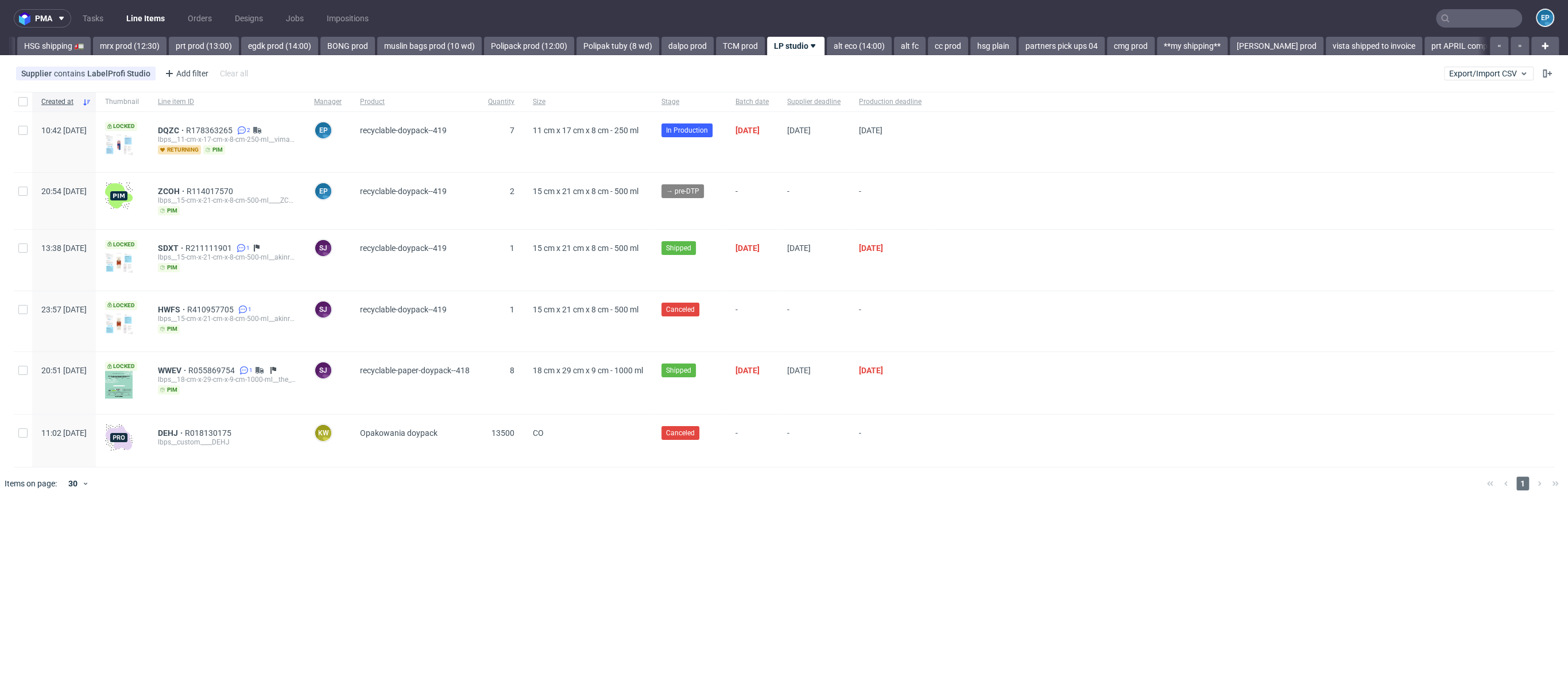
click at [798, 56] on div "pma Tasks Line Items Orders Designs Jobs Impositions EP Vista Print All delays …" at bounding box center [784, 348] width 1568 height 696
click at [827, 51] on link "alt eco (14:00)" at bounding box center [859, 46] width 65 height 18
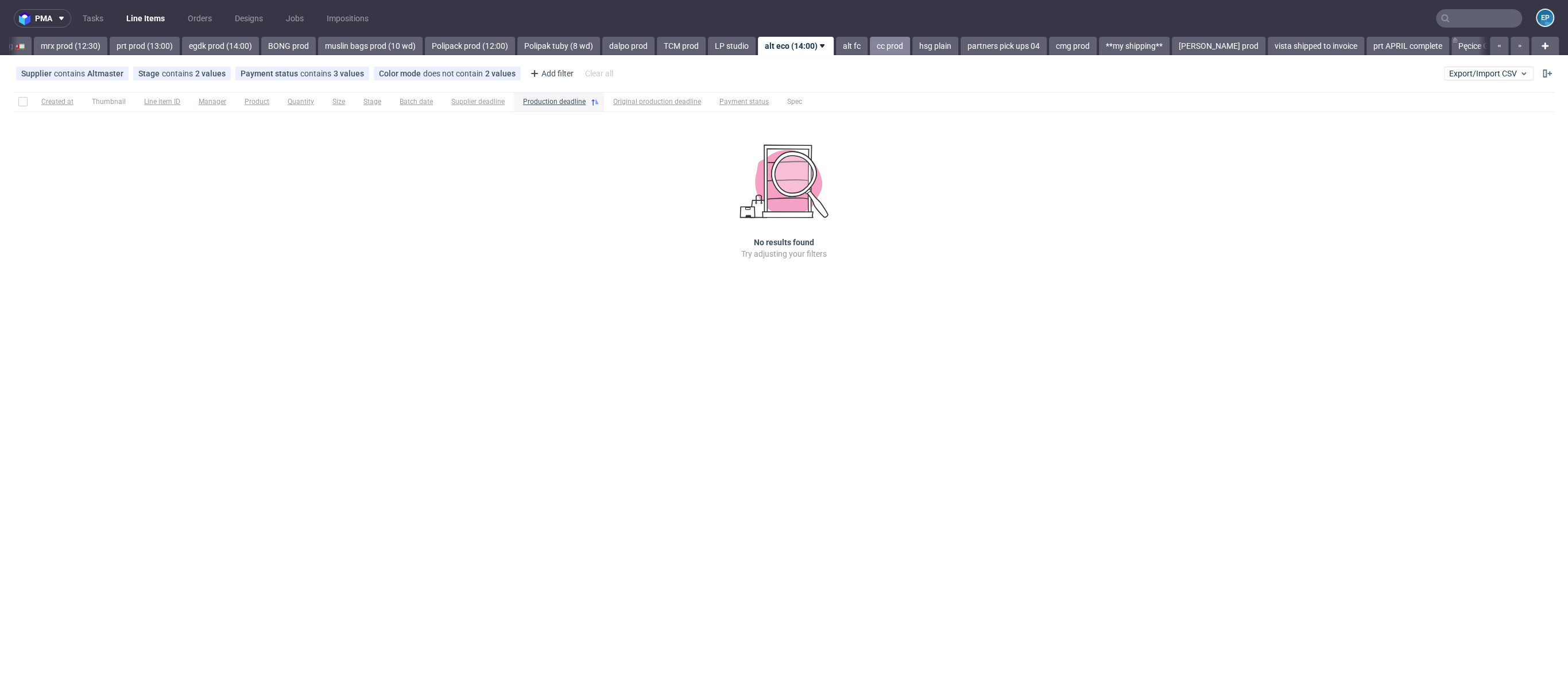
click at [870, 45] on link "cc prod" at bounding box center [890, 46] width 40 height 18
click at [822, 50] on link "hsg plain" at bounding box center [845, 46] width 46 height 18
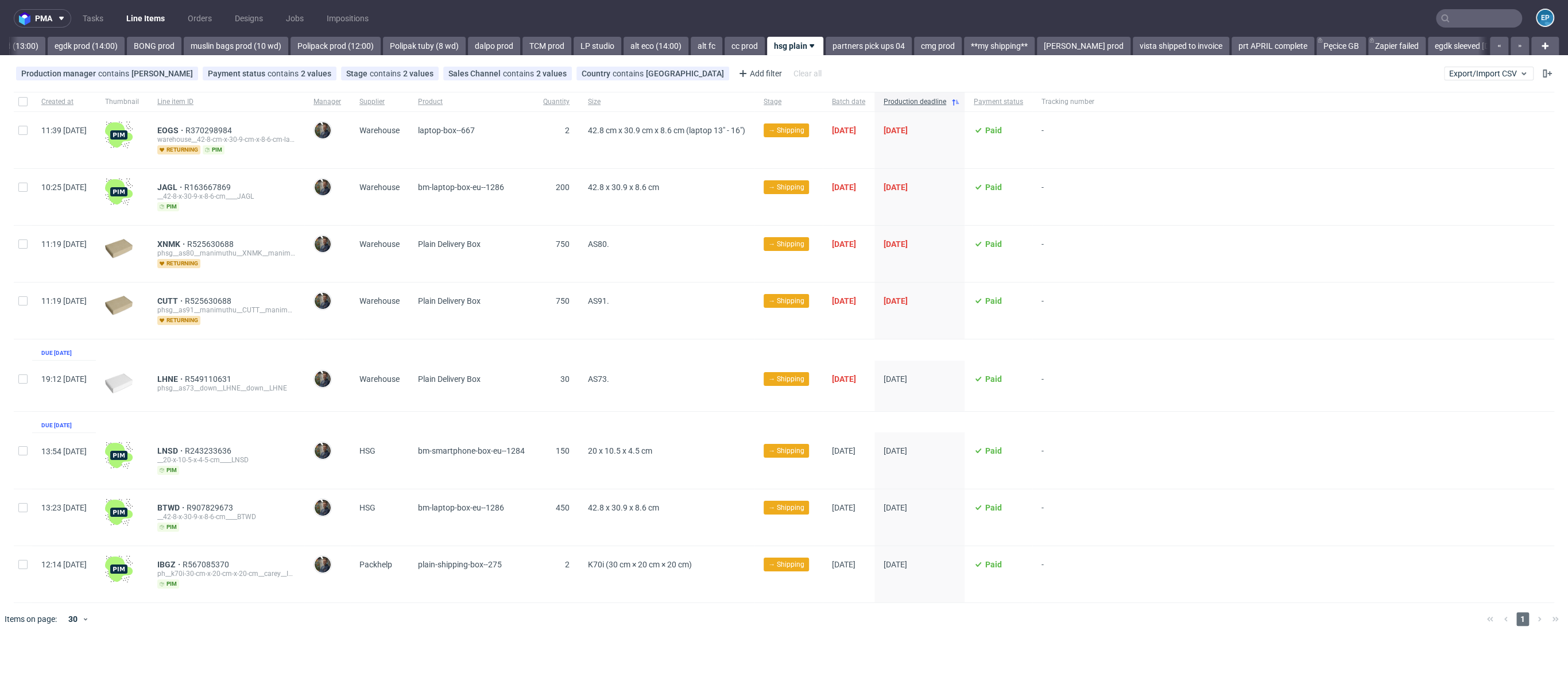
click at [826, 50] on link "partners pick ups 04" at bounding box center [869, 46] width 86 height 18
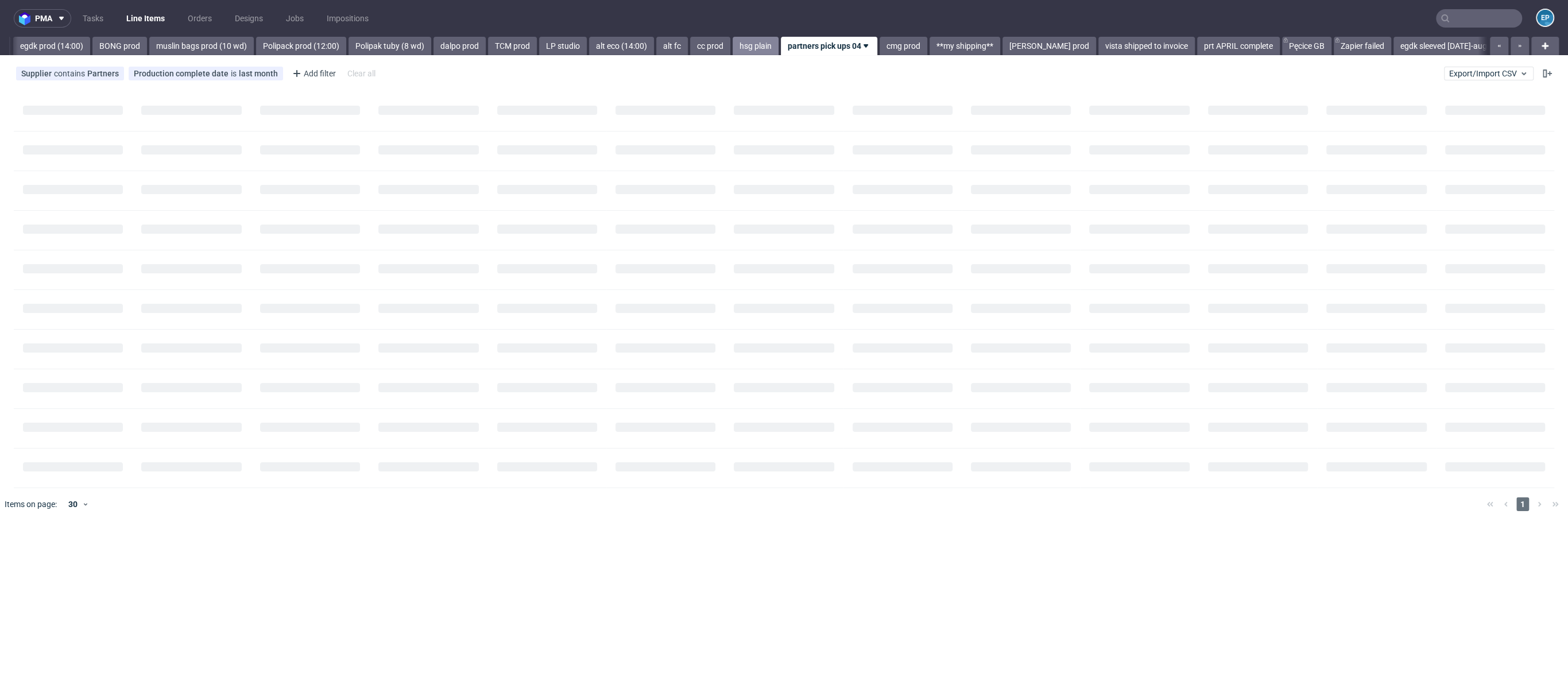
scroll to position [0, 1647]
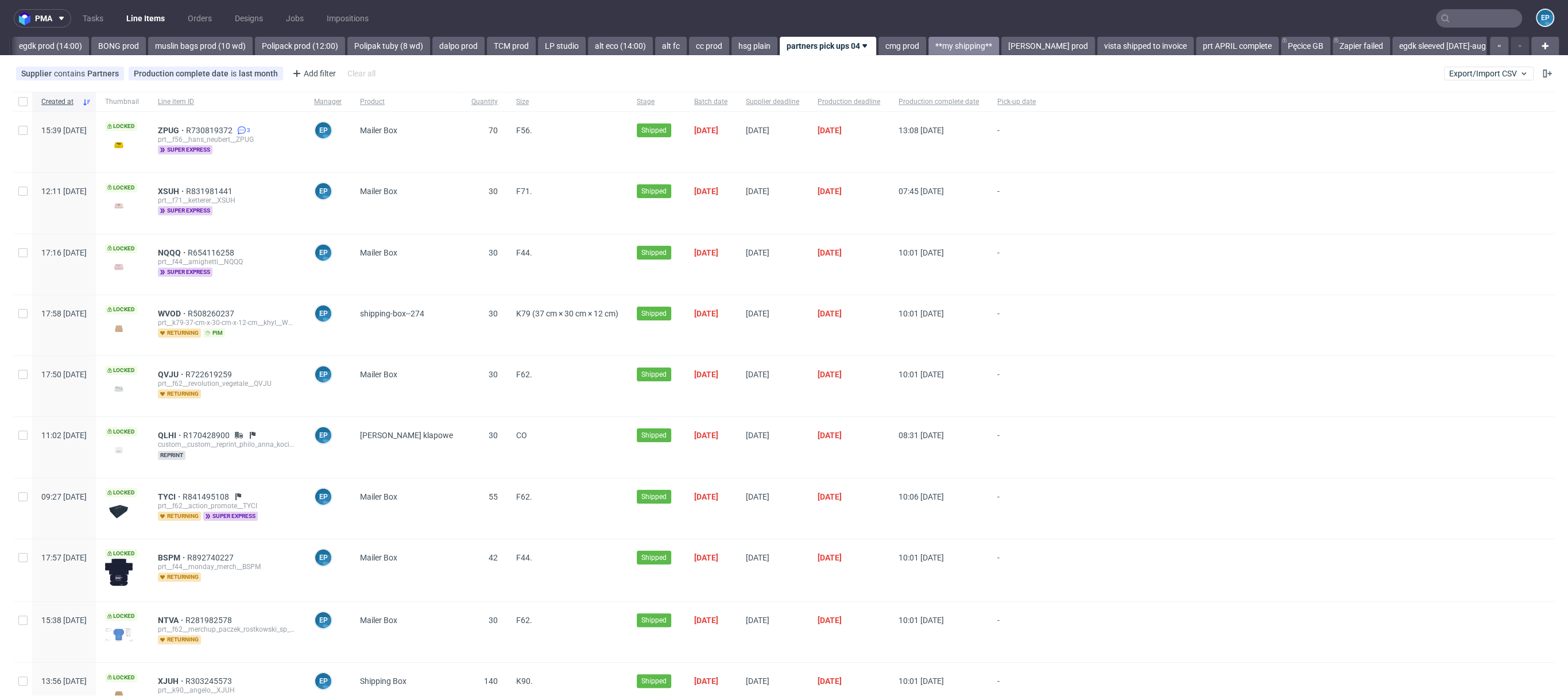
click at [928, 43] on link "**my shipping**" at bounding box center [964, 46] width 70 height 18
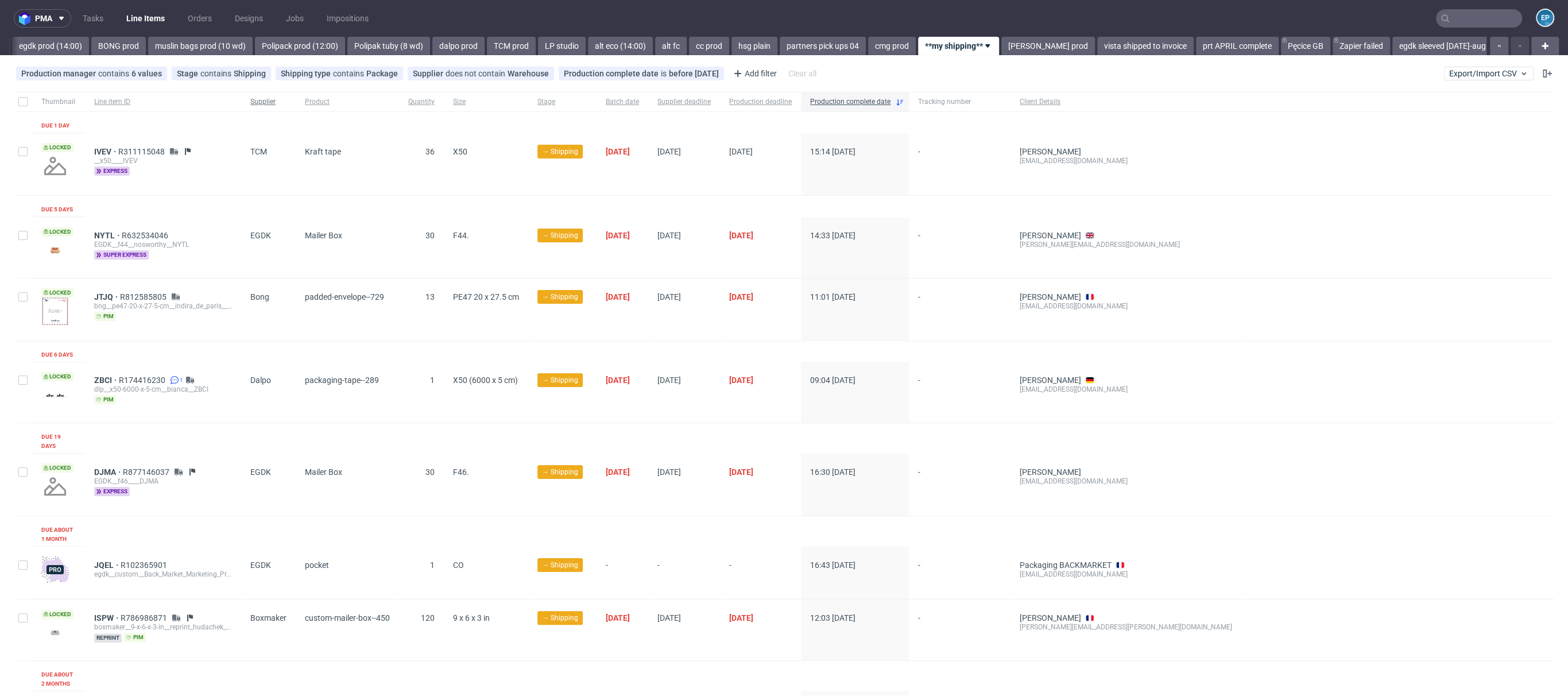
click at [265, 100] on span "Supplier" at bounding box center [268, 102] width 36 height 10
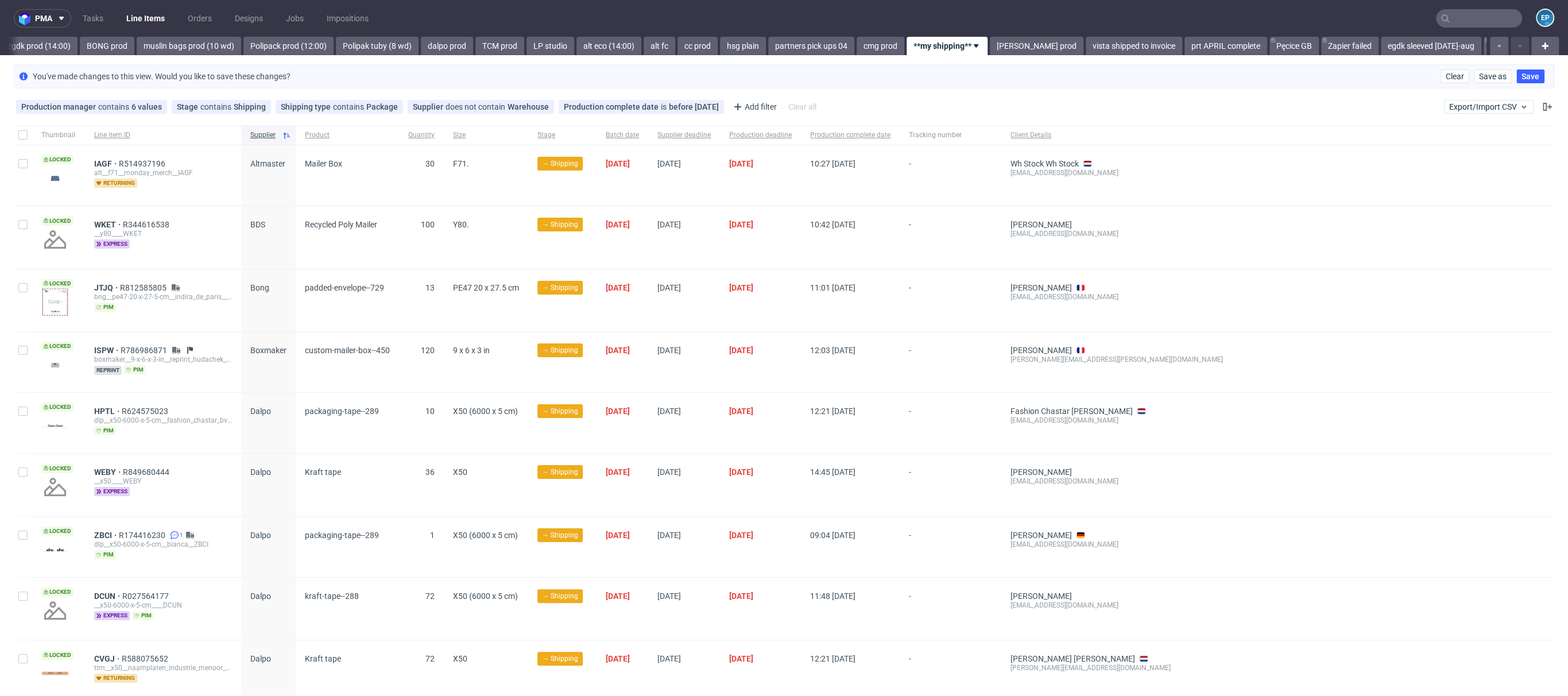
scroll to position [0, 1647]
click at [101, 163] on span "IAGF" at bounding box center [106, 163] width 25 height 9
click at [110, 222] on span "WKET" at bounding box center [108, 224] width 29 height 9
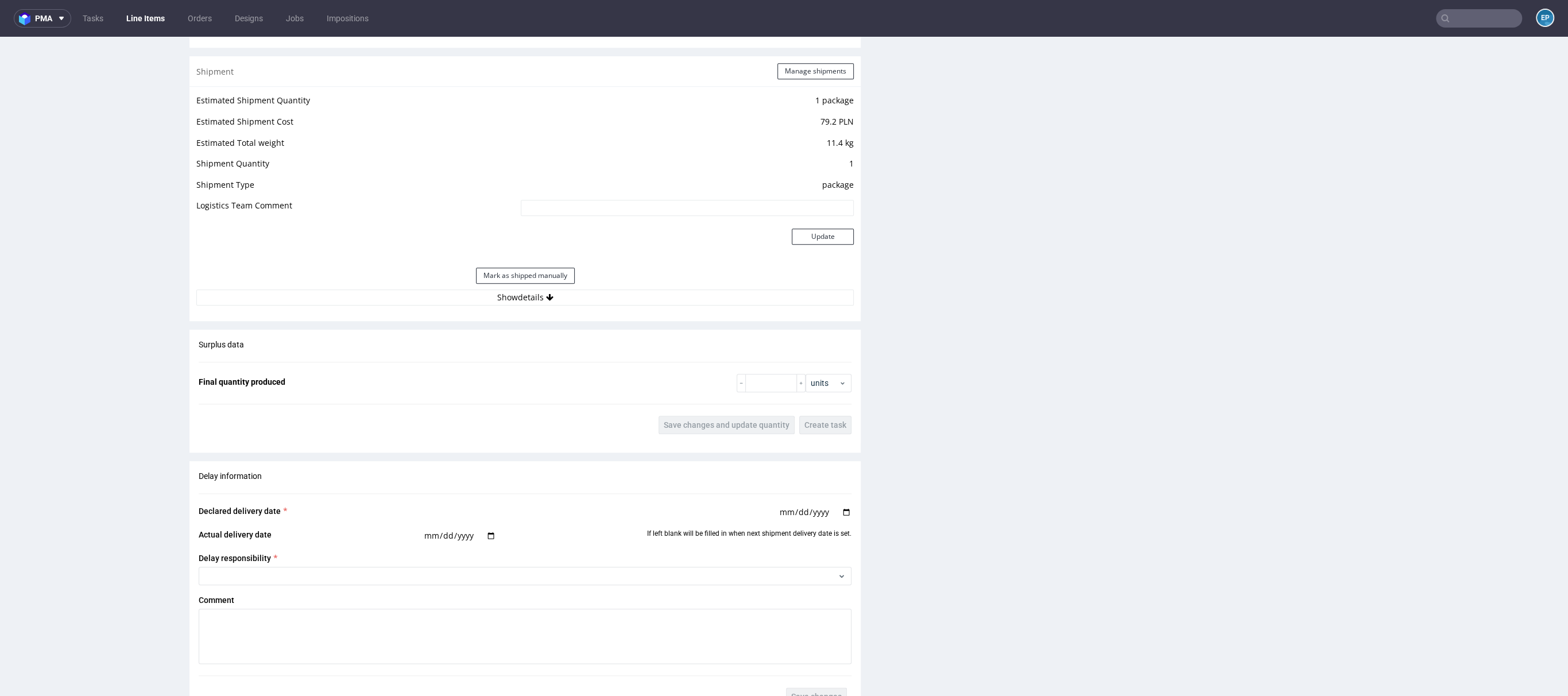
scroll to position [1167, 0]
click at [546, 298] on icon at bounding box center [550, 298] width 7 height 8
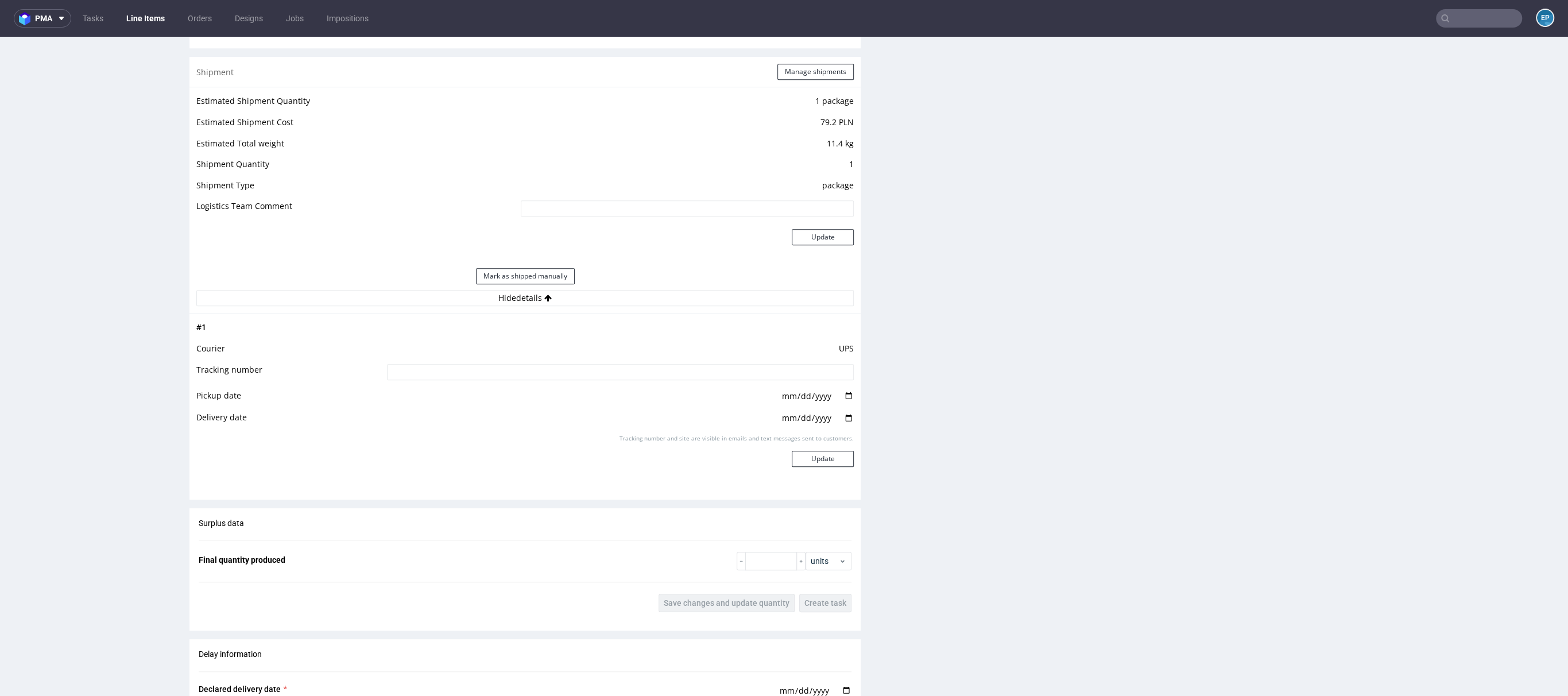
click at [578, 371] on input at bounding box center [620, 372] width 467 height 16
paste input "1Z5A15806893242585"
type input "1Z5A15806893242585"
click at [795, 451] on button "Update" at bounding box center [823, 459] width 62 height 16
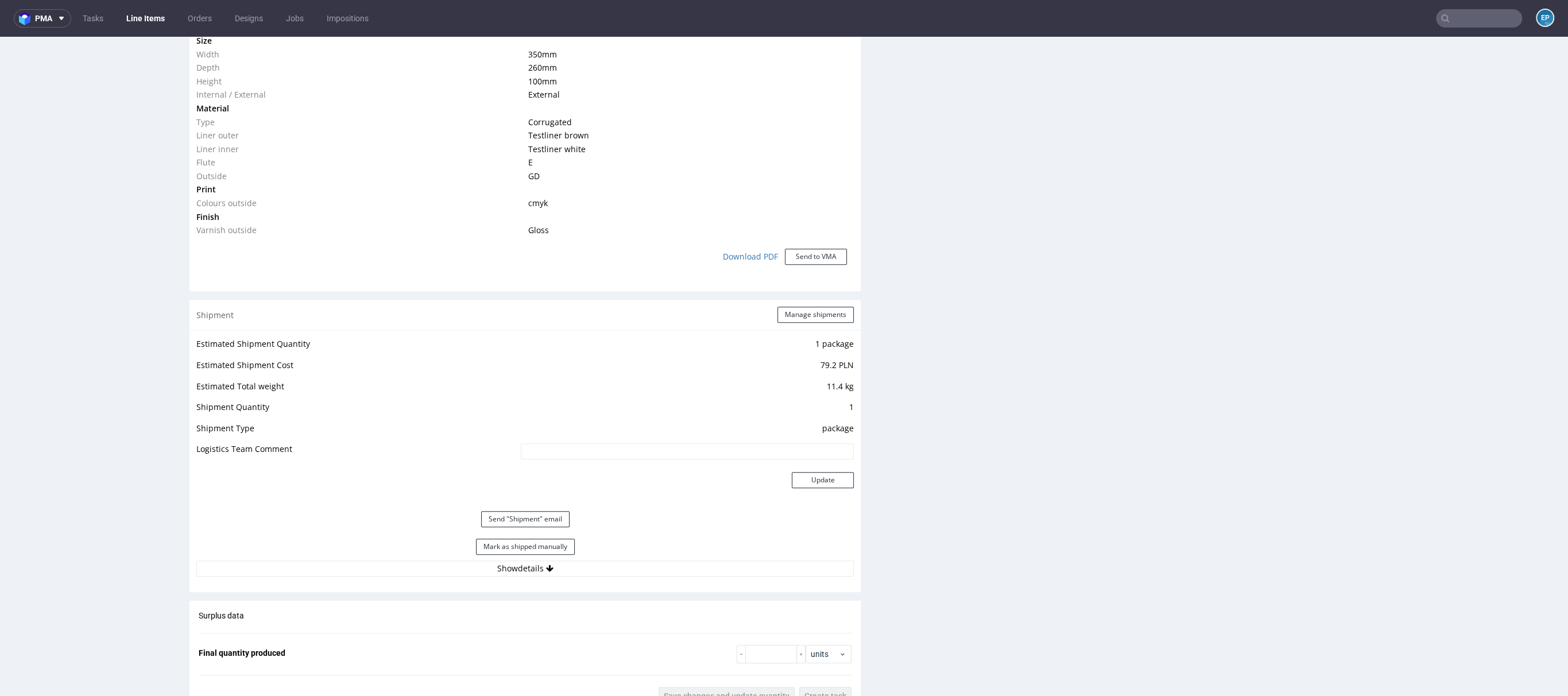
scroll to position [924, 0]
click at [553, 547] on button "Mark as shipped manually" at bounding box center [525, 546] width 99 height 16
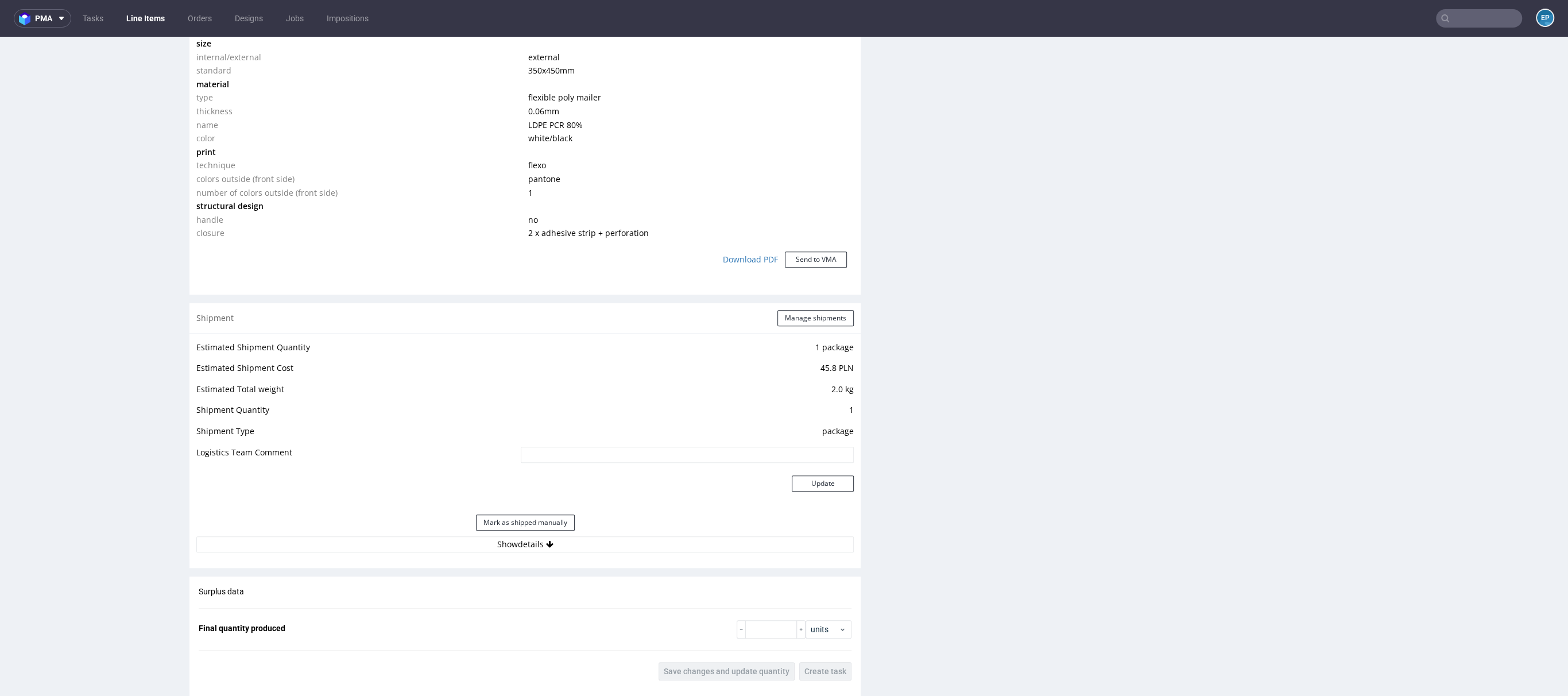
scroll to position [962, 0]
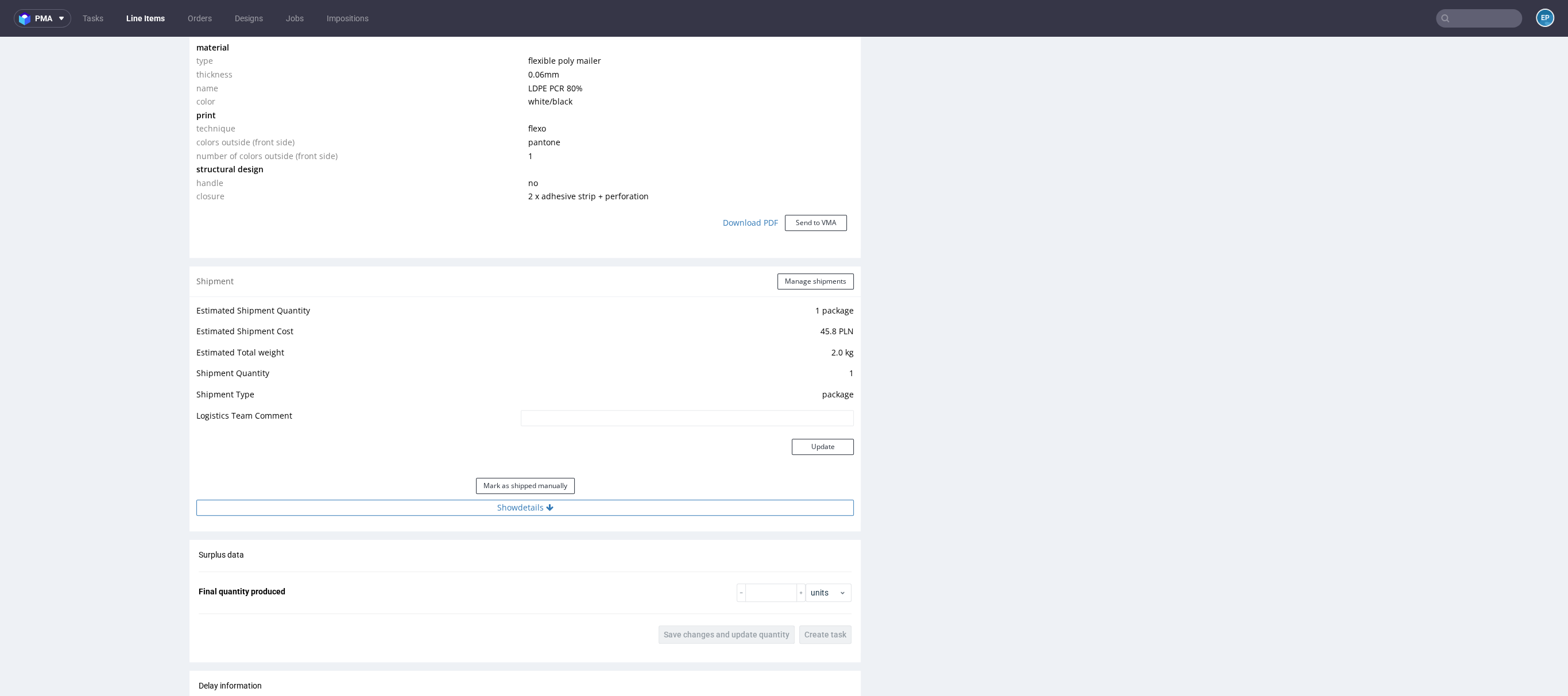
click at [569, 505] on button "Show details" at bounding box center [525, 508] width 658 height 16
drag, startPoint x: 569, startPoint y: 578, endPoint x: 576, endPoint y: 577, distance: 7.1
click at [568, 577] on input at bounding box center [620, 581] width 467 height 16
paste input "1ZH320G16827572808"
type input "1ZH320G16827572808"
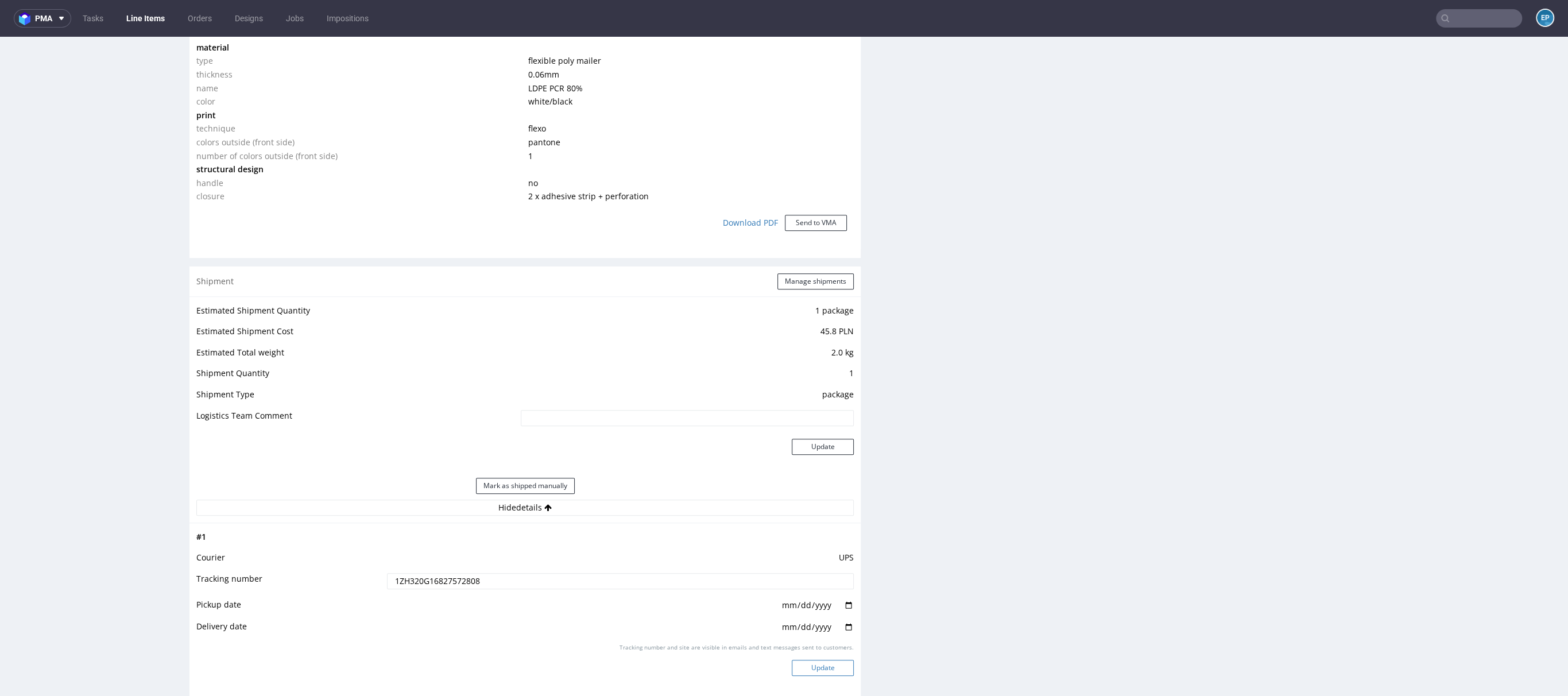
click at [812, 660] on button "Update" at bounding box center [823, 668] width 62 height 16
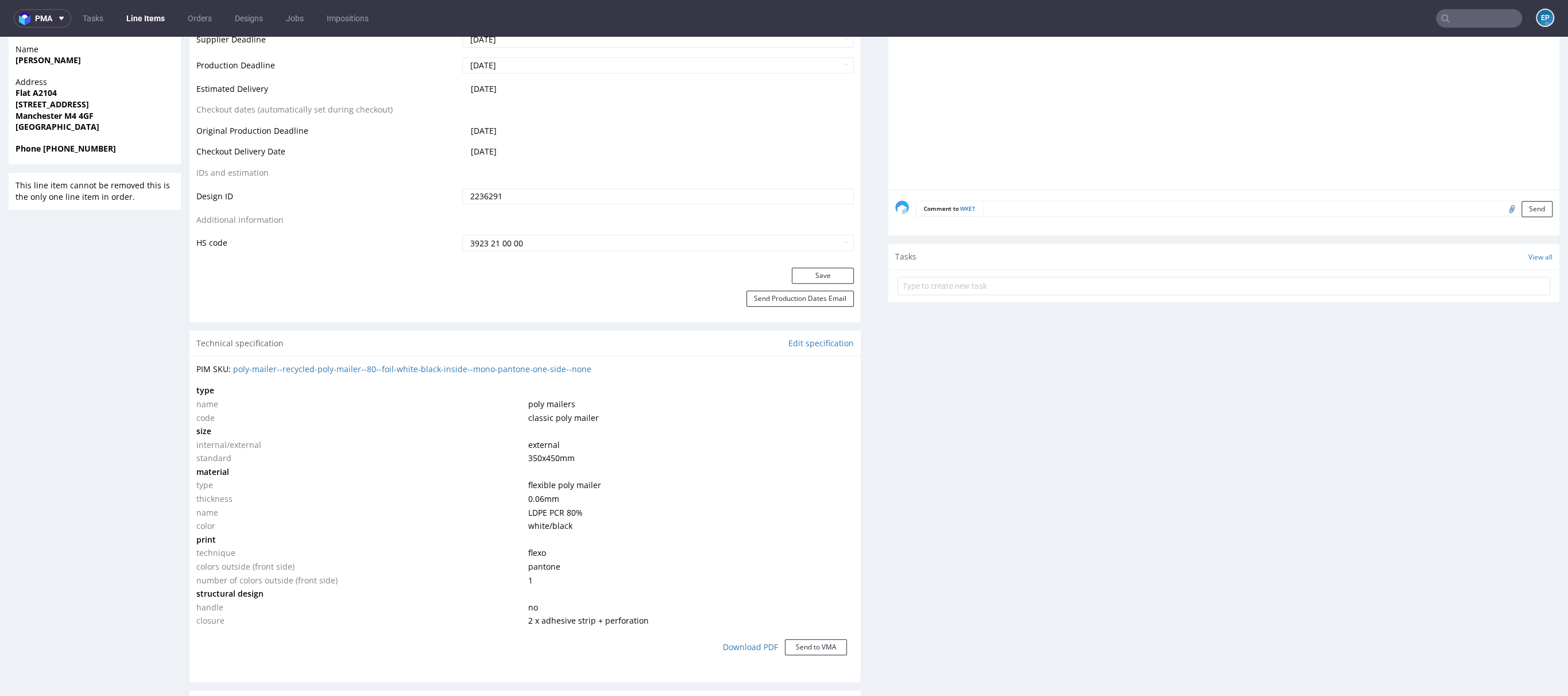
scroll to position [954, 0]
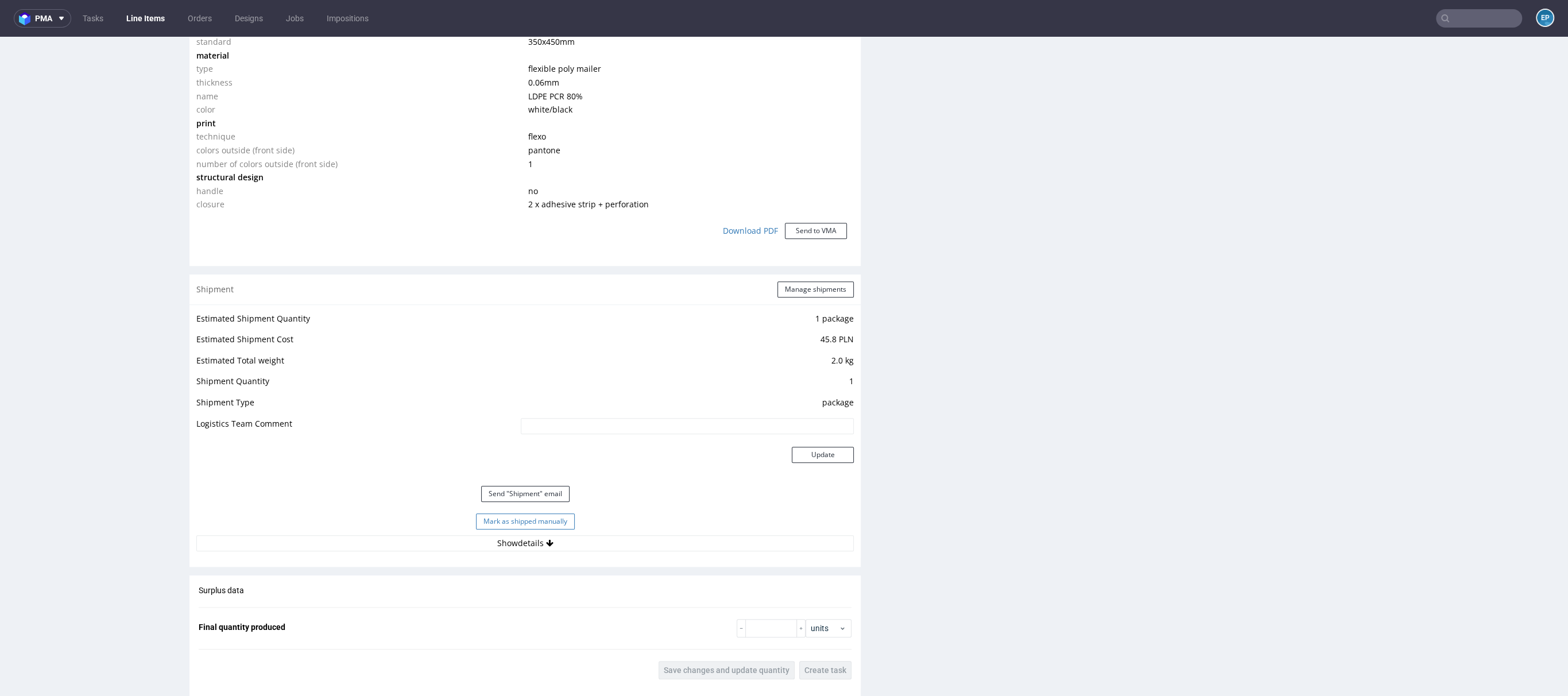
click at [525, 521] on button "Mark as shipped manually" at bounding box center [525, 522] width 99 height 16
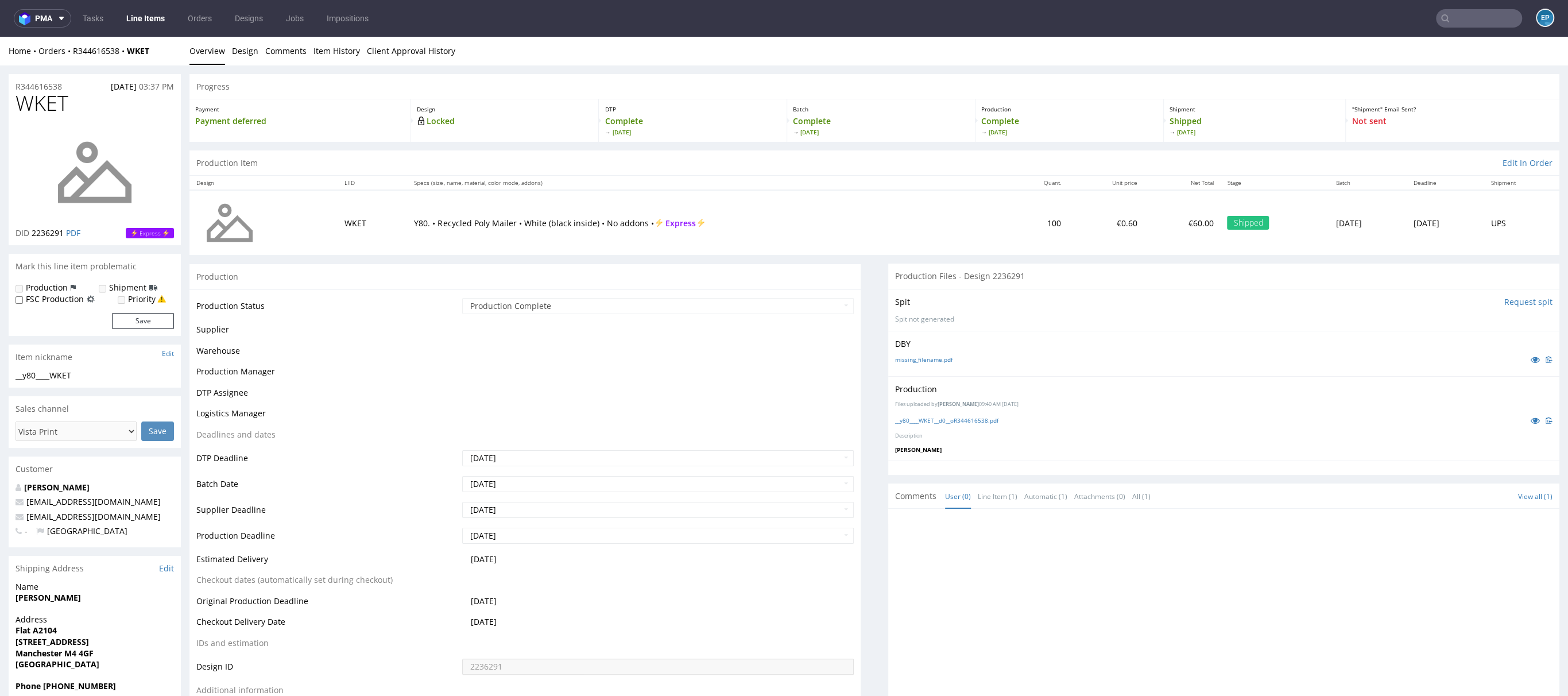
scroll to position [535, 0]
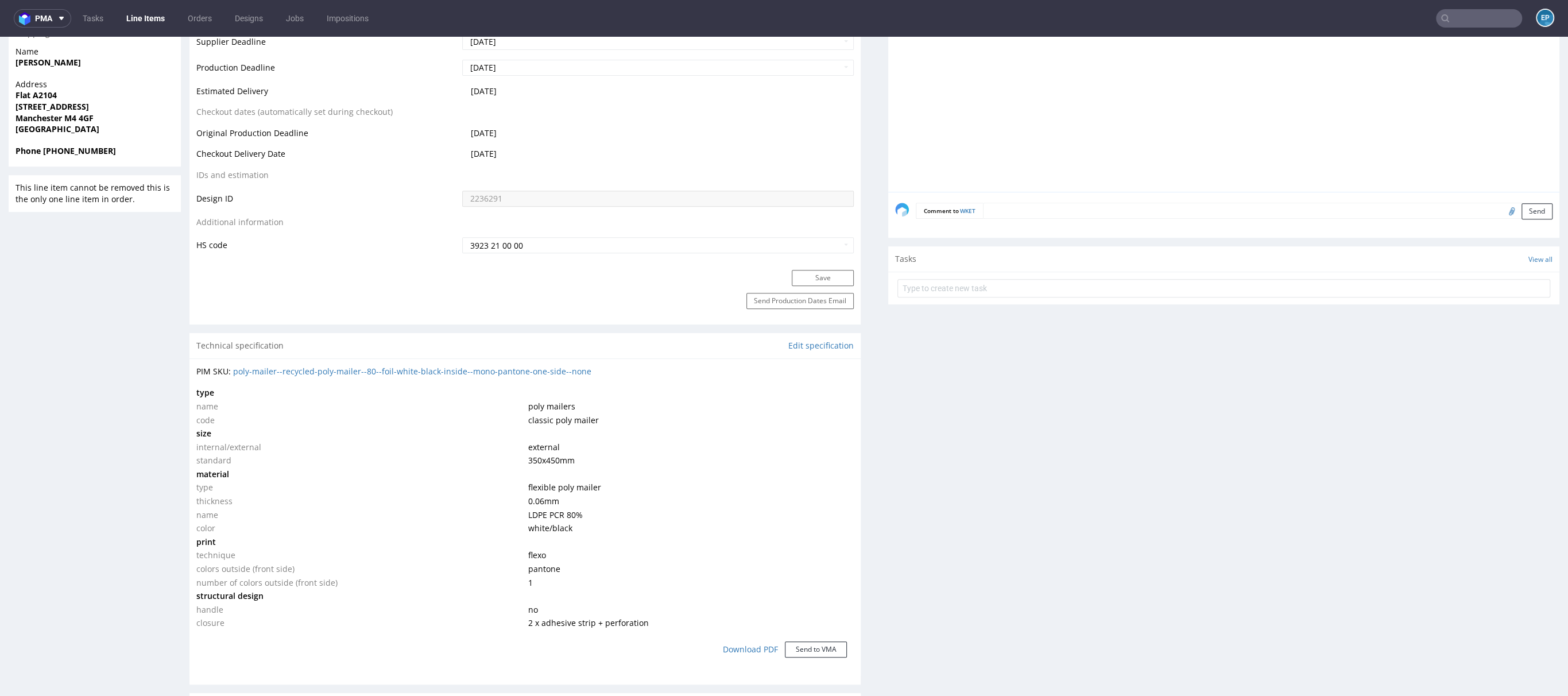
click at [1461, 25] on input "text" at bounding box center [1479, 18] width 86 height 18
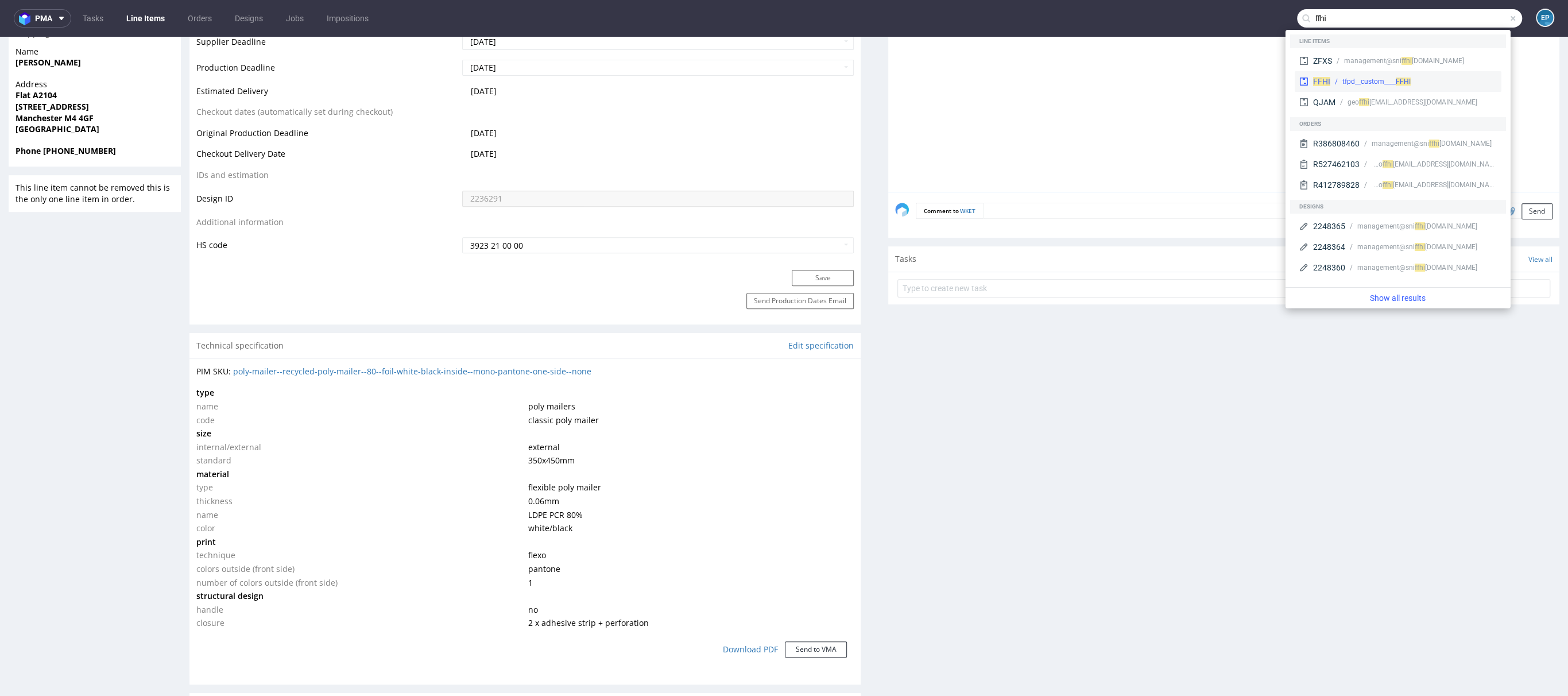
type input "ffhi"
click at [1388, 86] on div "tfpd__custom____ FFHI" at bounding box center [1377, 81] width 69 height 11
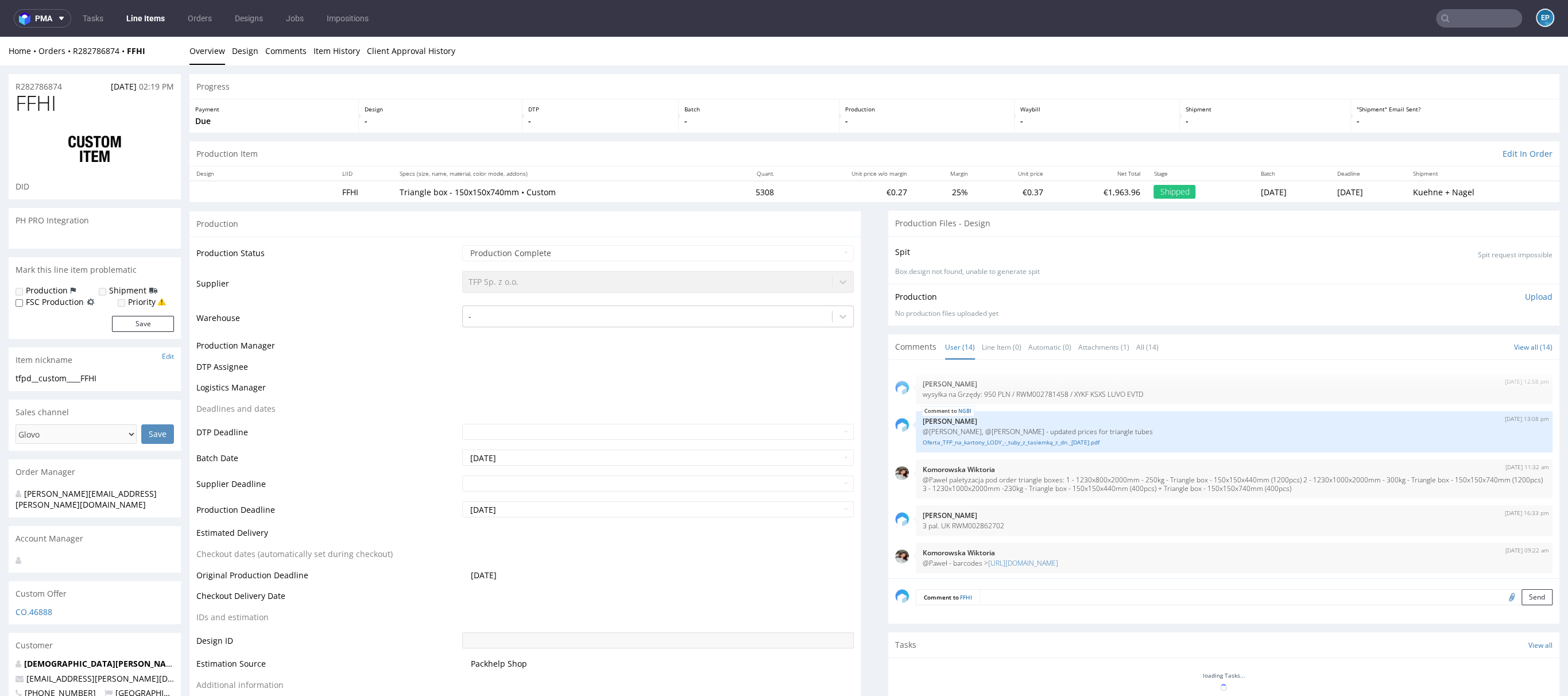
scroll to position [338, 0]
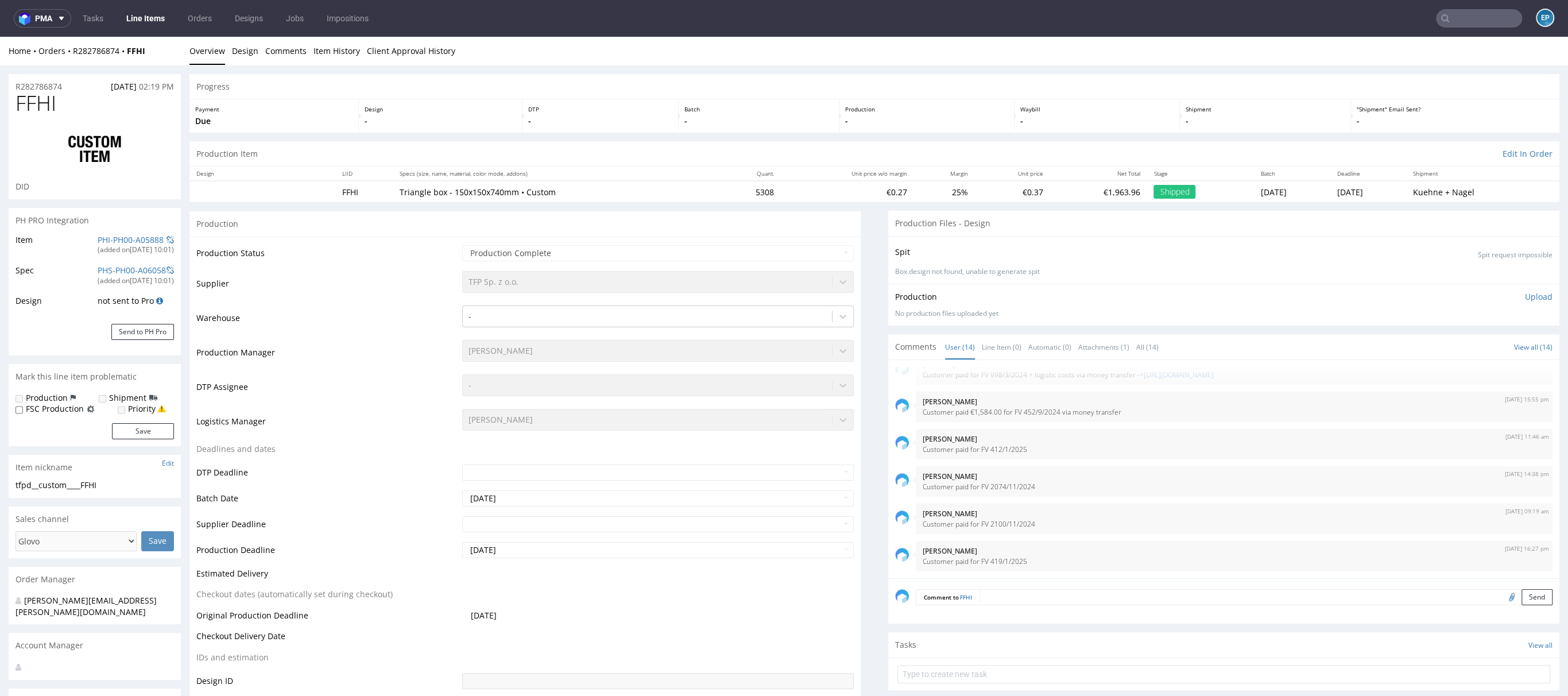
type input "5308"
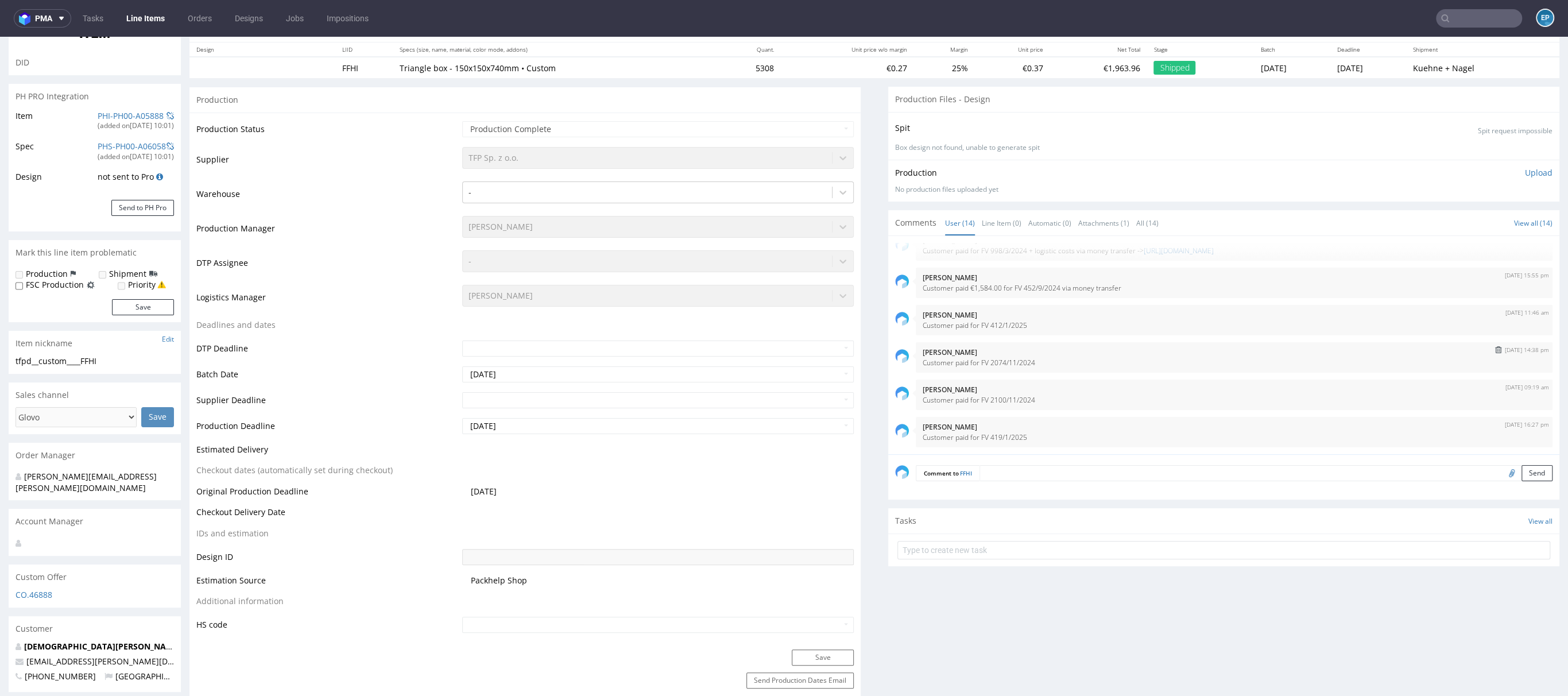
scroll to position [231, 0]
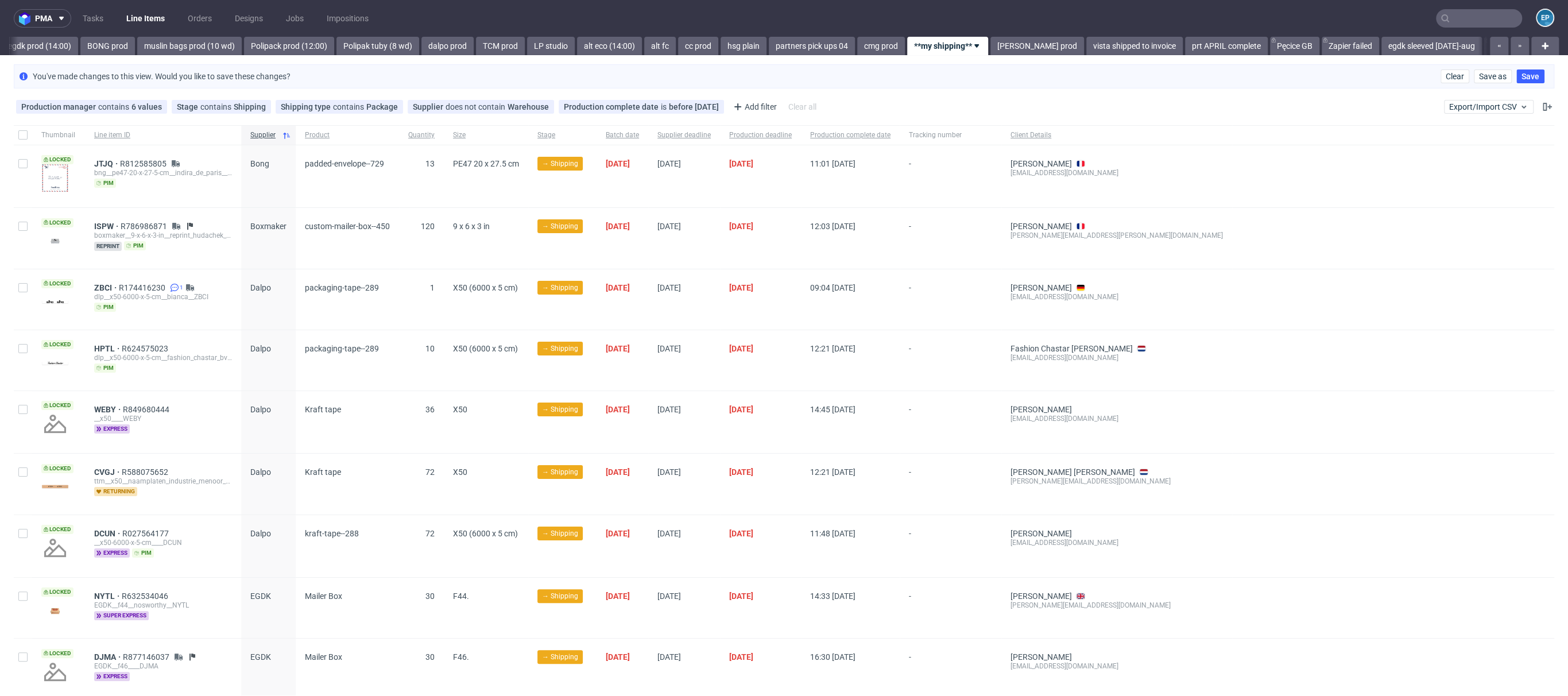
scroll to position [0, 1659]
click at [101, 163] on span "JTJQ" at bounding box center [107, 163] width 26 height 9
click at [101, 227] on span "ISPW" at bounding box center [107, 226] width 26 height 9
click at [100, 286] on span "ZBCI" at bounding box center [106, 287] width 25 height 9
click at [105, 344] on span "HPTL" at bounding box center [108, 348] width 28 height 9
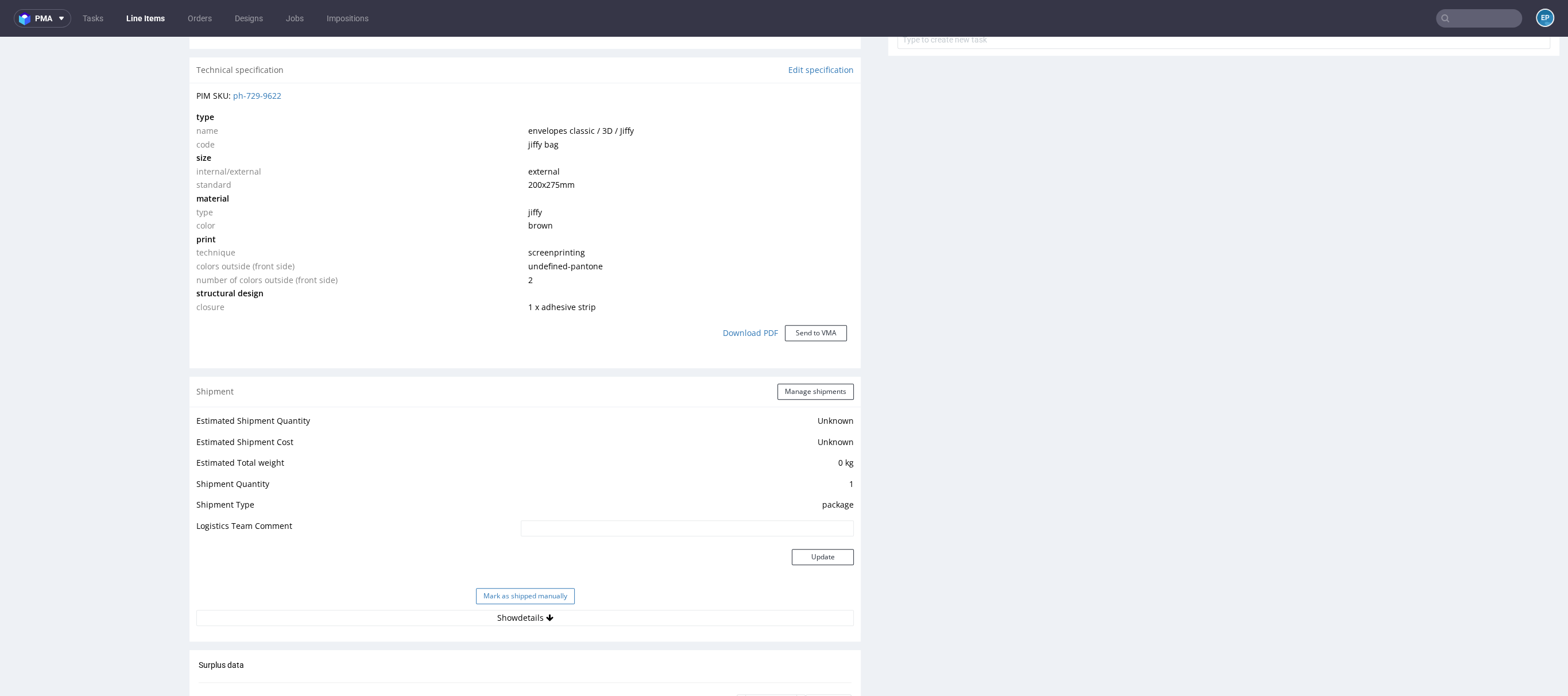
scroll to position [873, 0]
click at [518, 595] on button "Mark as shipped manually" at bounding box center [525, 596] width 99 height 16
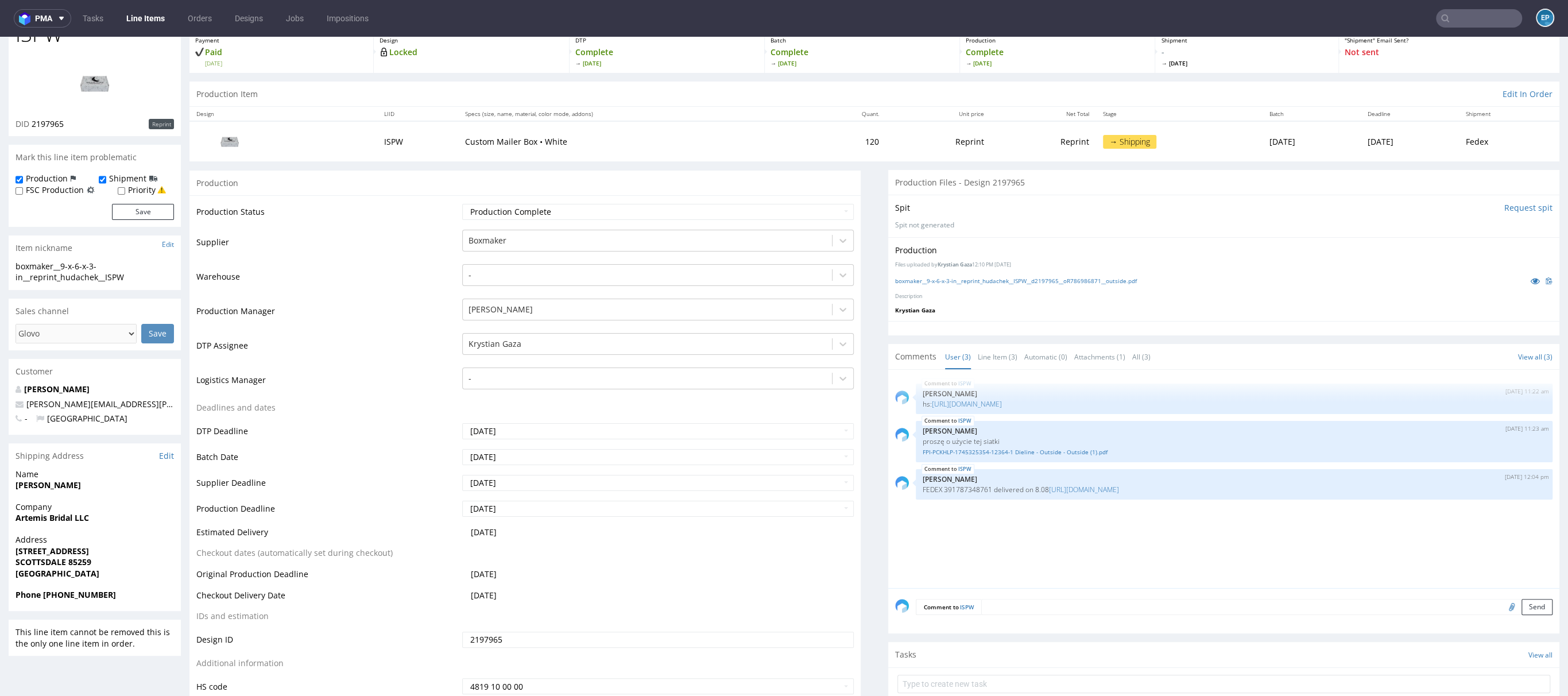
scroll to position [187, 0]
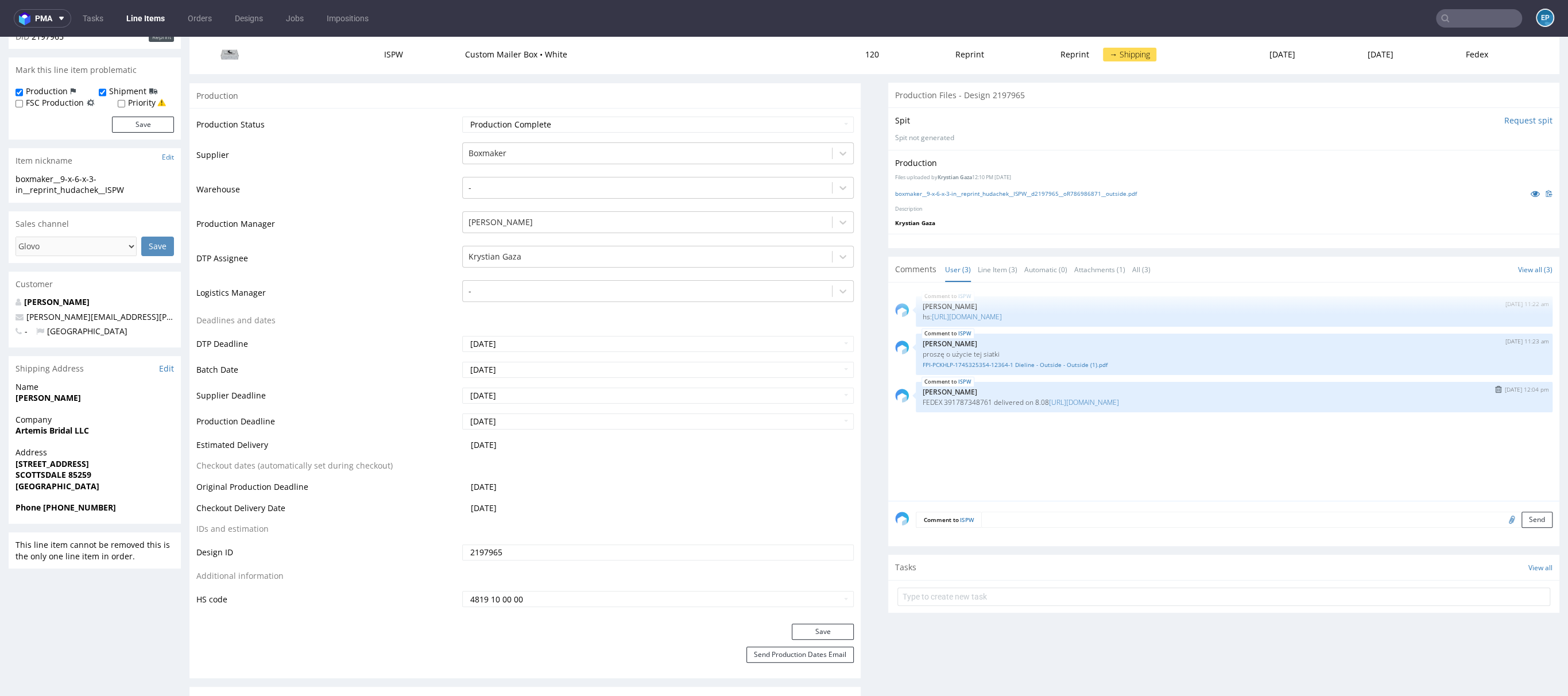
click at [953, 392] on p "[PERSON_NAME]" at bounding box center [1234, 392] width 623 height 9
click at [953, 398] on p "FEDEX 391787348761 delivered on 8.08 [URL][DOMAIN_NAME]" at bounding box center [1234, 402] width 623 height 9
copy p "391787348761"
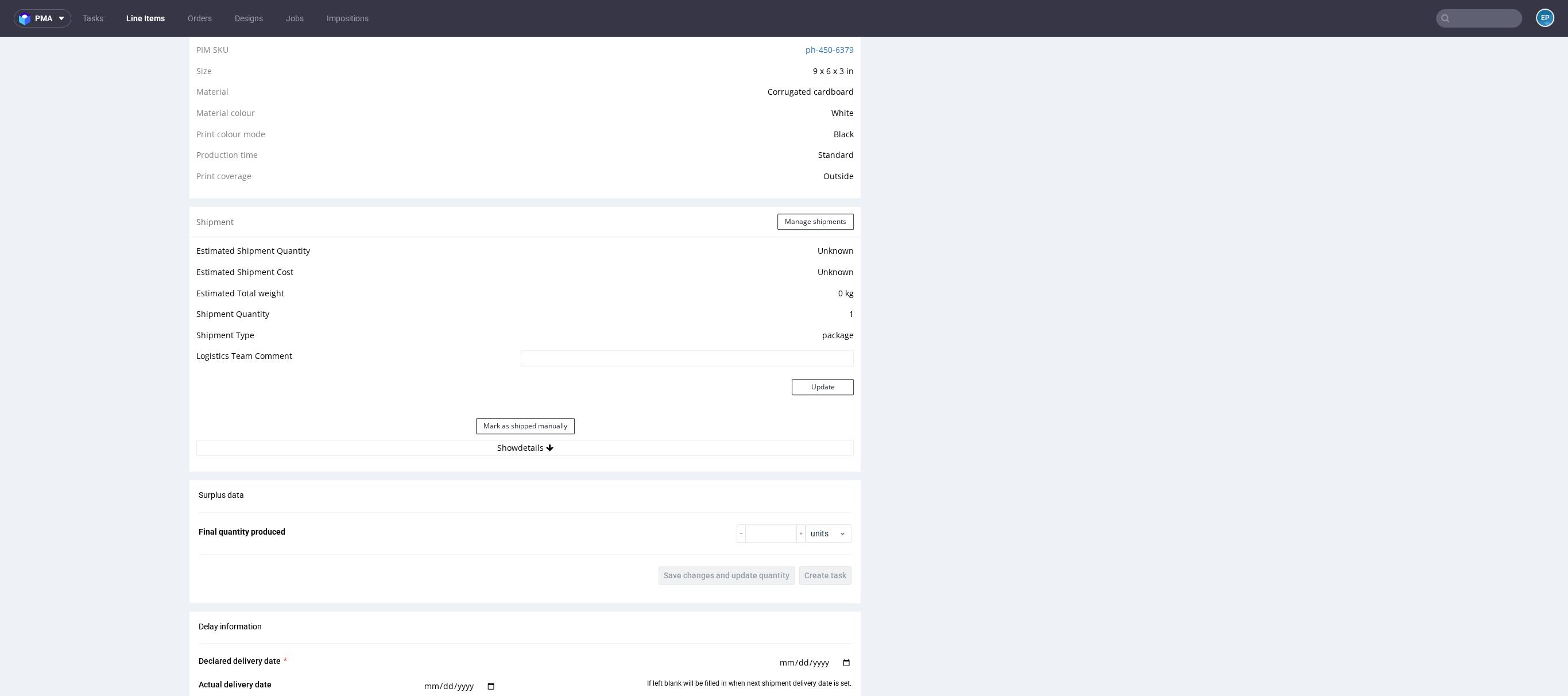
scroll to position [1004, 0]
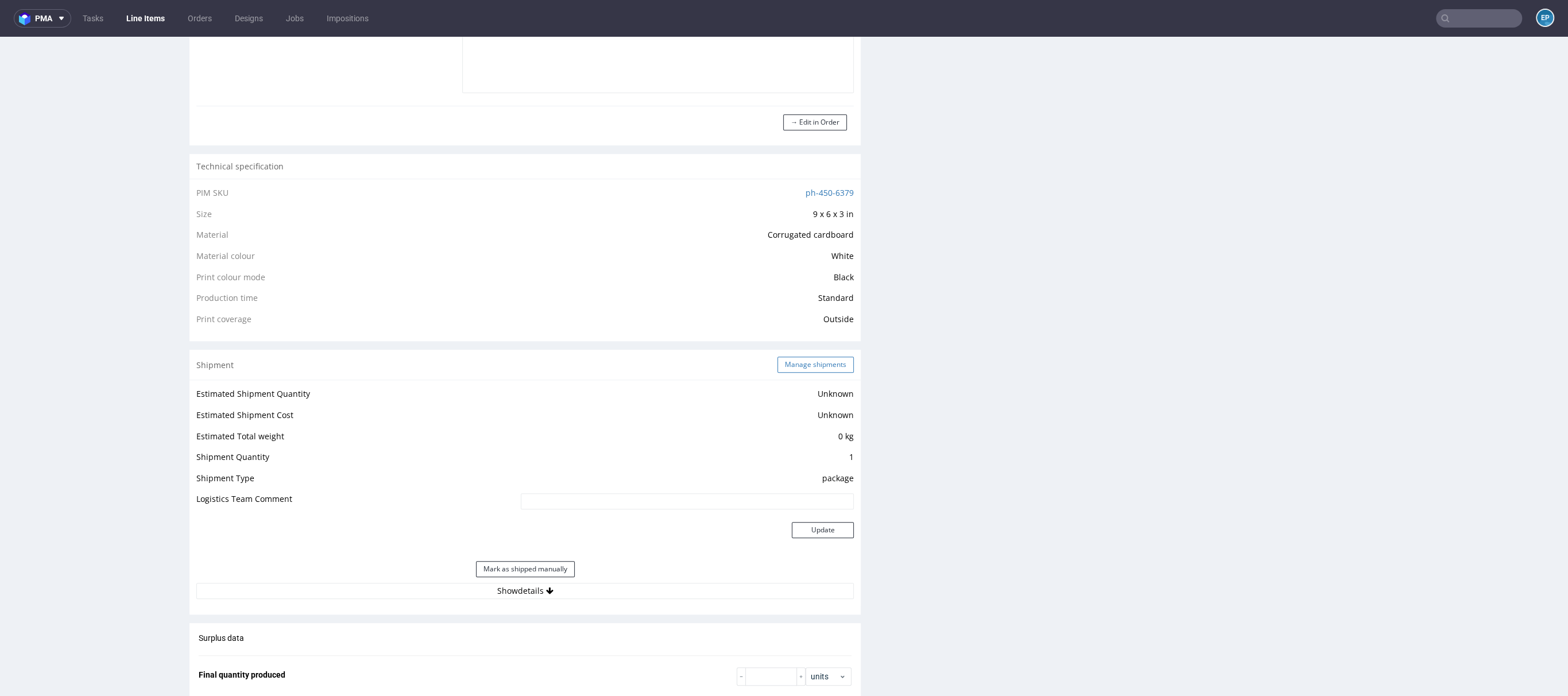
click at [808, 362] on button "Manage shipments" at bounding box center [815, 365] width 76 height 16
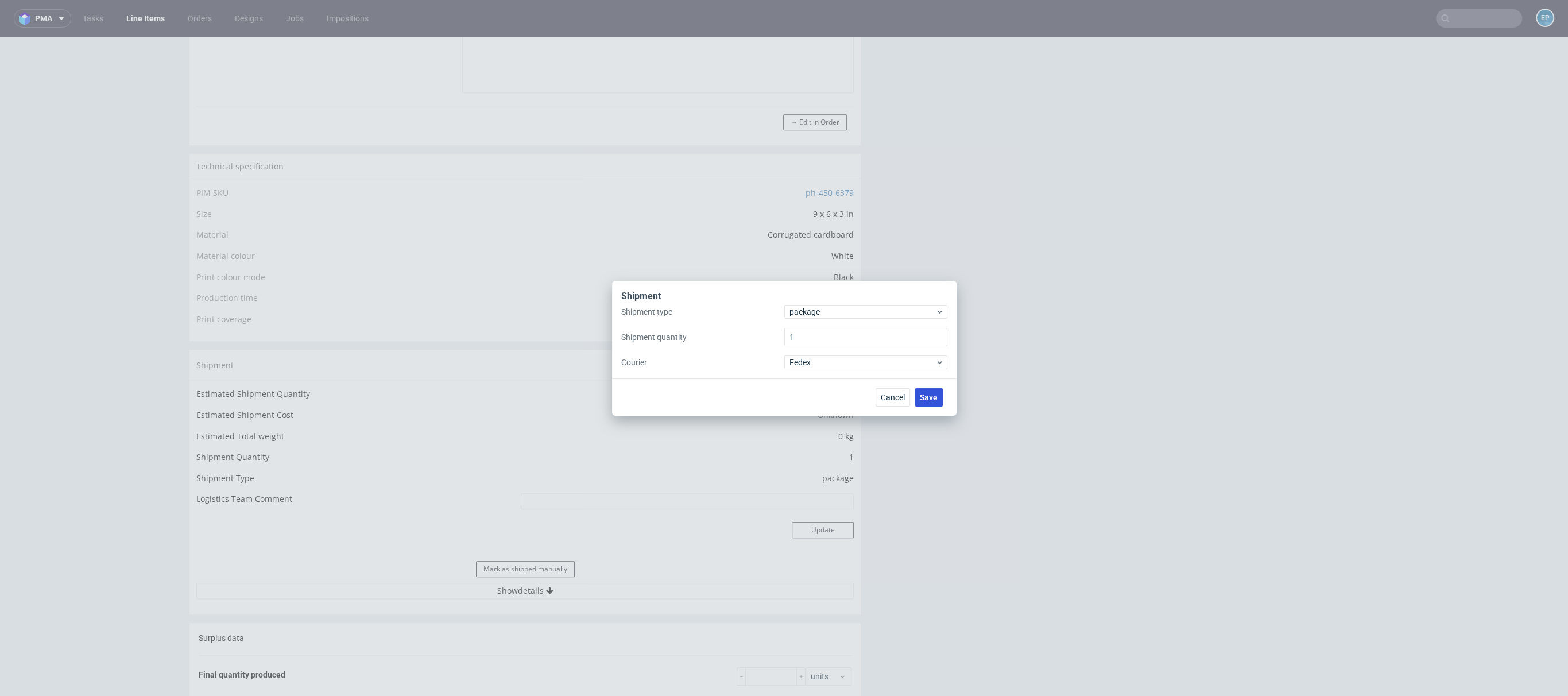
click at [928, 397] on span "Save" at bounding box center [929, 397] width 18 height 8
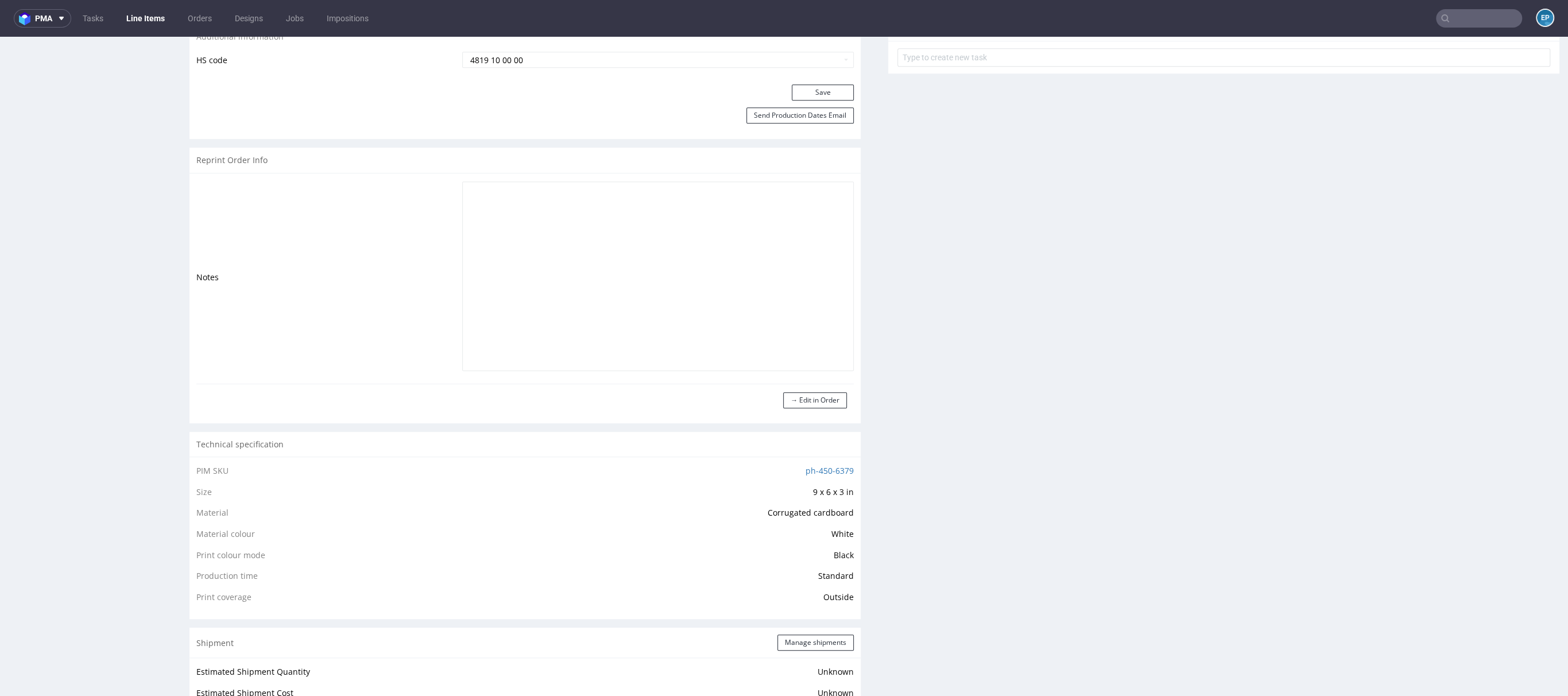
scroll to position [1003, 0]
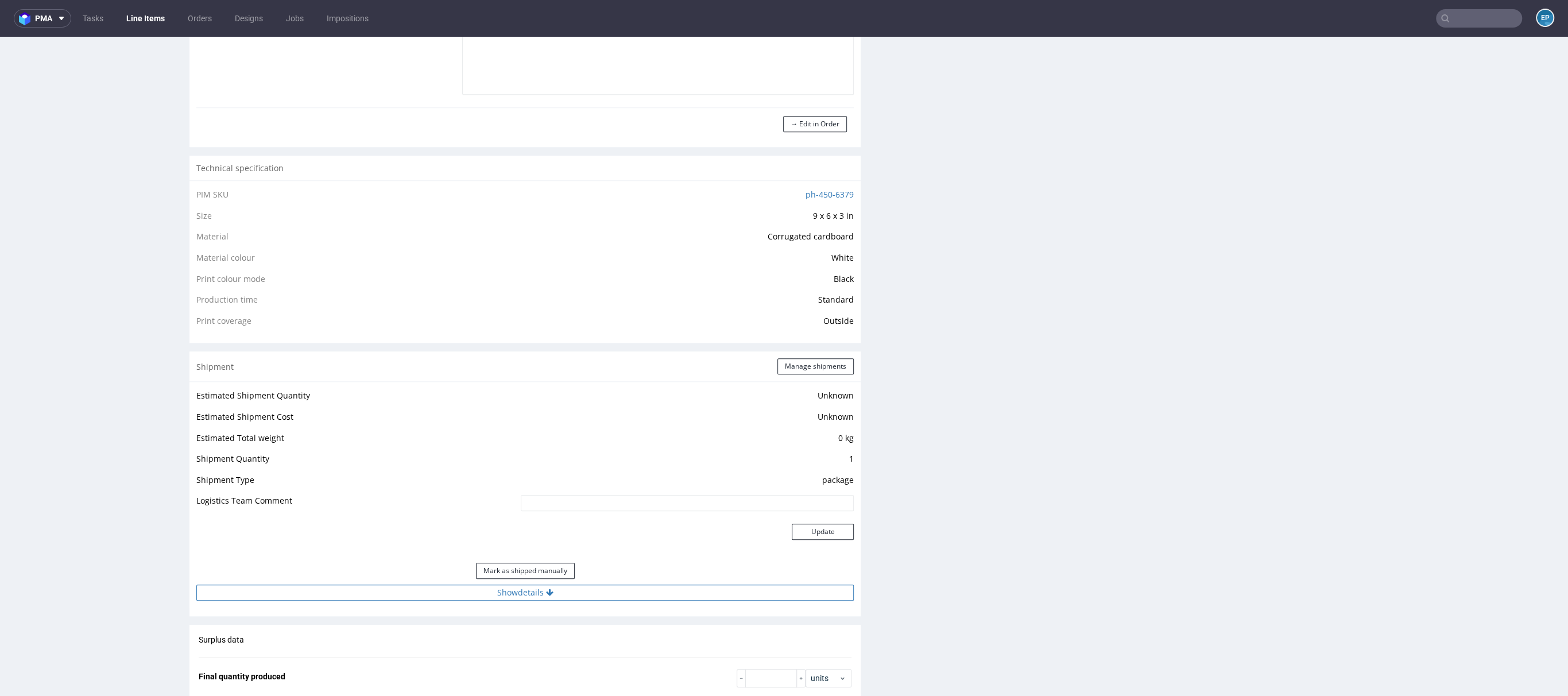
click at [585, 596] on button "Show details" at bounding box center [525, 593] width 658 height 16
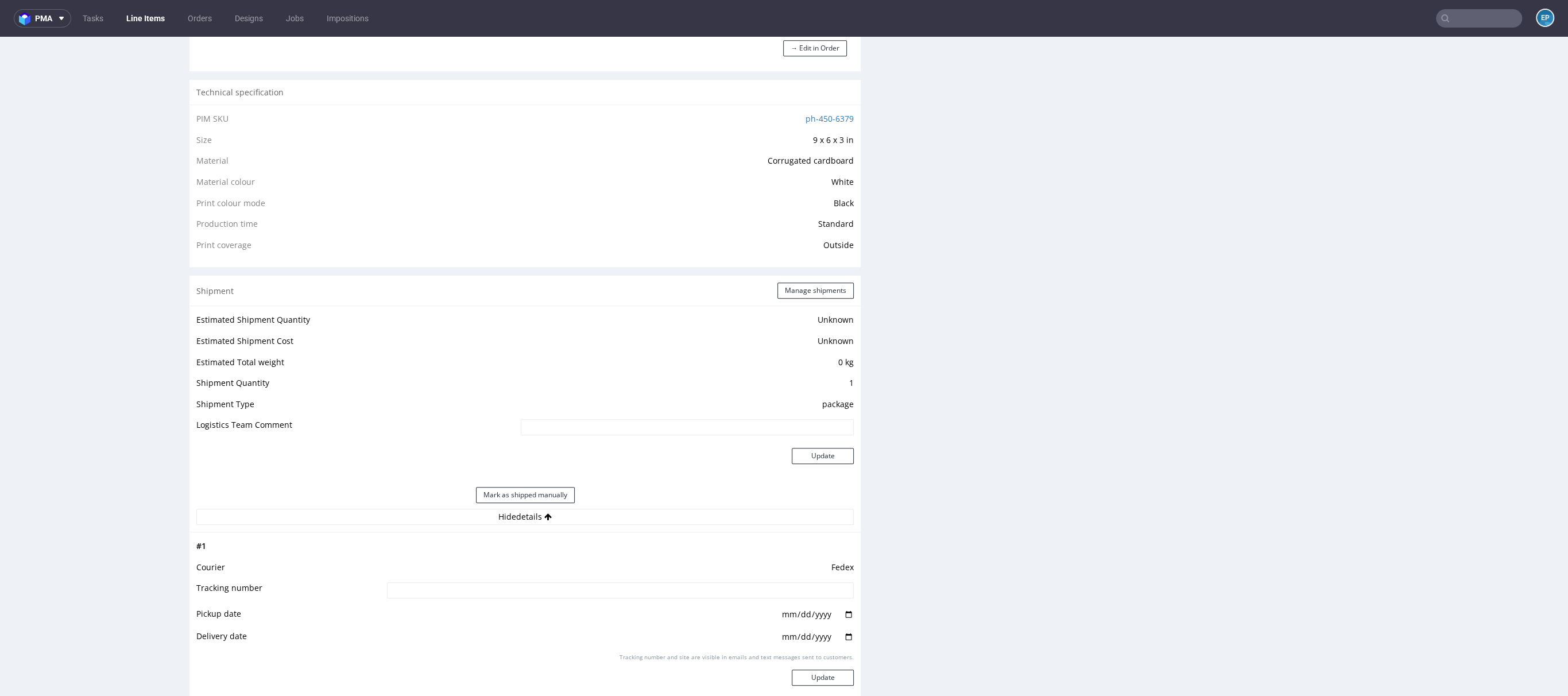
scroll to position [1218, 0]
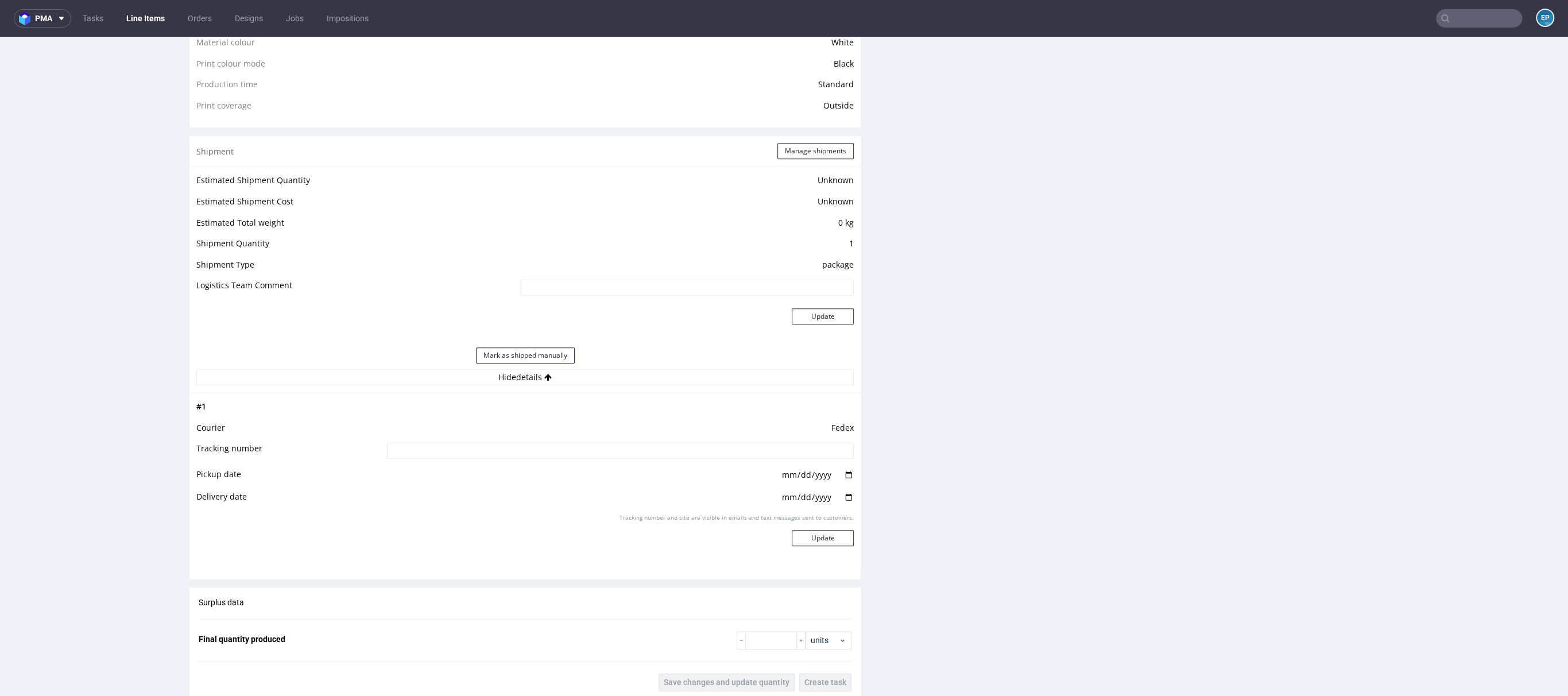
click at [573, 451] on input at bounding box center [620, 451] width 467 height 16
paste input "391787348761"
type input "391787348761"
click at [817, 541] on button "Update" at bounding box center [823, 538] width 62 height 16
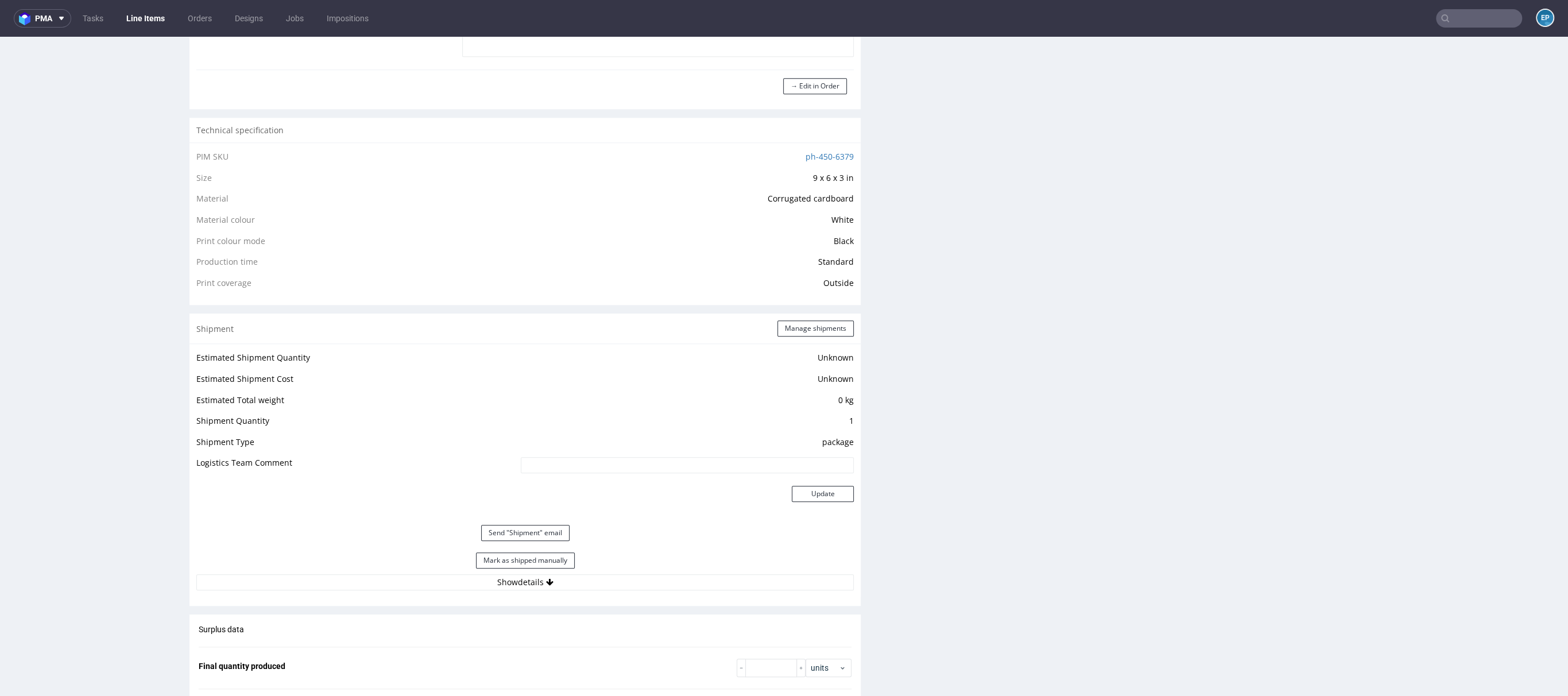
scroll to position [1041, 0]
click at [546, 552] on button "Mark as shipped manually" at bounding box center [525, 560] width 99 height 16
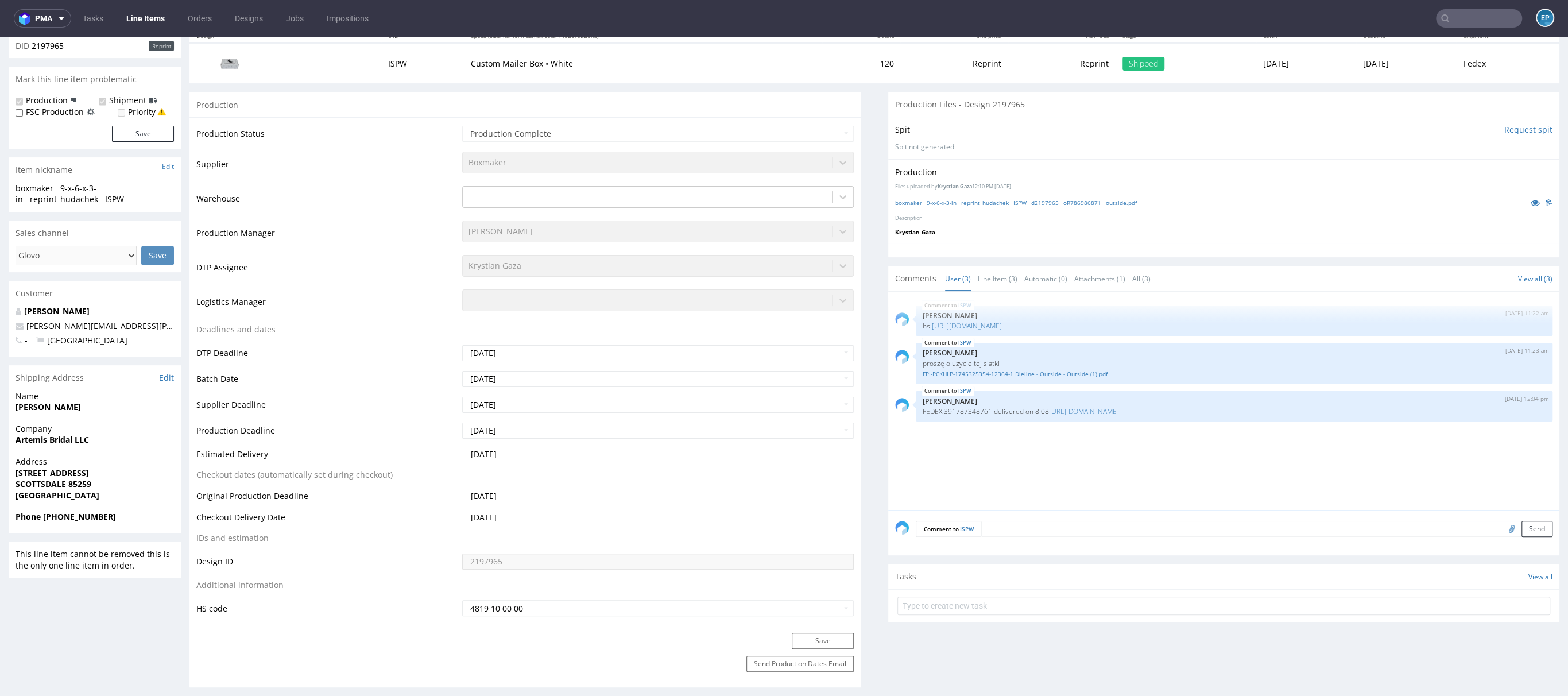
scroll to position [0, 0]
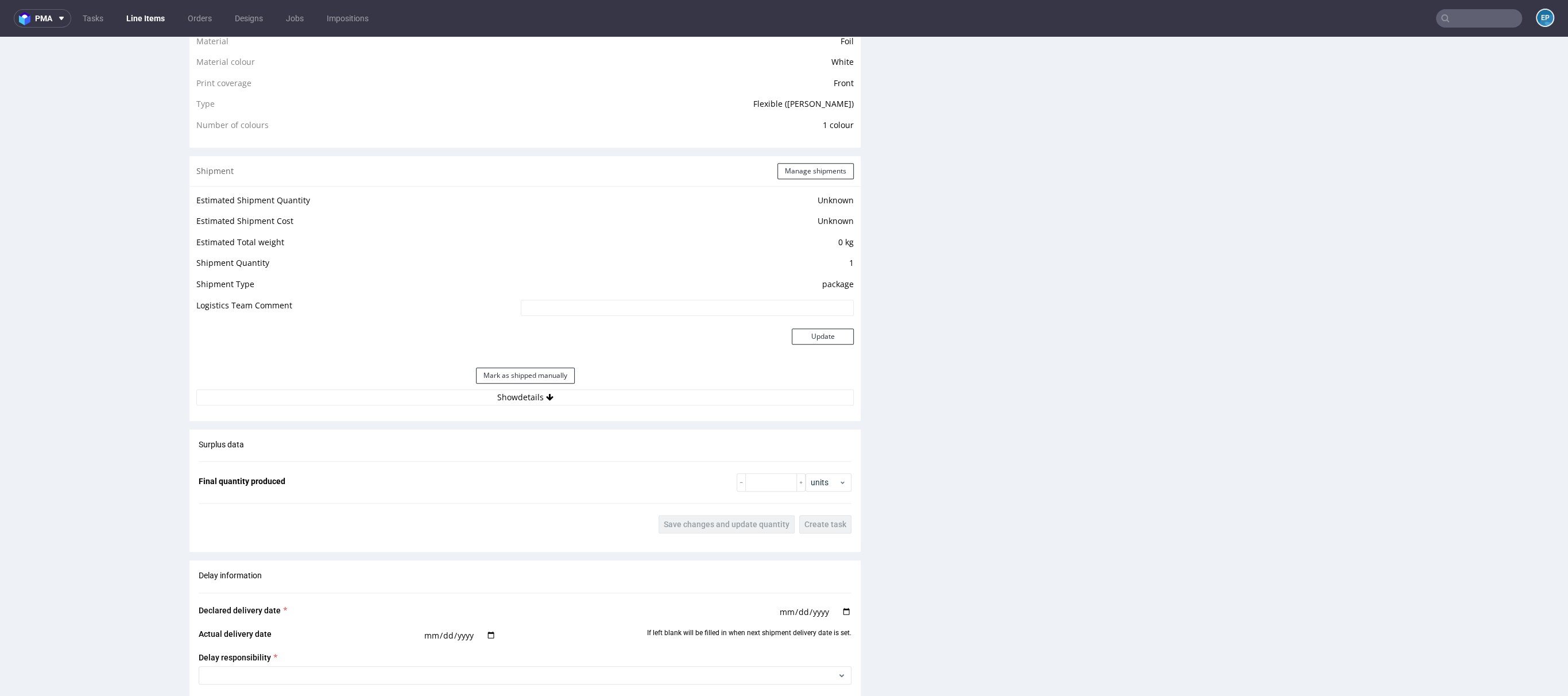
scroll to position [991, 0]
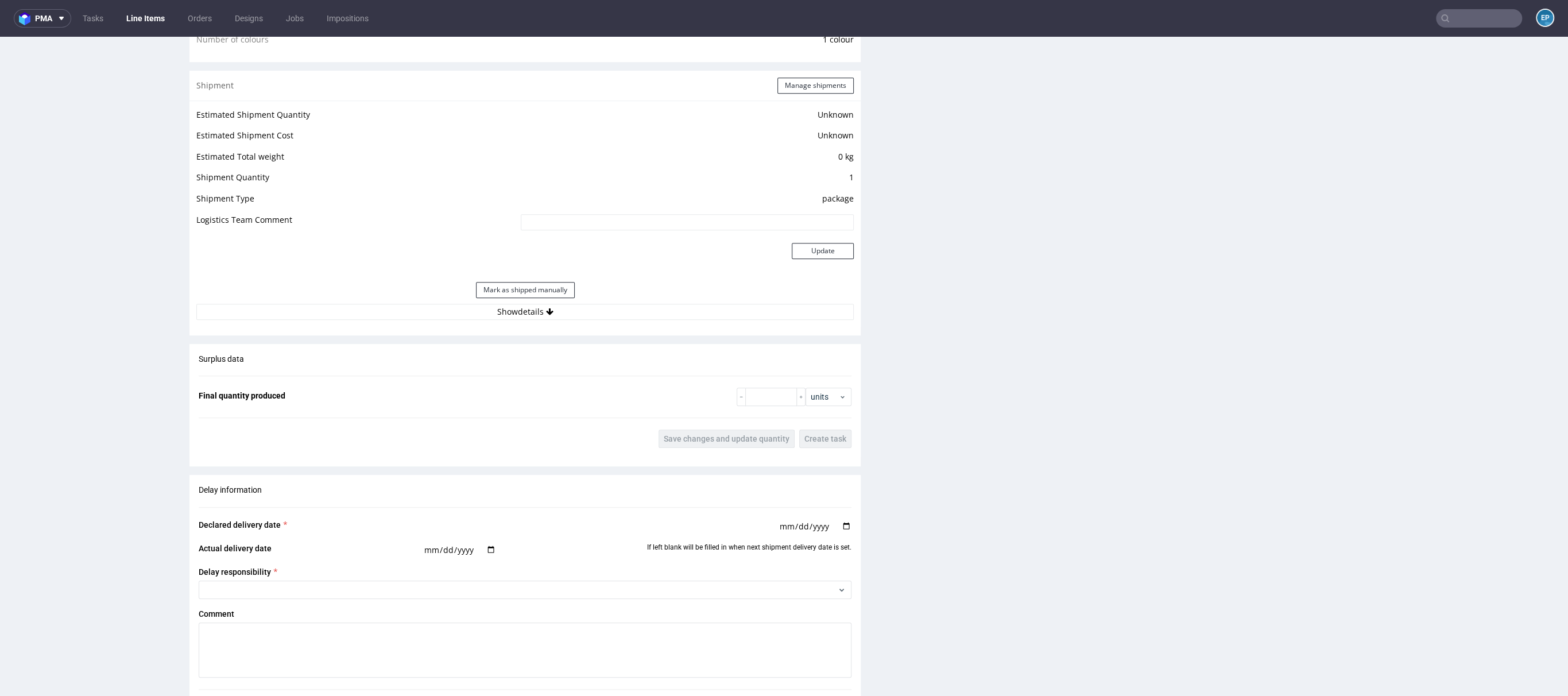
click at [568, 319] on div "Estimated Shipment Quantity Unknown Estimated Shipment Cost Unknown Estimated T…" at bounding box center [525, 213] width 672 height 227
click at [565, 313] on button "Show details" at bounding box center [525, 312] width 658 height 16
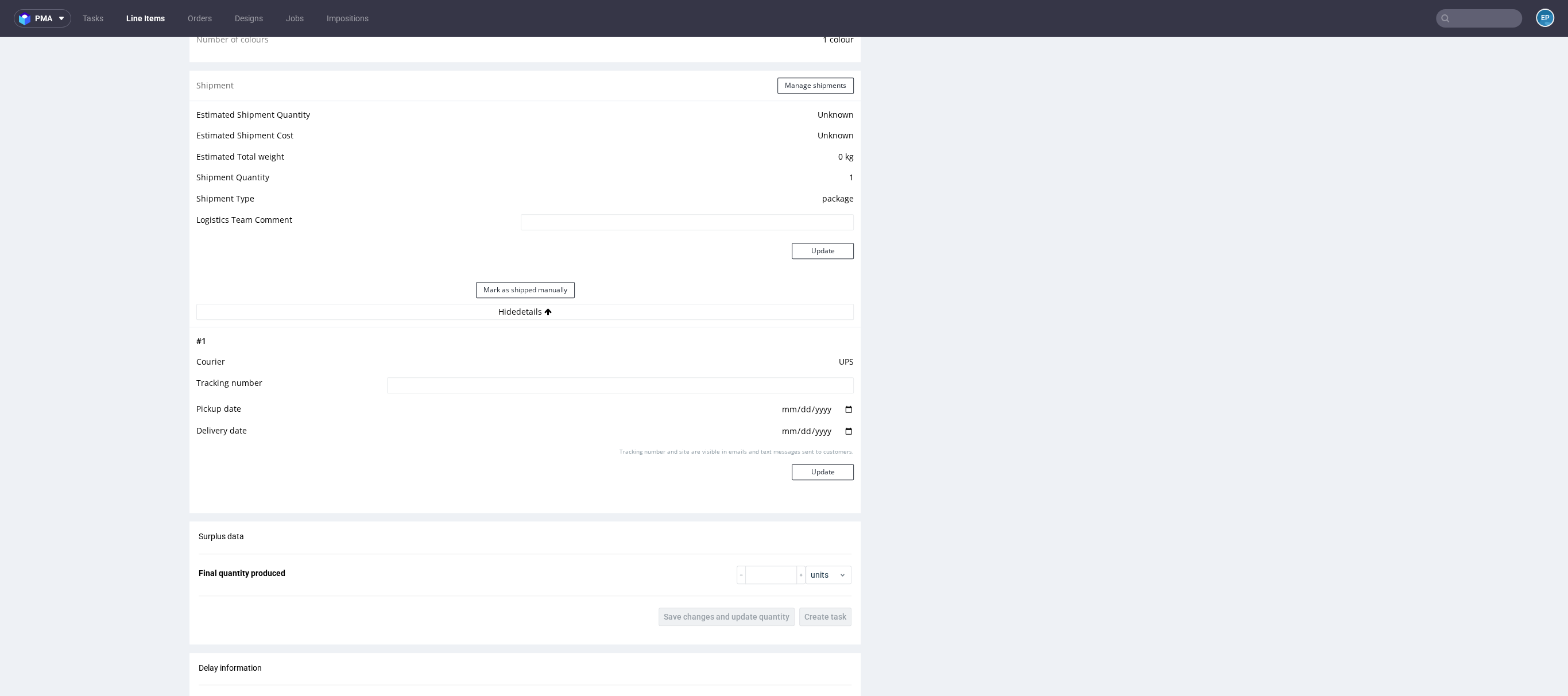
click at [580, 388] on input at bounding box center [620, 385] width 467 height 16
paste input "1Z5A15806899891051"
type input "1Z5A15806899891051"
click at [828, 470] on button "Update" at bounding box center [823, 472] width 62 height 16
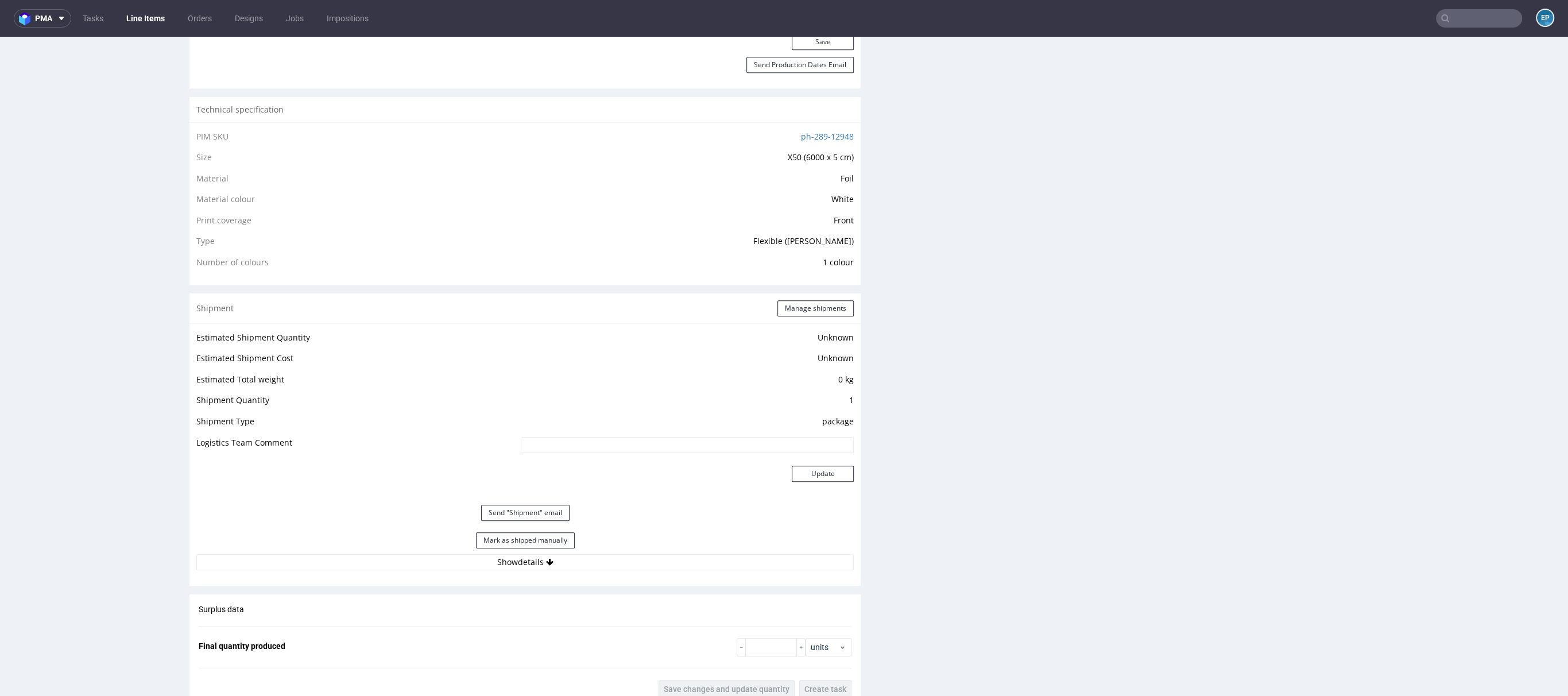
scroll to position [769, 0]
click at [535, 542] on button "Mark as shipped manually" at bounding box center [525, 540] width 99 height 16
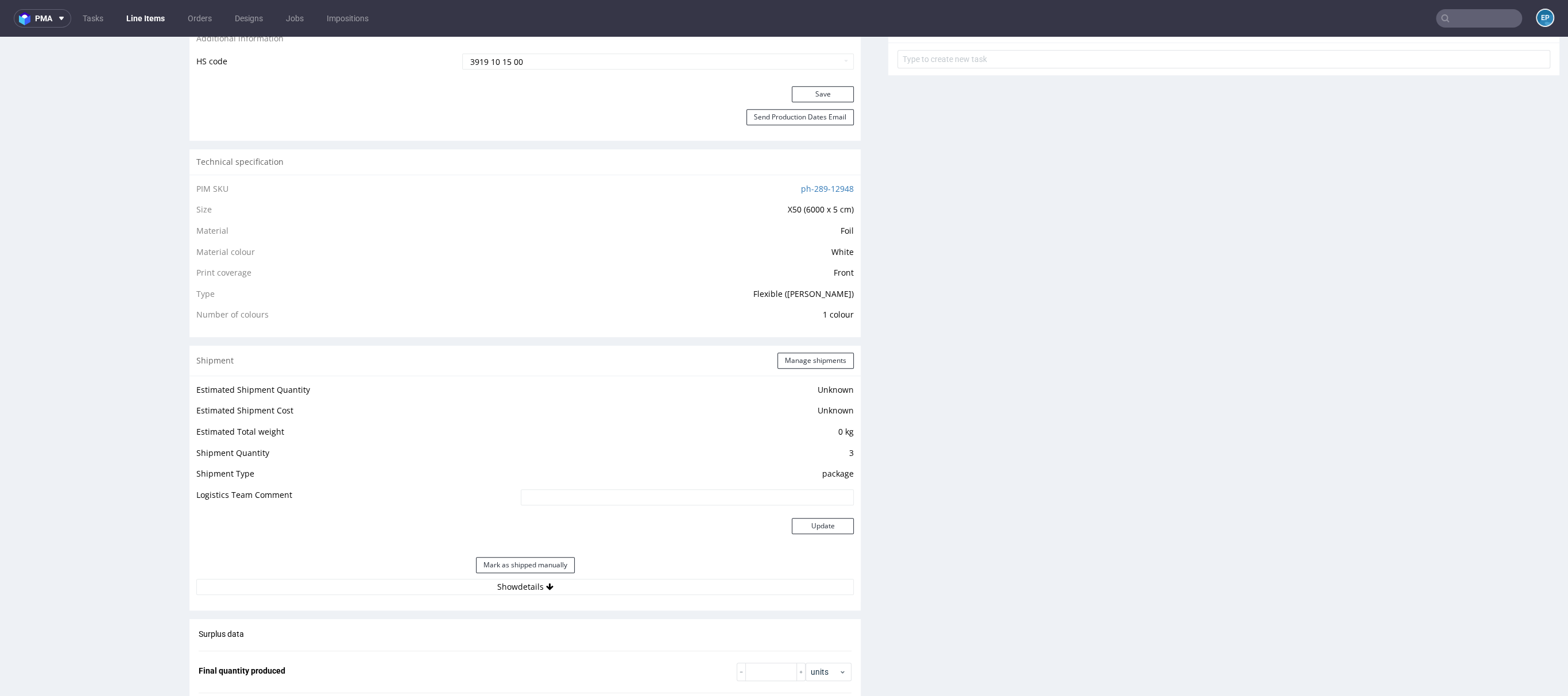
scroll to position [712, 0]
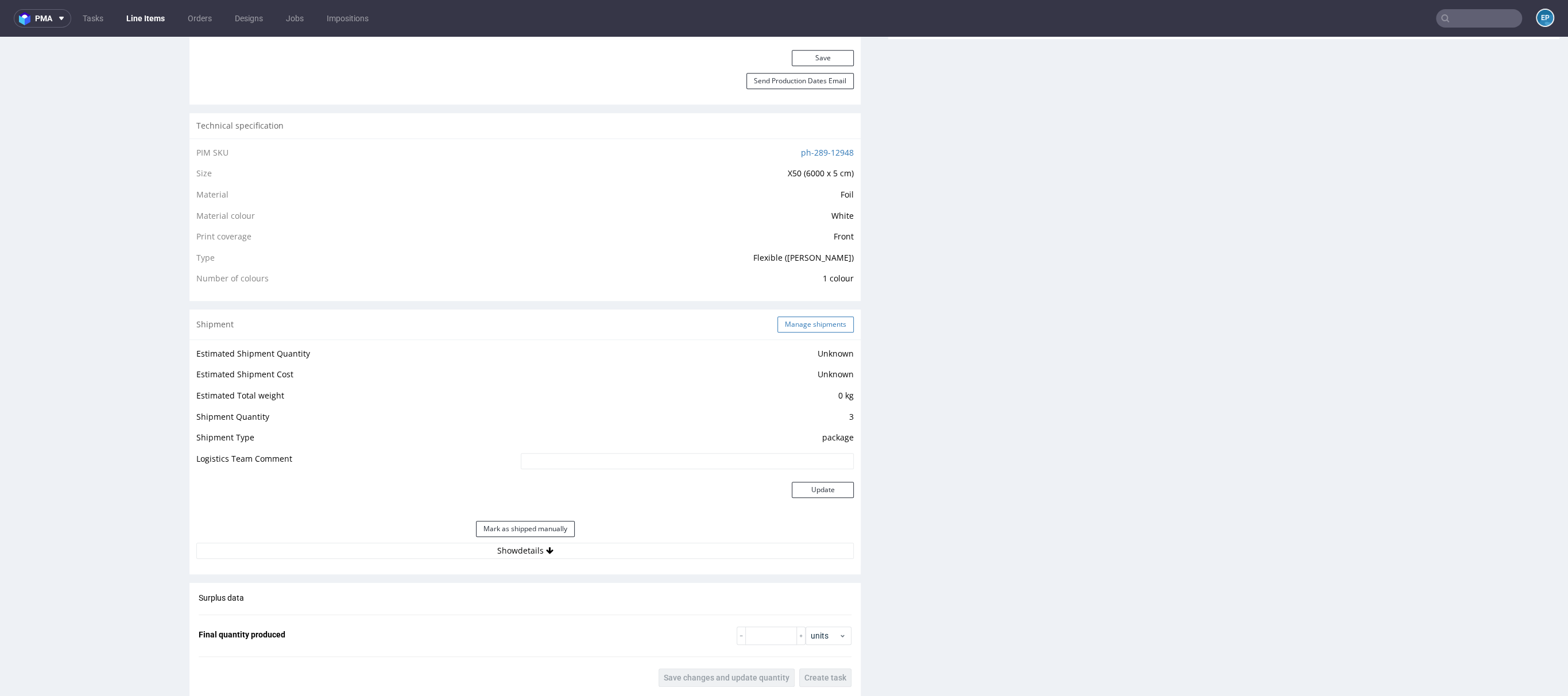
click at [780, 322] on button "Manage shipments" at bounding box center [815, 325] width 76 height 16
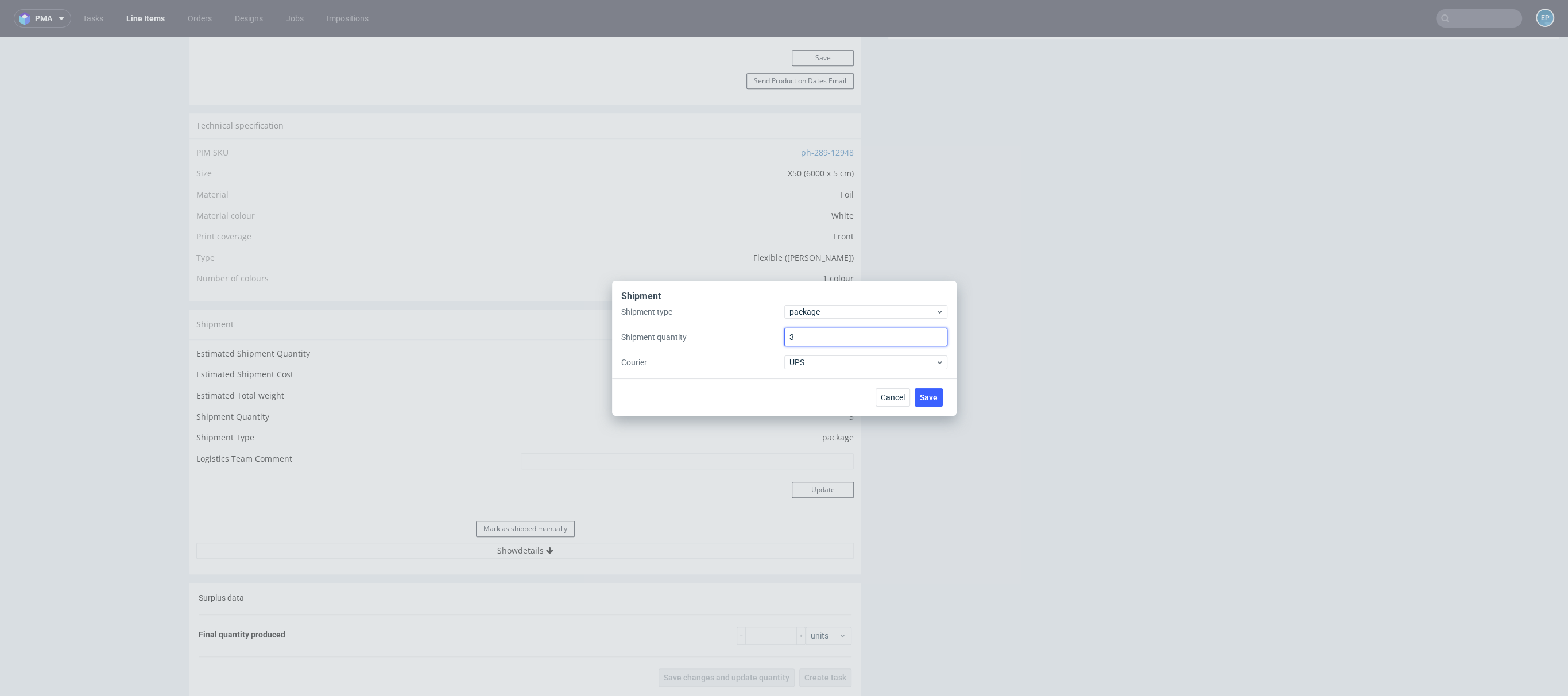
click at [820, 339] on input "3" at bounding box center [865, 337] width 163 height 18
type input "1"
click at [932, 393] on span "Save" at bounding box center [929, 397] width 18 height 8
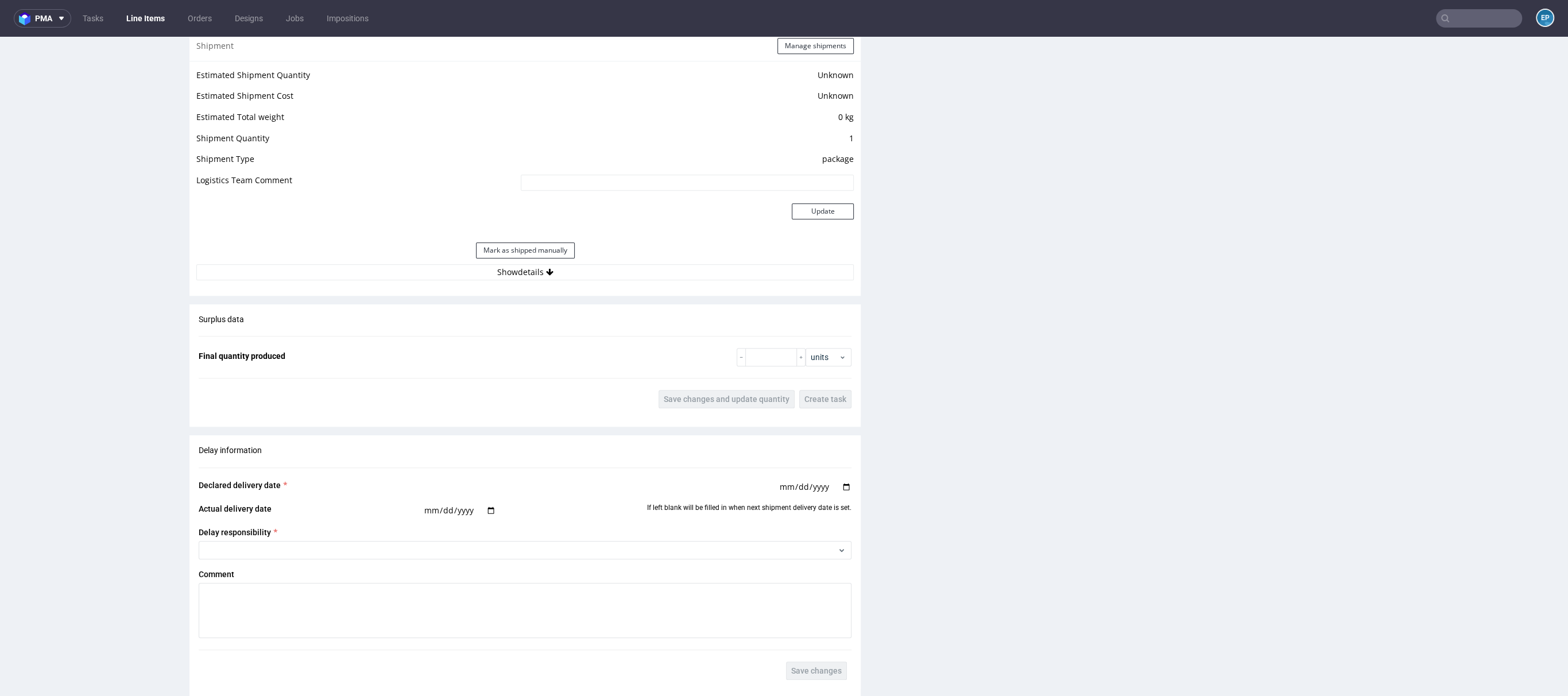
scroll to position [994, 0]
click at [519, 275] on button "Show details" at bounding box center [525, 269] width 658 height 16
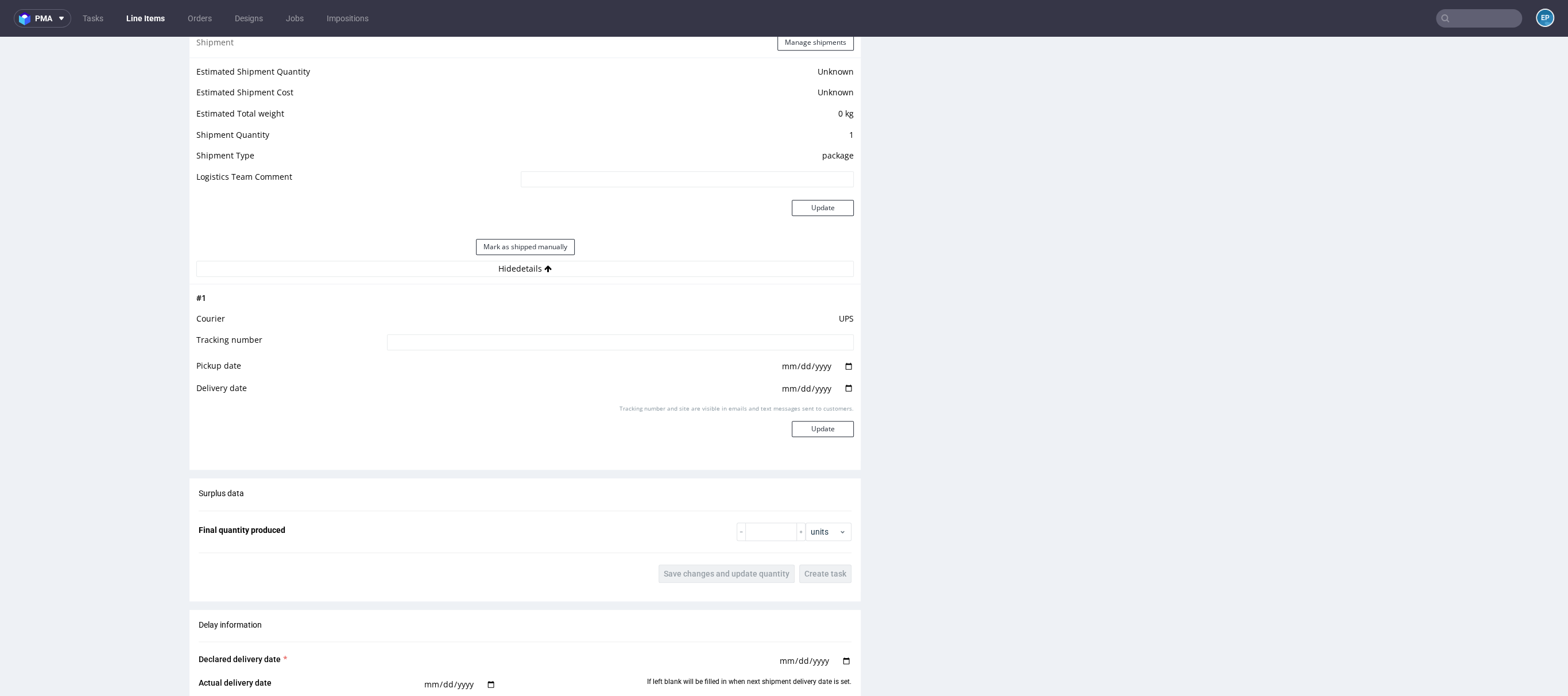
click at [512, 340] on input at bounding box center [620, 343] width 467 height 16
paste input "1Z5A15806895098498"
type input "1Z5A15806895098498"
click at [820, 424] on button "Update" at bounding box center [823, 429] width 62 height 16
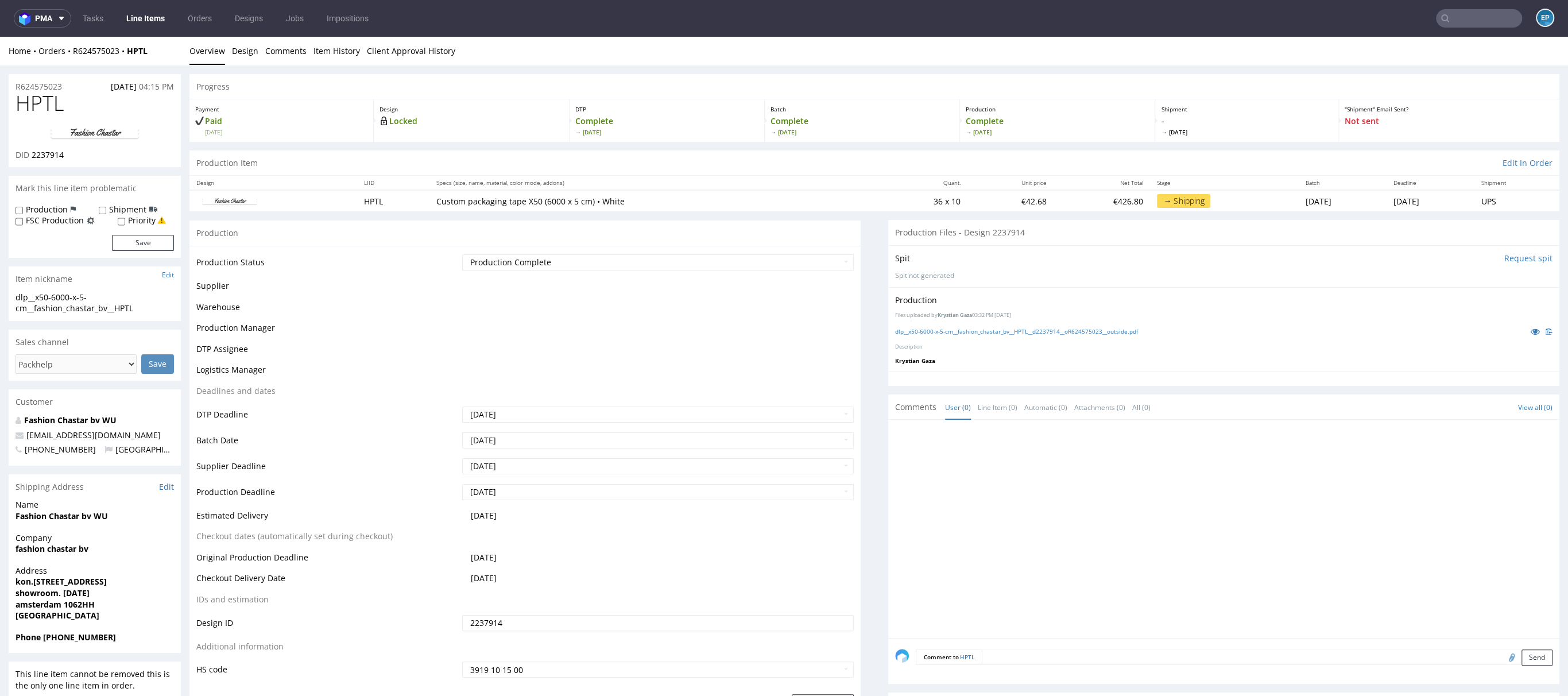
scroll to position [633, 0]
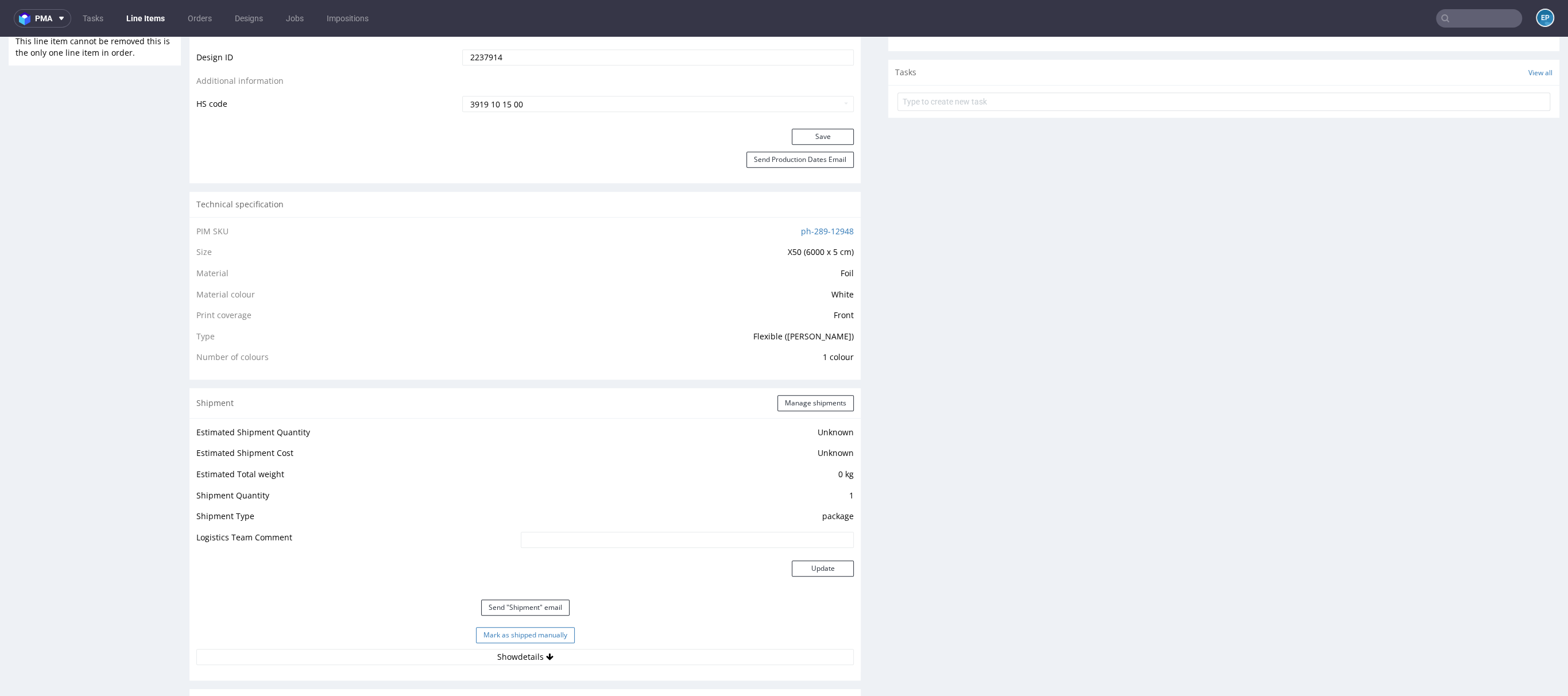
click at [546, 630] on button "Mark as shipped manually" at bounding box center [525, 635] width 99 height 16
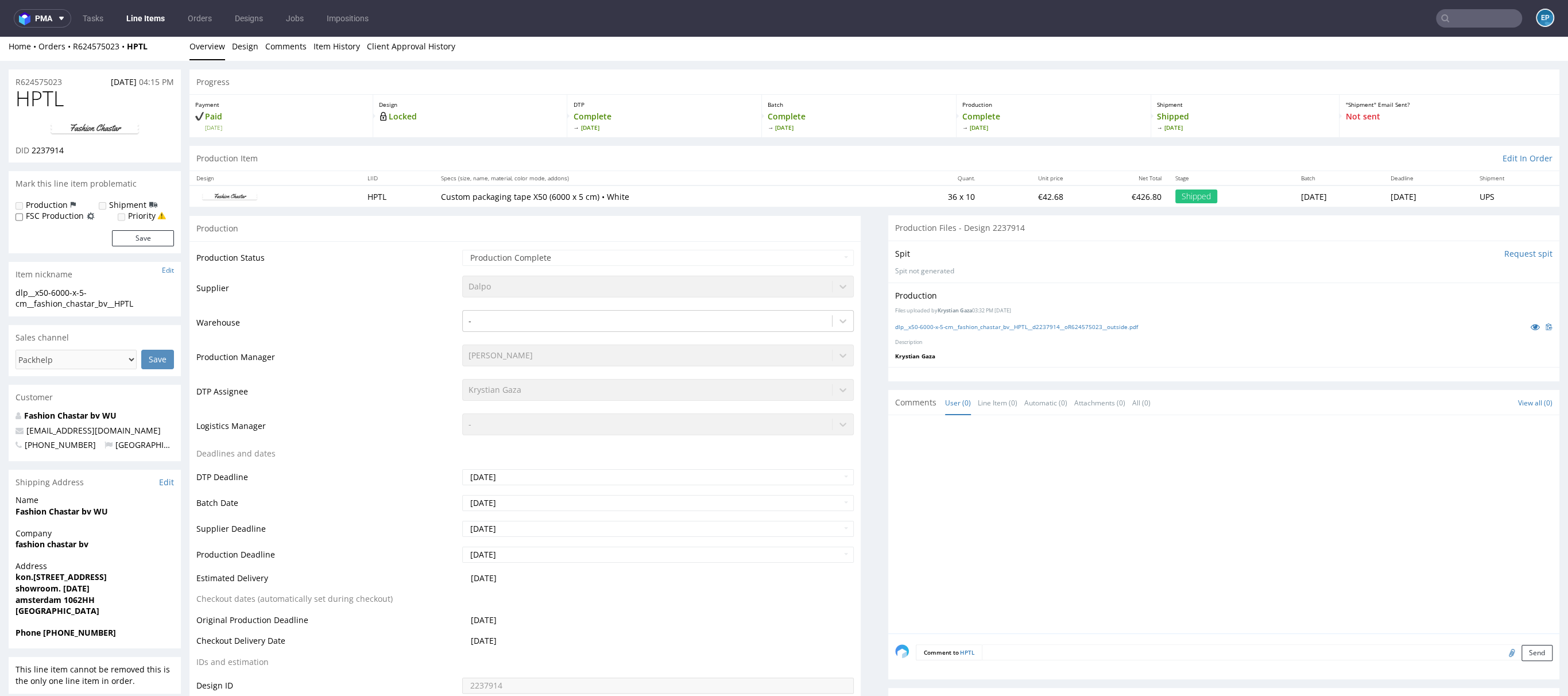
scroll to position [0, 0]
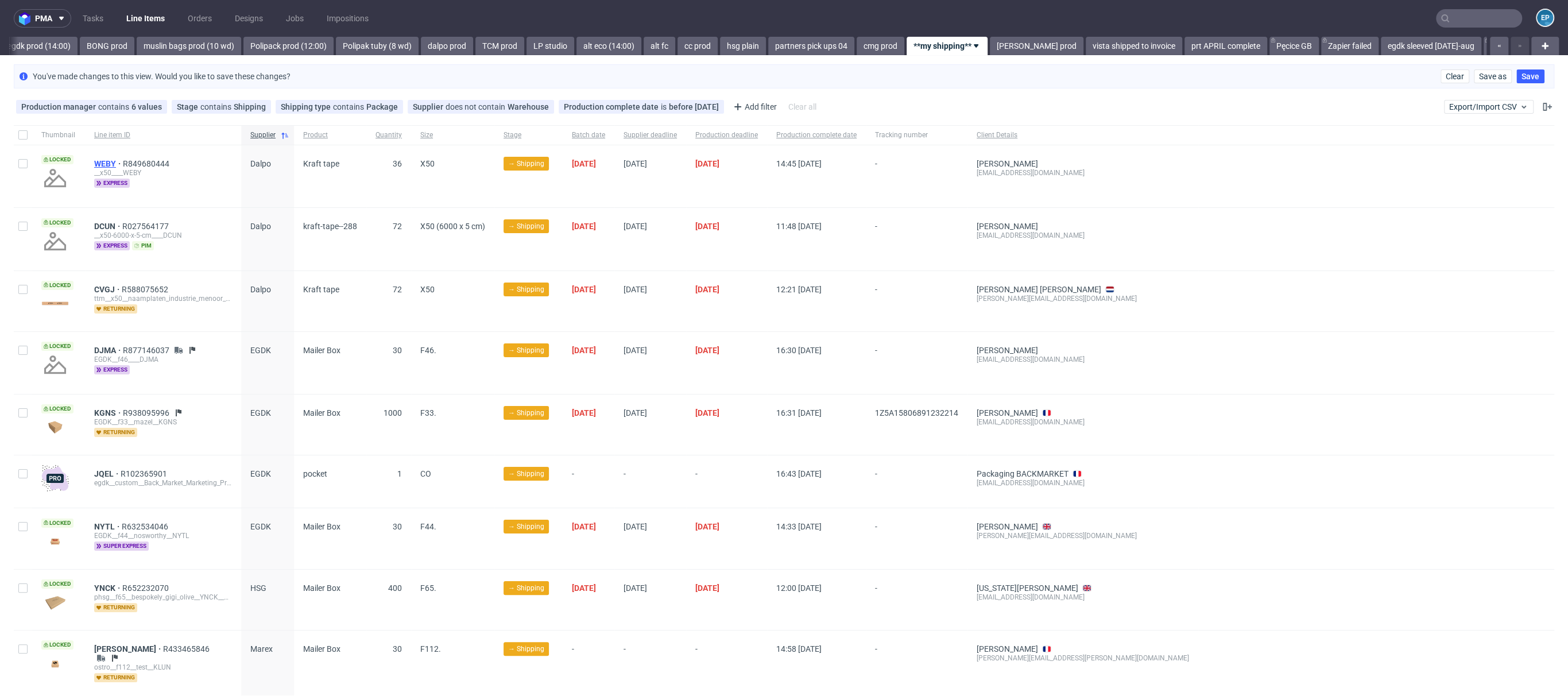
click at [100, 160] on span "WEBY" at bounding box center [108, 163] width 29 height 9
click at [105, 225] on span "DCUN" at bounding box center [108, 226] width 28 height 9
click at [110, 287] on span "CVGJ" at bounding box center [108, 289] width 28 height 9
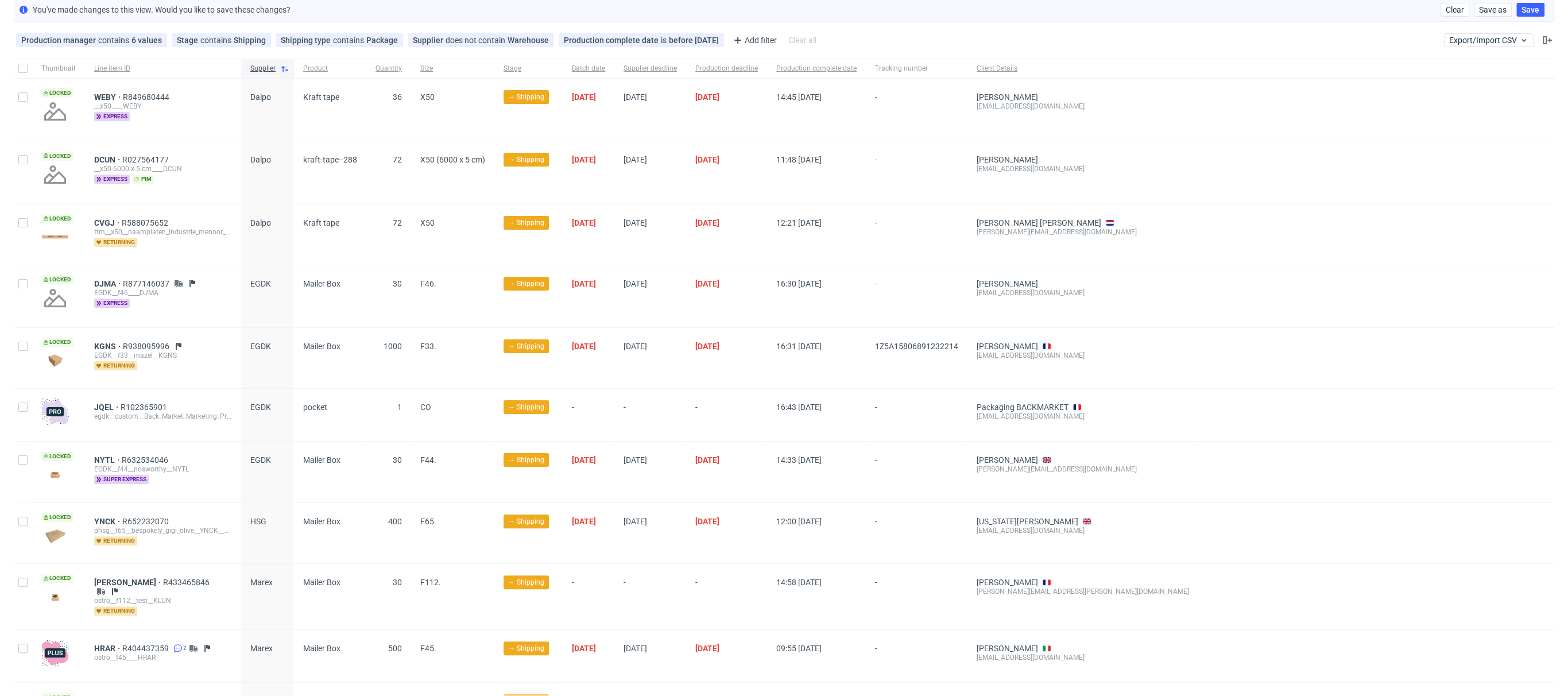
scroll to position [96, 0]
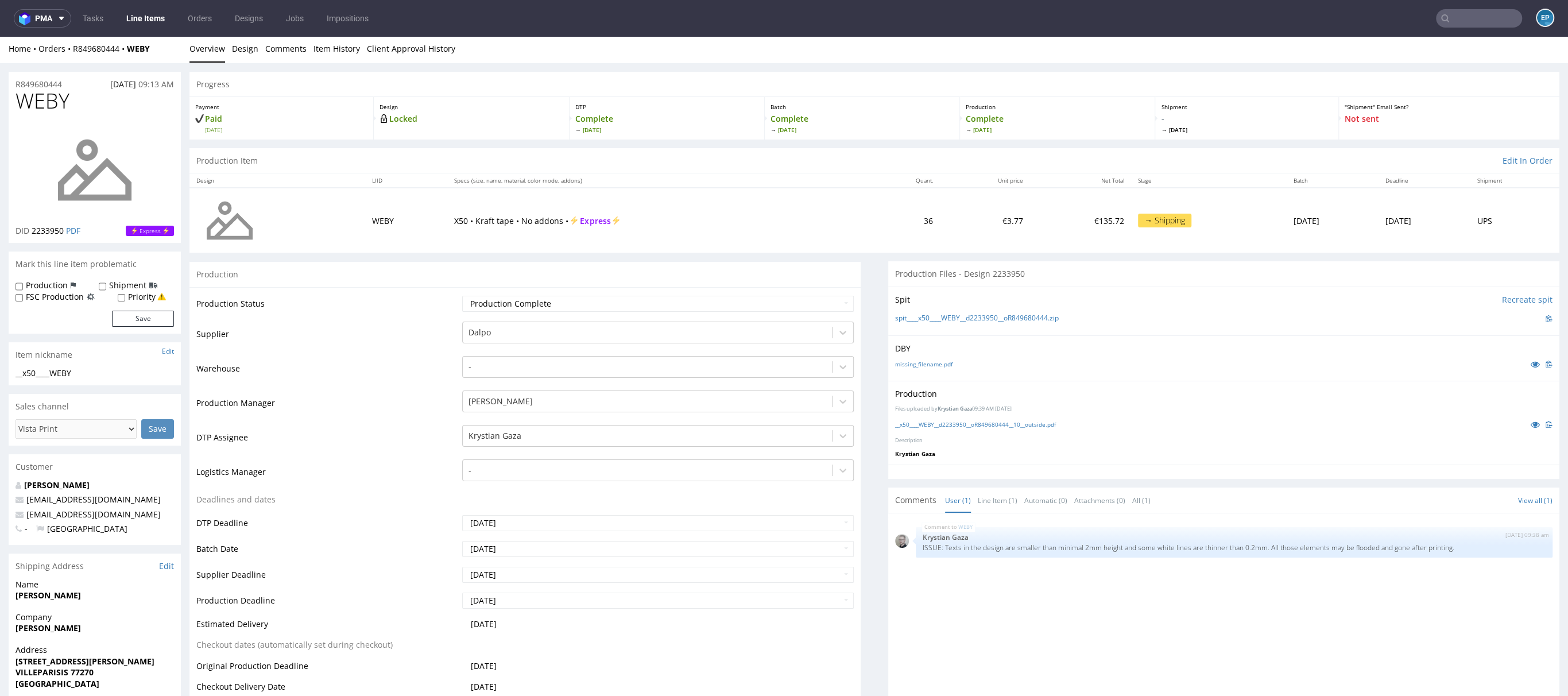
scroll to position [3, 0]
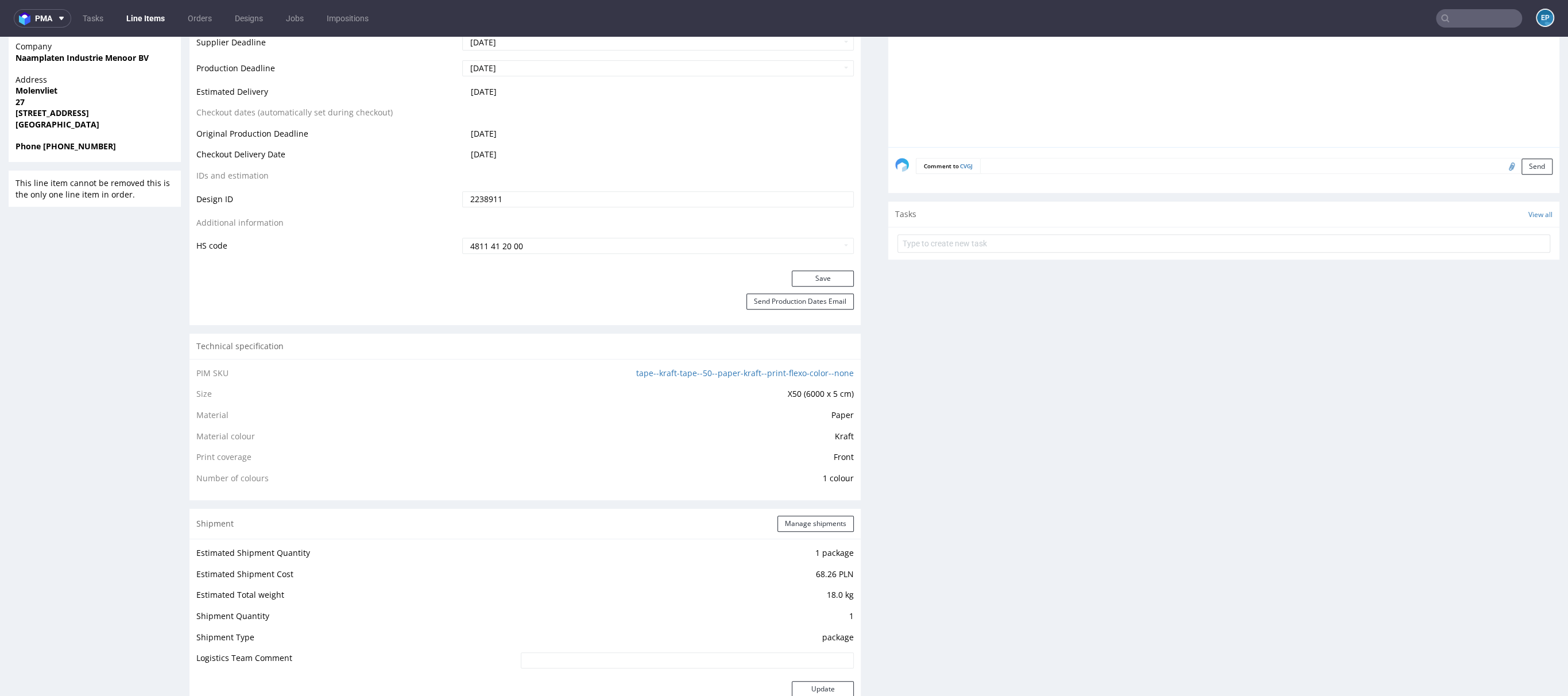
scroll to position [916, 0]
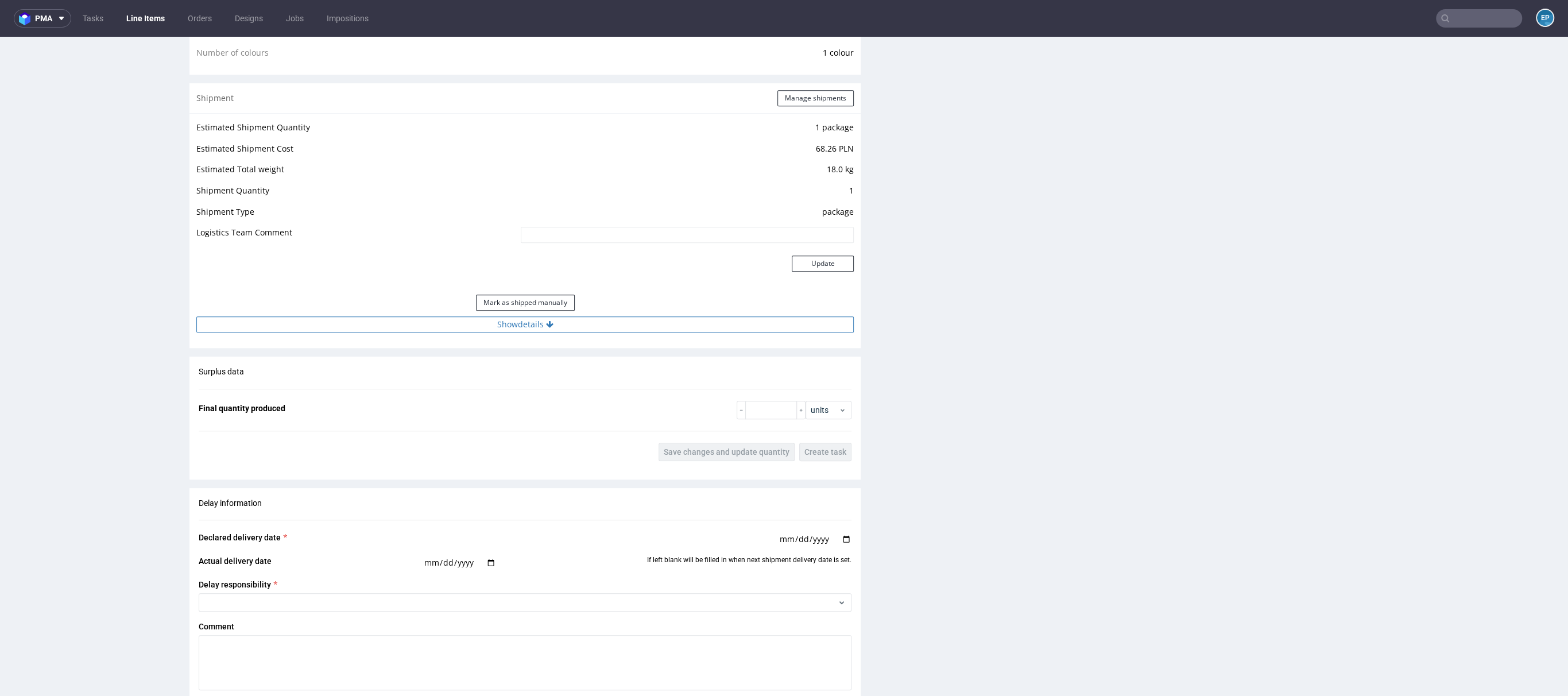
click at [558, 317] on button "Show details" at bounding box center [525, 325] width 658 height 16
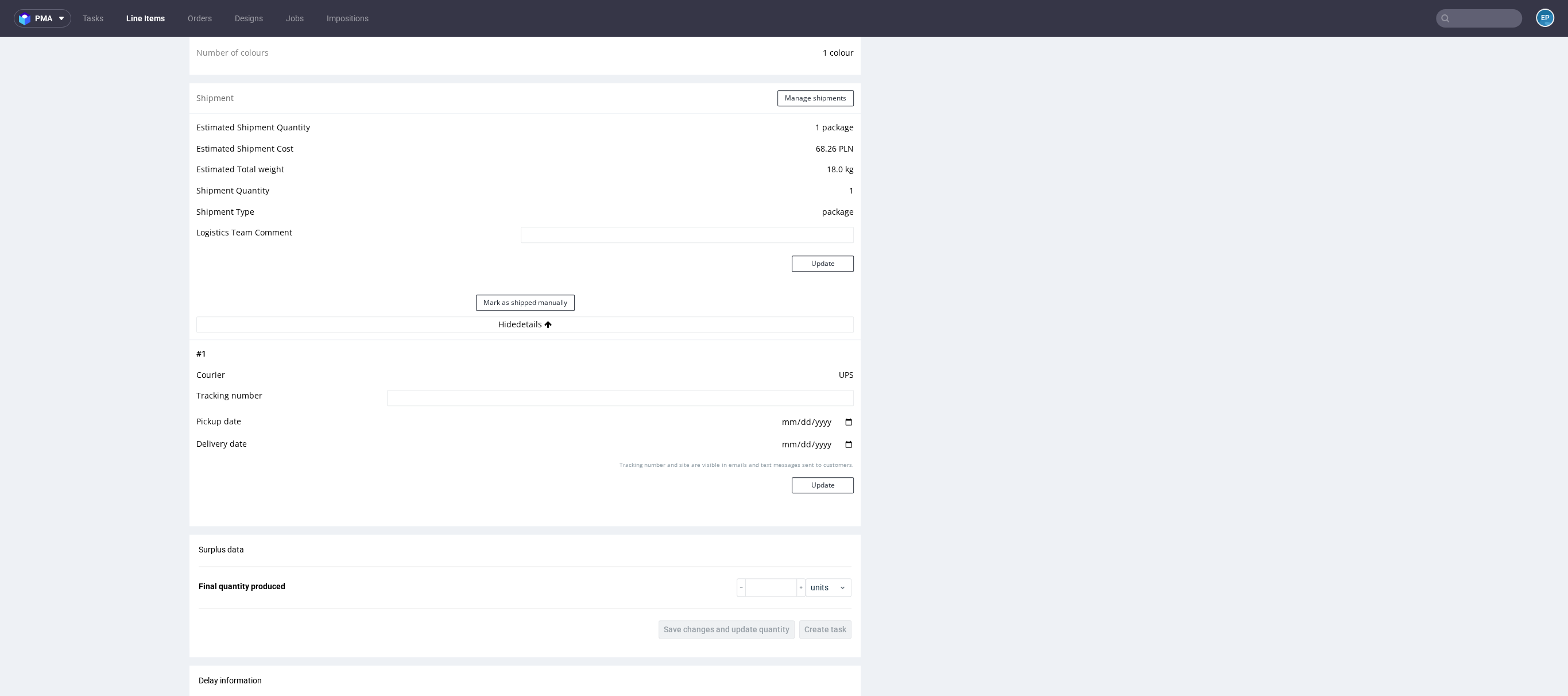
click at [600, 397] on input at bounding box center [620, 398] width 467 height 16
paste input "1Z5A15806895054132"
type input "1Z5A15806895054132"
click at [819, 477] on button "Update" at bounding box center [823, 485] width 62 height 16
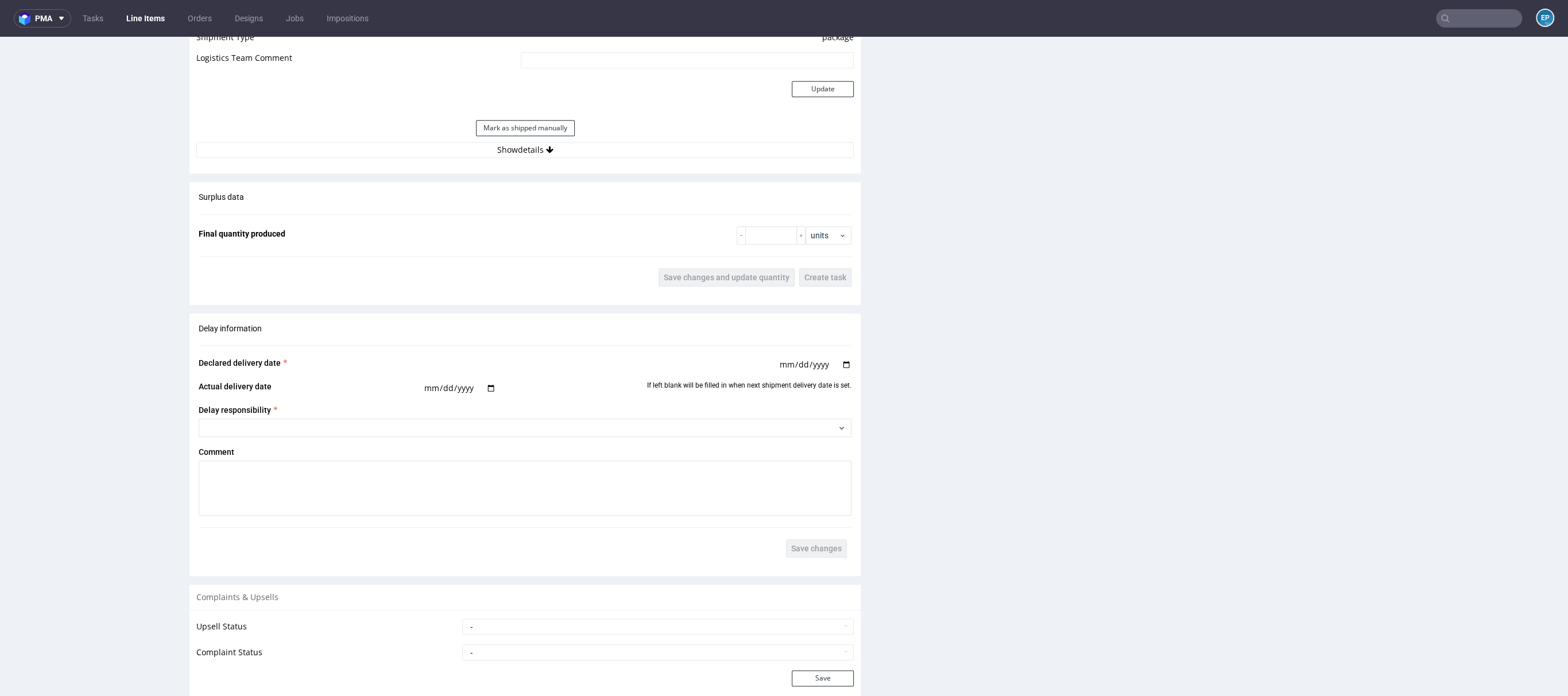
scroll to position [1059, 0]
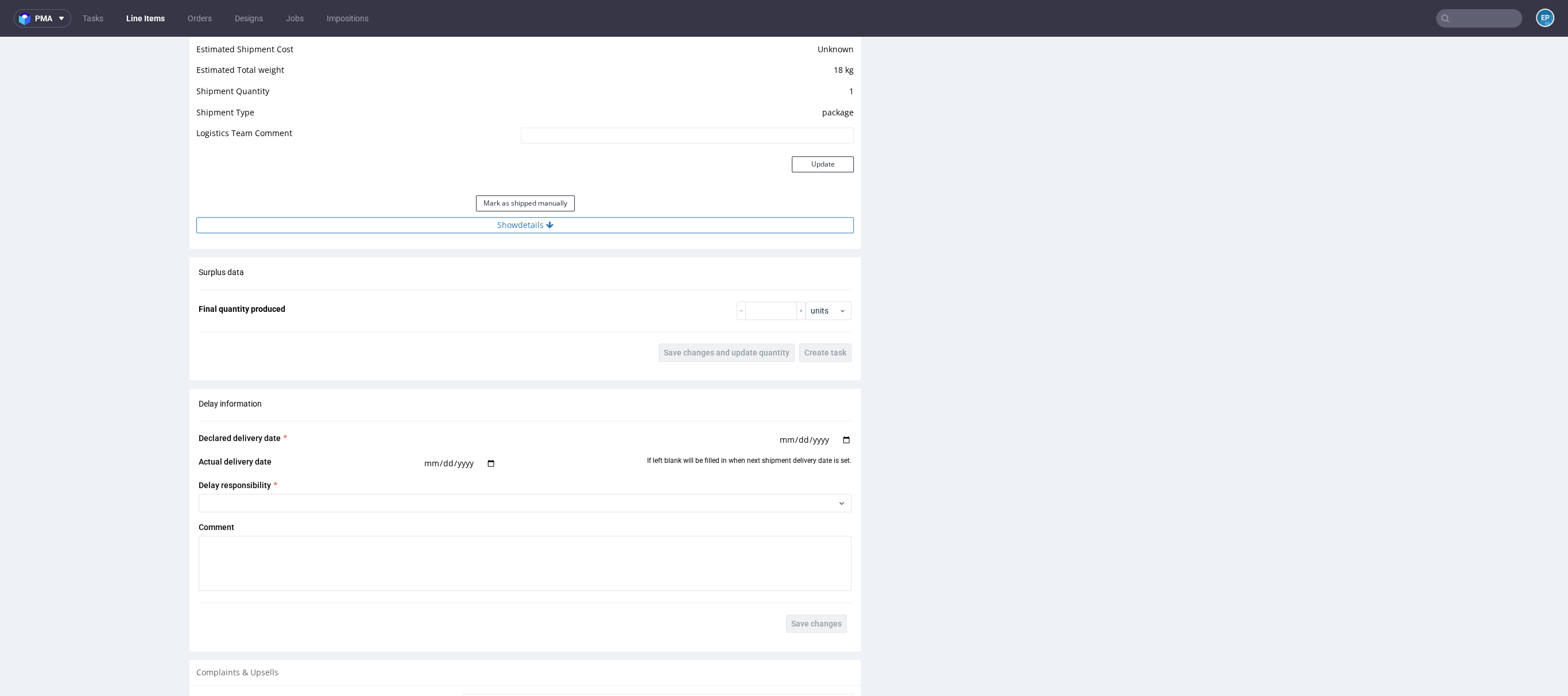
click at [520, 222] on button "Show details" at bounding box center [525, 225] width 658 height 16
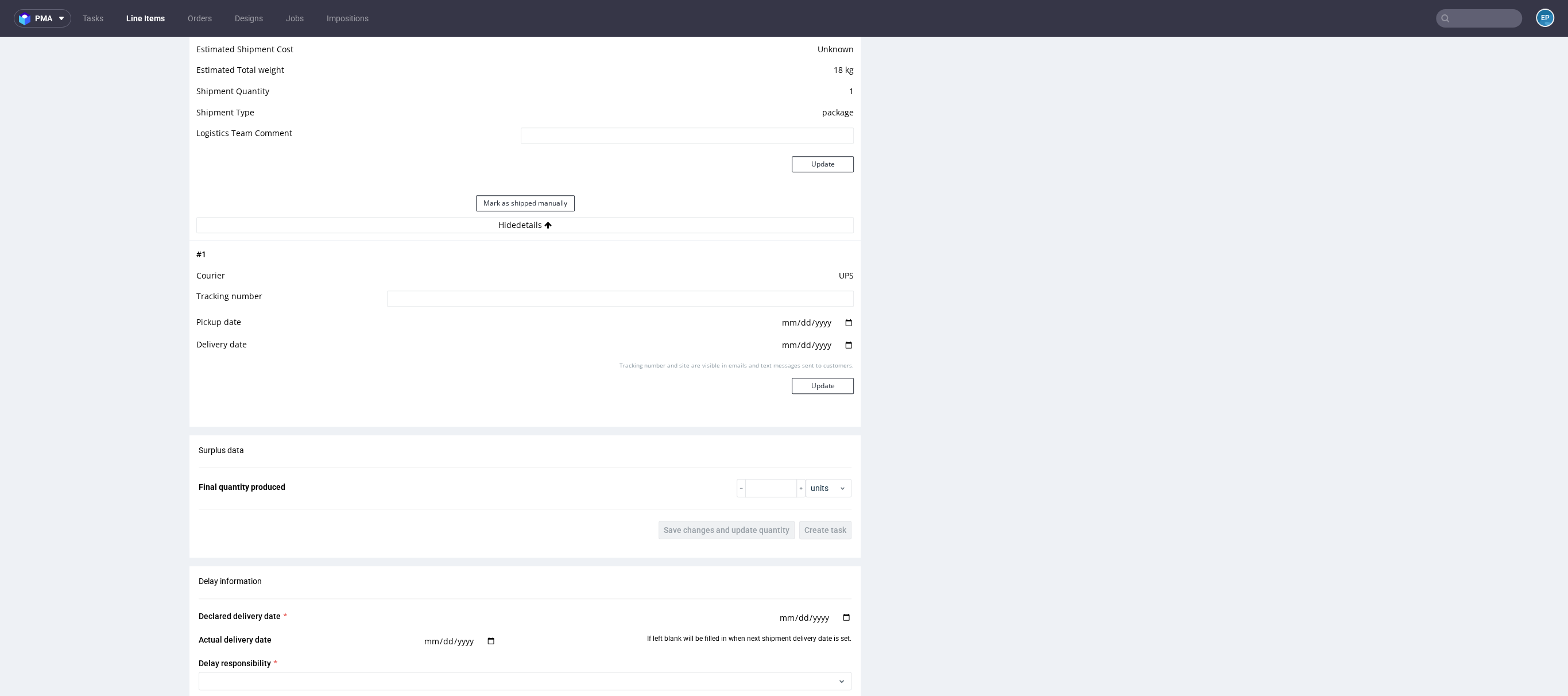
click at [596, 296] on input at bounding box center [620, 299] width 467 height 16
paste input "1ZW3745C6830128684"
type input "1ZW3745C6830128684"
click at [835, 383] on button "Update" at bounding box center [823, 386] width 62 height 16
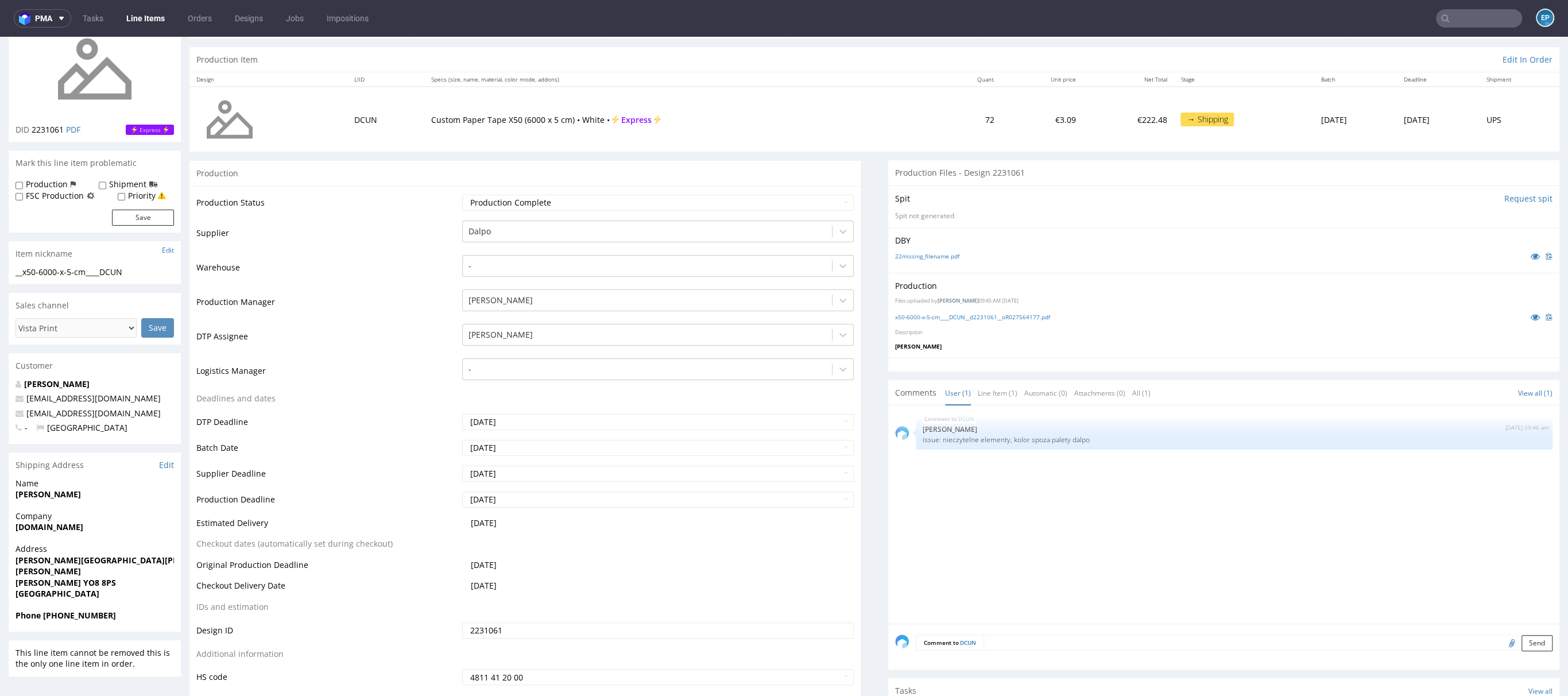
scroll to position [0, 0]
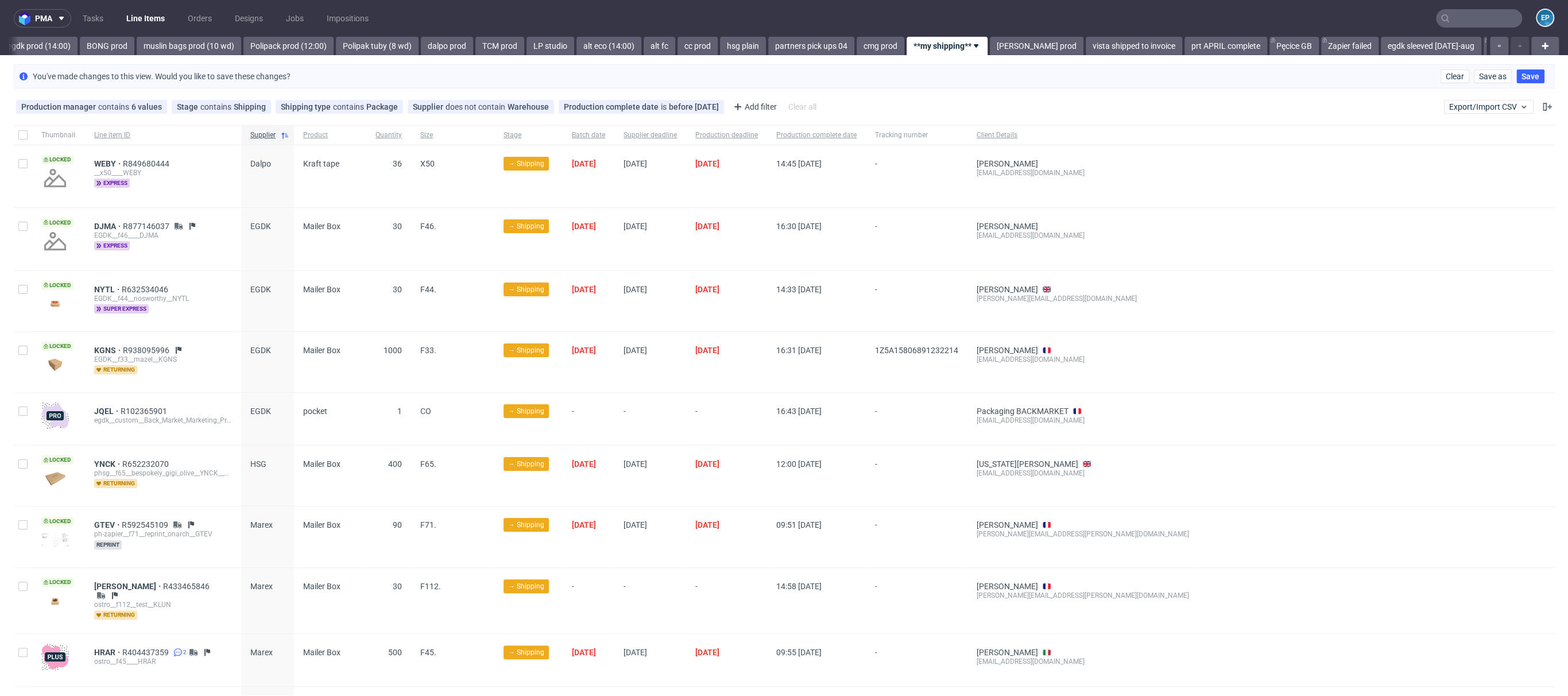
scroll to position [3, 0]
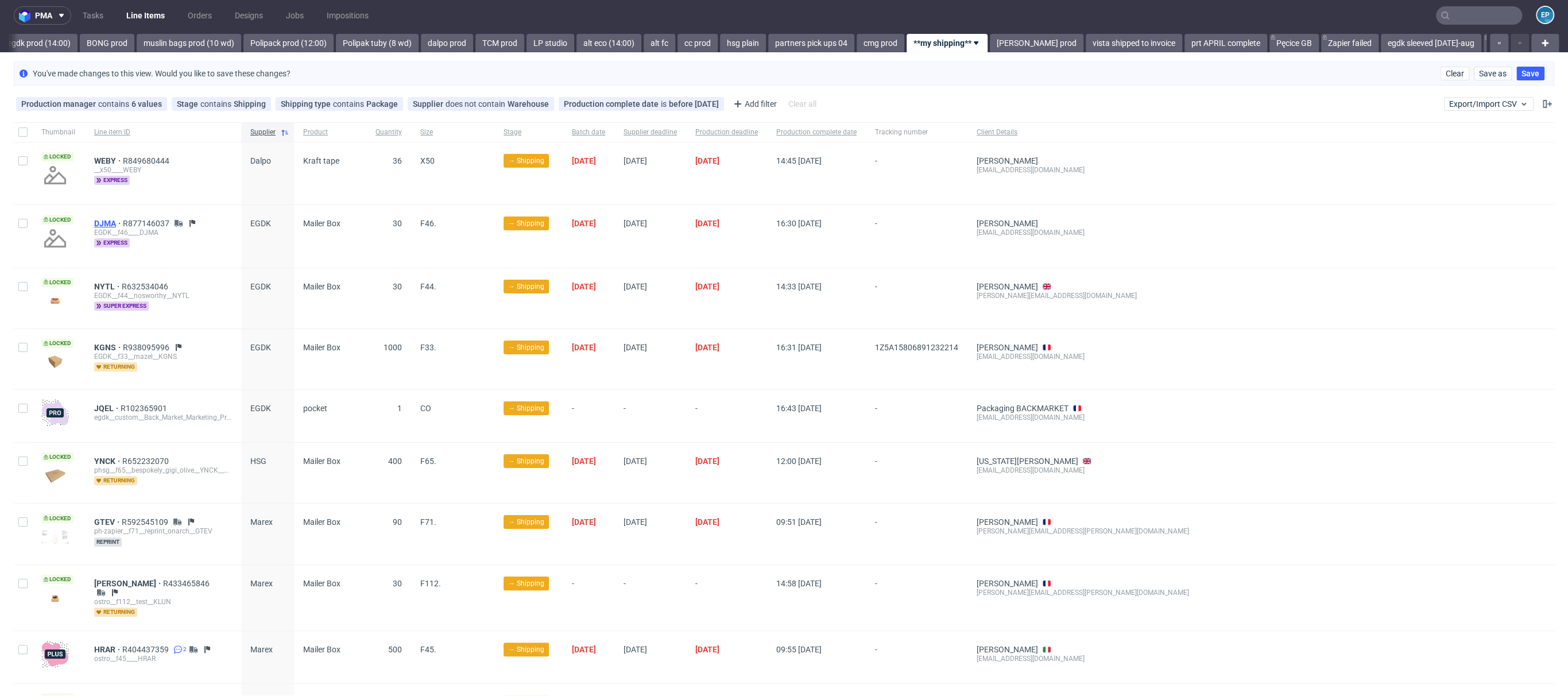
click at [107, 218] on span "DJMA" at bounding box center [108, 222] width 29 height 9
click at [101, 286] on span "NYTL" at bounding box center [108, 286] width 28 height 9
click at [98, 344] on span "KGNS" at bounding box center [108, 347] width 29 height 9
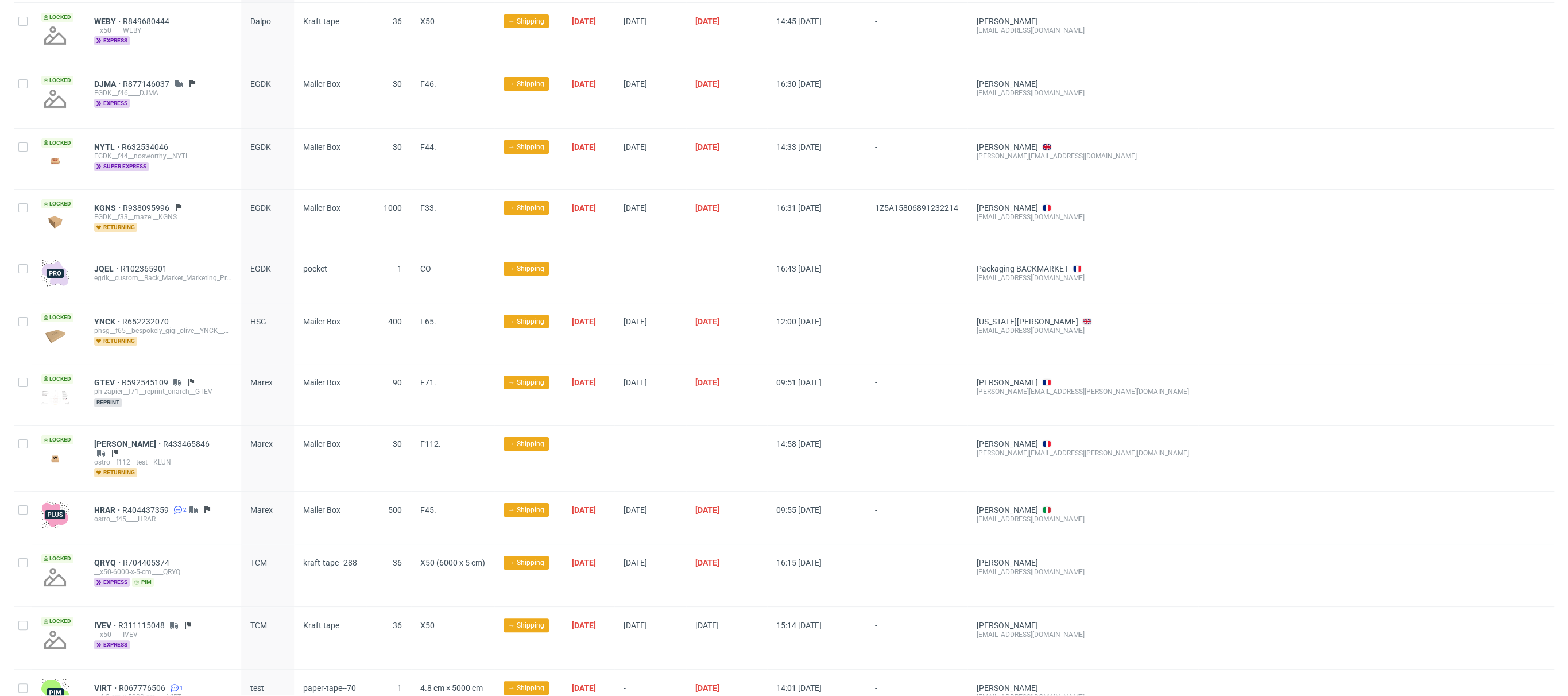
scroll to position [146, 0]
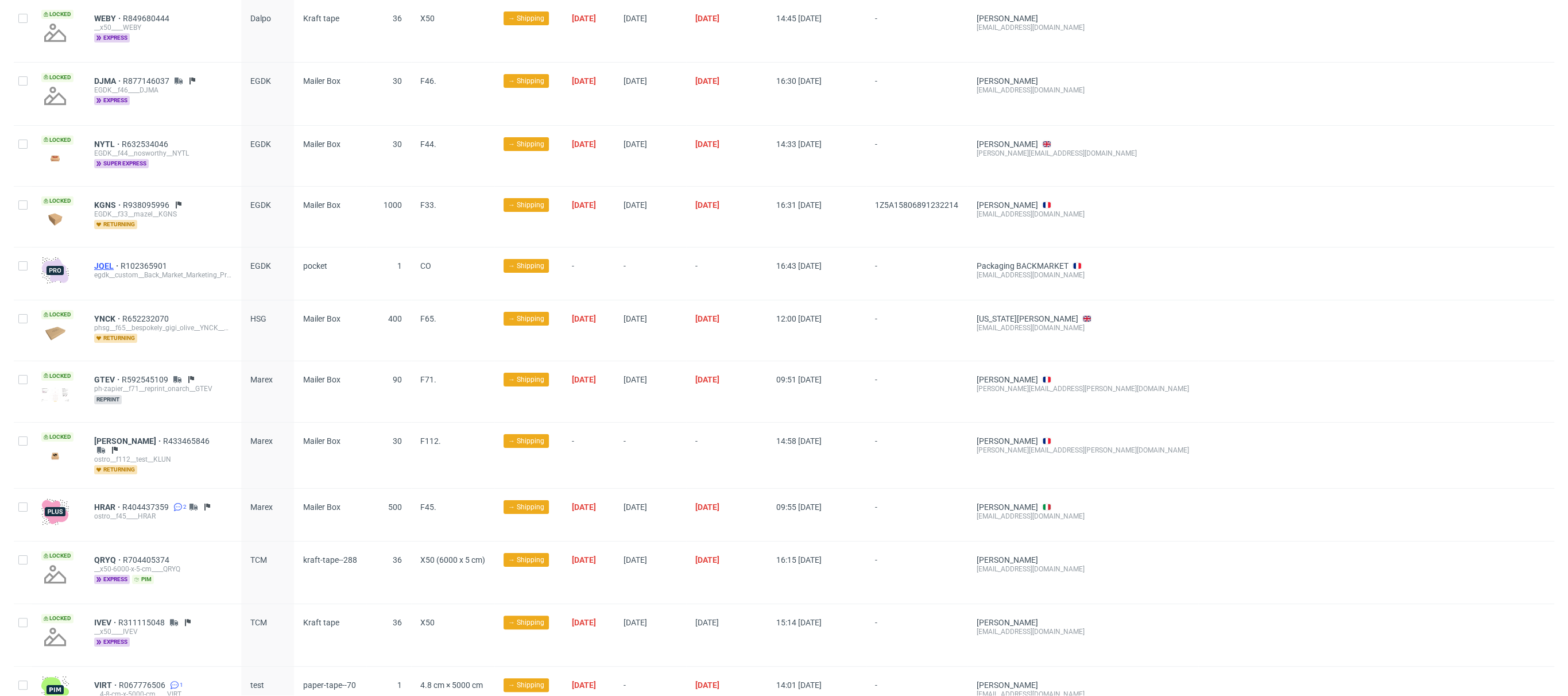
click at [110, 266] on span "JQEL" at bounding box center [107, 265] width 26 height 9
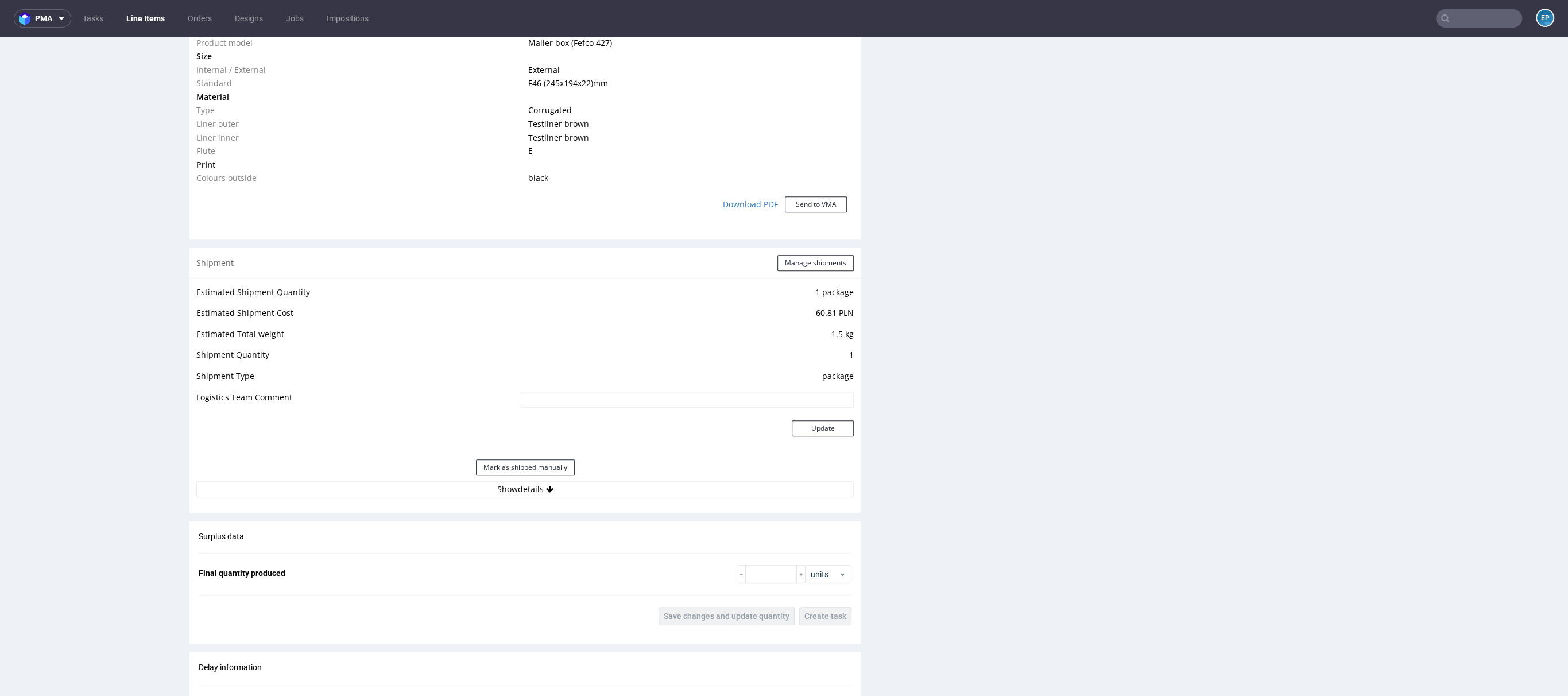
scroll to position [1007, 0]
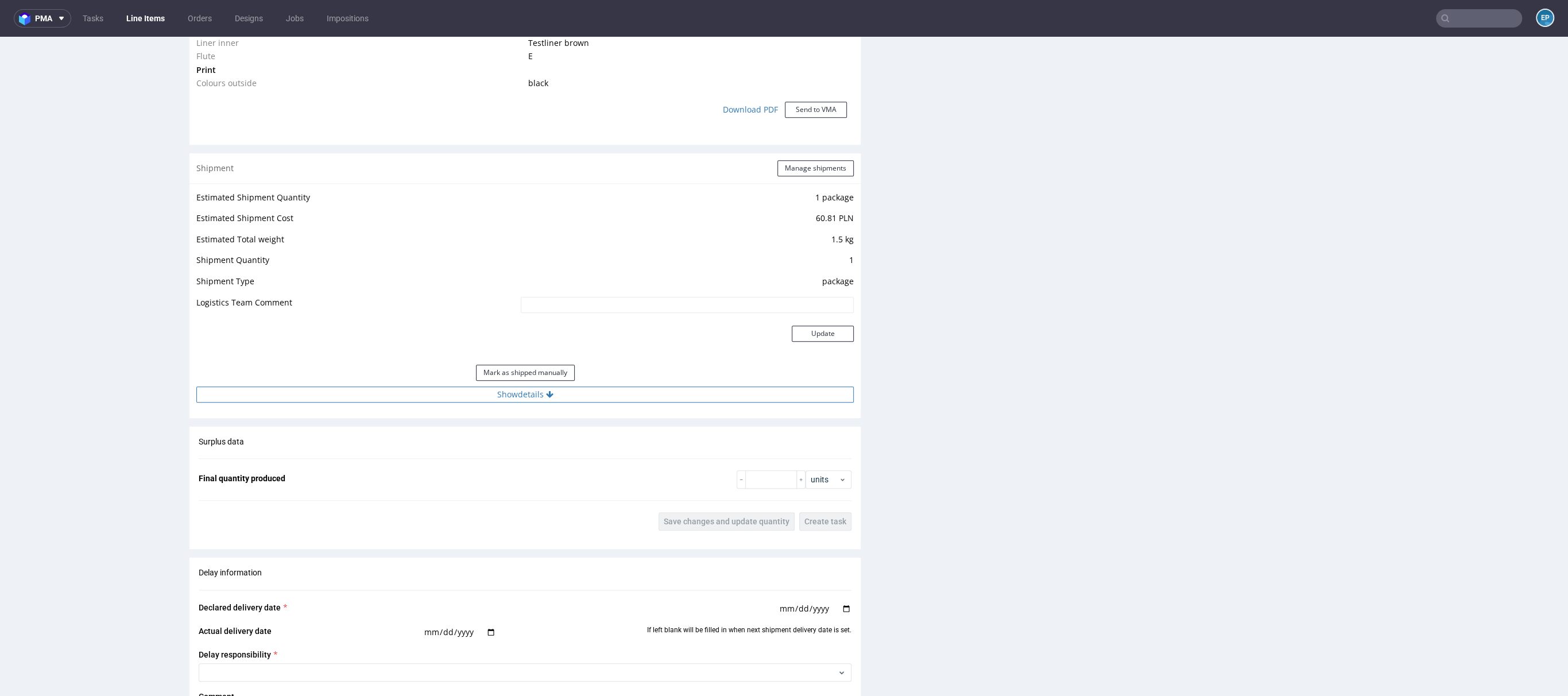
click at [548, 392] on button "Show details" at bounding box center [525, 394] width 658 height 16
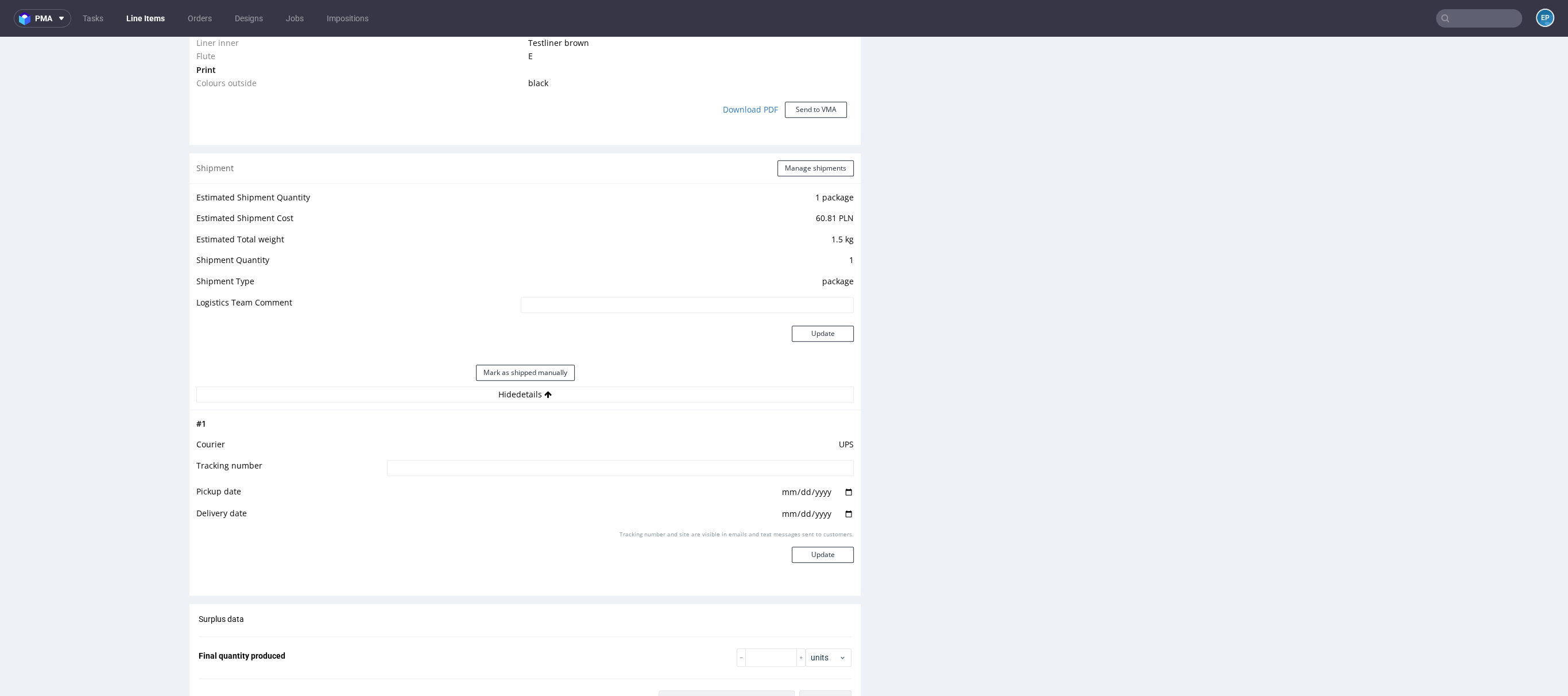
click at [559, 470] on input at bounding box center [620, 468] width 467 height 16
paste input "1ZH320G16832321042"
type input "1ZH320G16832321042"
click at [802, 555] on button "Update" at bounding box center [823, 555] width 62 height 16
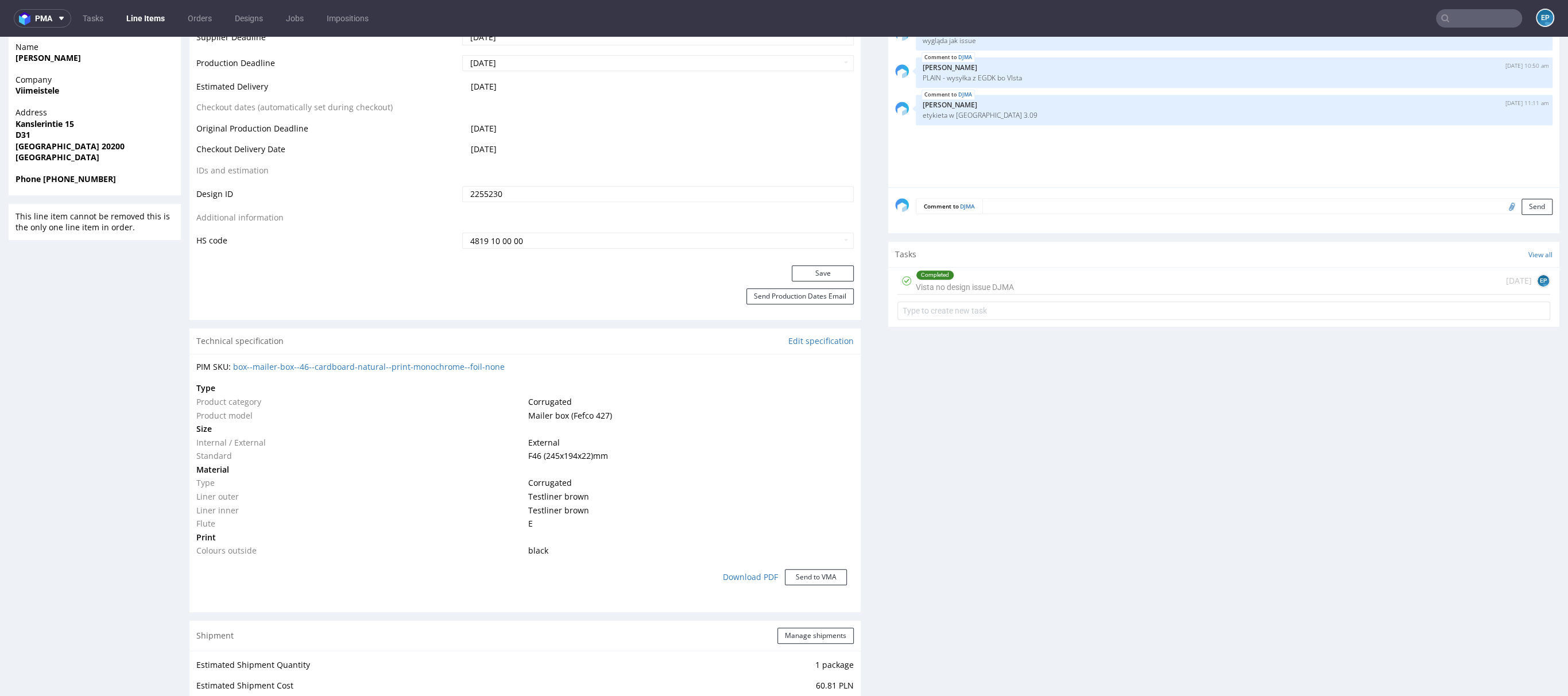
scroll to position [725, 0]
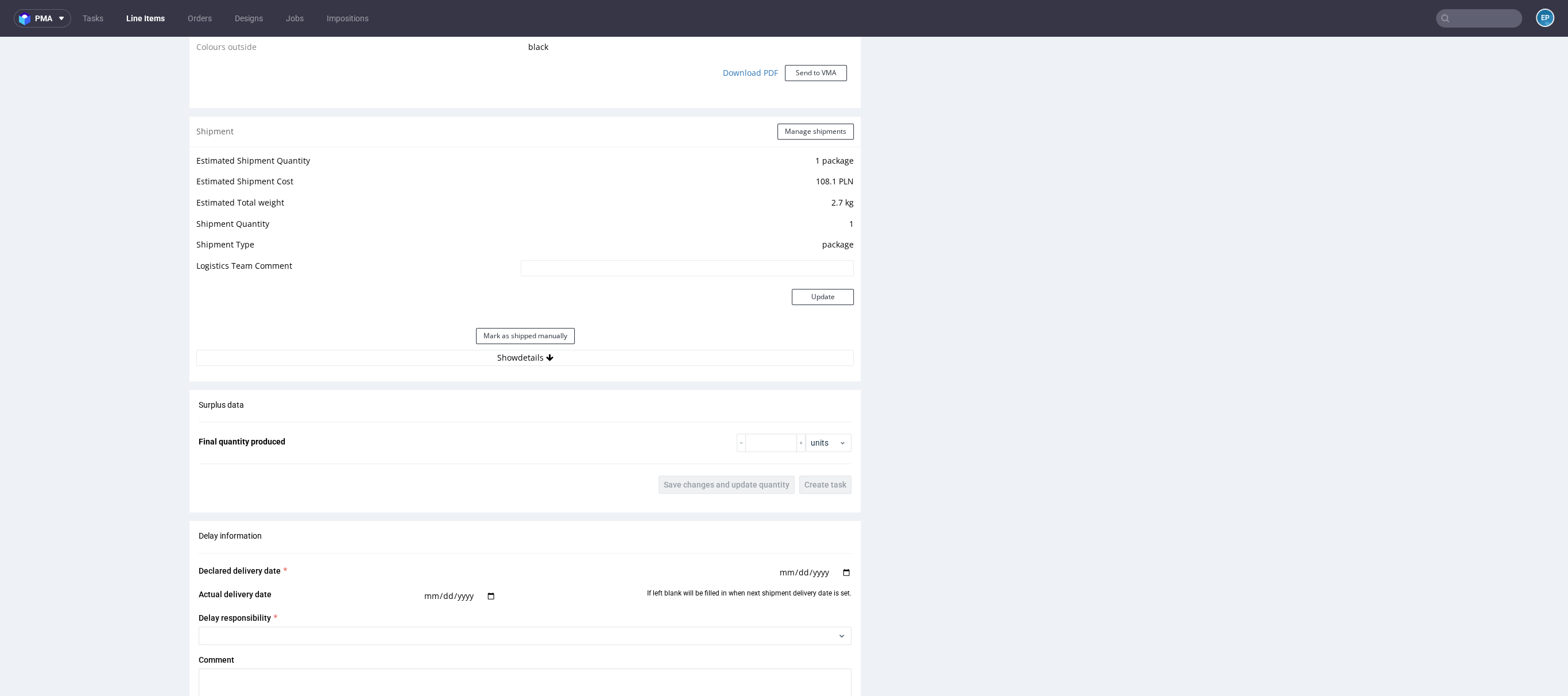
scroll to position [1152, 0]
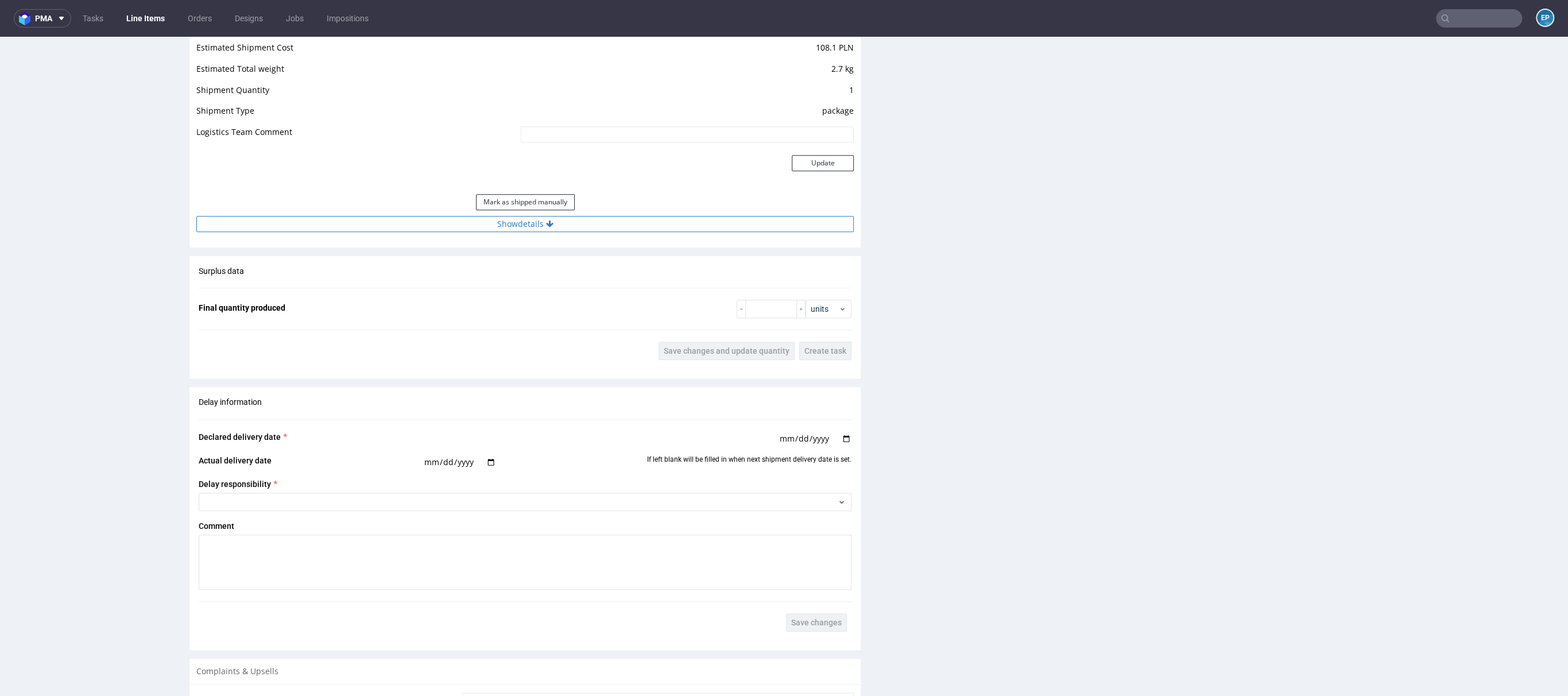
click at [475, 224] on button "Show details" at bounding box center [525, 224] width 658 height 16
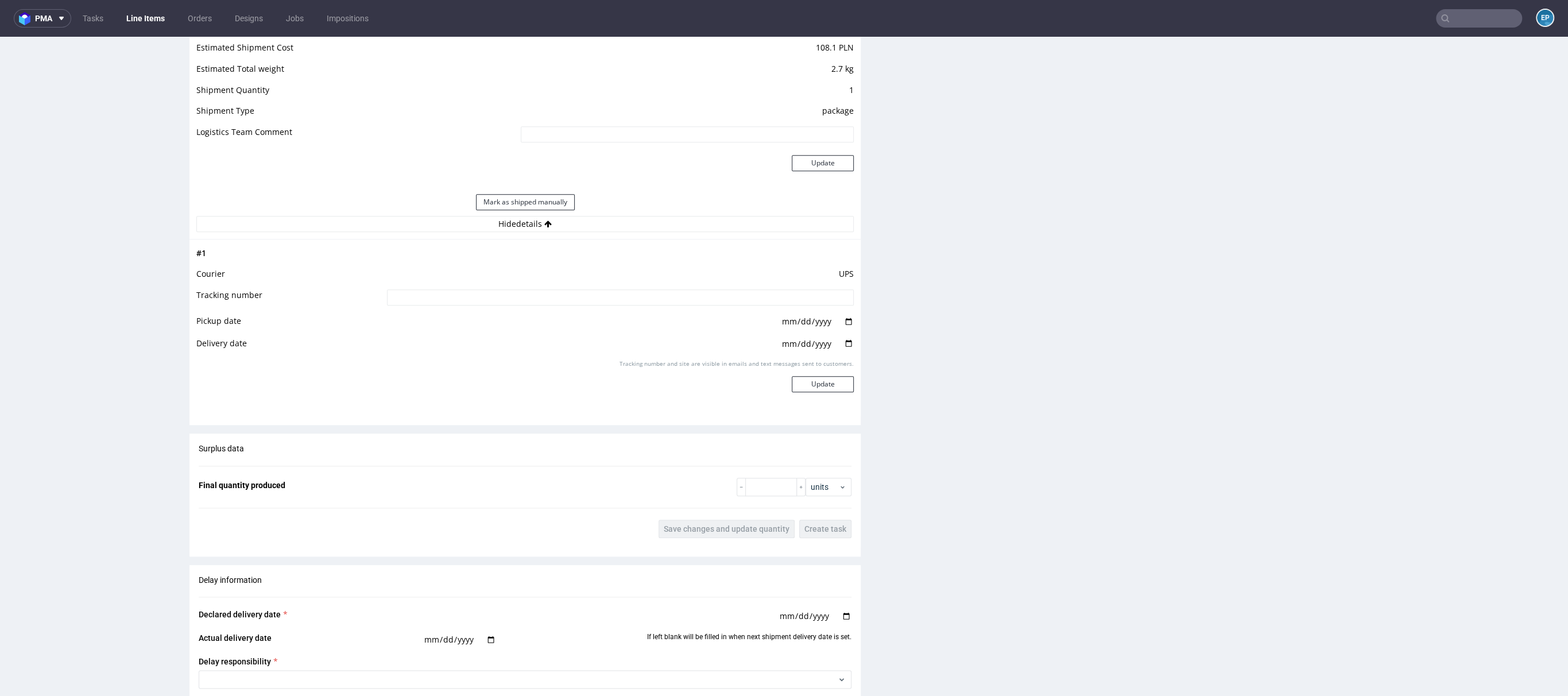
click at [631, 294] on input at bounding box center [620, 298] width 467 height 16
paste input "1Z5A15806898960184"
type input "1Z5A15806898960184"
click at [827, 378] on button "Update" at bounding box center [823, 384] width 62 height 16
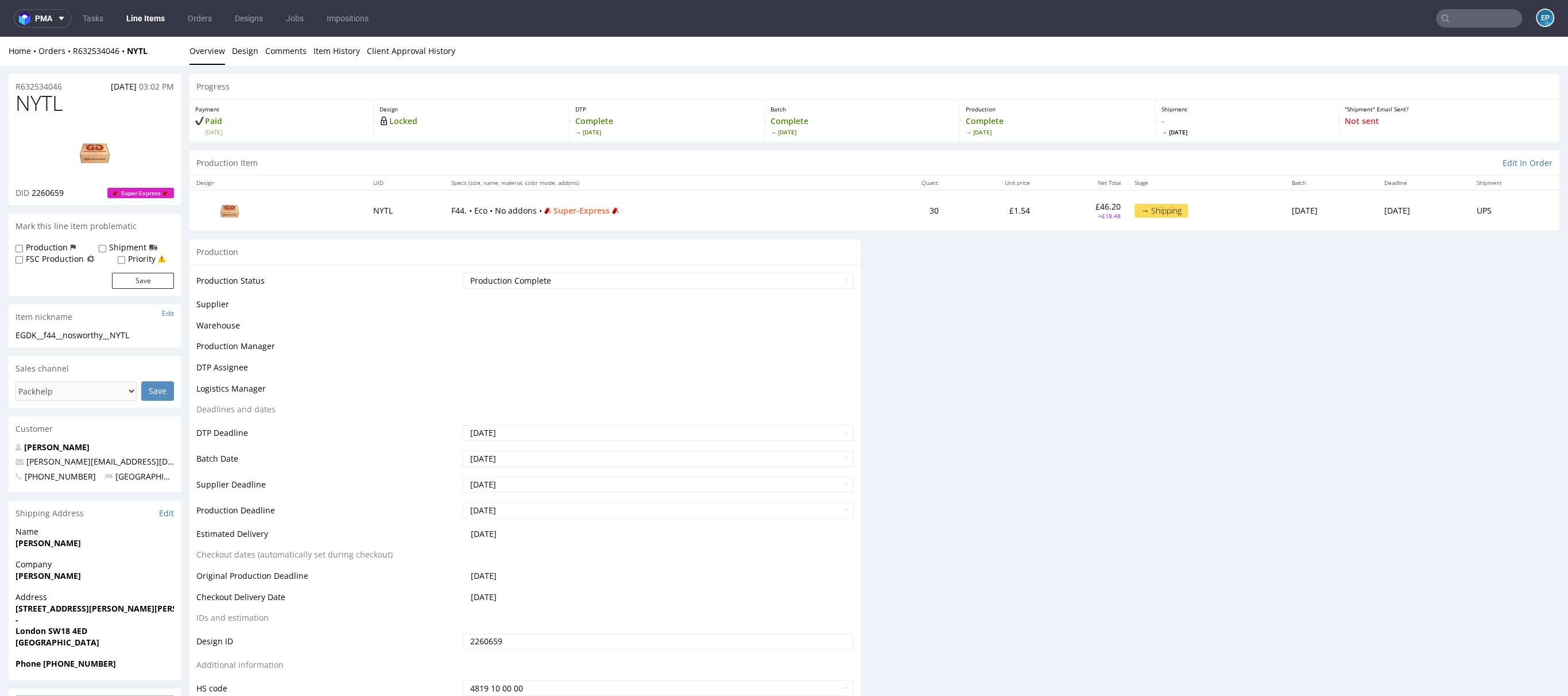
scroll to position [494, 0]
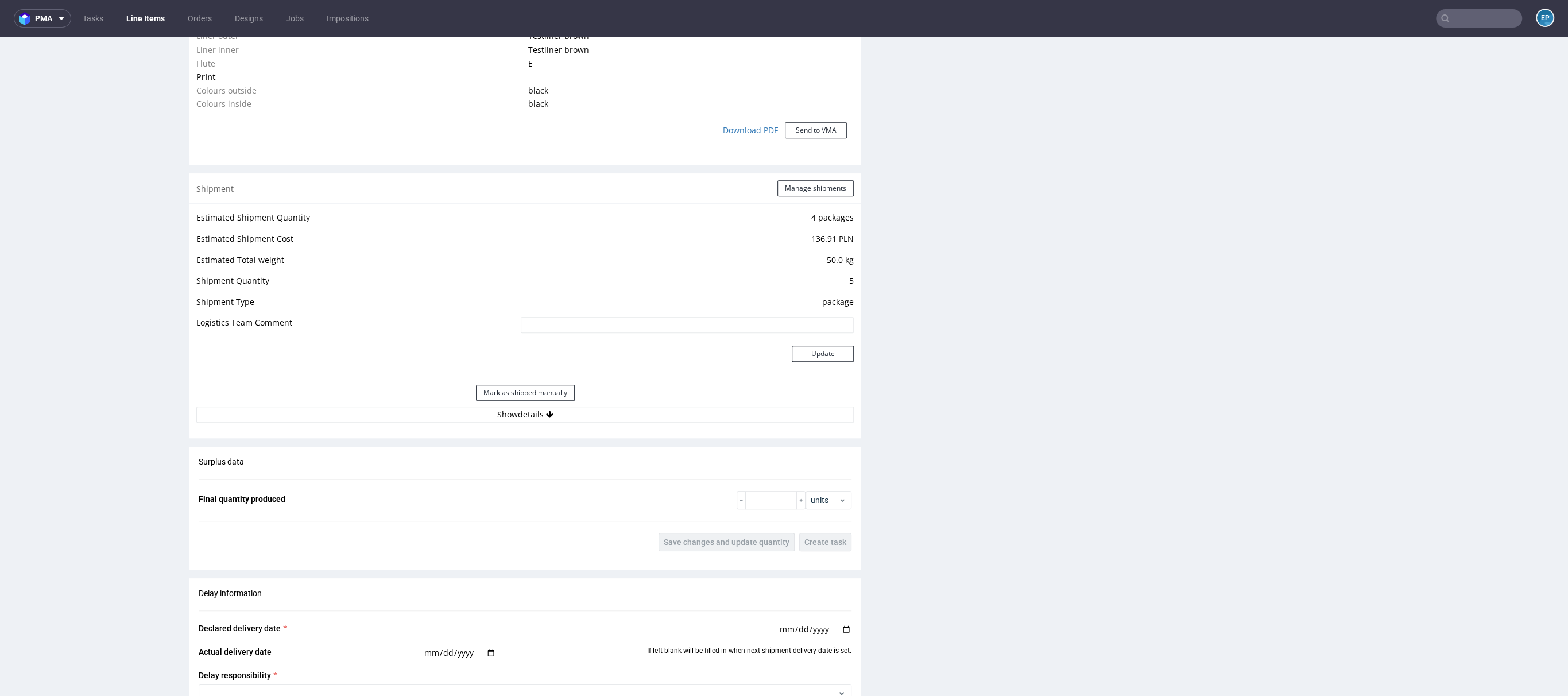
scroll to position [1046, 0]
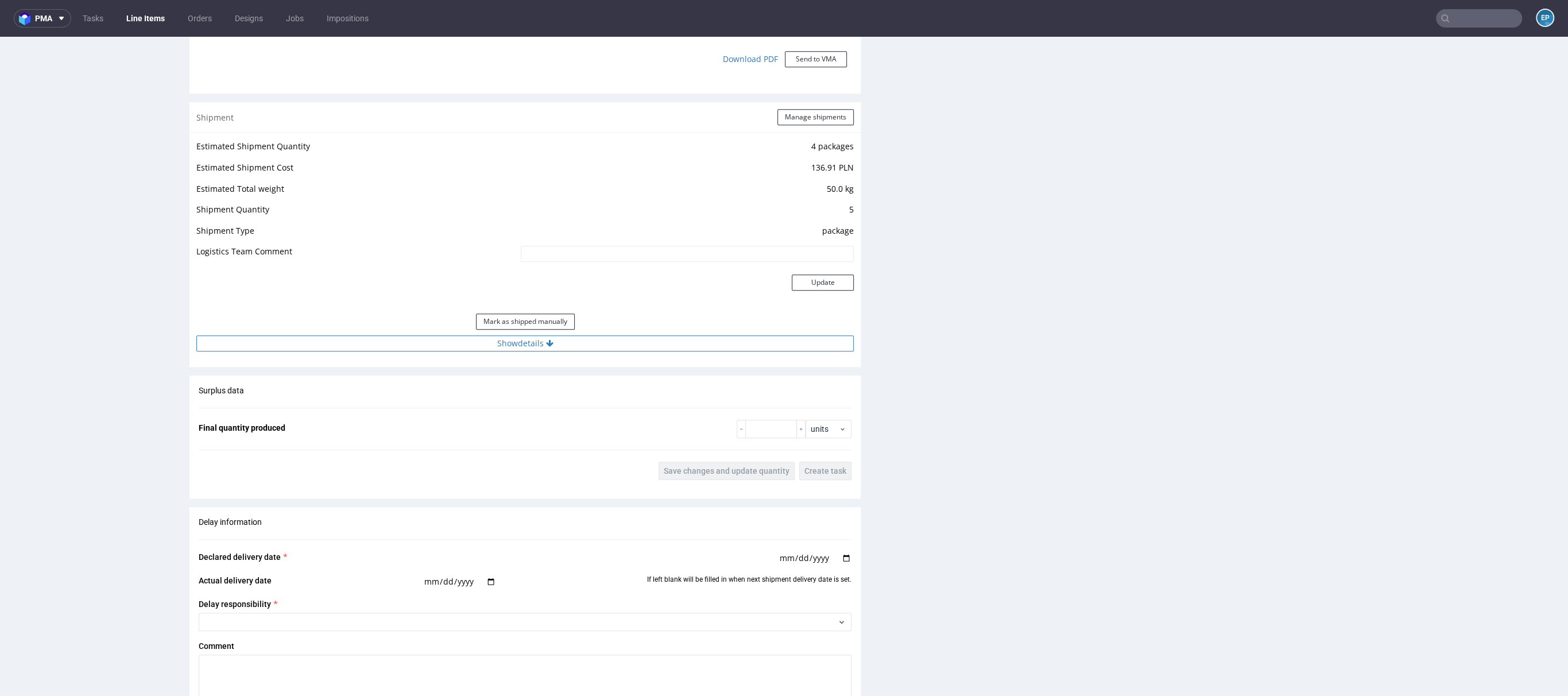
click at [573, 344] on button "Show details" at bounding box center [525, 344] width 658 height 16
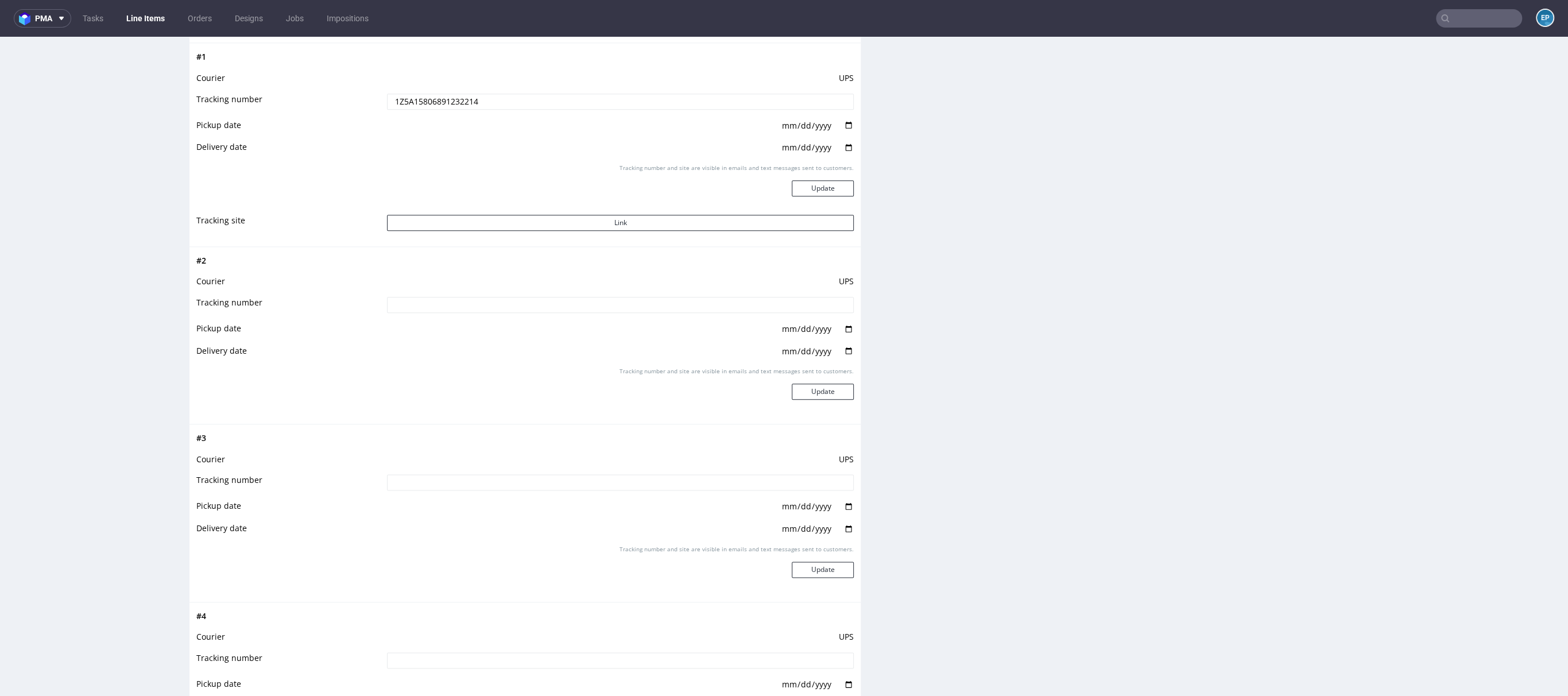
scroll to position [1358, 0]
click at [512, 306] on input at bounding box center [620, 310] width 467 height 16
paste input "1Z5A15806891232214"
type input "1Z5A15806891232214"
click at [809, 388] on button "Update" at bounding box center [823, 397] width 62 height 16
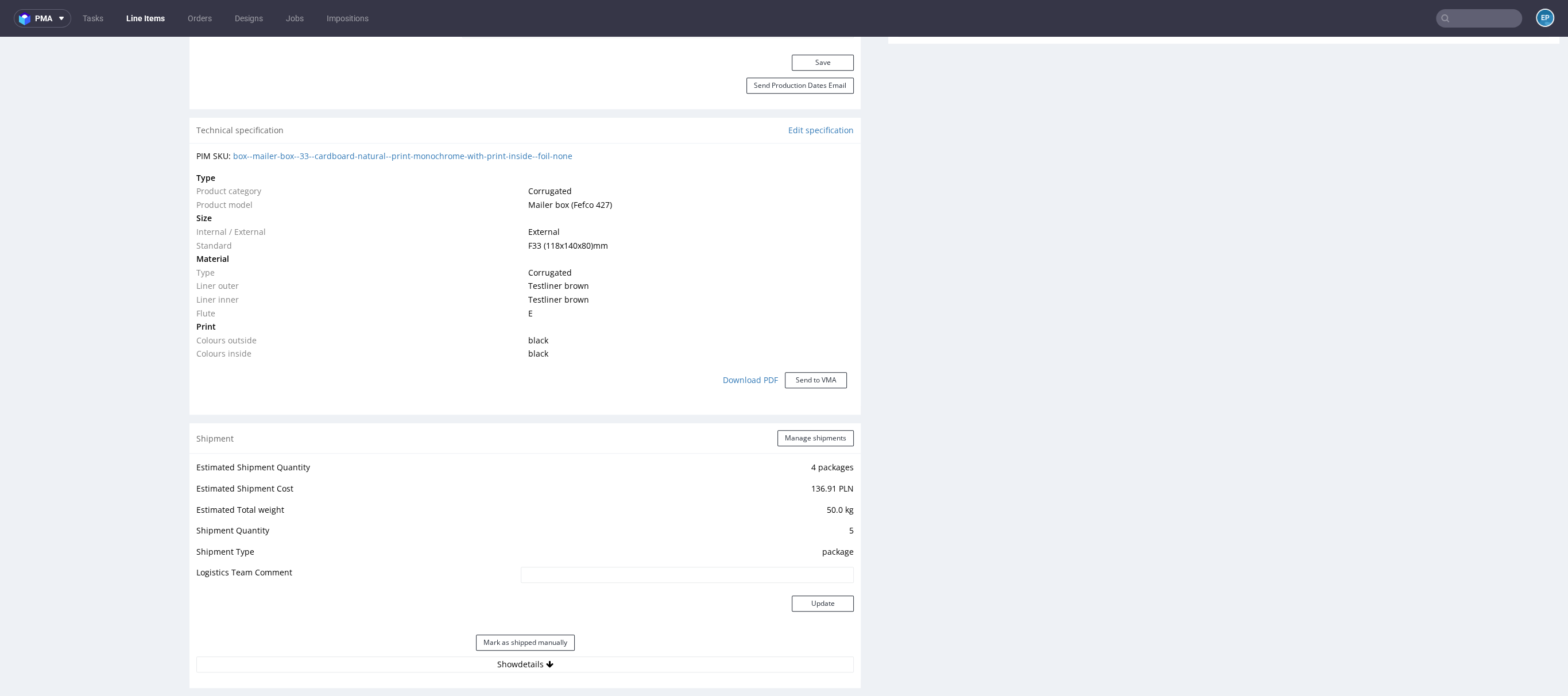
scroll to position [1044, 0]
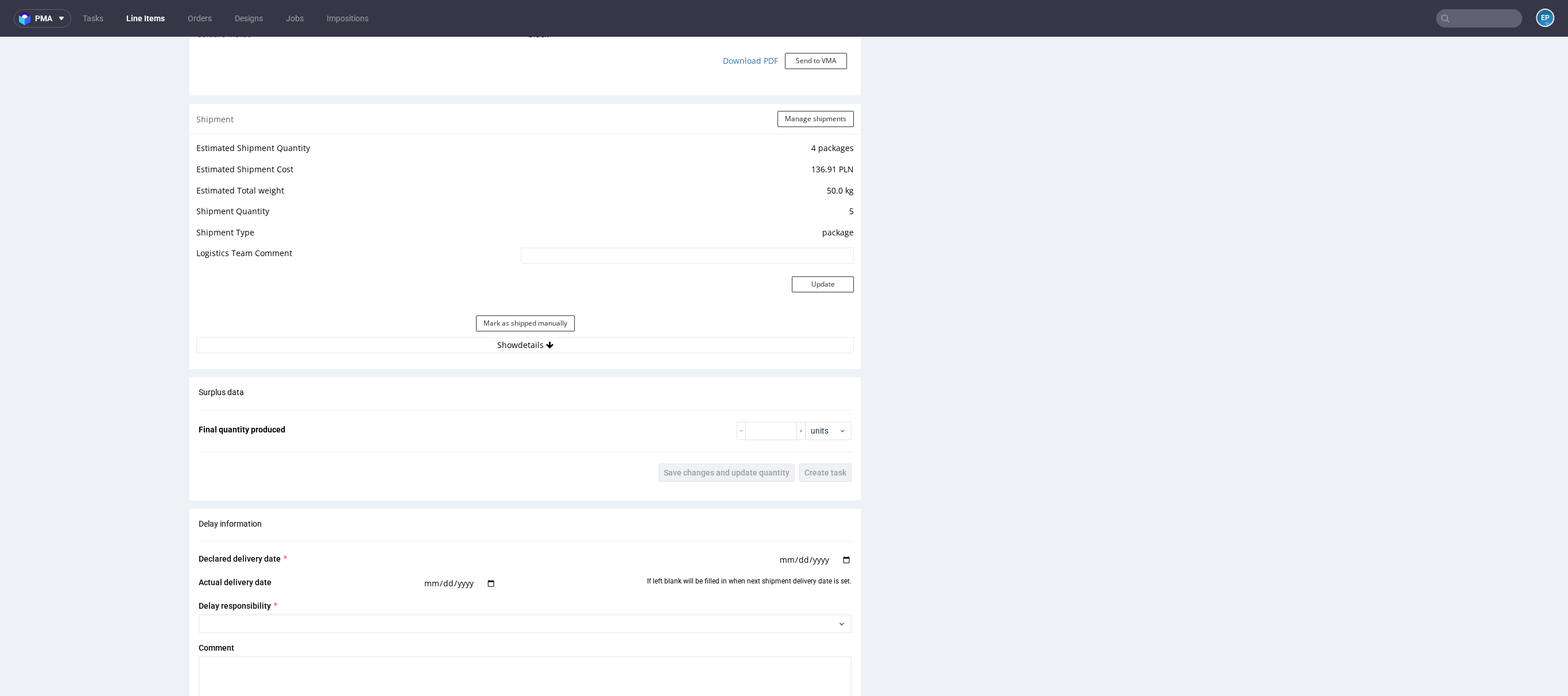
click at [546, 352] on div "Estimated Shipment Quantity 4 packages Estimated Shipment Cost 136.91 PLN Estim…" at bounding box center [525, 247] width 672 height 227
click at [797, 127] on div "Shipment Manage shipments" at bounding box center [525, 119] width 672 height 30
click at [795, 123] on button "Manage shipments" at bounding box center [815, 119] width 76 height 16
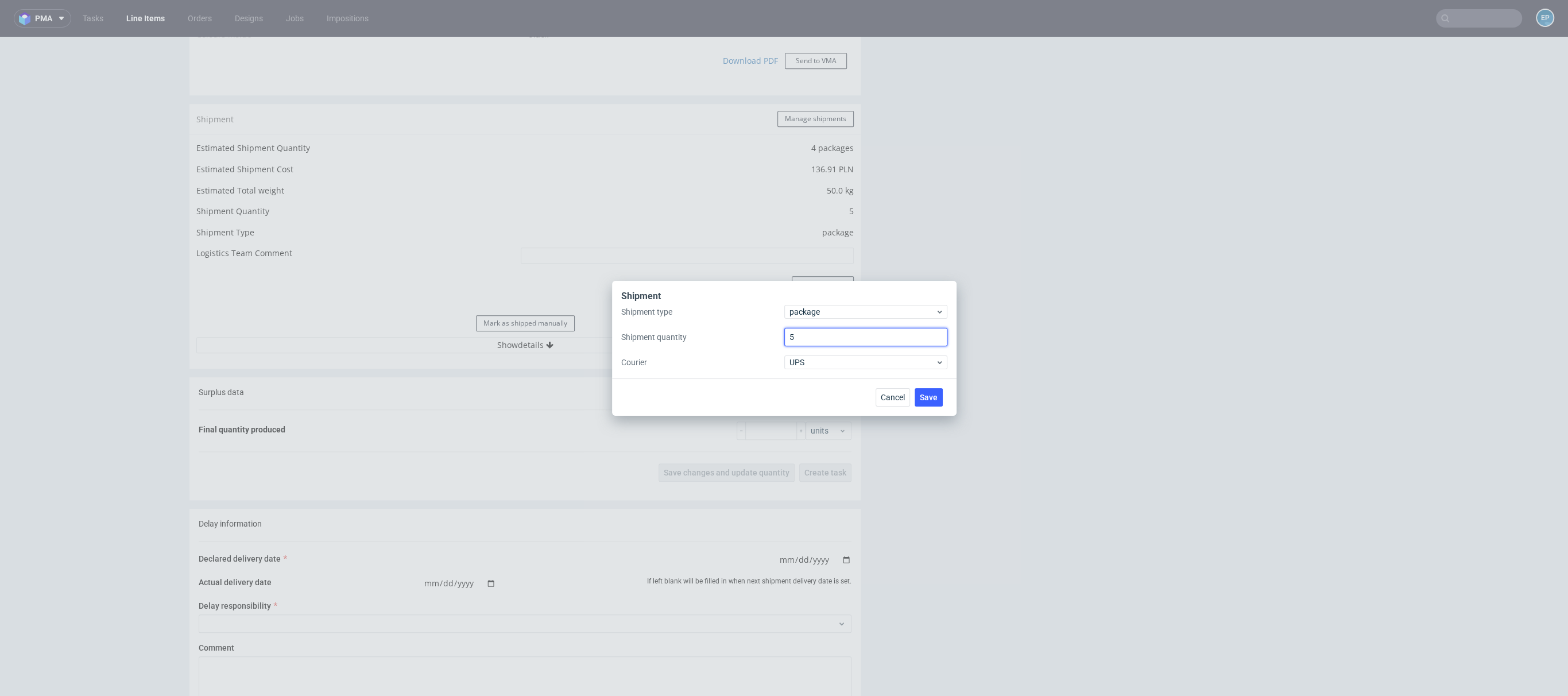
click at [802, 335] on input "5" at bounding box center [865, 337] width 163 height 18
type input "1"
click at [920, 398] on span "Save" at bounding box center [929, 397] width 18 height 8
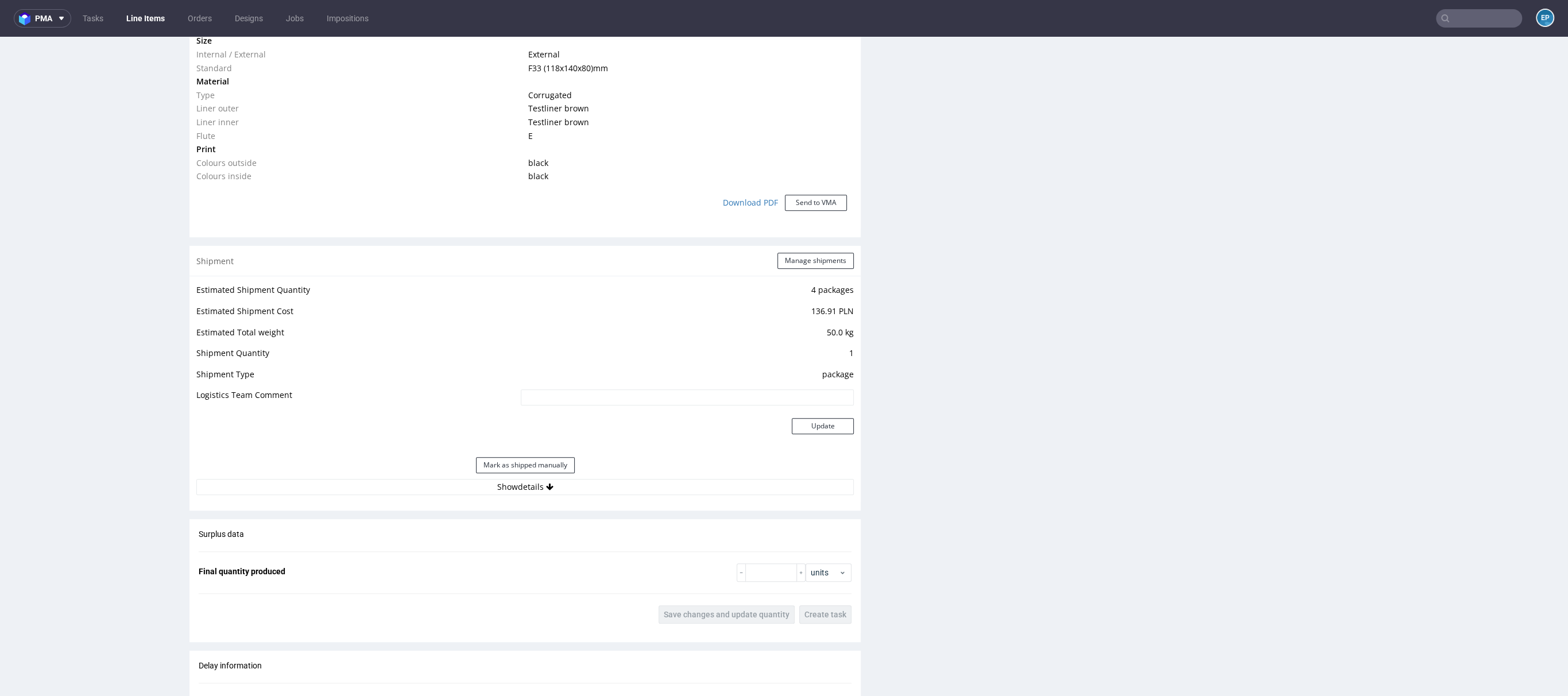
scroll to position [1146, 0]
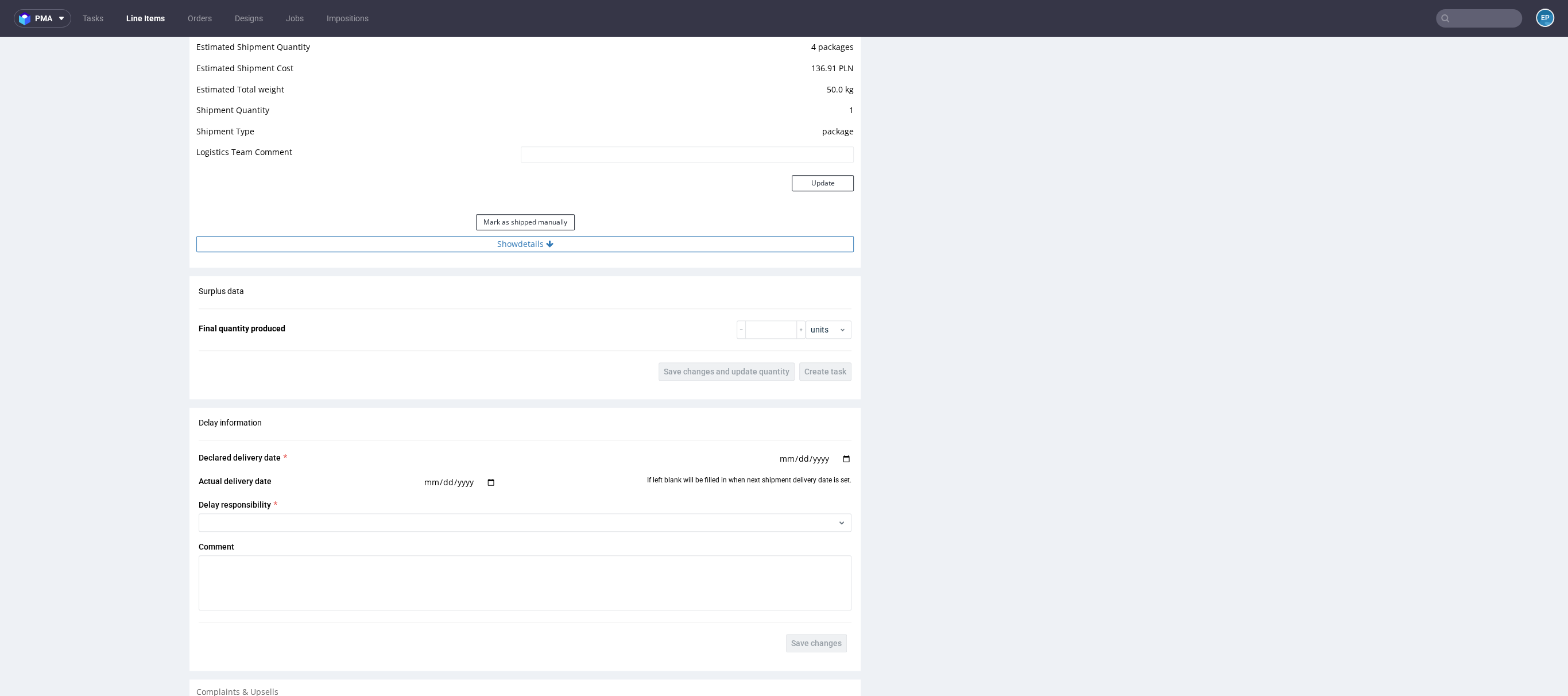
click at [535, 237] on button "Show details" at bounding box center [525, 245] width 658 height 16
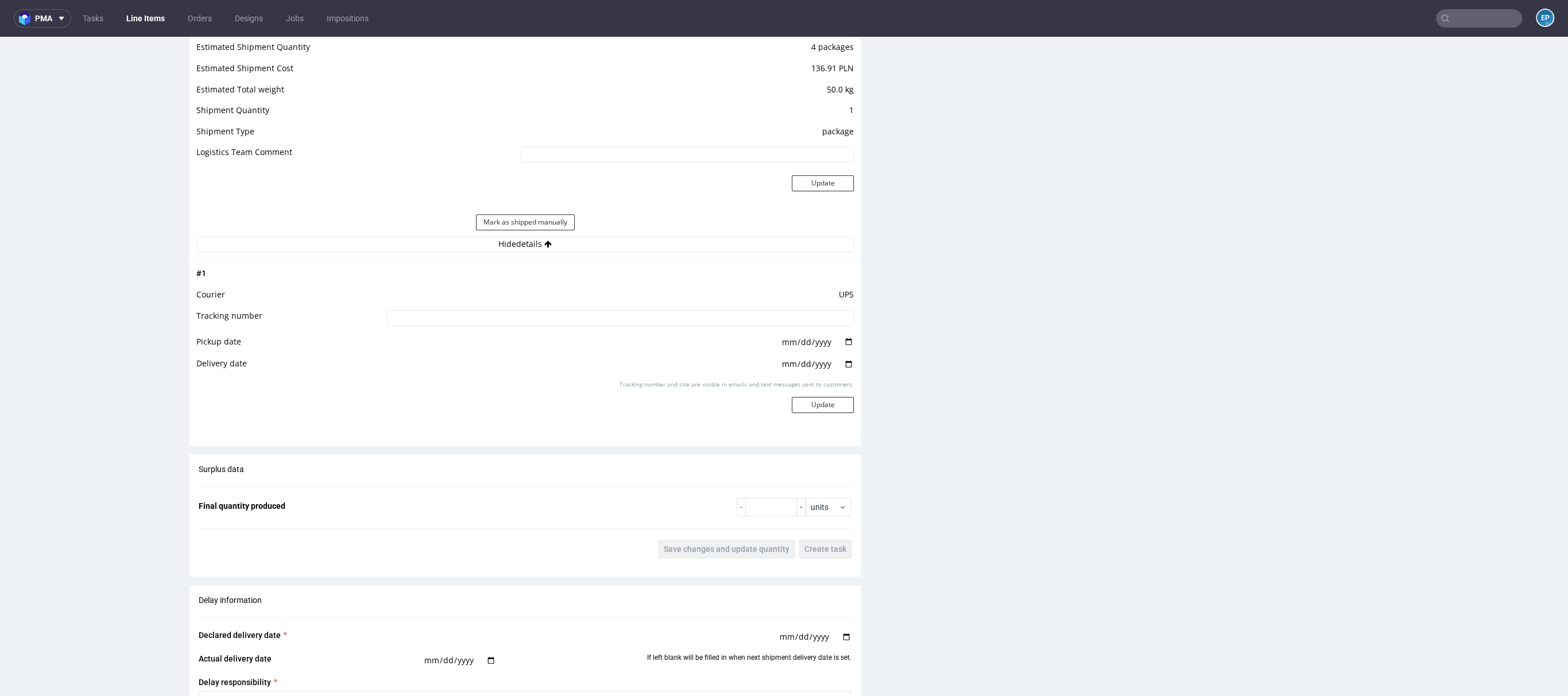
click at [500, 320] on input at bounding box center [620, 318] width 467 height 16
paste input "1Z5A15806891232214"
type input "1Z5A15806891232214"
click at [801, 398] on button "Update" at bounding box center [823, 405] width 62 height 16
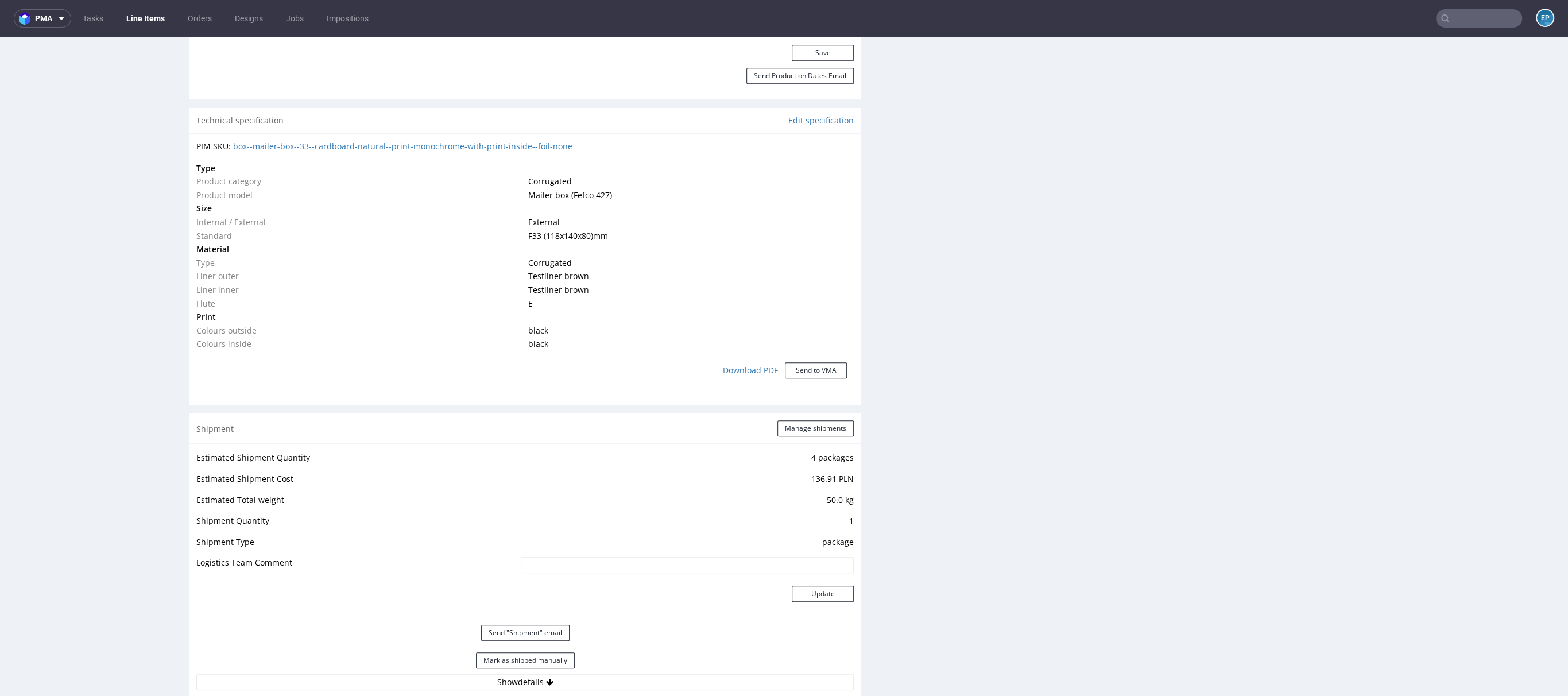
scroll to position [734, 0]
click at [541, 653] on button "Mark as shipped manually" at bounding box center [525, 662] width 99 height 16
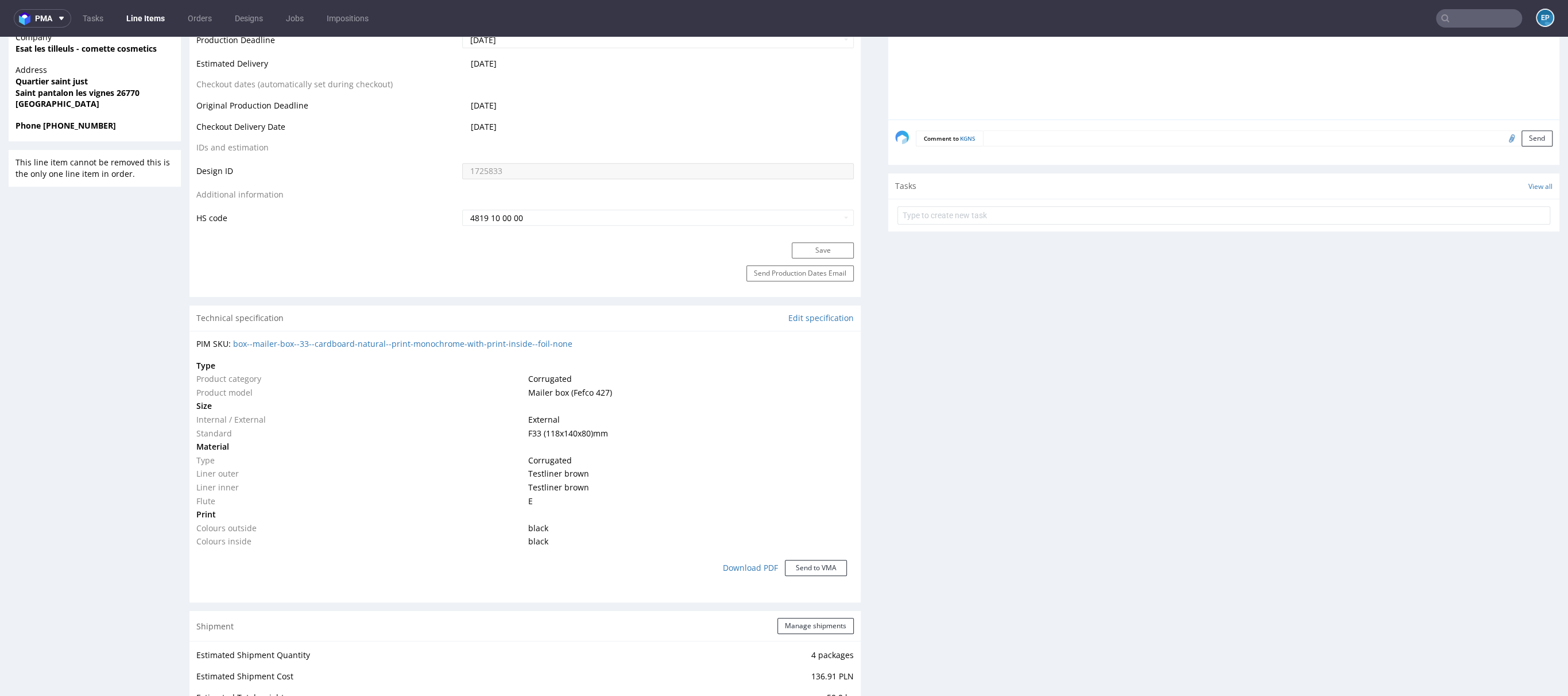
scroll to position [265, 0]
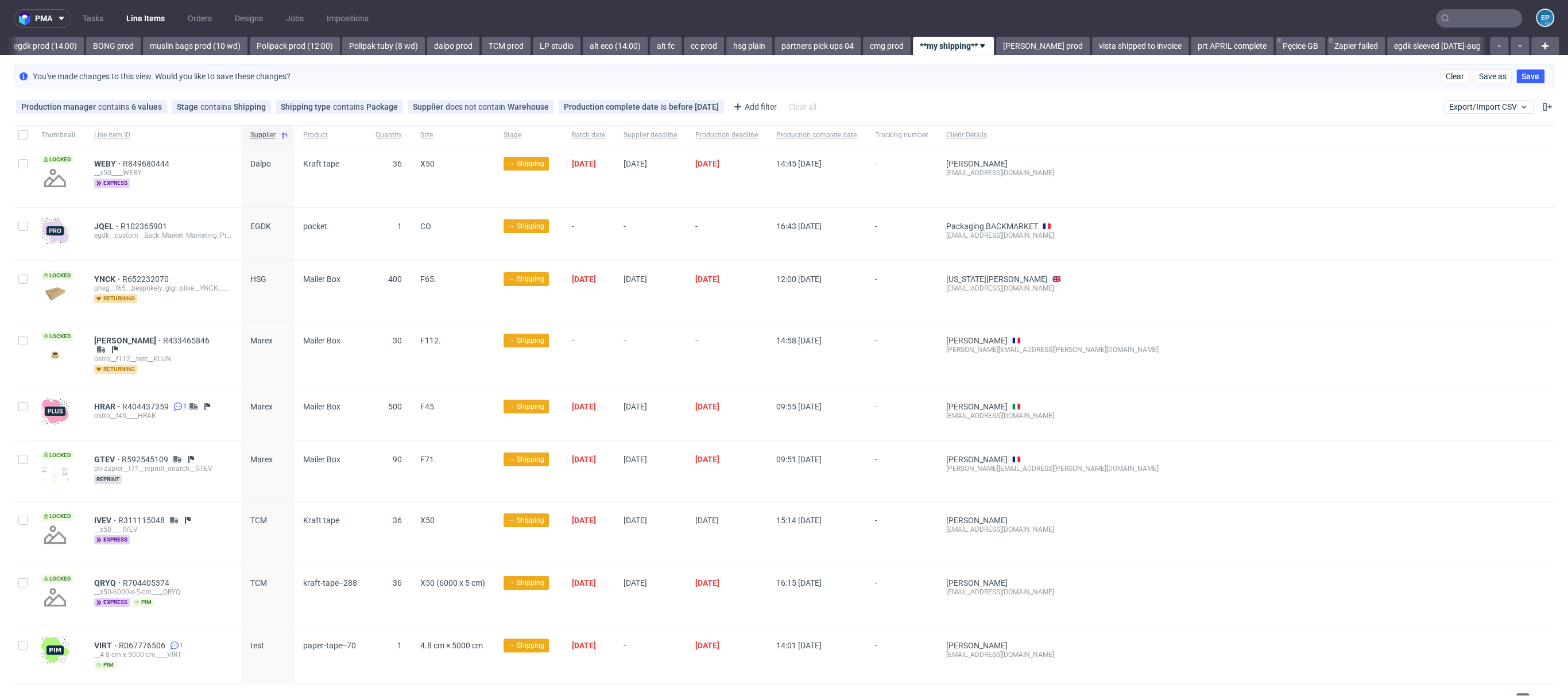
scroll to position [0, 1659]
click at [102, 276] on span "YNCK" at bounding box center [108, 279] width 28 height 9
click at [96, 336] on span "[PERSON_NAME]" at bounding box center [128, 340] width 69 height 9
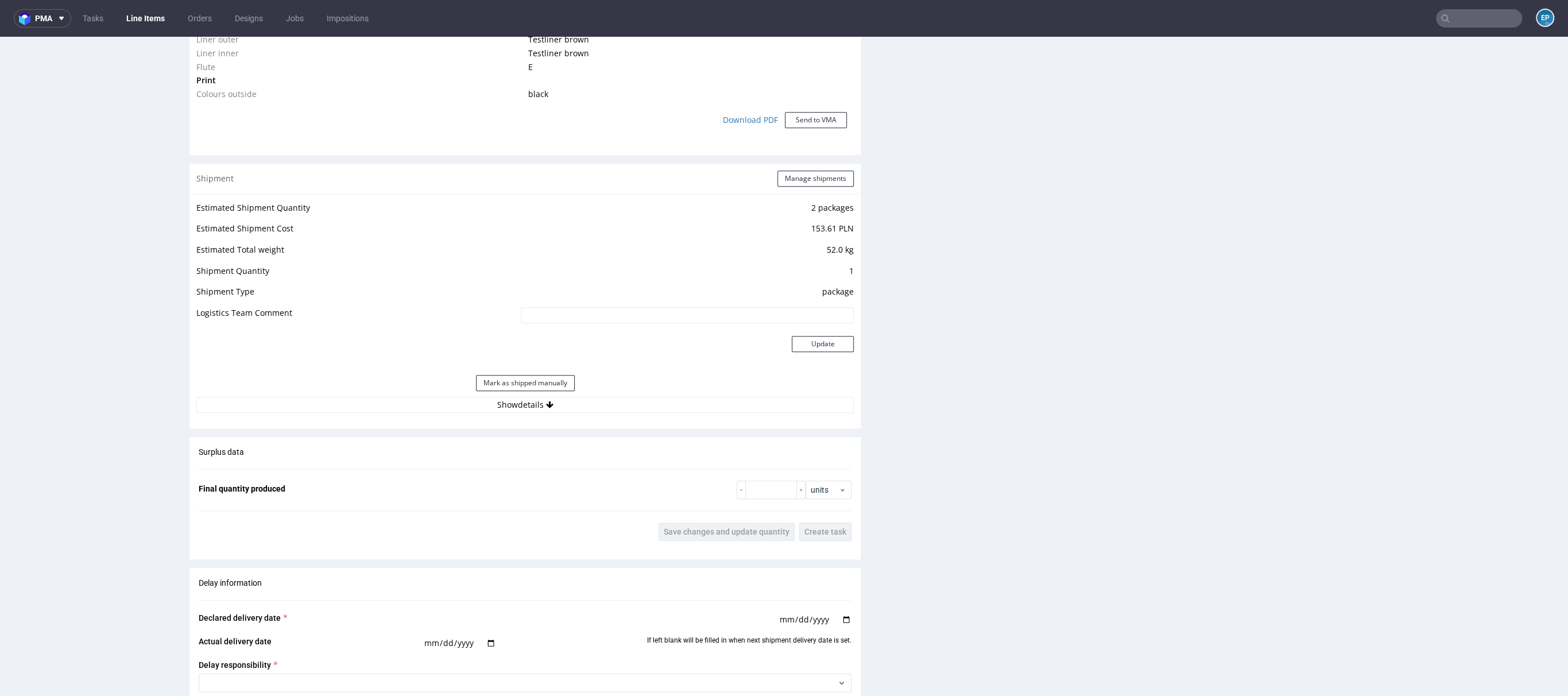
scroll to position [1122, 0]
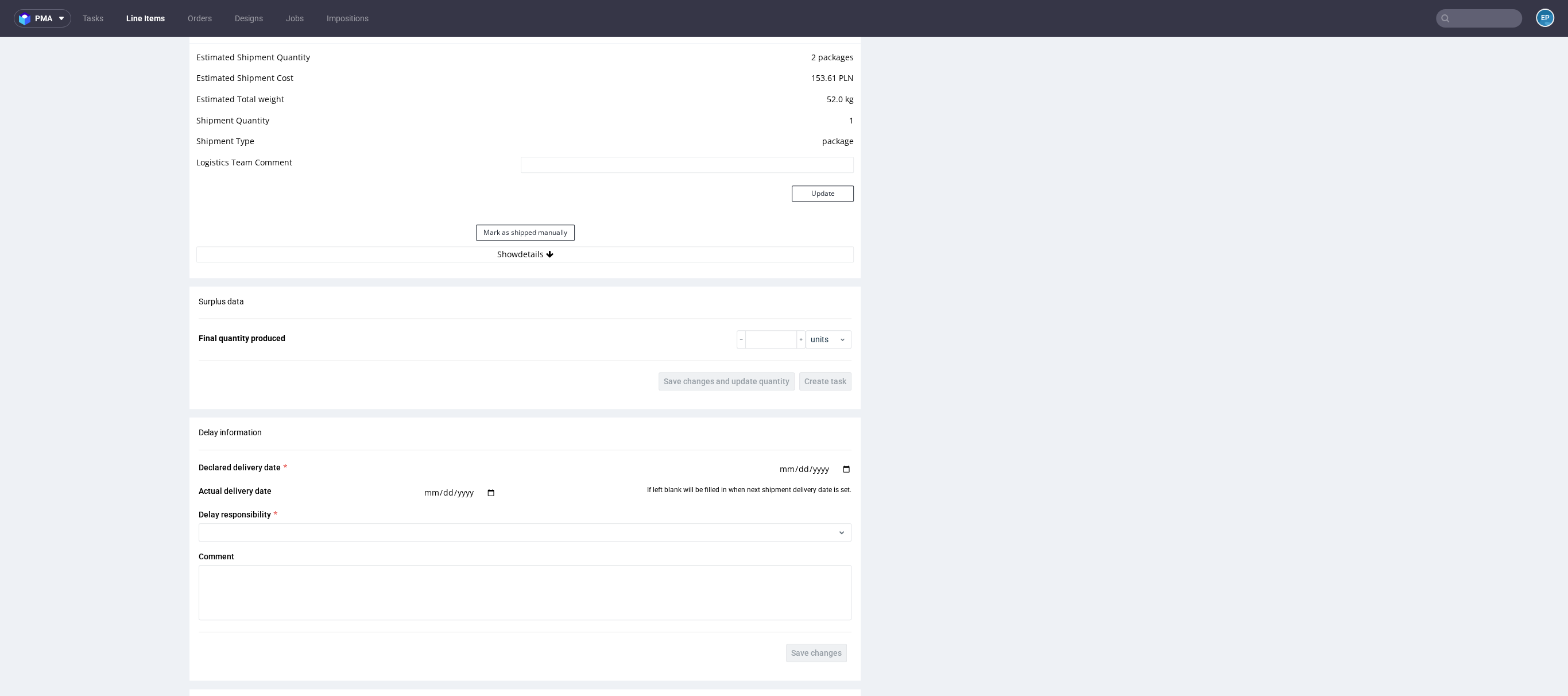
click at [537, 263] on div "Estimated Shipment Quantity 2 packages Estimated Shipment Cost 153.61 PLN Estim…" at bounding box center [525, 156] width 672 height 227
click at [546, 253] on icon at bounding box center [550, 254] width 7 height 8
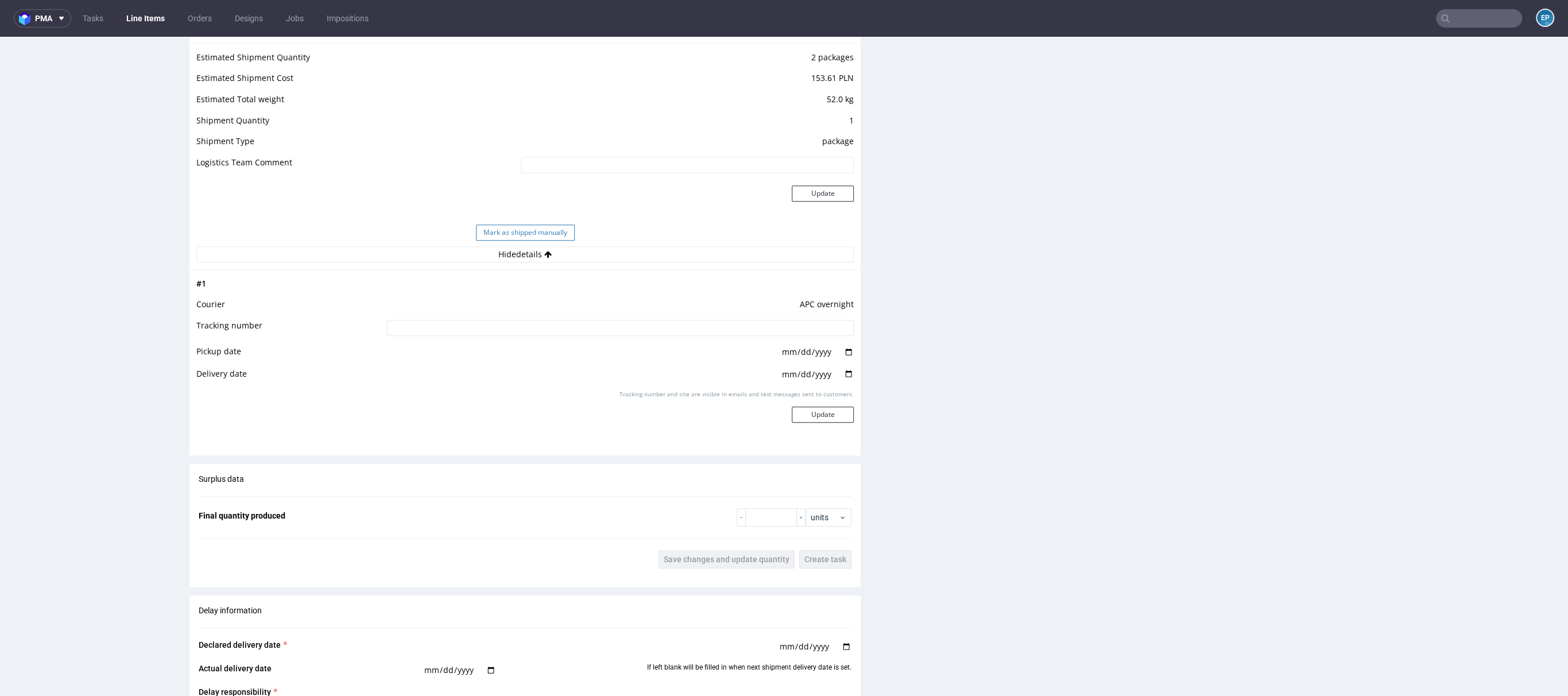
click at [551, 231] on button "Mark as shipped manually" at bounding box center [525, 232] width 99 height 16
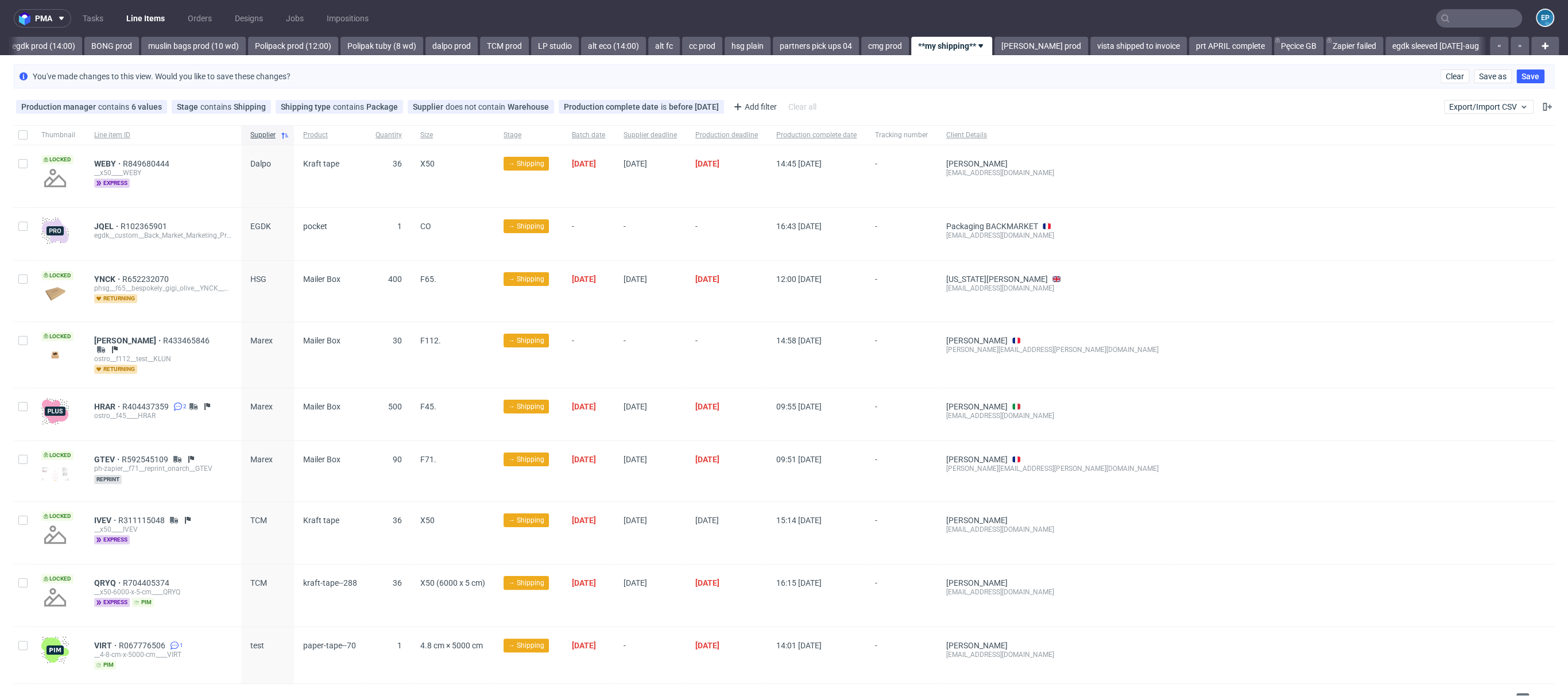
scroll to position [0, 1659]
click at [99, 276] on span "YNCK" at bounding box center [108, 279] width 28 height 9
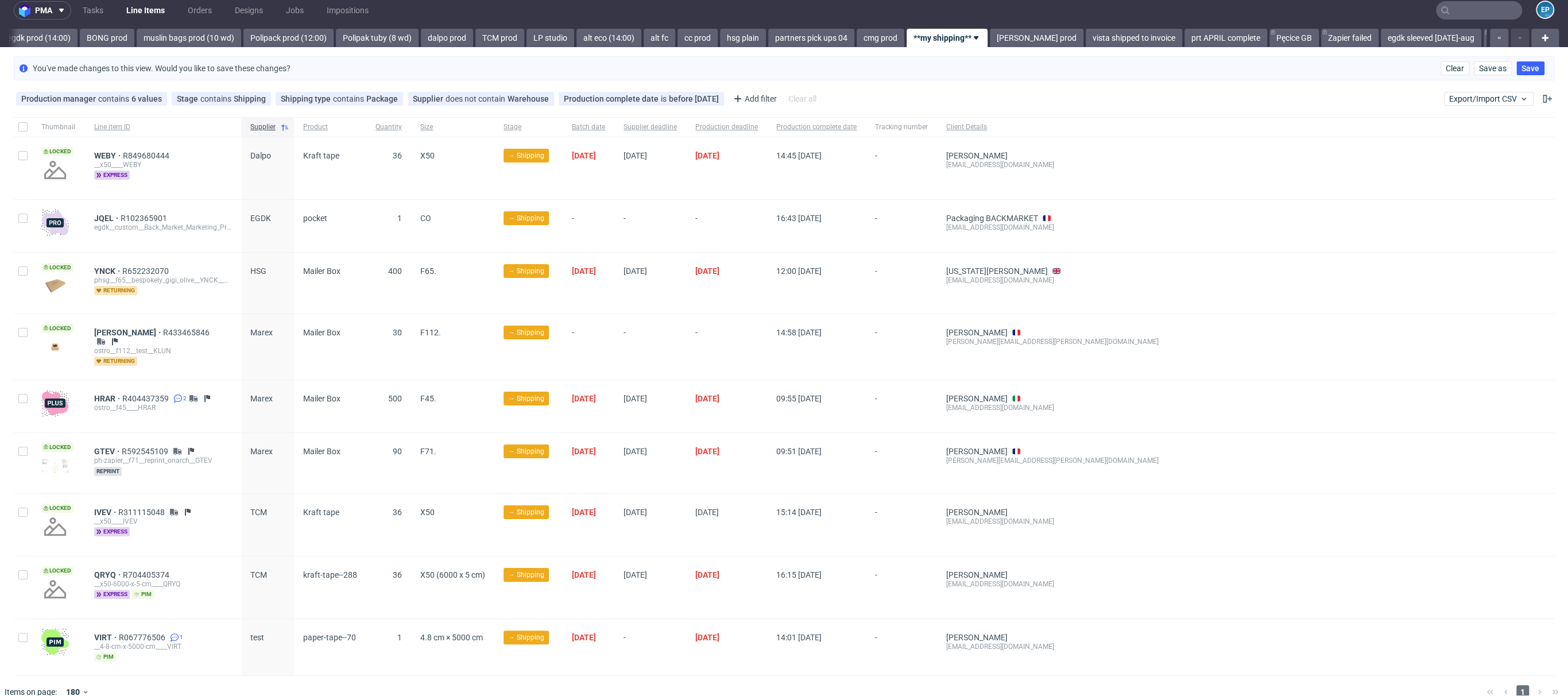
scroll to position [17, 0]
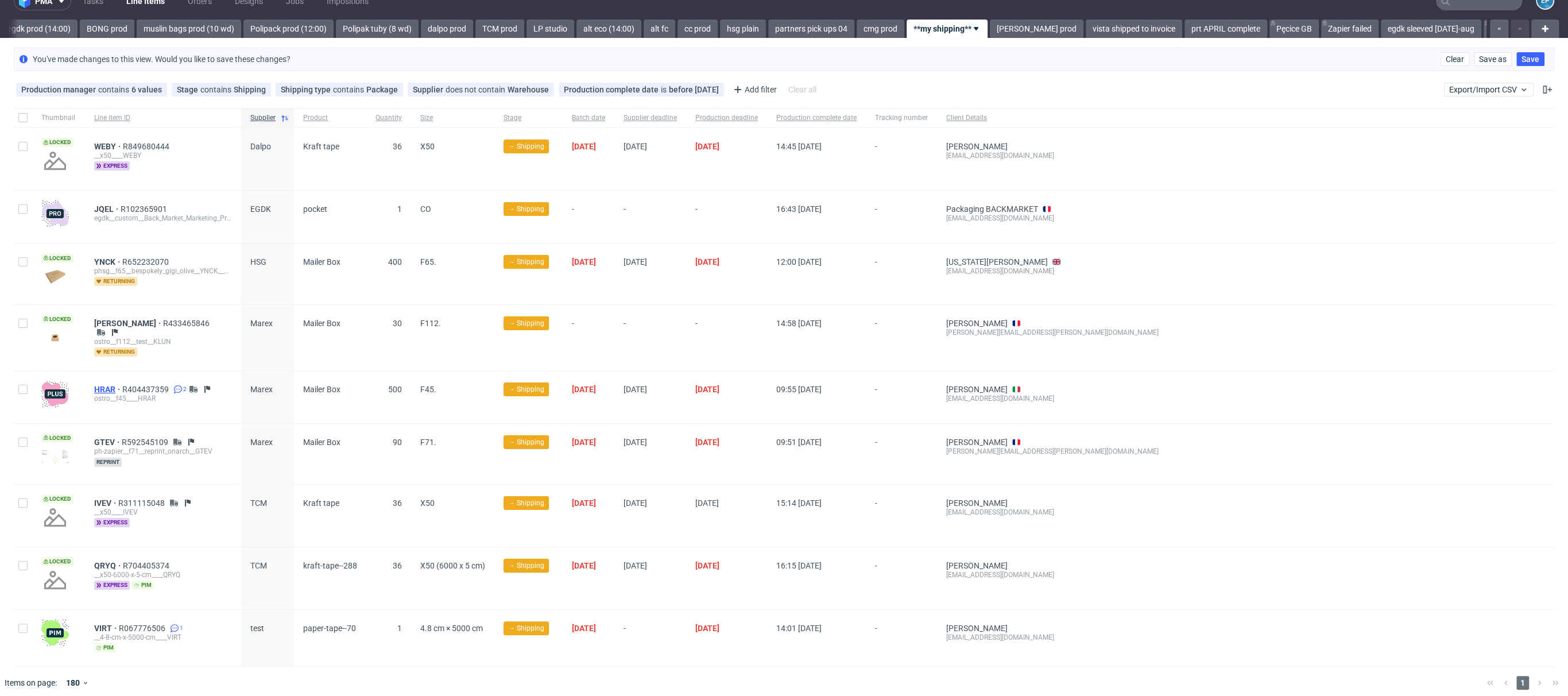
click at [111, 384] on span "HRAR" at bounding box center [108, 388] width 28 height 9
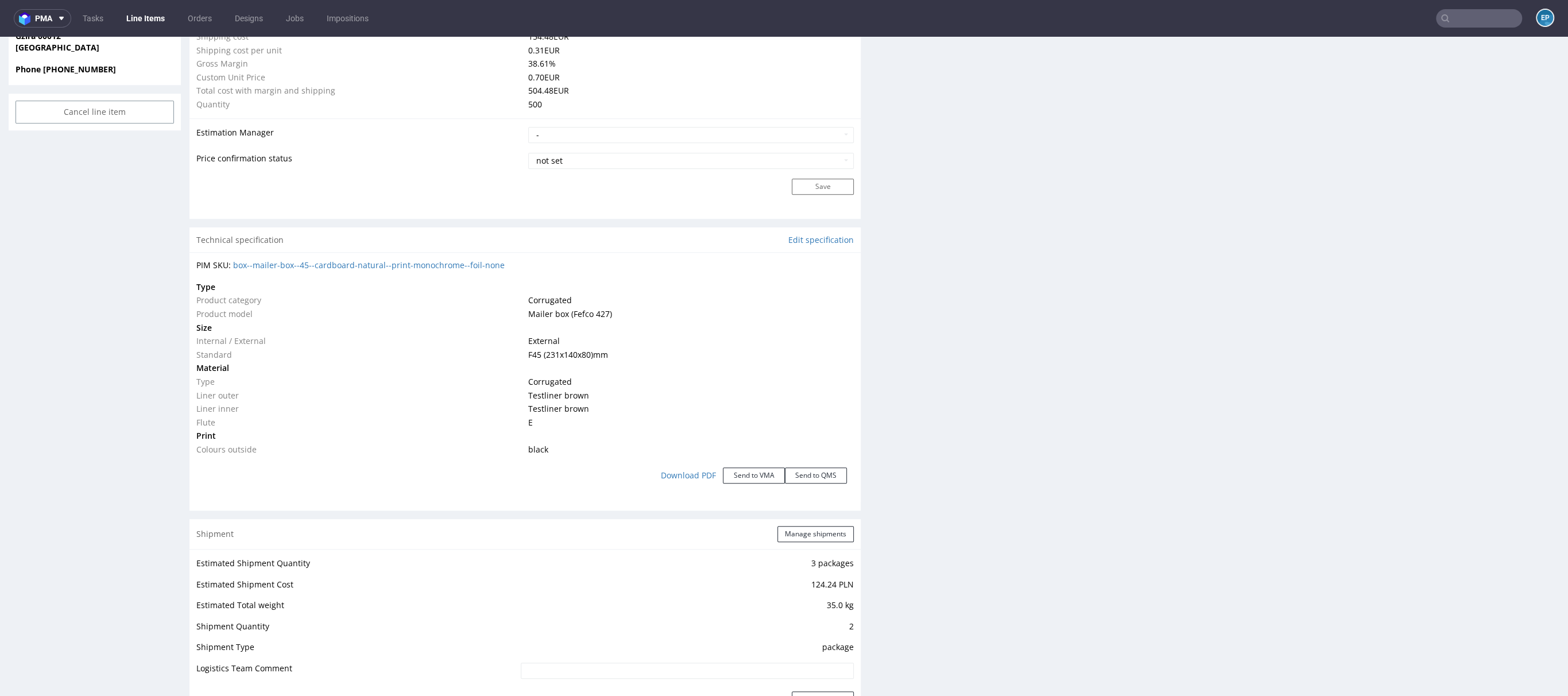
scroll to position [346, 0]
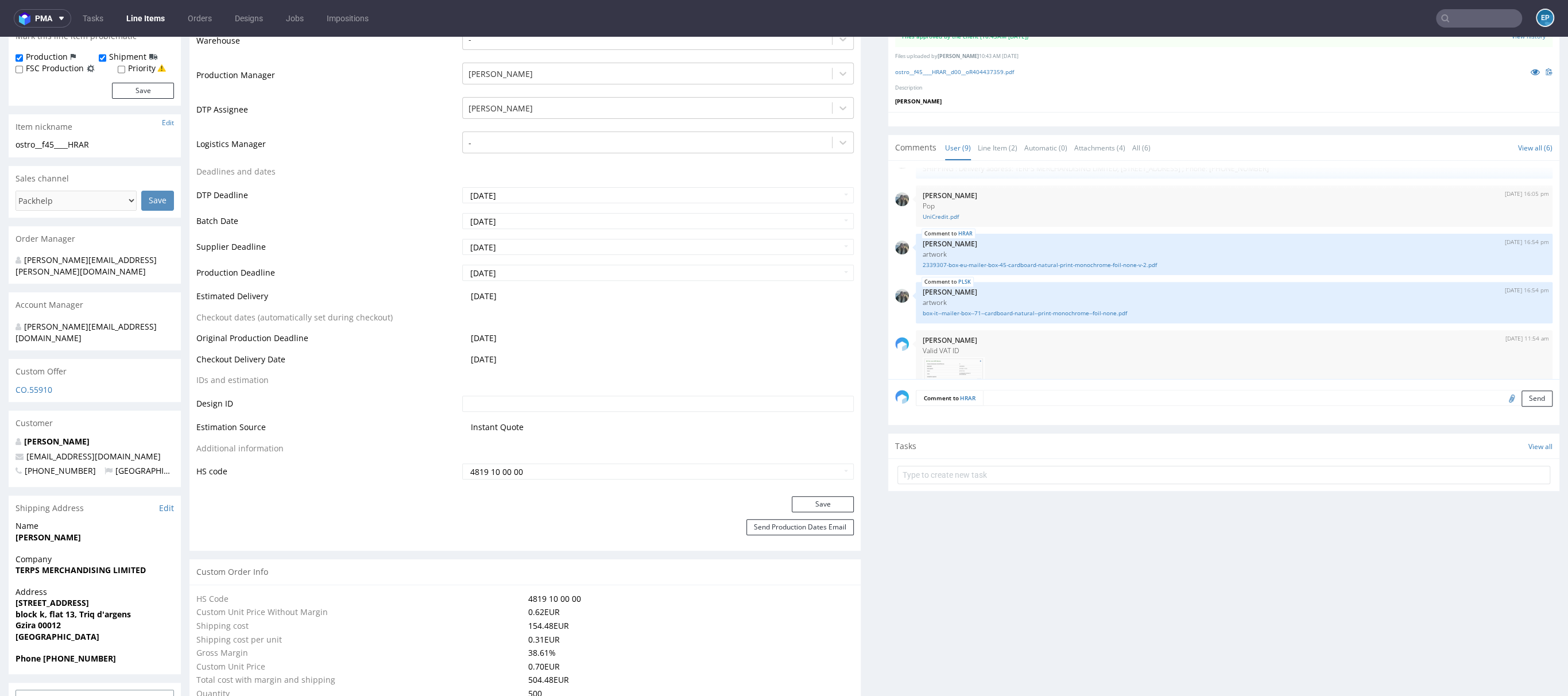
click at [1041, 392] on textarea at bounding box center [1268, 398] width 569 height 16
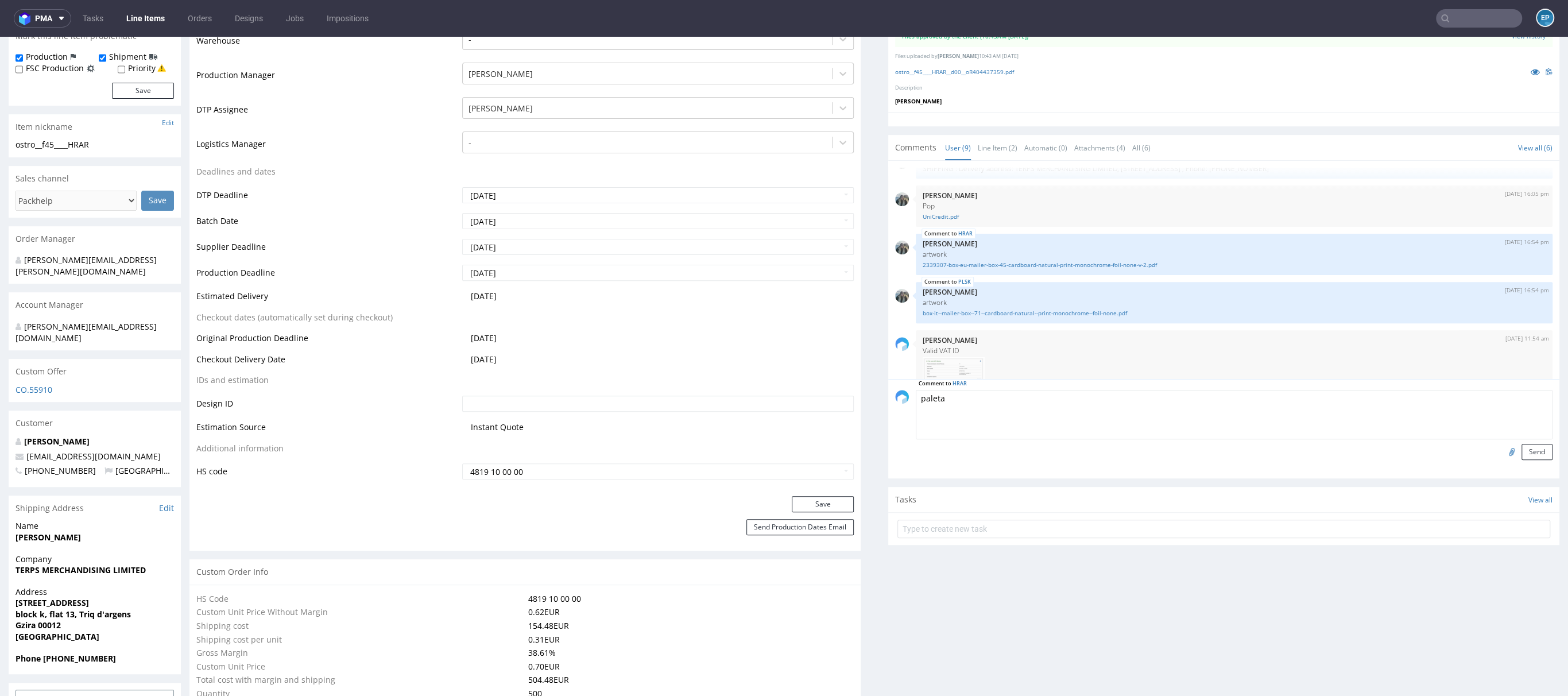
paste textarea "RWM006199487"
type textarea "paleta RWM006199487"
click at [1502, 451] on div at bounding box center [1512, 452] width 20 height 16
click at [1521, 451] on button "Send" at bounding box center [1537, 452] width 31 height 16
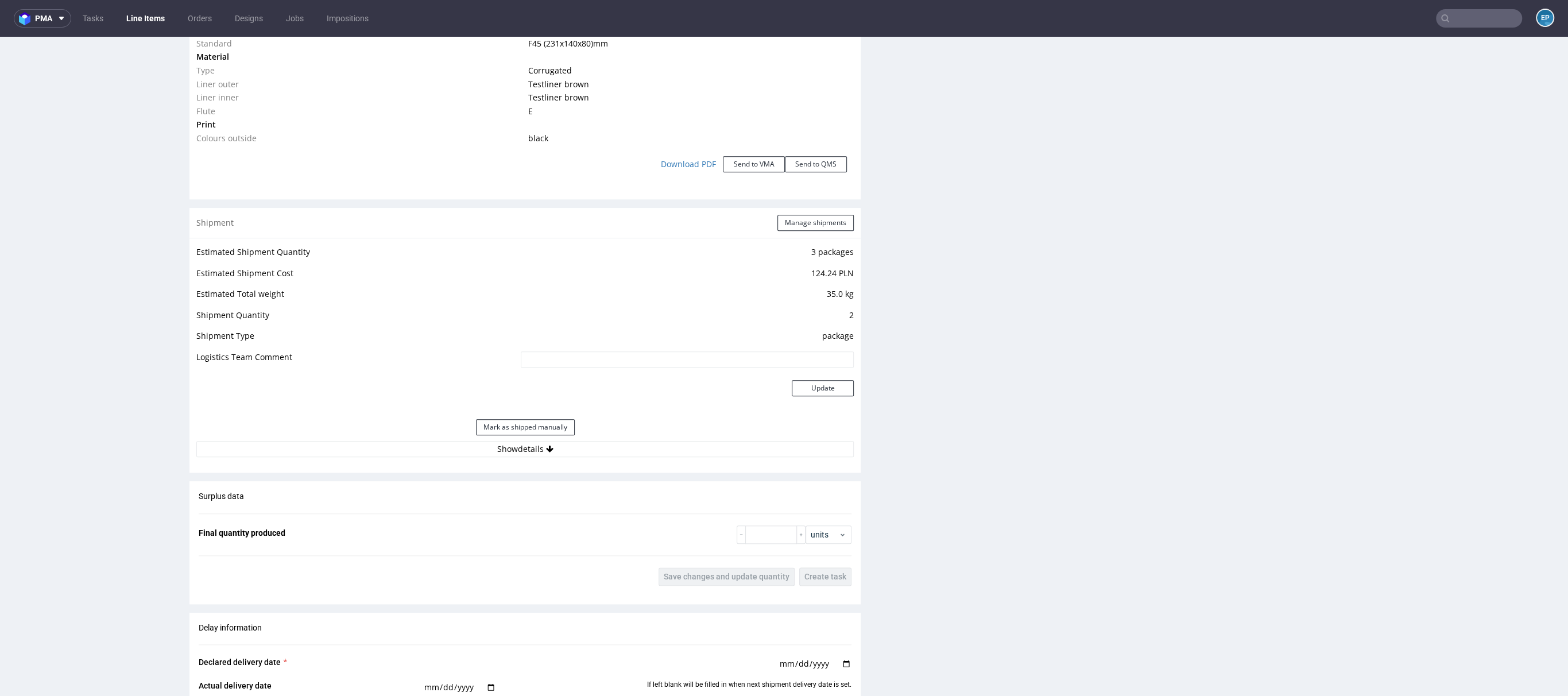
scroll to position [1314, 0]
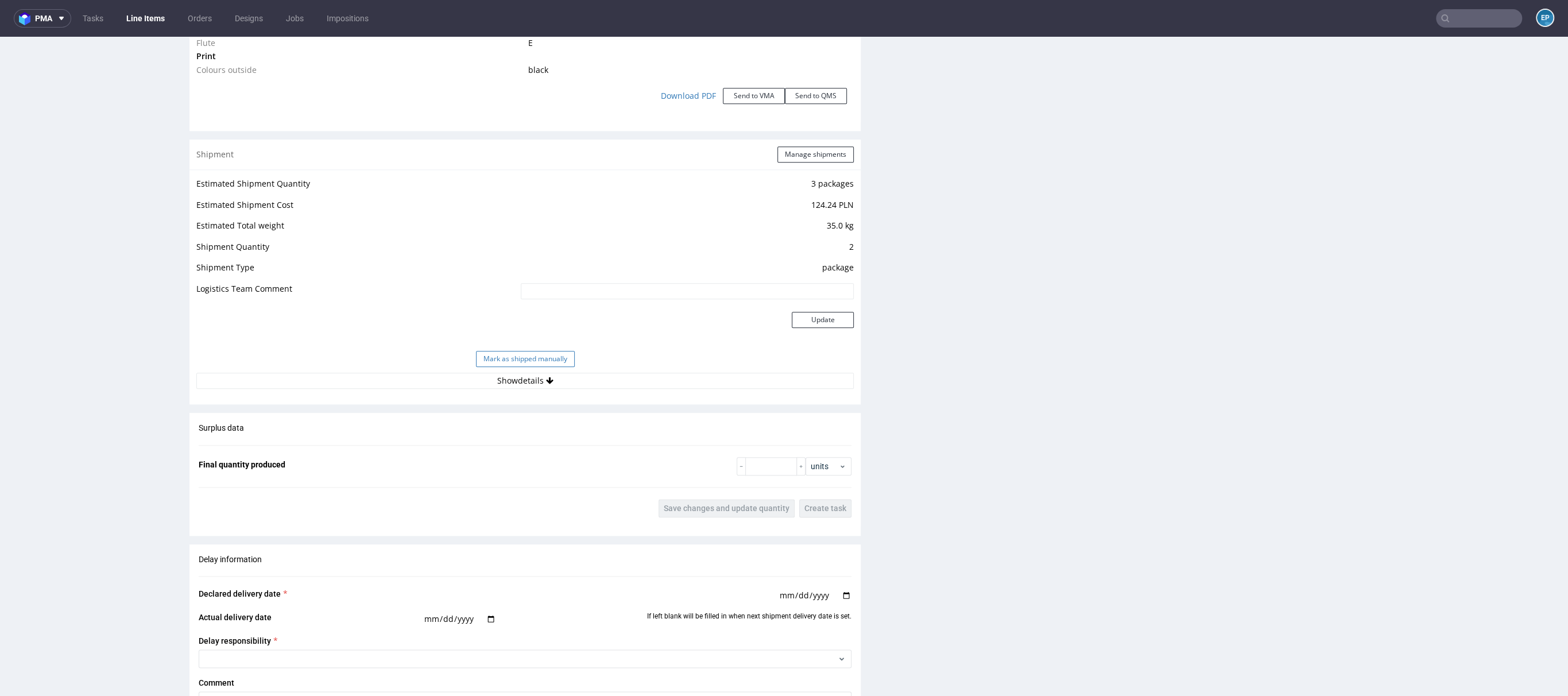
click at [533, 356] on button "Mark as shipped manually" at bounding box center [525, 359] width 99 height 16
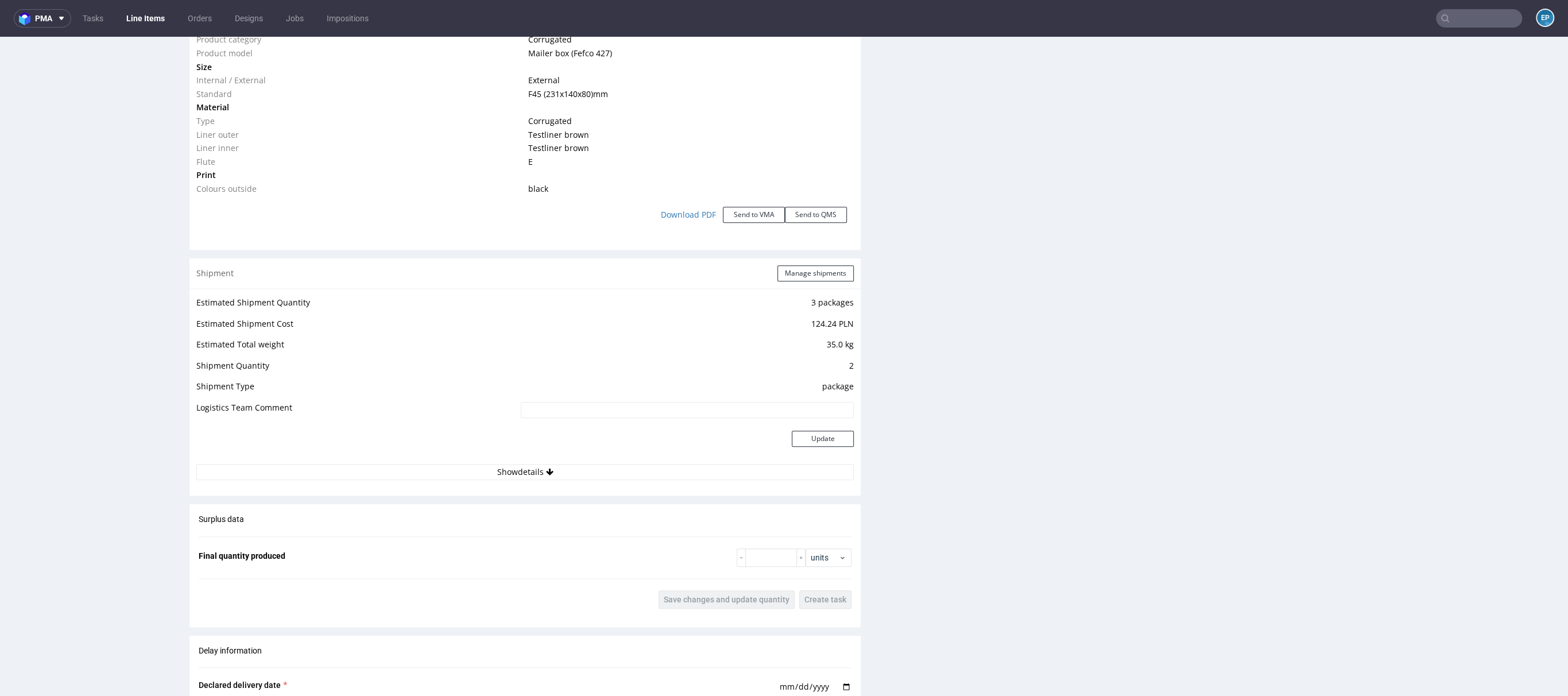
scroll to position [239, 0]
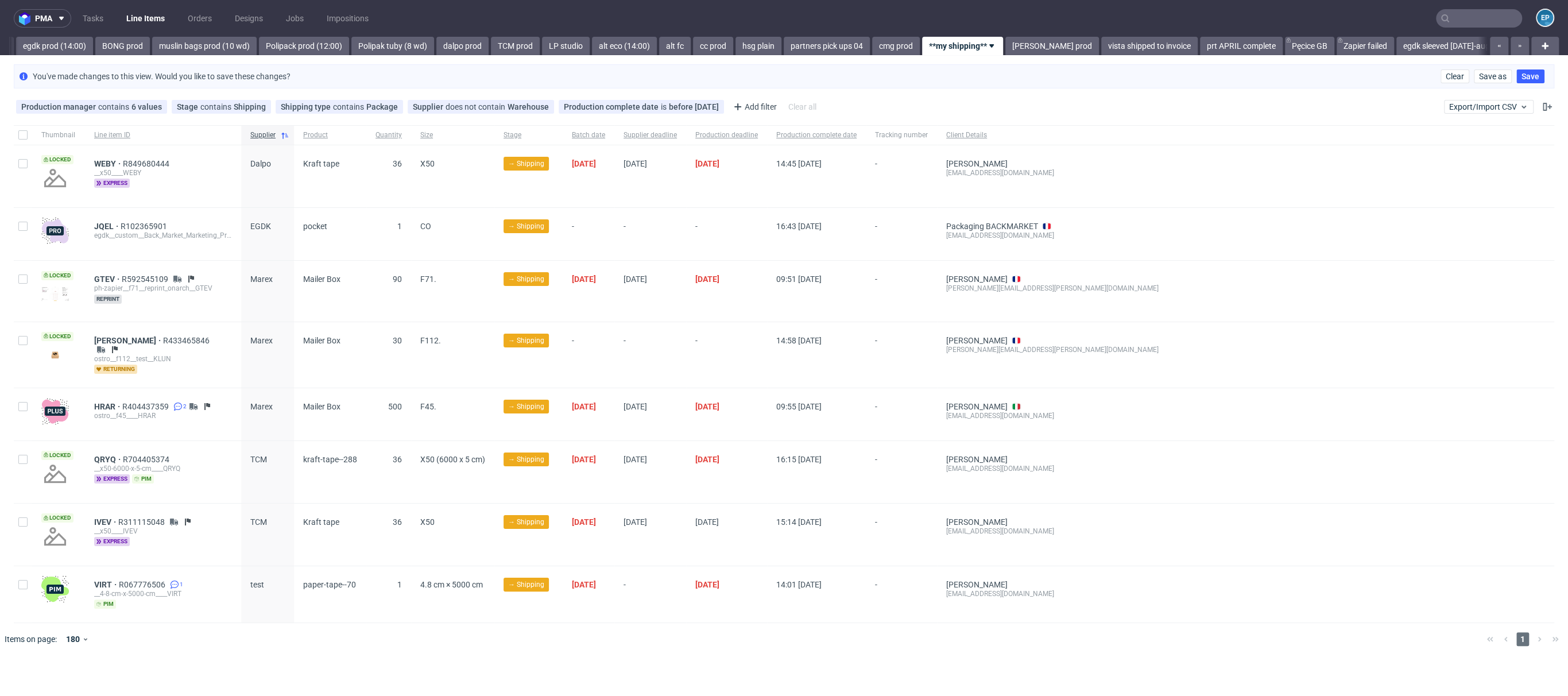
scroll to position [0, 1647]
click at [107, 455] on span "QRYQ" at bounding box center [108, 459] width 29 height 9
click at [105, 518] on span "IVEV" at bounding box center [106, 522] width 24 height 9
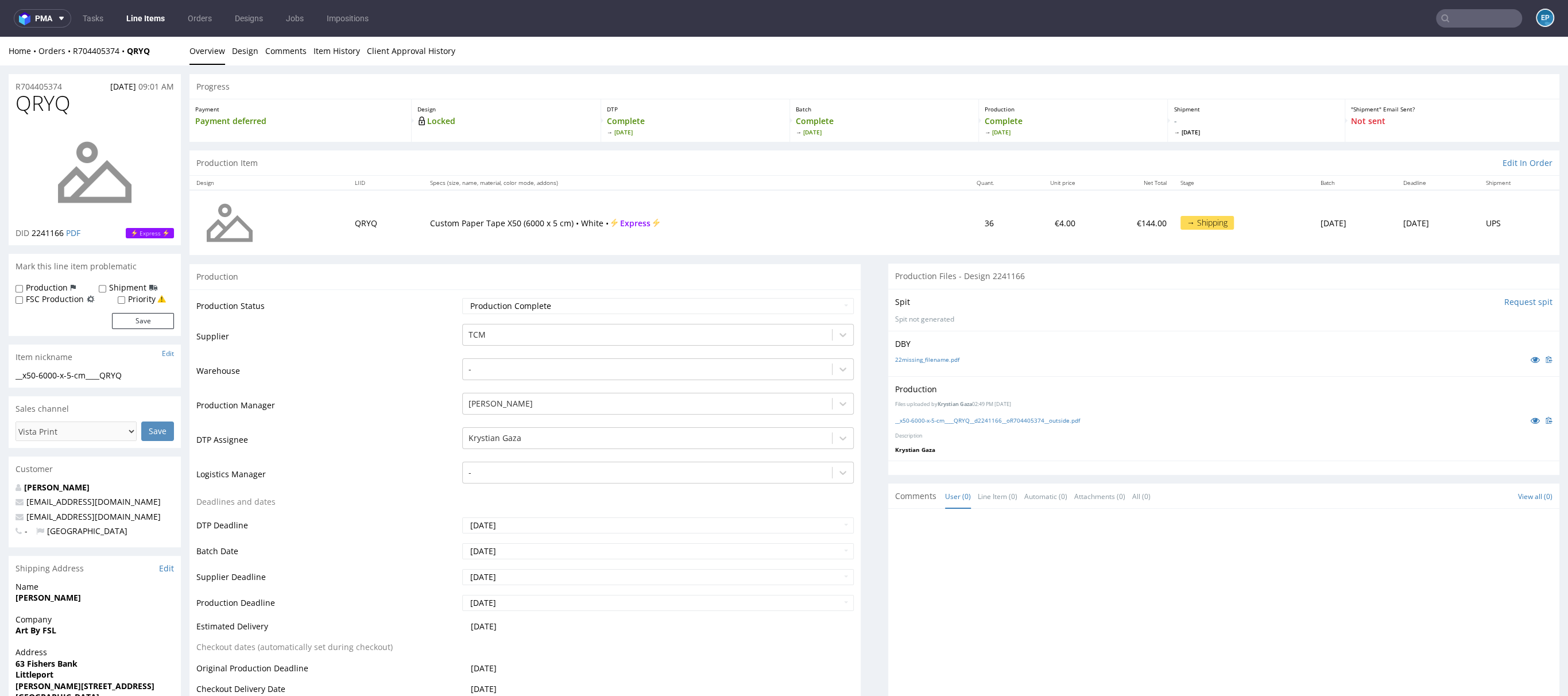
click at [34, 98] on span "QRYQ" at bounding box center [43, 103] width 55 height 23
copy span "QRYQ"
click at [335, 59] on link "Item History" at bounding box center [336, 51] width 47 height 28
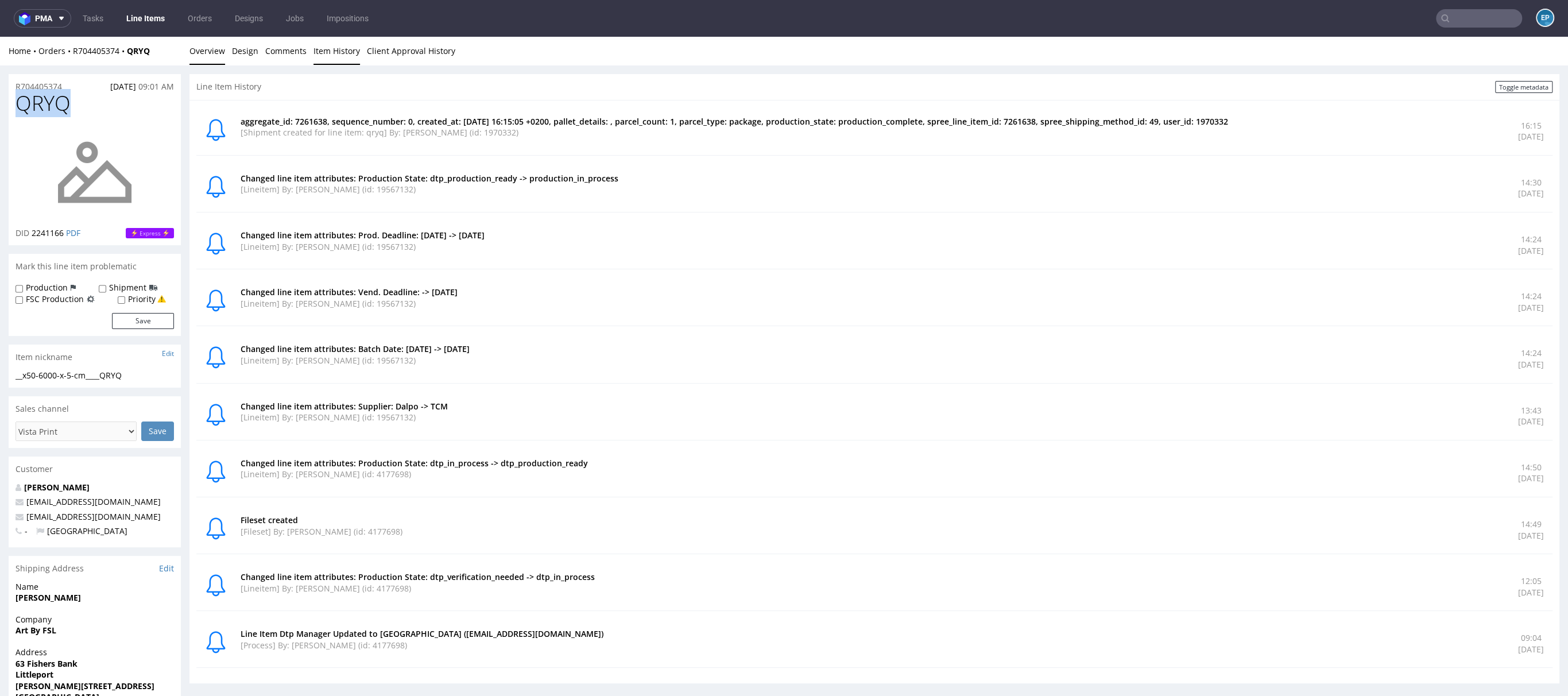
click at [191, 49] on link "Overview" at bounding box center [208, 51] width 36 height 28
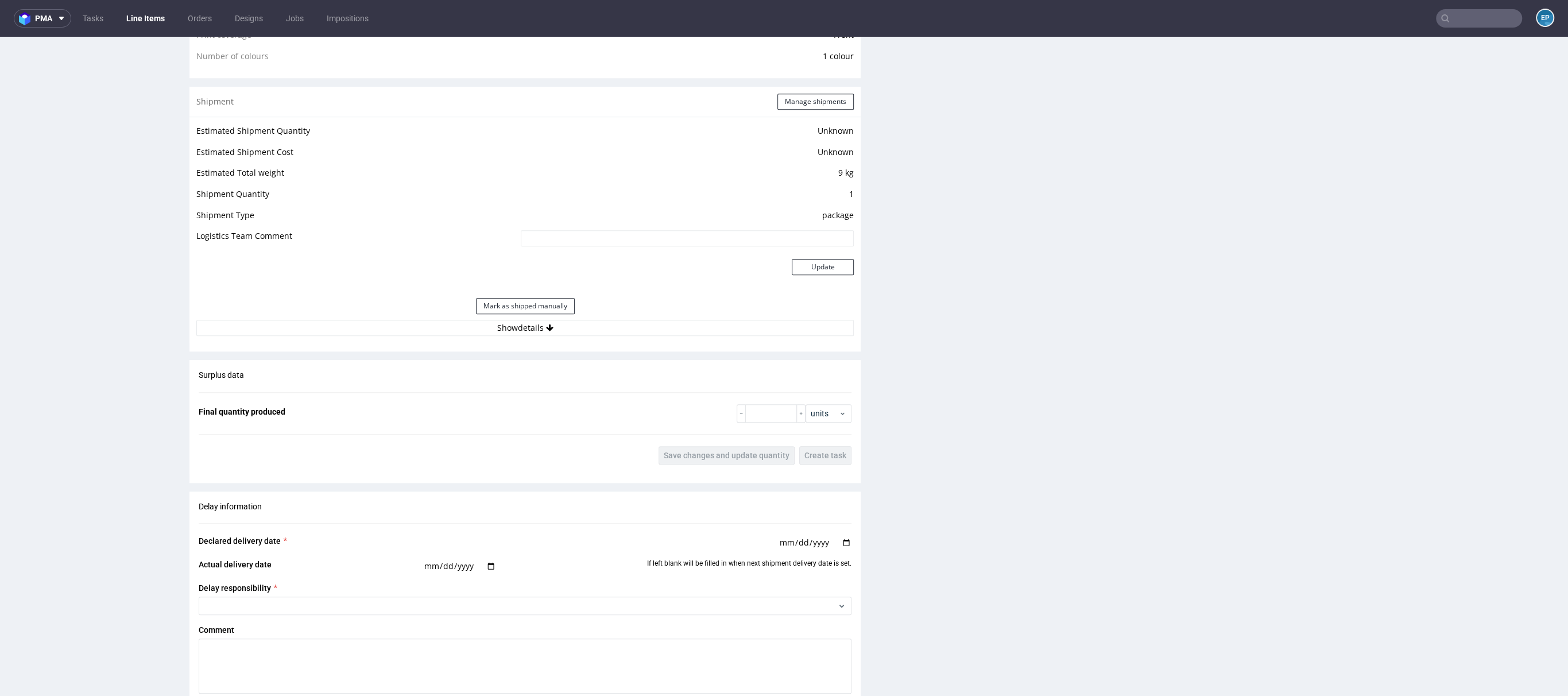
scroll to position [951, 0]
click at [619, 329] on button "Show details" at bounding box center [525, 334] width 658 height 16
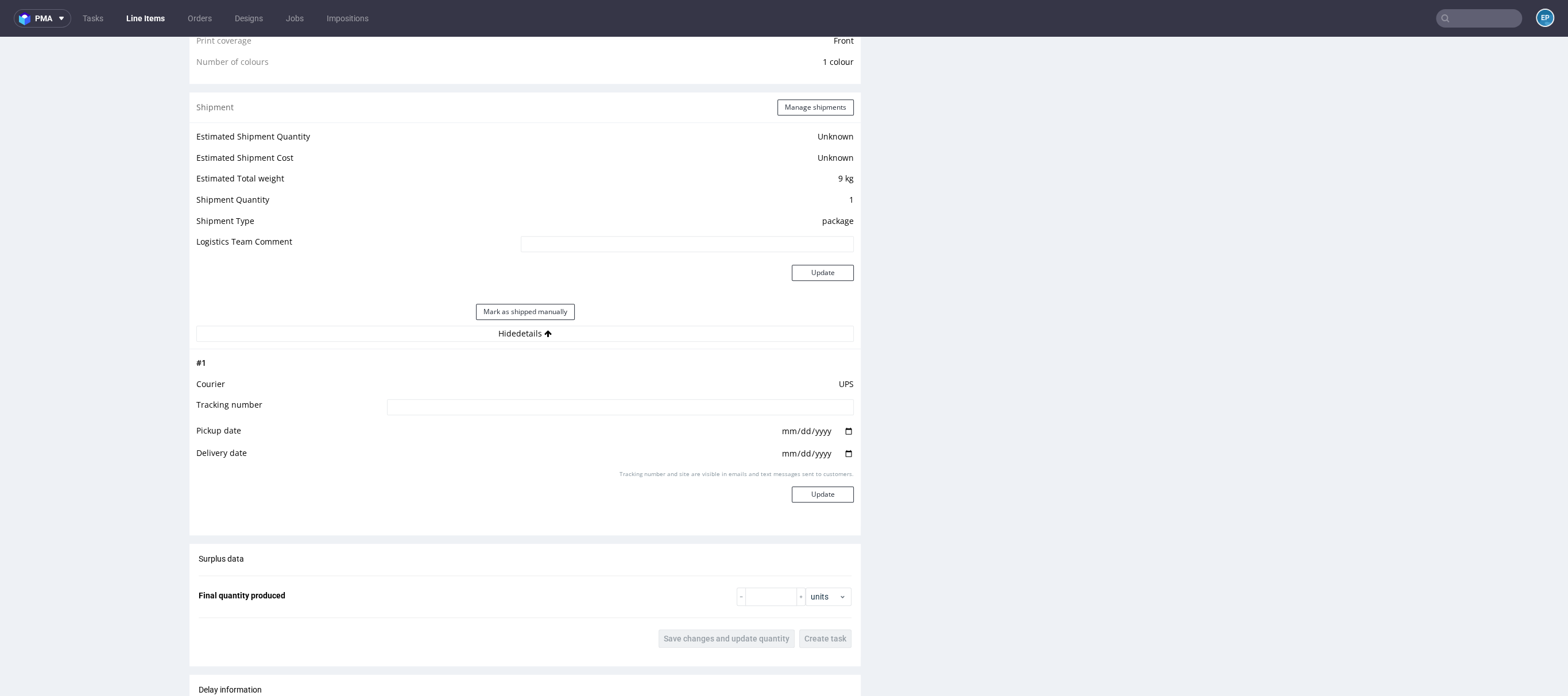
click at [616, 406] on input at bounding box center [620, 407] width 467 height 16
paste input "1Z5A15806895985458"
type input "1Z5A15806895985458"
click at [805, 490] on button "Update" at bounding box center [823, 495] width 62 height 16
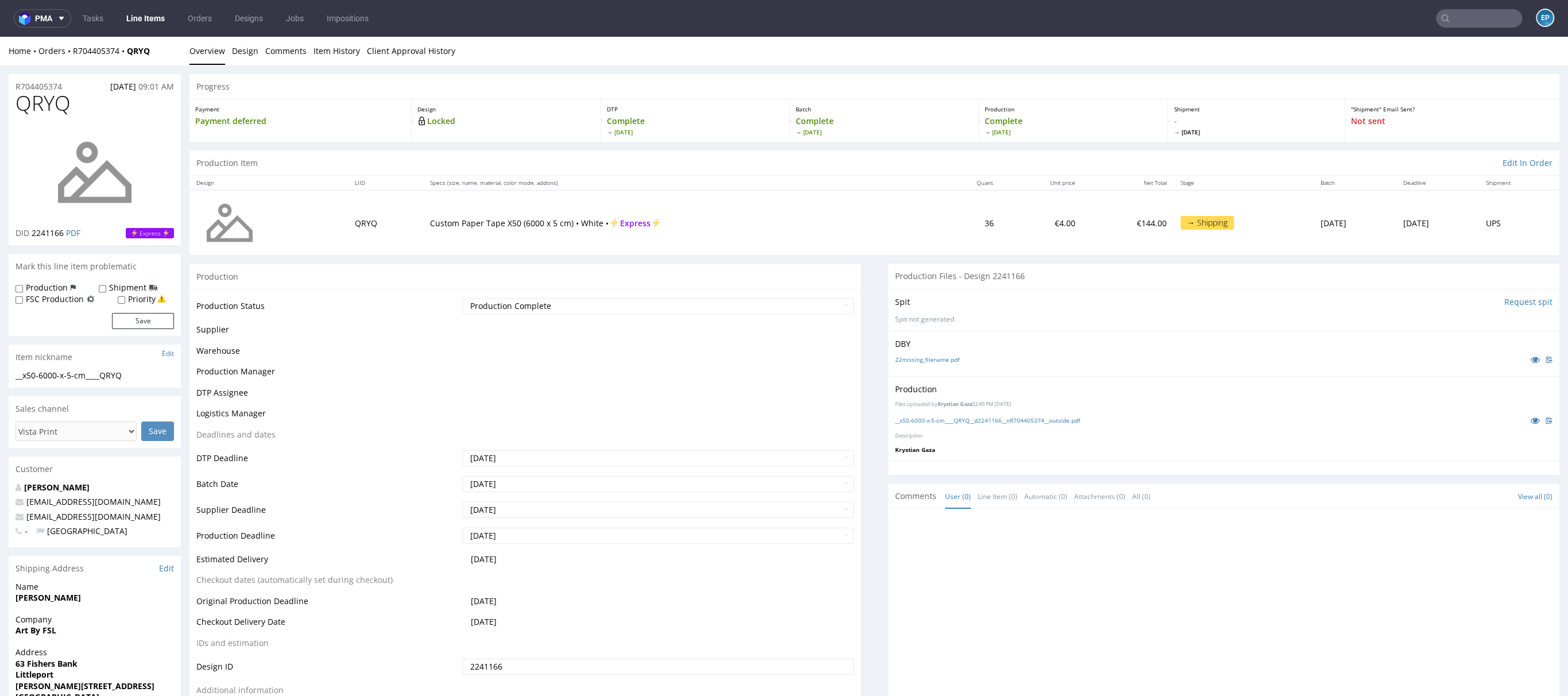
scroll to position [656, 0]
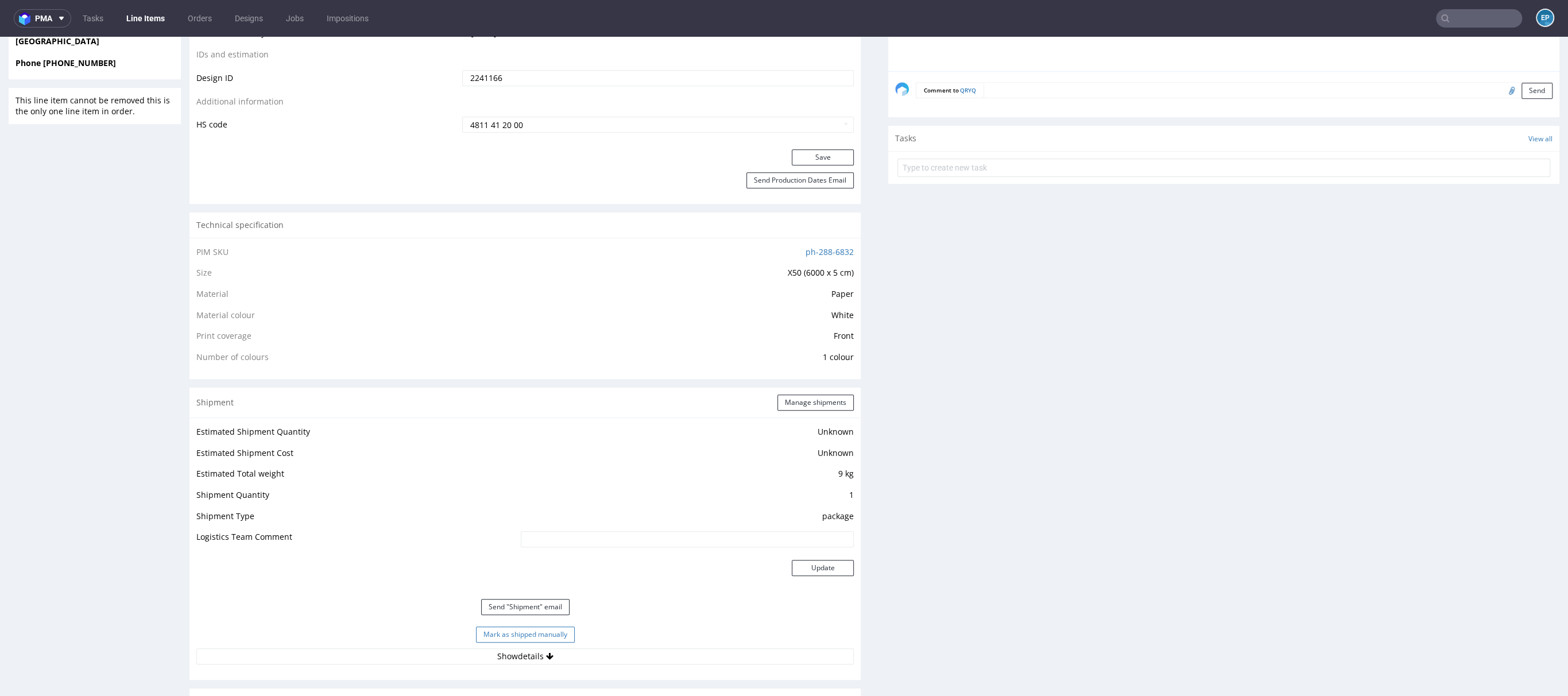
click at [552, 635] on button "Mark as shipped manually" at bounding box center [525, 635] width 99 height 16
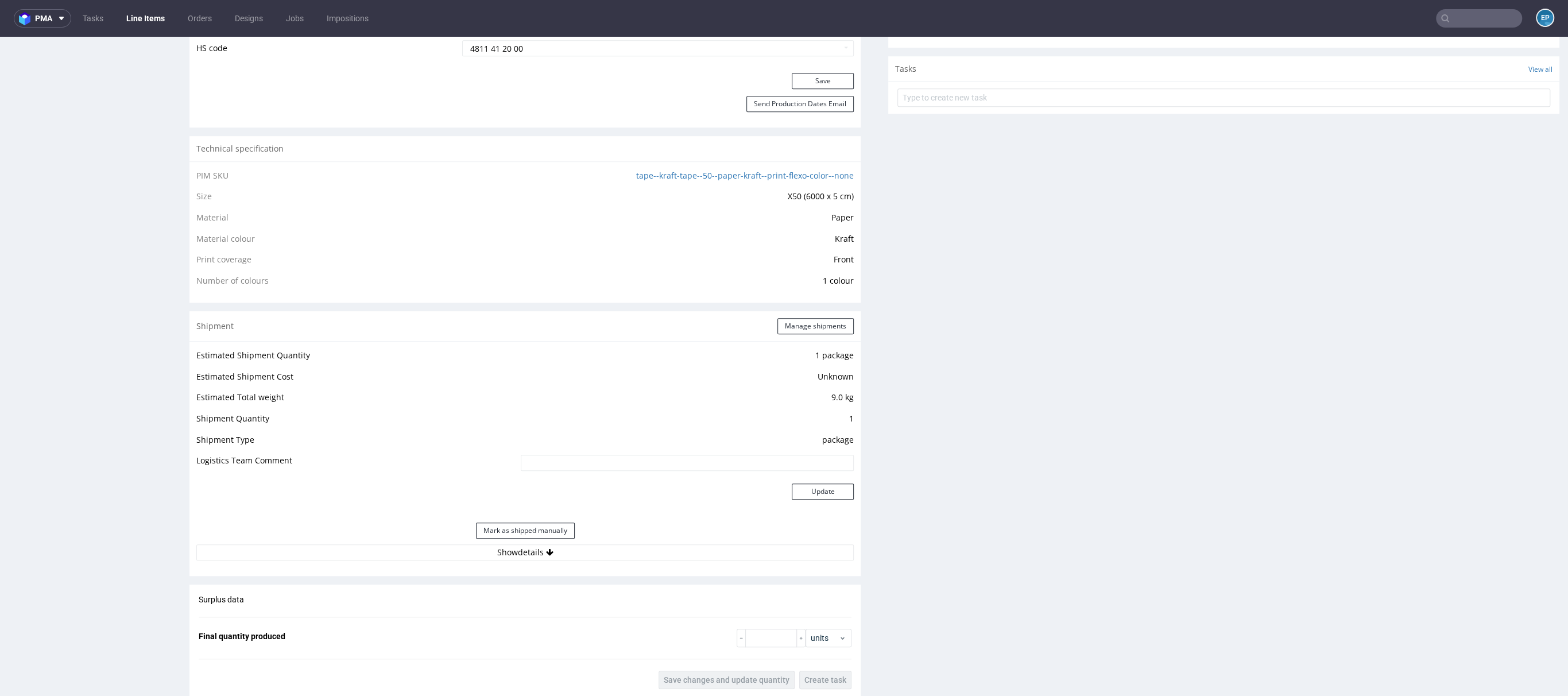
scroll to position [975, 0]
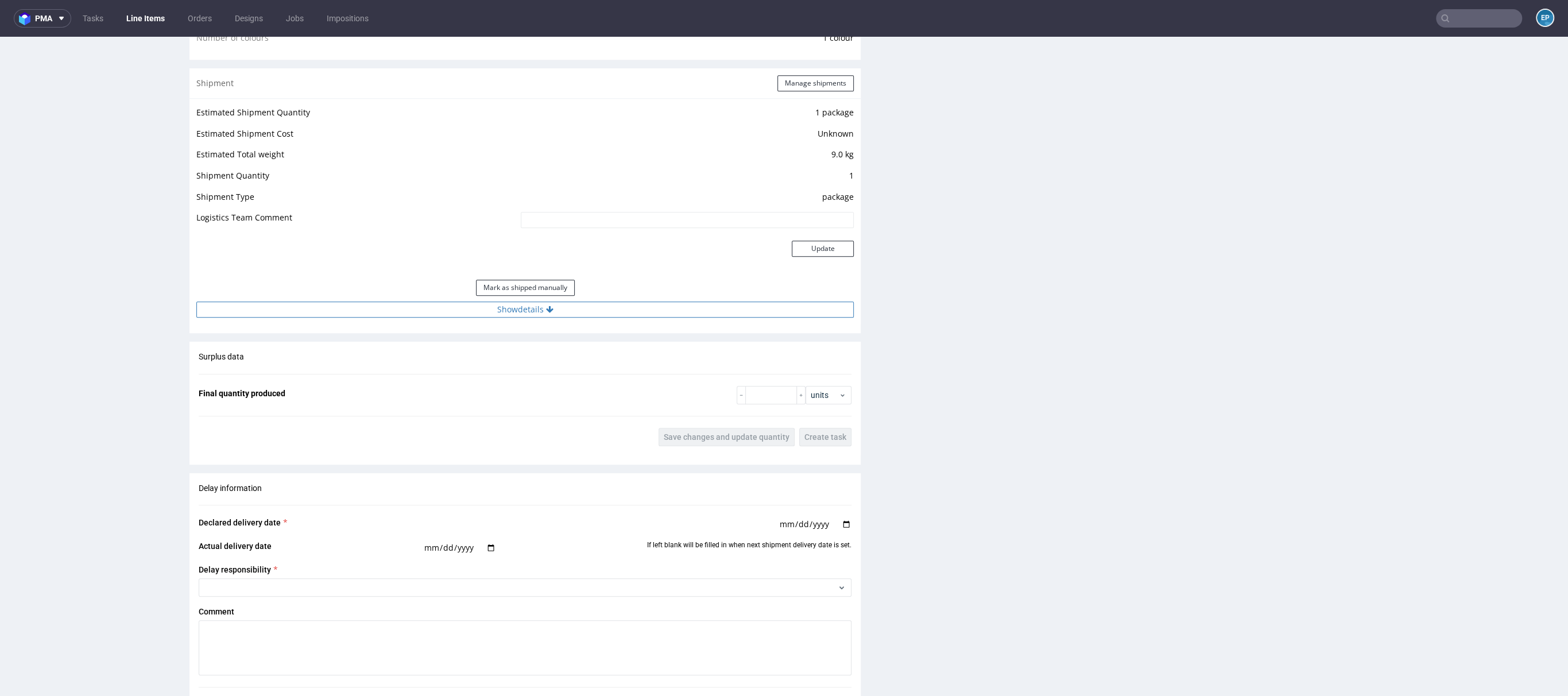
drag, startPoint x: 580, startPoint y: 316, endPoint x: 564, endPoint y: 306, distance: 18.9
click at [580, 316] on div "Estimated Shipment Quantity 1 package Estimated Shipment Cost Unknown Estimated…" at bounding box center [525, 211] width 672 height 227
click at [564, 306] on button "Show details" at bounding box center [525, 310] width 658 height 16
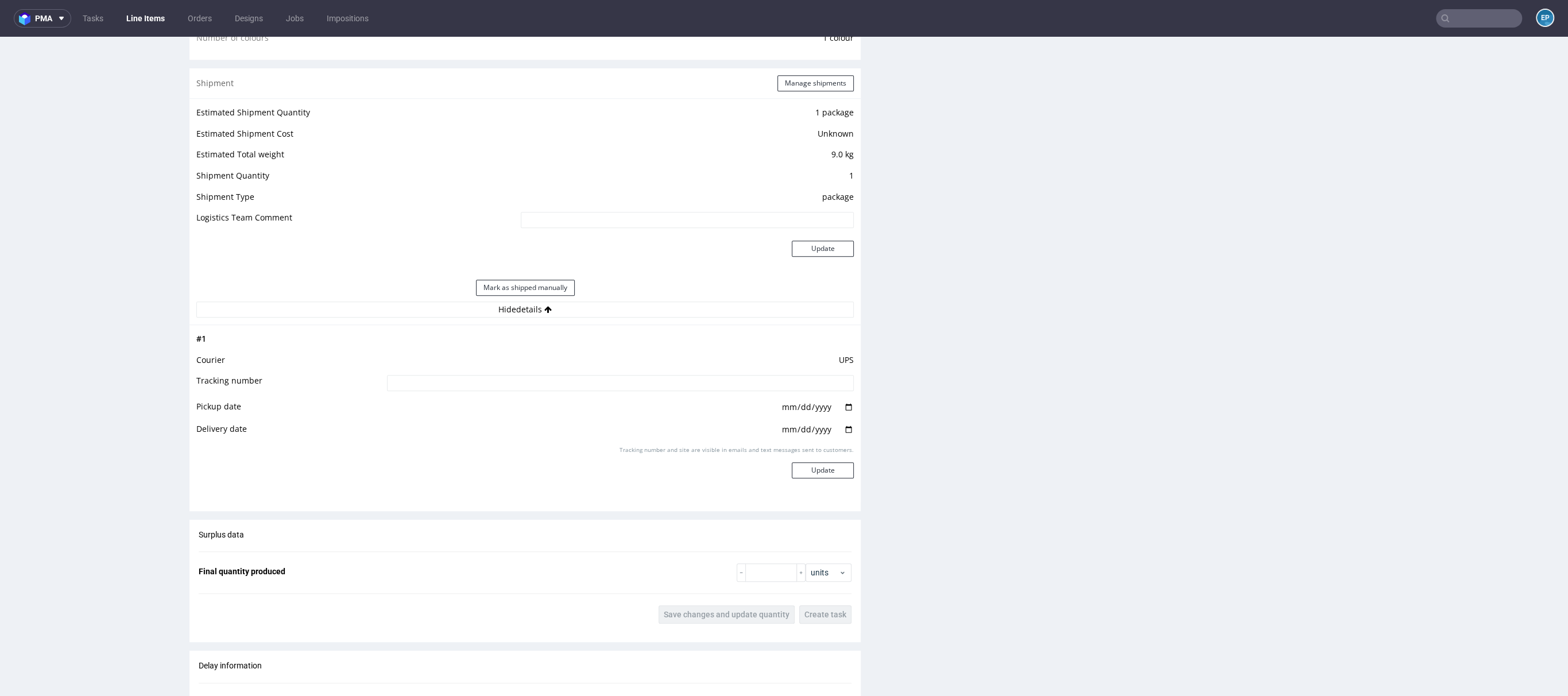
click at [554, 391] on td at bounding box center [619, 387] width 470 height 26
click at [548, 384] on input at bounding box center [620, 383] width 467 height 16
paste input "1ZW3745C6801953766"
type input "1ZW3745C6801953766"
click at [803, 467] on button "Update" at bounding box center [823, 470] width 62 height 16
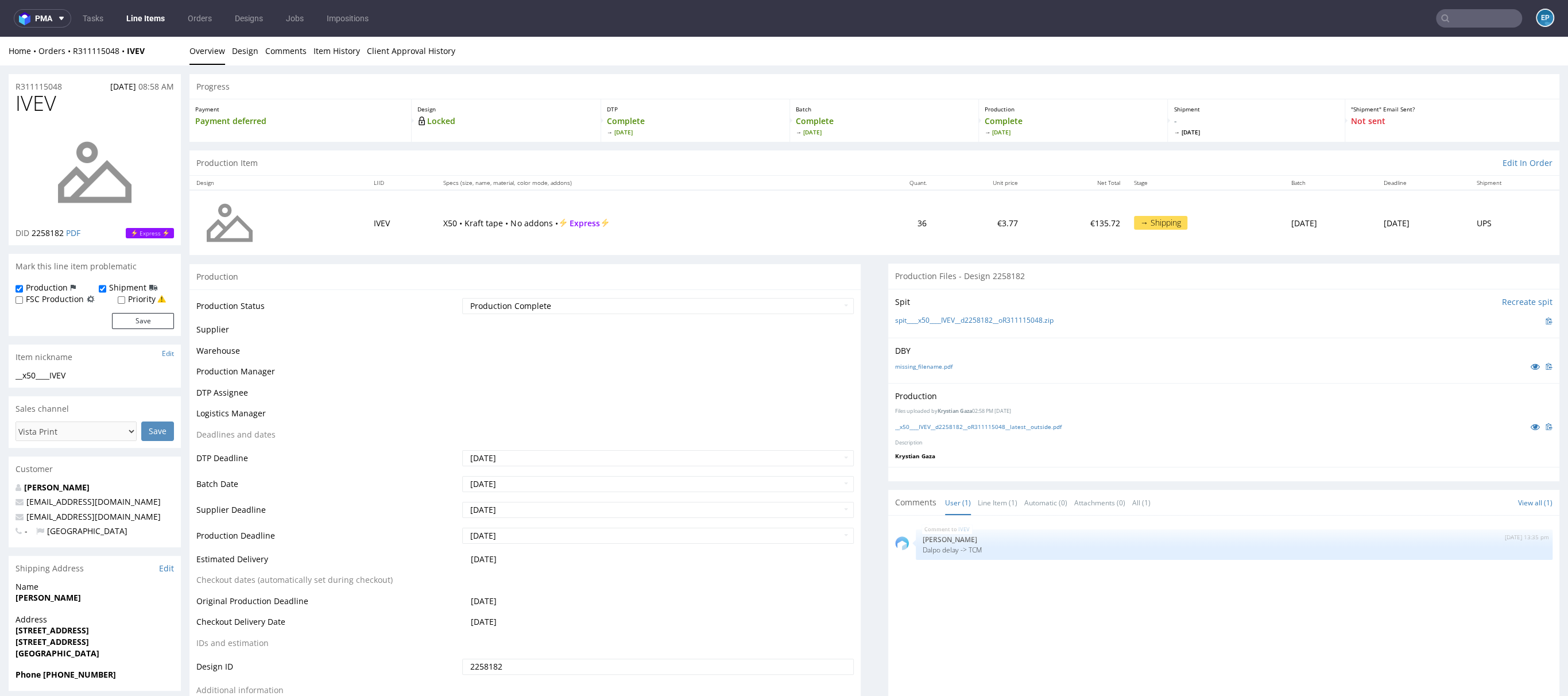
scroll to position [656, 0]
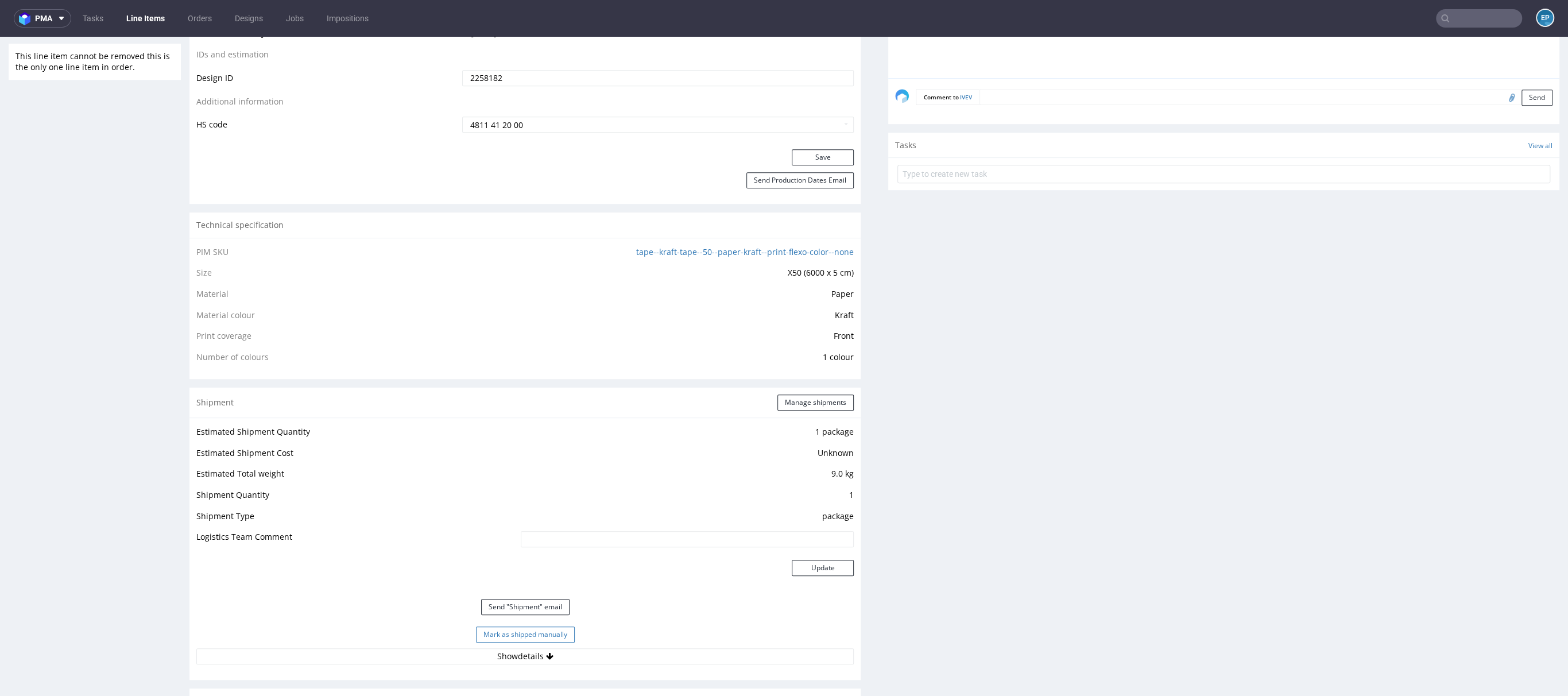
click at [541, 627] on button "Mark as shipped manually" at bounding box center [525, 635] width 99 height 16
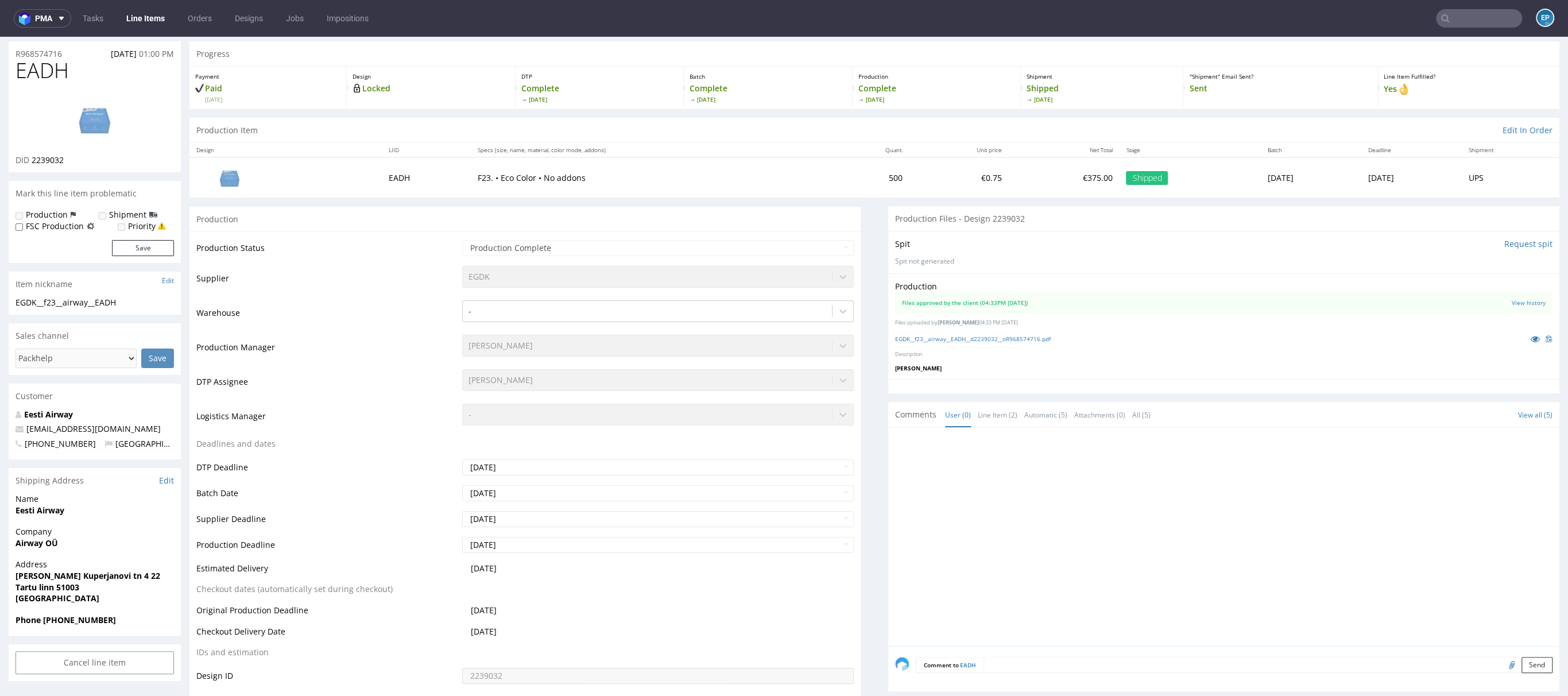
scroll to position [1381, 0]
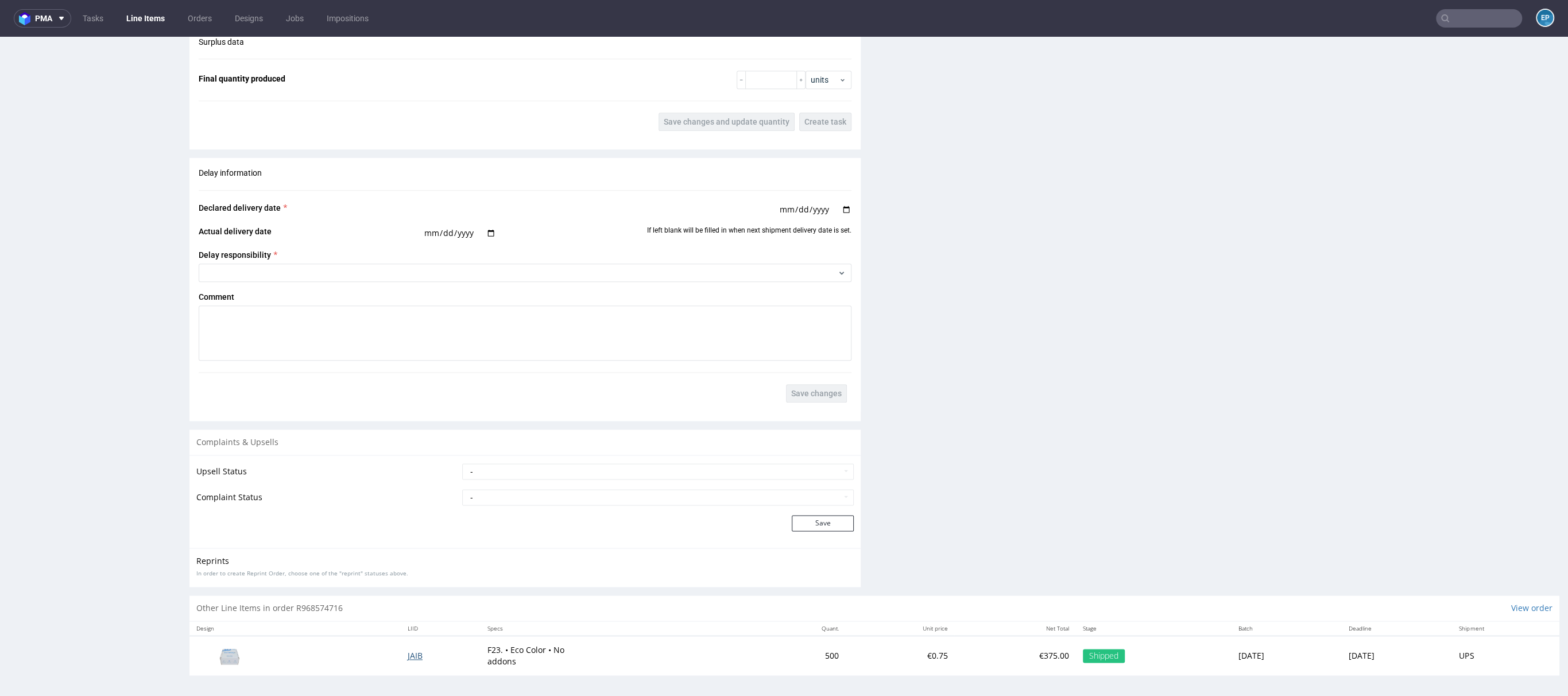
click at [407, 652] on span "JAIB" at bounding box center [415, 655] width 15 height 11
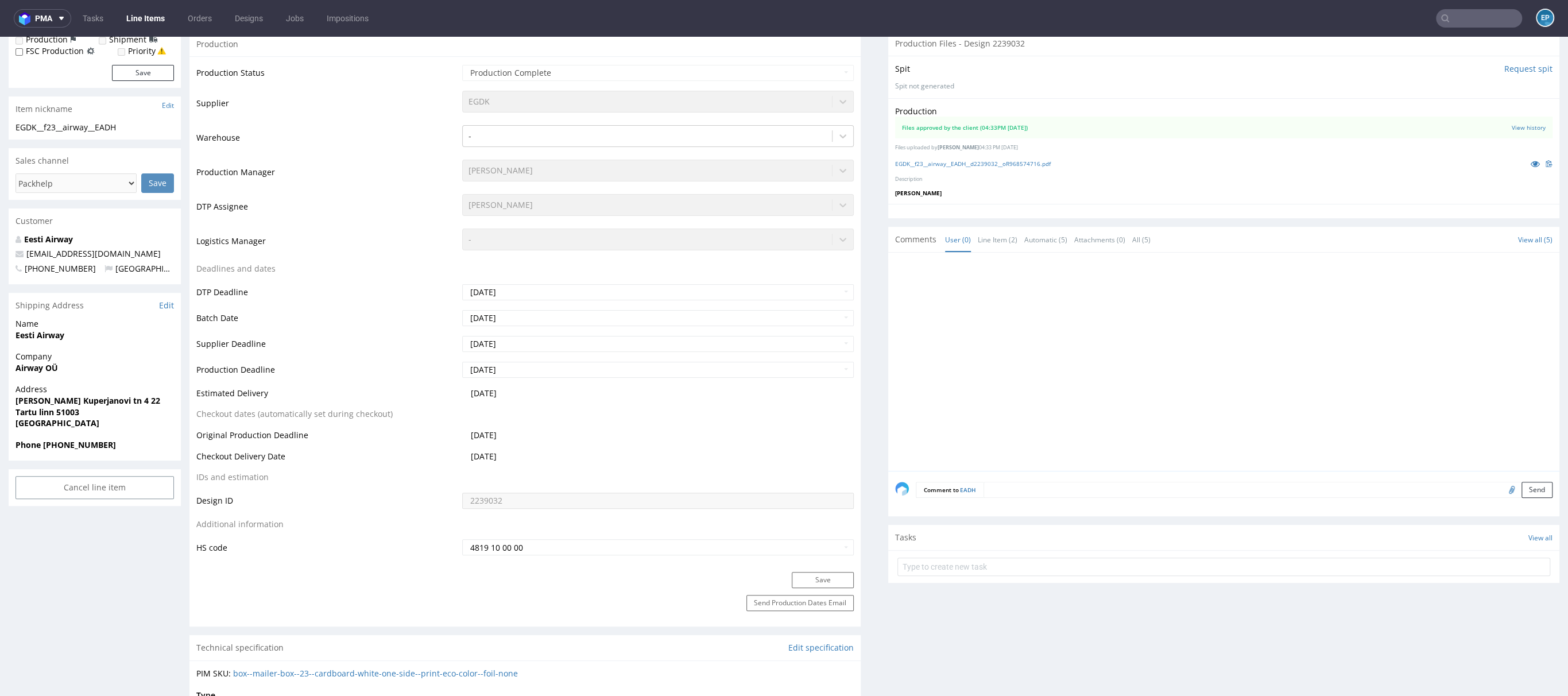
scroll to position [0, 0]
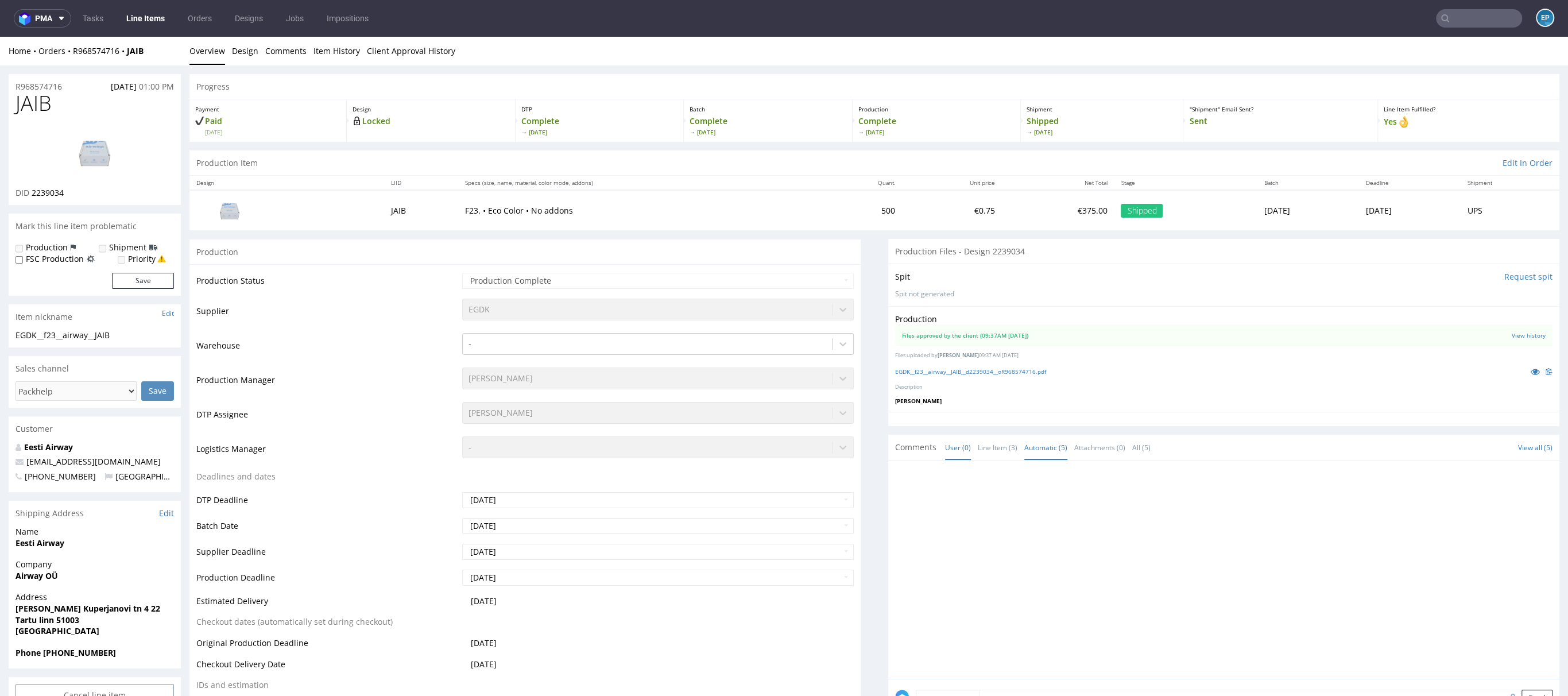
click at [1028, 443] on link "Automatic (5)" at bounding box center [1045, 447] width 43 height 25
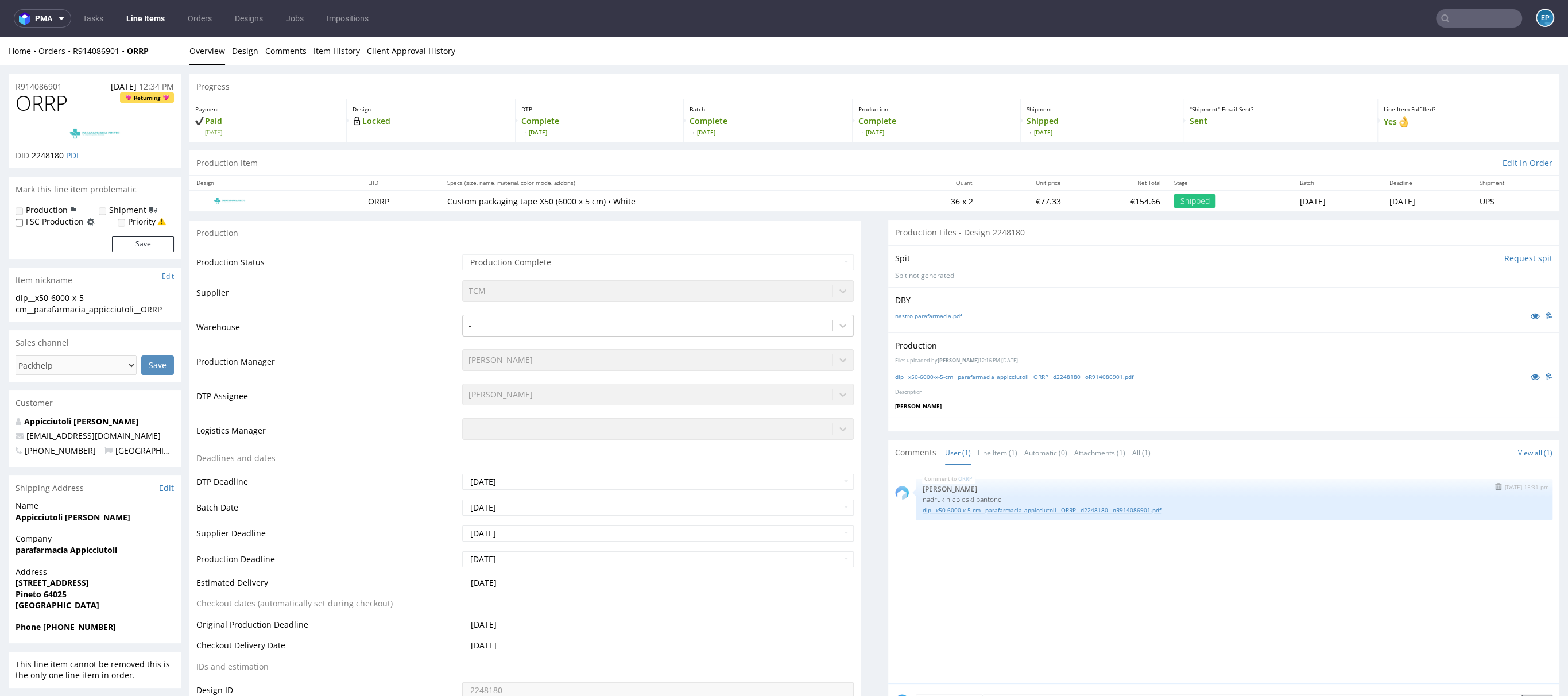
click at [1122, 505] on link "dlp__x50-6000-x-5-cm__parafarmacia_appicciutoli__ORRP__d2248180__oR914086901.pdf" at bounding box center [1234, 510] width 623 height 9
click at [1531, 375] on icon at bounding box center [1535, 377] width 9 height 8
click at [325, 47] on link "Item History" at bounding box center [336, 51] width 47 height 28
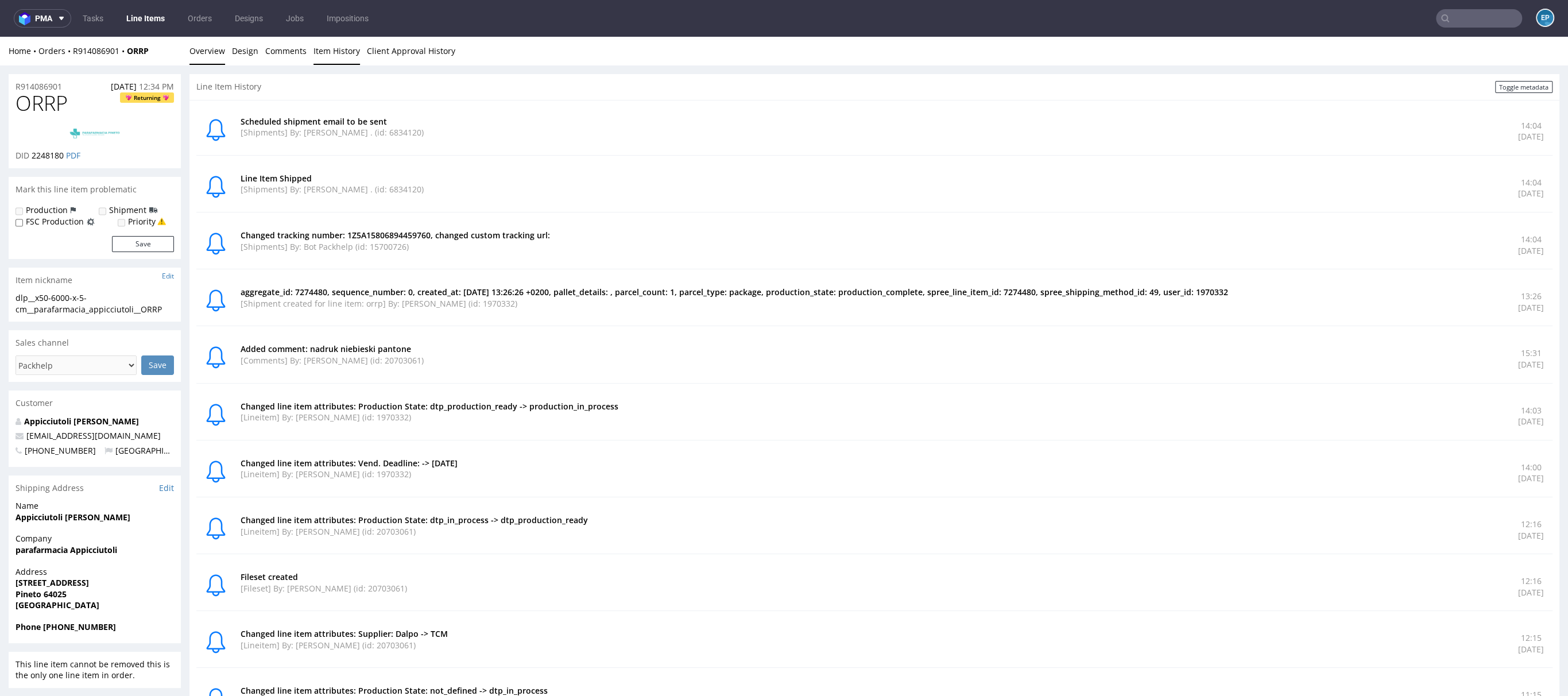
click at [215, 51] on link "Overview" at bounding box center [208, 51] width 36 height 28
